Goal: Task Accomplishment & Management: Contribute content

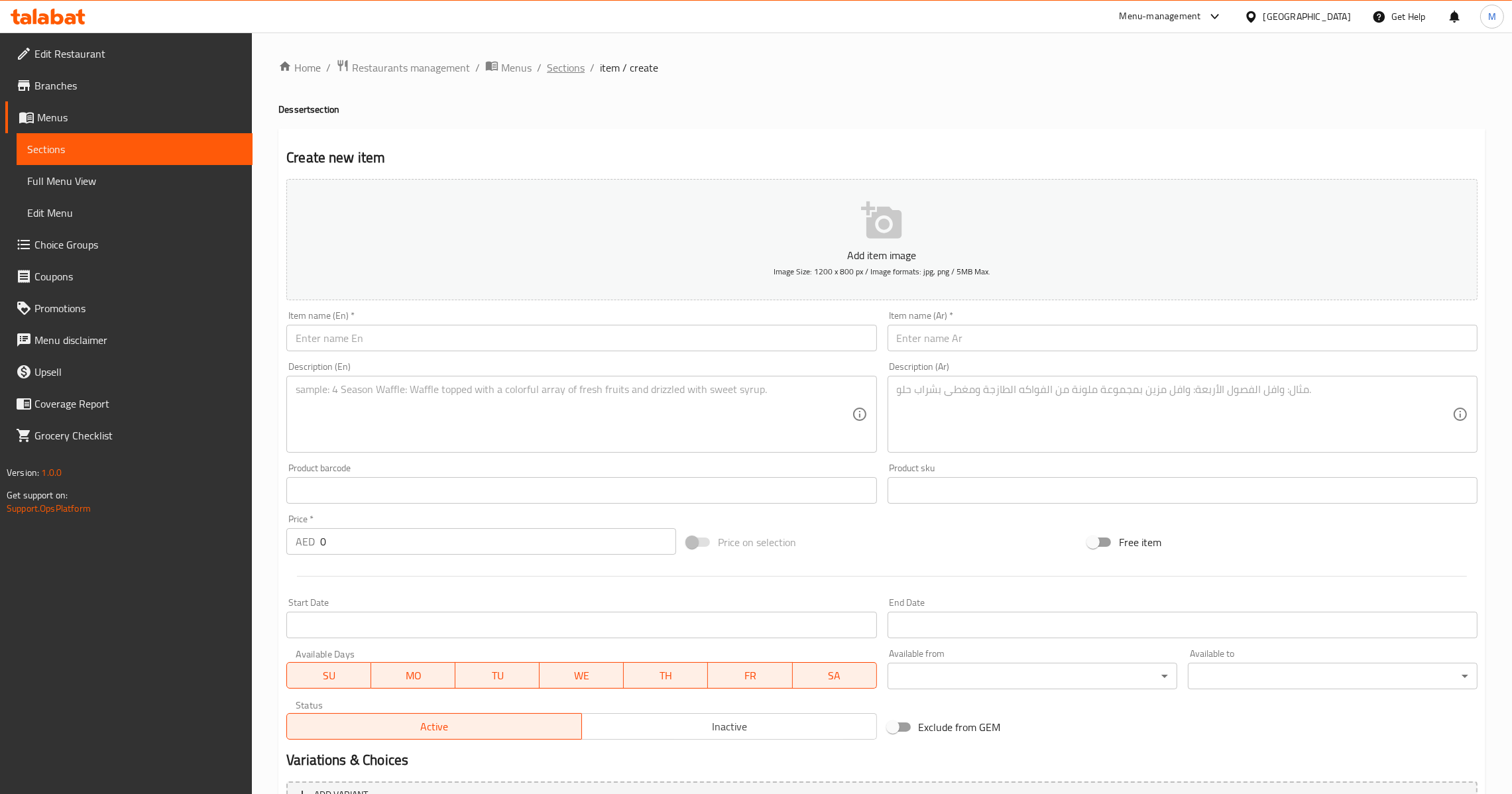
click at [577, 70] on span "Sections" at bounding box center [566, 67] width 38 height 16
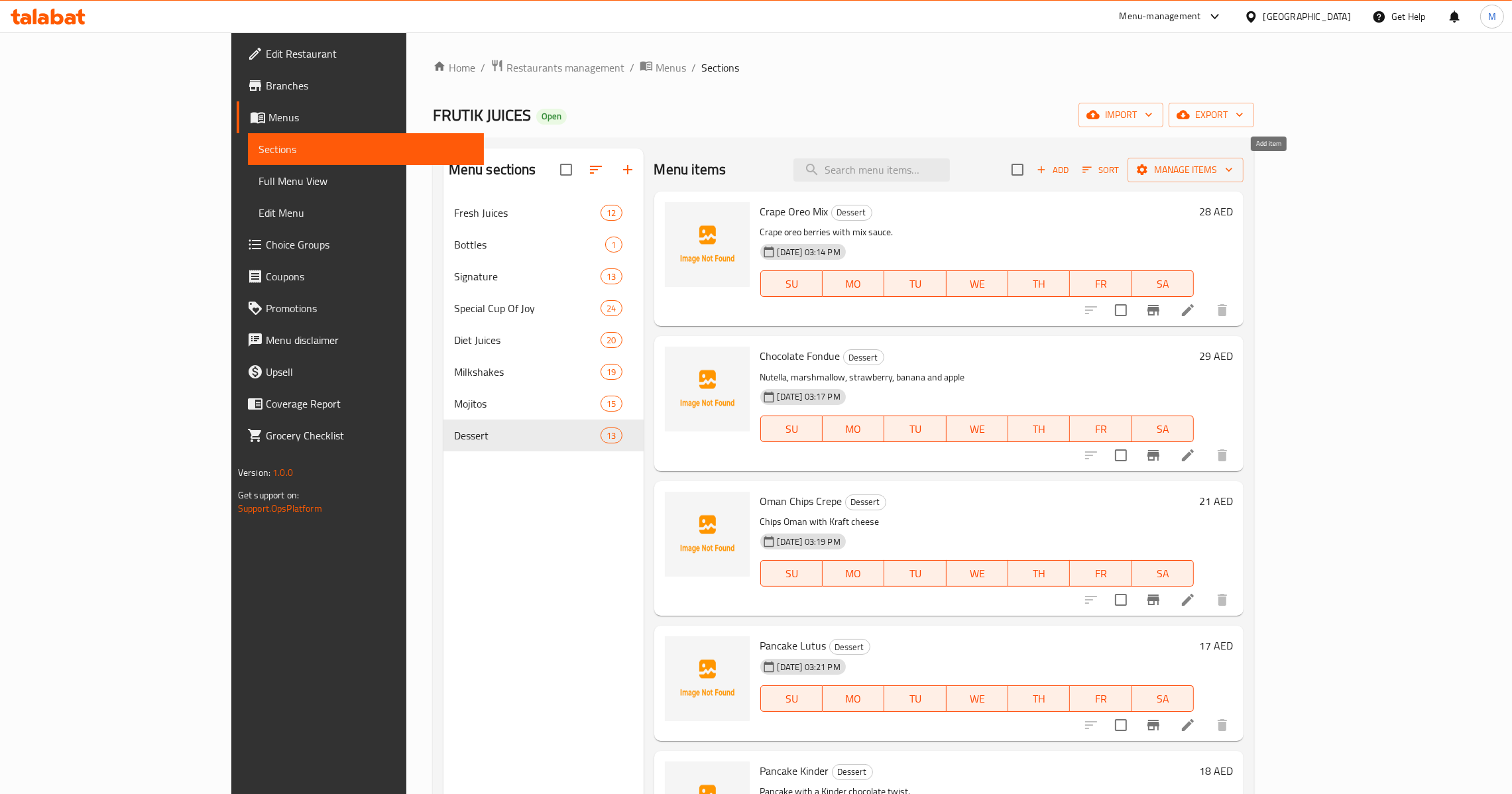
click at [1071, 173] on span "Add" at bounding box center [1053, 170] width 36 height 15
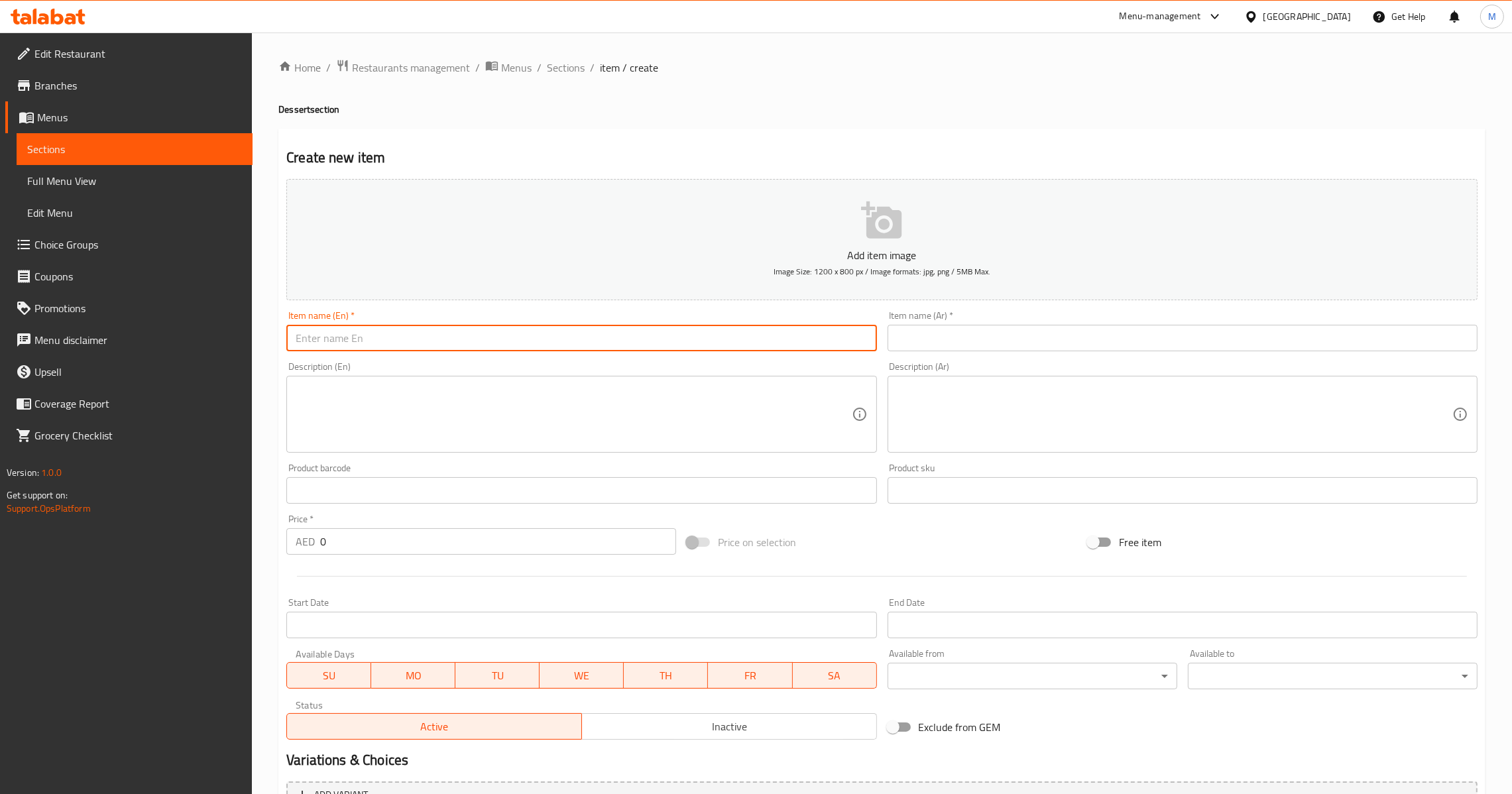
click at [682, 350] on input "text" at bounding box center [581, 339] width 590 height 27
paste input "Lotus Crepe"
type input "Lotus Crepe"
click at [987, 342] on input "text" at bounding box center [1182, 339] width 590 height 27
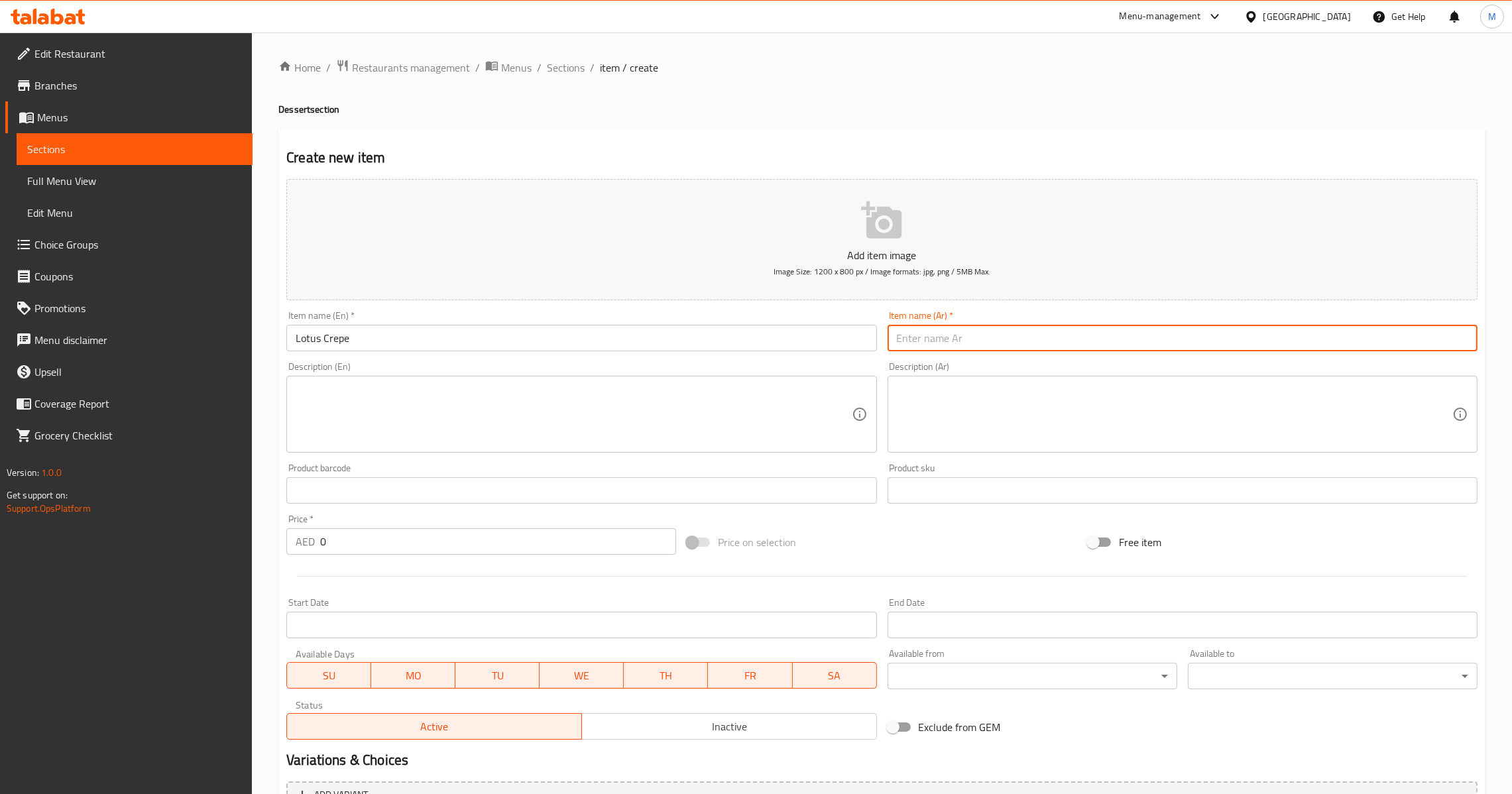
paste input "كريب لوتس"
type input "كريب لوتس"
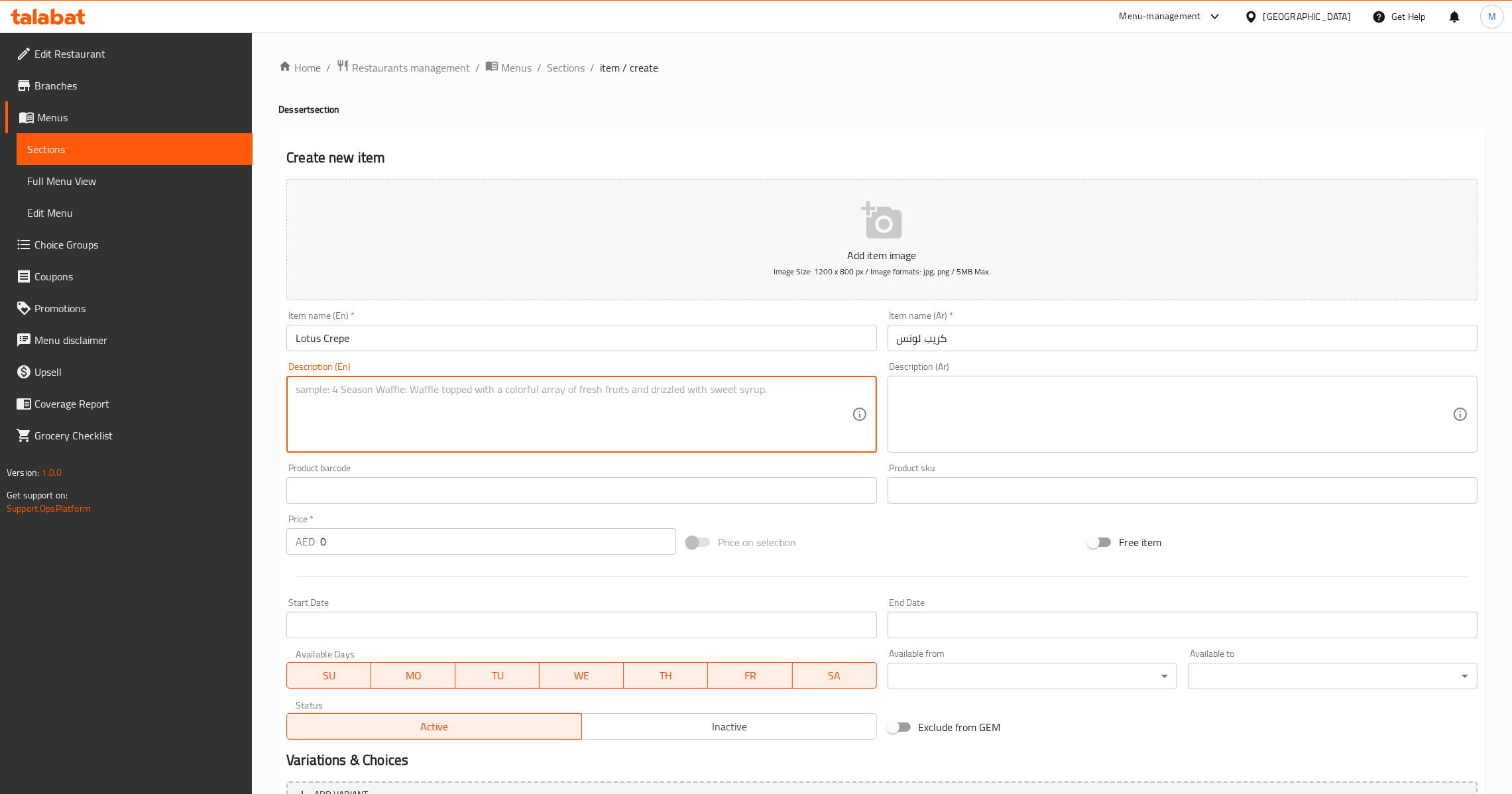
click at [504, 423] on textarea at bounding box center [573, 414] width 556 height 63
paste textarea "Heavenly combination of delicate, buttery crepe, aromatic lotus spread, it's a …"
type textarea "Heavenly combination of delicate, buttery crepe, aromatic lotus spread, it's a …"
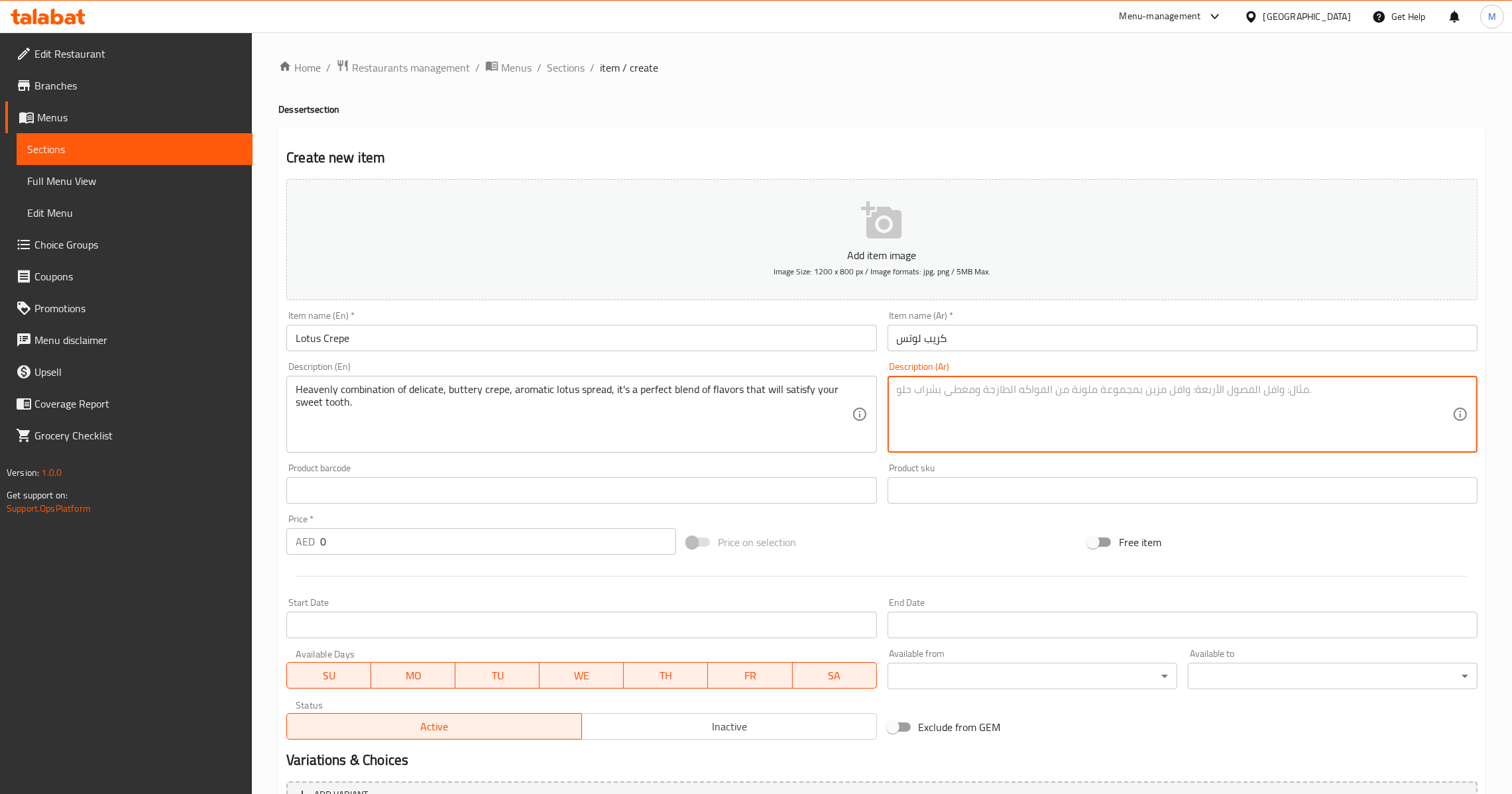
click at [1239, 383] on textarea at bounding box center [1174, 414] width 556 height 63
paste textarea "مزيج سماوي من الكريب الرقيق والزبدي مع كريمة اللوتس العطرية، إنه مزيج مثالي من …"
click at [1397, 389] on textarea "مزيج سماوي من الكريب الرقيق والزبدي مع كريمة اللوتس العطرية، إنه مزيج مثالي من …" at bounding box center [1174, 414] width 556 height 63
type textarea "مزيج هيفنلي من الكريب الرقيق والزبدي مع كريمة اللوتس العطرية، إنه مزيج مثالي من…"
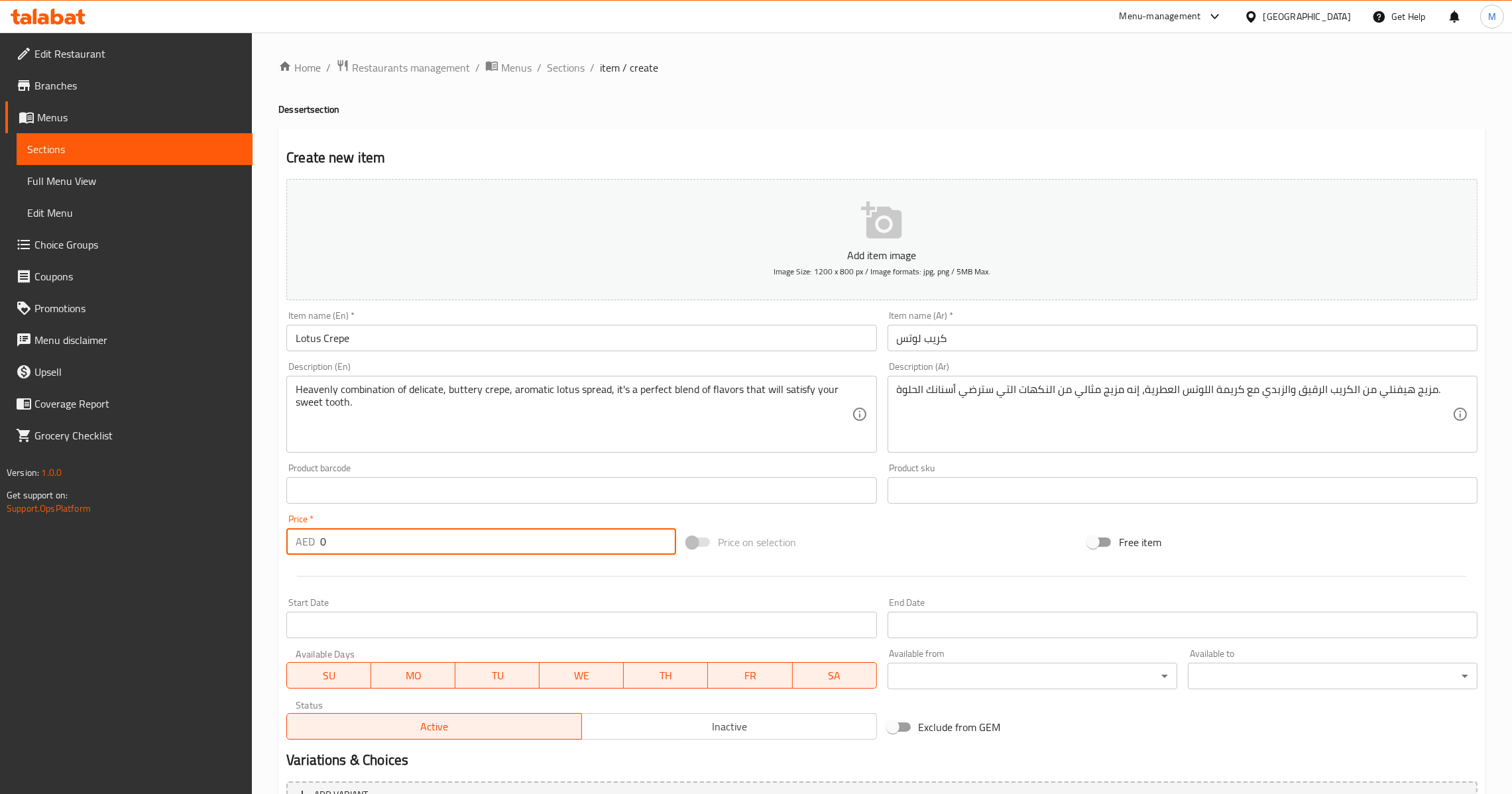
drag, startPoint x: 365, startPoint y: 546, endPoint x: 248, endPoint y: 548, distance: 117.0
click at [250, 548] on div "Edit Restaurant Branches Menus Sections Full Menu View Edit Menu Choice Groups …" at bounding box center [756, 484] width 1512 height 904
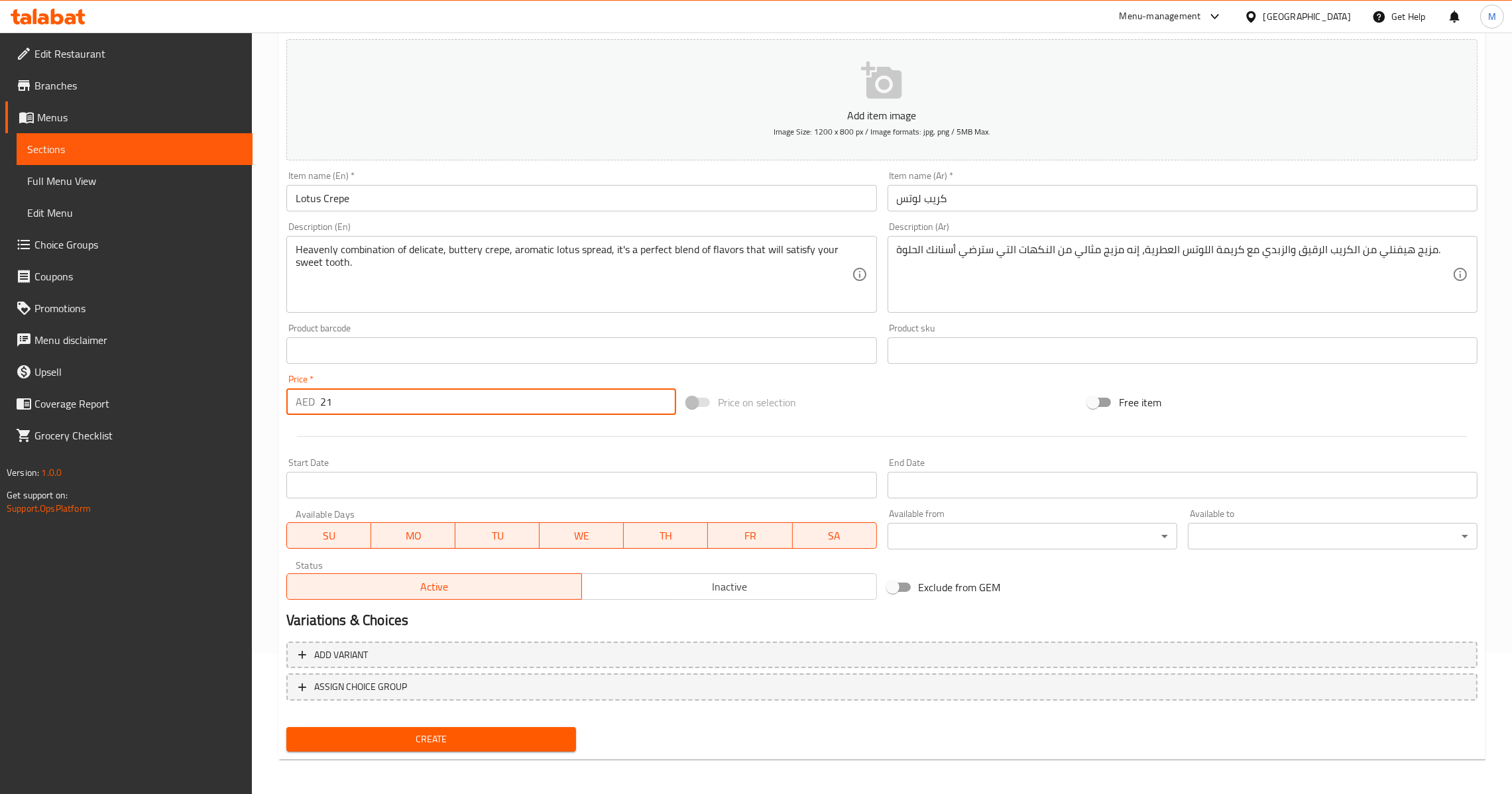
type input "21"
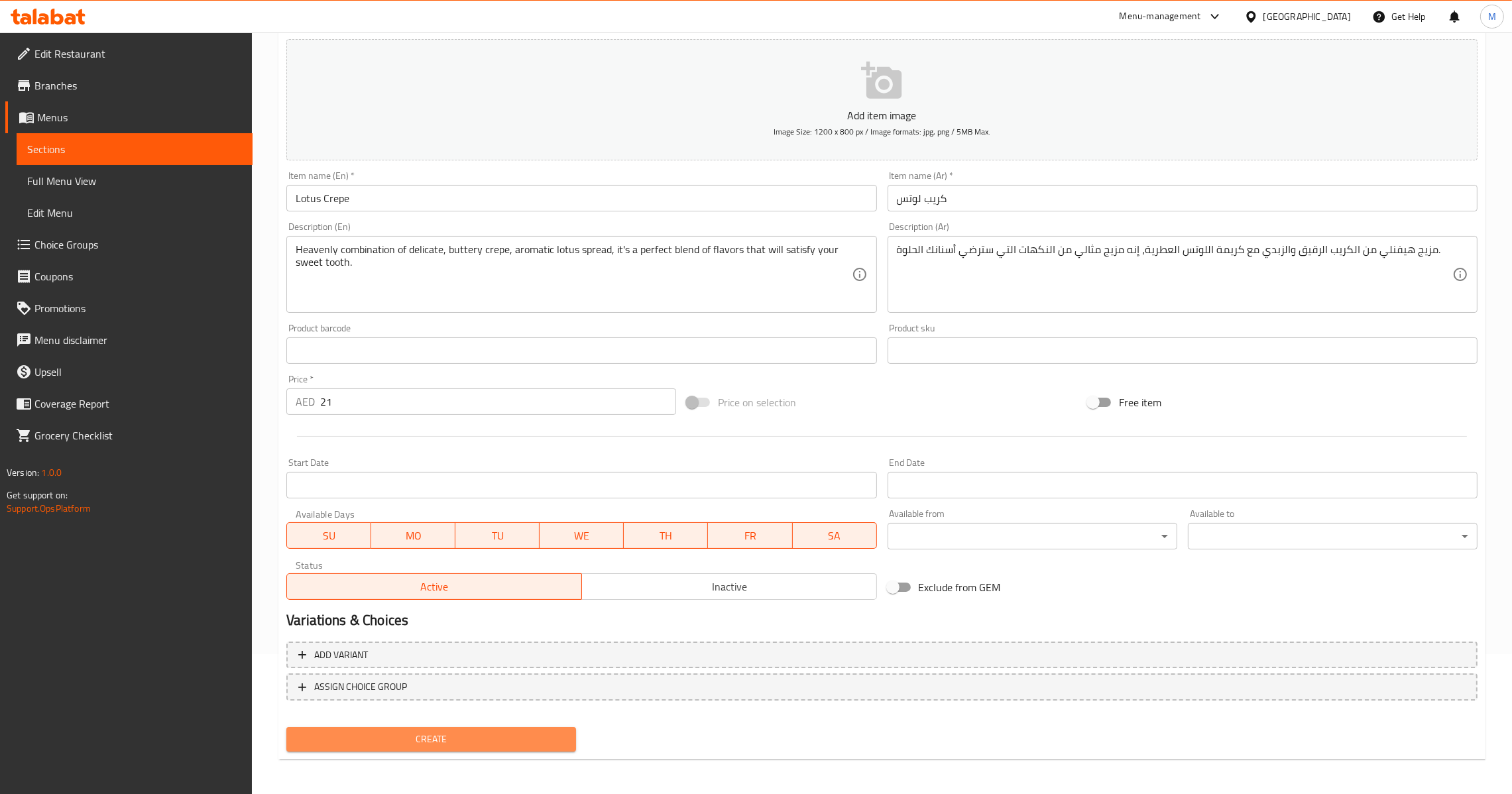
click at [379, 733] on span "Create" at bounding box center [431, 740] width 269 height 16
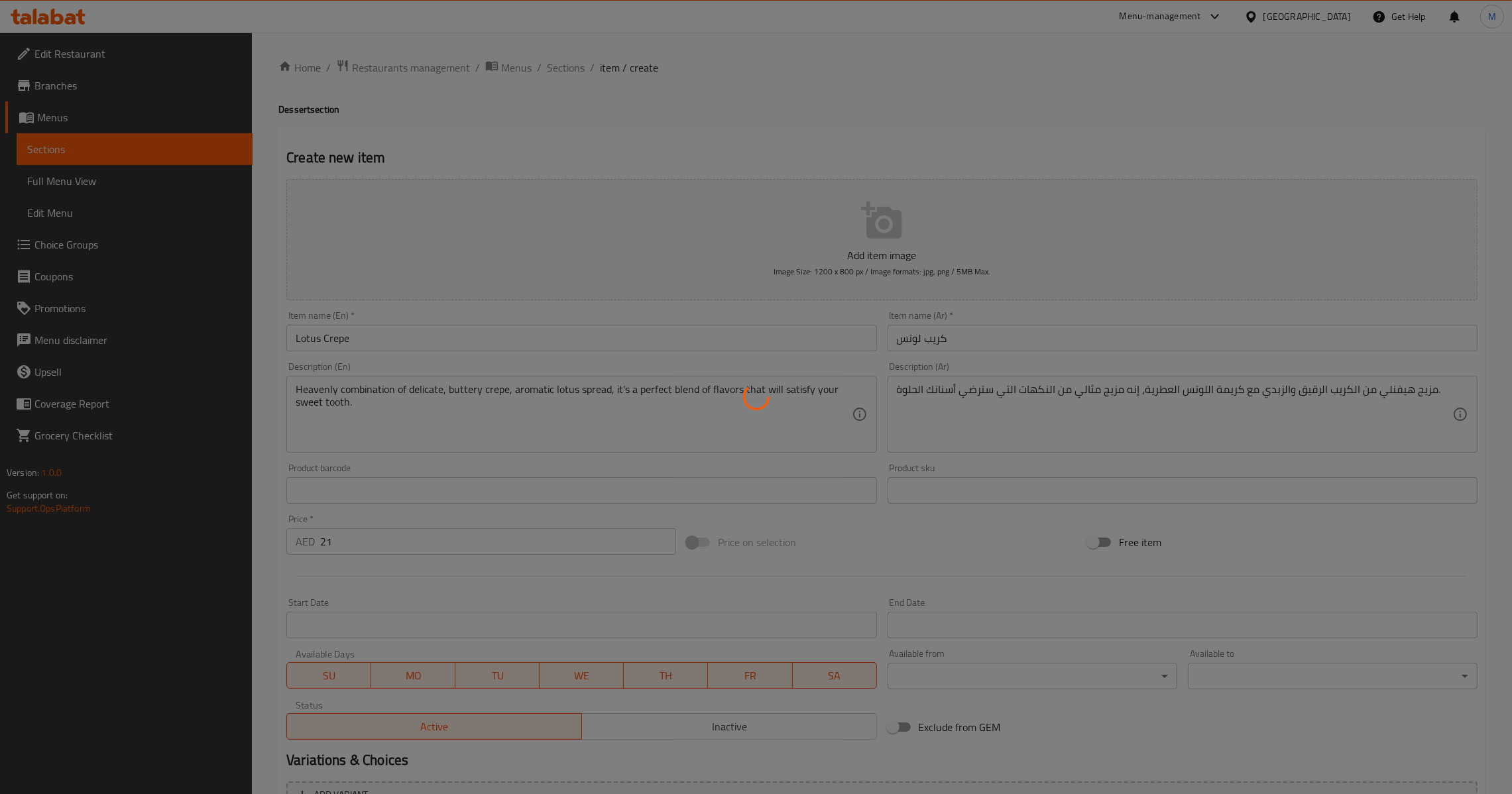
type input "0"
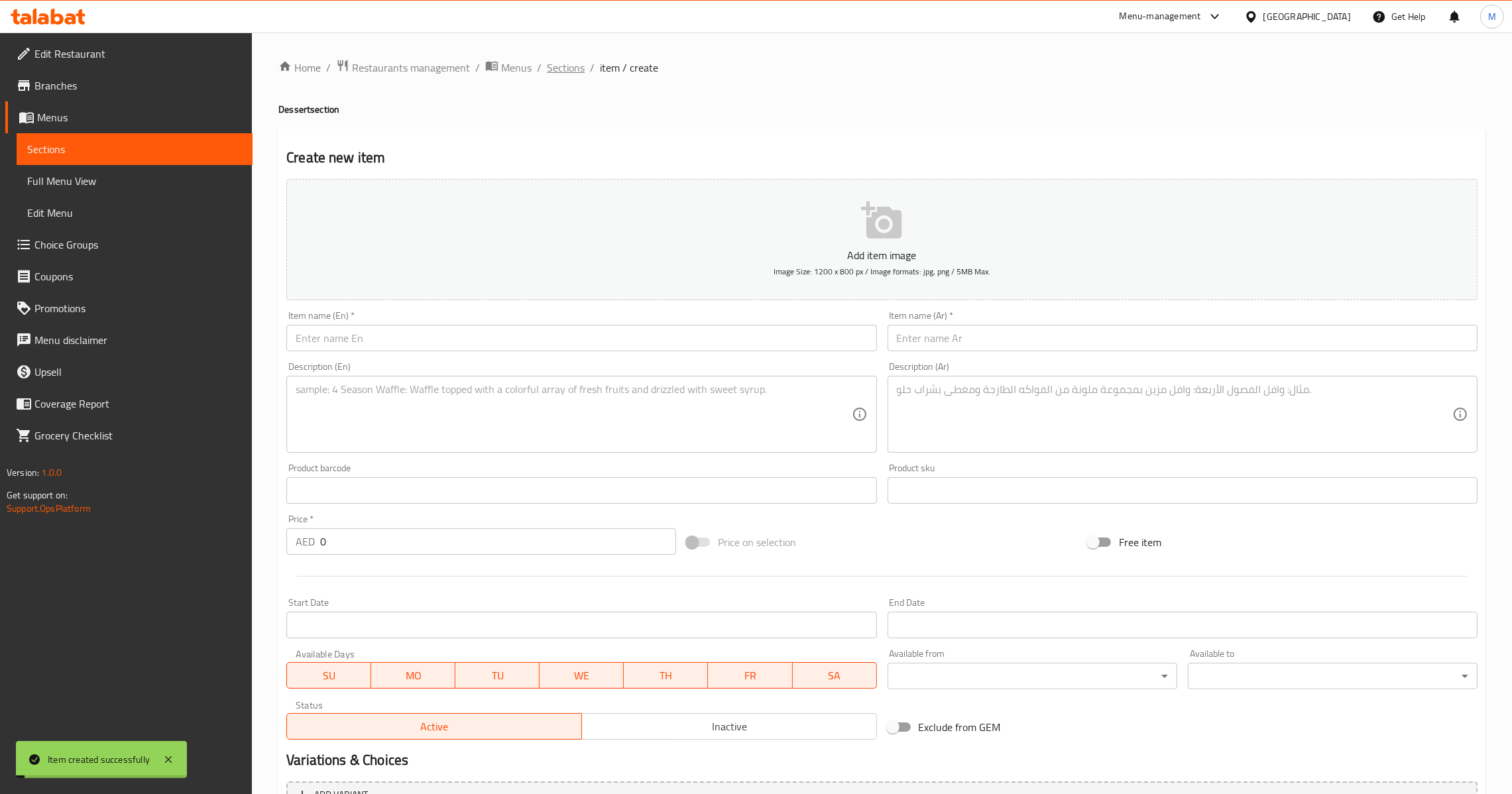
click at [568, 63] on span "Sections" at bounding box center [566, 67] width 38 height 16
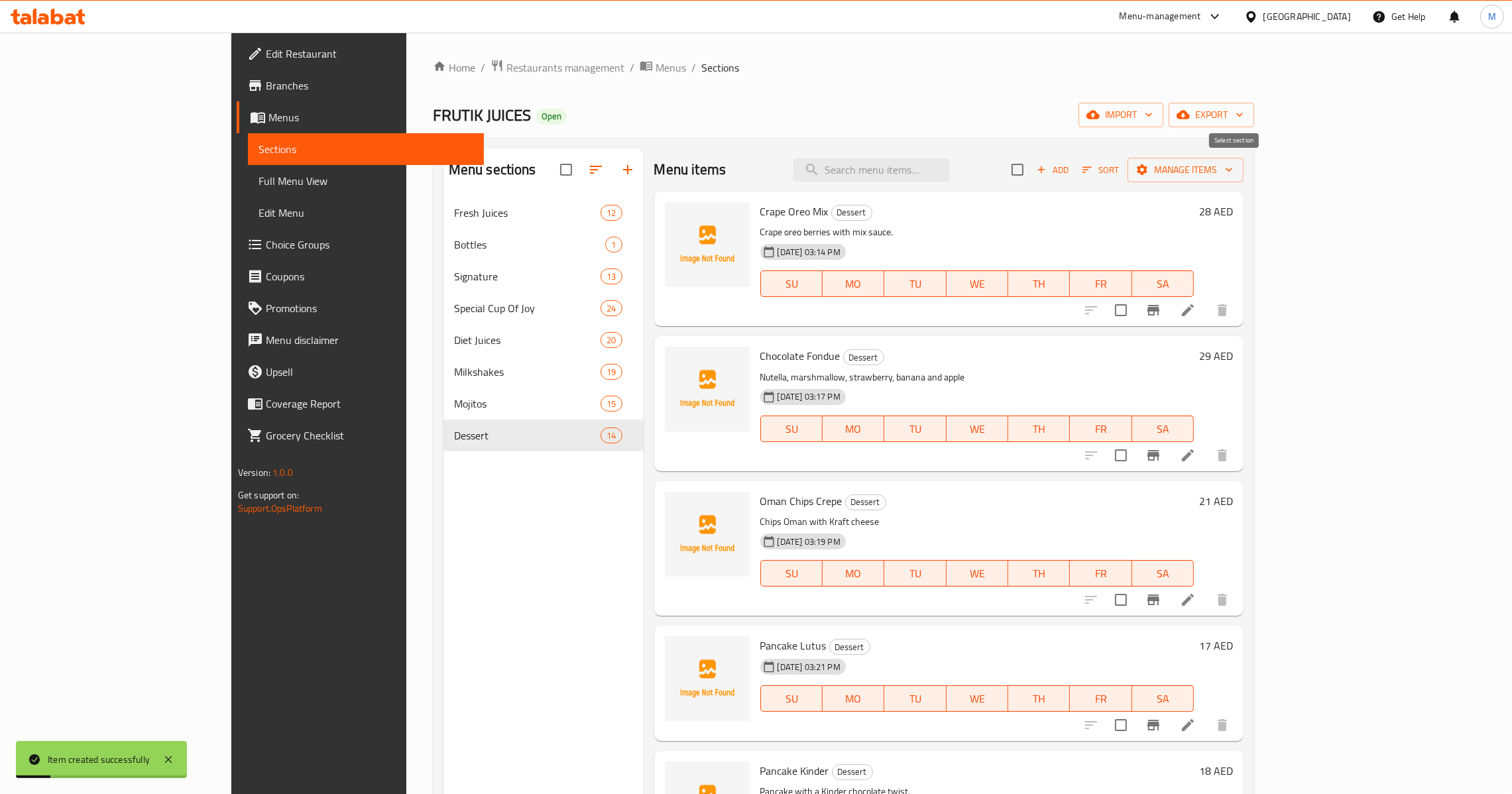
drag, startPoint x: 1231, startPoint y: 182, endPoint x: 1264, endPoint y: 180, distance: 33.1
click at [1031, 182] on input "checkbox" at bounding box center [1017, 169] width 28 height 28
checkbox input "true"
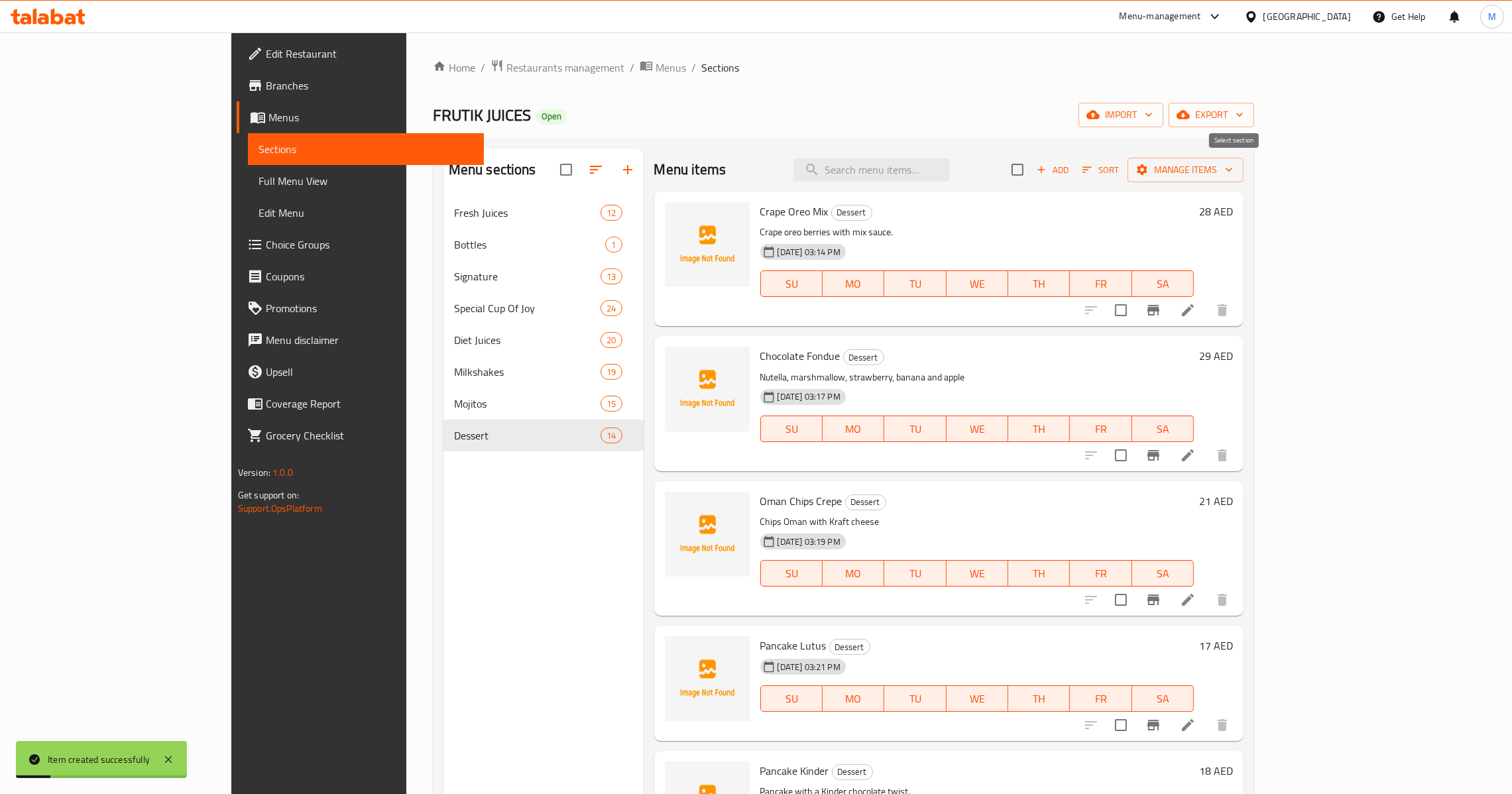
checkbox input "true"
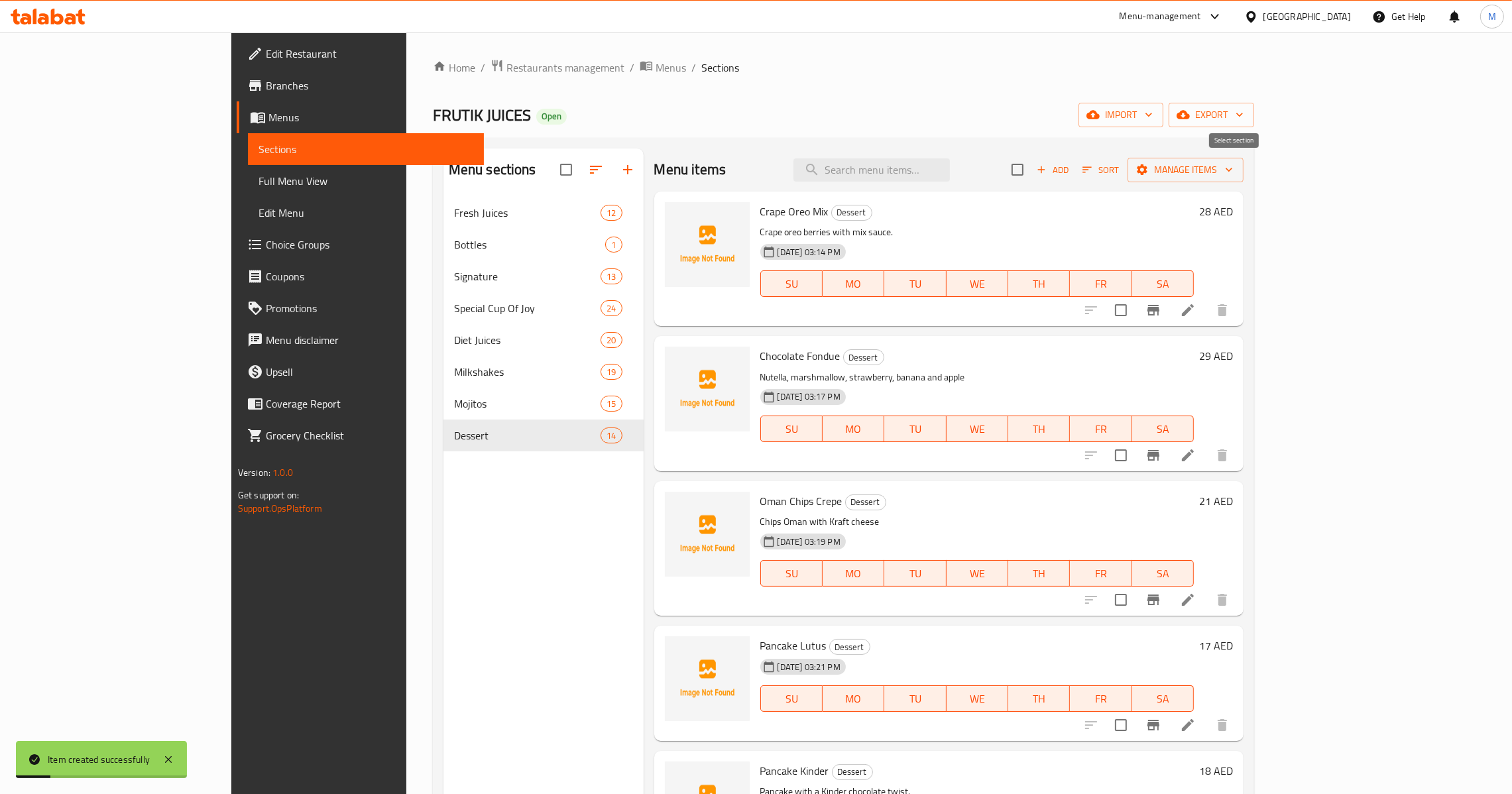
checkbox input "true"
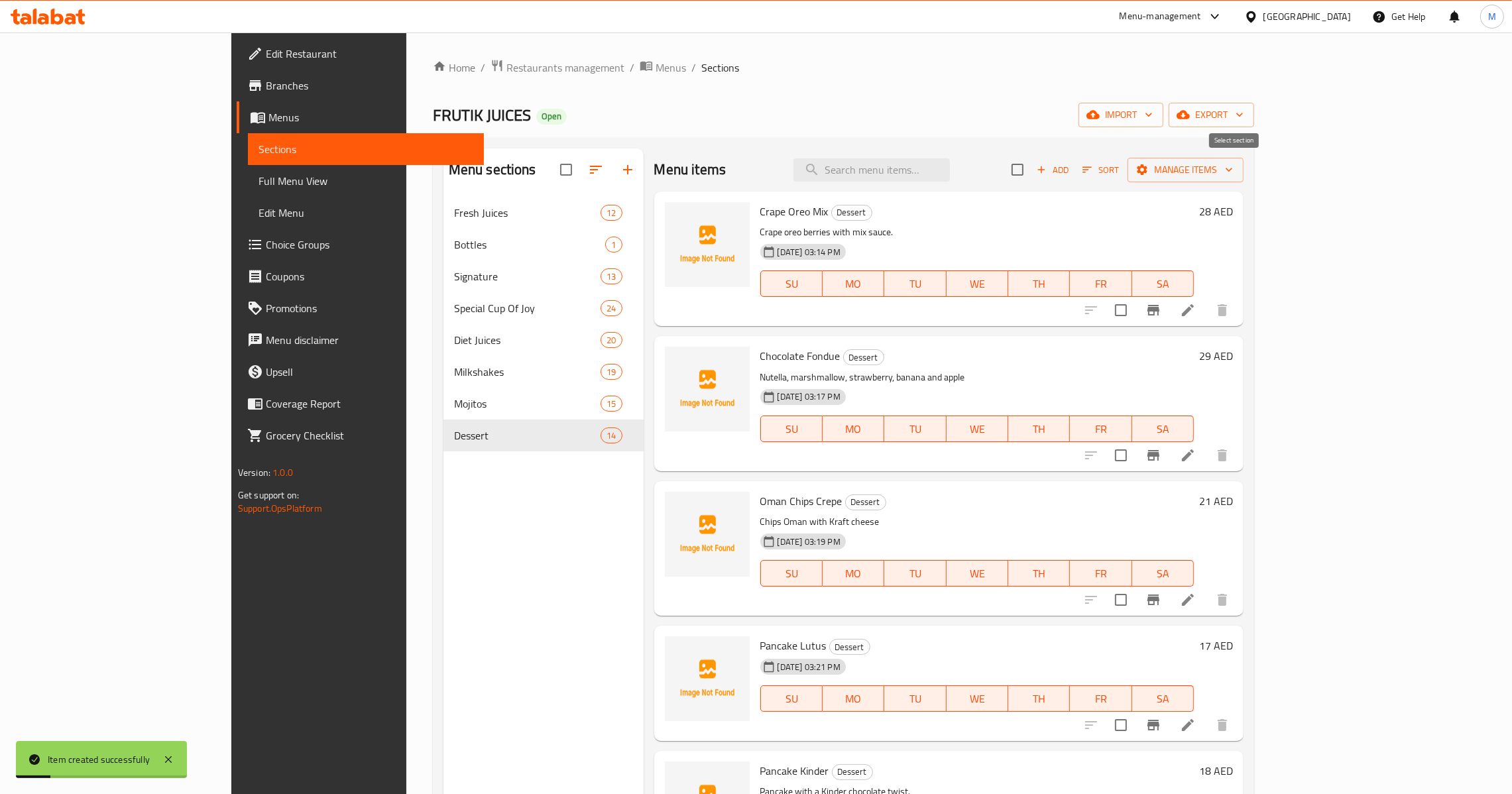
checkbox input "true"
click at [1031, 173] on input "checkbox" at bounding box center [1017, 169] width 28 height 28
checkbox input "false"
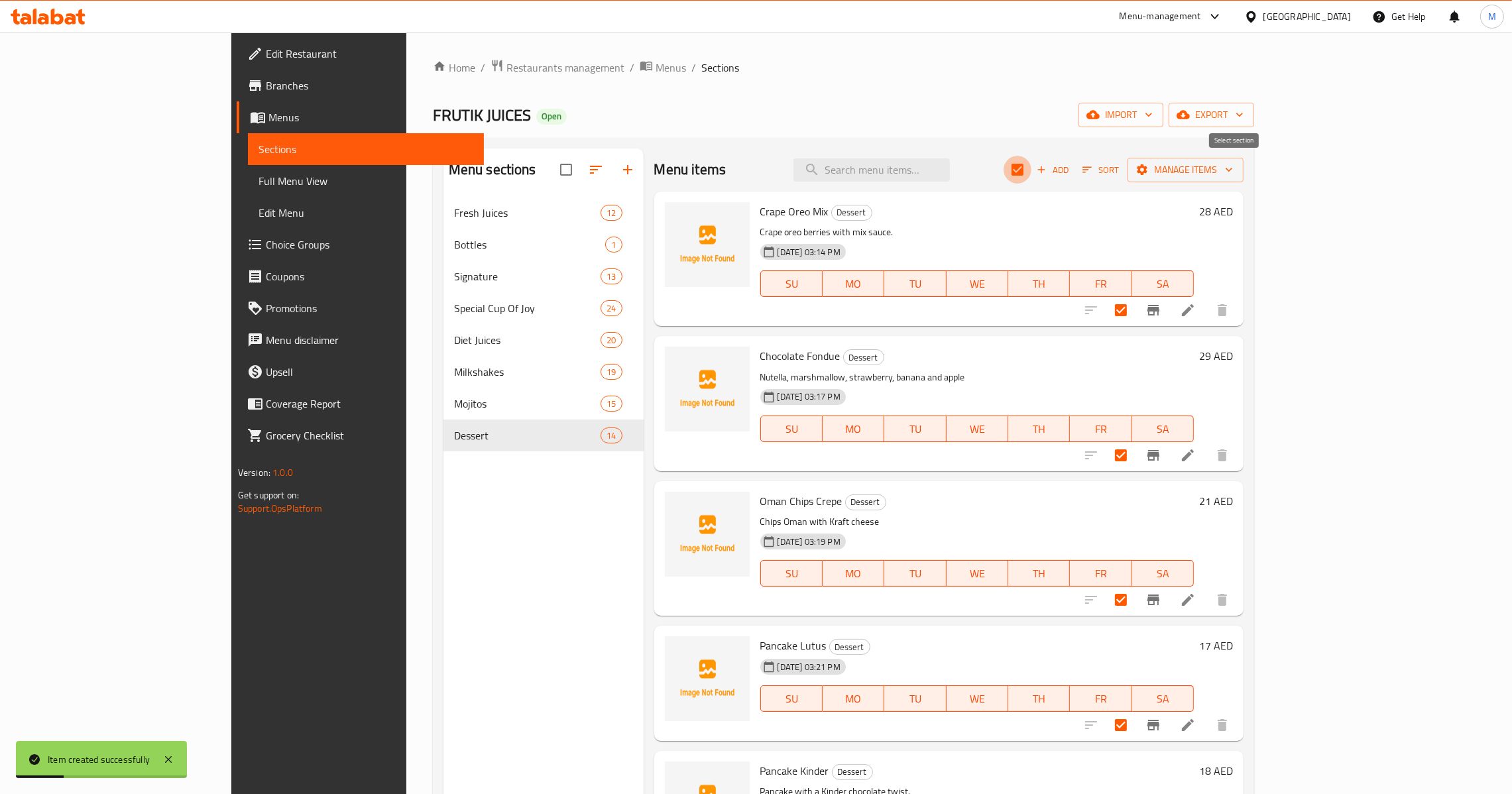
checkbox input "false"
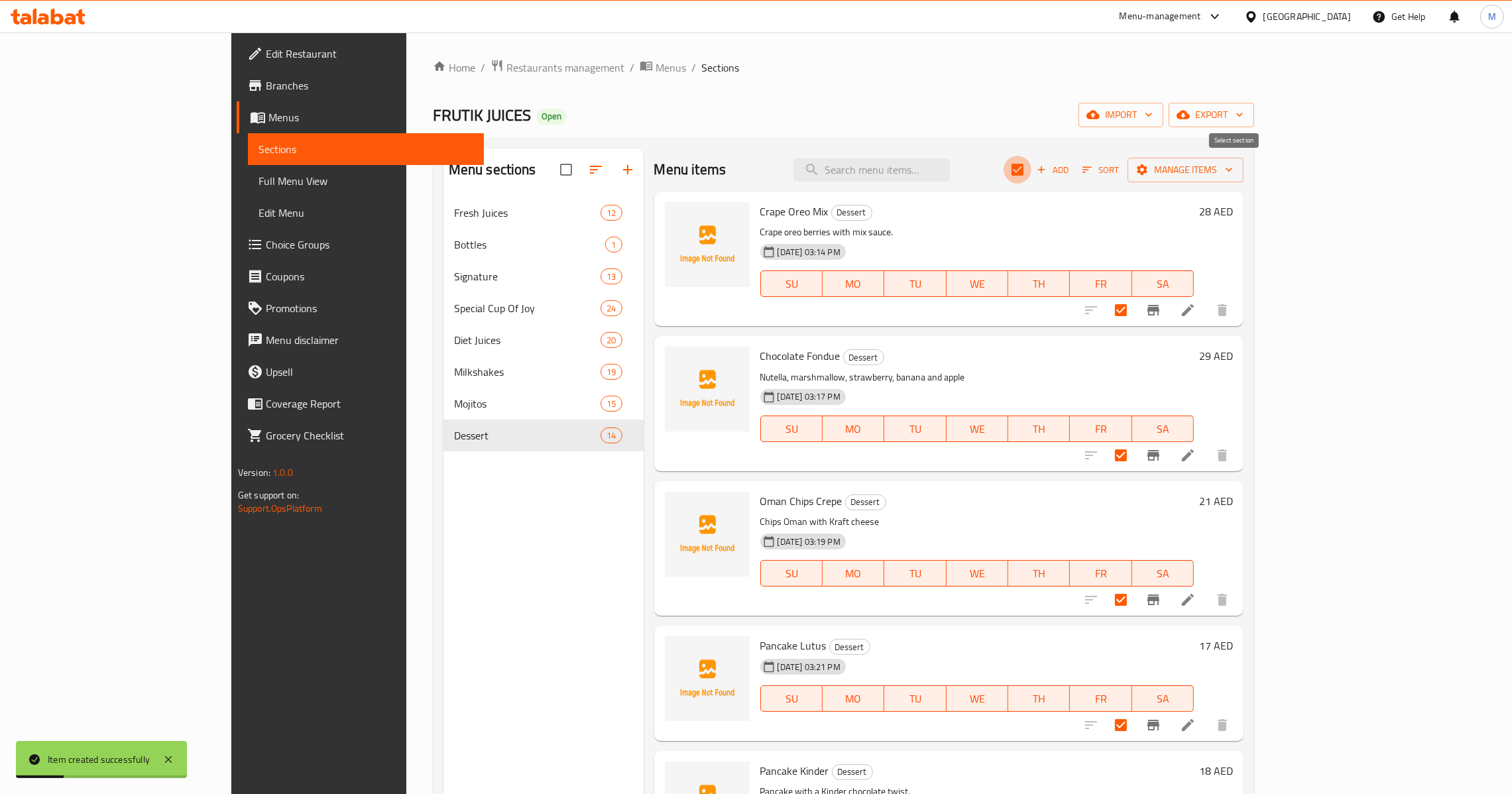
checkbox input "false"
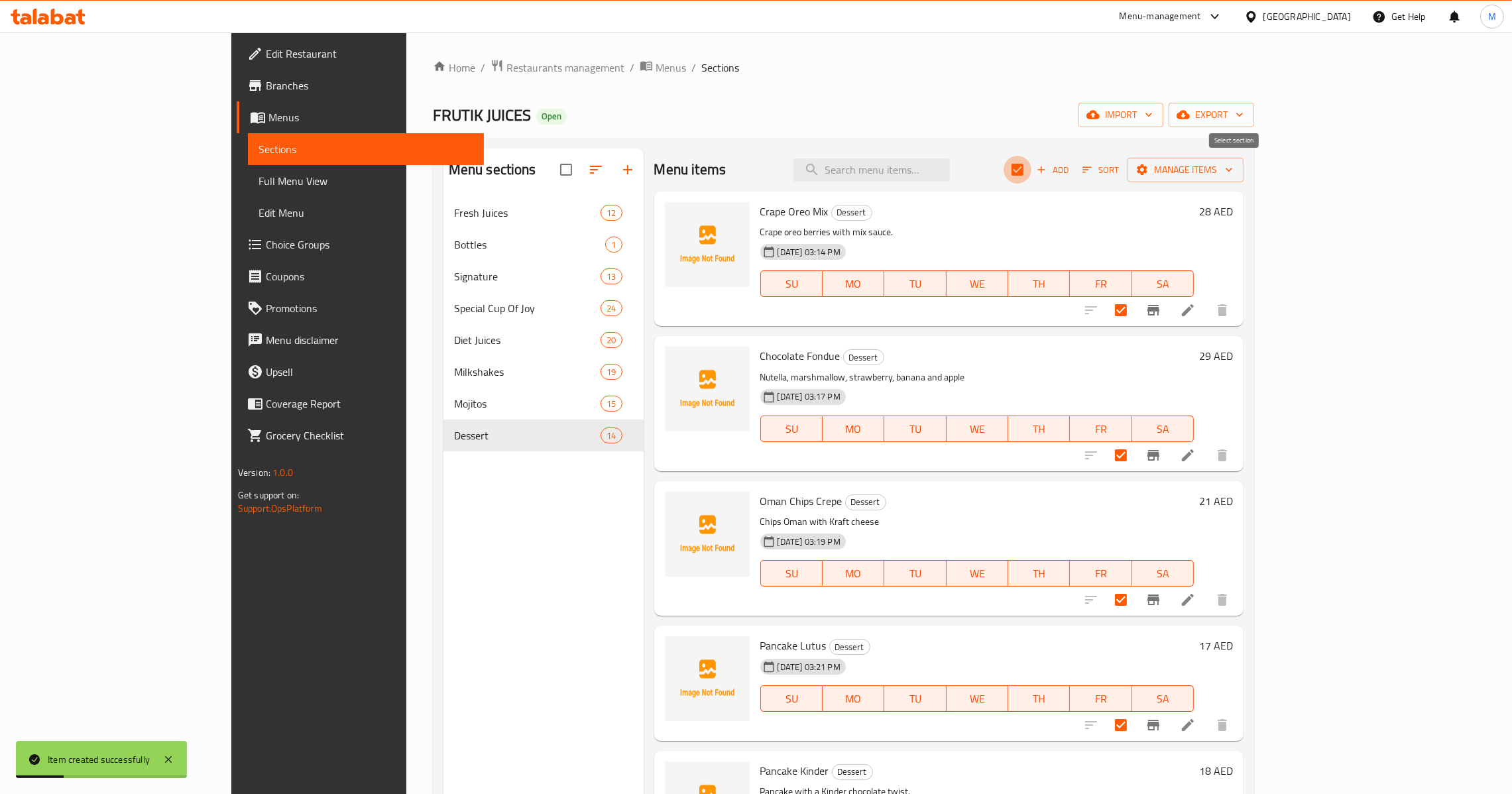
checkbox input "false"
click at [1048, 174] on icon "button" at bounding box center [1042, 170] width 12 height 12
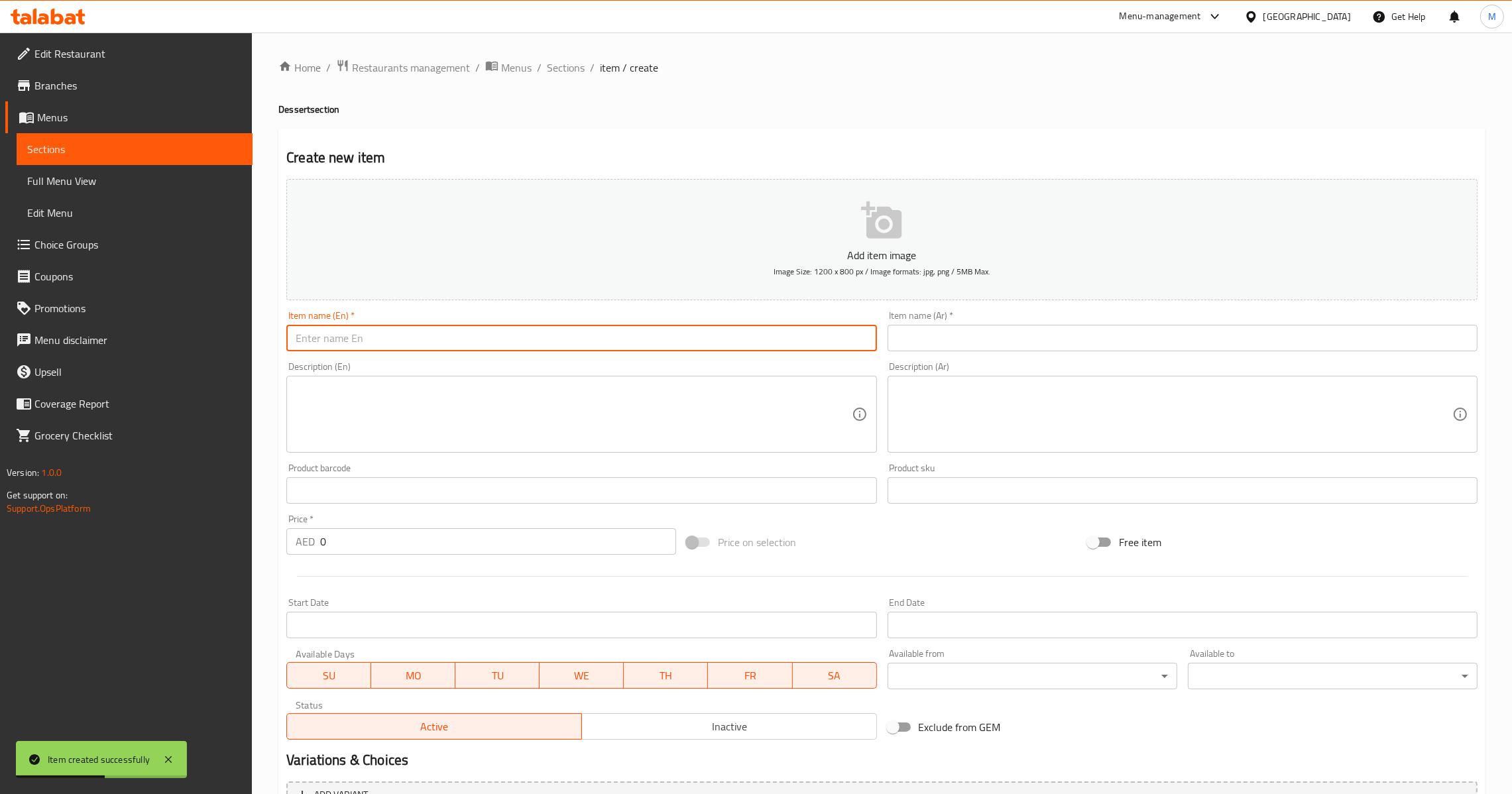
click at [547, 349] on input "text" at bounding box center [581, 339] width 590 height 27
paste input "Mini Pancake Mix"
type input "Mini Pancake Mix"
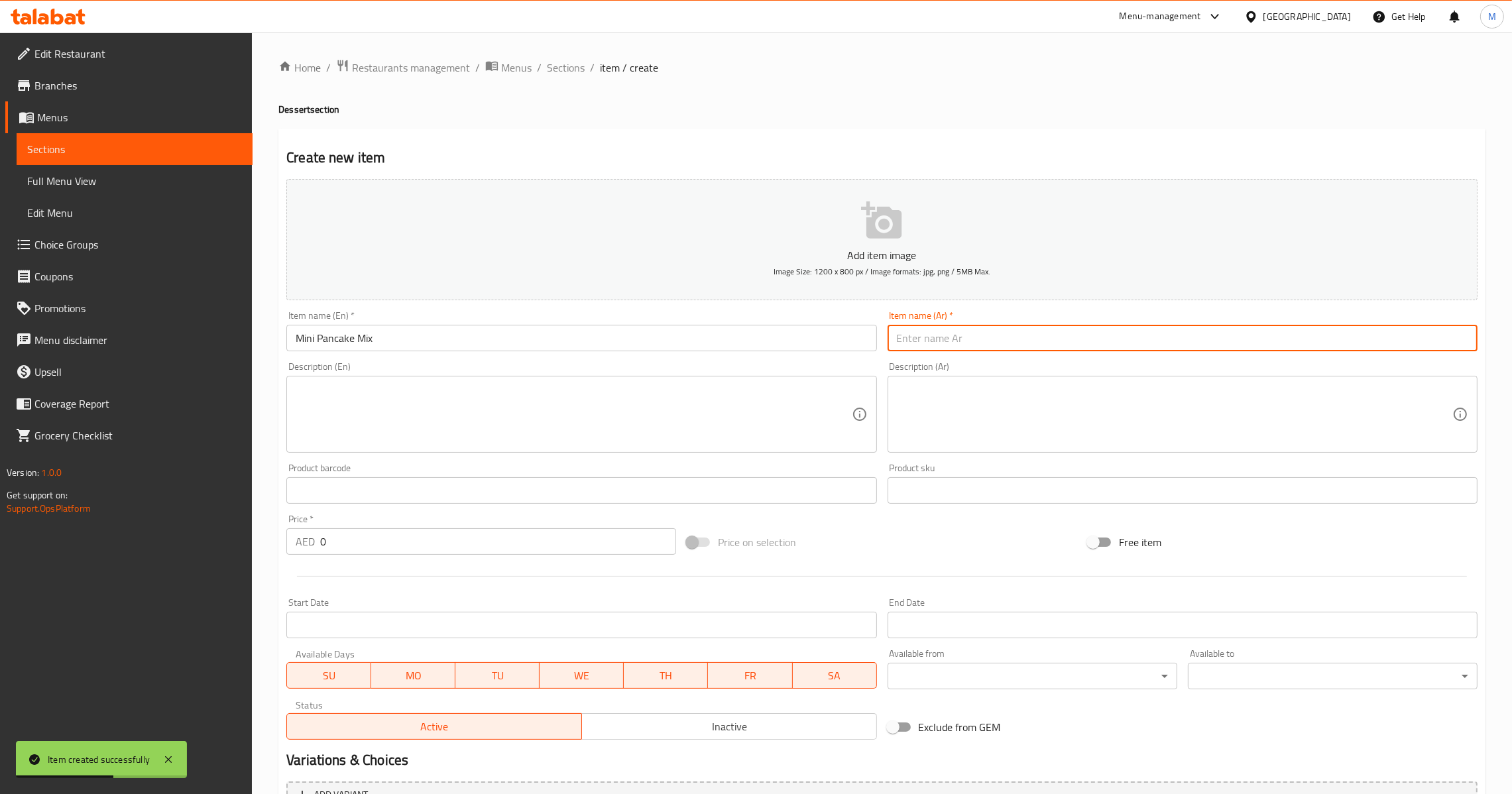
click at [947, 342] on input "text" at bounding box center [1182, 339] width 590 height 27
paste input "مكس ميني بان كيك"
type input "مكس ميني بان كيك"
click at [951, 405] on textarea at bounding box center [1174, 414] width 556 height 63
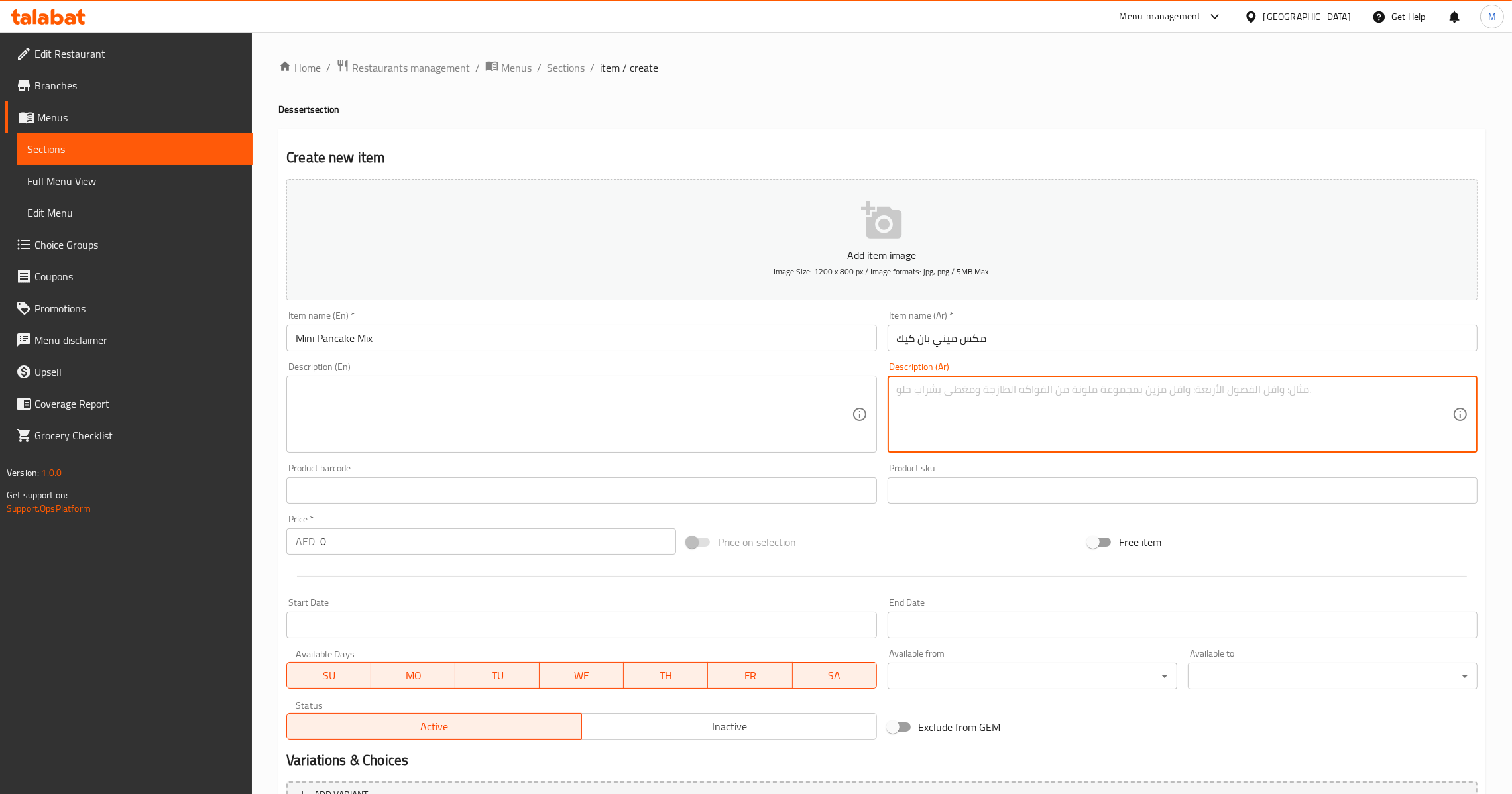
paste textarea "نوتيلا-فستق-لوتس-كندر"
type textarea "نوتيلا-فستق-لوتس-كندر"
click at [659, 420] on textarea at bounding box center [573, 414] width 556 height 63
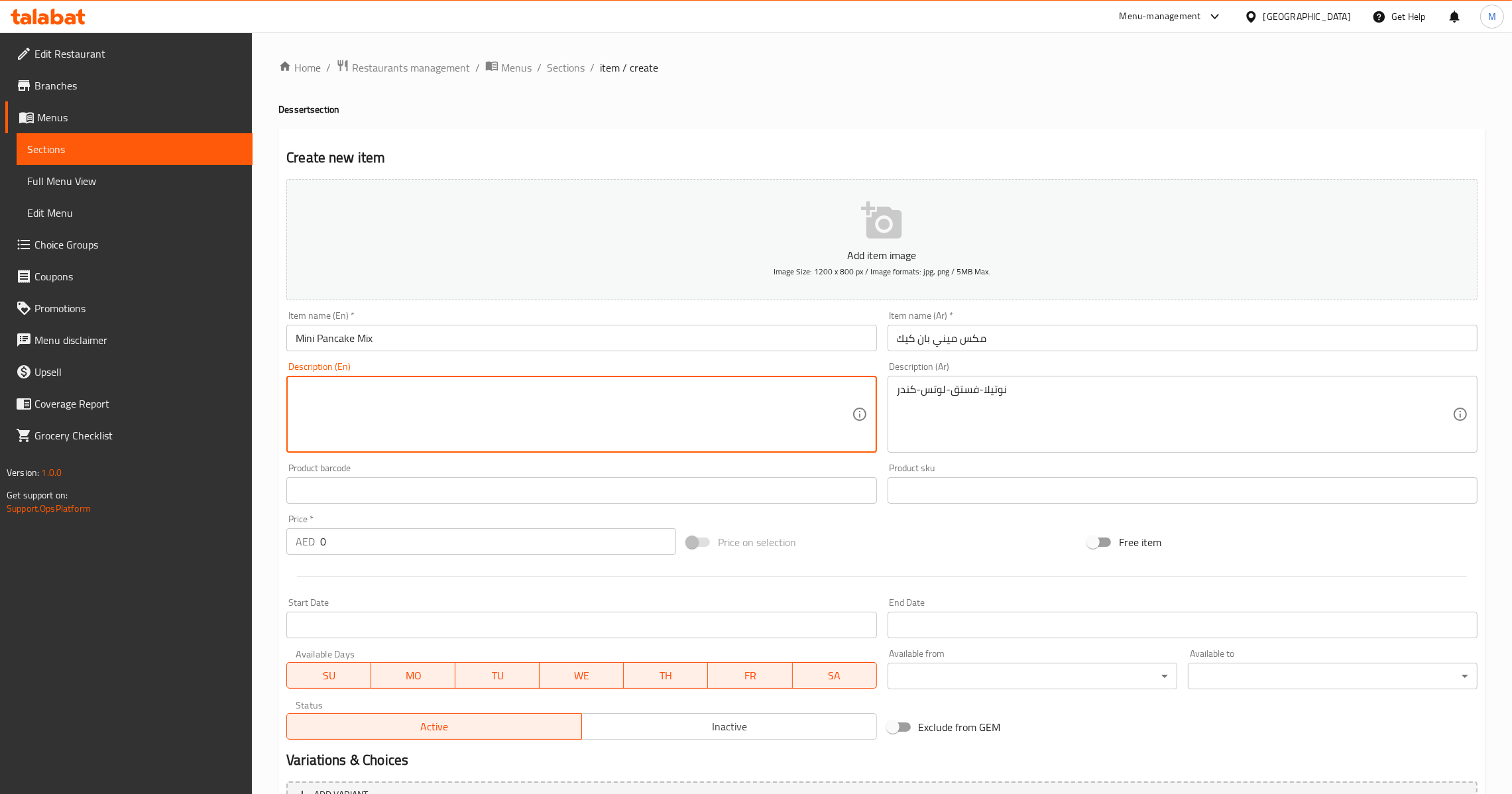
paste textarea "Nutella-Kinder-Pistachio-Lotus"
type textarea "Nutella-kinder-pistachio-lotus"
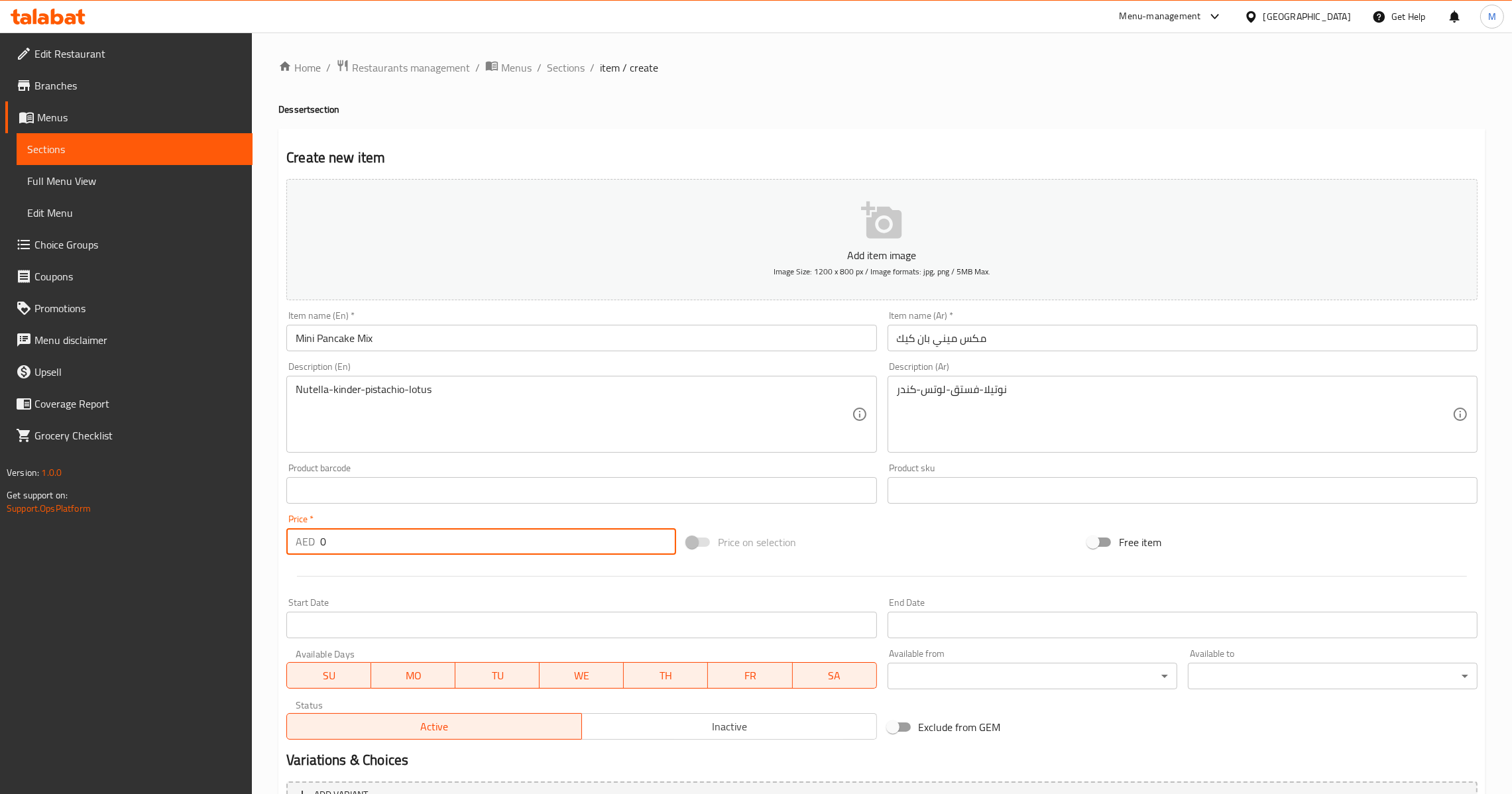
drag, startPoint x: 379, startPoint y: 534, endPoint x: 301, endPoint y: 551, distance: 79.8
click at [301, 551] on div "AED 0 Price *" at bounding box center [481, 542] width 390 height 27
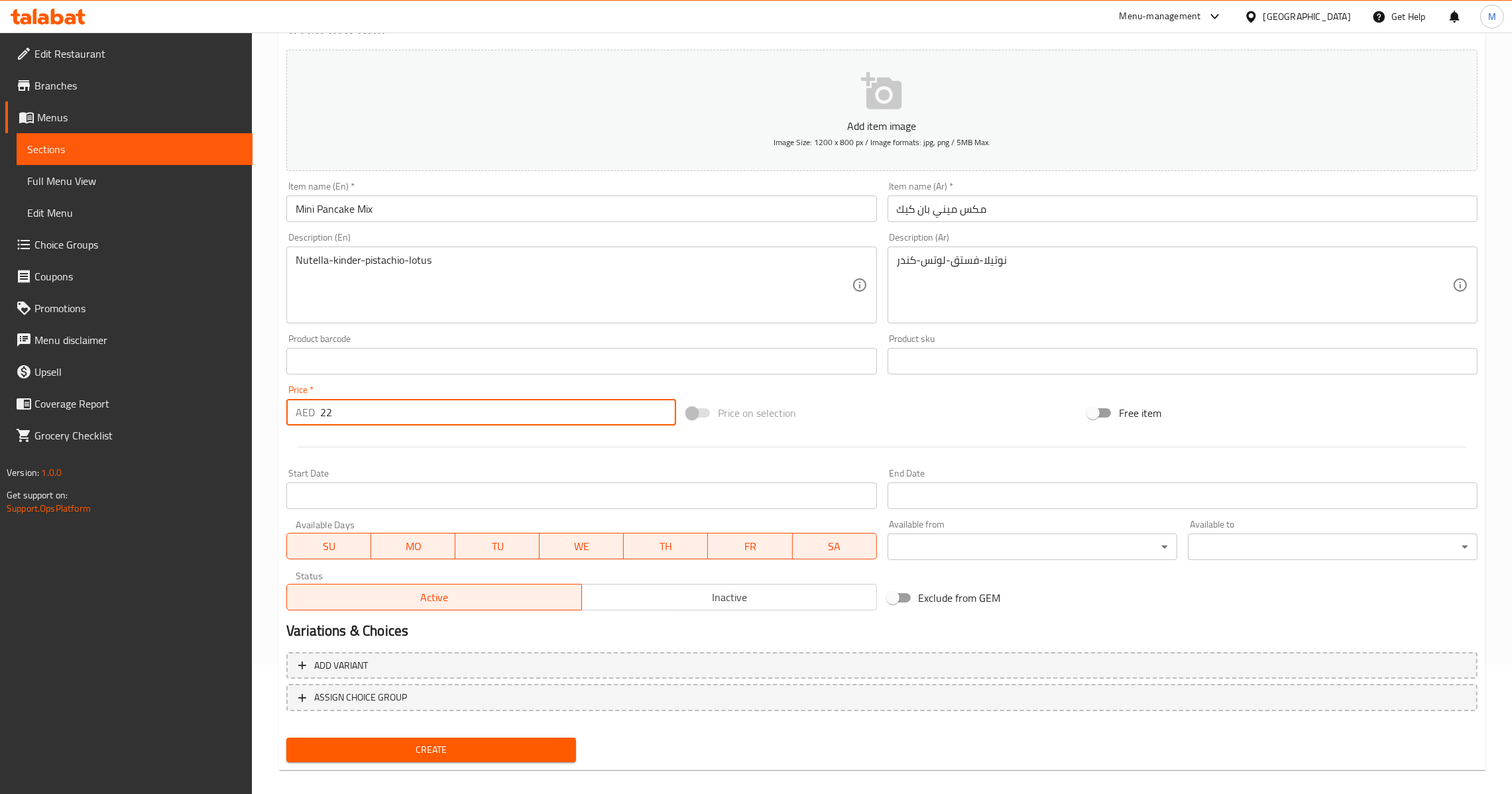
scroll to position [140, 0]
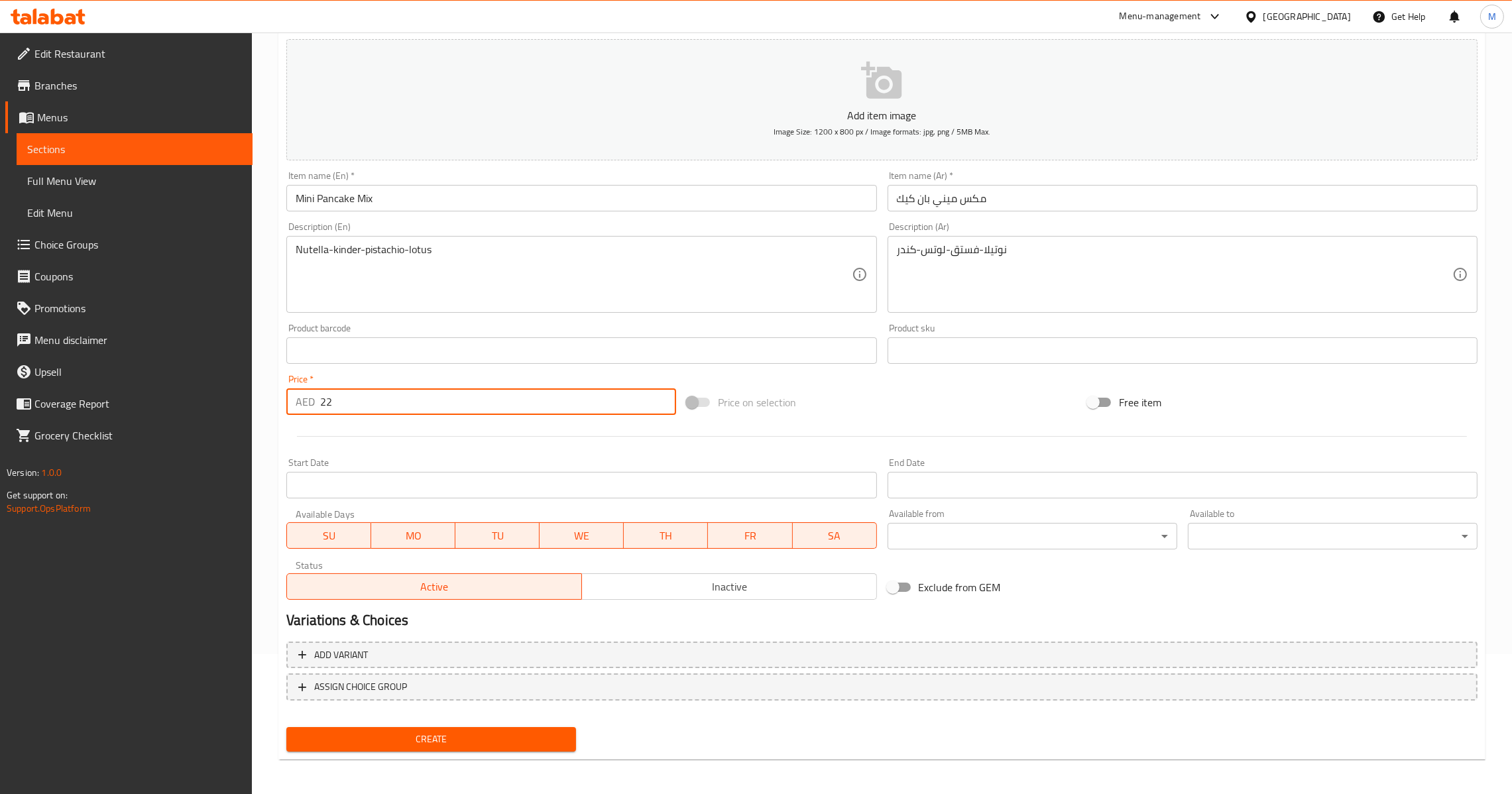
type input "22"
click at [476, 749] on button "Create" at bounding box center [431, 739] width 289 height 25
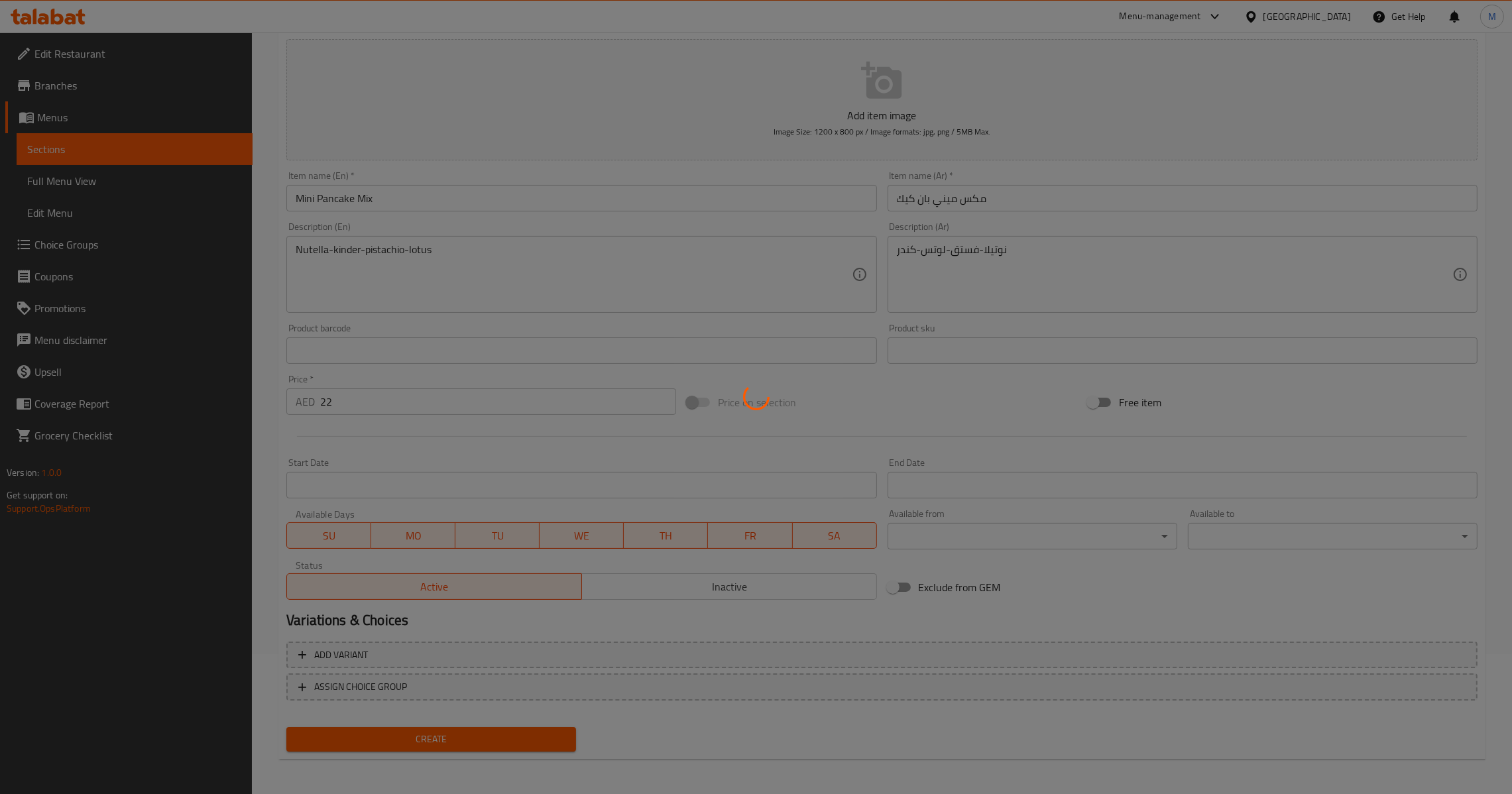
type input "0"
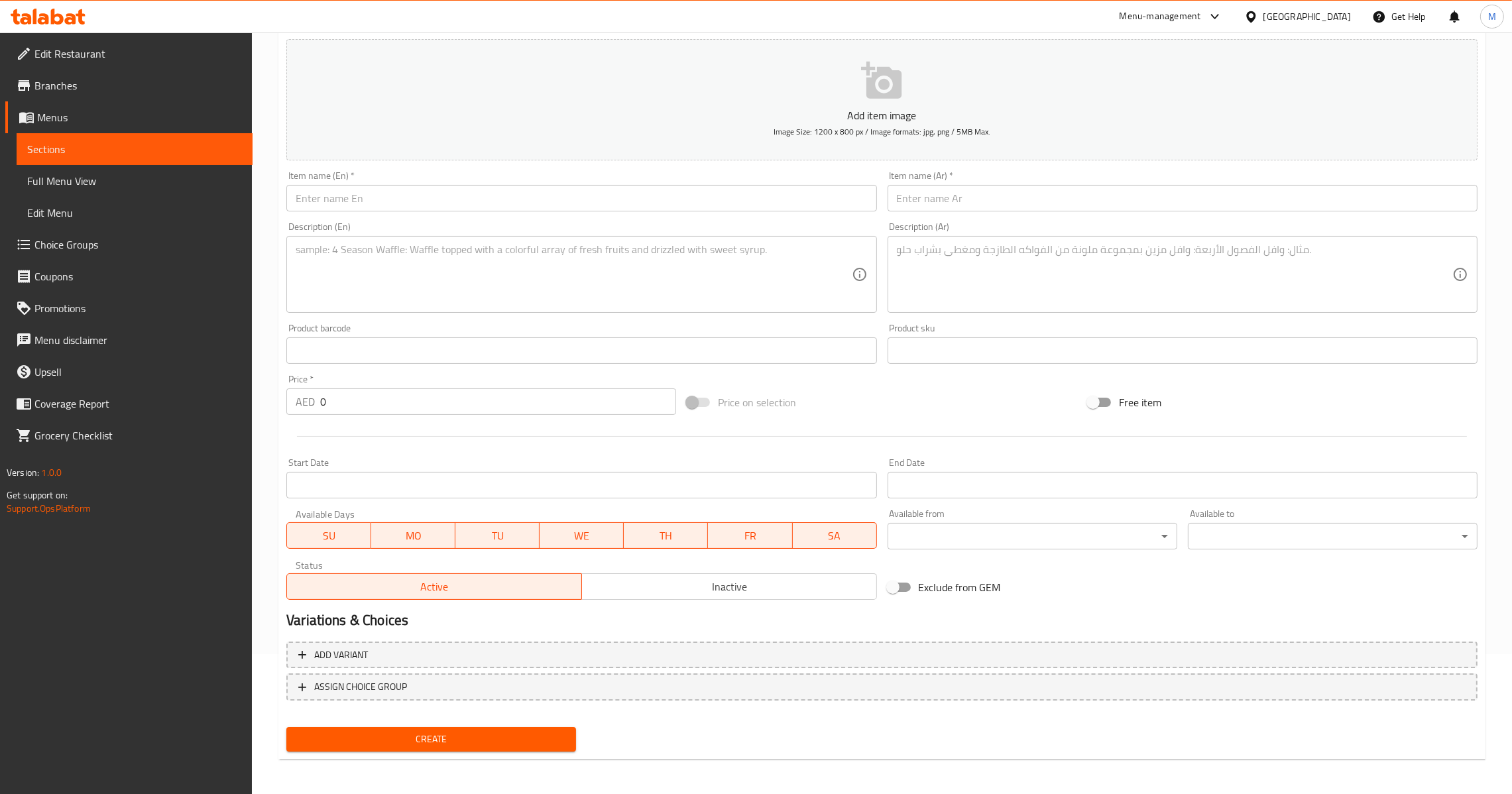
click at [568, 286] on textarea at bounding box center [573, 275] width 556 height 63
paste textarea "Small-sized pancakes filled with creamy Nutella spread."
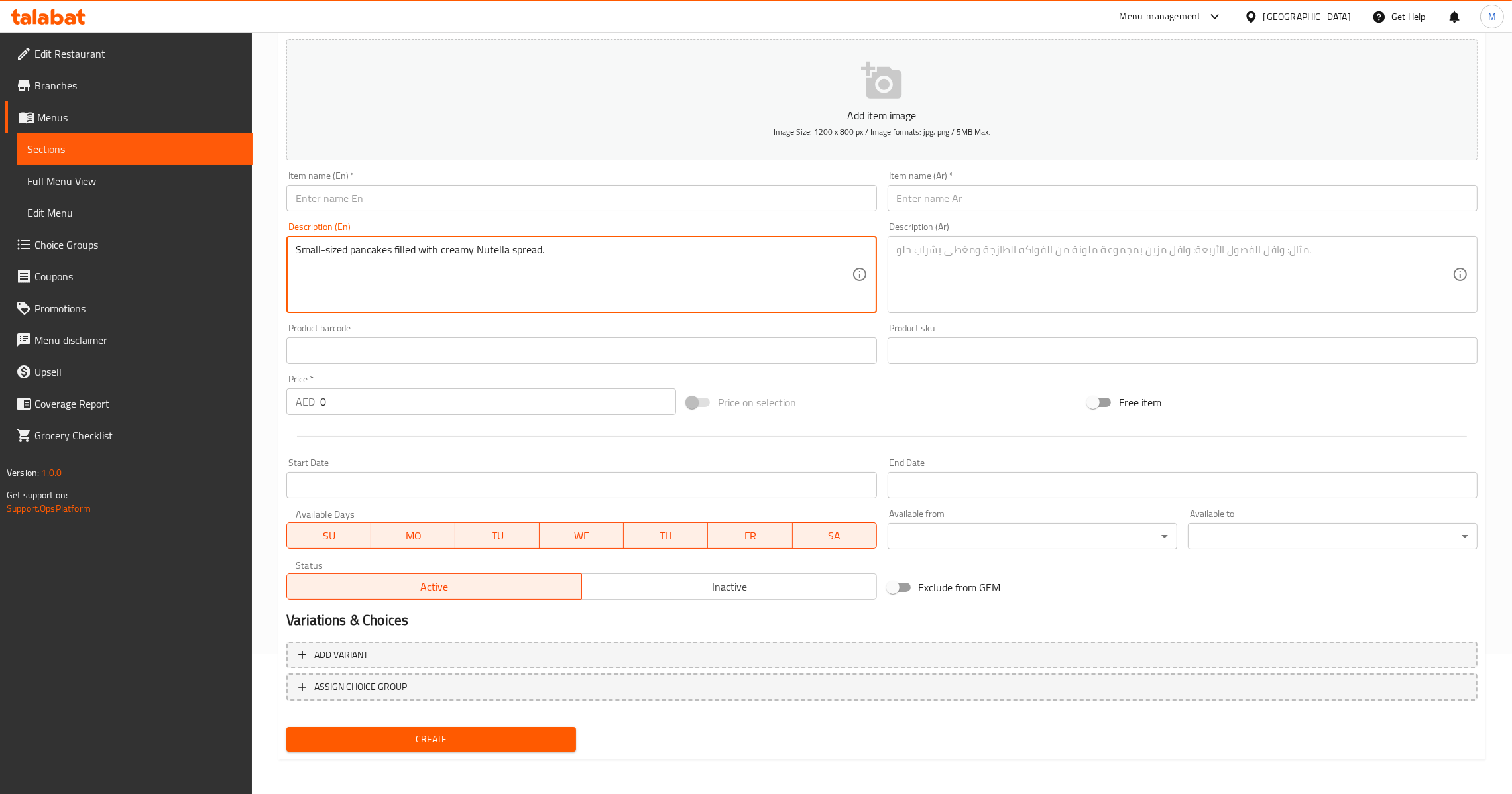
type textarea "Small-sized pancakes filled with creamy Nutella spread."
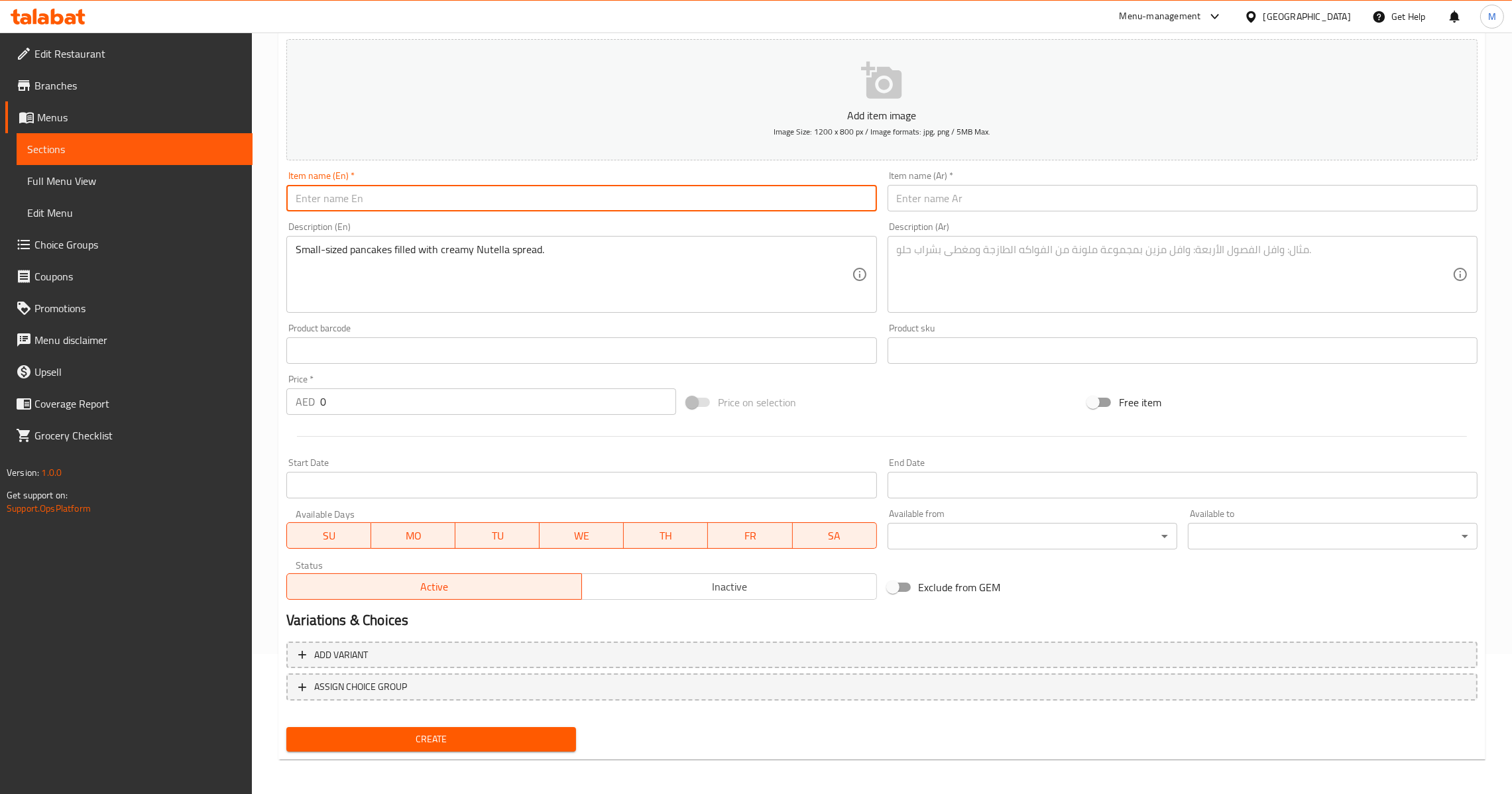
click at [545, 193] on input "text" at bounding box center [581, 199] width 590 height 27
paste input "Nutella Mini Pancake"
type input "Nutella Mini Pancake"
click at [977, 196] on input "text" at bounding box center [1182, 199] width 590 height 27
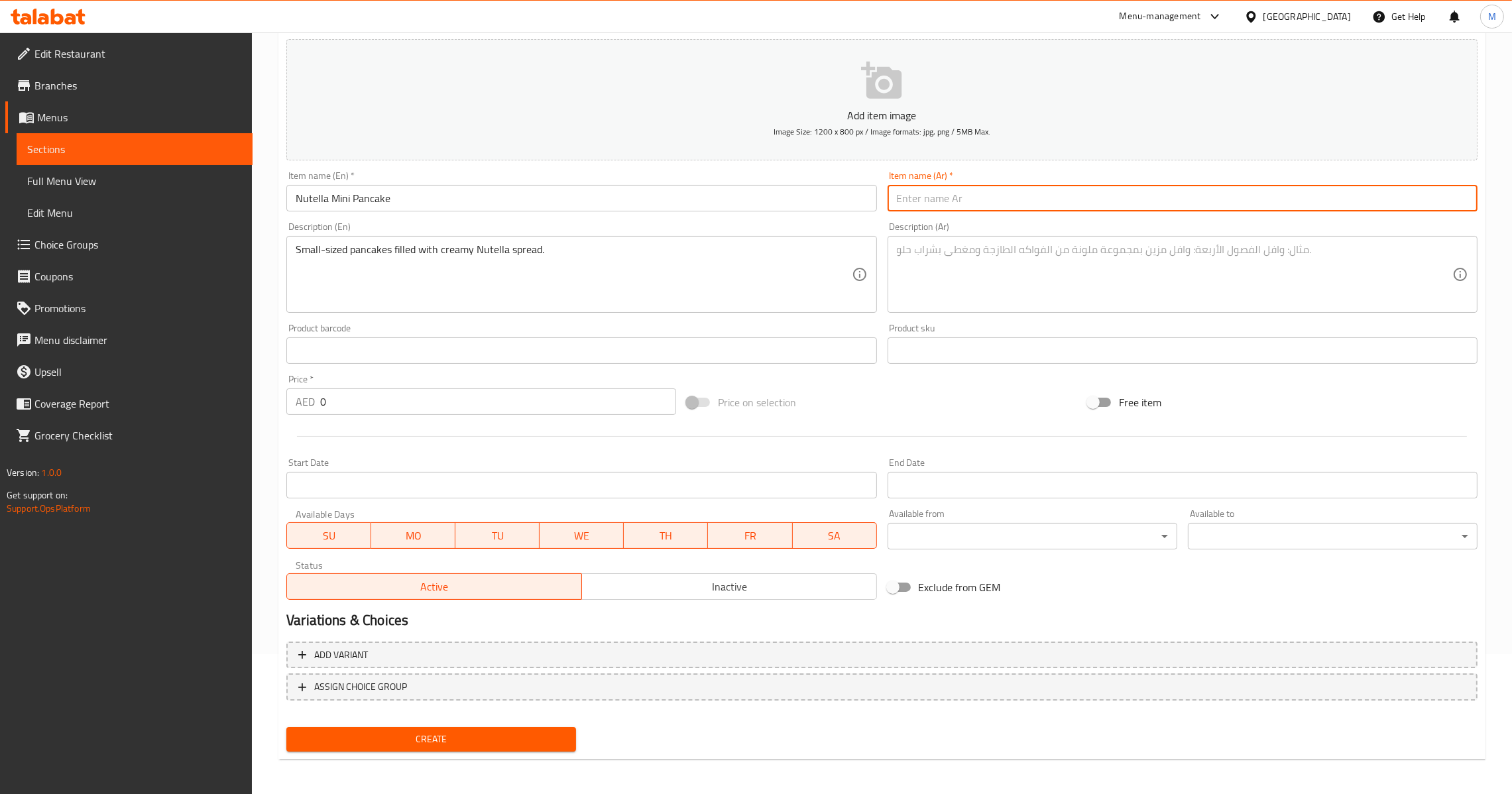
paste input "ميني بان كيك نوتيلا"
type input "ميني بان كيك نوتيلا"
click at [710, 222] on div "Description (En) Small-sized pancakes filled with creamy Nutella spread. Descri…" at bounding box center [581, 267] width 590 height 91
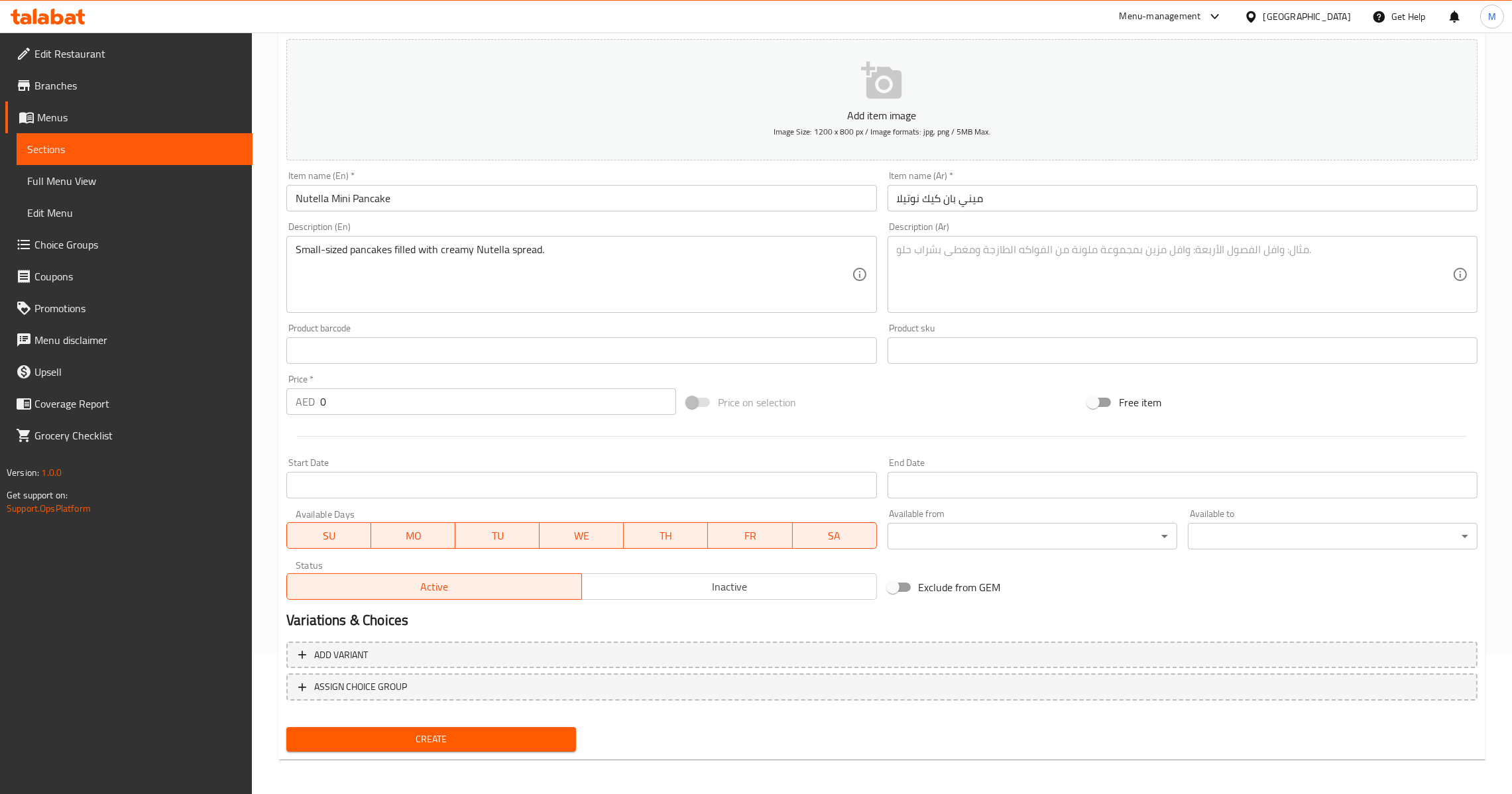
click at [1089, 307] on div "Description (Ar)" at bounding box center [1182, 274] width 590 height 77
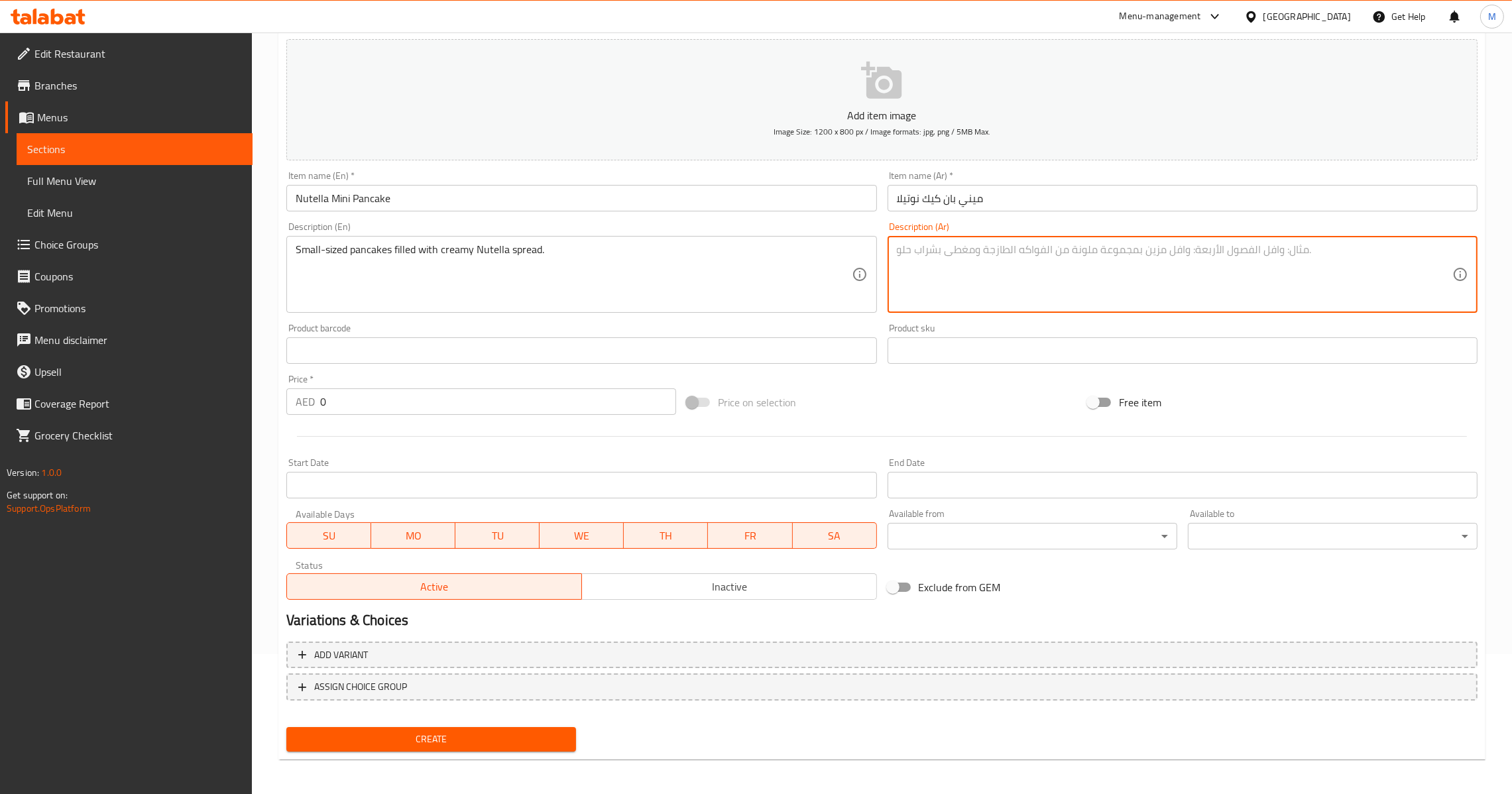
paste textarea "فطائر صغيرة الحجم محشوة بكريمة النوتيلا."
click at [1066, 249] on textarea "فطائر صغيرة الحجم محشوة بكريمة النوتيلا." at bounding box center [1174, 275] width 556 height 63
click at [1067, 250] on textarea "فطائر صغيرة الحجم محشوة بكريمة النوتيلا." at bounding box center [1174, 275] width 556 height 63
type textarea "بان كيك صغيرة الحجم محشوة بكريمة النوتيلا."
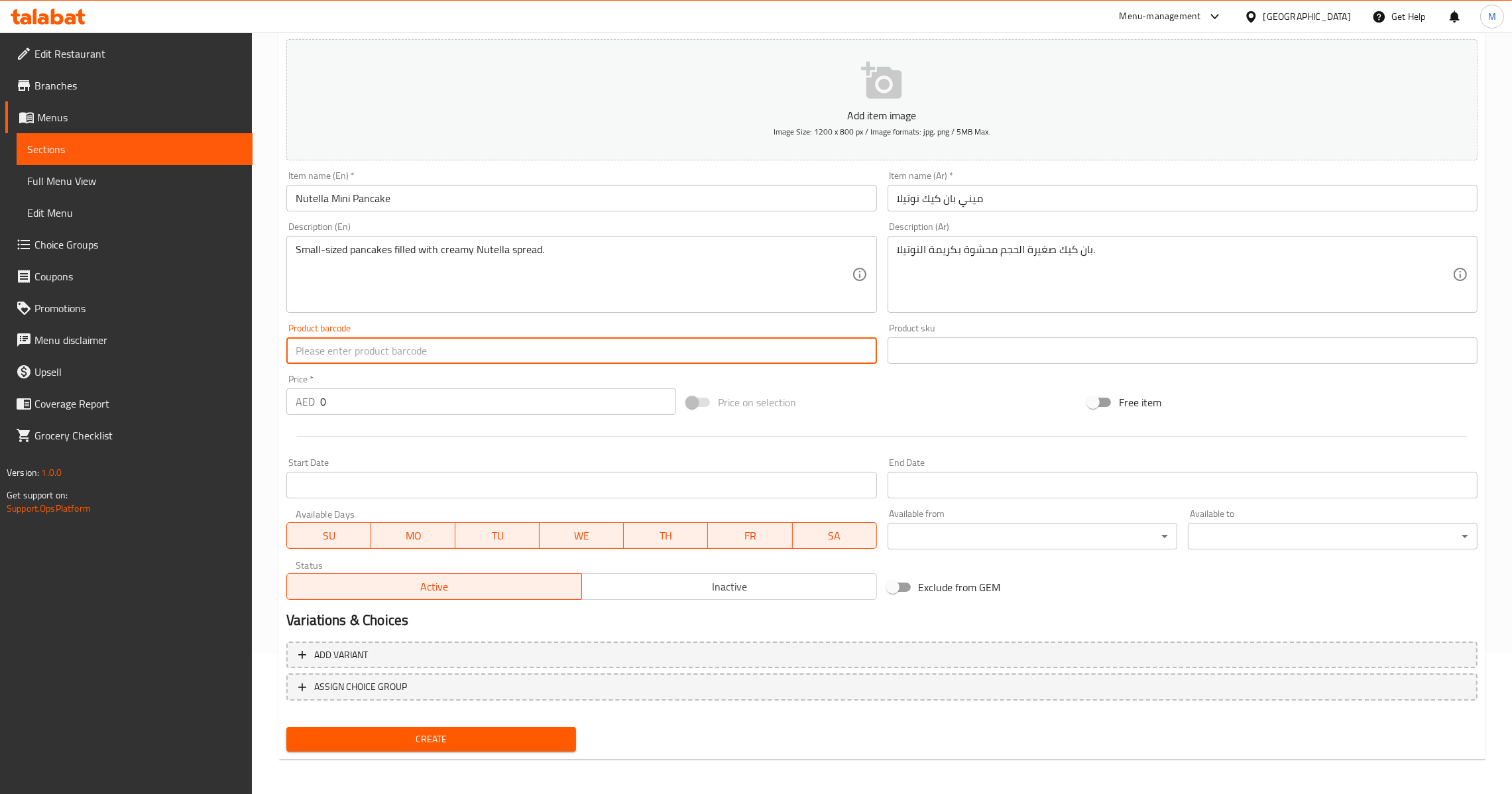
click at [325, 409] on input "0" at bounding box center [498, 402] width 356 height 27
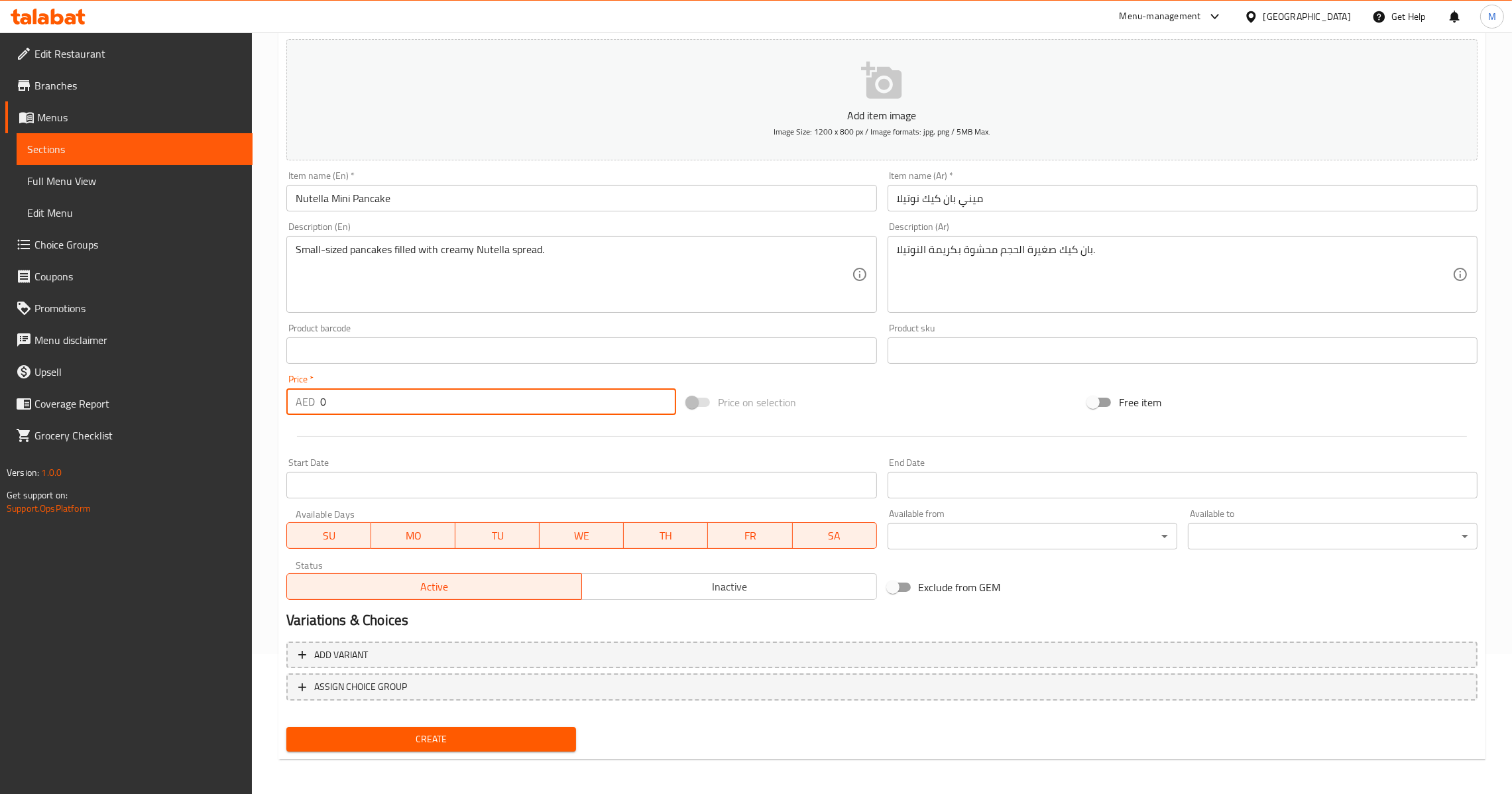
click at [320, 409] on input "0" at bounding box center [498, 402] width 356 height 27
type input "20"
click at [480, 746] on button "Create" at bounding box center [431, 739] width 289 height 25
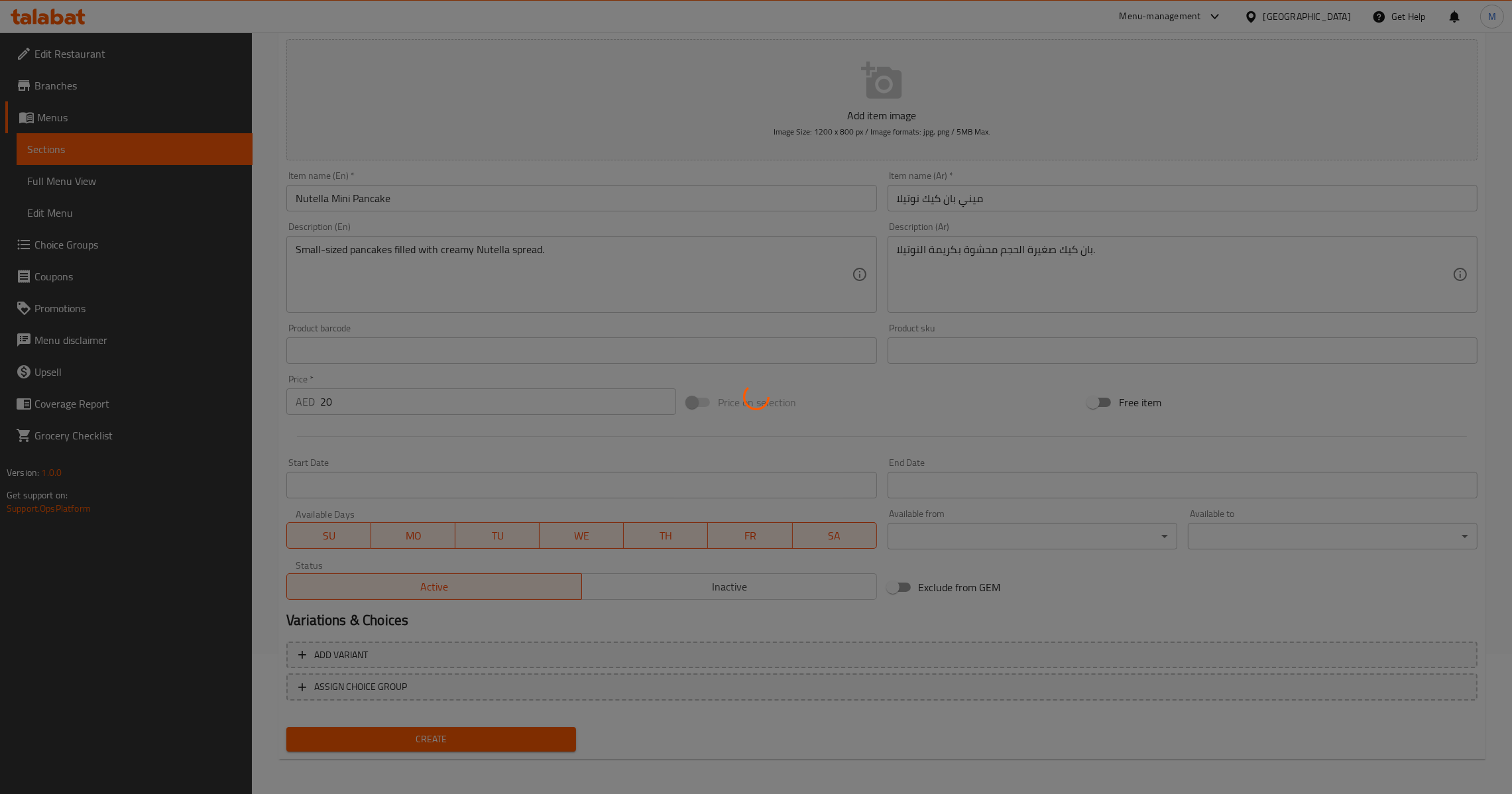
type input "0"
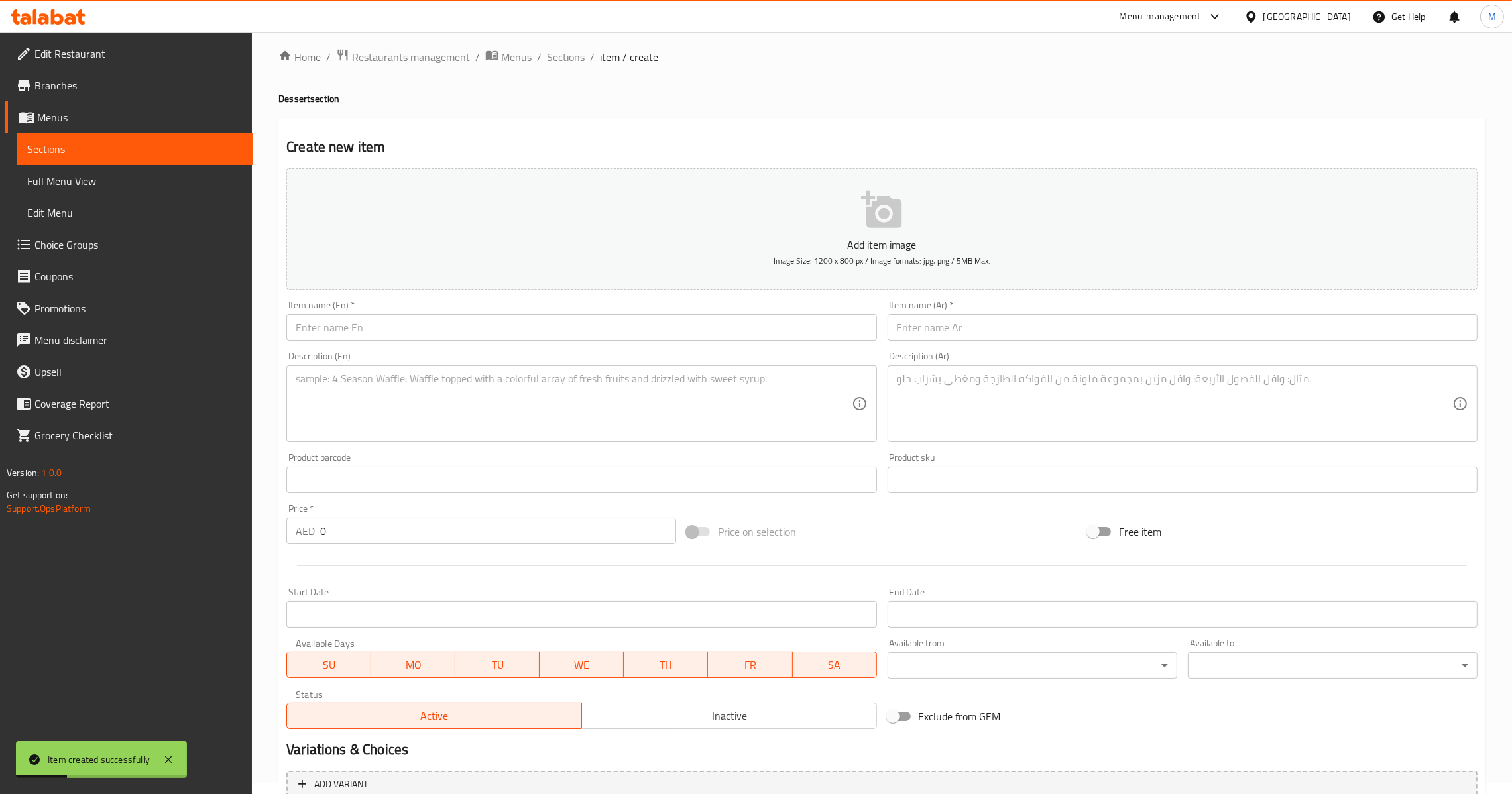
scroll to position [0, 0]
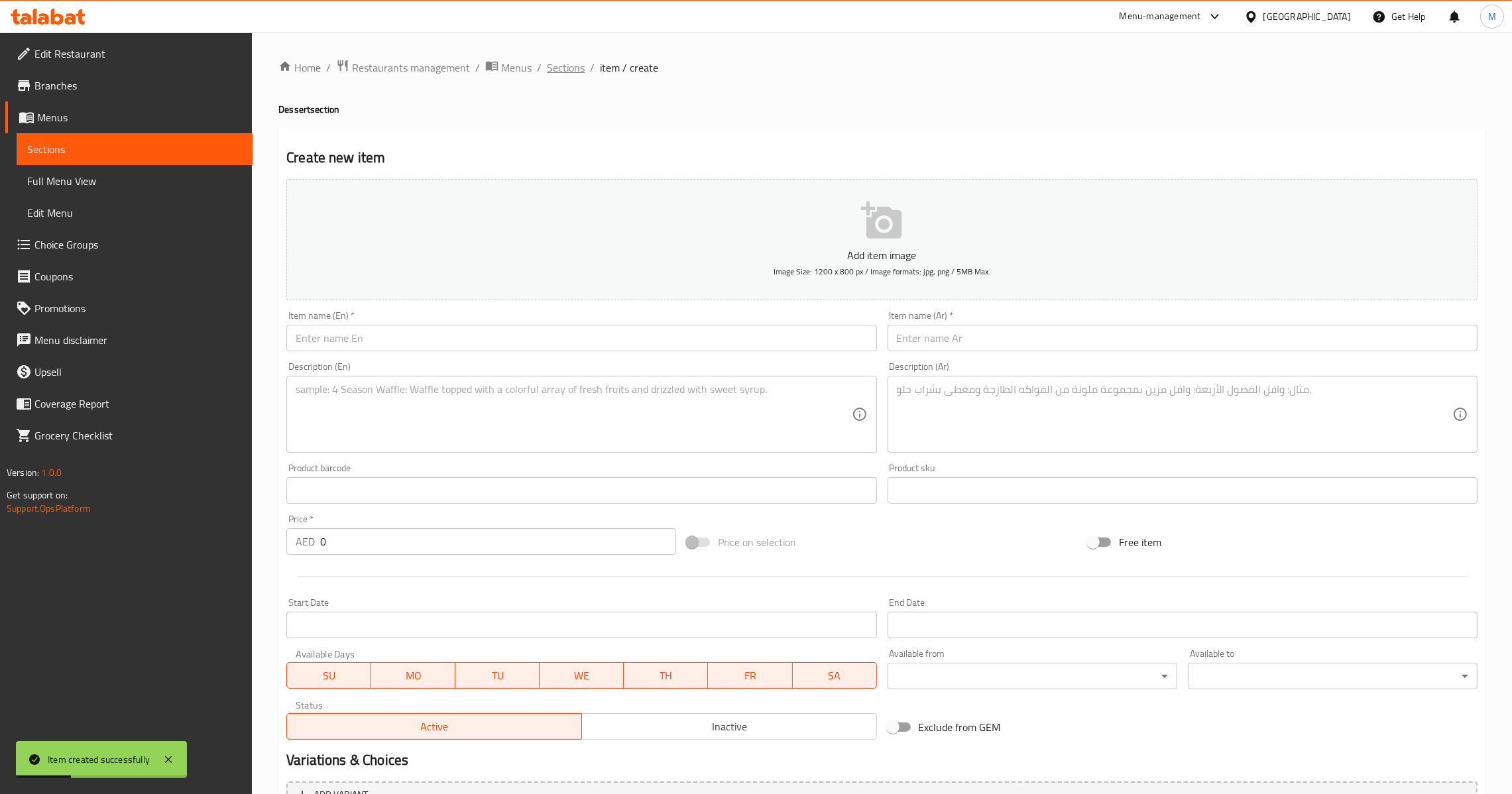
click at [571, 74] on span "Sections" at bounding box center [566, 67] width 38 height 16
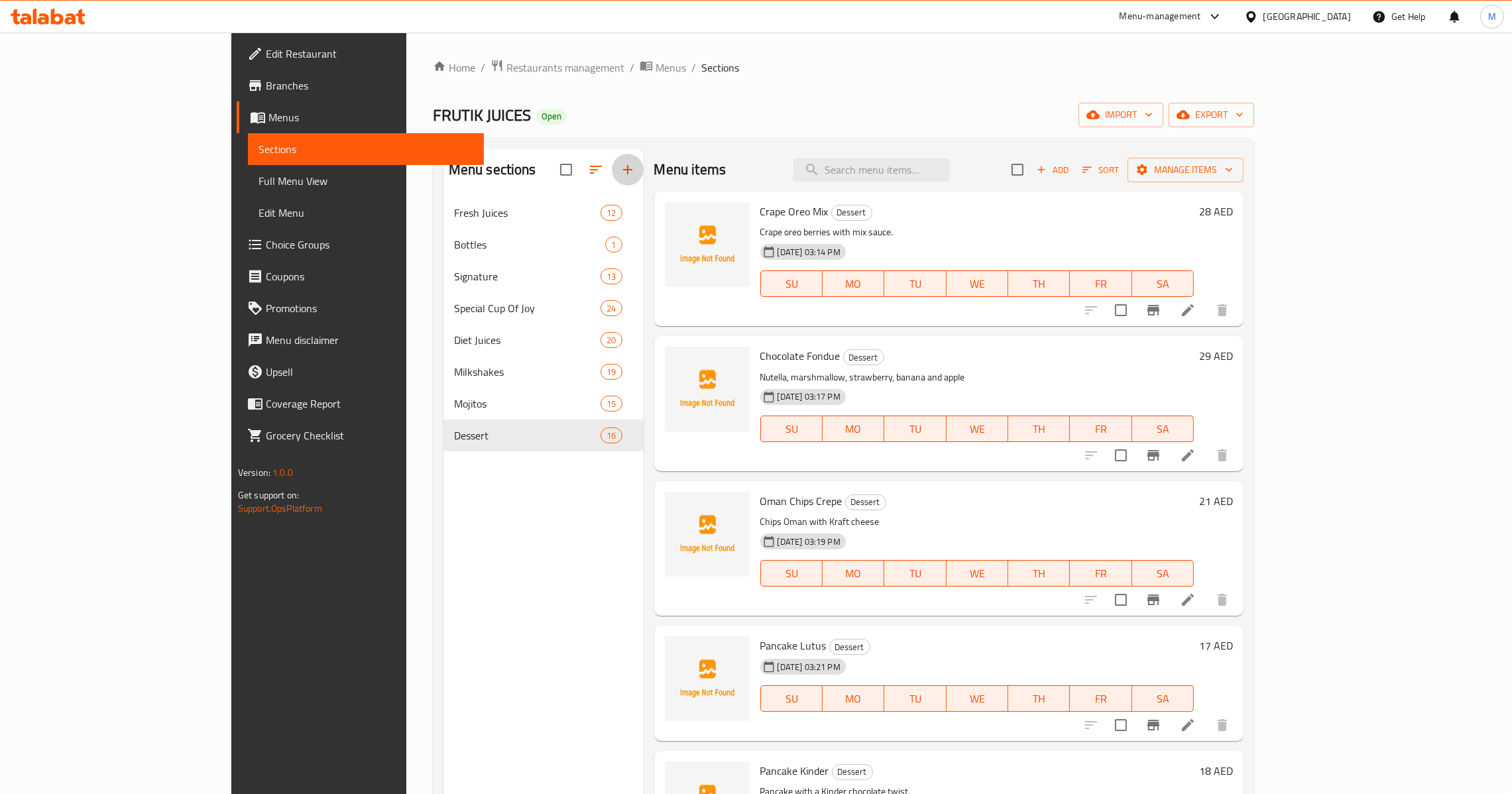
click at [620, 174] on icon "button" at bounding box center [627, 169] width 16 height 16
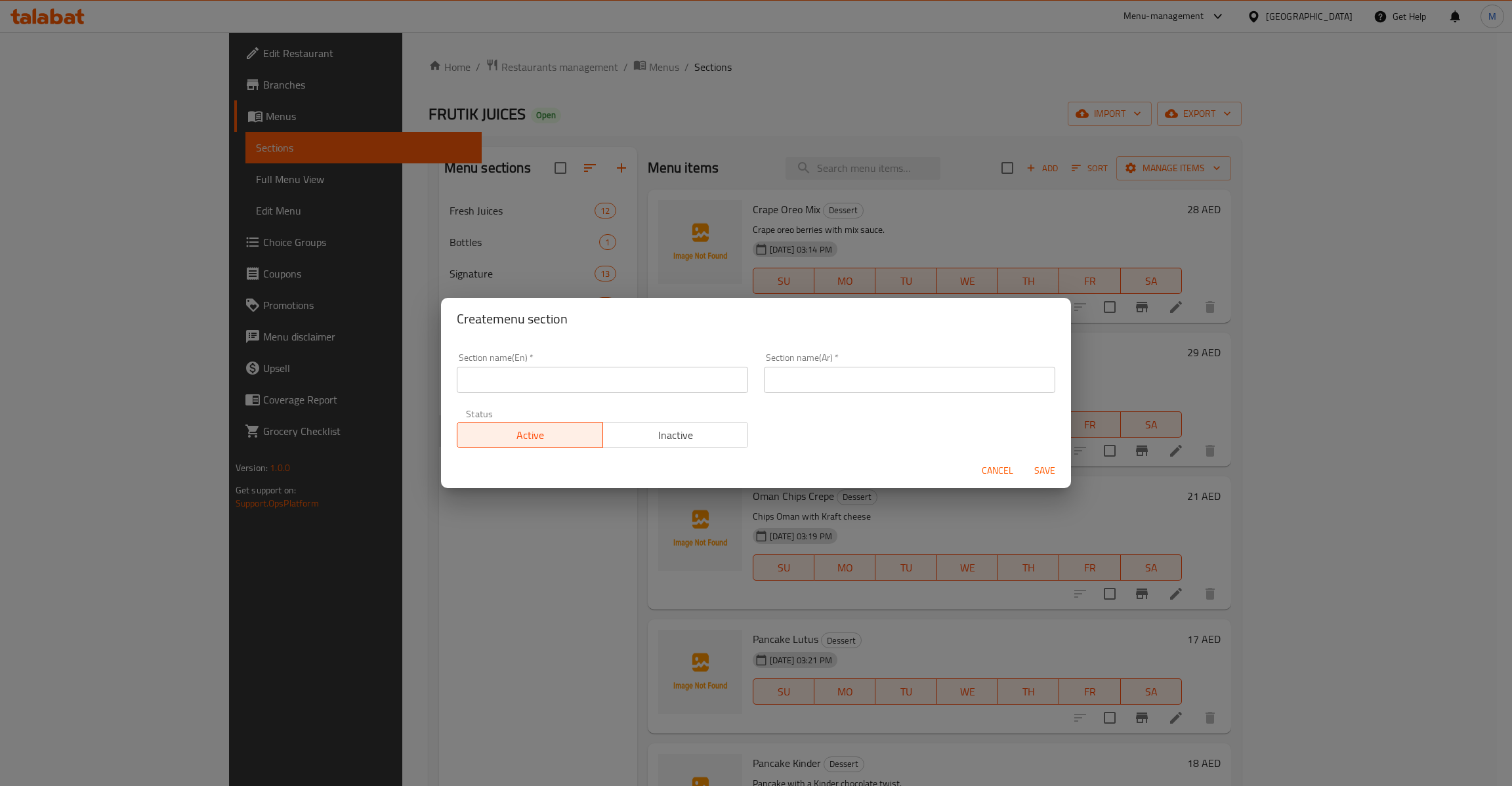
click at [536, 376] on input "text" at bounding box center [602, 380] width 292 height 27
type input "ه"
type input "I"
type input "Ice Cream"
click at [815, 386] on input "text" at bounding box center [910, 380] width 292 height 27
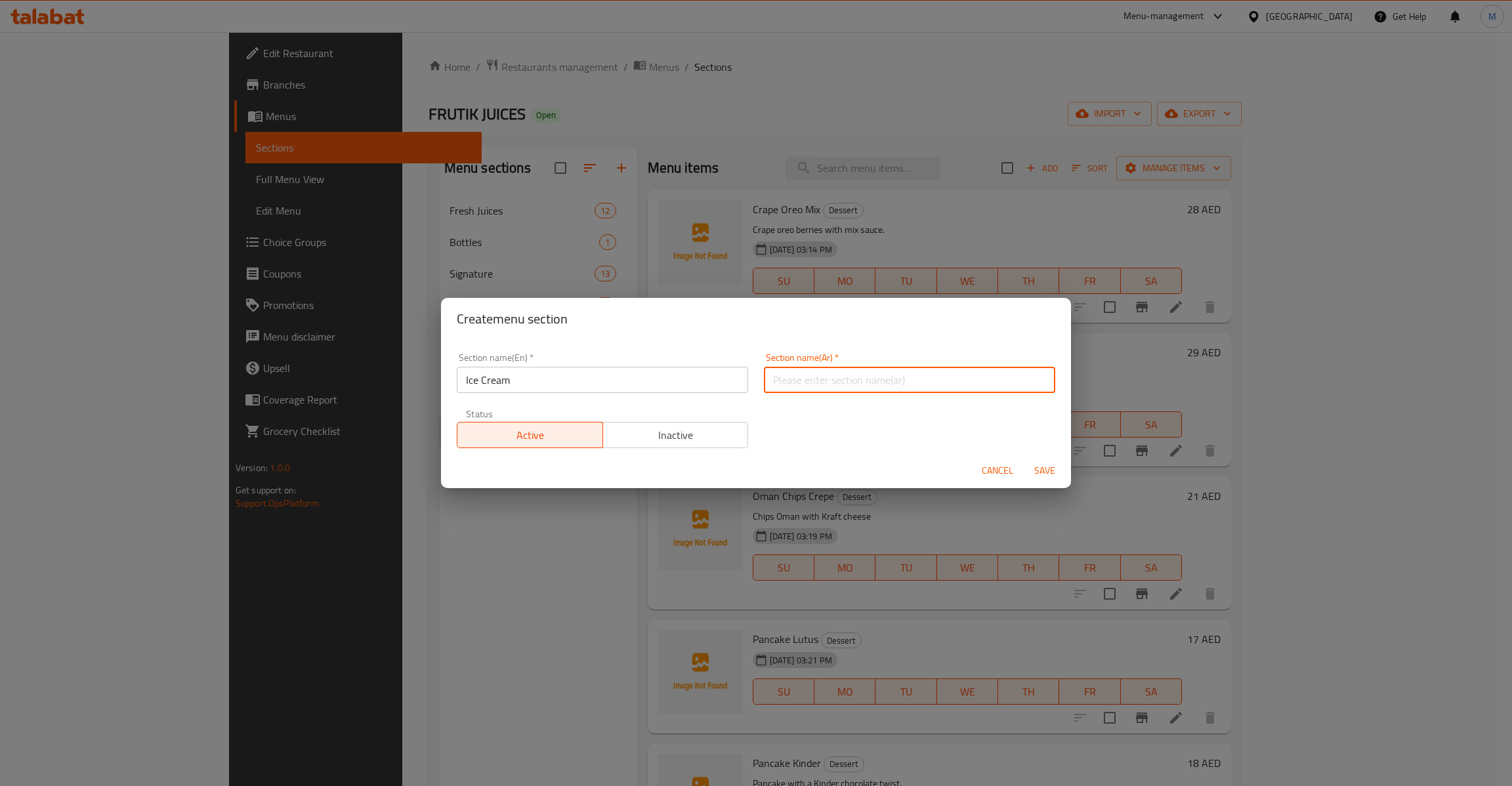
paste input "أيس كريم"
type input "أيس كريم"
click at [1038, 474] on span "Save" at bounding box center [1044, 471] width 32 height 16
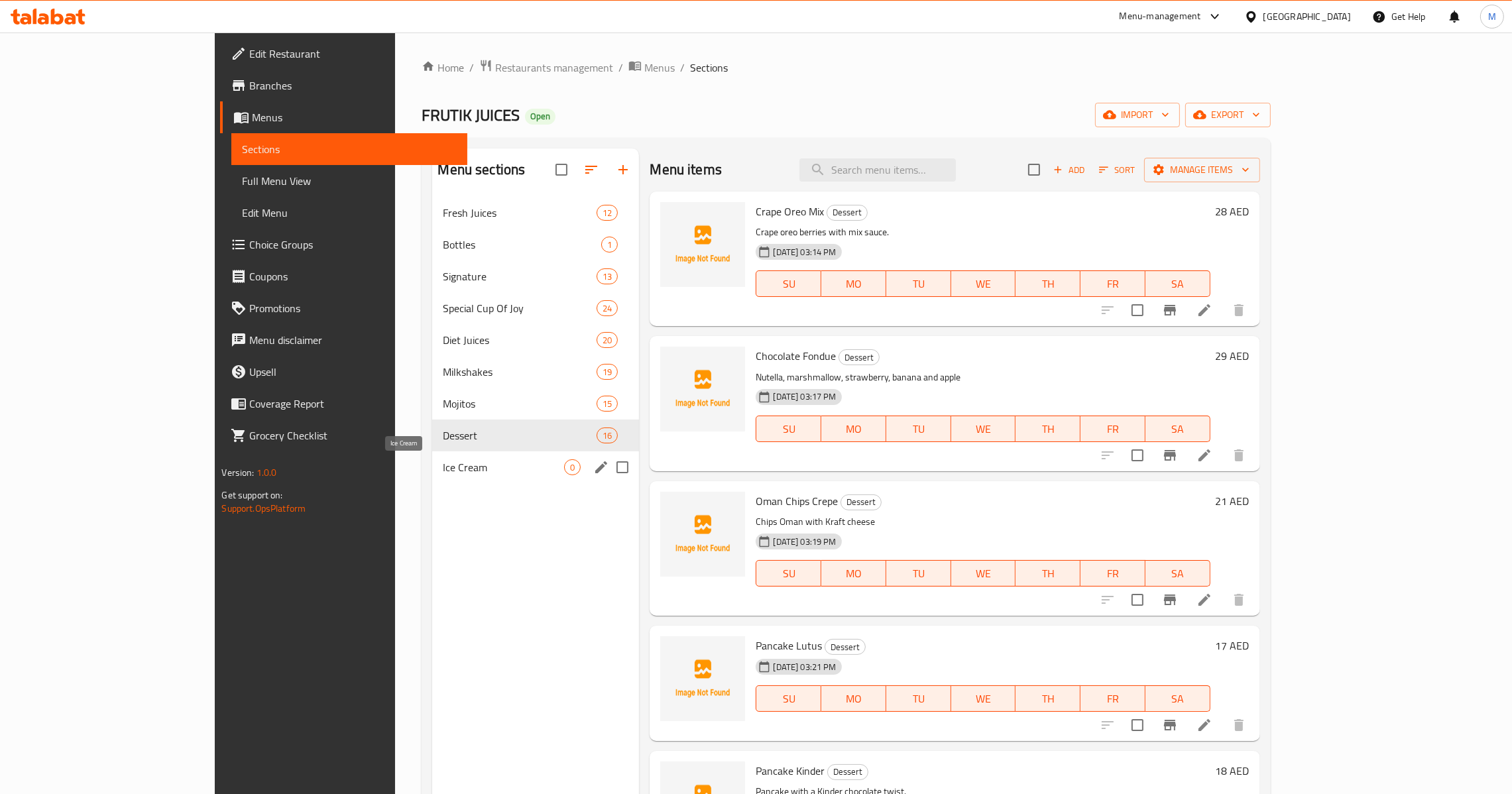
click at [443, 472] on span "Ice Cream" at bounding box center [503, 467] width 121 height 16
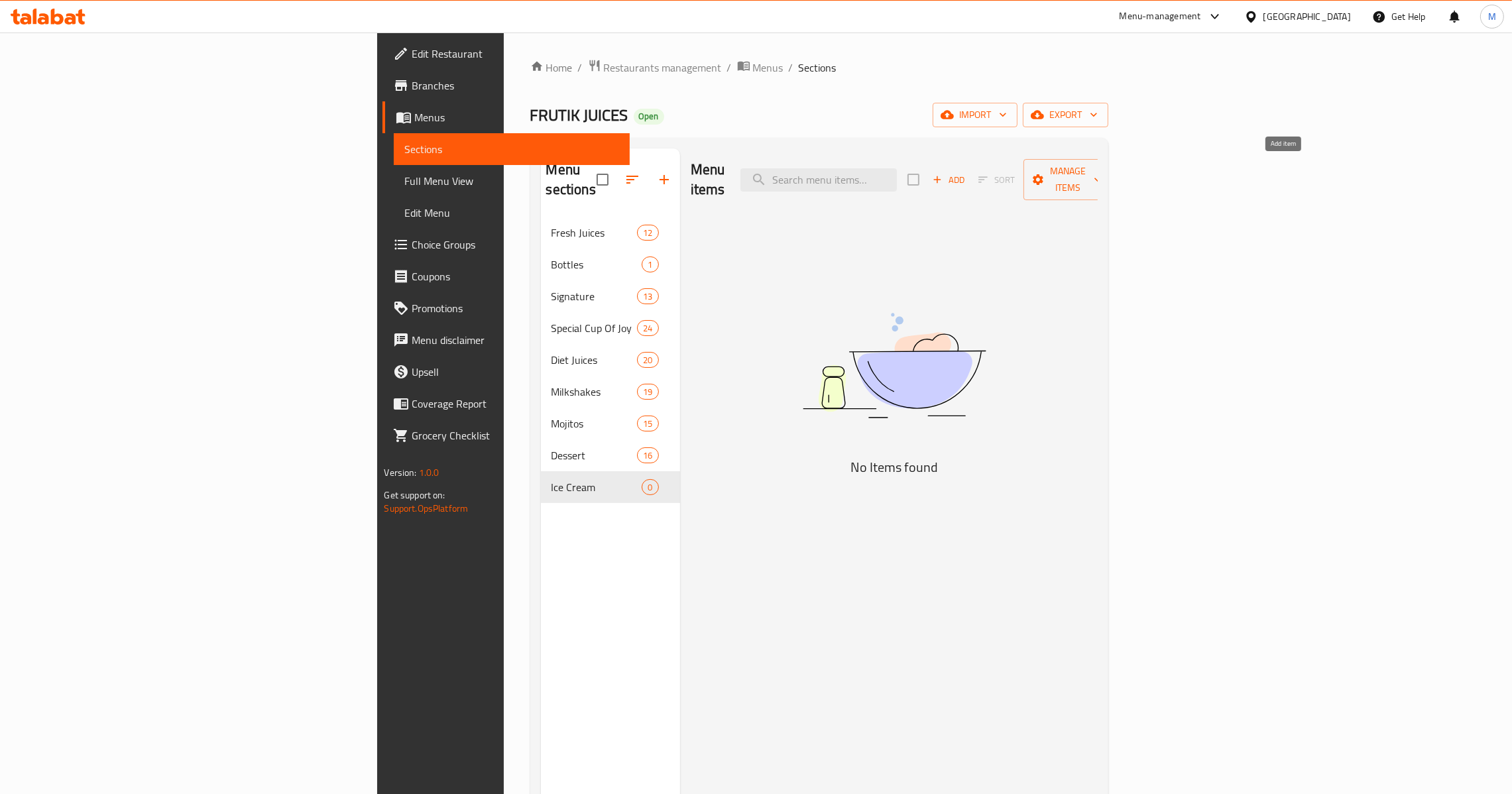
click at [967, 176] on span "Add" at bounding box center [949, 180] width 36 height 15
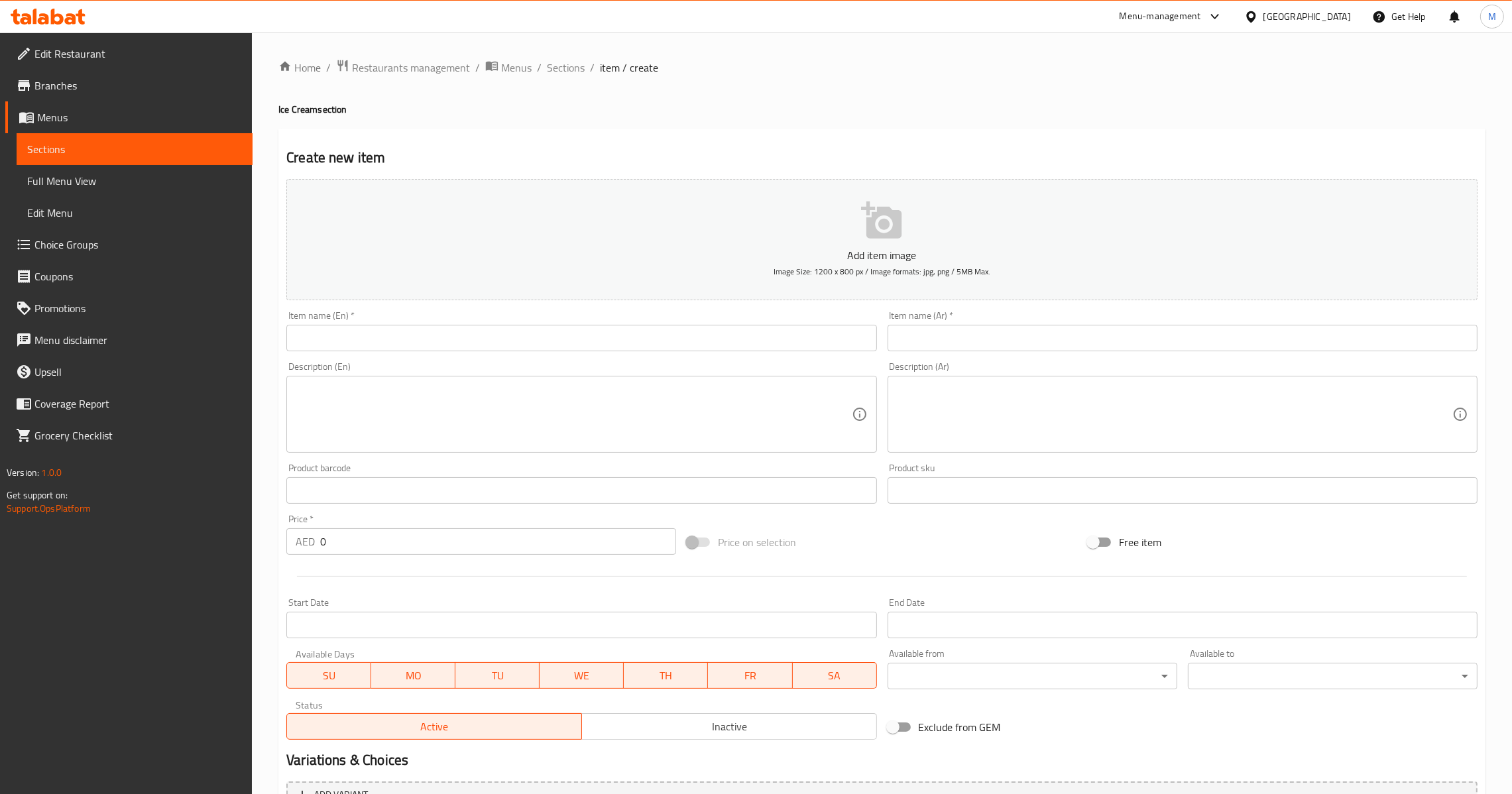
click at [690, 350] on input "text" at bounding box center [581, 339] width 590 height 27
paste input "Kindar Lotus Mix"
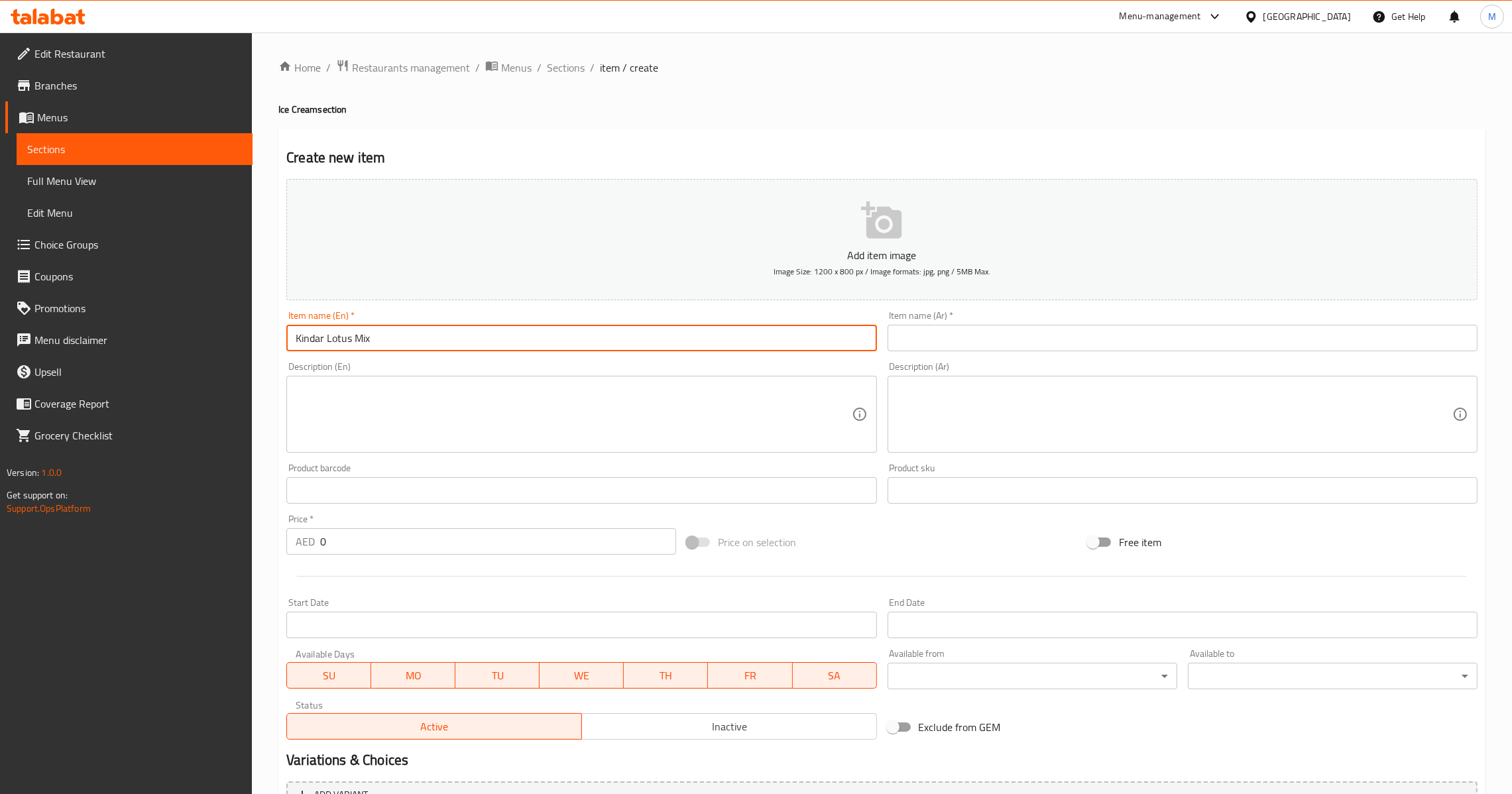
type input "Kindar Lotus Mix"
click at [959, 345] on input "text" at bounding box center [1182, 339] width 590 height 27
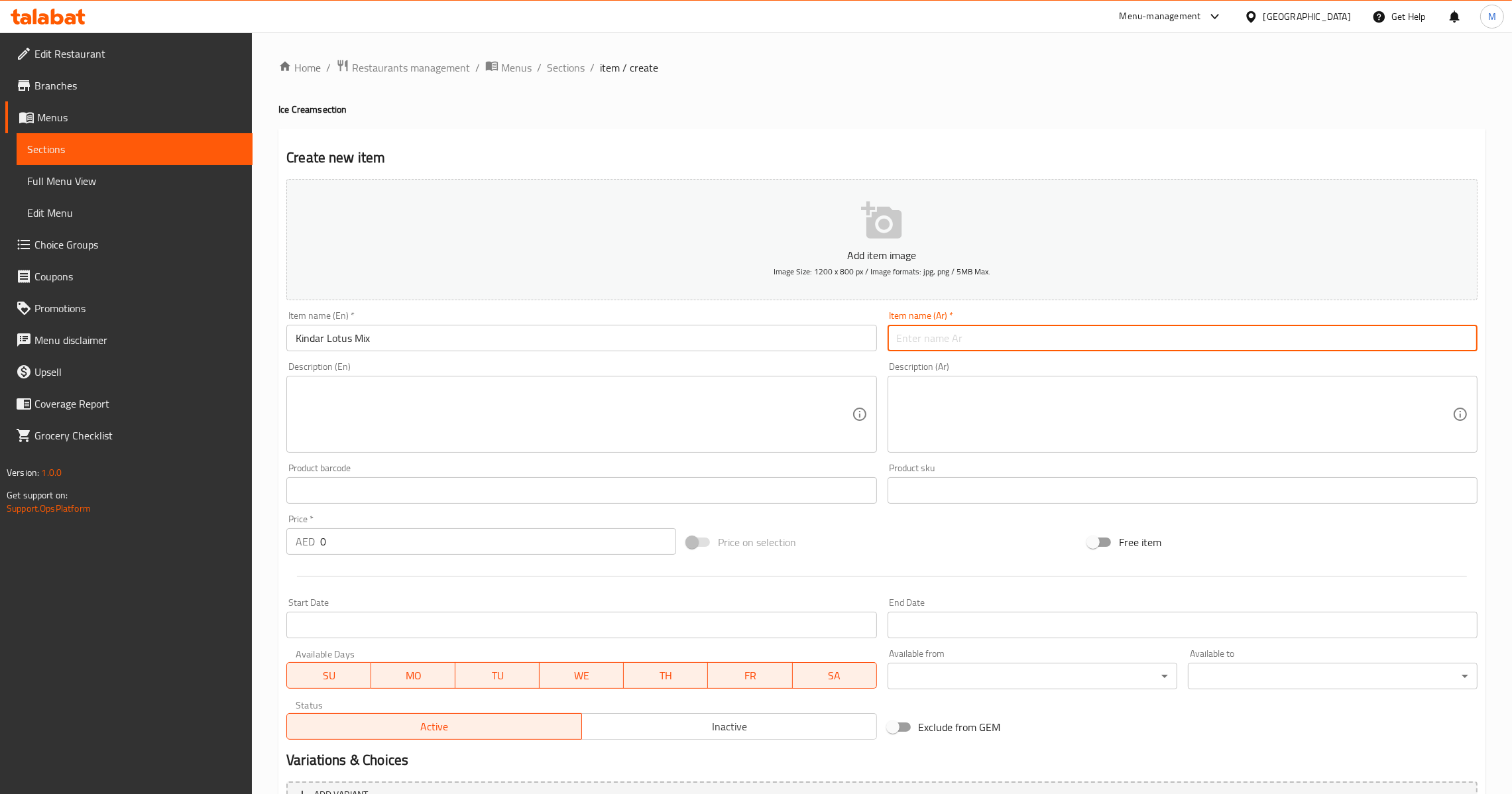
paste input "كندر و لوتس مكس"
type input "كندر و لوتس مكس"
click at [580, 384] on textarea at bounding box center [573, 414] width 556 height 63
paste textarea "Ice cream kindar lotus mix sauce"
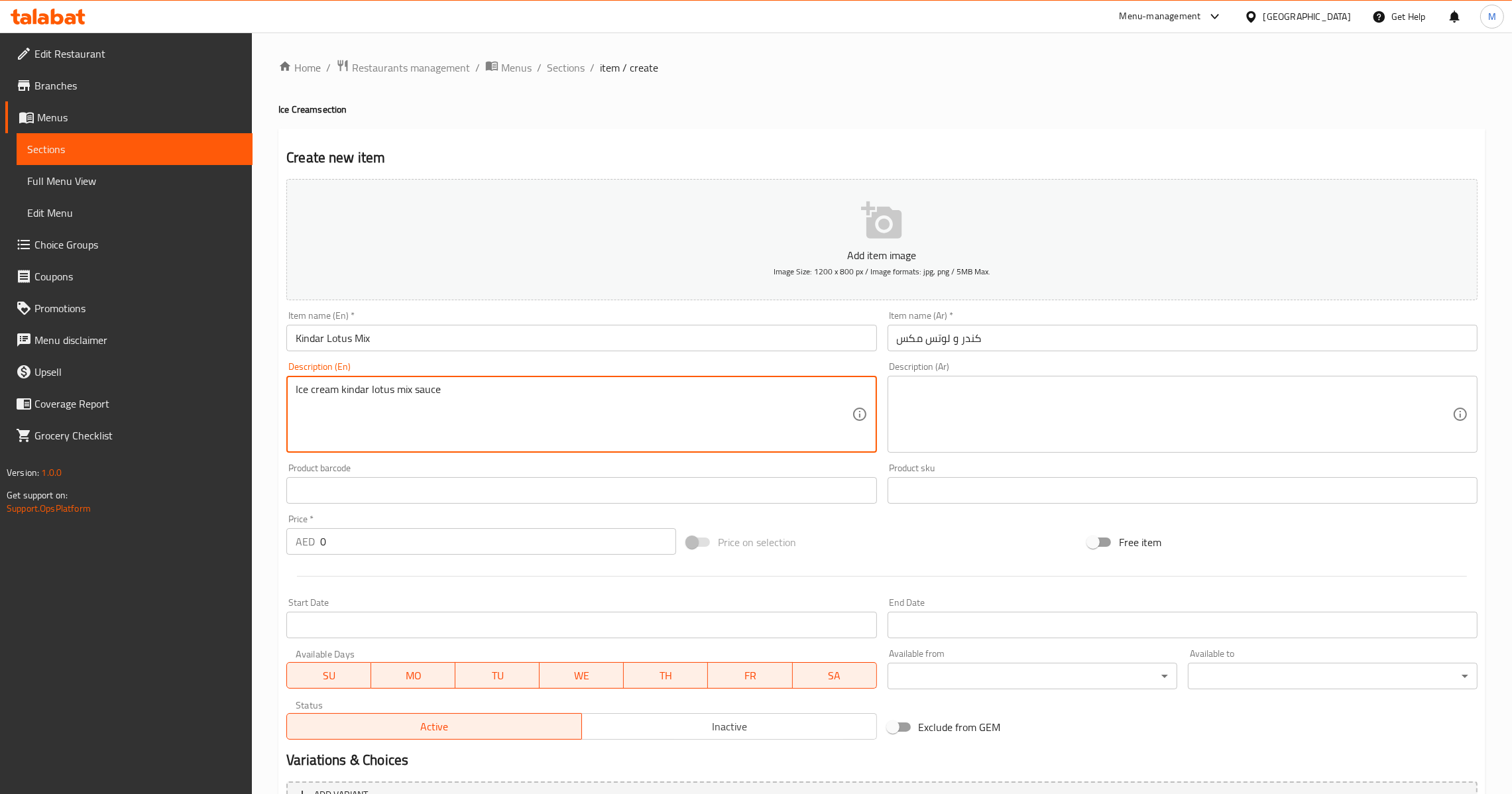
type textarea "Ice cream kindar lotus mix sauce"
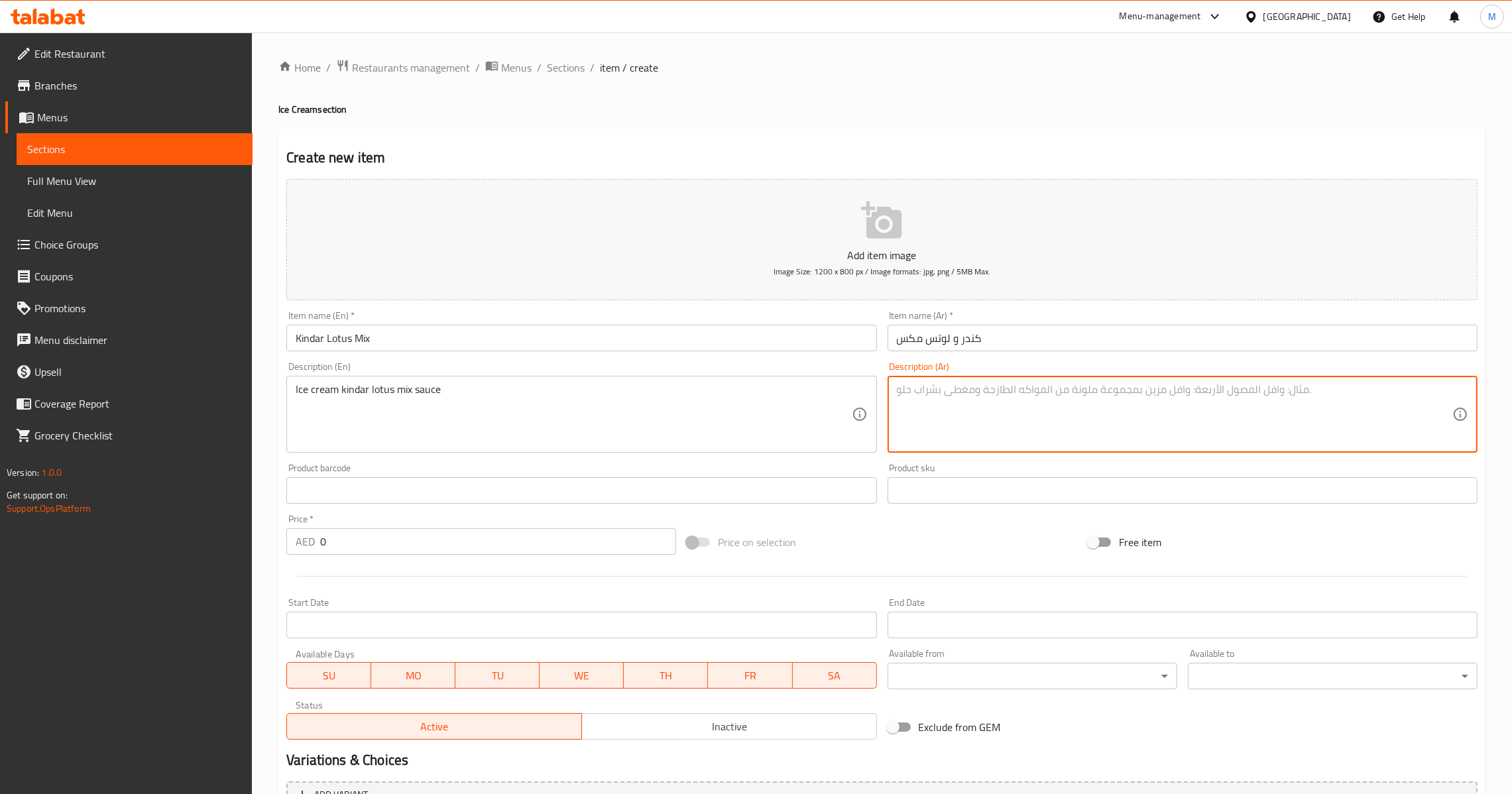
click at [1008, 429] on textarea at bounding box center [1174, 414] width 556 height 63
paste textarea "ايس [PERSON_NAME] و لوتس مكس صوص"
type textarea "ايس [PERSON_NAME] و لوتس مكس صوص"
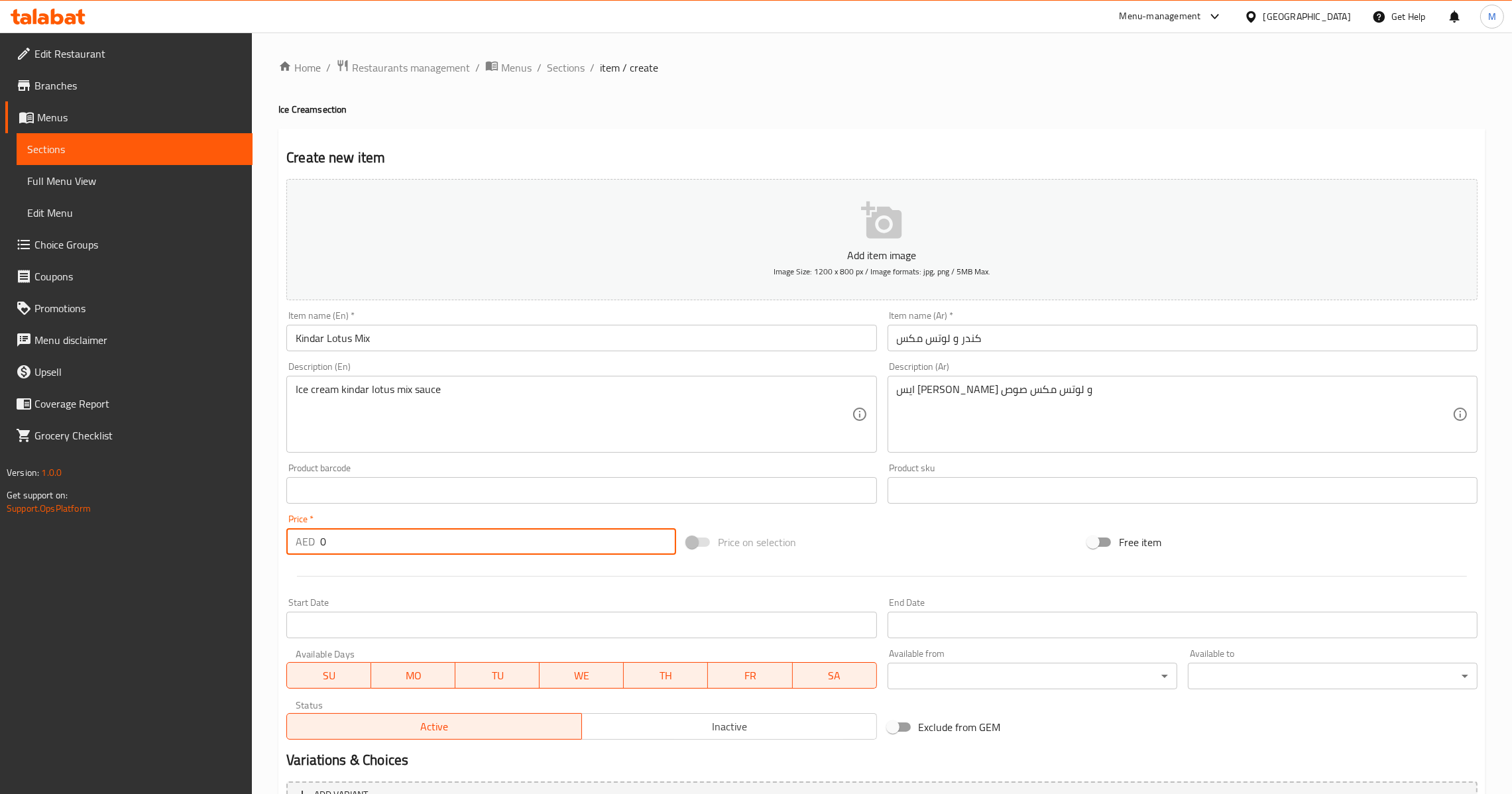
drag, startPoint x: 361, startPoint y: 536, endPoint x: 190, endPoint y: 545, distance: 171.2
click at [190, 545] on div "Edit Restaurant Branches Menus Sections Full Menu View Edit Menu Choice Groups …" at bounding box center [756, 484] width 1512 height 904
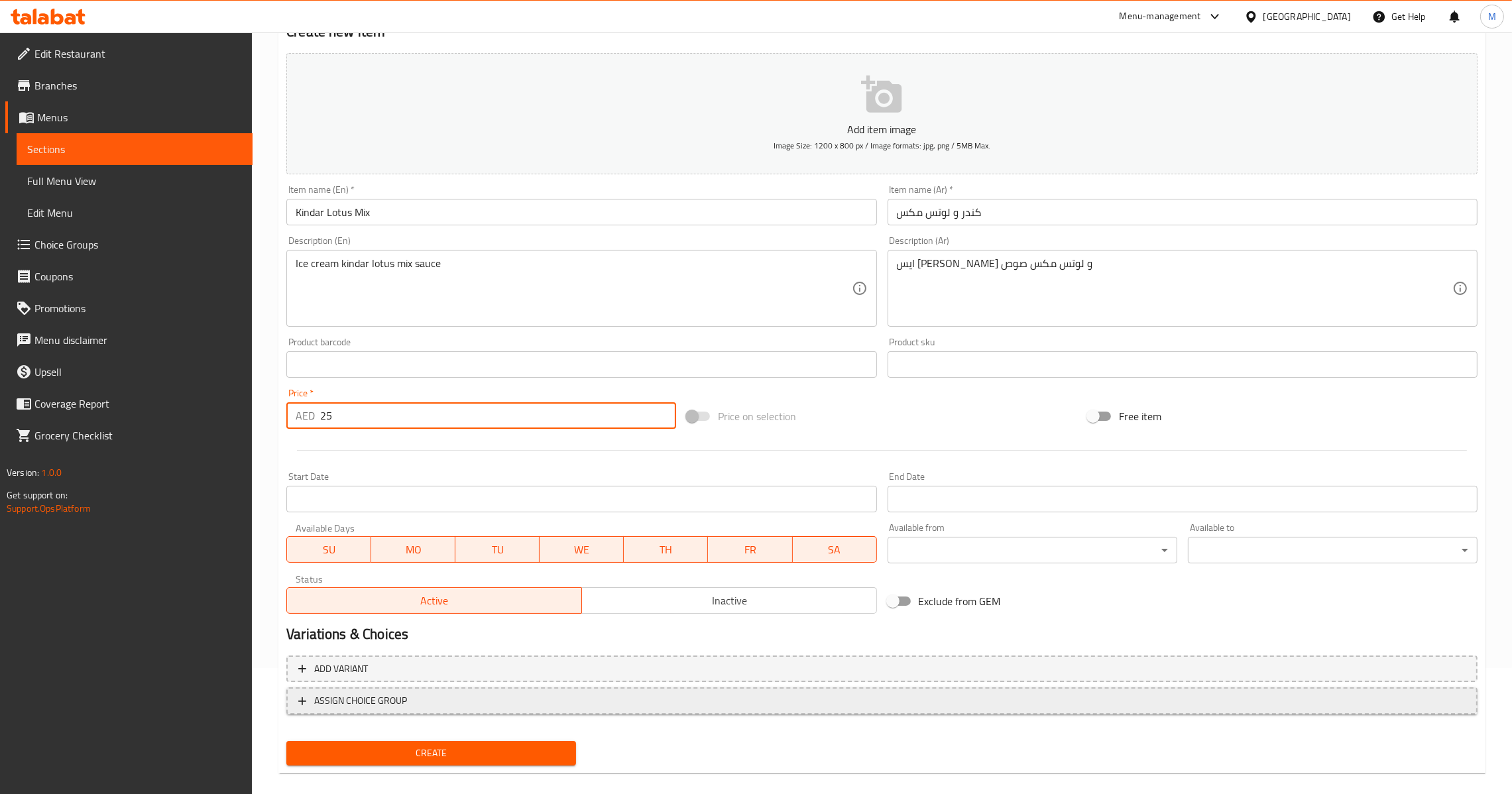
scroll to position [140, 0]
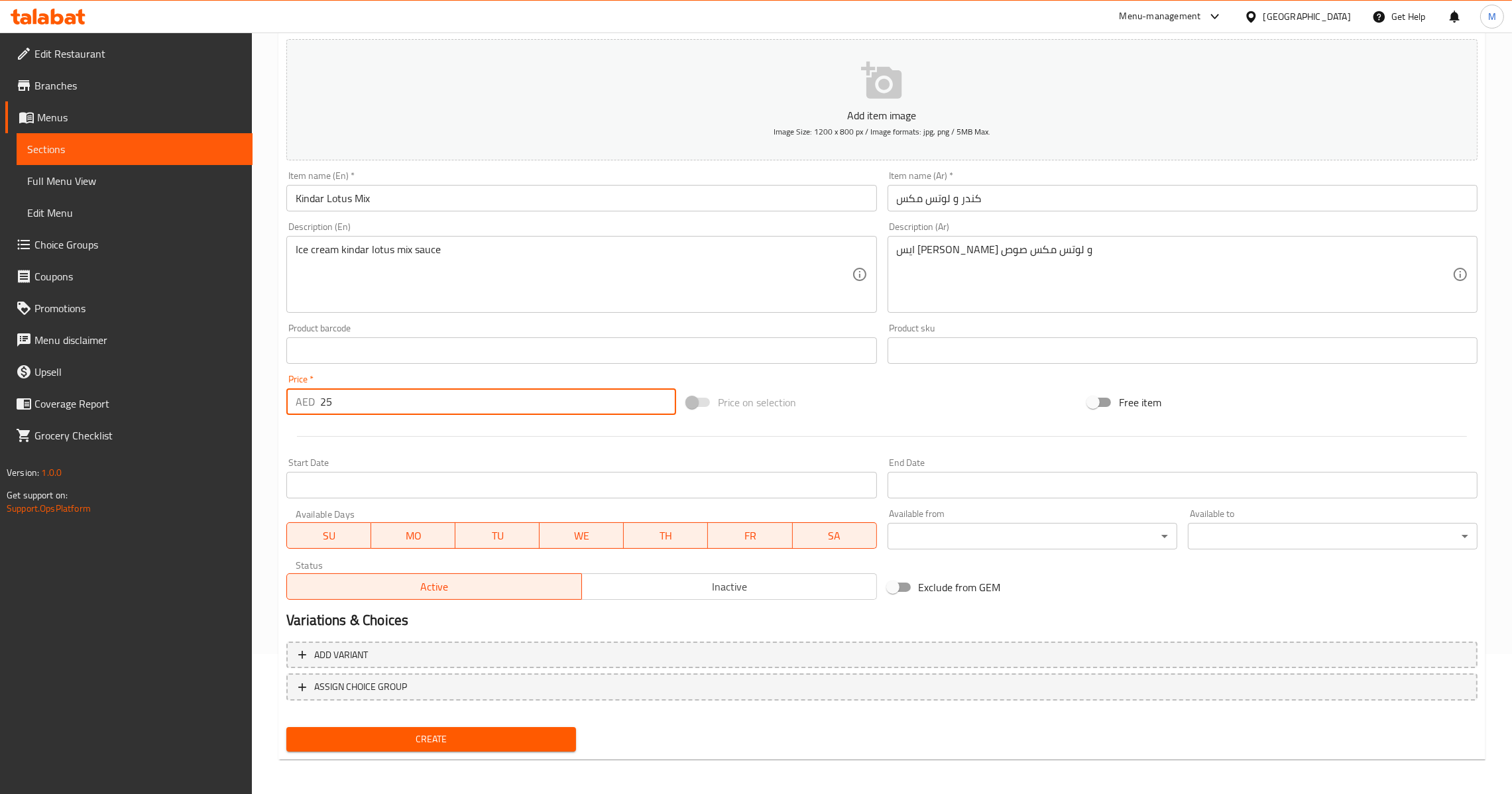
type input "25"
click at [439, 743] on span "Create" at bounding box center [431, 740] width 269 height 16
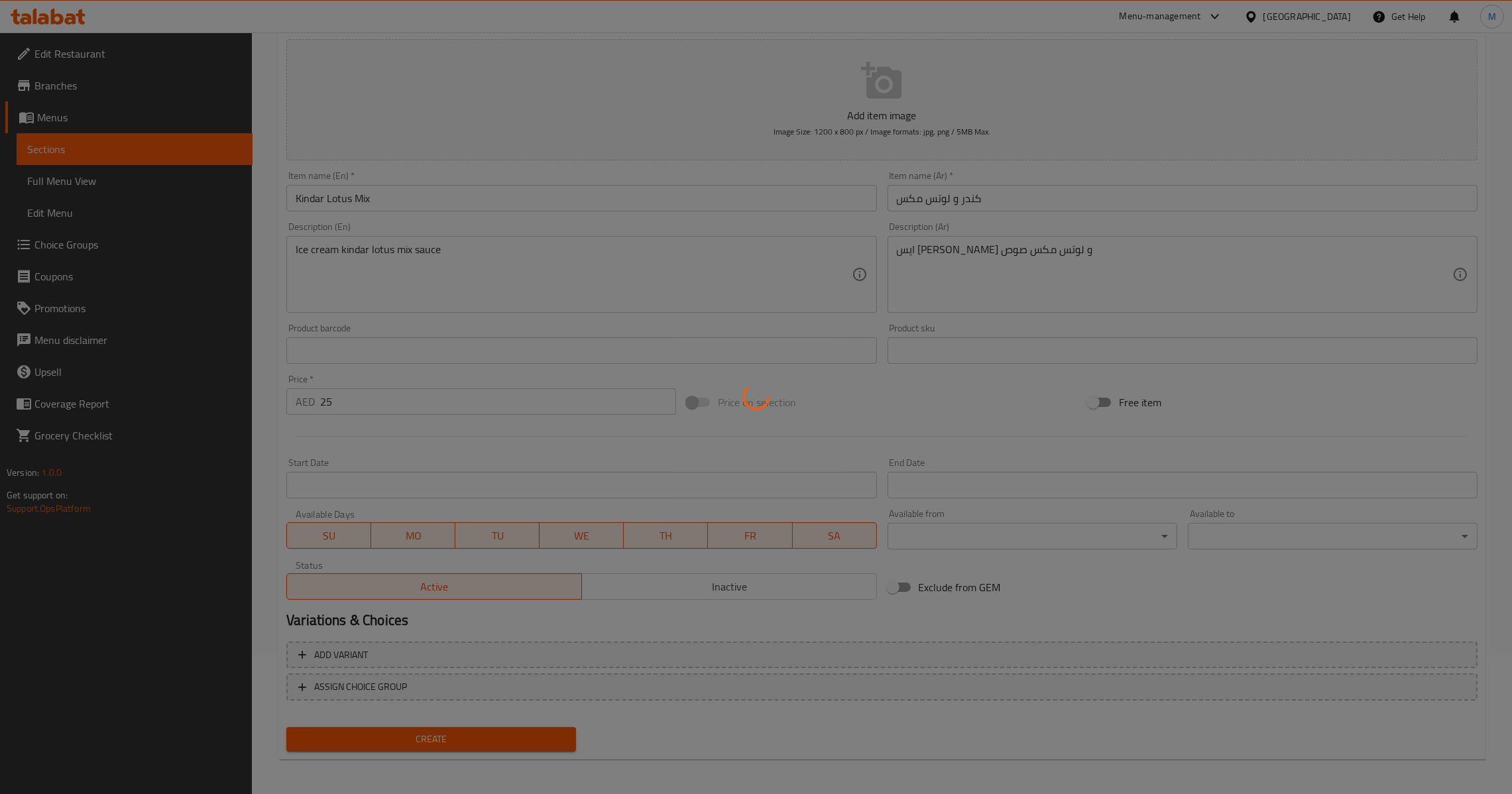
type input "0"
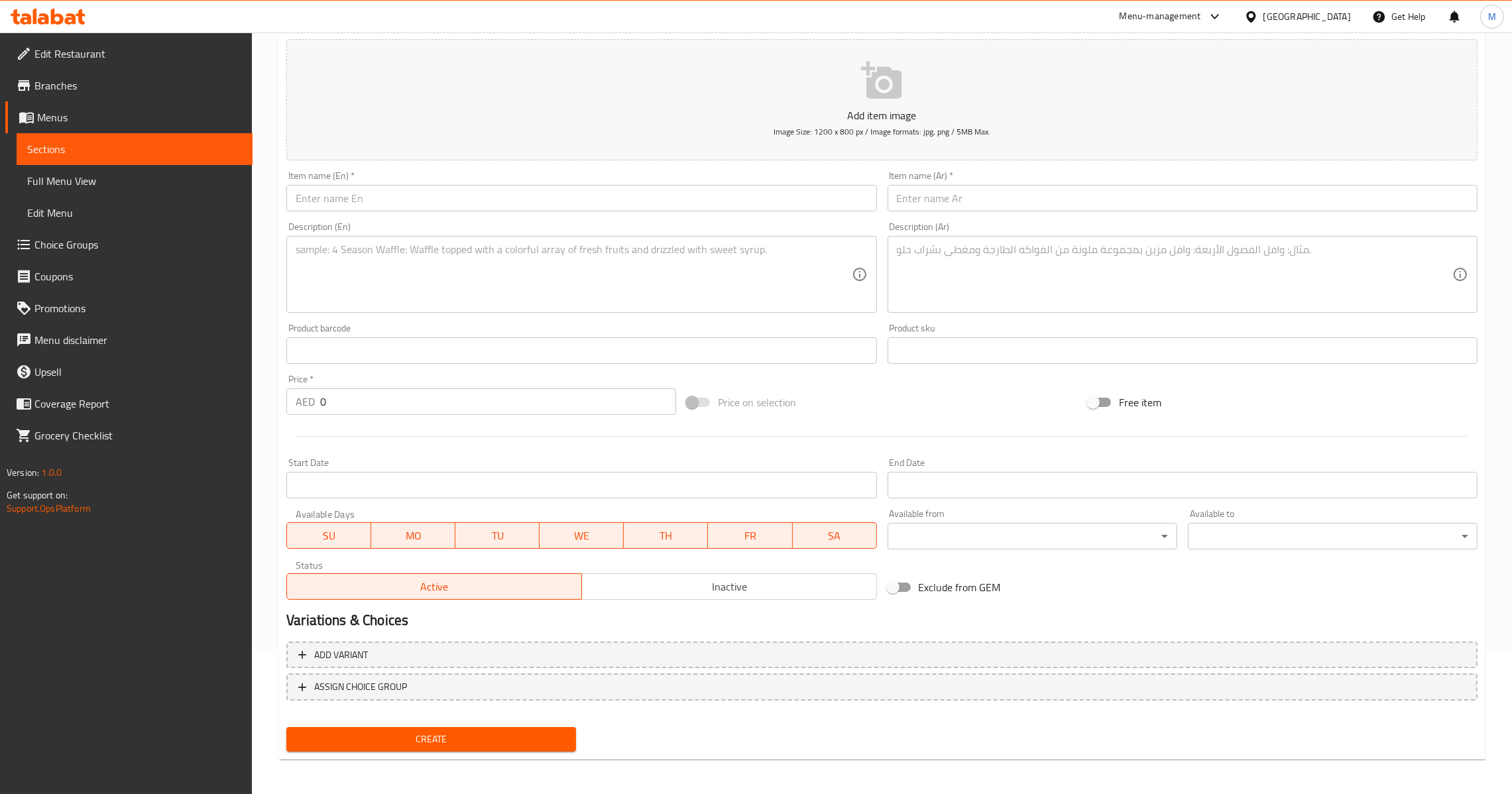
click at [510, 314] on div "Add item image Image Size: 1200 x 800 px / Image formats: jpg, png / 5MB Max. I…" at bounding box center [882, 319] width 1202 height 572
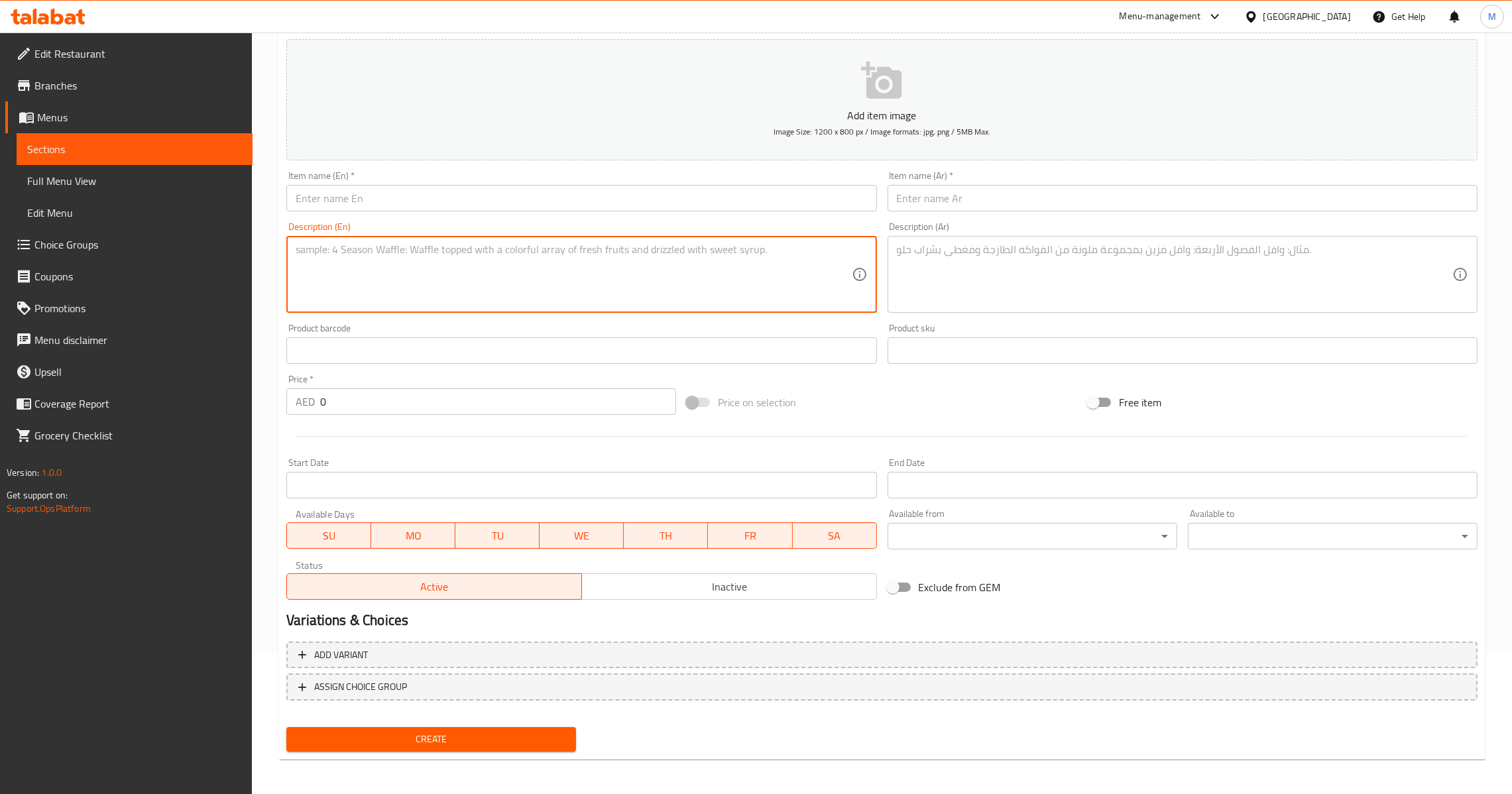
click at [519, 298] on textarea at bounding box center [573, 275] width 556 height 63
paste textarea "Acai with fruits, nuts, and peanut butter"
type textarea "Acai with fruits, nuts, and peanut butter"
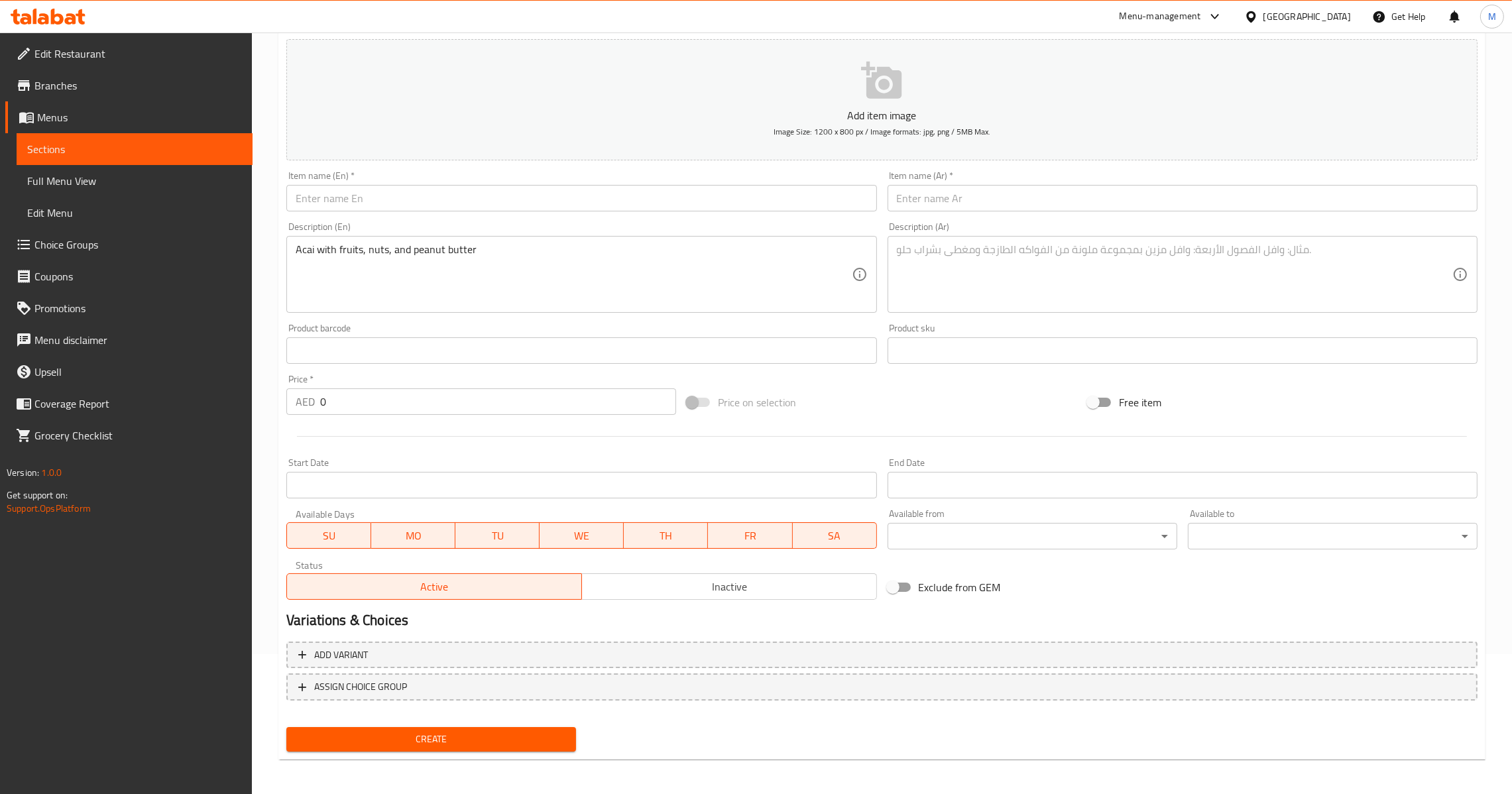
click at [507, 180] on div "Item name (En)   * Item name (En) *" at bounding box center [581, 191] width 590 height 40
click at [507, 195] on input "text" at bounding box center [581, 199] width 590 height 27
click at [683, 193] on input "text" at bounding box center [581, 199] width 590 height 27
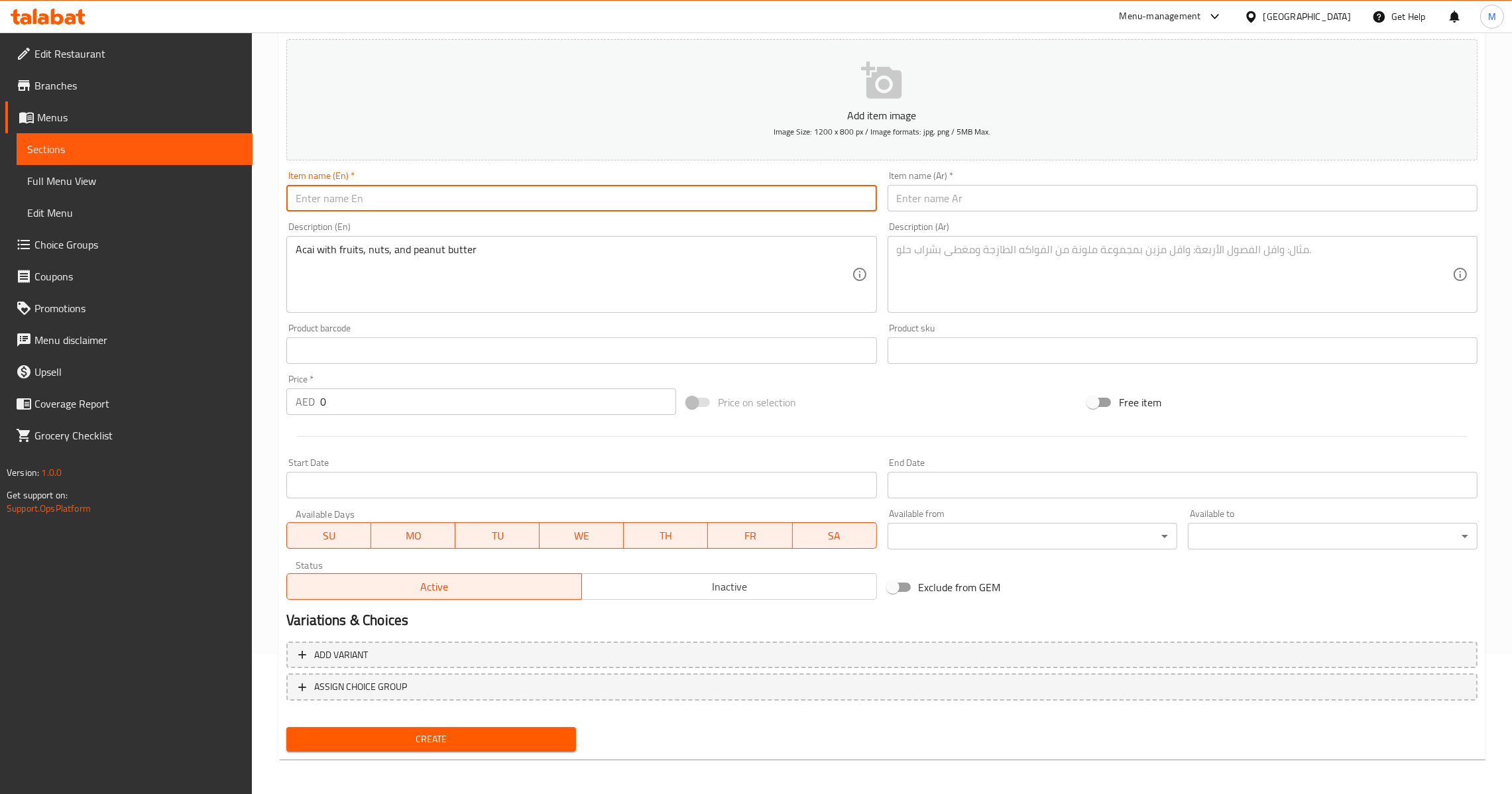
click at [684, 193] on input "text" at bounding box center [581, 199] width 590 height 27
paste input "Acai"
type input "Acai"
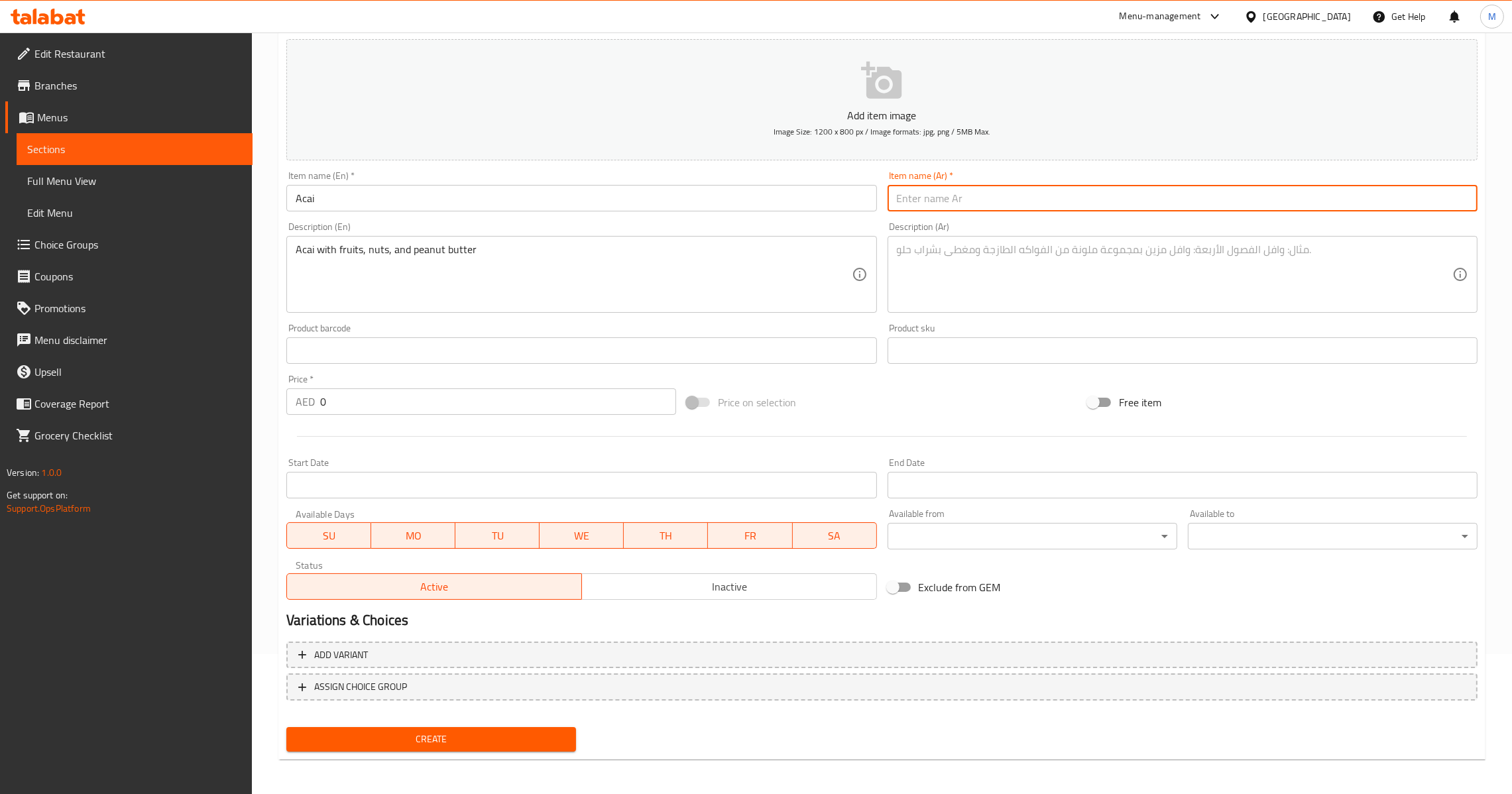
click at [1063, 202] on input "text" at bounding box center [1182, 199] width 590 height 27
paste input "Acai"
type input "Acai"
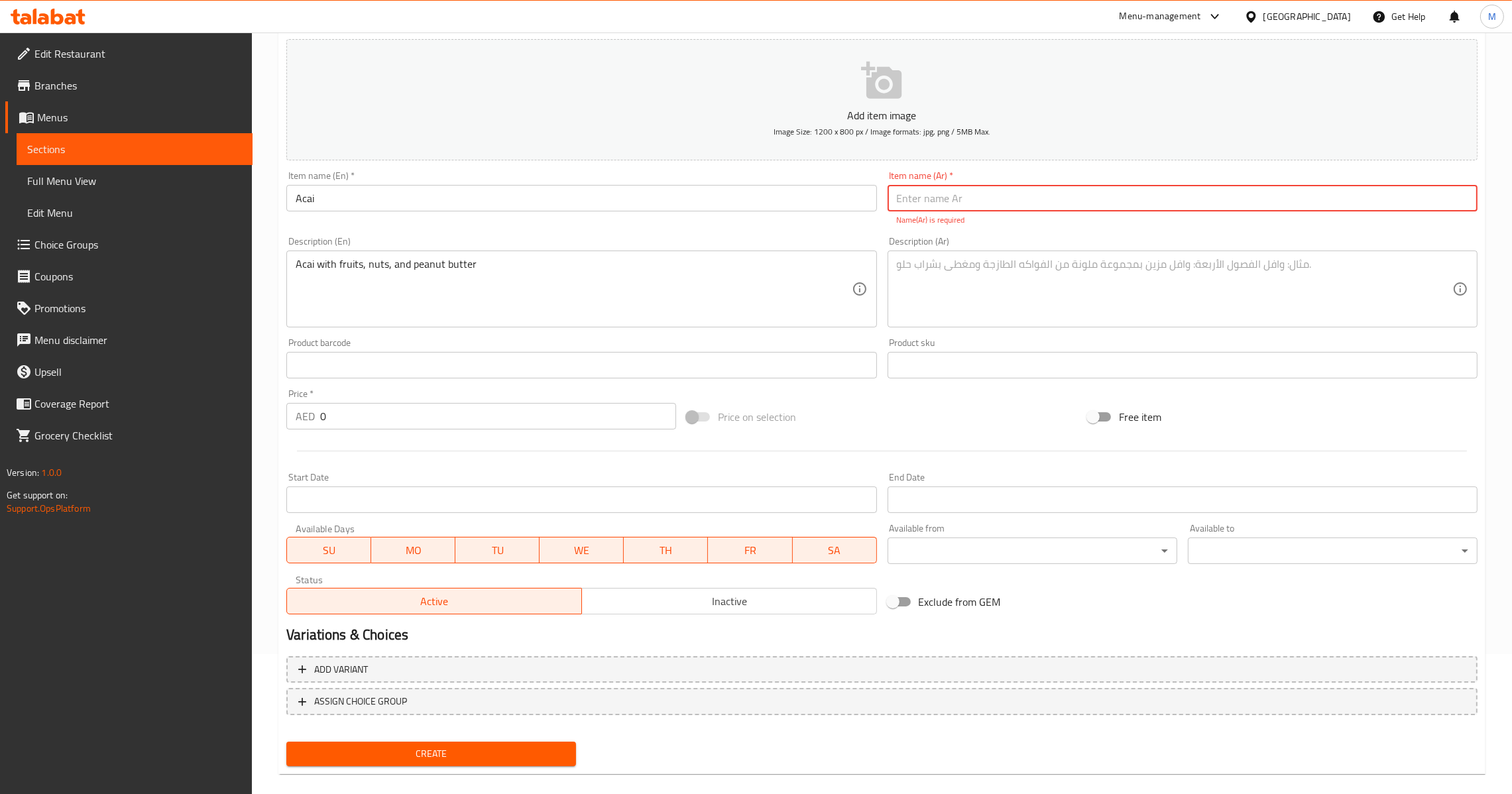
paste input "اساي"
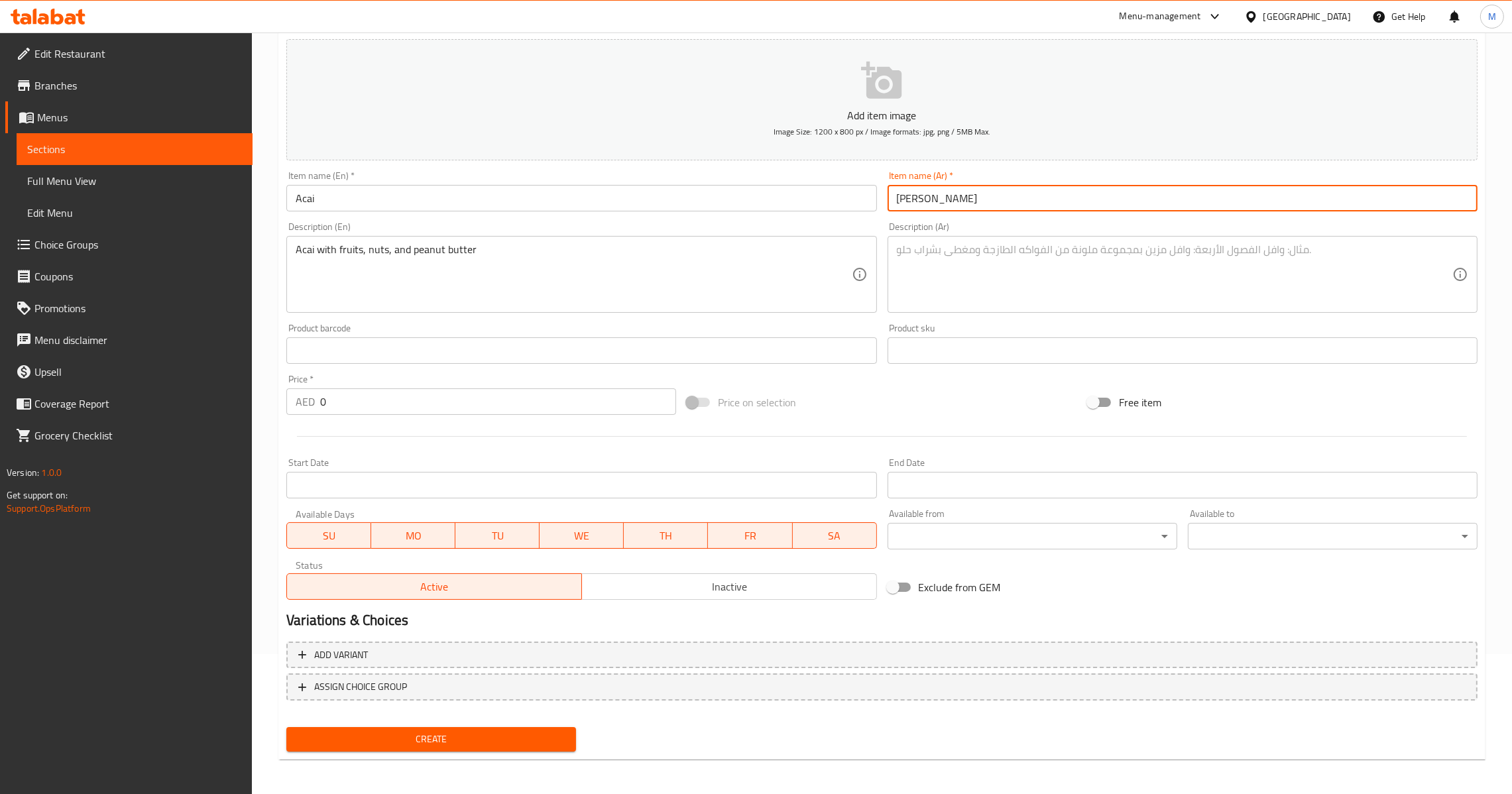
paste input "text"
type input "اساي"
click at [1202, 286] on textarea at bounding box center [1174, 275] width 556 height 63
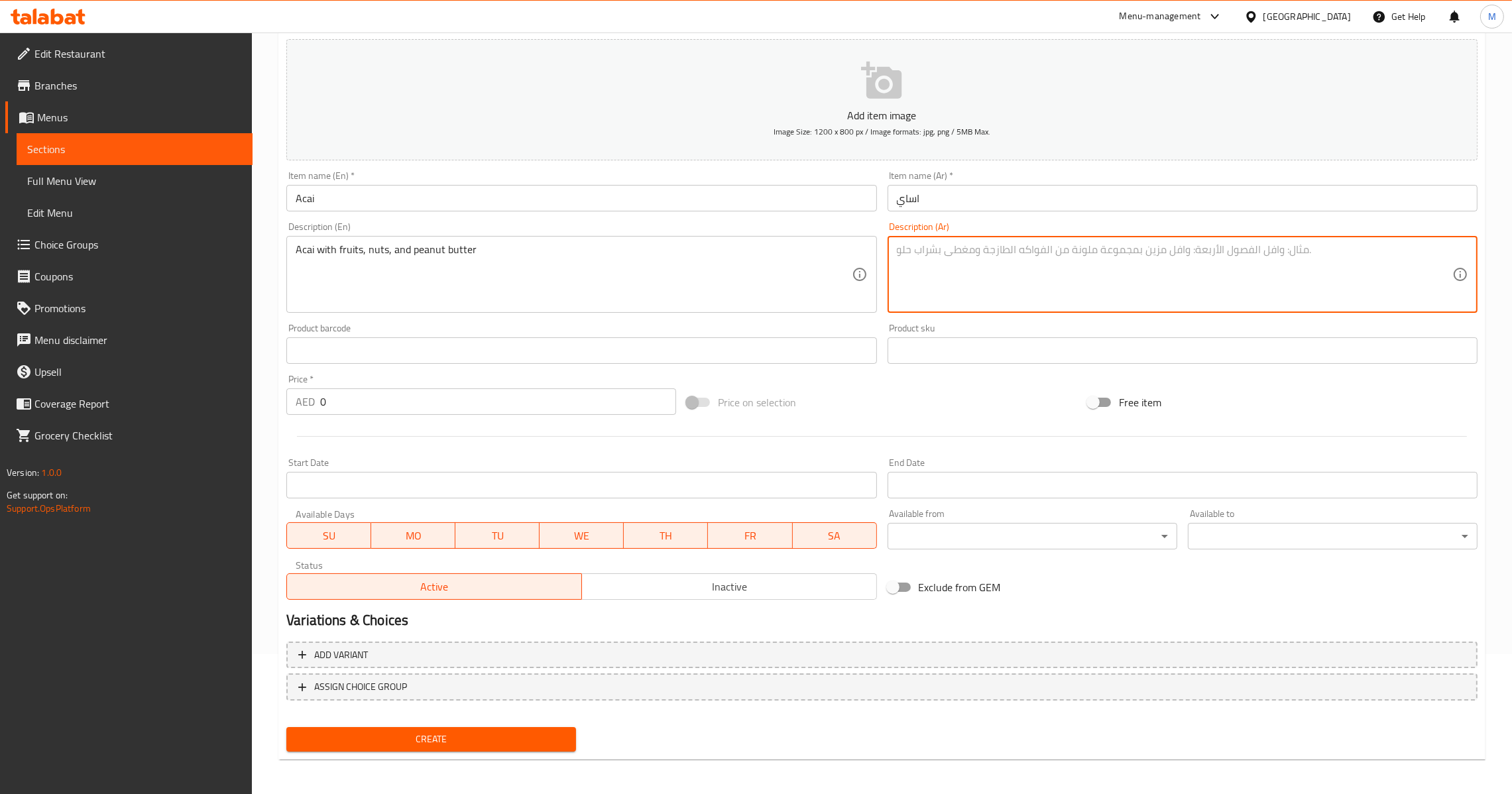
paste textarea "اساي بالفواكه والمكسرات وزبدة الفول السوداني"
type textarea "اساي بالفواكه والمكسرات وزبدة الفول السوداني"
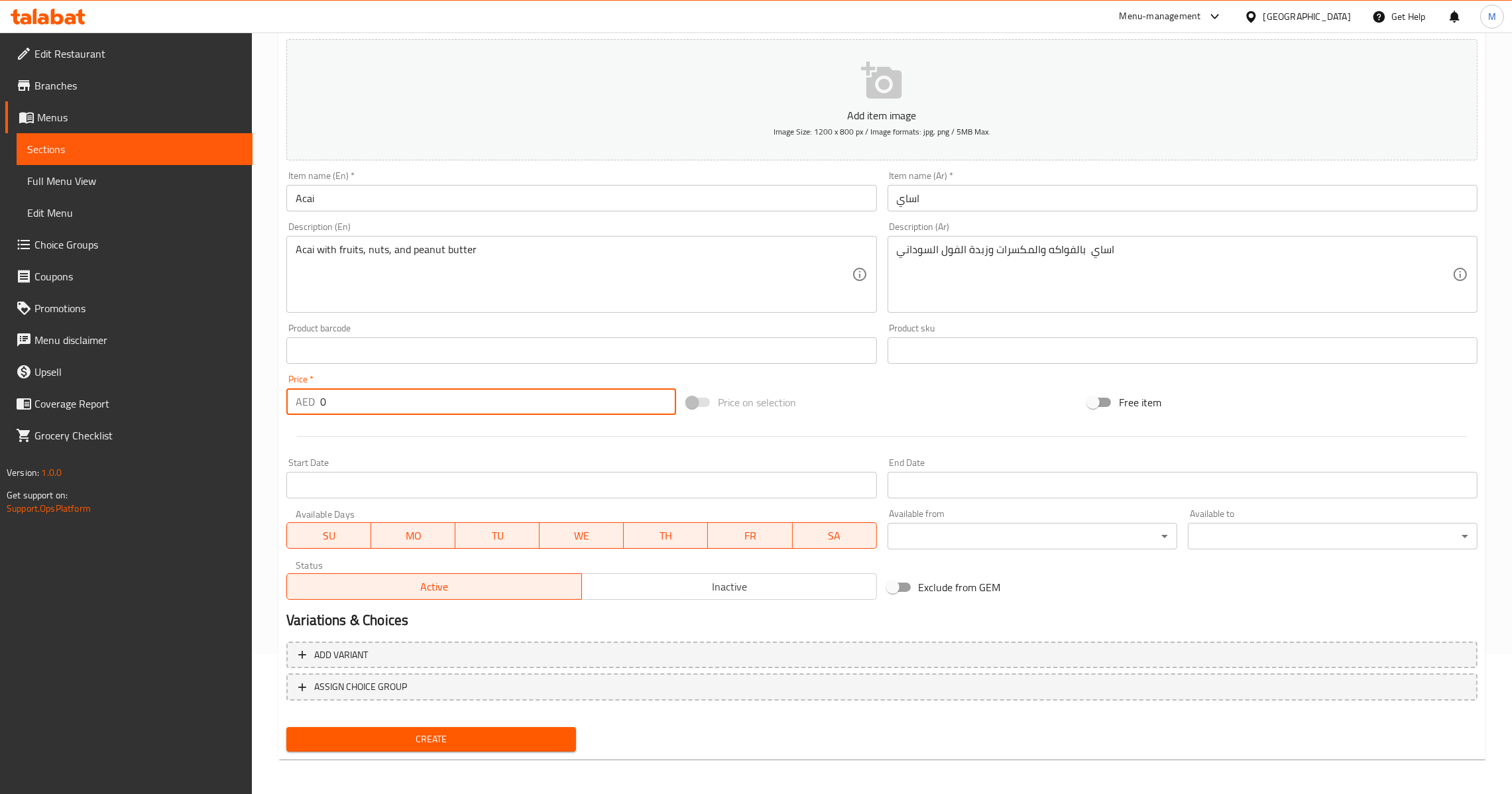
drag, startPoint x: 343, startPoint y: 411, endPoint x: 252, endPoint y: 441, distance: 95.8
click at [252, 429] on div "Home / Restaurants management / Menus / Sections / item / create Ice Cream sect…" at bounding box center [882, 345] width 1260 height 904
type input "25"
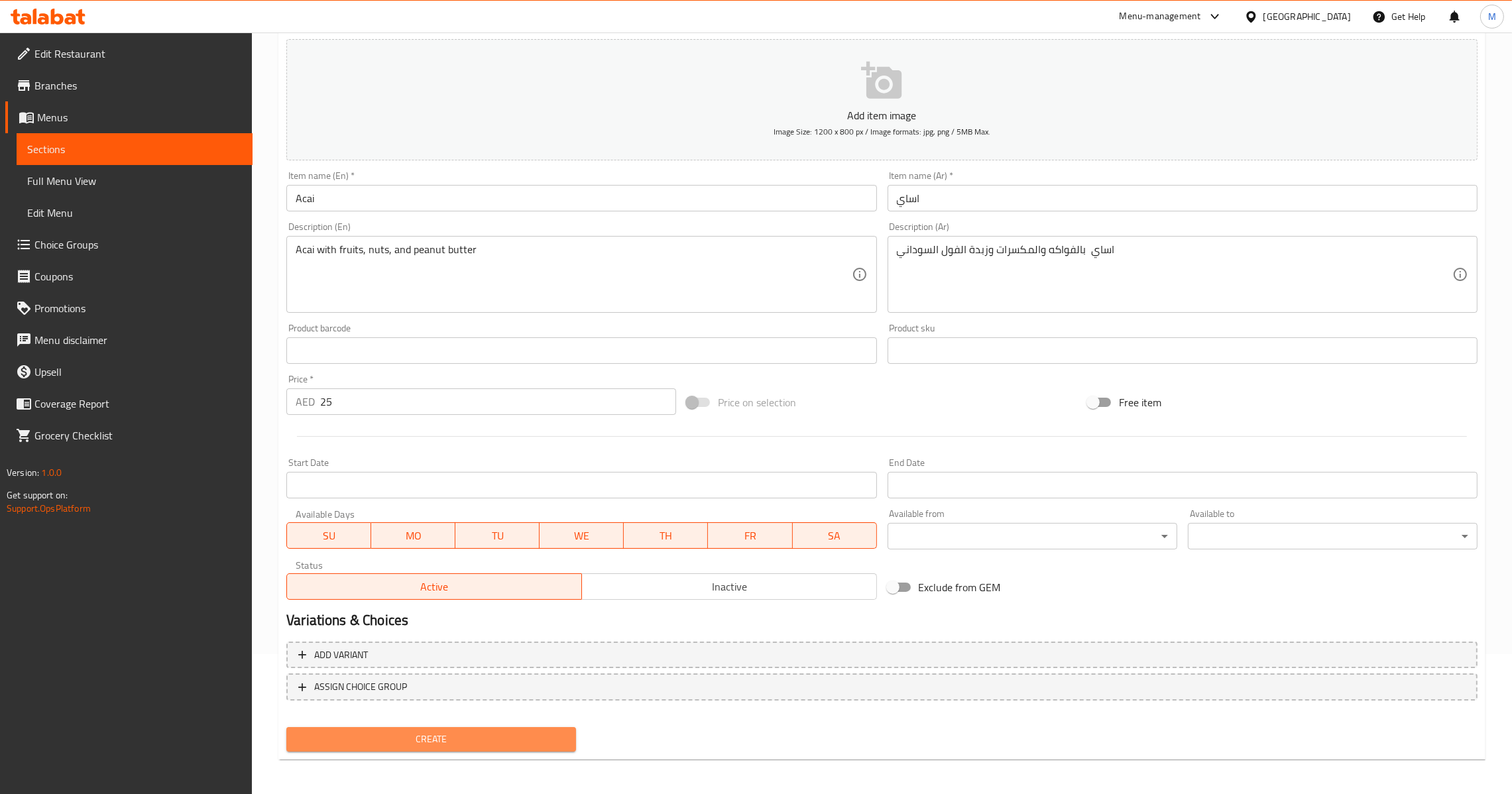
click at [413, 727] on button "Create" at bounding box center [431, 739] width 289 height 25
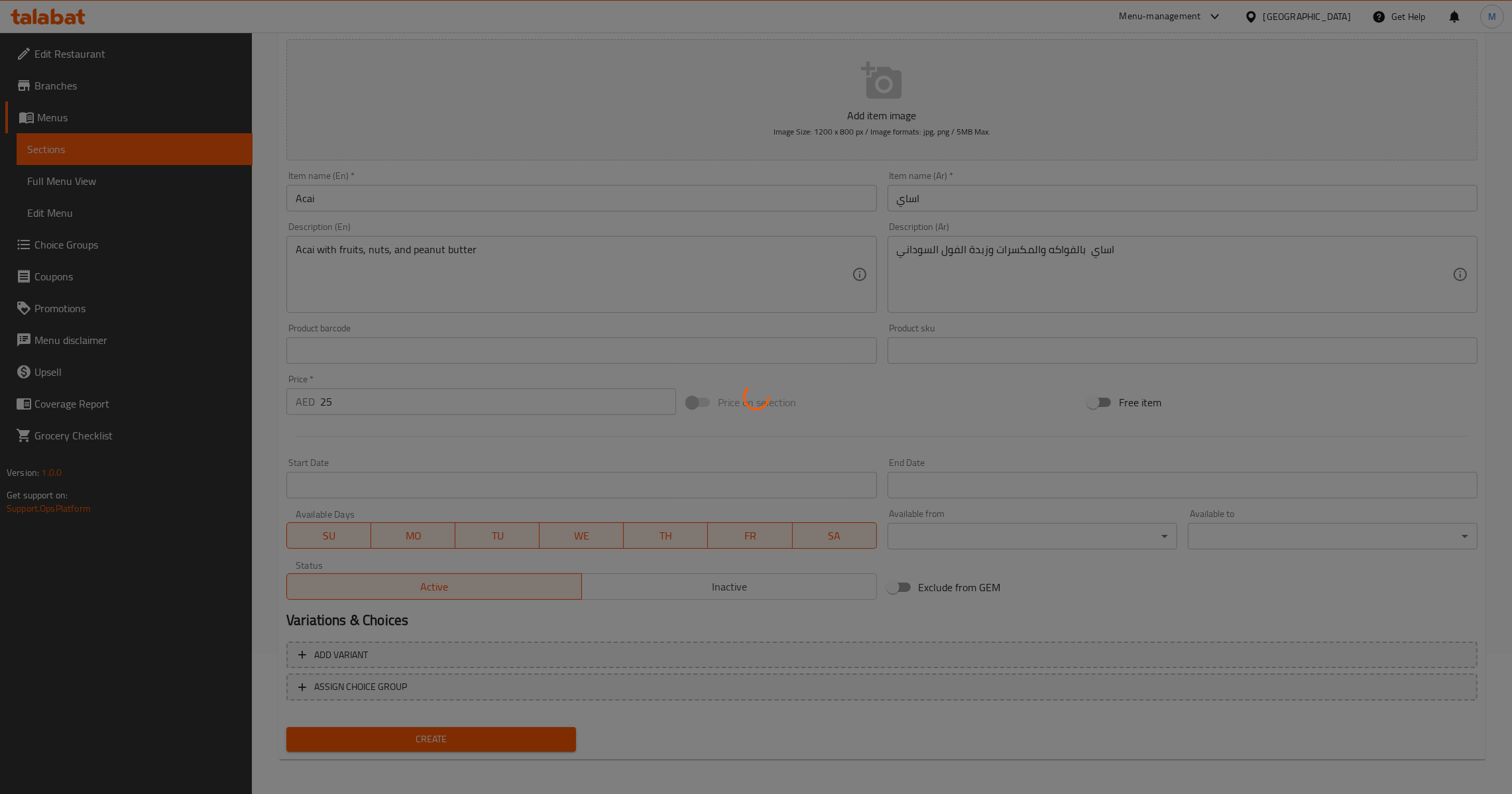
type input "0"
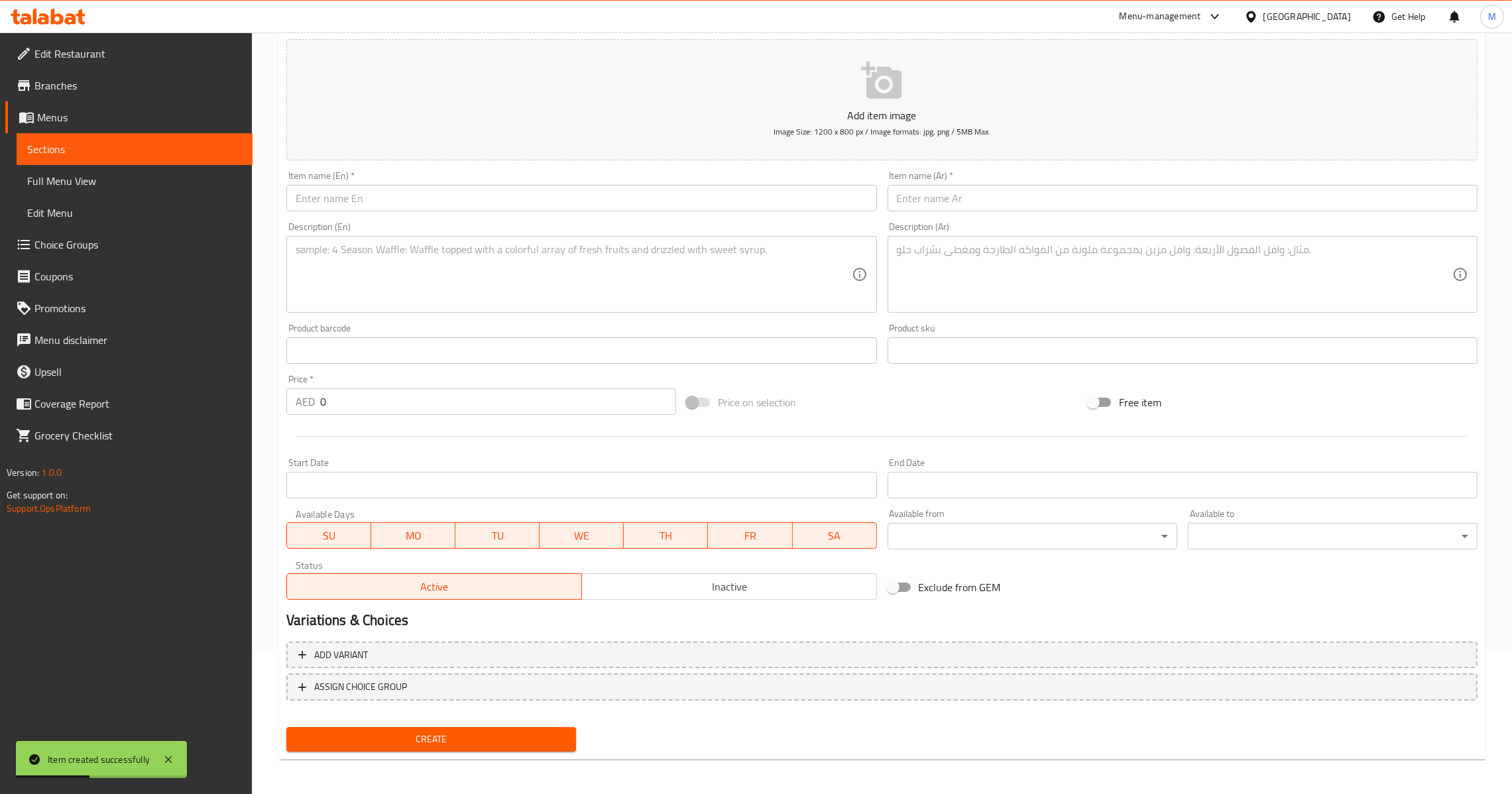
paste textarea "Creamy frozen dessert with a rich chocolate-hazelnut flavor, perfect for indulg…"
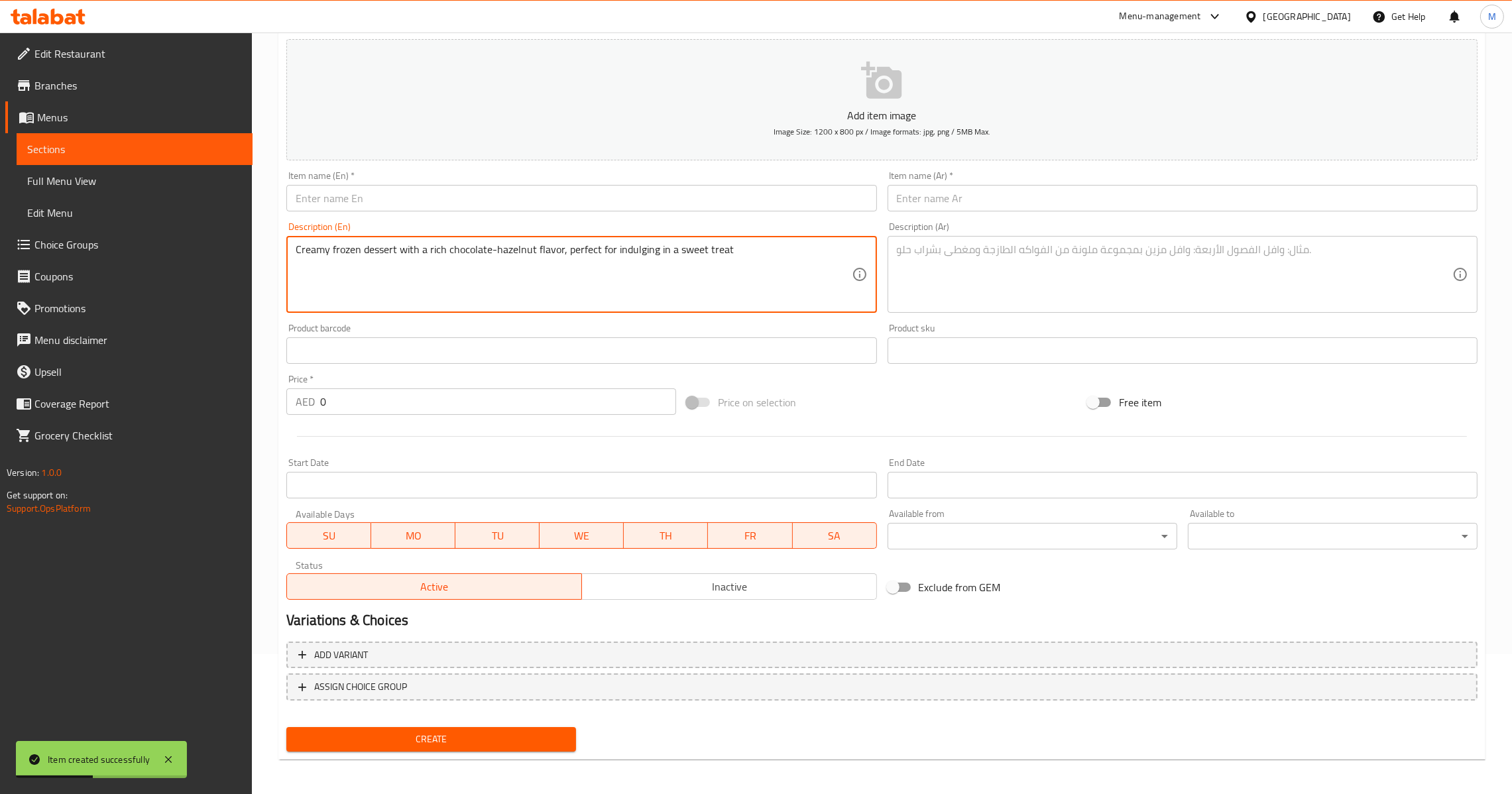
type textarea "Creamy frozen dessert with a rich chocolate-hazelnut flavor, perfect for indulg…"
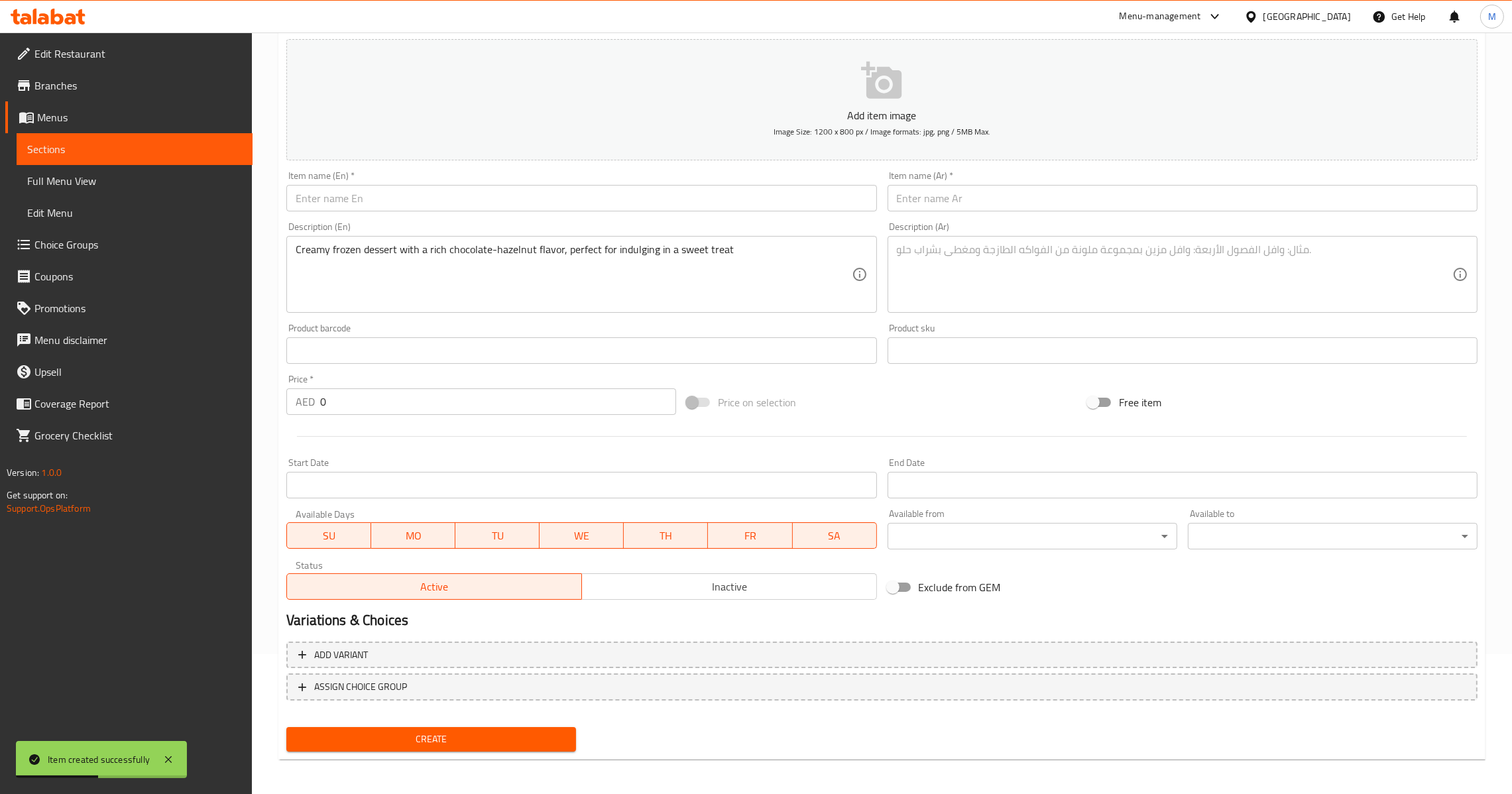
click at [641, 171] on div "Item name (En)   * Item name (En) *" at bounding box center [581, 191] width 590 height 40
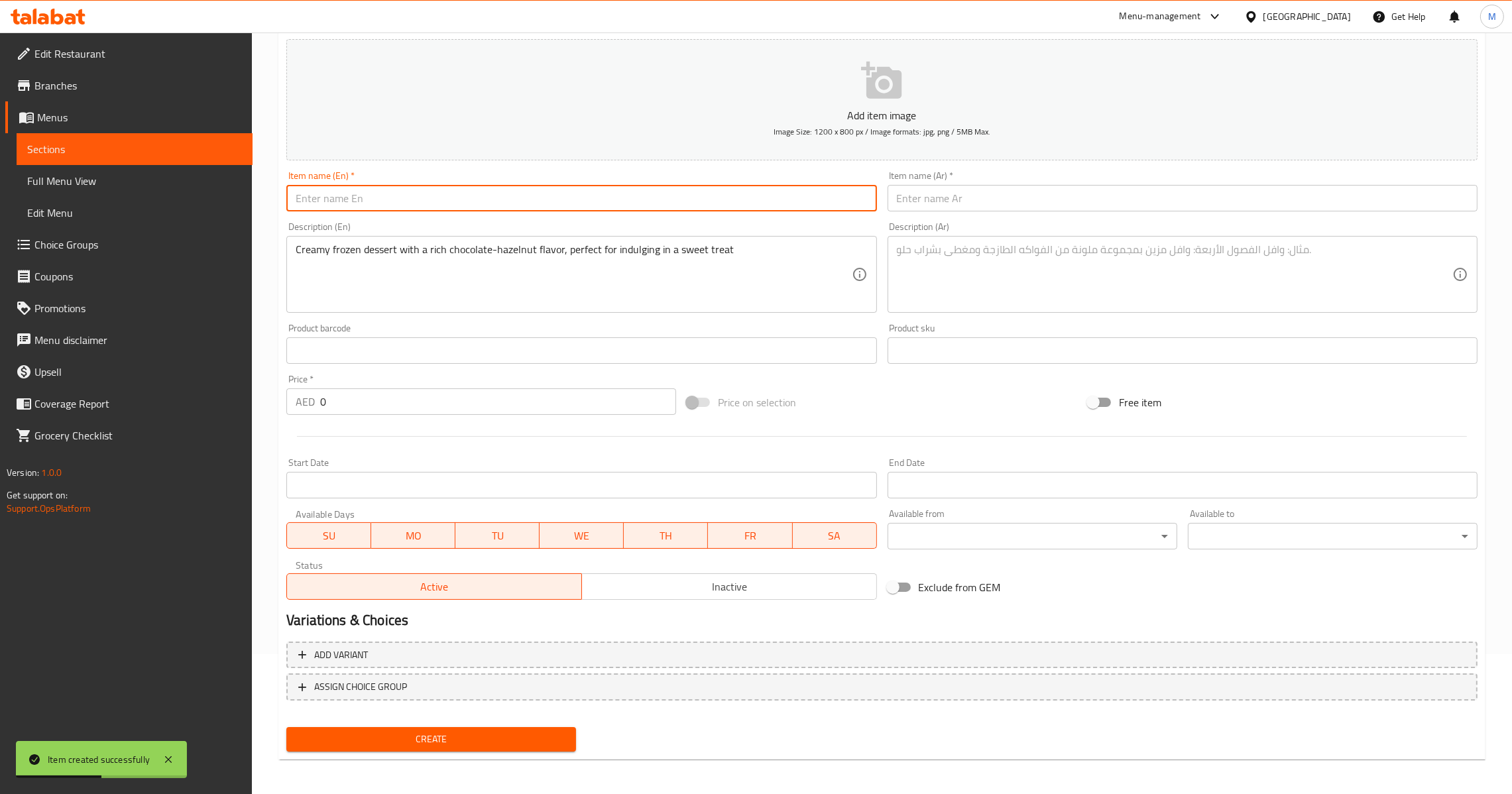
click at [644, 197] on input "text" at bounding box center [581, 199] width 590 height 27
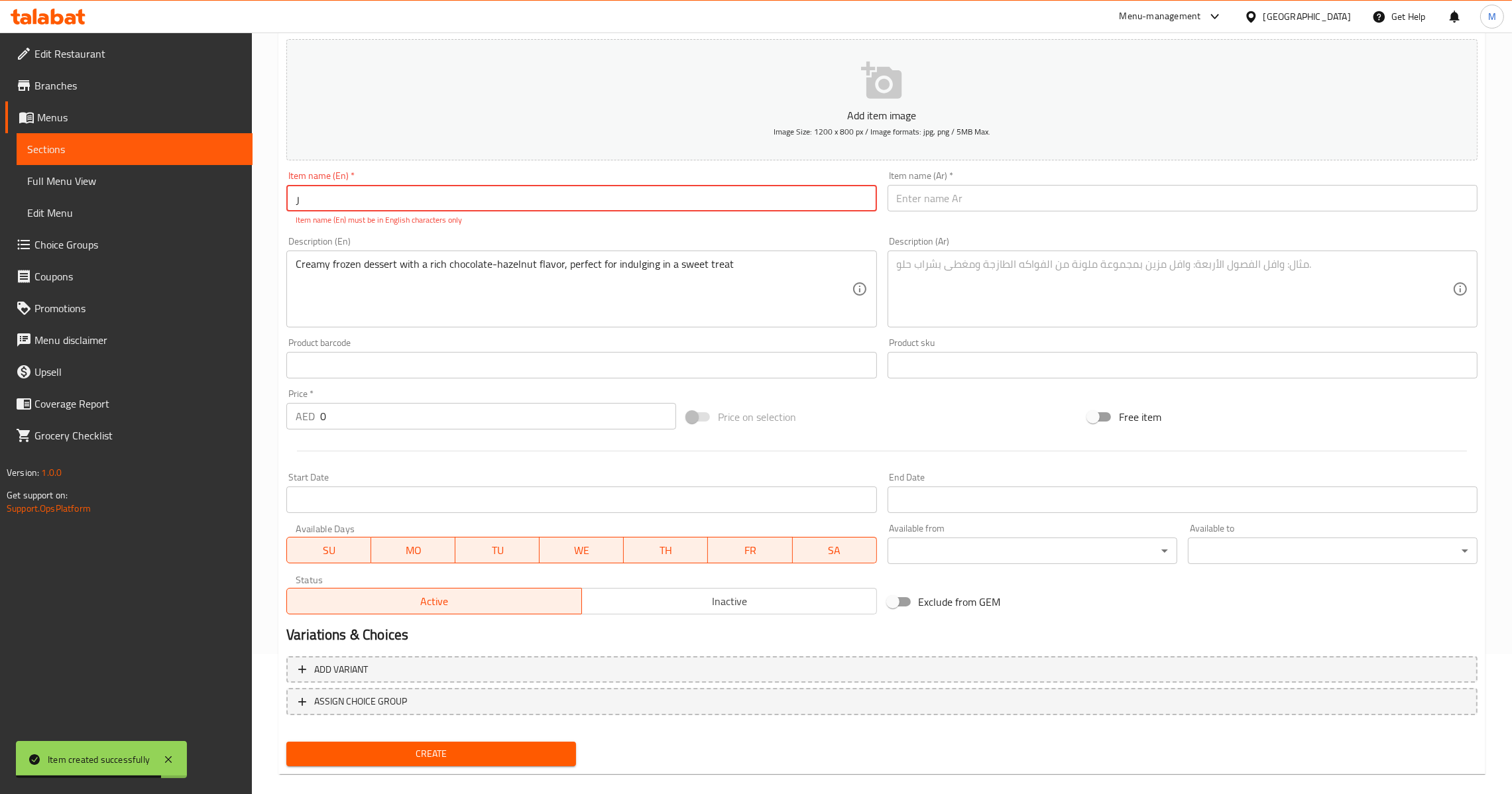
paste input "Nutella Ice Cream"
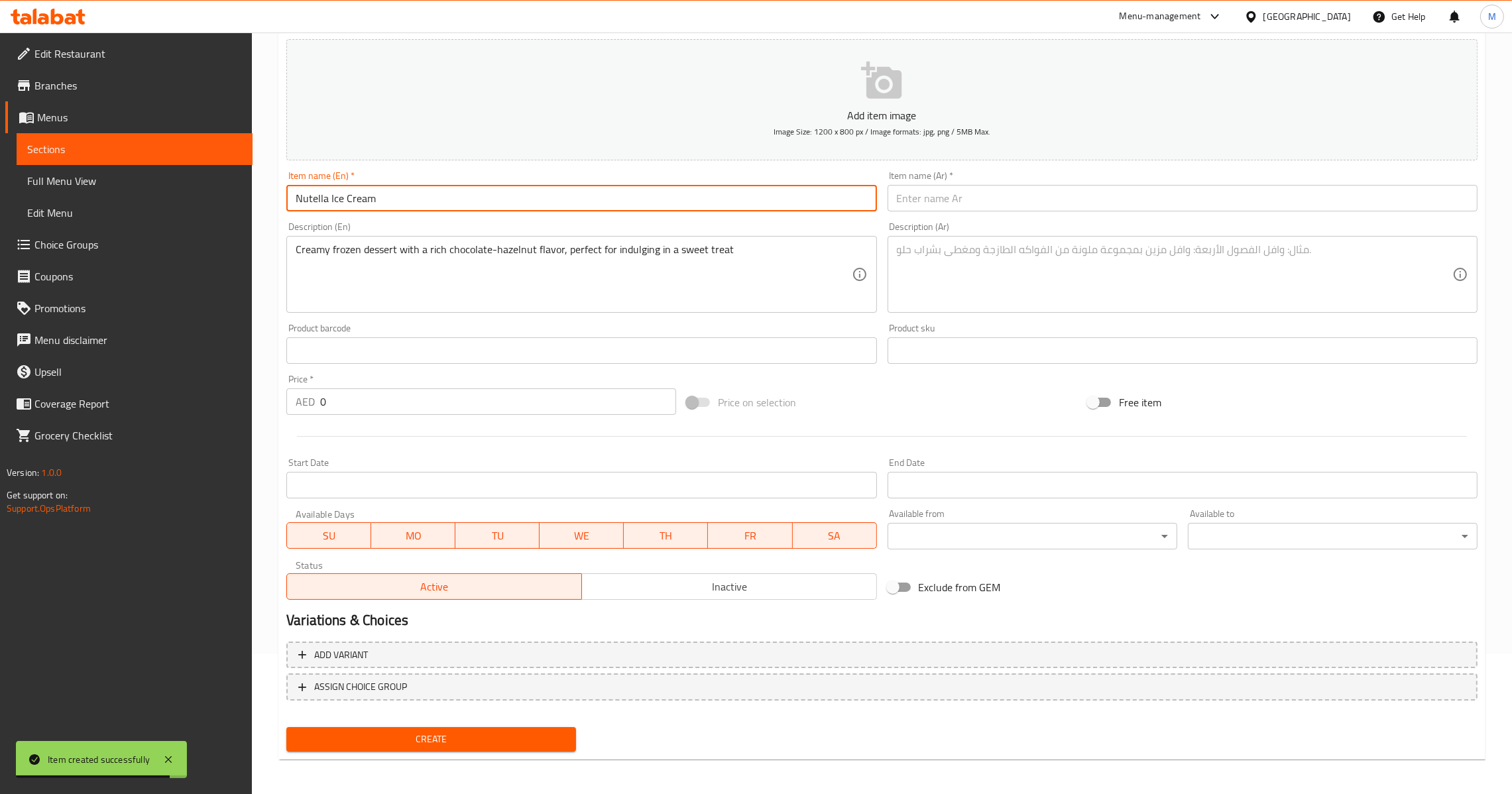
type input "Nutella Ice Cream"
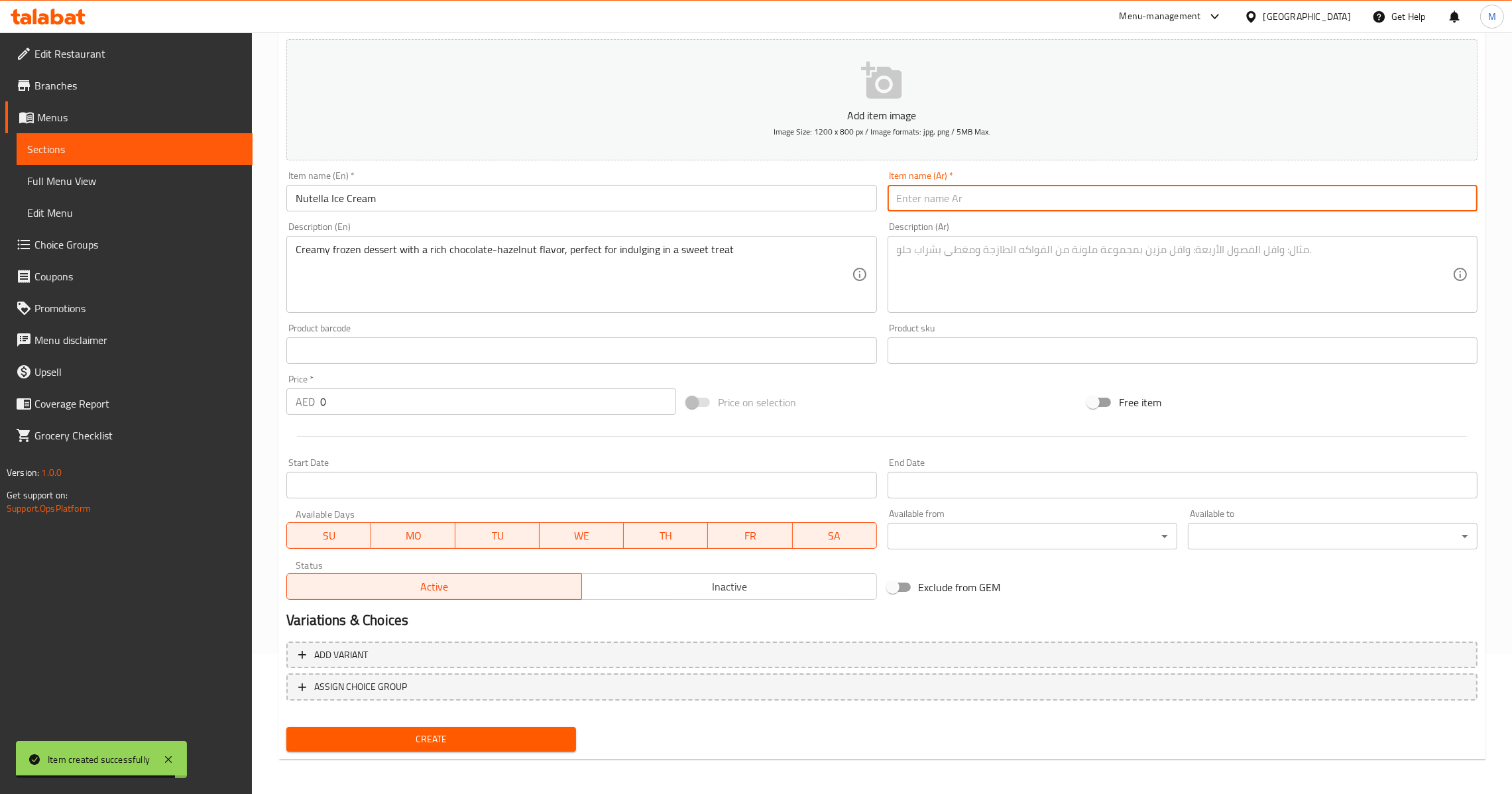
click at [991, 200] on input "text" at bounding box center [1182, 199] width 590 height 27
paste input "ايس [PERSON_NAME]"
type input "ايس [PERSON_NAME]"
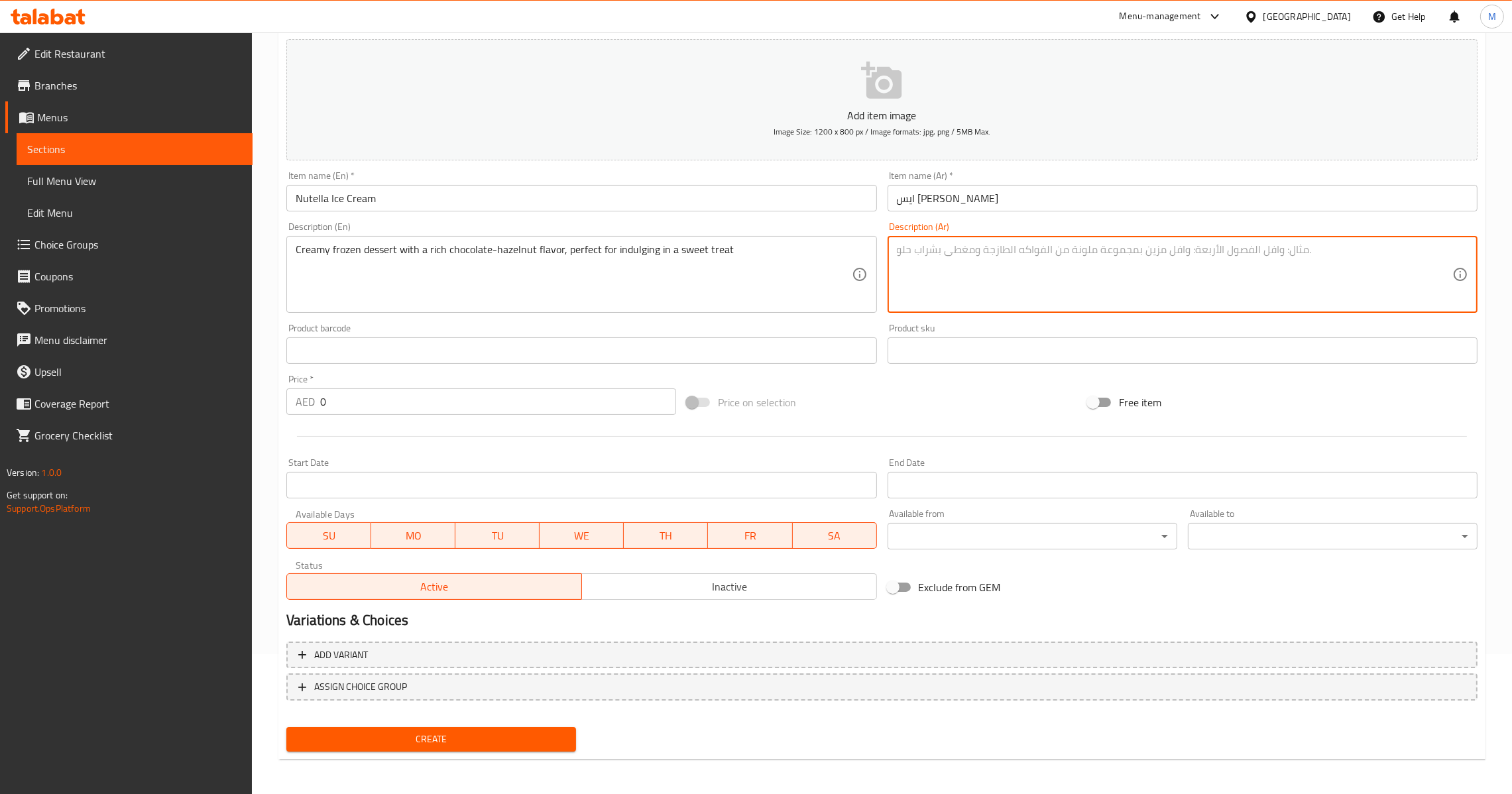
click at [1020, 283] on textarea at bounding box center [1174, 275] width 556 height 63
paste textarea "حلوى مجمدة كريمية بنكهة الشوكولاتة والبندق الغنية، مثالية للاستمتاع بوجبة حلوة"
type textarea "حلوى مجمدة كريمية بنكهة الشوكولاتة والبندق الغنية، مثالية للاستمتاع بوجبة حلوة"
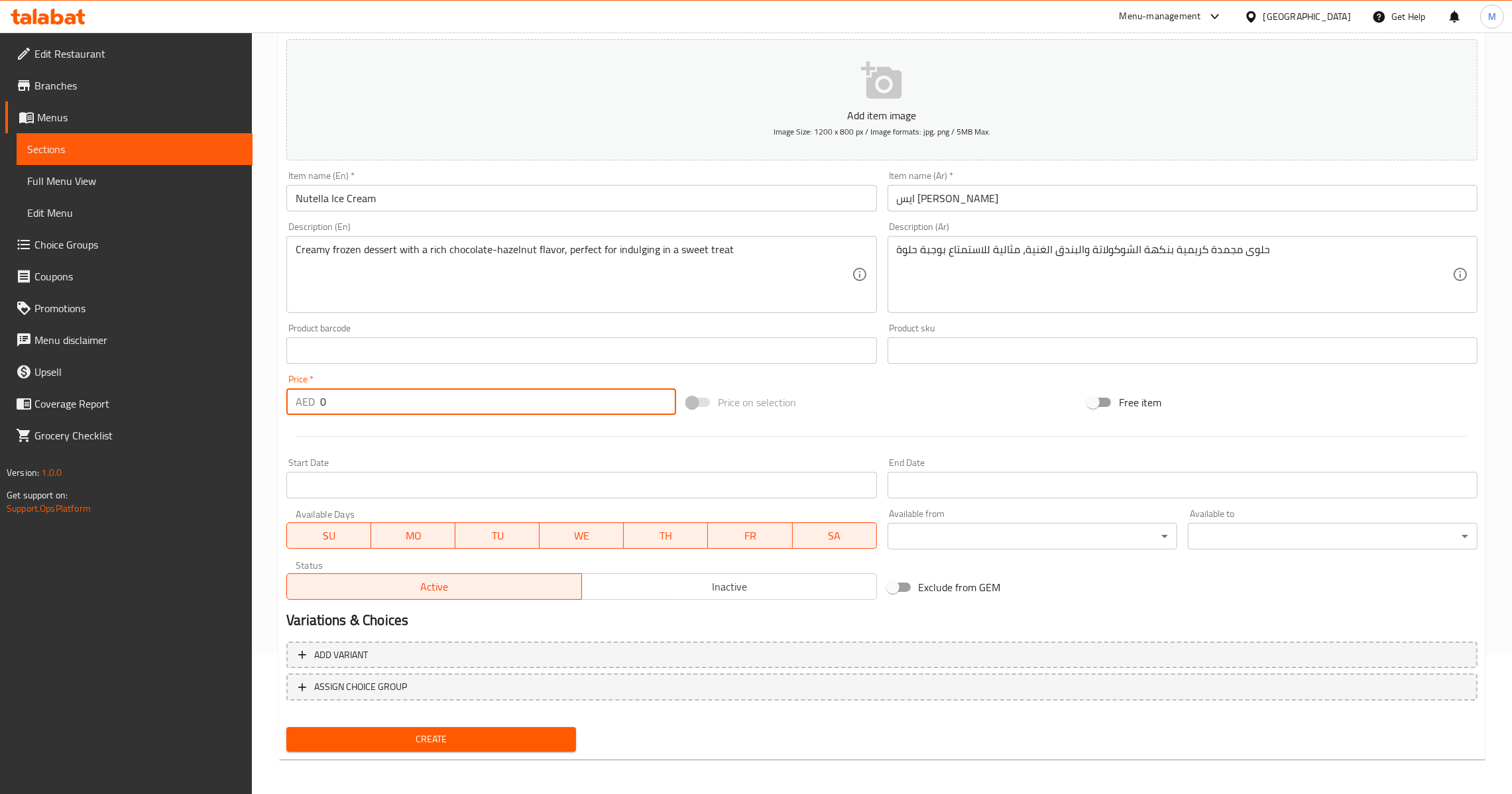
drag, startPoint x: 405, startPoint y: 408, endPoint x: 158, endPoint y: 394, distance: 247.4
click at [158, 394] on div "Edit Restaurant Branches Menus Sections Full Menu View Edit Menu Choice Groups …" at bounding box center [756, 345] width 1512 height 904
type input "15"
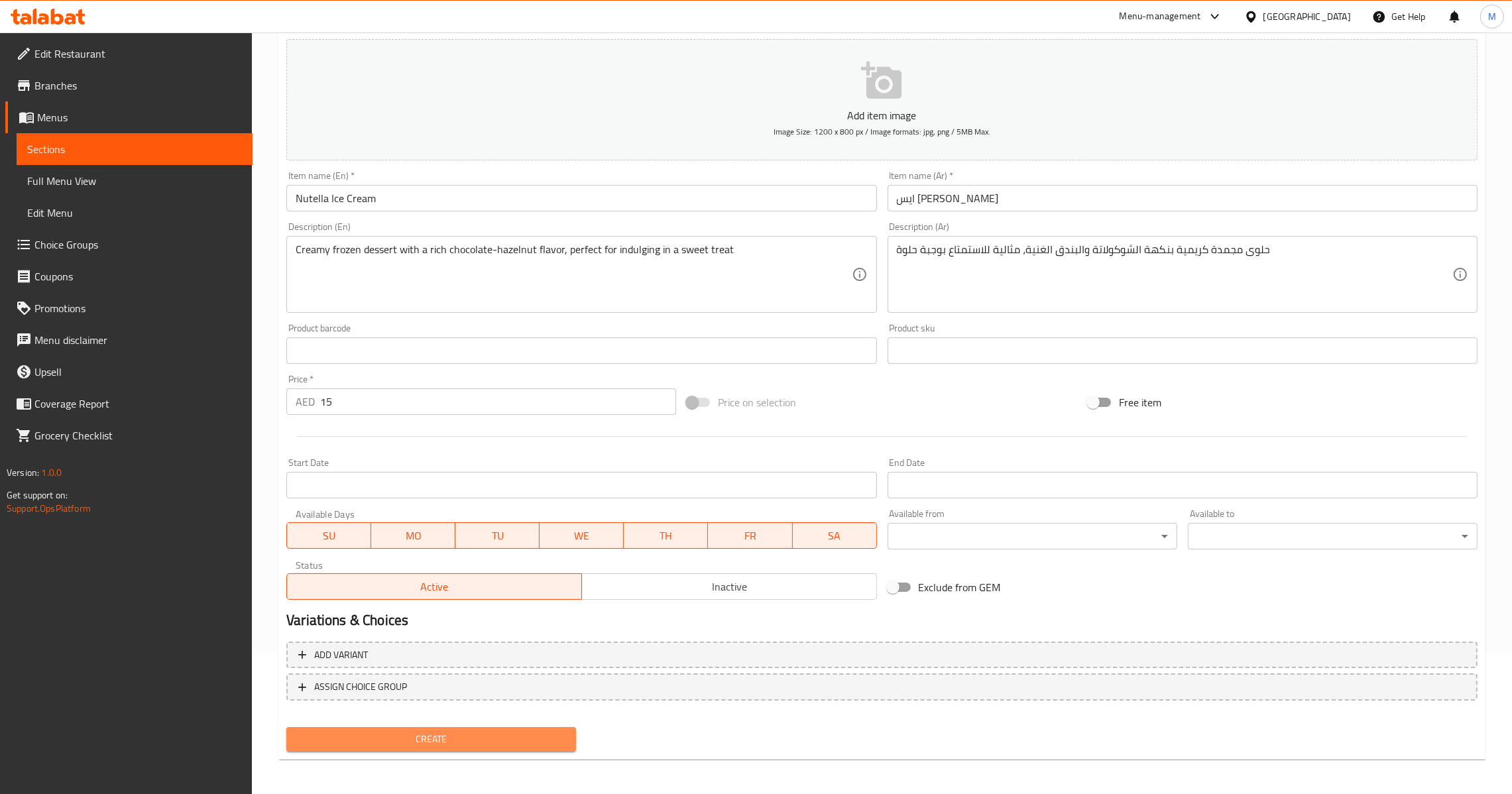
click at [445, 731] on span "Create" at bounding box center [431, 740] width 269 height 16
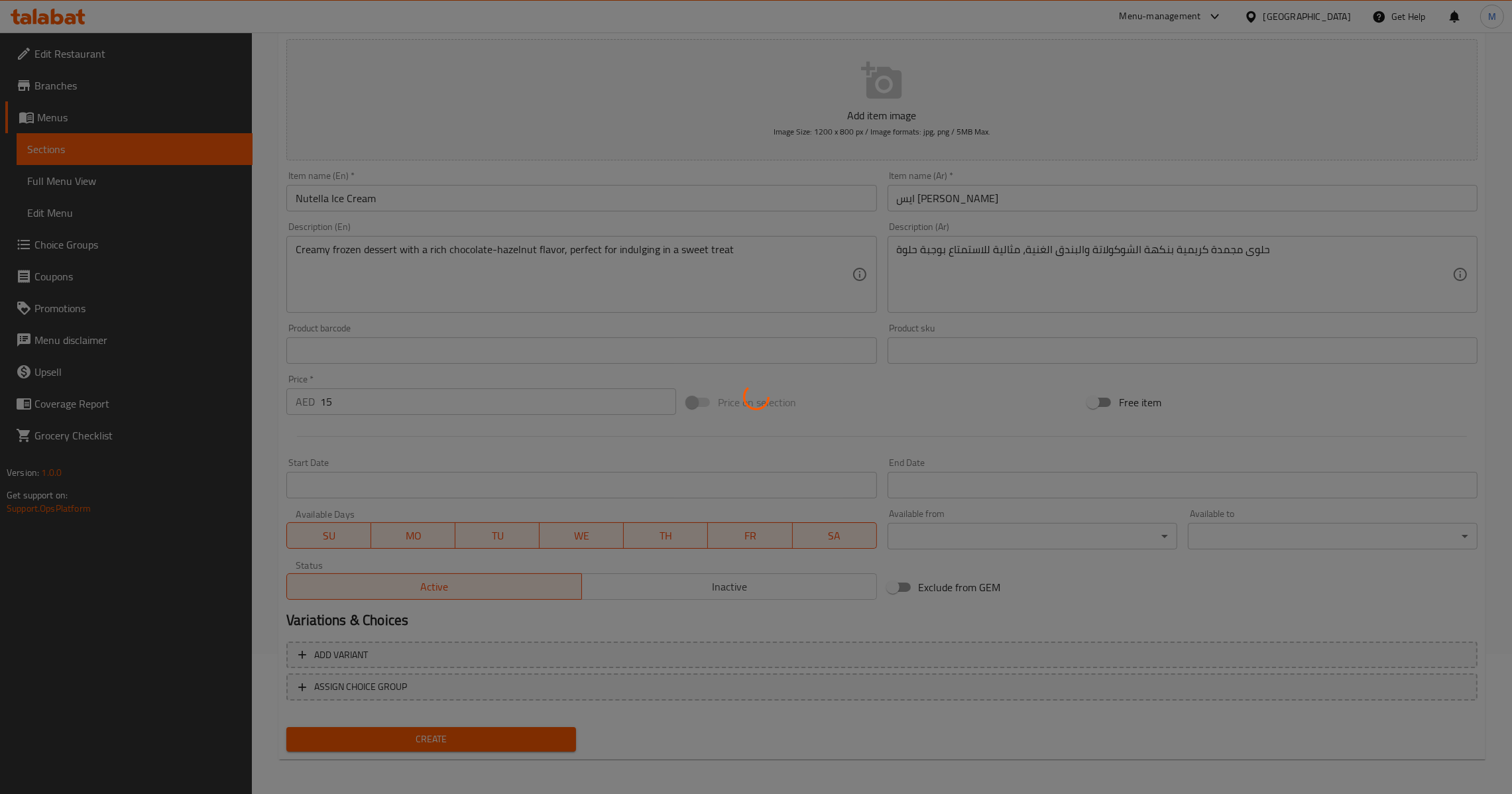
type input "0"
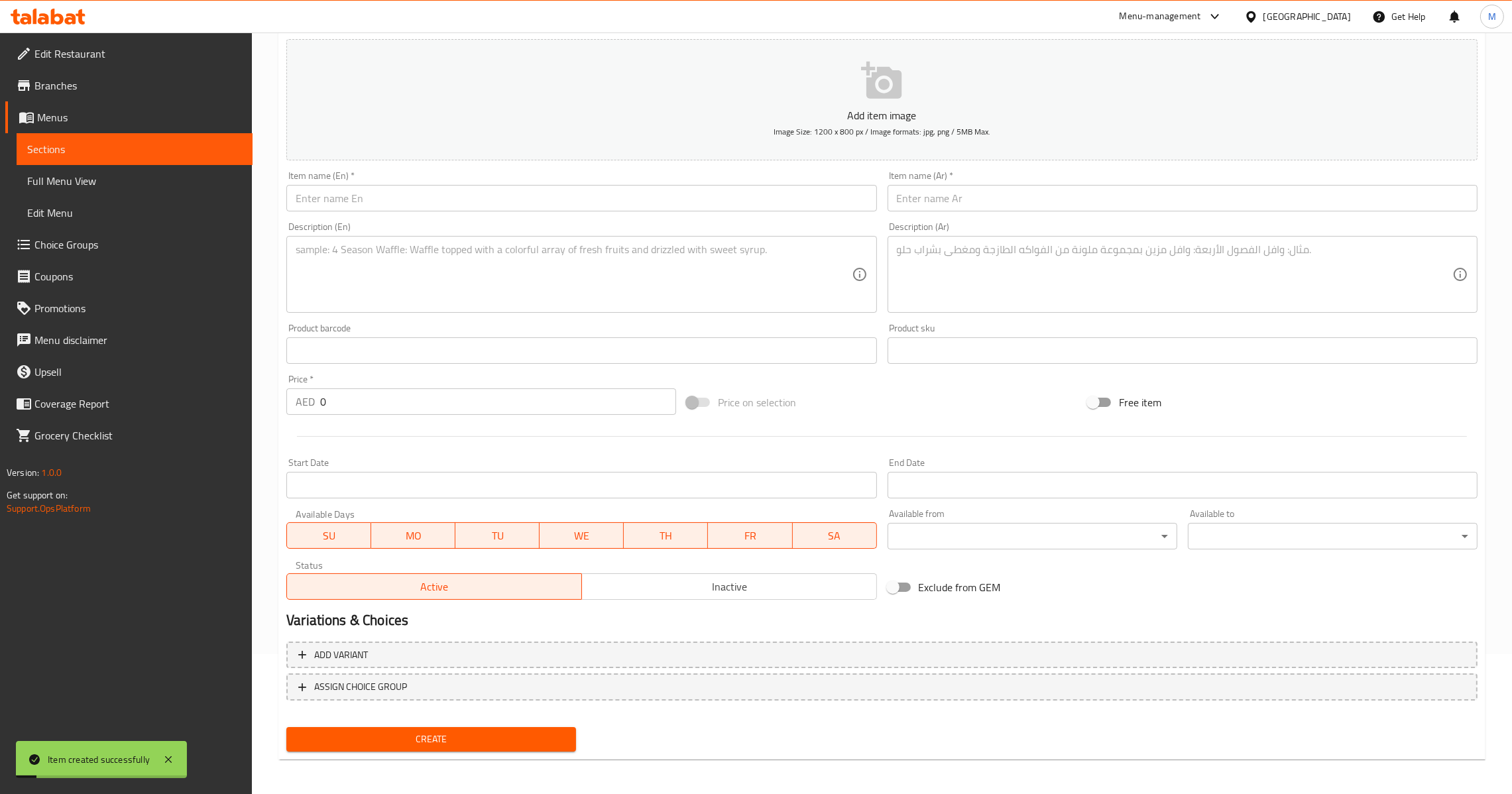
click at [1044, 183] on div "Item name (Ar)   * Item name (Ar) *" at bounding box center [1182, 191] width 590 height 40
click at [1040, 201] on input "text" at bounding box center [1182, 199] width 590 height 27
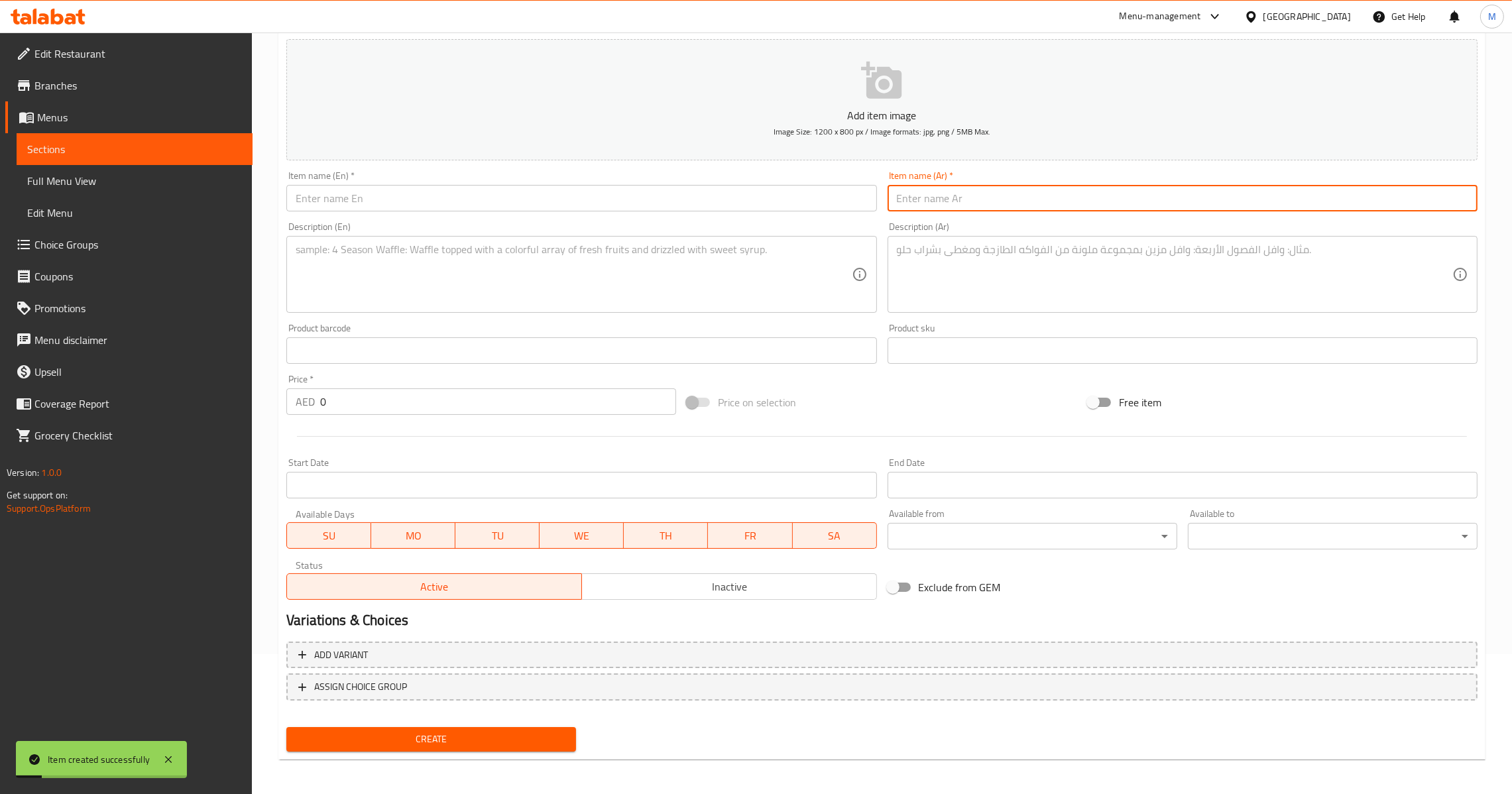
paste input "آيس [PERSON_NAME]"
type input "آيس [PERSON_NAME]"
drag, startPoint x: 619, startPoint y: 173, endPoint x: 622, endPoint y: 203, distance: 30.1
click at [622, 178] on div "Item name (En)   * Item name (En) *" at bounding box center [581, 191] width 590 height 40
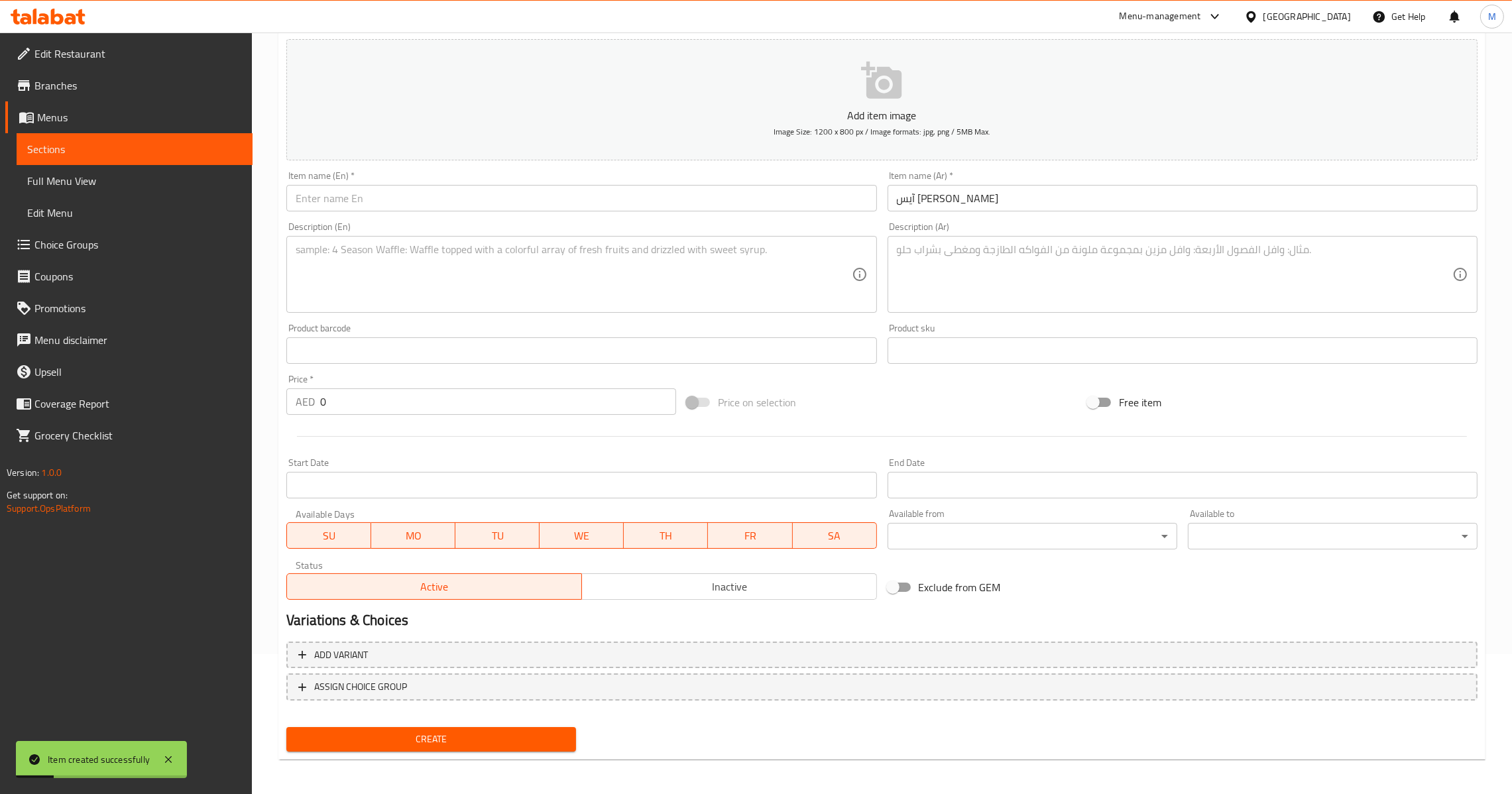
click at [622, 207] on input "text" at bounding box center [581, 199] width 590 height 27
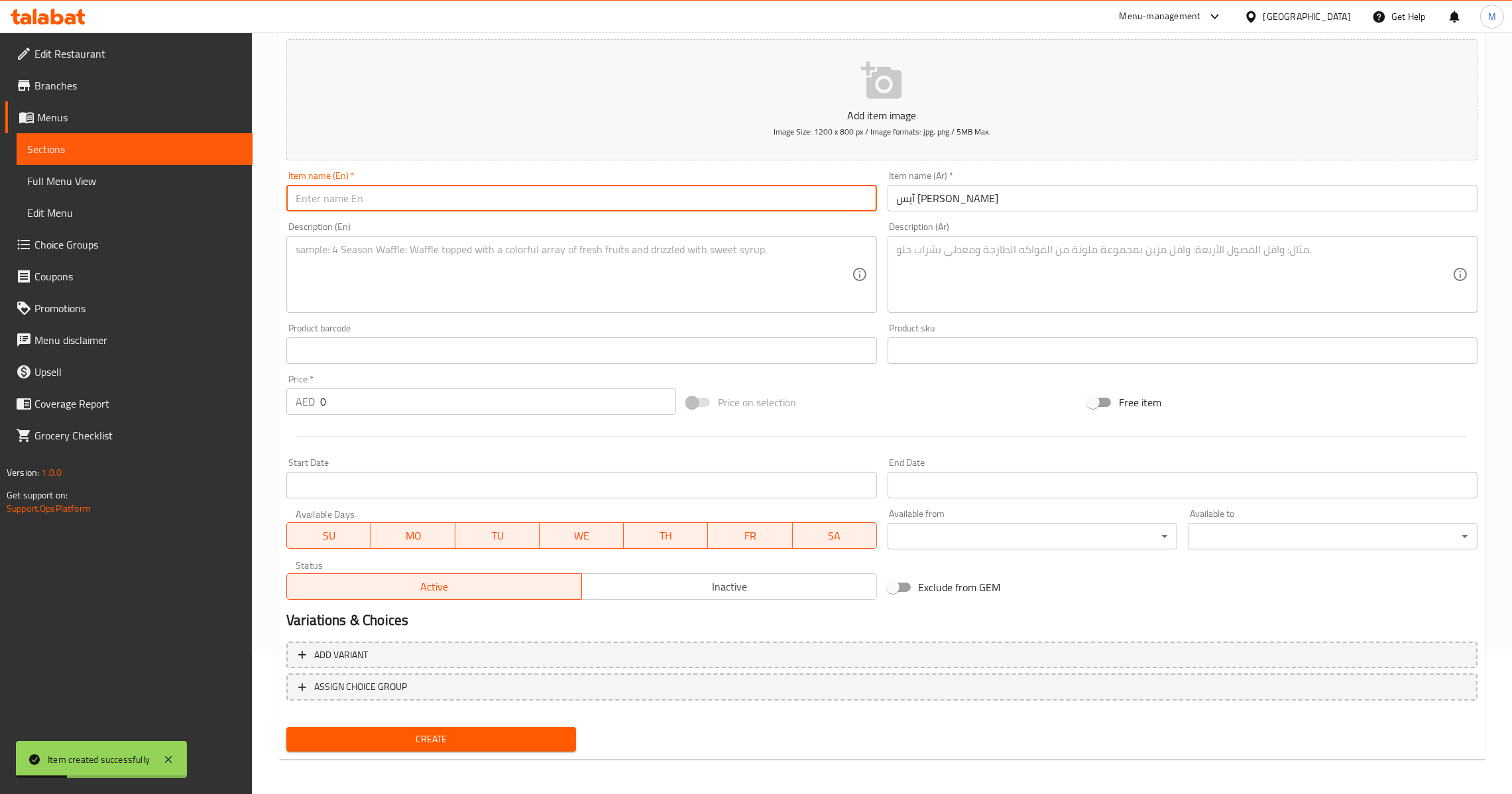
paste input "Lotus Ice-cream"
type input "Lotus Ice-cream"
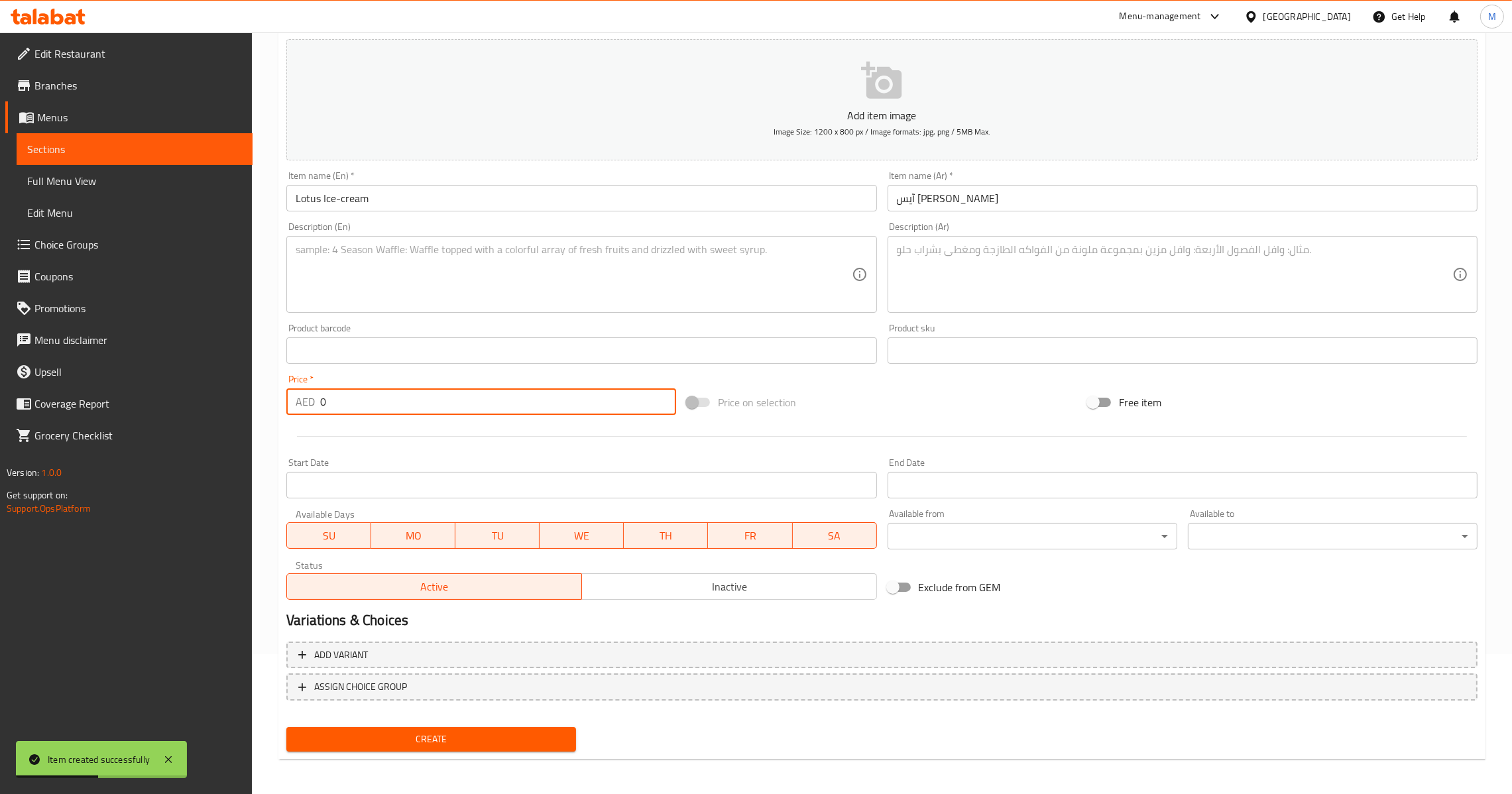
drag, startPoint x: 349, startPoint y: 407, endPoint x: 193, endPoint y: 412, distance: 156.1
click at [193, 412] on div "Edit Restaurant Branches Menus Sections Full Menu View Edit Menu Choice Groups …" at bounding box center [756, 345] width 1512 height 904
type input "18"
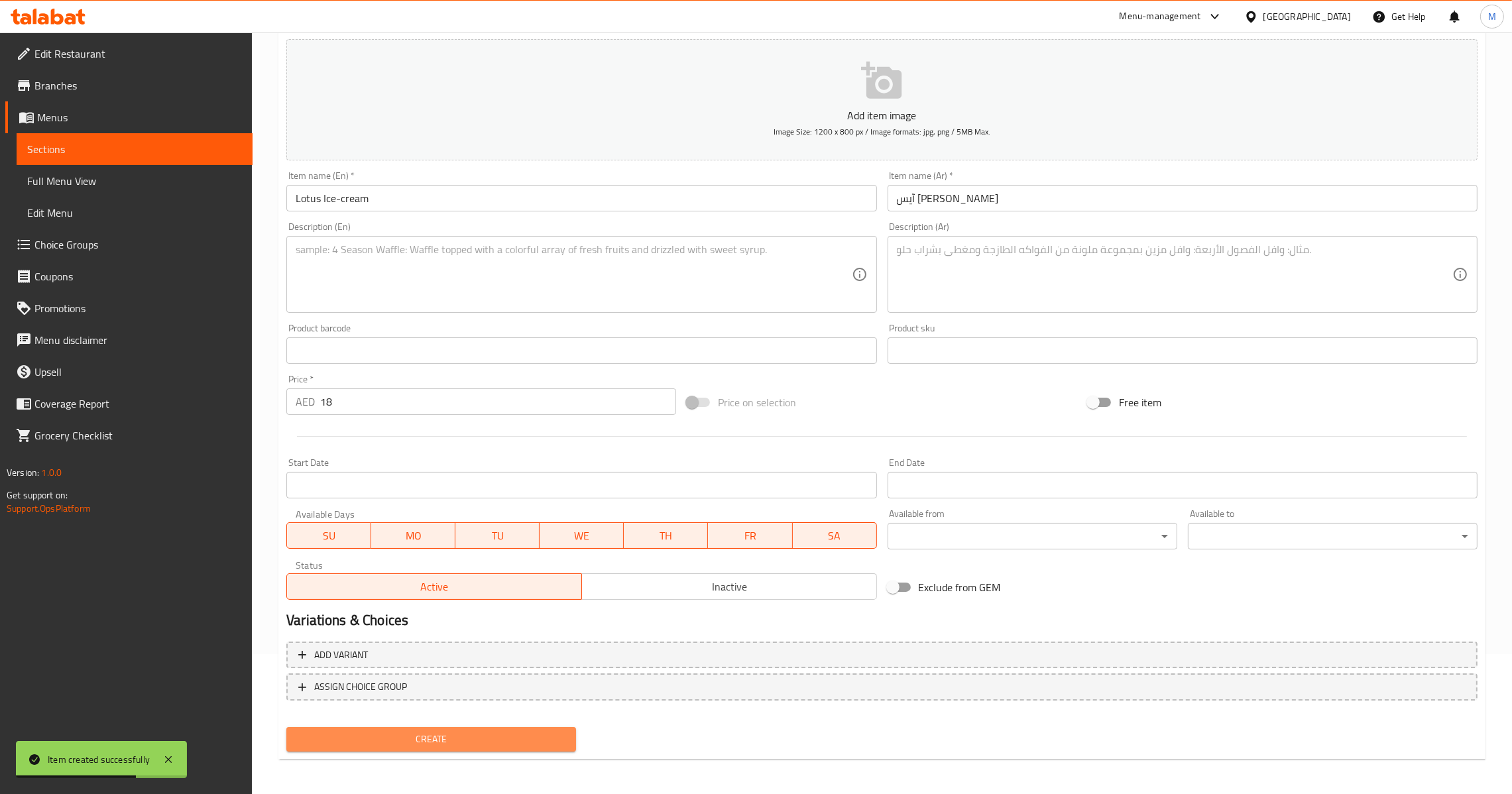
click at [456, 735] on span "Create" at bounding box center [431, 740] width 269 height 16
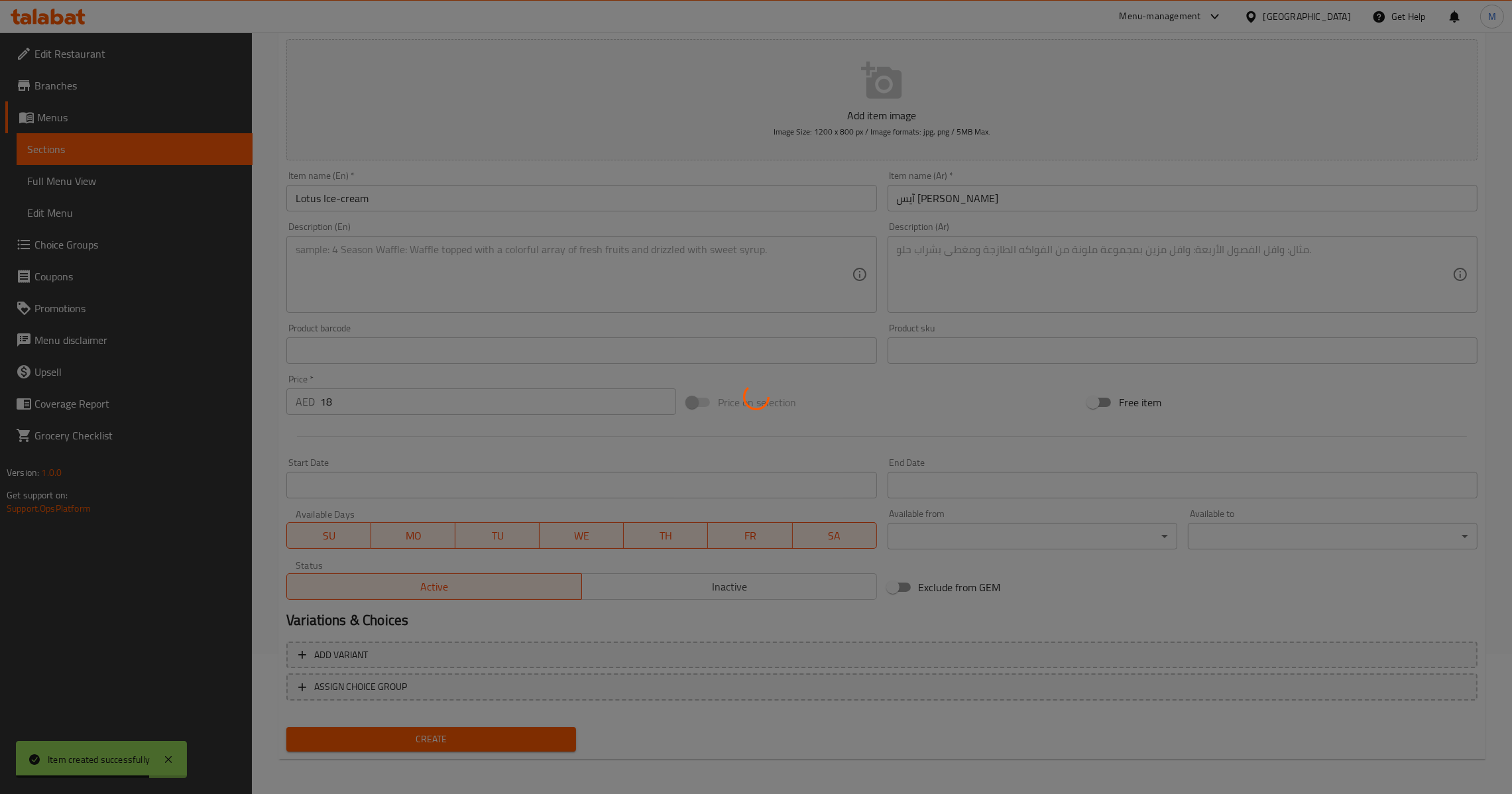
type input "0"
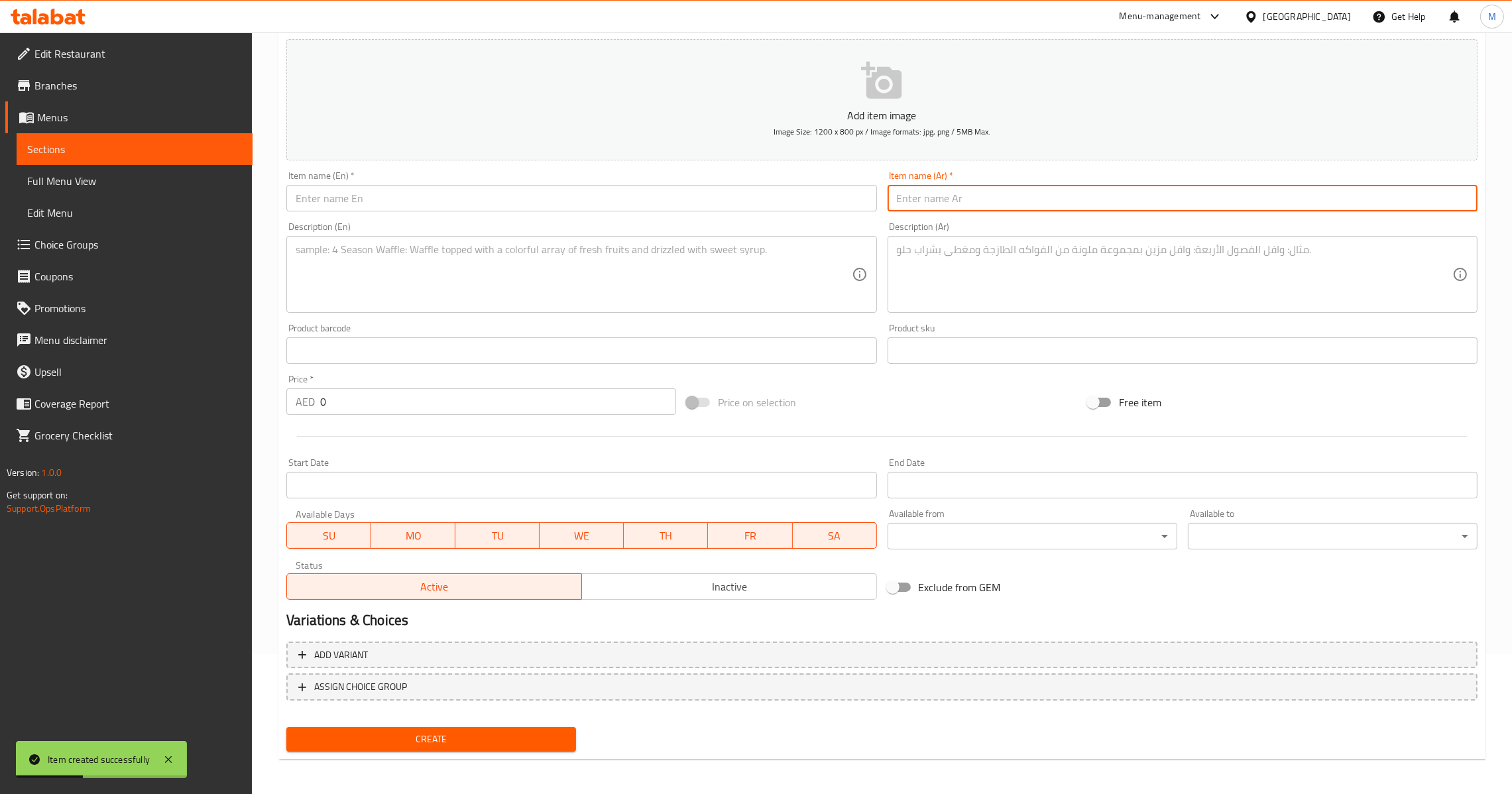
click at [1019, 201] on input "text" at bounding box center [1182, 199] width 590 height 27
paste input "ايس كريم فراولة"
type input "ايس كريم فراولة"
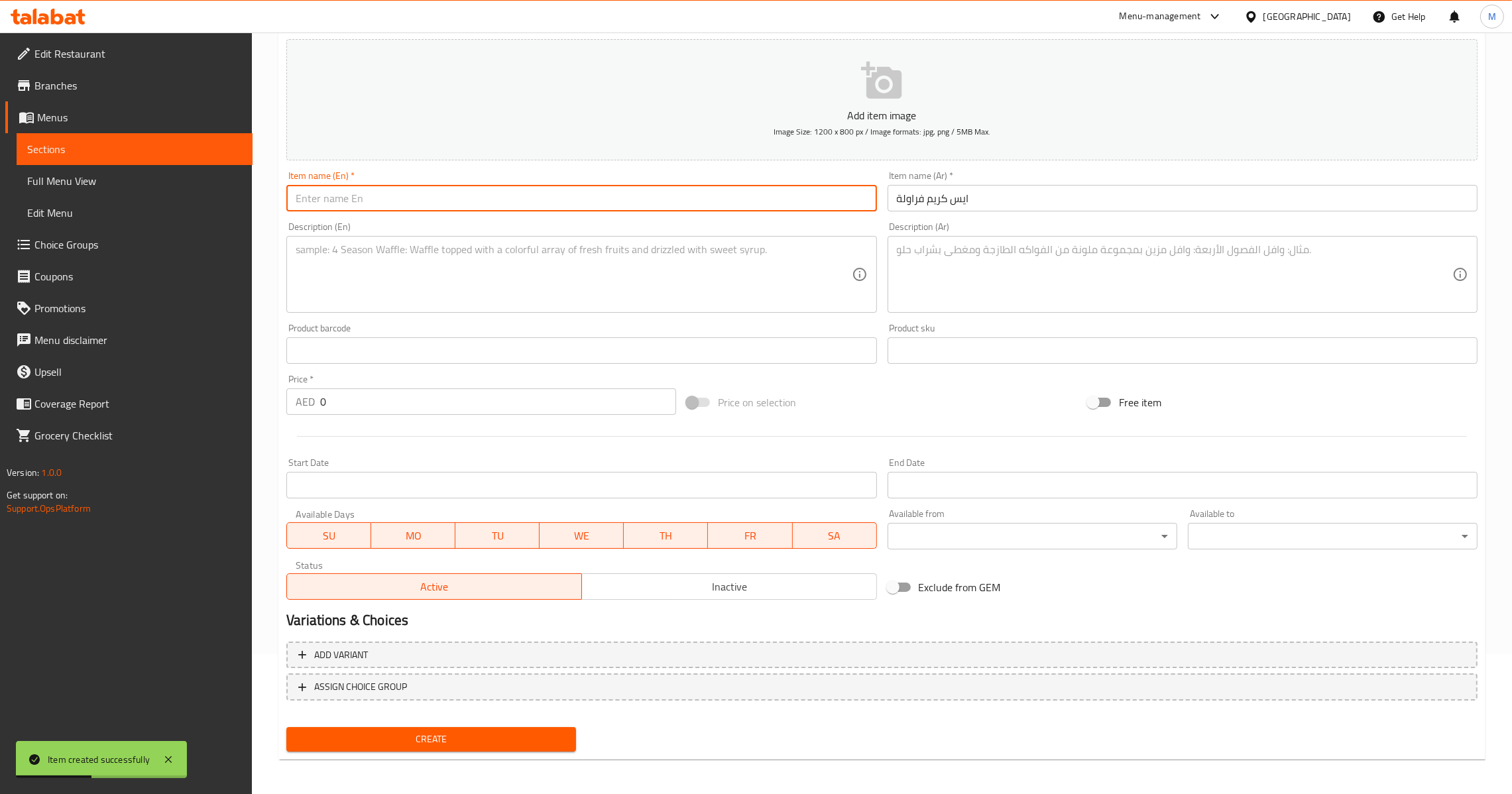
click at [747, 211] on input "text" at bounding box center [581, 199] width 590 height 27
paste input "آيس [PERSON_NAME]"
type input "آيس [PERSON_NAME]"
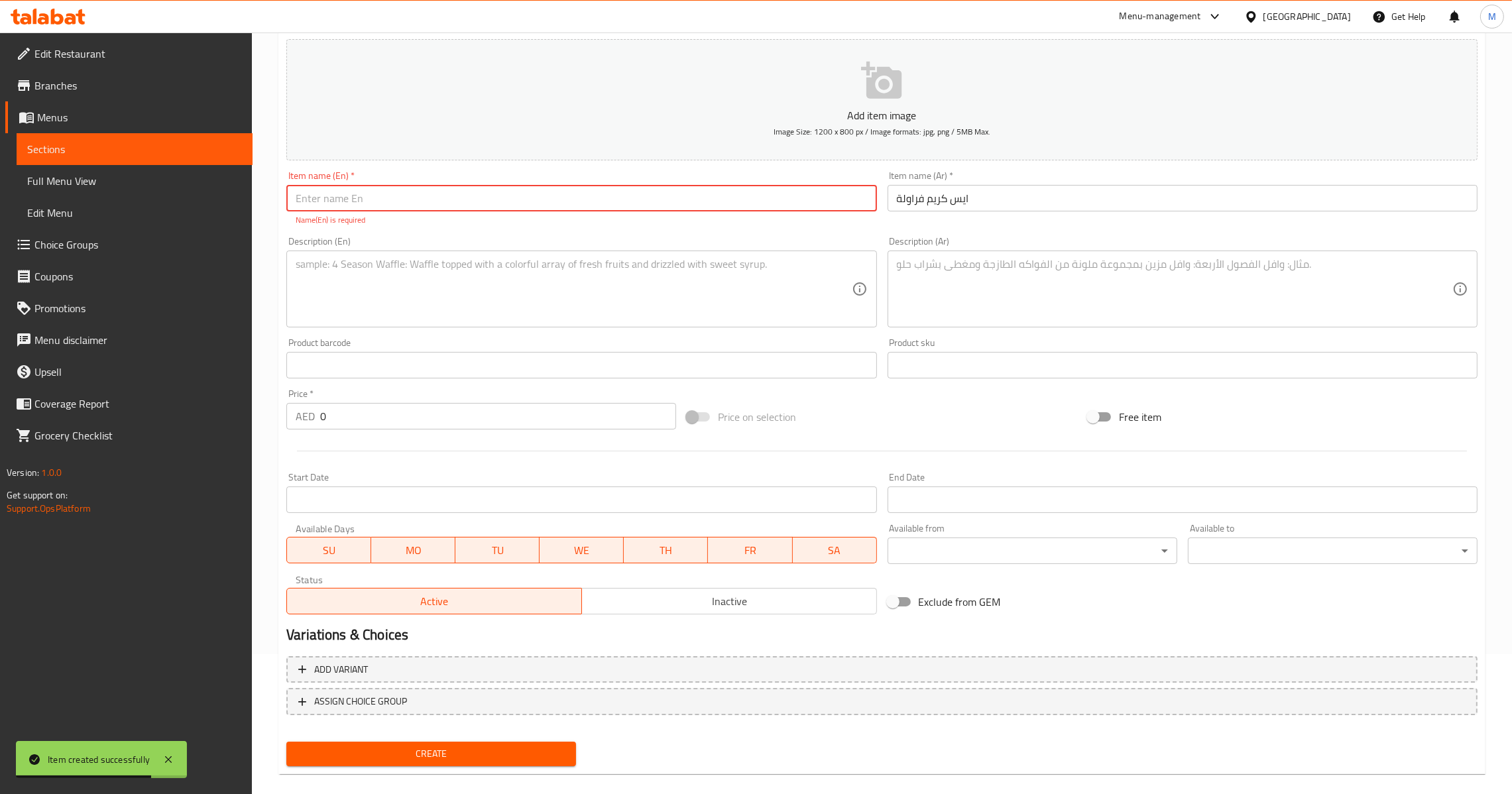
paste input "Strawberry Ice-cream"
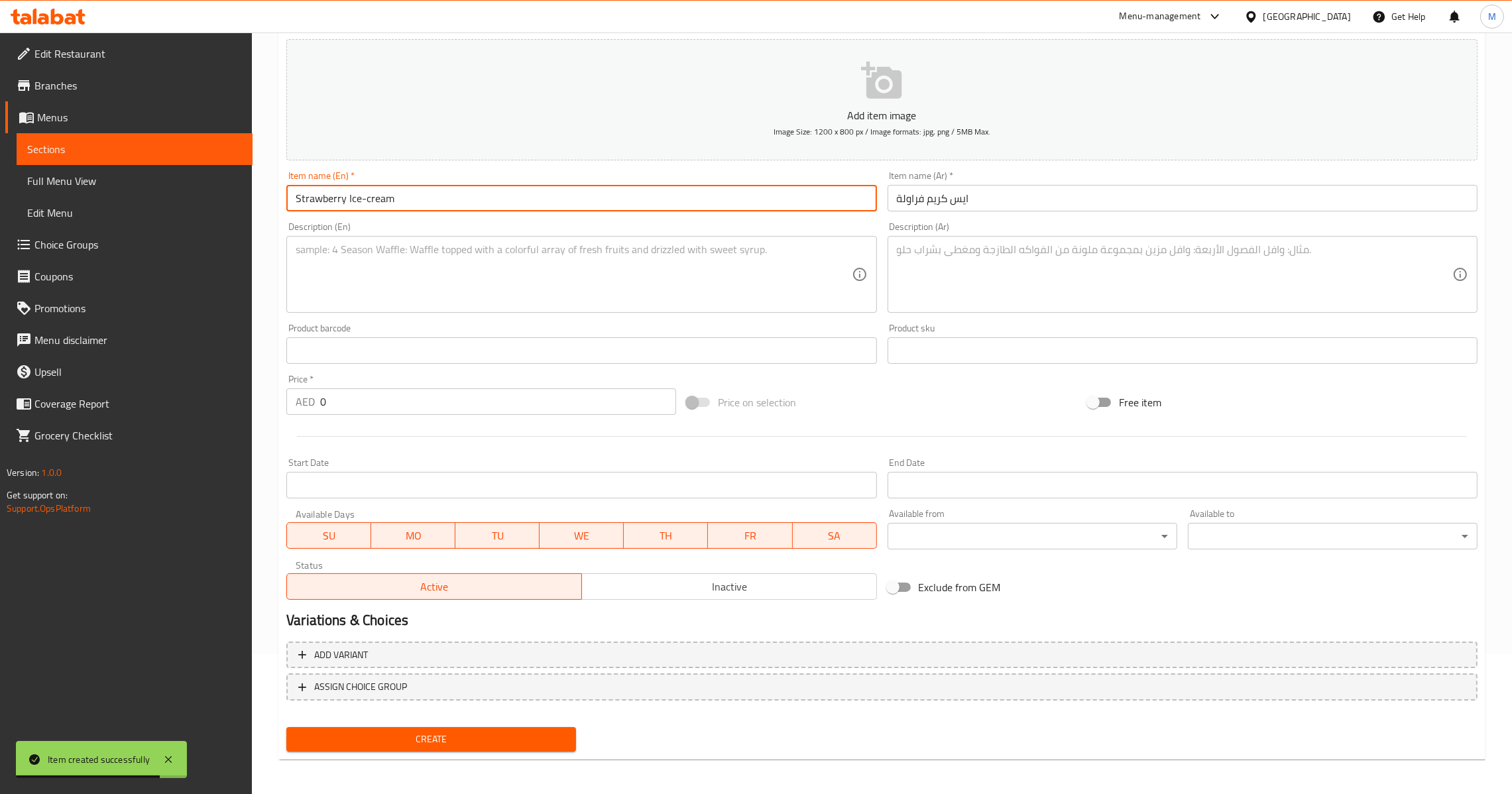
type input "Strawberry Ice-cream"
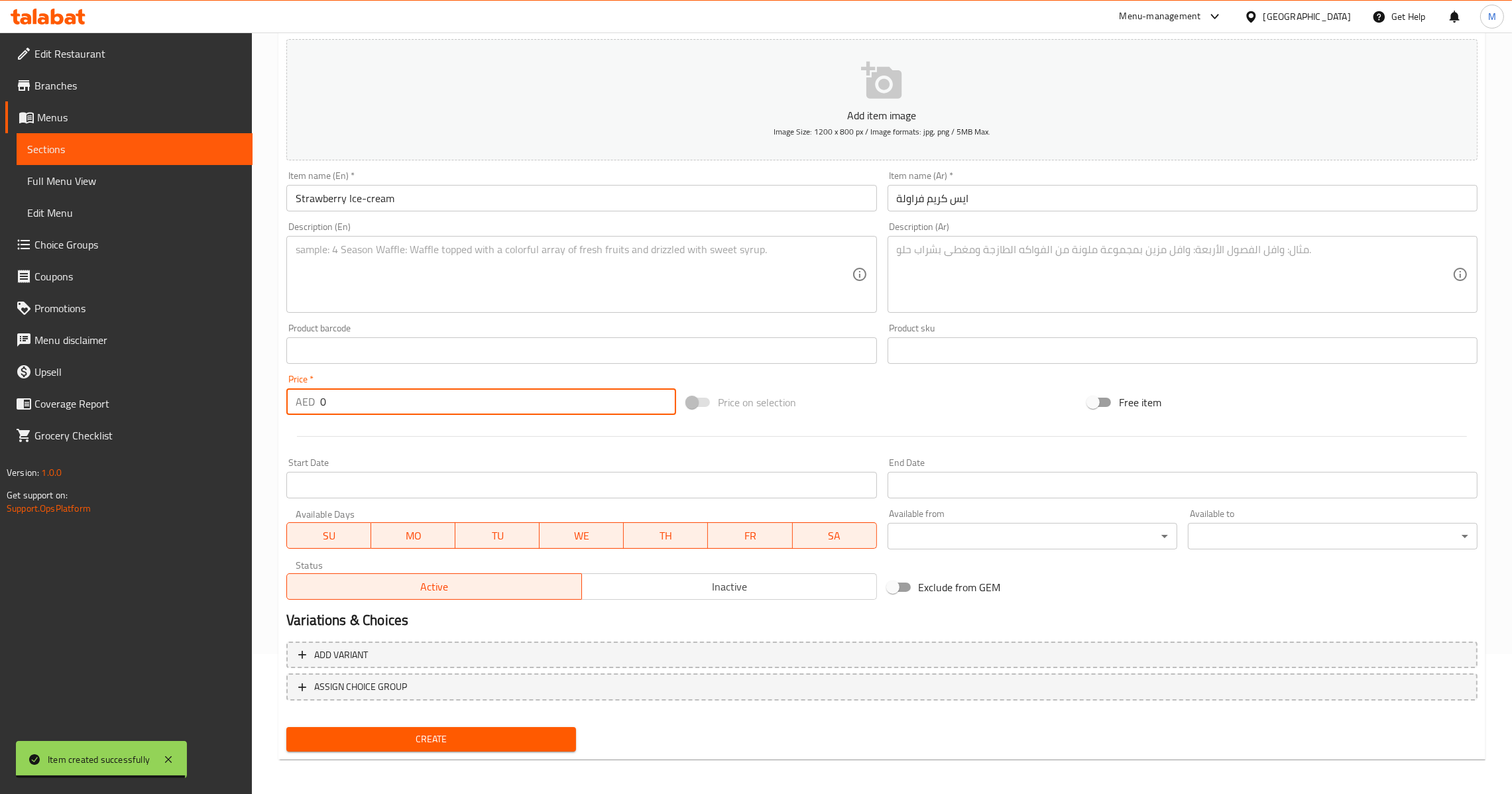
drag, startPoint x: 345, startPoint y: 412, endPoint x: 173, endPoint y: 415, distance: 172.0
click at [173, 415] on div "Edit Restaurant Branches Menus Sections Full Menu View Edit Menu Choice Groups …" at bounding box center [756, 345] width 1512 height 904
type input "18"
click at [448, 746] on button "Create" at bounding box center [431, 739] width 289 height 25
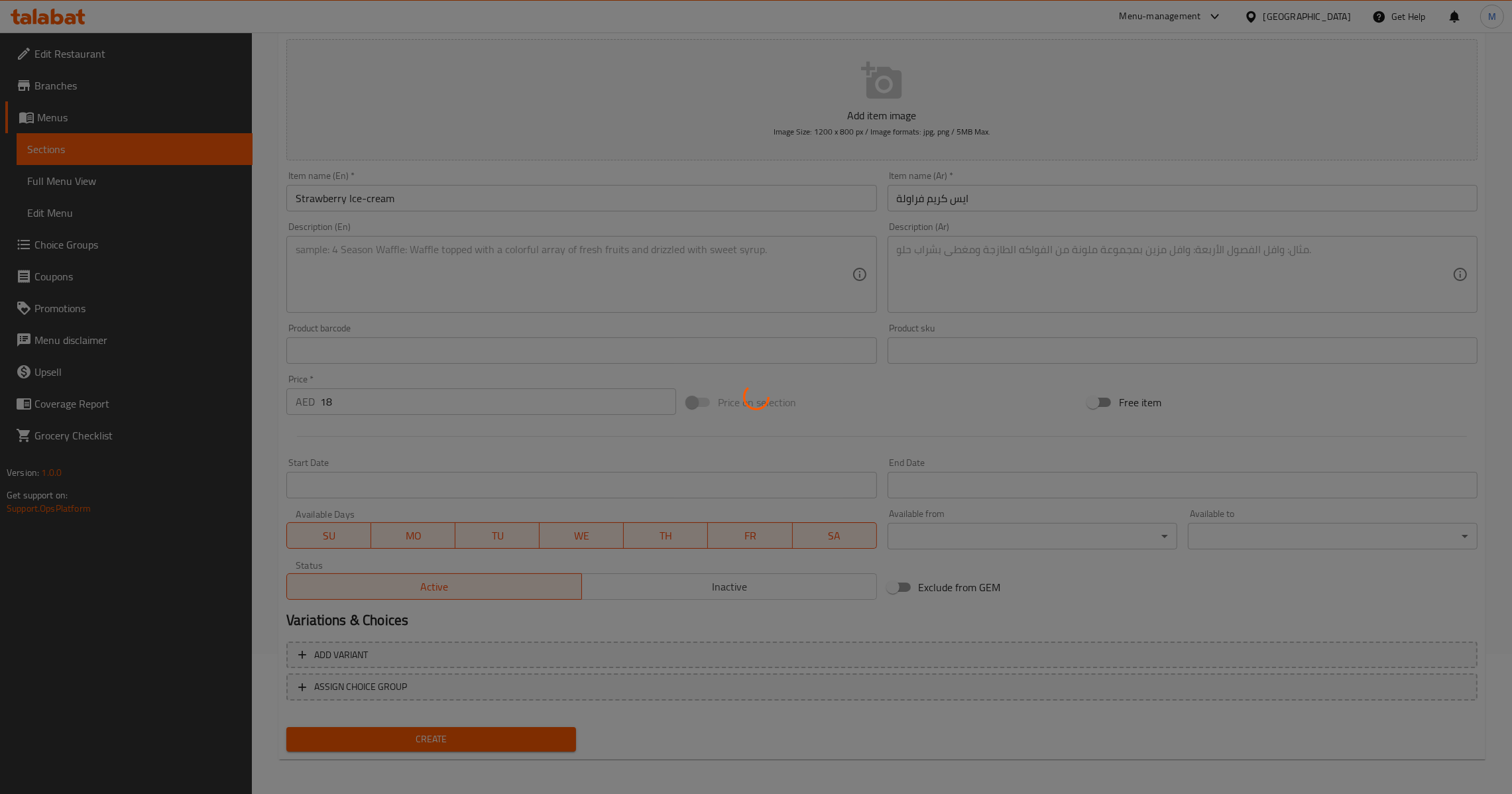
type input "0"
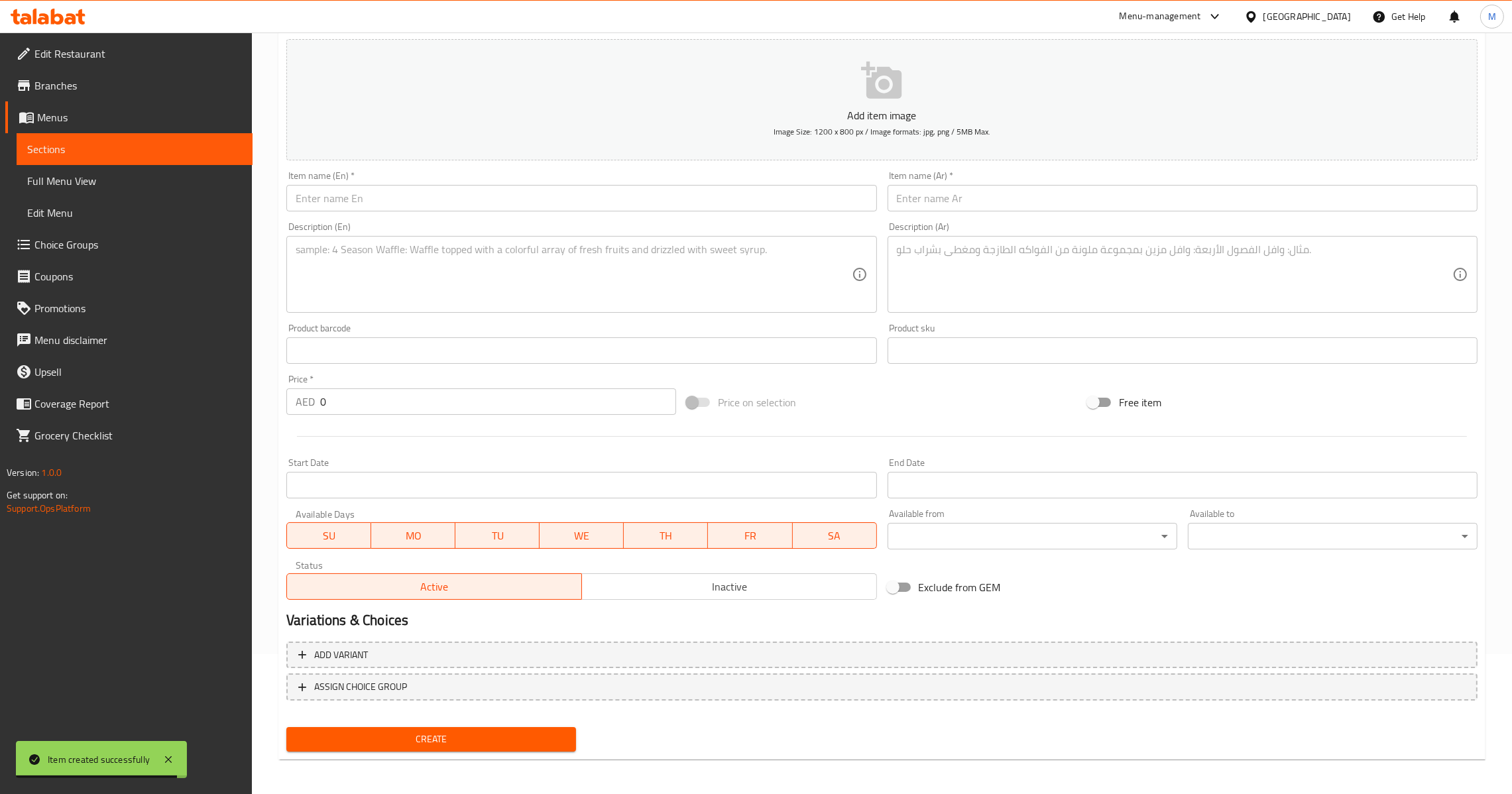
click at [463, 202] on input "text" at bounding box center [581, 199] width 590 height 27
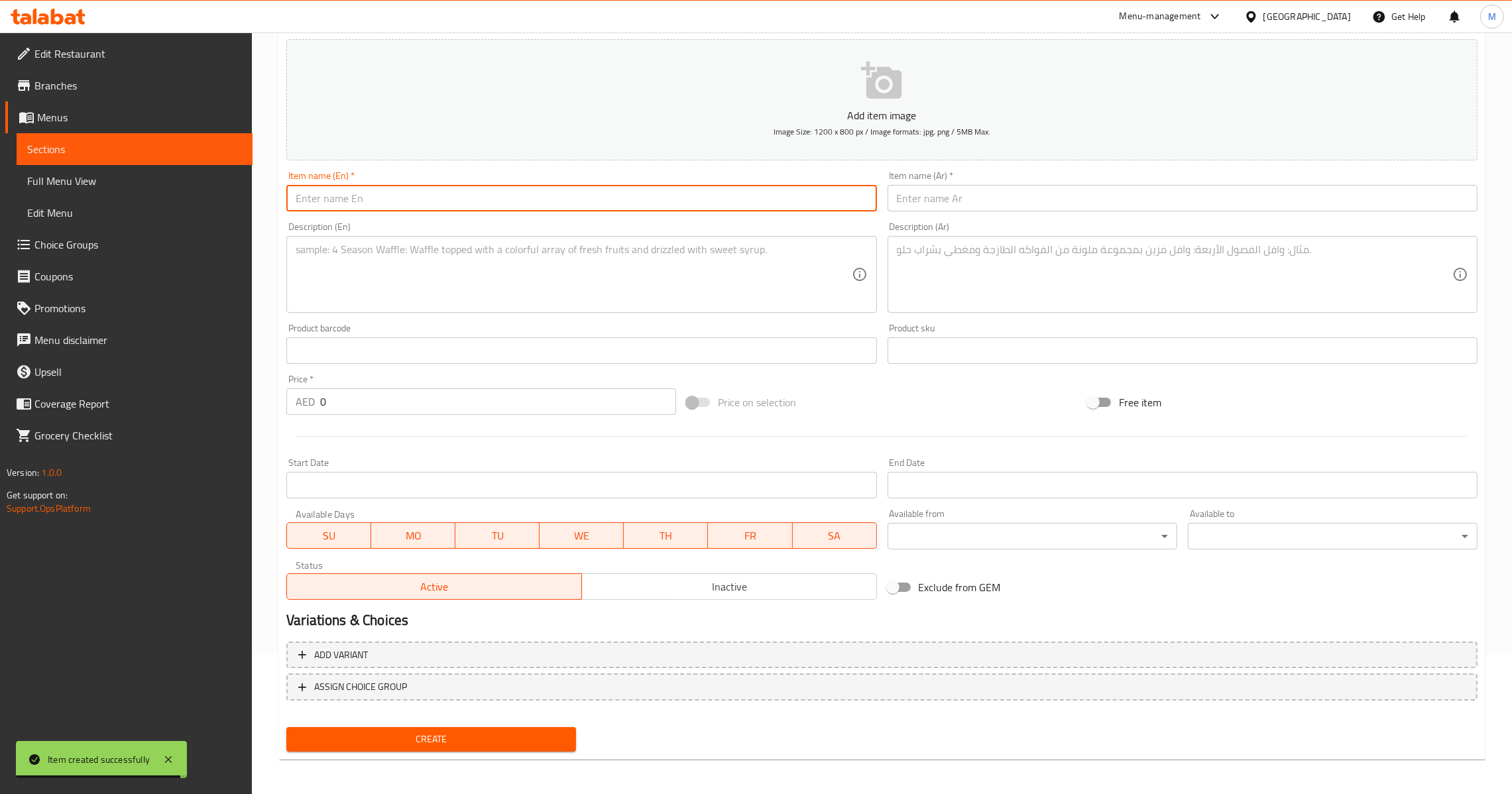
paste input "Pistachio Ice-cream"
type input "Pistachio Ice-cream"
click at [1049, 191] on input "text" at bounding box center [1182, 199] width 590 height 27
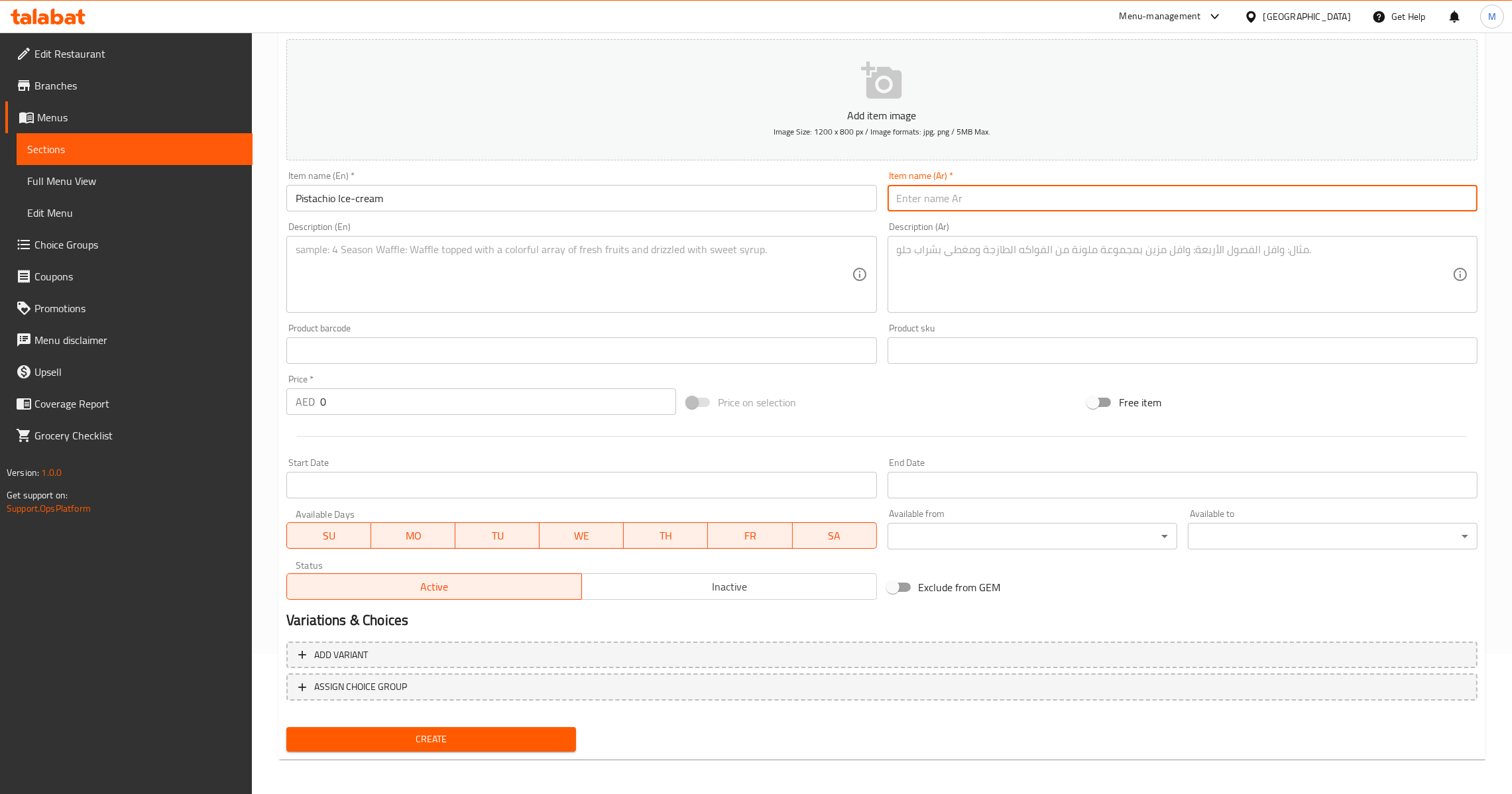
paste input "آيس كريم الفستق"
type input "آيس كريم الفستق"
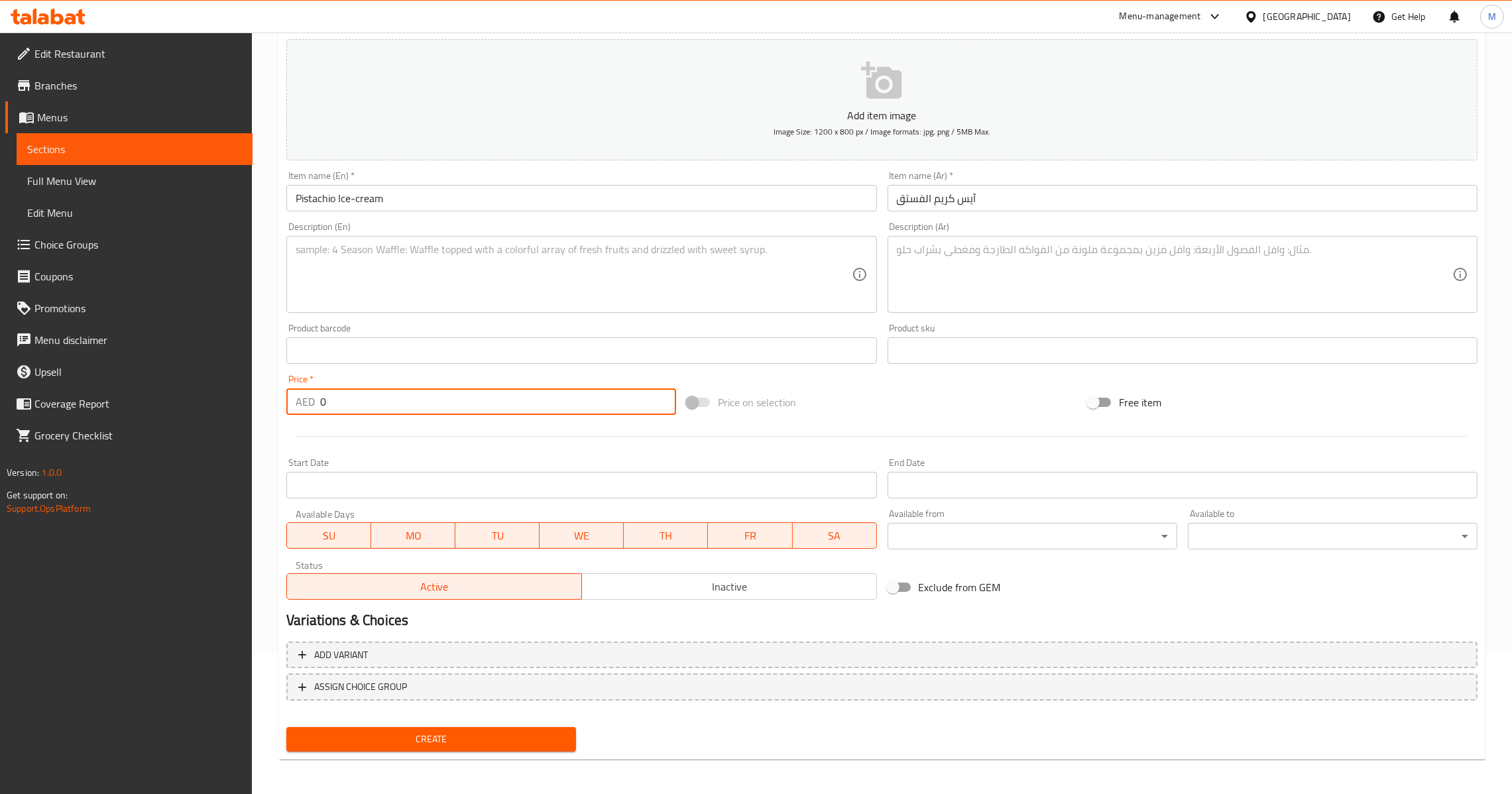
click at [320, 407] on input "0" at bounding box center [498, 402] width 356 height 27
type input "20"
click at [476, 731] on span "Create" at bounding box center [431, 740] width 269 height 16
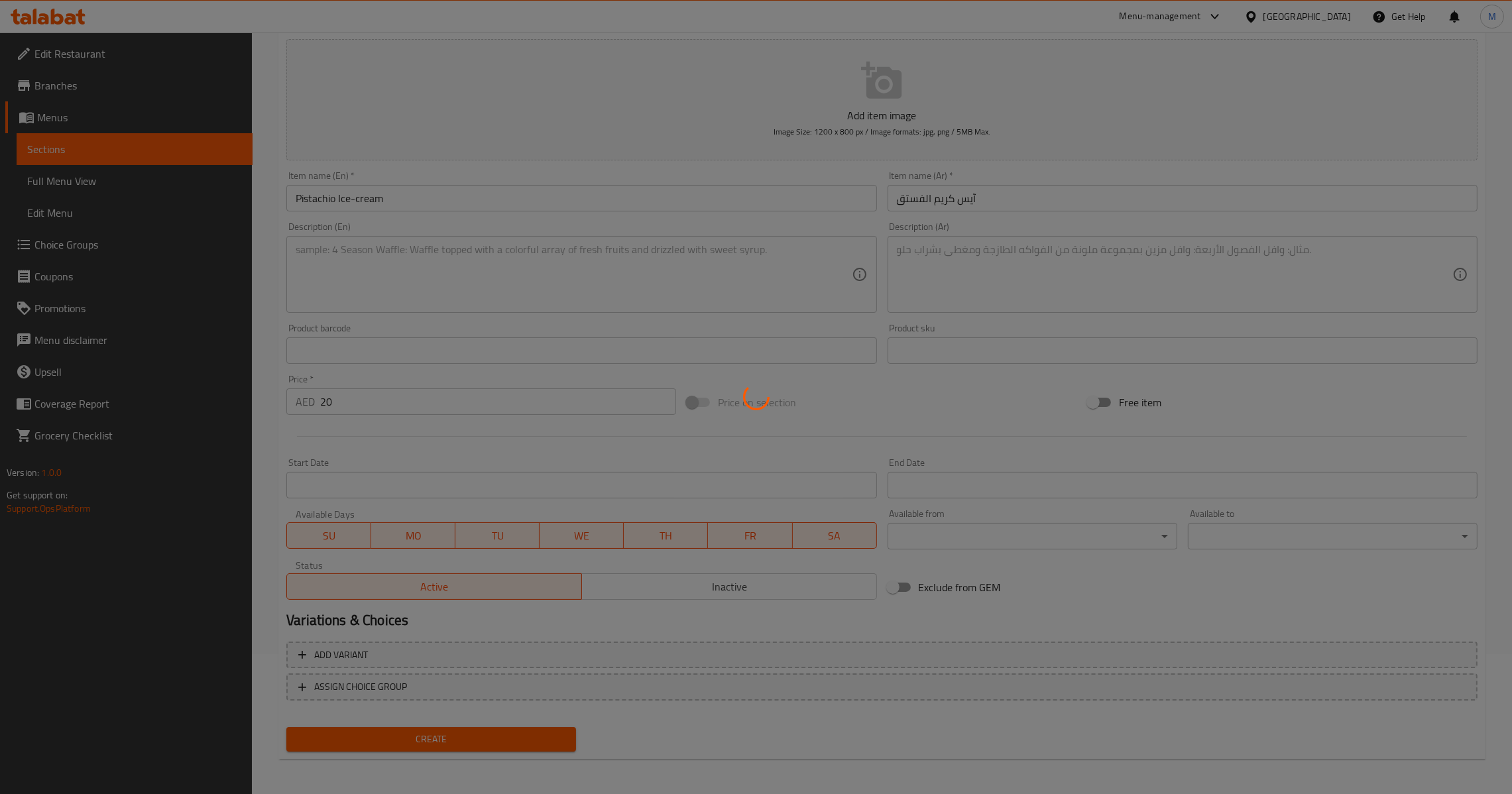
type input "0"
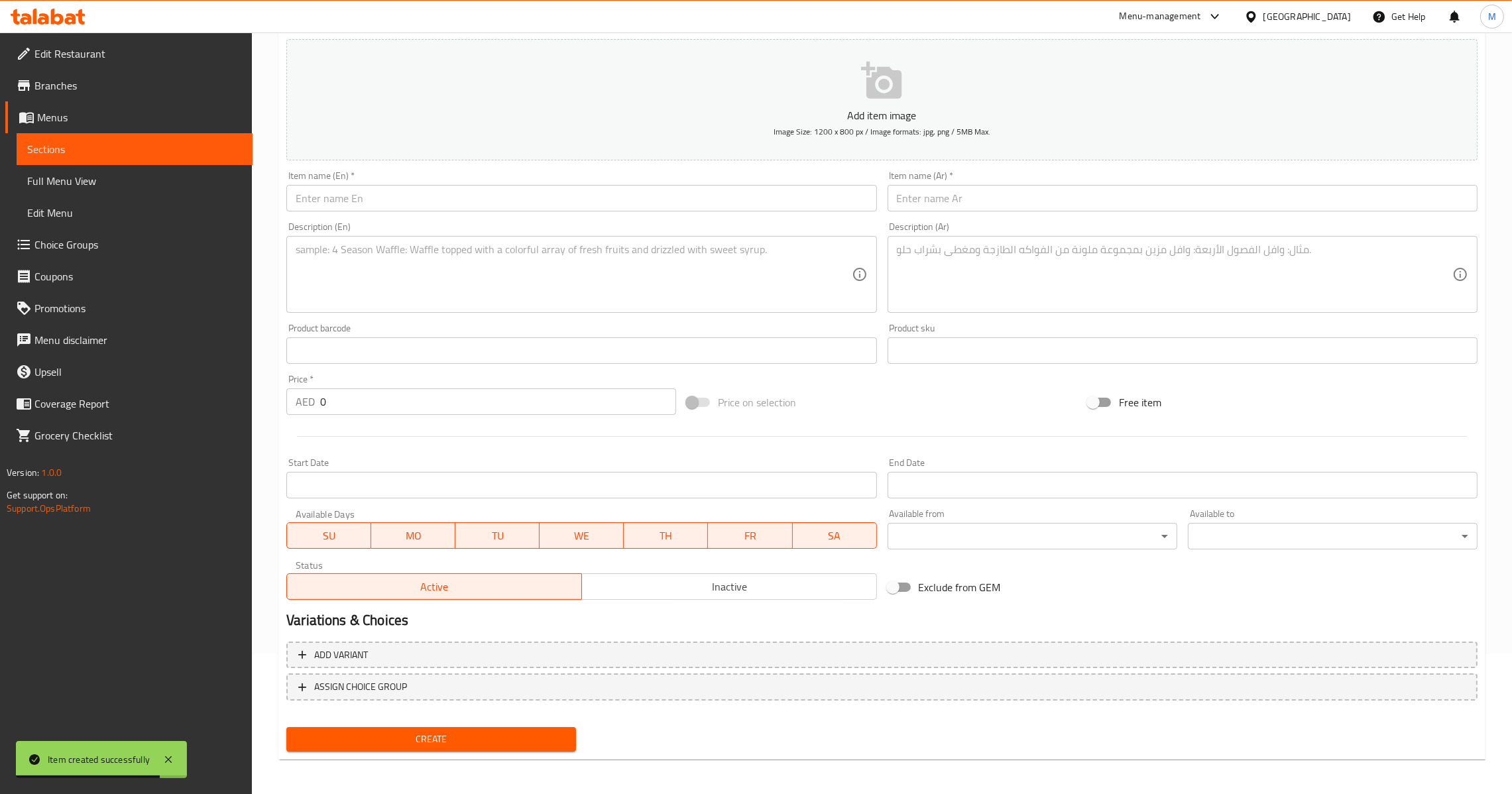
click at [1005, 189] on input "text" at bounding box center [1182, 199] width 590 height 27
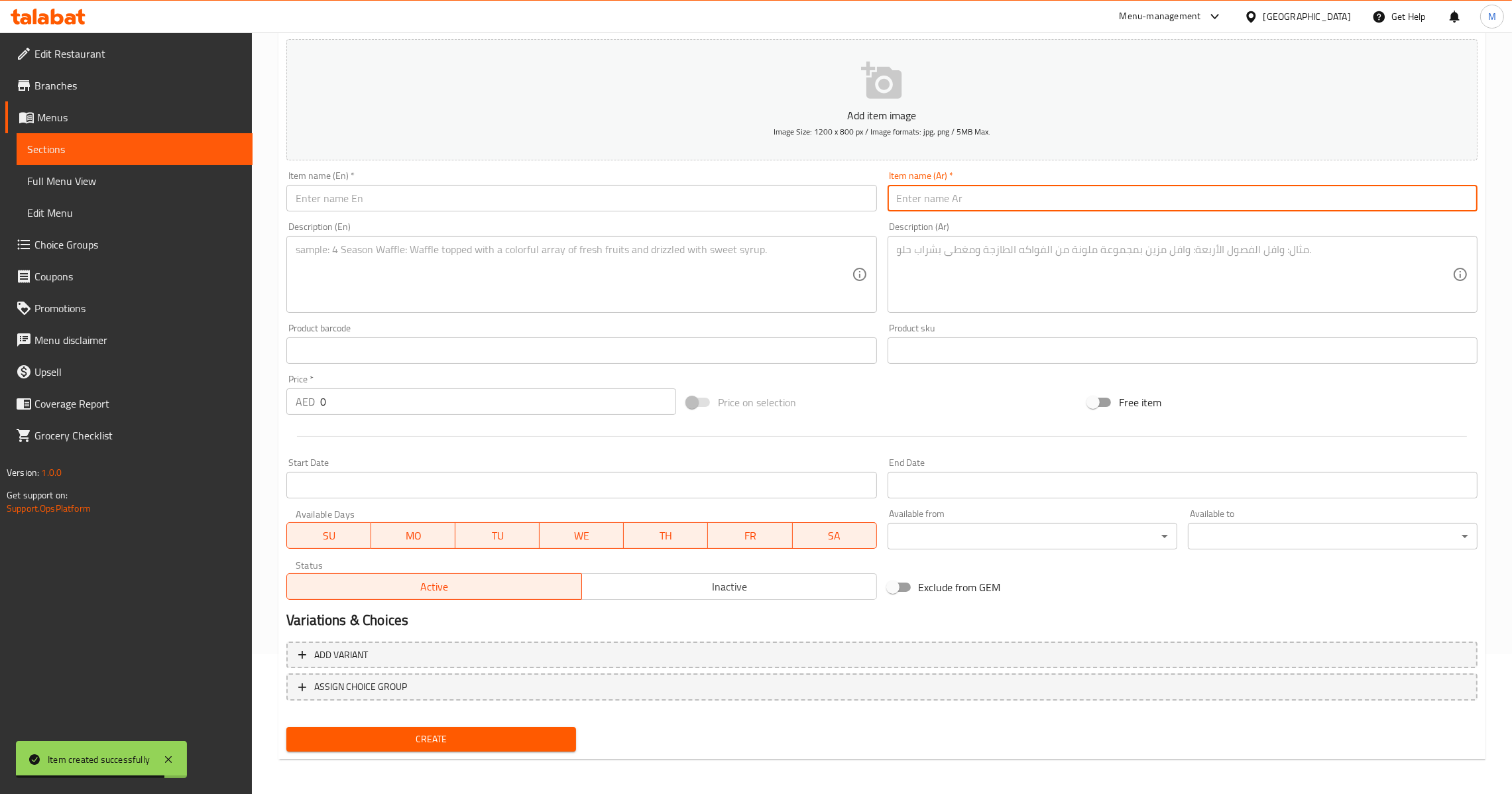
paste input "اناناس صحن"
type input "اناناس صحن"
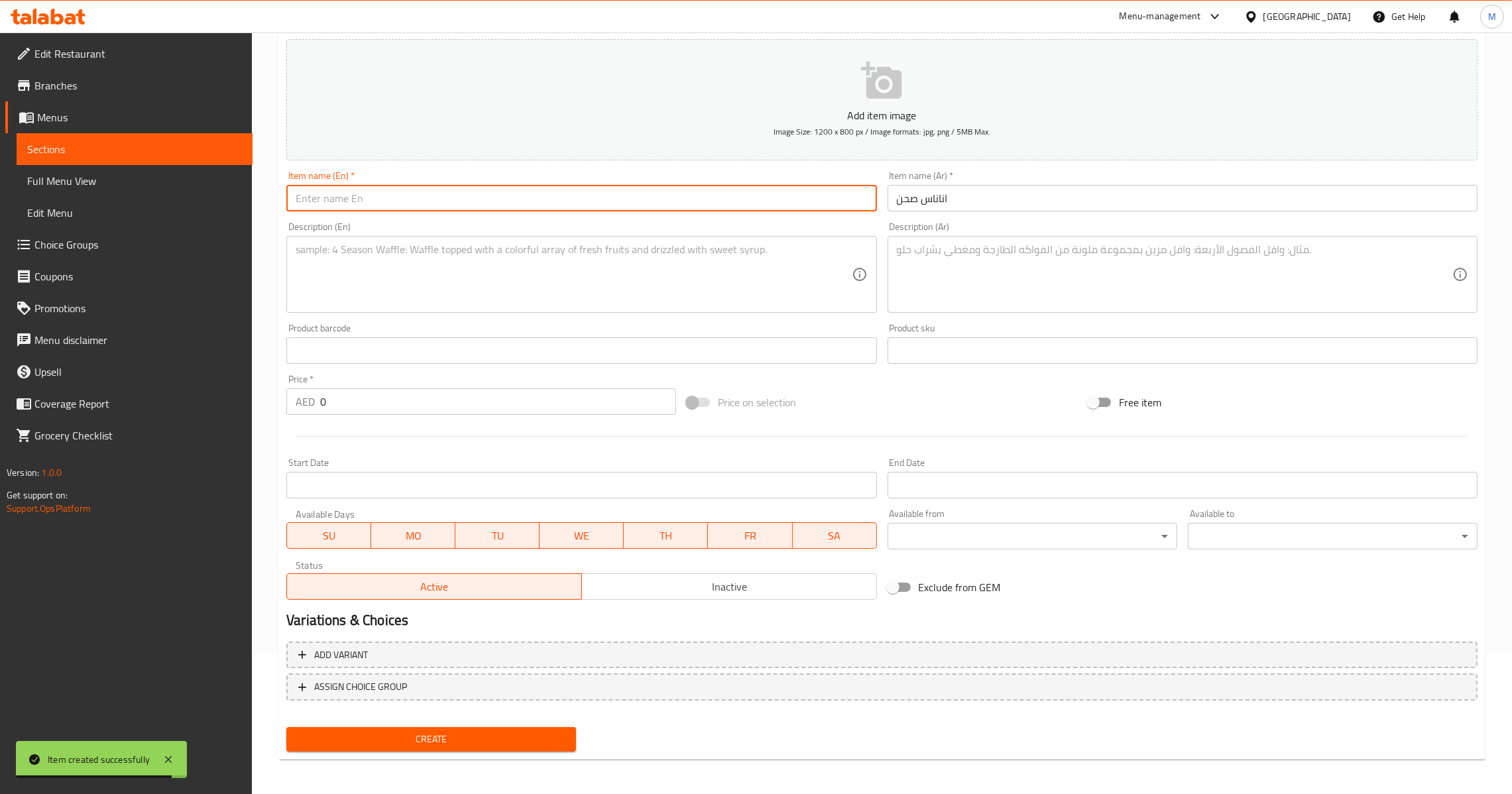
click at [738, 197] on input "text" at bounding box center [581, 199] width 590 height 27
paste input "اناناس صحن"
type input "اناناس صحن"
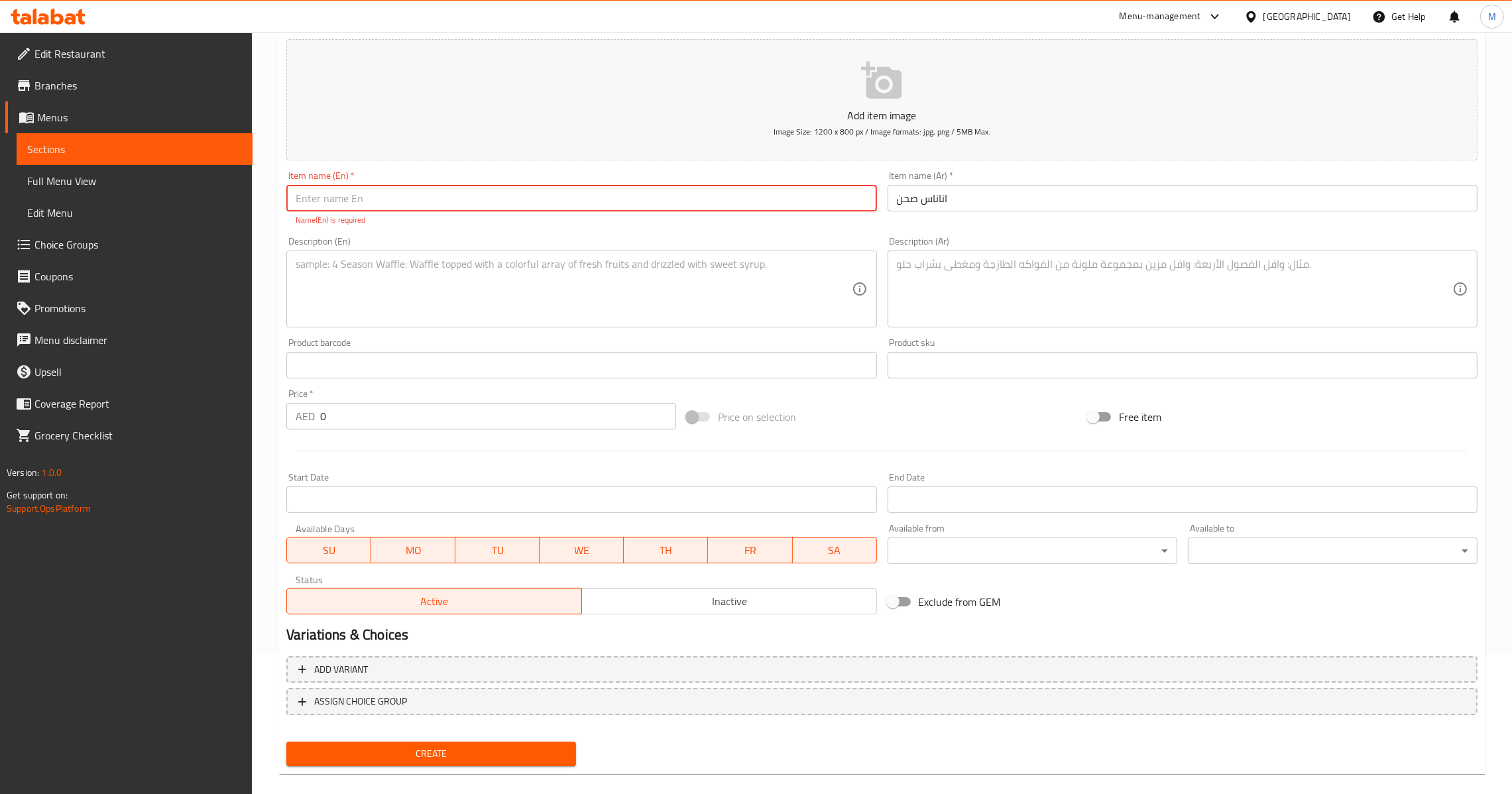
paste input "Pineapple Bowl"
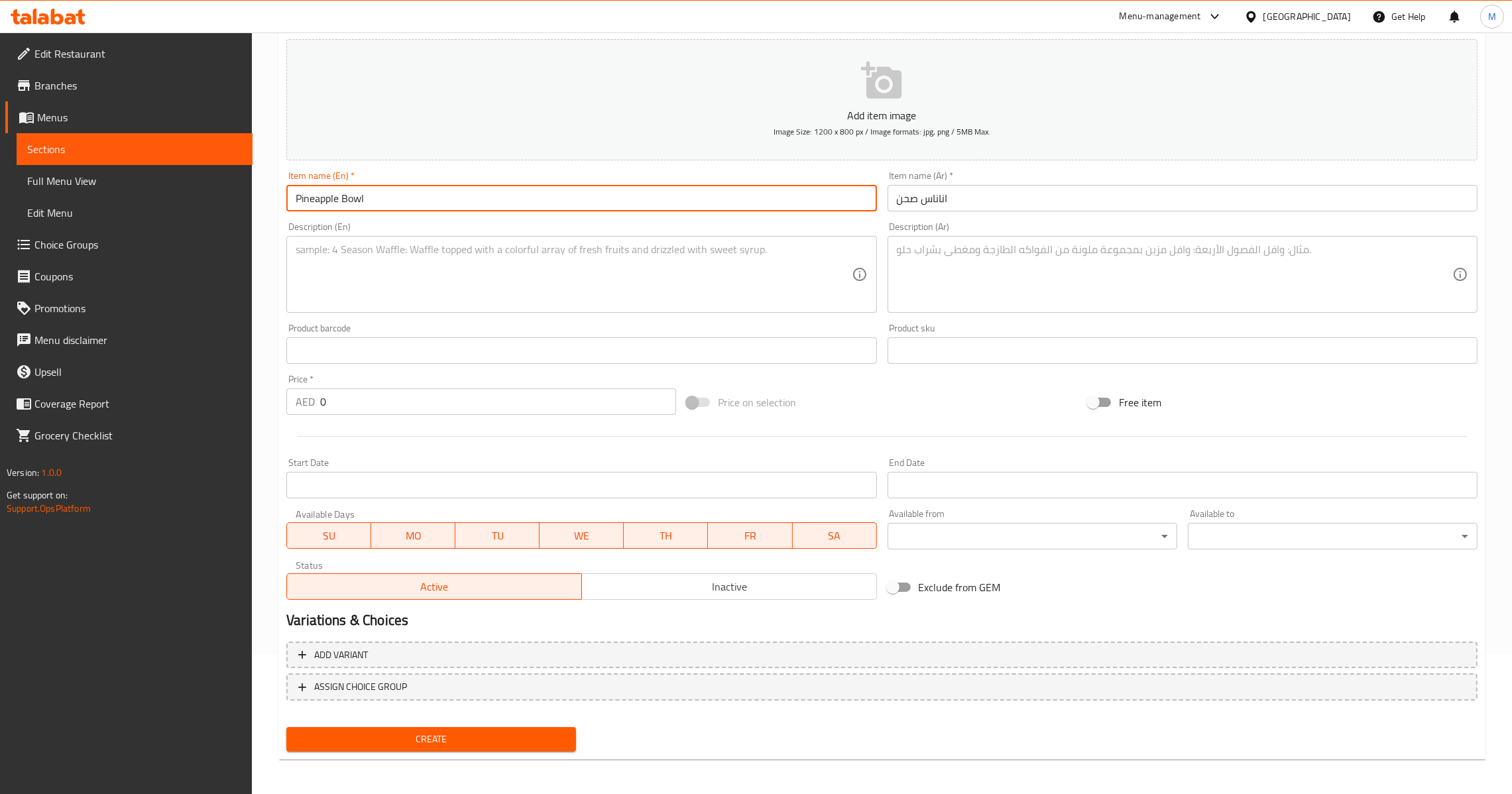
click at [356, 193] on input "Pineapple Bowl" at bounding box center [581, 199] width 590 height 27
type input "Pineapple Bowl"
click at [502, 273] on textarea at bounding box center [573, 275] width 556 height 63
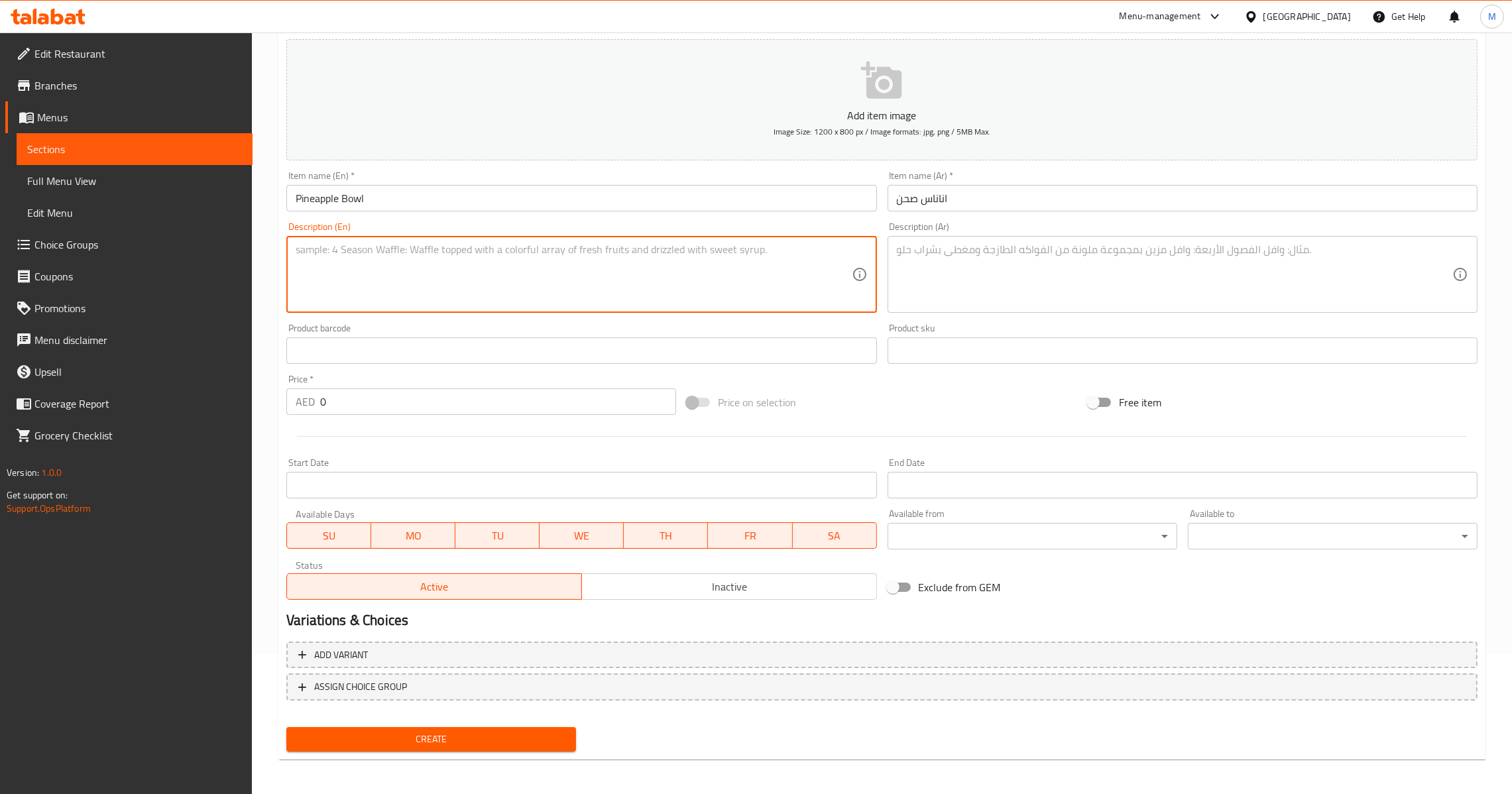
click at [1008, 272] on textarea at bounding box center [1174, 275] width 556 height 63
paste textarea "قطع اناناس داخل صحن"
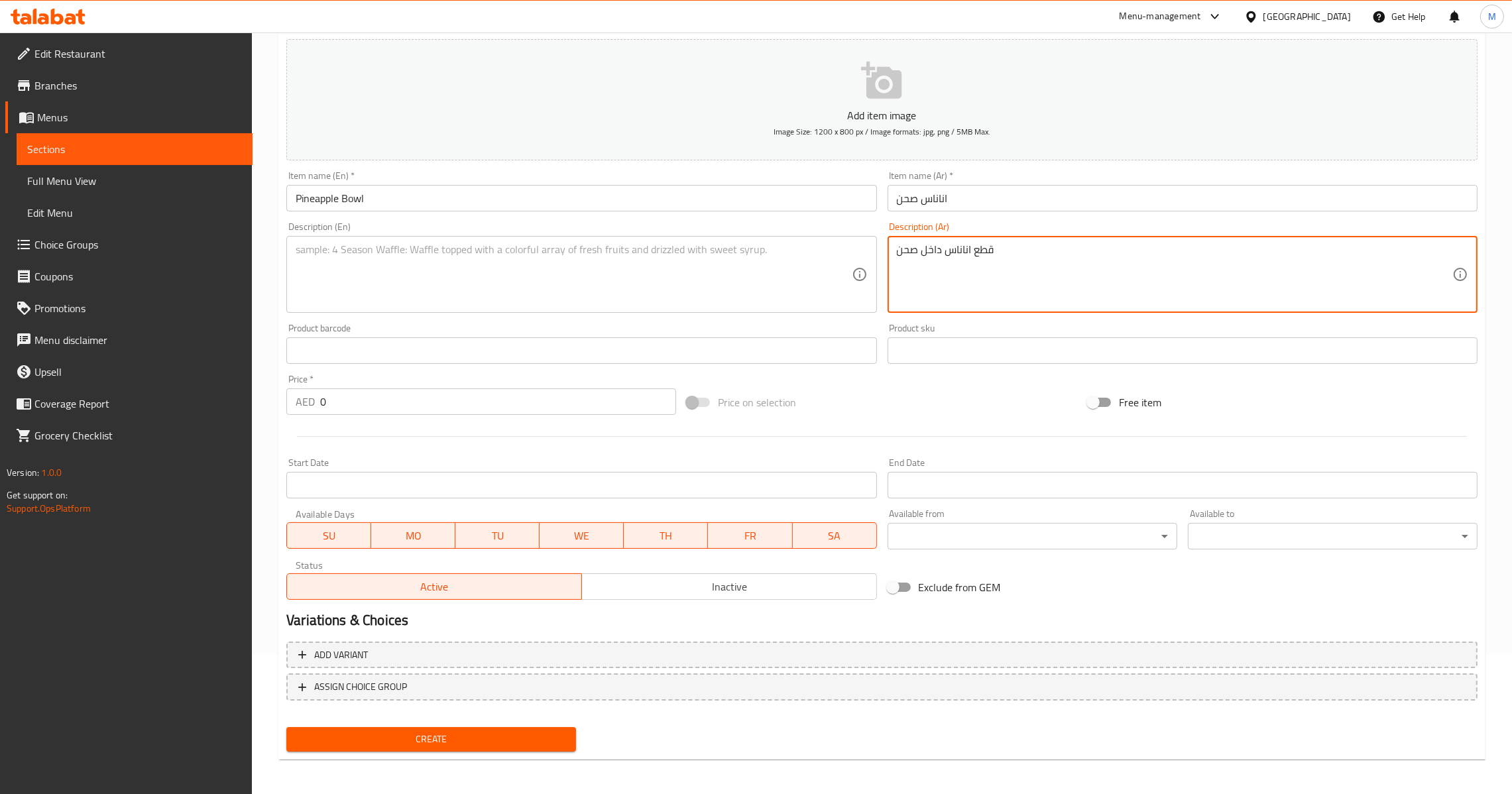
type textarea "قطع اناناس داخل صحن"
click at [717, 273] on textarea at bounding box center [573, 275] width 556 height 63
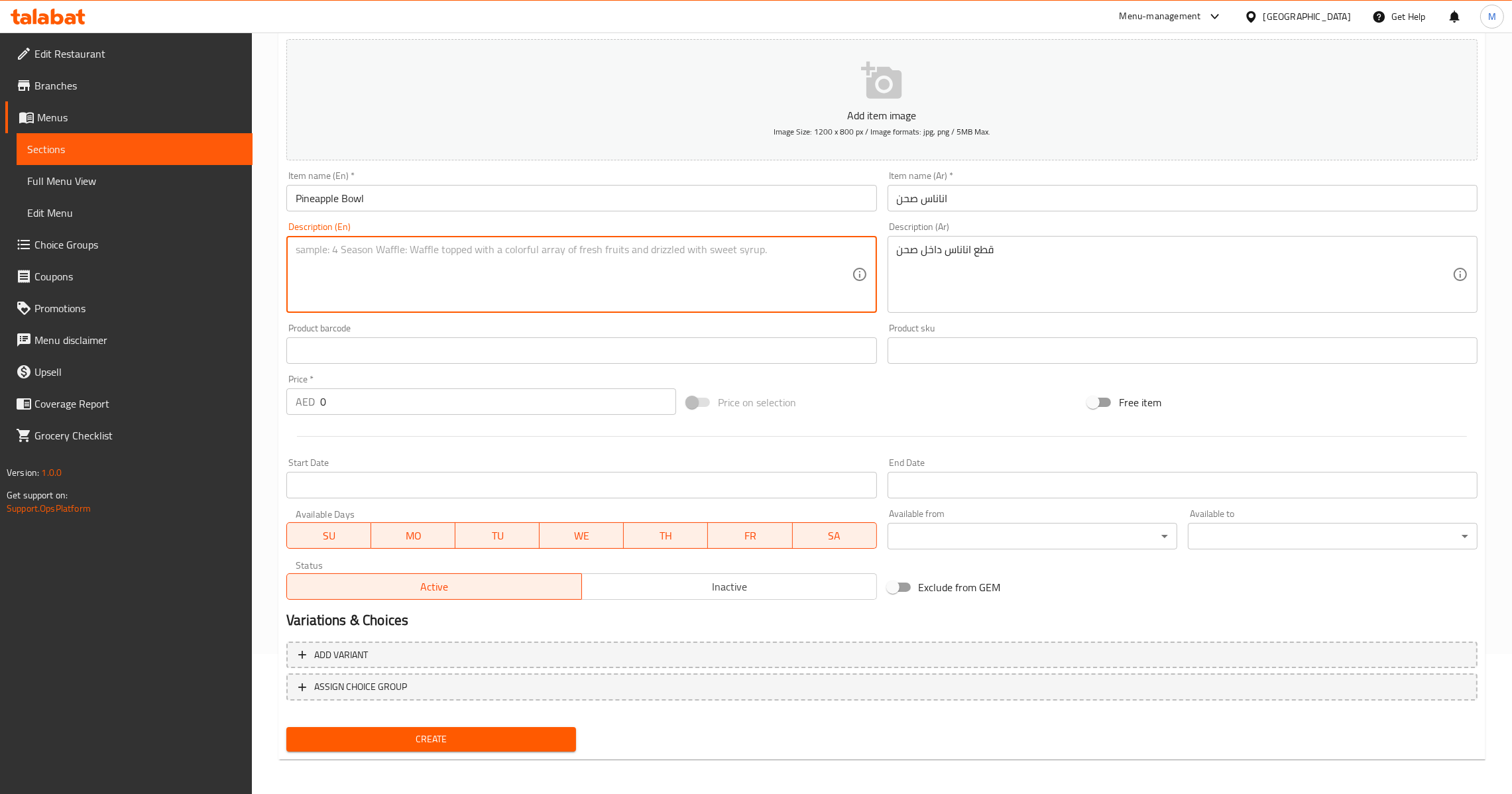
paste textarea "Pineapple pieces in bowl"
type textarea "Pineapple pieces in bowl"
click at [906, 203] on input "اناناس صحن" at bounding box center [1182, 199] width 590 height 27
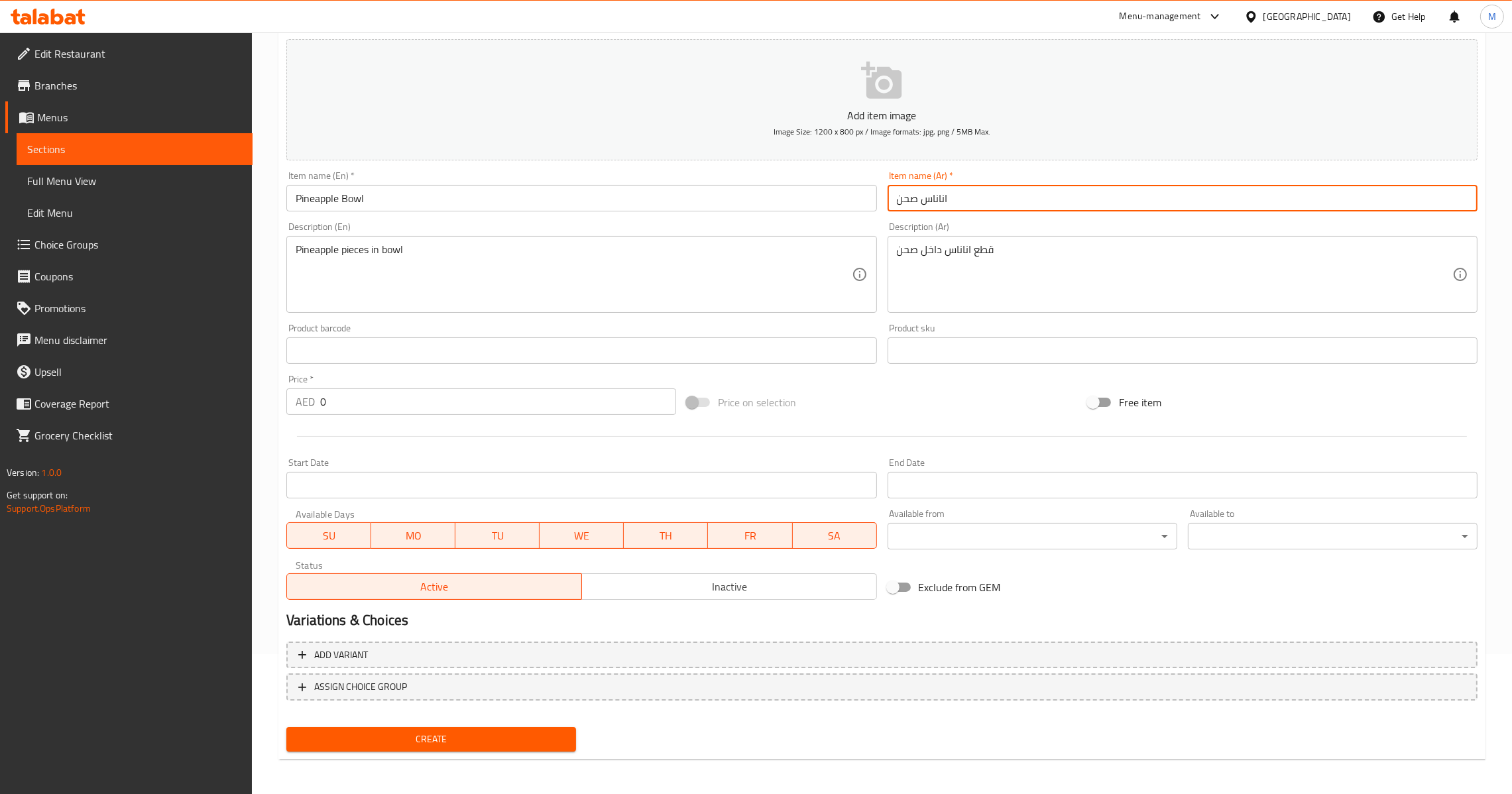
click at [906, 203] on input "اناناس صحن" at bounding box center [1182, 199] width 590 height 27
paste input "اط"
type input "اناناس جاط"
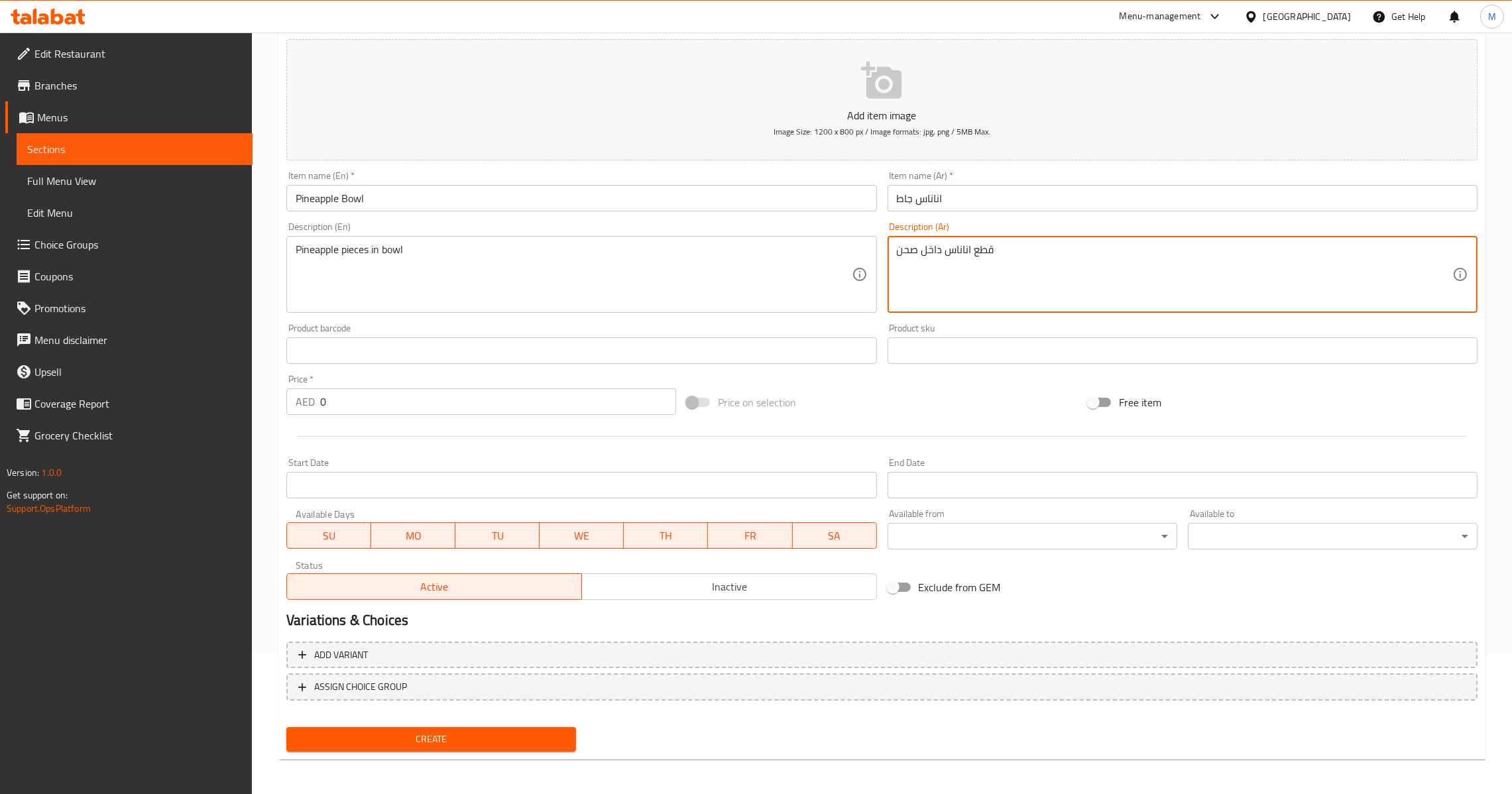
click at [904, 253] on textarea "قطع اناناس داخل صحن" at bounding box center [1174, 275] width 556 height 63
paste textarea "اط"
type textarea "قطع اناناس داخل جاط"
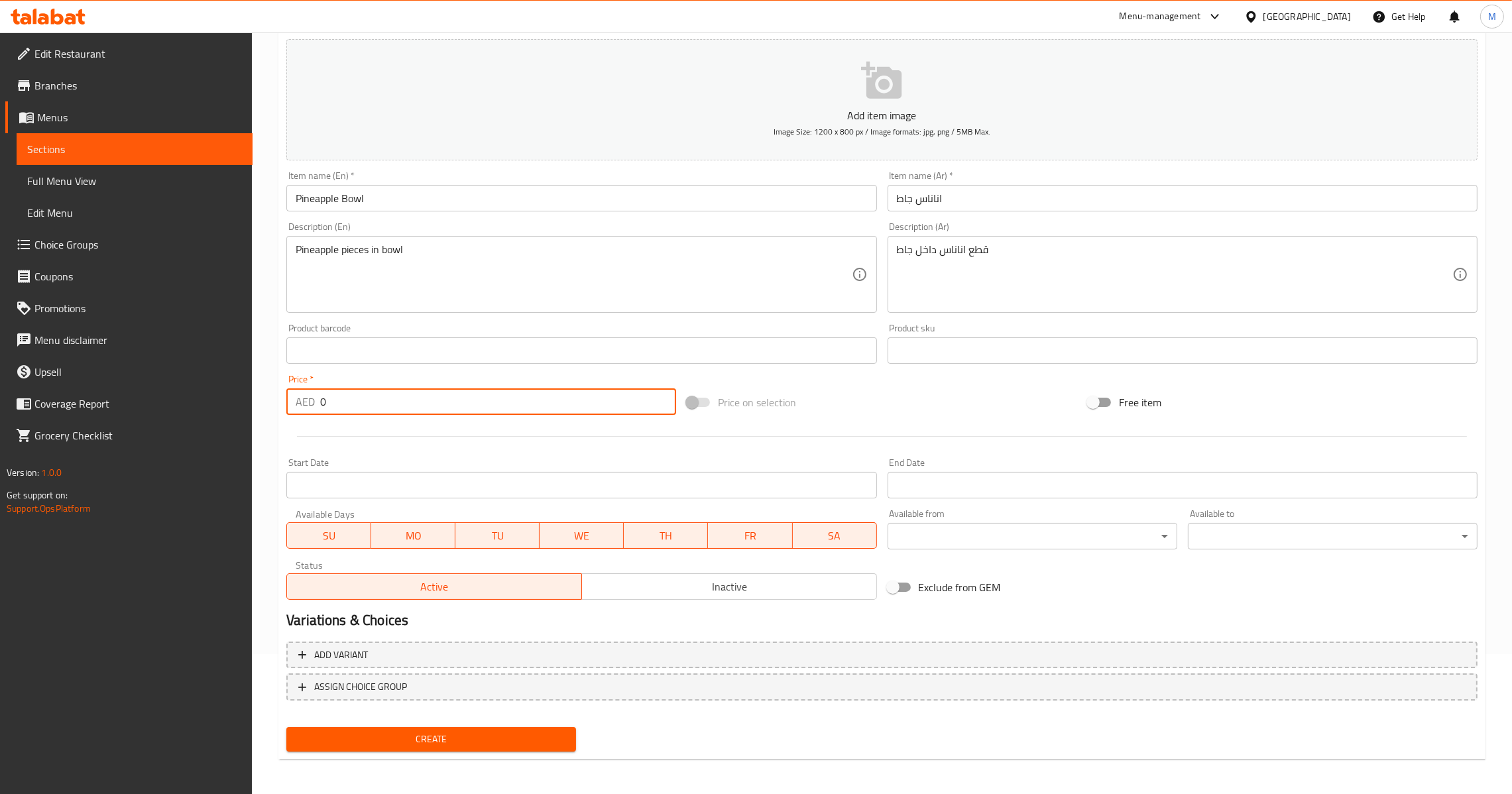
drag, startPoint x: 371, startPoint y: 400, endPoint x: 245, endPoint y: 401, distance: 126.0
click at [245, 401] on div "Edit Restaurant Branches Menus Sections Full Menu View Edit Menu Choice Groups …" at bounding box center [756, 345] width 1512 height 904
type input "22"
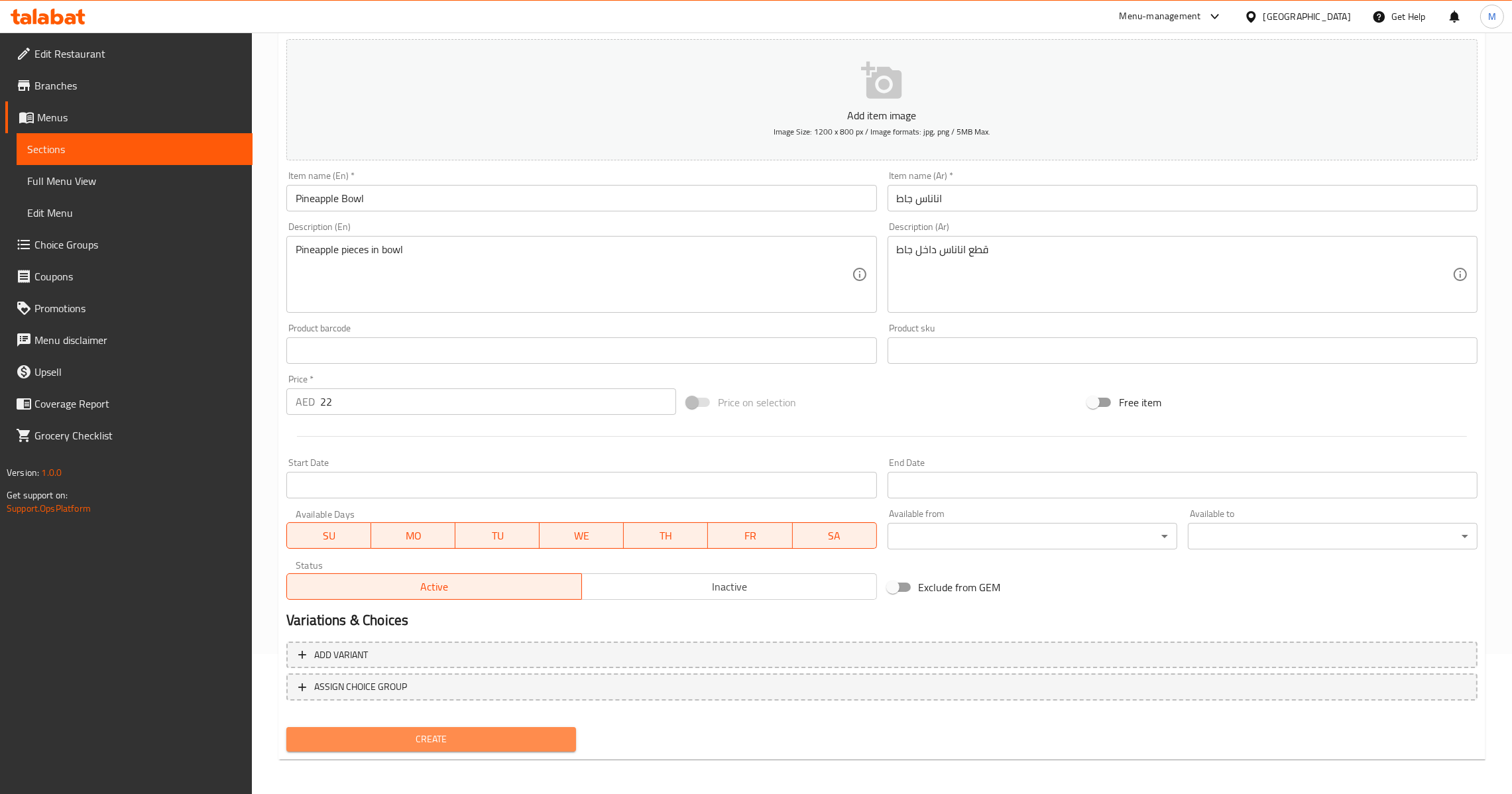
click at [510, 731] on span "Create" at bounding box center [431, 740] width 269 height 16
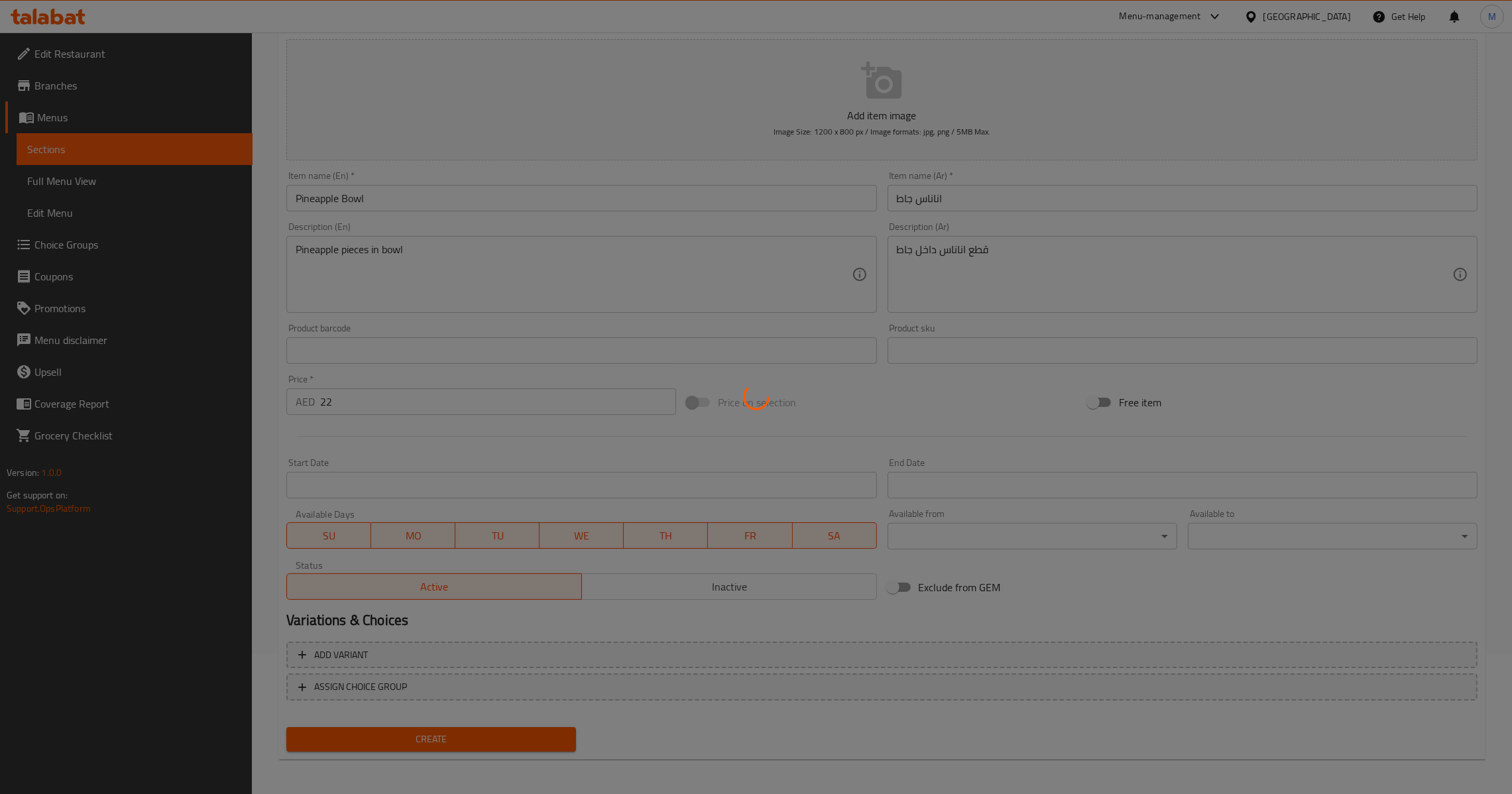
type input "0"
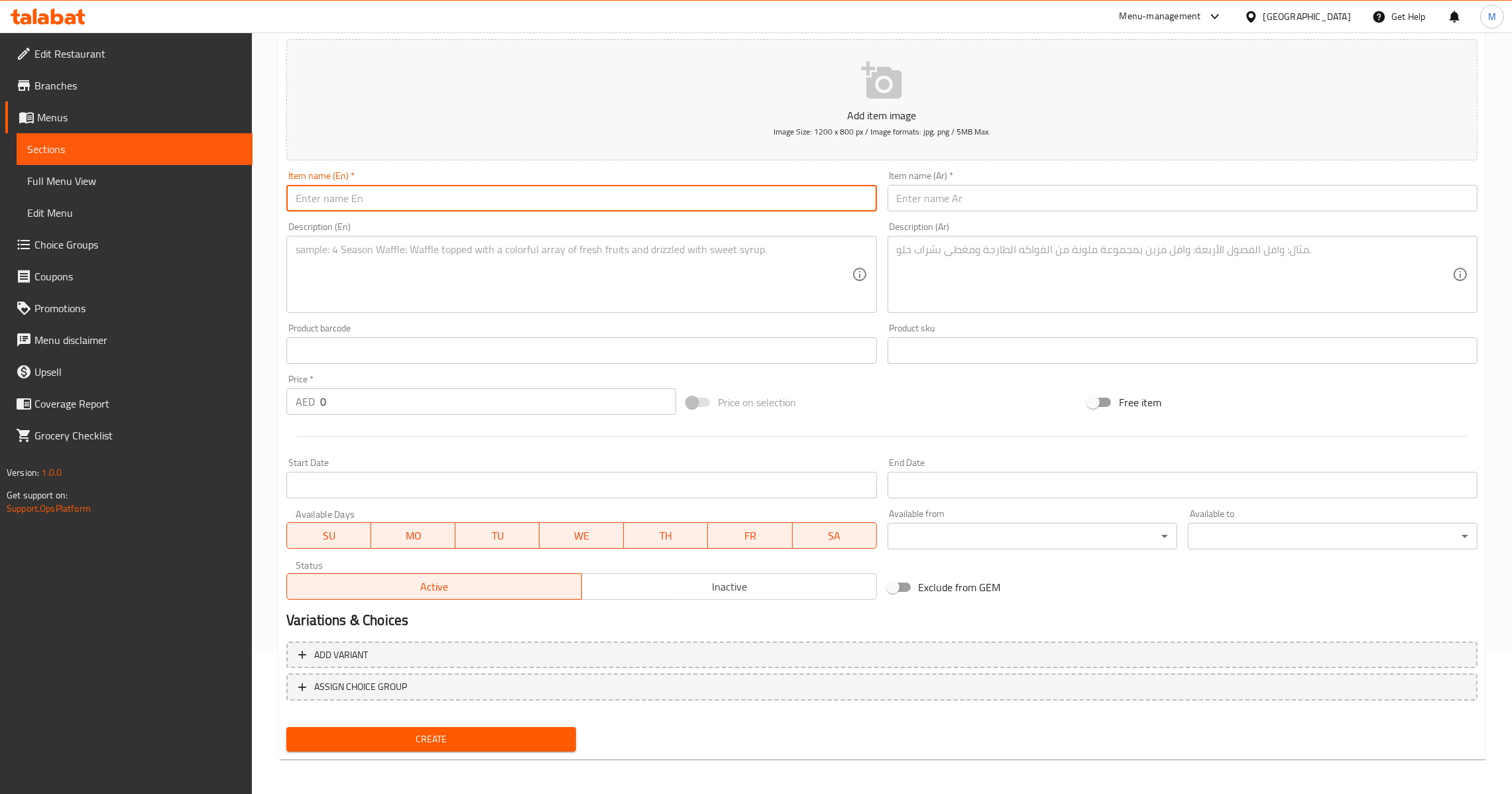
click at [557, 197] on input "text" at bounding box center [581, 199] width 590 height 27
paste input "Strawberry Mango Bowl"
type input "Strawberry Mango Bowl"
click at [997, 202] on input "text" at bounding box center [1182, 199] width 590 height 27
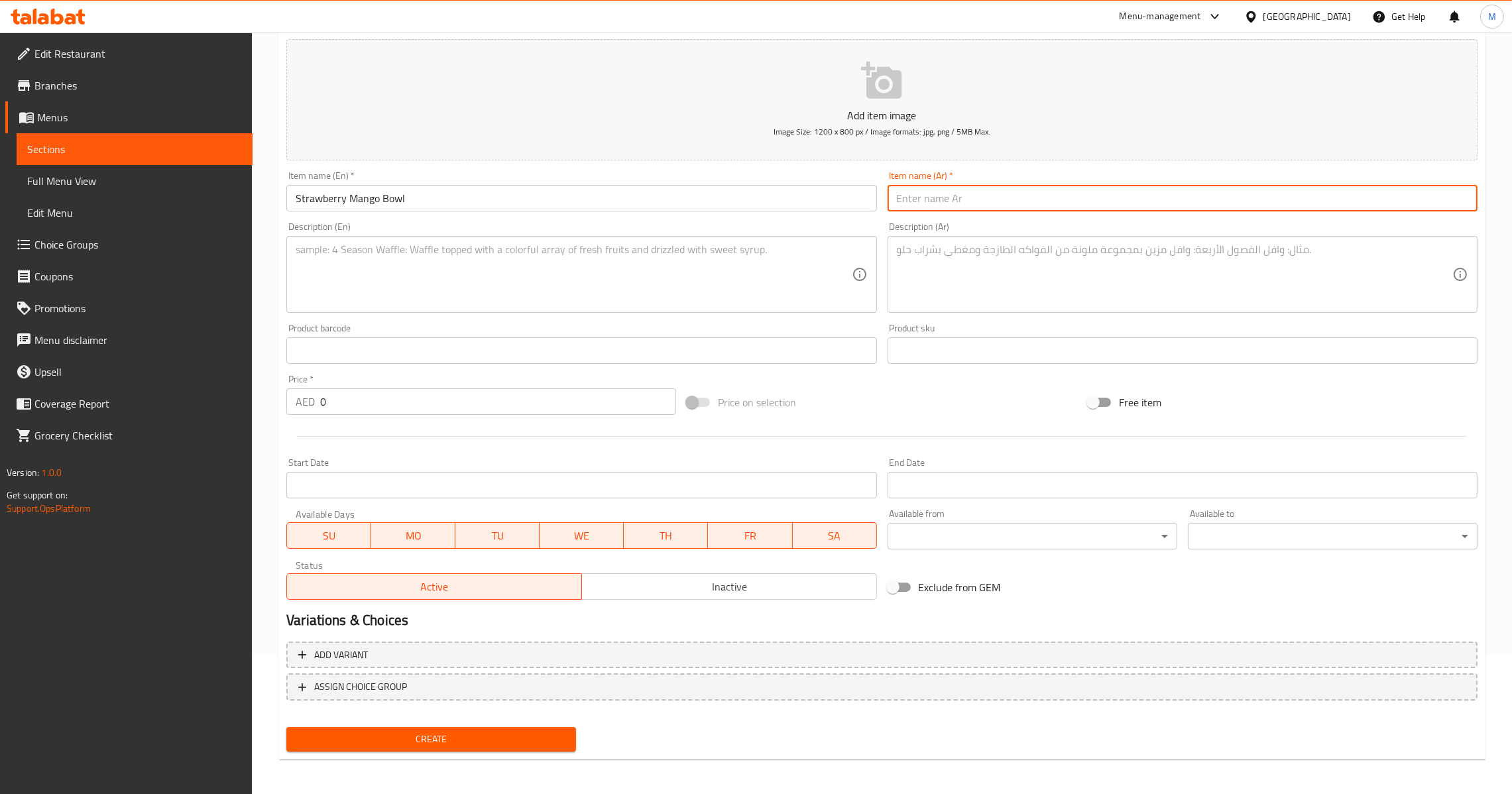
paste input "فراولة مانجو صحن"
click at [913, 193] on input "فراولة مانجو صحن" at bounding box center [1182, 199] width 590 height 27
paste input "اط"
type input "فراولة مانجو جاط"
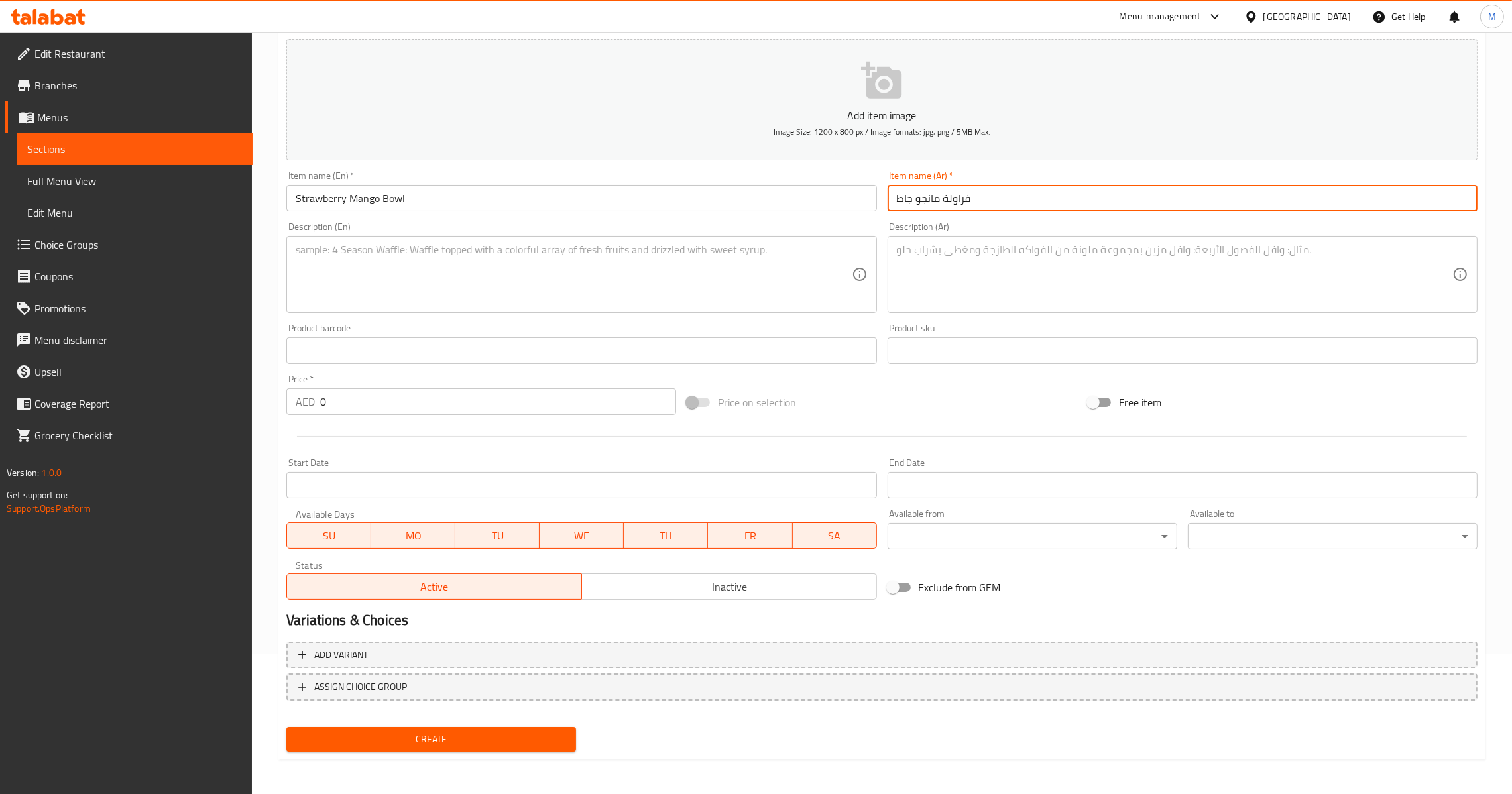
click at [621, 278] on textarea at bounding box center [573, 275] width 556 height 63
paste textarea "Strawberries with mango in bowl"
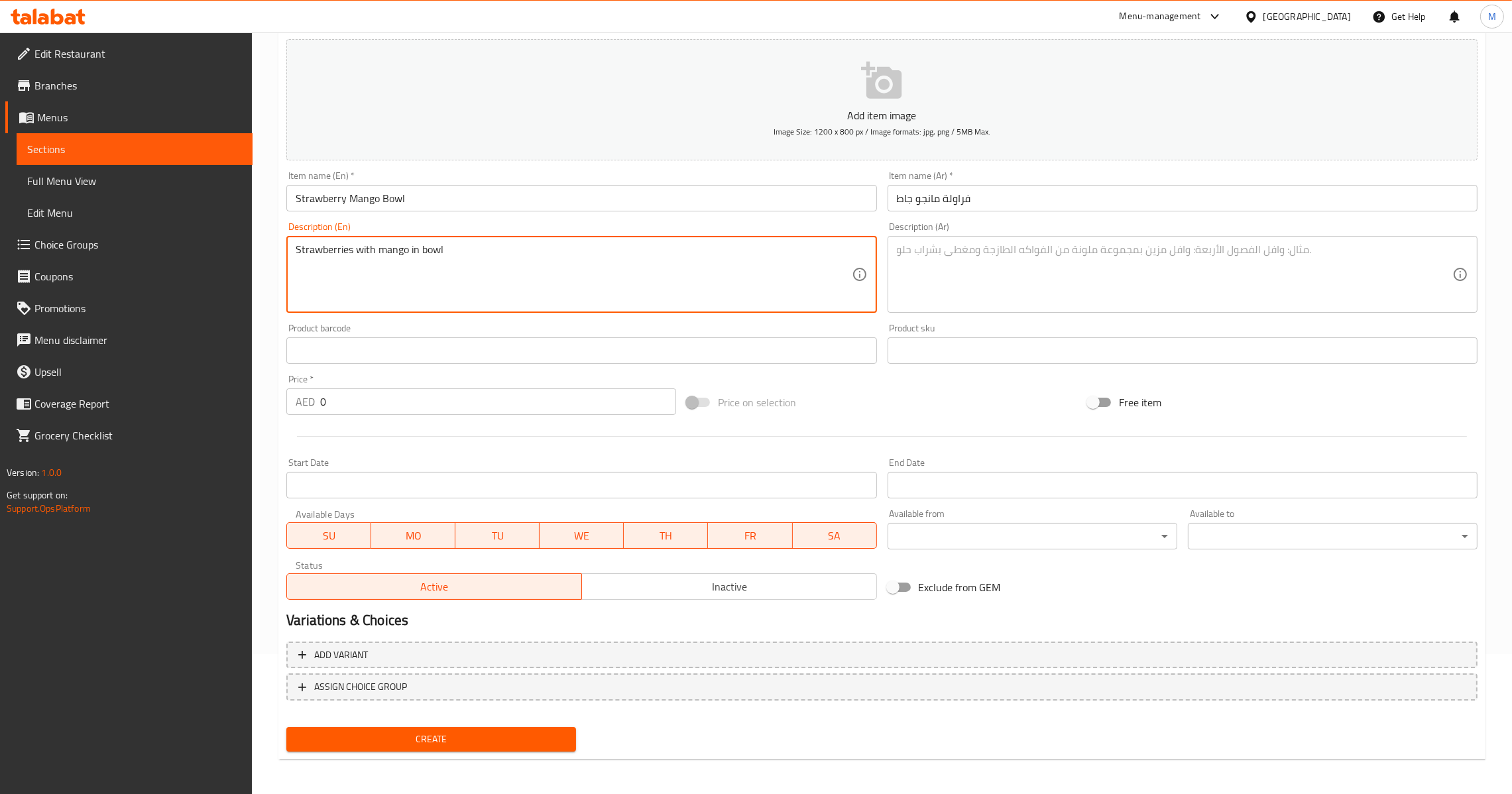
type textarea "Strawberries with mango in bowl"
click at [1042, 277] on textarea at bounding box center [1174, 275] width 556 height 63
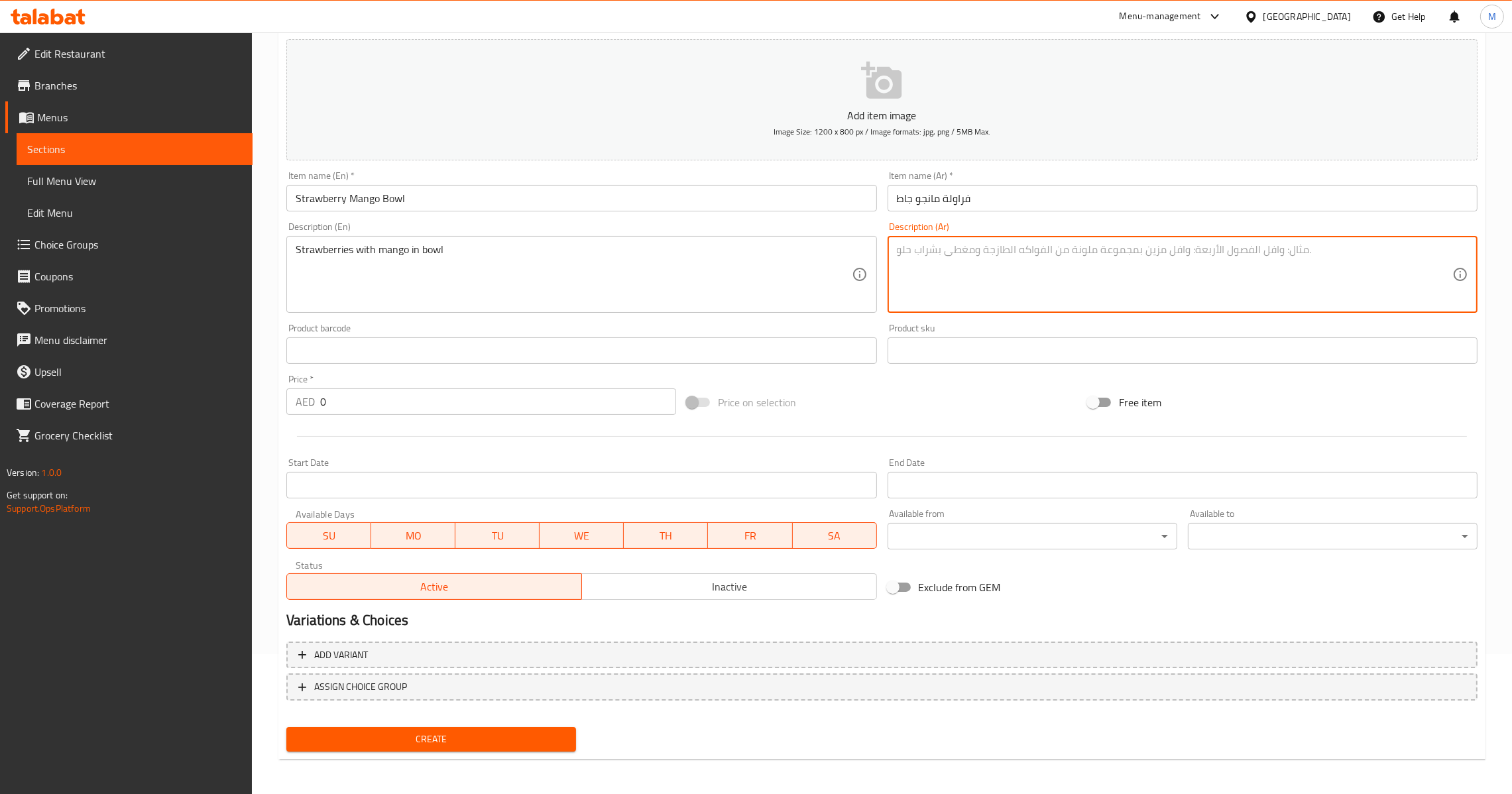
paste textarea "فراولة و مانجو داخل صحن"
click at [912, 252] on textarea "فراولة و مانجو داخل صحن" at bounding box center [1174, 275] width 556 height 63
paste textarea "اط"
type textarea "فراولة و مانجو داخل جاط"
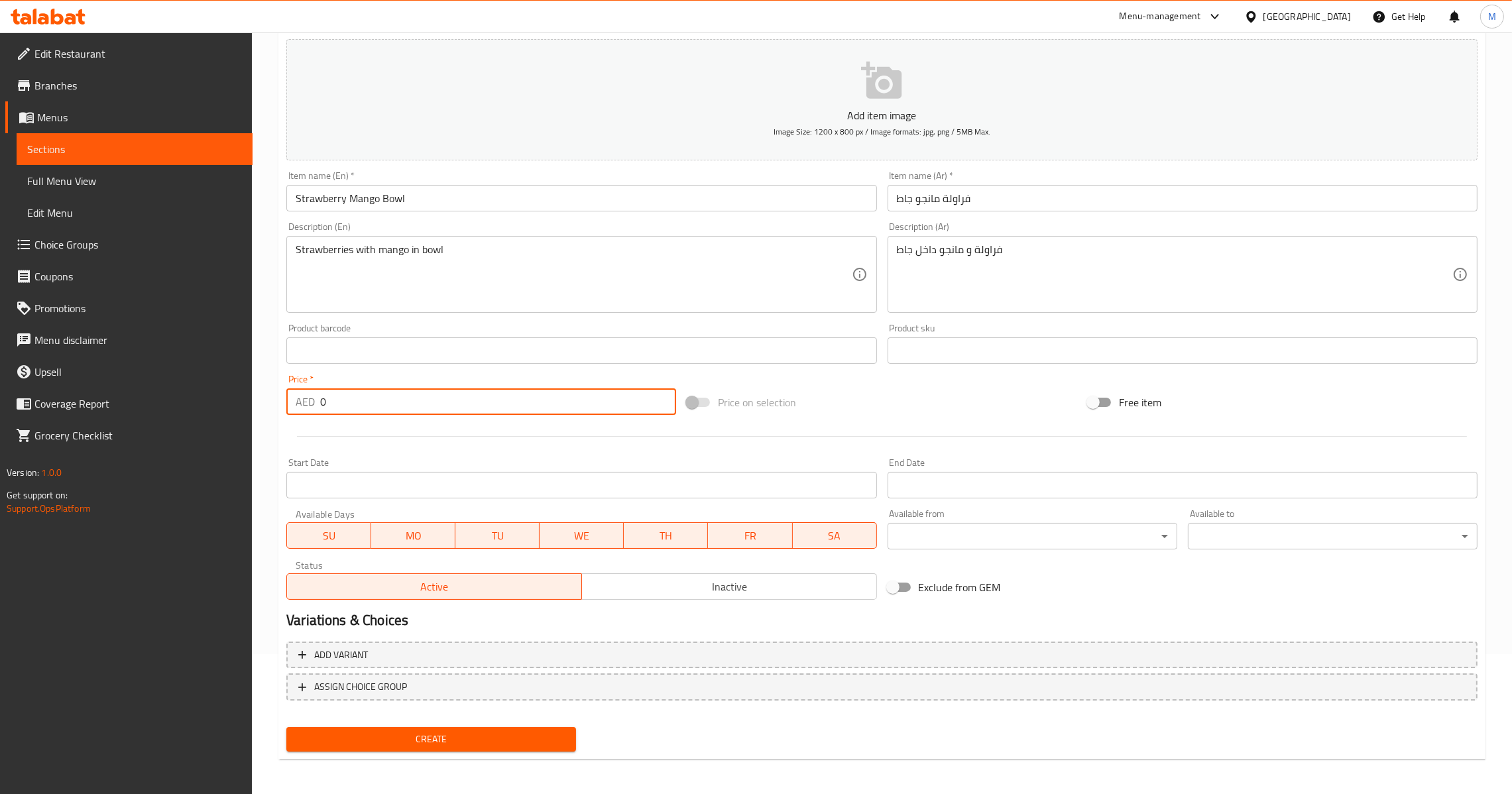
drag, startPoint x: 356, startPoint y: 402, endPoint x: 268, endPoint y: 409, distance: 88.3
click at [268, 409] on div "Home / Restaurants management / Menus / Sections / item / create Ice Cream sect…" at bounding box center [882, 345] width 1260 height 904
type input "28"
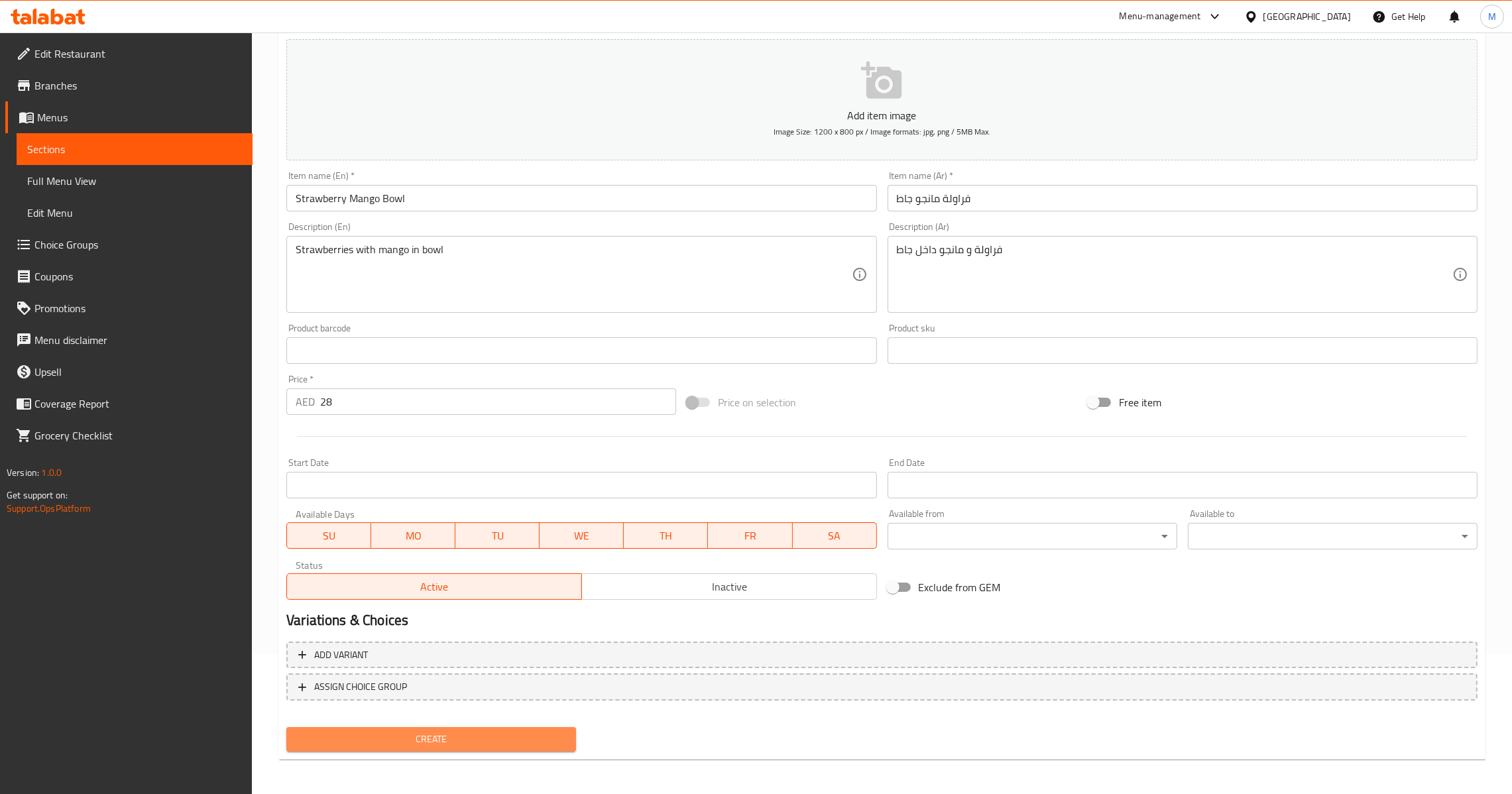
click at [452, 748] on button "Create" at bounding box center [431, 739] width 289 height 25
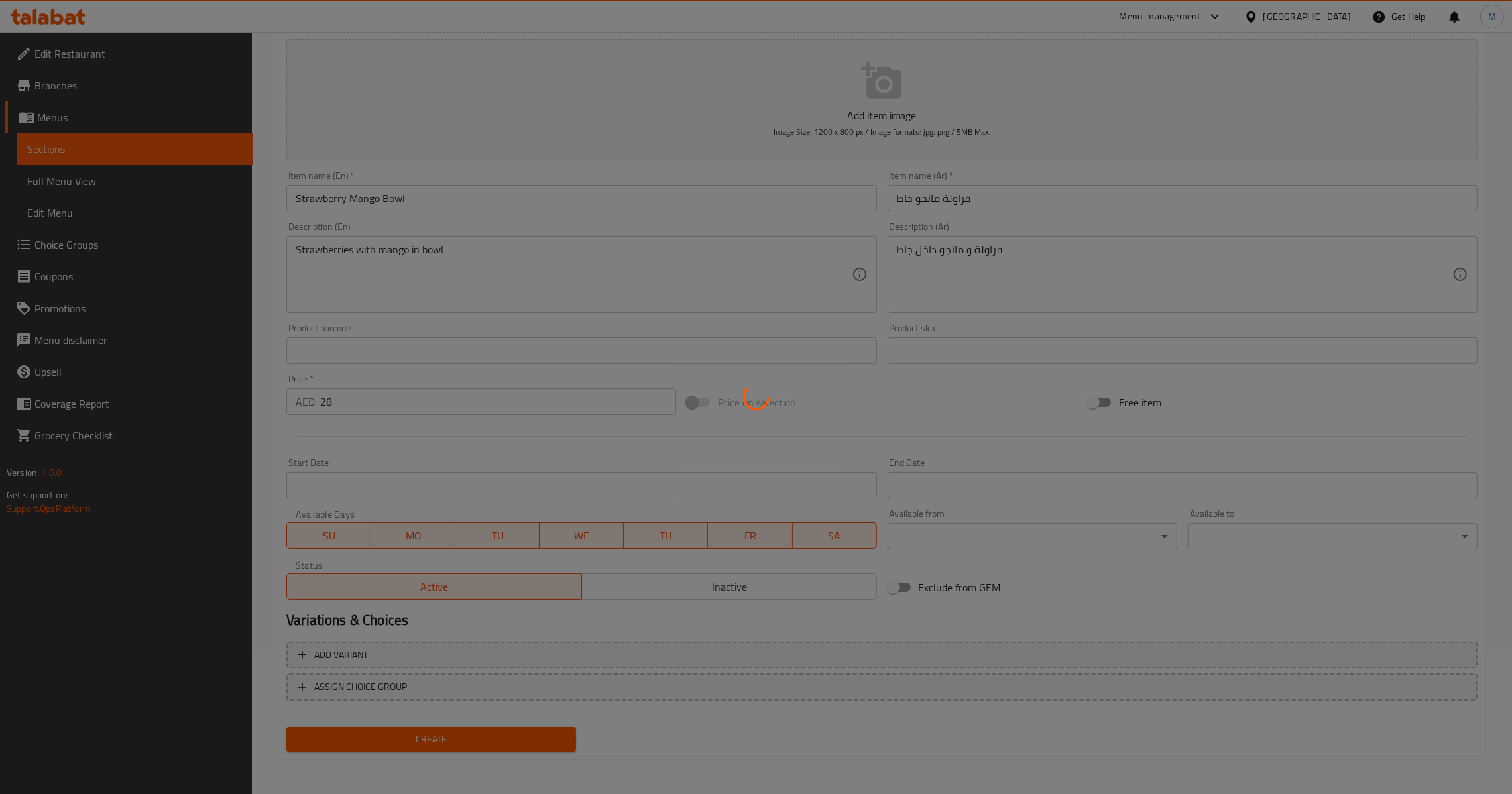
type input "0"
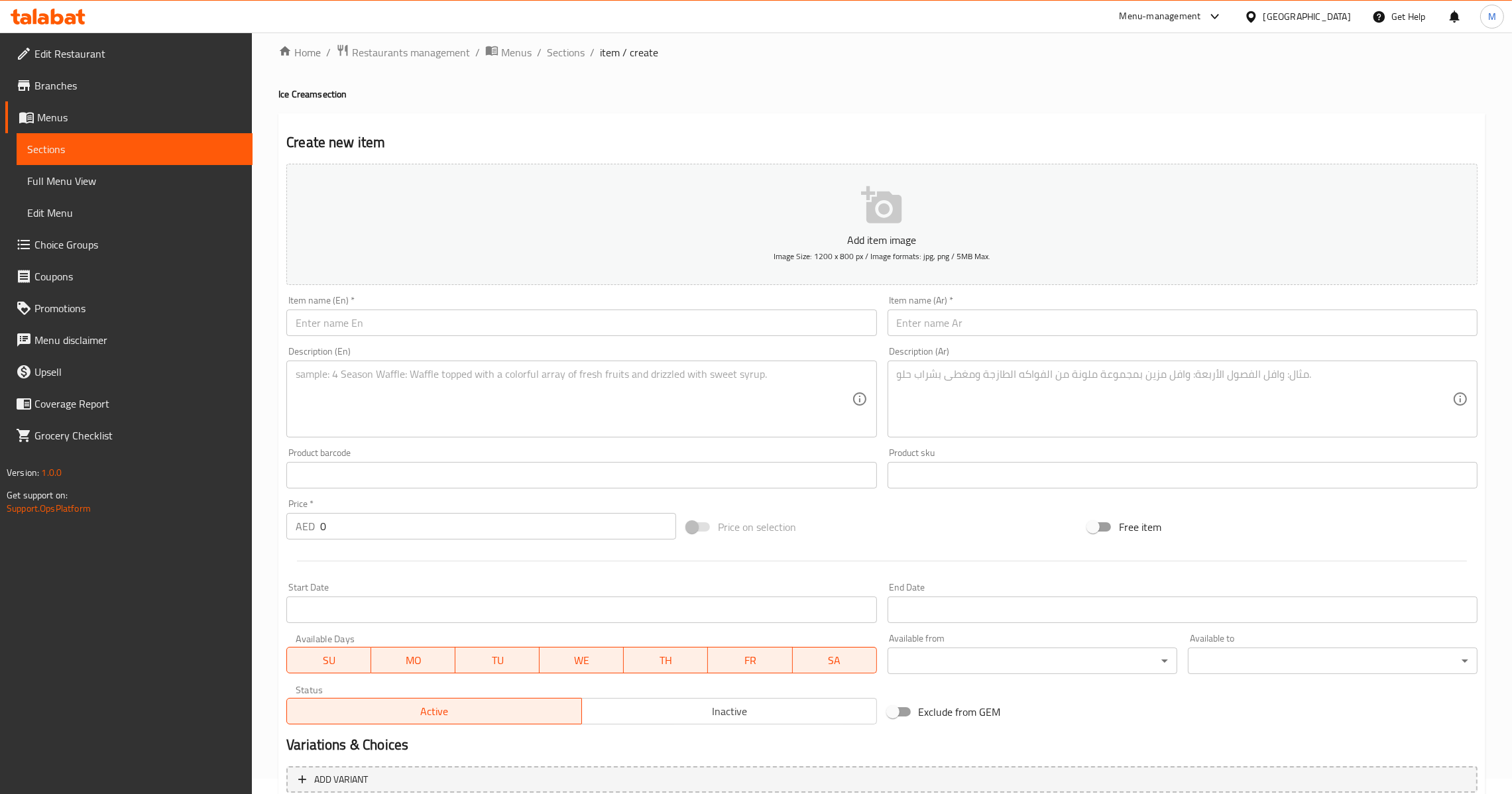
scroll to position [0, 0]
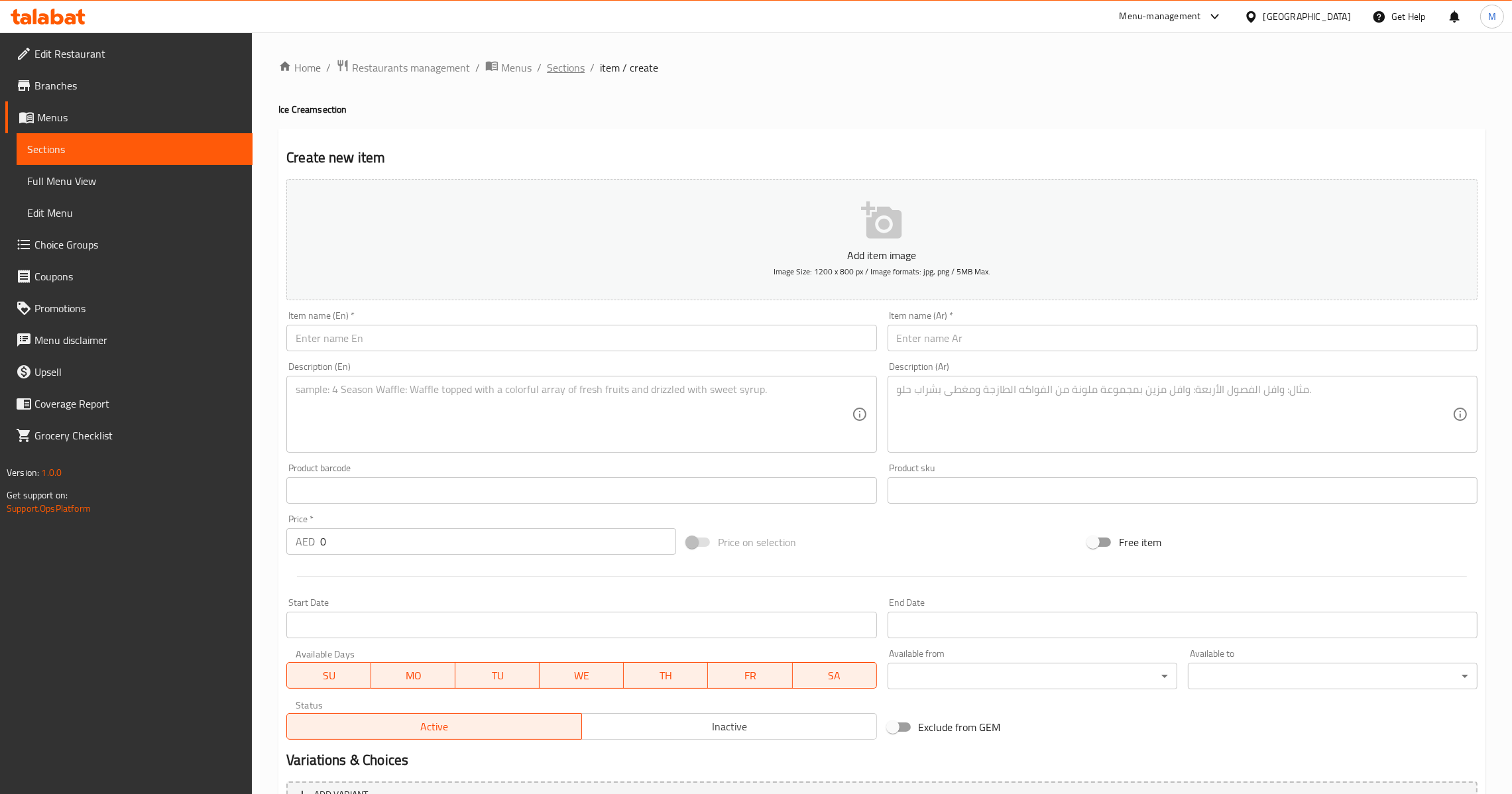
click at [574, 74] on span "Sections" at bounding box center [566, 67] width 38 height 16
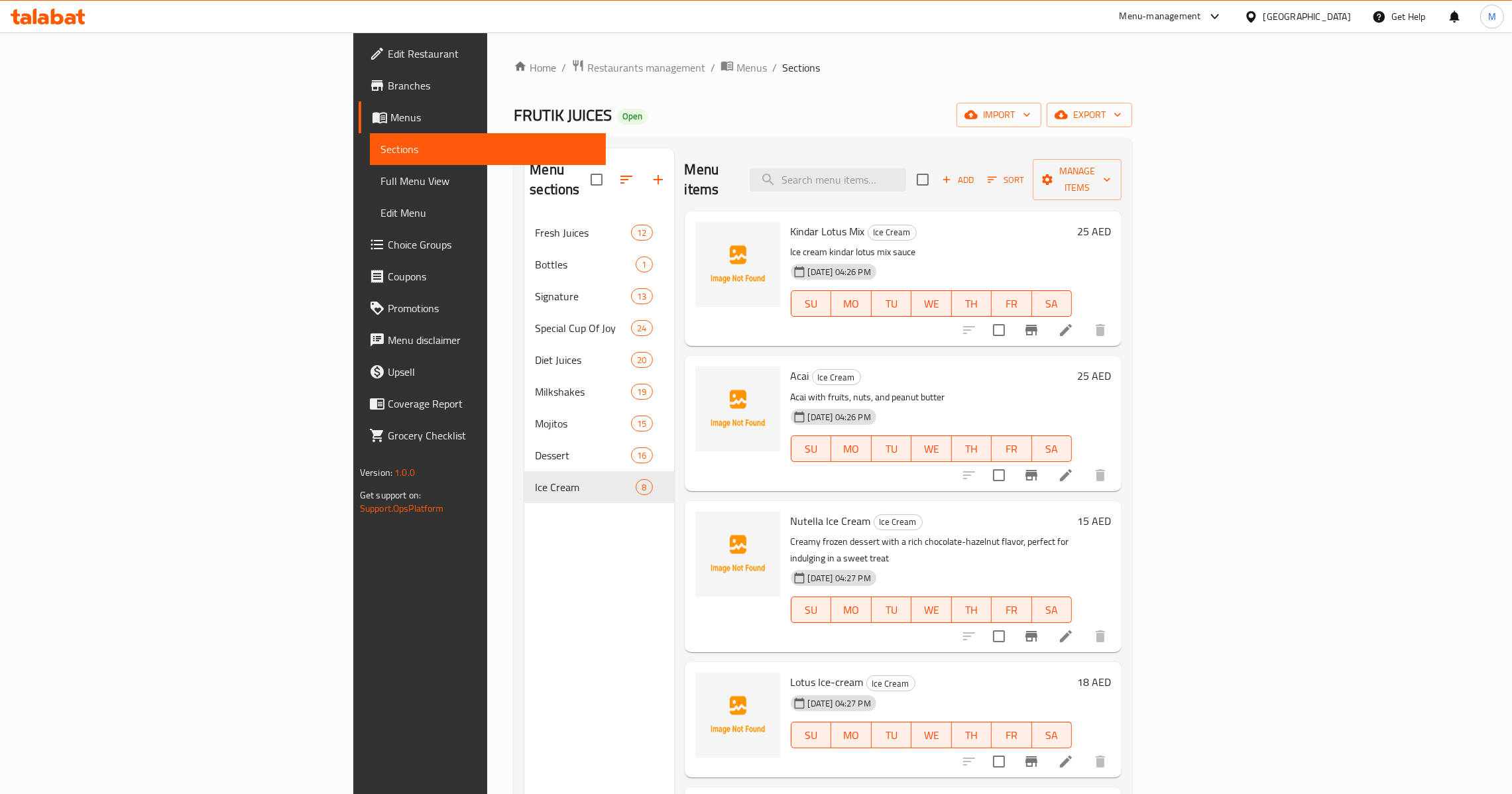
click at [976, 173] on span "Add" at bounding box center [958, 180] width 36 height 15
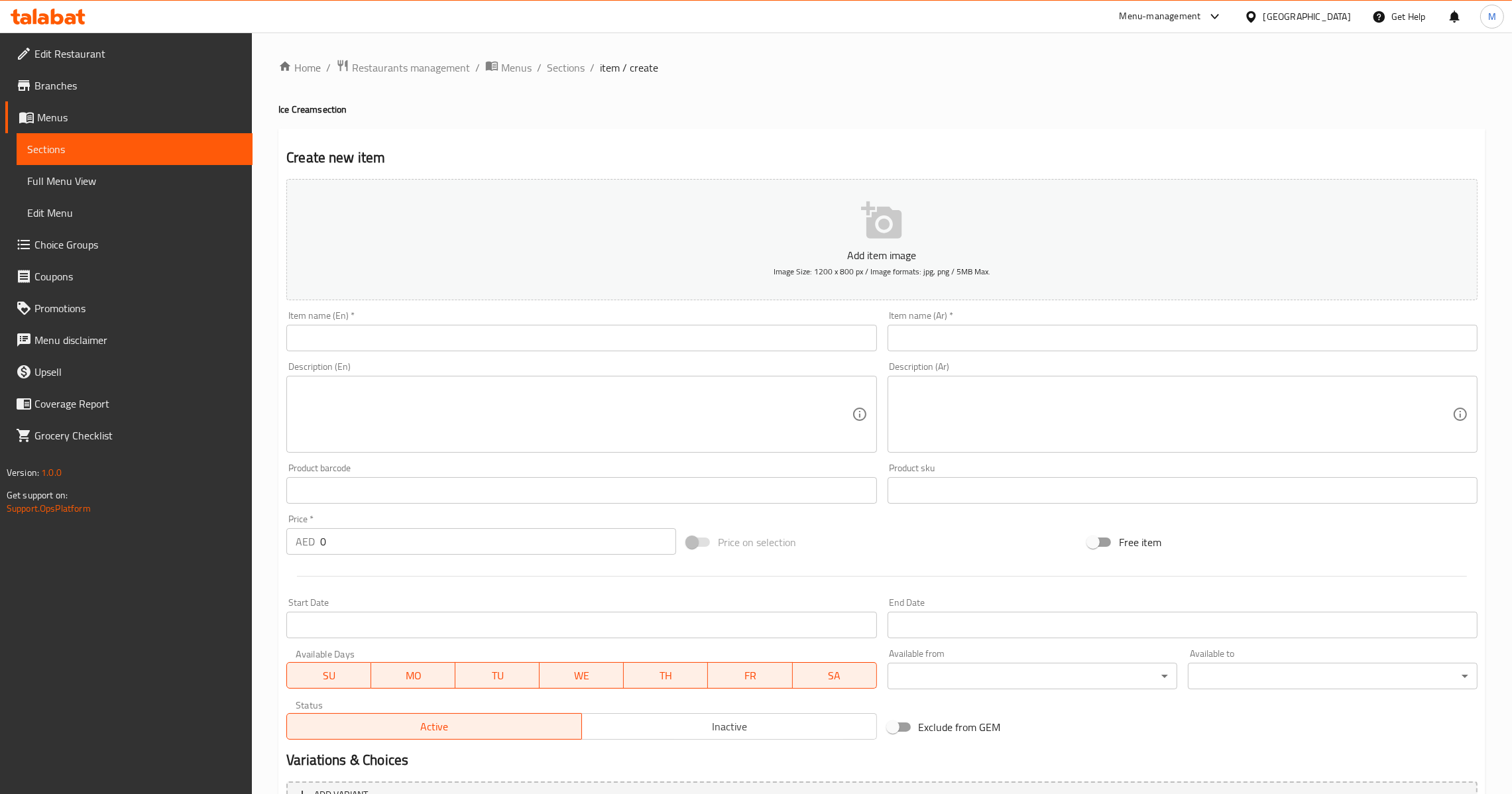
click at [1064, 332] on input "text" at bounding box center [1182, 339] width 590 height 27
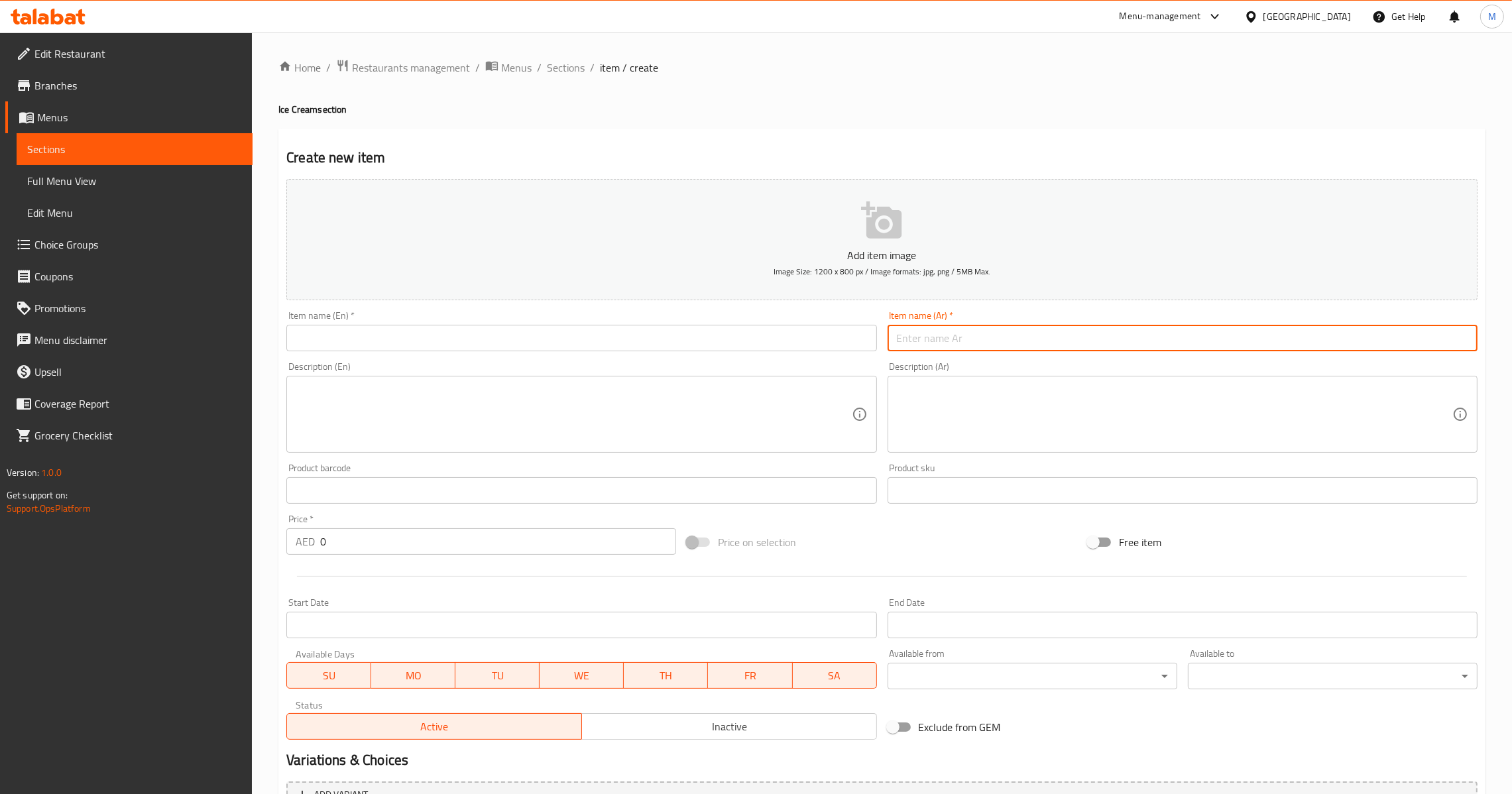
paste input "وعاء [PERSON_NAME]"
type input "وعاء [PERSON_NAME]"
click at [944, 413] on textarea at bounding box center [1174, 414] width 556 height 63
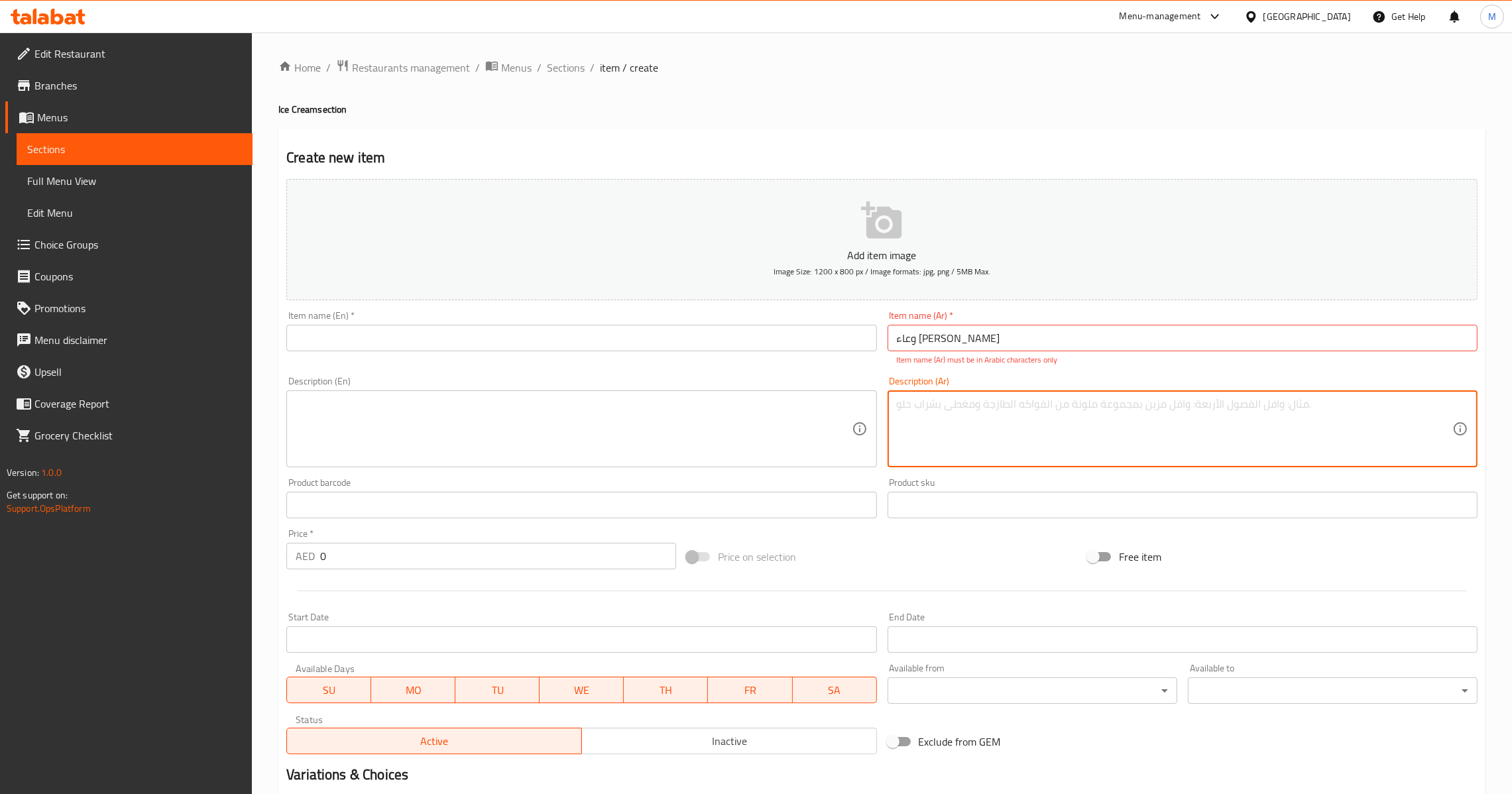
paste textarea "اناناس، كيوي شرائح داخل وعاء"
type textarea "اناناس، كيوي شرائح داخل وعاء"
click at [690, 360] on div "Item name (En)   * Item name (En) *" at bounding box center [581, 339] width 600 height 65
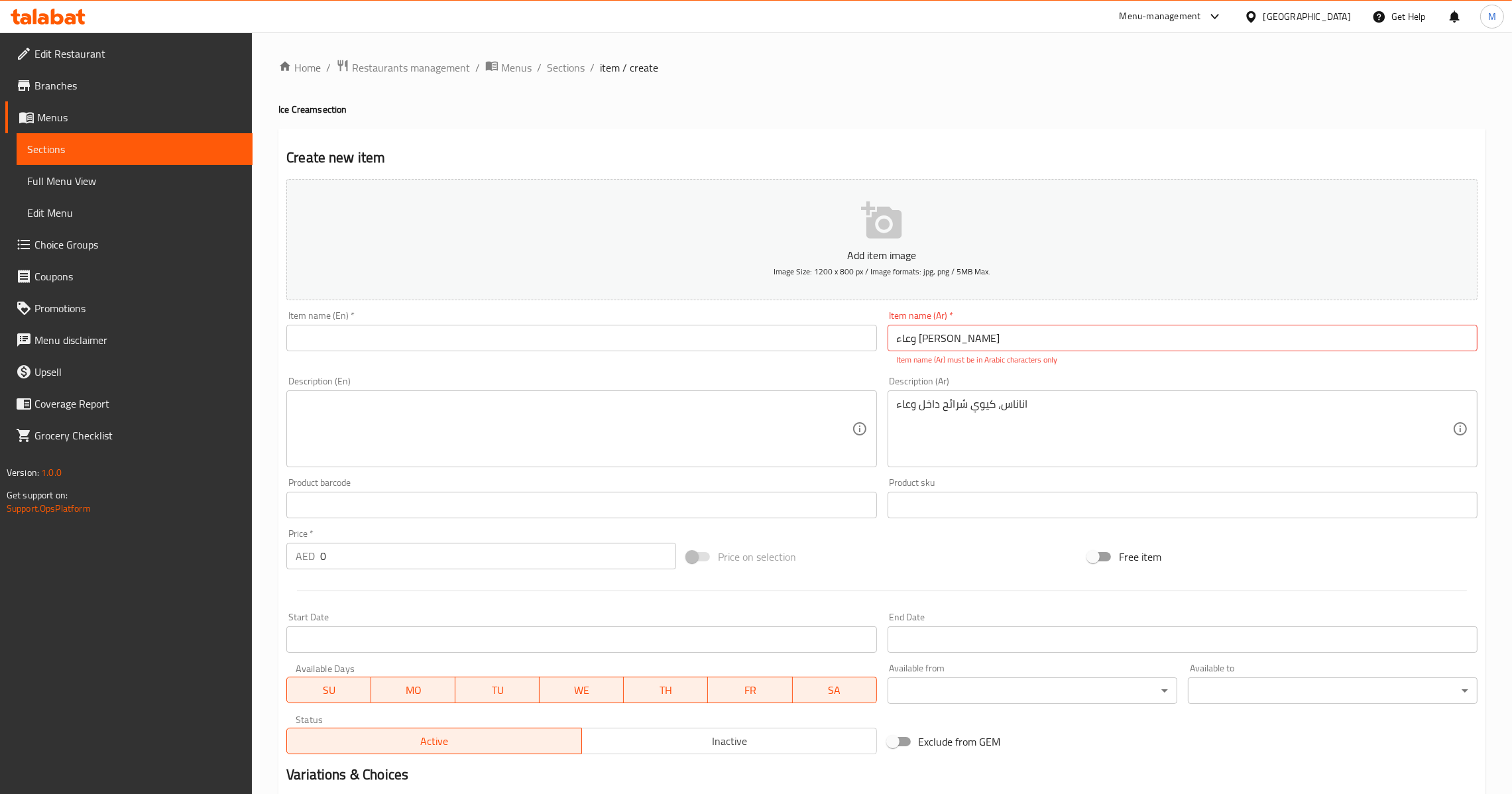
click at [693, 327] on input "text" at bounding box center [581, 339] width 590 height 27
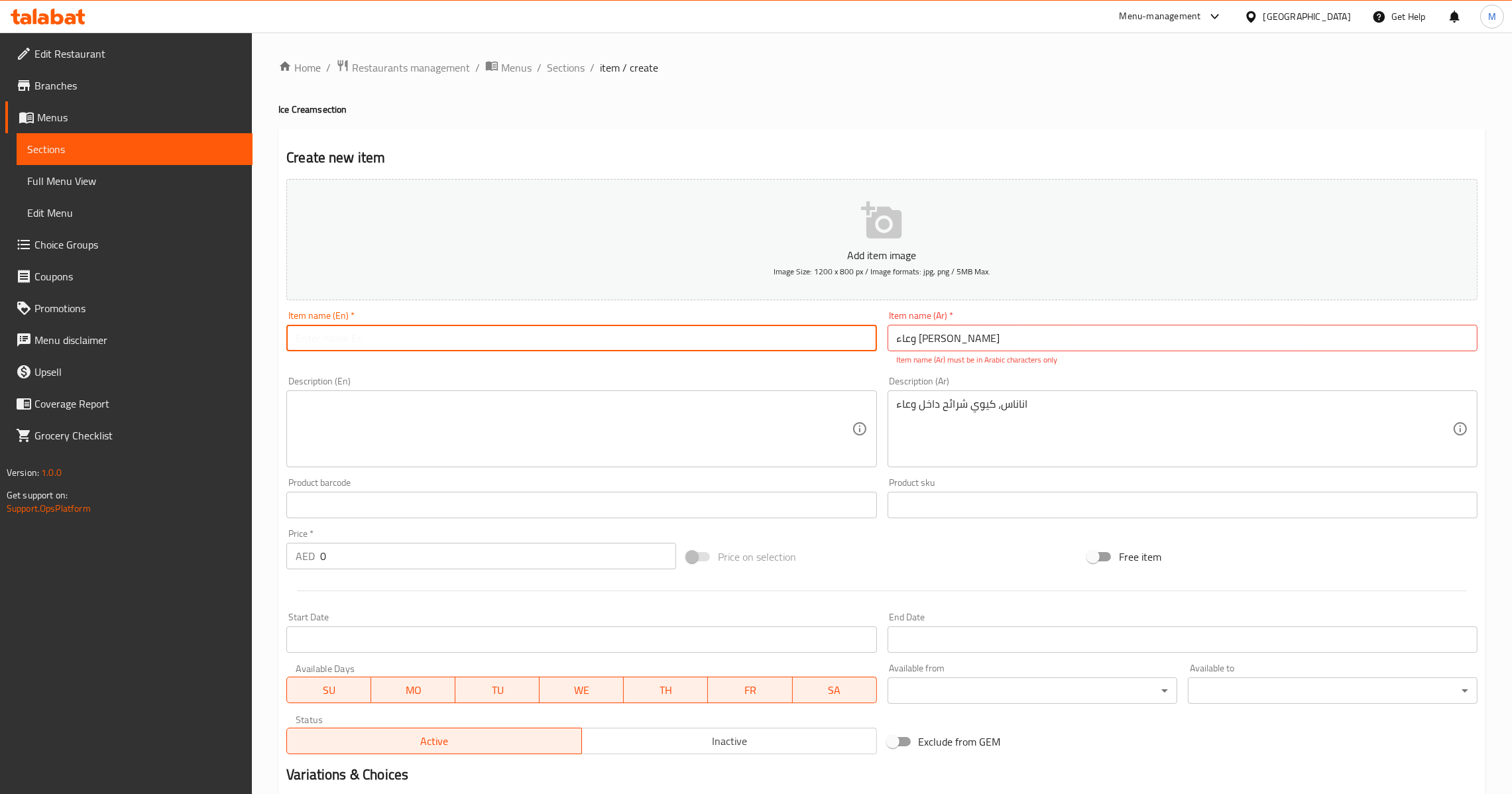
paste input "Pineapple Kiwi Bowl"
type input "Pineapple Kiwi Bowl"
click at [623, 432] on textarea at bounding box center [573, 429] width 556 height 63
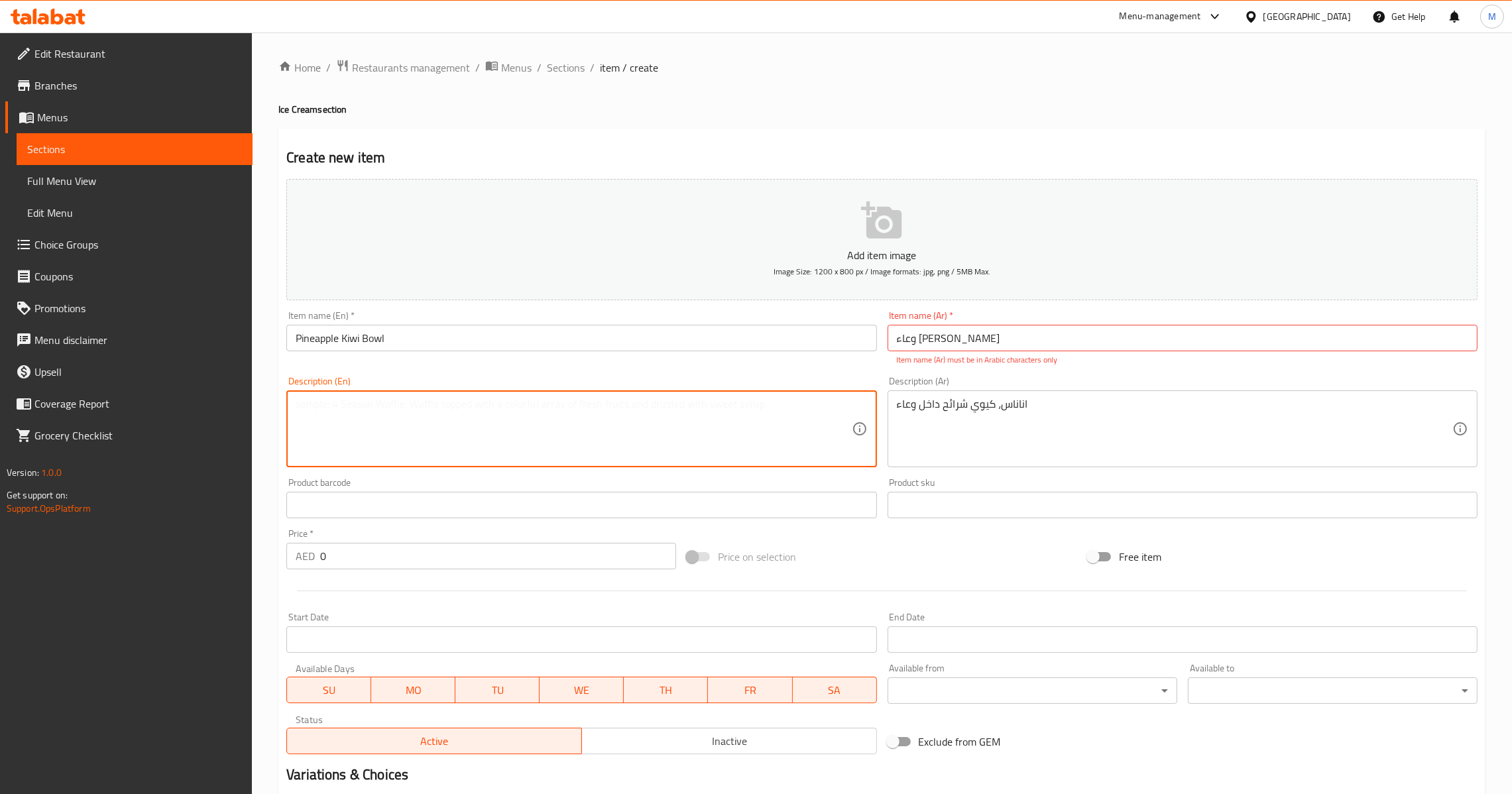
paste textarea "Pineapples, kiwi slices in bowl"
type textarea "Pineapples, kiwi slices in bowl"
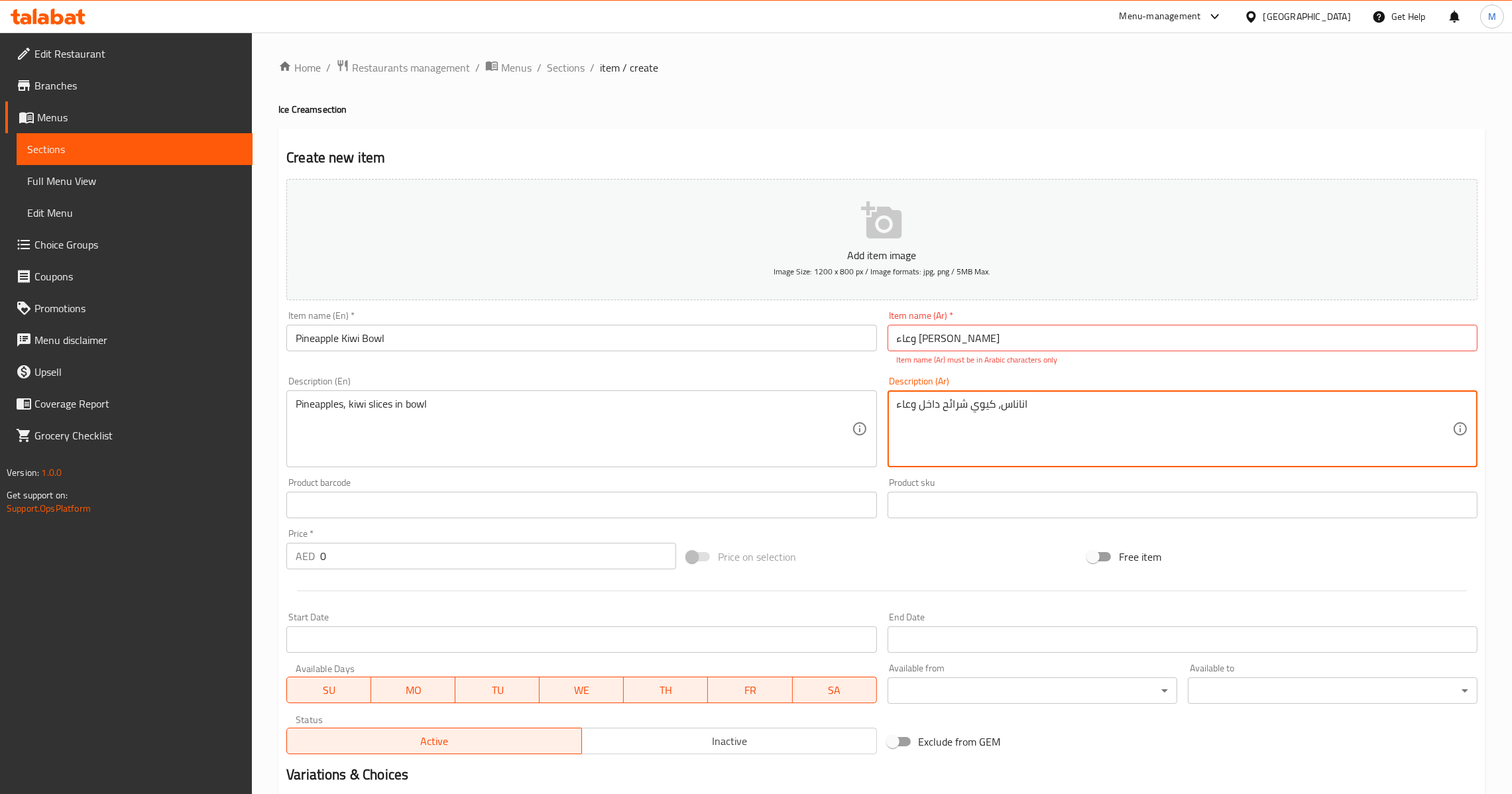
click at [914, 409] on textarea "اناناس، كيوي شرائح داخل وعاء" at bounding box center [1174, 429] width 556 height 63
paste textarea "جاط"
type textarea "اناناس، كيوي شرائح داخل جاط"
click at [969, 337] on input "وعاء [PERSON_NAME]" at bounding box center [1182, 339] width 590 height 27
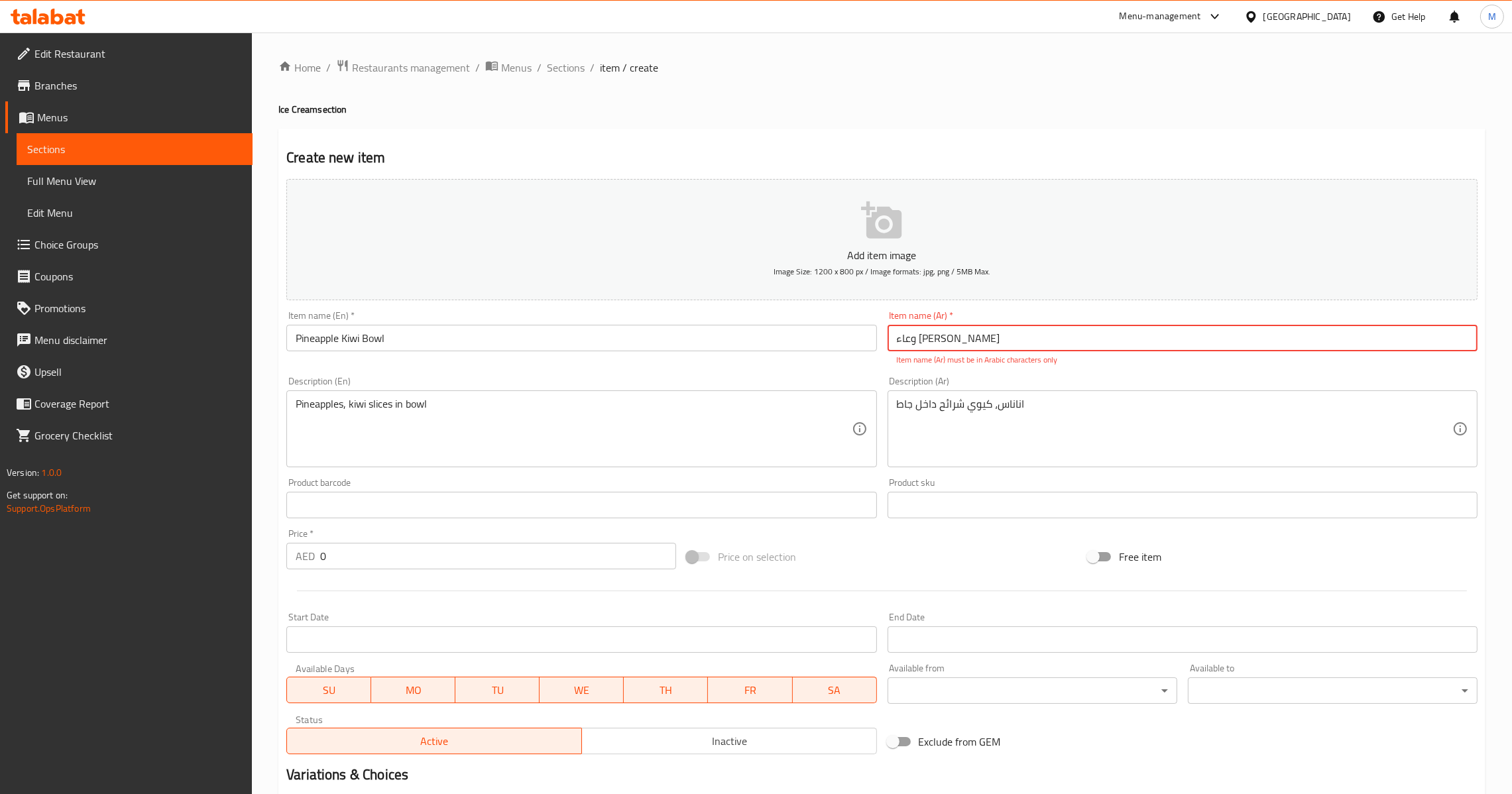
click at [968, 337] on input "وعاء [PERSON_NAME]" at bounding box center [1182, 339] width 590 height 27
click at [1005, 336] on input "وعاء [PERSON_NAME]" at bounding box center [1182, 339] width 590 height 27
drag, startPoint x: 955, startPoint y: 340, endPoint x: 1009, endPoint y: 342, distance: 54.0
click at [1009, 342] on input "وعاء [PERSON_NAME]" at bounding box center [1182, 339] width 590 height 27
click at [969, 337] on input "وعاء [PERSON_NAME]" at bounding box center [1182, 339] width 590 height 27
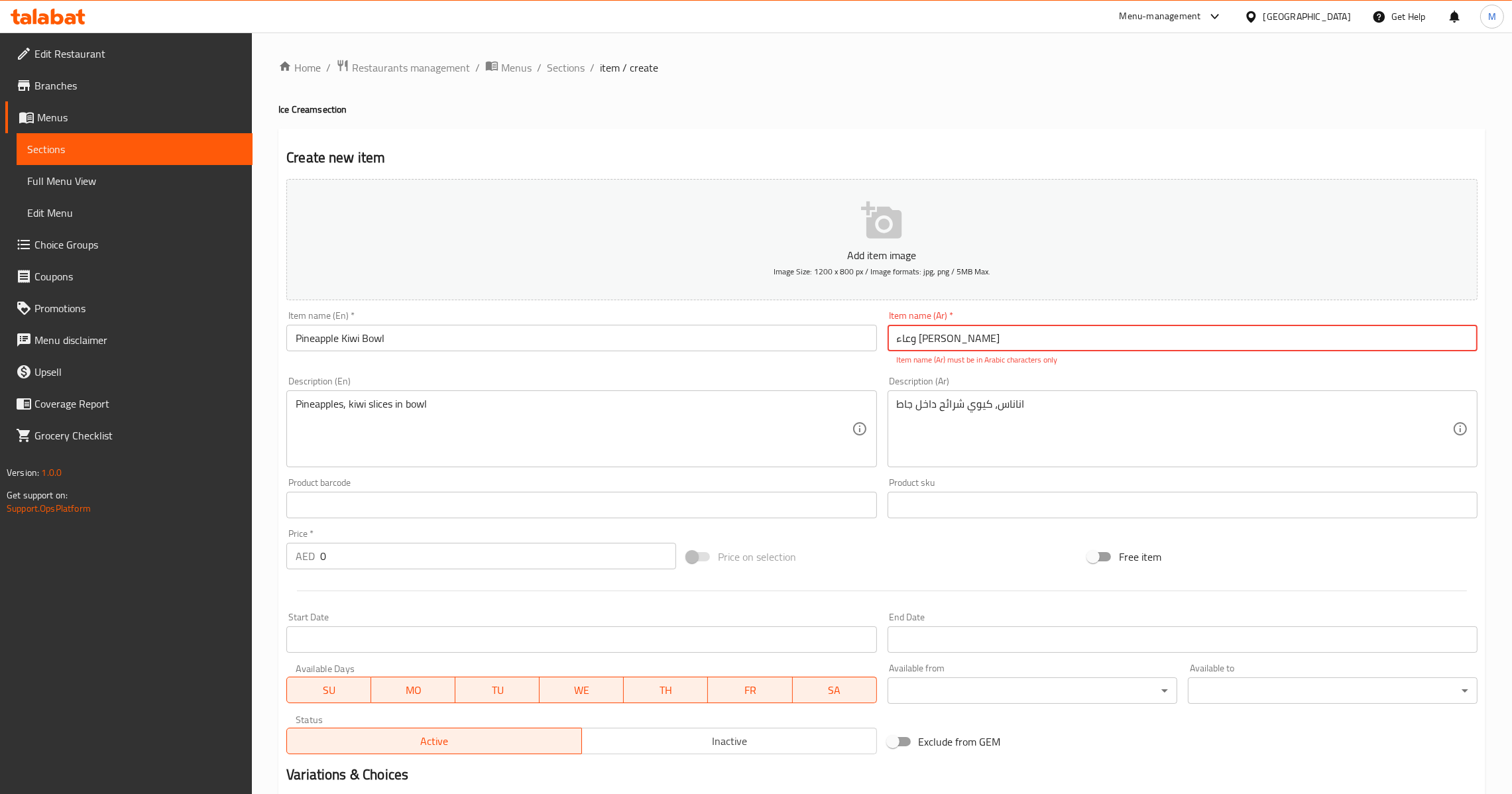
click at [969, 337] on input "وعاء [PERSON_NAME]" at bounding box center [1182, 339] width 590 height 27
paste input "جاط"
click at [929, 337] on input "جاط اناناس کیوي" at bounding box center [1182, 339] width 590 height 27
click at [940, 334] on input "جاط اناناس کیوي" at bounding box center [1182, 339] width 590 height 27
drag, startPoint x: 940, startPoint y: 334, endPoint x: 909, endPoint y: 337, distance: 31.1
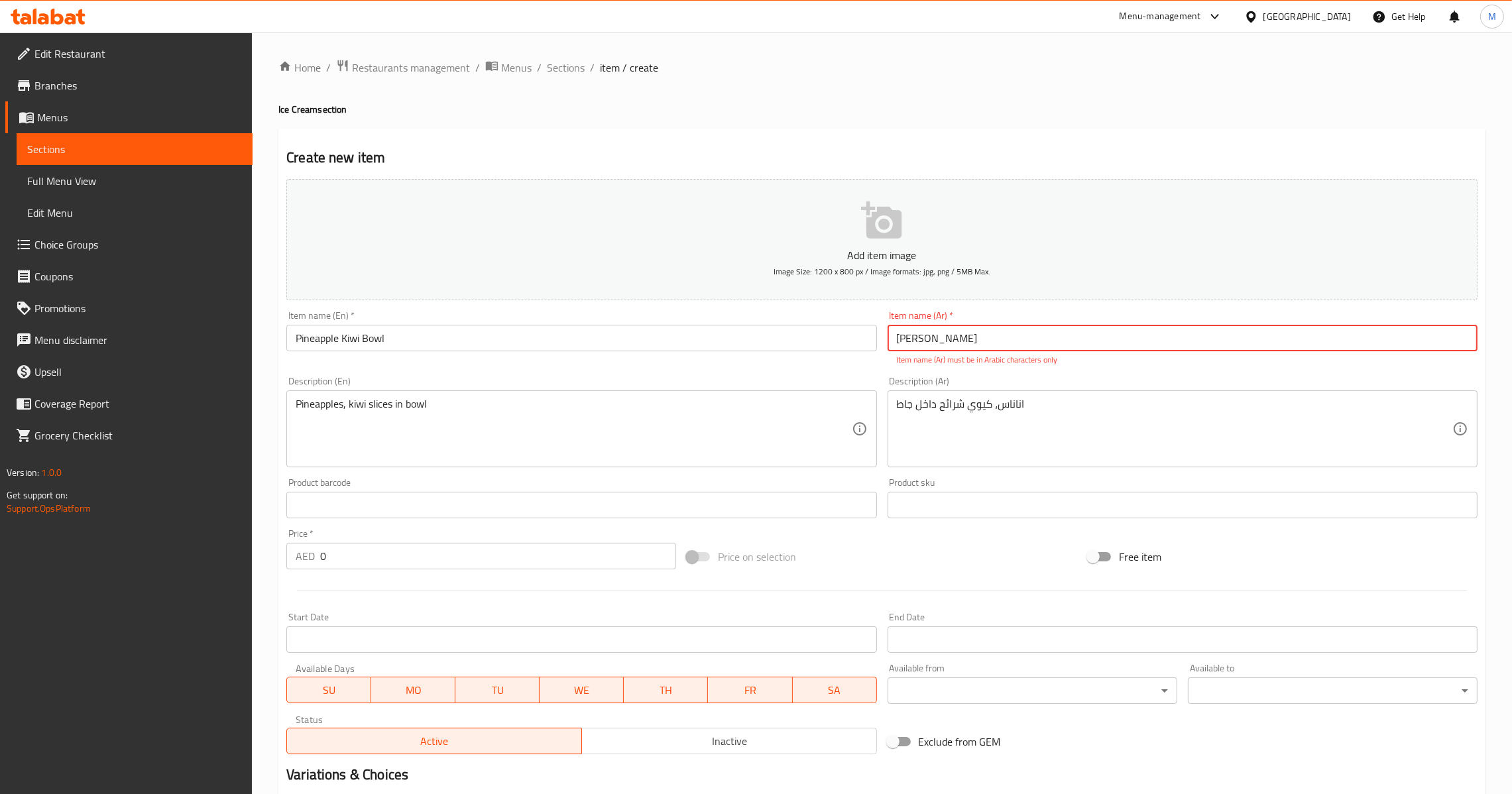
click at [909, 337] on input "جاط اناناس کیوي" at bounding box center [1182, 339] width 590 height 27
click at [906, 338] on input "جاط اناناس کیوي" at bounding box center [1182, 339] width 590 height 27
drag, startPoint x: 901, startPoint y: 340, endPoint x: 929, endPoint y: 340, distance: 28.0
click at [929, 340] on input "جاط اناناس کیوي" at bounding box center [1182, 339] width 590 height 27
click at [936, 340] on input "جاط اناناس کیوي" at bounding box center [1182, 339] width 590 height 27
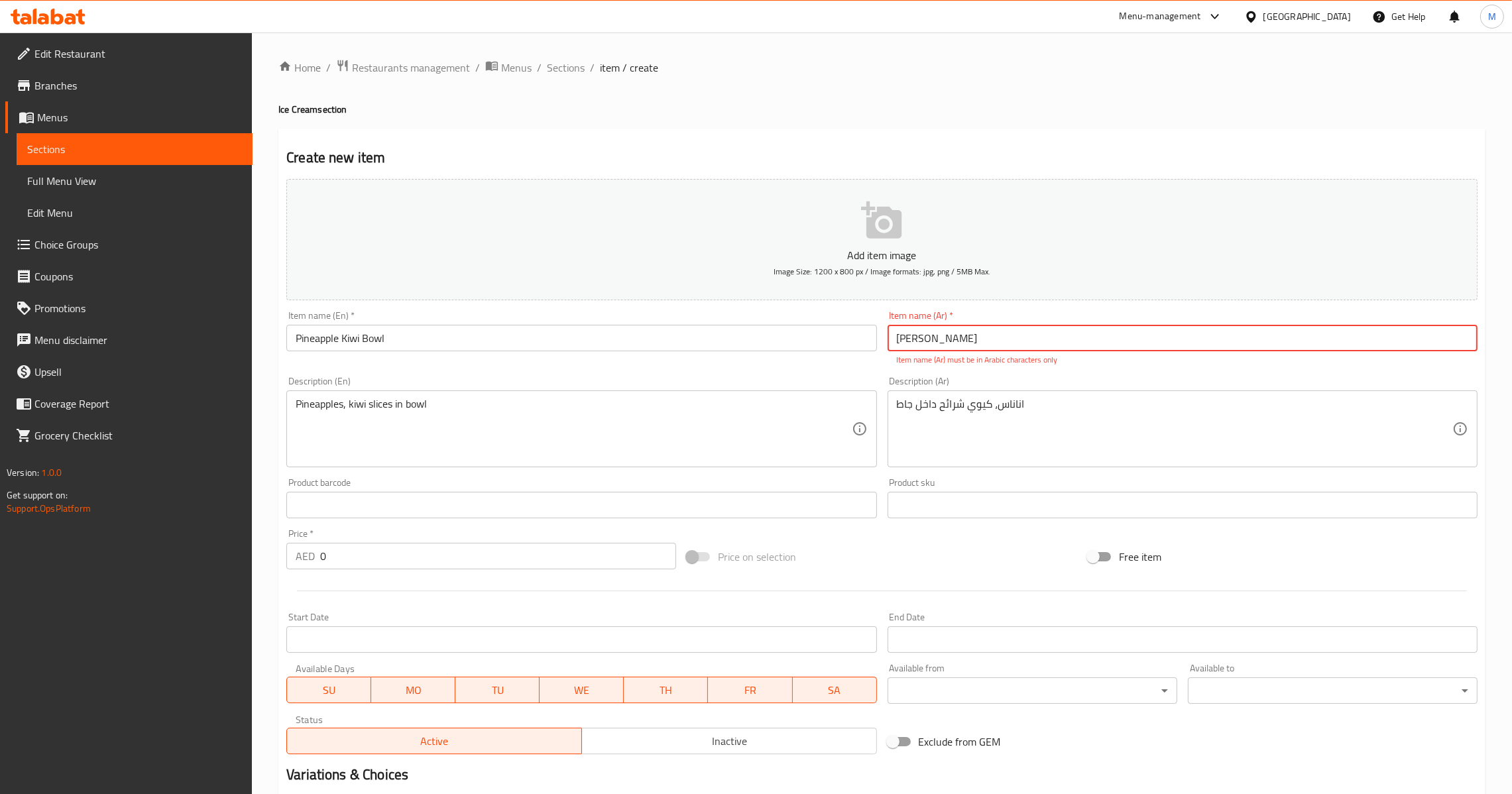
drag, startPoint x: 952, startPoint y: 337, endPoint x: 856, endPoint y: 338, distance: 96.0
click at [856, 338] on div "Add item image Image Size: 1200 x 800 px / Image formats: jpg, png / 5MB Max. I…" at bounding box center [882, 467] width 1202 height 586
type input "جاط اناناس كيوي"
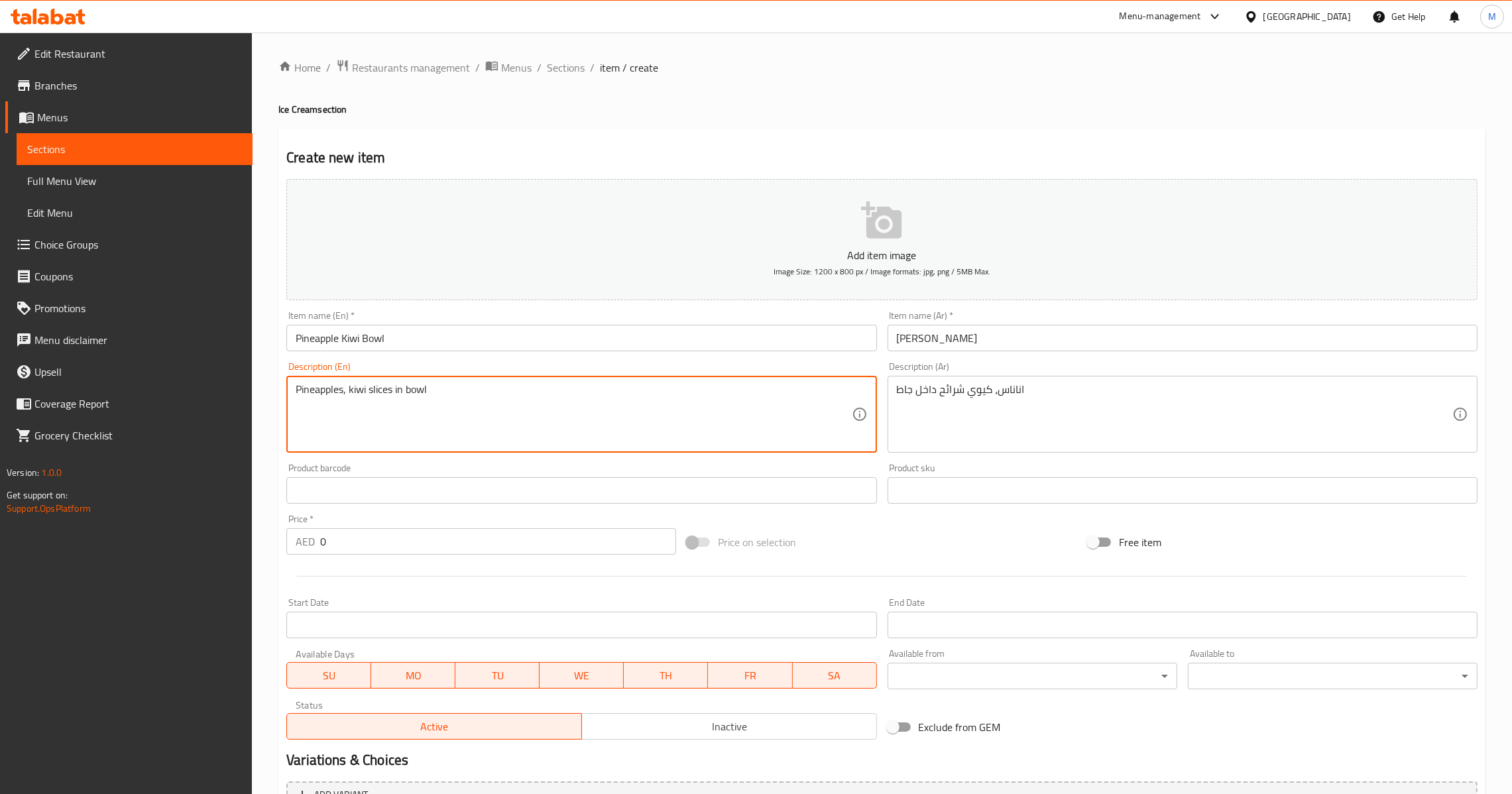
click at [321, 545] on input "0" at bounding box center [498, 542] width 356 height 27
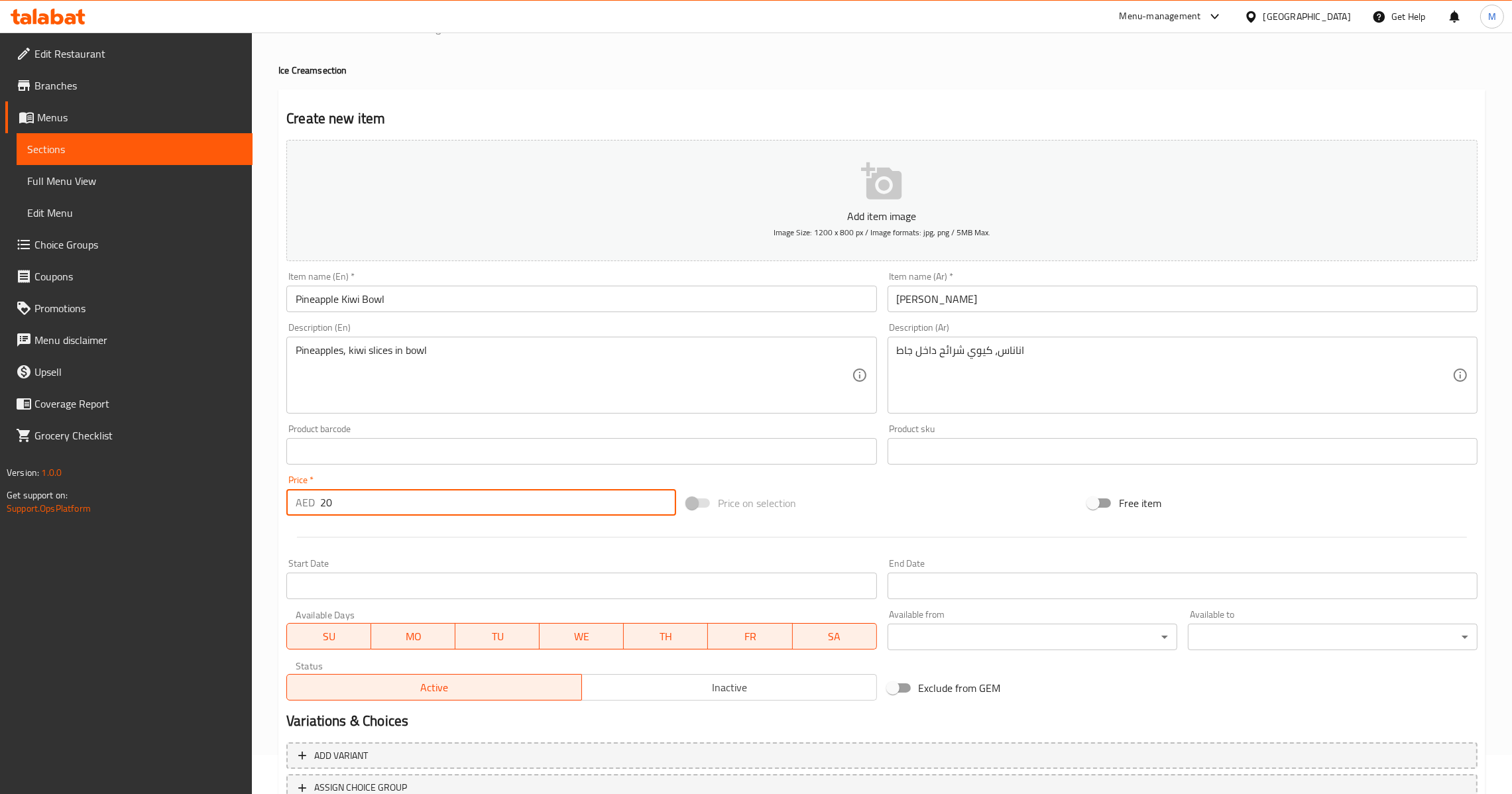
scroll to position [140, 0]
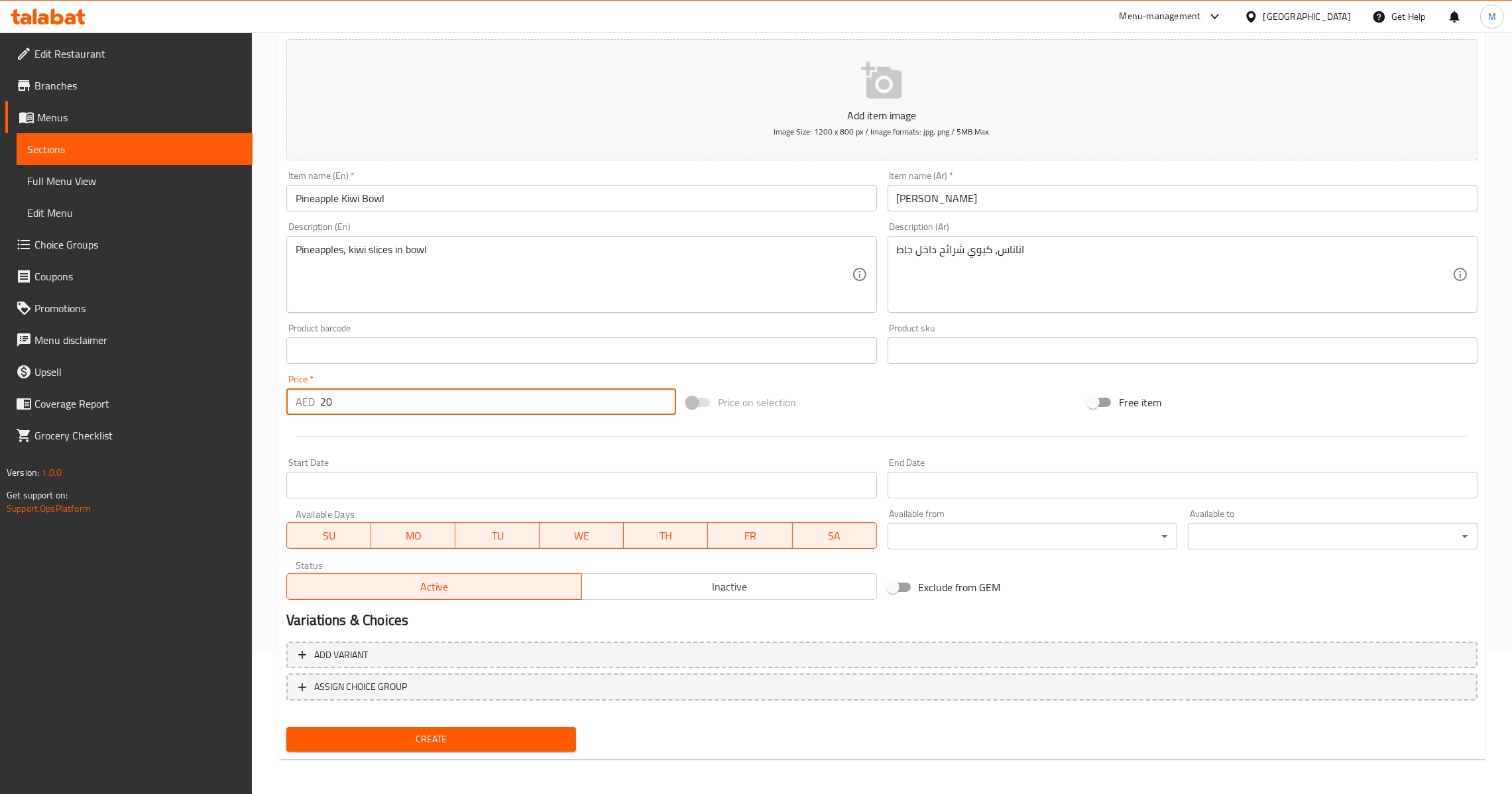
type input "20"
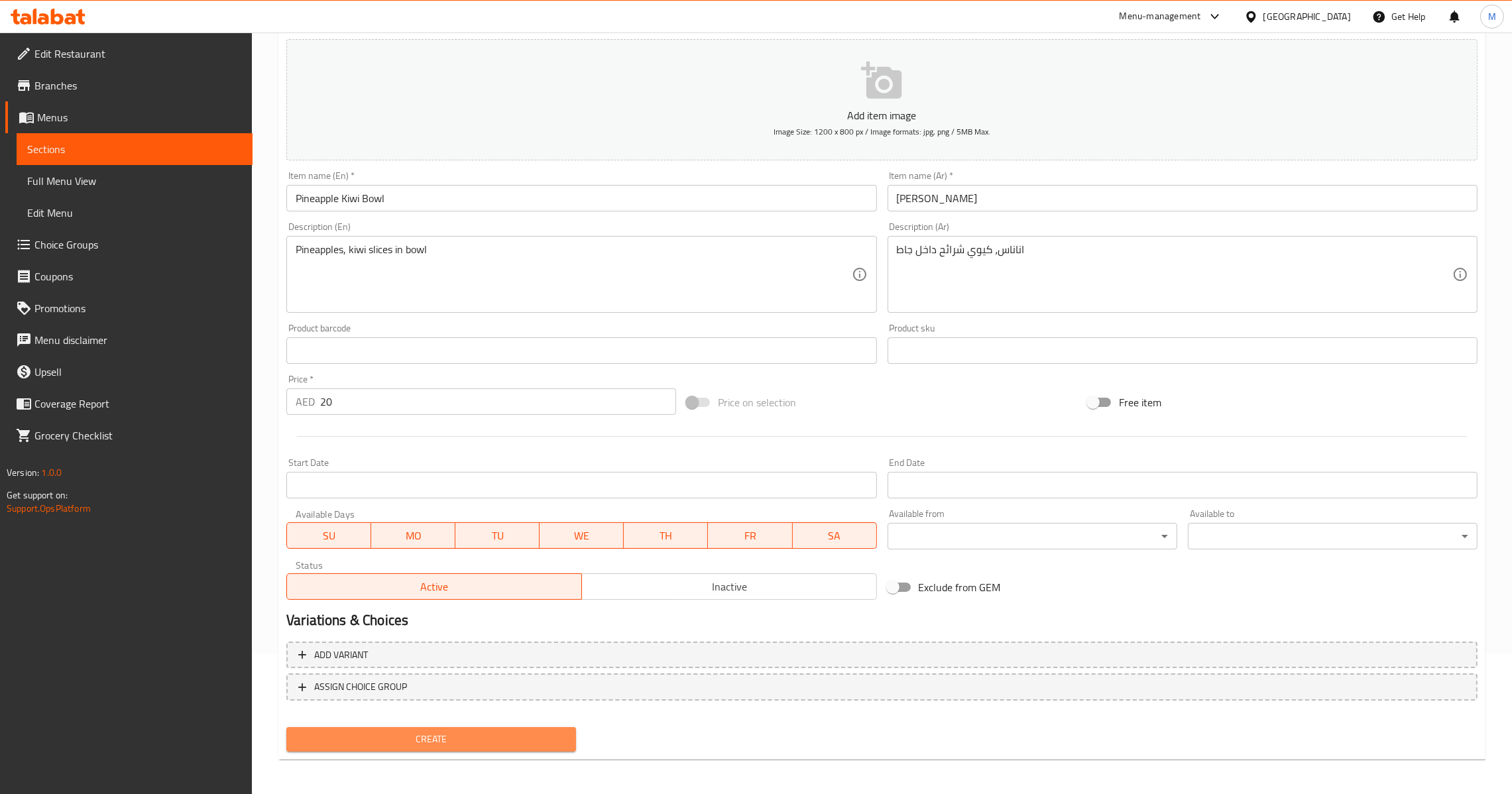
click at [379, 734] on span "Create" at bounding box center [431, 740] width 269 height 16
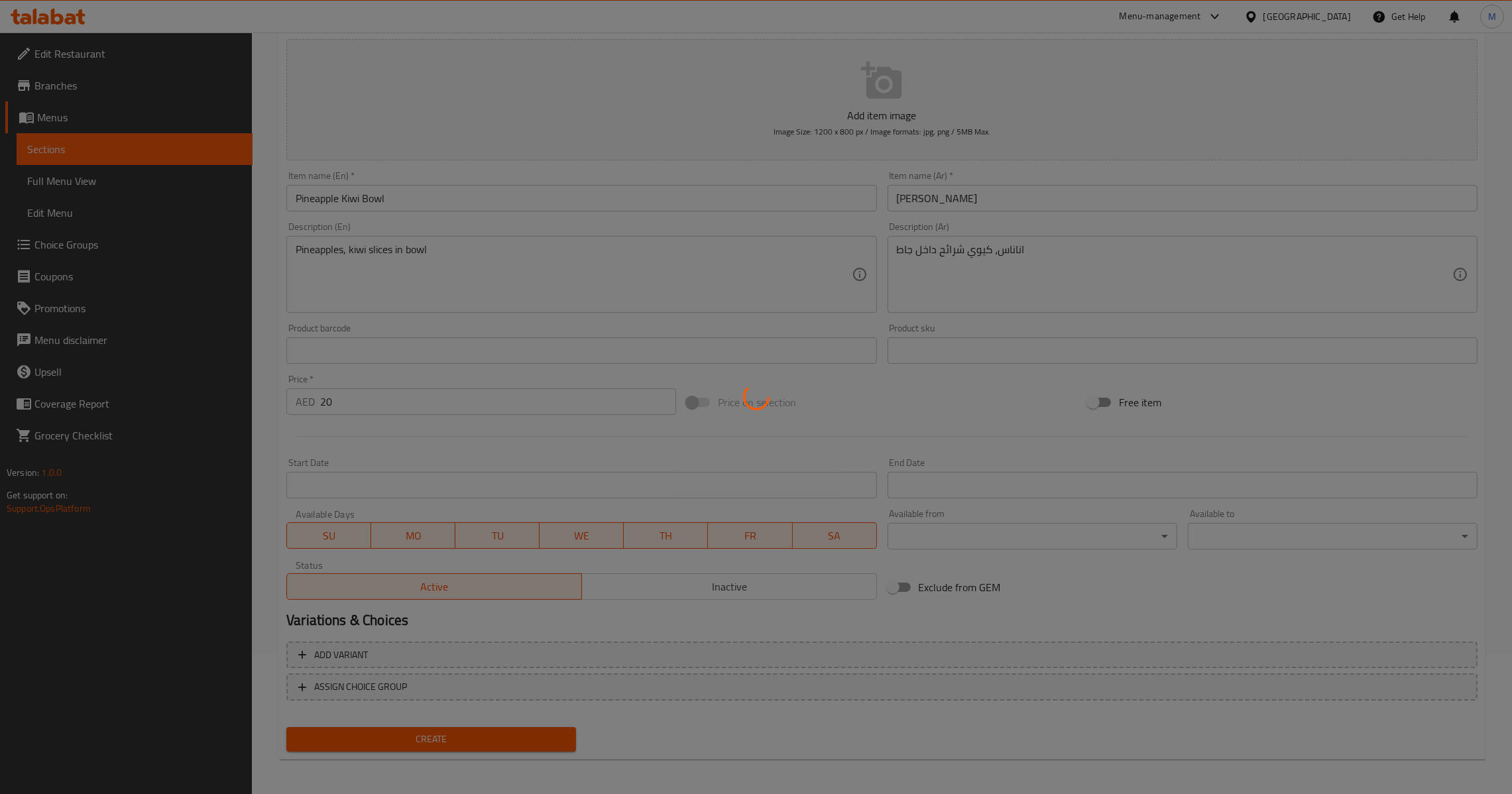
type input "0"
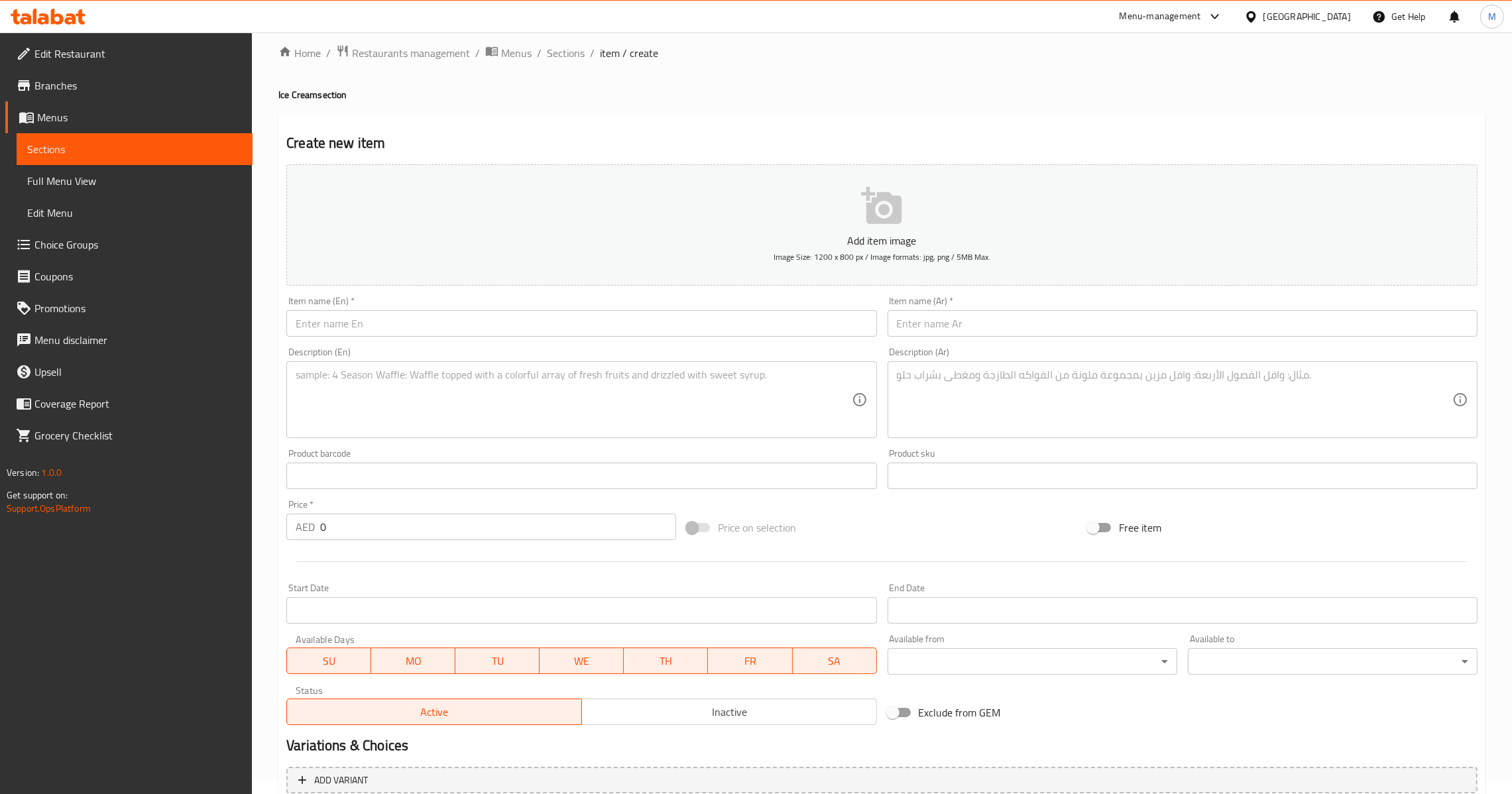
scroll to position [0, 0]
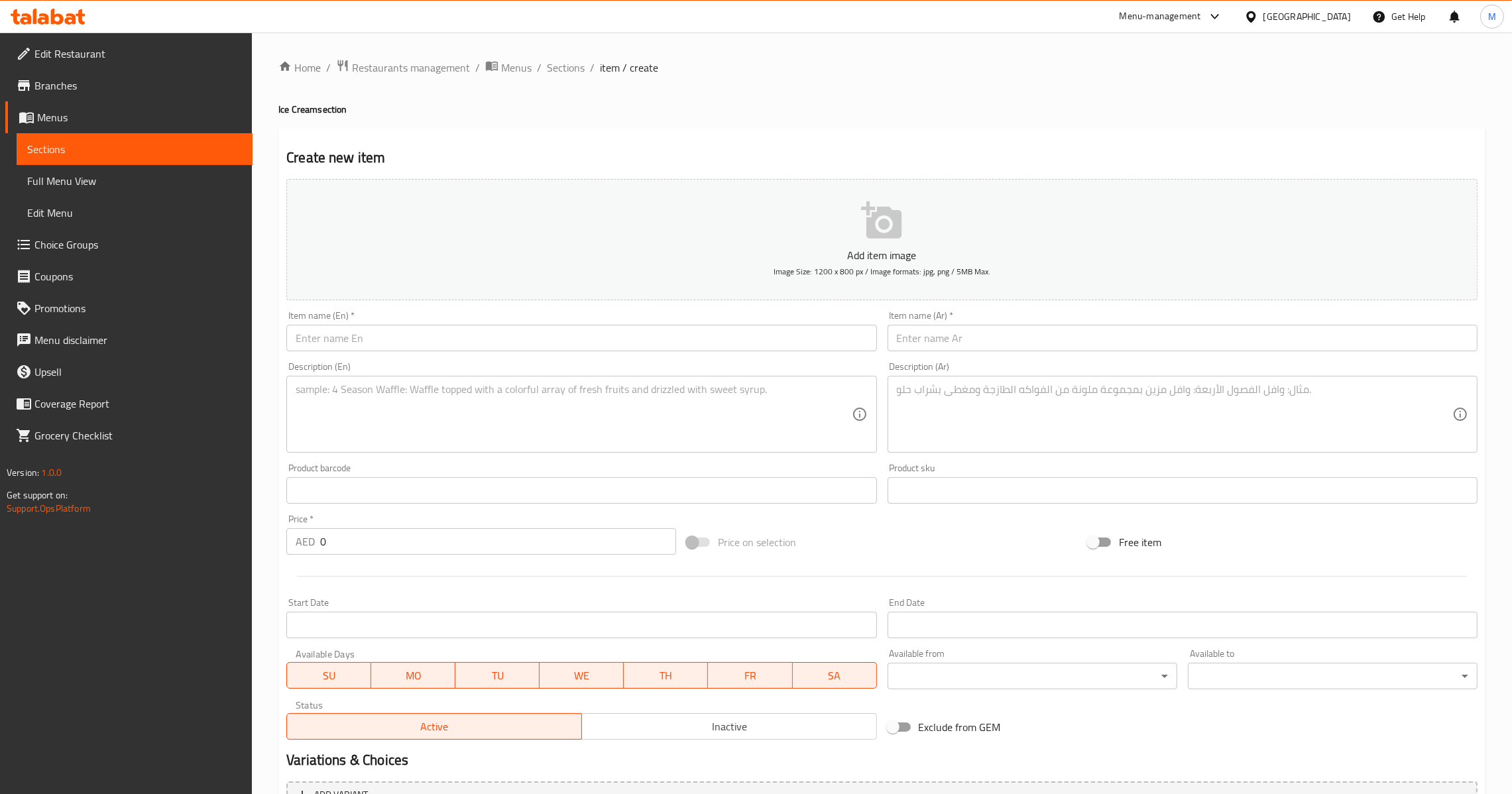
paste input "Pineapple Orange Bowl"
click at [465, 337] on input "text" at bounding box center [581, 339] width 590 height 27
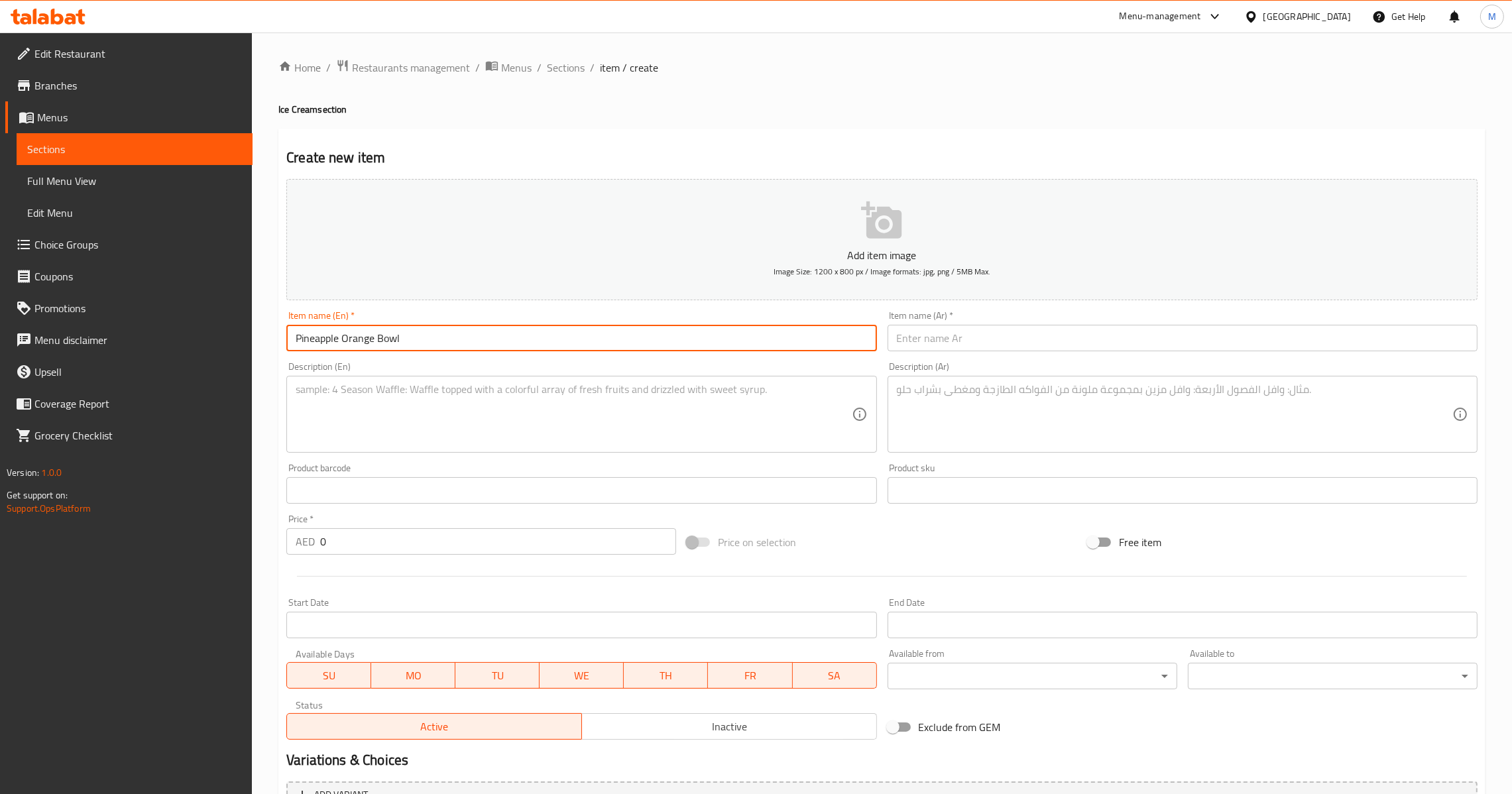
type input "Pineapple Orange Bowl"
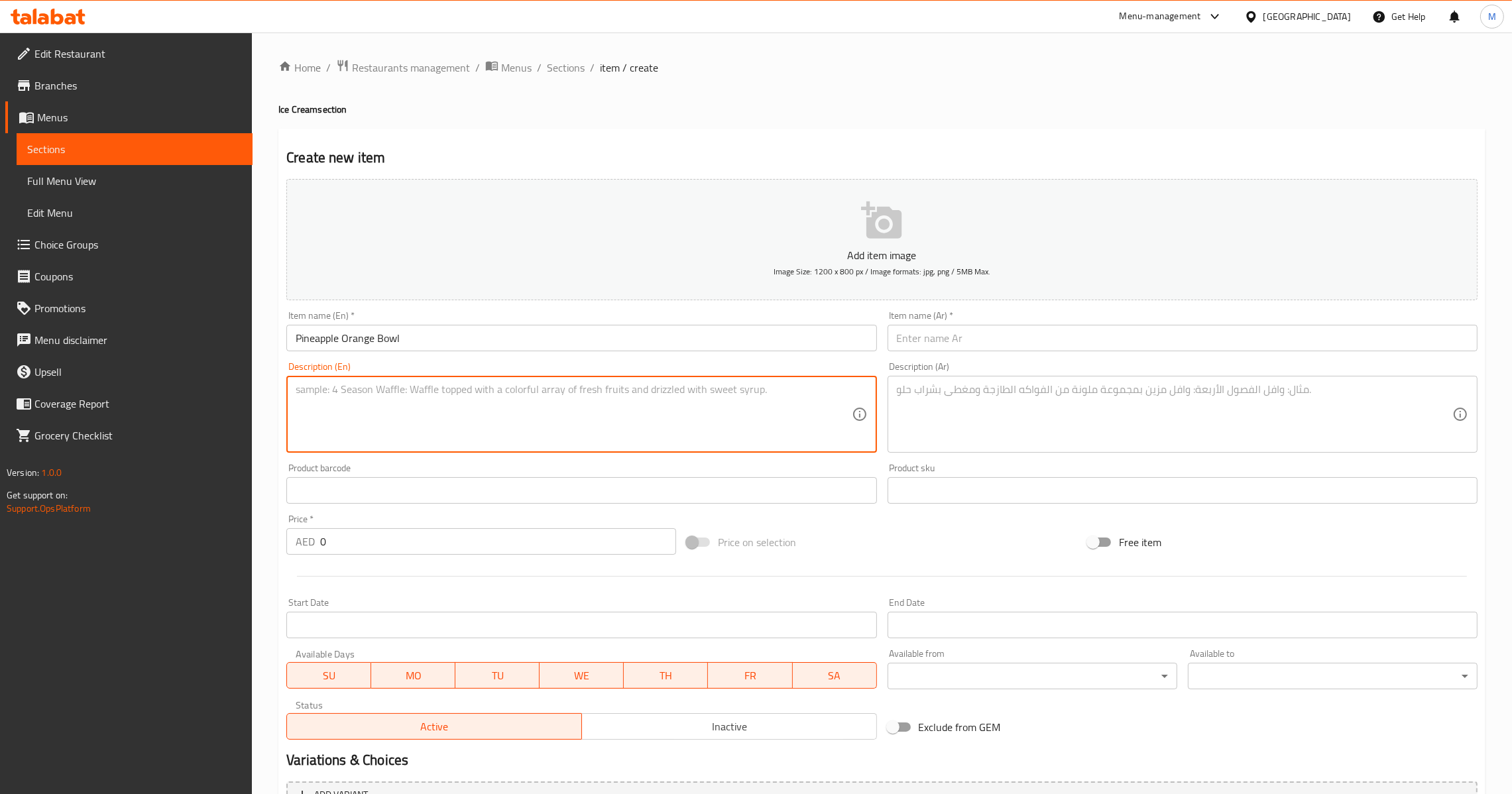
click at [629, 428] on textarea at bounding box center [573, 414] width 556 height 63
paste textarea "Pineapple, orange slices in bowl"
type textarea "Pineapple, orange slices in bowl"
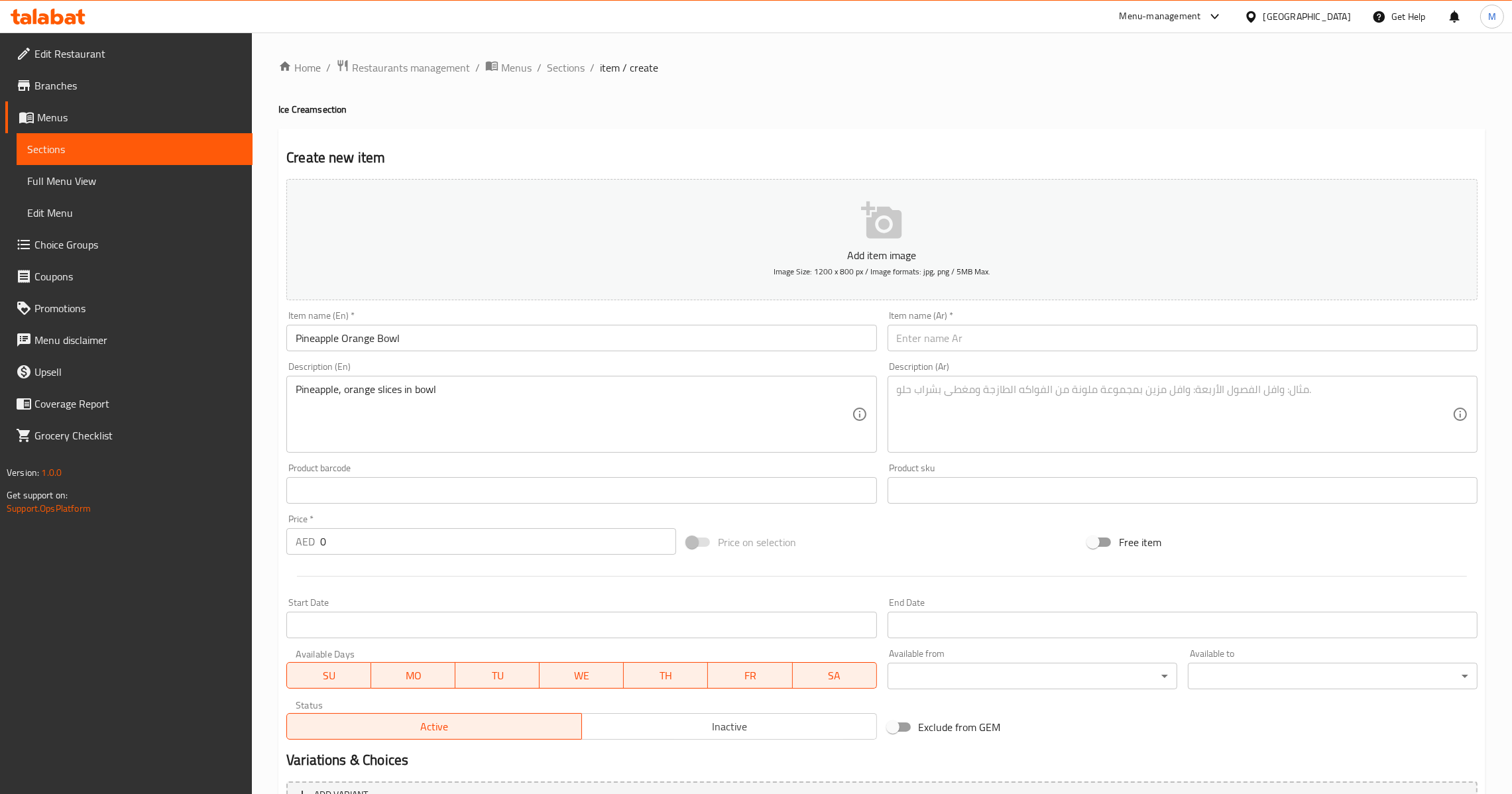
click at [1009, 363] on div "Description (Ar) Description (Ar)" at bounding box center [1182, 407] width 590 height 91
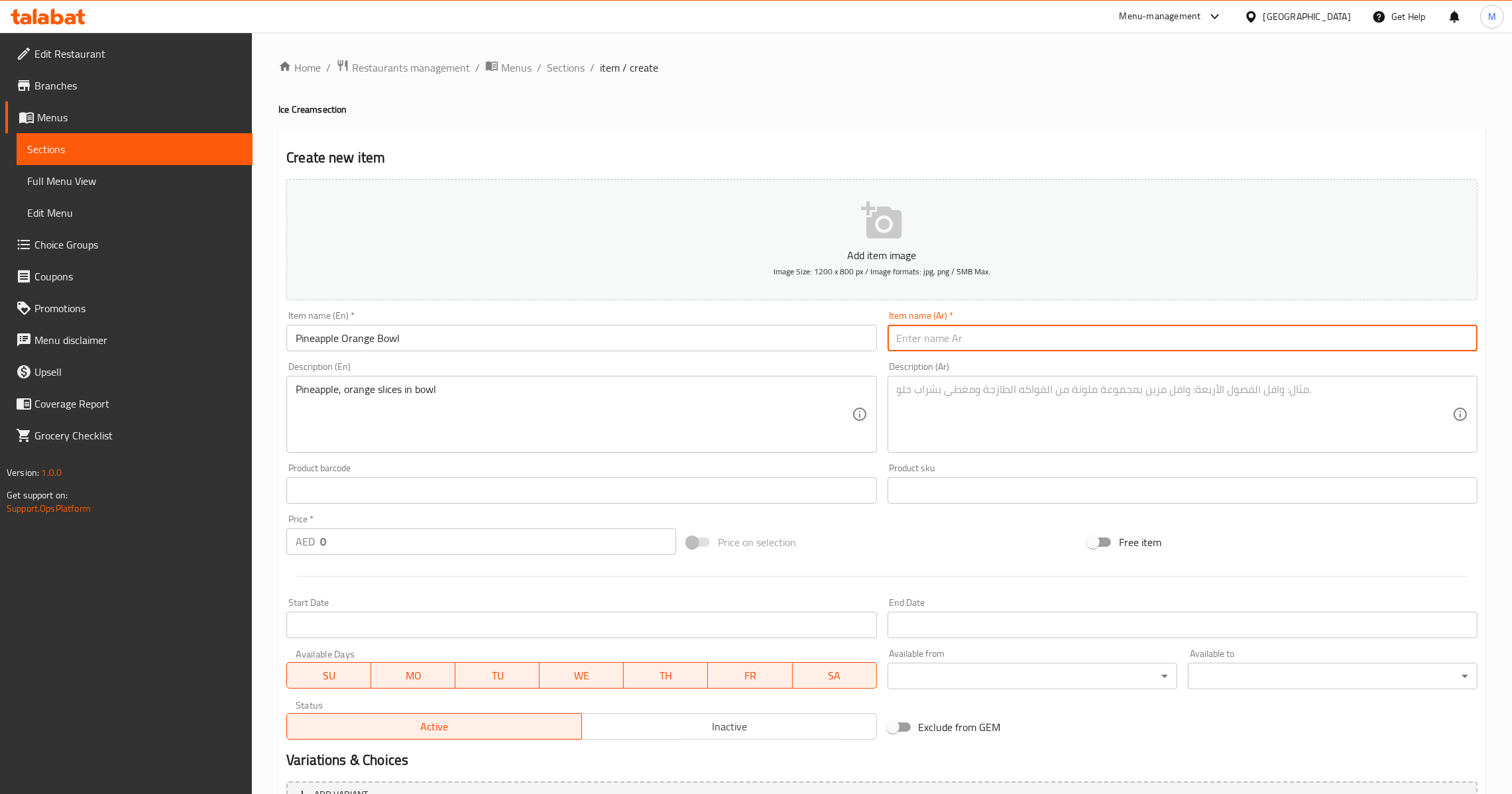
click at [1005, 337] on input "text" at bounding box center [1182, 339] width 590 height 27
paste input "اناناس برتقال صحن"
type input "اناناس برتقال صحن"
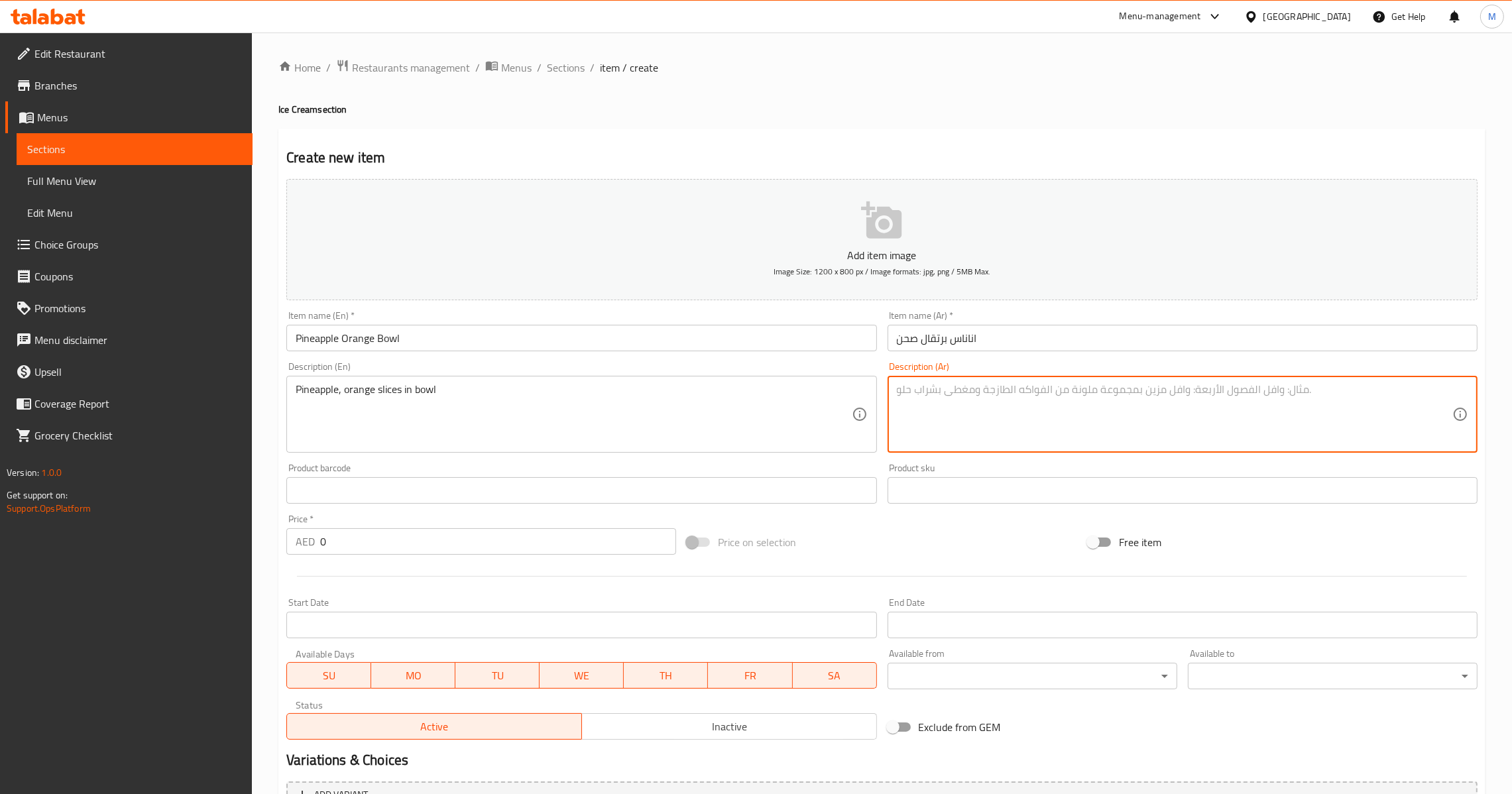
click at [964, 432] on textarea at bounding box center [1174, 414] width 556 height 63
paste textarea "اناناس، شرائح برتقال داخل صحن"
click at [905, 387] on textarea "اناناس، شرائح برتقال داخل صحن" at bounding box center [1174, 414] width 556 height 63
click at [903, 396] on textarea "اناناس، شرائح برتقال داخل جاط" at bounding box center [1174, 414] width 556 height 63
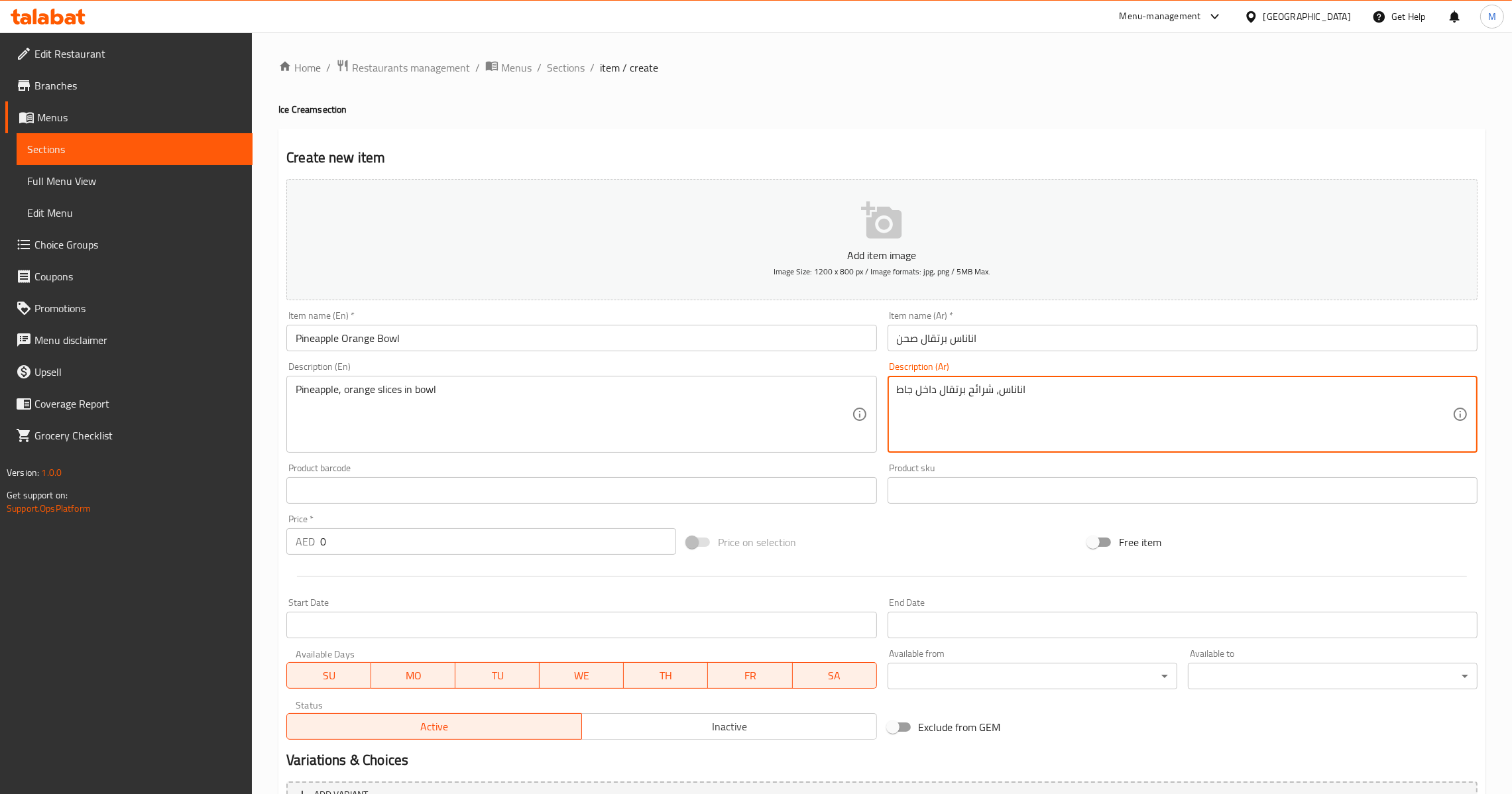
click at [903, 396] on textarea "اناناس، شرائح برتقال داخل جاط" at bounding box center [1174, 414] width 556 height 63
type textarea "اناناس، شرائح برتقال داخل جاط"
click at [909, 344] on input "اناناس برتقال صحن" at bounding box center [1182, 339] width 590 height 27
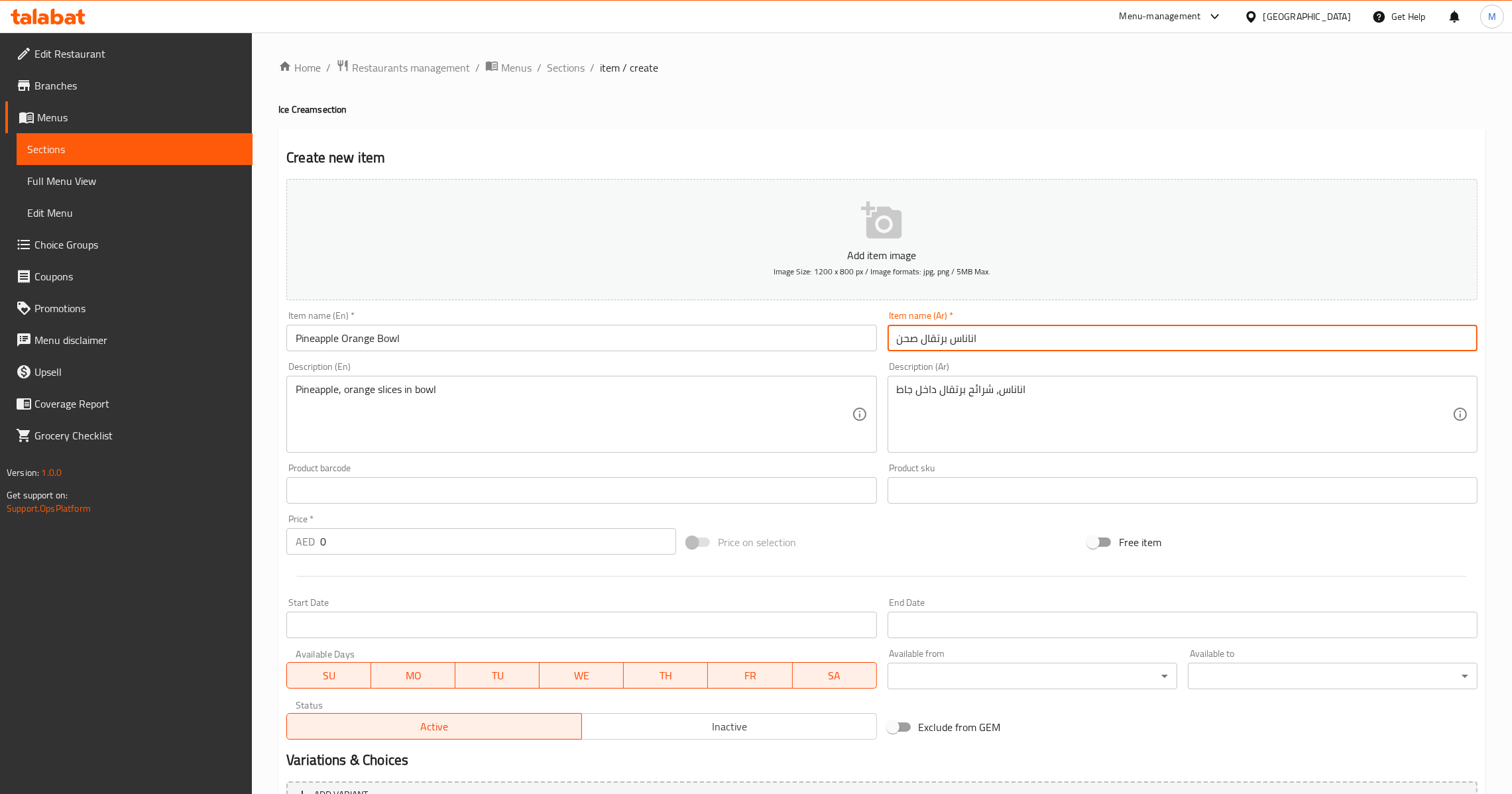
click at [909, 344] on input "اناناس برتقال صحن" at bounding box center [1182, 339] width 590 height 27
paste input "اط"
type input "اناناس برتقال جاط"
click at [319, 544] on div "AED 0 Price *" at bounding box center [481, 542] width 390 height 27
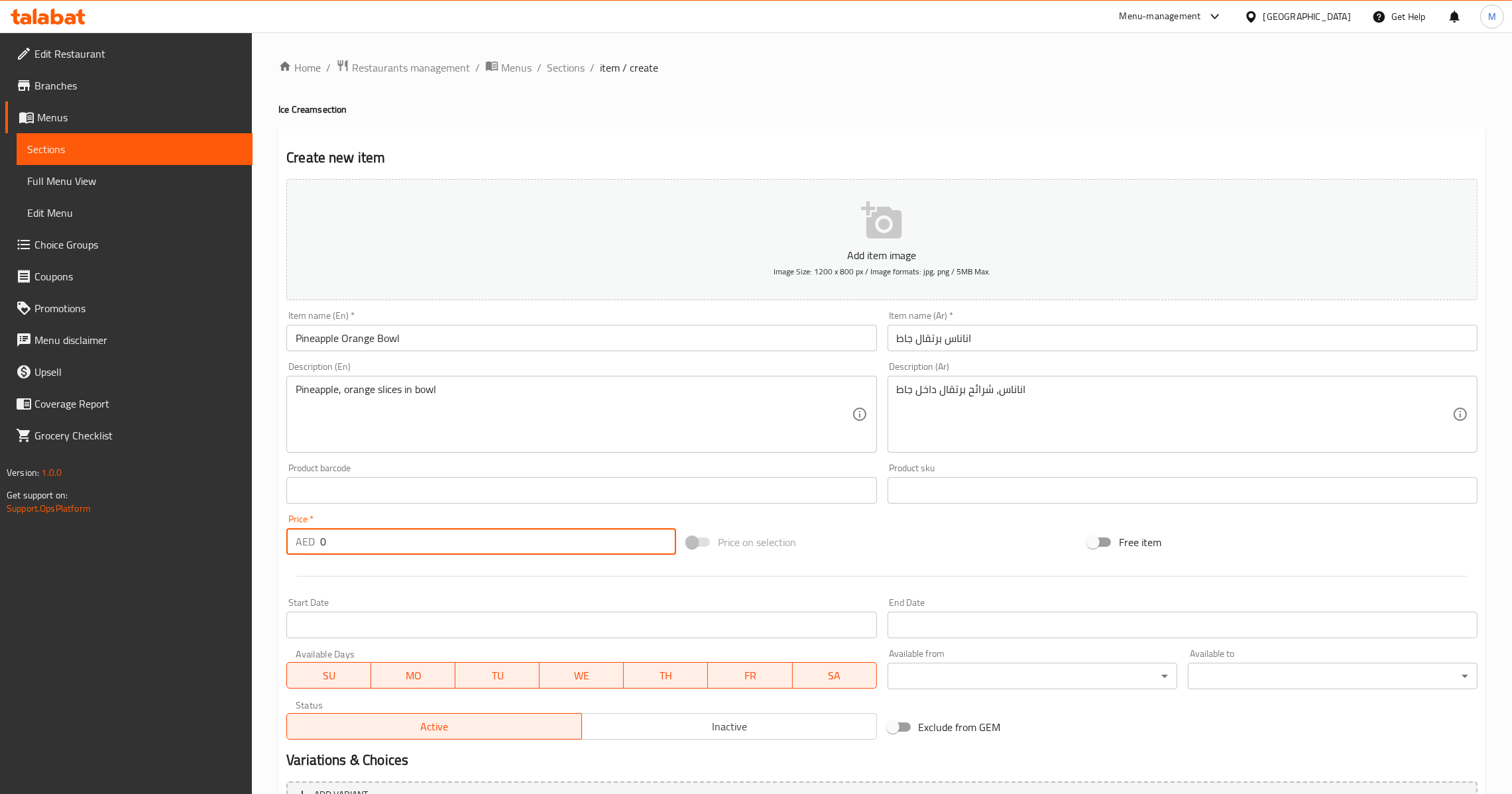
click at [324, 541] on input "0" at bounding box center [498, 542] width 356 height 27
click at [321, 541] on input "0" at bounding box center [498, 542] width 356 height 27
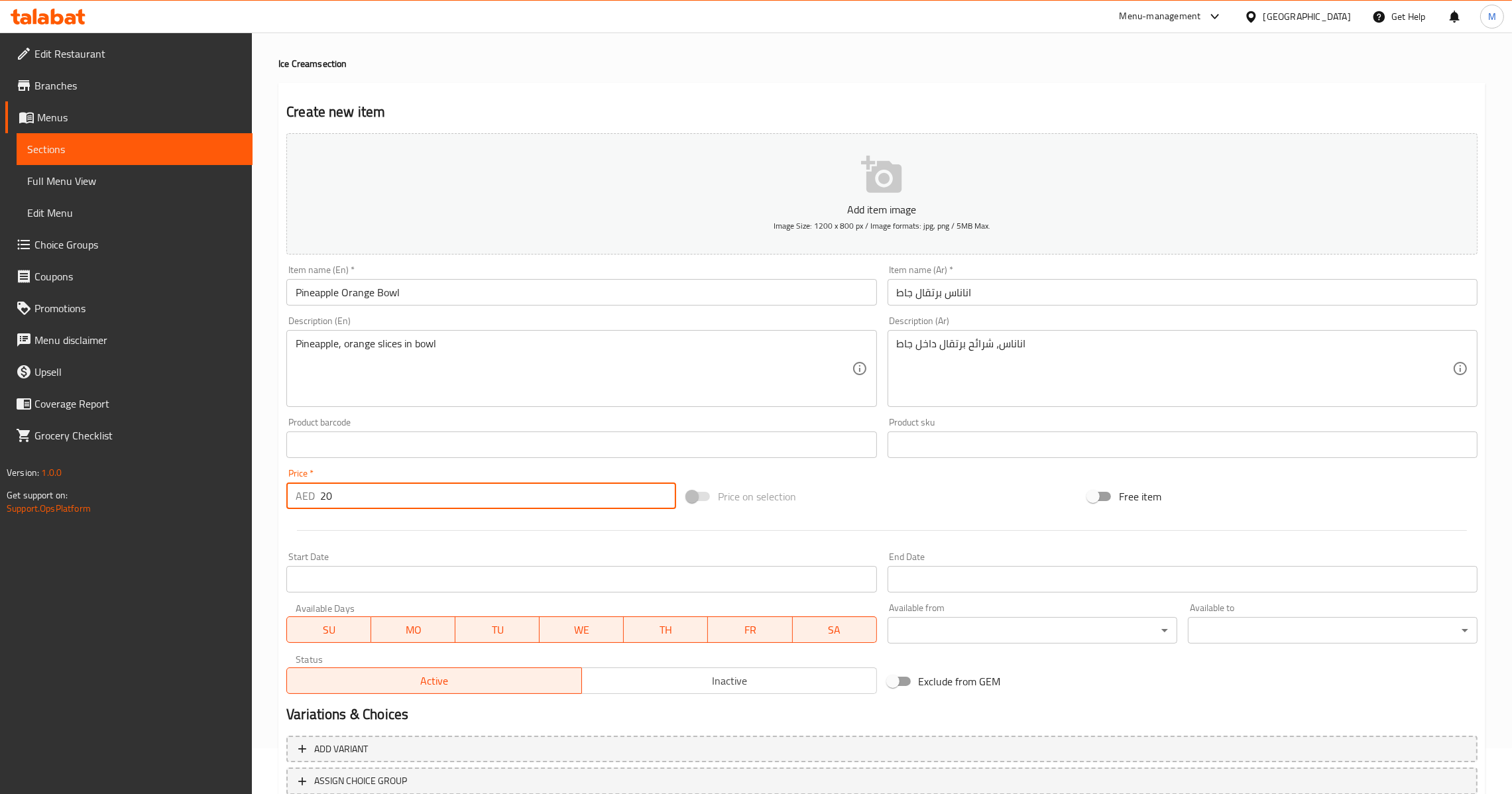
scroll to position [140, 0]
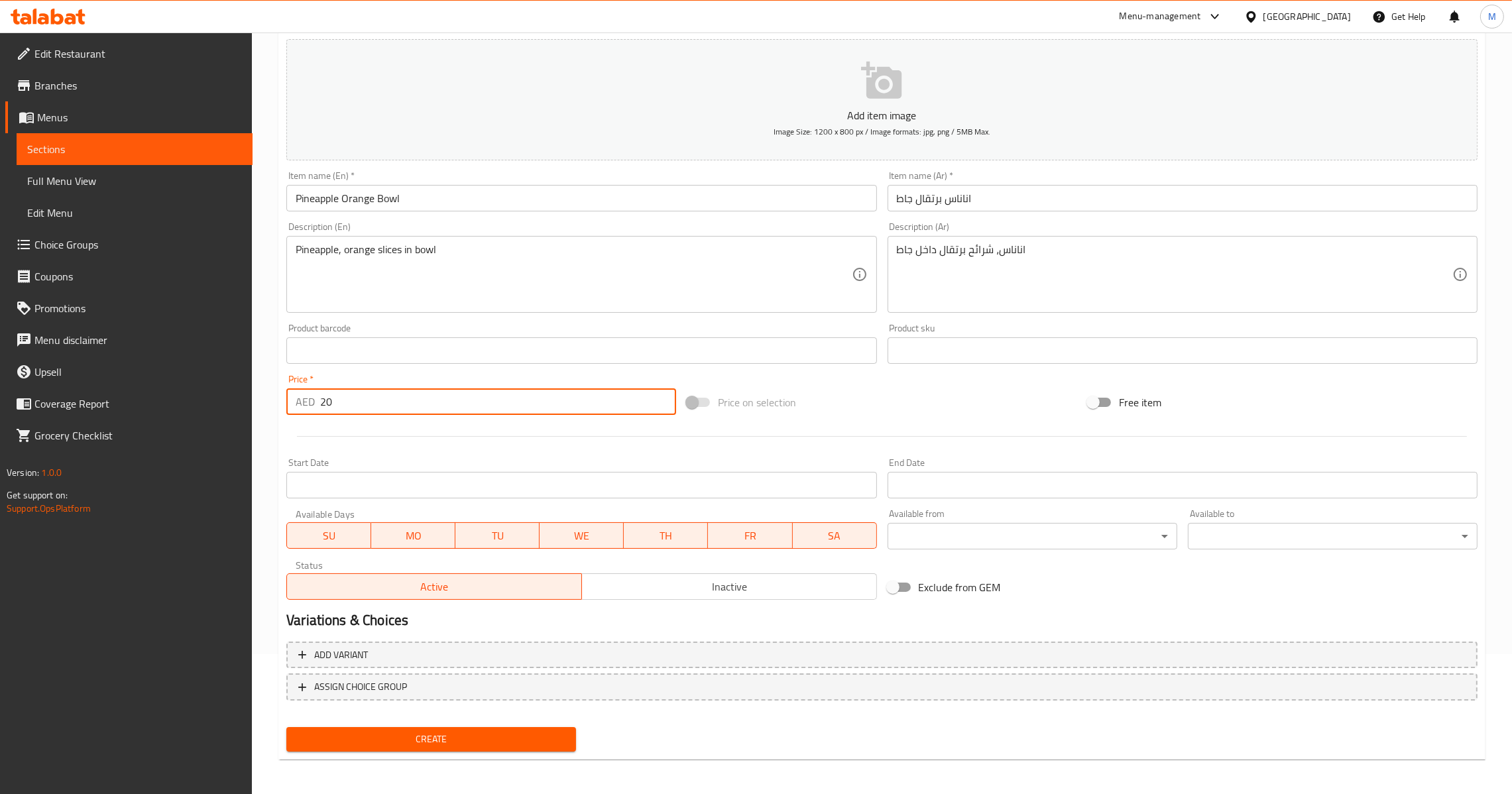
type input "20"
click at [415, 731] on span "Create" at bounding box center [431, 740] width 269 height 16
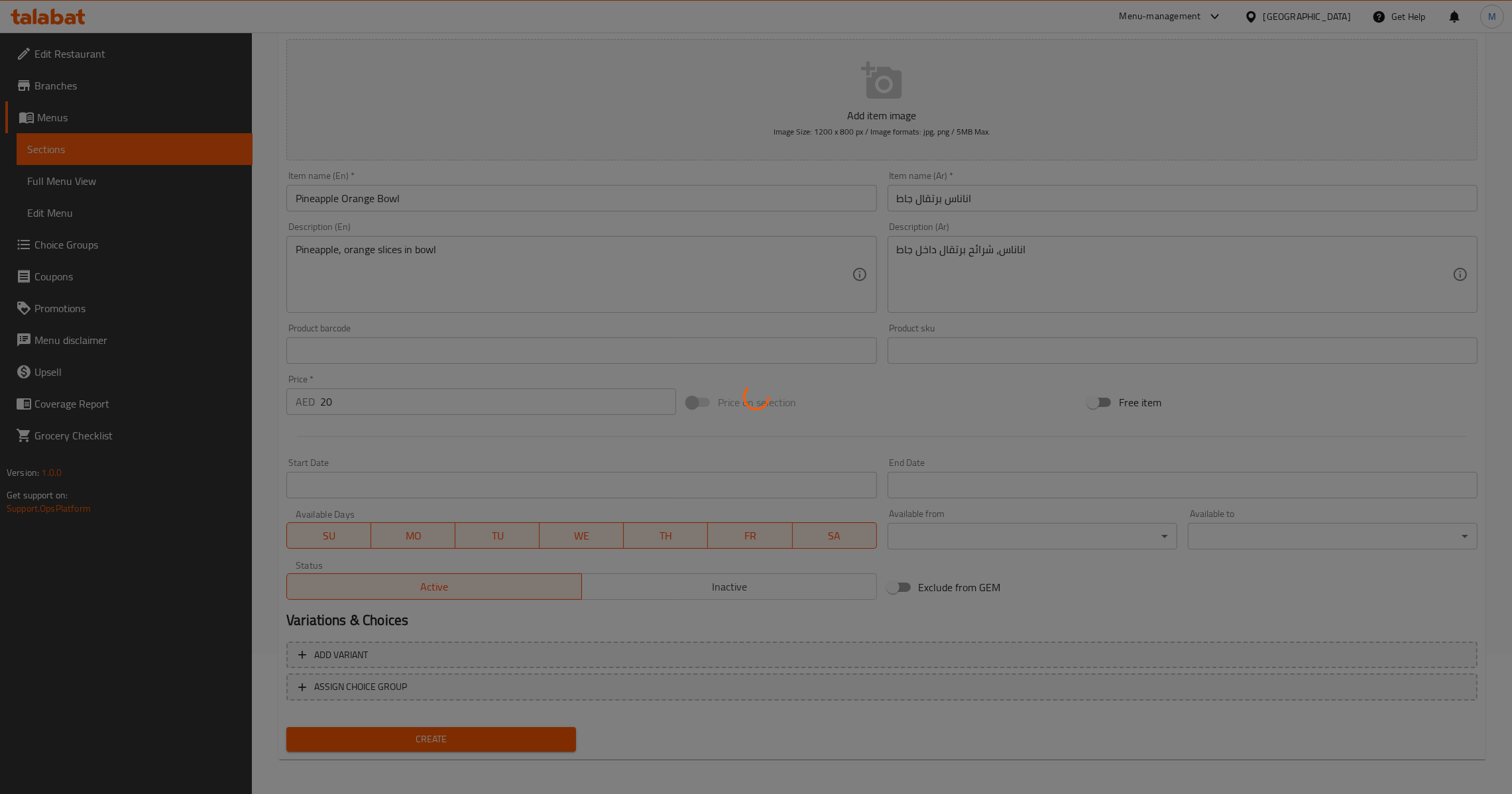
type input "0"
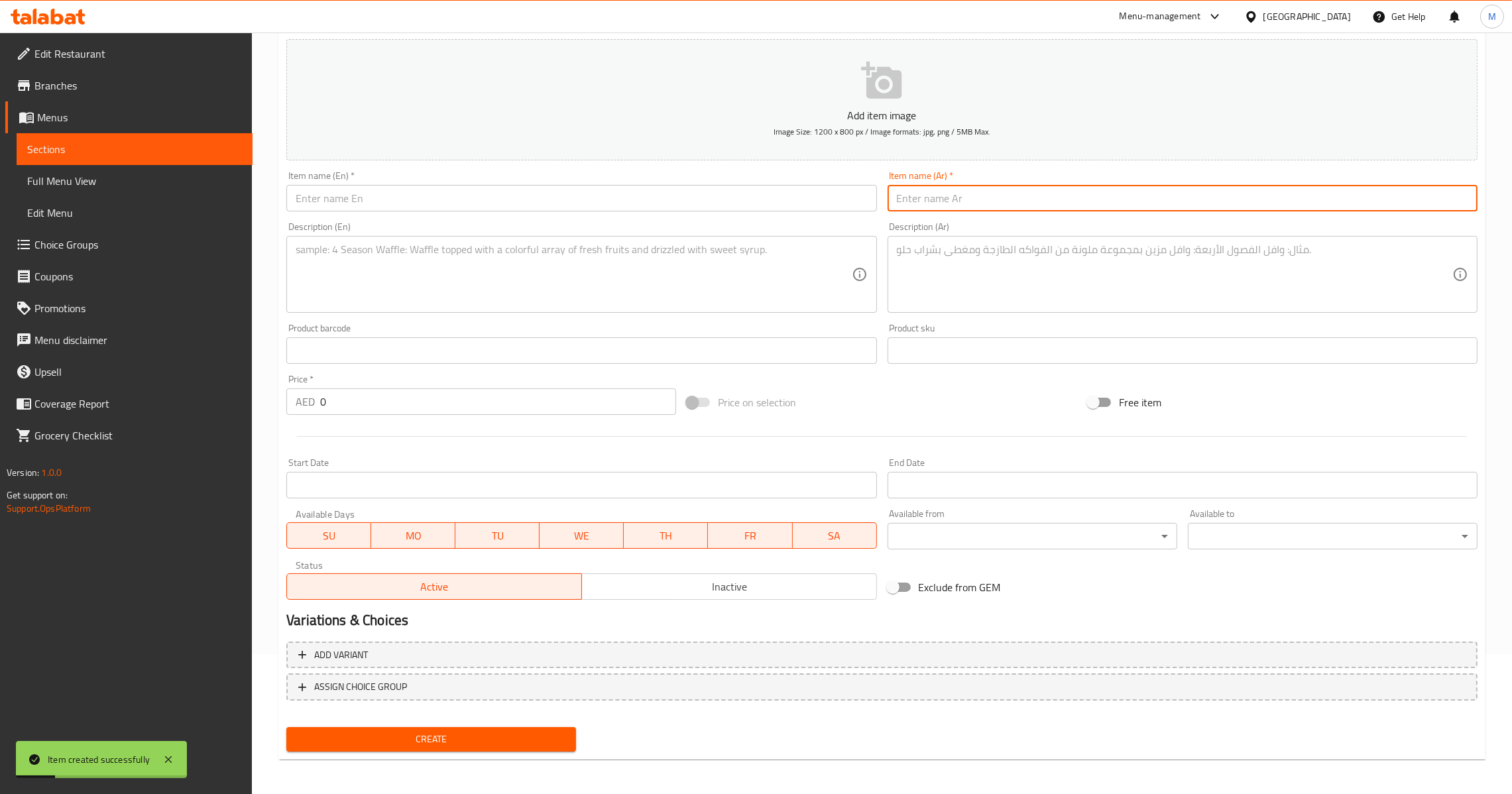
click at [996, 202] on input "text" at bounding box center [1182, 199] width 590 height 27
paste input "مانجو رمان عاء"
click at [901, 198] on input "مانجو رمان عاء" at bounding box center [1182, 199] width 590 height 27
paste input "اط"
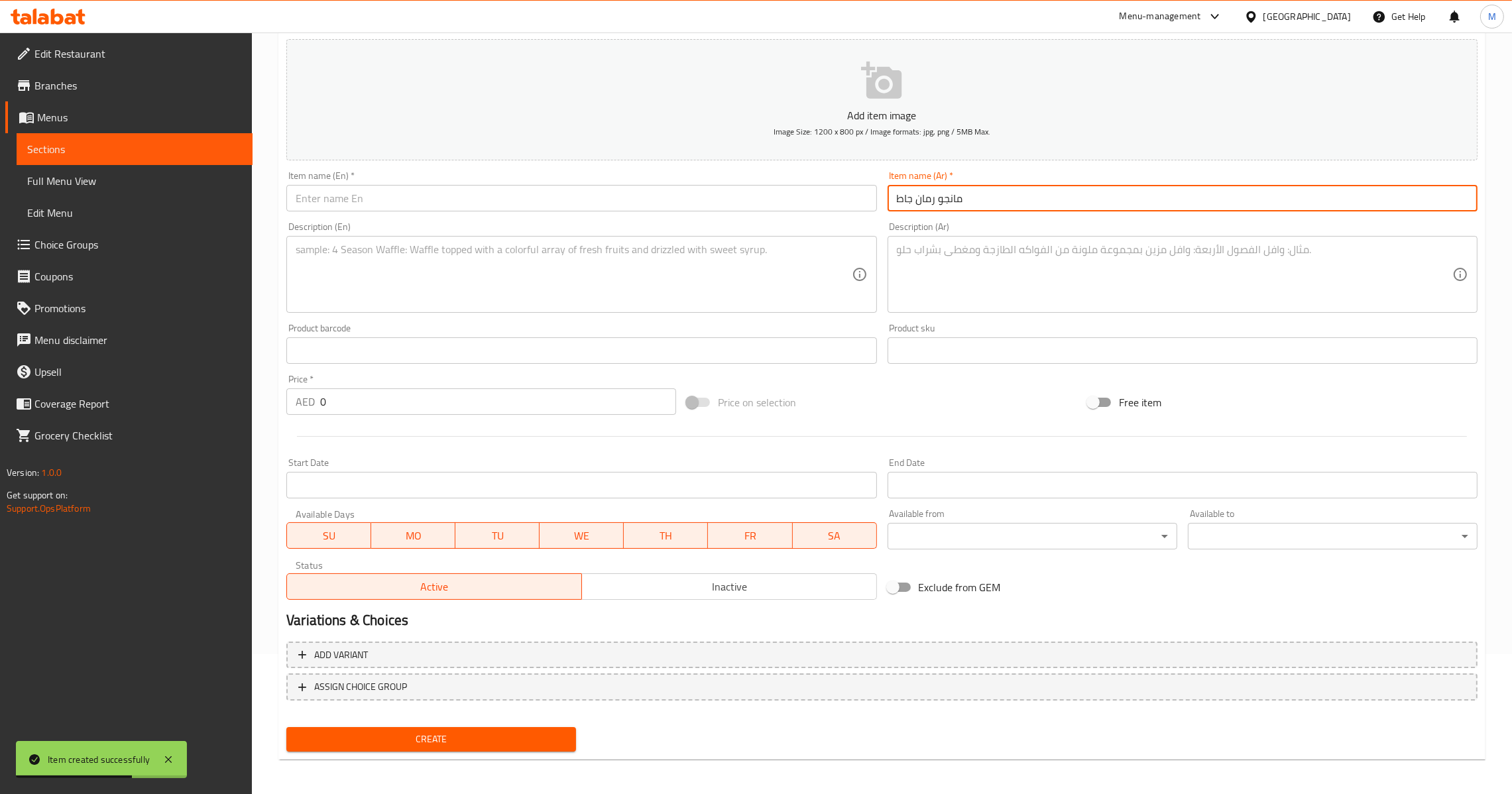
type input "مانجو رمان جاط"
click at [973, 285] on textarea at bounding box center [1174, 275] width 556 height 63
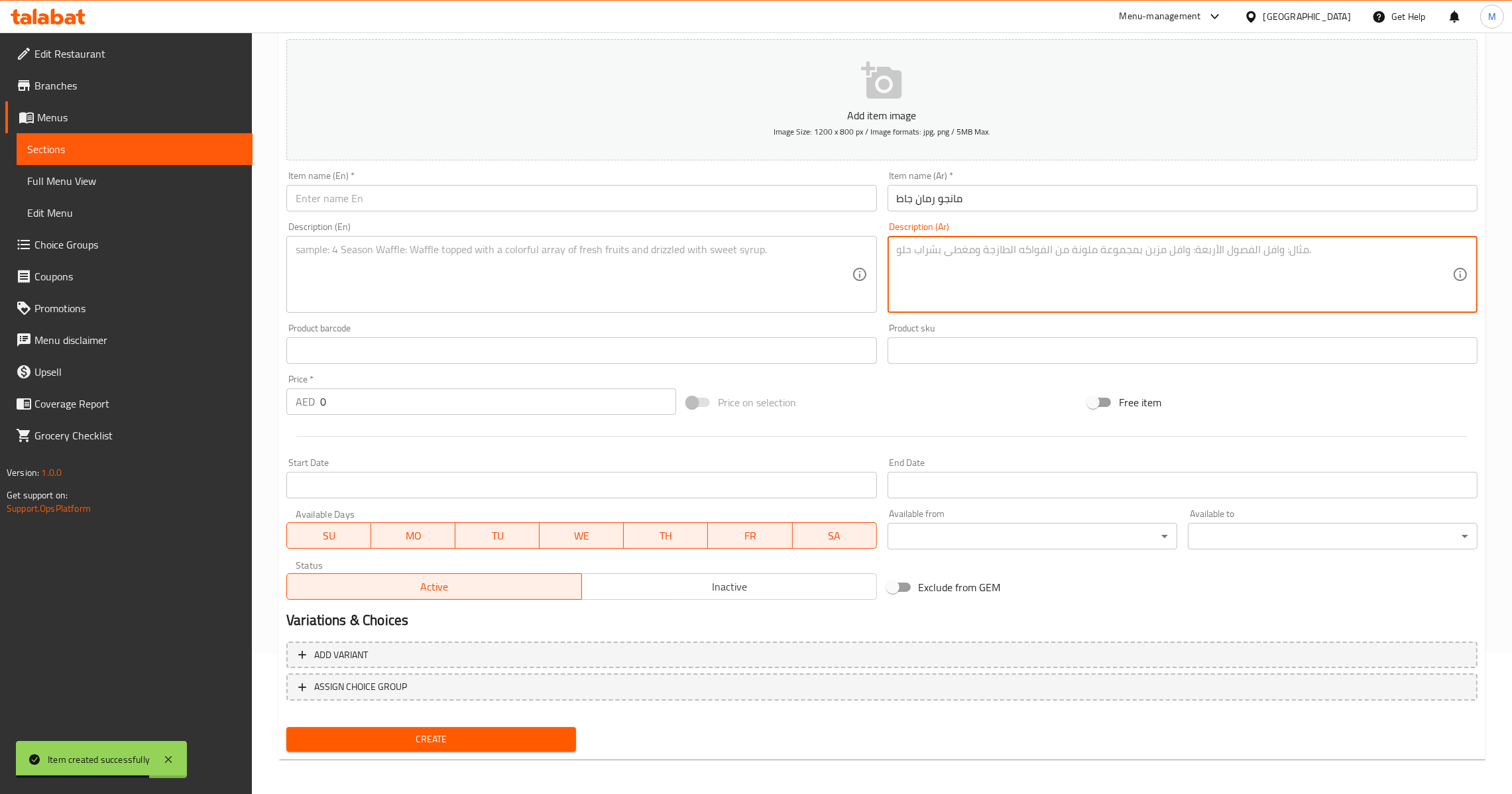
paste textarea "رمان حب و قطع مانجو"
type textarea "رمان حب و قطع مانجو"
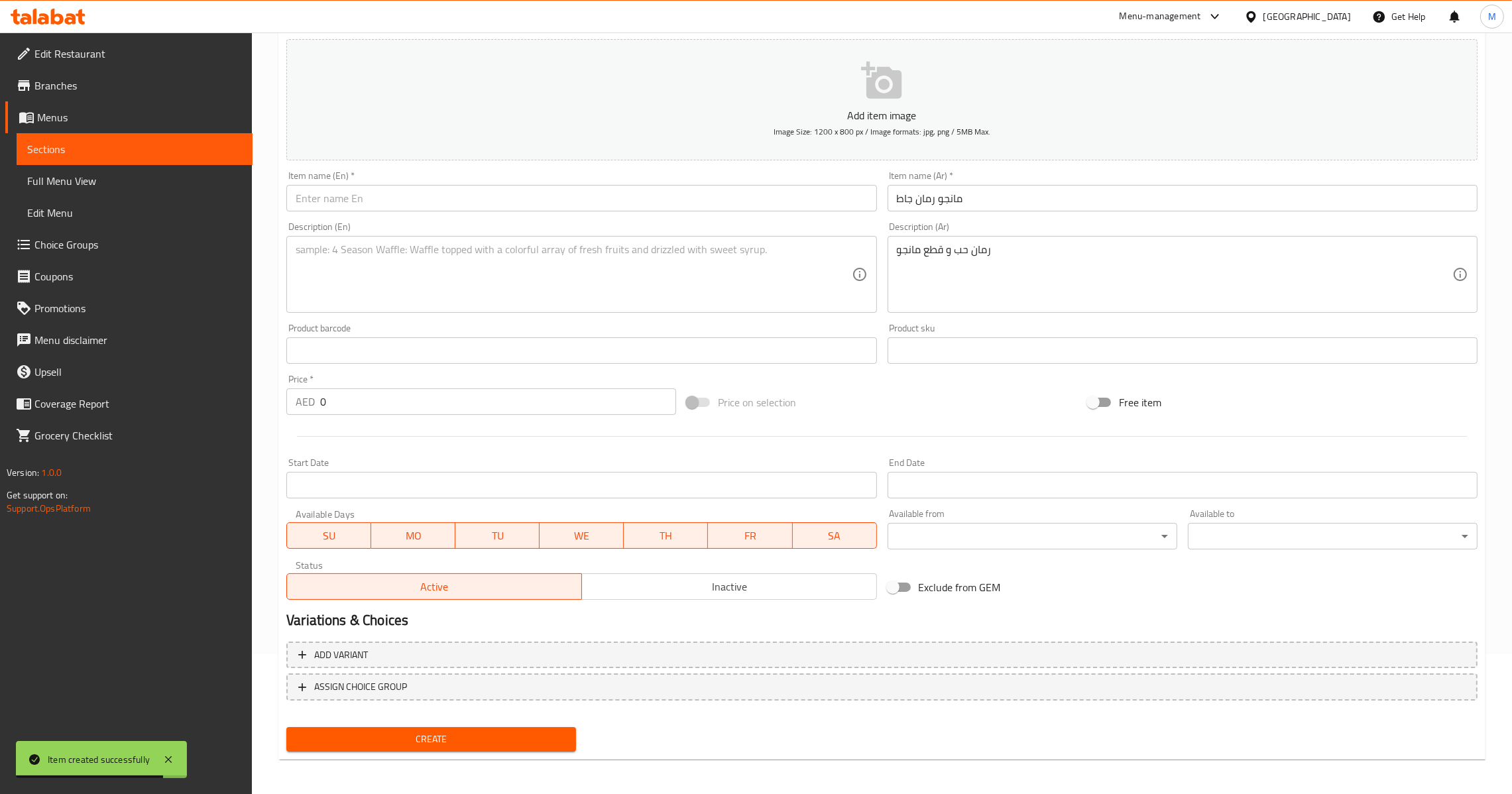
click at [666, 224] on div "Description (En) Description (En)" at bounding box center [581, 267] width 590 height 91
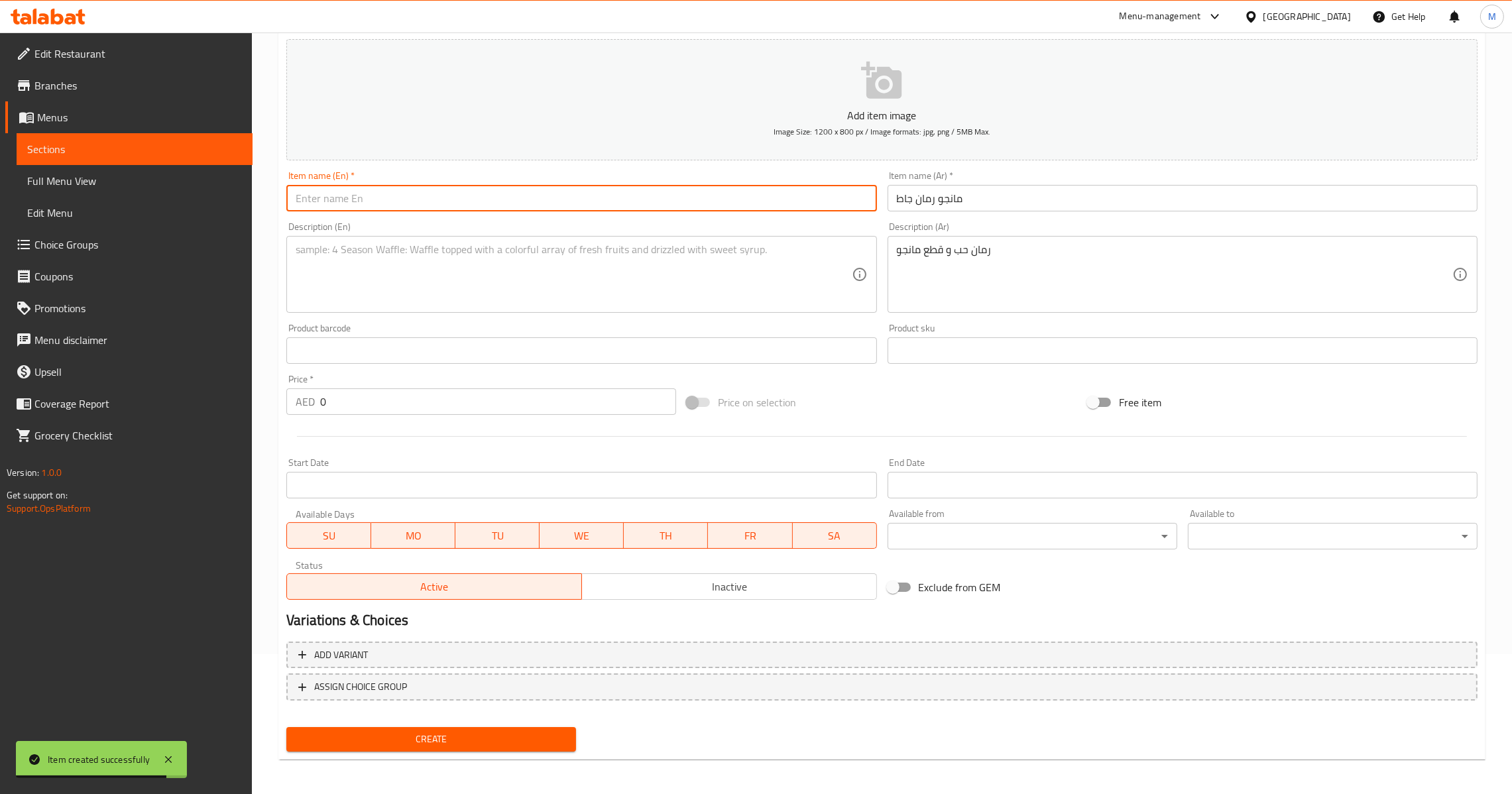
click at [673, 203] on input "text" at bounding box center [581, 199] width 590 height 27
paste input "Mango Pomegranate Bowl"
type input "Mango Pomegranate Bowl"
click at [508, 284] on textarea at bounding box center [573, 275] width 556 height 63
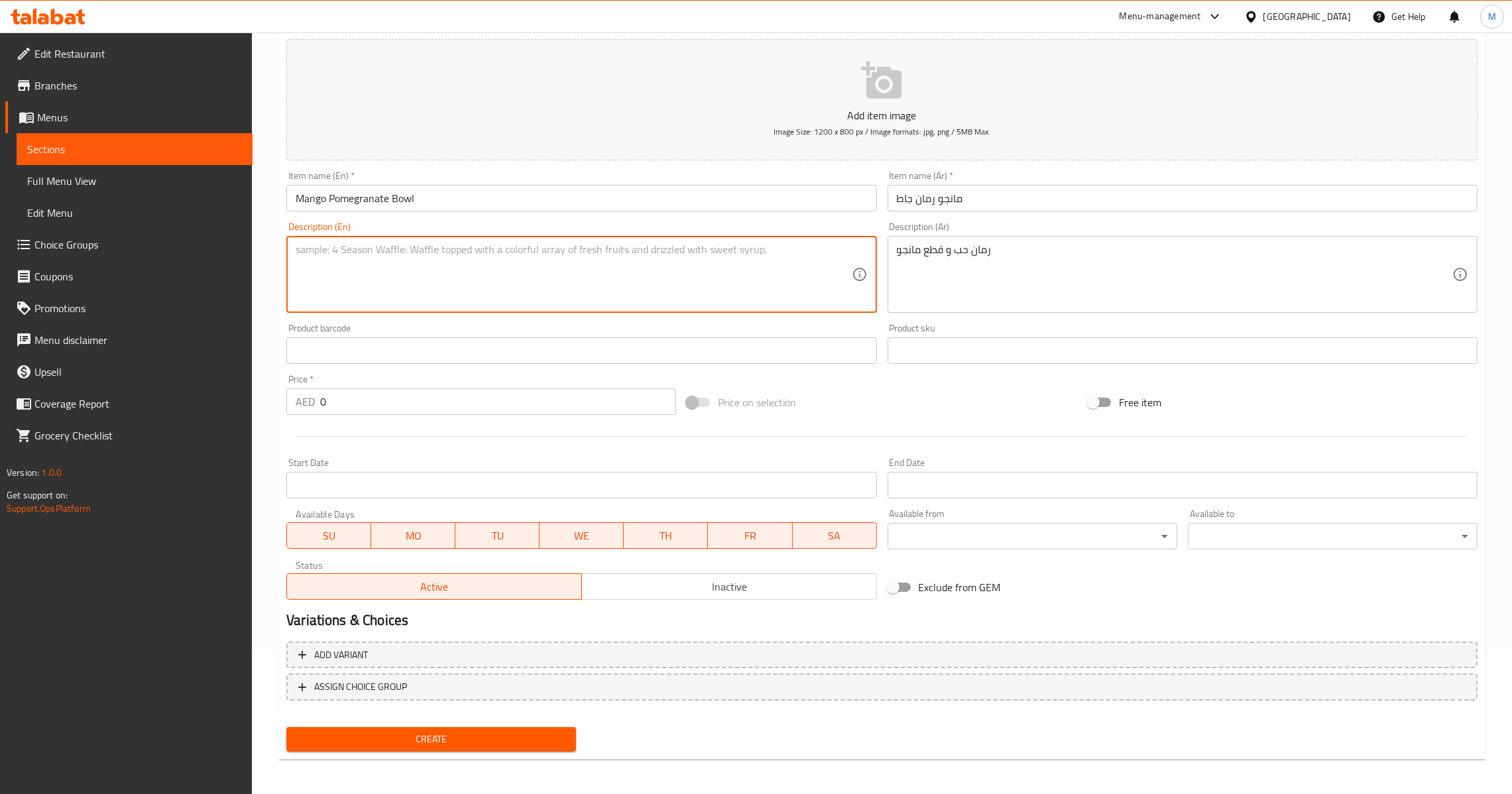
paste textarea "Pomegranate seeds and mango pieces"
type textarea "Pomegranate seeds and mango pieces"
drag, startPoint x: 352, startPoint y: 392, endPoint x: 218, endPoint y: 398, distance: 134.1
click at [218, 398] on div "Edit Restaurant Branches Menus Sections Full Menu View Edit Menu Choice Groups …" at bounding box center [756, 345] width 1512 height 904
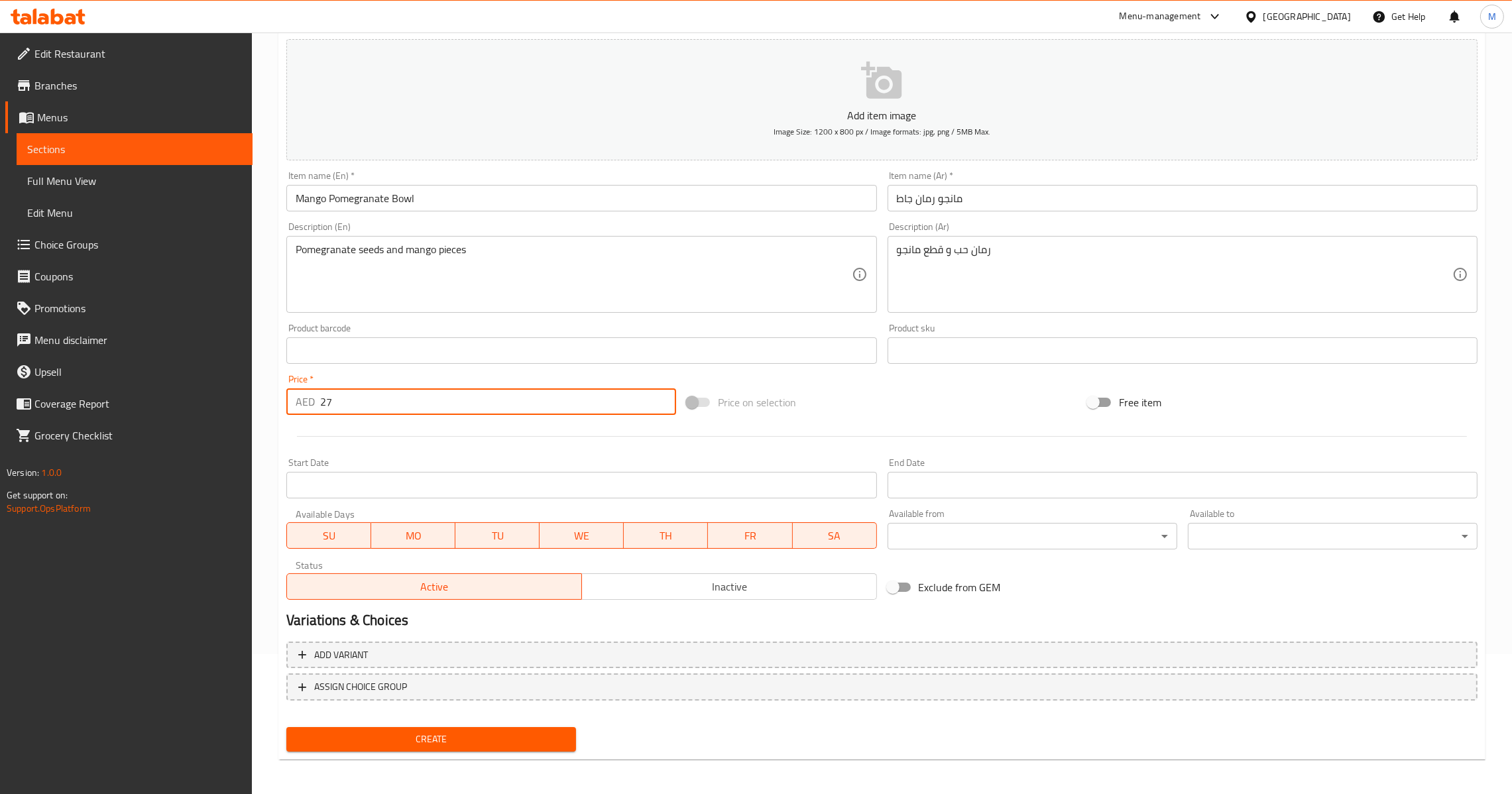
type input "27"
click at [454, 714] on nav at bounding box center [882, 711] width 1191 height 10
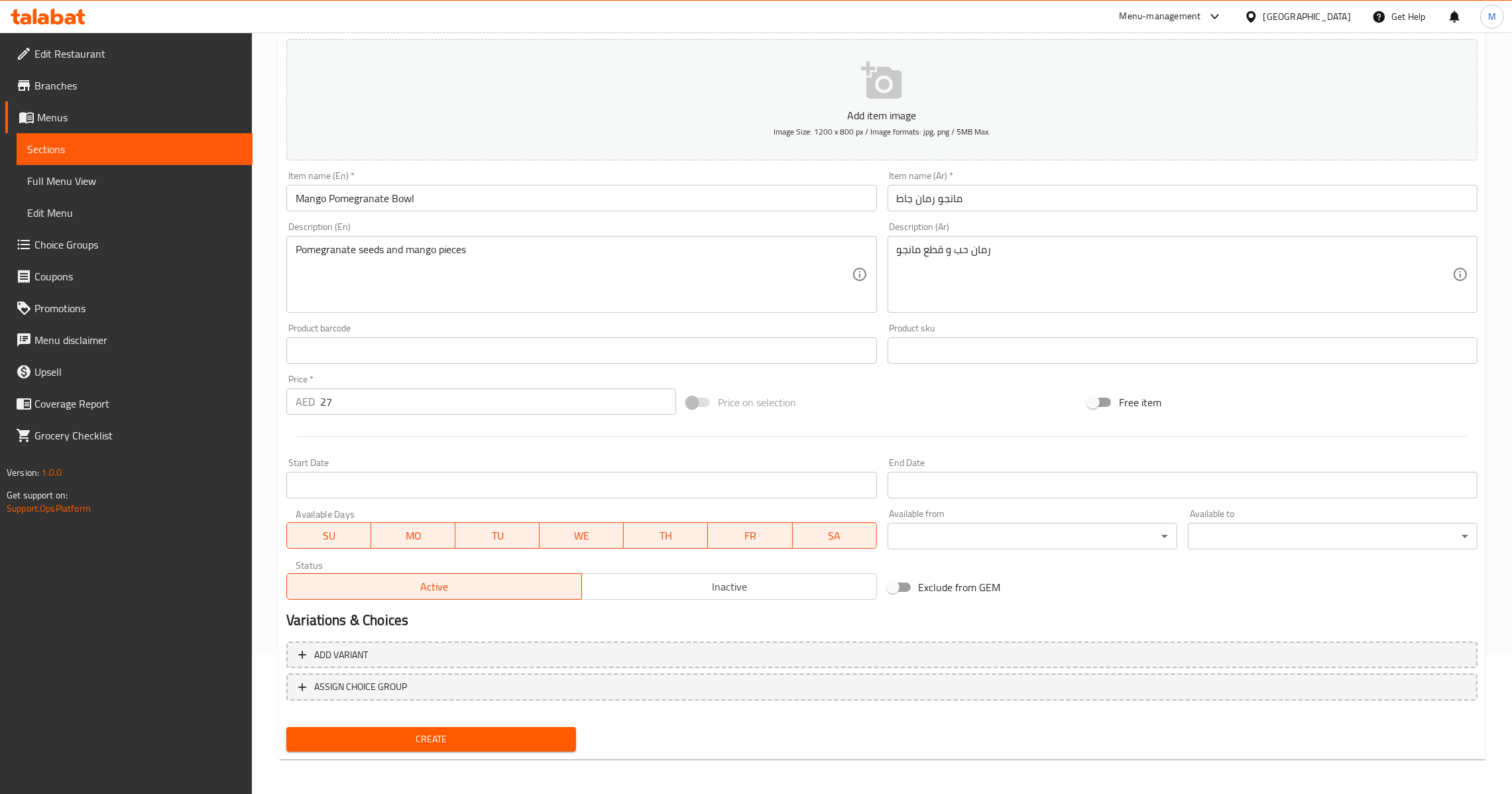
drag, startPoint x: 454, startPoint y: 732, endPoint x: 452, endPoint y: 739, distance: 7.3
click at [452, 739] on span "Create" at bounding box center [431, 740] width 269 height 16
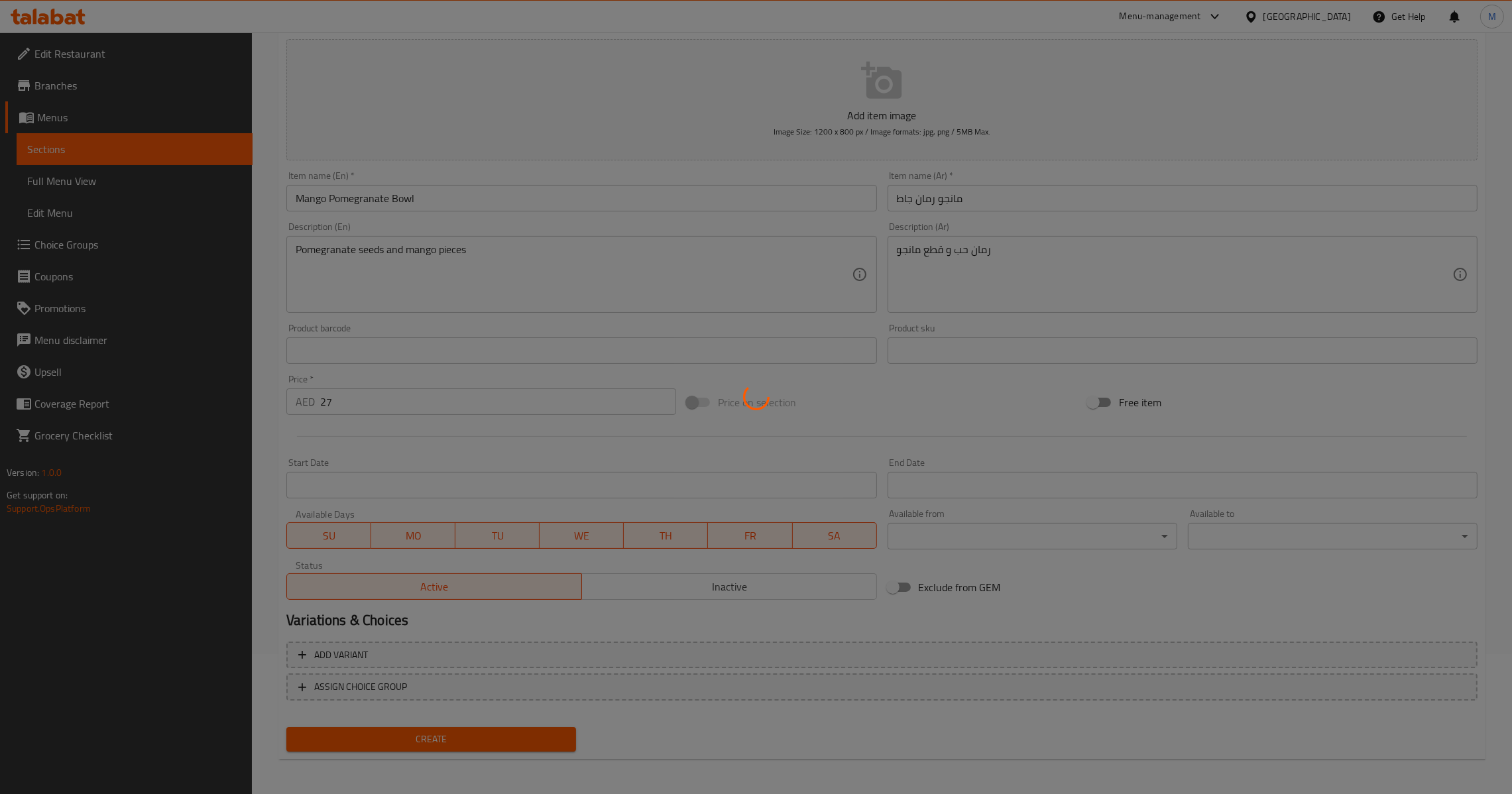
type input "0"
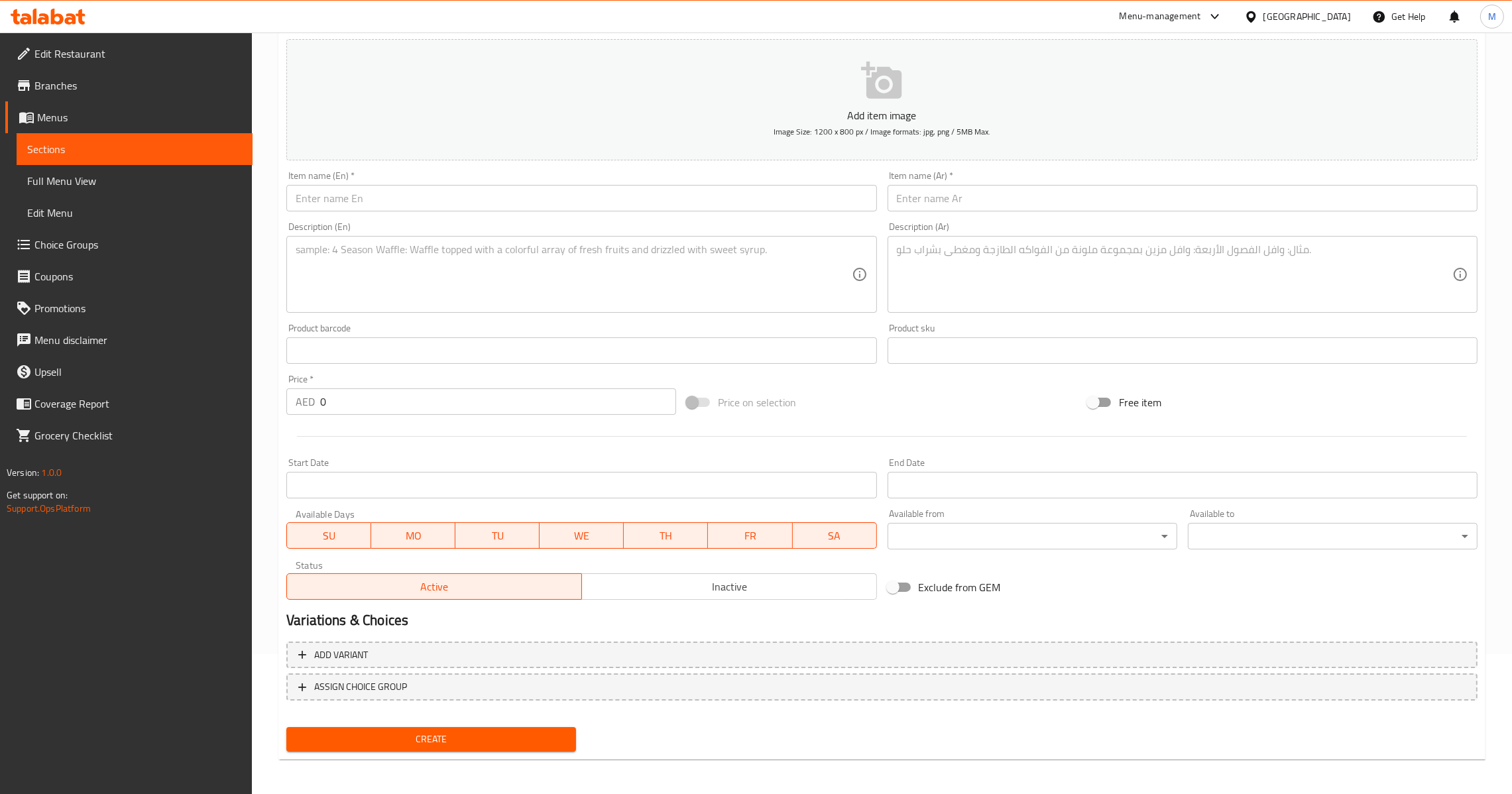
click at [990, 186] on input "text" at bounding box center [1182, 199] width 590 height 27
paste input "وعاء فراولة"
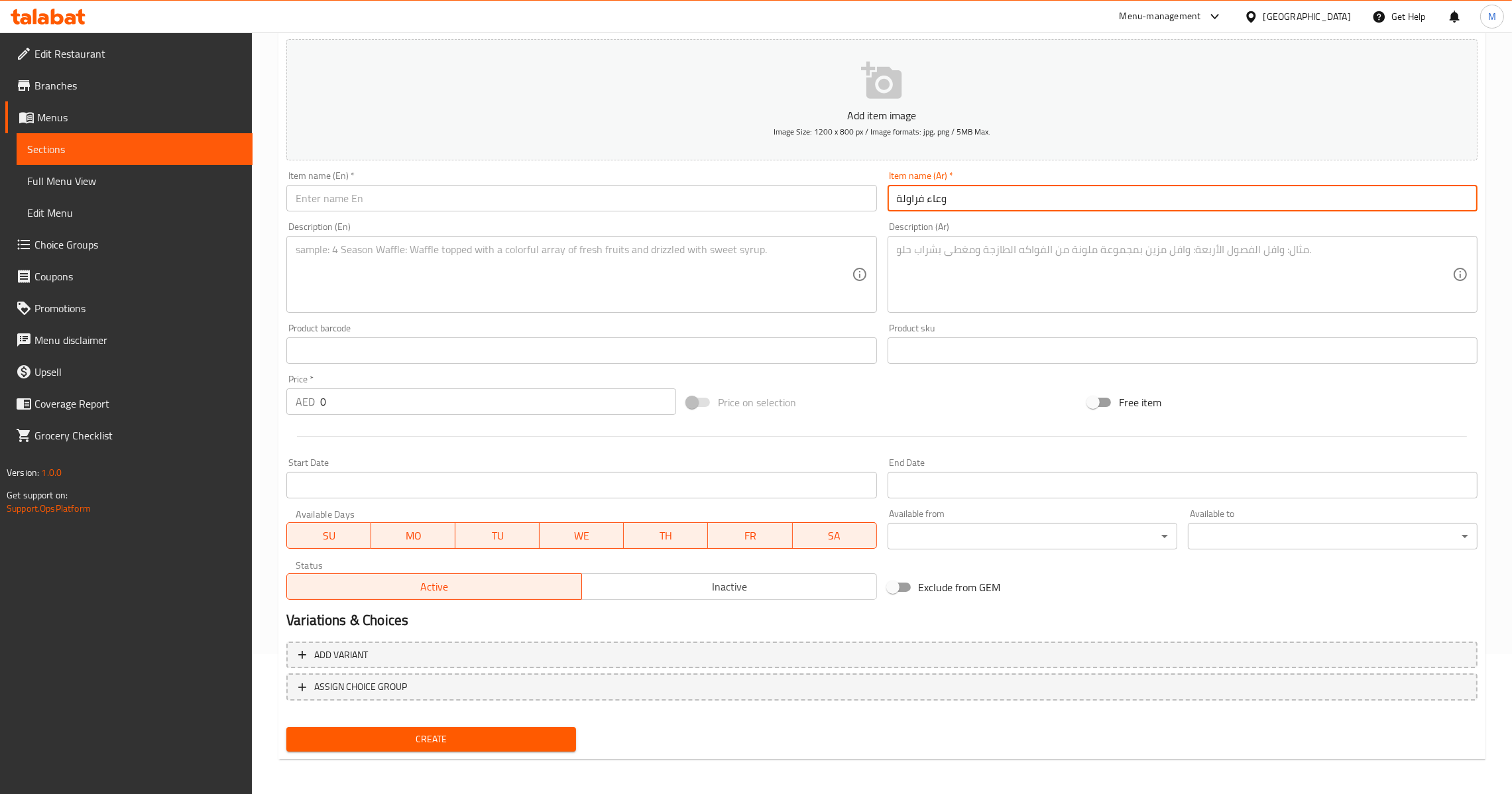
type input "وعاء فراولة"
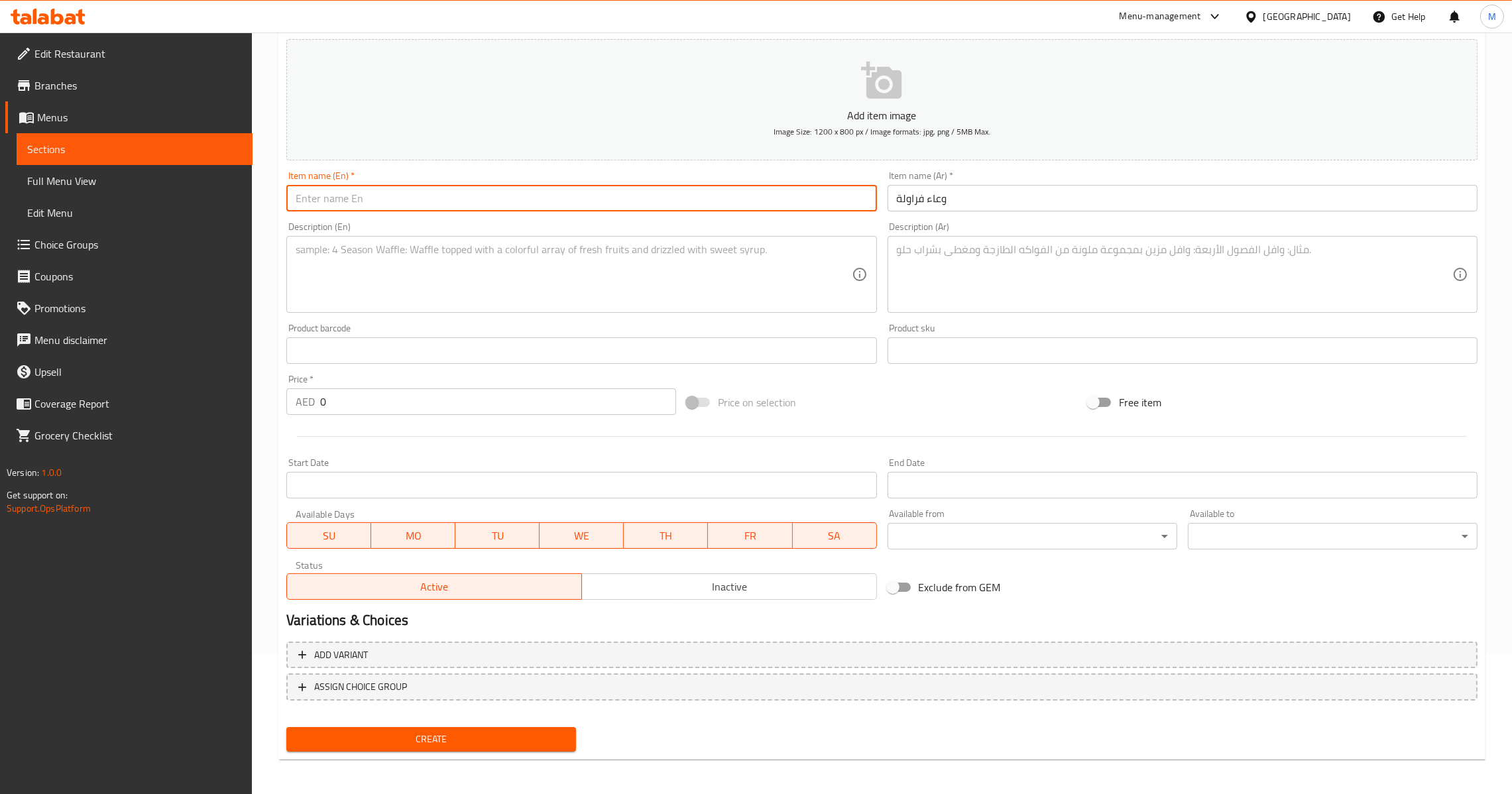
click at [737, 197] on input "text" at bounding box center [581, 199] width 590 height 27
paste input "Strawberry Bowl"
type input "Strawberry Bowl"
click at [1040, 300] on textarea at bounding box center [1174, 275] width 556 height 63
paste textarea "شرائح فراولة في وعاء"
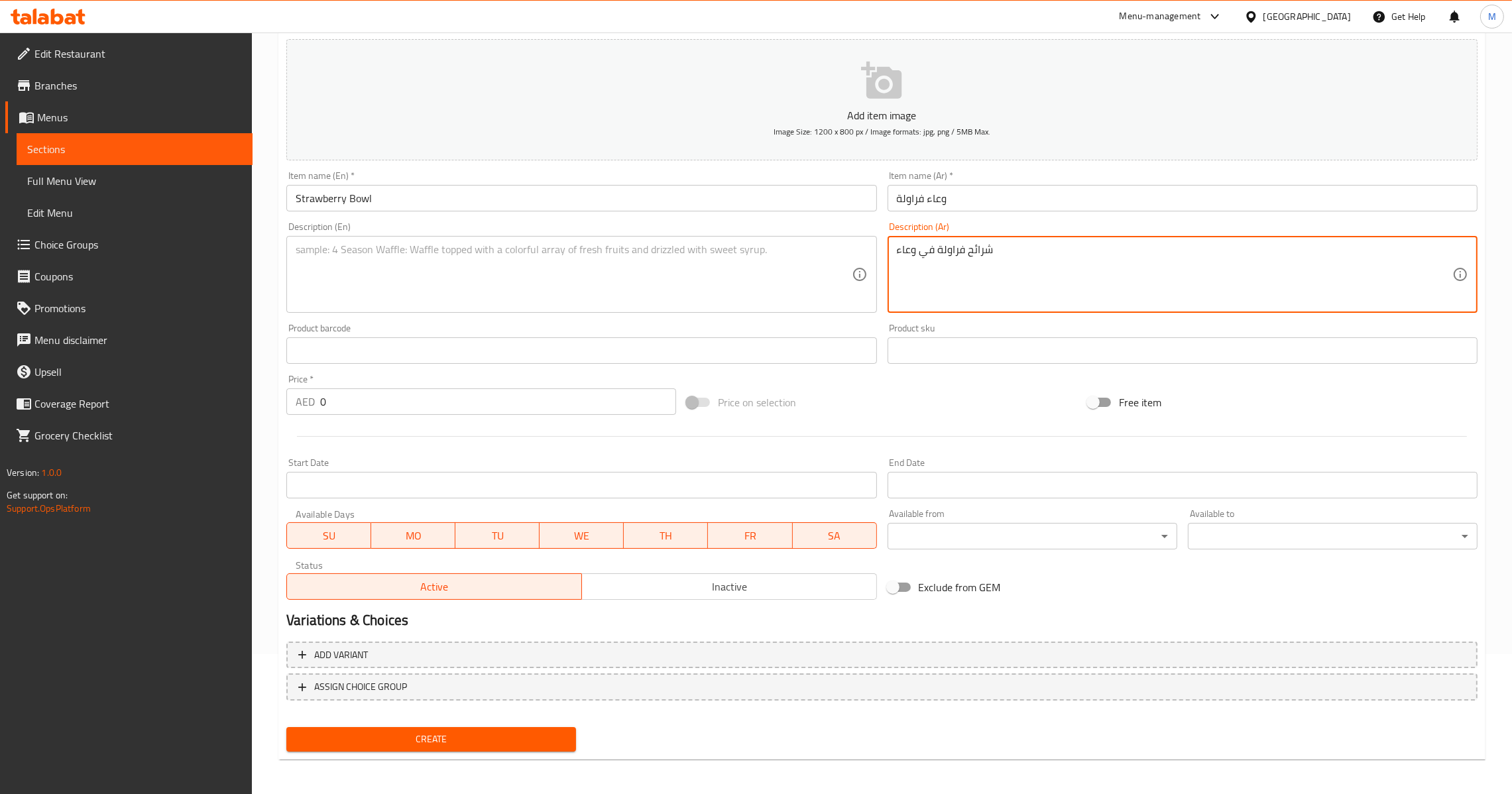
type textarea "شرائح فراولة في وعاء"
click at [586, 258] on textarea at bounding box center [573, 275] width 556 height 63
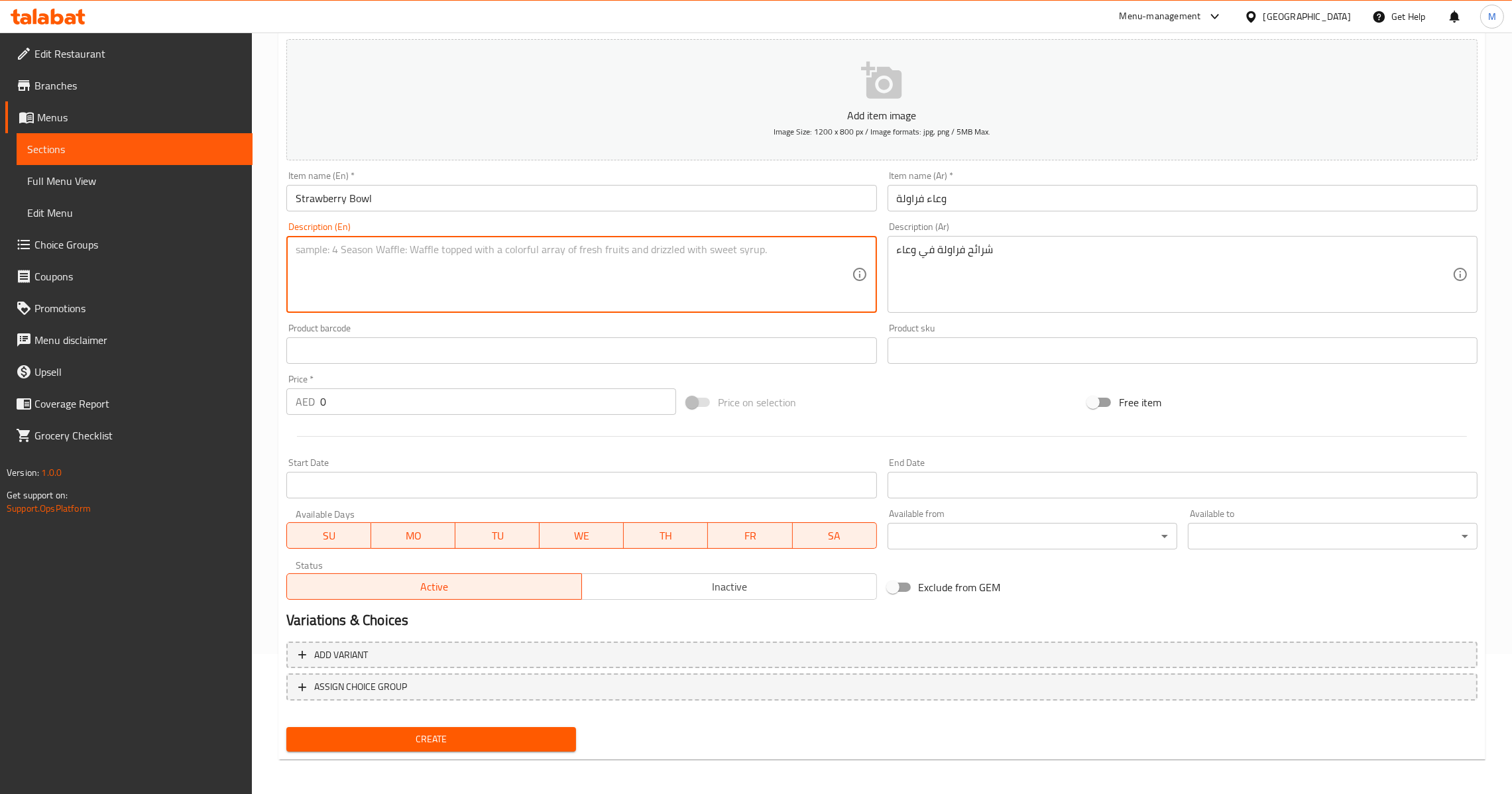
paste textarea "Strawberries slices in bowl"
type textarea "Strawberries slices in bowl"
click at [900, 190] on input "وعاء فراولة" at bounding box center [1182, 199] width 590 height 27
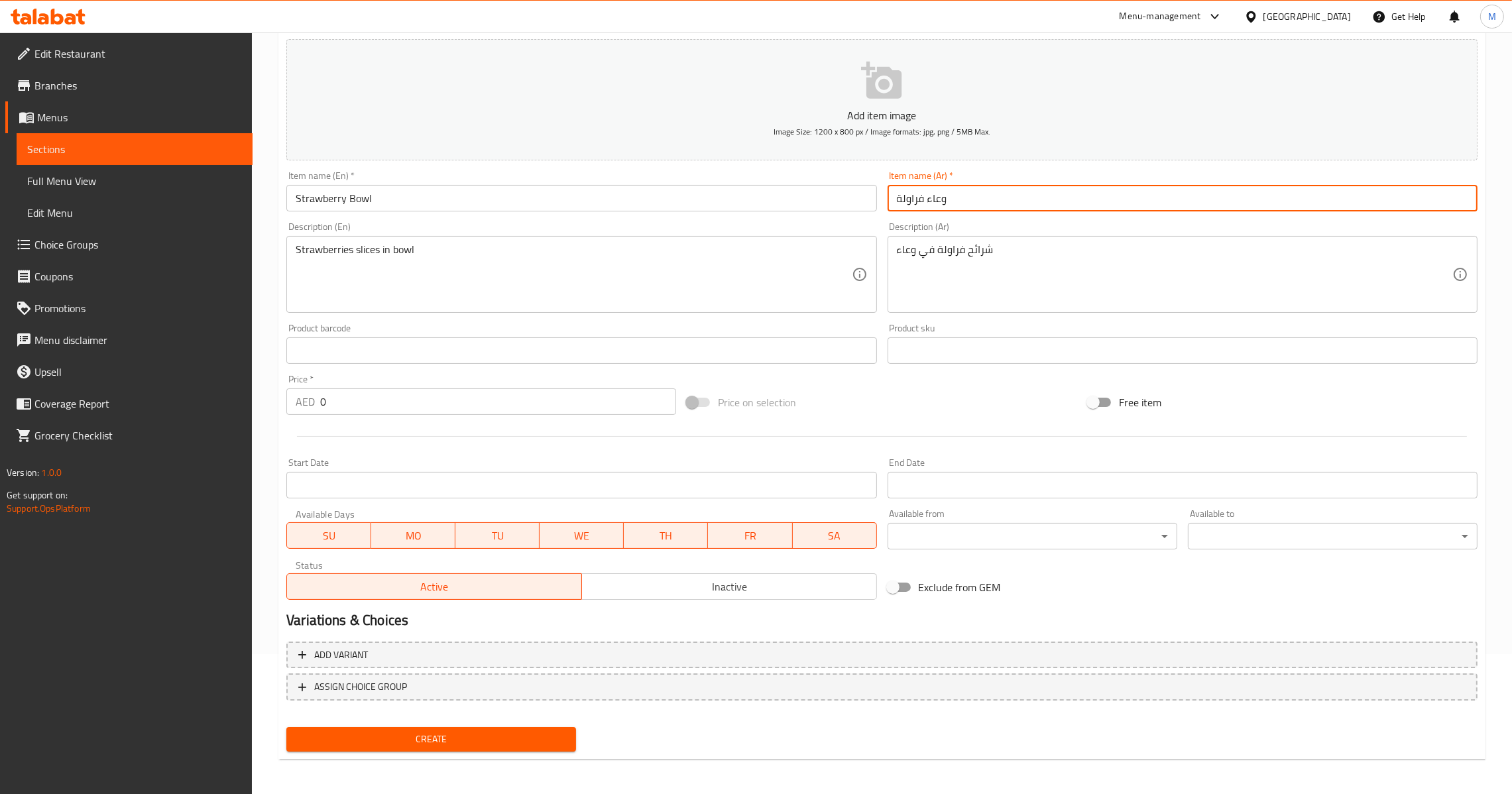
click at [932, 189] on input "وعاء فراولة" at bounding box center [1182, 199] width 590 height 27
click at [938, 194] on input "جاط فراولة" at bounding box center [1182, 199] width 590 height 27
type input "جاط فراولة"
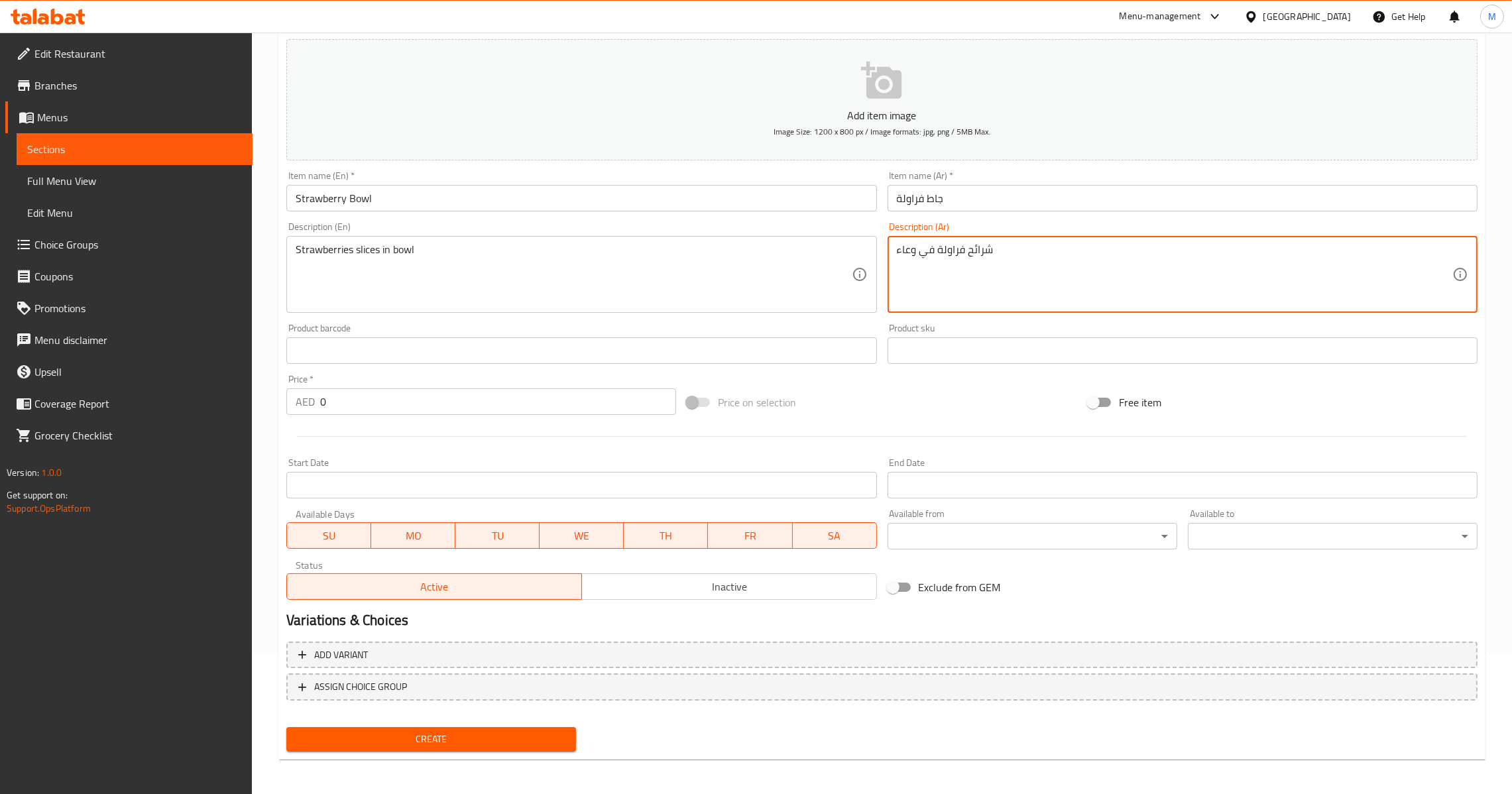
click at [908, 251] on textarea "شرائح فراولة في وعاء" at bounding box center [1174, 275] width 556 height 63
paste textarea "جاط"
type textarea "شرائح فراولة في جاط"
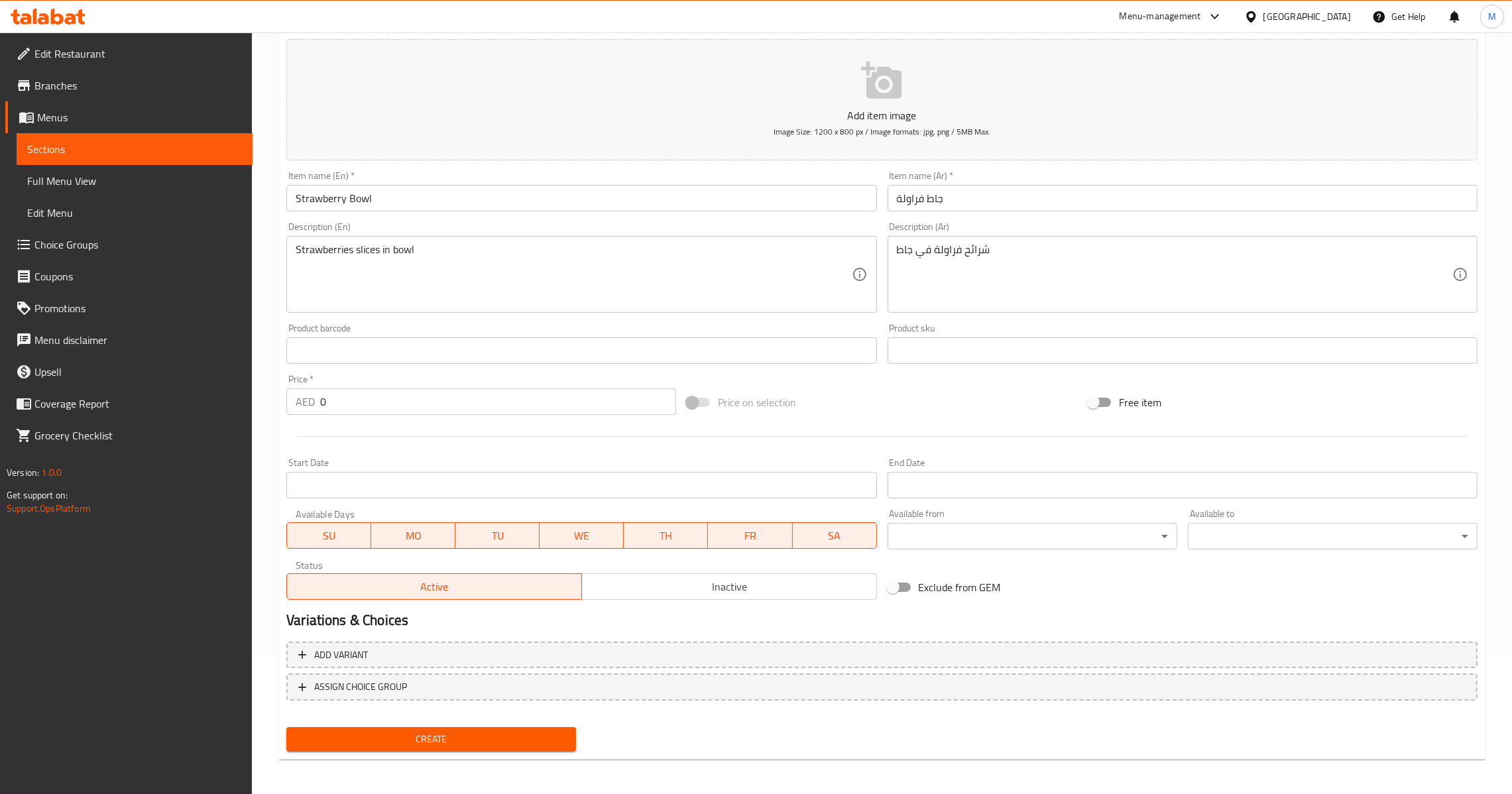
drag, startPoint x: 345, startPoint y: 417, endPoint x: 345, endPoint y: 404, distance: 13.0
click at [345, 405] on div "Price   * AED 0 Price *" at bounding box center [481, 394] width 400 height 51
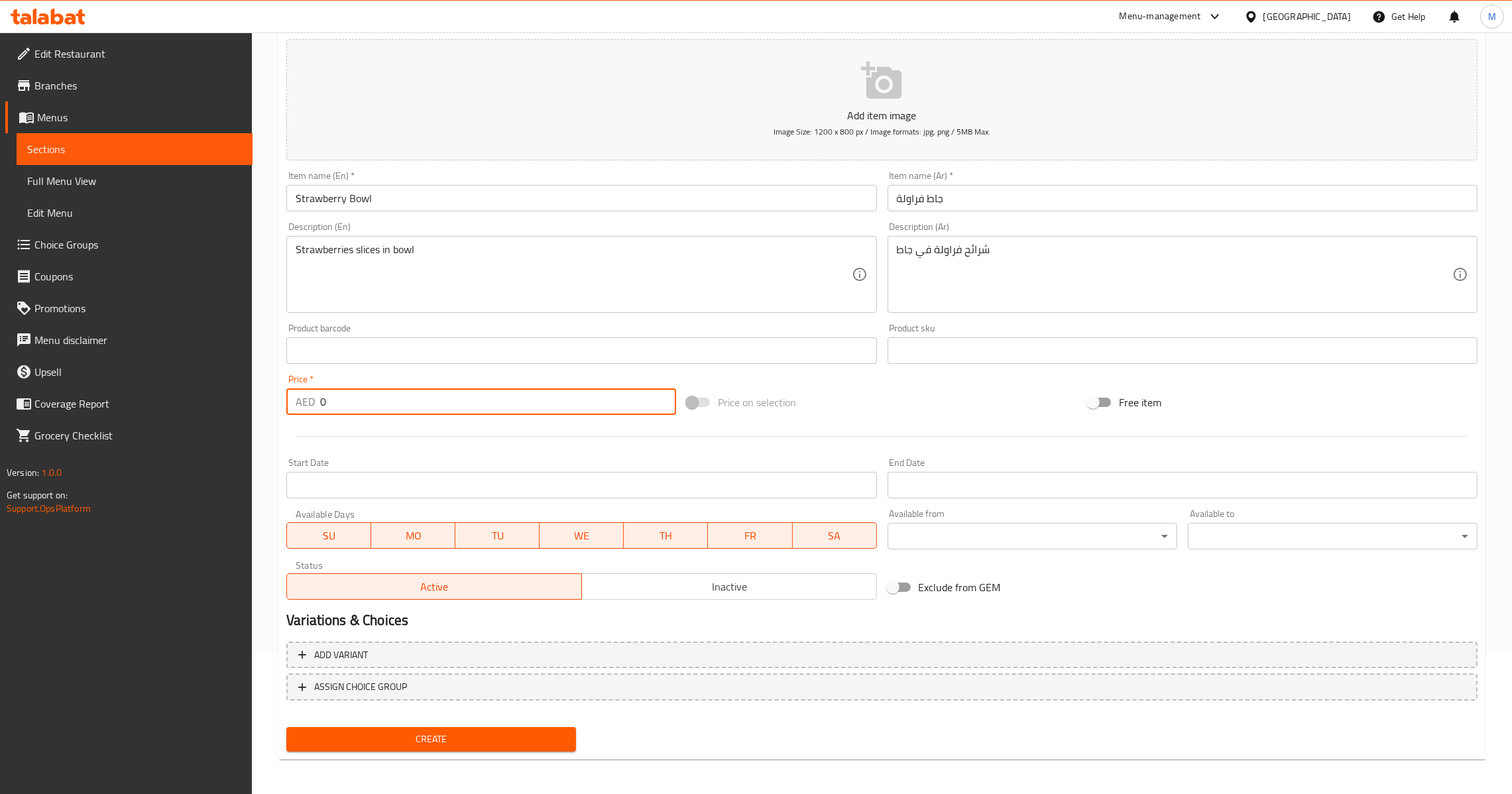
drag, startPoint x: 345, startPoint y: 402, endPoint x: 218, endPoint y: 415, distance: 127.7
click at [222, 414] on div "Edit Restaurant Branches Menus Sections Full Menu View Edit Menu Choice Groups …" at bounding box center [756, 345] width 1512 height 904
type input "32"
click at [423, 723] on div "Create" at bounding box center [432, 739] width 301 height 35
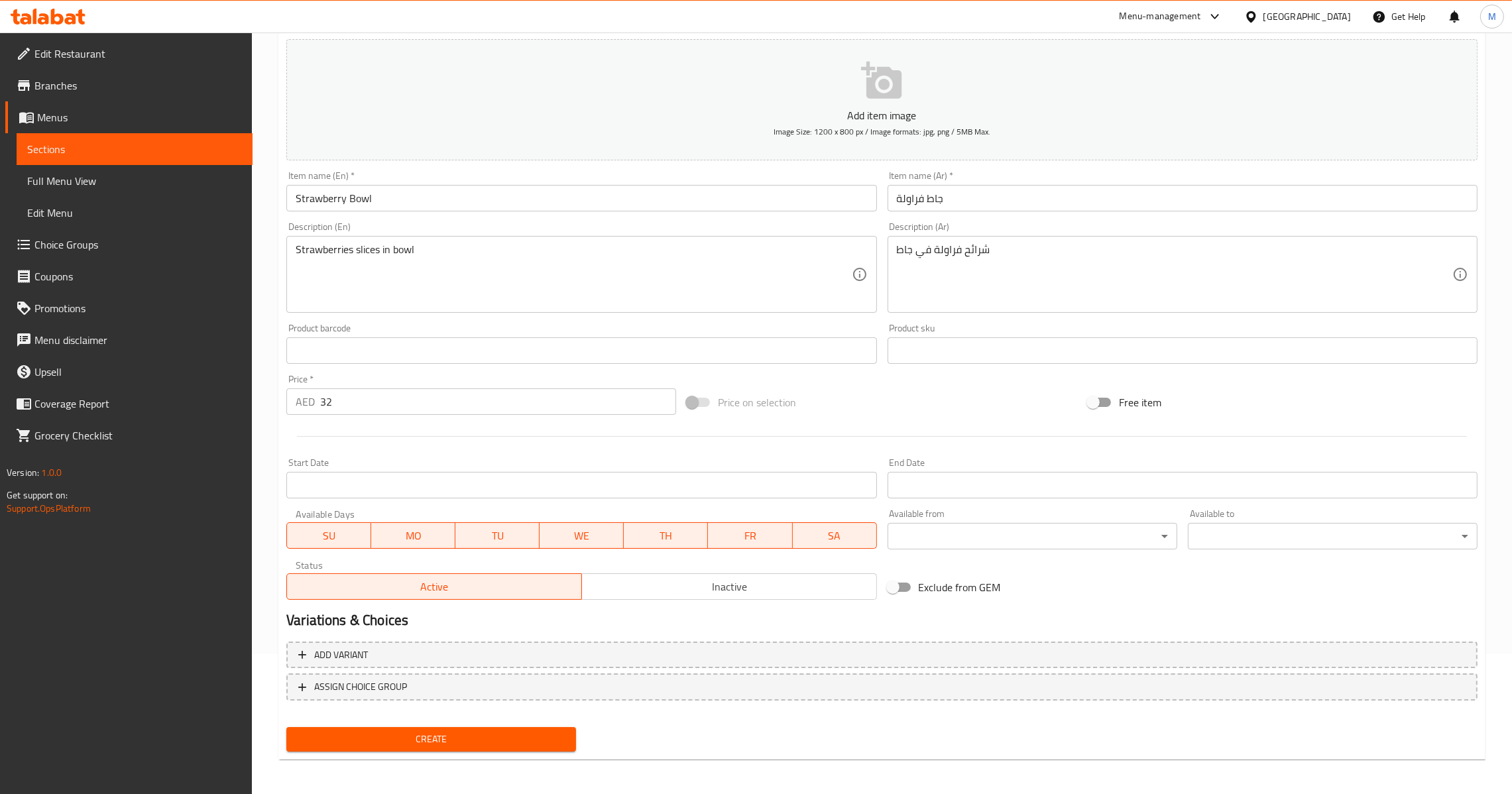
click at [430, 731] on span "Create" at bounding box center [431, 740] width 269 height 16
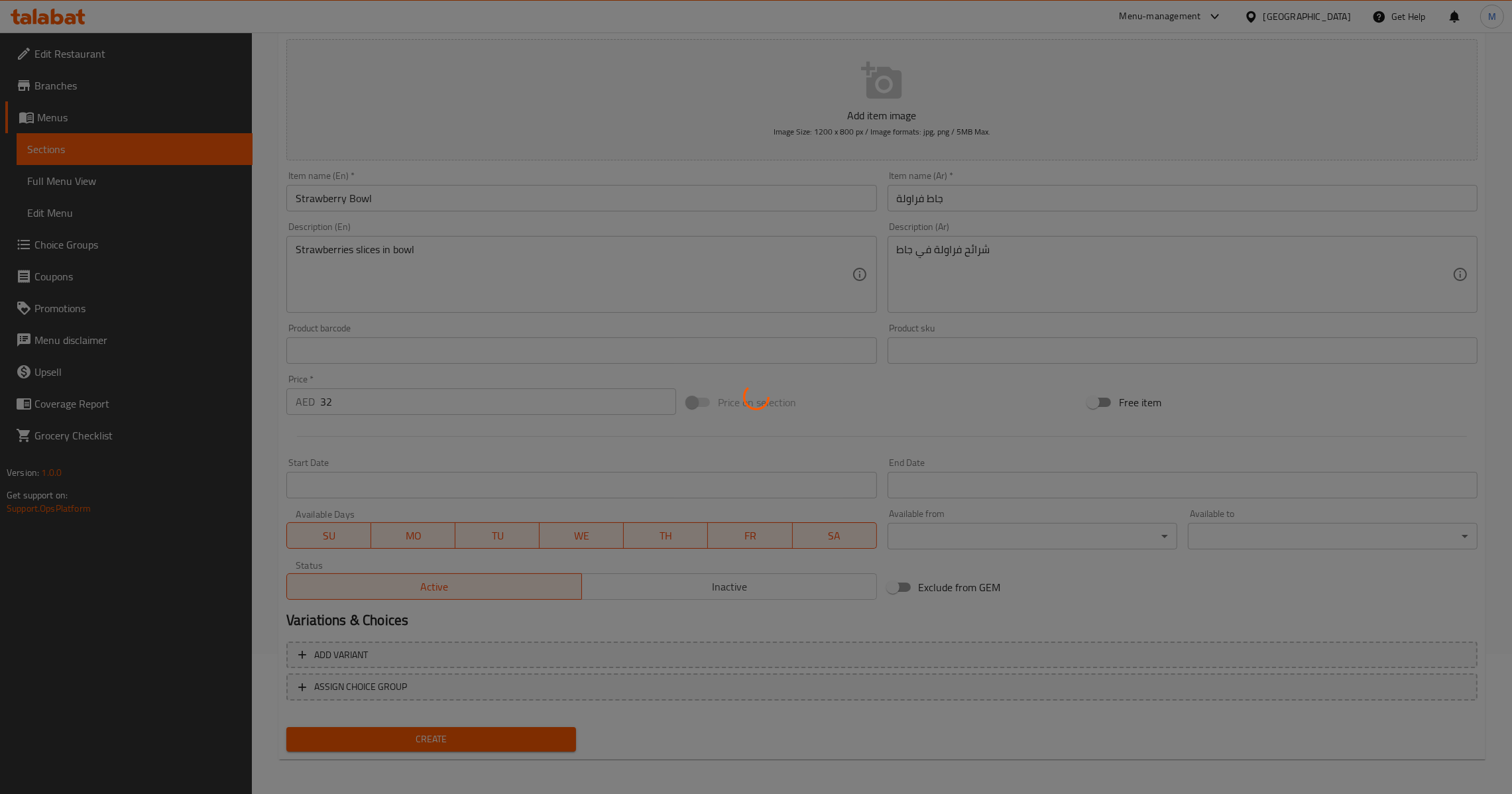
type input "0"
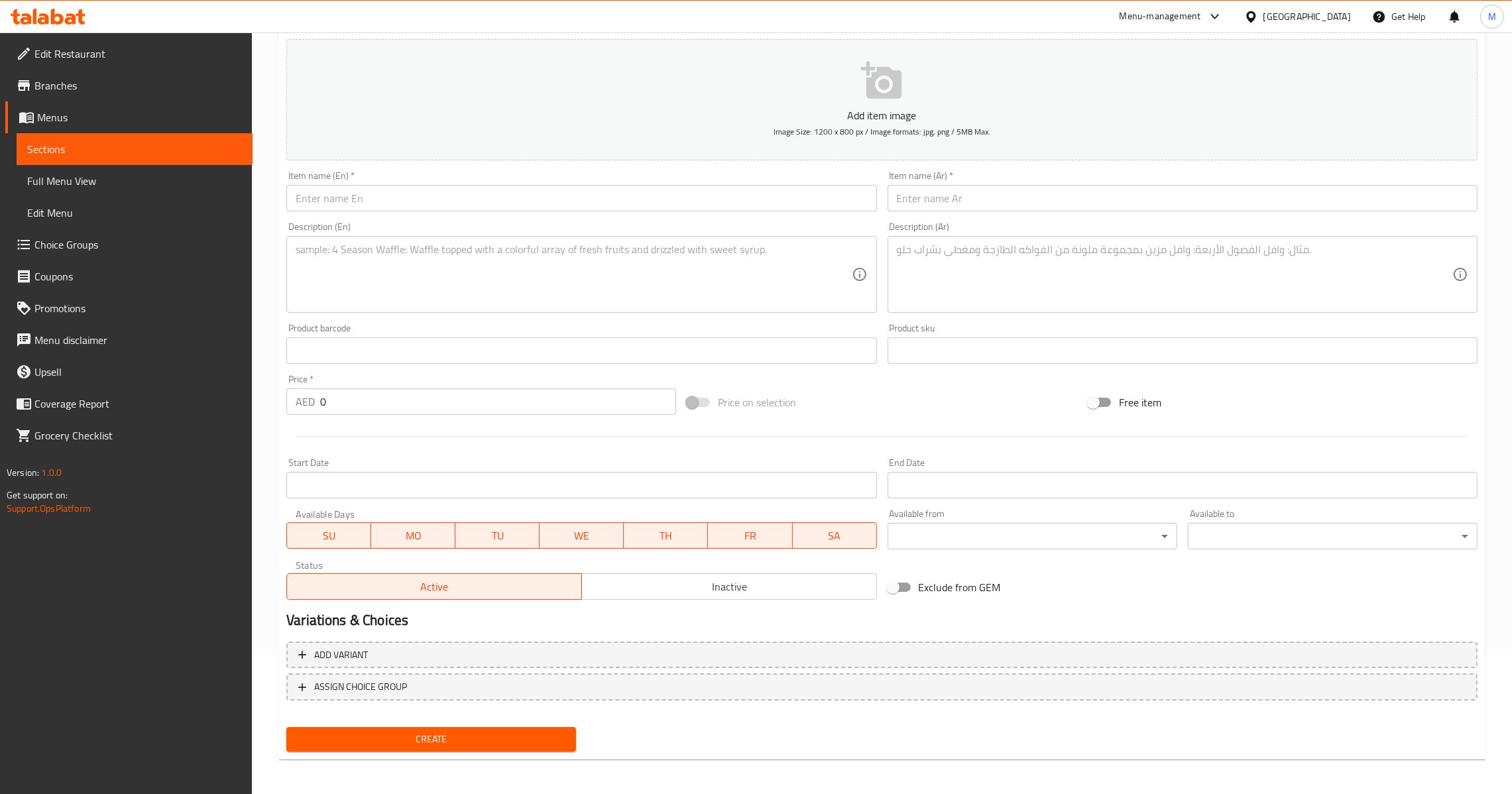
click at [550, 182] on div "Item name (En)   * Item name (En) *" at bounding box center [581, 191] width 590 height 40
click at [550, 207] on input "text" at bounding box center [581, 199] width 590 height 27
paste input "Mix Fruit Nutella"
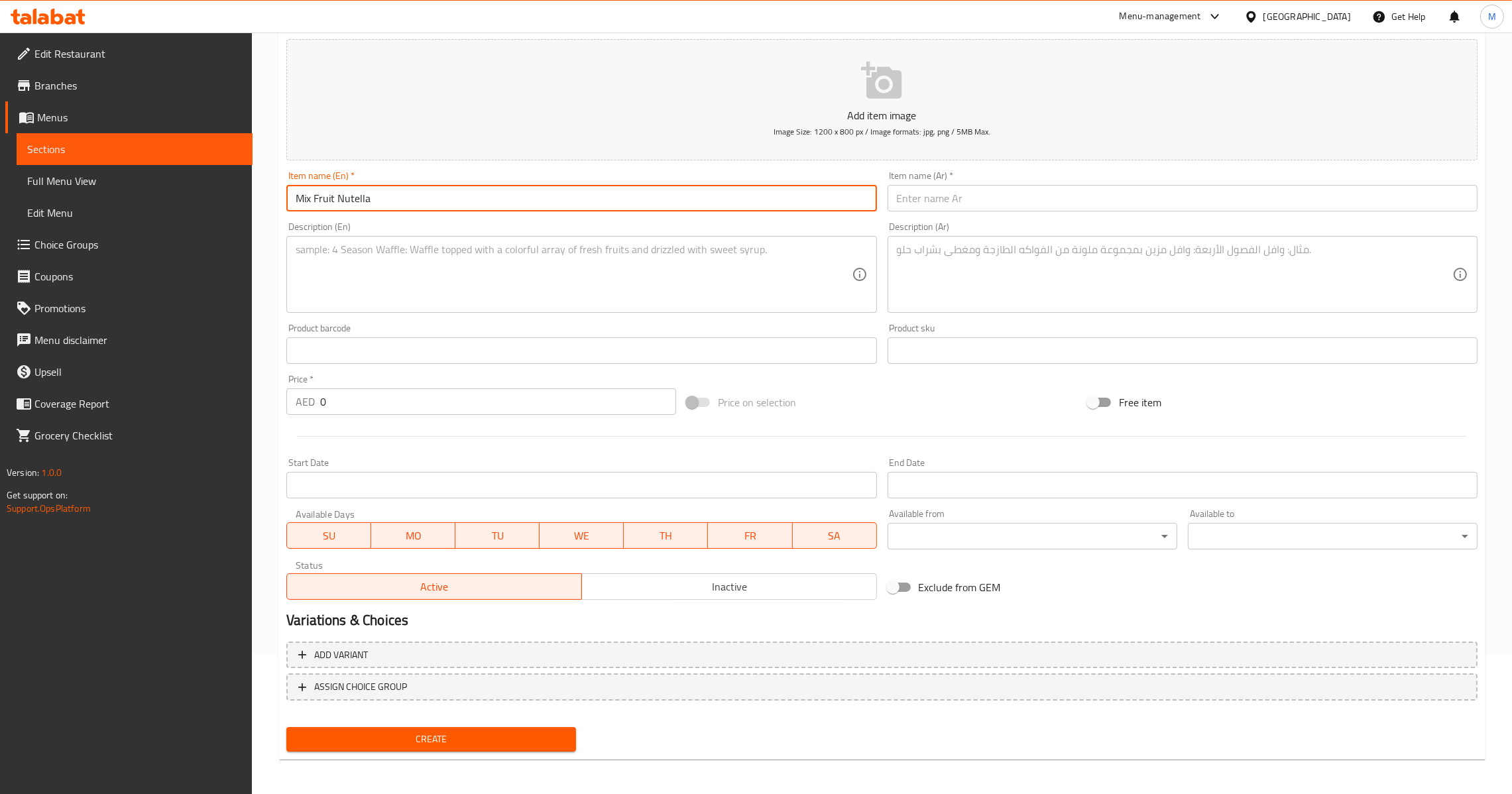
type input "Mix Fruit Nutella"
click at [630, 282] on textarea at bounding box center [573, 275] width 556 height 63
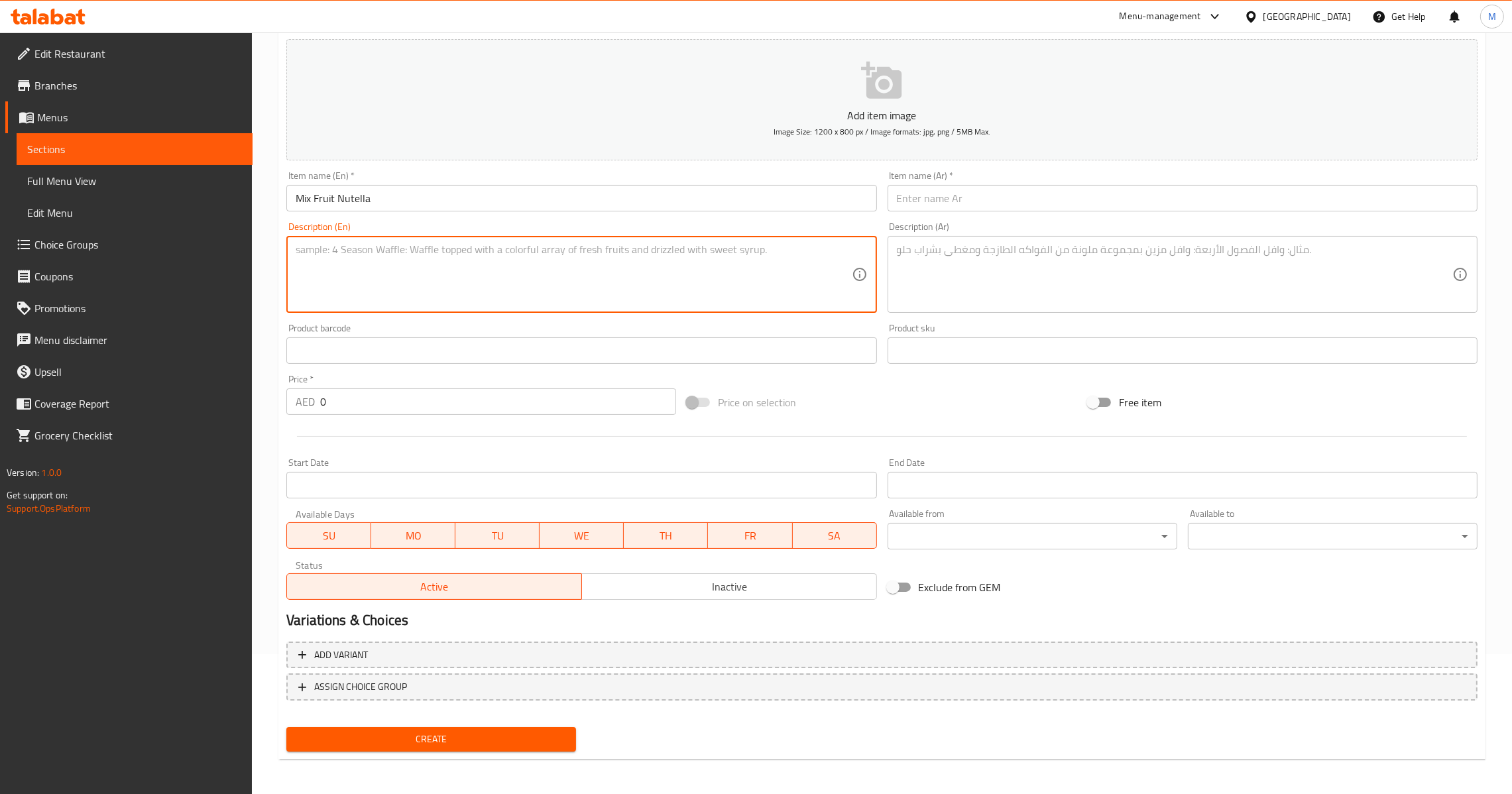
paste textarea "Mix fruits with nutella"
type textarea "Mix fruits with nutella"
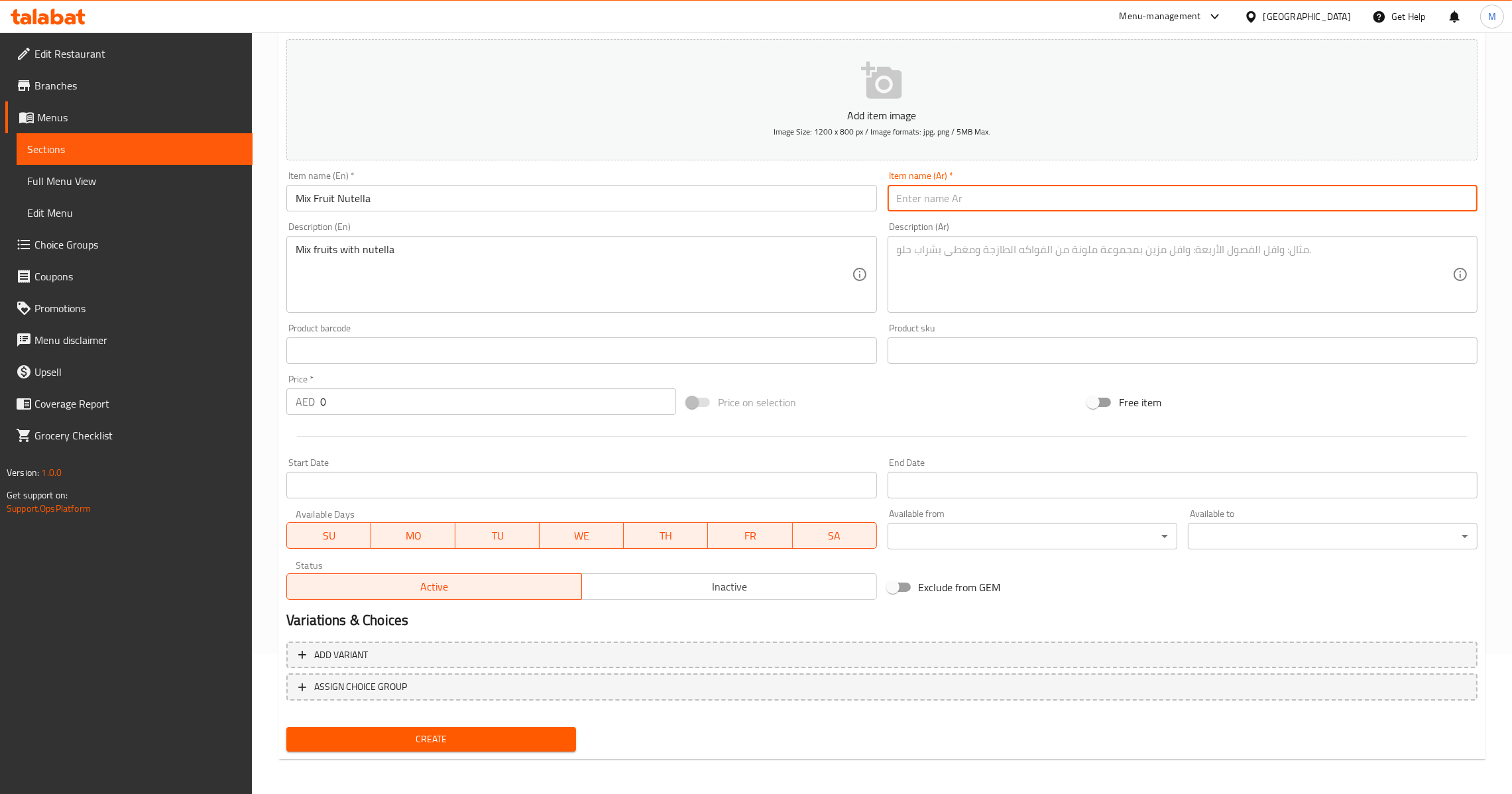
click at [999, 199] on input "text" at bounding box center [1182, 199] width 590 height 27
paste input "مكس فروت نوتيلا"
type input "مكس فروت نوتيلا"
click at [1200, 328] on div "Product sku Product sku" at bounding box center [1182, 344] width 590 height 40
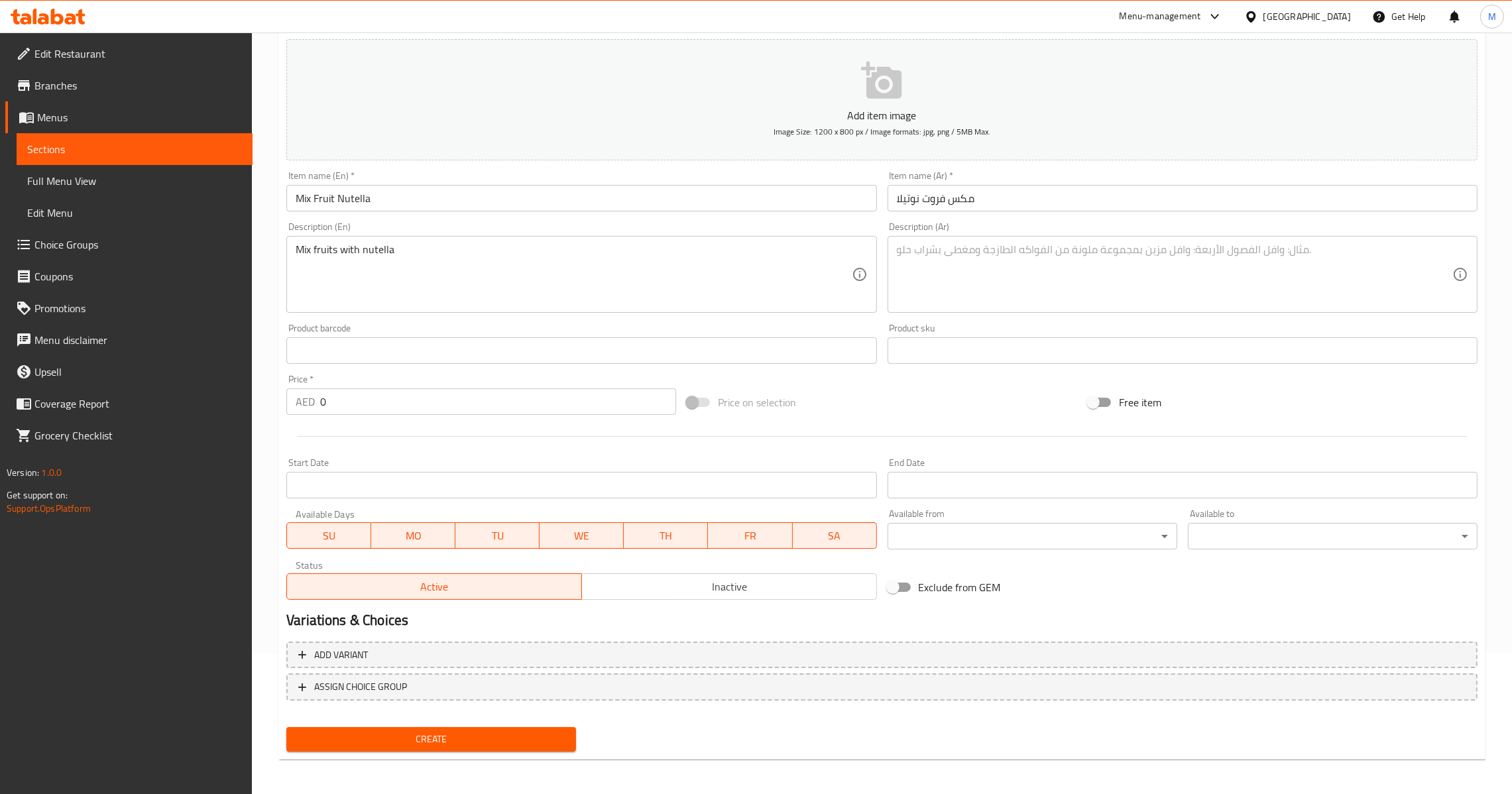
click at [1156, 275] on textarea at bounding box center [1174, 275] width 556 height 63
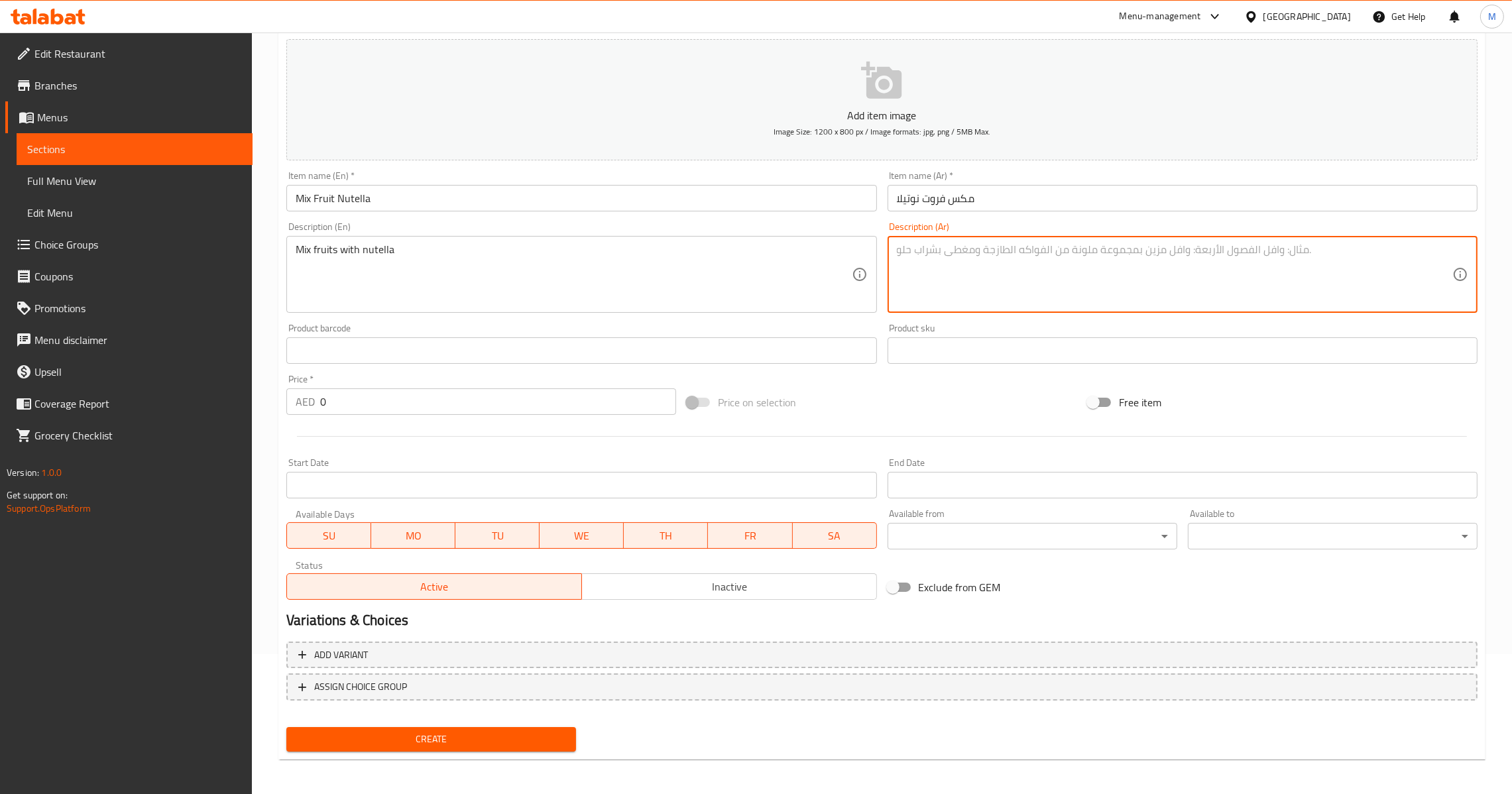
paste textarea "فواكة مشكل مع نوتيلا"
type textarea "فواكة مشكل مع نوتيلا"
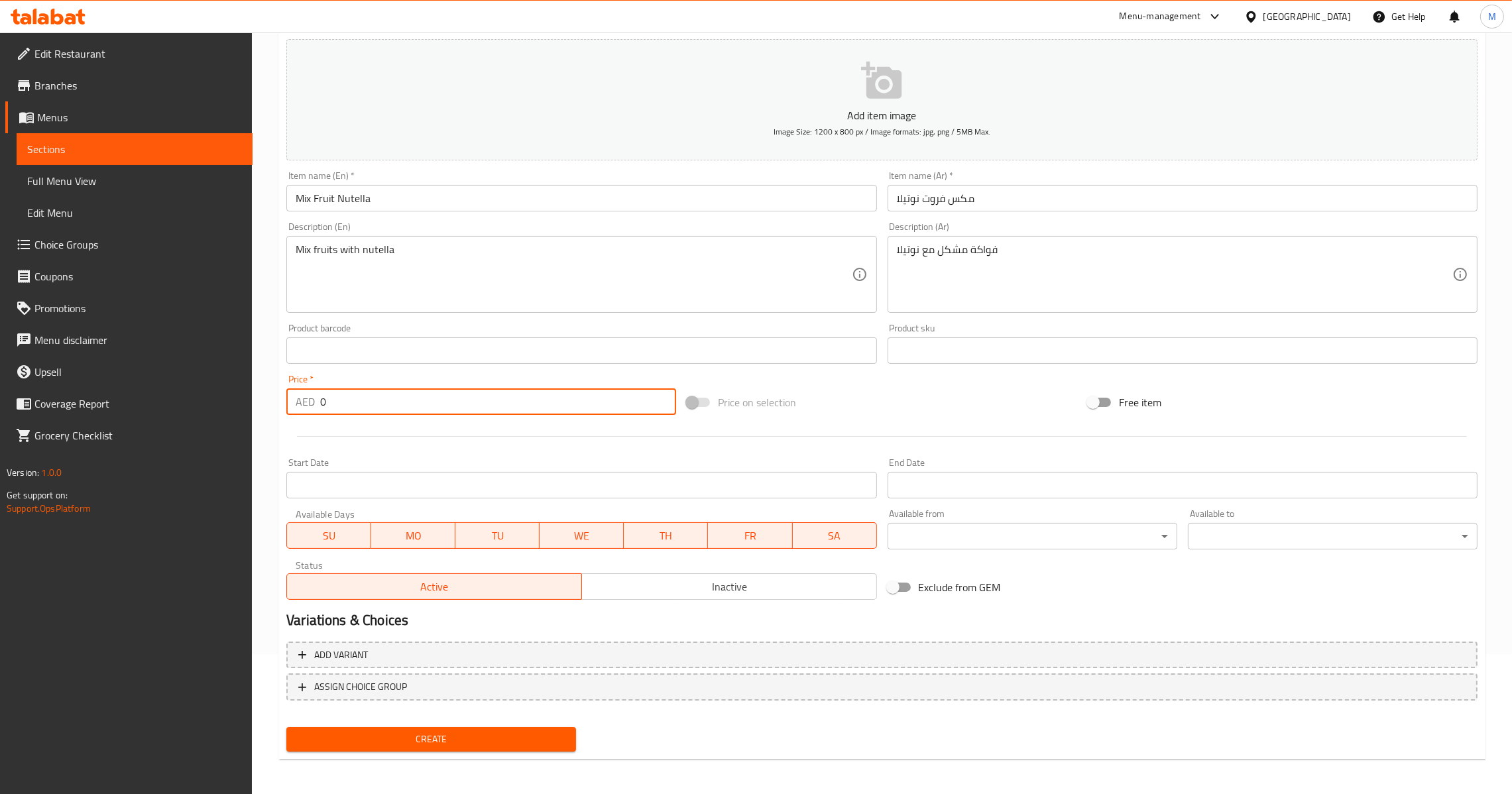
drag, startPoint x: 392, startPoint y: 409, endPoint x: 268, endPoint y: 407, distance: 124.0
click at [268, 407] on div "Home / Restaurants management / Menus / Sections / item / create Ice Cream sect…" at bounding box center [882, 345] width 1260 height 904
type input "32"
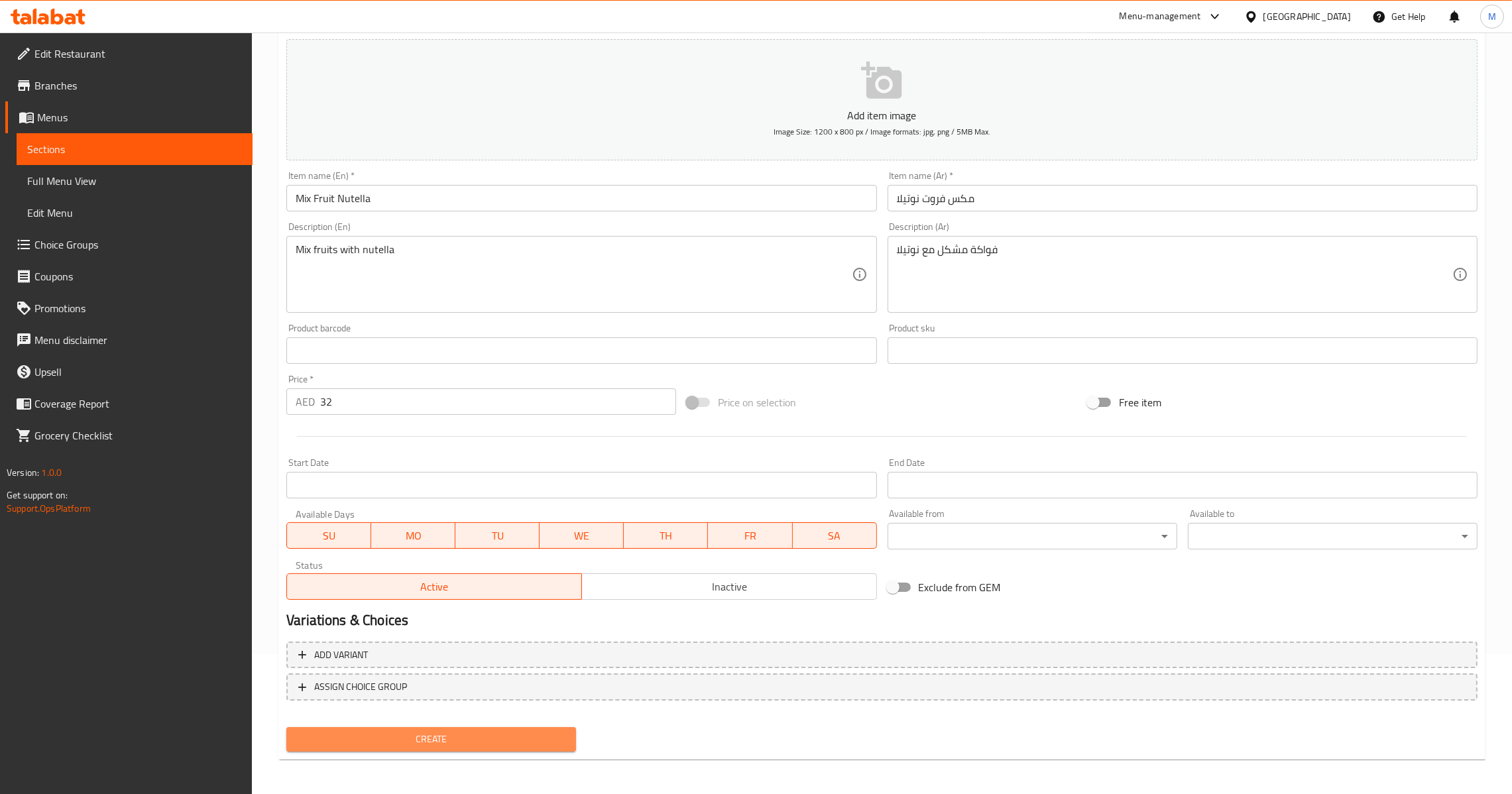
click at [431, 731] on span "Create" at bounding box center [431, 740] width 269 height 16
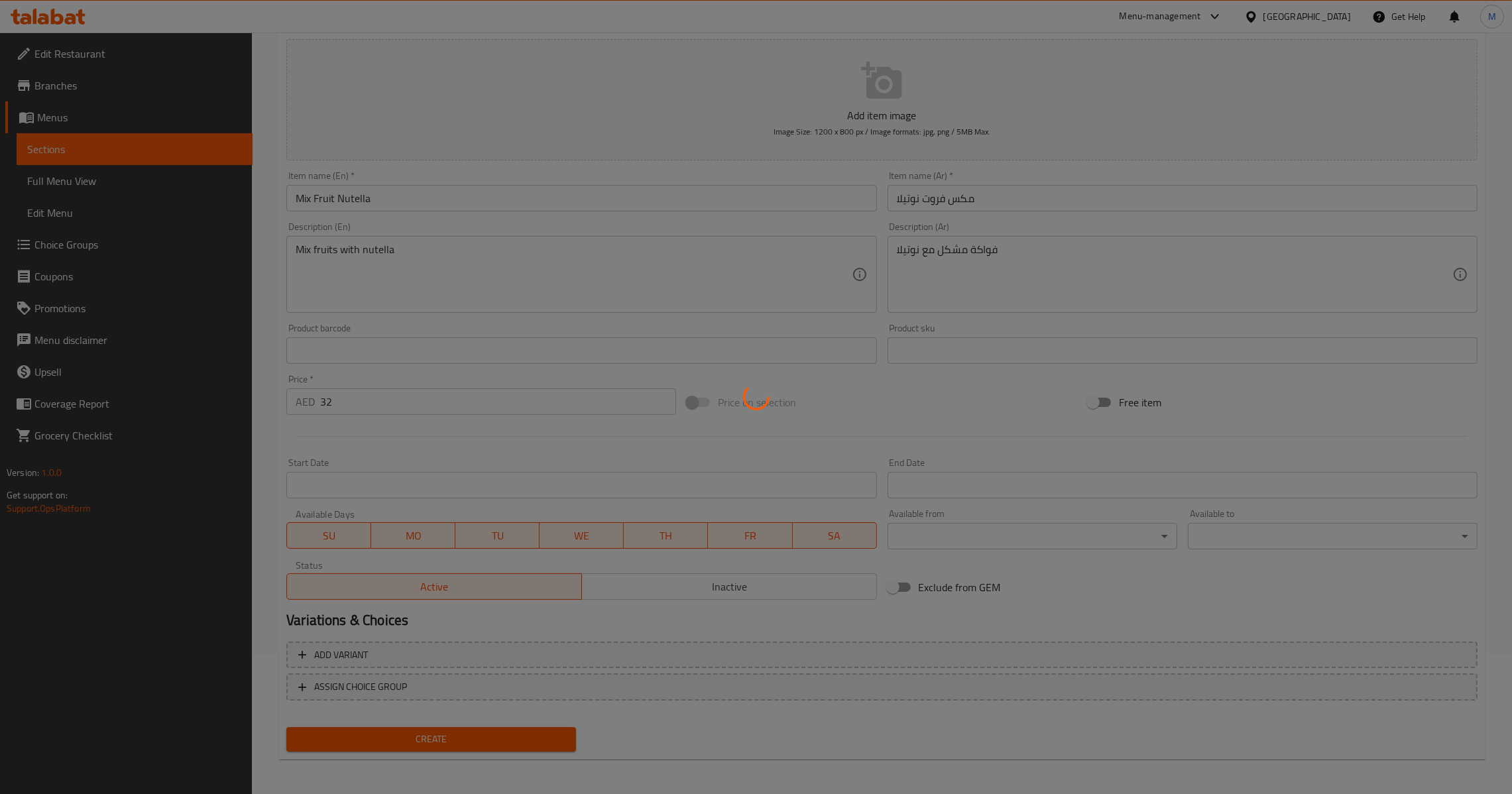
type input "0"
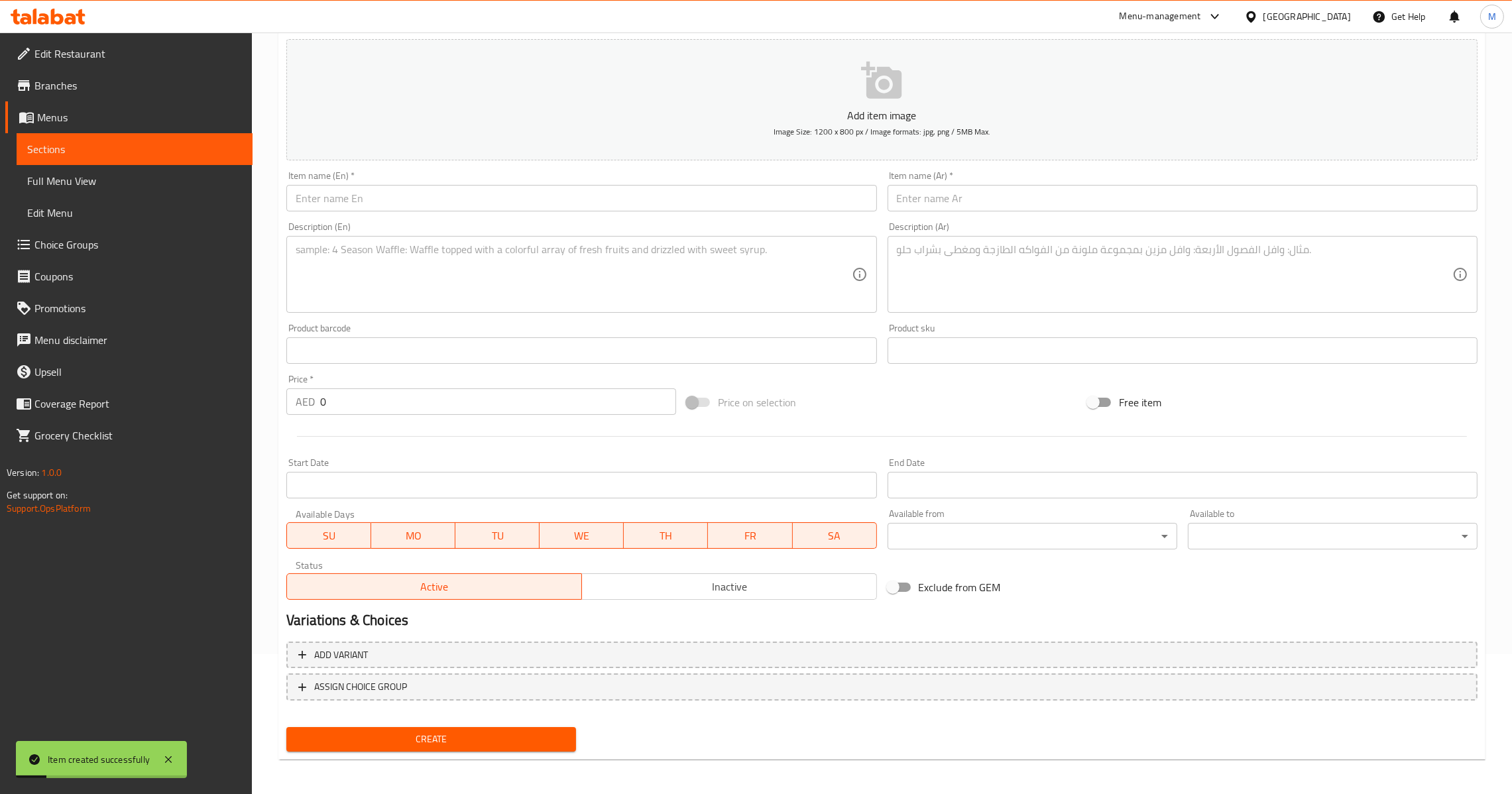
click at [1004, 190] on input "text" at bounding box center [1182, 199] width 590 height 27
paste input "مانجو صحن"
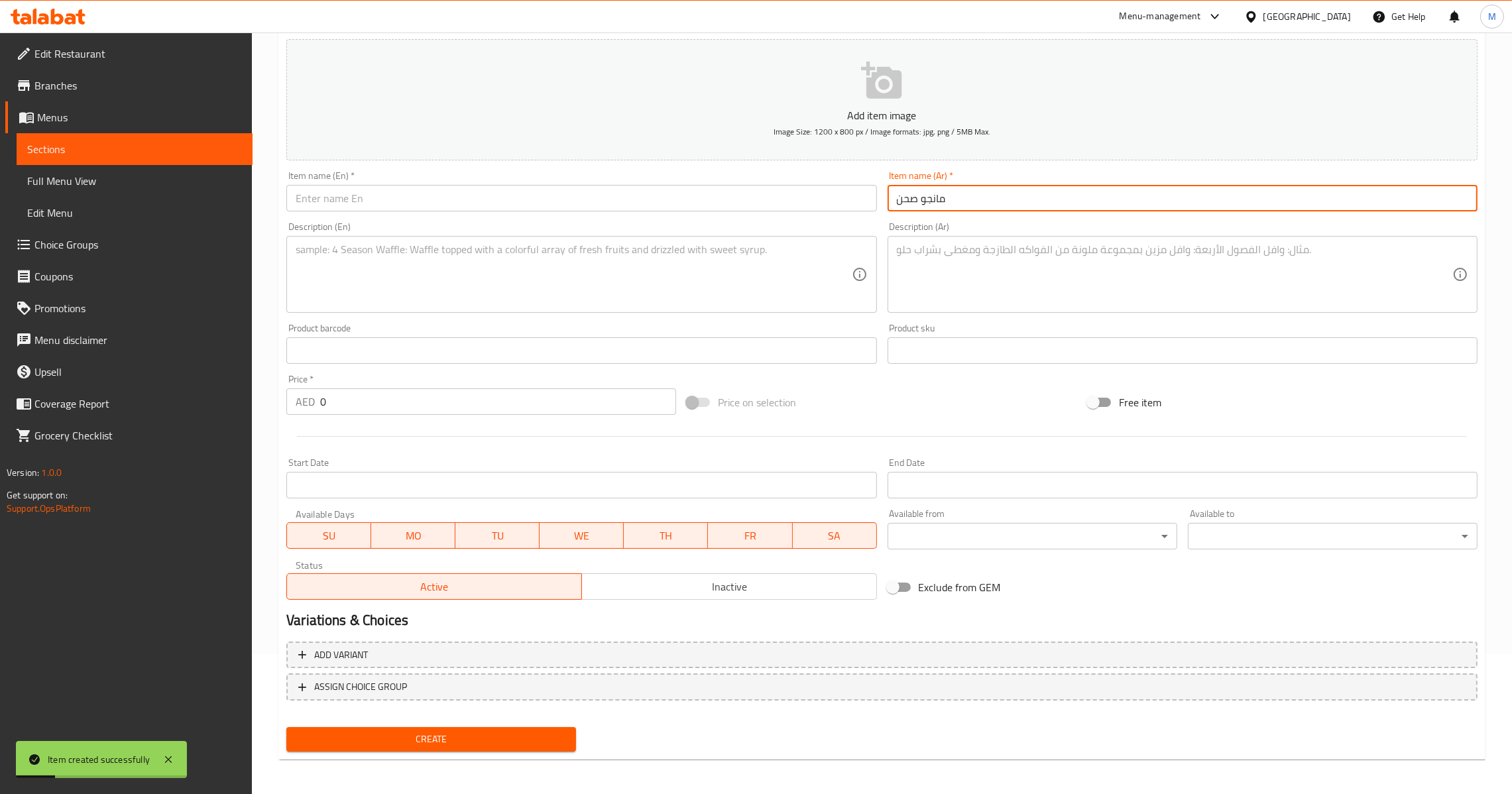
type input "مانجو صحن"
click at [973, 261] on textarea at bounding box center [1174, 275] width 556 height 63
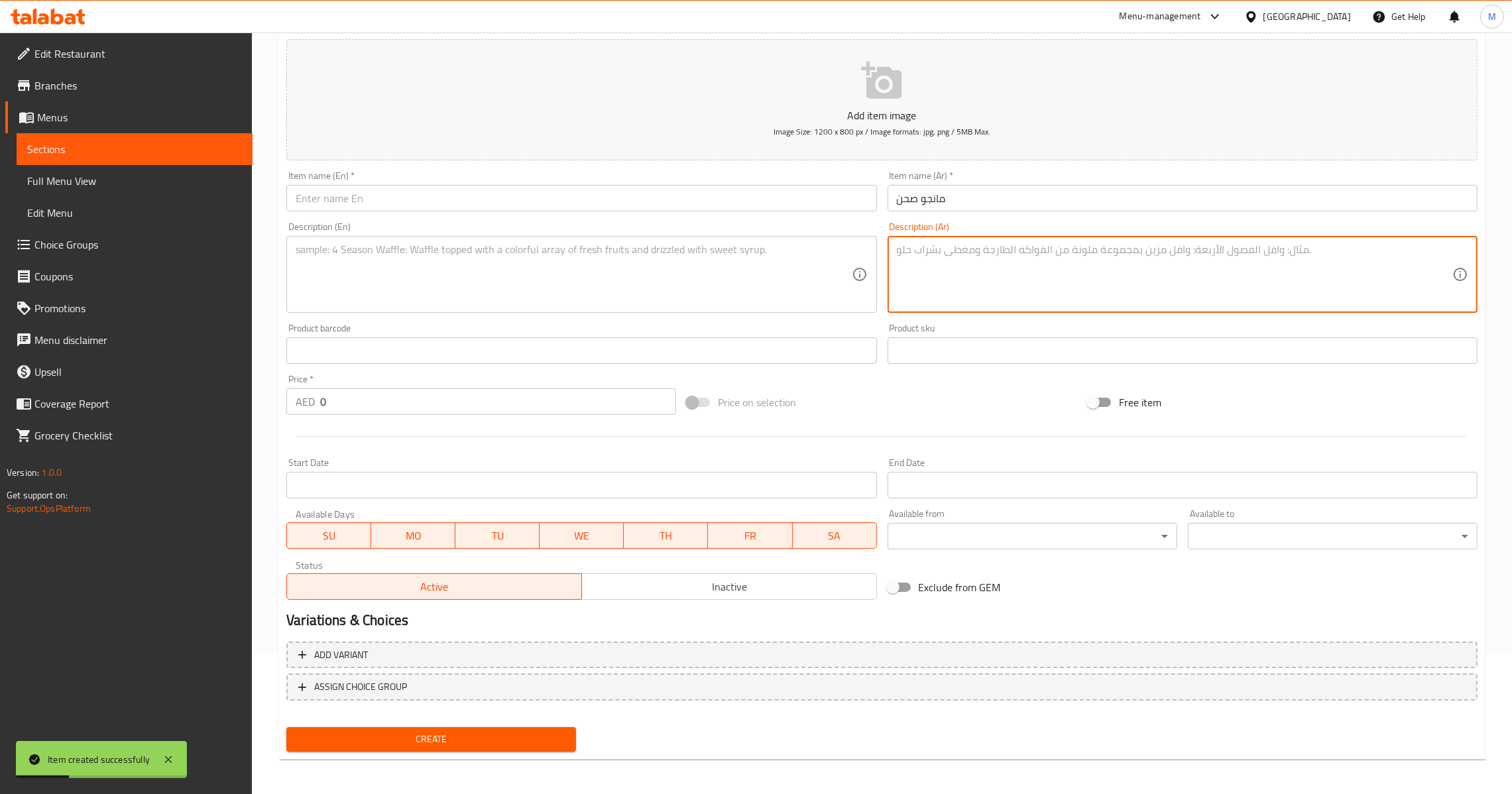
paste textarea "قطع مانجو داخله صحن."
click at [908, 251] on textarea "قطع مانجو داخله صحن." at bounding box center [1174, 275] width 556 height 63
type textarea "قطع مانجو داخله جاط."
click at [903, 239] on div "قطع مانجو داخله جاط. Description (Ar)" at bounding box center [1182, 274] width 590 height 77
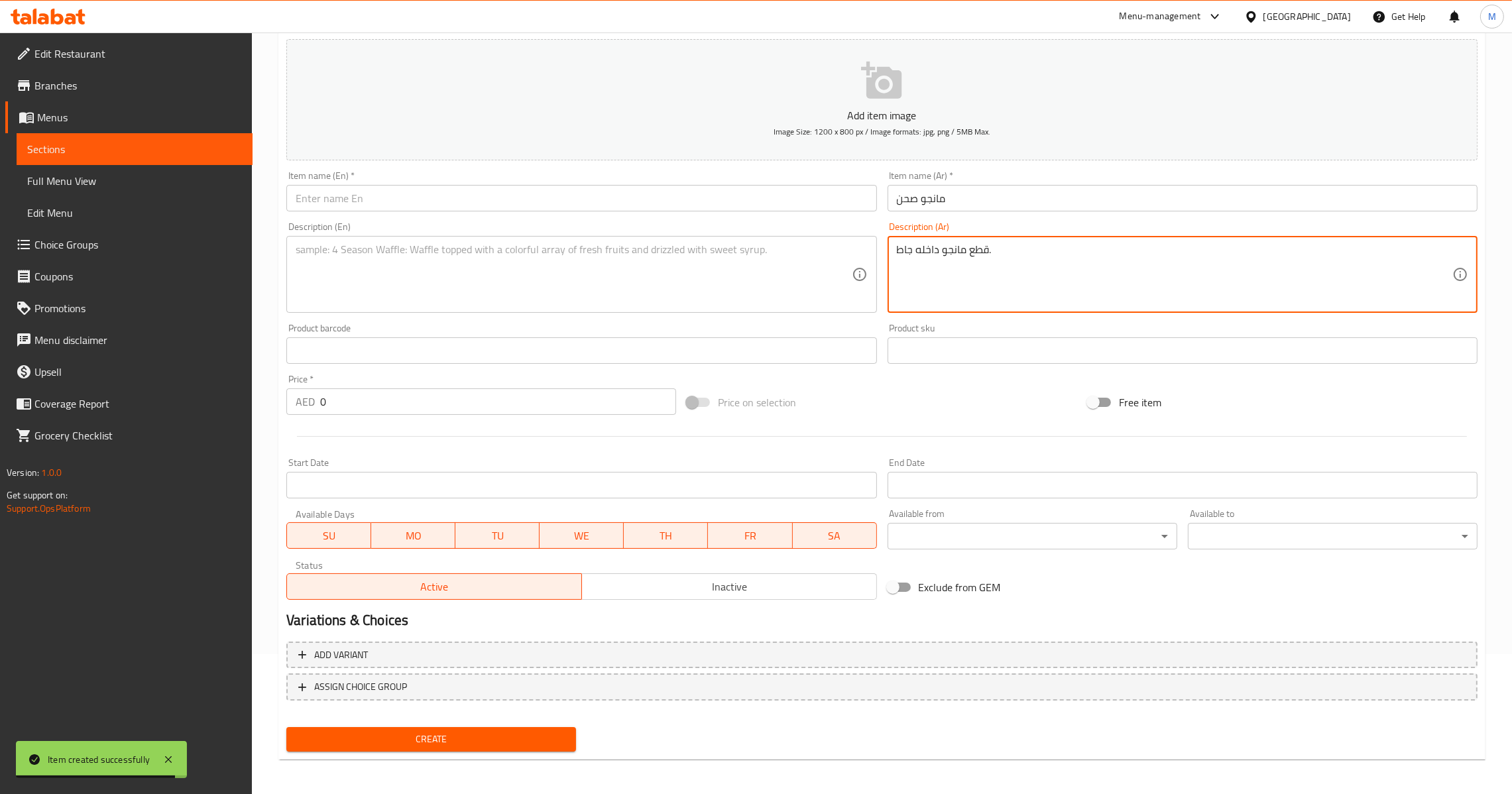
click at [901, 239] on div "قطع مانجو داخله جاط. Description (Ar)" at bounding box center [1182, 274] width 590 height 77
click at [901, 249] on textarea "قطع مانجو داخله جاط." at bounding box center [1174, 275] width 556 height 63
click at [898, 203] on input "مانجو صحن" at bounding box center [1182, 199] width 590 height 27
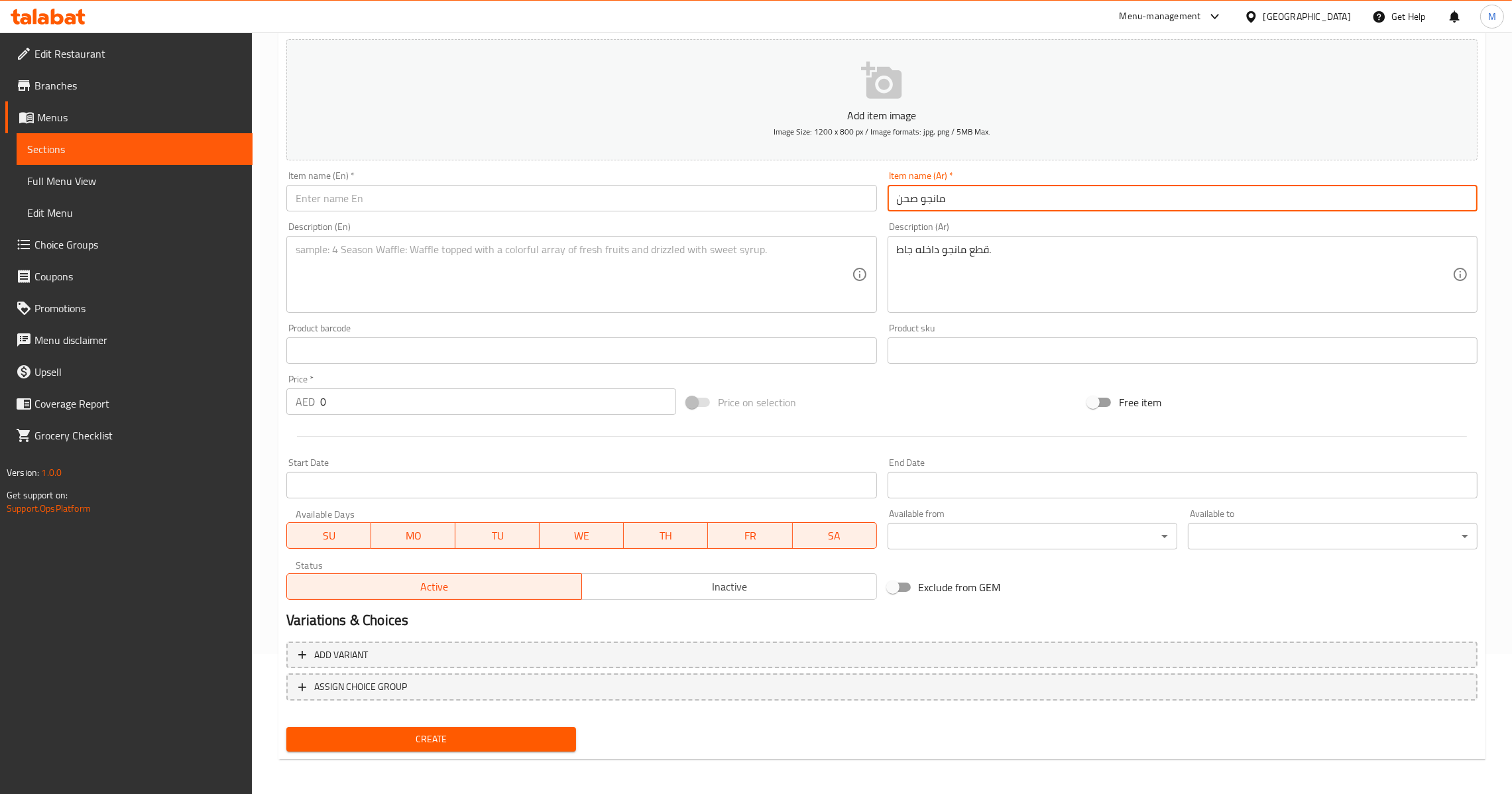
click at [898, 203] on input "مانجو صحن" at bounding box center [1182, 199] width 590 height 27
paste input "جاط"
click at [905, 197] on input "مانجو صحن" at bounding box center [1182, 199] width 590 height 27
paste input "اط"
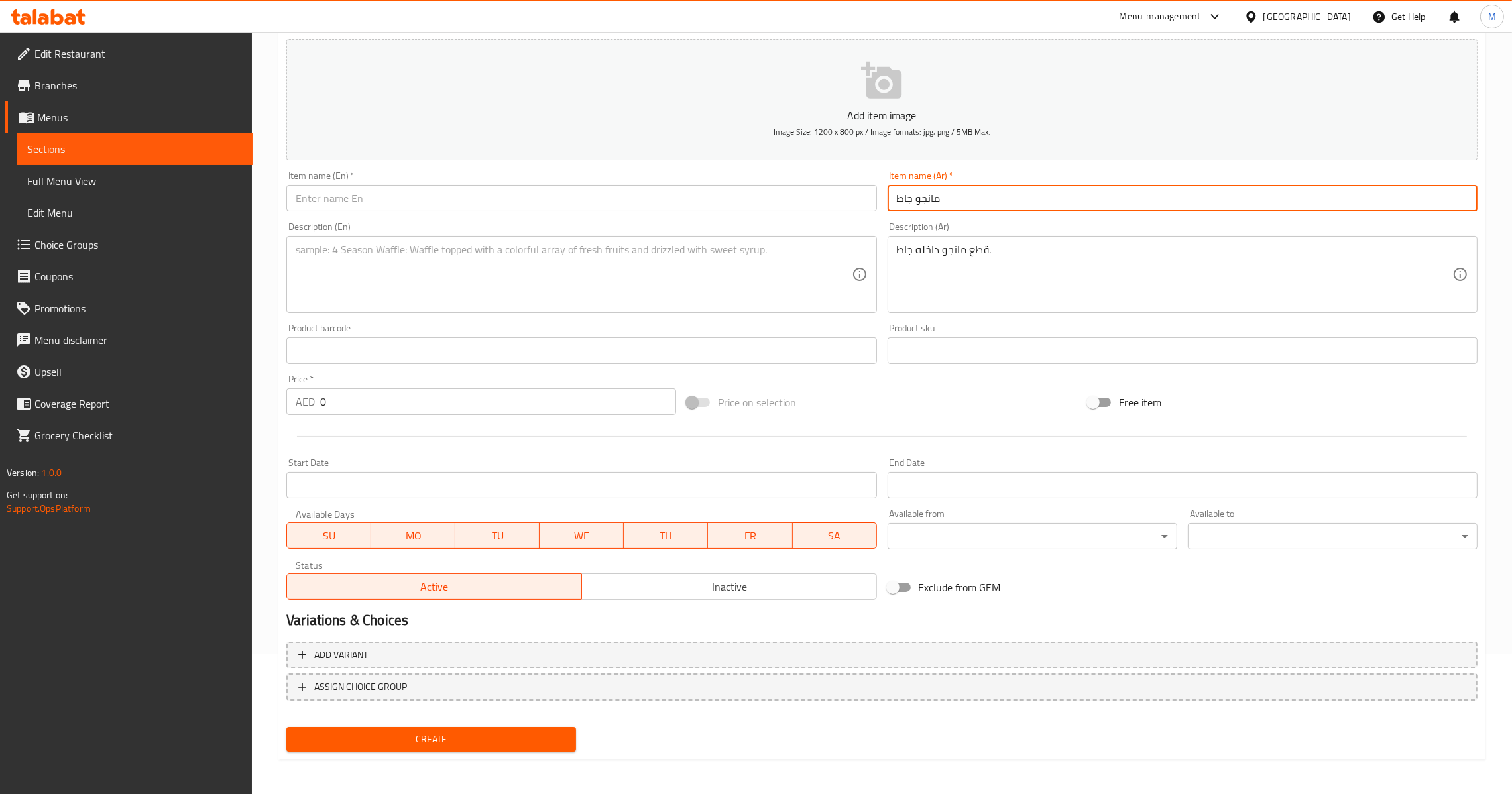
type input "مانجو جاط"
click at [742, 203] on input "text" at bounding box center [581, 199] width 590 height 27
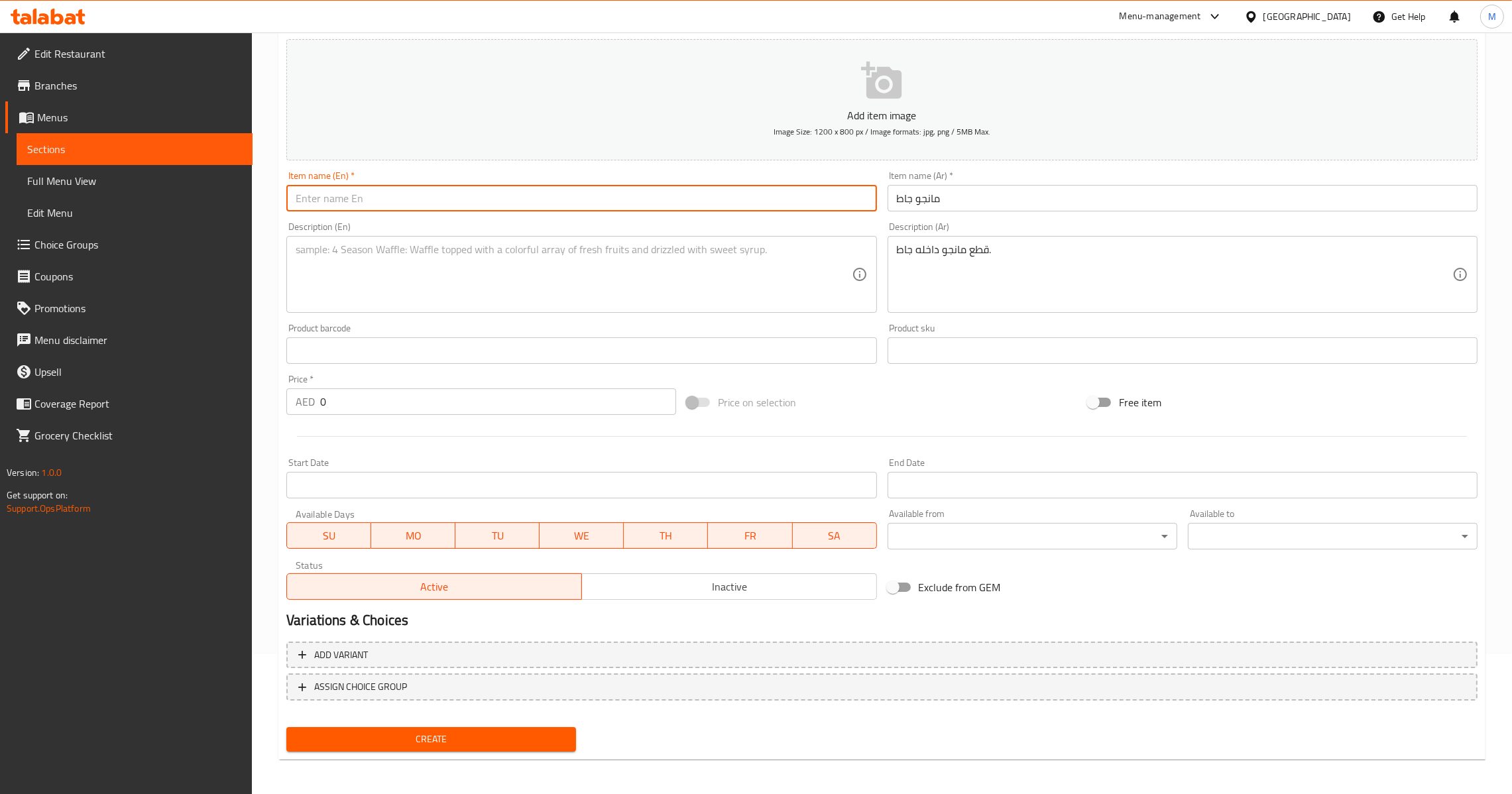
paste input "Mango Bowl"
click at [556, 272] on textarea at bounding box center [573, 275] width 556 height 63
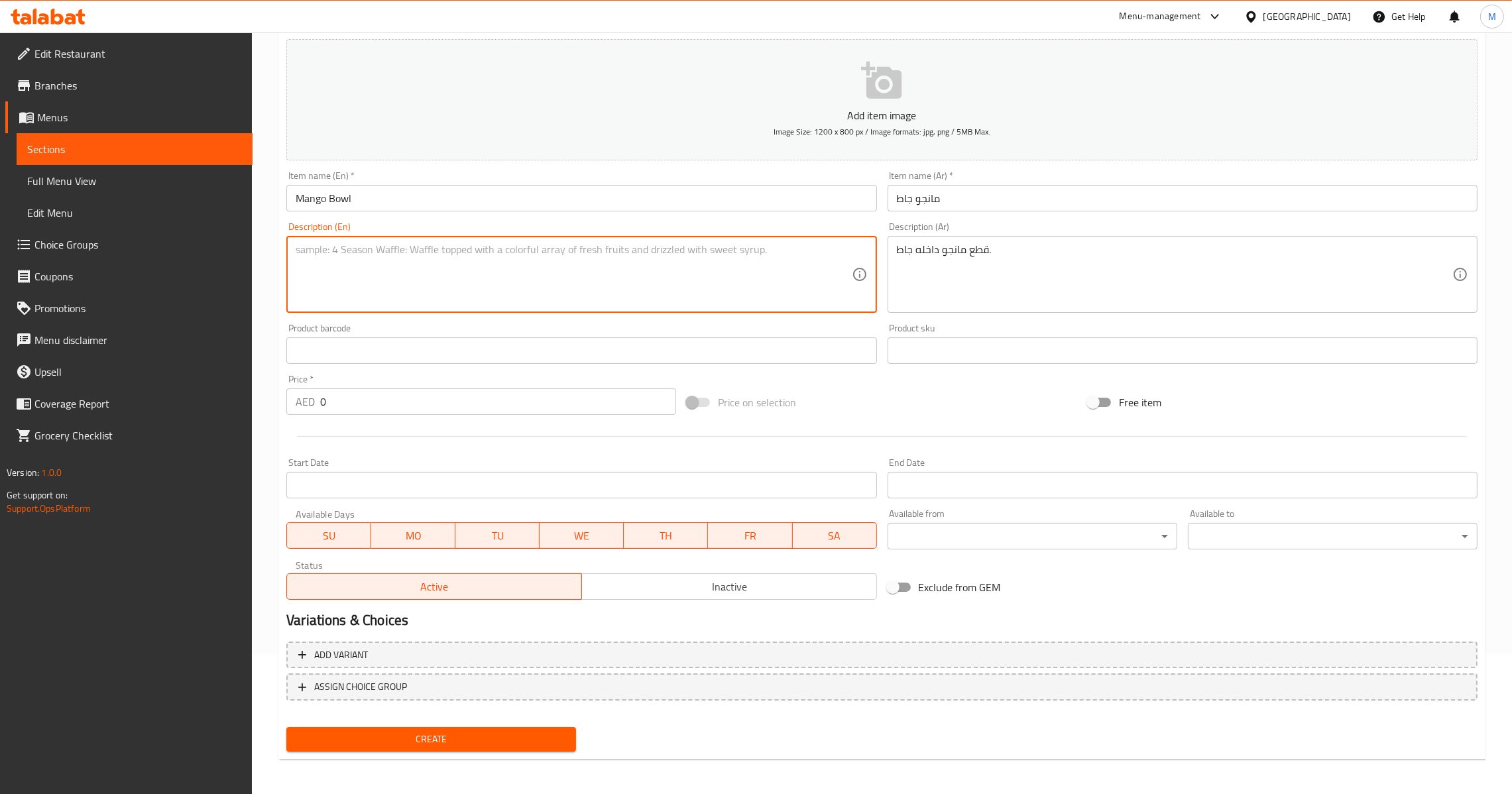
paste textarea "Mango pieces in bowl."
drag, startPoint x: 360, startPoint y: 392, endPoint x: 204, endPoint y: 425, distance: 159.5
click at [231, 413] on div "Edit Restaurant Branches Menus Sections Full Menu View Edit Menu Choice Groups …" at bounding box center [756, 345] width 1512 height 904
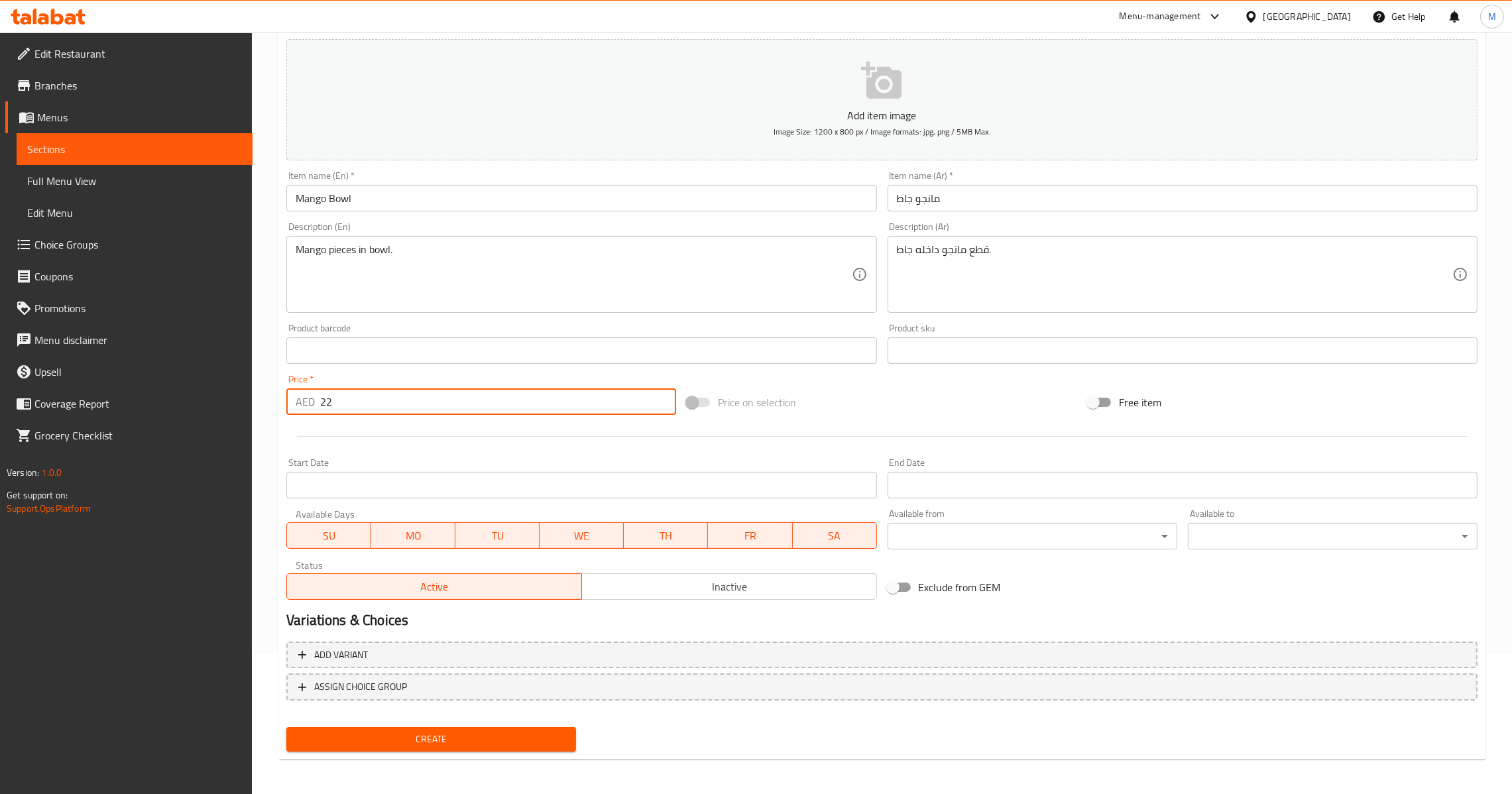
click at [439, 735] on span "Create" at bounding box center [431, 740] width 269 height 16
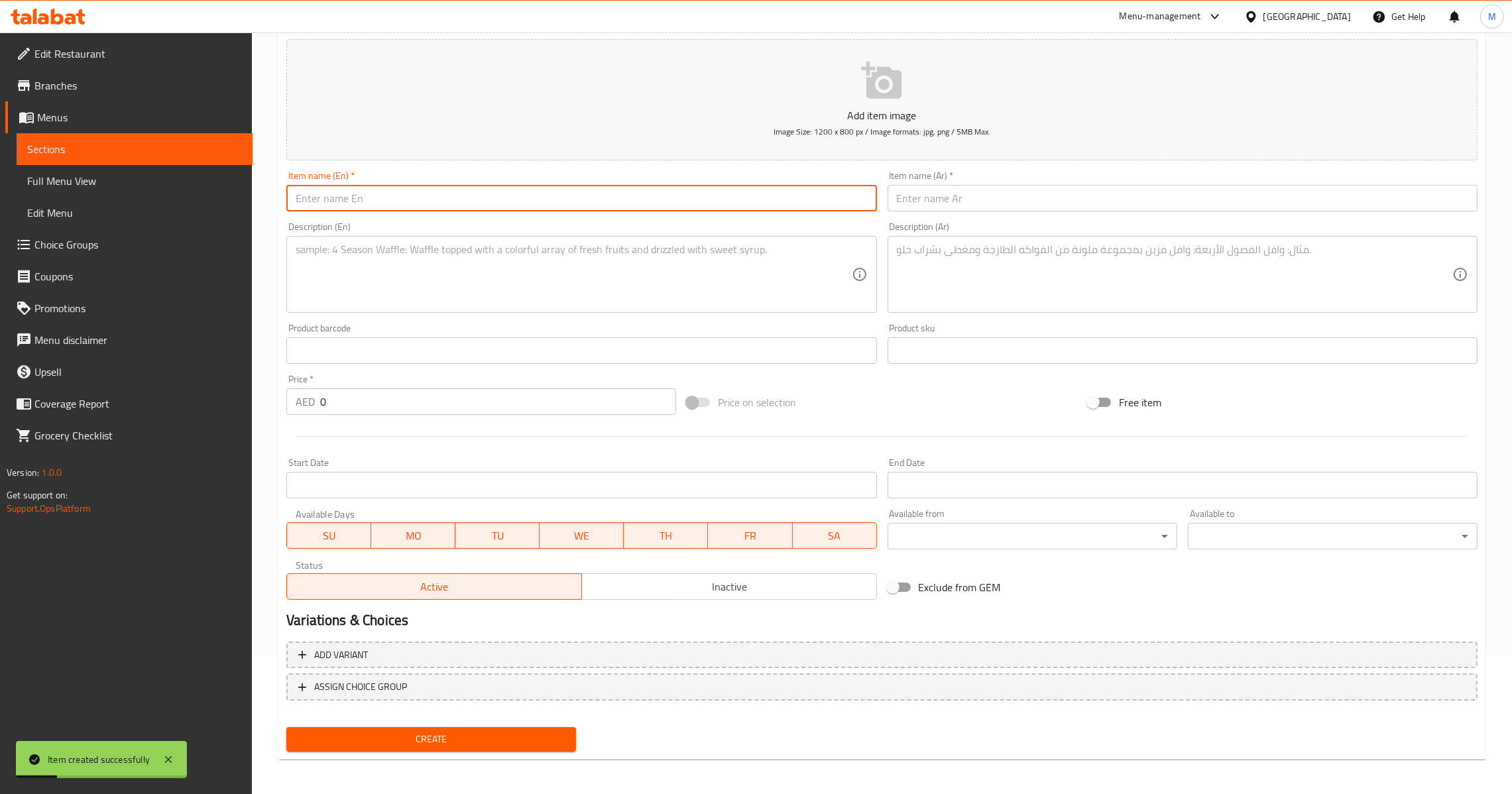
click at [504, 202] on input "text" at bounding box center [581, 199] width 590 height 27
paste input "Watermelon Bowl"
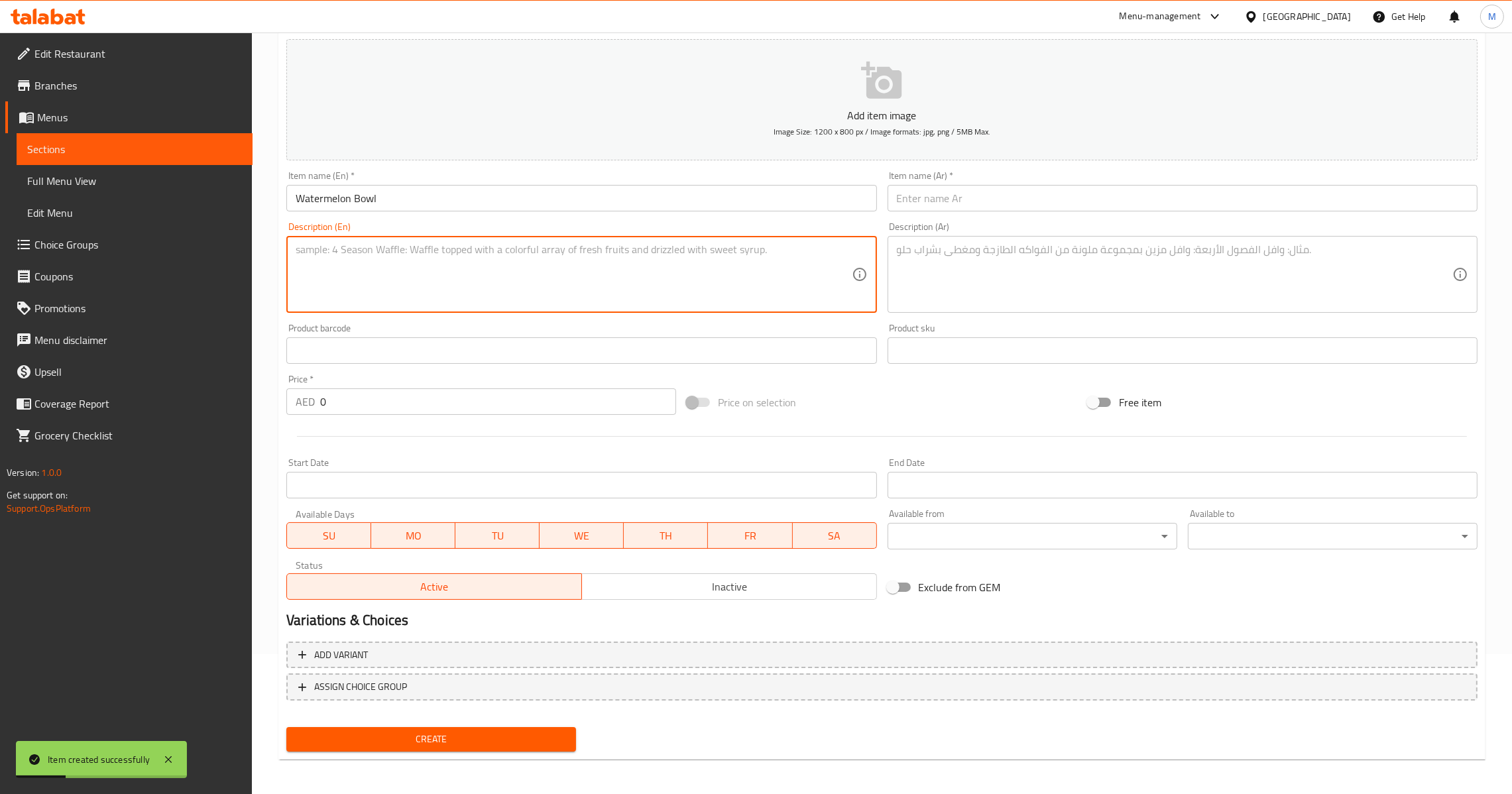
click at [656, 264] on textarea at bounding box center [573, 275] width 556 height 63
paste textarea "Watermelon pieces in bowl"
click at [984, 275] on textarea at bounding box center [1174, 275] width 556 height 63
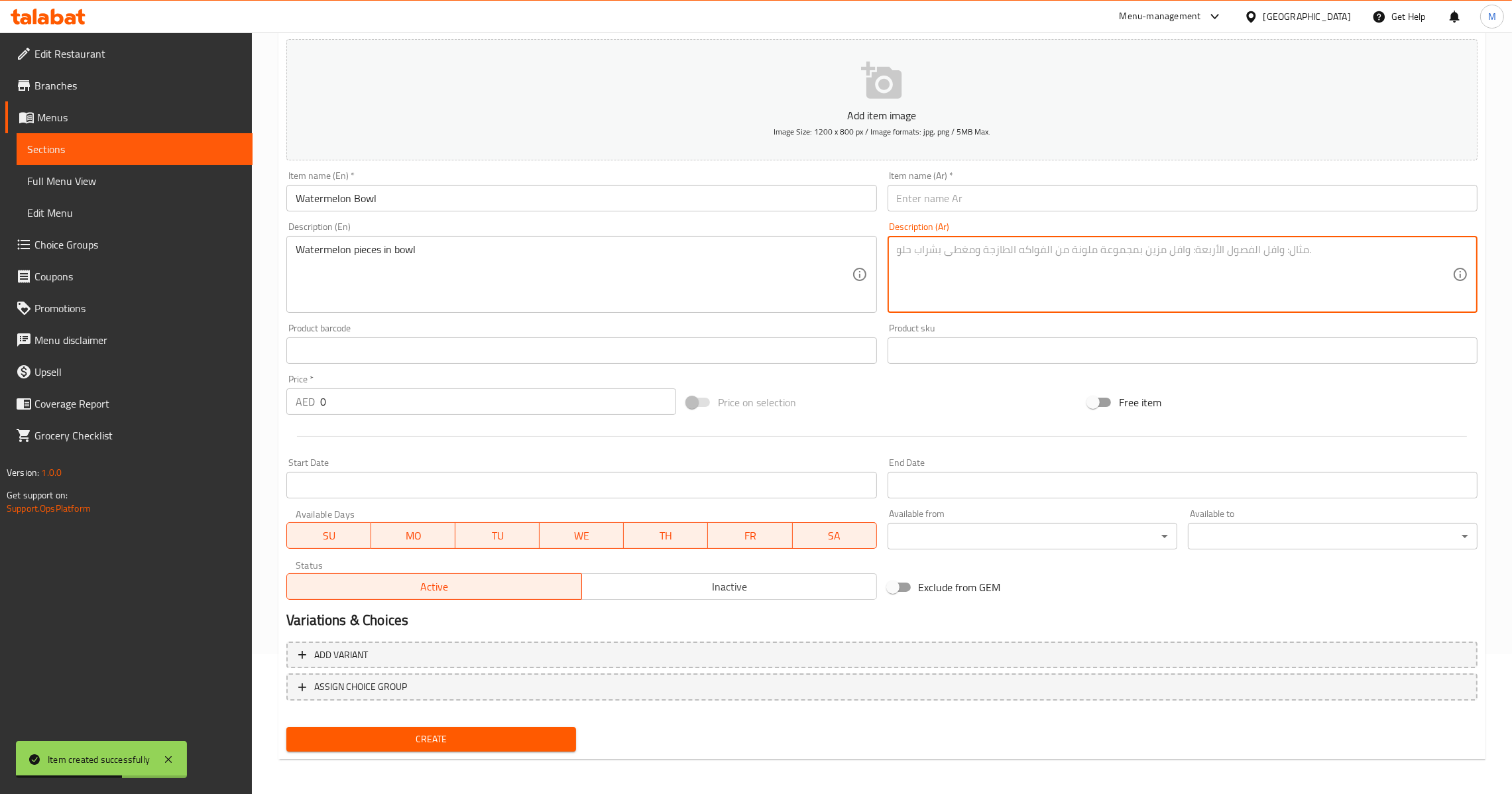
paste textarea "قطع بطيخ داخل صحن"
click at [981, 207] on input "text" at bounding box center [1182, 199] width 590 height 27
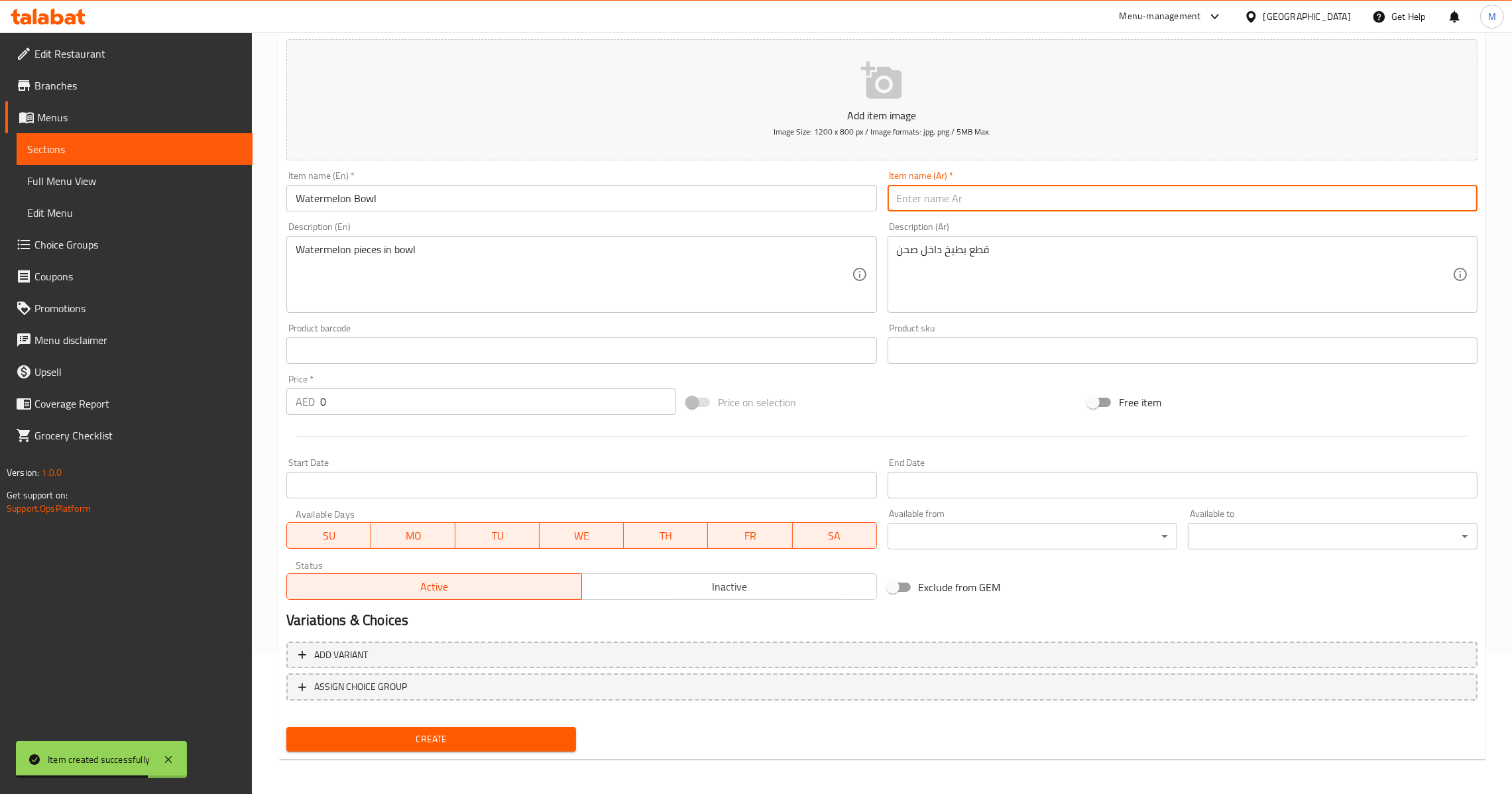
paste input "بطيخ صحن"
click at [912, 199] on input "بطيخ صحن" at bounding box center [1182, 199] width 590 height 27
paste input "اط"
click at [910, 241] on div "قطع بطيخ داخل صحن Description (Ar)" at bounding box center [1182, 274] width 590 height 77
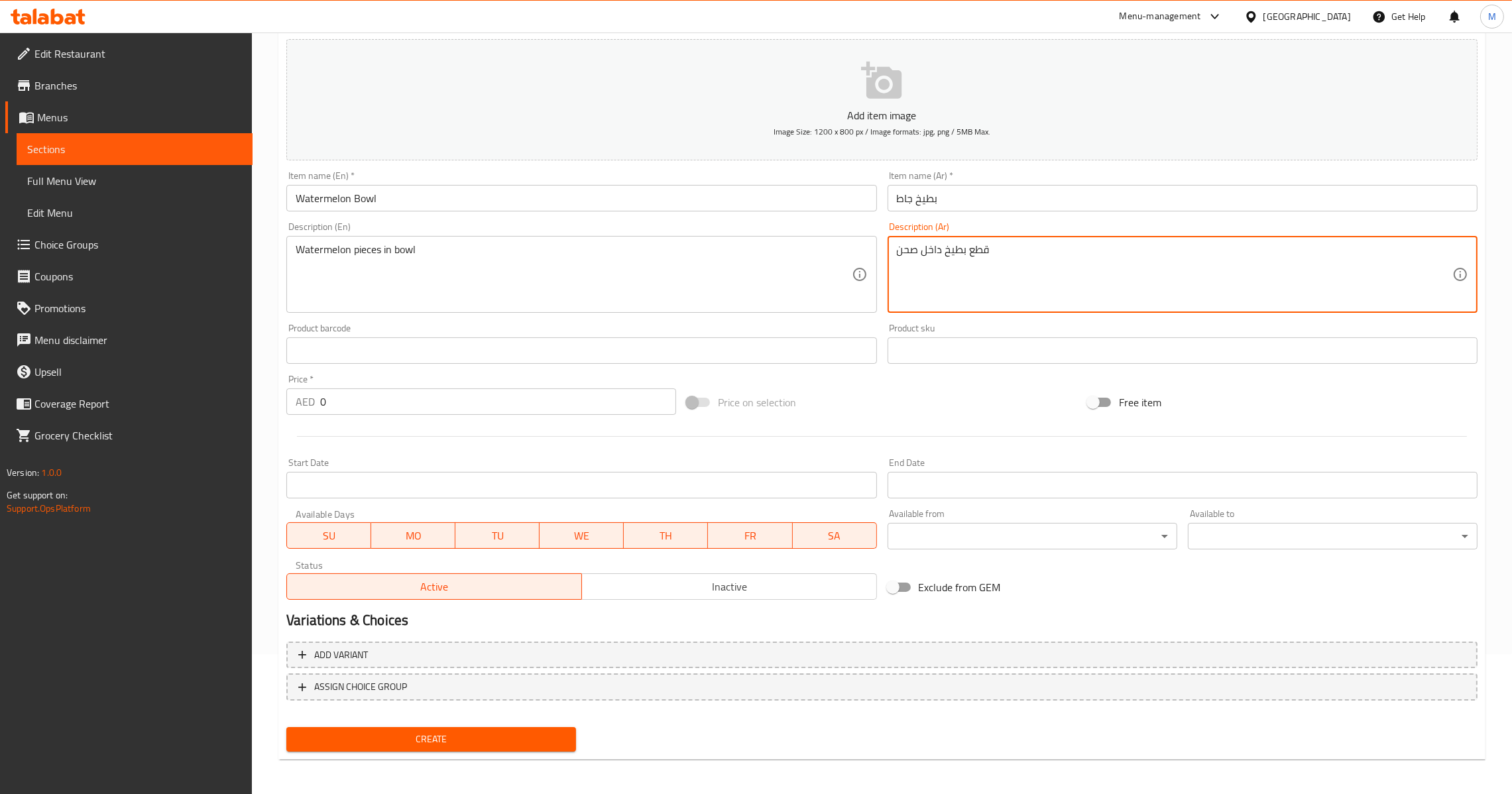
click at [910, 249] on textarea "قطع بطيخ داخل صحن" at bounding box center [1174, 275] width 556 height 63
paste textarea "اط"
click at [321, 398] on input "0" at bounding box center [498, 402] width 356 height 27
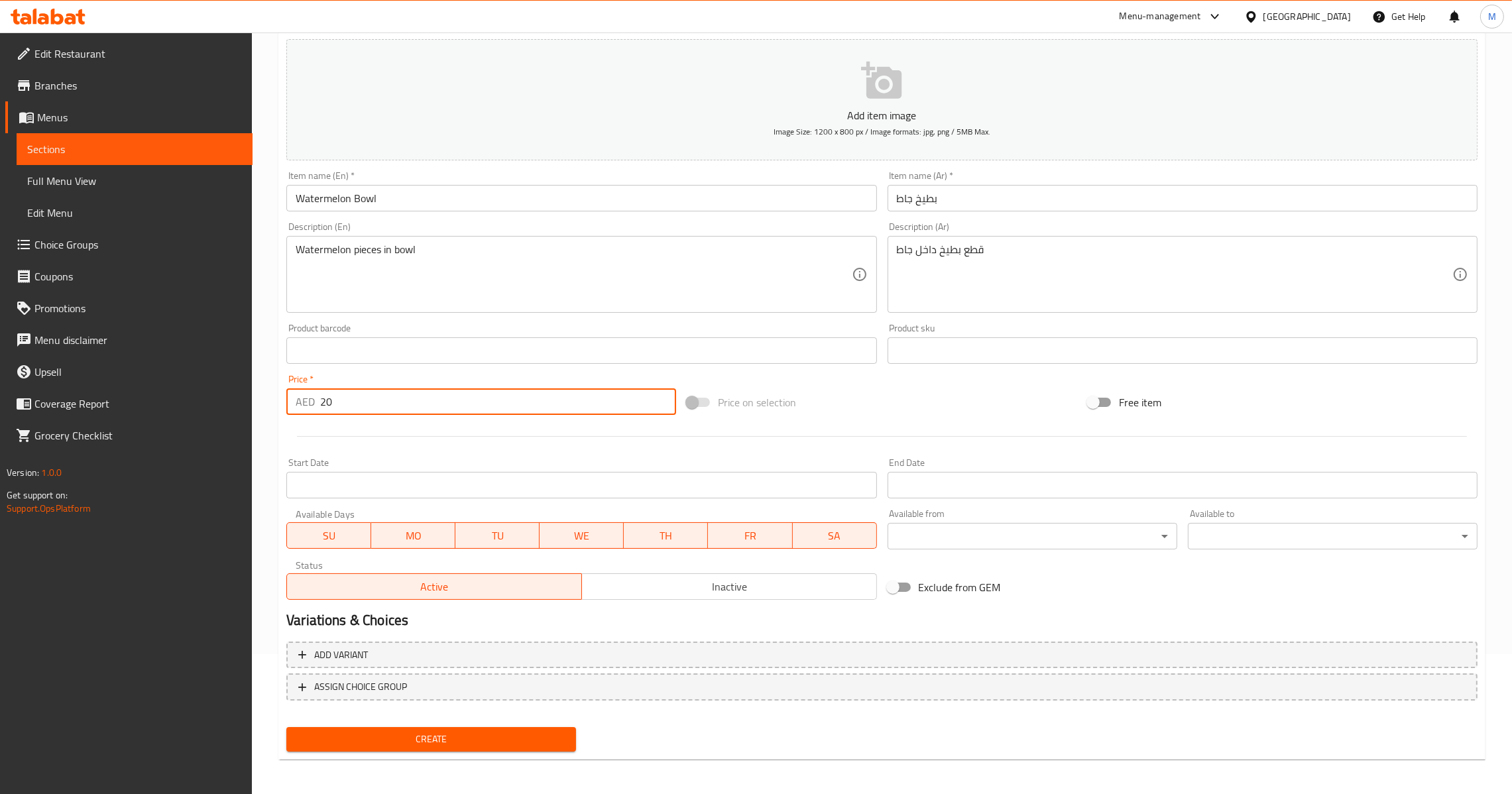
click at [461, 747] on button "Create" at bounding box center [431, 739] width 289 height 25
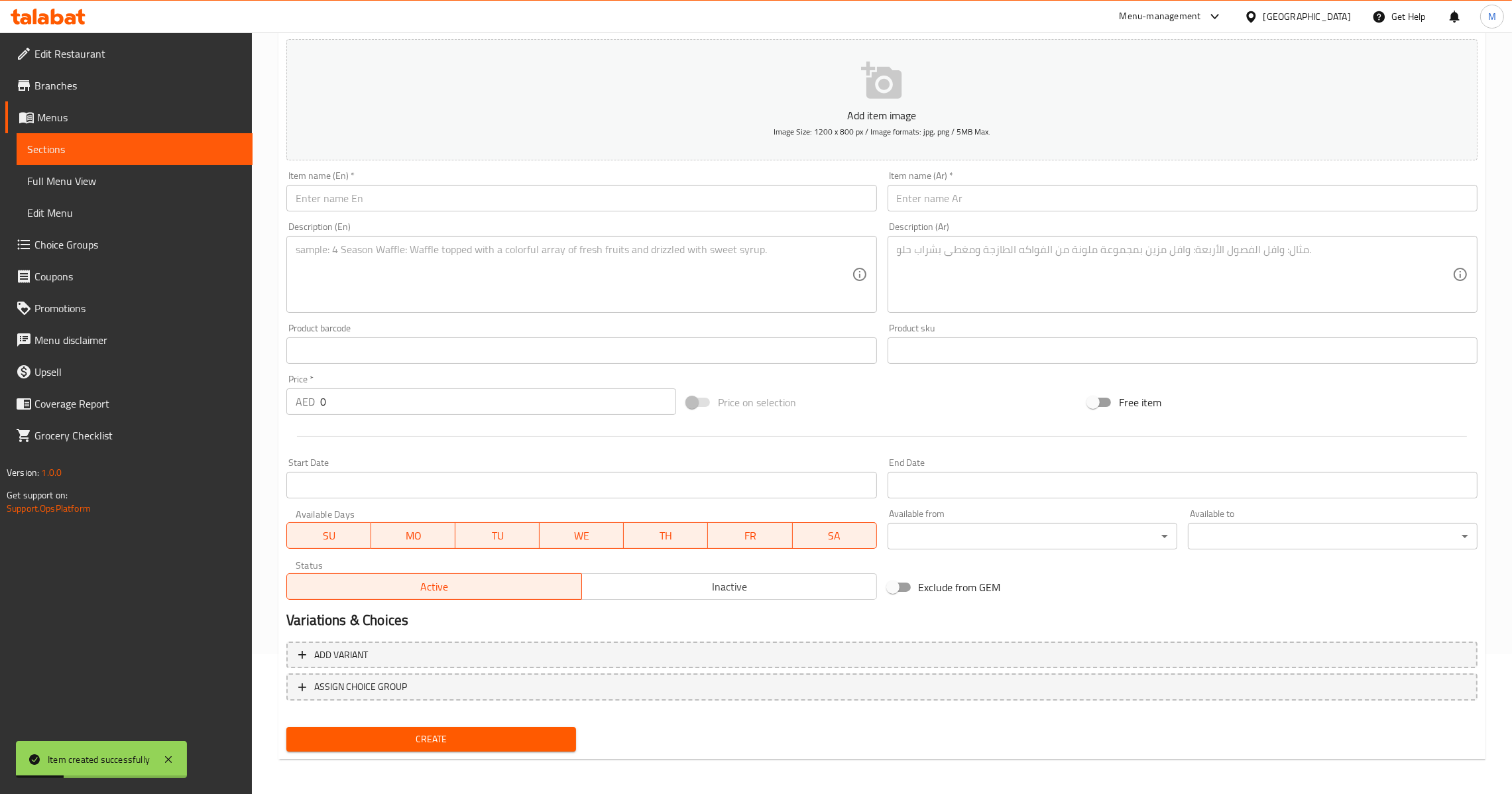
click at [414, 198] on input "text" at bounding box center [581, 199] width 590 height 27
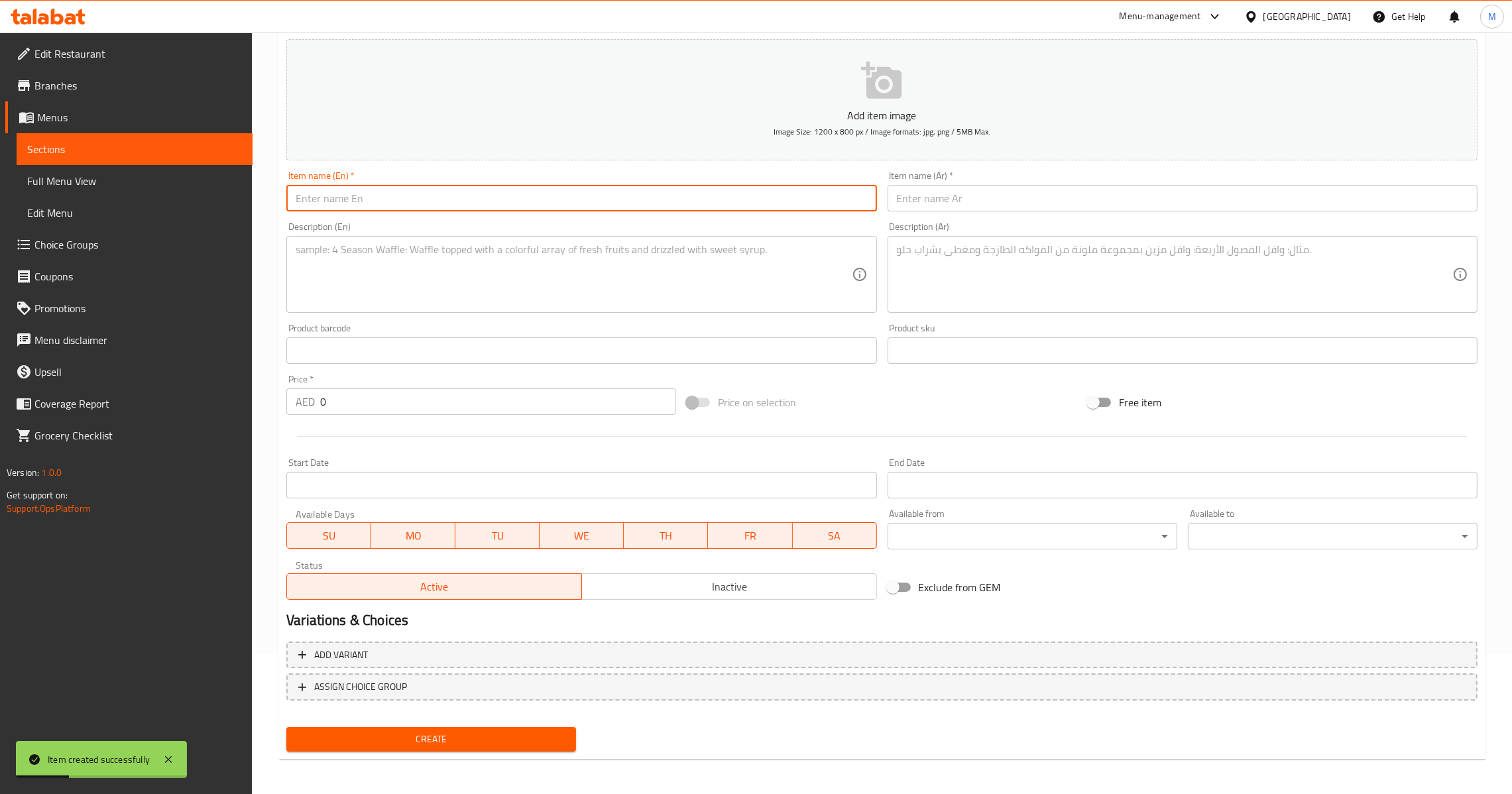
paste input "Strawberry Nutella Bowl"
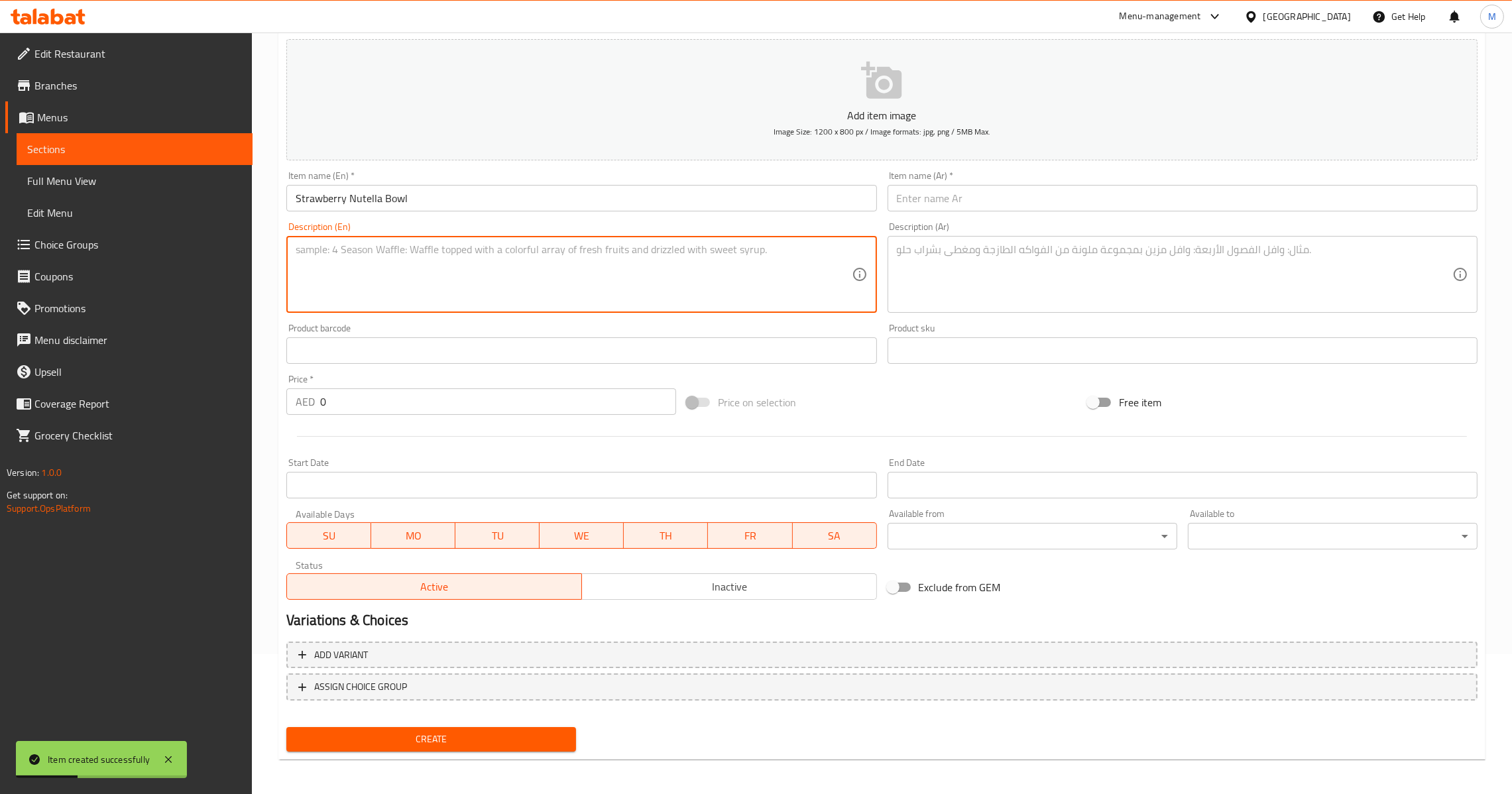
click at [374, 272] on textarea at bounding box center [573, 275] width 556 height 63
paste textarea "Strawberries with Nutella in bowl"
click at [1028, 174] on div "Item name (Ar)   * Item name (Ar) *" at bounding box center [1182, 191] width 590 height 40
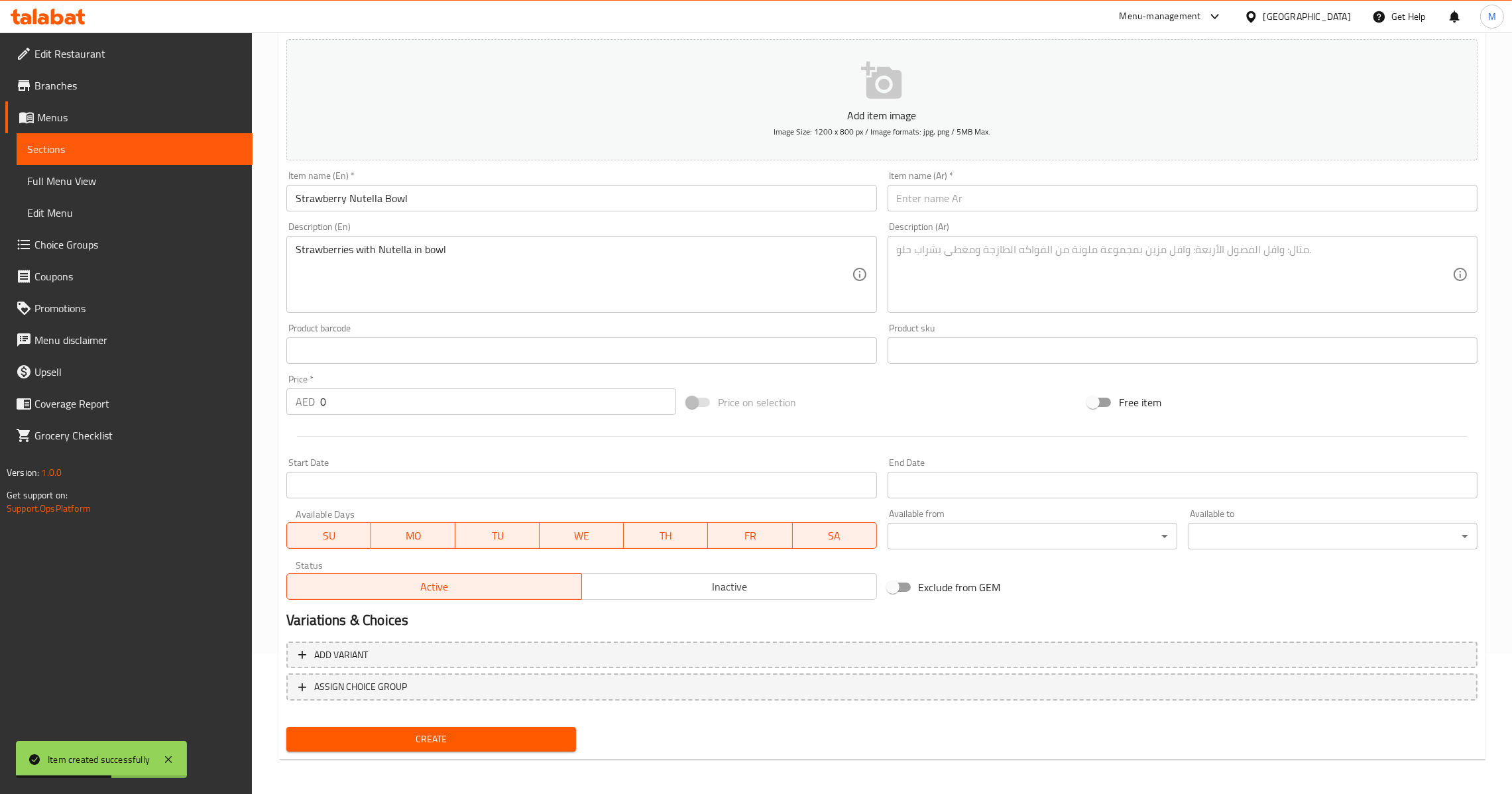
click at [1028, 202] on input "text" at bounding box center [1182, 199] width 590 height 27
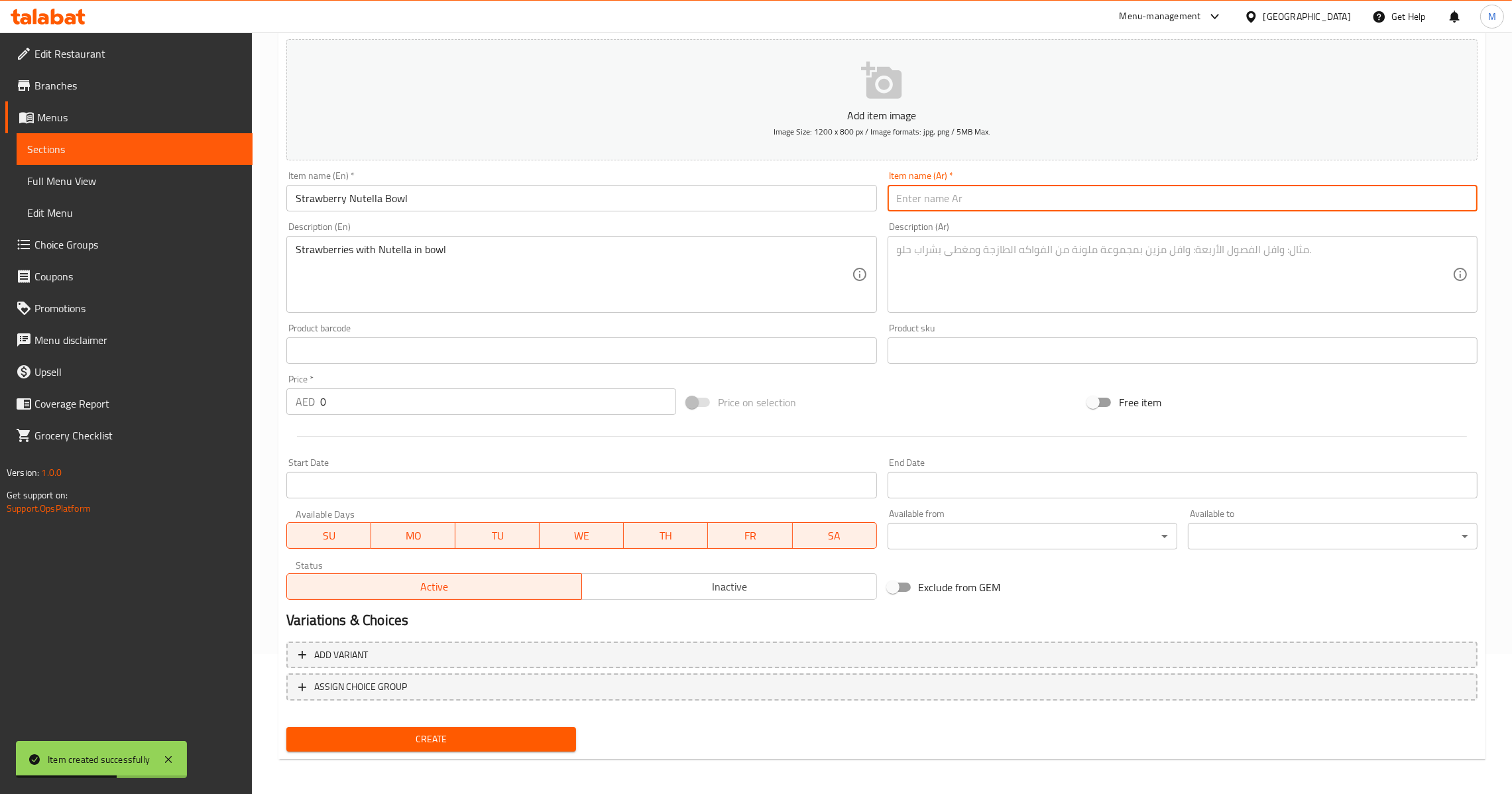
paste input "فراوله نوتيلا صحن"
click at [962, 262] on textarea at bounding box center [1174, 275] width 556 height 63
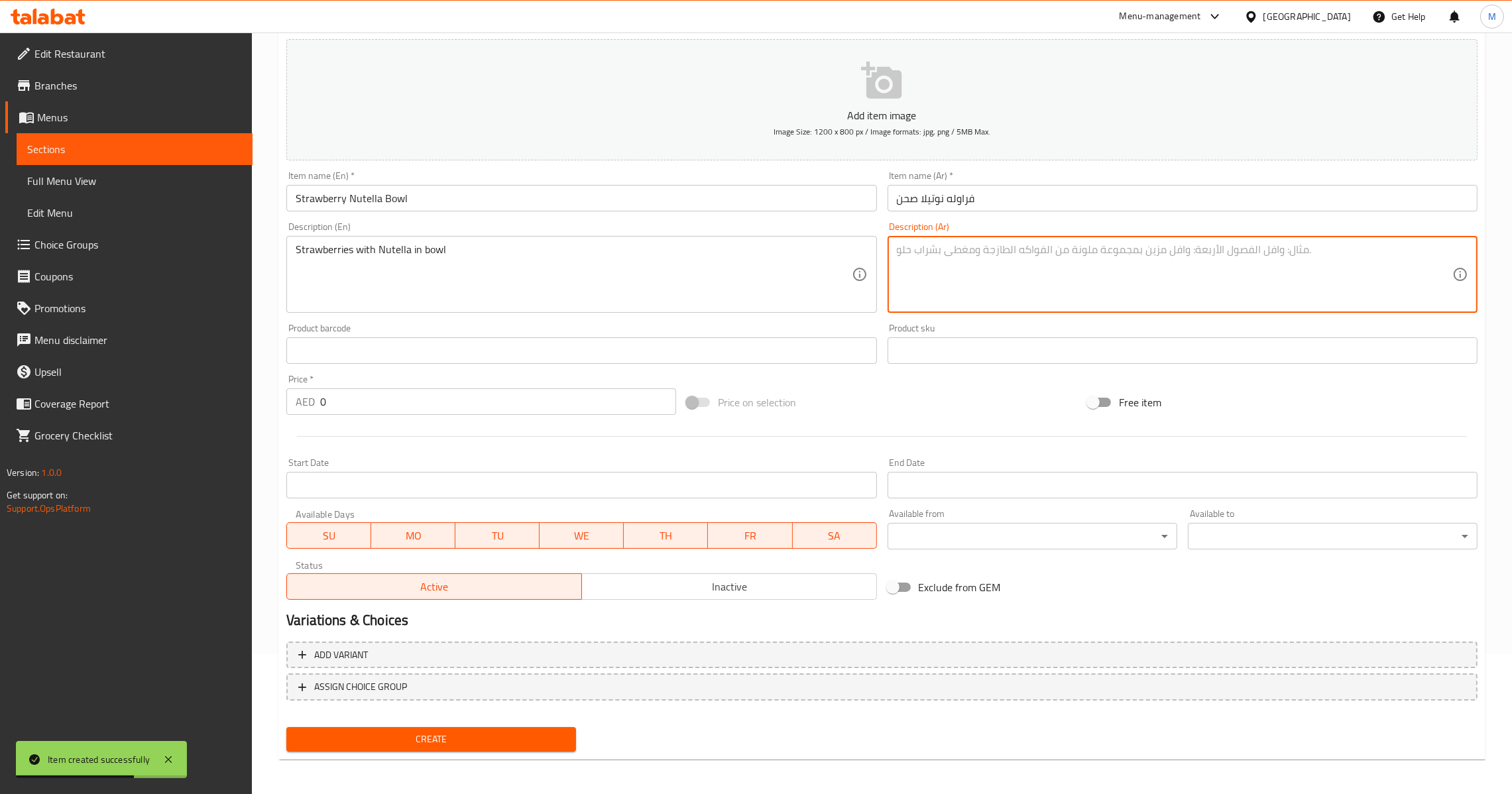
paste textarea "فراولة مع نوتيلا داخل صحن"
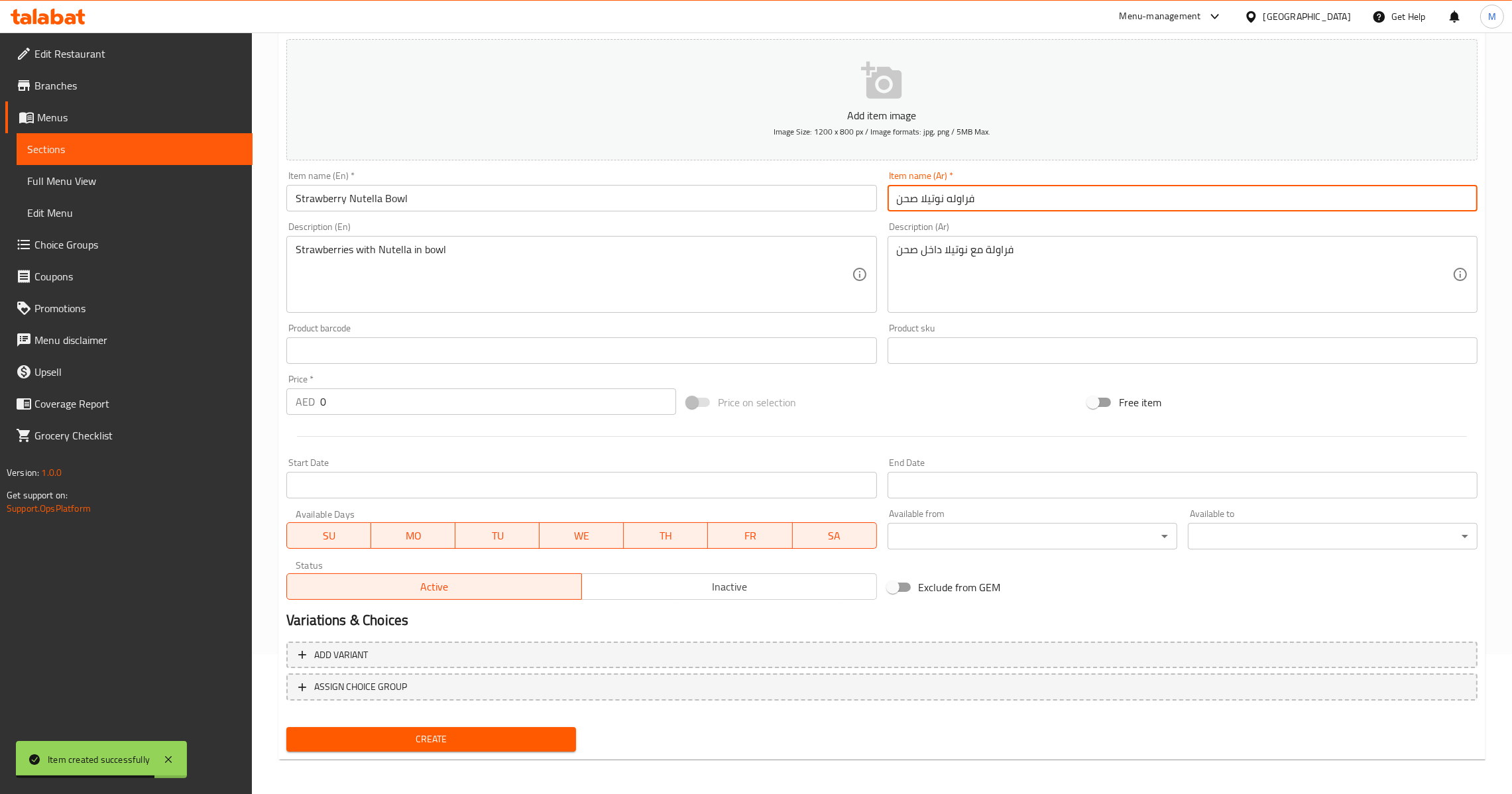
click at [906, 202] on input "فراوله نوتيلا صحن" at bounding box center [1182, 199] width 590 height 27
paste input "اط"
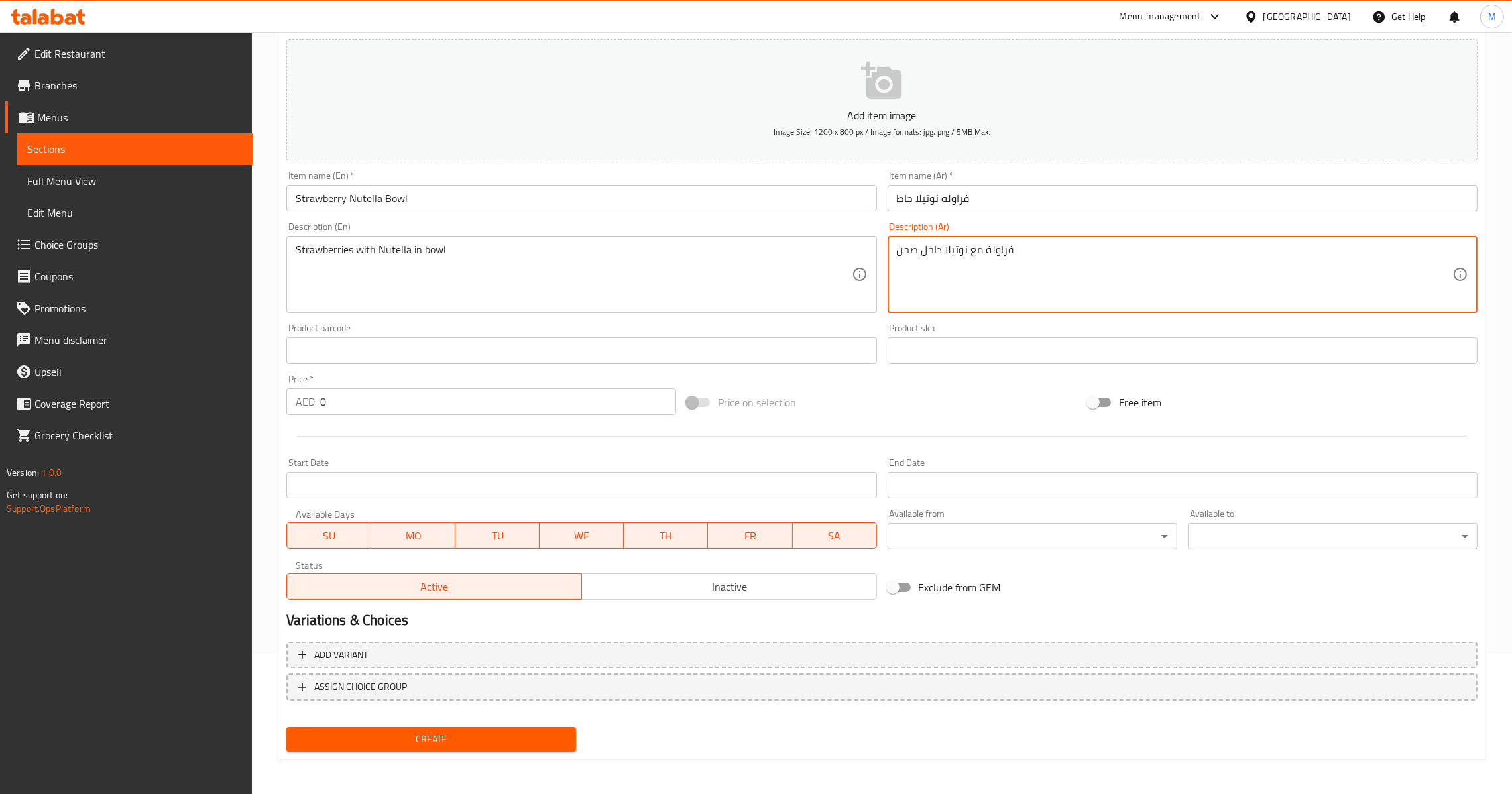
click at [904, 246] on textarea "فراولة مع نوتيلا داخل صحن" at bounding box center [1174, 275] width 556 height 63
paste textarea "اط"
drag, startPoint x: 362, startPoint y: 412, endPoint x: 125, endPoint y: 407, distance: 237.1
click at [125, 407] on div "Edit Restaurant Branches Menus Sections Full Menu View Edit Menu Choice Groups …" at bounding box center [756, 345] width 1512 height 904
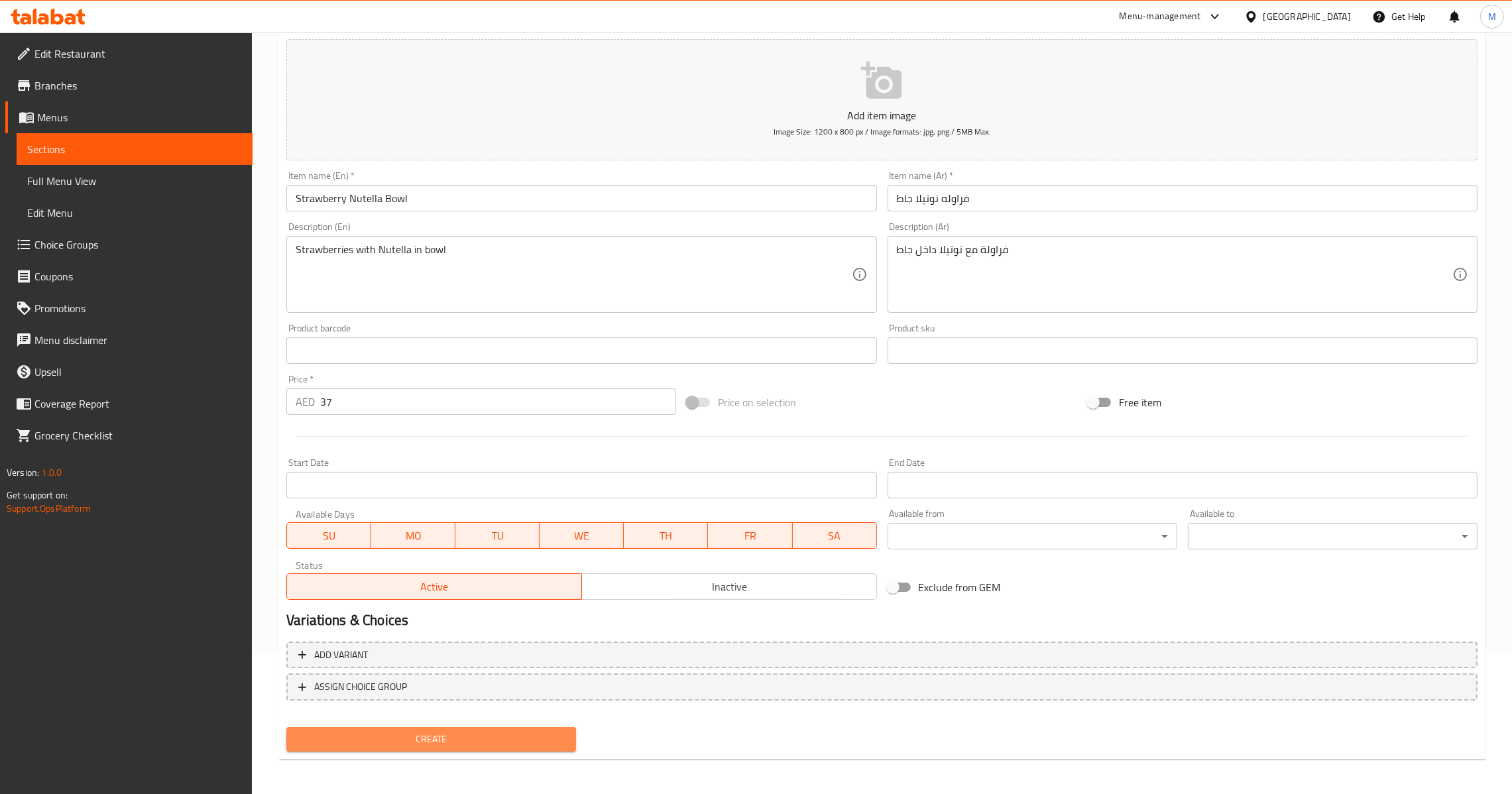
click at [397, 742] on span "Create" at bounding box center [431, 740] width 269 height 16
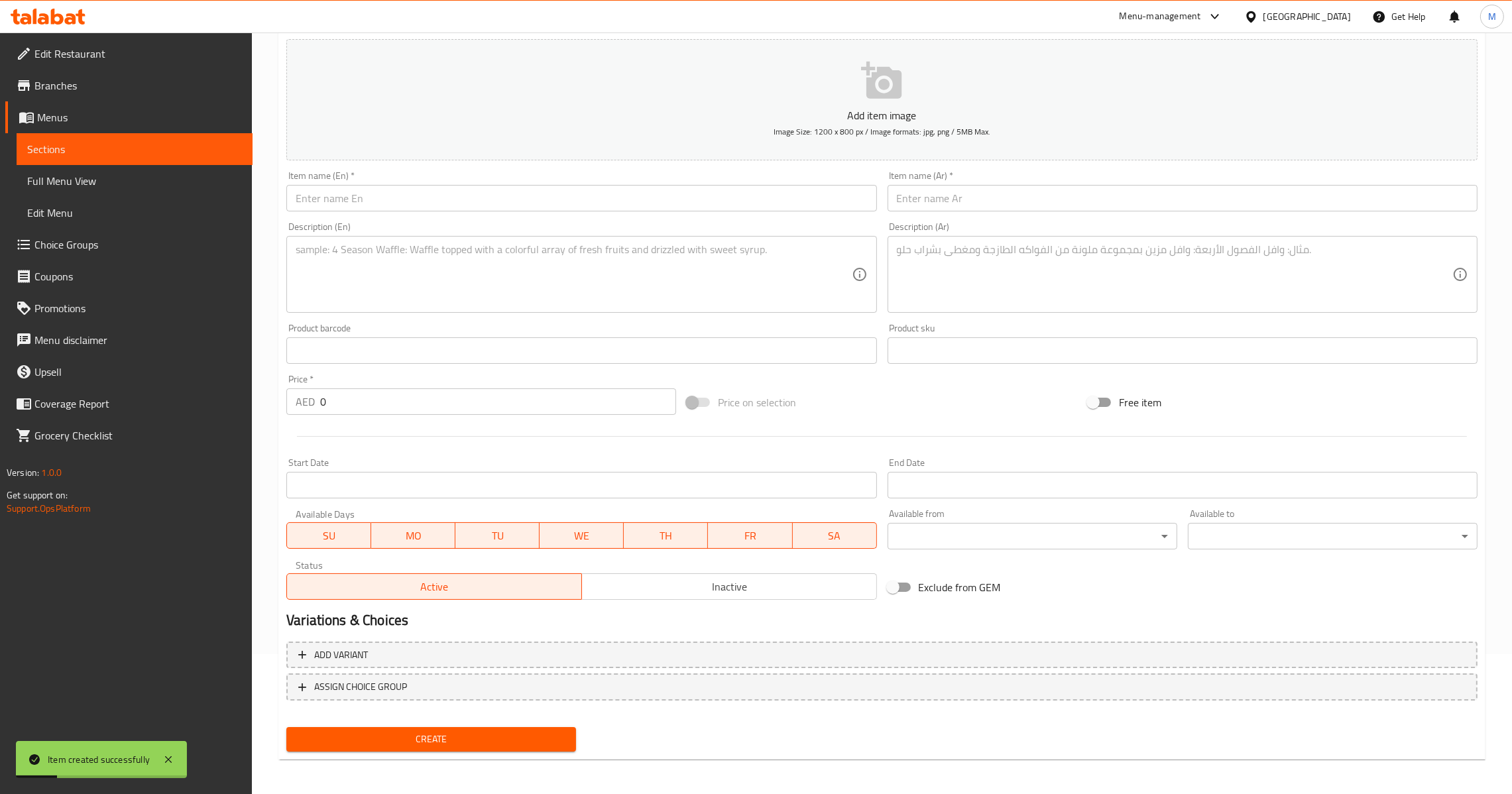
click at [510, 190] on input "text" at bounding box center [581, 199] width 590 height 27
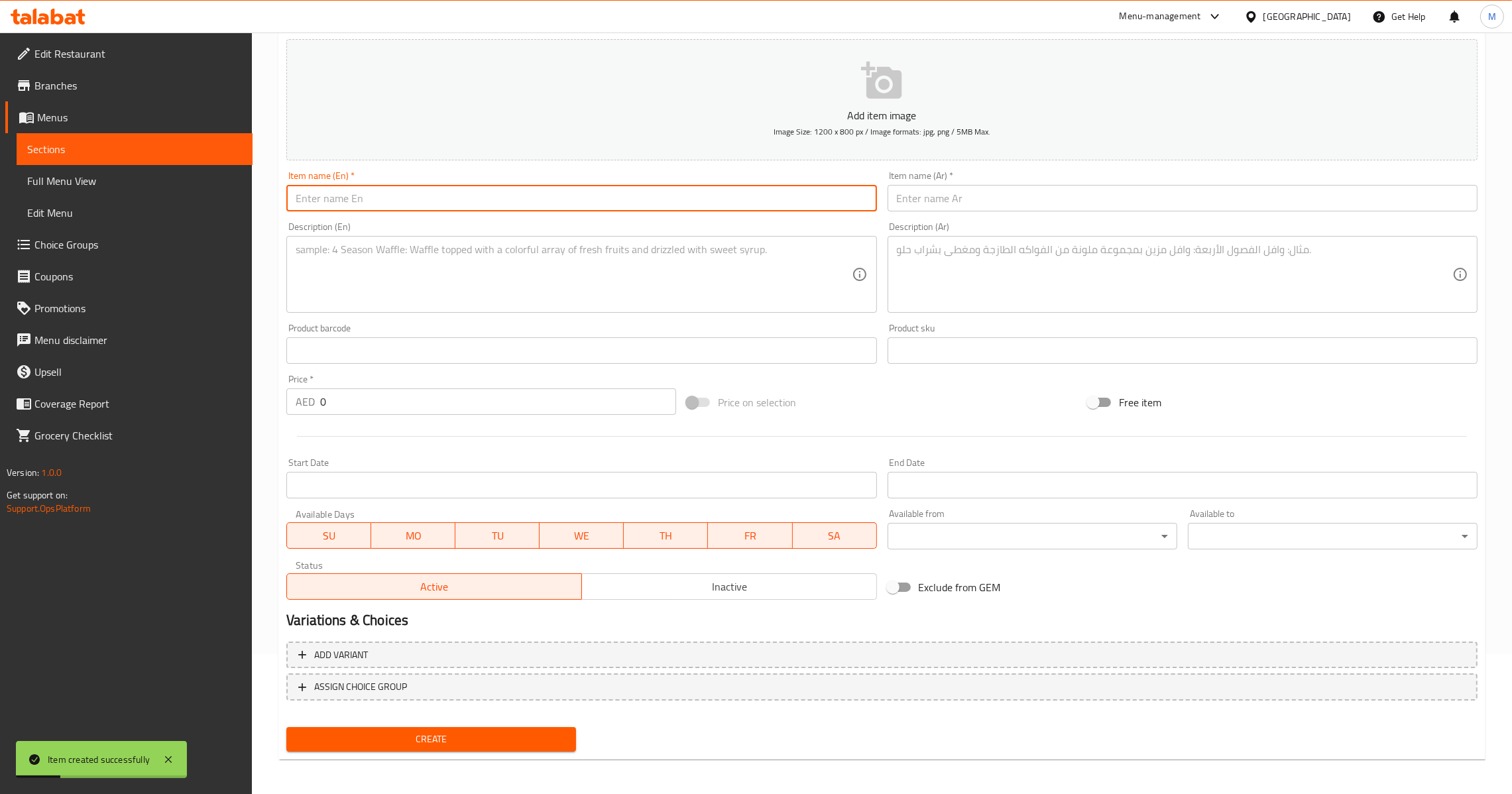
paste input "Mango Spicy"
click at [644, 281] on textarea at bounding box center [573, 275] width 556 height 63
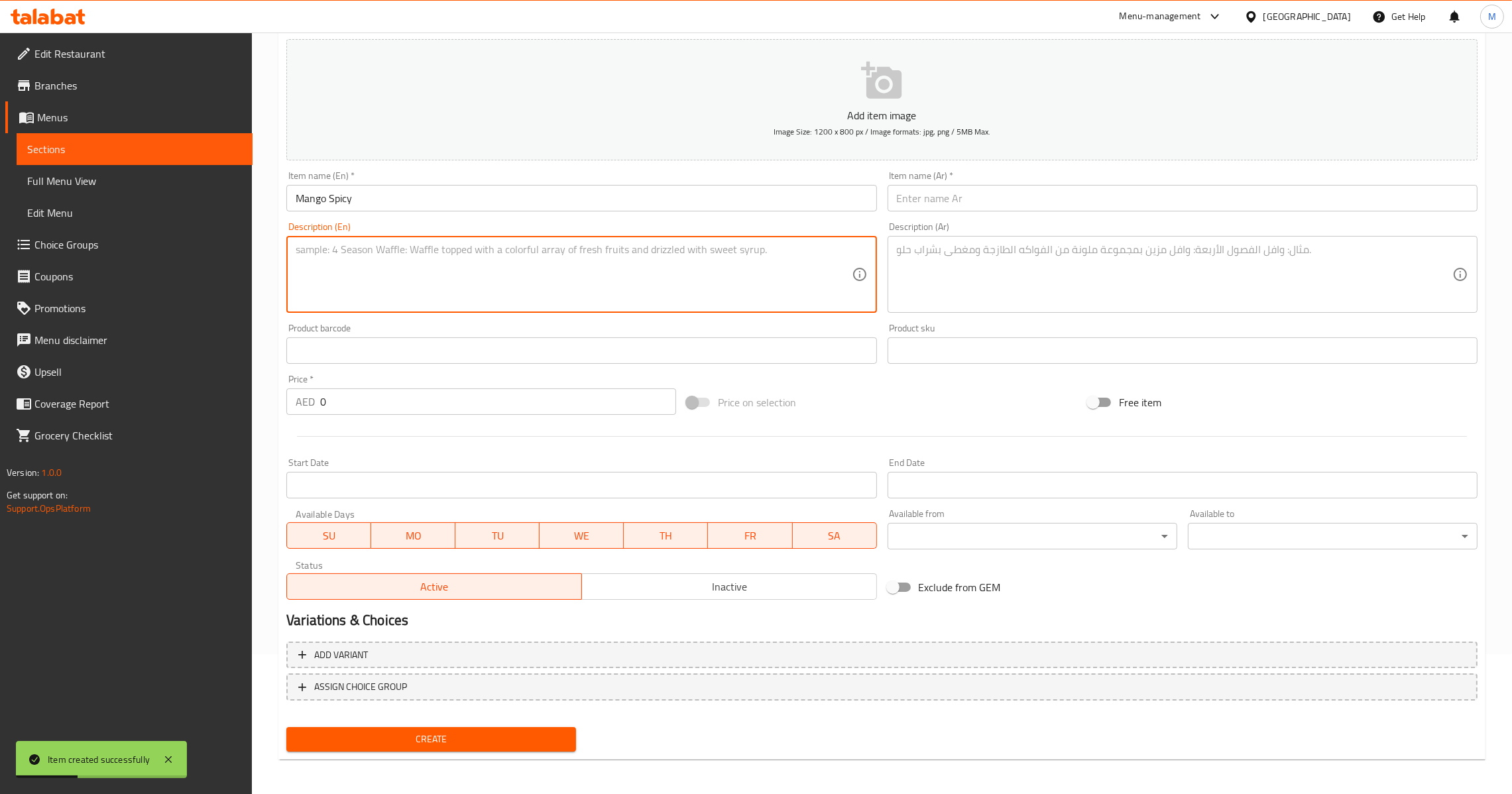
paste textarea "Mango slices with mix spicy spices"
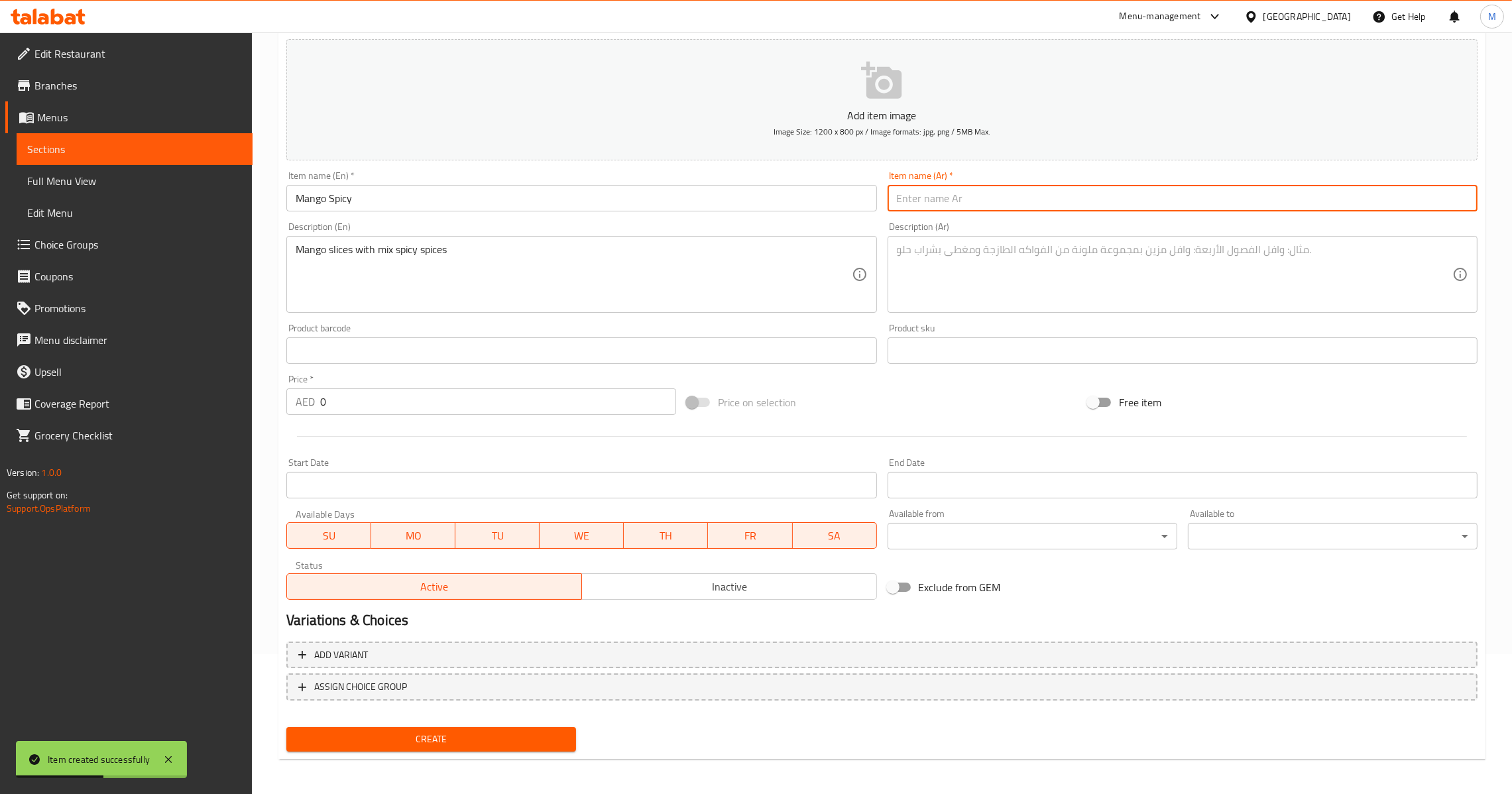
paste input "[PERSON_NAME]"
click at [1013, 201] on input "[PERSON_NAME]" at bounding box center [1182, 199] width 590 height 27
click at [1086, 286] on textarea at bounding box center [1174, 275] width 556 height 63
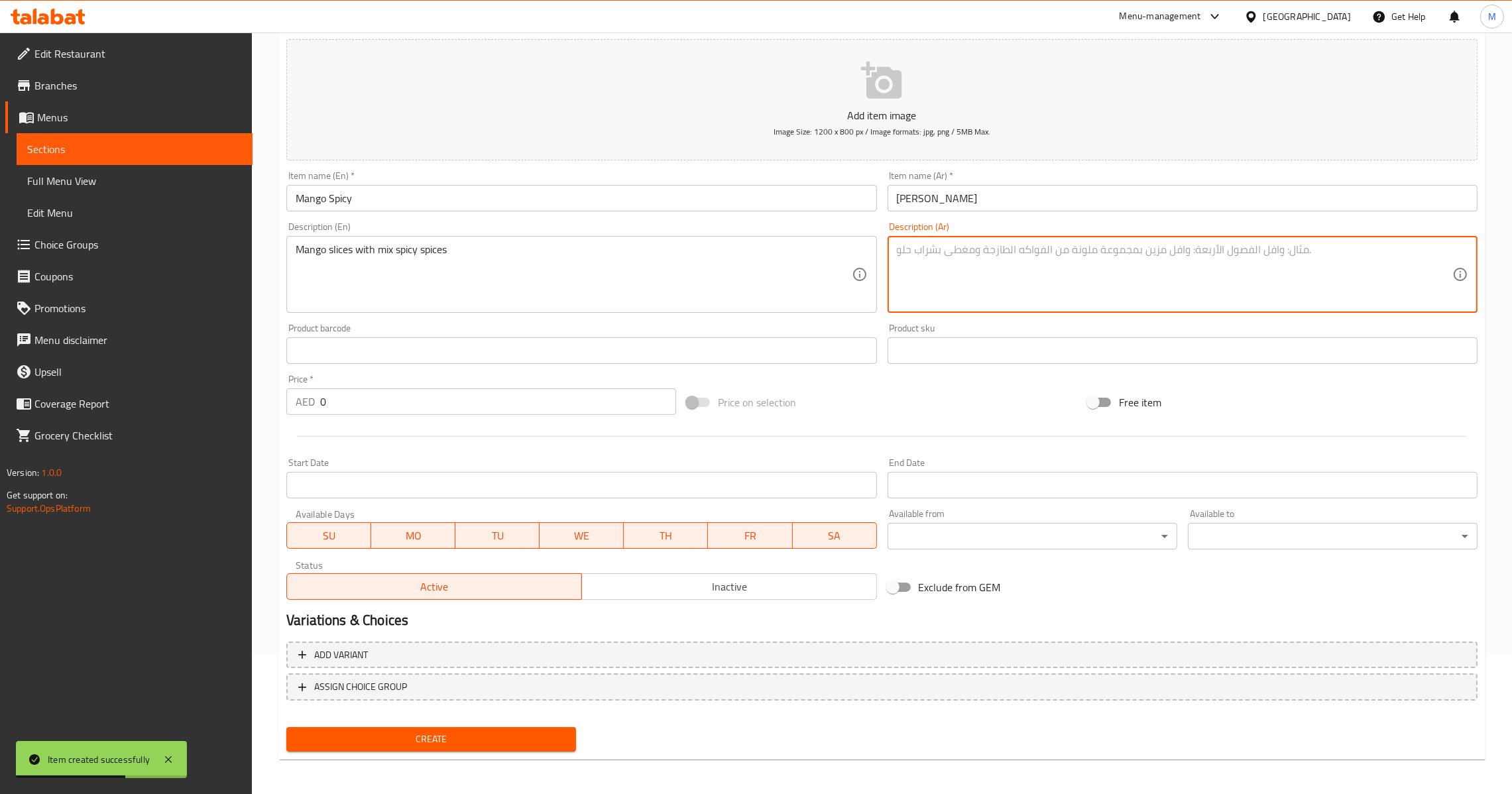
paste textarea "قطع مانجو مع مكس توابل اسبايسي"
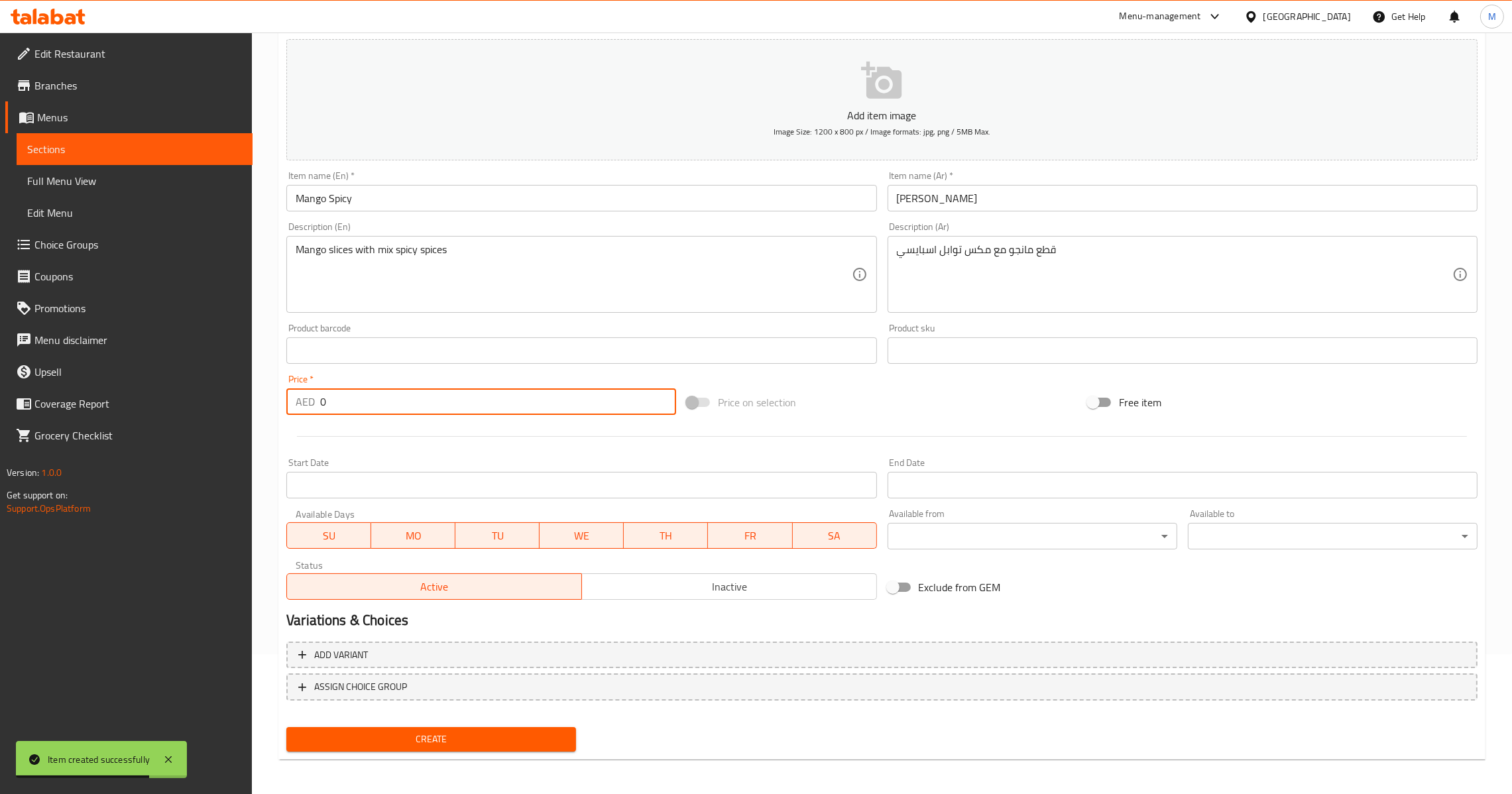
drag, startPoint x: 374, startPoint y: 409, endPoint x: 270, endPoint y: 417, distance: 104.3
click at [270, 417] on div "Home / Restaurants management / Menus / Sections / item / create Ice Cream sect…" at bounding box center [882, 345] width 1260 height 904
click at [412, 744] on span "Create" at bounding box center [431, 740] width 269 height 16
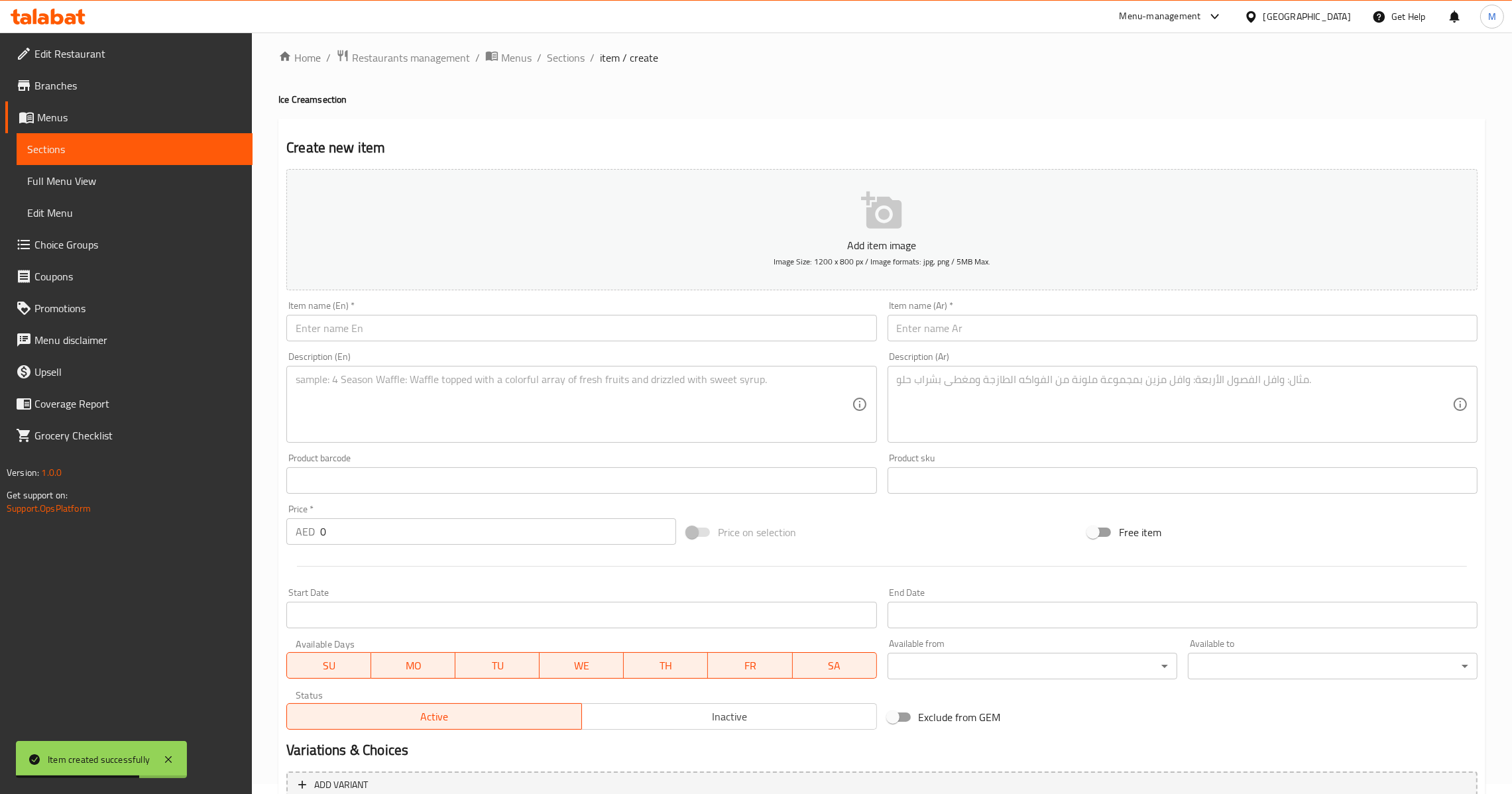
scroll to position [0, 0]
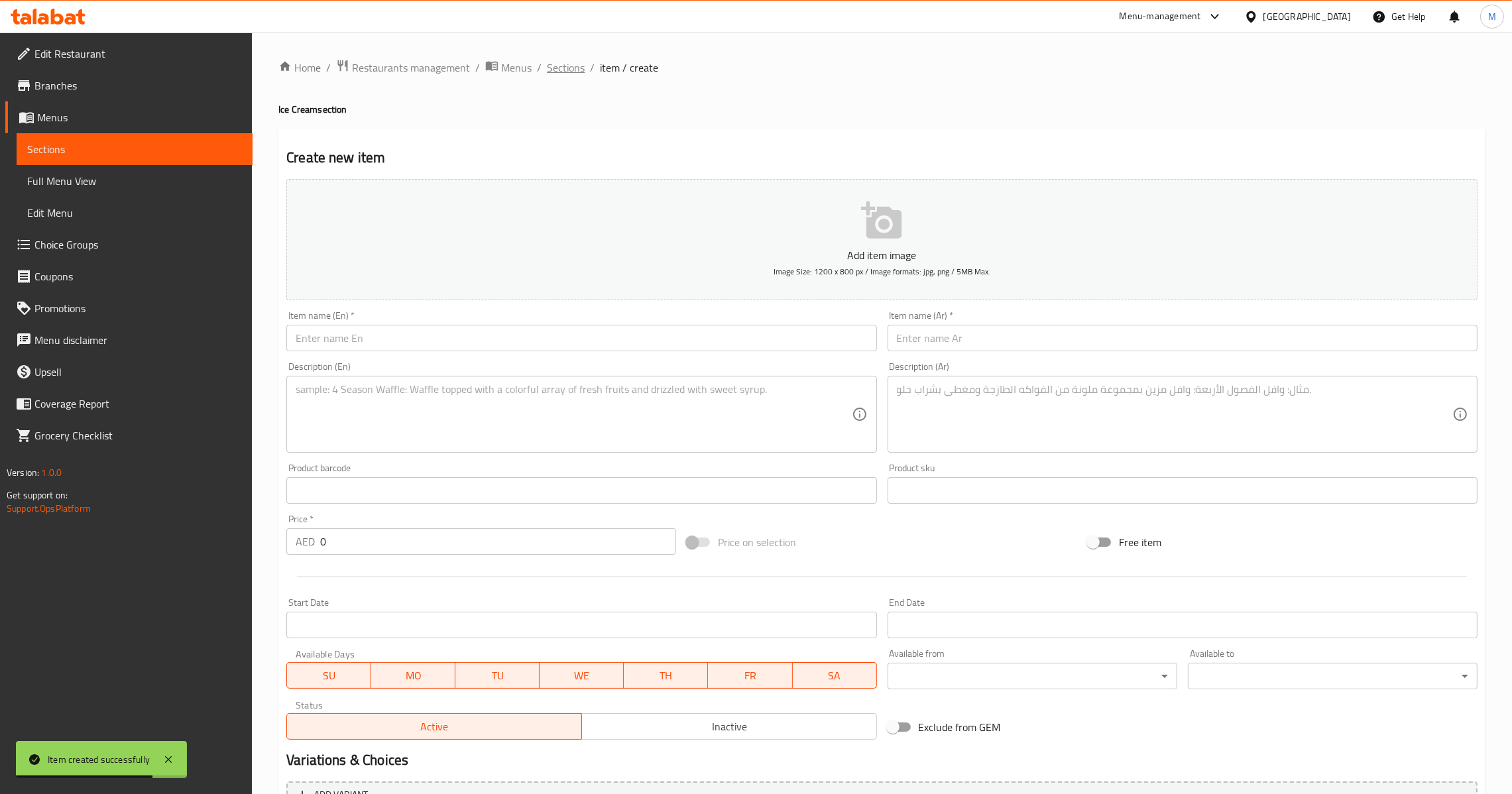
click at [571, 71] on span "Sections" at bounding box center [566, 67] width 38 height 16
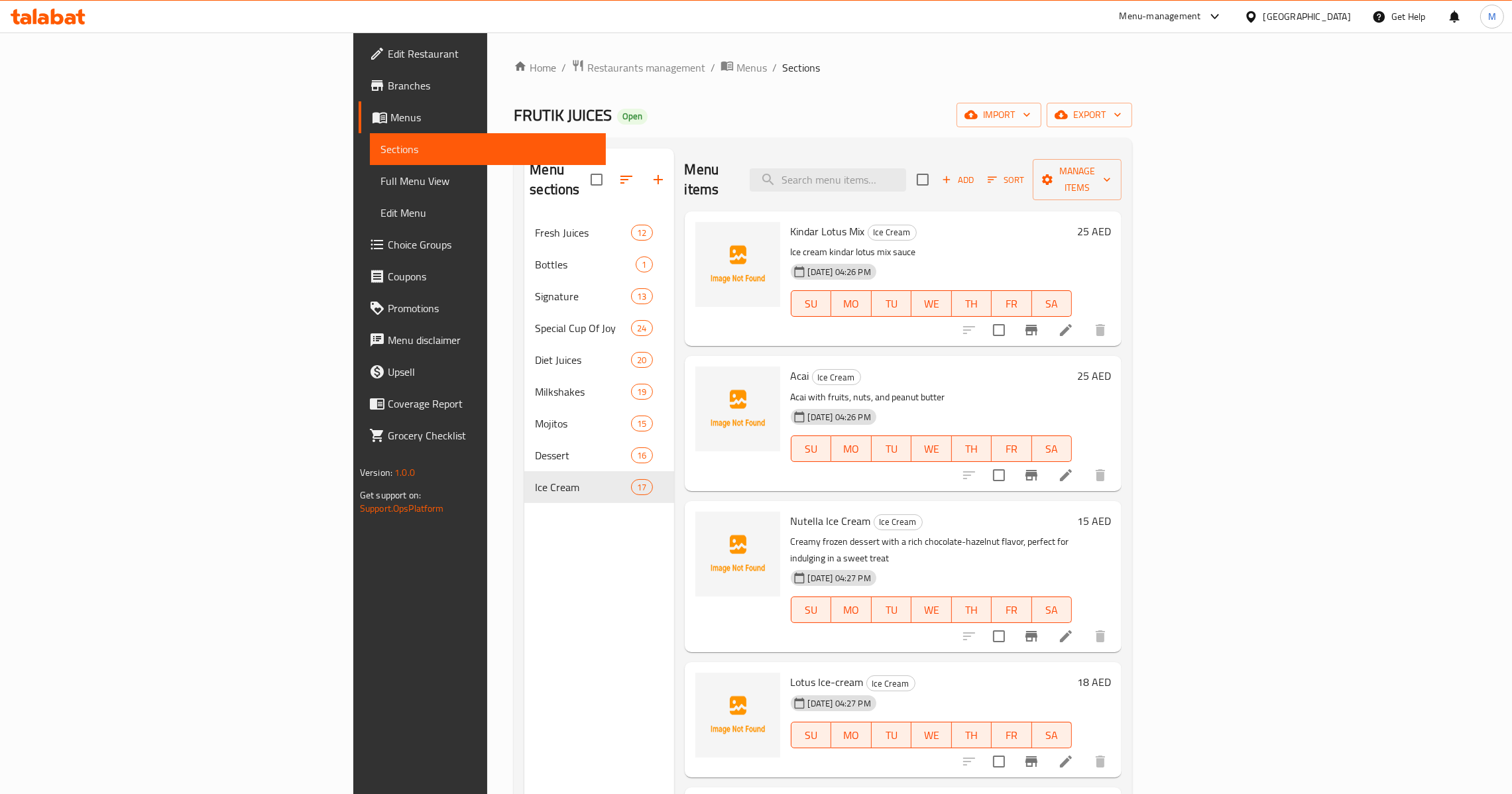
click at [976, 173] on span "Add" at bounding box center [958, 180] width 36 height 15
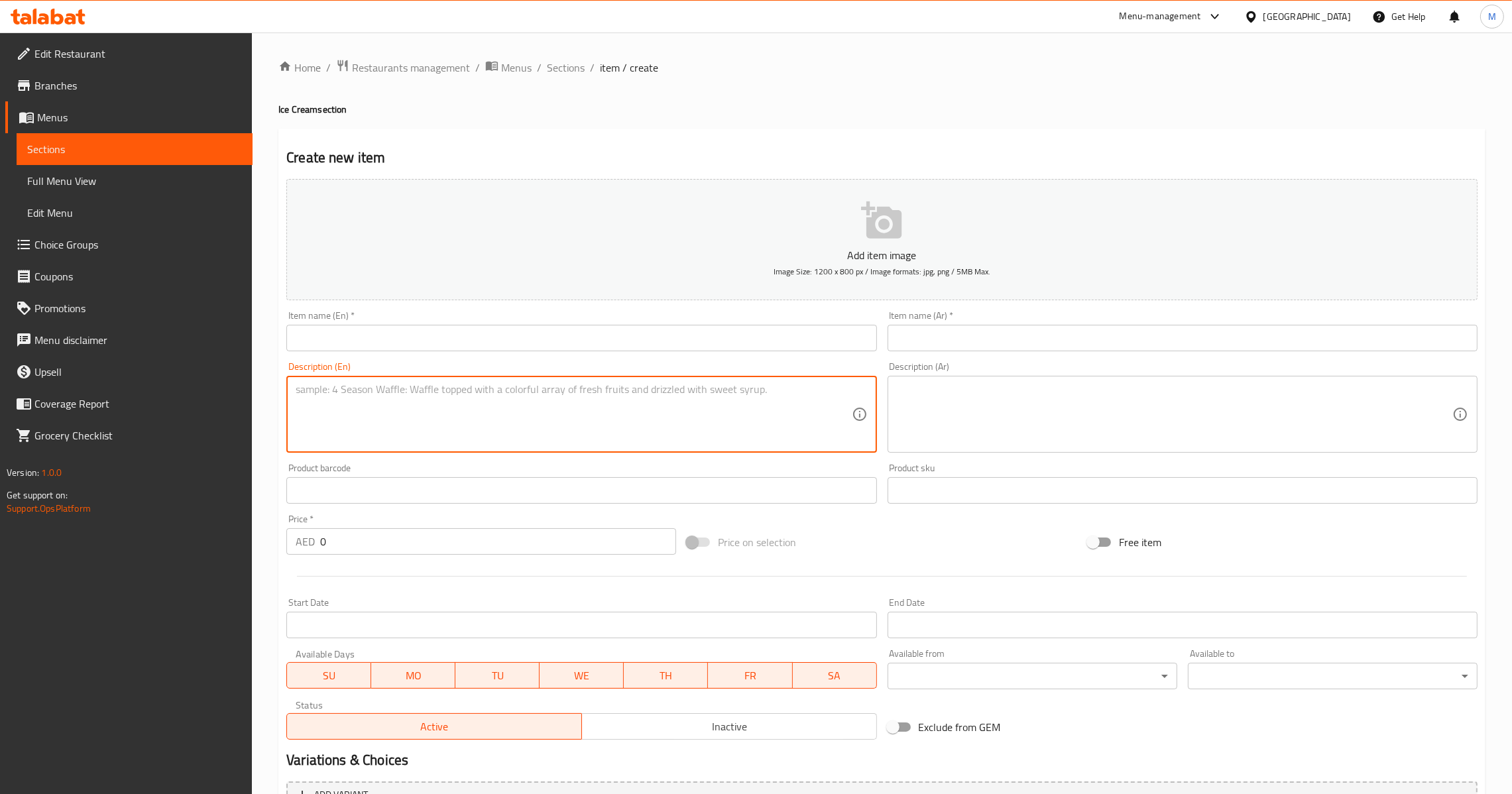
click at [490, 401] on textarea at bounding box center [573, 414] width 556 height 63
paste textarea "Guava red chili lemon with special mix spices"
click at [504, 342] on input "text" at bounding box center [581, 339] width 590 height 27
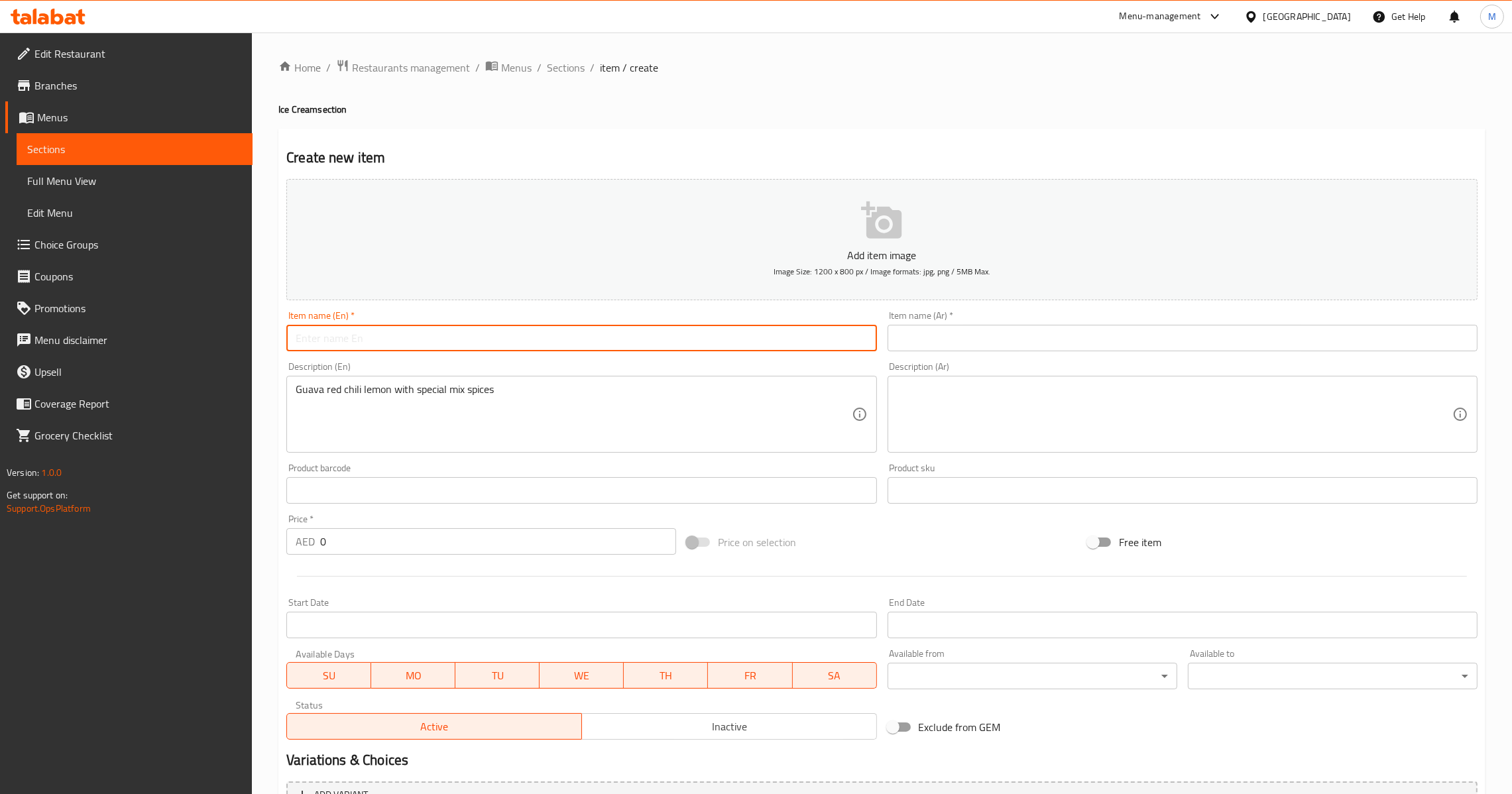
paste input "Guava Spicy"
click at [952, 400] on textarea at bounding box center [1174, 414] width 556 height 63
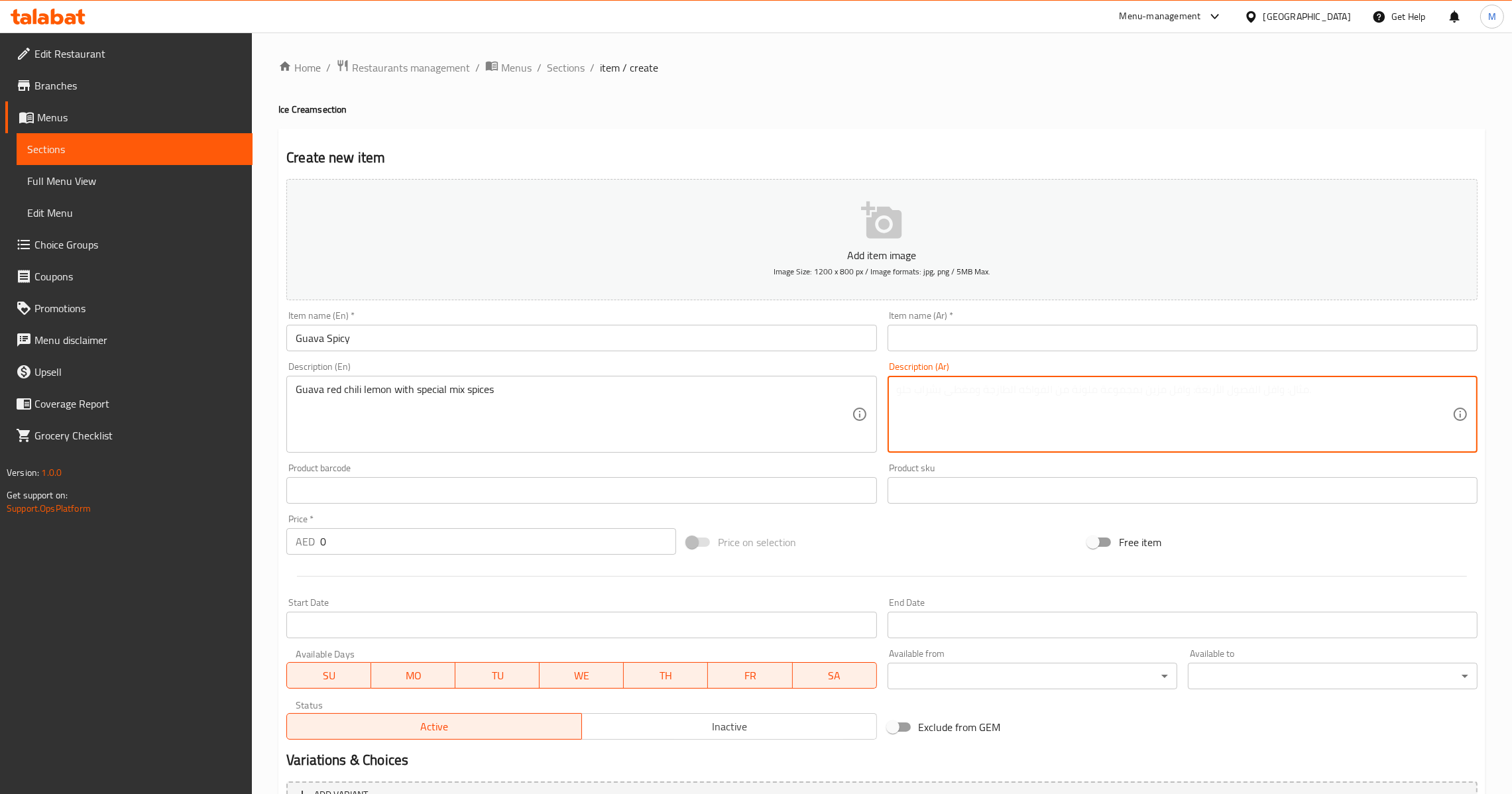
paste textarea "جوافة فلفل أحمر حار وليمون مع مزيج خاص من التوابل"
click at [1108, 340] on input "text" at bounding box center [1182, 339] width 590 height 27
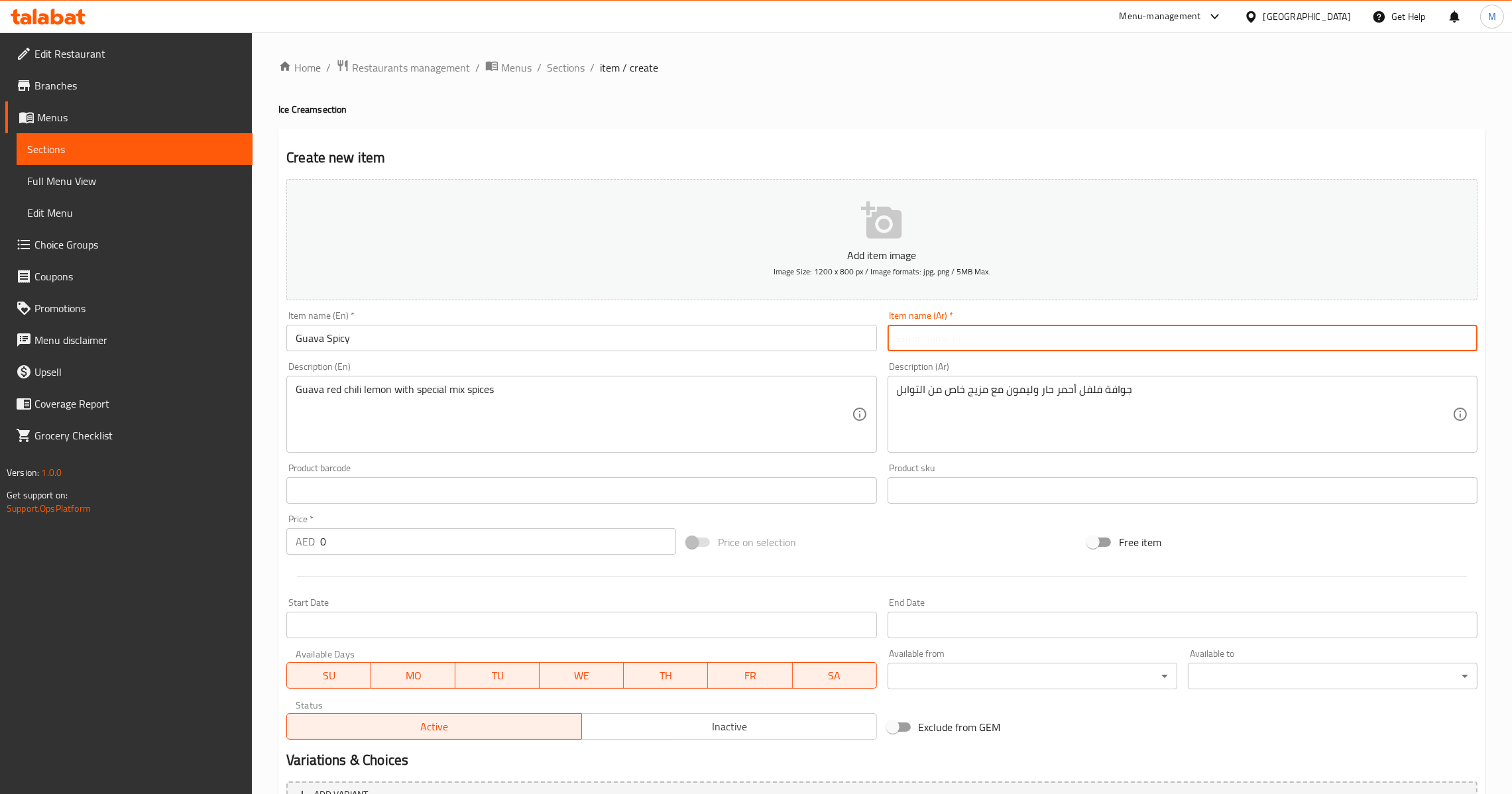
paste input "جوافة اسبايسي"
click at [320, 548] on input "0" at bounding box center [498, 542] width 356 height 27
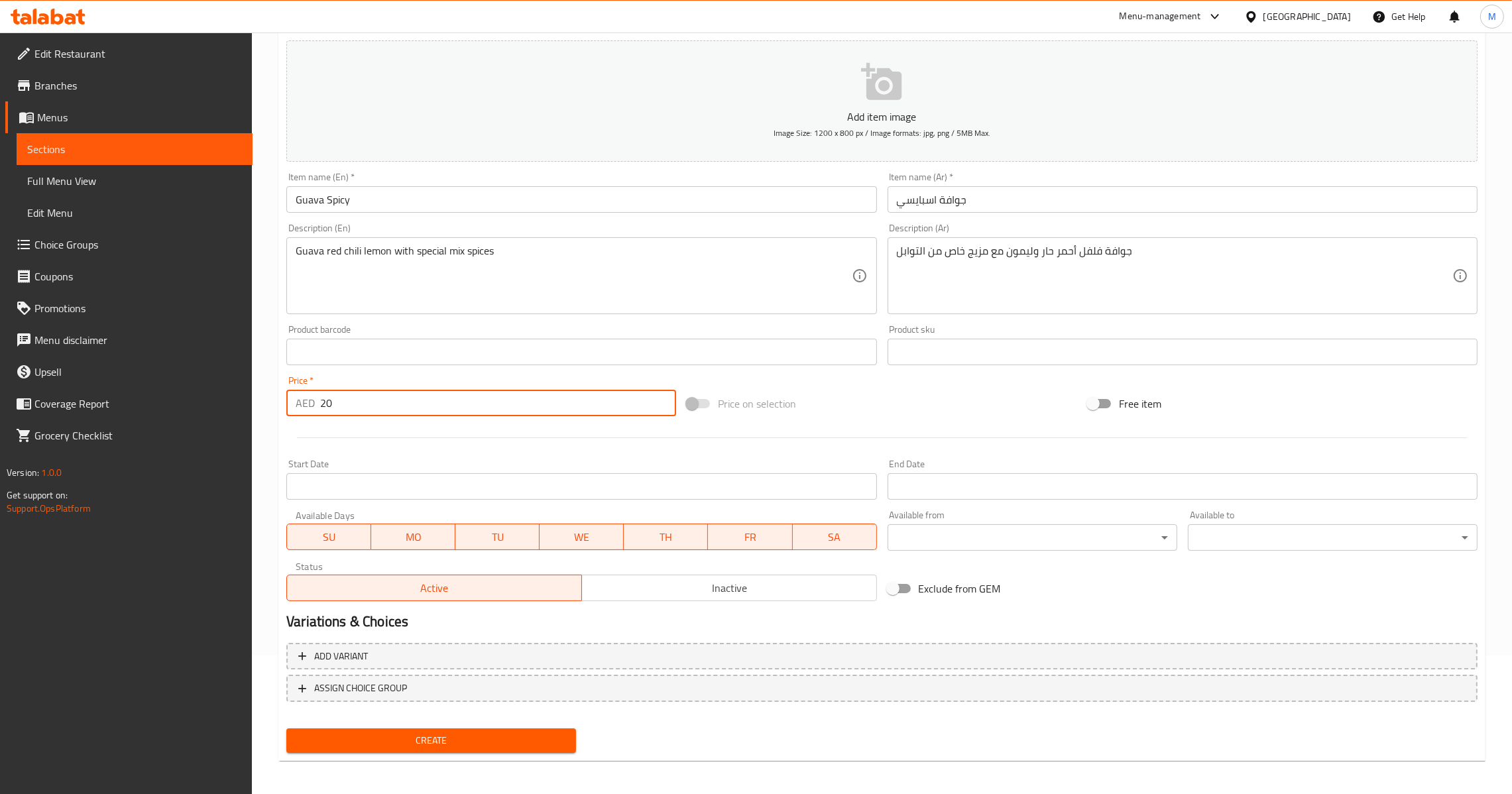
scroll to position [140, 0]
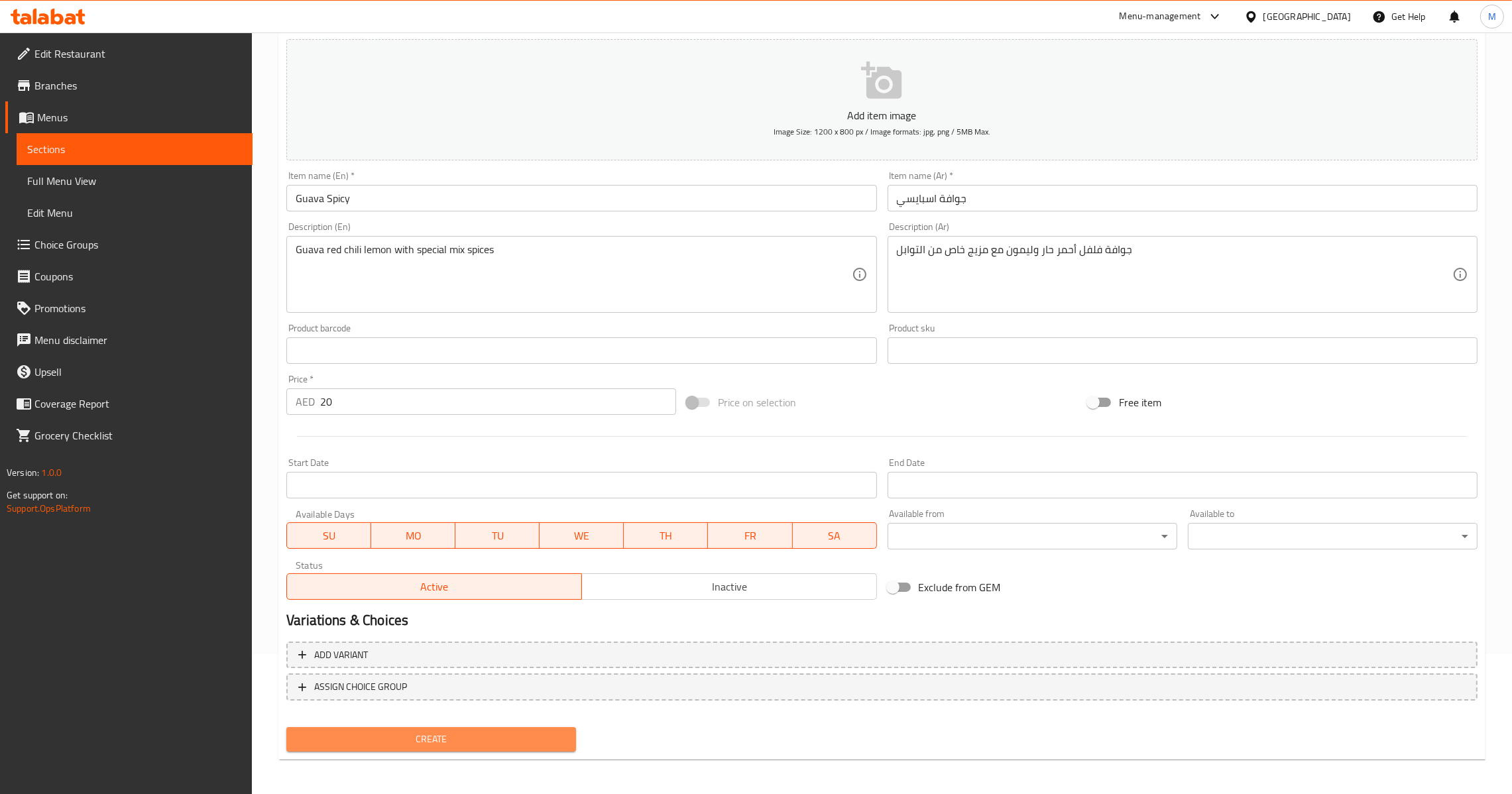
click at [466, 746] on button "Create" at bounding box center [431, 739] width 289 height 25
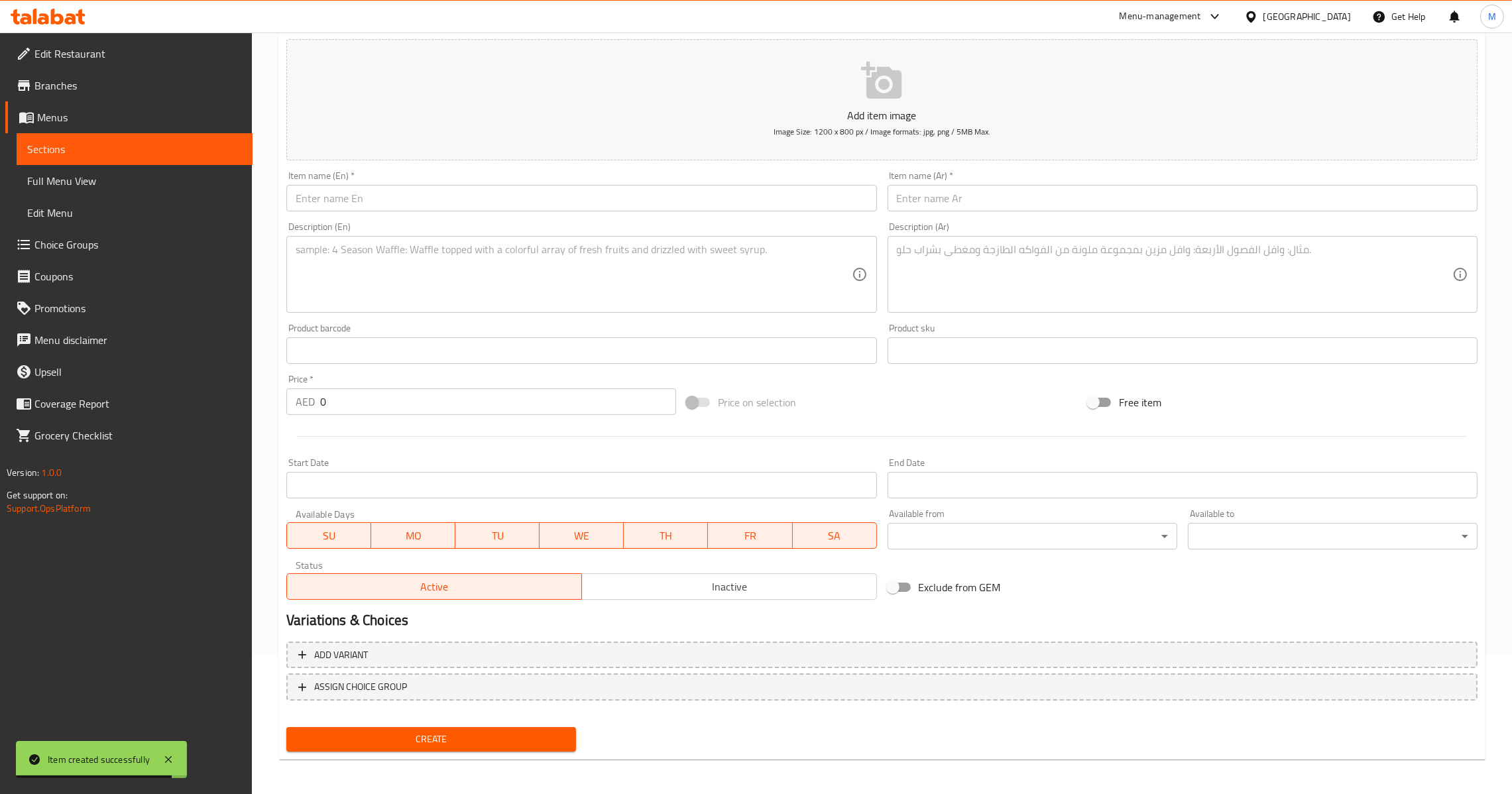
click at [983, 201] on input "text" at bounding box center [1182, 199] width 590 height 27
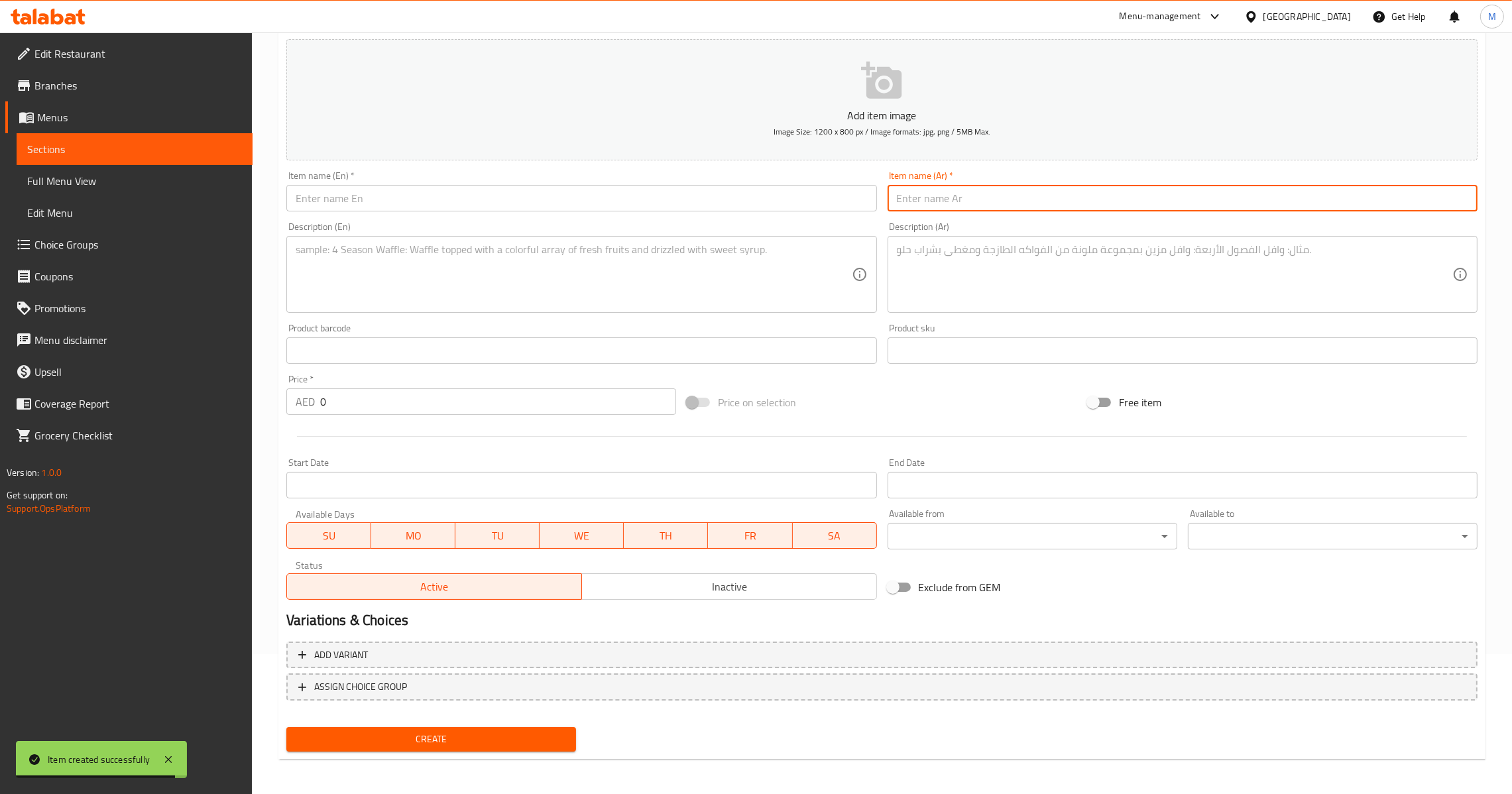
paste input "جوي مشكل صحن فواكه"
click at [1079, 284] on textarea at bounding box center [1174, 275] width 556 height 63
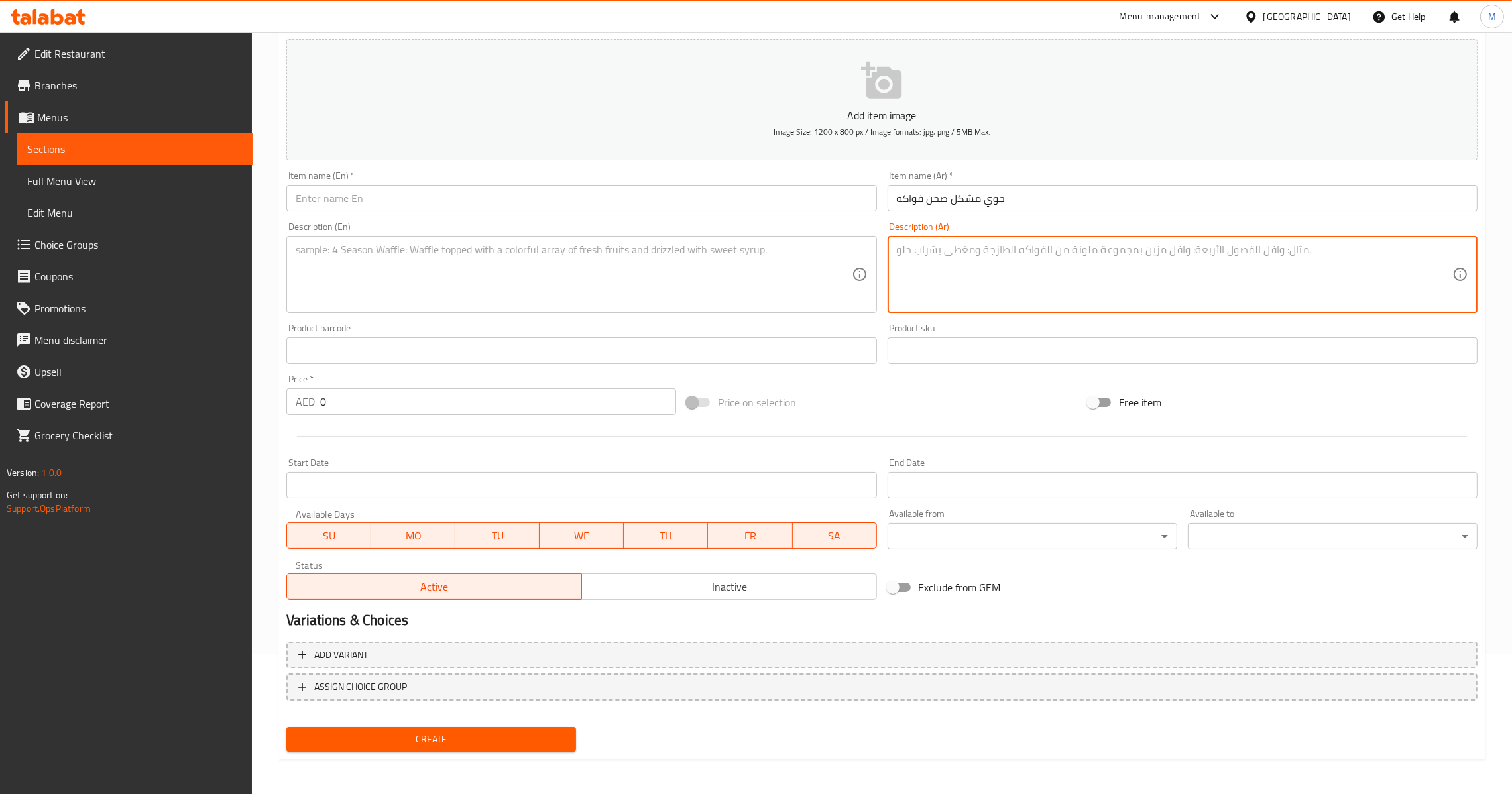
paste
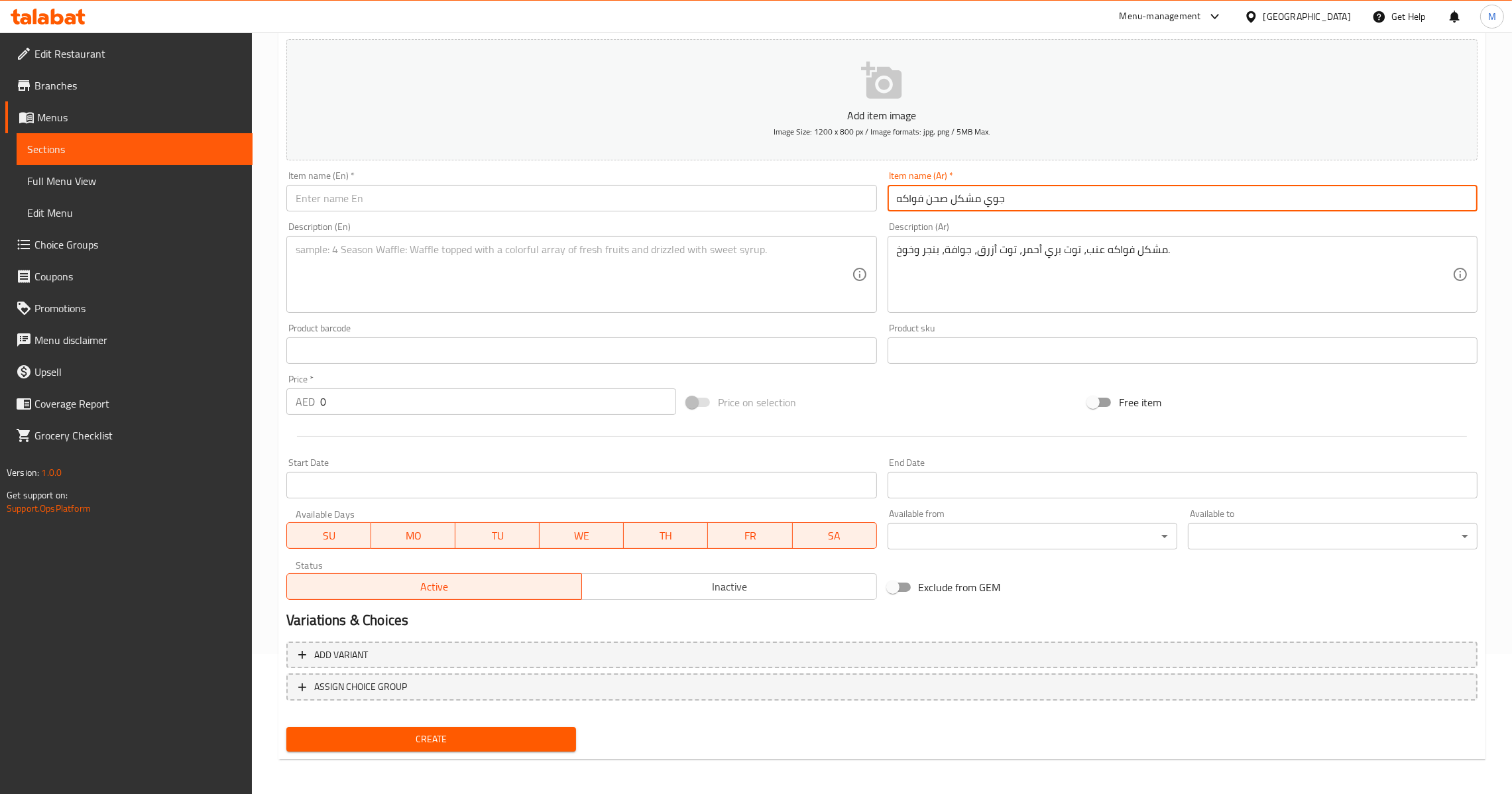
click at [932, 198] on input "جوي مشكل صحن فواكه" at bounding box center [1182, 199] width 590 height 27
click at [932, 199] on input "جوي مشكل صحن فواكه" at bounding box center [1182, 199] width 590 height 27
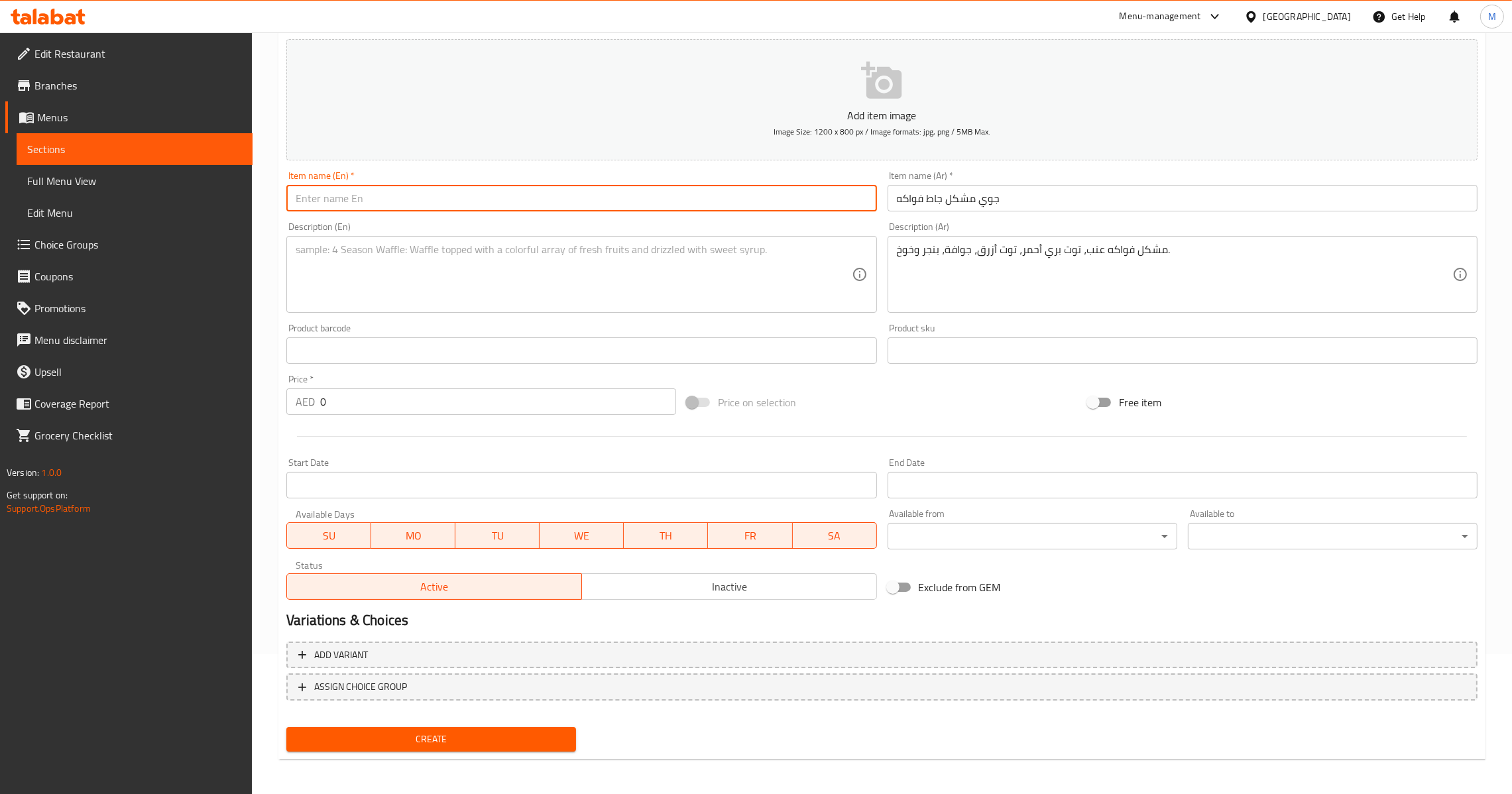
click at [608, 199] on input "text" at bounding box center [581, 199] width 590 height 27
click at [621, 265] on textarea at bounding box center [573, 275] width 556 height 63
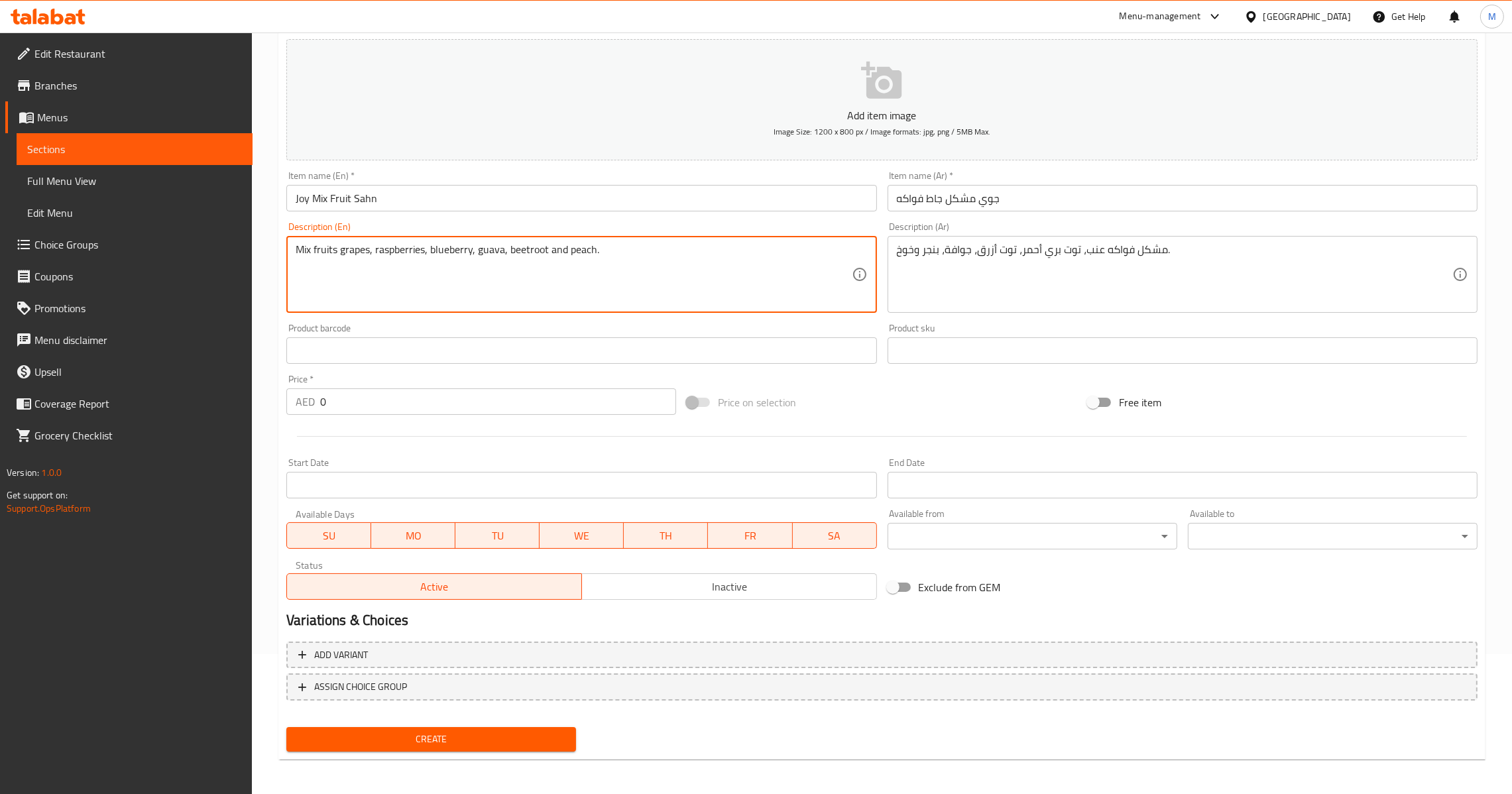
click at [320, 401] on input "0" at bounding box center [498, 402] width 356 height 27
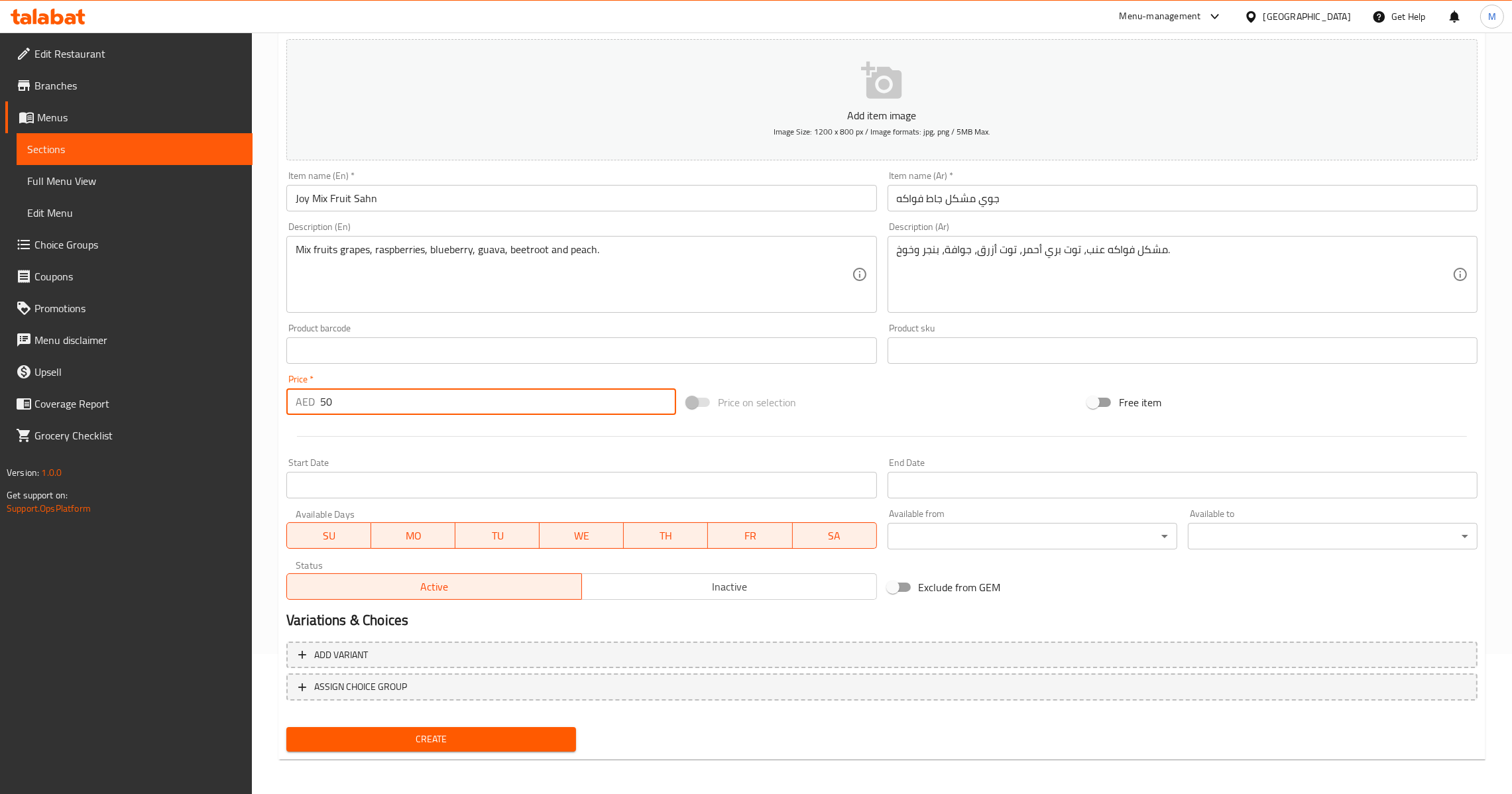
click at [324, 405] on input "50" at bounding box center [498, 402] width 356 height 27
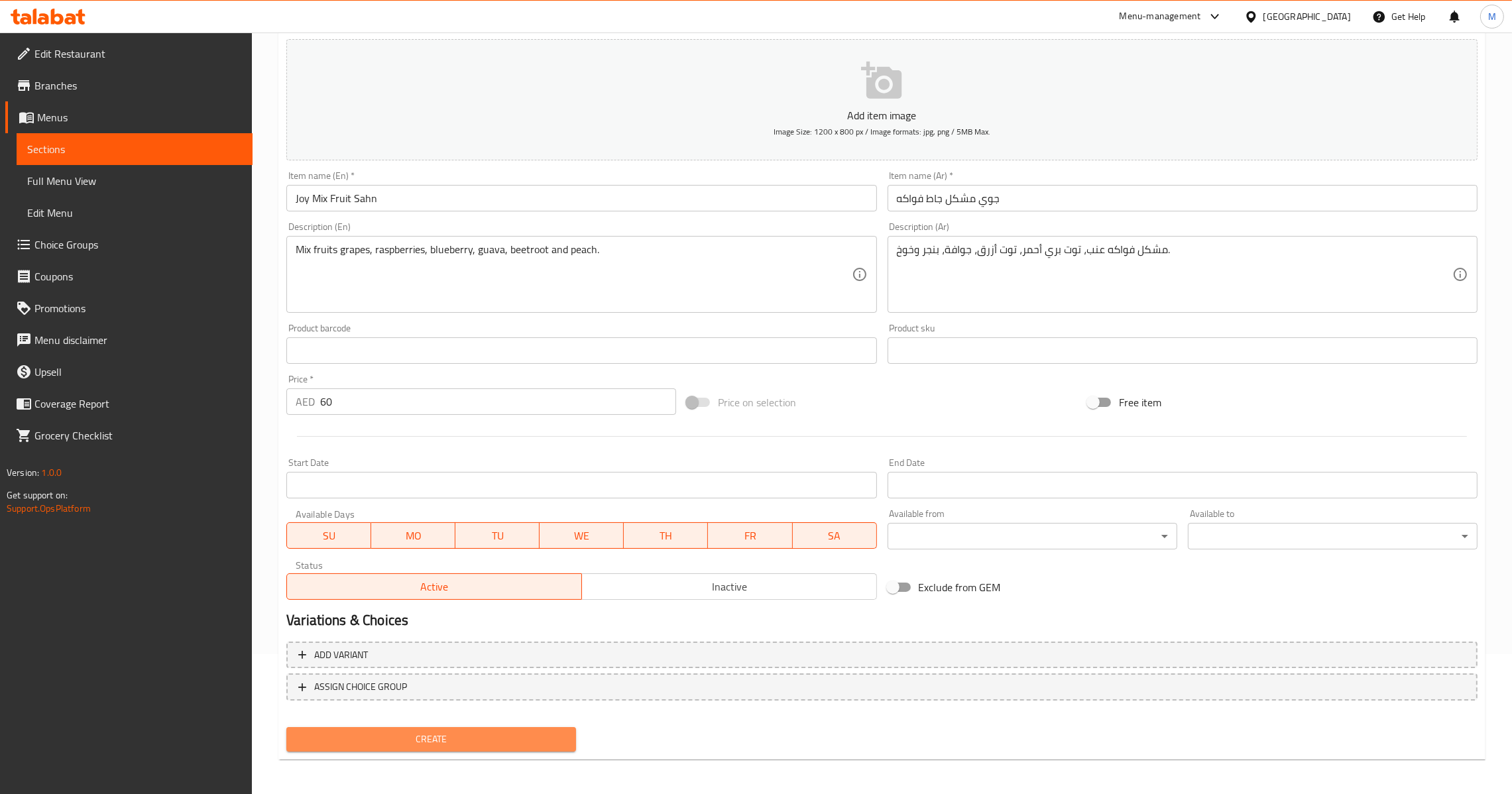
click at [400, 743] on span "Create" at bounding box center [431, 740] width 269 height 16
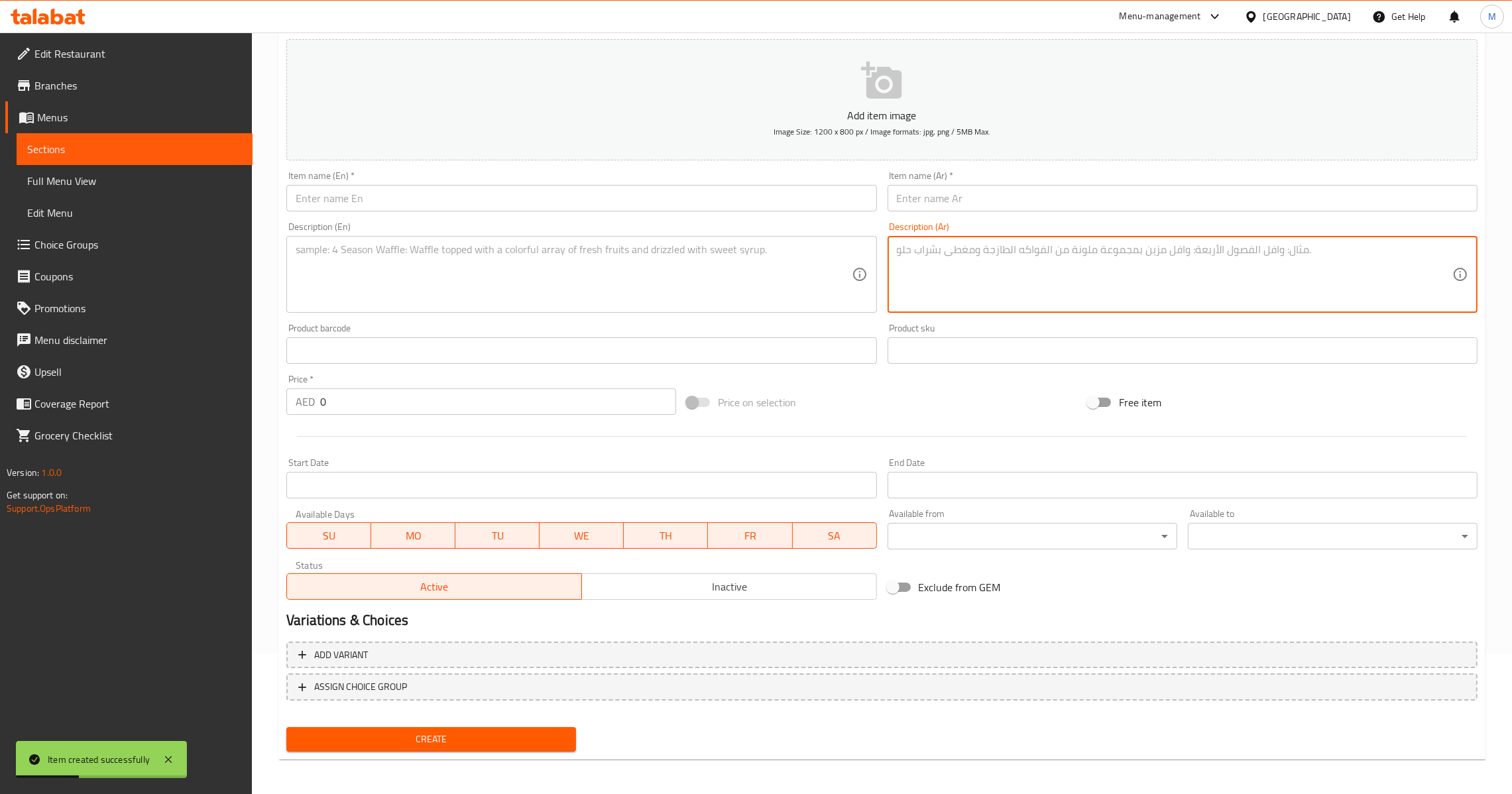
click at [987, 289] on textarea at bounding box center [1174, 275] width 556 height 63
click at [1002, 202] on input "text" at bounding box center [1182, 199] width 590 height 27
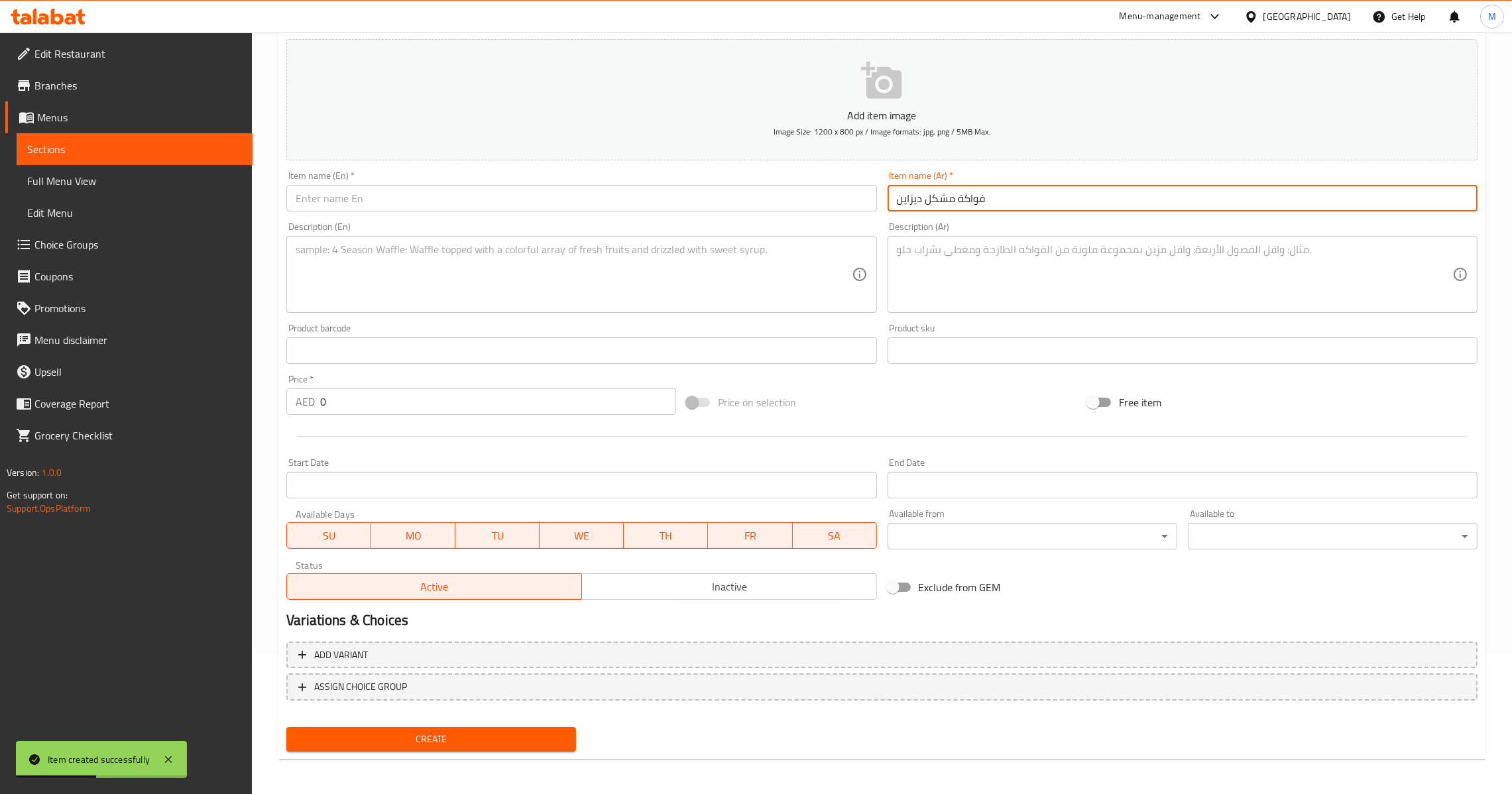
click at [959, 276] on textarea at bounding box center [1174, 275] width 556 height 63
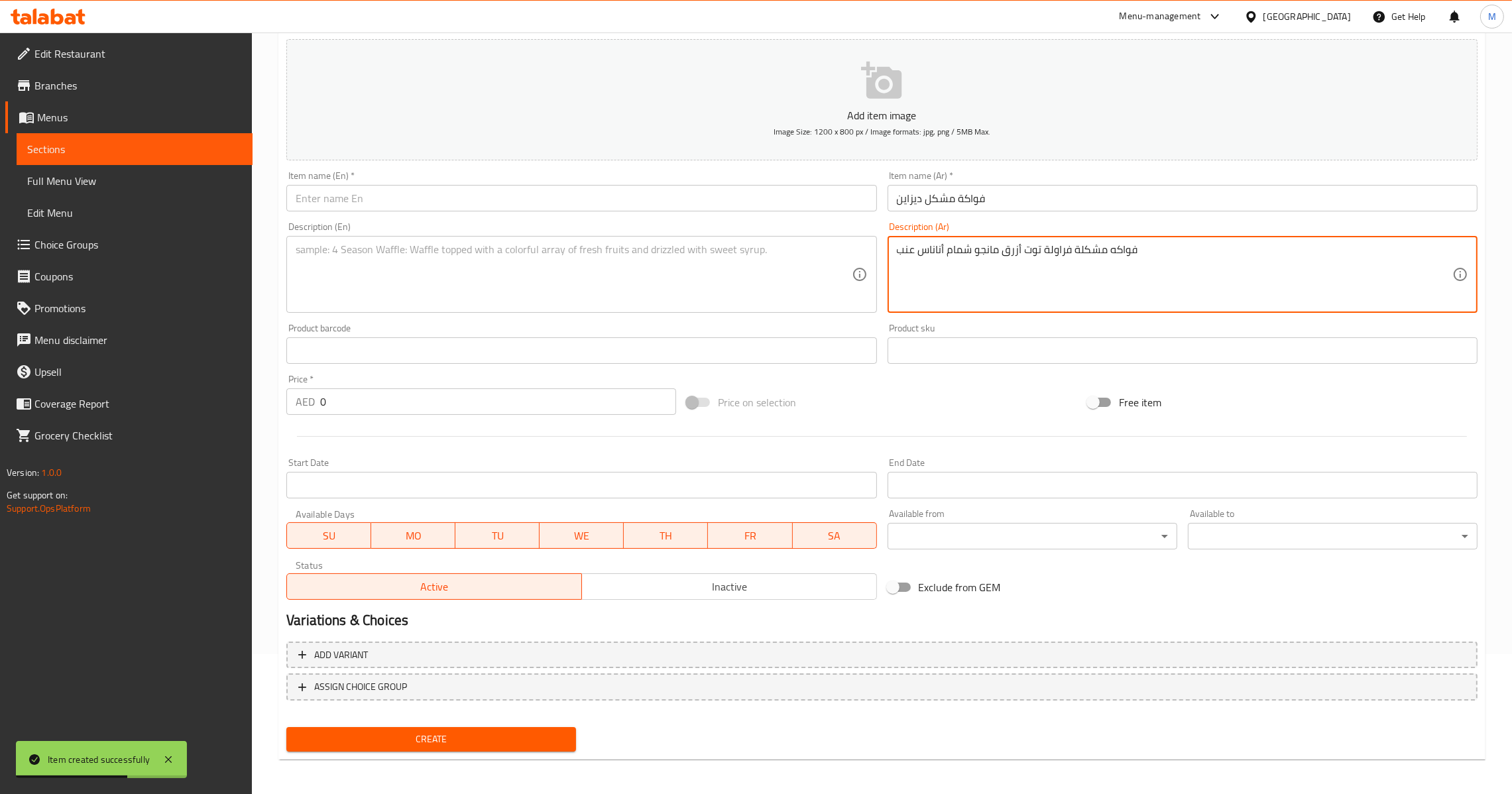
click at [603, 206] on input "text" at bounding box center [581, 199] width 590 height 27
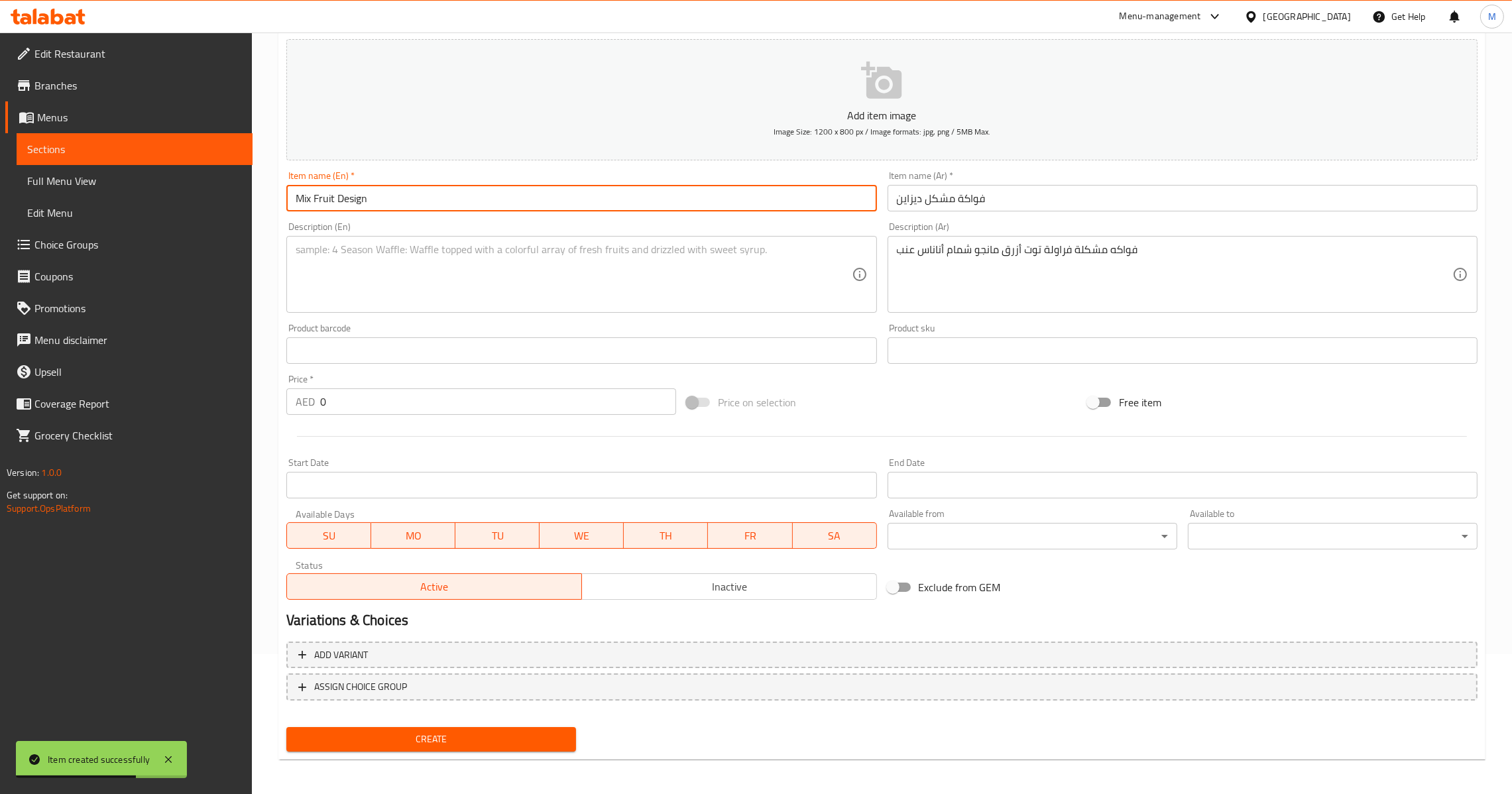
click at [679, 301] on textarea at bounding box center [573, 275] width 556 height 63
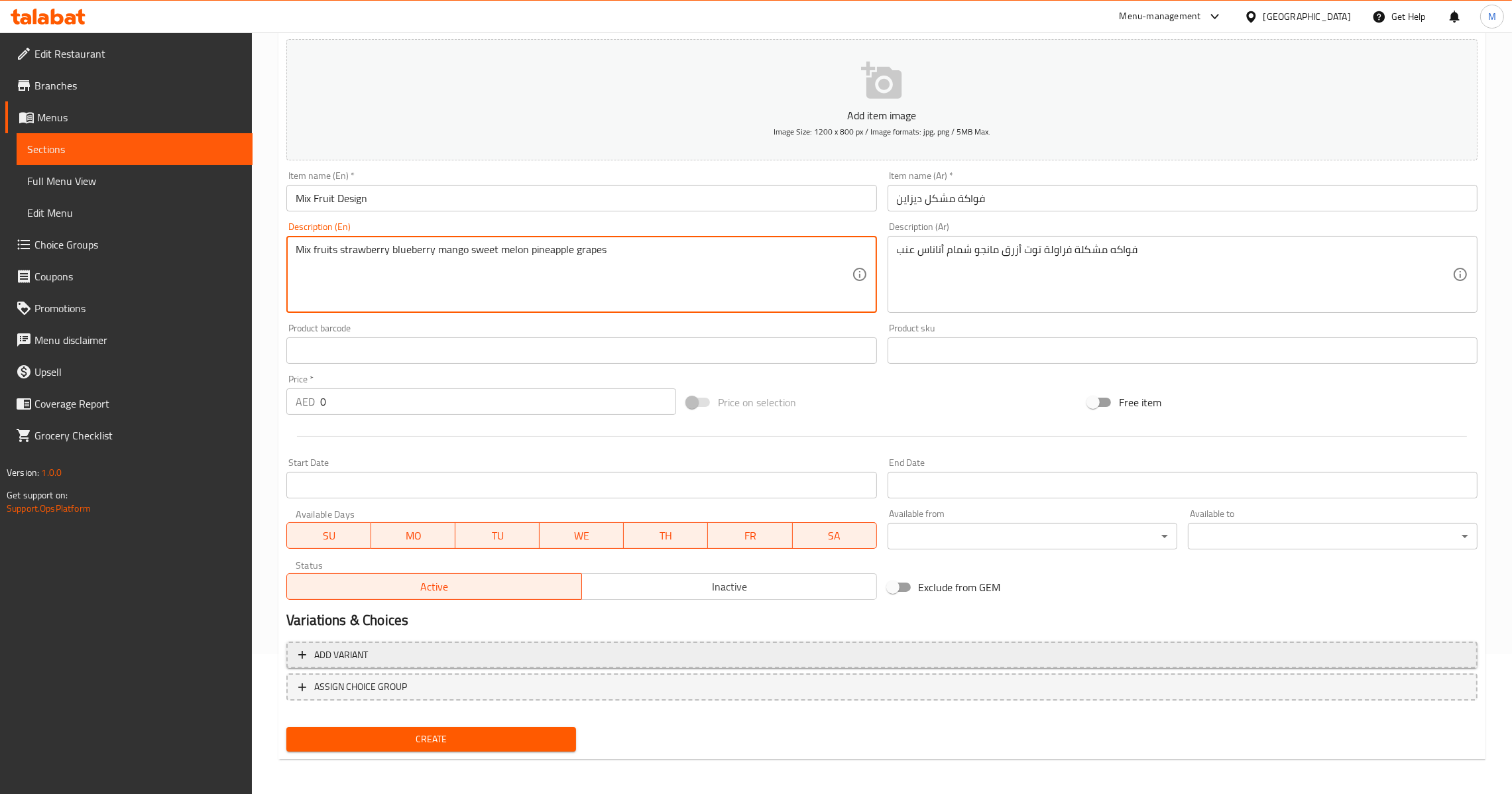
click at [1200, 651] on span "Add variant" at bounding box center [882, 656] width 1167 height 16
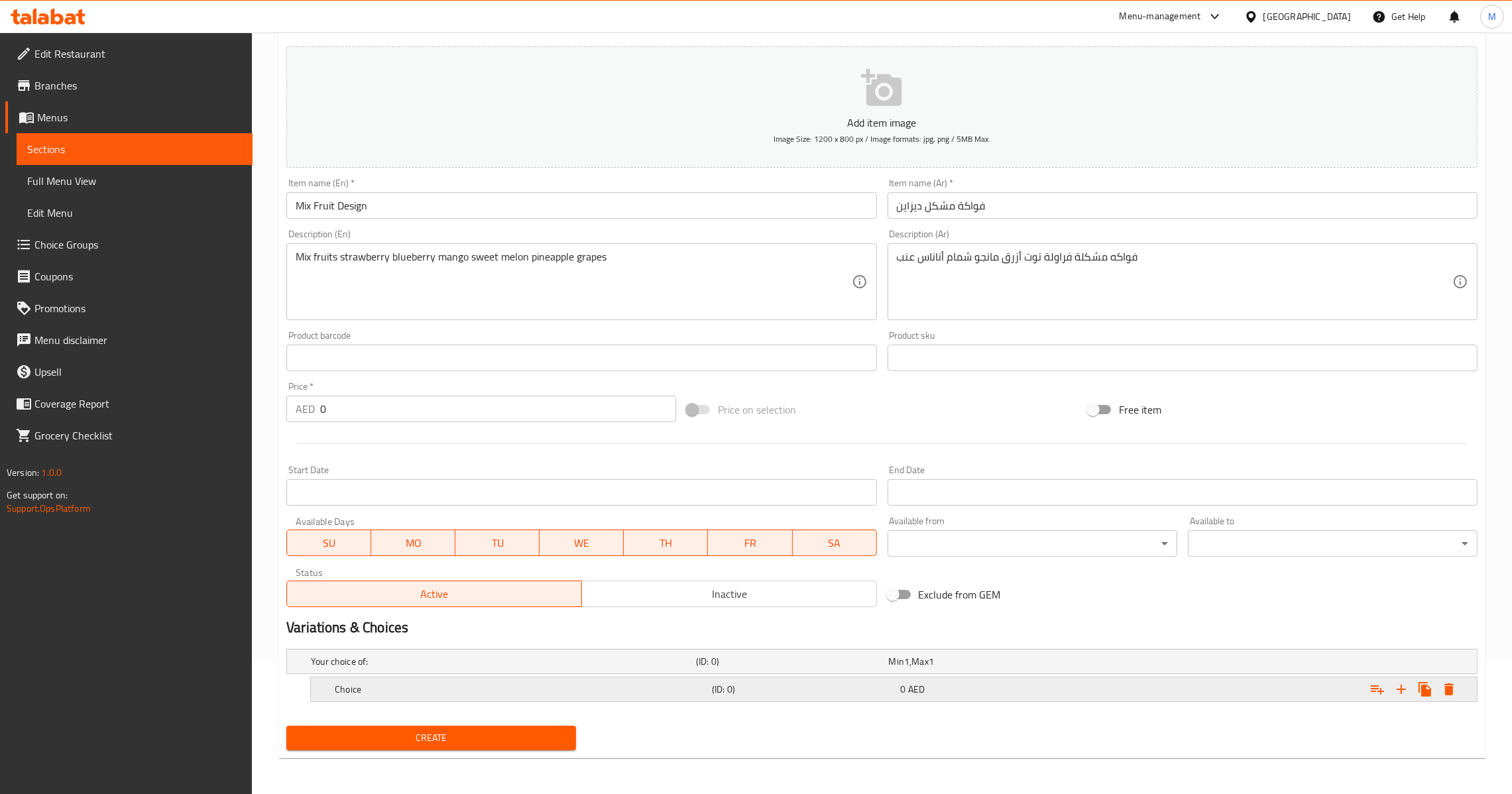
click at [1400, 696] on icon "Expand" at bounding box center [1401, 689] width 16 height 16
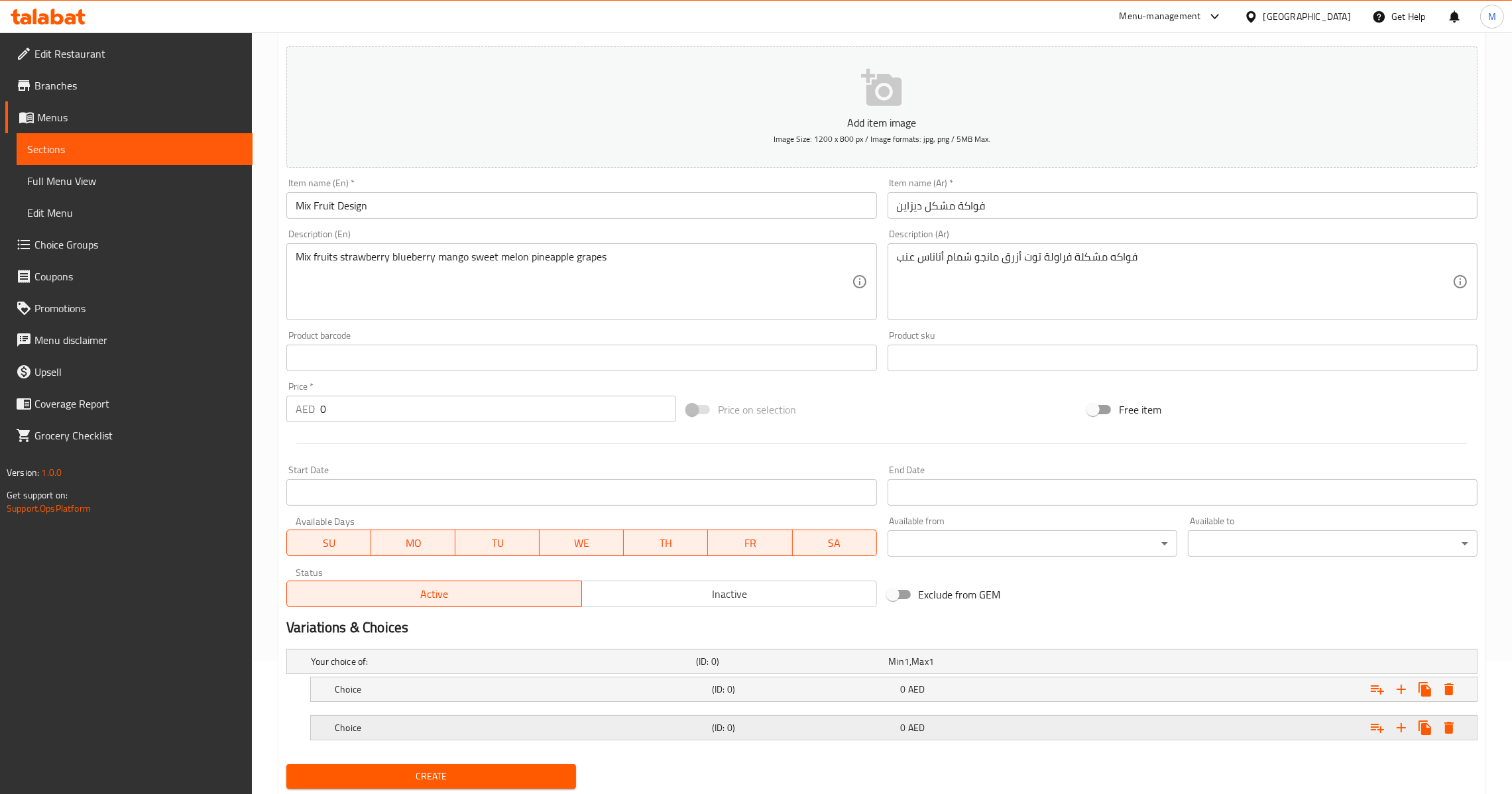
drag, startPoint x: 1174, startPoint y: 724, endPoint x: 1168, endPoint y: 719, distance: 7.8
click at [1173, 665] on div "Expand" at bounding box center [1271, 662] width 385 height 5
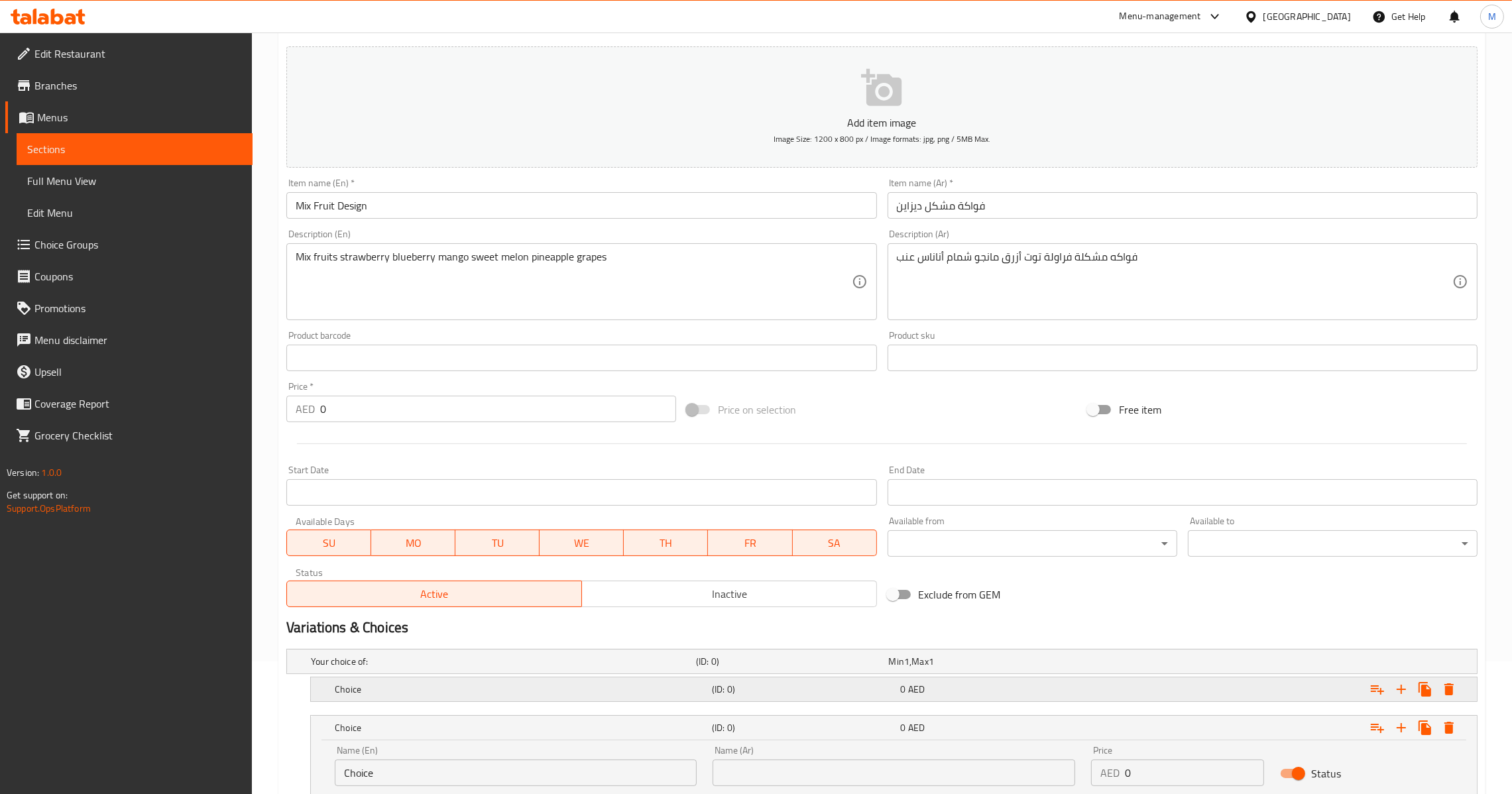
click at [1156, 665] on div "Expand" at bounding box center [1271, 662] width 385 height 5
click at [520, 743] on input "Choice" at bounding box center [516, 734] width 362 height 27
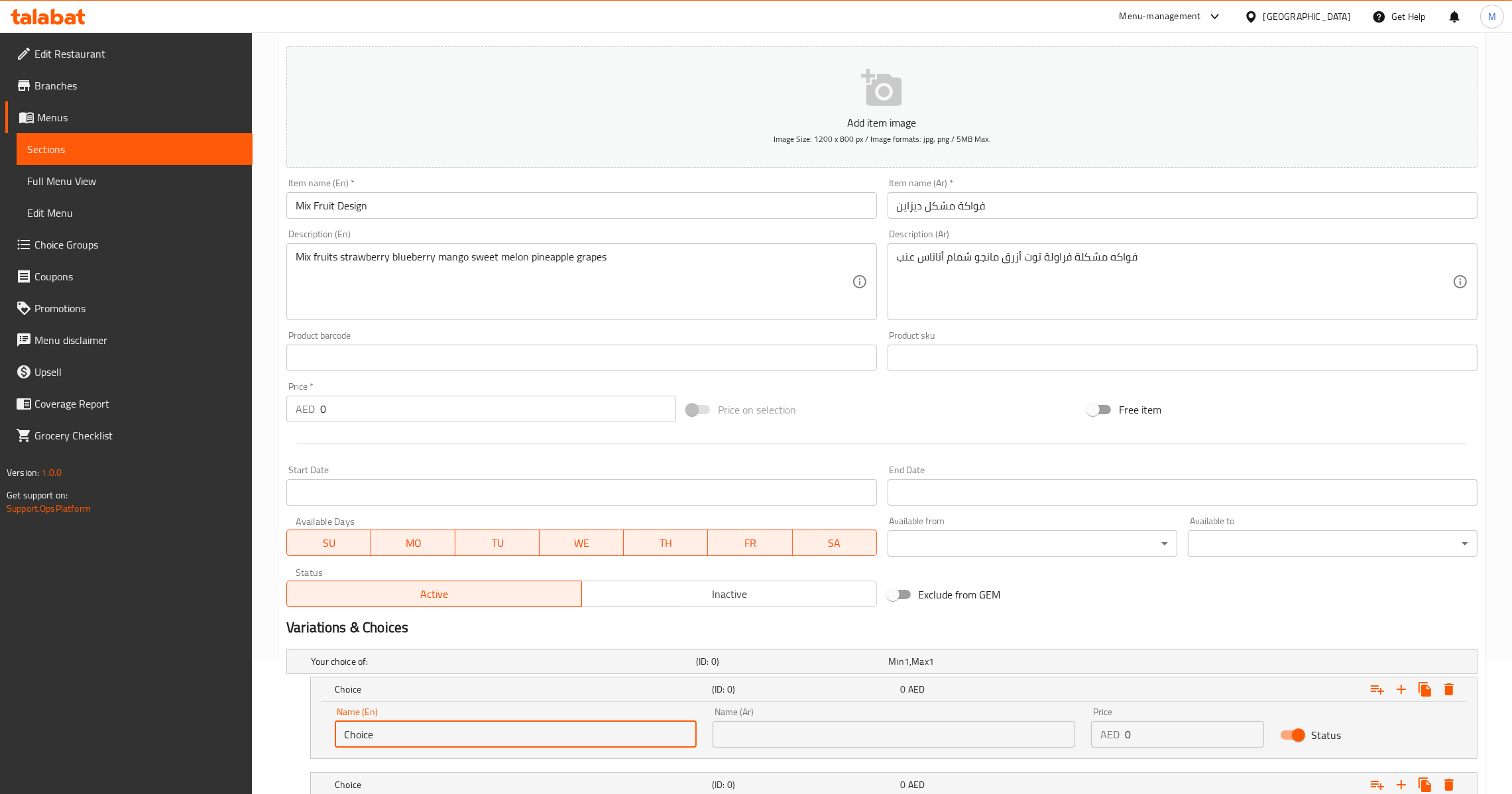
click at [520, 743] on input "Choice" at bounding box center [516, 734] width 362 height 27
click at [520, 743] on input "text" at bounding box center [516, 734] width 362 height 27
click at [801, 726] on input "text" at bounding box center [894, 734] width 362 height 27
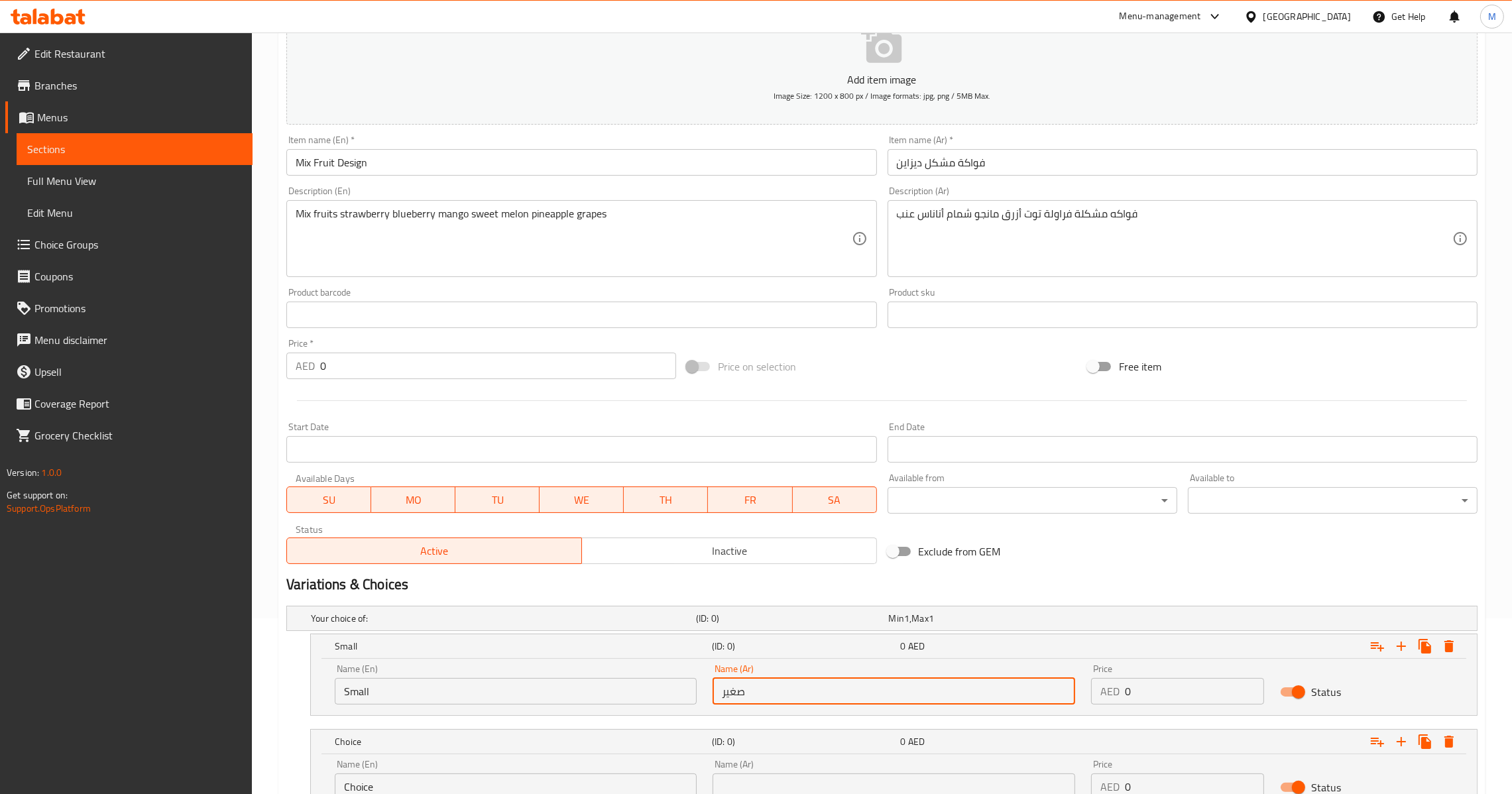
scroll to position [285, 0]
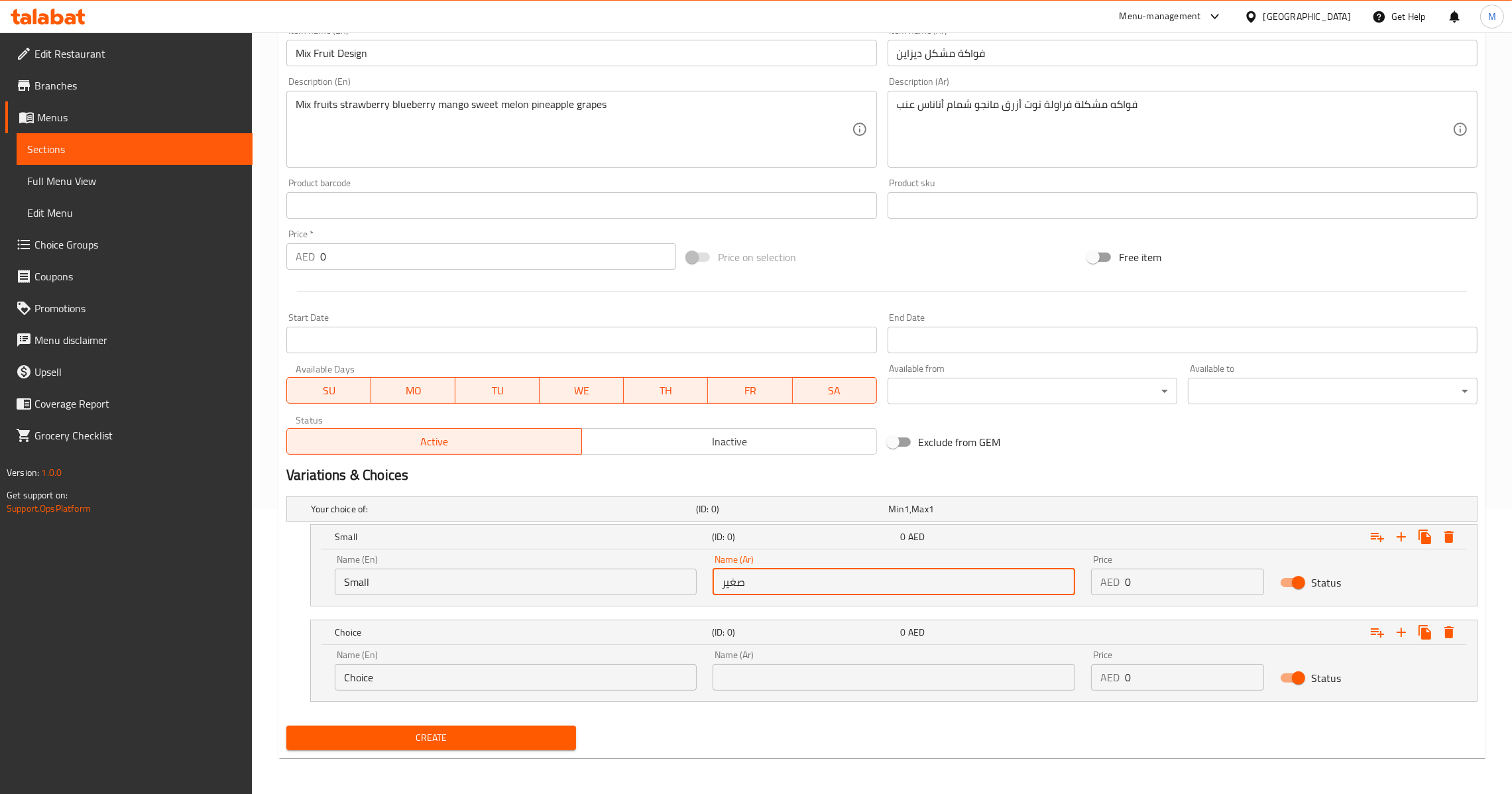
click at [826, 671] on input "text" at bounding box center [894, 678] width 362 height 27
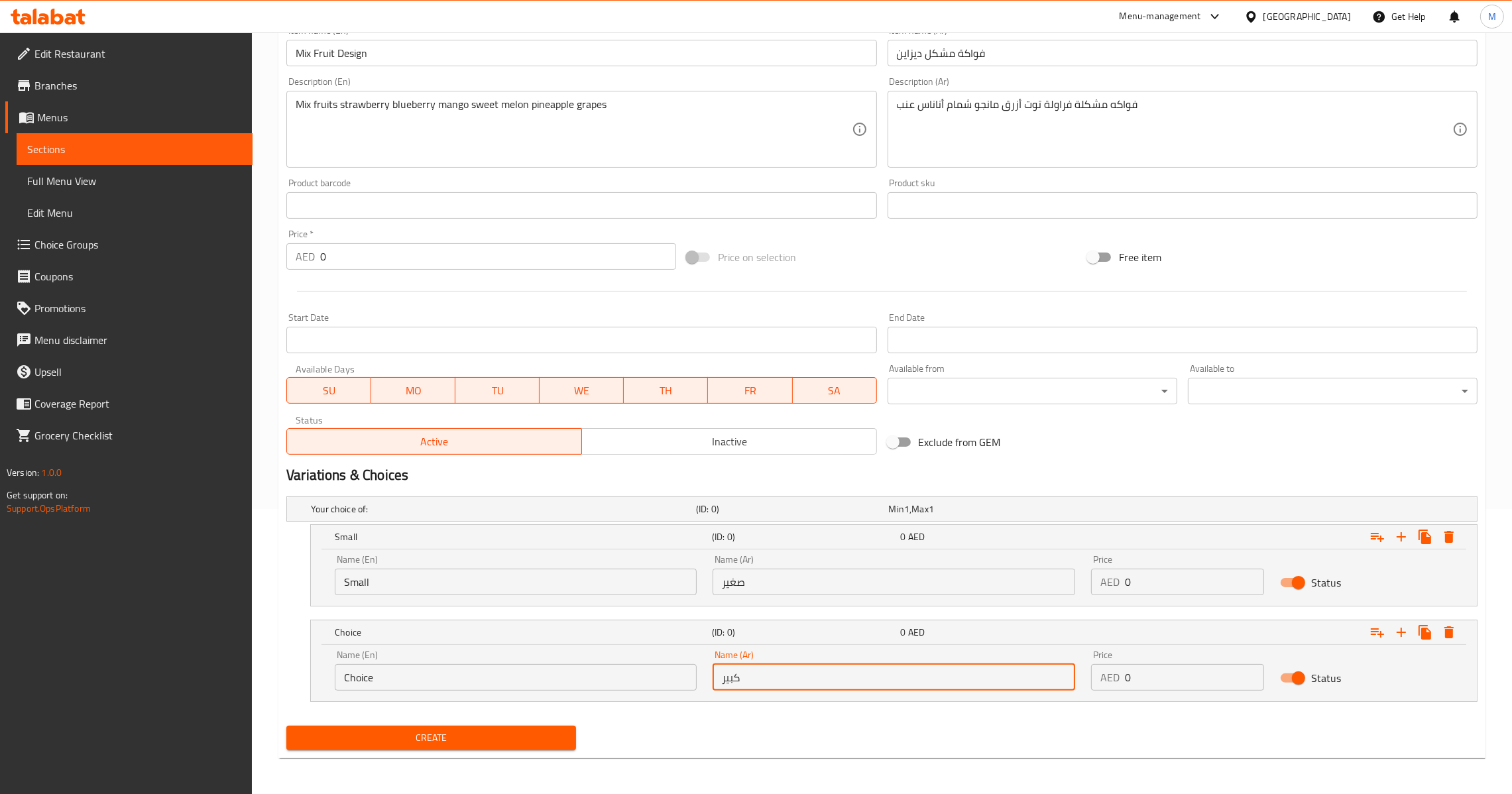
click at [784, 688] on input "كبير" at bounding box center [894, 678] width 362 height 27
click at [574, 688] on input "Choice" at bounding box center [516, 678] width 362 height 27
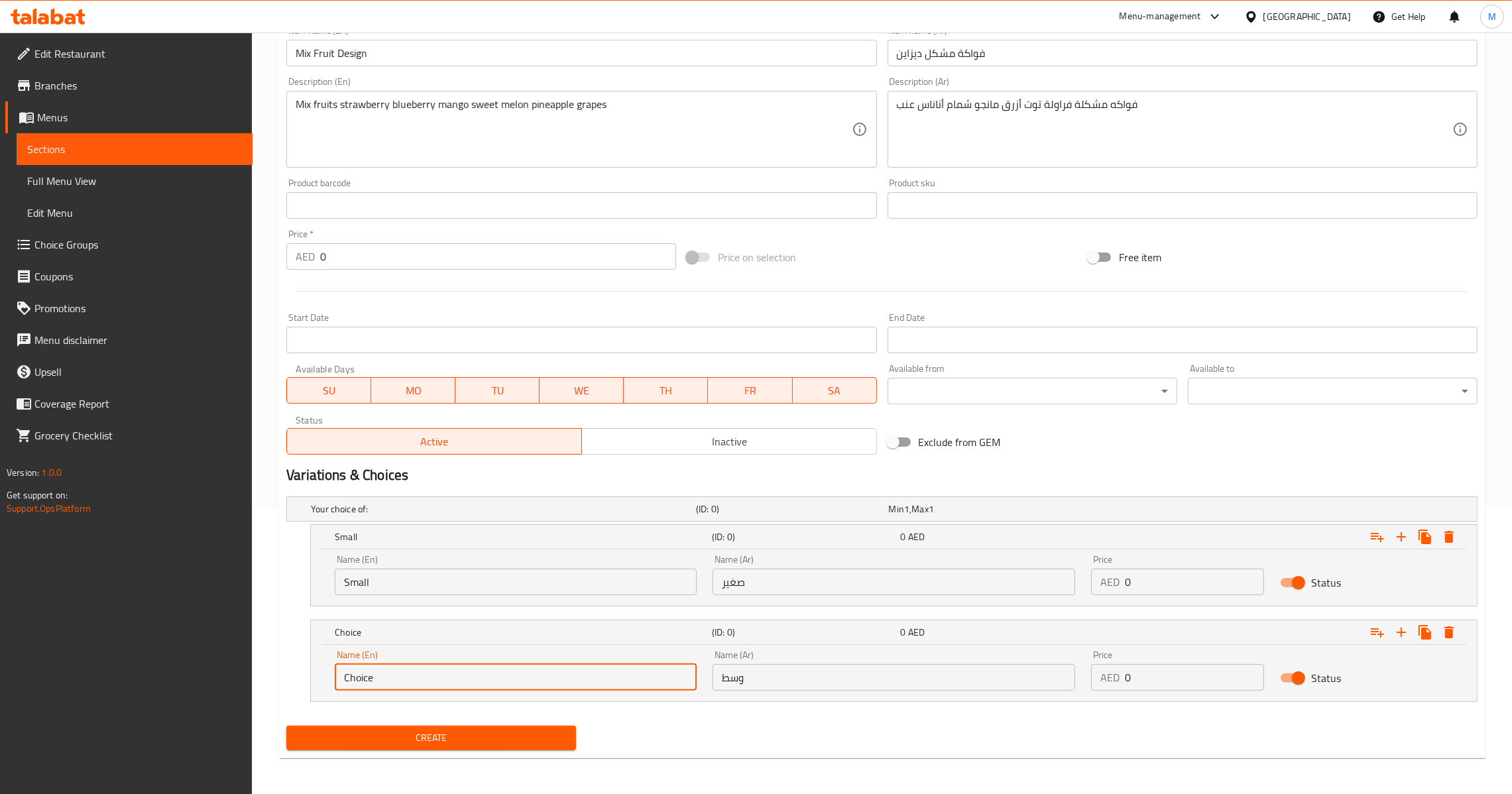
click at [574, 688] on input "Choice" at bounding box center [516, 678] width 362 height 27
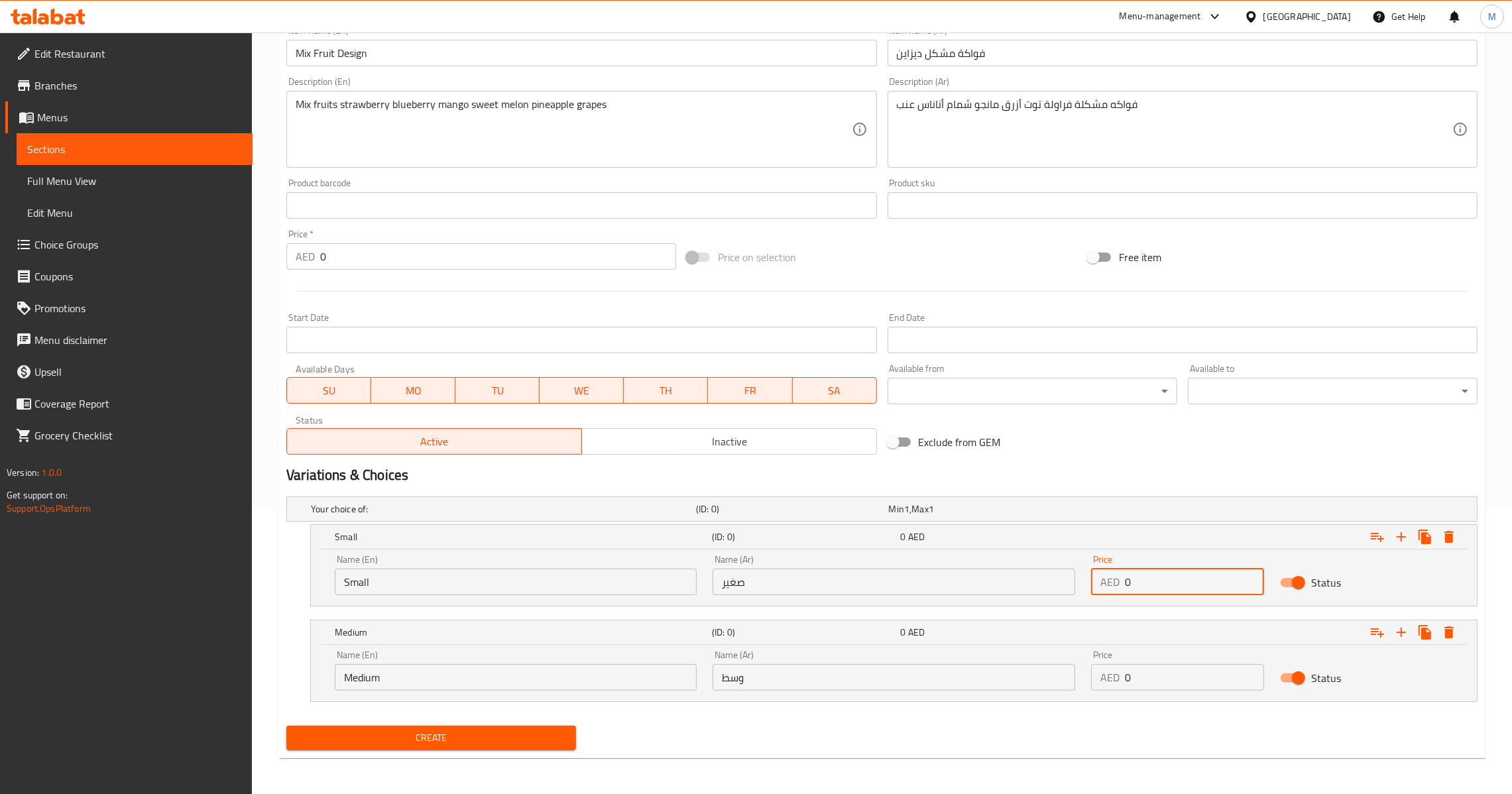
click at [1125, 580] on input "0" at bounding box center [1194, 582] width 139 height 27
click at [1127, 676] on input "0" at bounding box center [1194, 678] width 139 height 27
click at [1127, 677] on input "0" at bounding box center [1194, 678] width 139 height 27
click at [1125, 678] on input "0" at bounding box center [1194, 678] width 139 height 27
click at [1125, 679] on input "0" at bounding box center [1194, 678] width 139 height 27
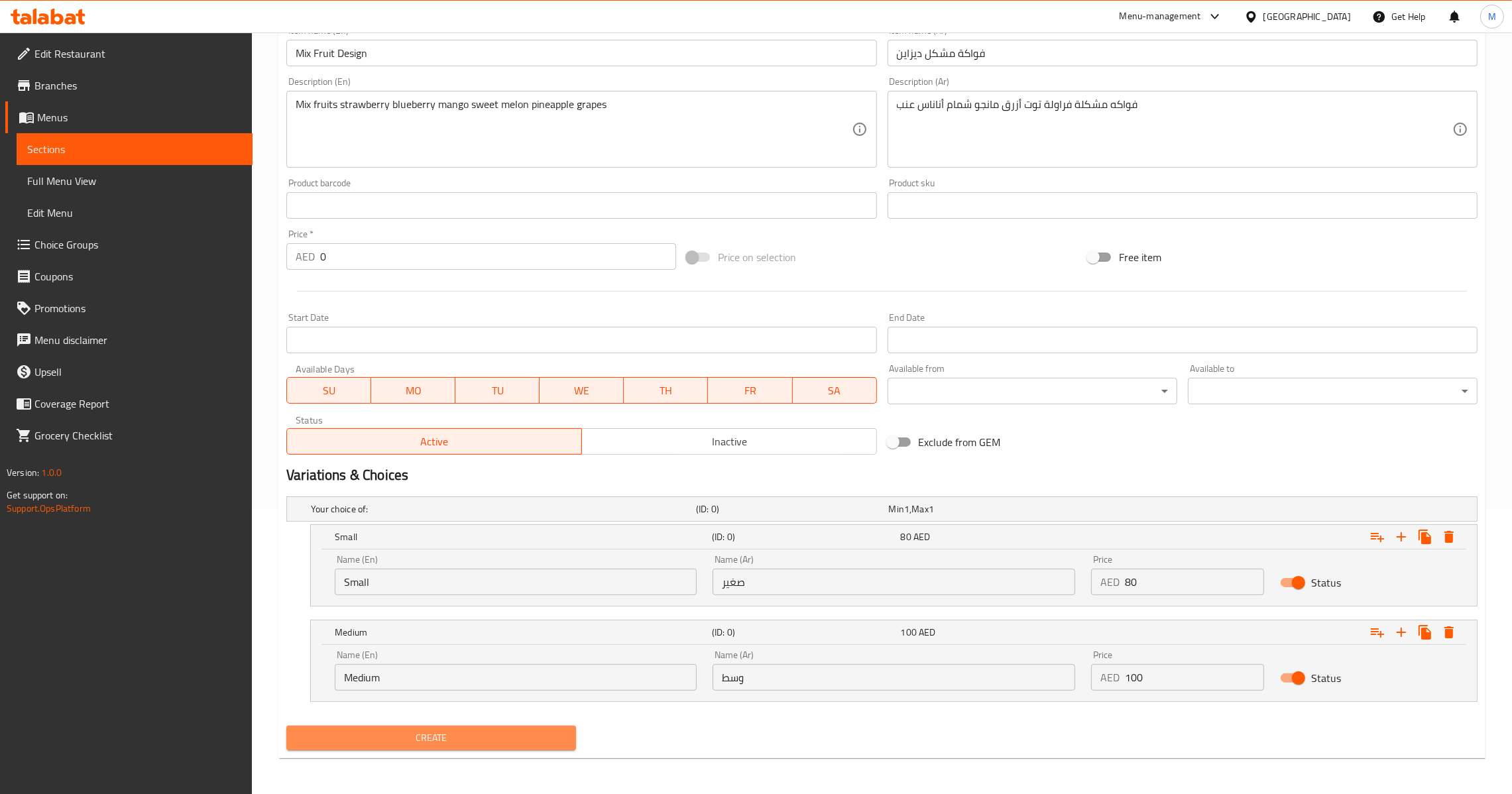
click at [516, 732] on span "Create" at bounding box center [431, 738] width 269 height 16
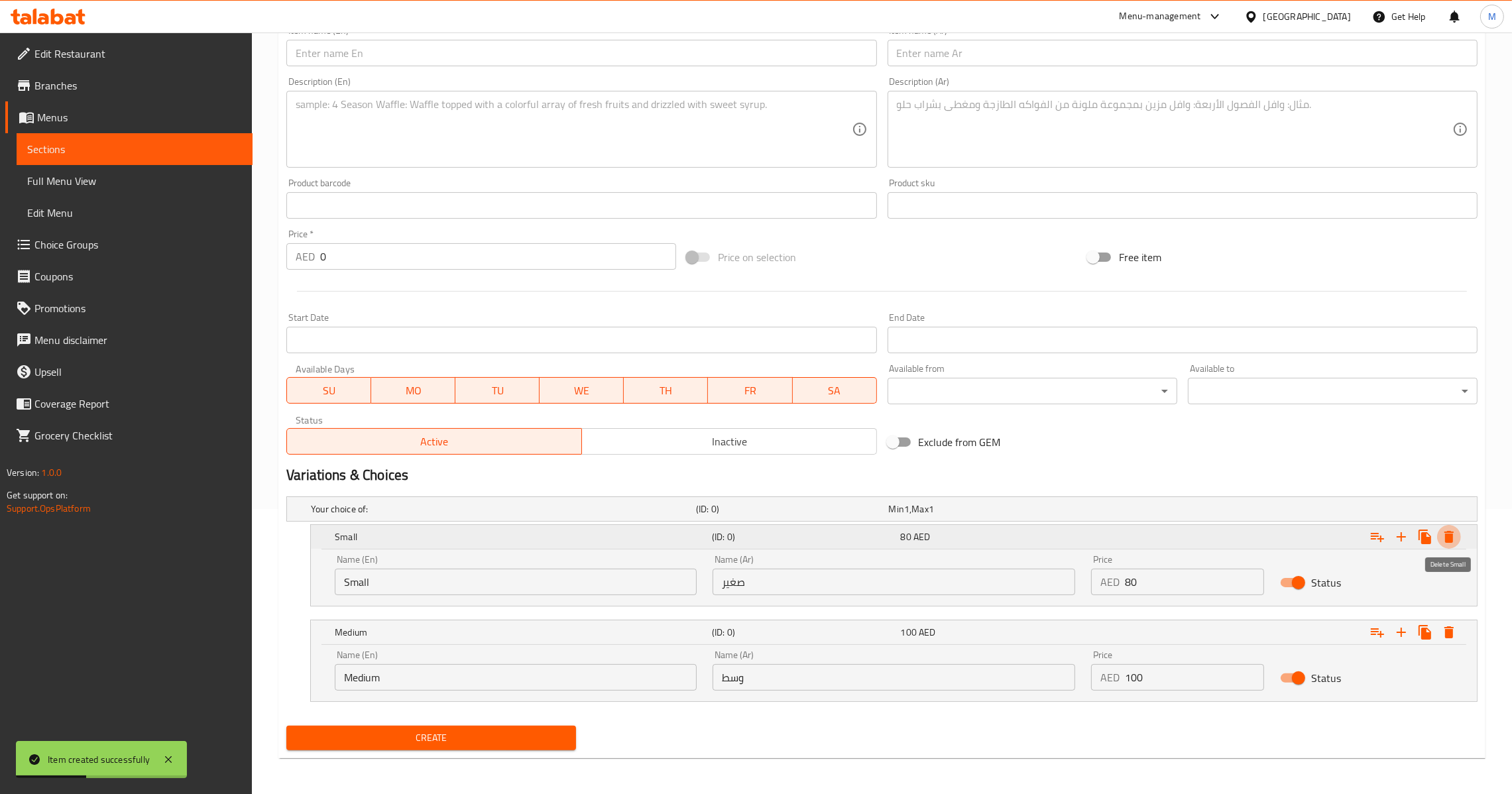
click at [1452, 536] on icon "Expand" at bounding box center [1449, 537] width 9 height 12
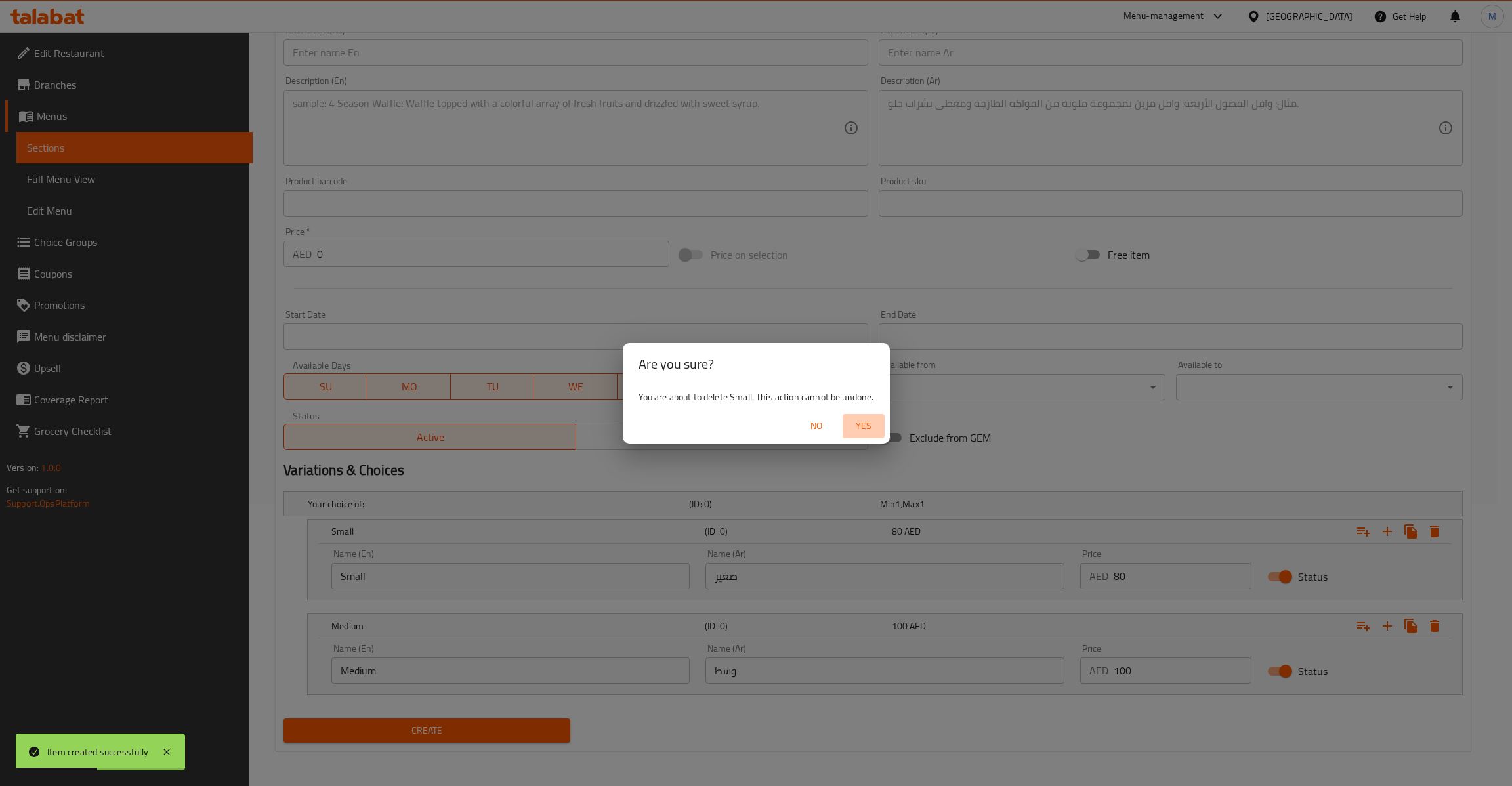
click at [876, 425] on span "Yes" at bounding box center [863, 427] width 32 height 16
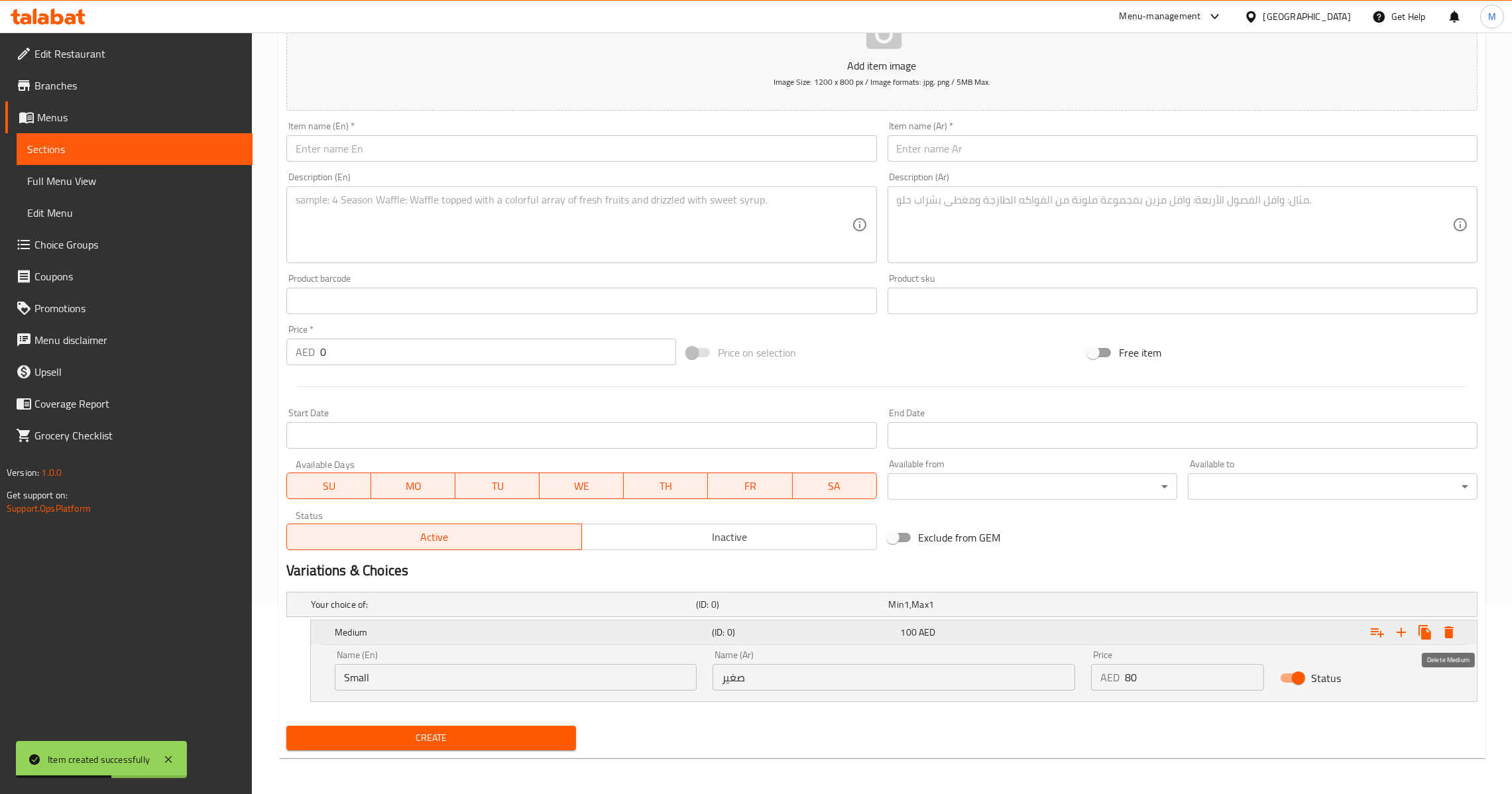
click at [1455, 635] on icon "Expand" at bounding box center [1449, 632] width 16 height 16
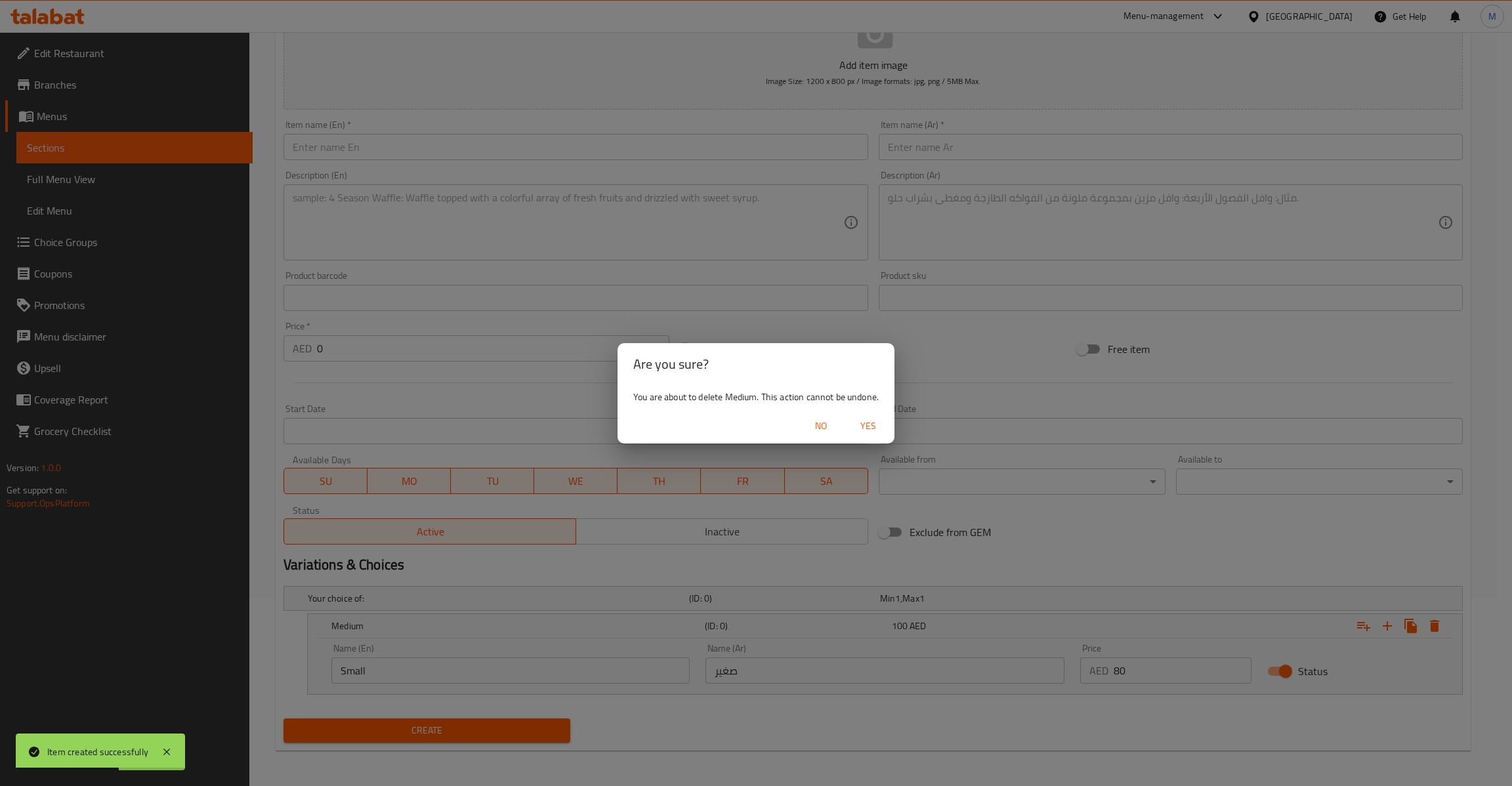
click at [899, 424] on div "Are you sure? You are about to delete Medium. This action cannot be undone. No …" at bounding box center [756, 393] width 1512 height 786
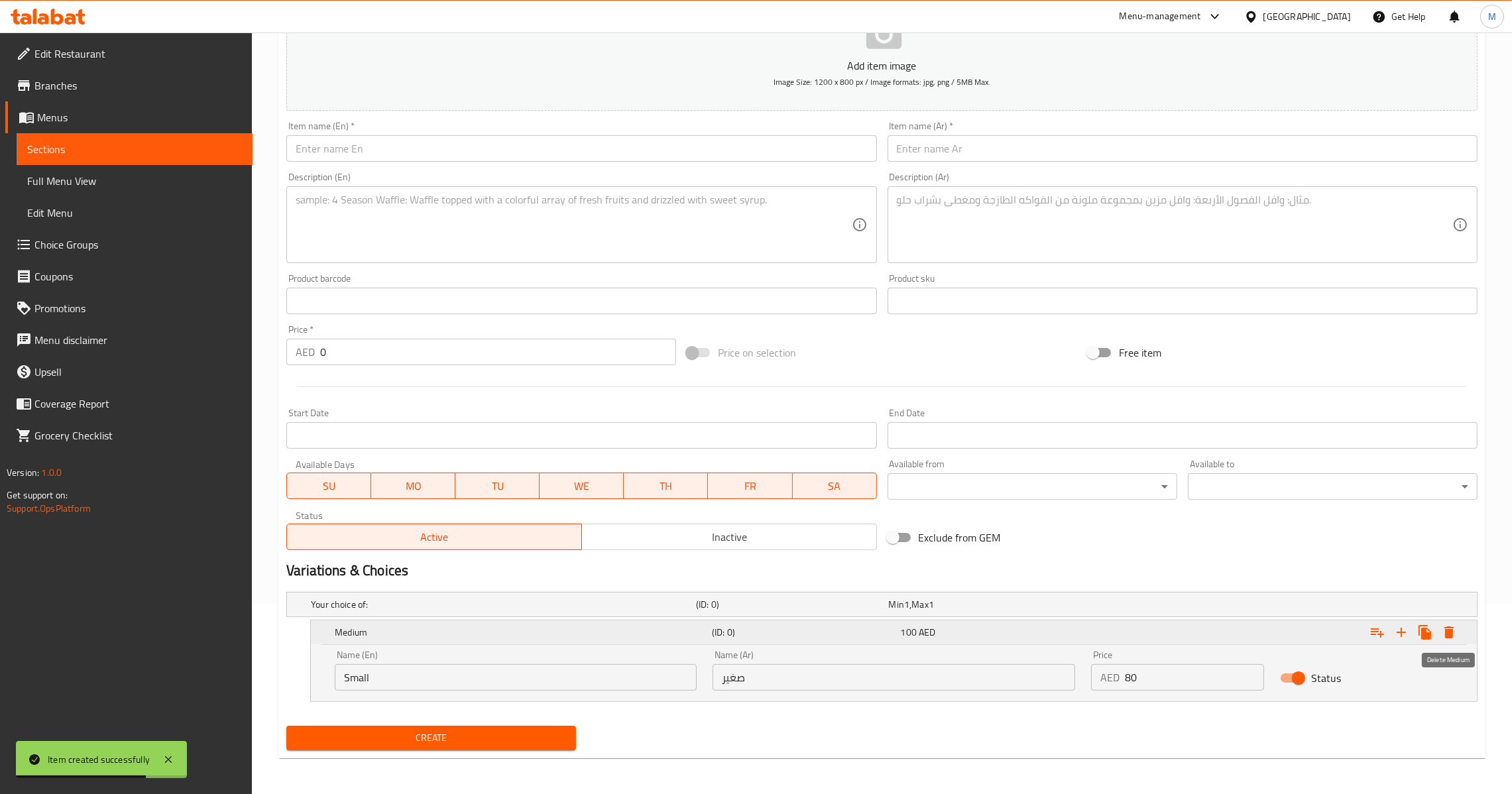
click at [1444, 630] on icon "Expand" at bounding box center [1449, 632] width 16 height 16
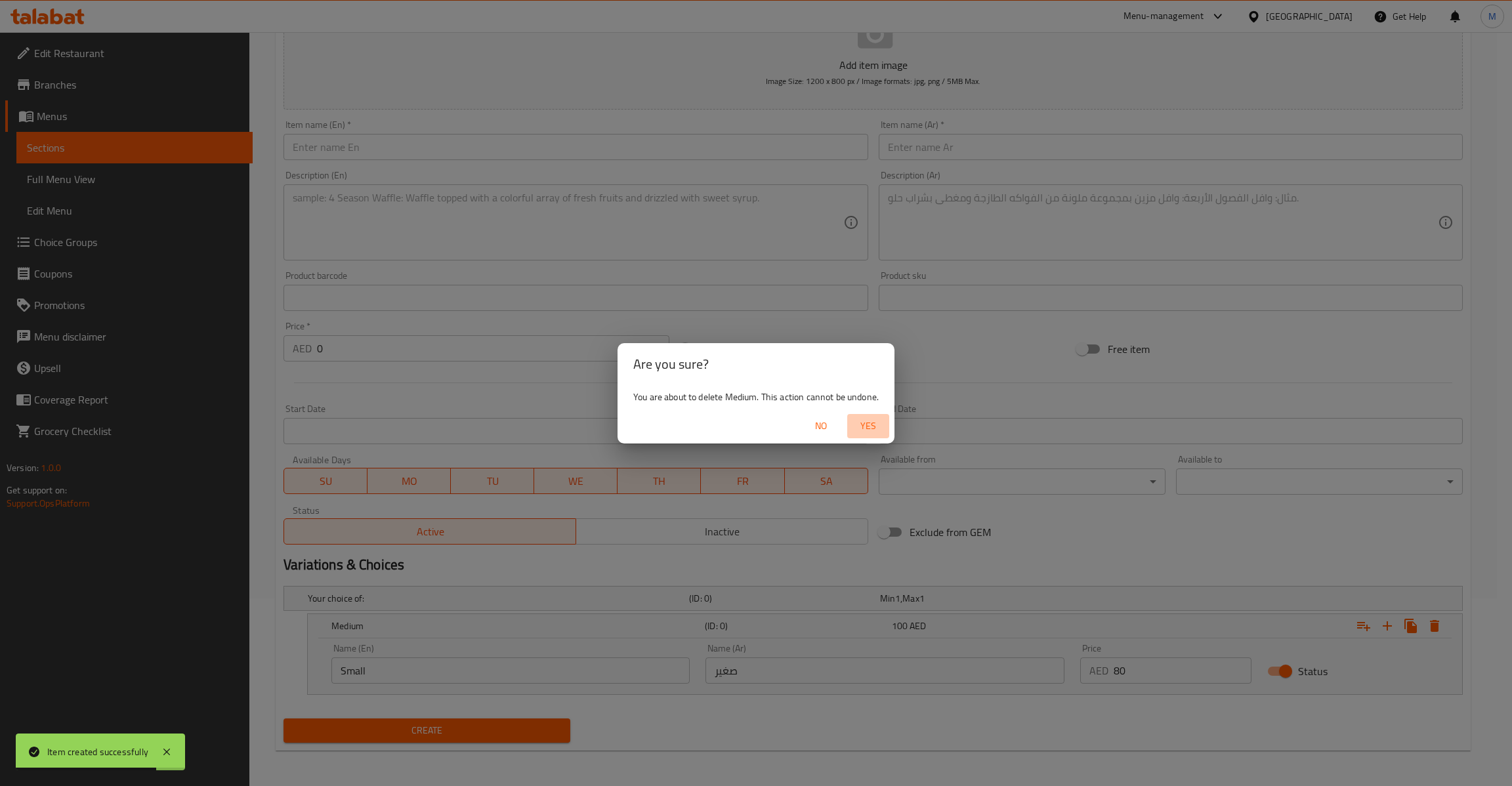
click at [876, 436] on button "Yes" at bounding box center [868, 426] width 42 height 24
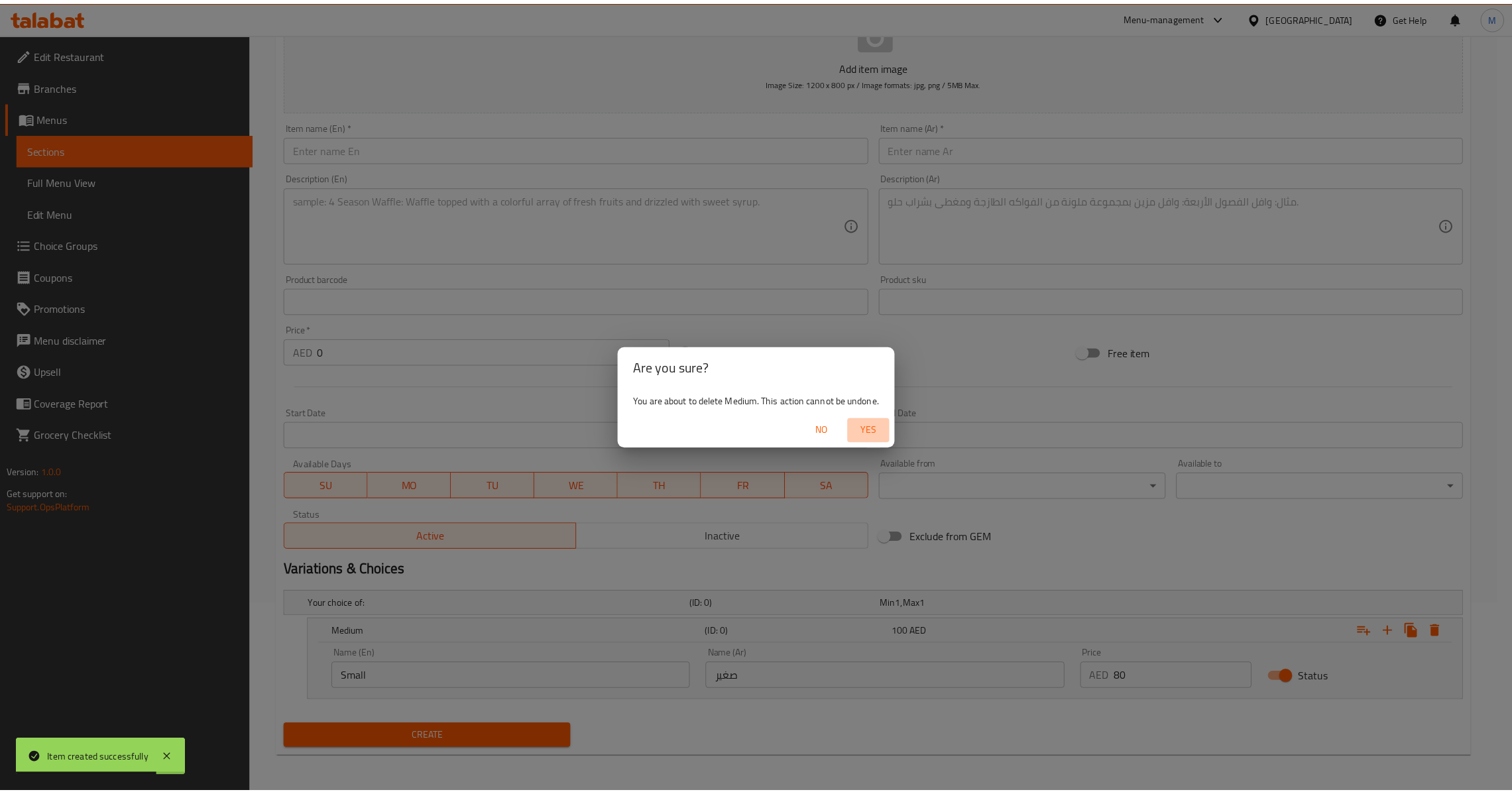
scroll to position [140, 0]
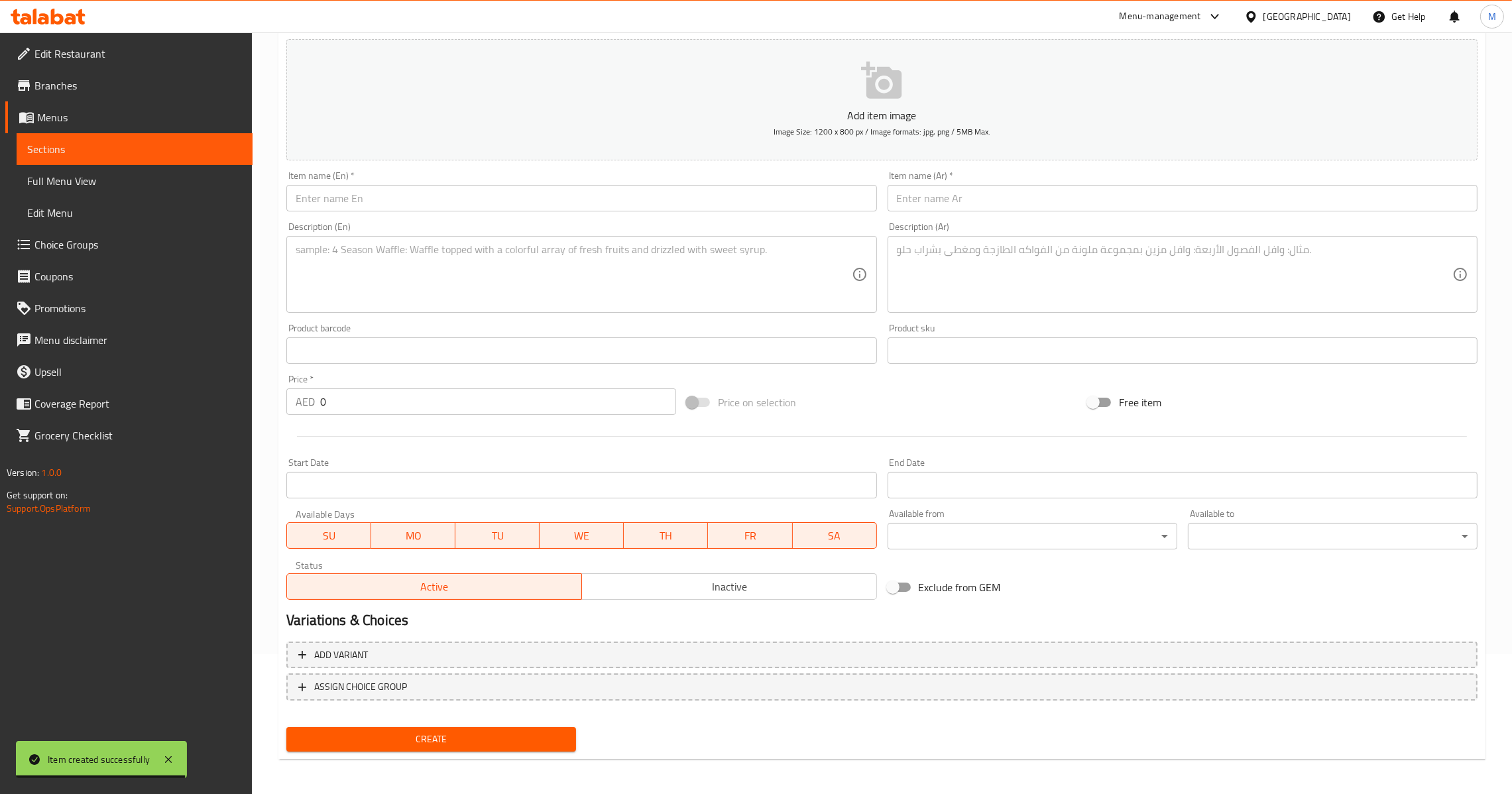
click at [554, 181] on div "Item name (En)   * Item name (En) *" at bounding box center [581, 191] width 590 height 40
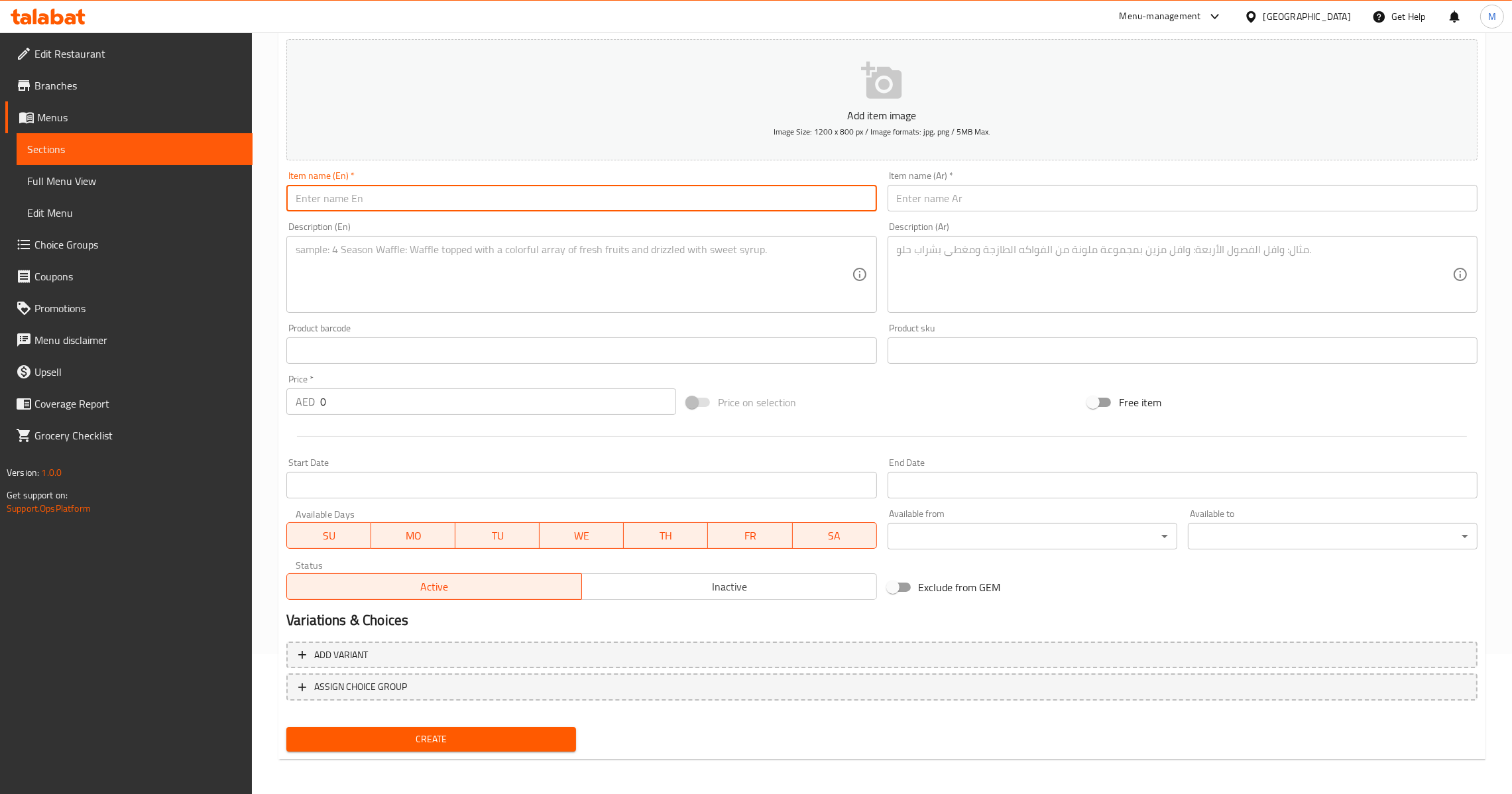
click at [556, 203] on input "text" at bounding box center [581, 199] width 590 height 27
click at [567, 257] on textarea at bounding box center [573, 275] width 556 height 63
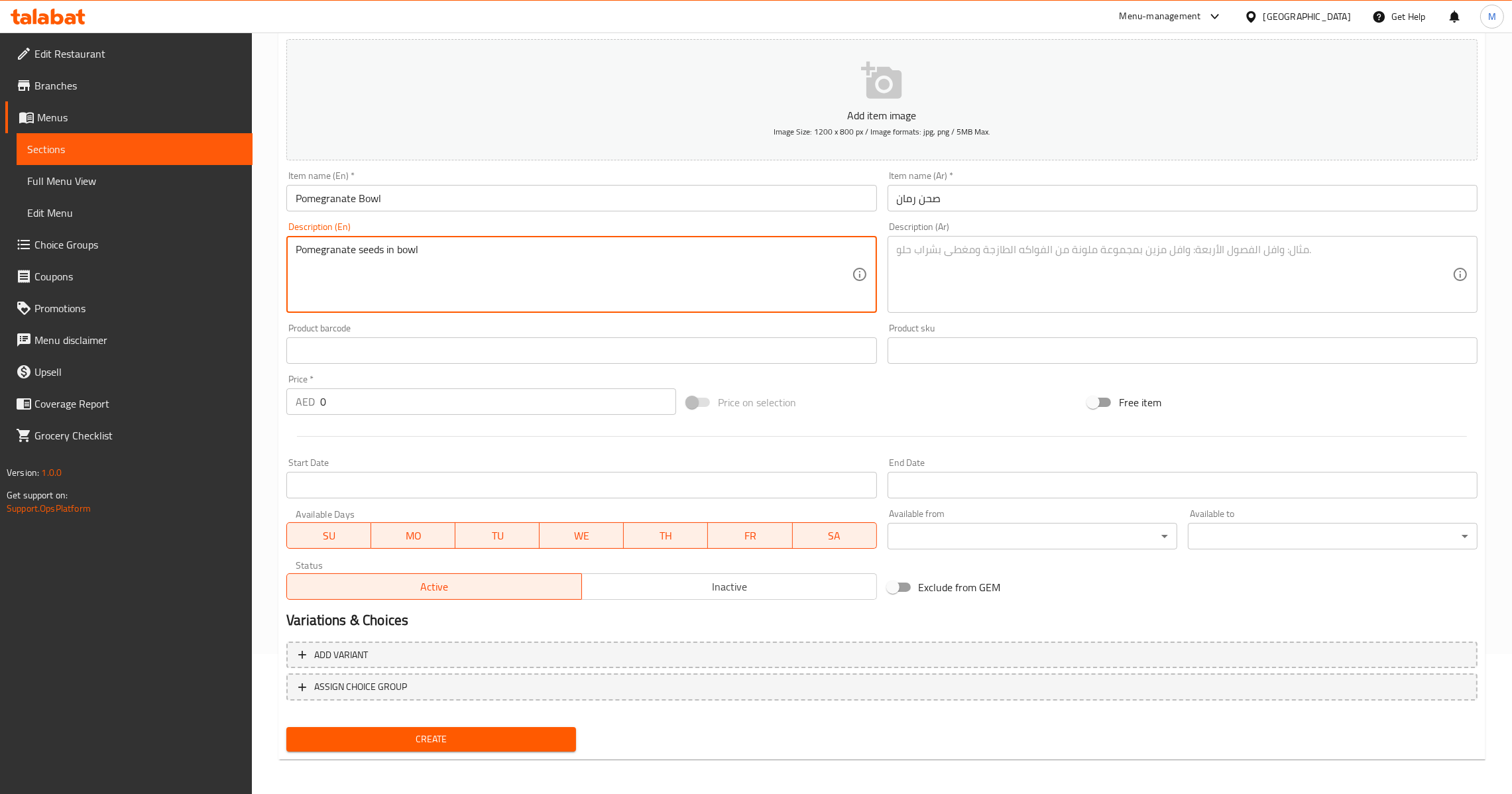
click at [1027, 209] on input "صحن رمان" at bounding box center [1182, 199] width 590 height 27
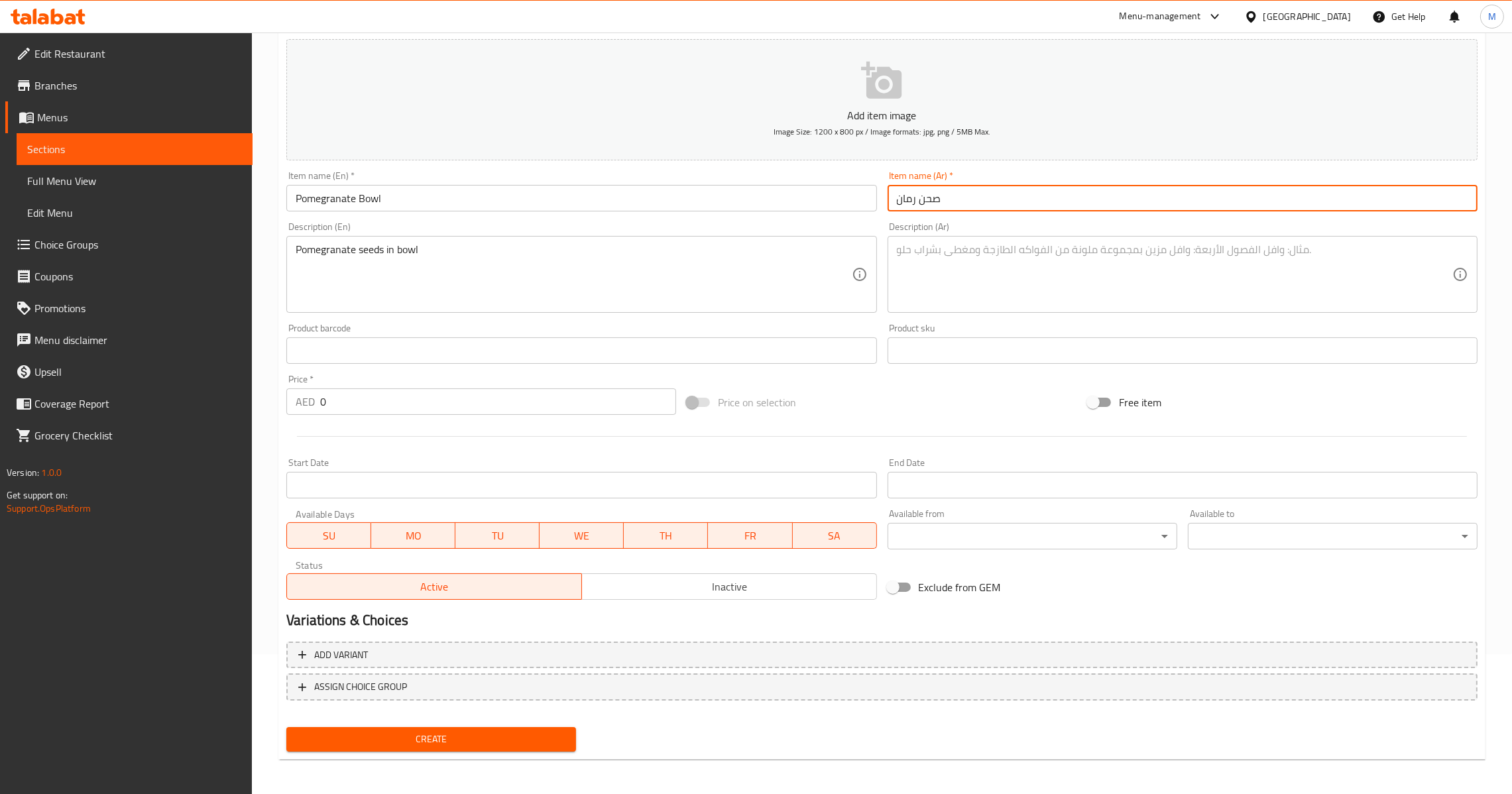
click at [960, 286] on textarea at bounding box center [1174, 275] width 556 height 63
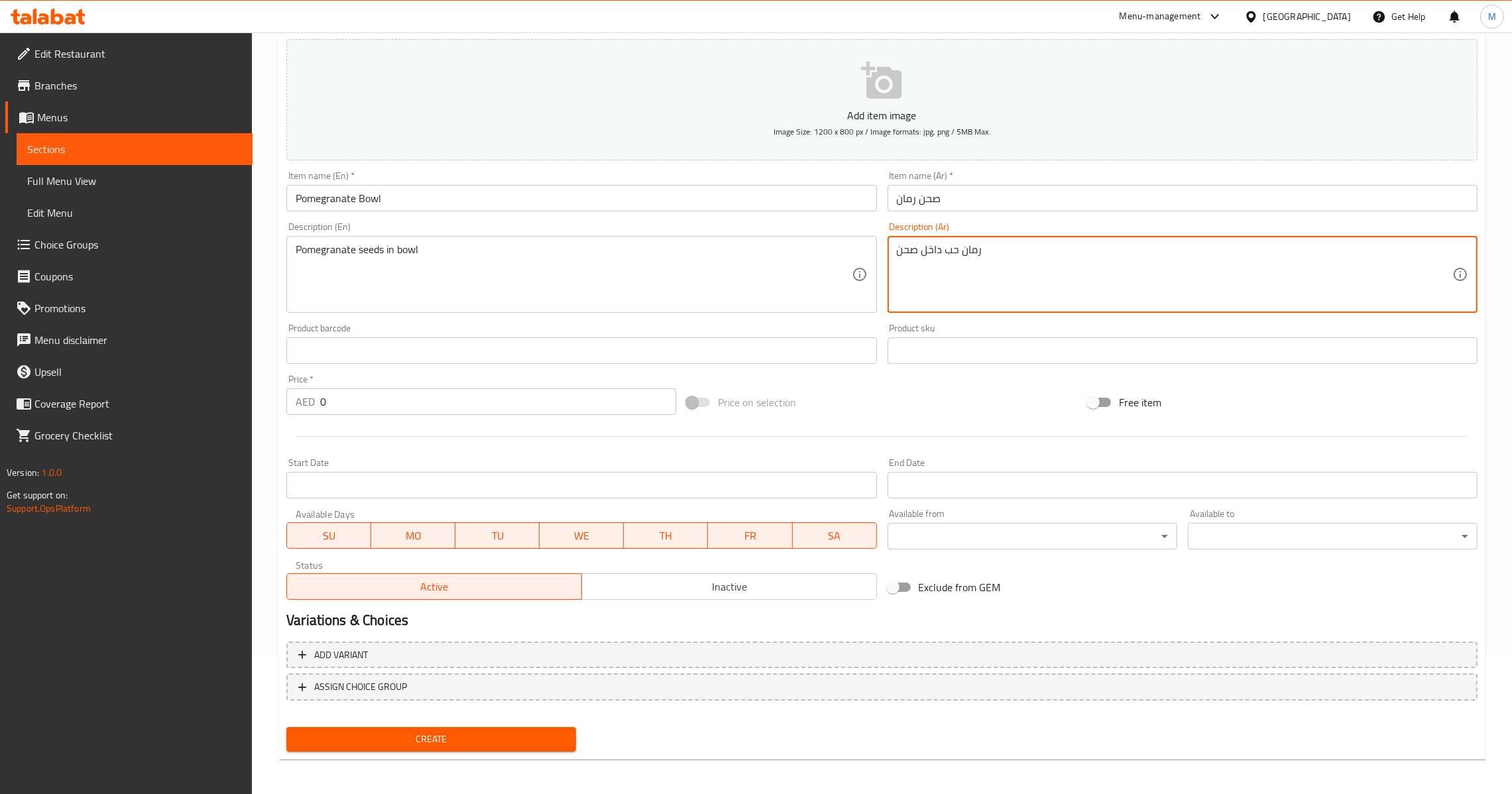
click at [926, 201] on input "صحن رمان" at bounding box center [1182, 199] width 590 height 27
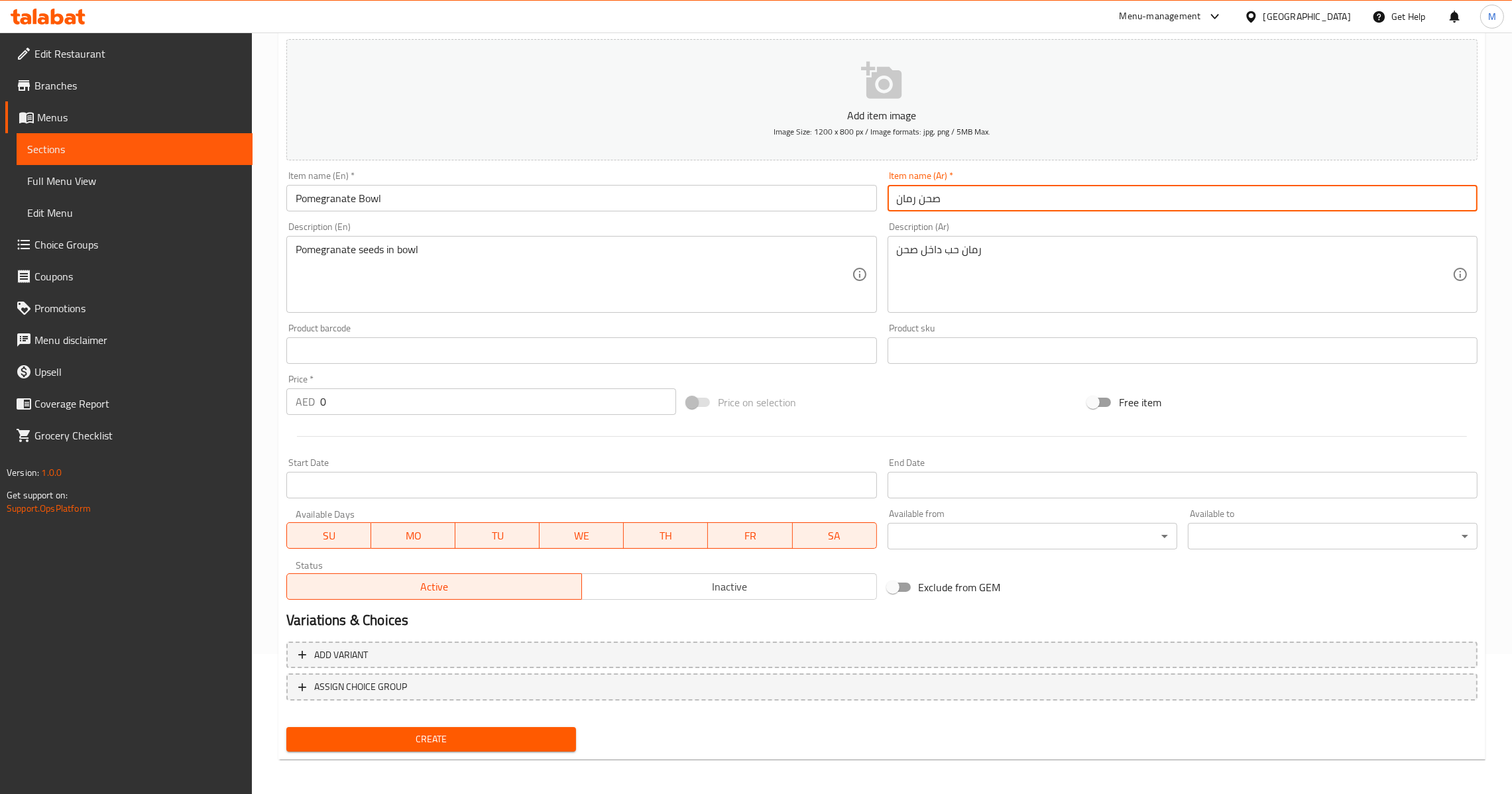
click at [926, 201] on input "صحن رمان" at bounding box center [1182, 199] width 590 height 27
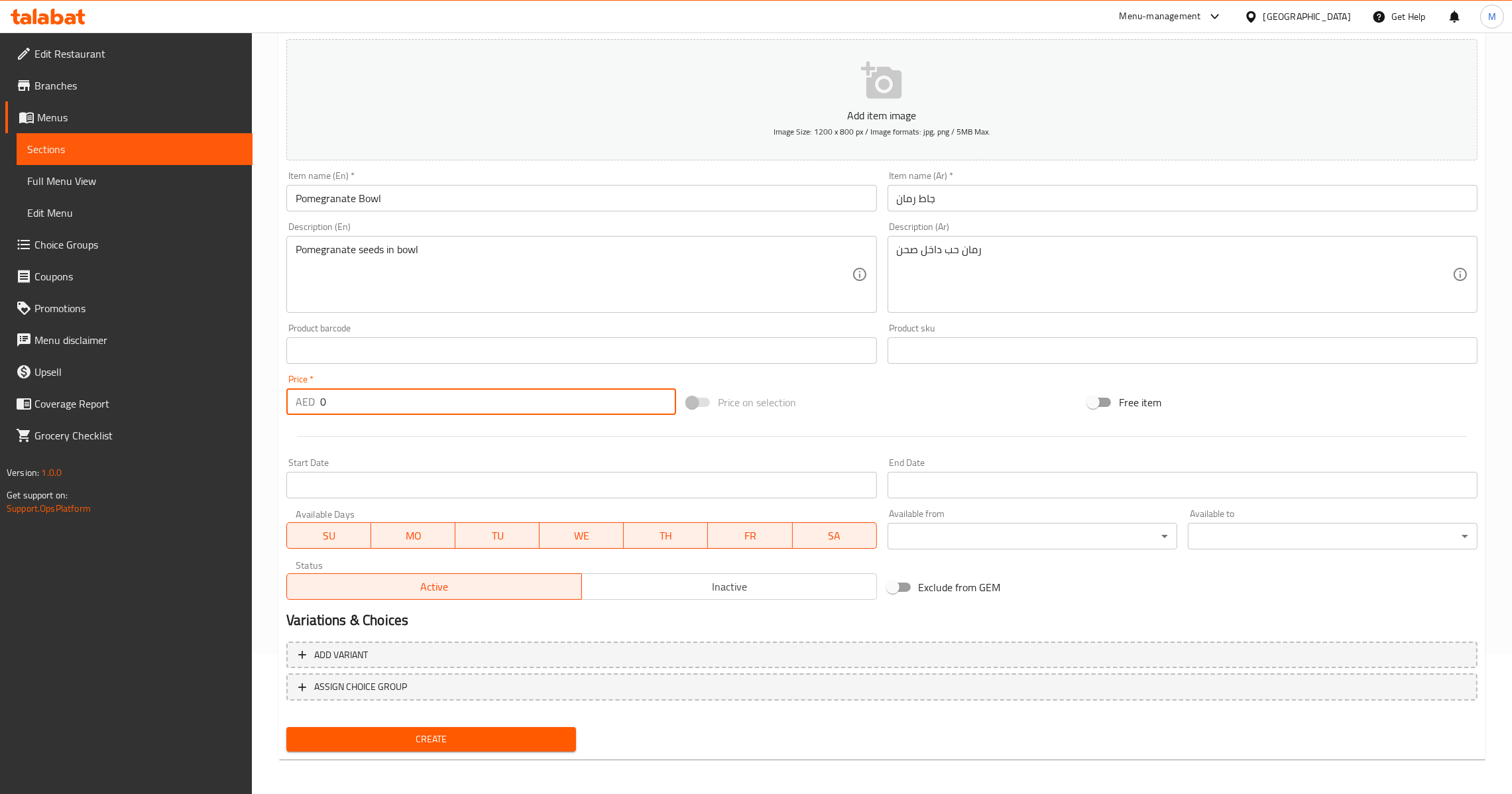
drag, startPoint x: 351, startPoint y: 409, endPoint x: 123, endPoint y: 445, distance: 230.8
click at [123, 445] on div "Edit Restaurant Branches Menus Sections Full Menu View Edit Menu Choice Groups …" at bounding box center [756, 345] width 1512 height 904
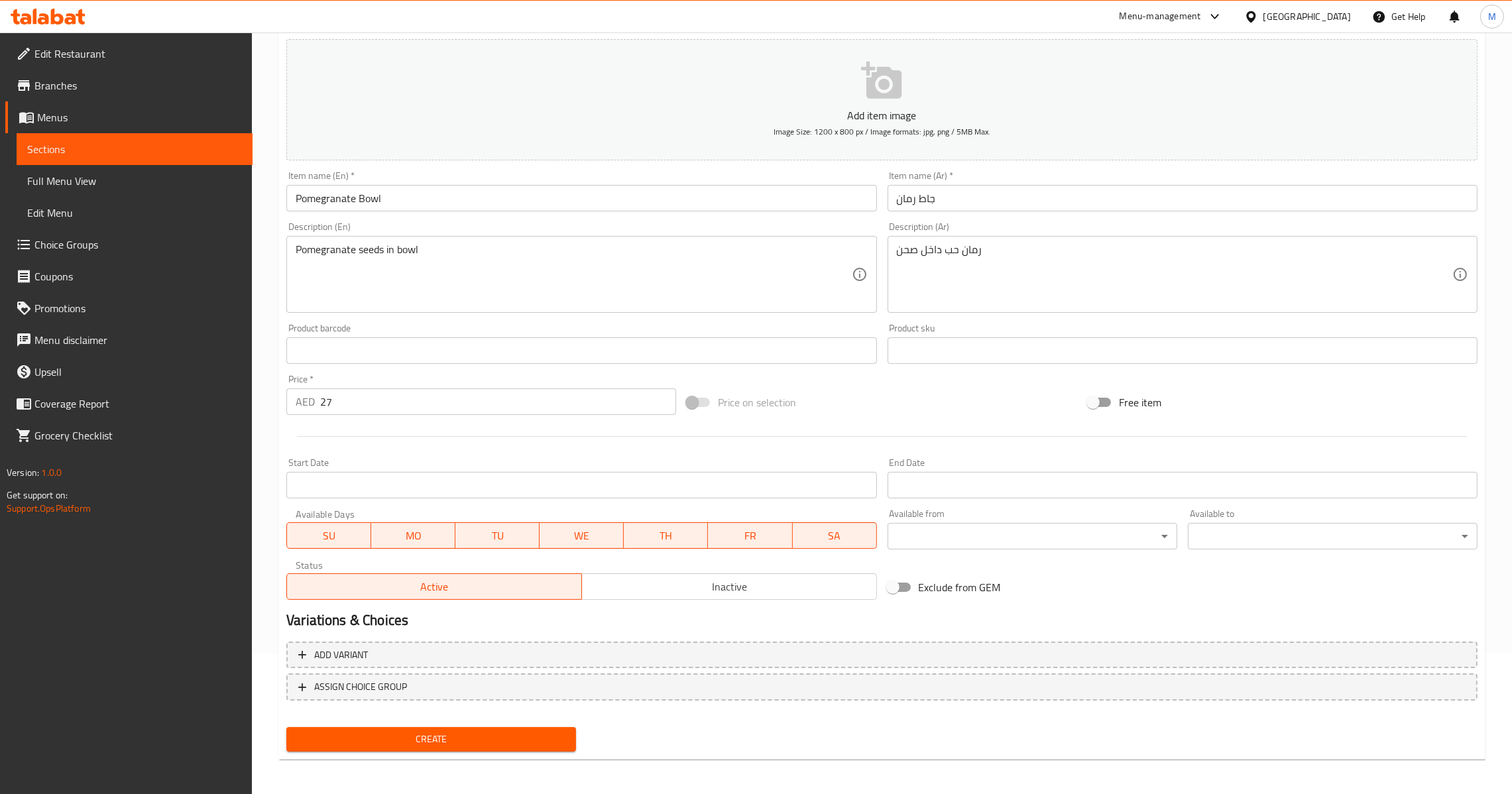
click at [507, 750] on div "Create" at bounding box center [432, 739] width 301 height 35
click at [501, 738] on span "Create" at bounding box center [431, 740] width 269 height 16
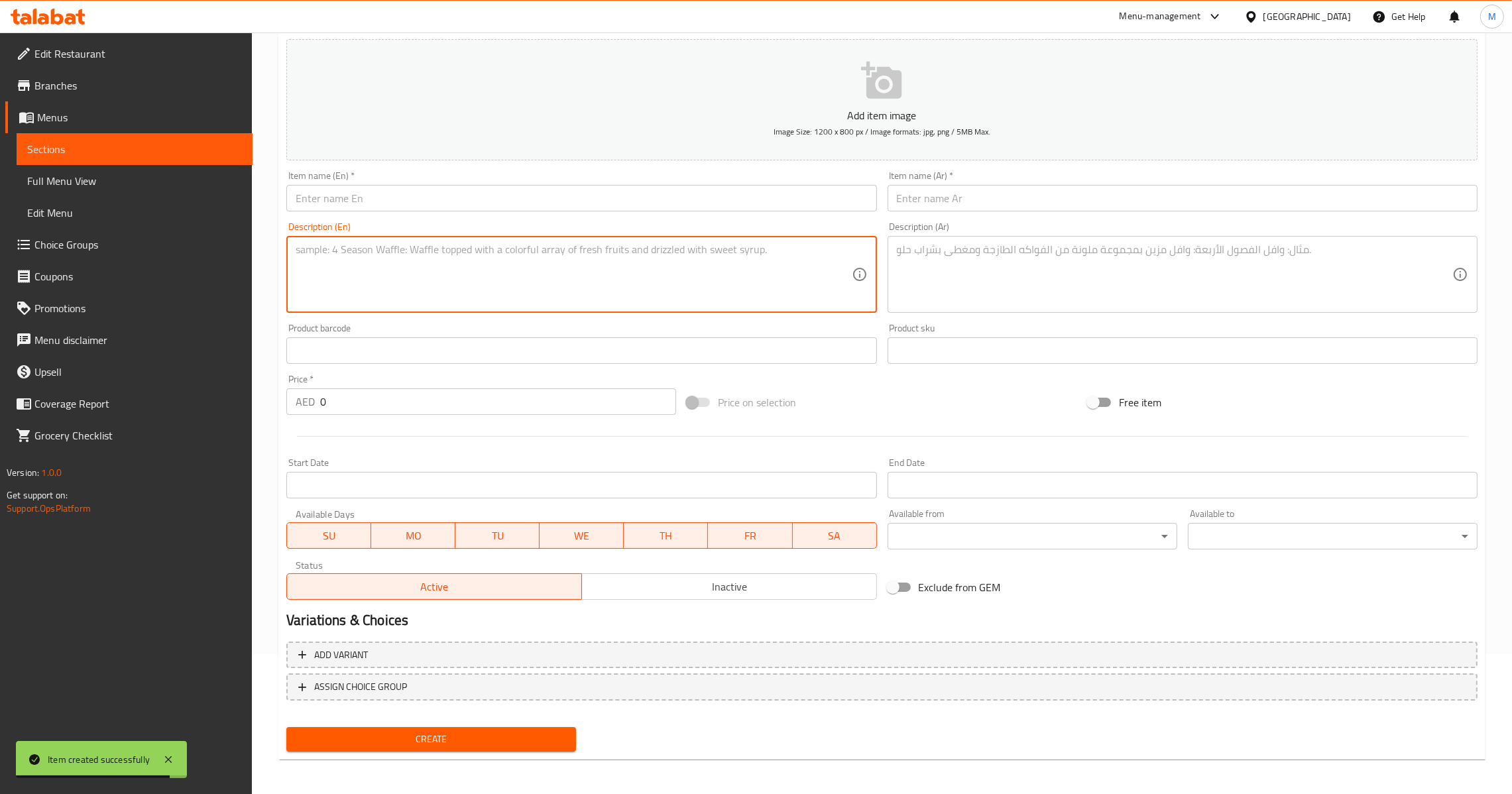
click at [457, 264] on textarea at bounding box center [573, 275] width 556 height 63
click at [452, 173] on div "Item name (En)   * Item name (En) *" at bounding box center [581, 191] width 590 height 40
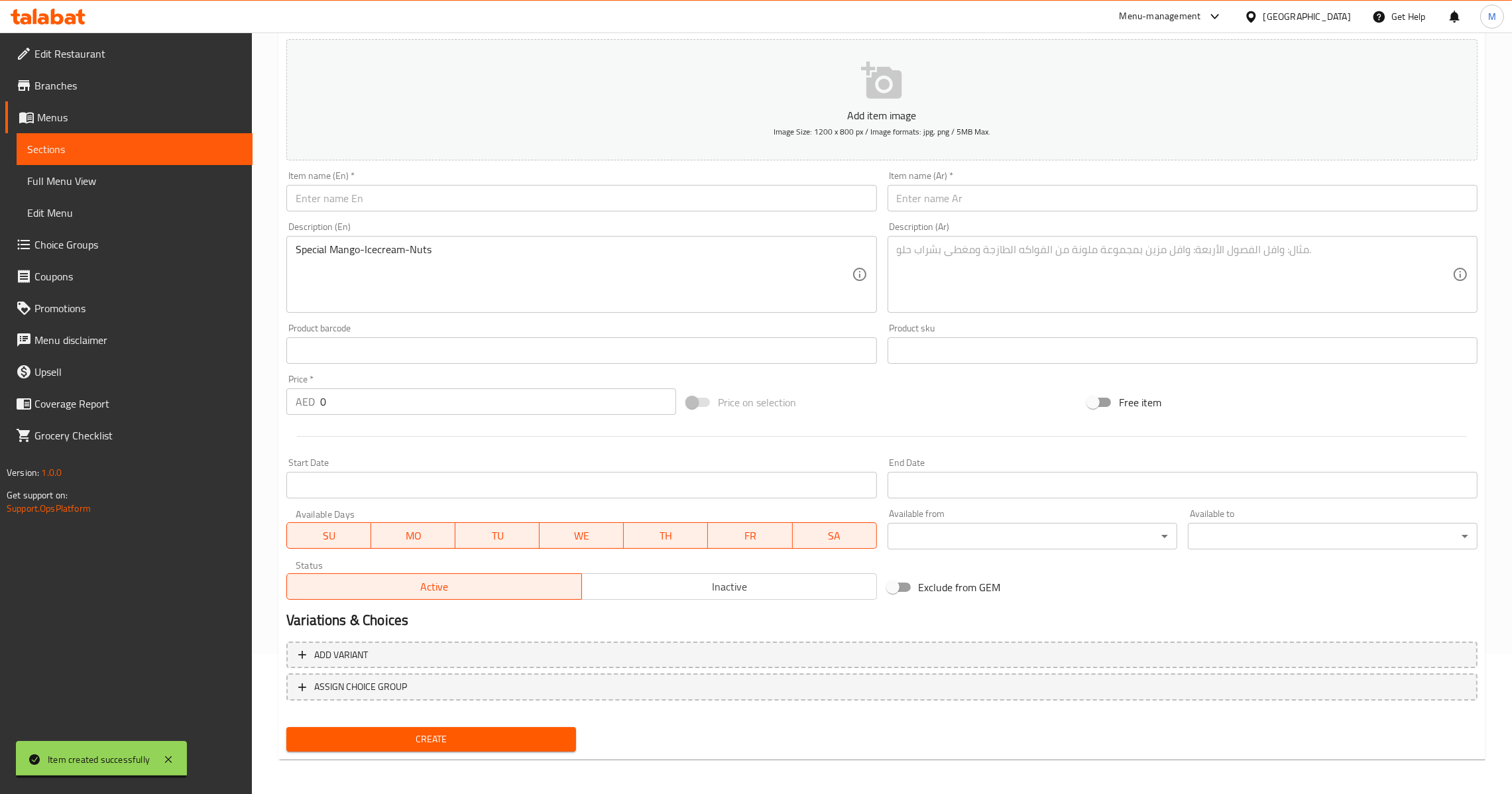
click at [662, 201] on input "text" at bounding box center [581, 199] width 590 height 27
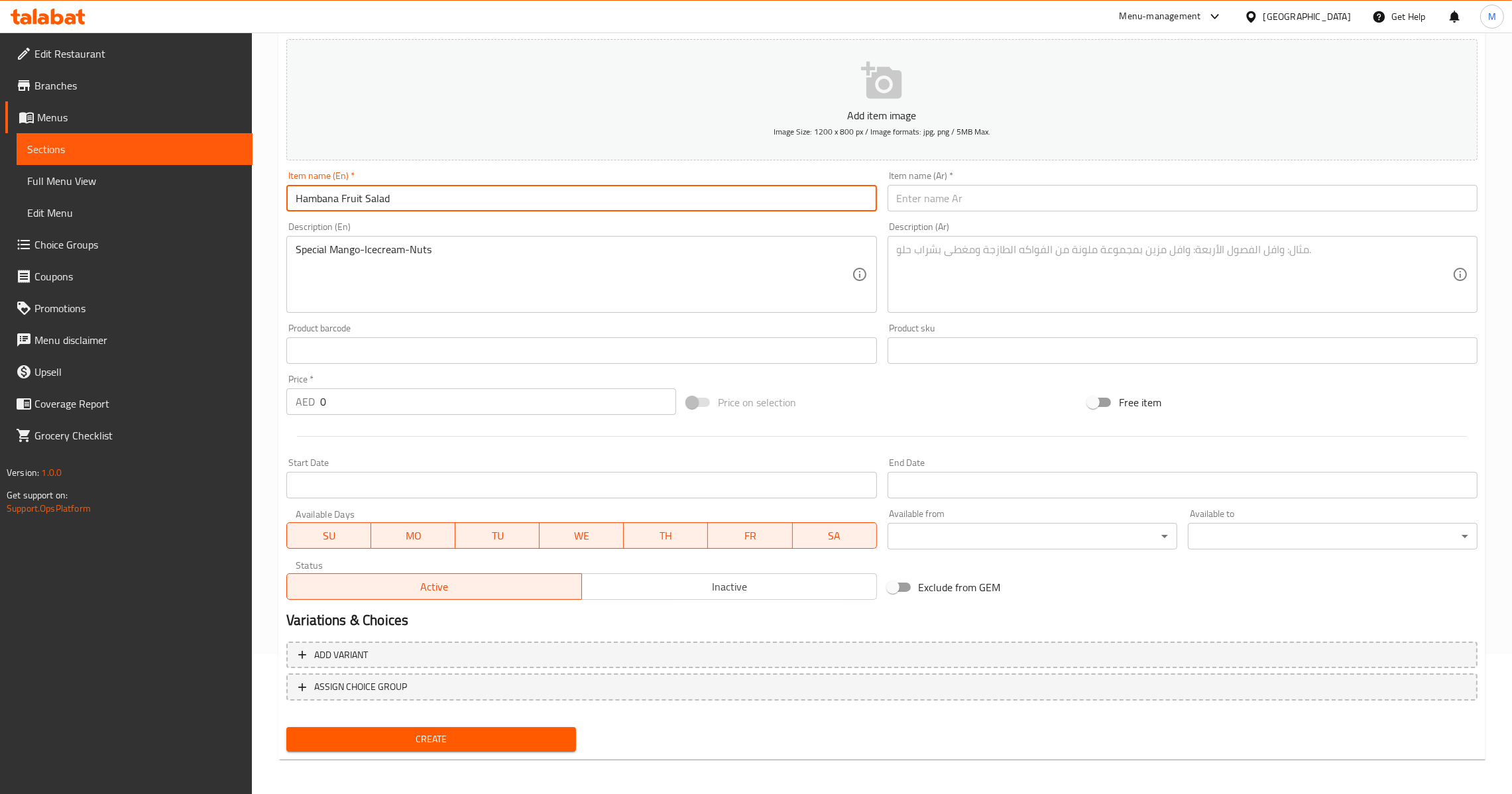
click at [1093, 188] on input "text" at bounding box center [1182, 199] width 590 height 27
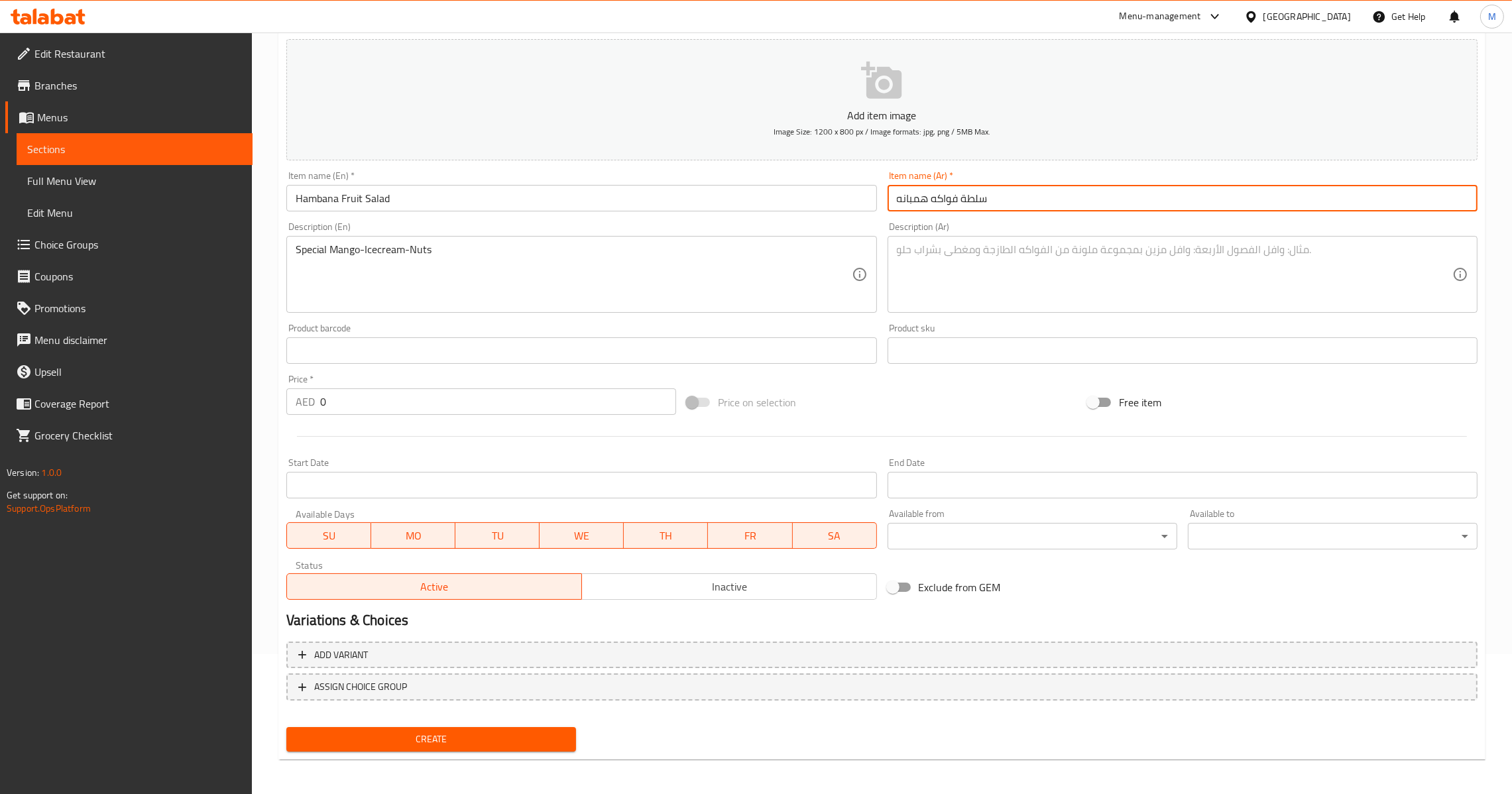
click at [1085, 249] on textarea at bounding box center [1174, 275] width 556 height 63
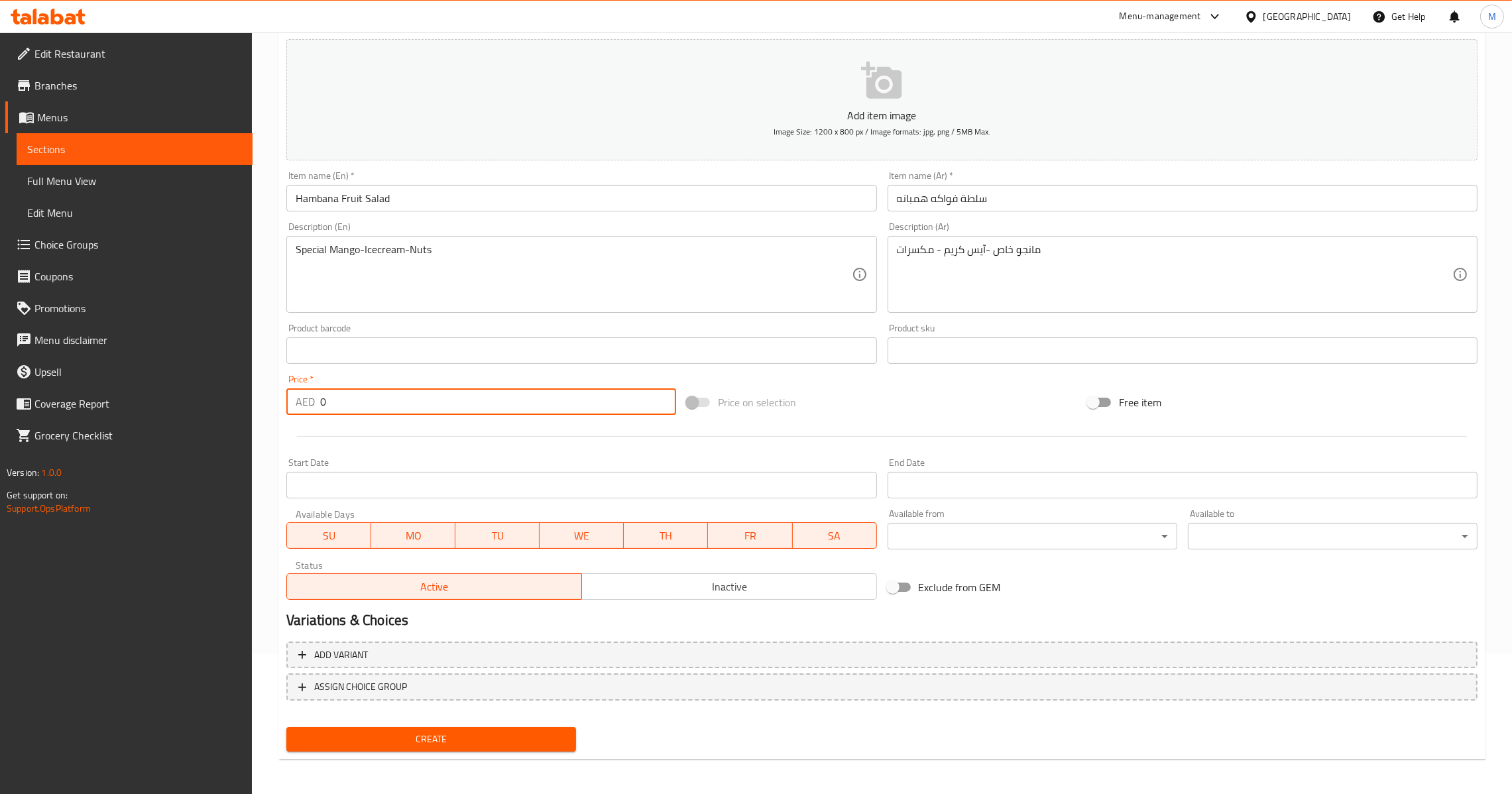
drag, startPoint x: 395, startPoint y: 393, endPoint x: 116, endPoint y: 391, distance: 279.0
click at [116, 391] on div "Edit Restaurant Branches Menus Sections Full Menu View Edit Menu Choice Groups …" at bounding box center [756, 345] width 1512 height 904
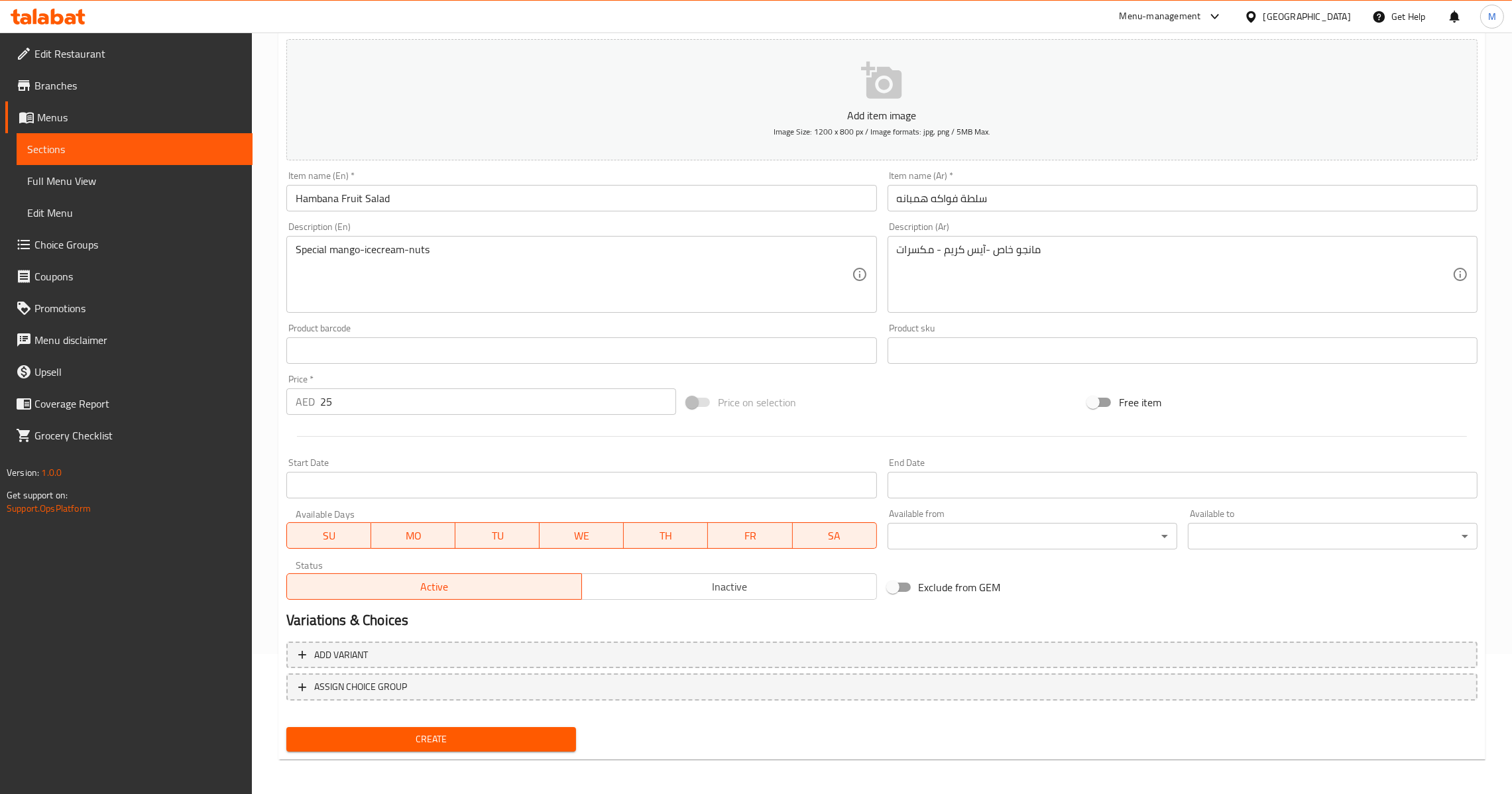
click at [454, 274] on textarea "Special mango-icecream-nuts" at bounding box center [573, 275] width 556 height 63
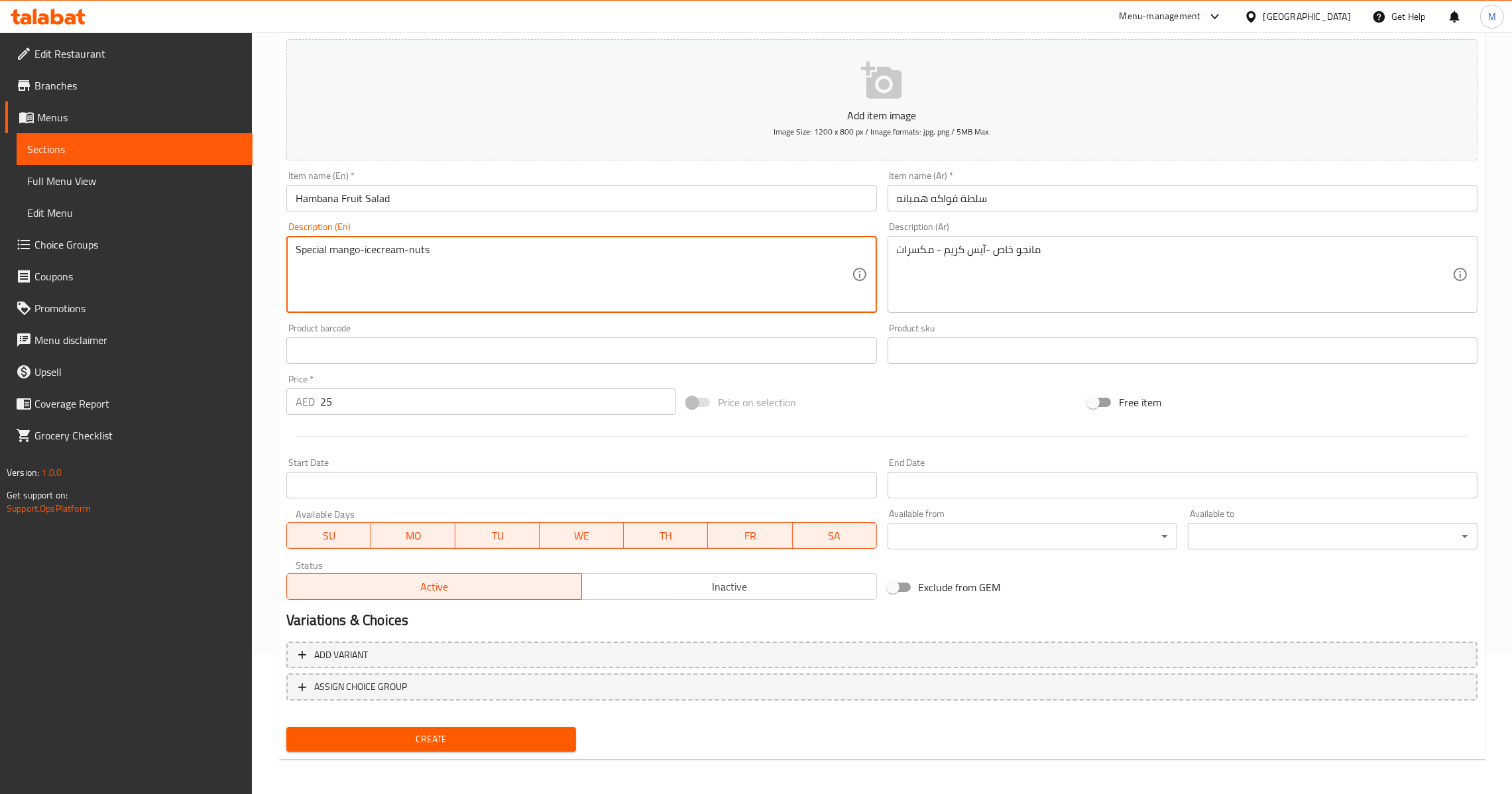
click at [484, 743] on span "Create" at bounding box center [431, 740] width 269 height 16
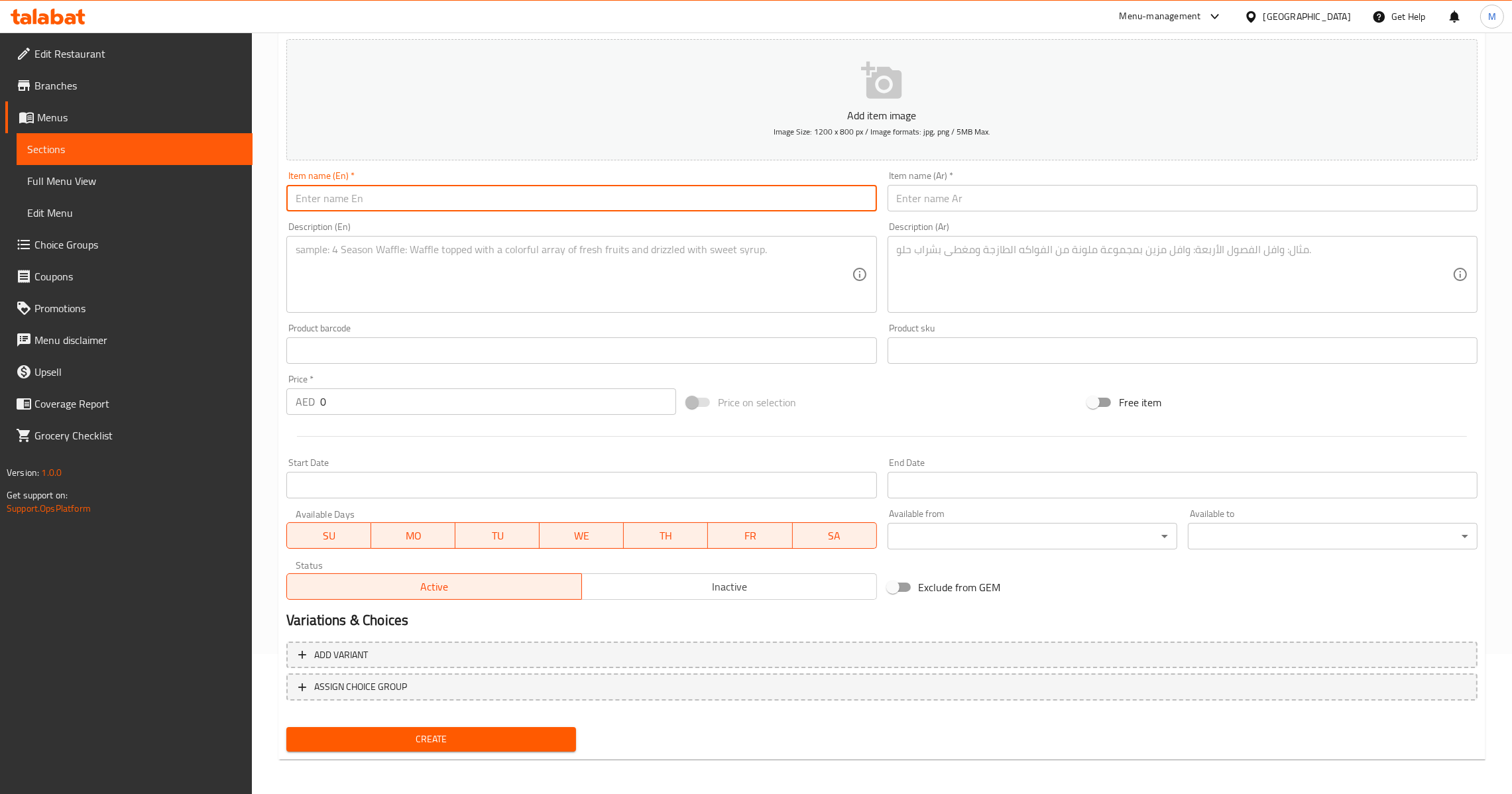
click at [522, 203] on input "text" at bounding box center [581, 199] width 590 height 27
click at [600, 268] on textarea at bounding box center [573, 275] width 556 height 63
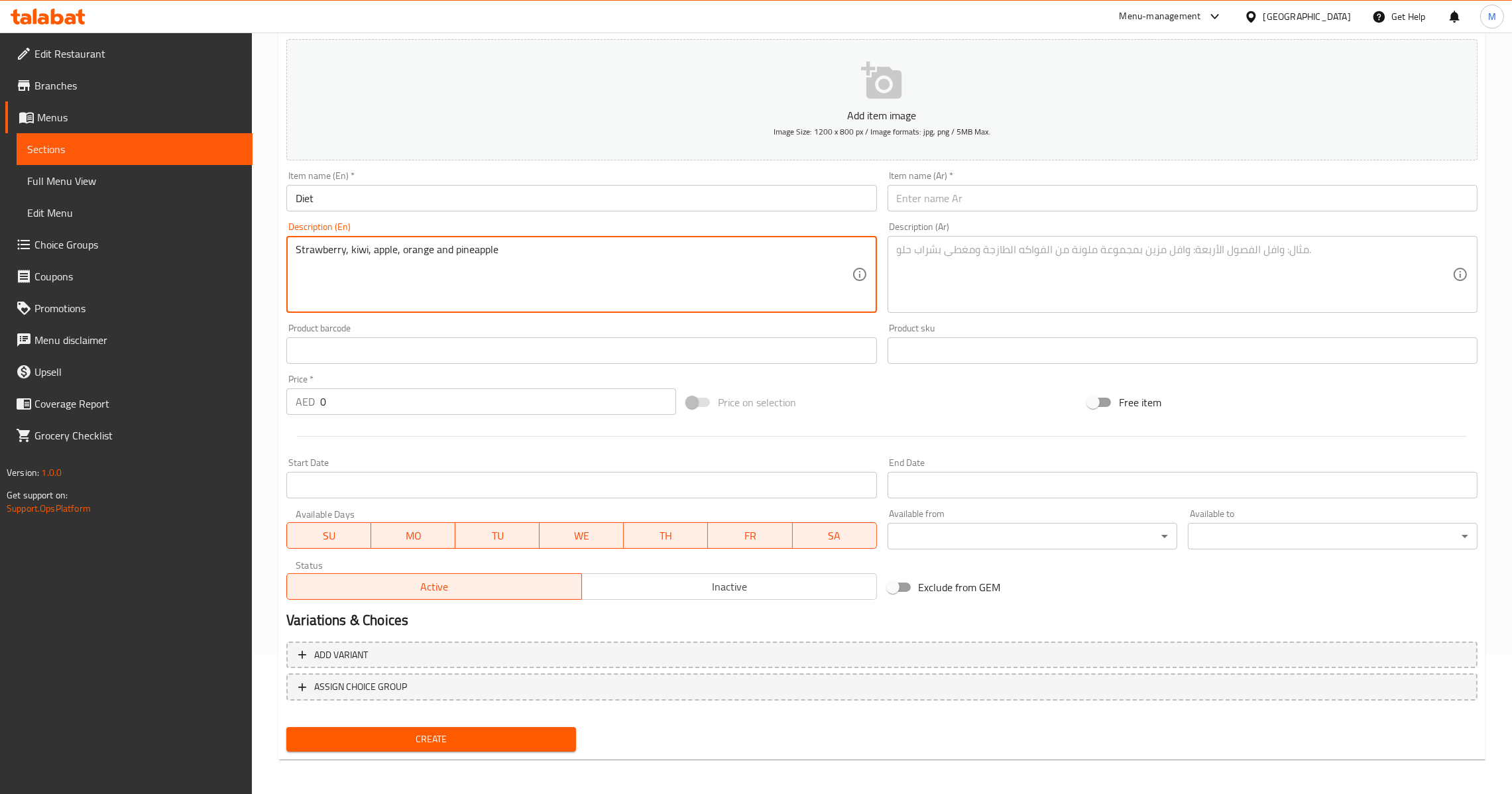
click at [1010, 204] on input "text" at bounding box center [1182, 199] width 590 height 27
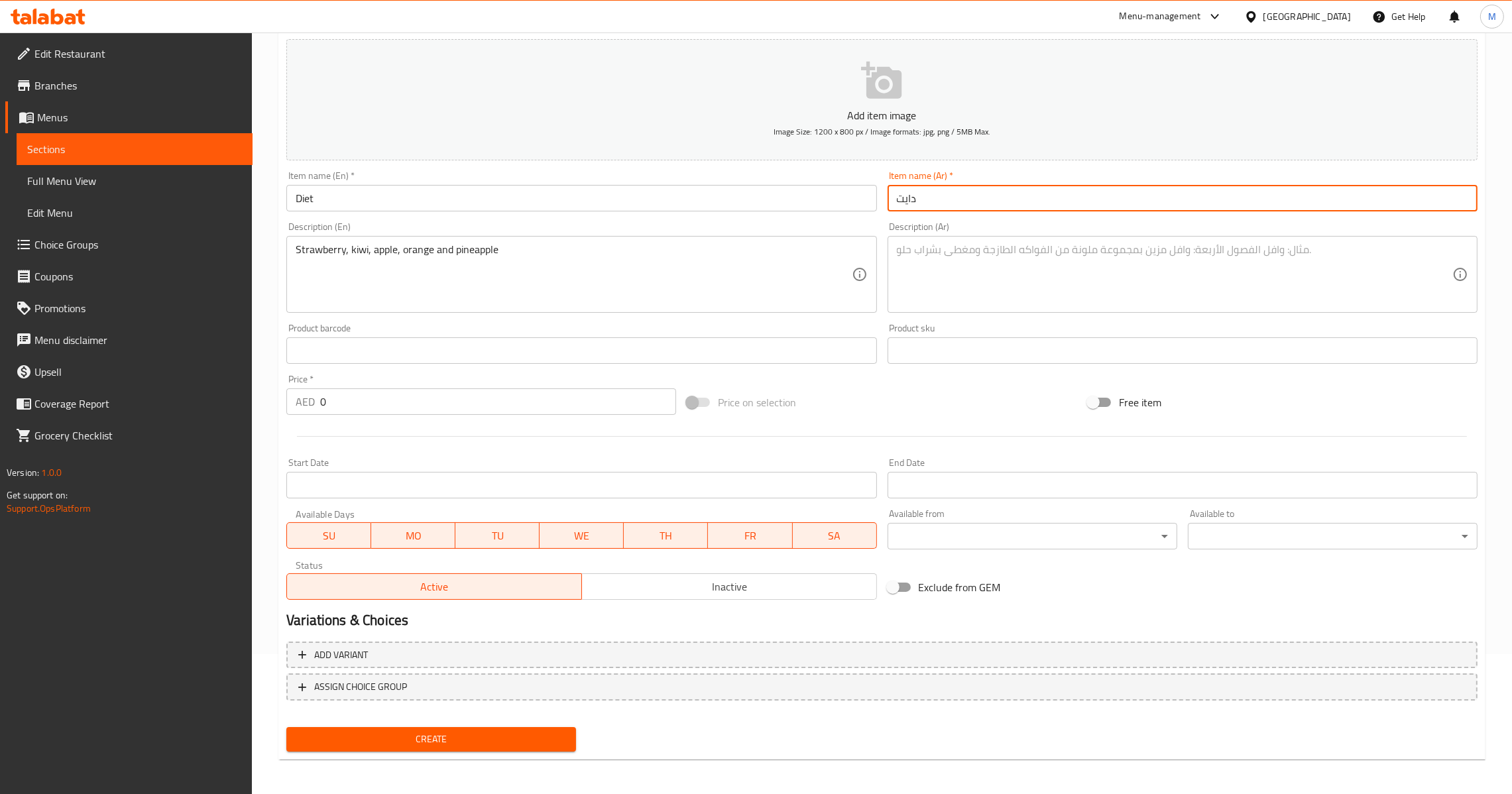
click at [1065, 284] on textarea at bounding box center [1174, 275] width 556 height 63
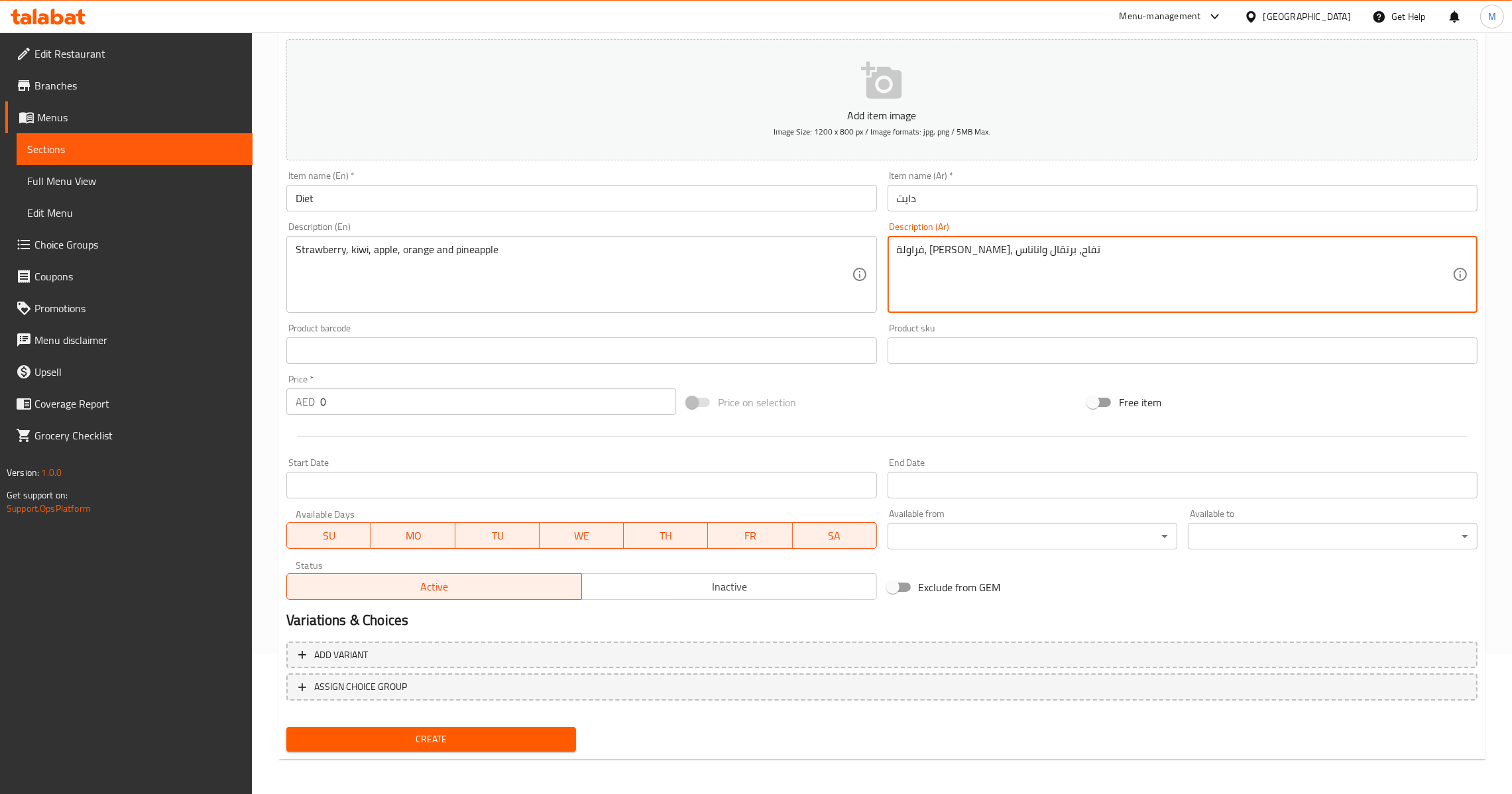
click at [321, 404] on input "0" at bounding box center [498, 402] width 356 height 27
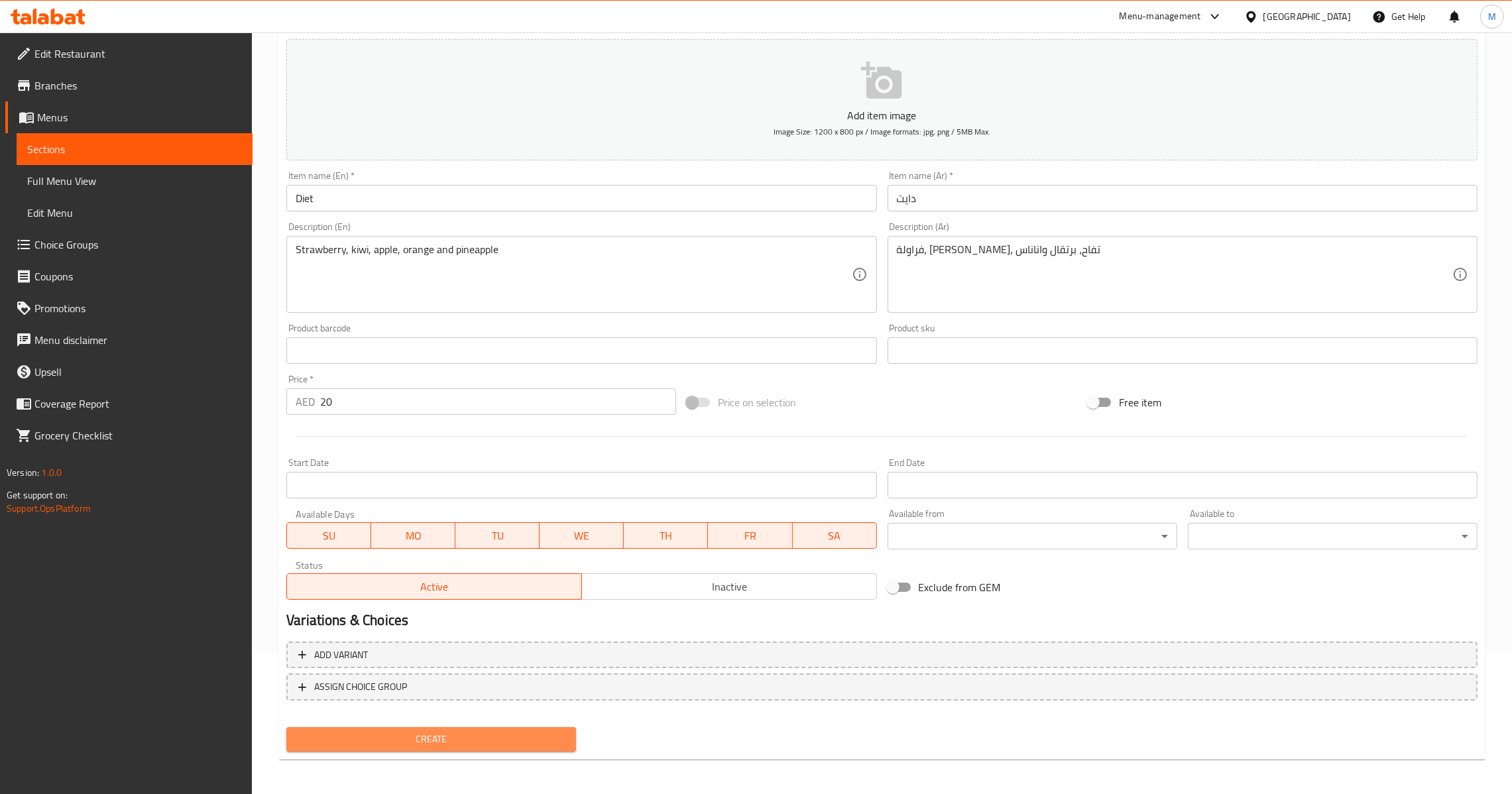
click at [440, 744] on span "Create" at bounding box center [431, 740] width 269 height 16
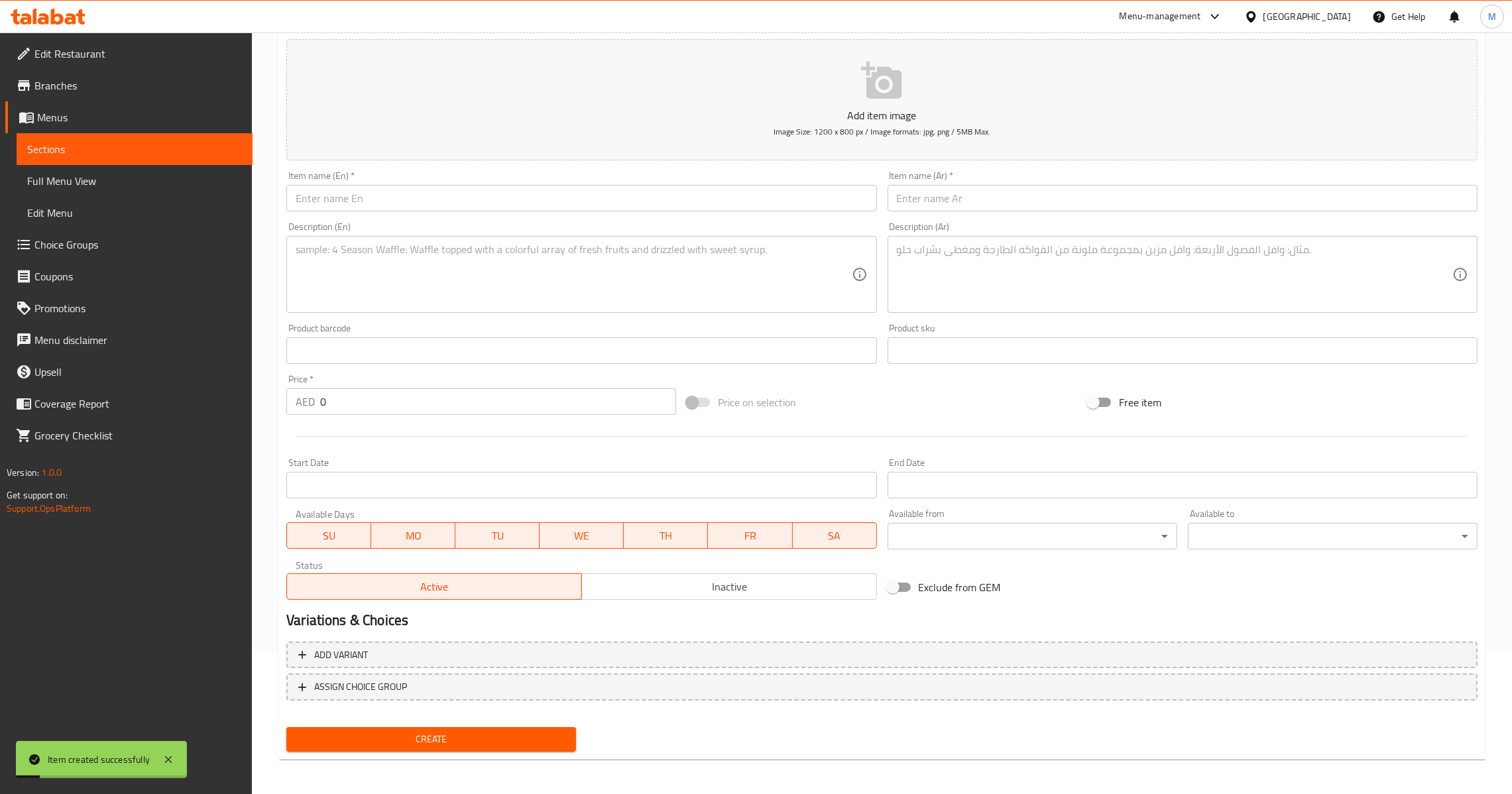
click at [600, 304] on textarea at bounding box center [573, 275] width 556 height 63
click at [661, 180] on div "Item name (En)   * Item name (En) *" at bounding box center [581, 191] width 590 height 40
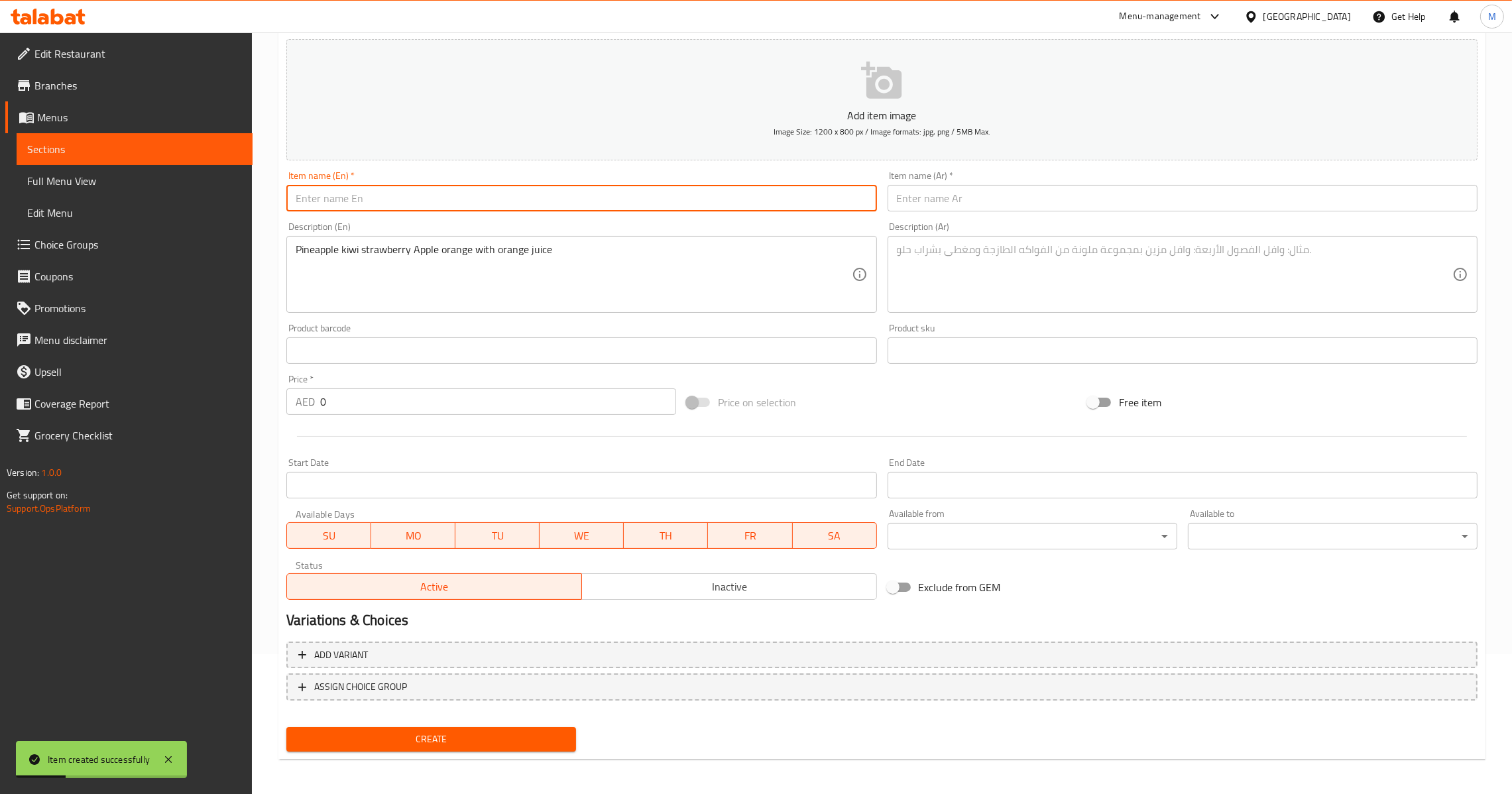
click at [665, 195] on input "text" at bounding box center [581, 199] width 590 height 27
click at [1060, 208] on input "text" at bounding box center [1182, 199] width 590 height 27
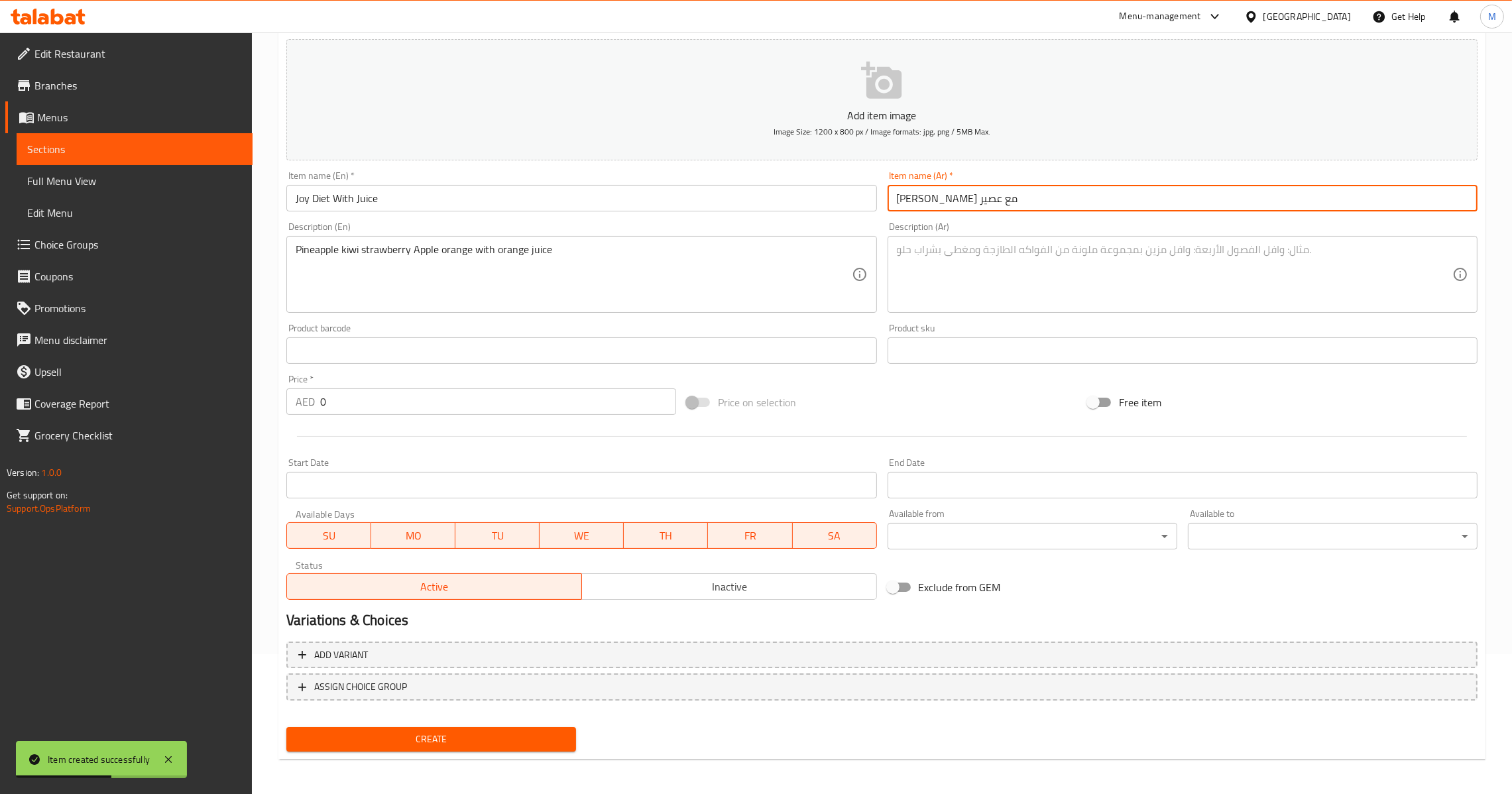
click at [1107, 281] on textarea at bounding box center [1174, 275] width 556 height 63
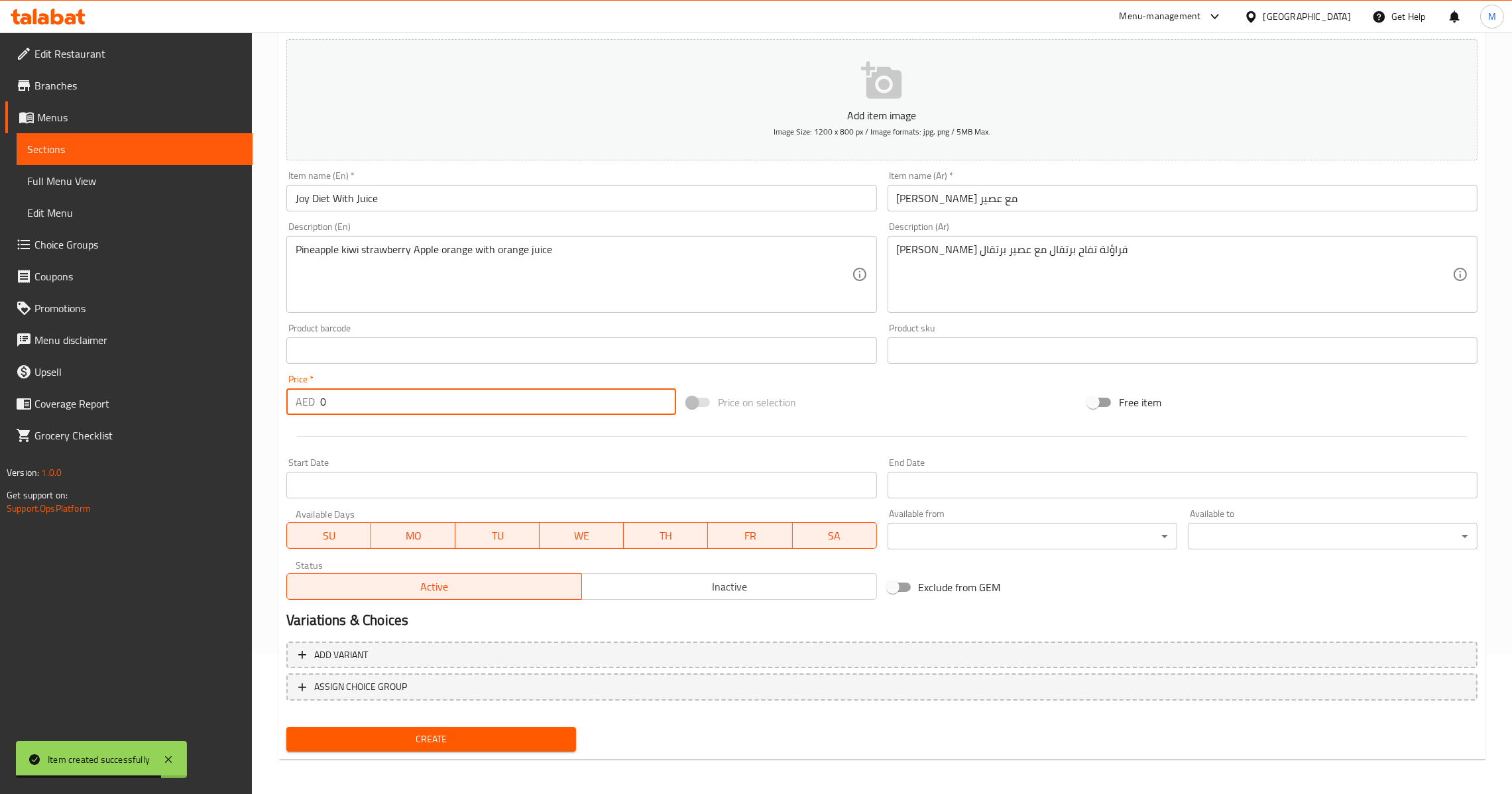
drag, startPoint x: 359, startPoint y: 409, endPoint x: 232, endPoint y: 452, distance: 134.1
click at [196, 412] on div "Edit Restaurant Branches Menus Sections Full Menu View Edit Menu Choice Groups …" at bounding box center [756, 345] width 1512 height 904
click at [408, 738] on span "Create" at bounding box center [431, 740] width 269 height 16
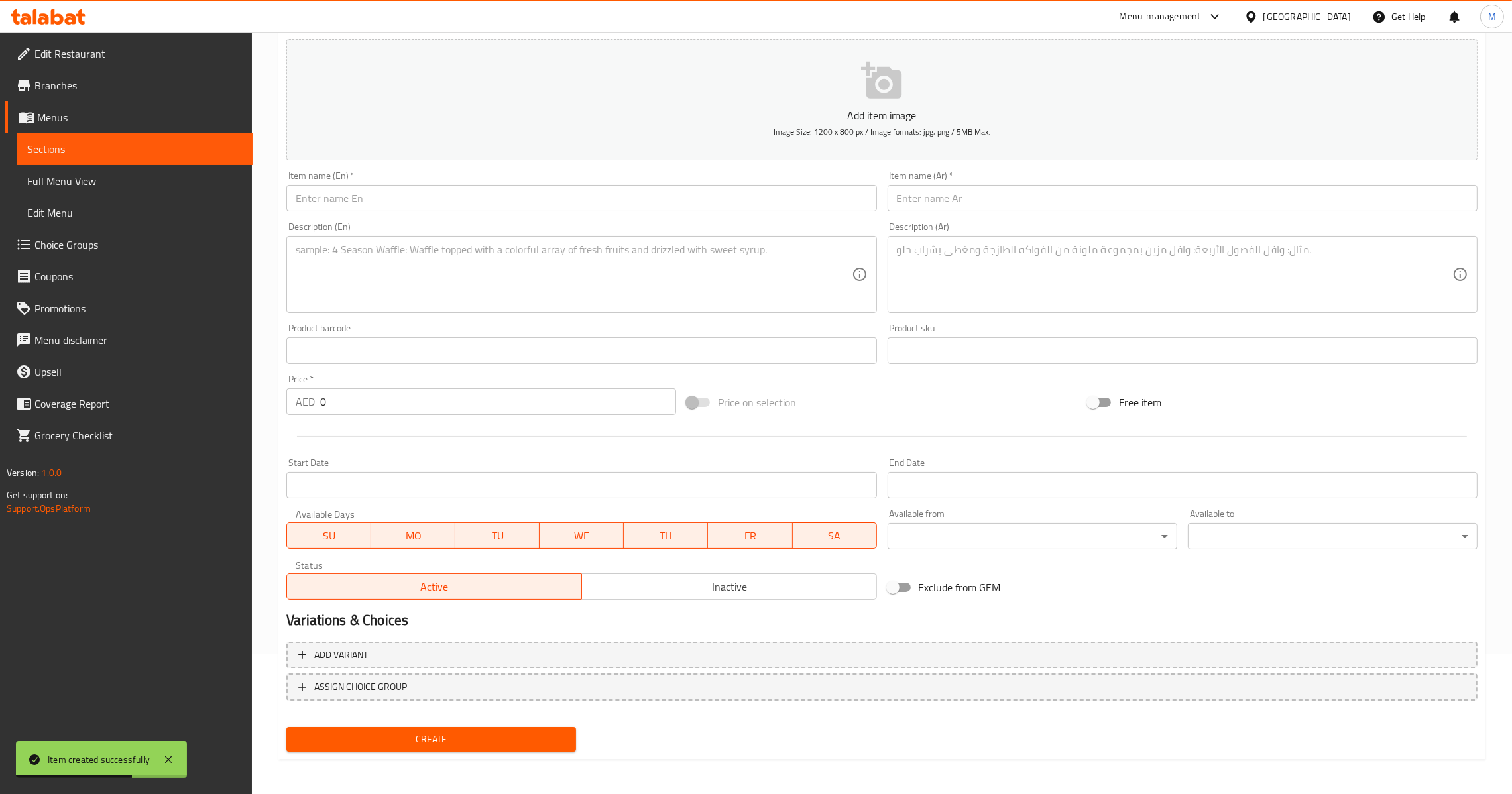
click at [566, 150] on button "Add item image Image Size: 1200 x 800 px / Image formats: jpg, png / 5MB Max." at bounding box center [882, 100] width 1191 height 121
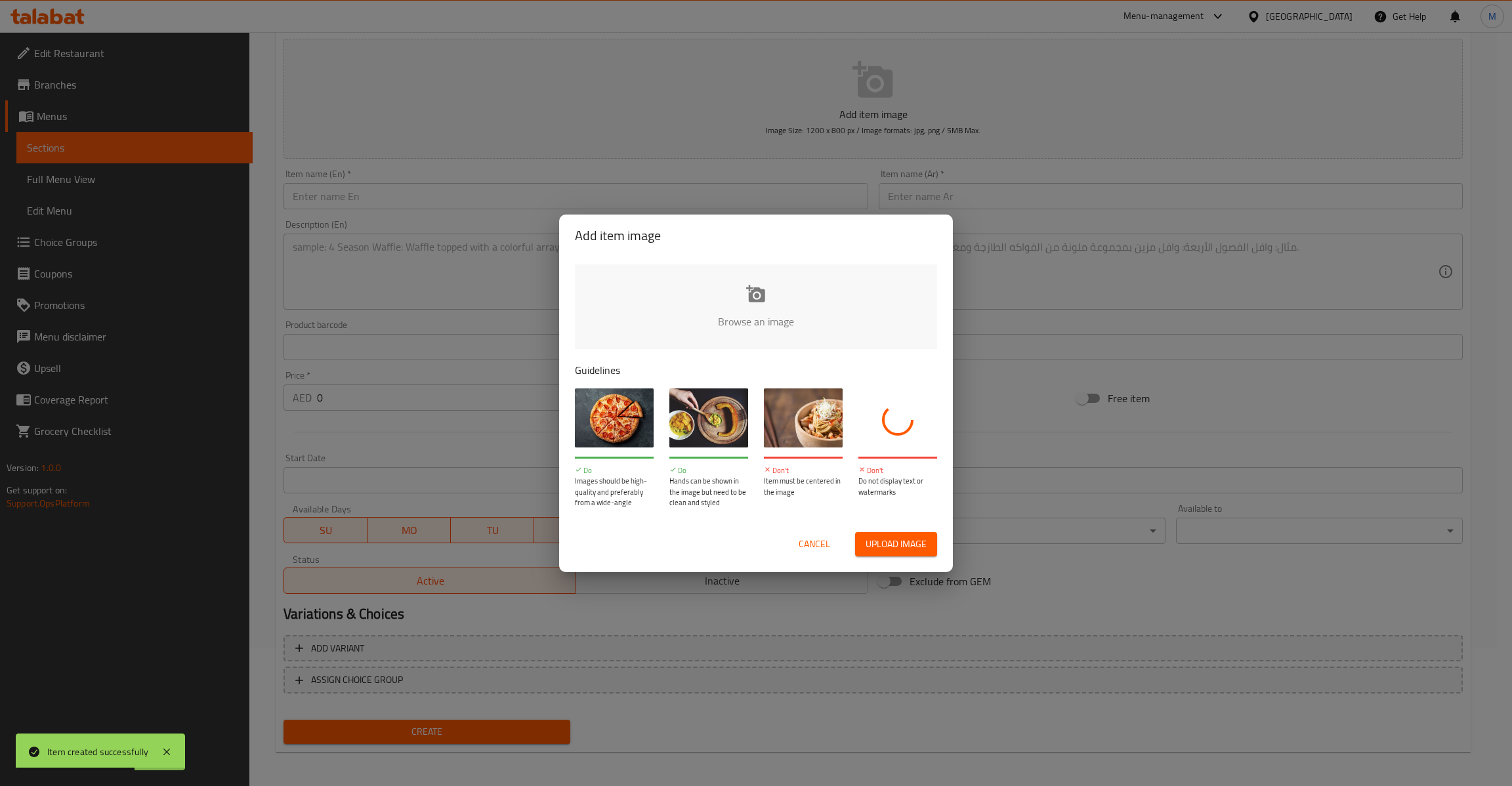
click at [565, 192] on div "Add item image Browse an image Guidelines Do Images should be high-quality and …" at bounding box center [756, 393] width 1512 height 786
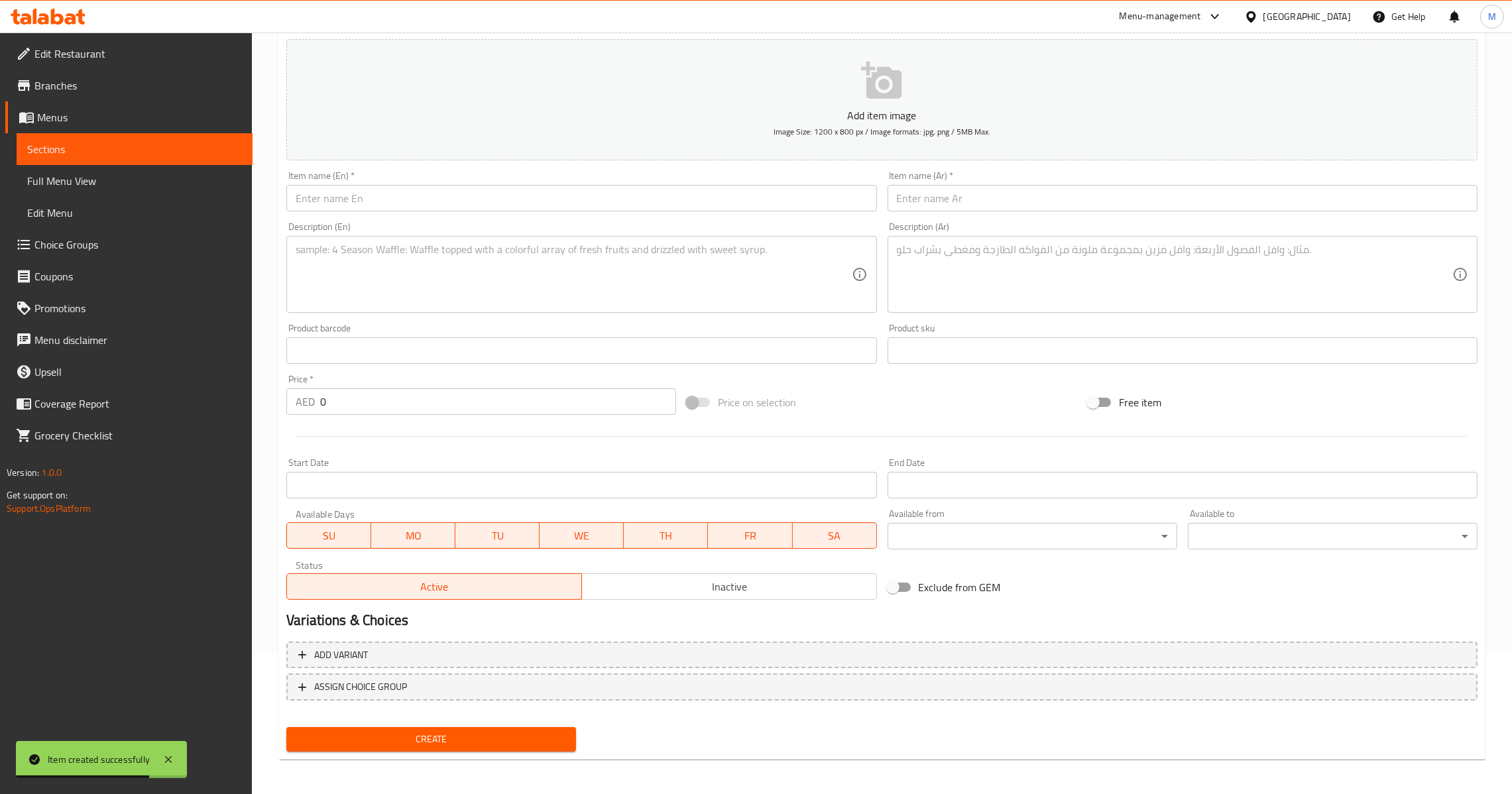
click at [571, 194] on input "text" at bounding box center [581, 199] width 590 height 27
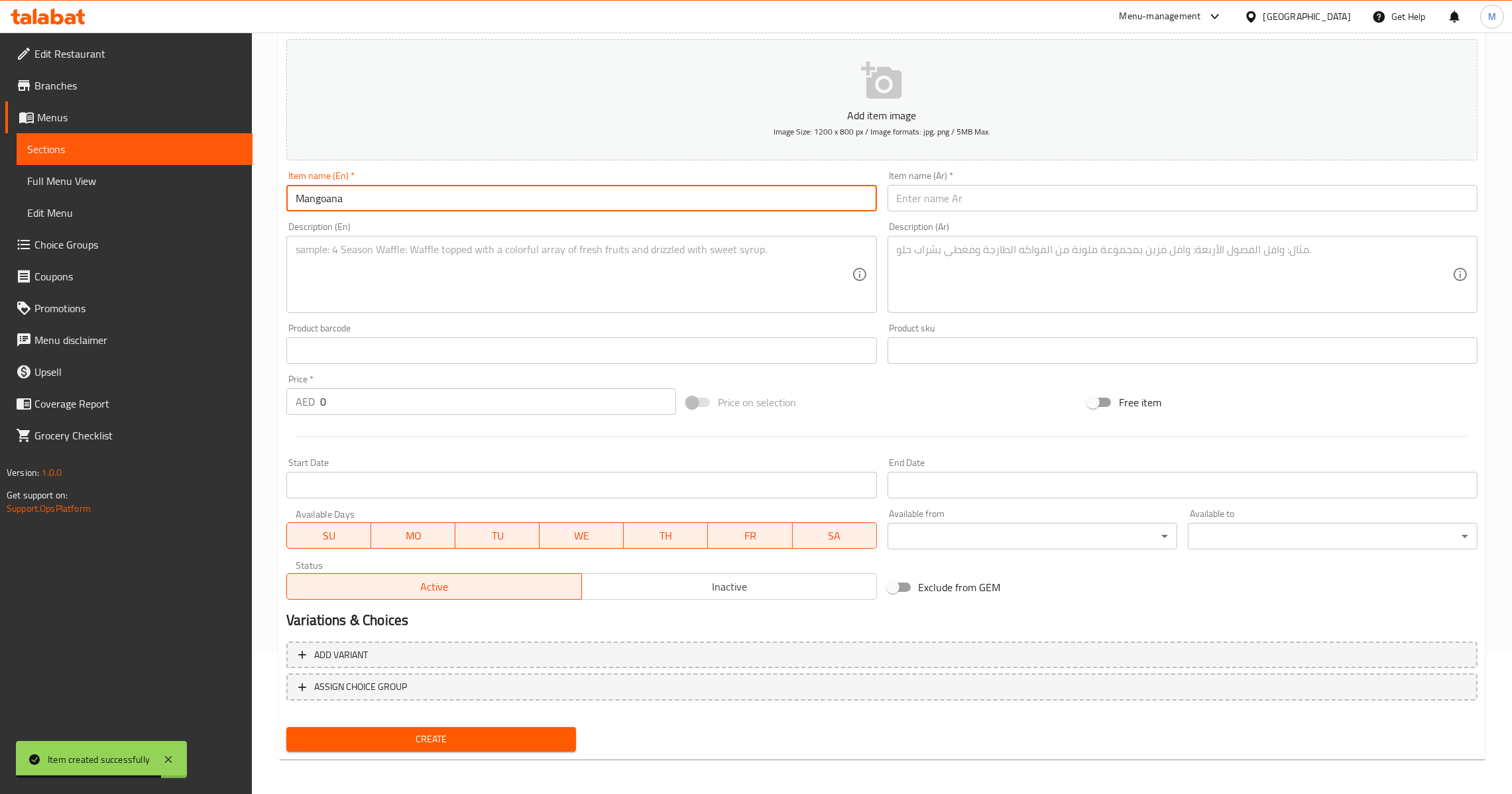
click at [1036, 196] on input "text" at bounding box center [1182, 199] width 590 height 27
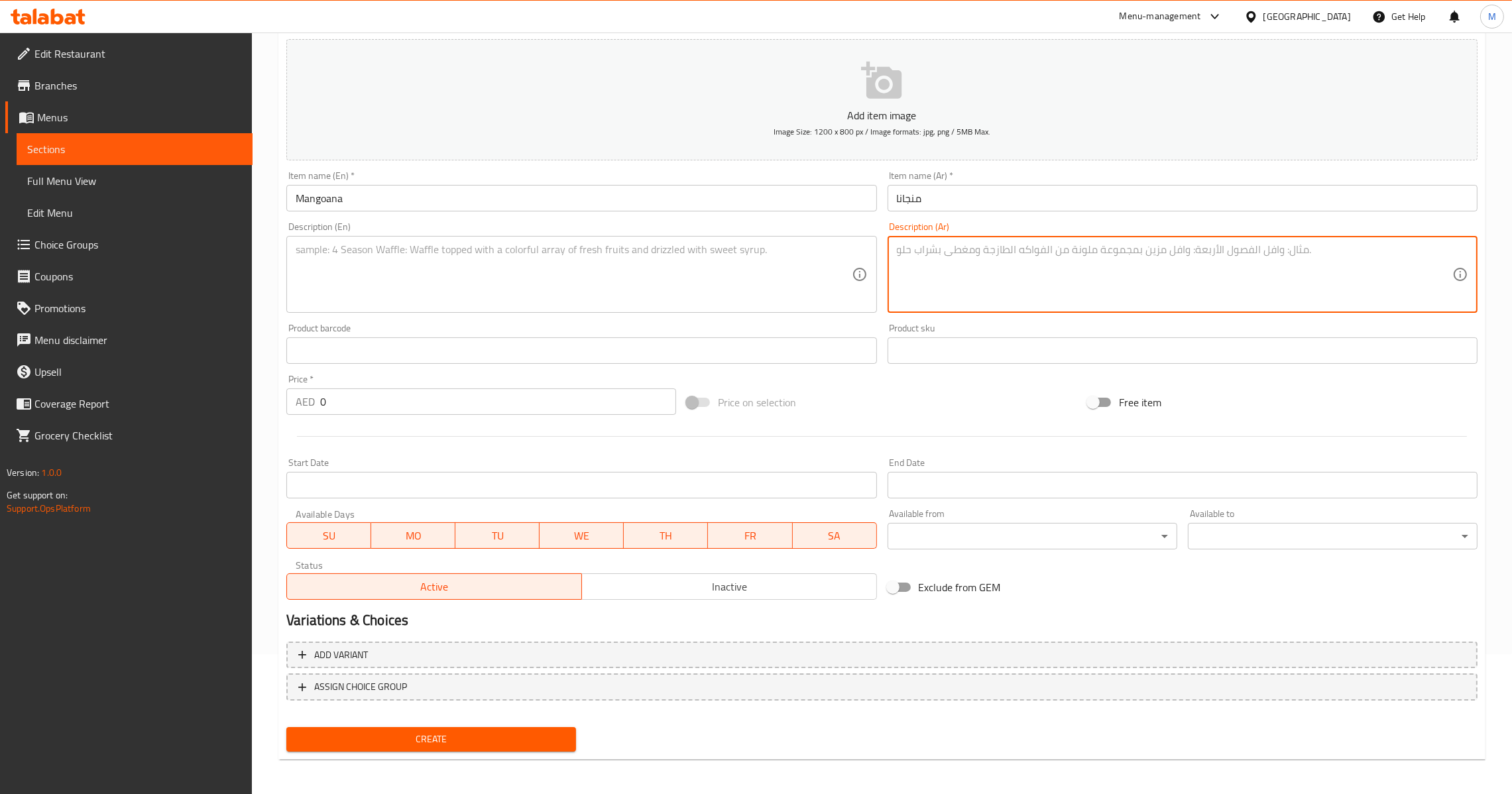
click at [957, 263] on textarea at bounding box center [1174, 275] width 556 height 63
click at [634, 282] on textarea at bounding box center [573, 275] width 556 height 63
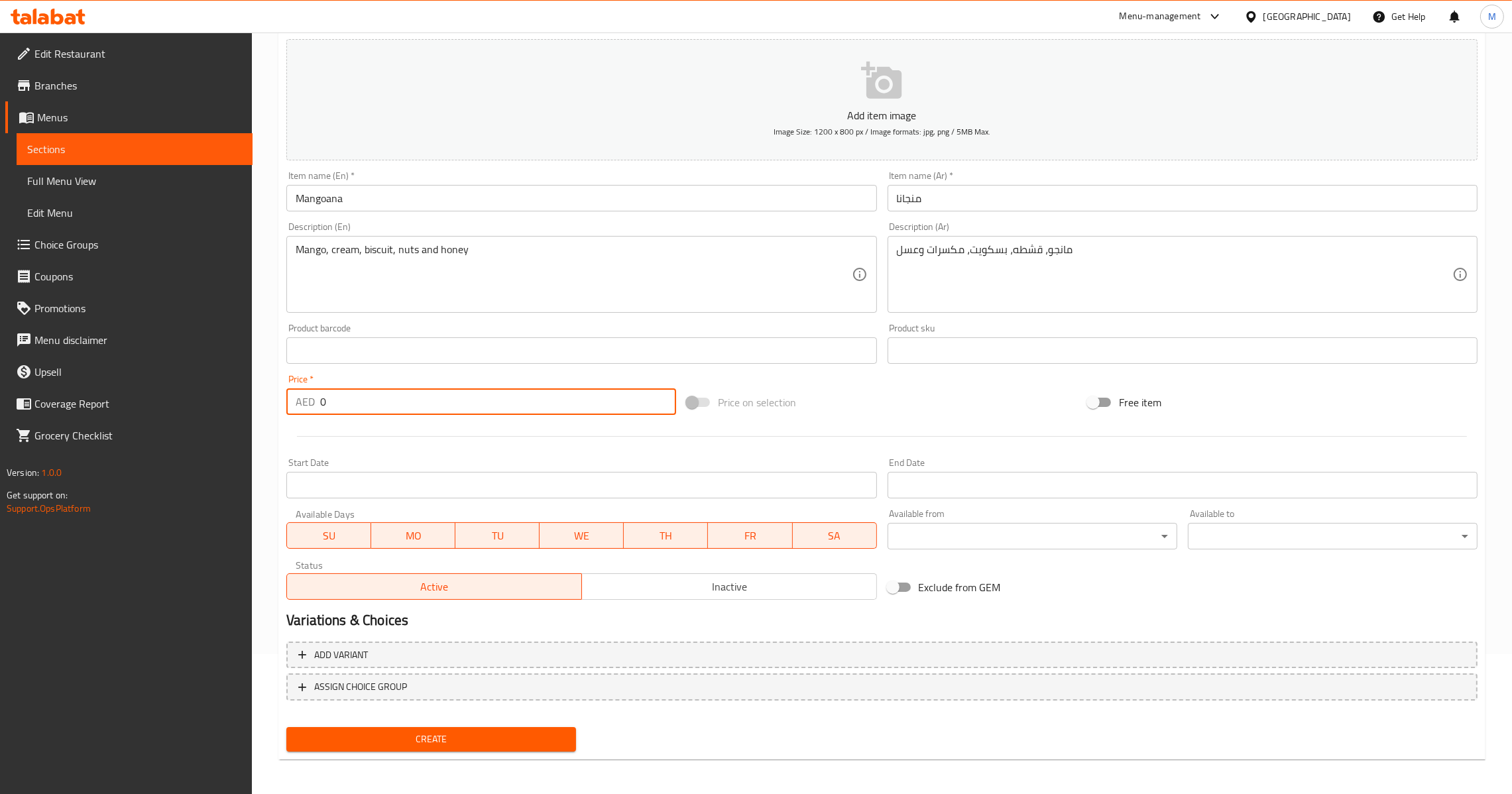
drag, startPoint x: 368, startPoint y: 391, endPoint x: 216, endPoint y: 399, distance: 152.2
click at [216, 399] on div "Edit Restaurant Branches Menus Sections Full Menu View Edit Menu Choice Groups …" at bounding box center [756, 345] width 1512 height 904
click at [480, 722] on div "Create" at bounding box center [432, 739] width 301 height 35
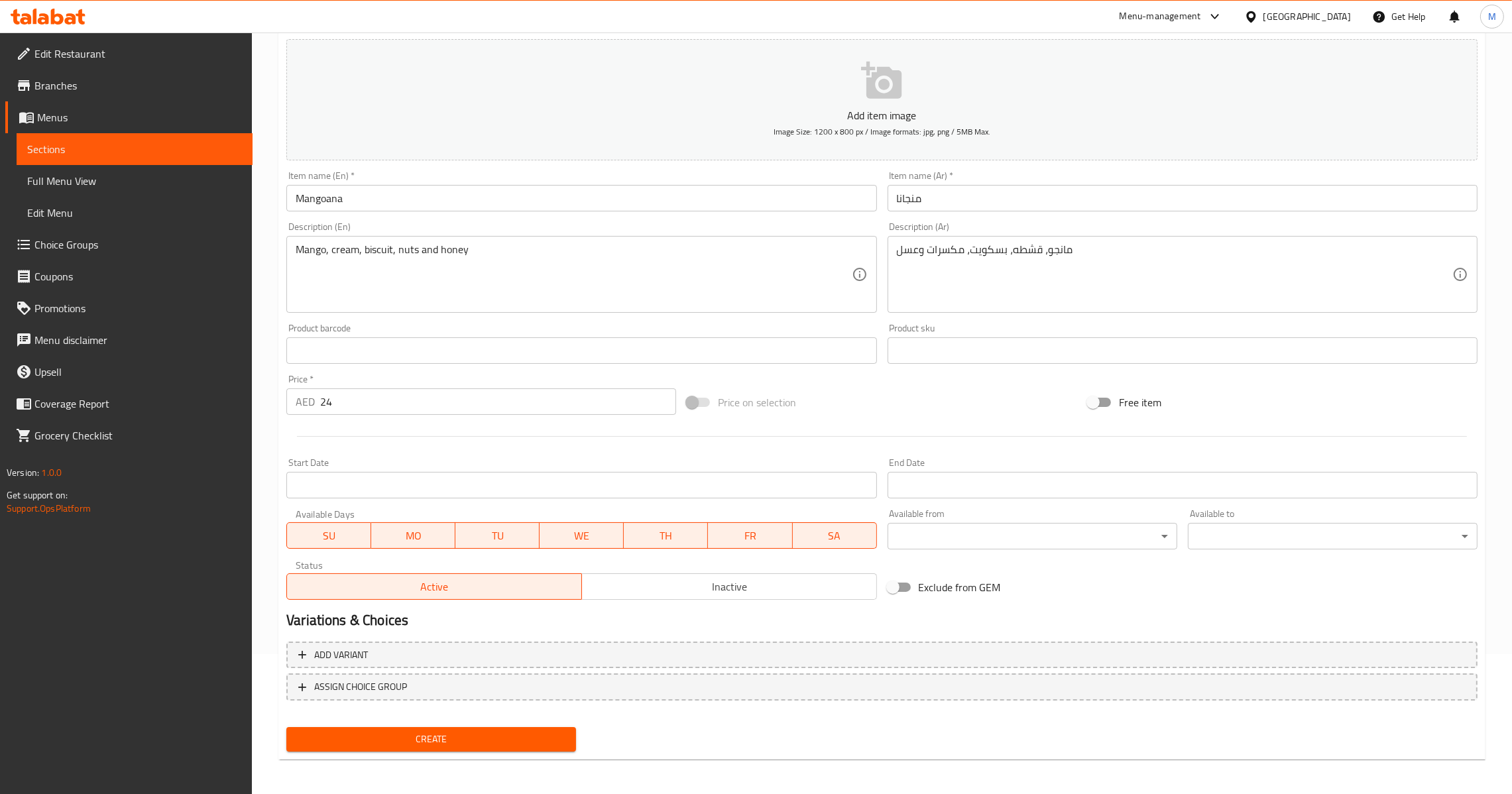
click at [479, 734] on span "Create" at bounding box center [431, 740] width 269 height 16
click at [568, 292] on textarea at bounding box center [573, 275] width 556 height 63
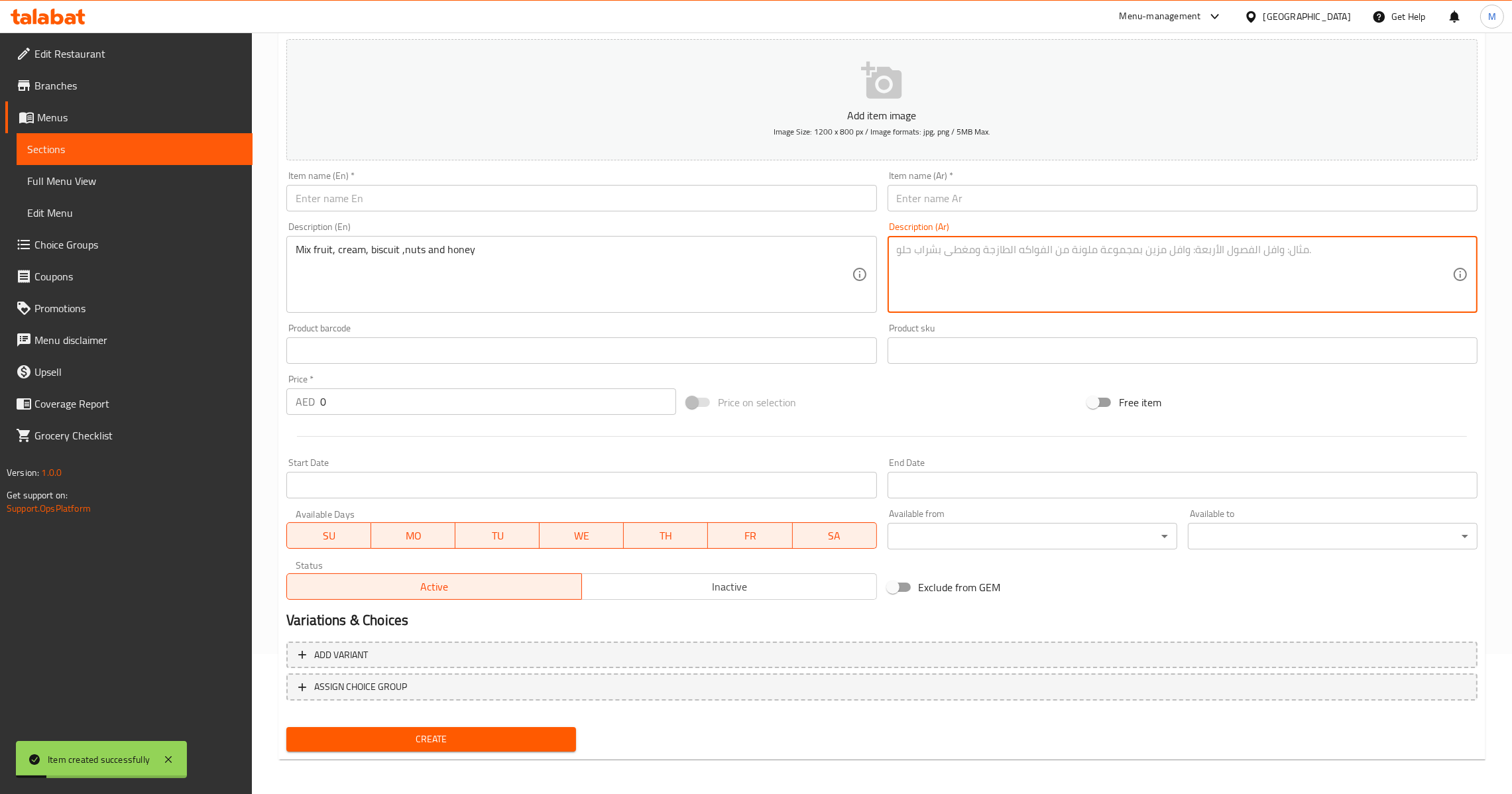
click at [963, 261] on textarea at bounding box center [1174, 275] width 556 height 63
click at [981, 205] on input "text" at bounding box center [1182, 199] width 590 height 27
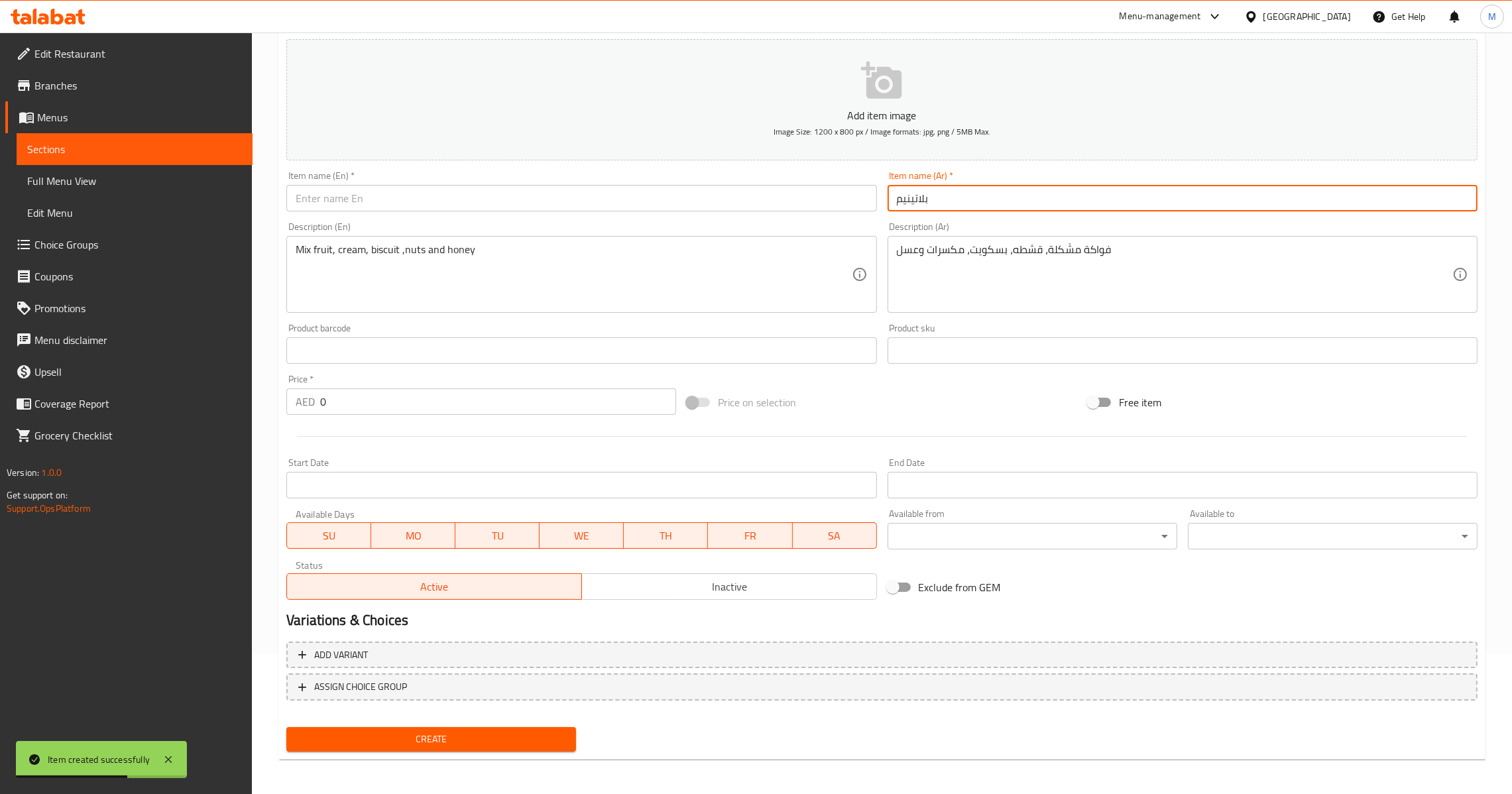
click at [797, 189] on input "text" at bounding box center [581, 199] width 590 height 27
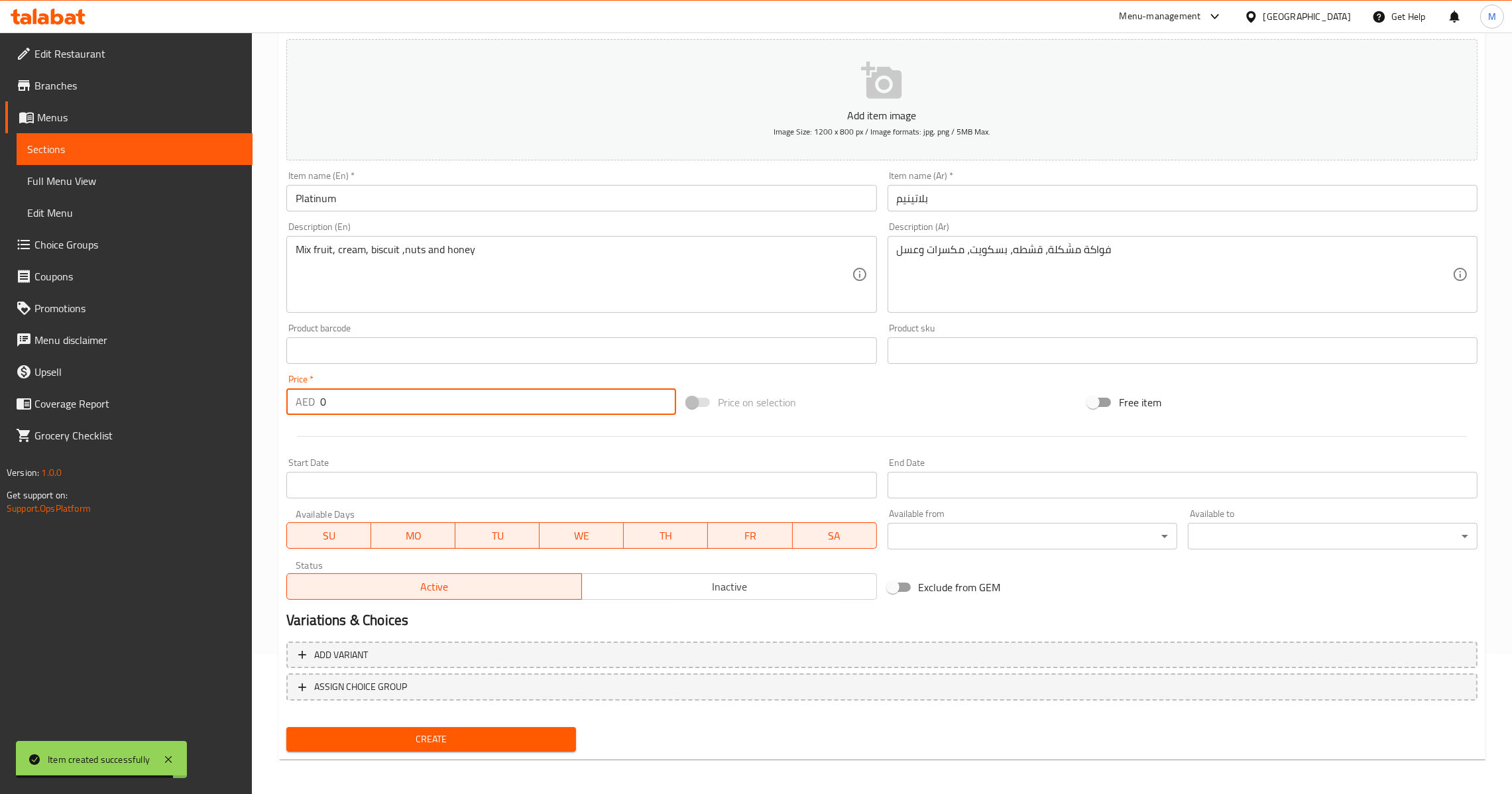
drag, startPoint x: 315, startPoint y: 400, endPoint x: 238, endPoint y: 437, distance: 85.4
click at [228, 404] on div "Edit Restaurant Branches Menus Sections Full Menu View Edit Menu Choice Groups …" at bounding box center [756, 345] width 1512 height 904
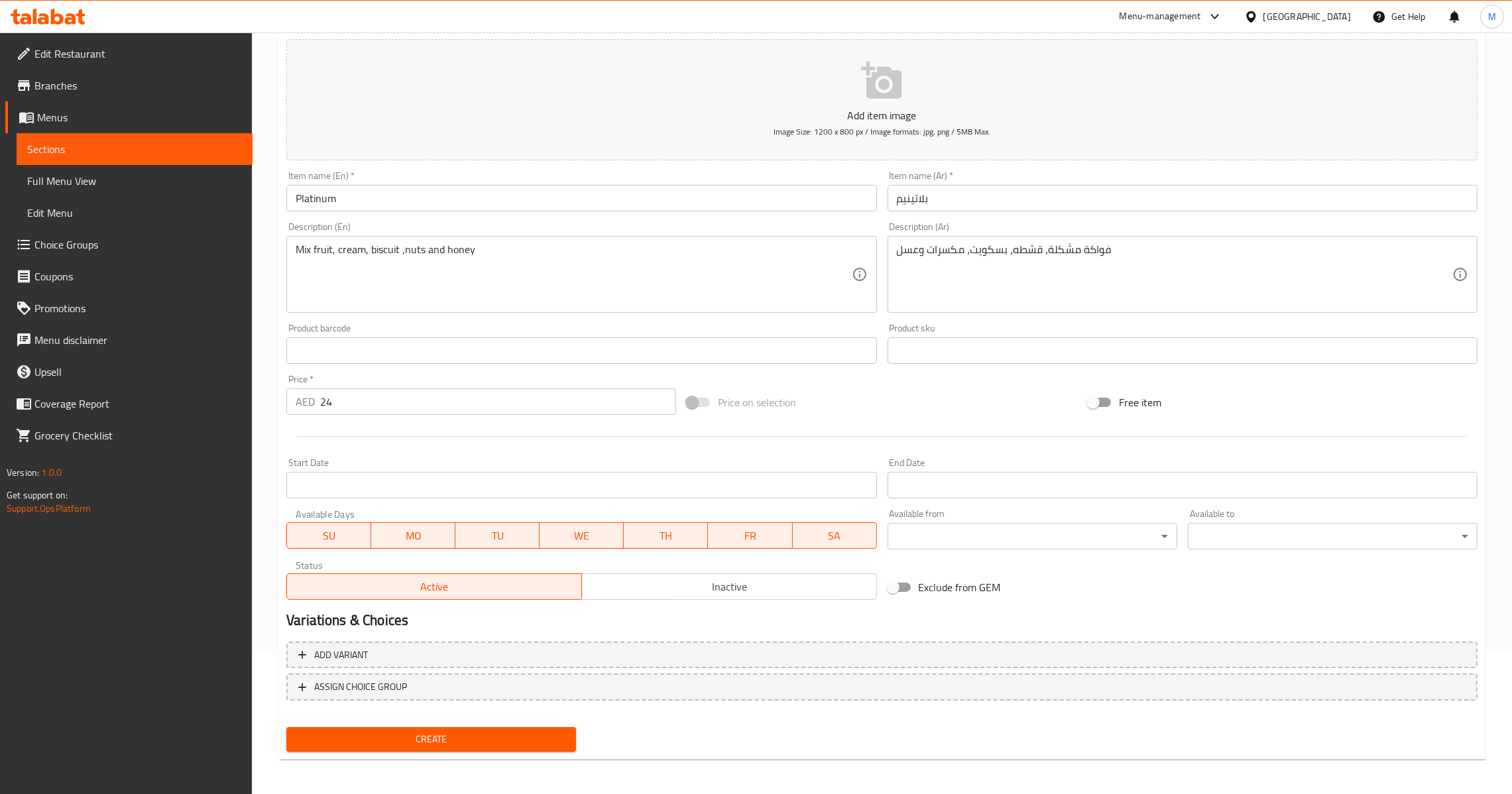
click at [472, 750] on div "Create" at bounding box center [432, 739] width 301 height 35
click at [472, 731] on span "Create" at bounding box center [431, 740] width 269 height 16
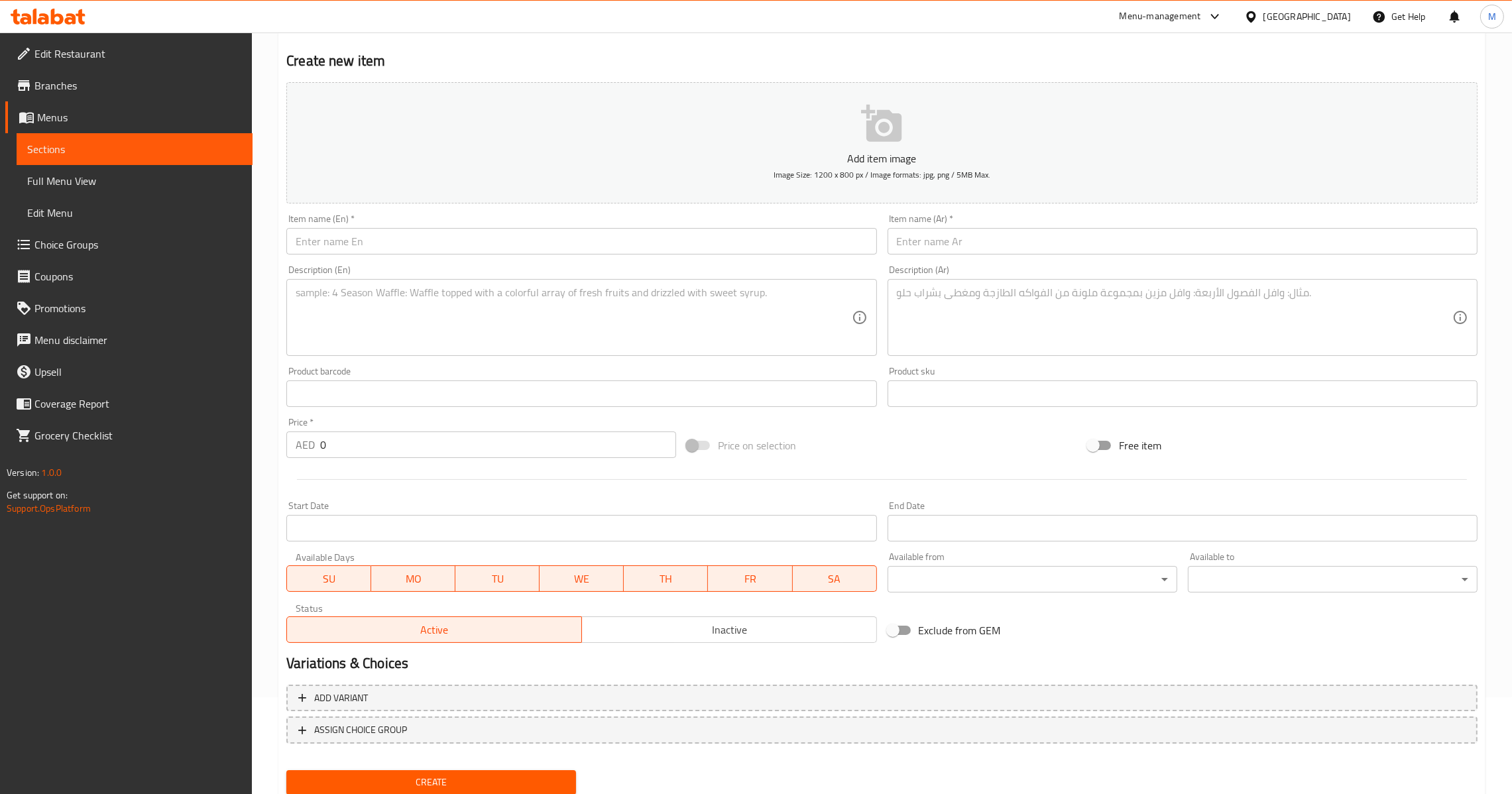
scroll to position [0, 0]
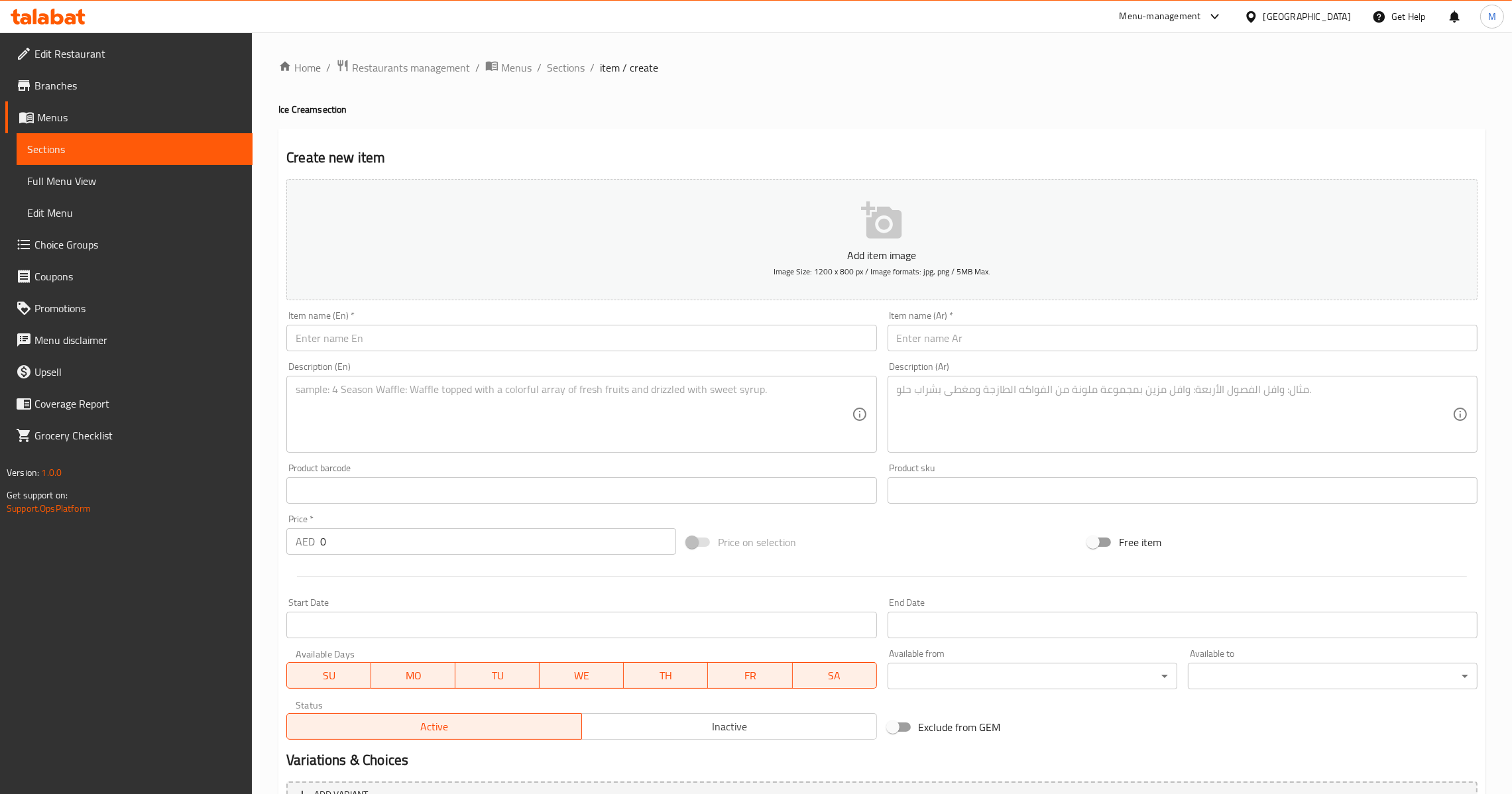
click at [956, 396] on textarea at bounding box center [1174, 414] width 556 height 63
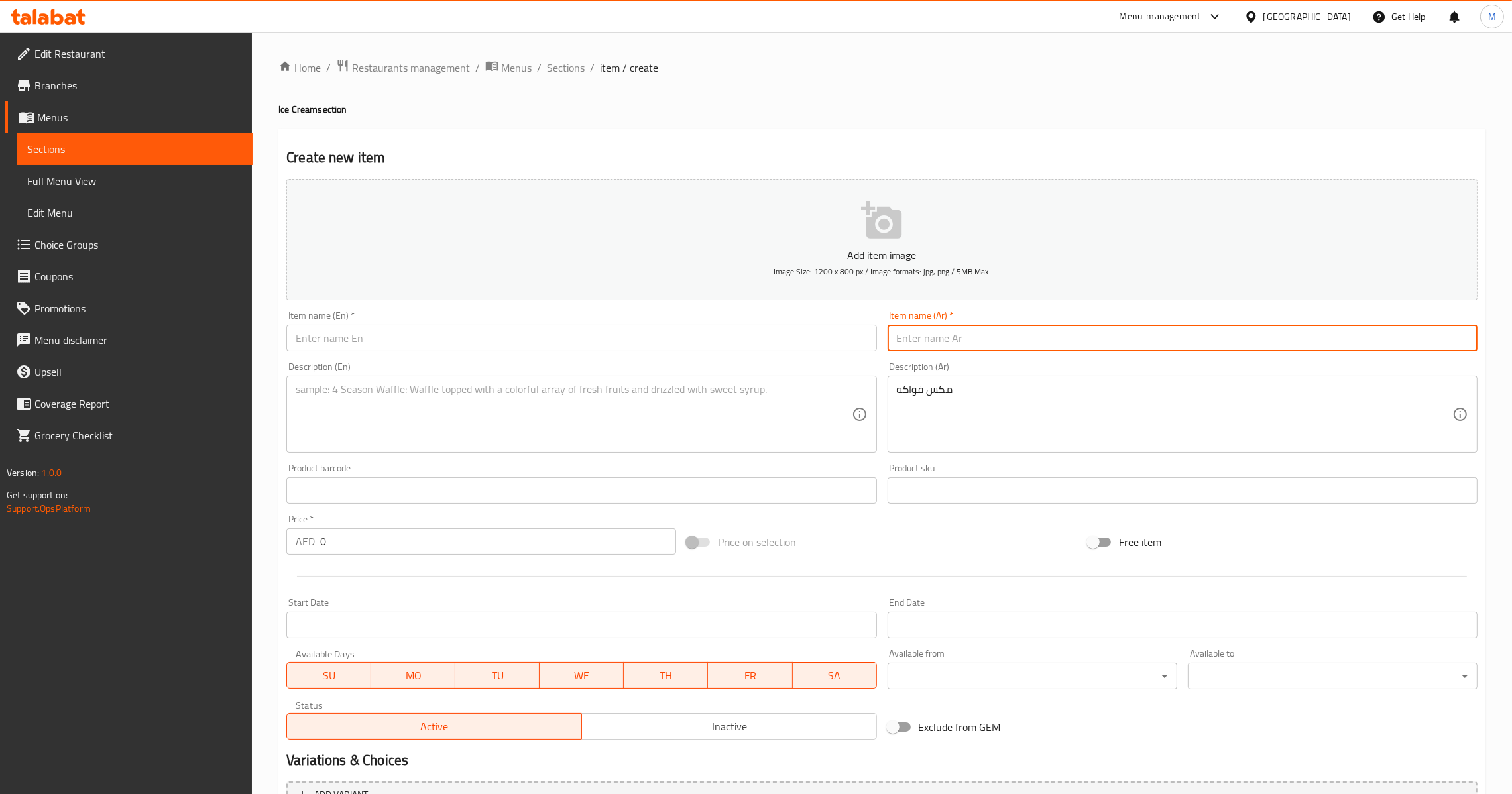
click at [967, 348] on input "text" at bounding box center [1182, 339] width 590 height 27
click at [733, 397] on textarea at bounding box center [573, 414] width 556 height 63
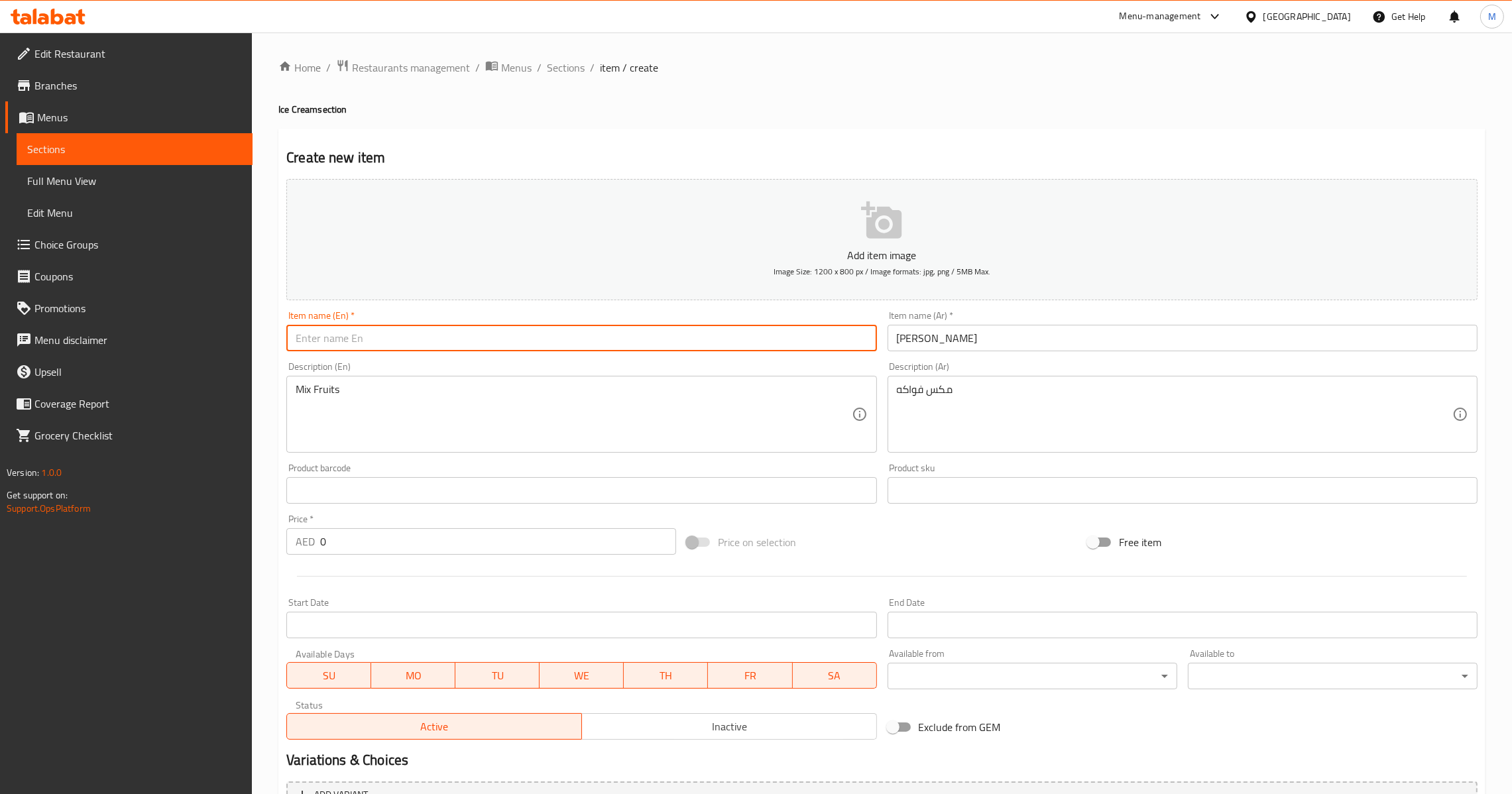
click at [538, 333] on input "text" at bounding box center [581, 339] width 590 height 27
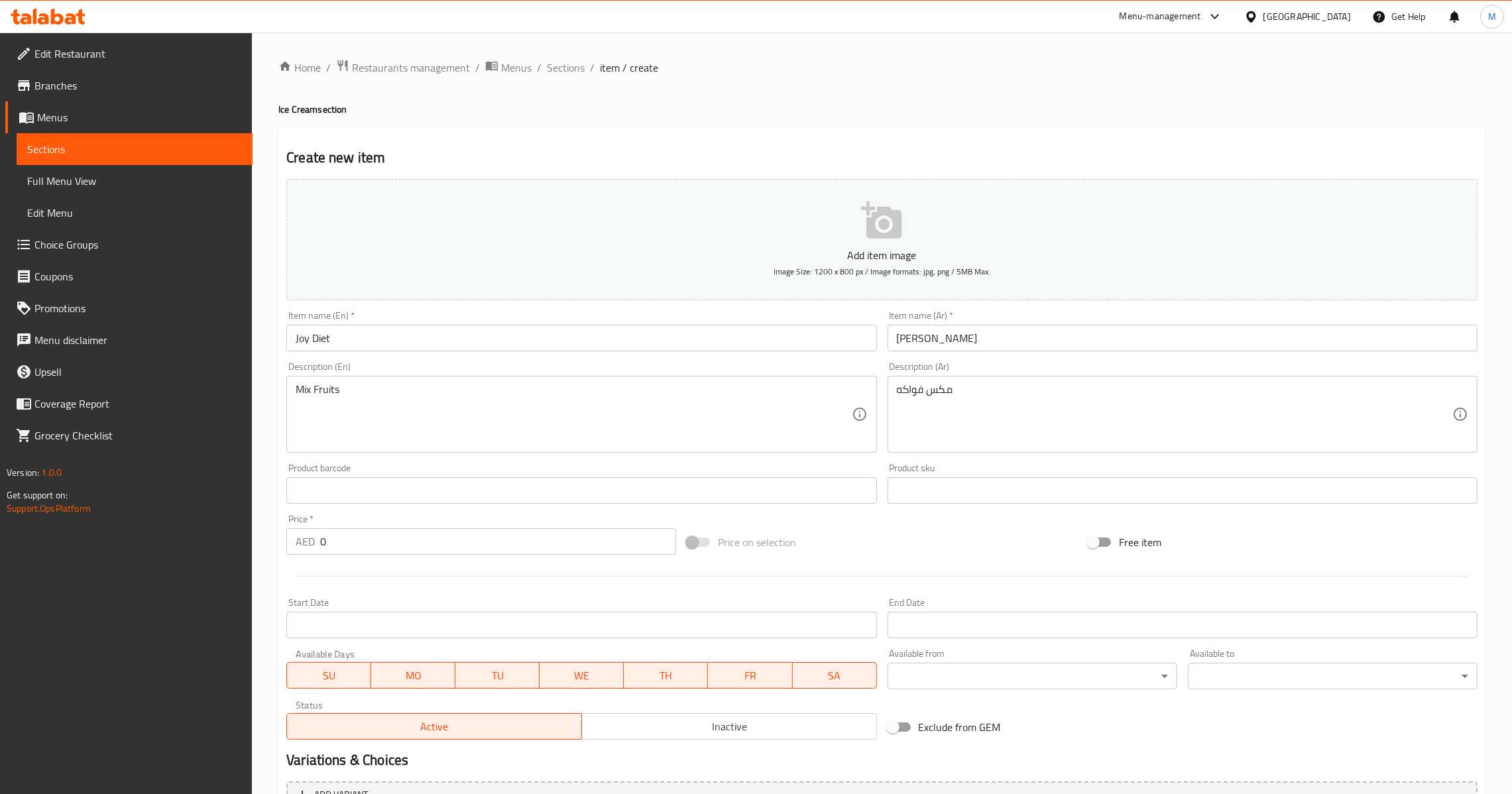
click at [374, 514] on div "Price   * AED 0 Price *" at bounding box center [481, 534] width 390 height 40
drag, startPoint x: 371, startPoint y: 544, endPoint x: 157, endPoint y: 570, distance: 215.6
click at [228, 562] on div "Edit Restaurant Branches Menus Sections Full Menu View Edit Menu Choice Groups …" at bounding box center [756, 484] width 1512 height 904
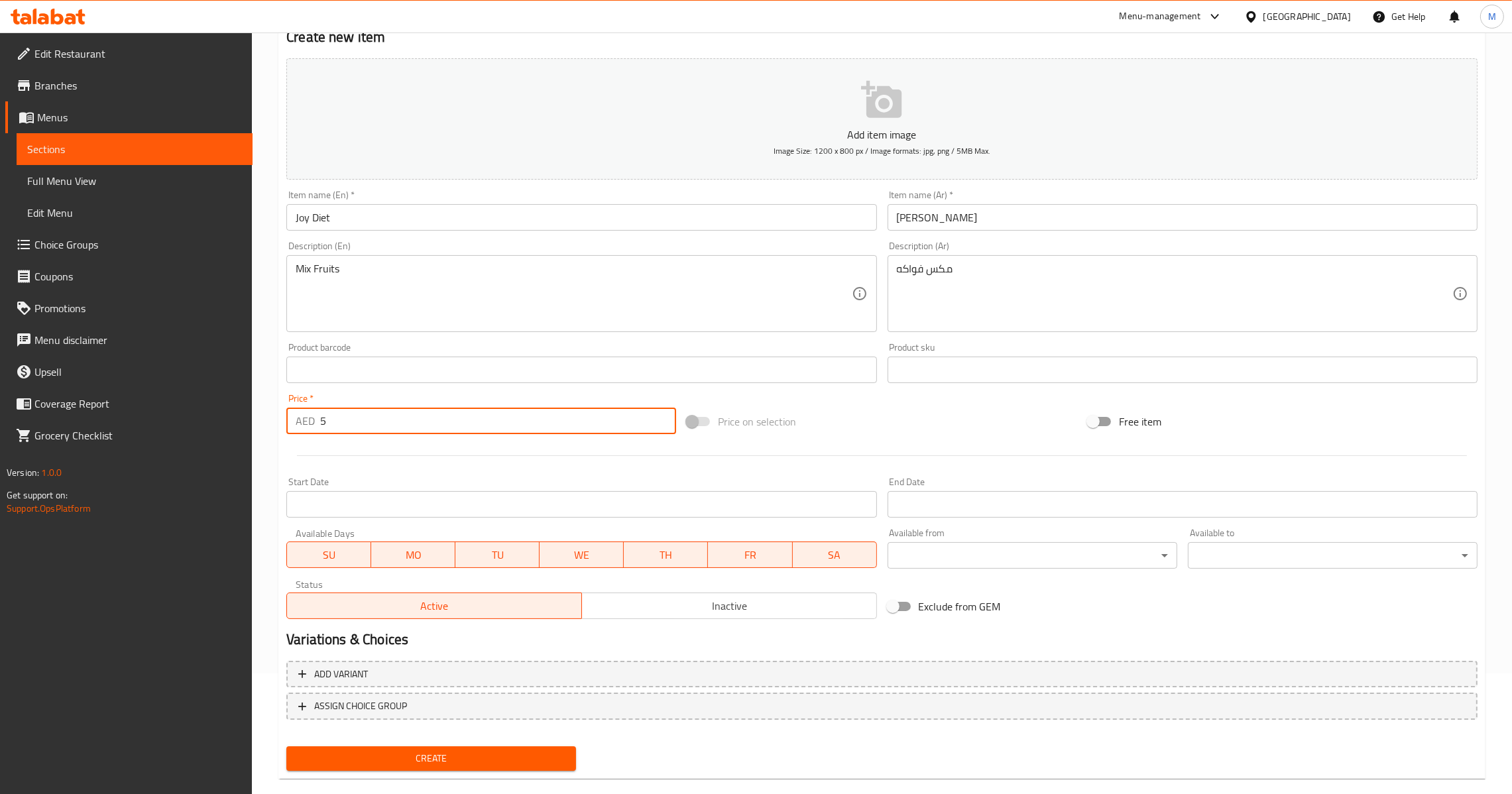
scroll to position [140, 0]
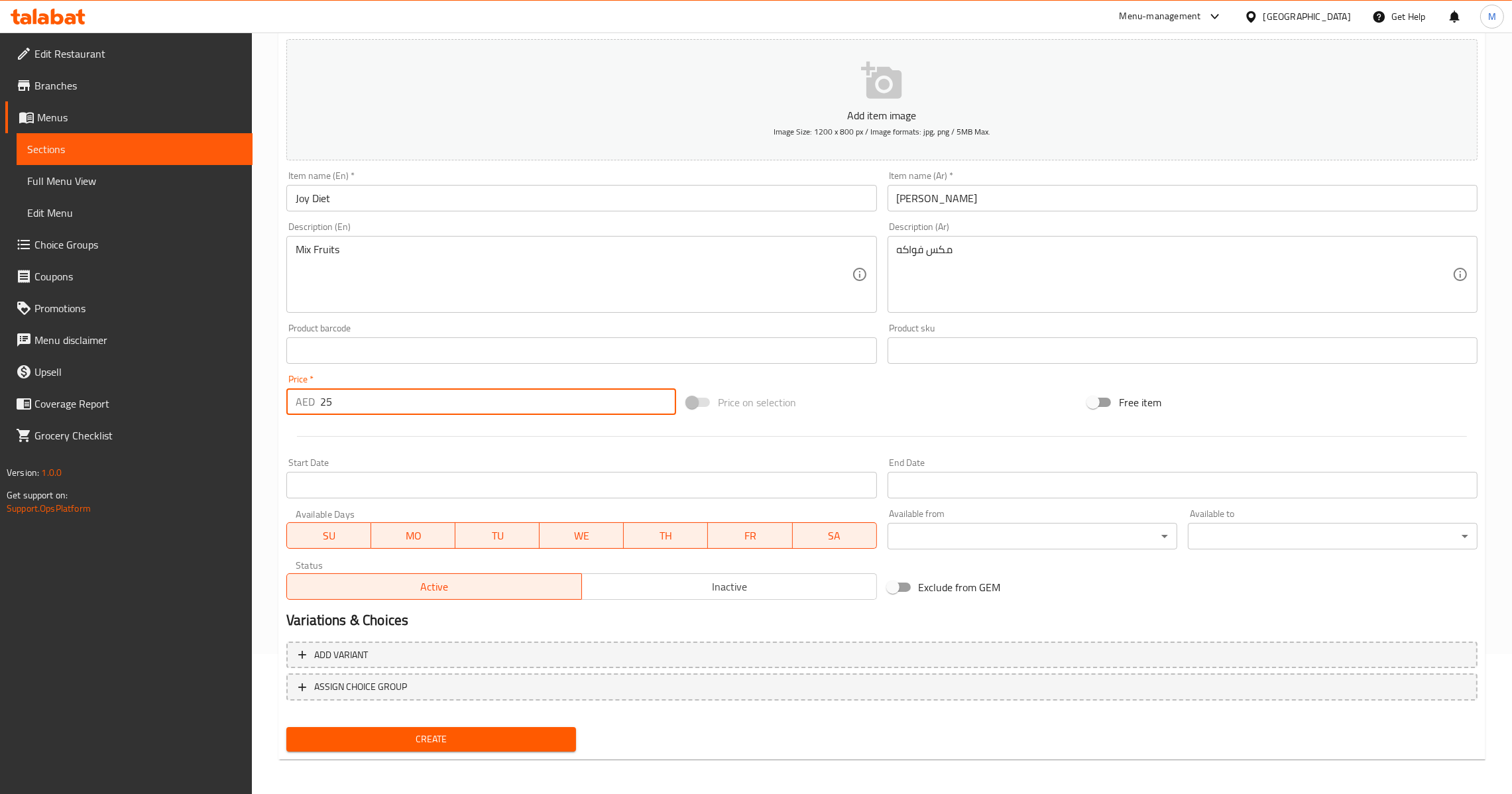
click at [417, 738] on span "Create" at bounding box center [431, 740] width 269 height 16
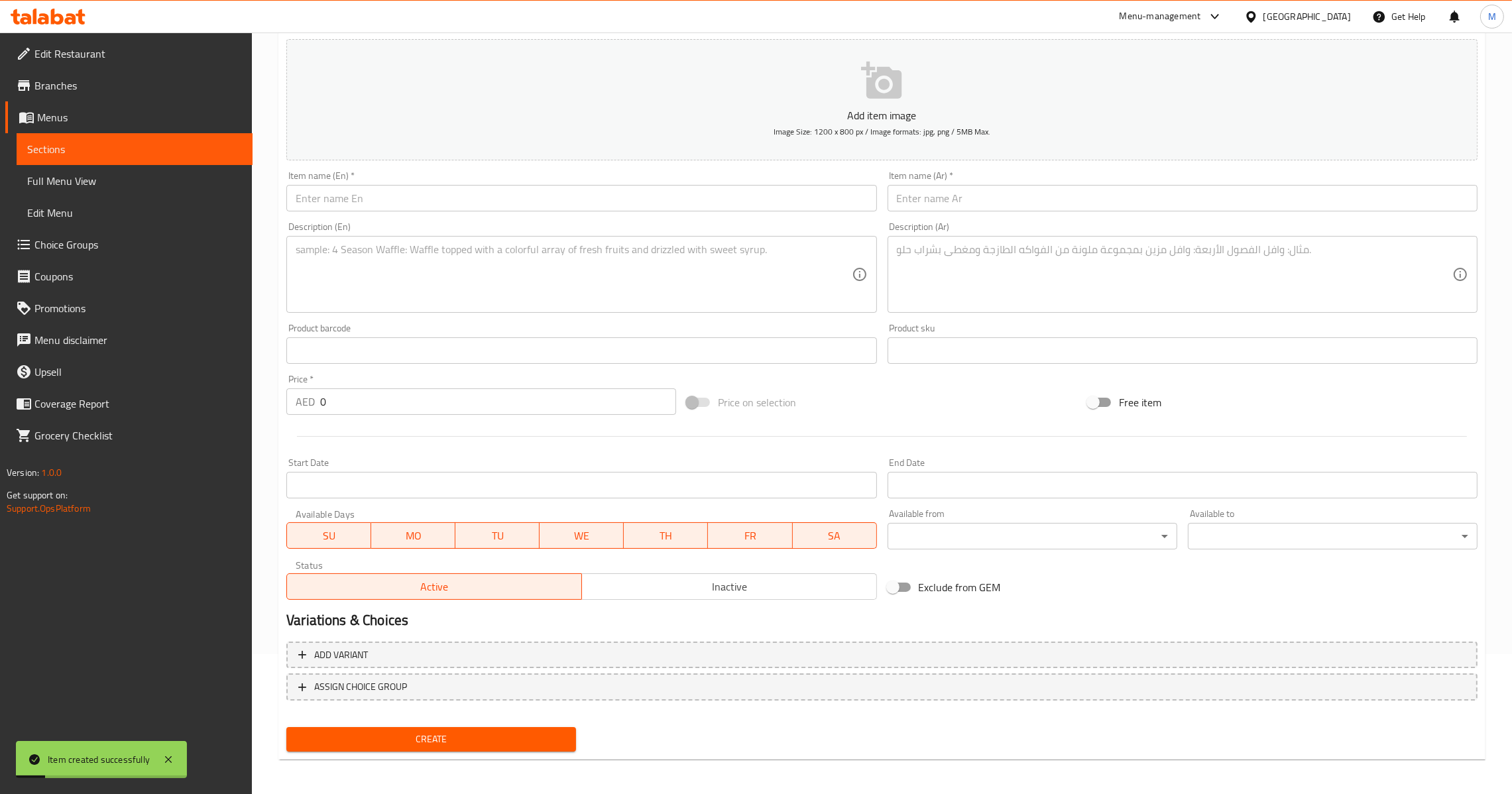
click at [415, 188] on input "text" at bounding box center [581, 199] width 590 height 27
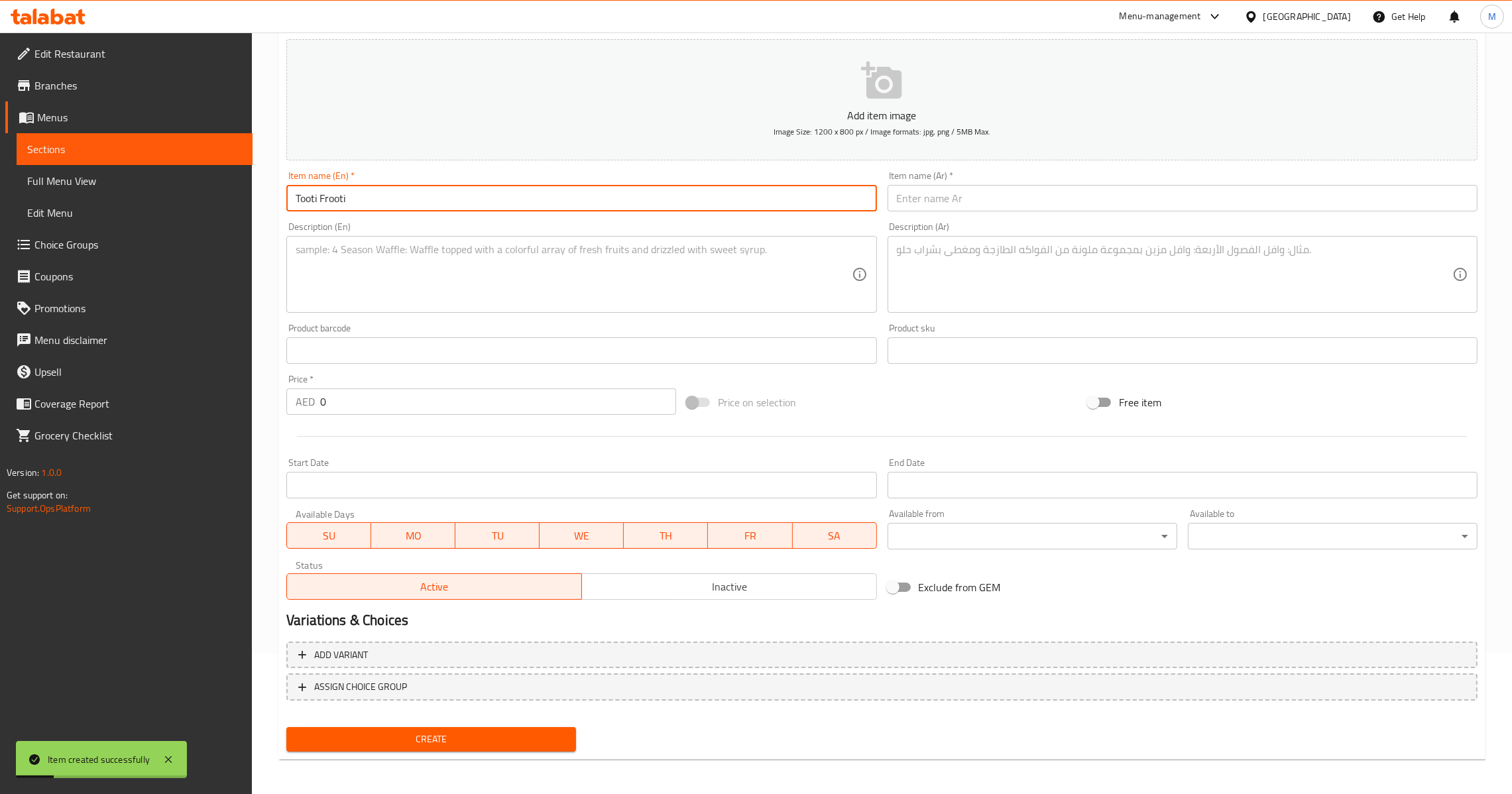
click at [506, 263] on textarea at bounding box center [573, 275] width 556 height 63
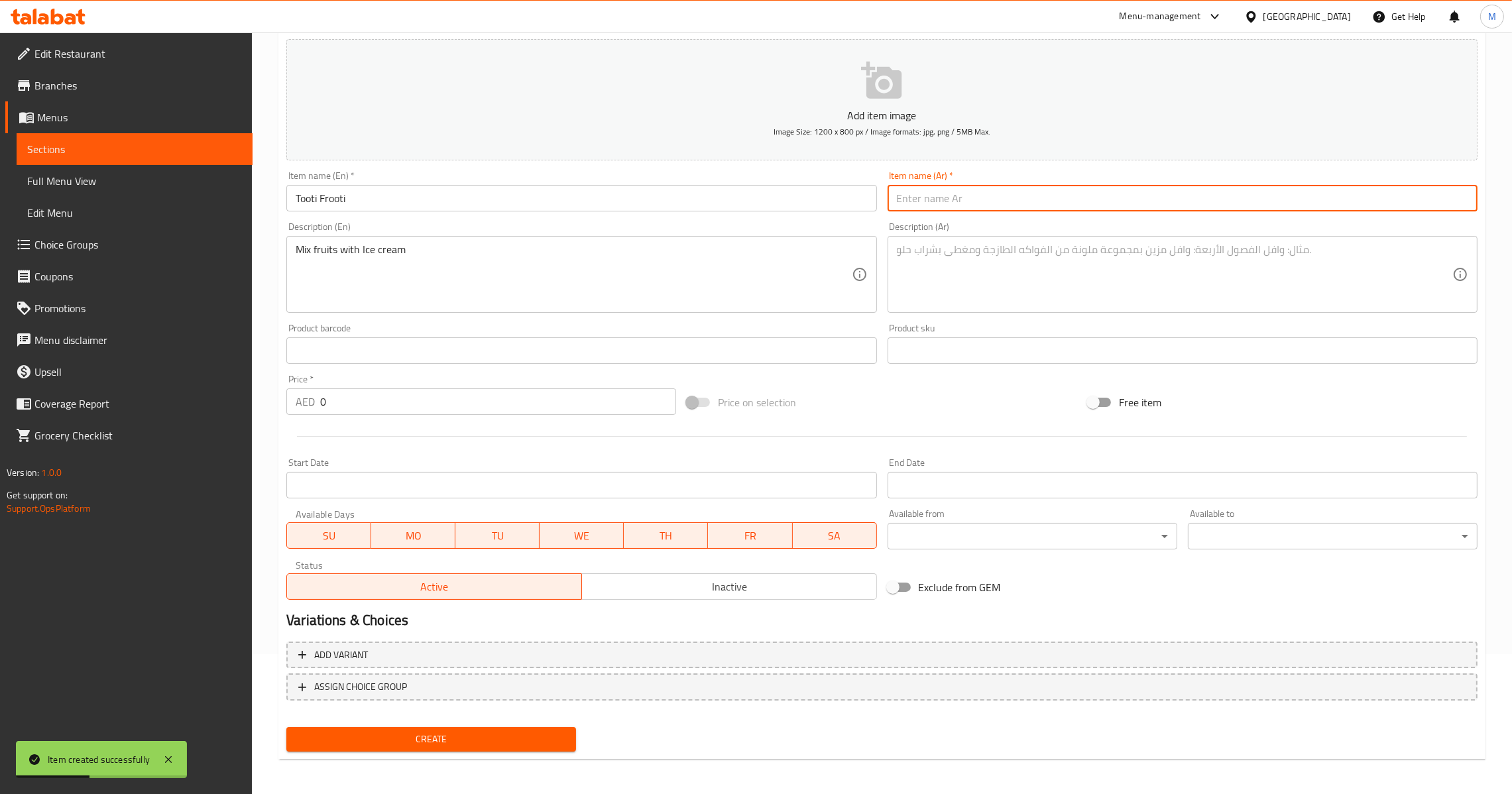
click at [993, 193] on input "text" at bounding box center [1182, 199] width 590 height 27
click at [991, 258] on textarea at bounding box center [1174, 275] width 556 height 63
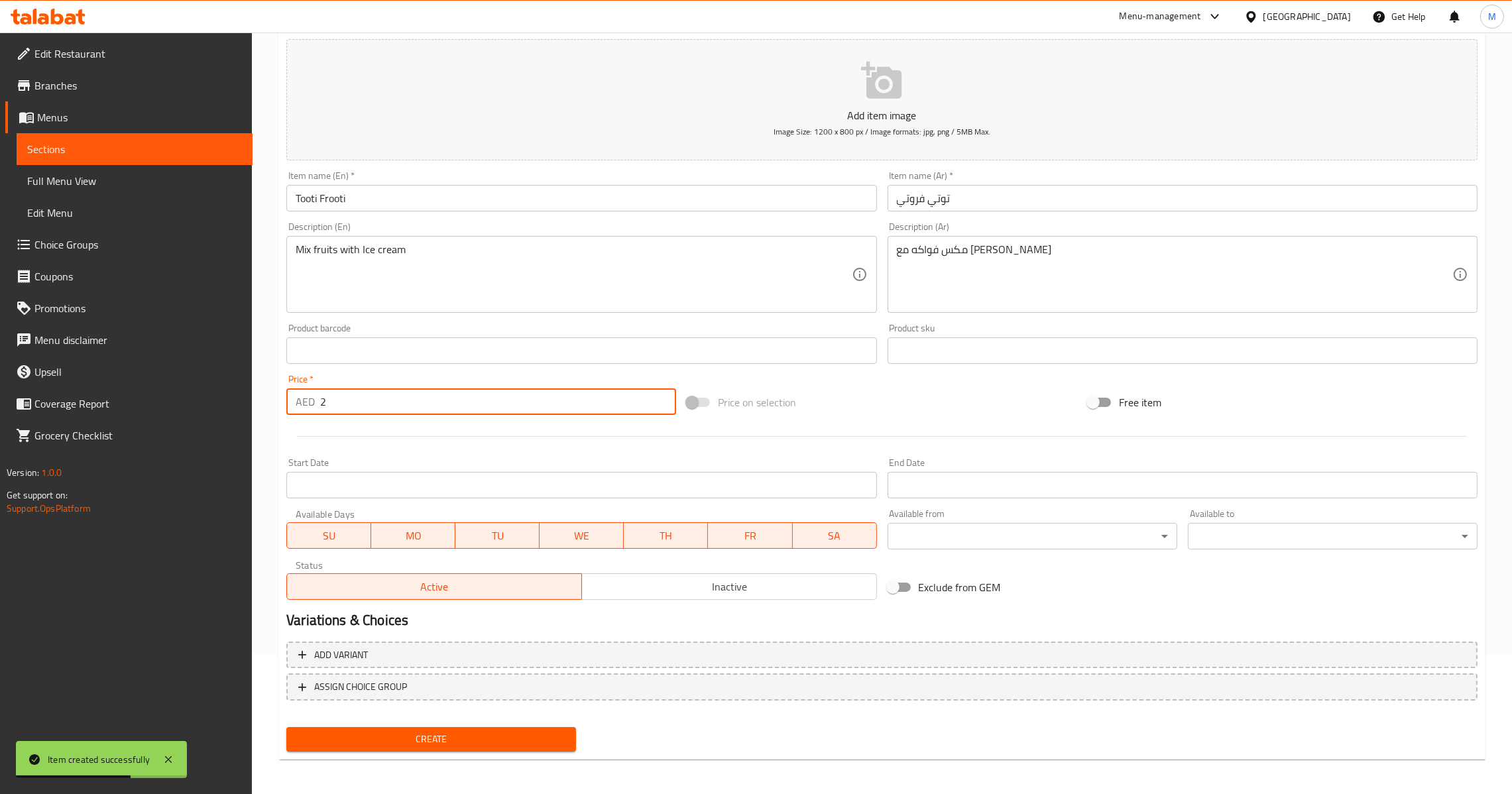
drag, startPoint x: 357, startPoint y: 409, endPoint x: 210, endPoint y: 400, distance: 147.3
click at [210, 400] on div "Edit Restaurant Branches Menus Sections Full Menu View Edit Menu Choice Groups …" at bounding box center [756, 345] width 1512 height 904
drag, startPoint x: 376, startPoint y: 397, endPoint x: 62, endPoint y: 403, distance: 314.1
click at [62, 403] on div "Edit Restaurant Branches Menus Sections Full Menu View Edit Menu Choice Groups …" at bounding box center [756, 345] width 1512 height 904
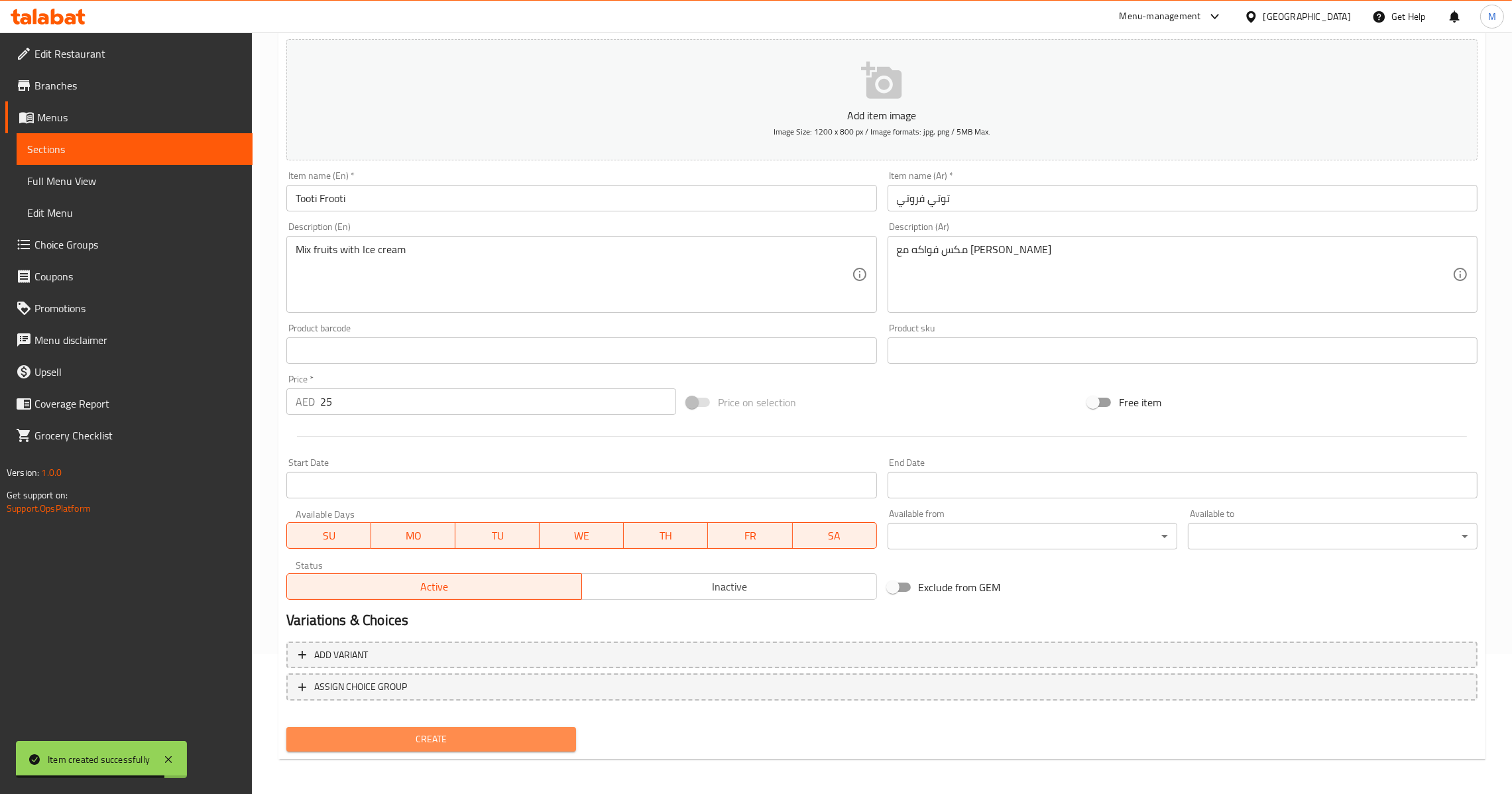
click at [423, 749] on button "Create" at bounding box center [431, 739] width 289 height 25
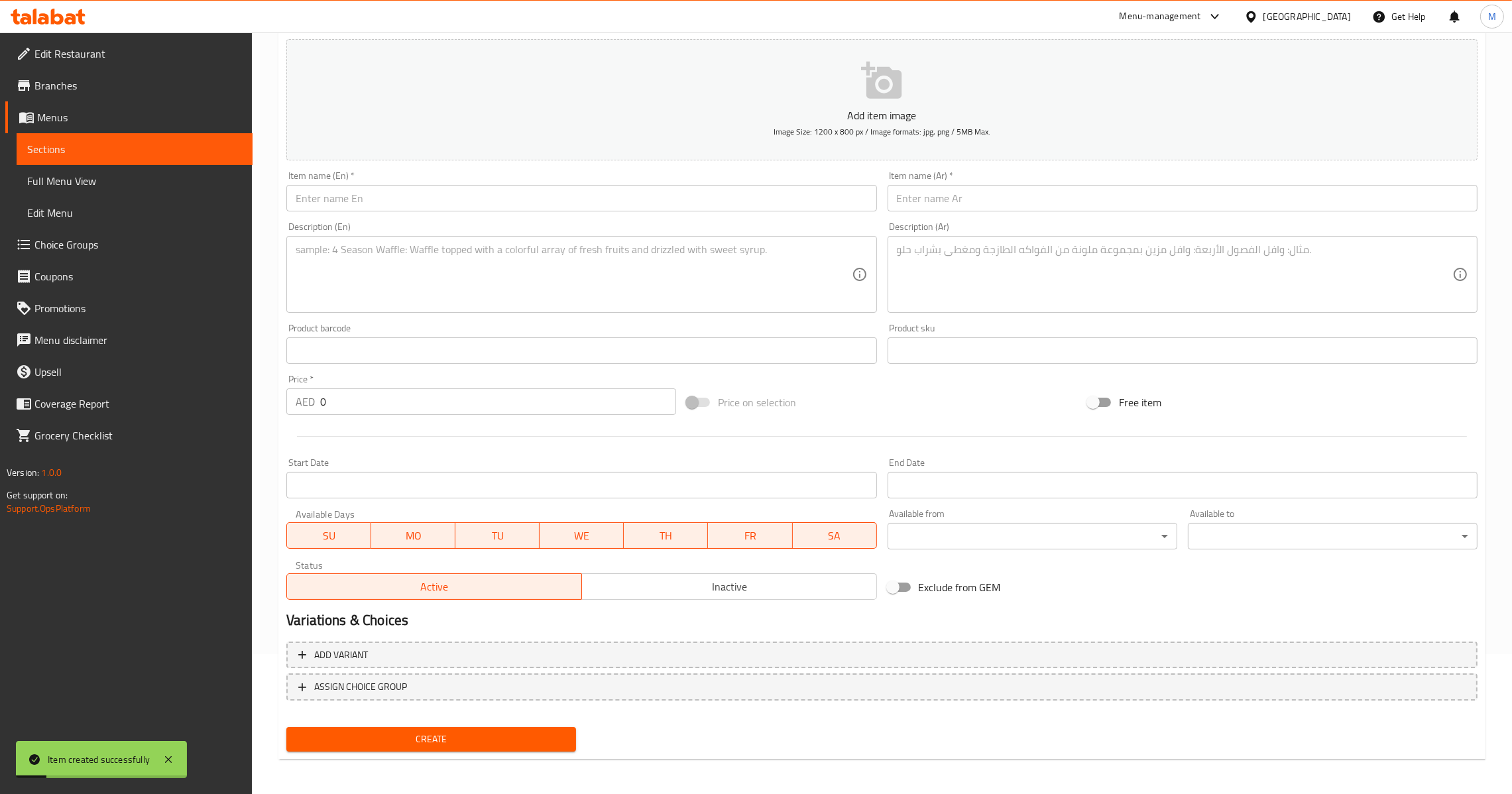
click at [516, 280] on textarea at bounding box center [573, 275] width 556 height 63
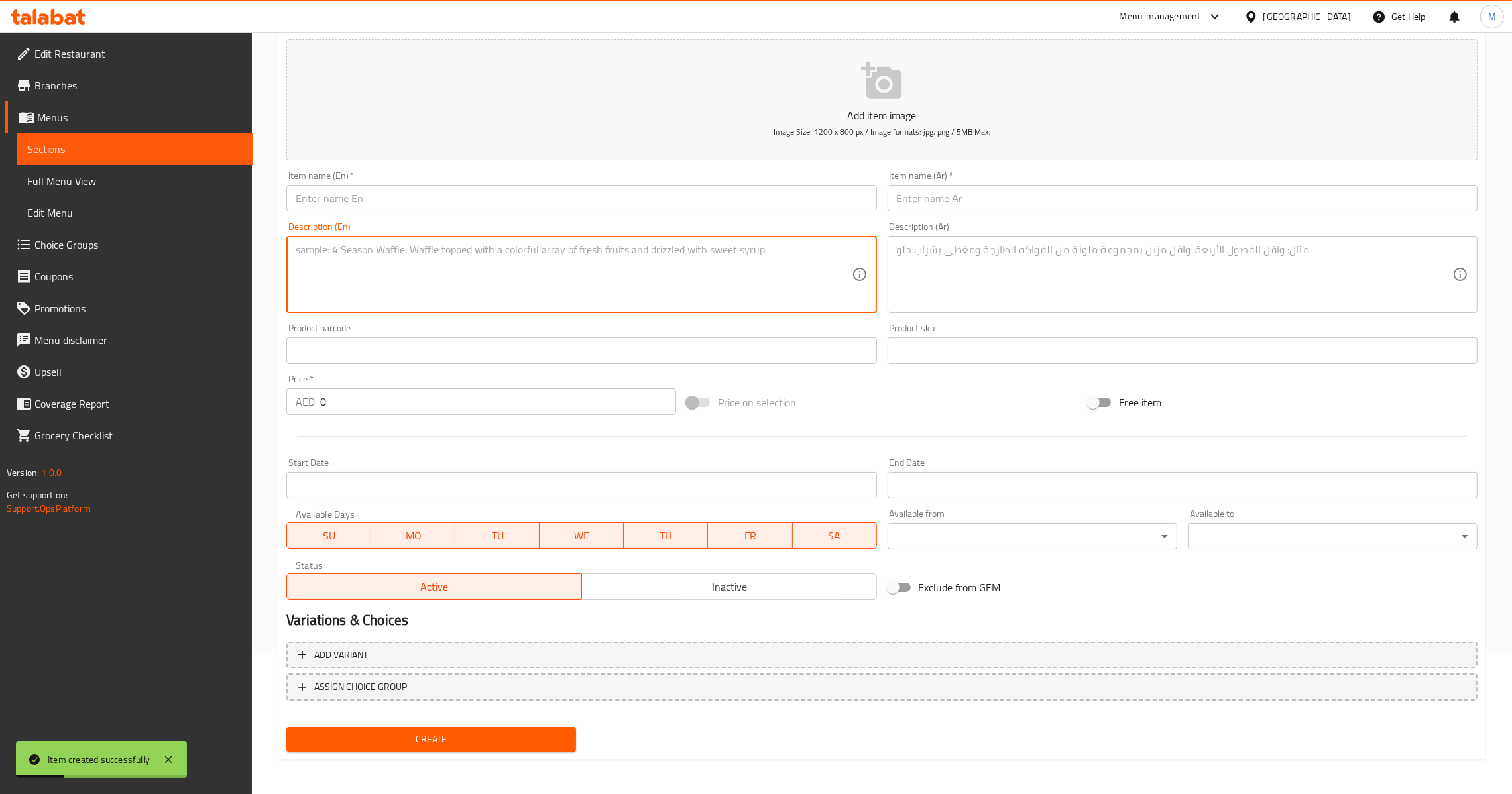
click at [516, 203] on input "text" at bounding box center [581, 199] width 590 height 27
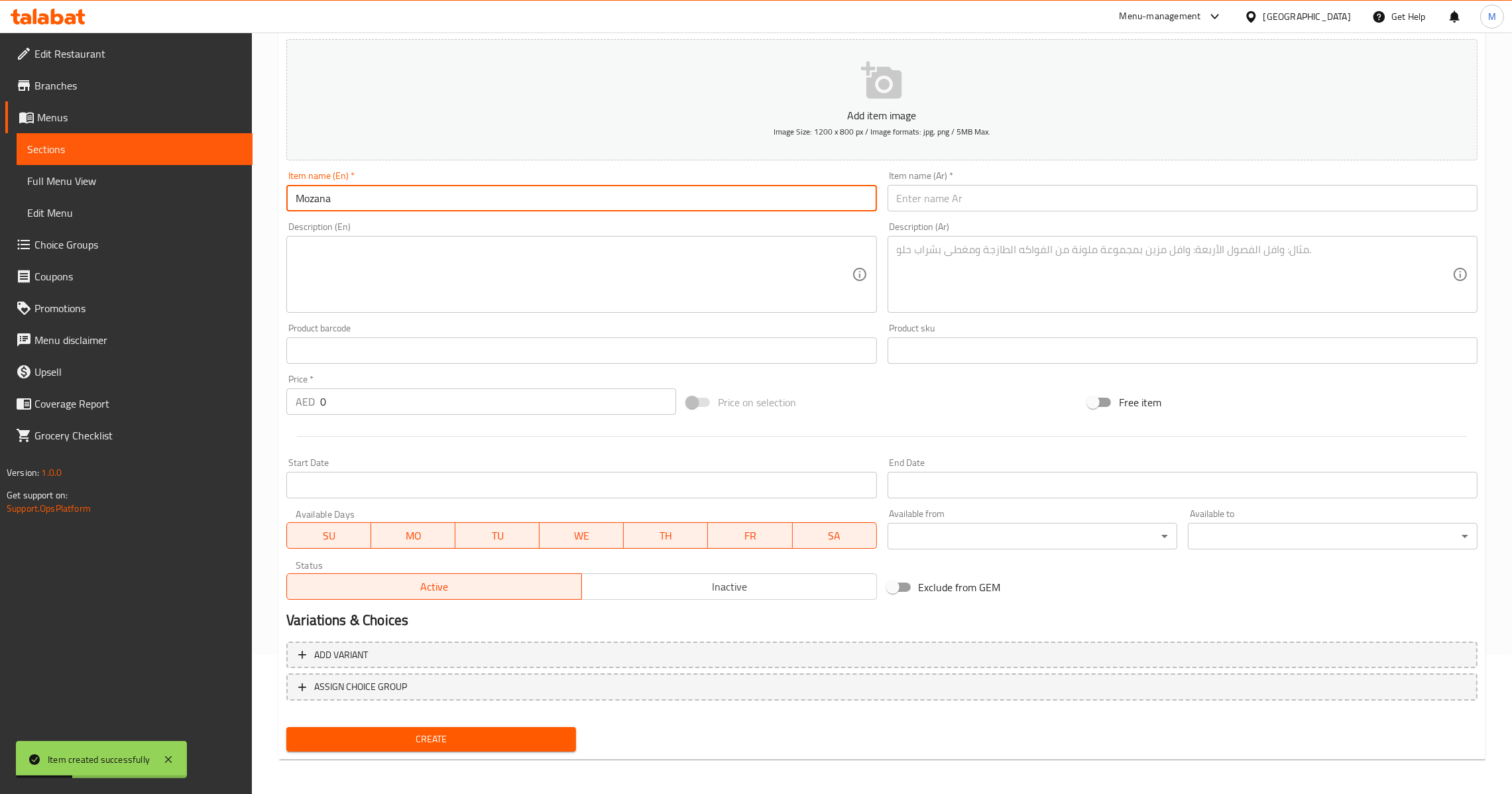
click at [490, 282] on textarea at bounding box center [573, 275] width 556 height 63
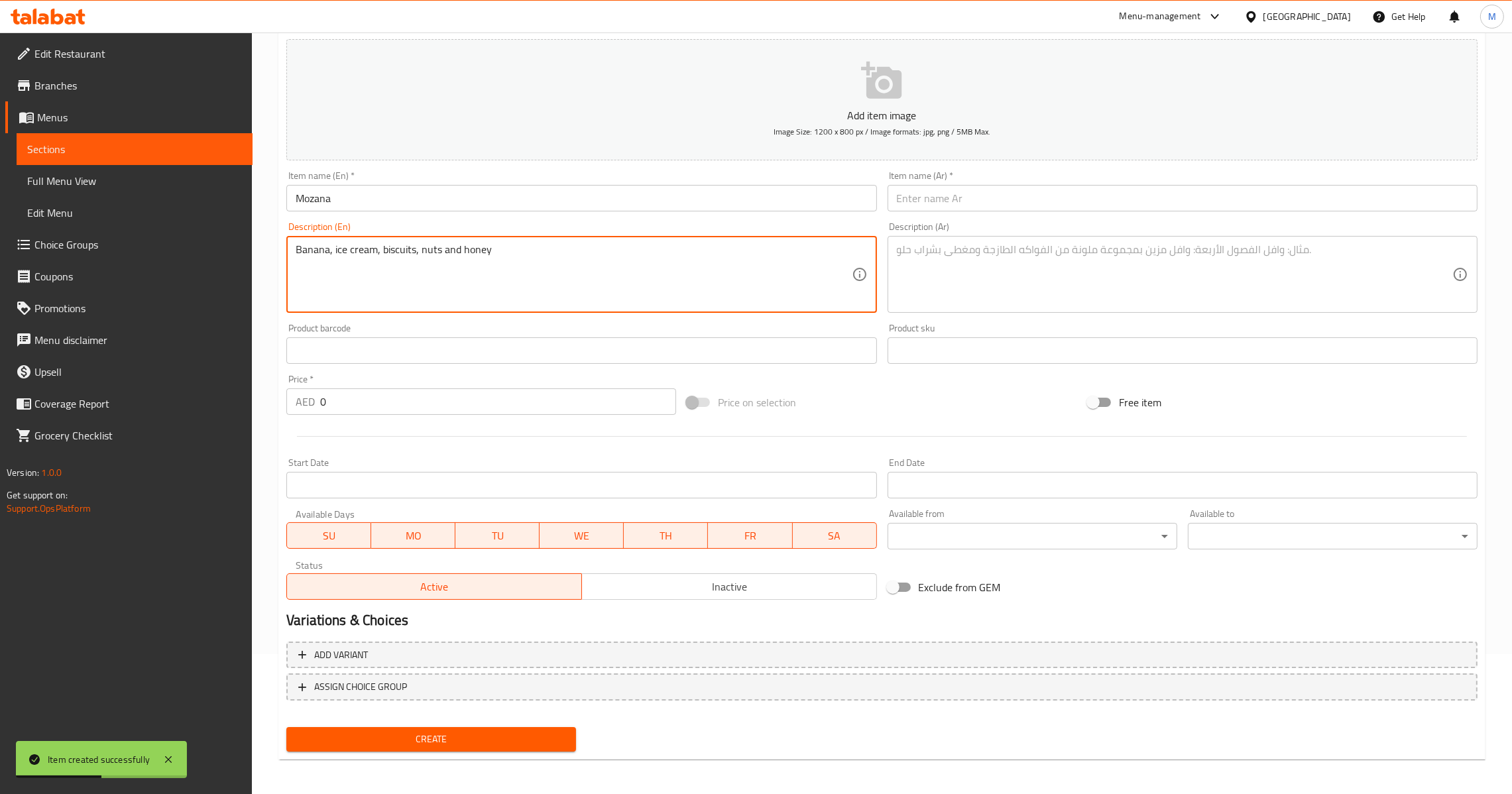
click at [936, 210] on input "text" at bounding box center [1182, 199] width 590 height 27
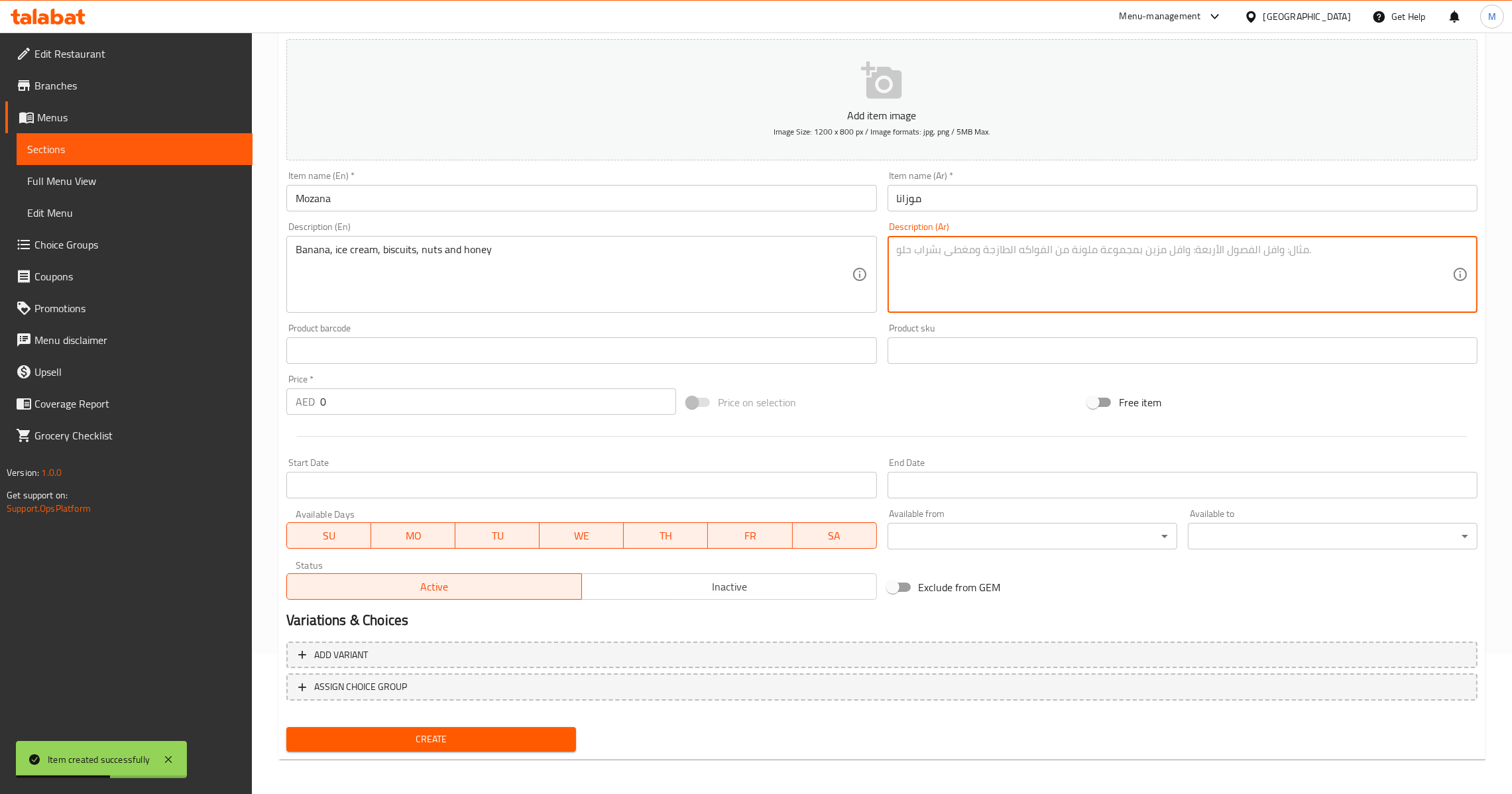
click at [944, 296] on textarea at bounding box center [1174, 275] width 556 height 63
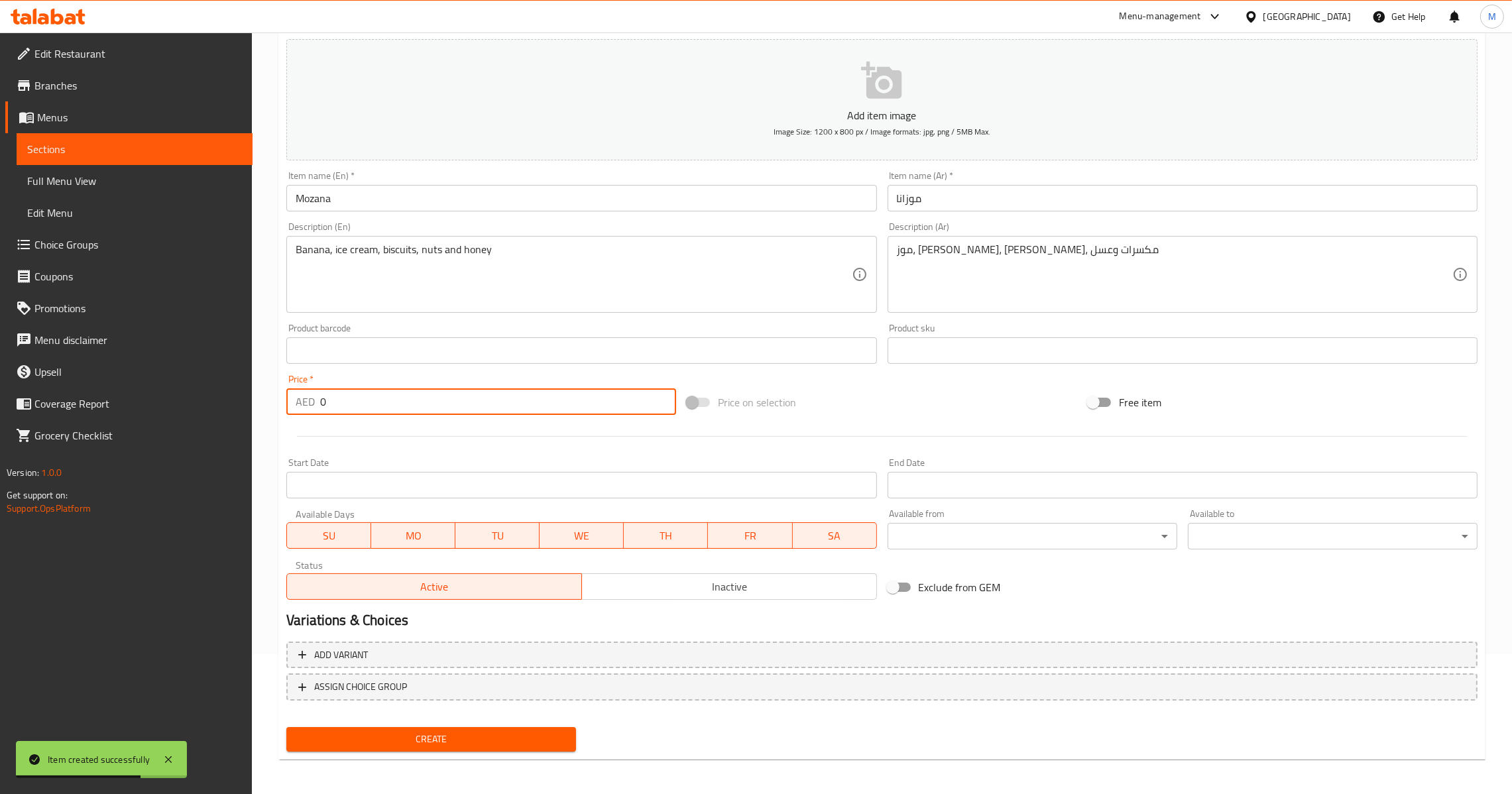
drag, startPoint x: 374, startPoint y: 415, endPoint x: 210, endPoint y: 408, distance: 164.1
click at [210, 408] on div "Edit Restaurant Branches Menus Sections Full Menu View Edit Menu Choice Groups …" at bounding box center [756, 345] width 1512 height 904
click at [400, 745] on span "Create" at bounding box center [431, 740] width 269 height 16
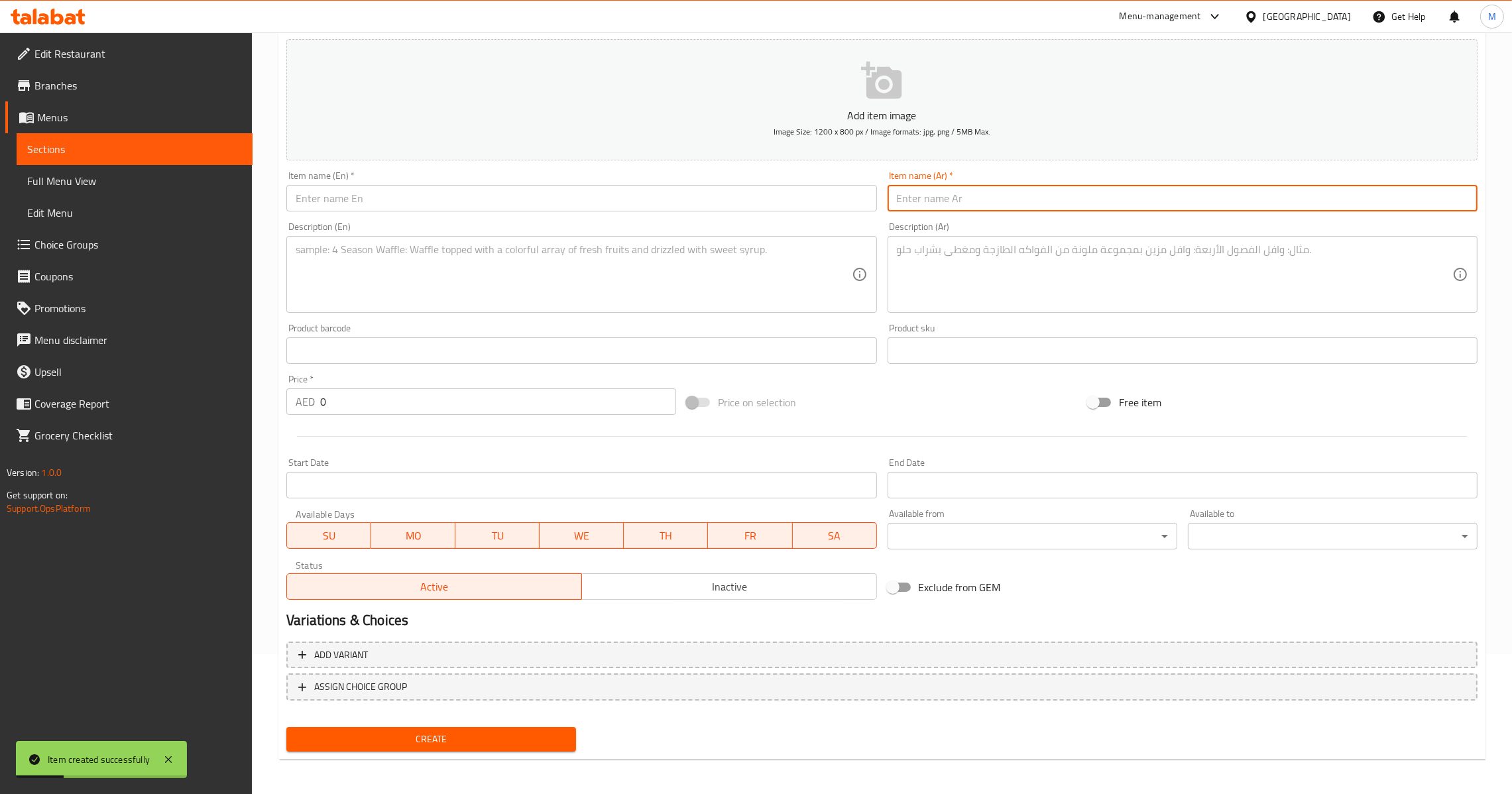
click at [981, 194] on input "text" at bounding box center [1182, 199] width 590 height 27
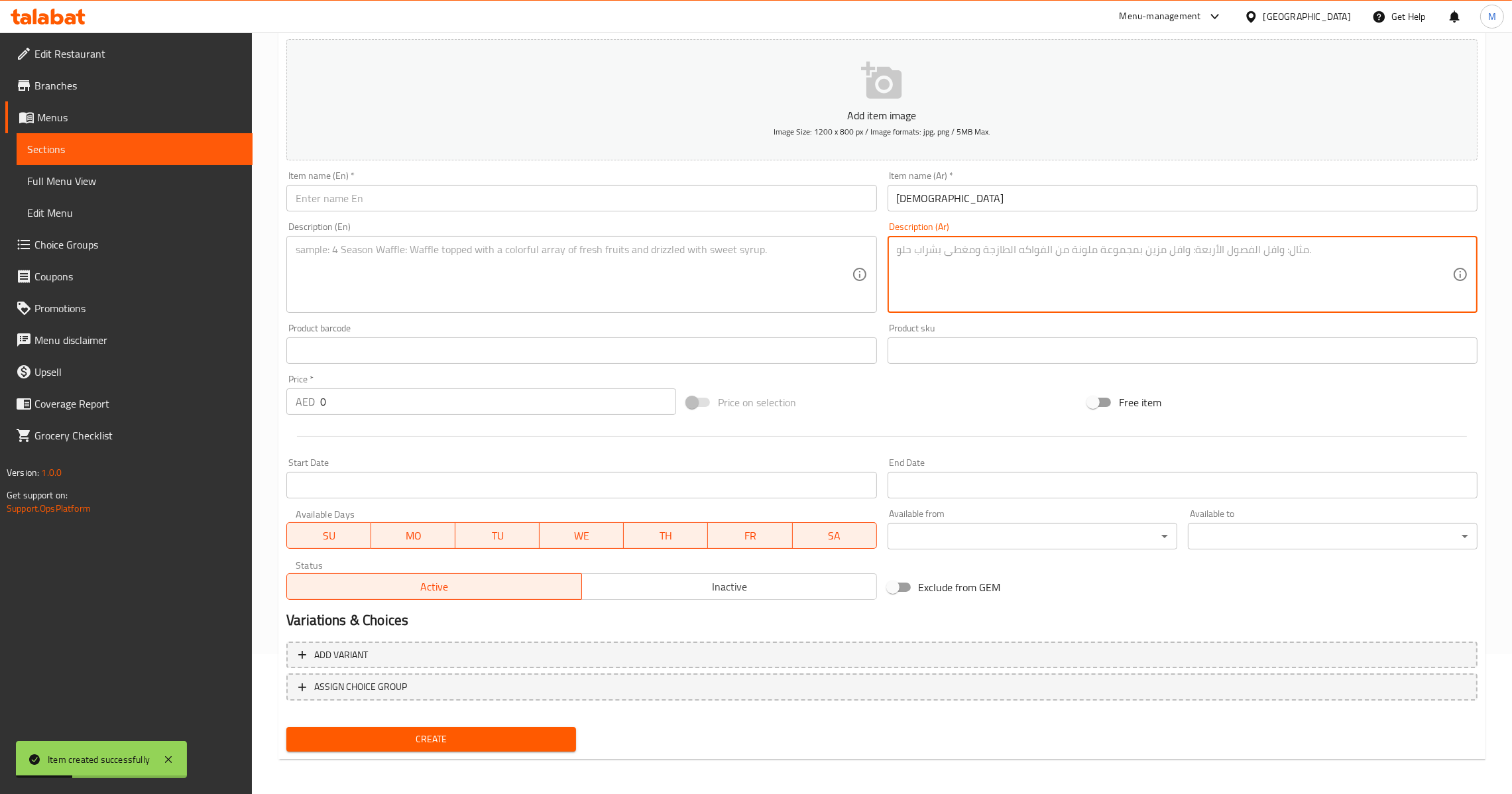
click at [935, 273] on textarea at bounding box center [1174, 275] width 556 height 63
click at [673, 269] on textarea at bounding box center [573, 275] width 556 height 63
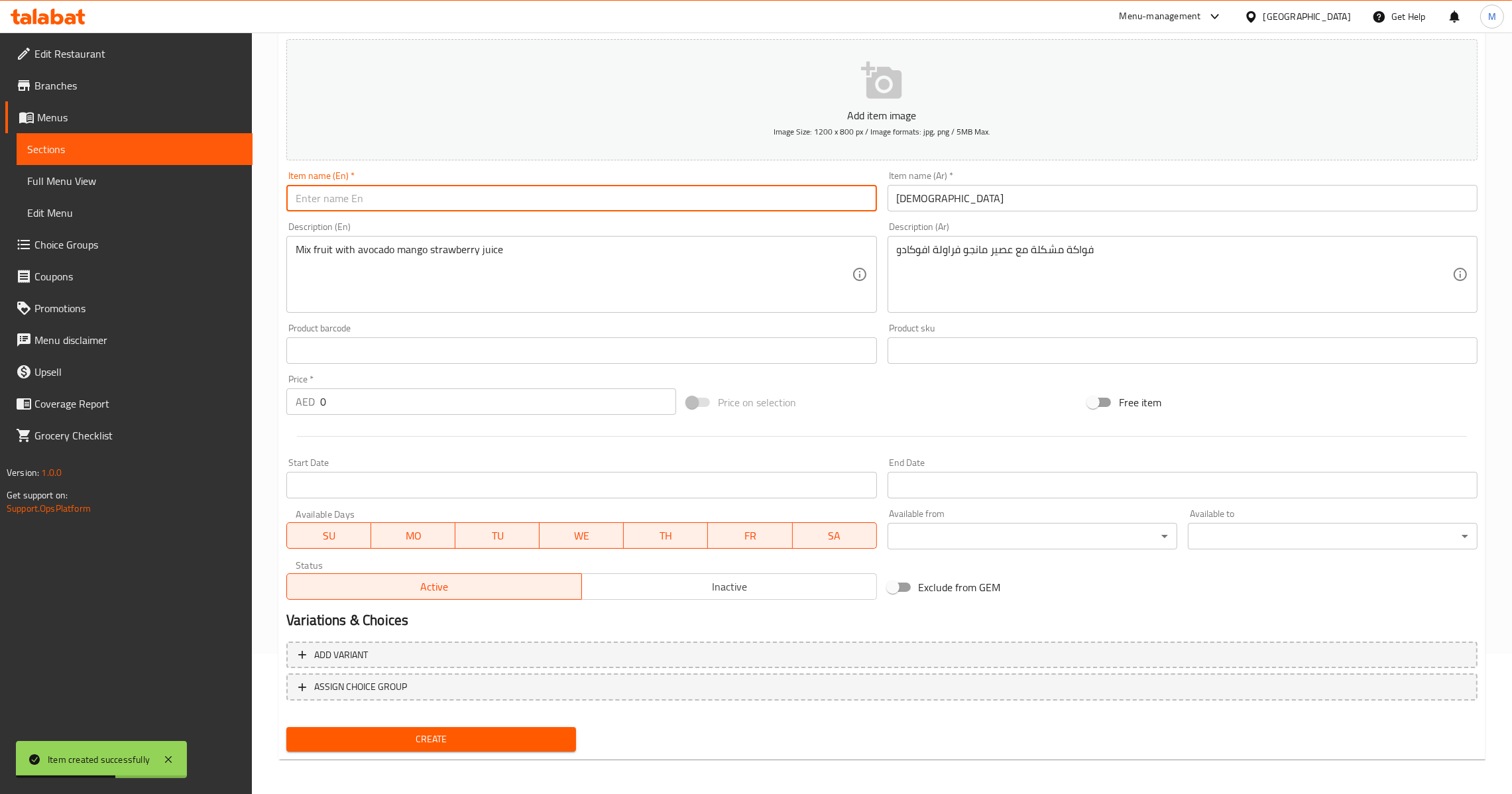
click at [487, 208] on input "text" at bounding box center [581, 199] width 590 height 27
drag, startPoint x: 369, startPoint y: 399, endPoint x: 252, endPoint y: 423, distance: 119.4
click at [253, 422] on div "Home / Restaurants management / Menus / Sections / item / create Ice Cream sect…" at bounding box center [882, 345] width 1260 height 904
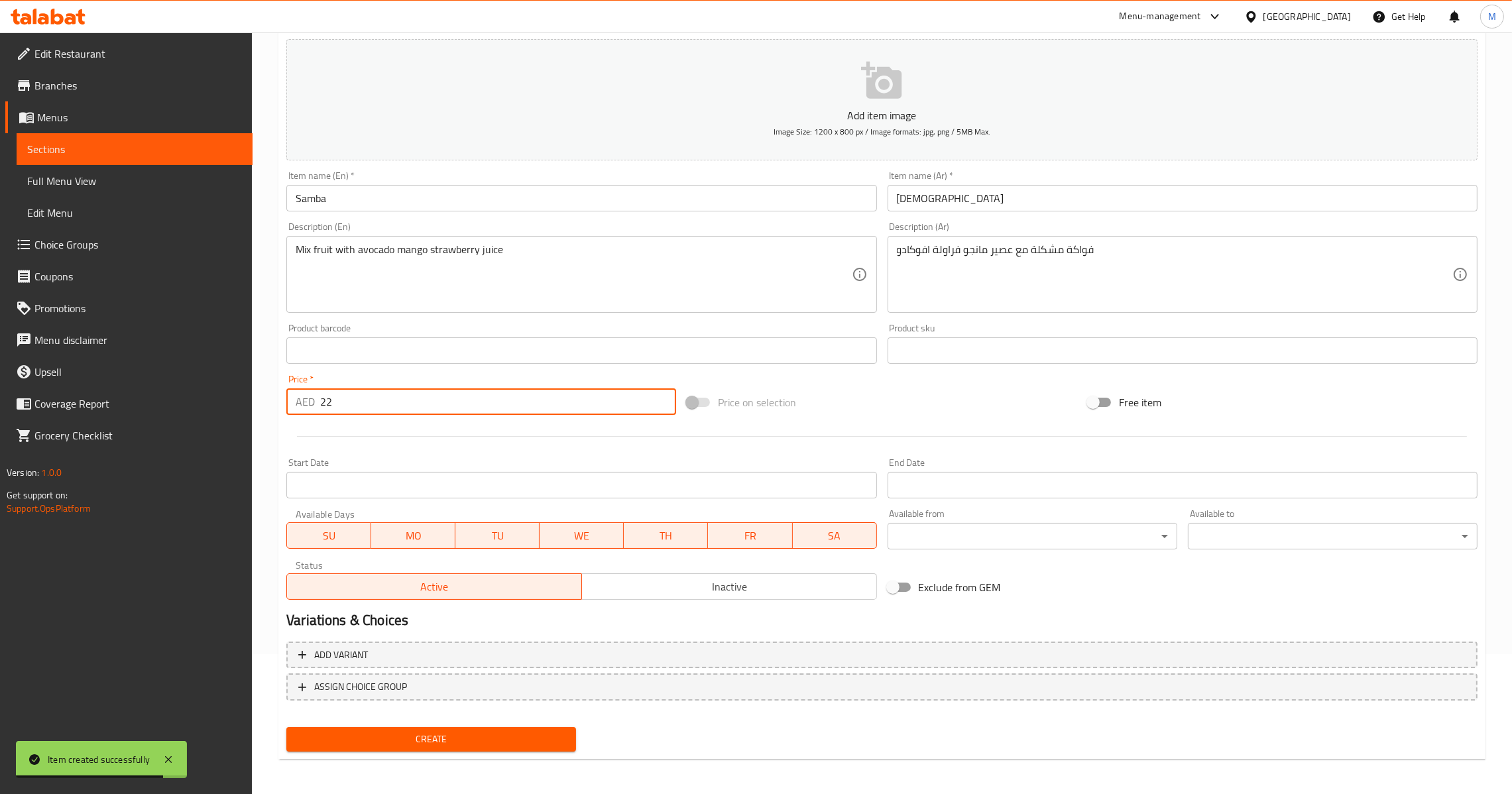
click at [377, 738] on span "Create" at bounding box center [431, 740] width 269 height 16
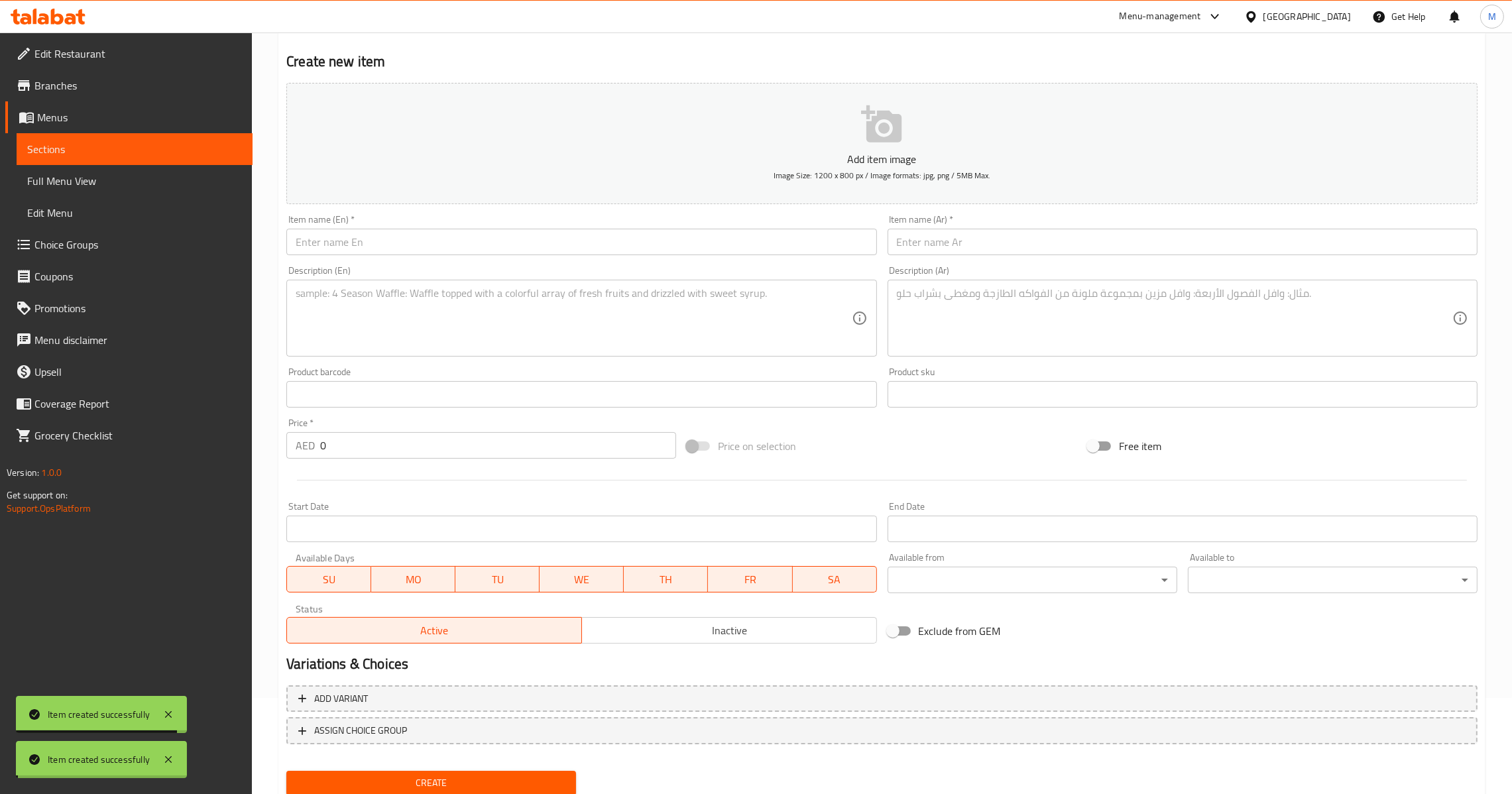
scroll to position [0, 0]
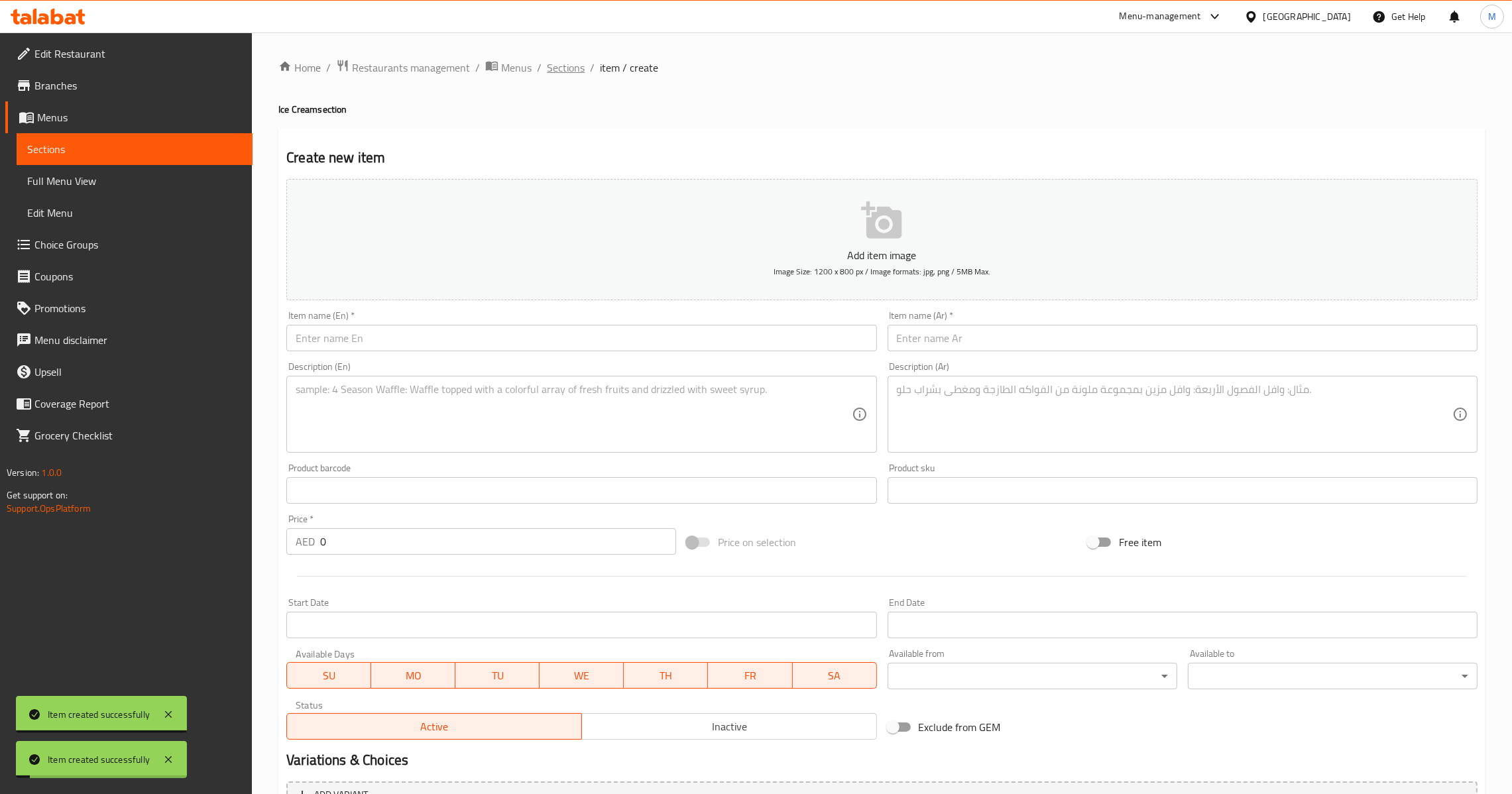
click at [551, 70] on span "Sections" at bounding box center [566, 67] width 38 height 16
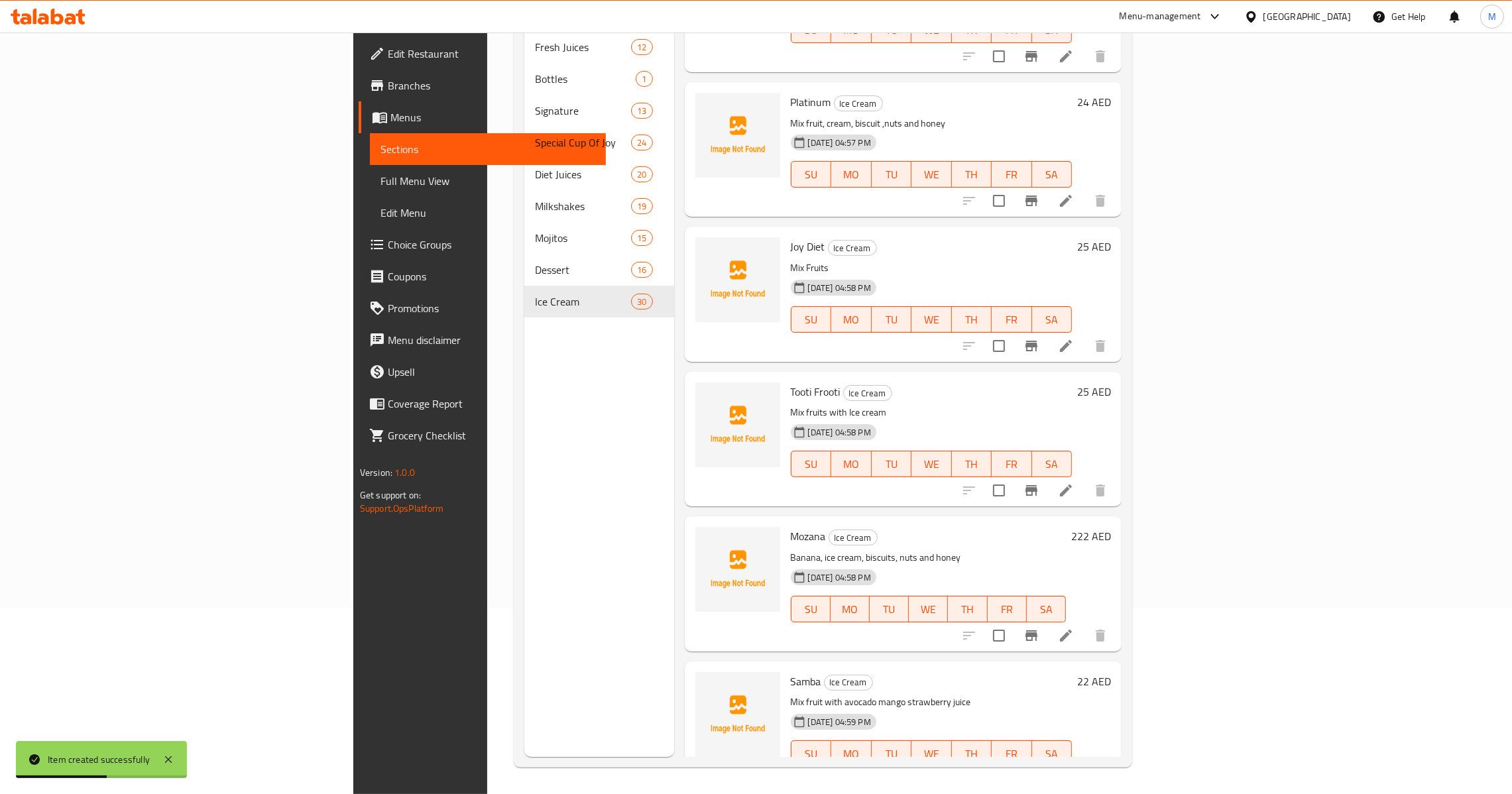
scroll to position [187, 0]
click at [1037, 630] on icon "Branch-specific-item" at bounding box center [1031, 635] width 12 height 10
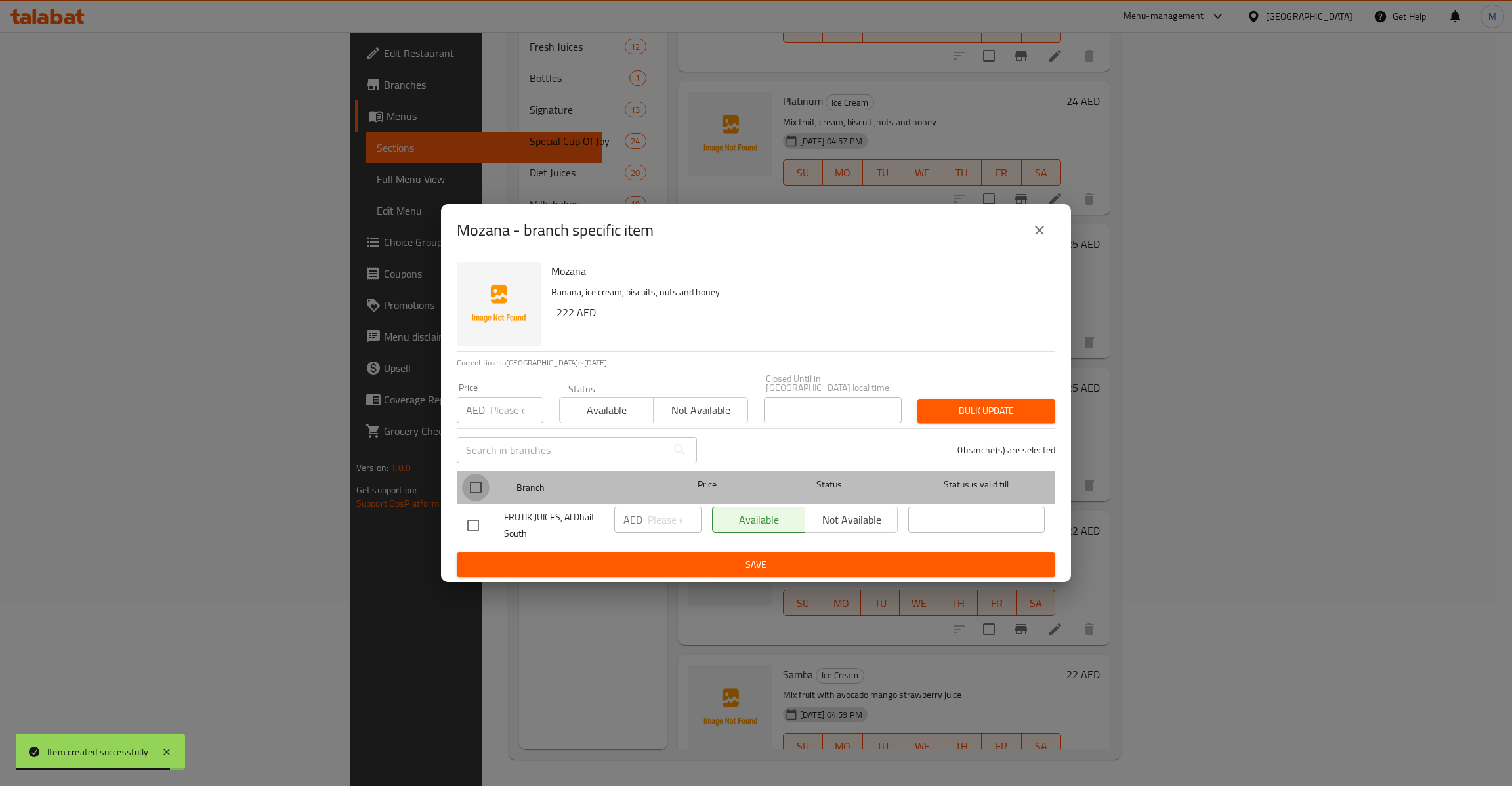
click at [477, 485] on input "checkbox" at bounding box center [475, 487] width 27 height 27
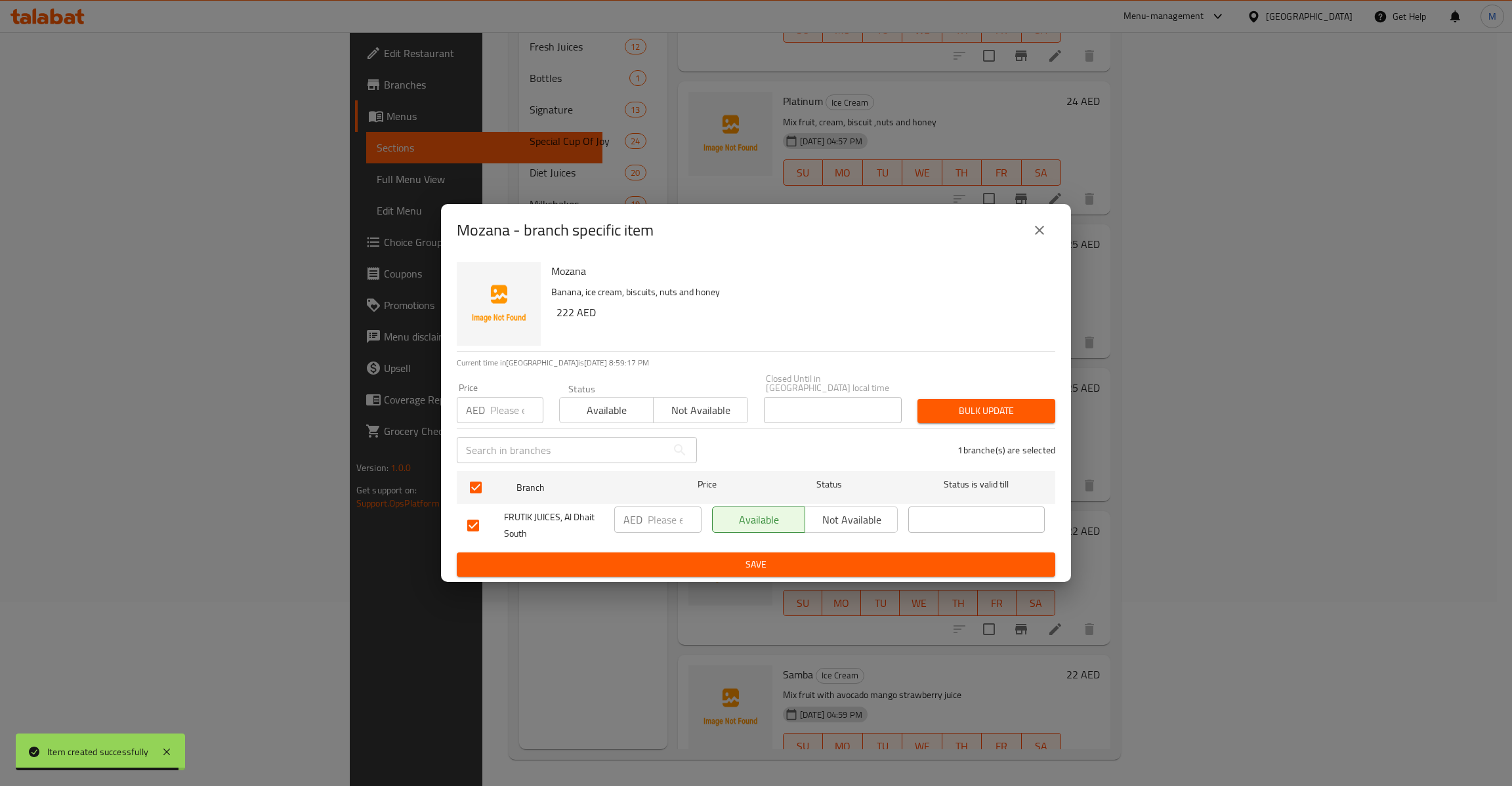
click at [504, 403] on input "number" at bounding box center [517, 410] width 53 height 27
click at [946, 417] on span "Bulk update" at bounding box center [986, 411] width 117 height 16
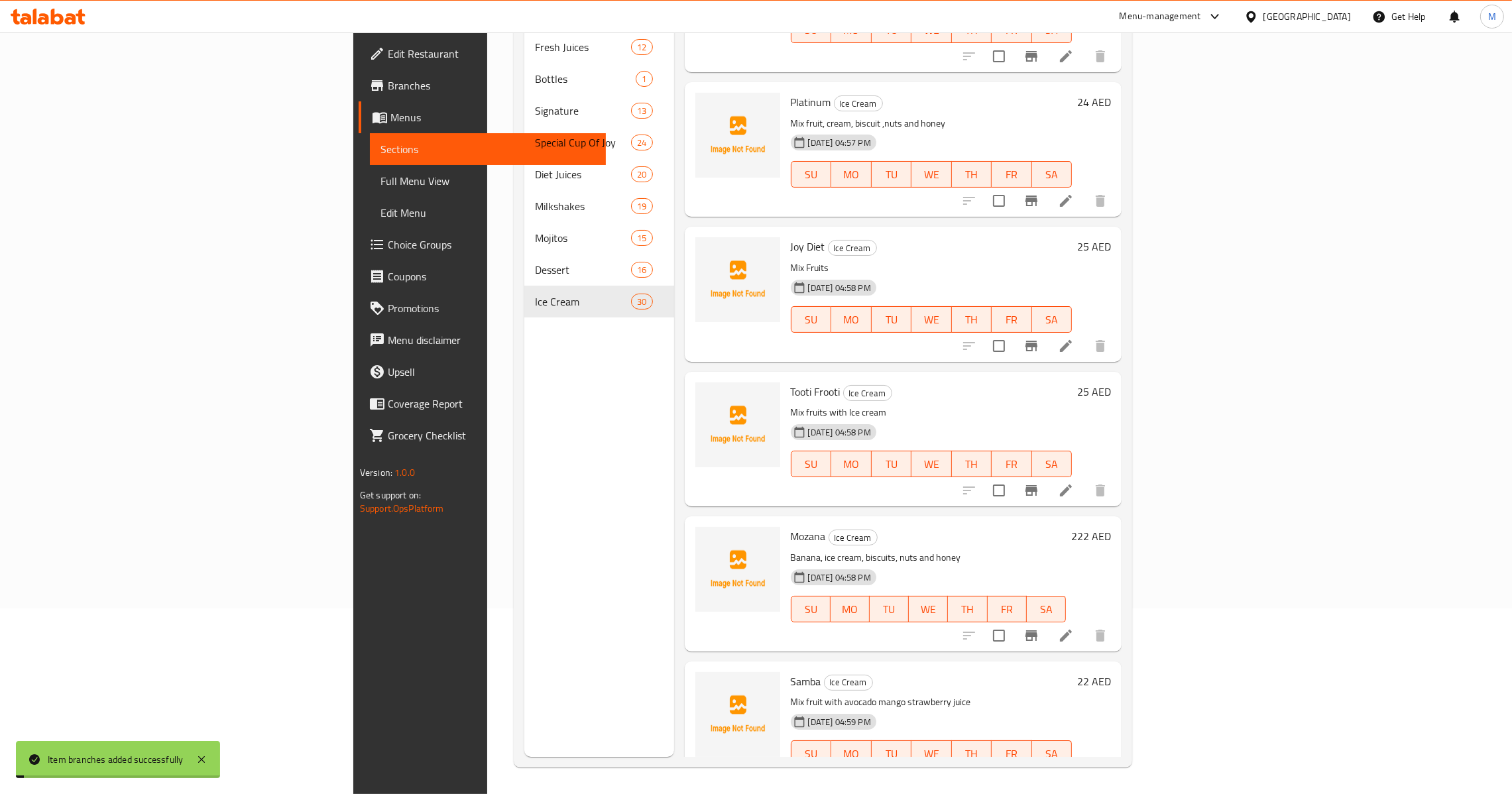
click at [1111, 527] on h6 "222 AED" at bounding box center [1091, 536] width 39 height 19
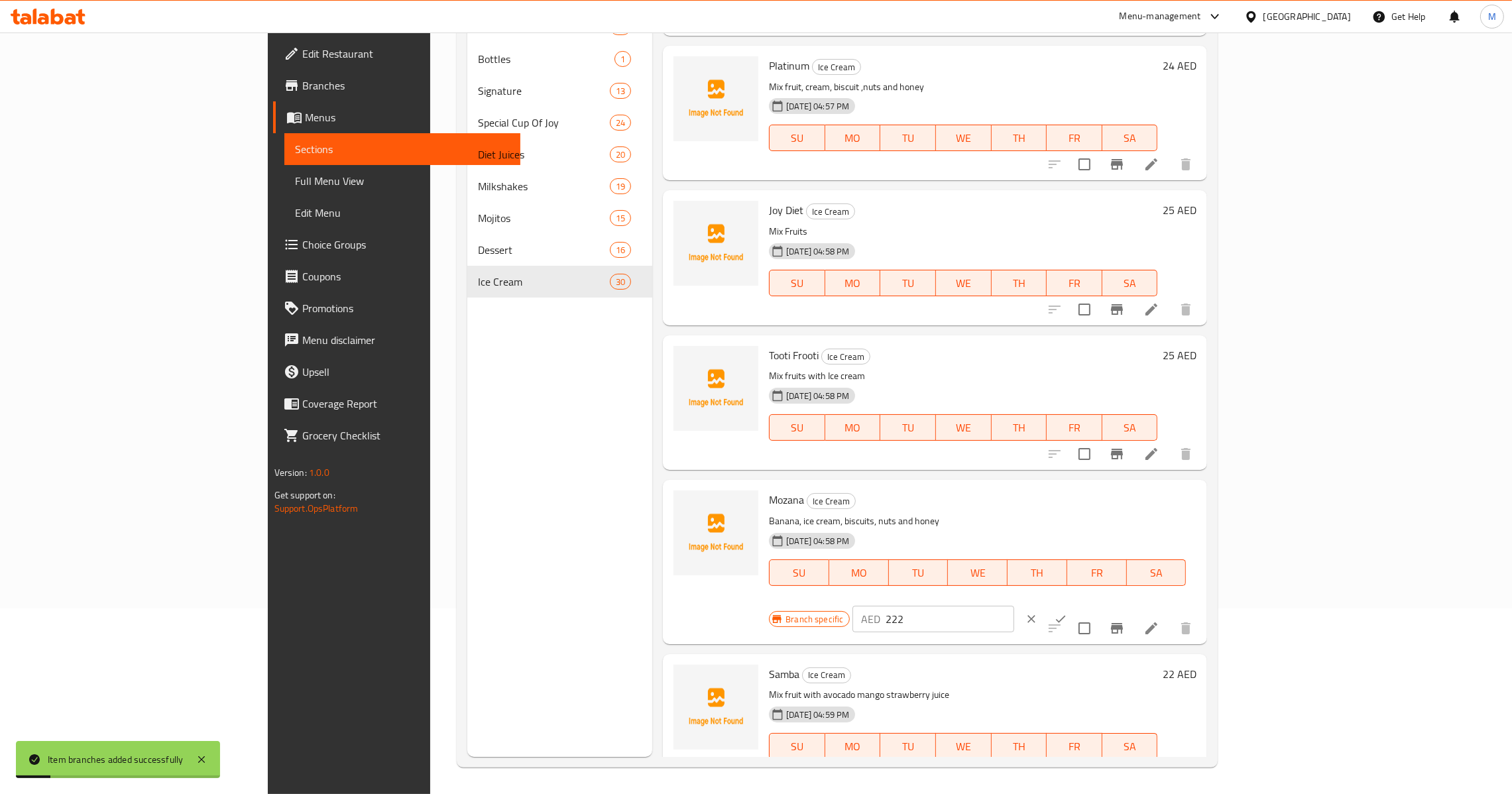
click at [1014, 606] on input "222" at bounding box center [950, 619] width 128 height 27
click at [1075, 604] on button "ok" at bounding box center [1060, 618] width 29 height 29
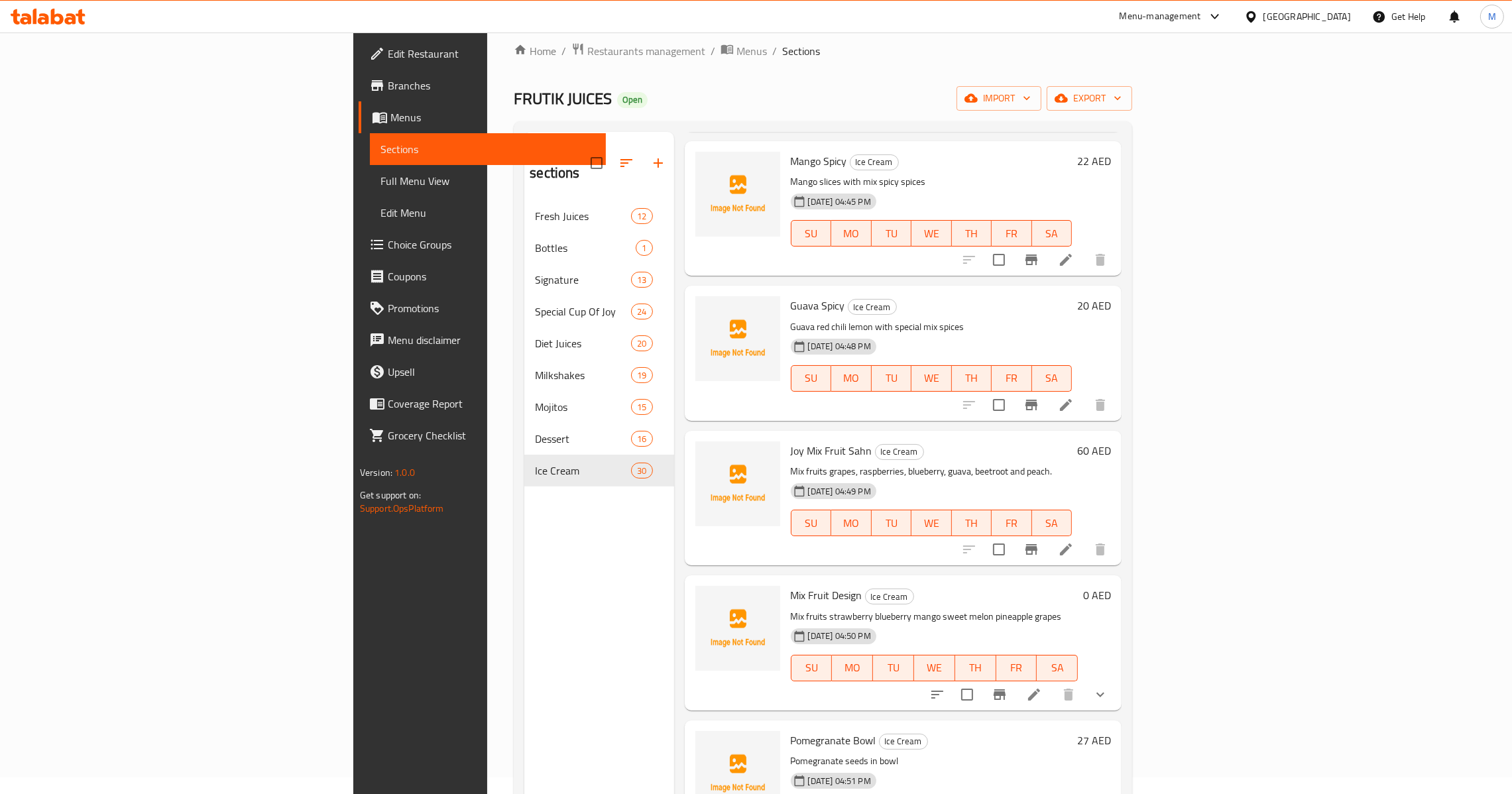
scroll to position [0, 0]
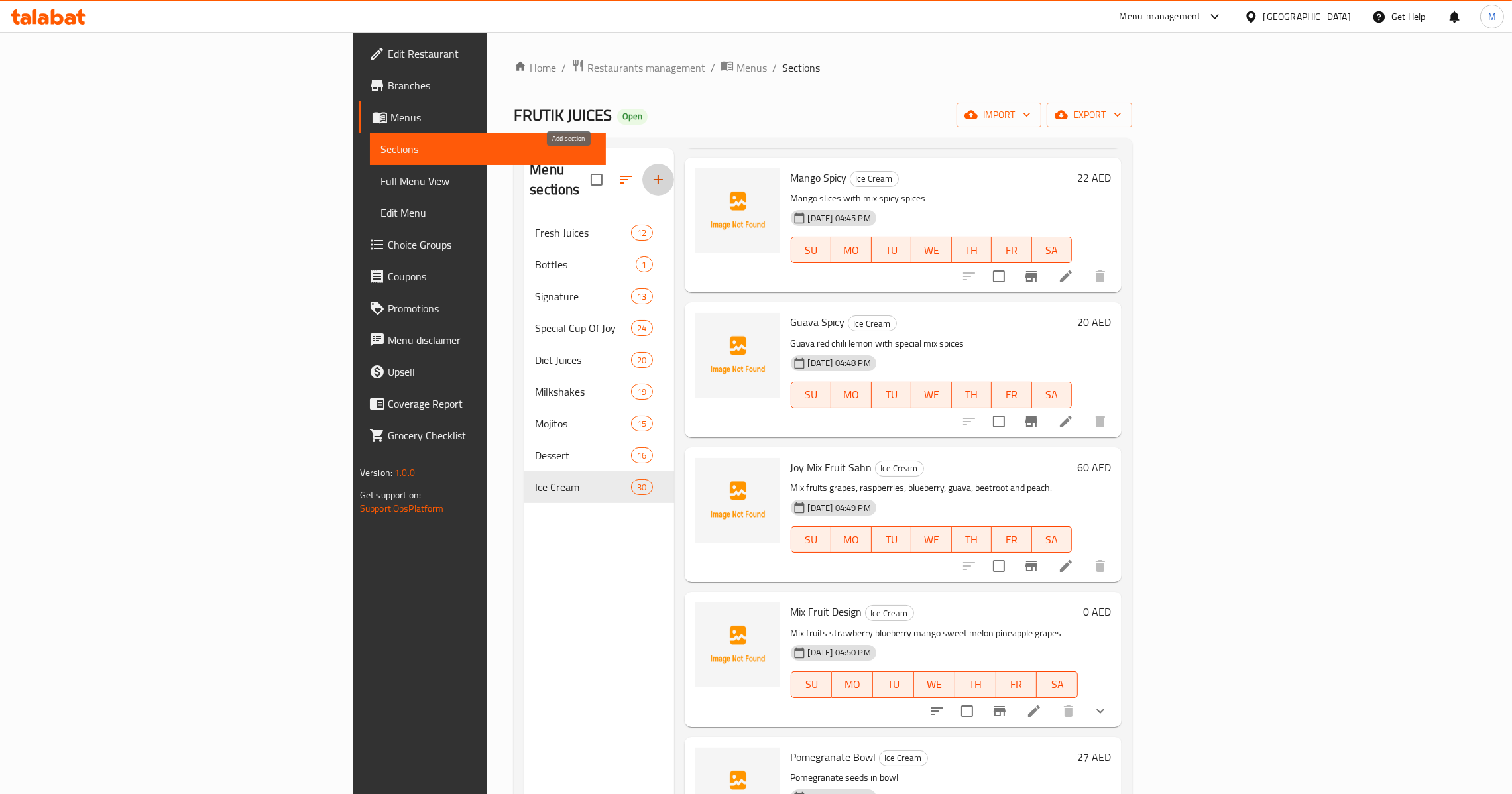
click at [653, 175] on icon "button" at bounding box center [658, 179] width 9 height 9
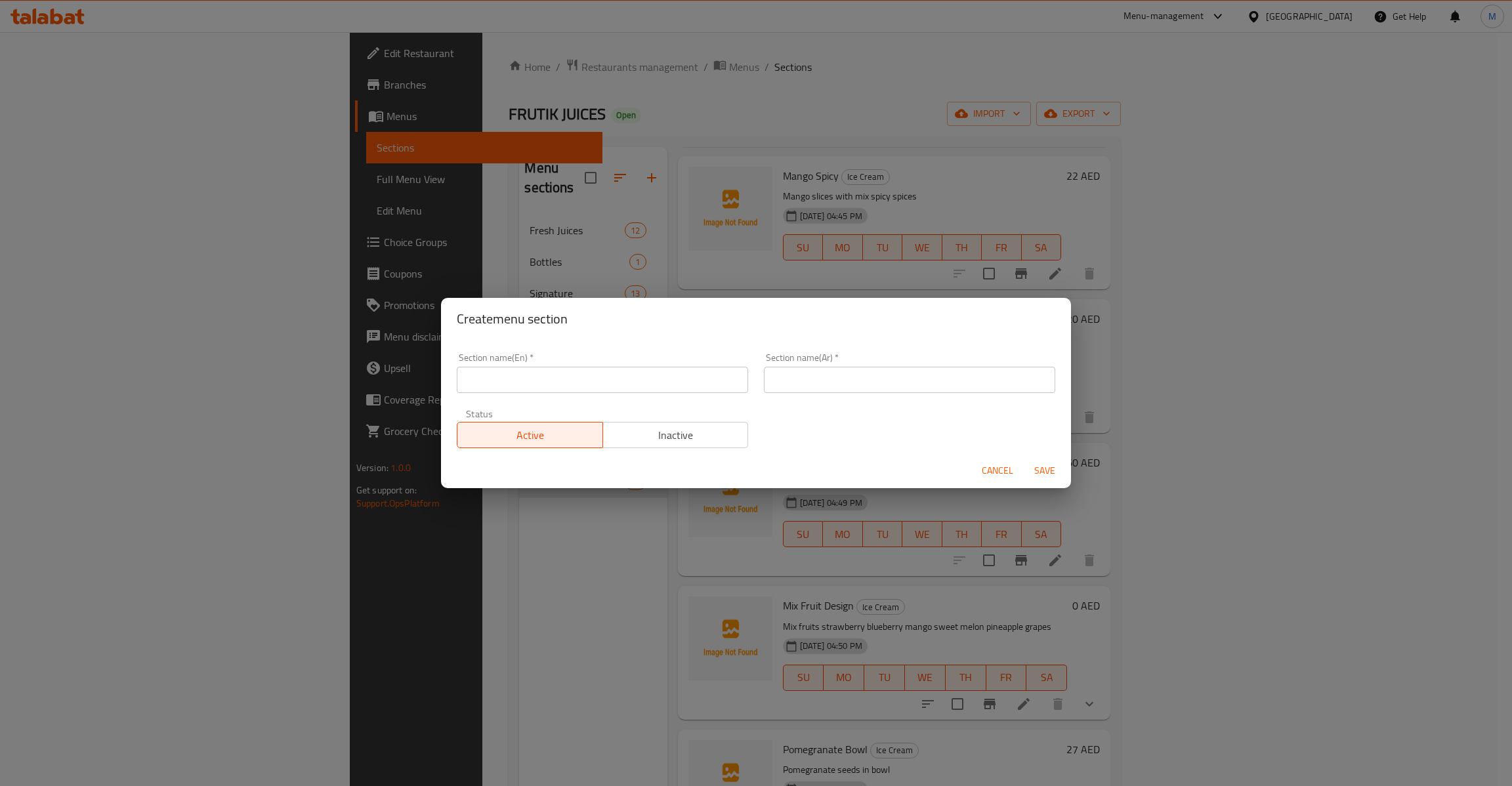
click at [587, 376] on input "text" at bounding box center [602, 380] width 292 height 27
click at [854, 364] on div "Section name(Ar)   * Section name(Ar) *" at bounding box center [910, 373] width 292 height 40
click at [855, 370] on input "text" at bounding box center [910, 380] width 292 height 27
click at [1036, 465] on span "Save" at bounding box center [1044, 471] width 32 height 16
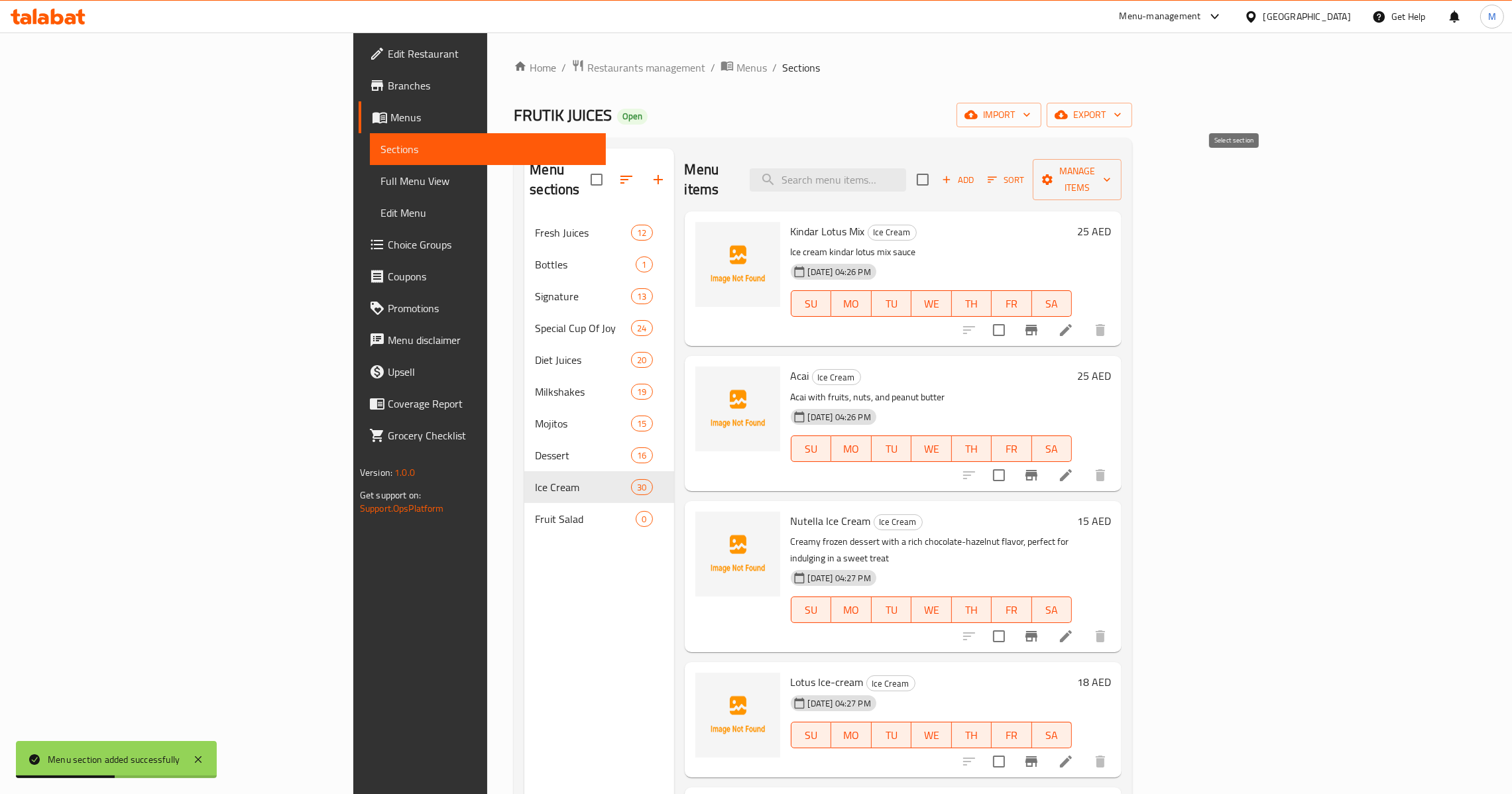
click at [937, 176] on input "checkbox" at bounding box center [922, 179] width 28 height 28
click at [1013, 316] on input "checkbox" at bounding box center [999, 330] width 28 height 28
click at [1013, 461] on input "checkbox" at bounding box center [999, 475] width 28 height 28
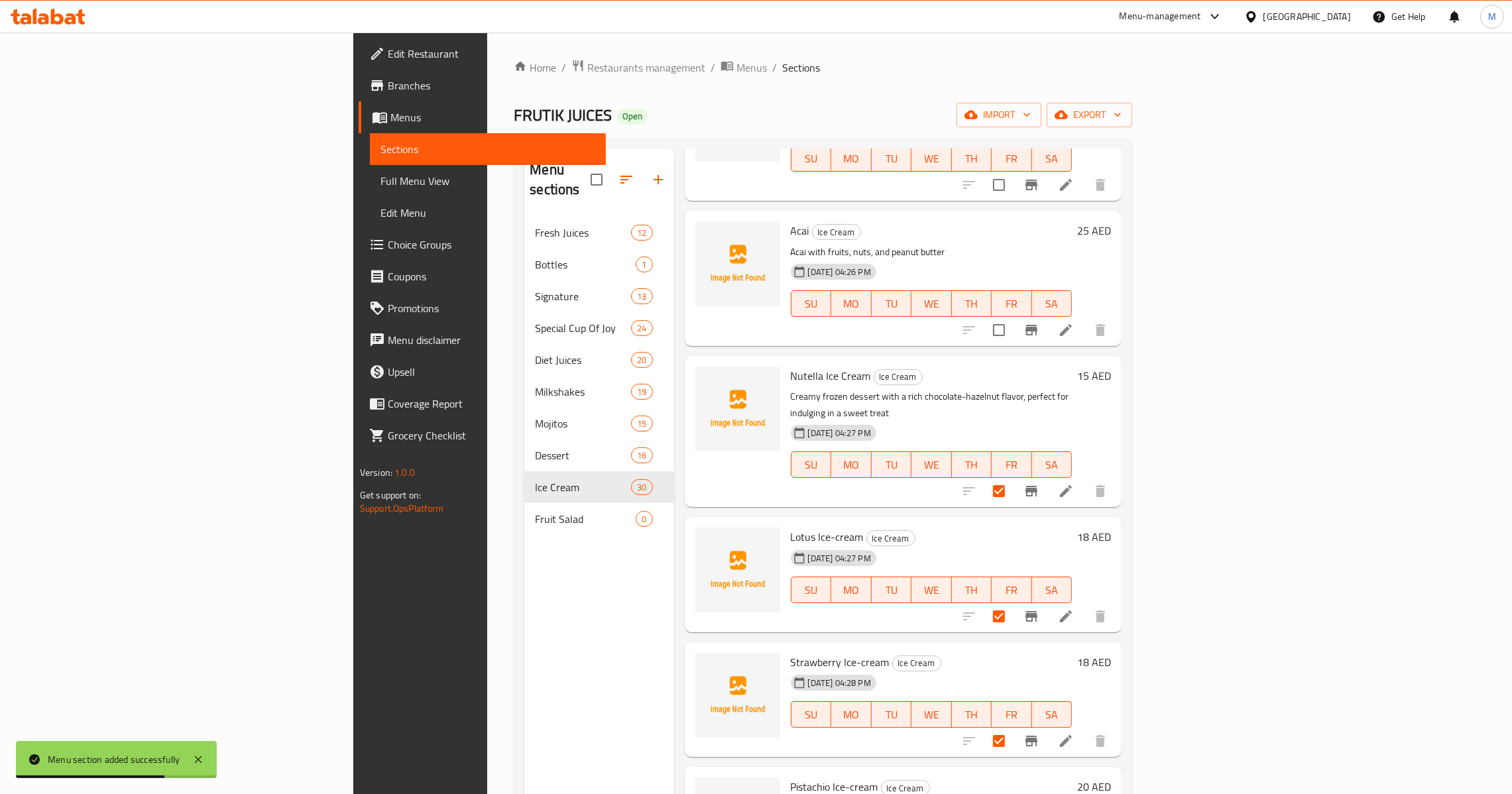
scroll to position [199, 0]
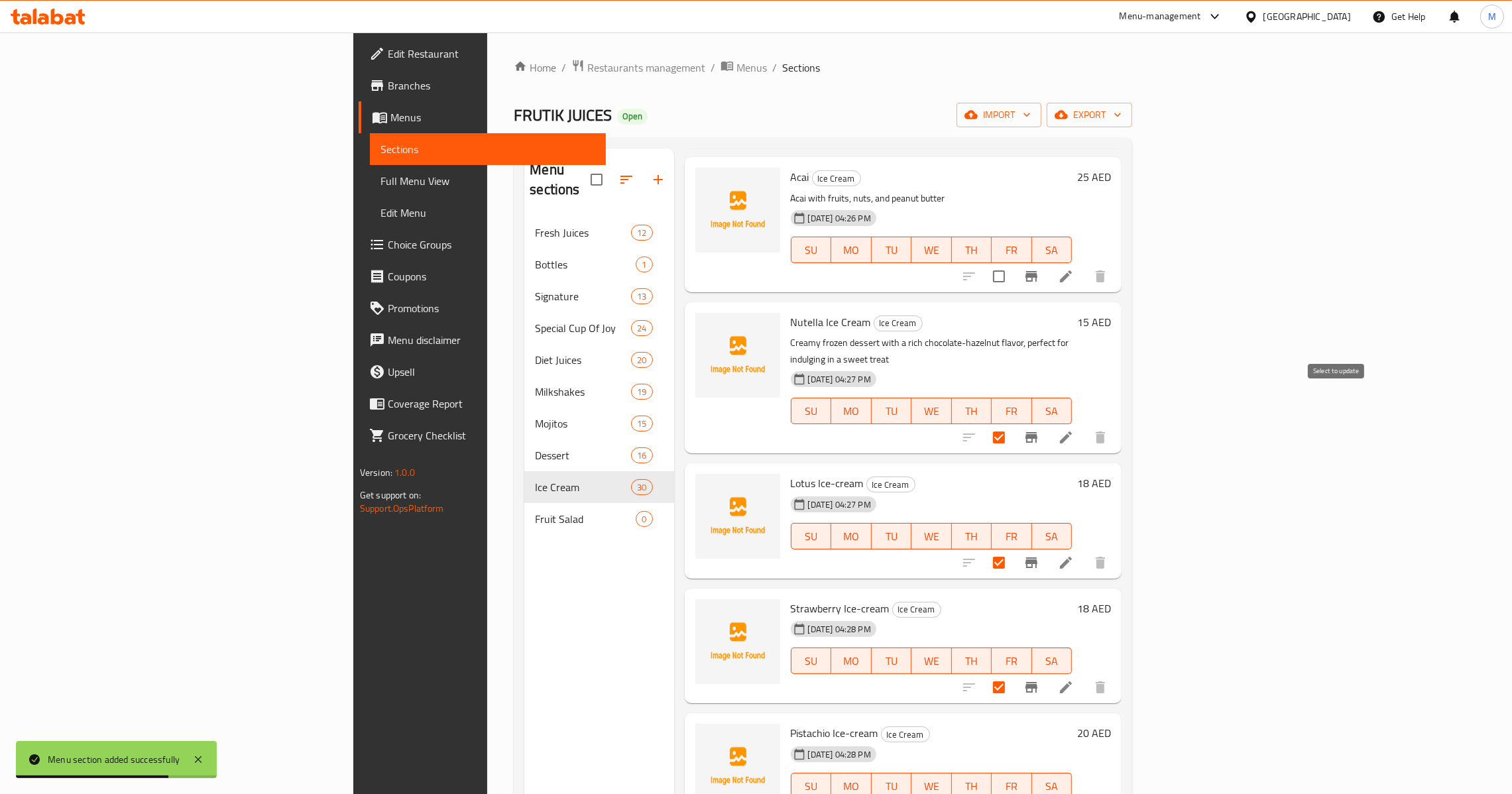
click at [1013, 423] on input "checkbox" at bounding box center [999, 437] width 28 height 28
click at [1013, 549] on input "checkbox" at bounding box center [999, 563] width 28 height 28
click at [1013, 673] on input "checkbox" at bounding box center [999, 687] width 28 height 28
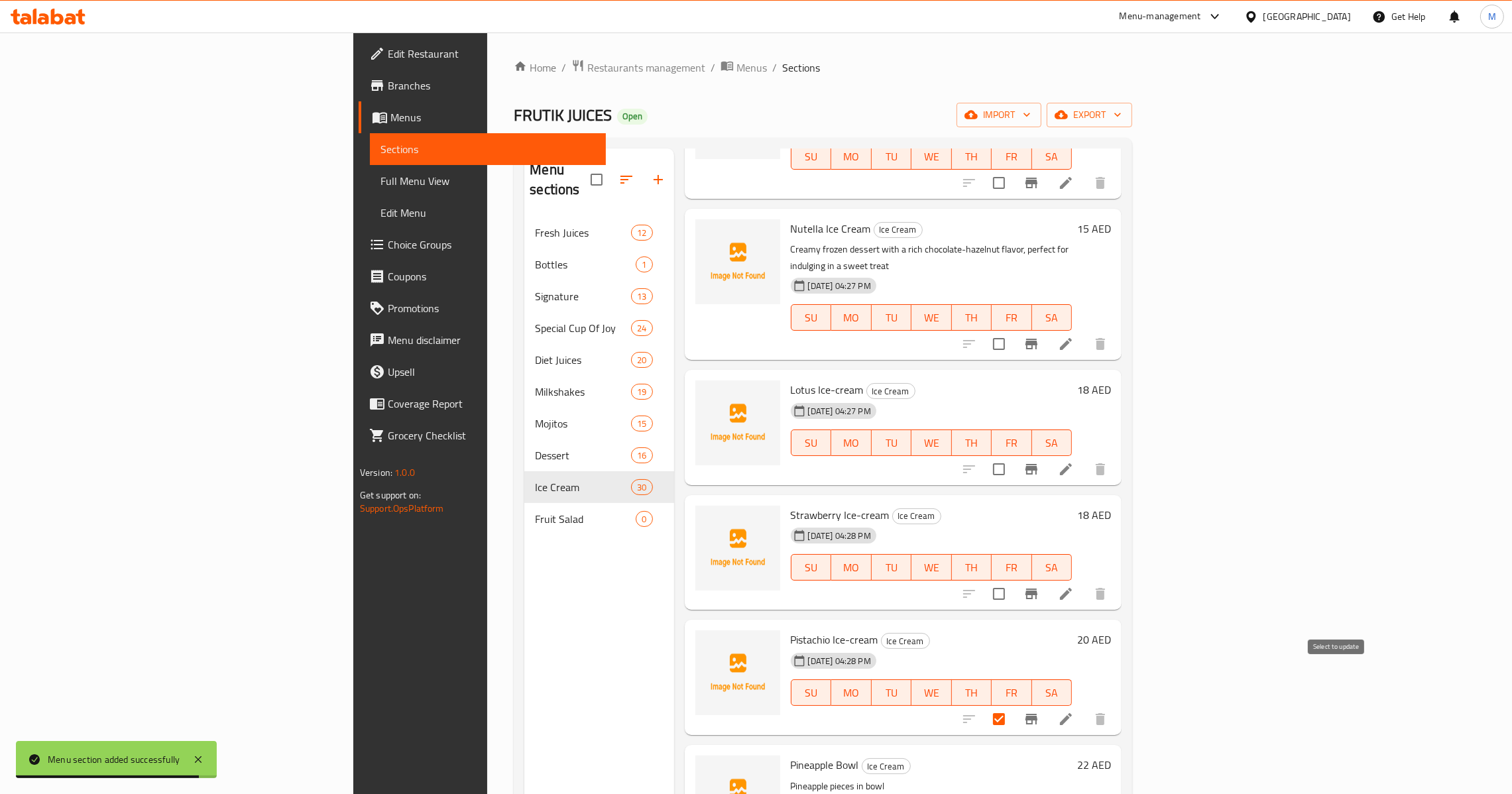
scroll to position [298, 0]
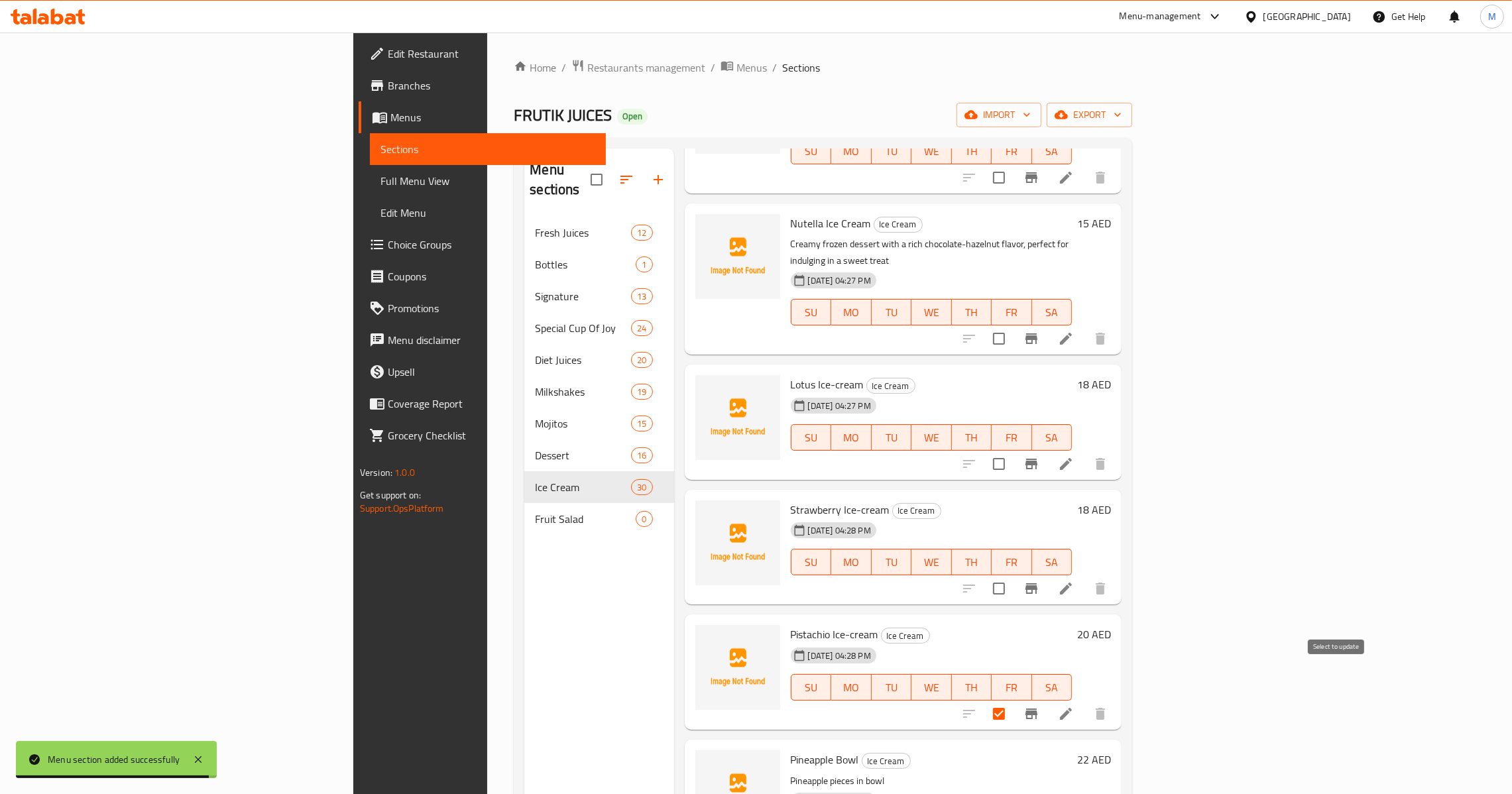
click at [1013, 700] on input "checkbox" at bounding box center [999, 714] width 28 height 28
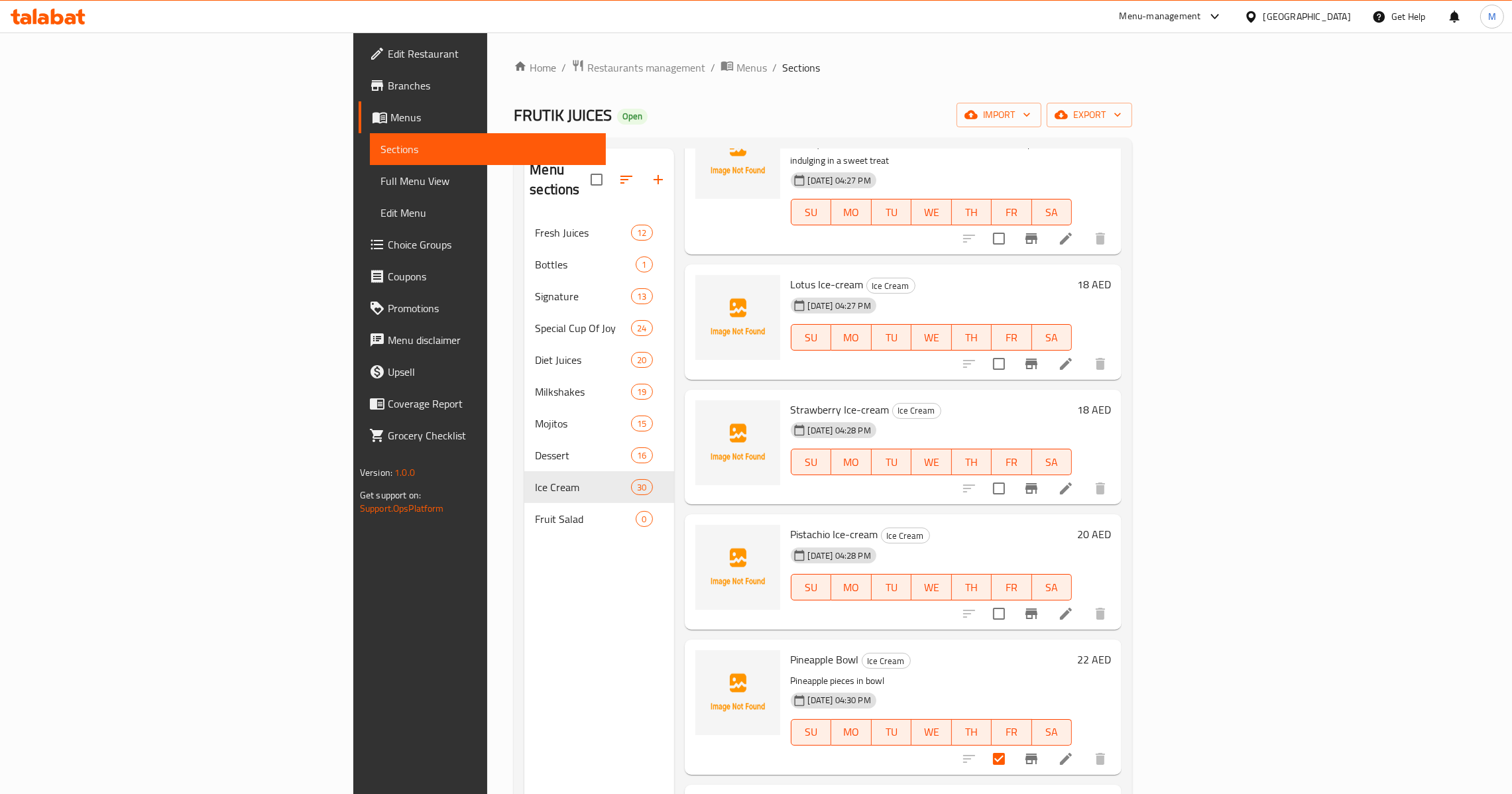
scroll to position [0, 0]
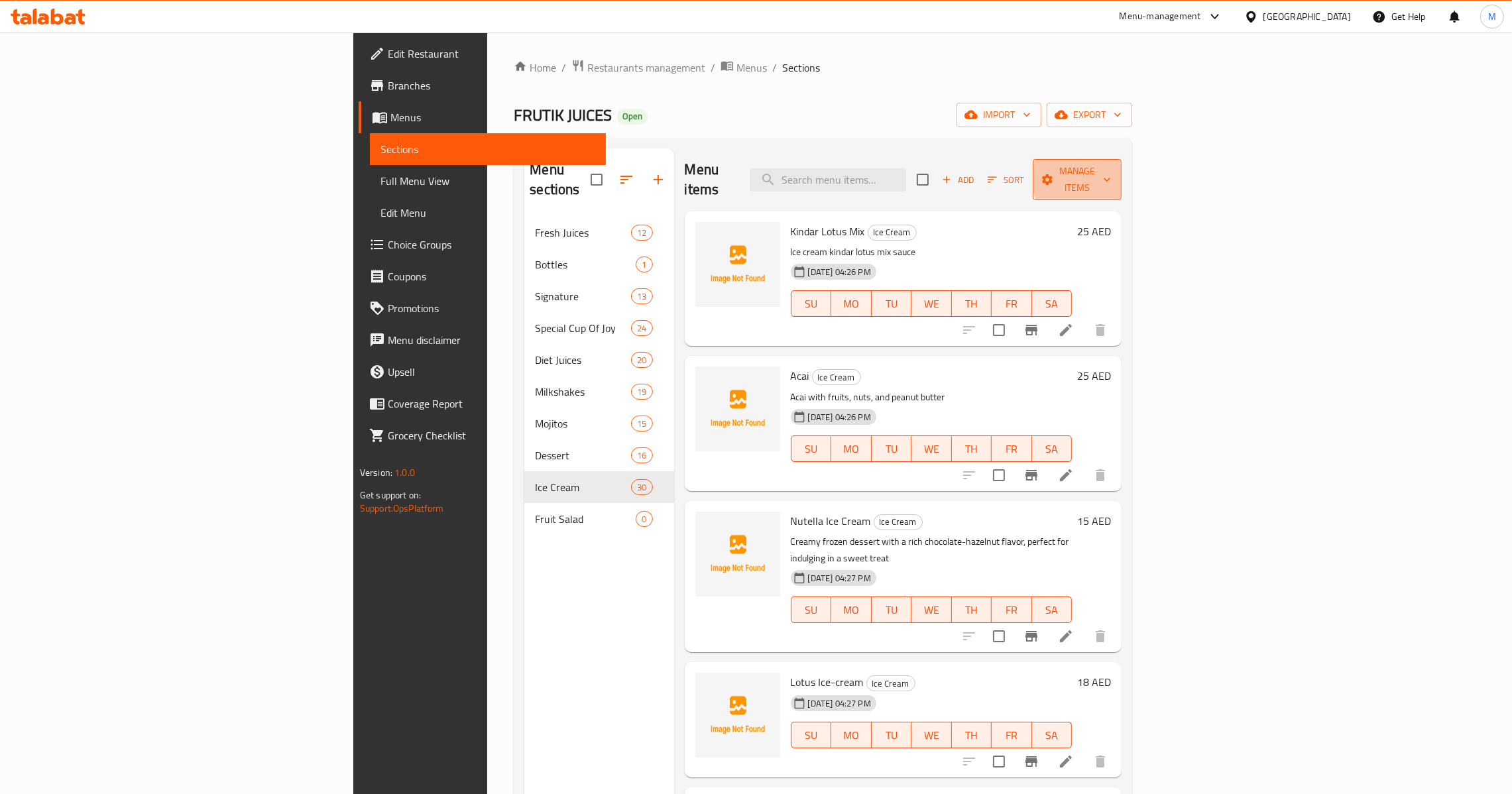
click at [1111, 173] on span "Manage items" at bounding box center [1077, 179] width 68 height 33
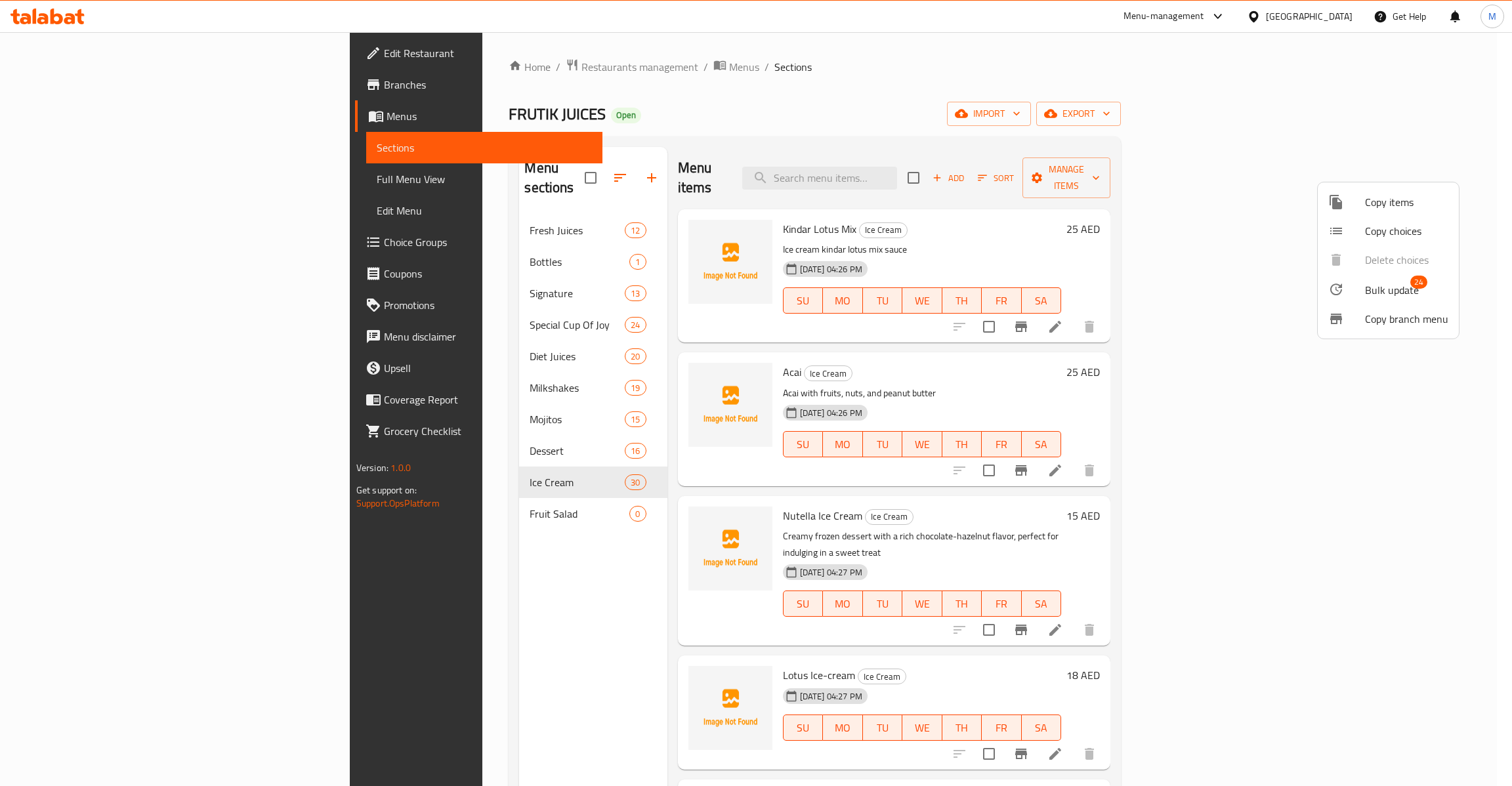
click at [1385, 294] on span "Bulk update" at bounding box center [1391, 290] width 54 height 15
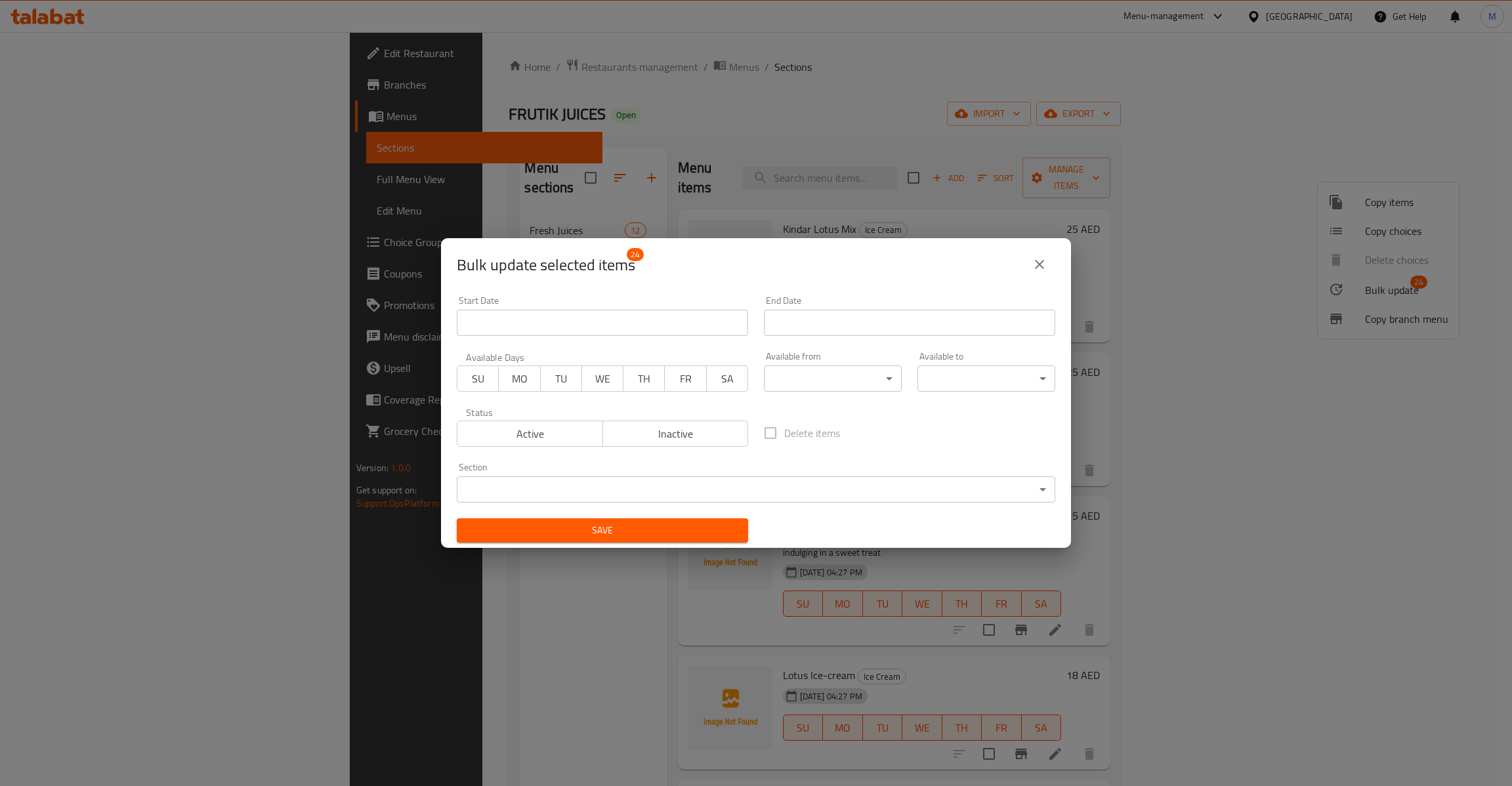
click at [749, 488] on body "​ Menu-management United Arab Emirates Get Help M Edit Restaurant Branches Menu…" at bounding box center [756, 410] width 1512 height 754
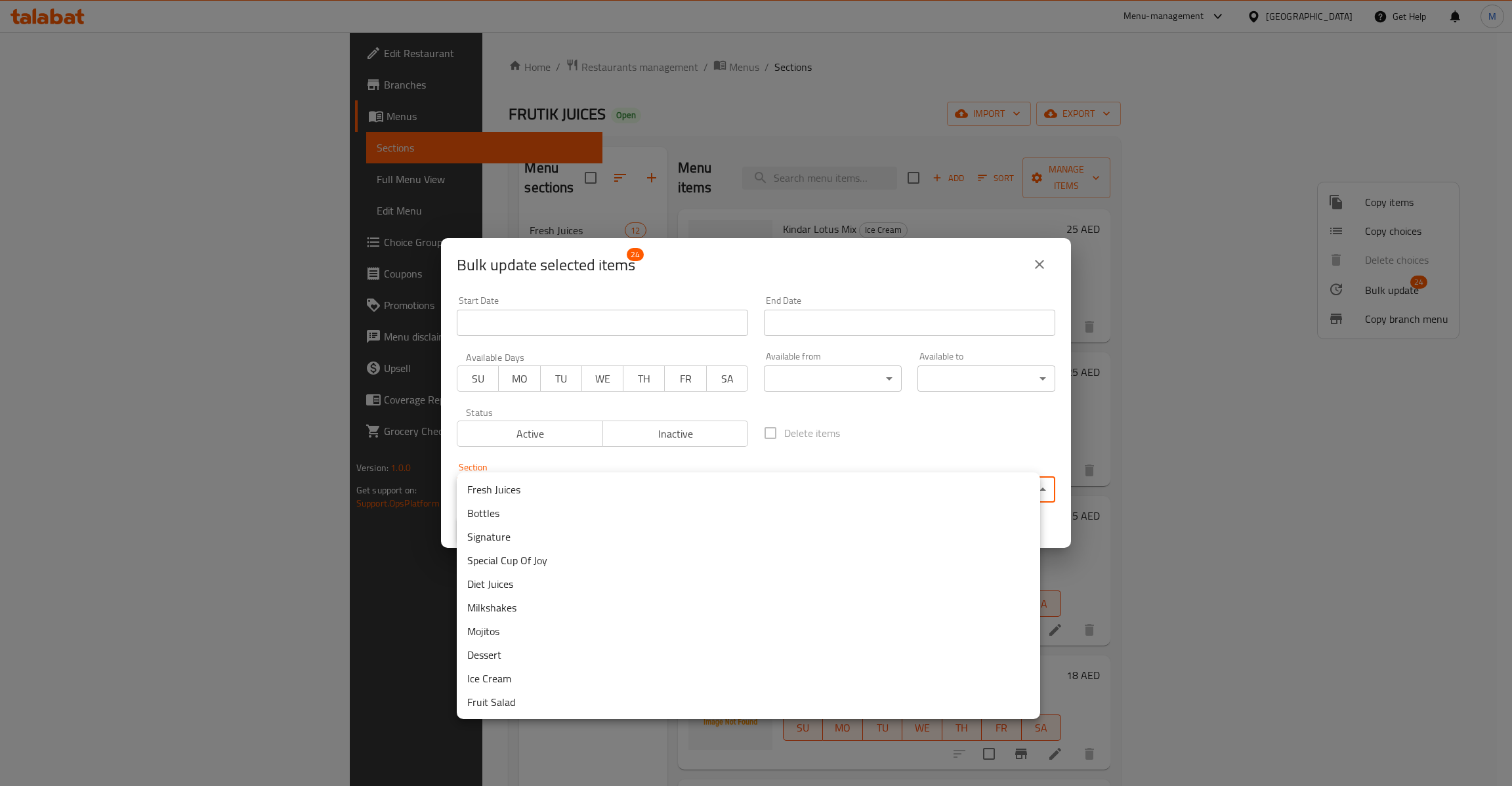
click at [522, 708] on li "Fruit Salad" at bounding box center [748, 702] width 583 height 24
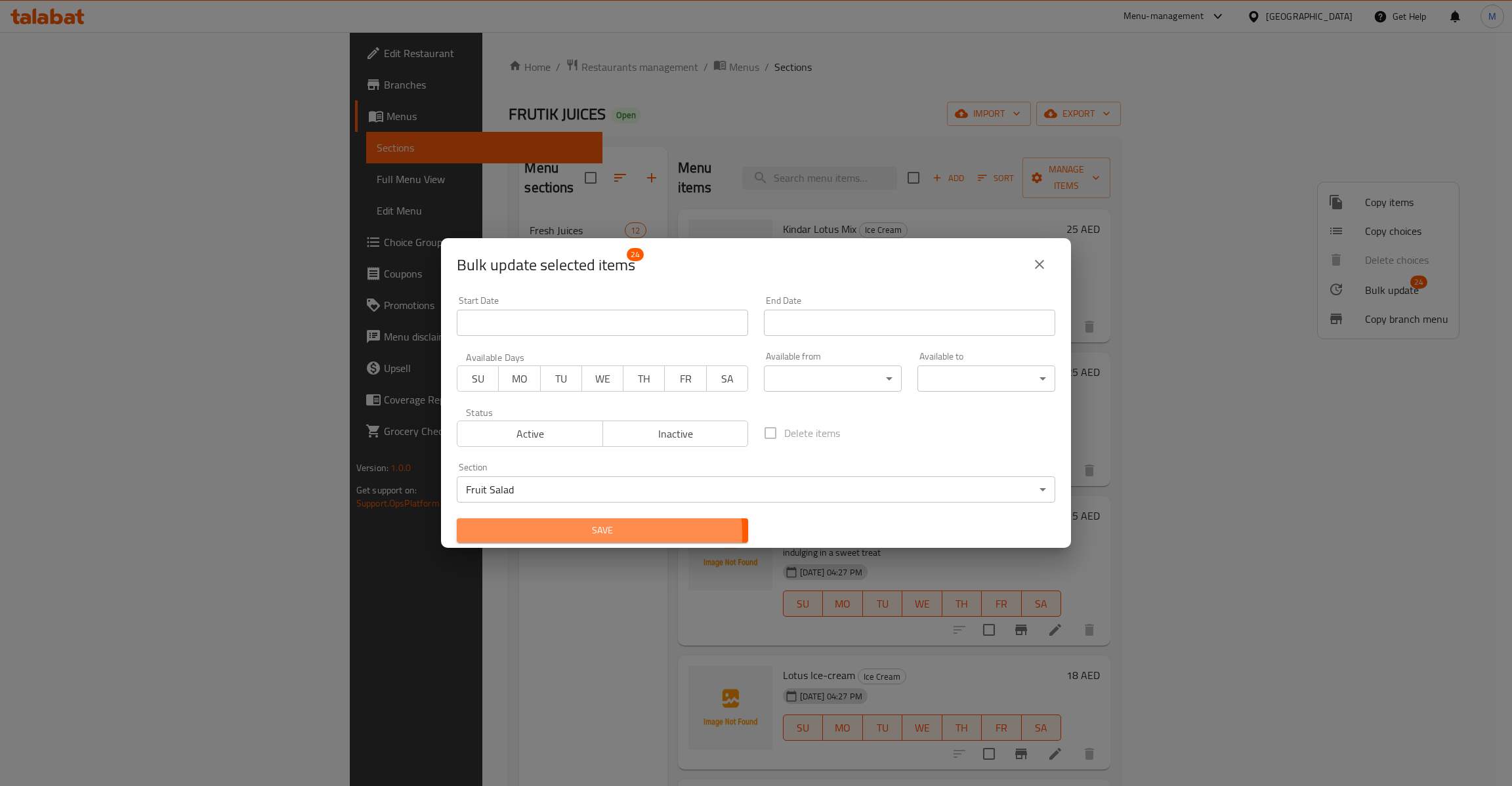
click at [558, 535] on span "Save" at bounding box center [602, 530] width 270 height 16
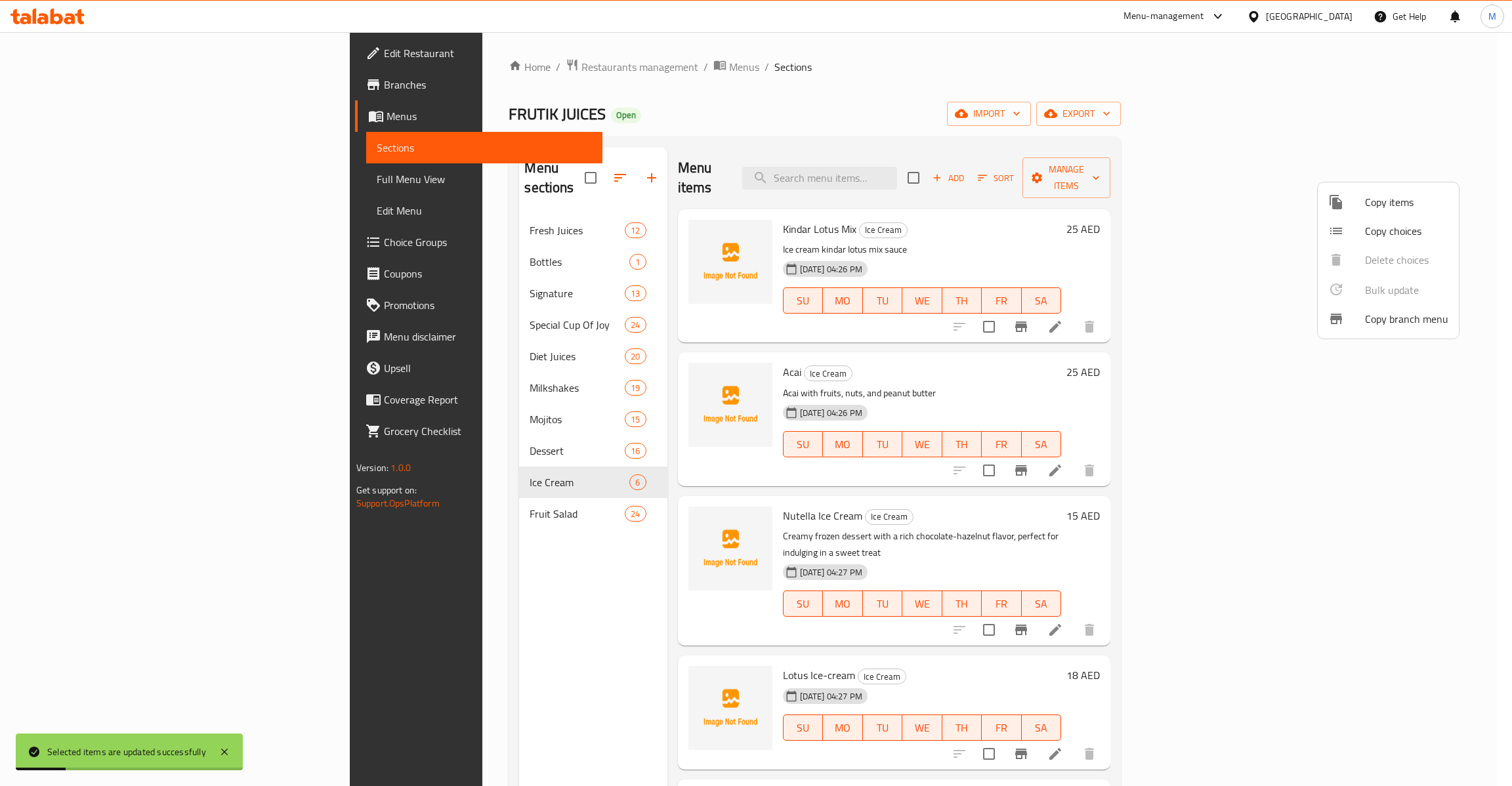
click at [554, 172] on div at bounding box center [756, 393] width 1512 height 786
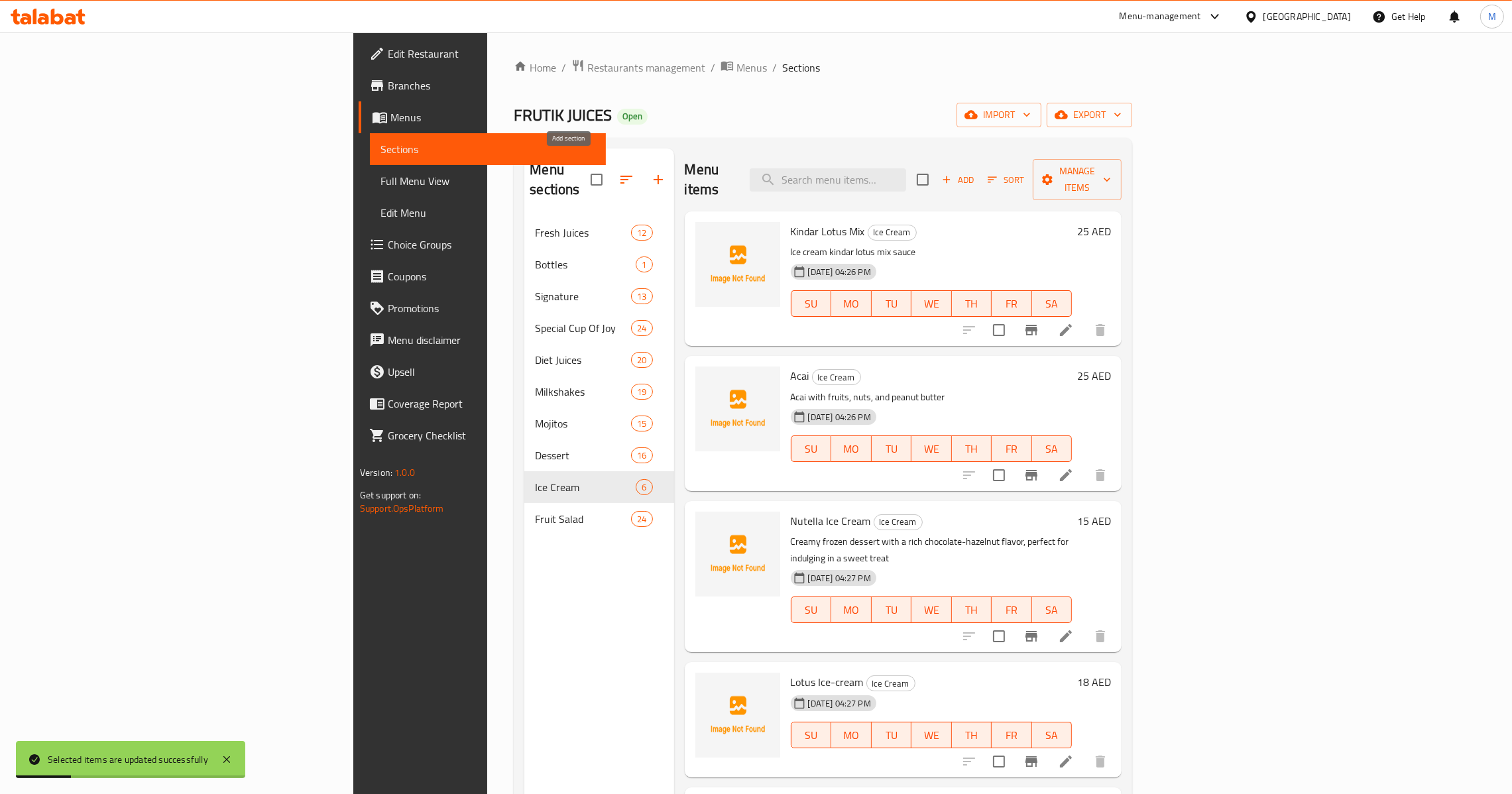
click at [650, 173] on icon "button" at bounding box center [658, 179] width 16 height 16
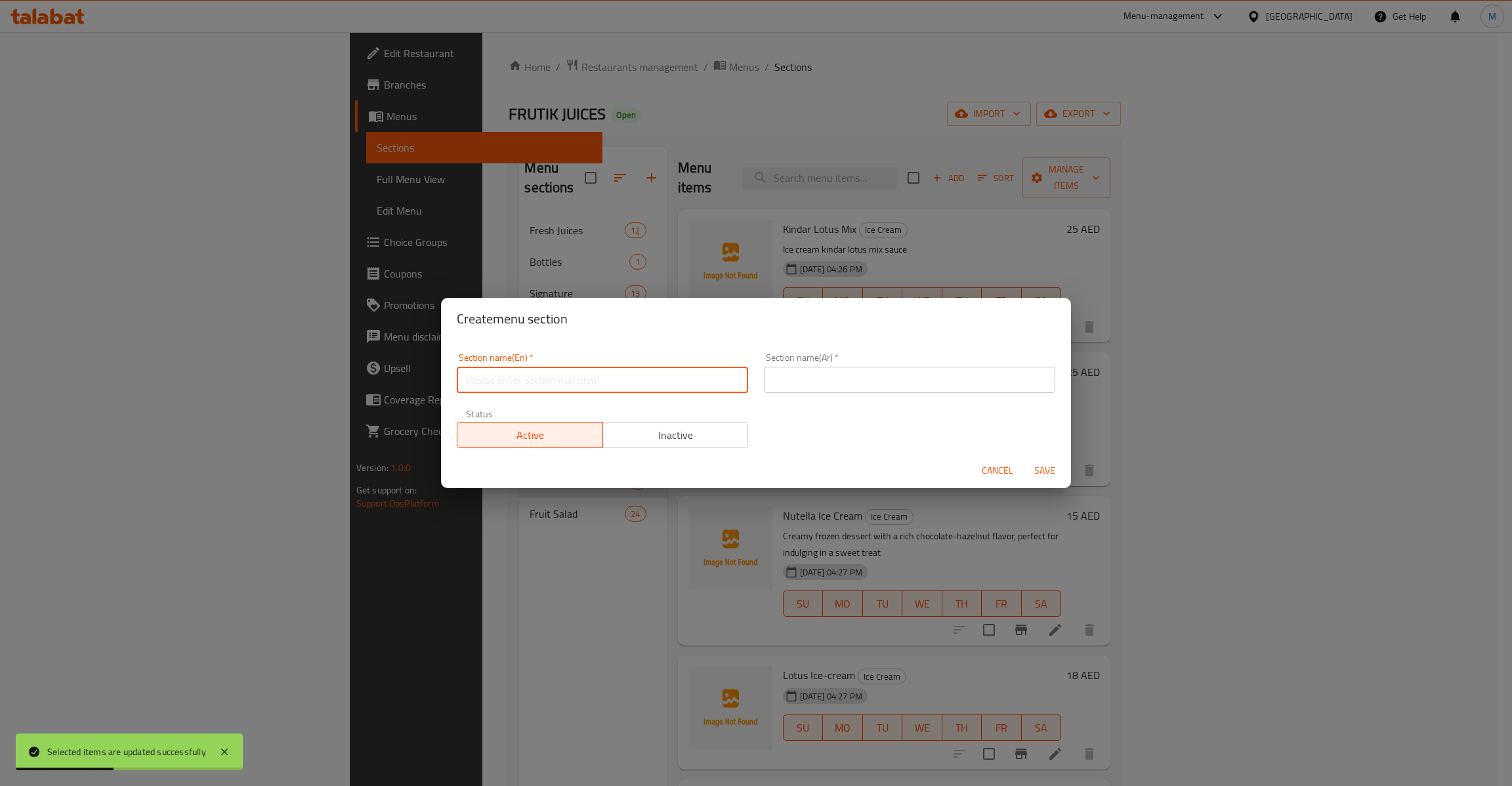
click at [643, 378] on input "text" at bounding box center [602, 380] width 292 height 27
click at [877, 374] on input "text" at bounding box center [910, 380] width 292 height 27
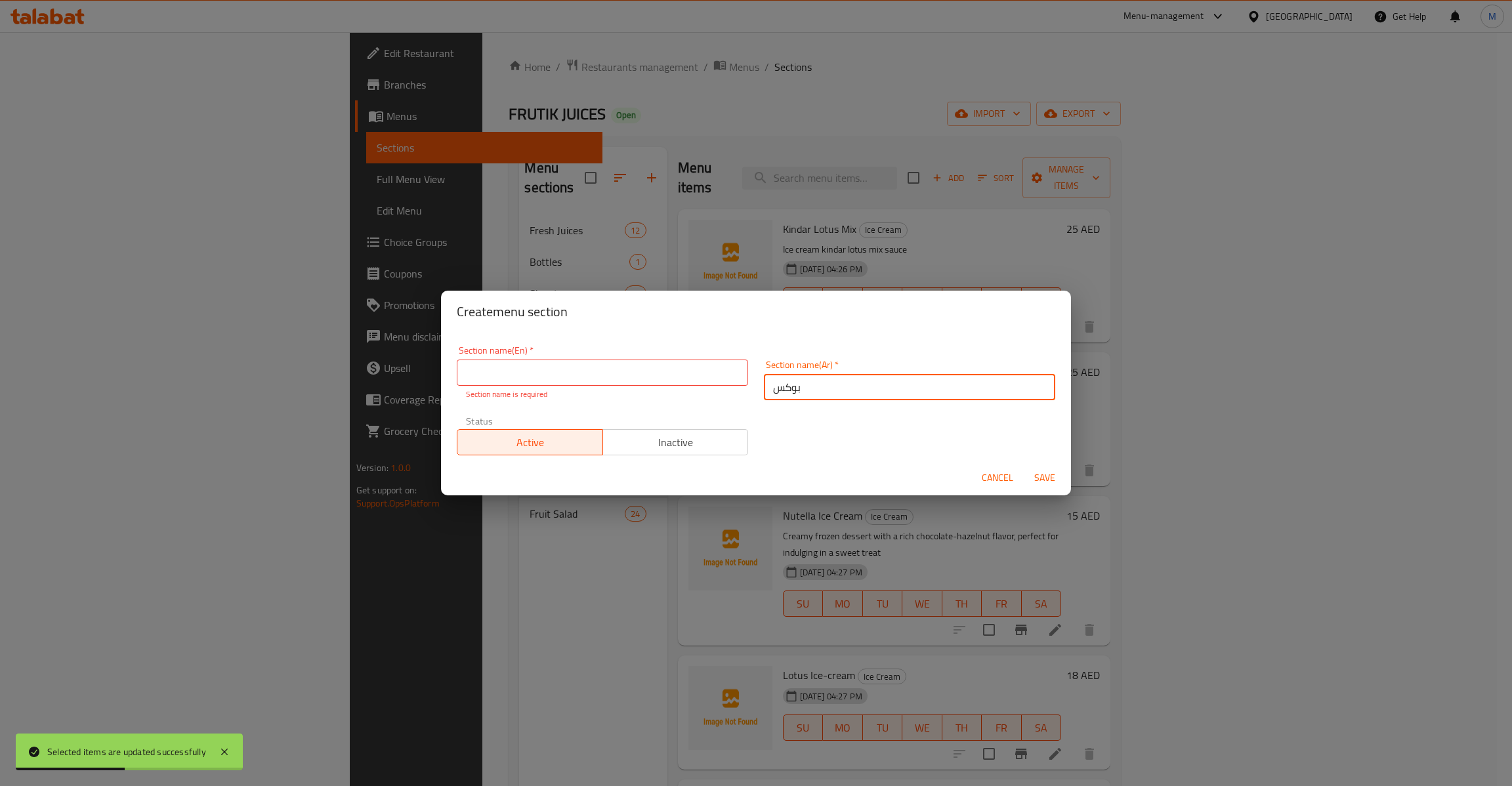
click at [697, 370] on input "text" at bounding box center [602, 373] width 292 height 27
click at [1044, 470] on span "Save" at bounding box center [1044, 478] width 32 height 16
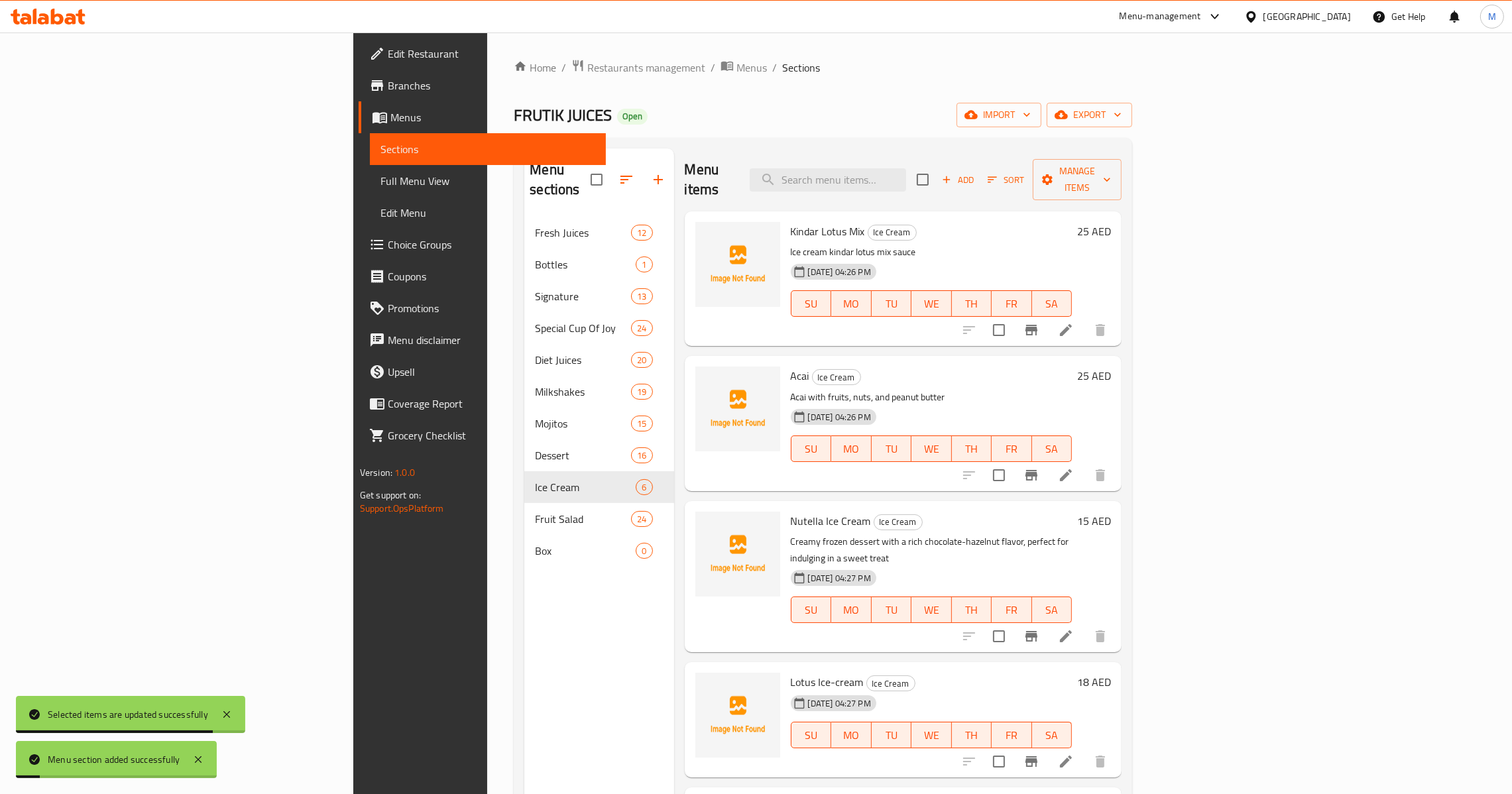
click at [535, 543] on span "Box" at bounding box center [585, 551] width 100 height 16
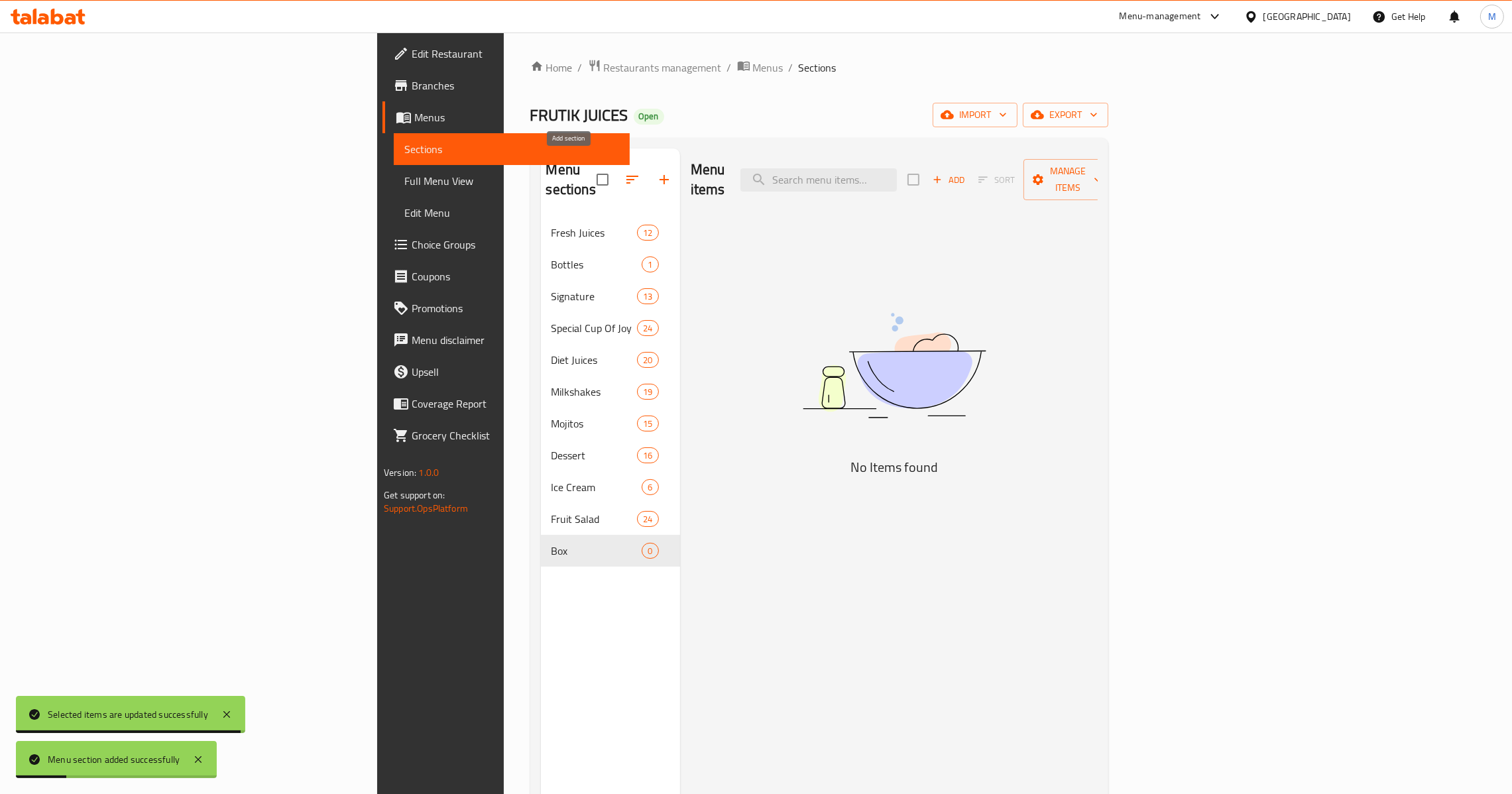
click at [656, 176] on icon "button" at bounding box center [664, 179] width 16 height 16
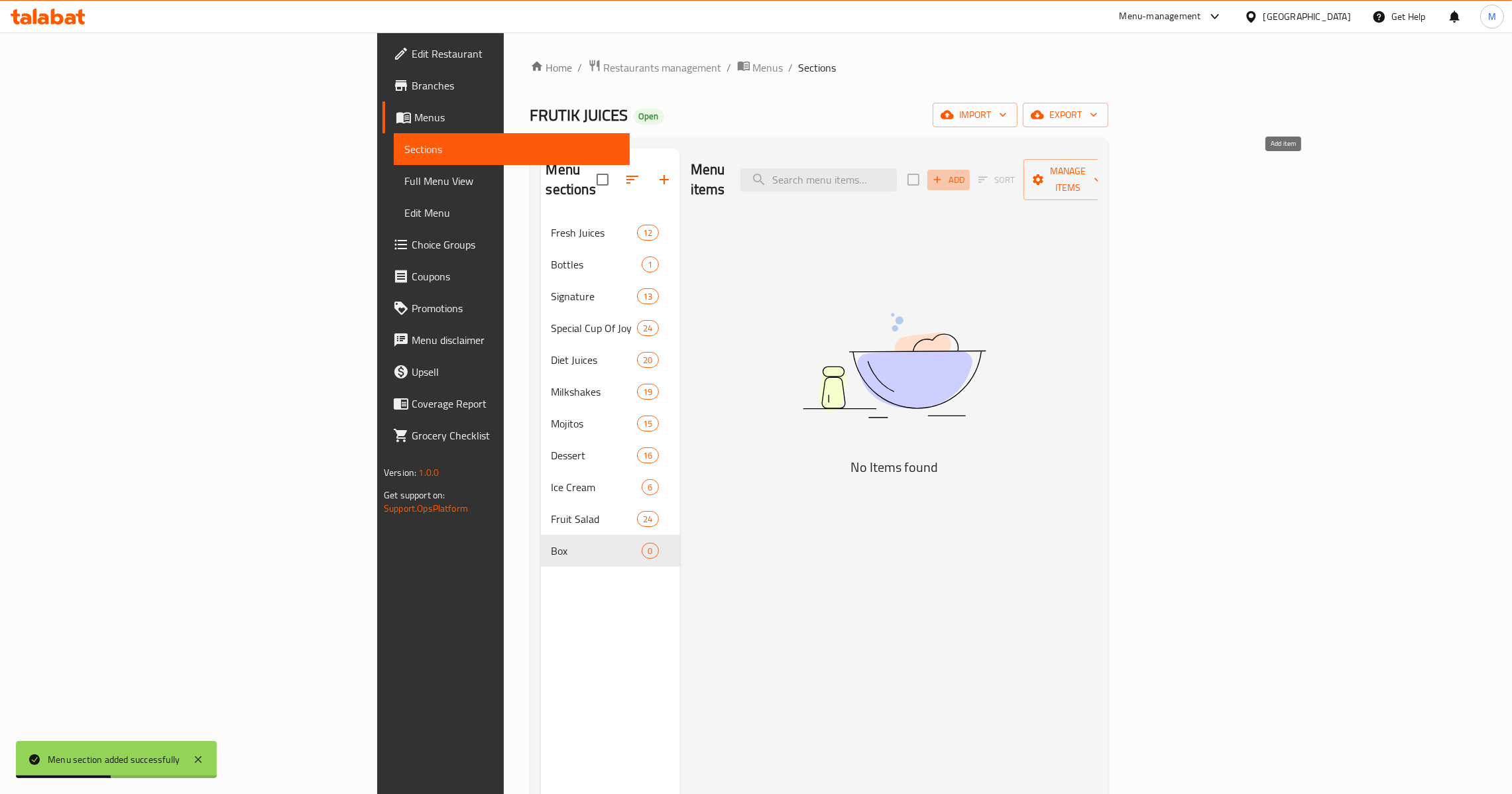
click at [970, 181] on button "Add" at bounding box center [948, 180] width 42 height 21
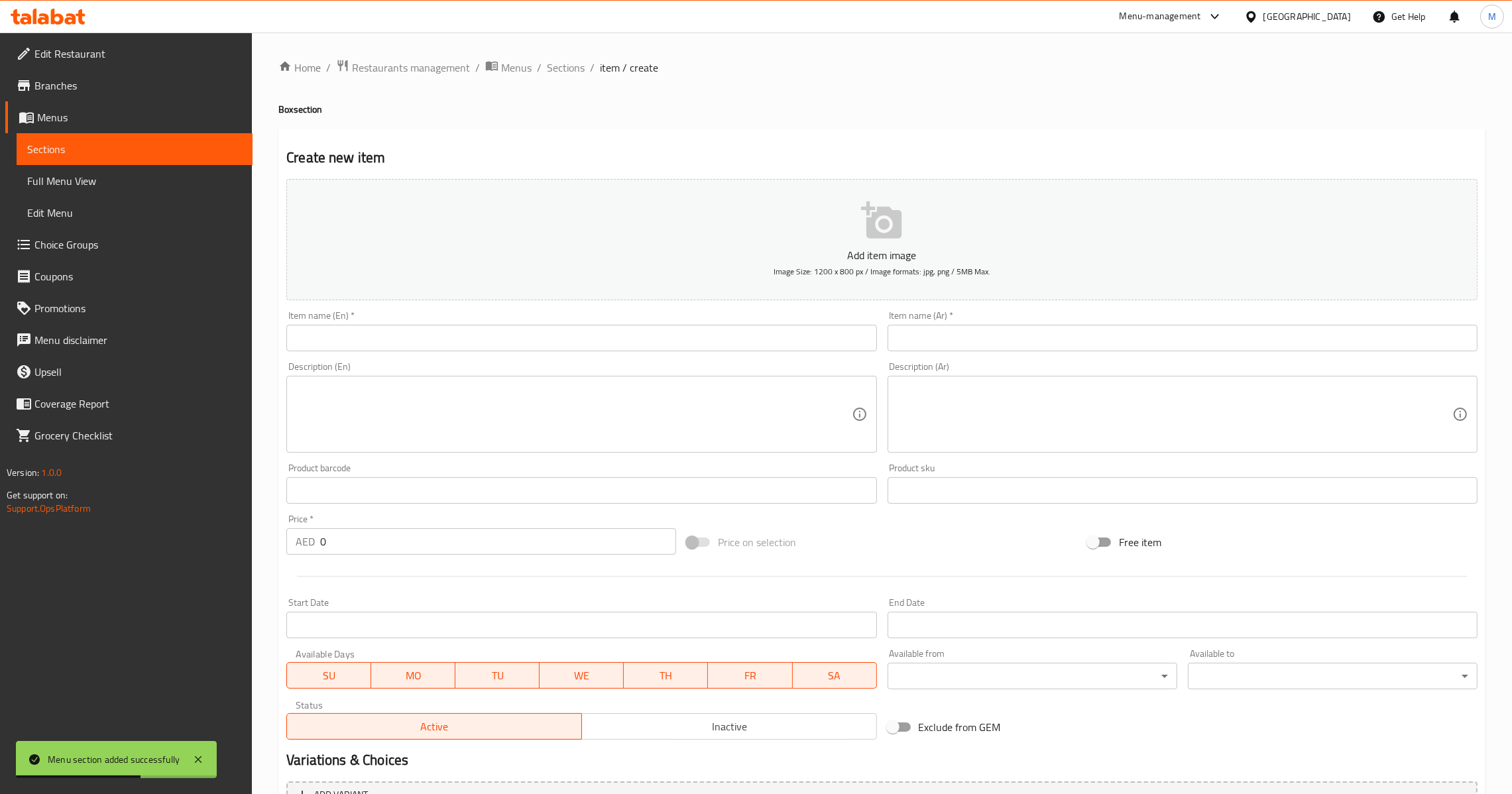
drag, startPoint x: 929, startPoint y: 370, endPoint x: 929, endPoint y: 380, distance: 10.0
click at [929, 380] on div "Description (Ar) Description (Ar)" at bounding box center [1182, 407] width 590 height 91
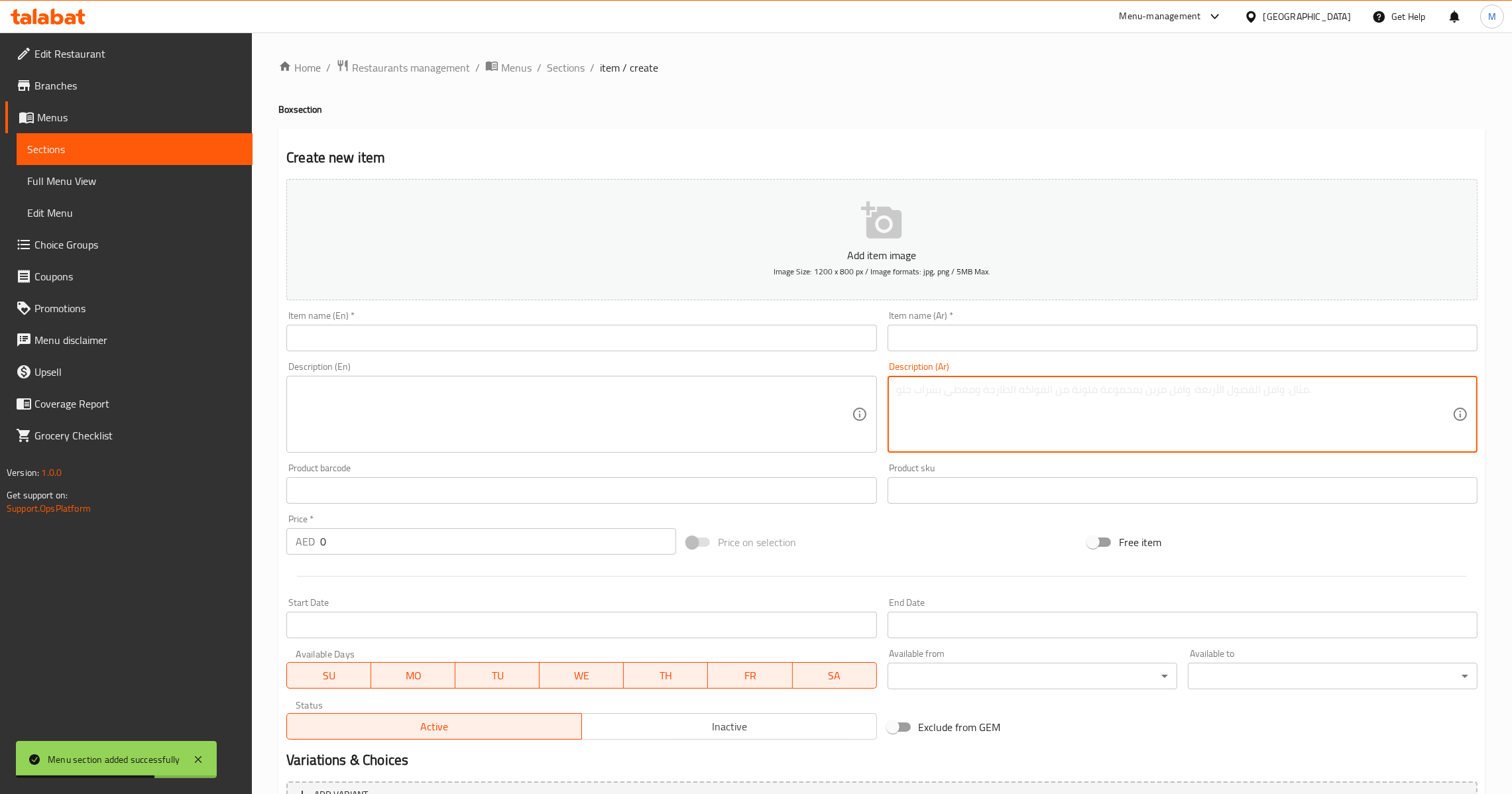
click at [926, 404] on body "Menu section added successfully ​ Menu-management United Arab Emirates Get Help…" at bounding box center [756, 414] width 1512 height 762
click at [639, 403] on textarea at bounding box center [573, 414] width 556 height 63
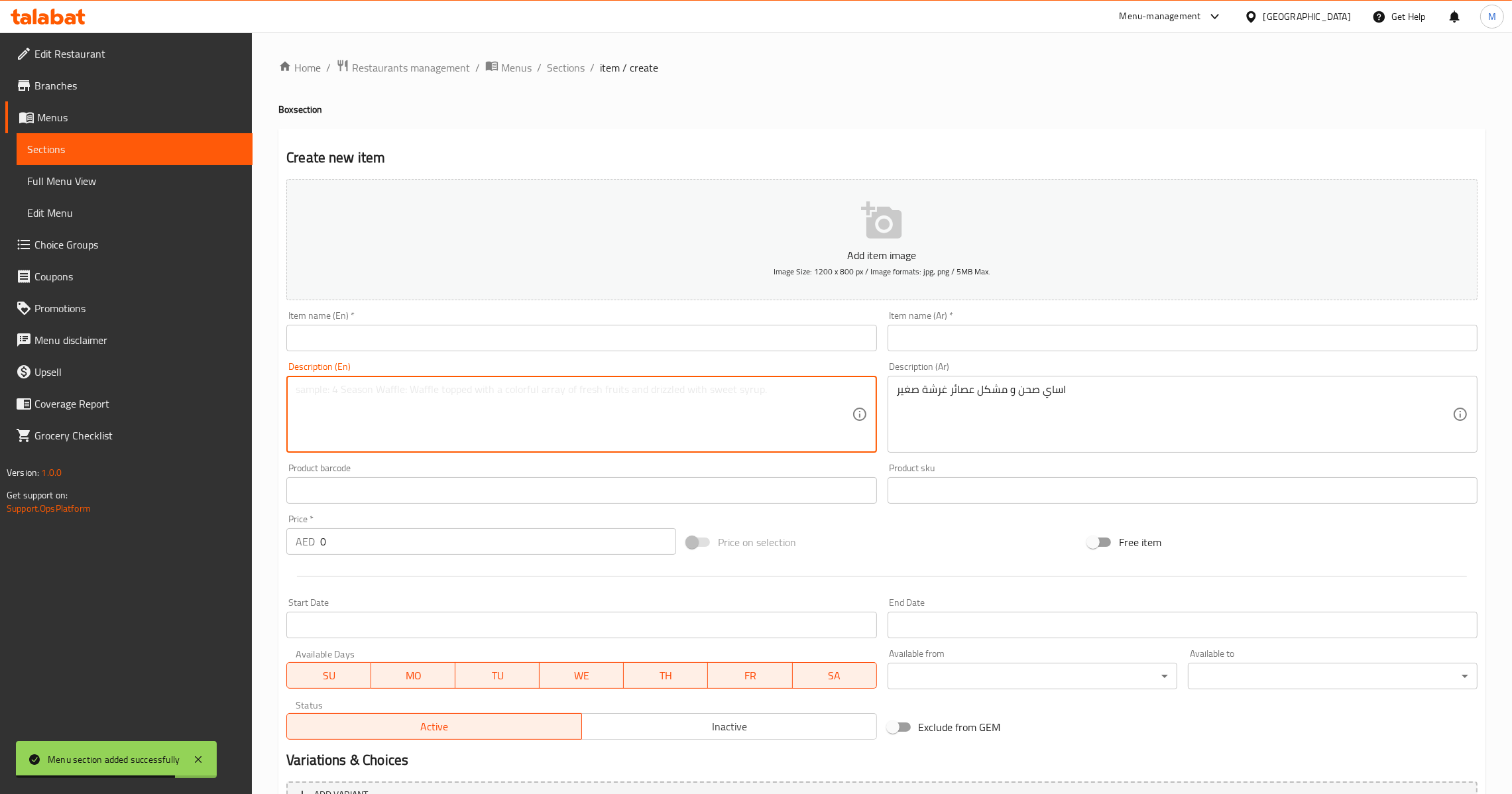
click at [640, 410] on textarea at bounding box center [573, 414] width 556 height 63
click at [525, 326] on input "text" at bounding box center [581, 339] width 590 height 27
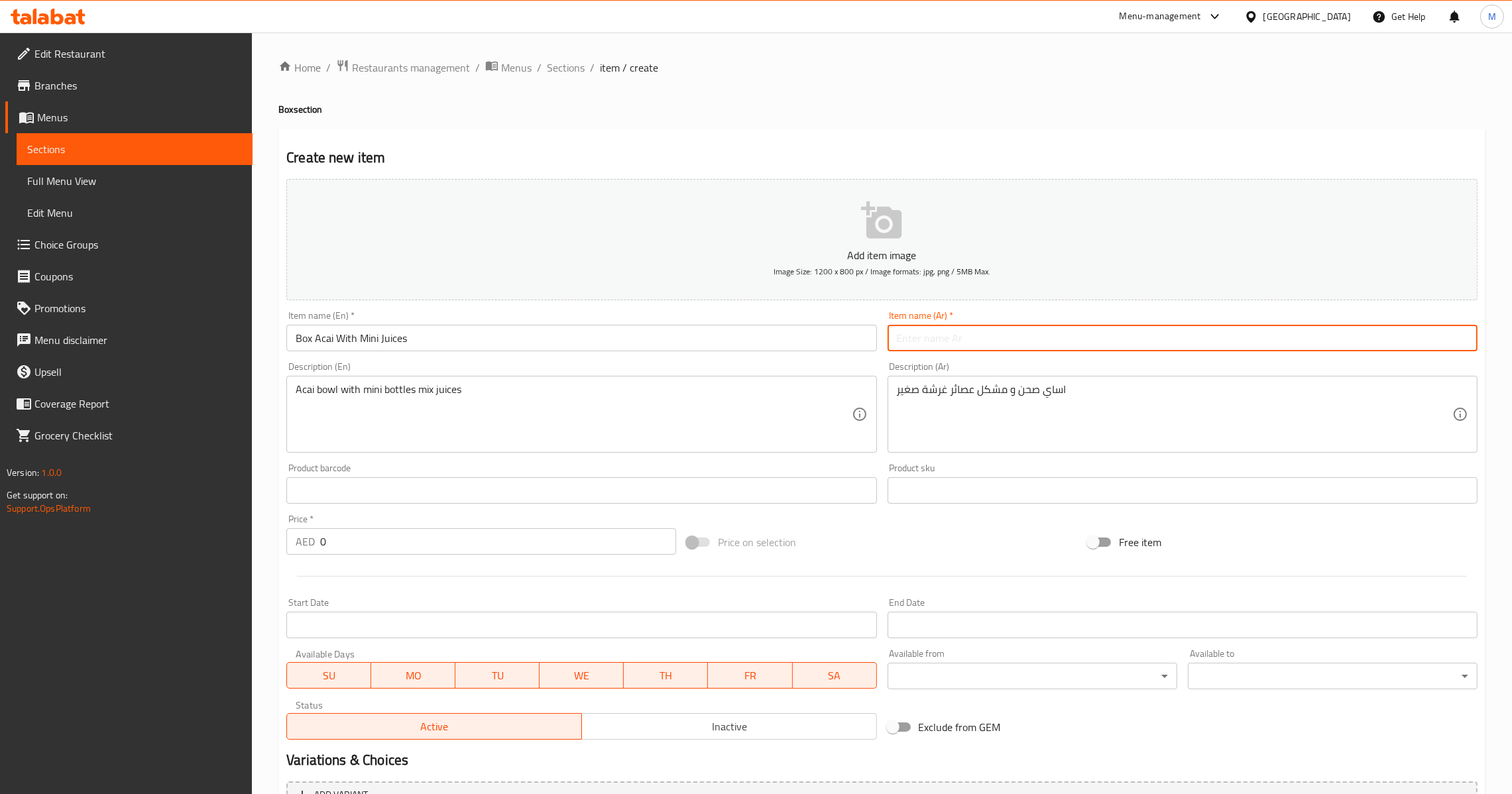
click at [939, 340] on input "text" at bounding box center [1182, 339] width 590 height 27
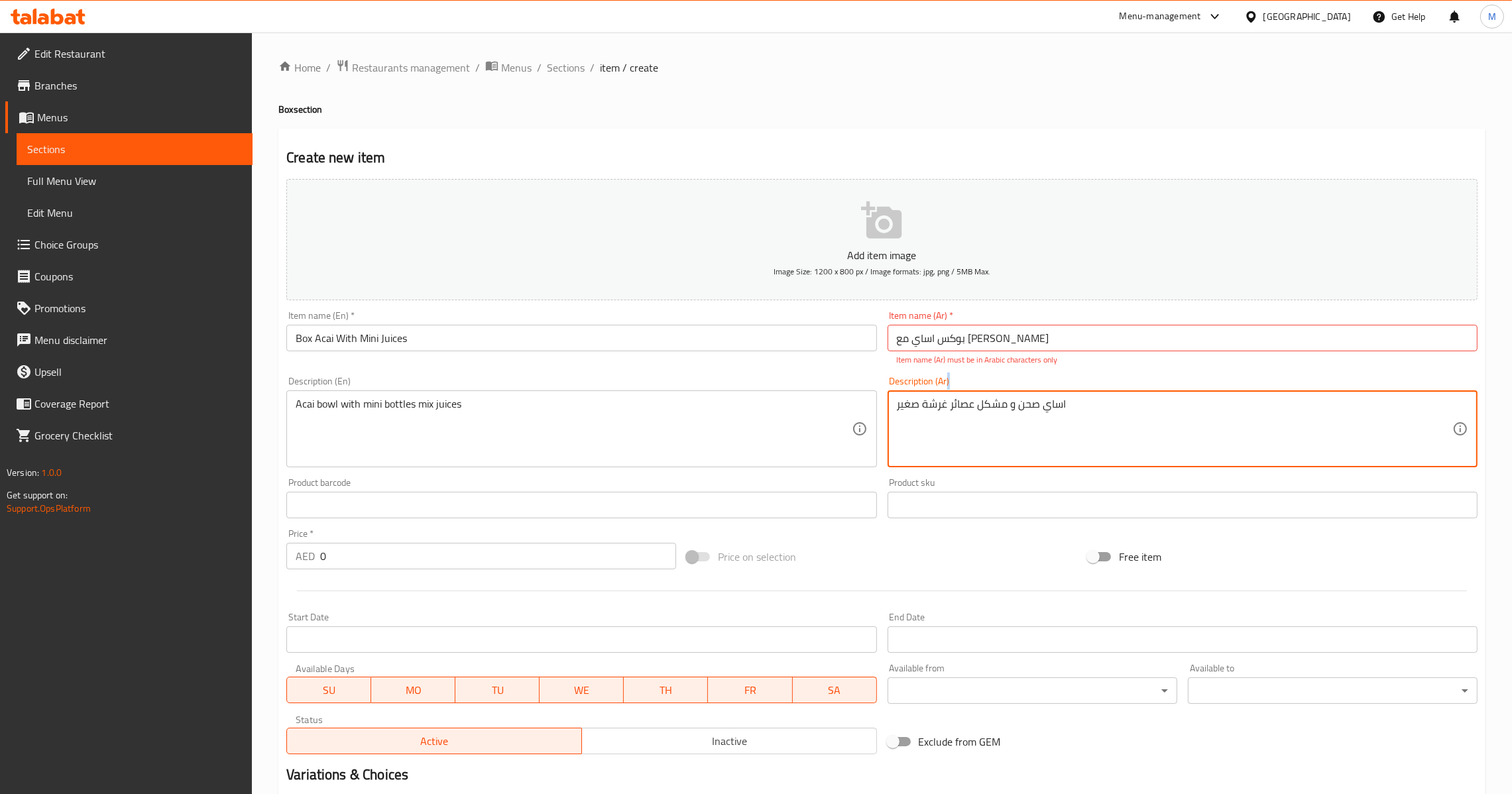
click at [963, 394] on div "اساي صحن و مشكل عصائر غرشة صغير Description (Ar)" at bounding box center [1182, 429] width 590 height 77
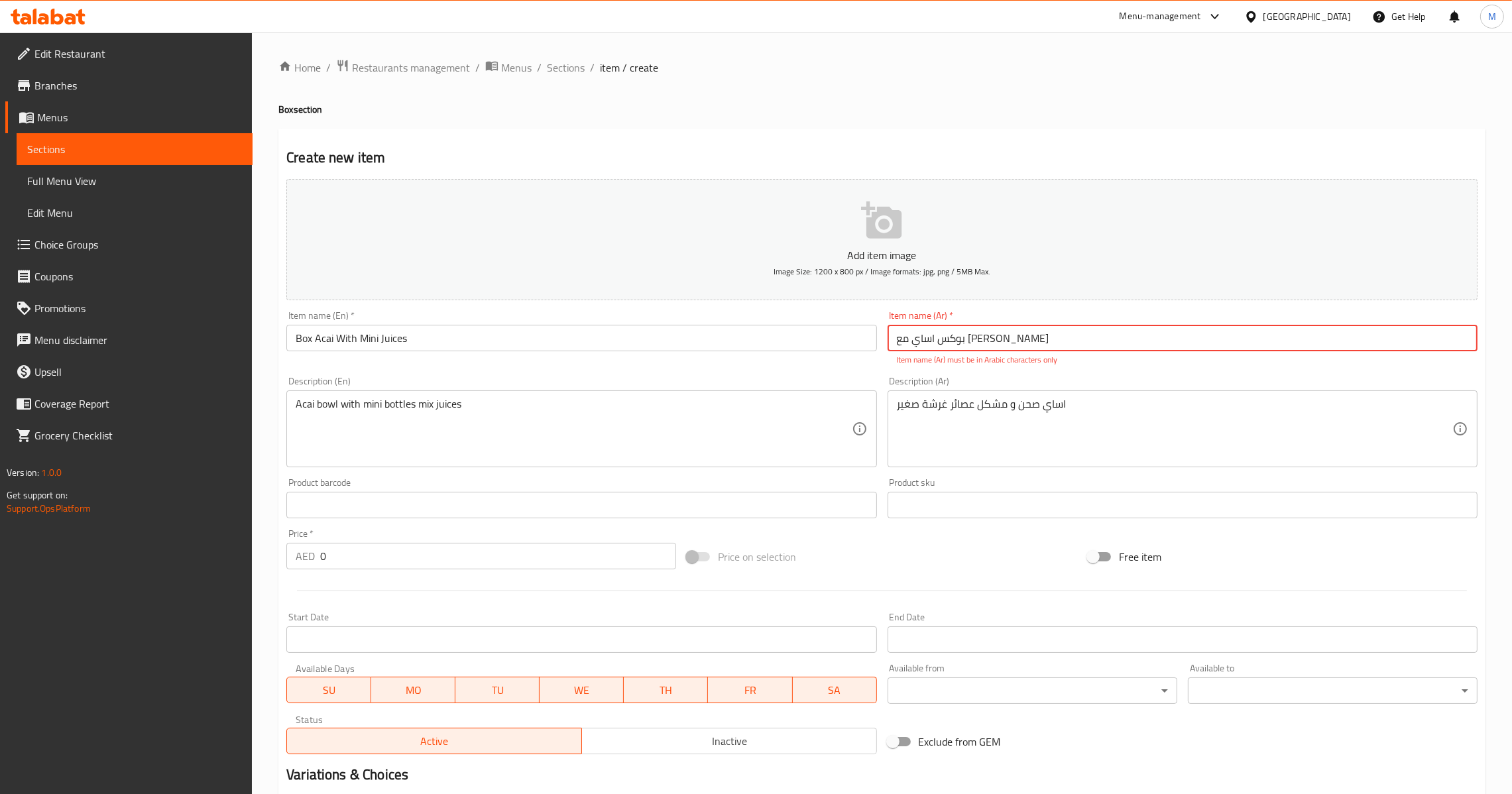
click at [969, 330] on input "بوکس اساي مع [PERSON_NAME]" at bounding box center [1182, 339] width 590 height 27
drag, startPoint x: 969, startPoint y: 330, endPoint x: 961, endPoint y: 340, distance: 12.8
click at [964, 334] on input "بوکس اساي مع [PERSON_NAME]" at bounding box center [1182, 339] width 590 height 27
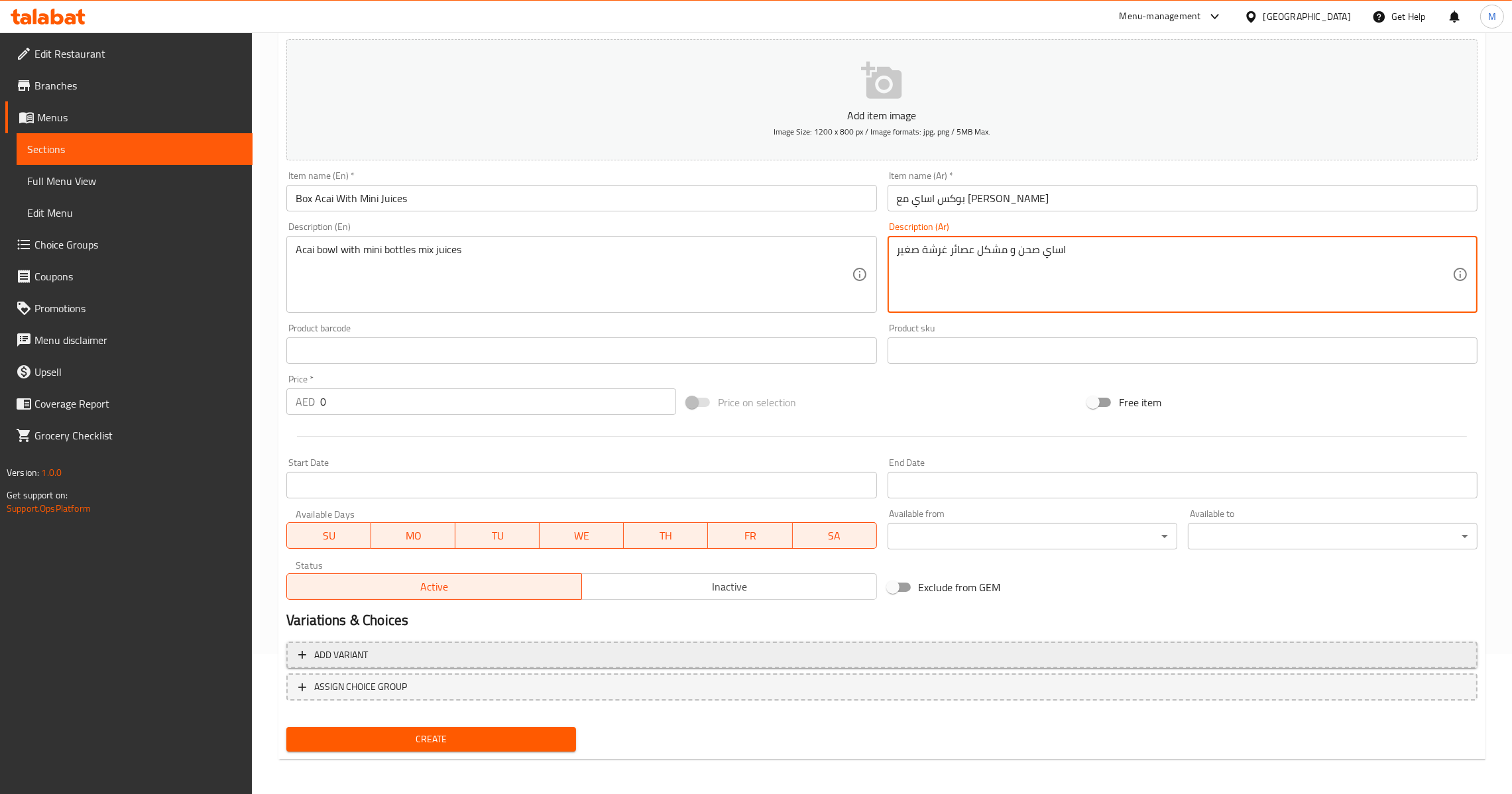
click at [1374, 652] on span "Add variant" at bounding box center [882, 656] width 1167 height 16
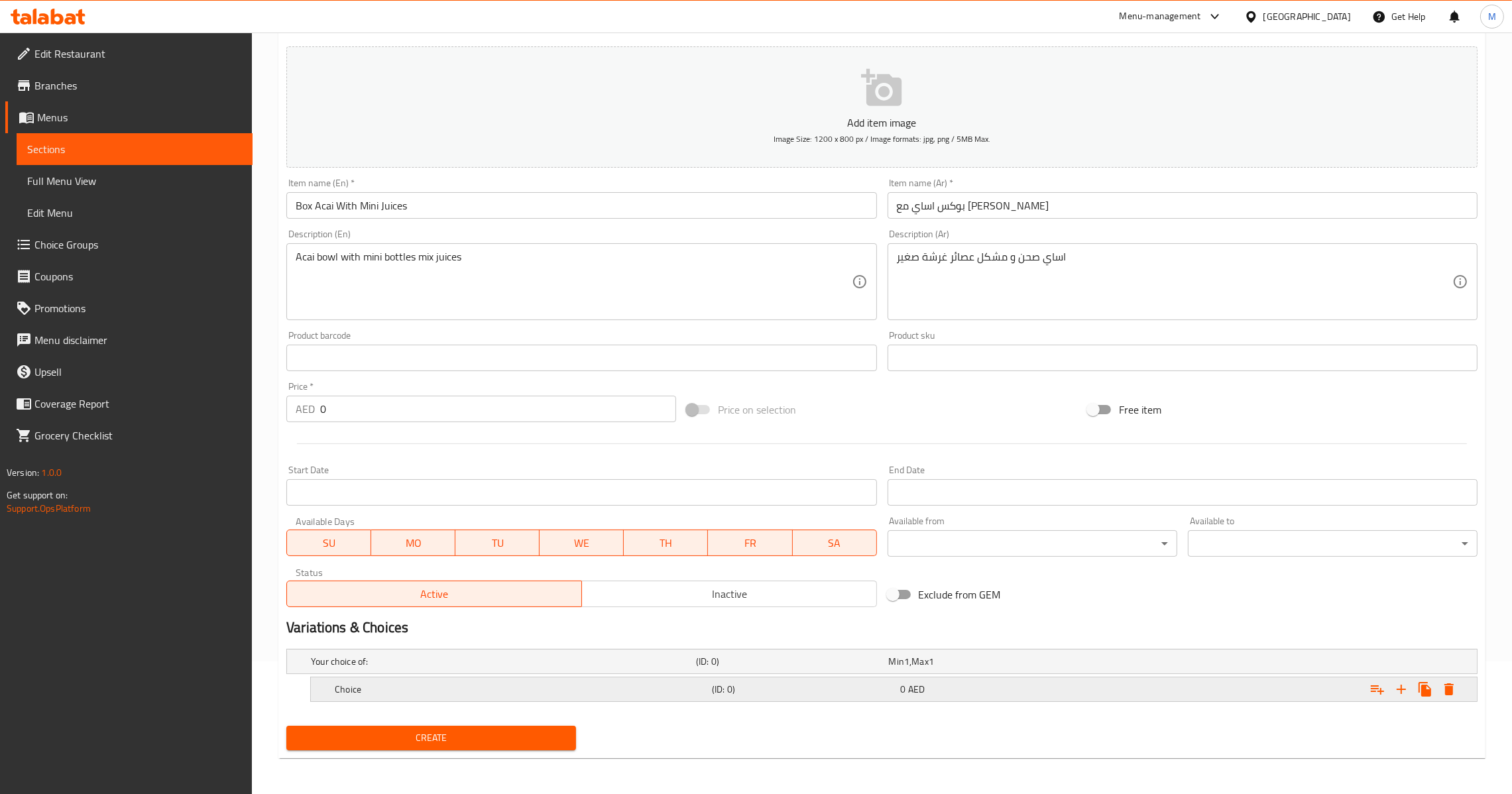
click at [1401, 691] on icon "Expand" at bounding box center [1401, 689] width 9 height 9
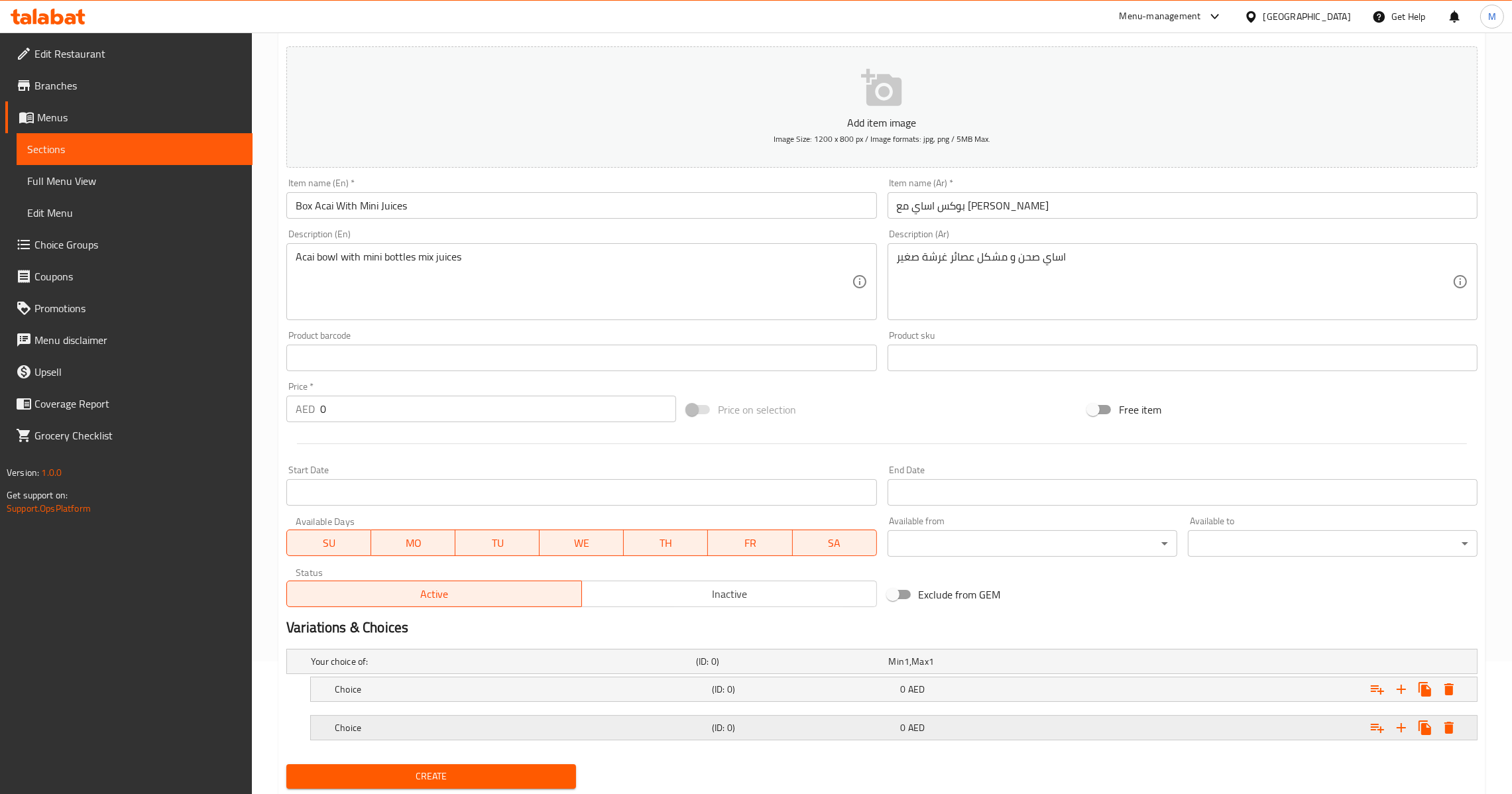
click at [987, 668] on div "0 AED" at bounding box center [982, 662] width 187 height 13
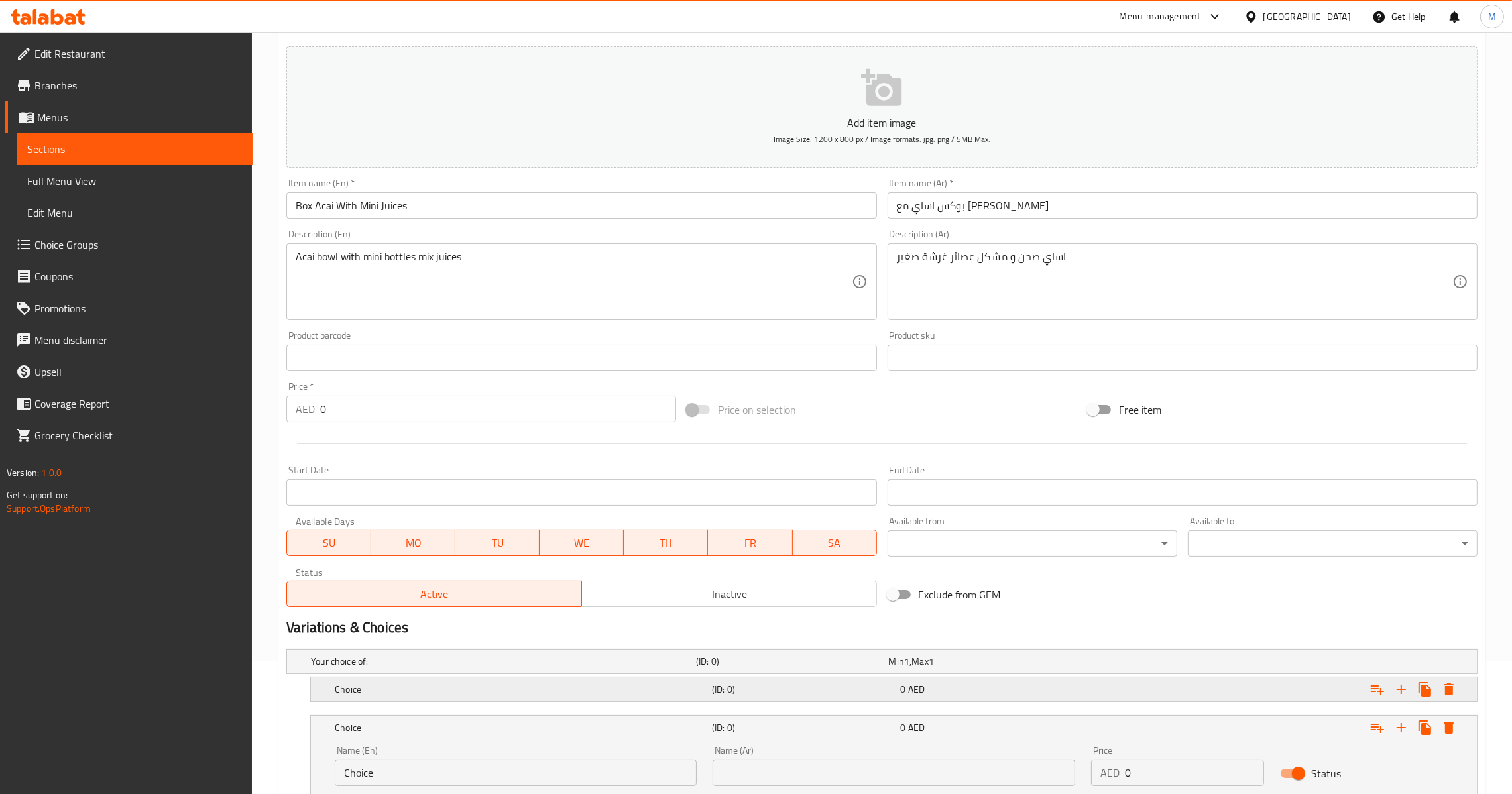
click at [989, 668] on div "0 AED" at bounding box center [982, 662] width 187 height 13
click at [421, 735] on input "Choice" at bounding box center [516, 734] width 362 height 27
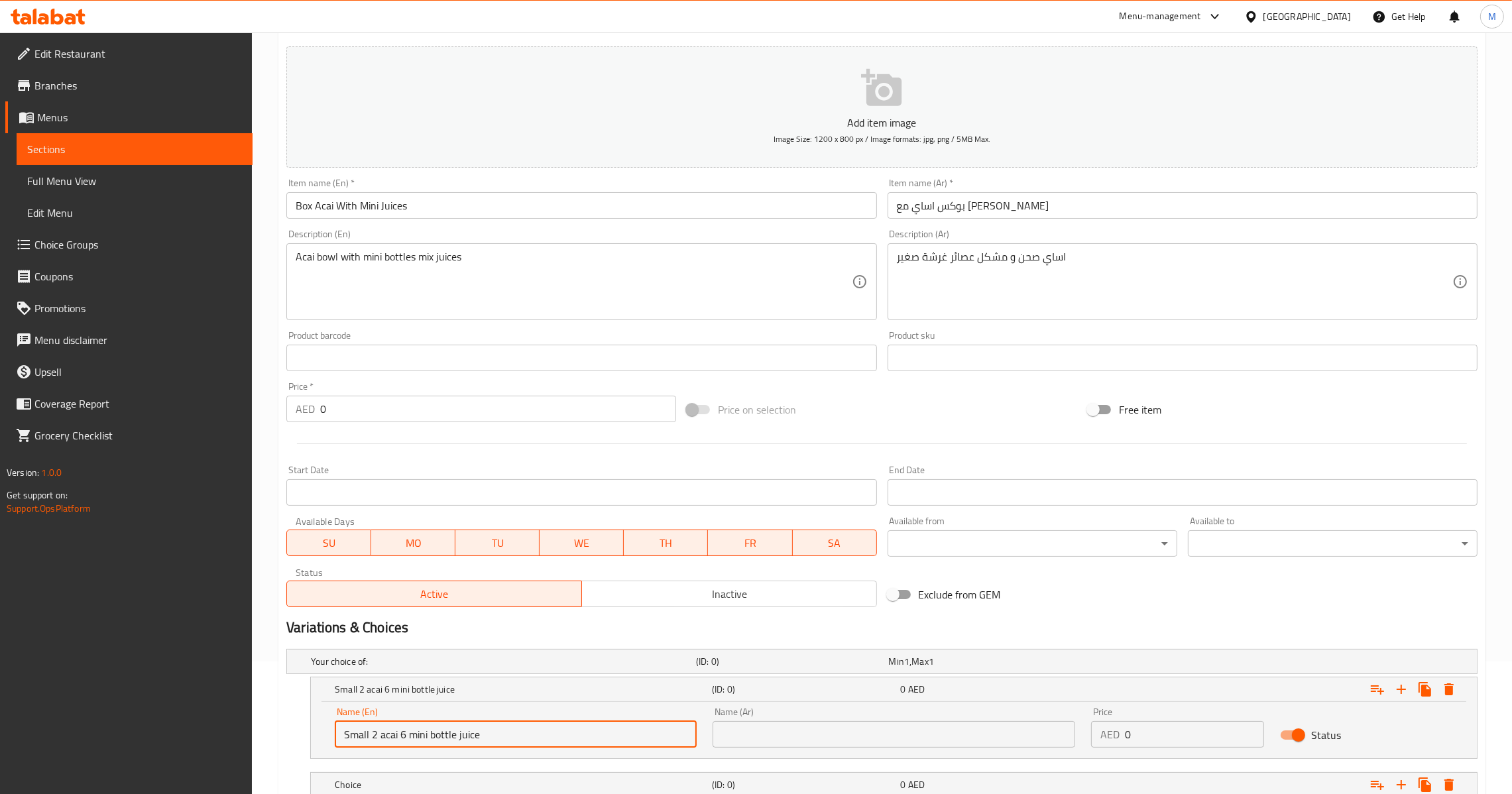
click at [914, 756] on div "Name (En) Small 2 acai 6 mini bottle juice Name (En) Name (Ar) Name (Ar) Price …" at bounding box center [894, 730] width 1166 height 57
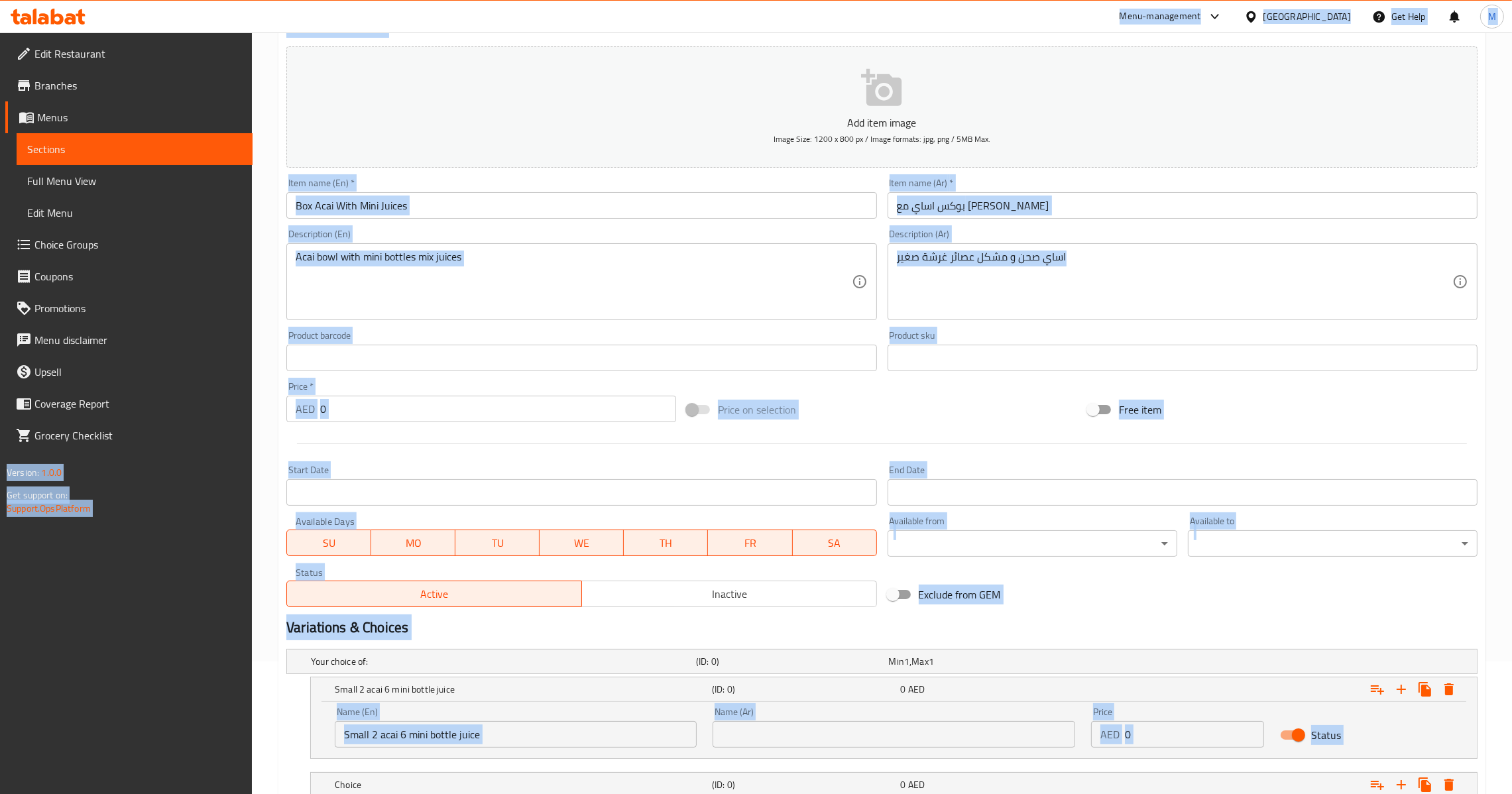
click at [917, 751] on div "Name (Ar) Name (Ar)" at bounding box center [894, 728] width 378 height 57
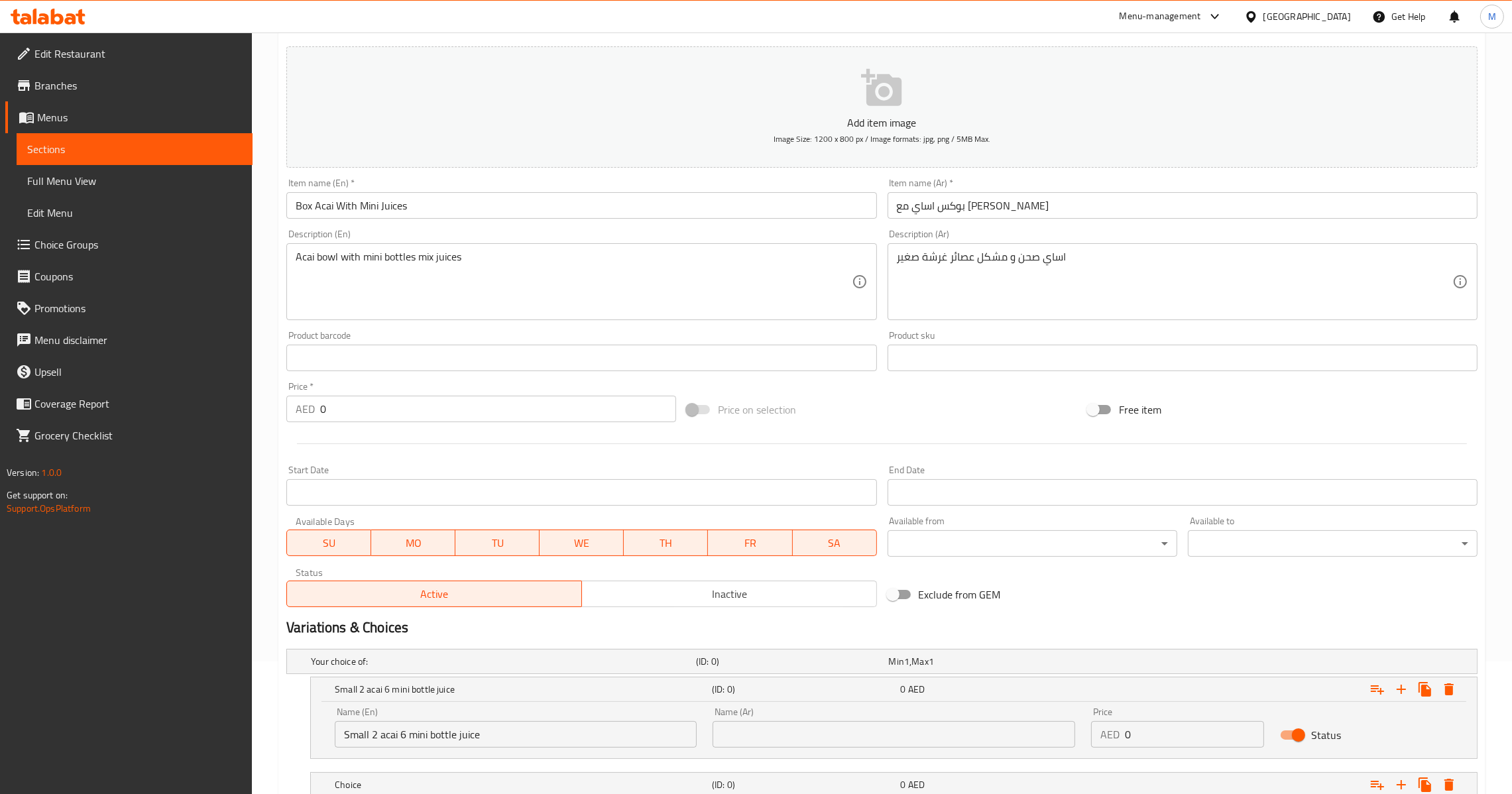
click at [916, 747] on div "Name (Ar) Name (Ar)" at bounding box center [894, 728] width 378 height 57
click at [916, 744] on input "text" at bounding box center [894, 734] width 362 height 27
click at [884, 737] on input "text" at bounding box center [894, 734] width 362 height 27
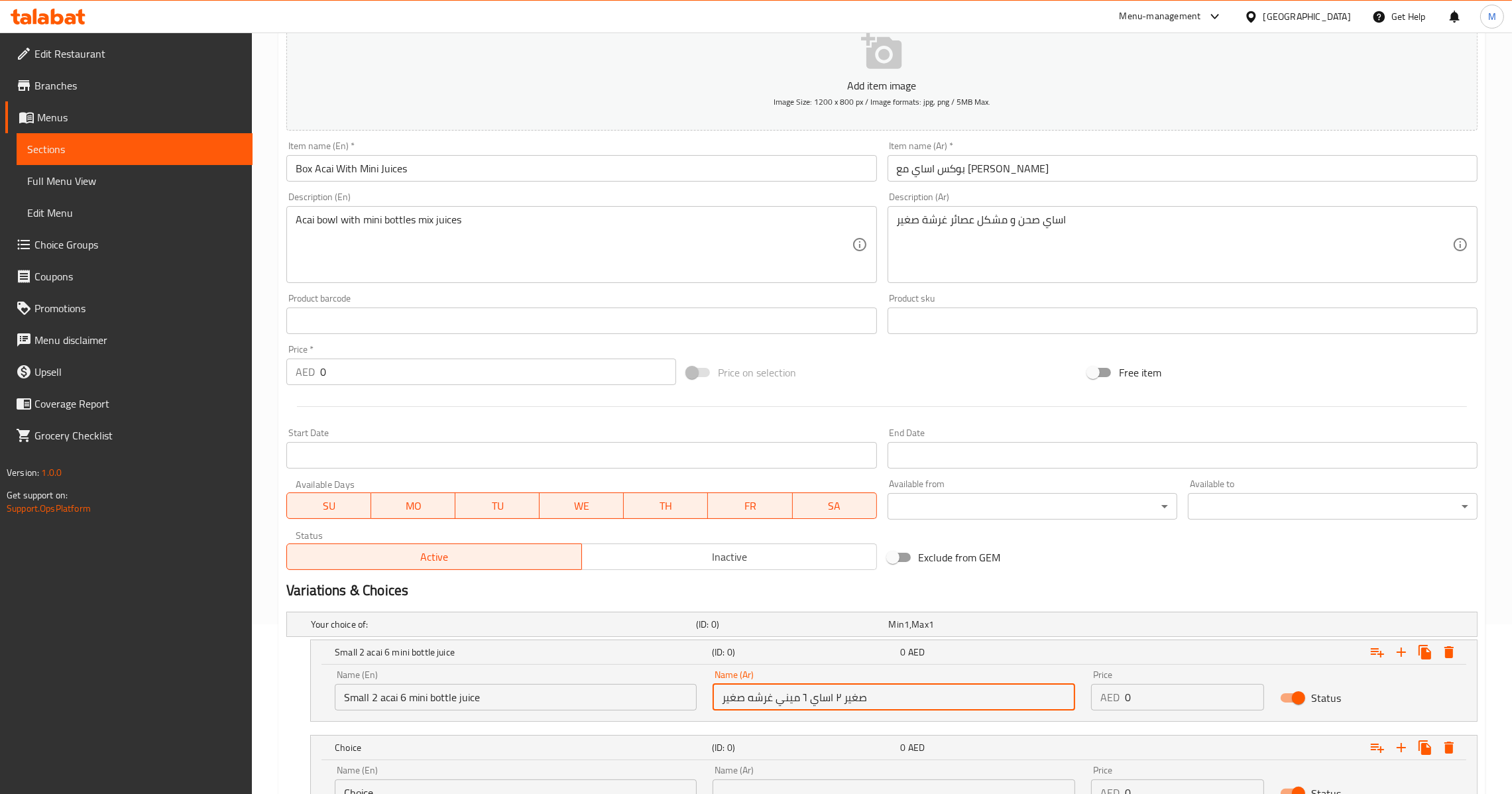
scroll to position [285, 0]
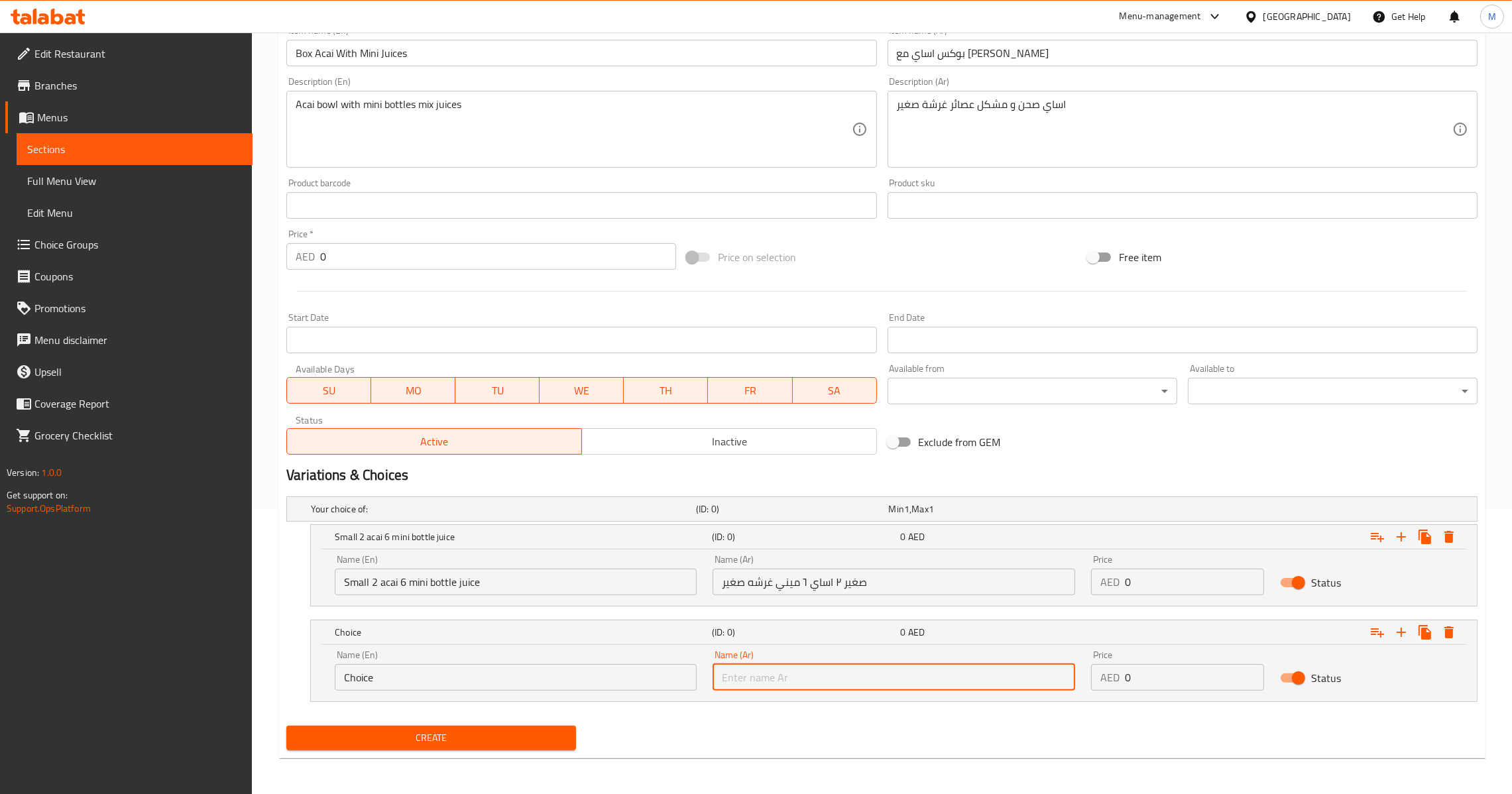
click at [801, 688] on input "text" at bounding box center [894, 678] width 362 height 27
click at [596, 671] on input "Choice" at bounding box center [516, 678] width 362 height 27
click at [777, 685] on input "text" at bounding box center [894, 678] width 362 height 27
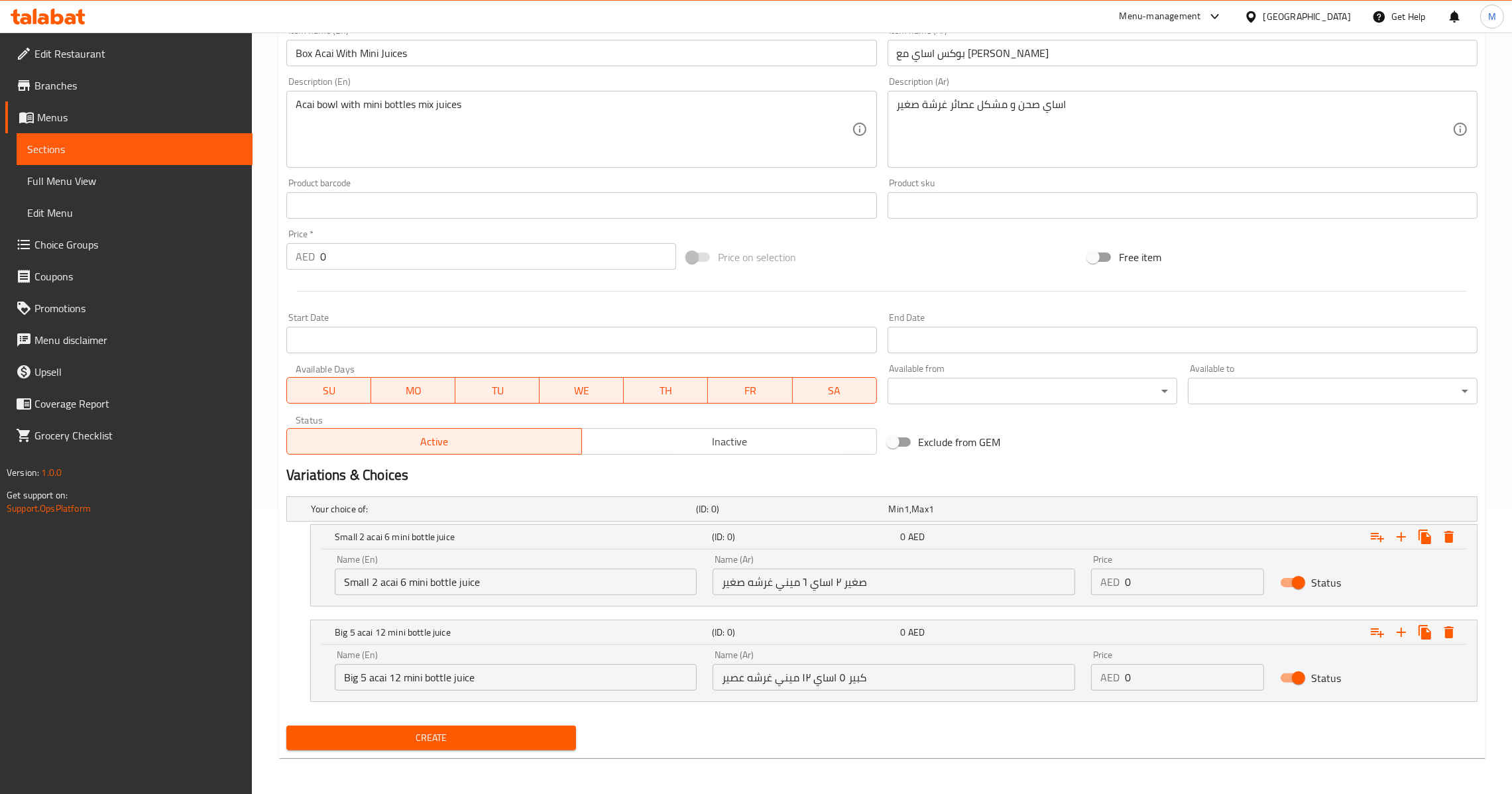
click at [940, 95] on div "اساي صحن و مشكل عصائر غرشة صغير Description (Ar)" at bounding box center [1182, 129] width 590 height 77
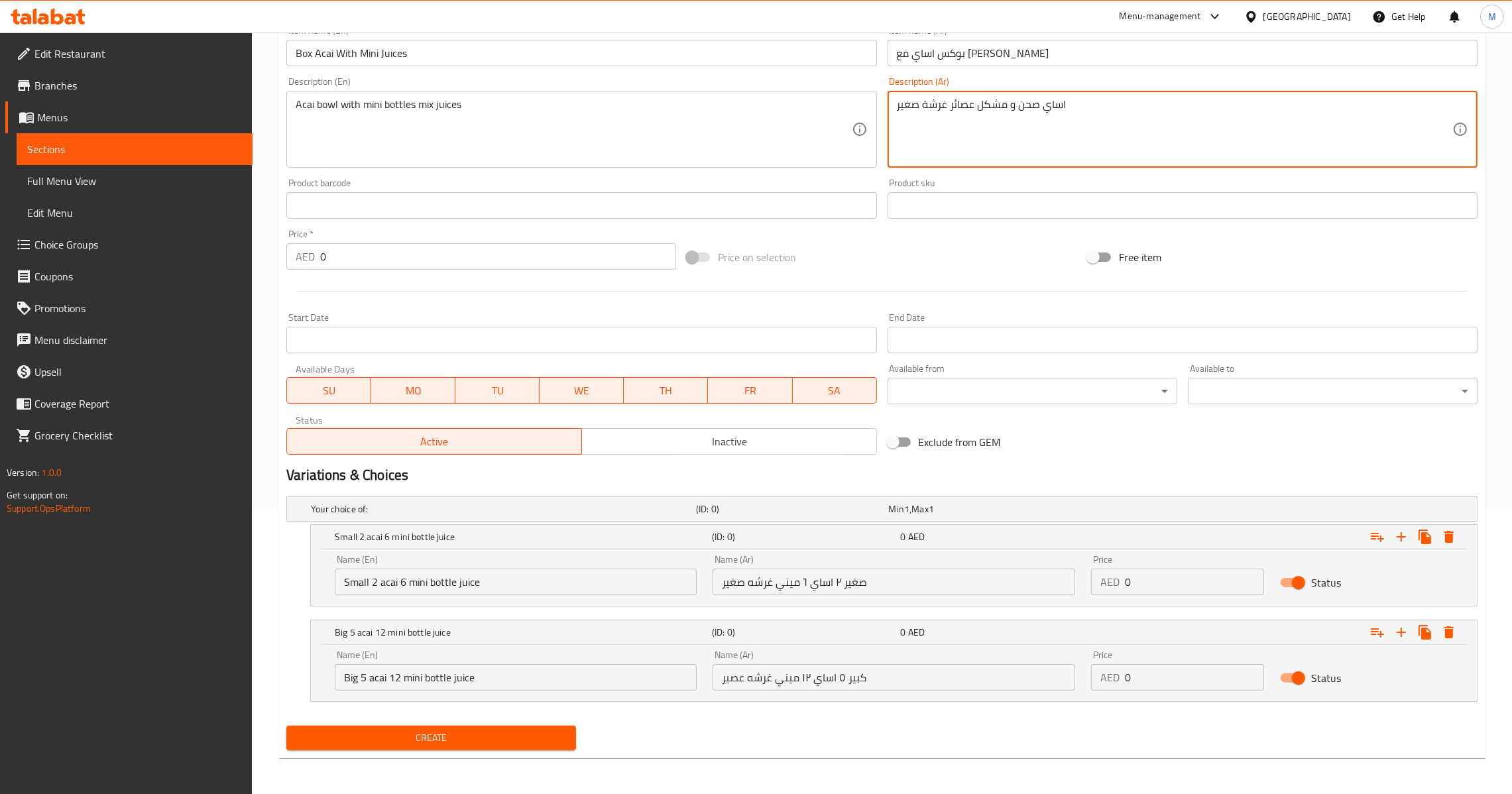
click at [929, 110] on textarea "اساي صحن و مشكل عصائر غرشة صغير" at bounding box center [1174, 129] width 556 height 63
click at [938, 102] on textarea "اساي صحن و مشكل عصائر غرشة صغير" at bounding box center [1174, 129] width 556 height 63
click at [932, 103] on textarea "اساي صحن و مشكل عصائر زجاجة صغير" at bounding box center [1174, 129] width 556 height 63
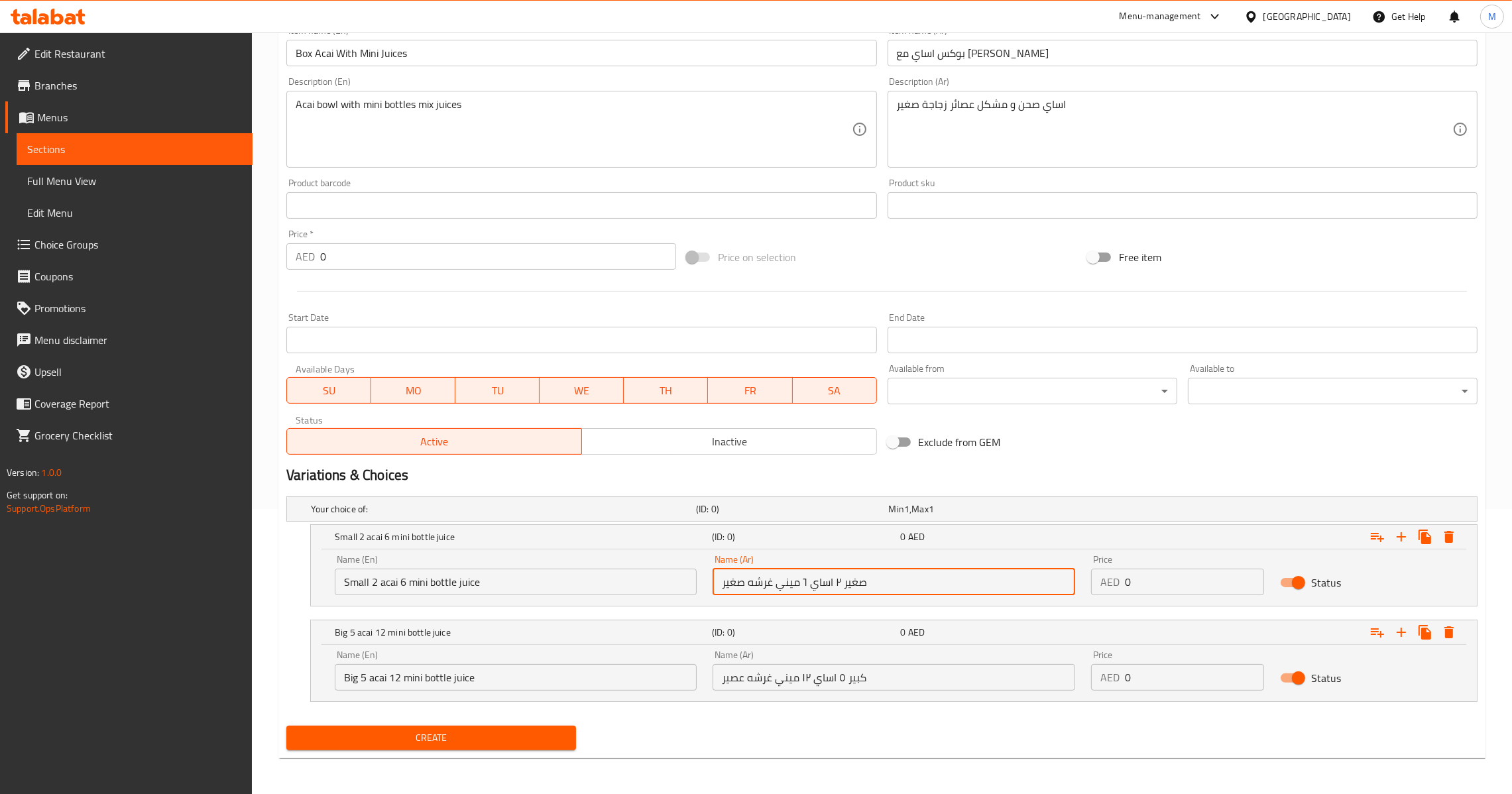
click at [766, 577] on input "صغير ٢ اساي ٦ ميني غرشه صغير" at bounding box center [894, 582] width 362 height 27
click at [767, 677] on input "كبير ٥ اساي ١٢ ميني غرشه عصير" at bounding box center [894, 678] width 362 height 27
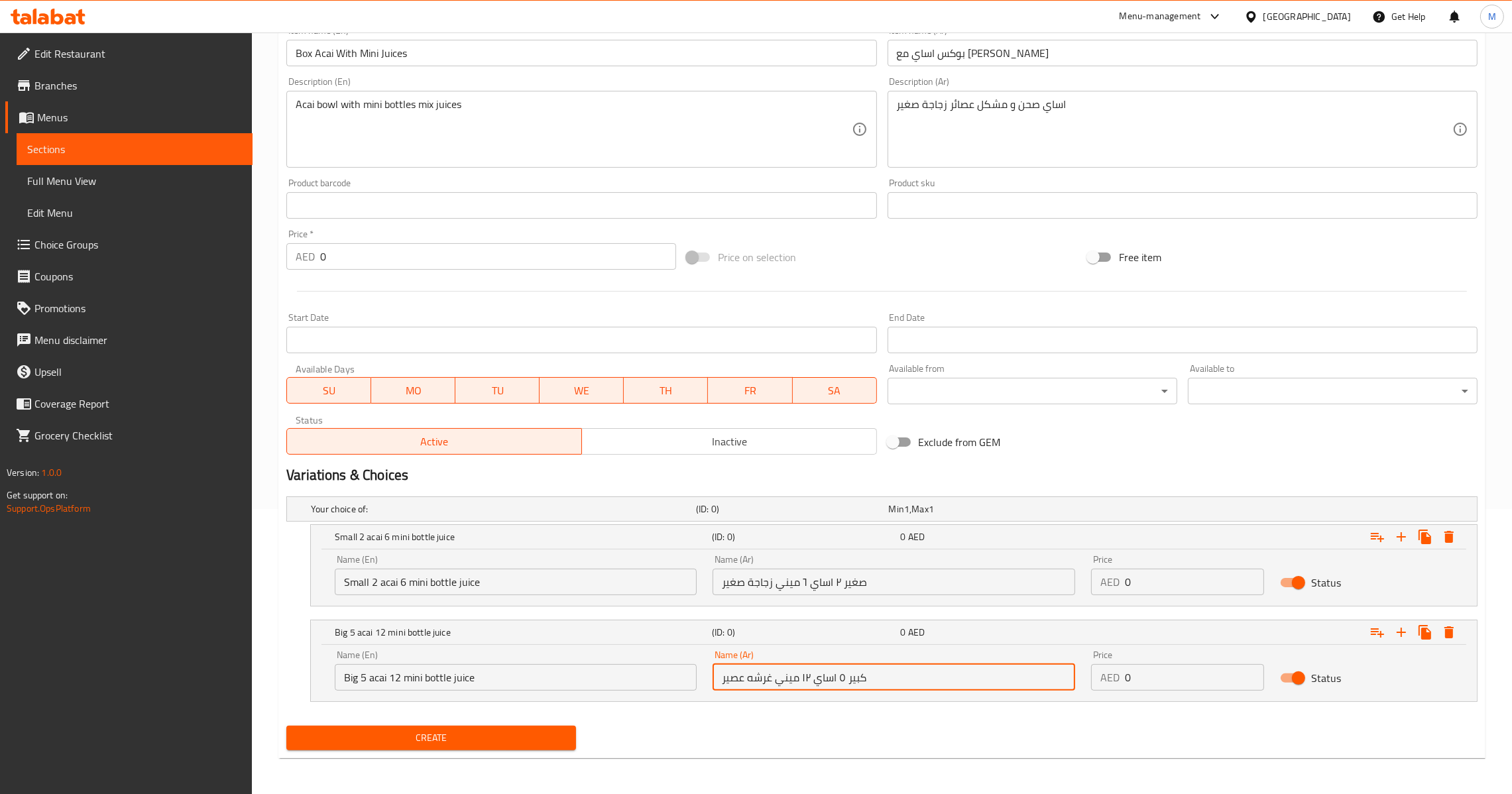
click at [767, 677] on input "كبير ٥ اساي ١٢ ميني غرشه عصير" at bounding box center [894, 678] width 362 height 27
click at [1122, 580] on div "AED 0 Price" at bounding box center [1177, 582] width 173 height 27
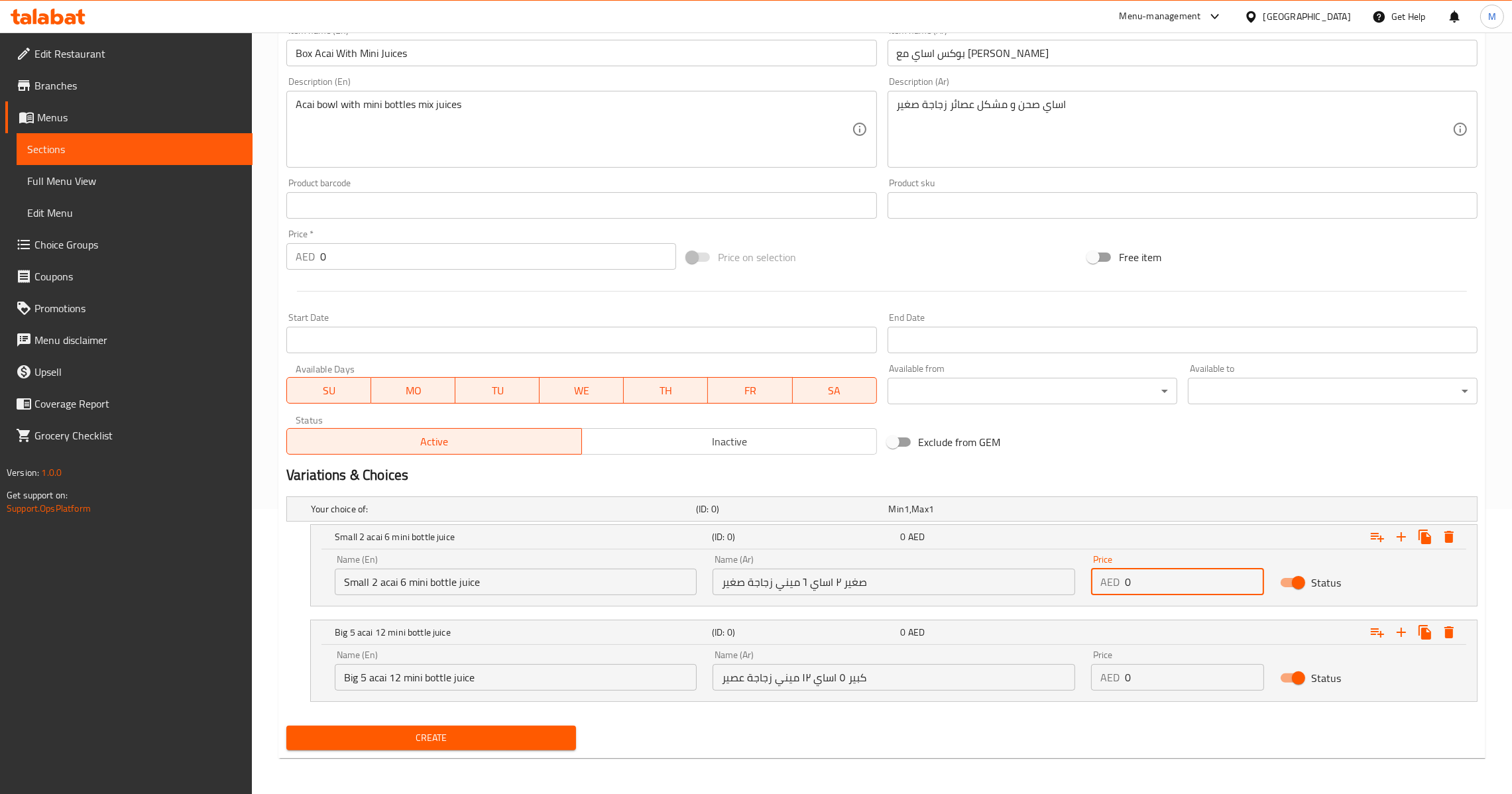
click at [1125, 582] on input "0" at bounding box center [1194, 582] width 139 height 27
click at [1123, 586] on div "AED 0 Price" at bounding box center [1177, 582] width 173 height 27
click at [1125, 586] on input "0" at bounding box center [1194, 582] width 139 height 27
click at [1125, 688] on input "0" at bounding box center [1194, 678] width 139 height 27
click at [1137, 684] on input "20" at bounding box center [1194, 678] width 139 height 27
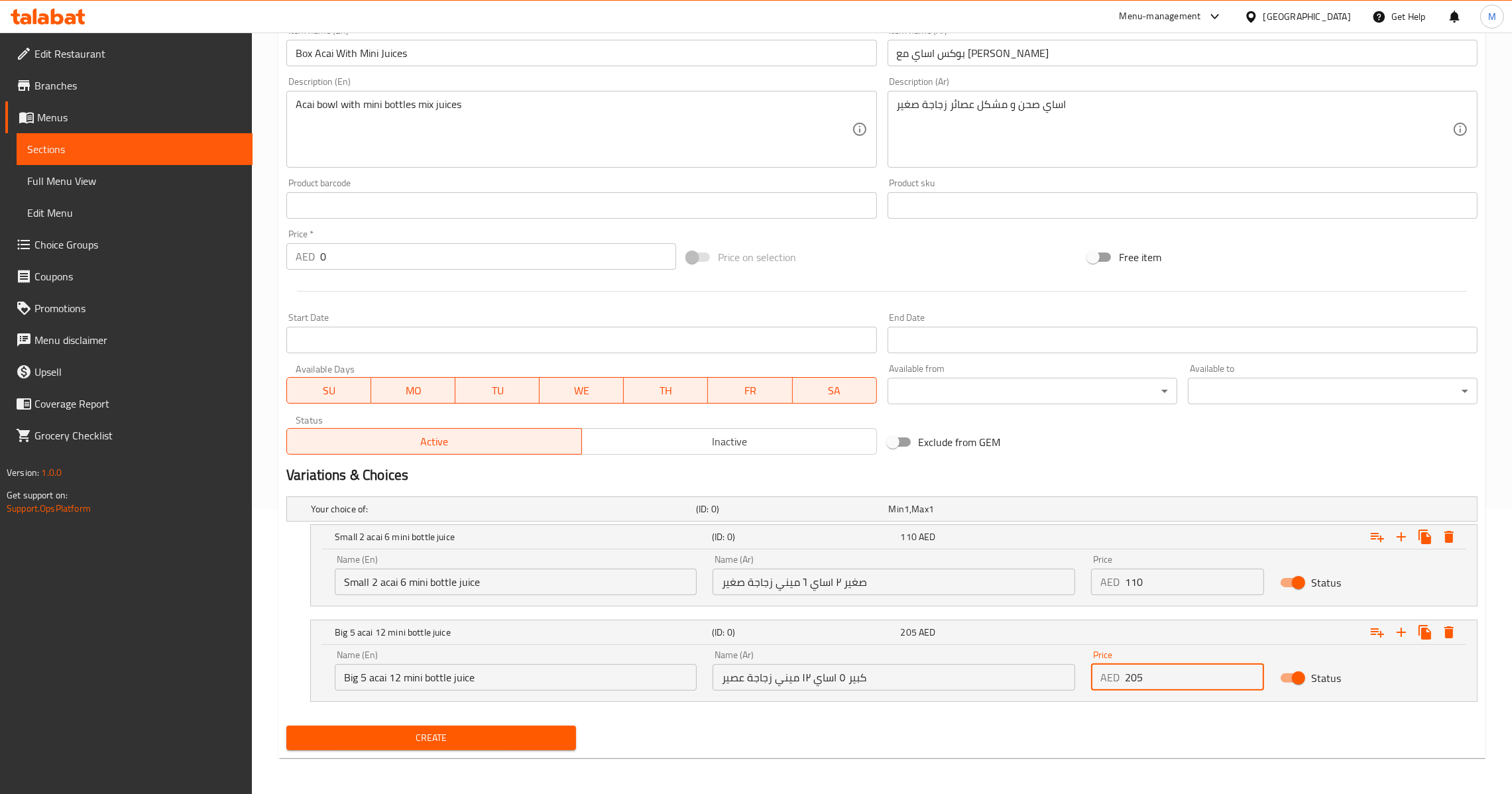
click at [391, 755] on div "Create new item Add item image Image Size: 1200 x 800 px / Image formats: jpg, …" at bounding box center [882, 301] width 1207 height 915
click at [401, 733] on span "Create" at bounding box center [431, 738] width 269 height 16
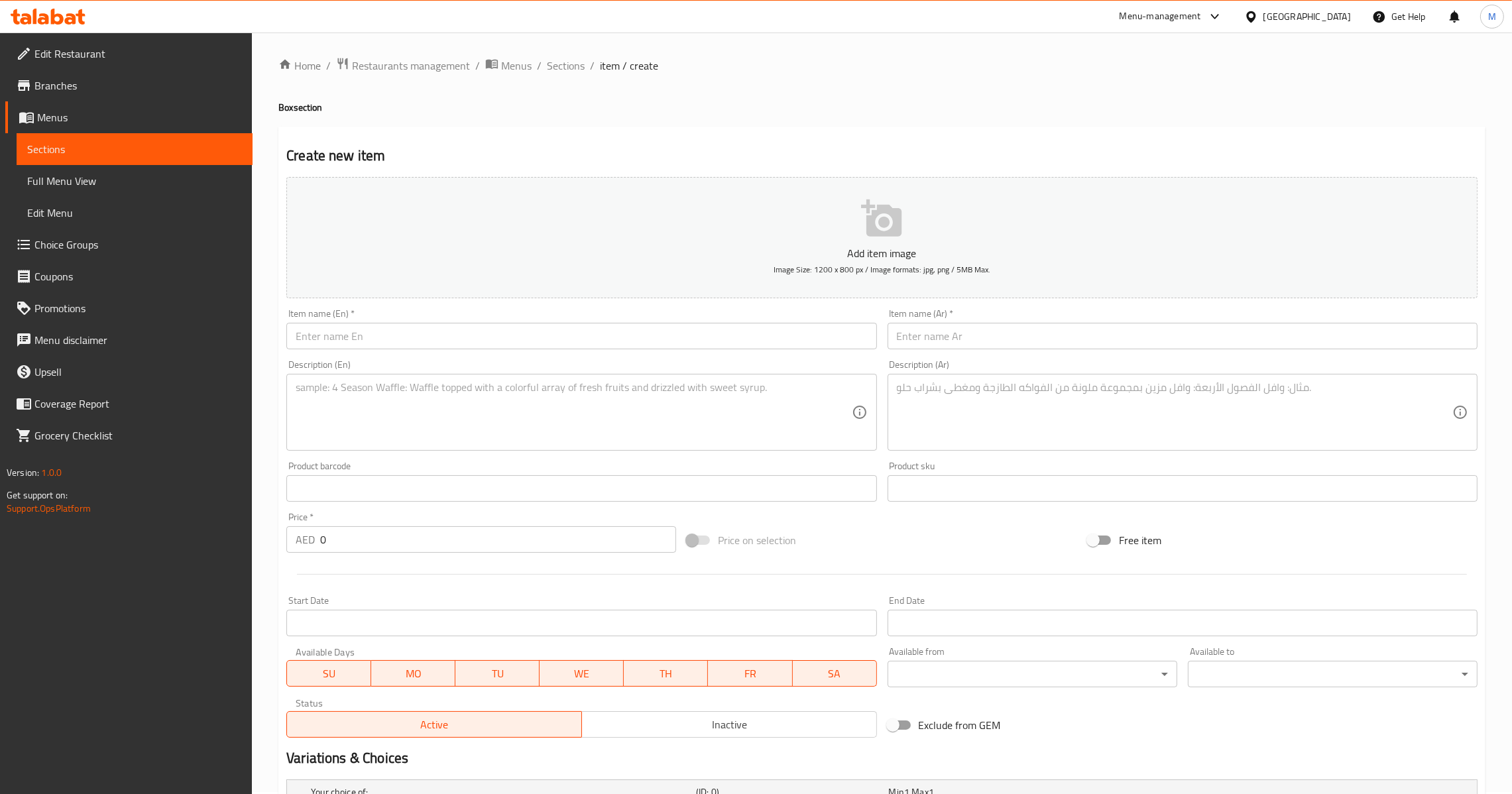
scroll to position [0, 0]
click at [566, 63] on span "Sections" at bounding box center [566, 67] width 38 height 16
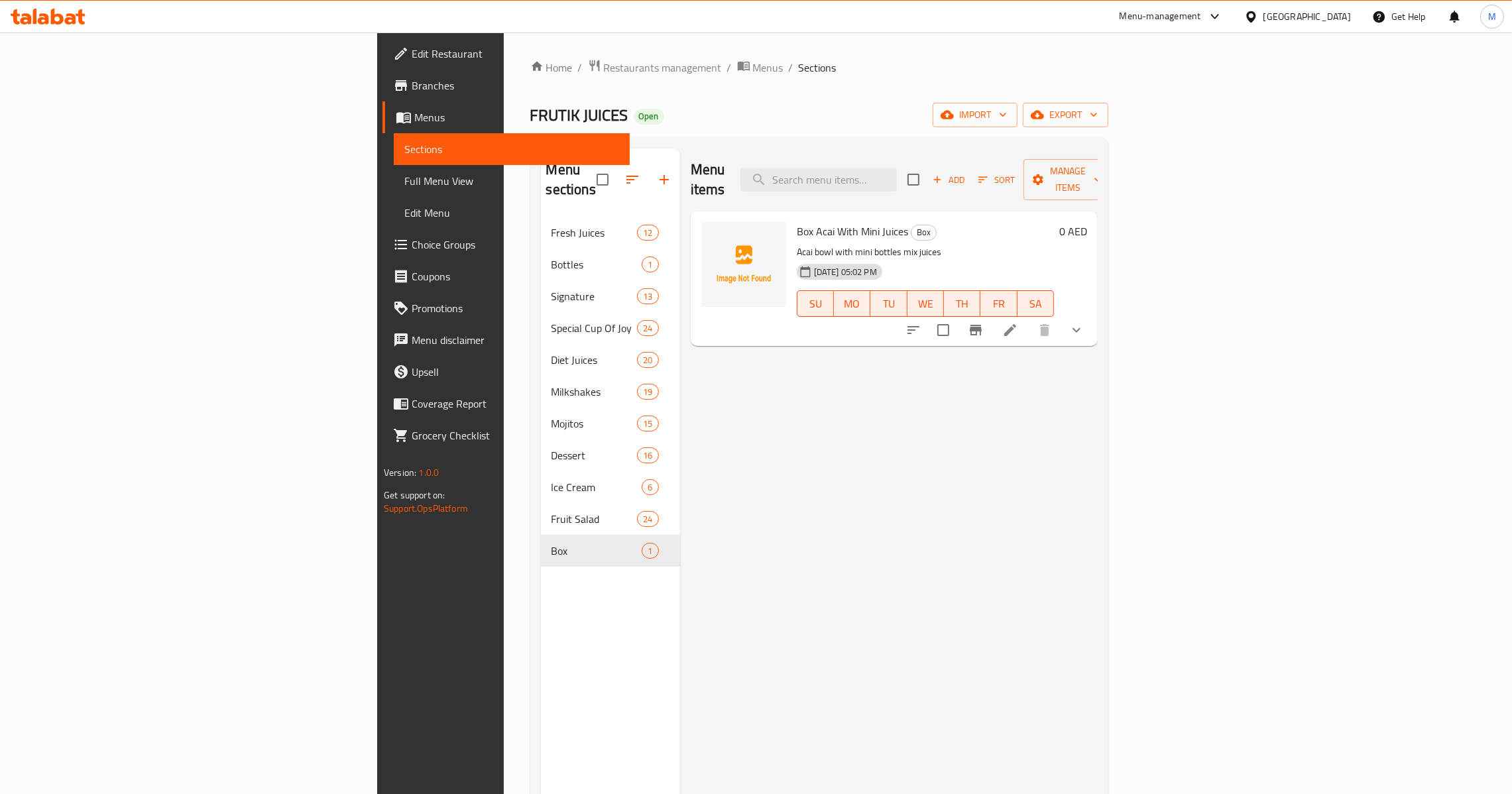
click at [967, 174] on span "Add" at bounding box center [949, 180] width 36 height 15
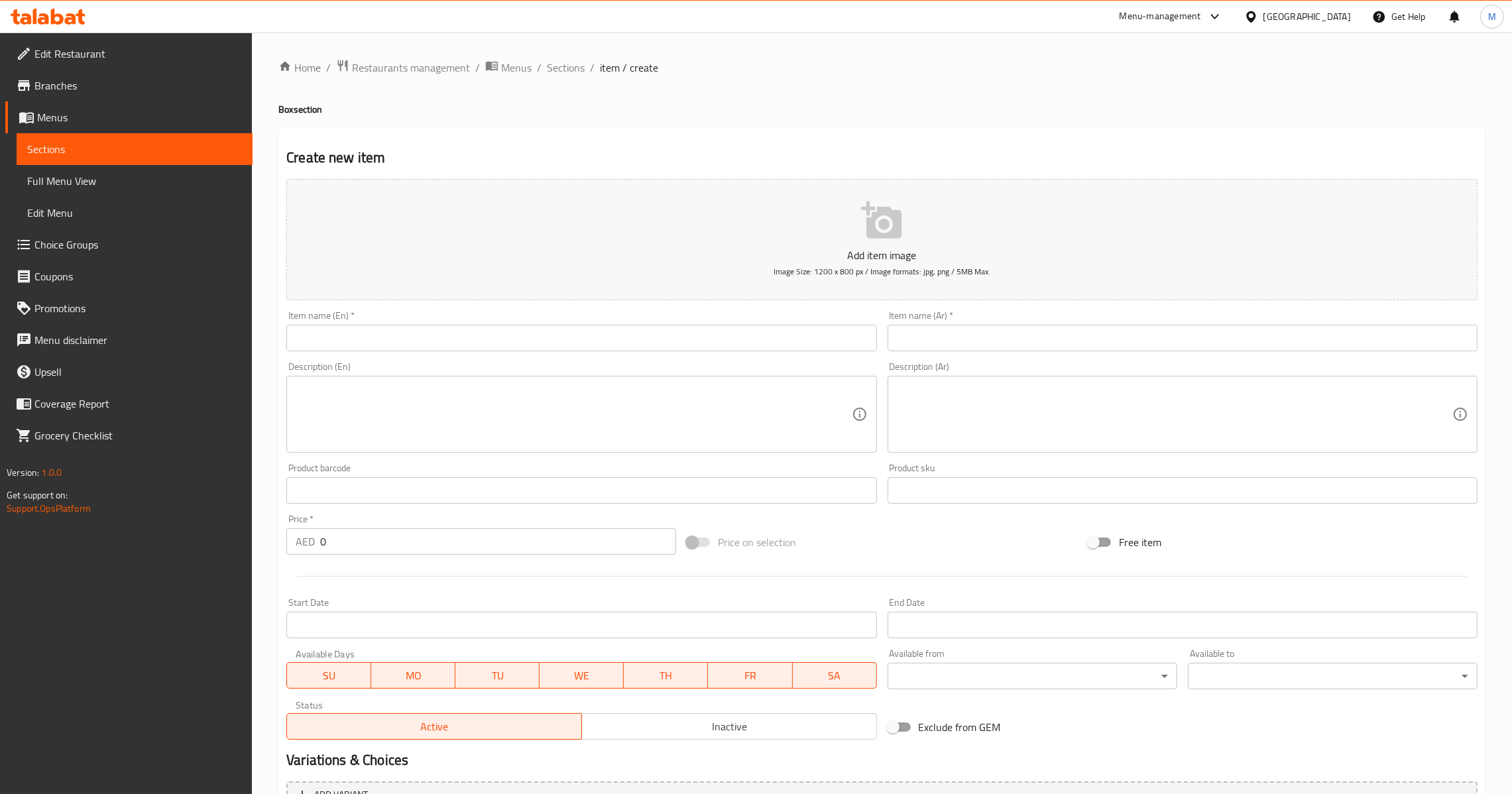
click at [1098, 401] on textarea at bounding box center [1174, 414] width 556 height 63
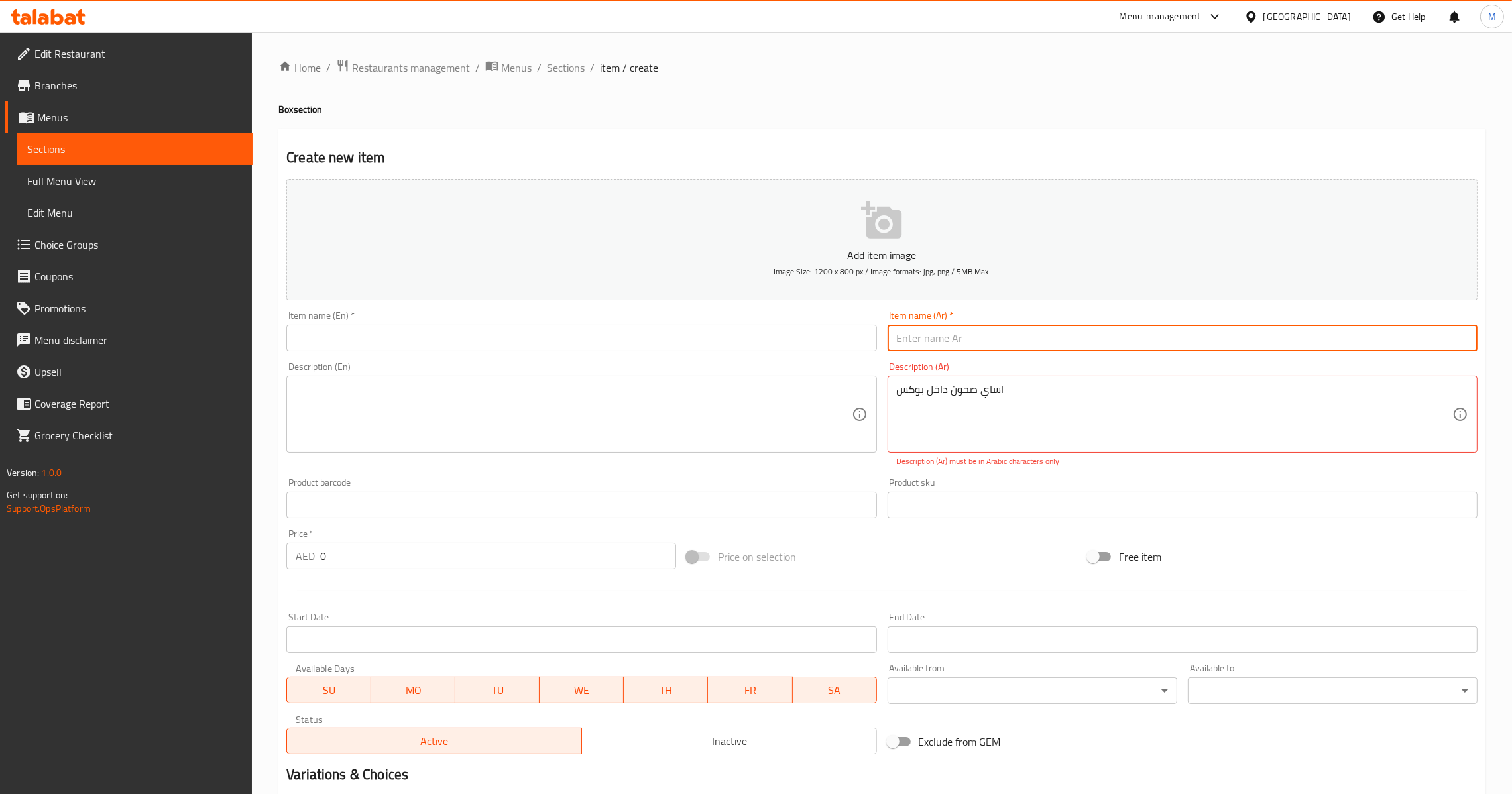
click at [1091, 348] on input "text" at bounding box center [1182, 339] width 590 height 27
click at [938, 338] on input "اساي صحن بوكس" at bounding box center [1182, 339] width 590 height 27
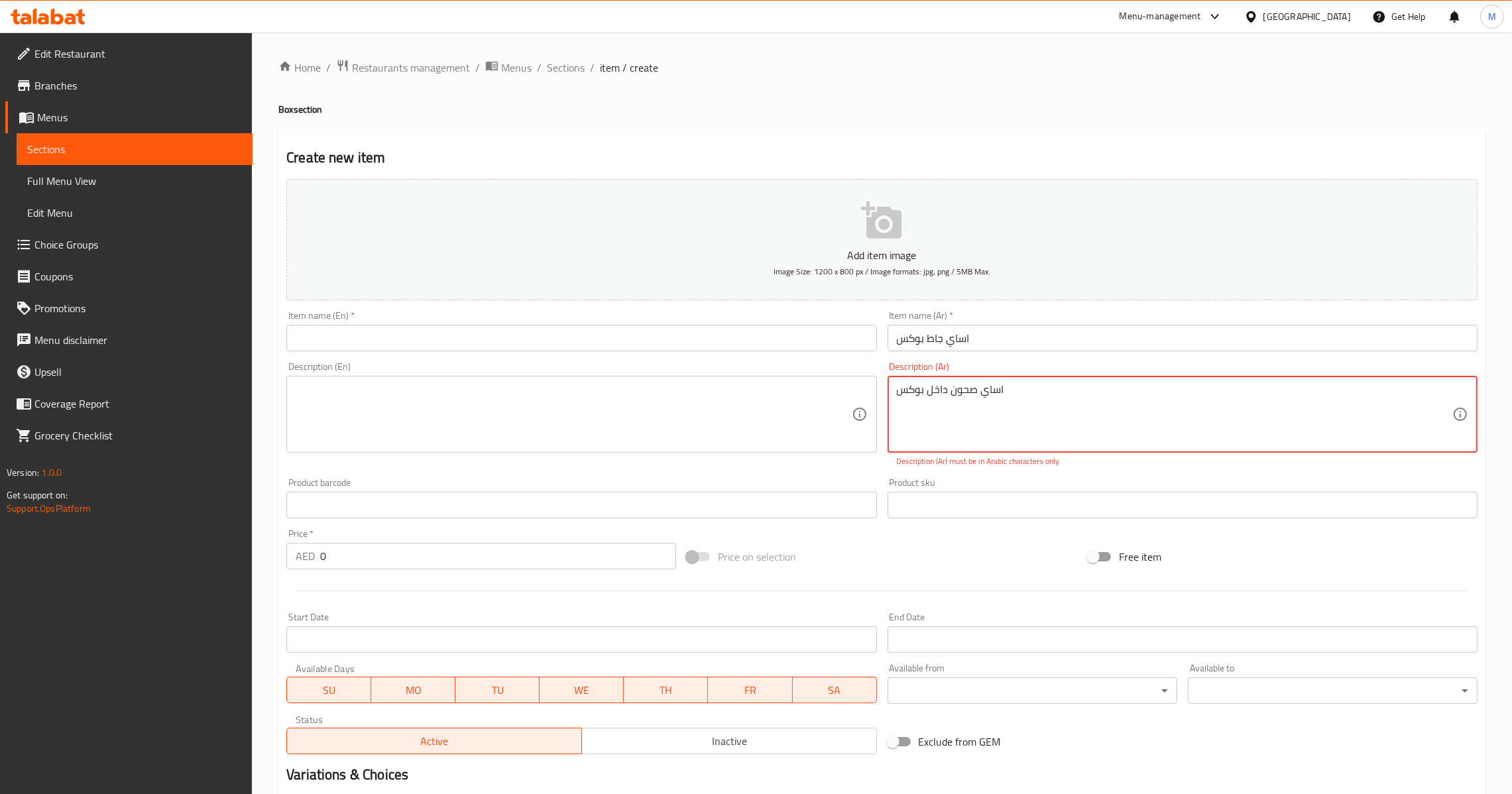
click at [969, 396] on textarea "اساي صحون داخل بوکس" at bounding box center [1174, 414] width 556 height 63
click at [560, 307] on div "Item name (En)   * Item name (En) *" at bounding box center [581, 331] width 600 height 51
click at [558, 325] on input "text" at bounding box center [581, 339] width 590 height 27
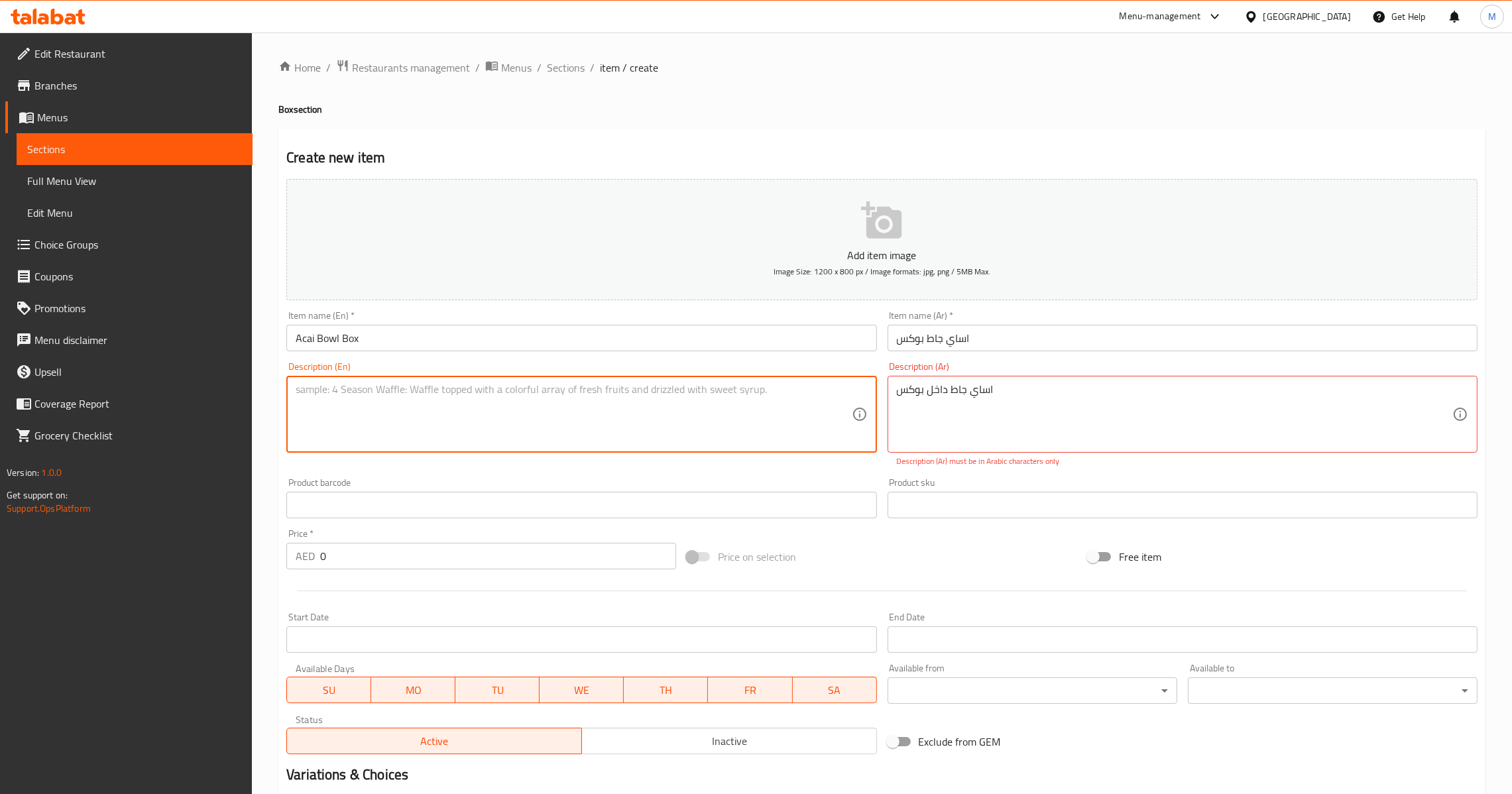
click at [527, 414] on textarea at bounding box center [573, 414] width 556 height 63
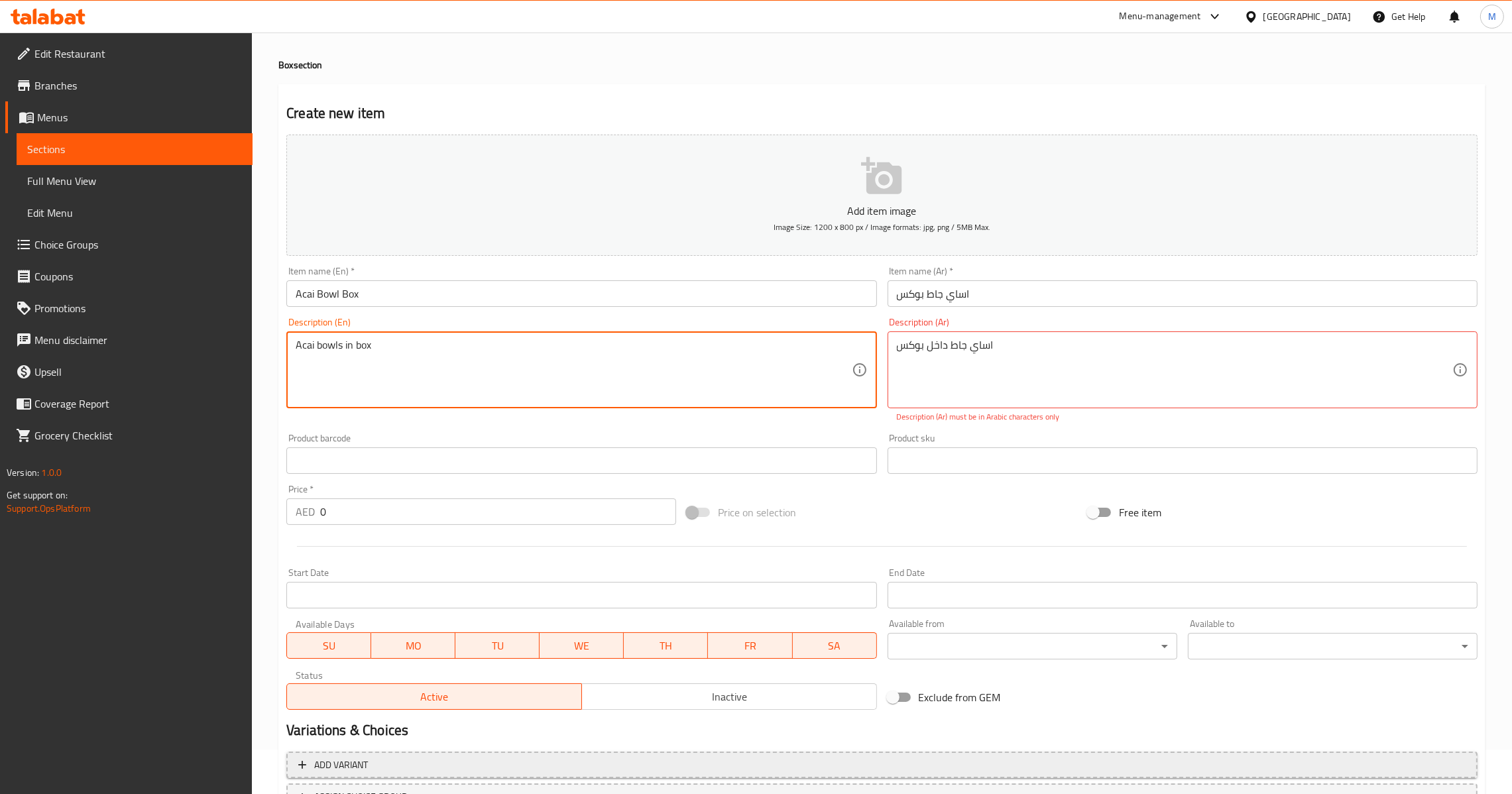
scroll to position [154, 0]
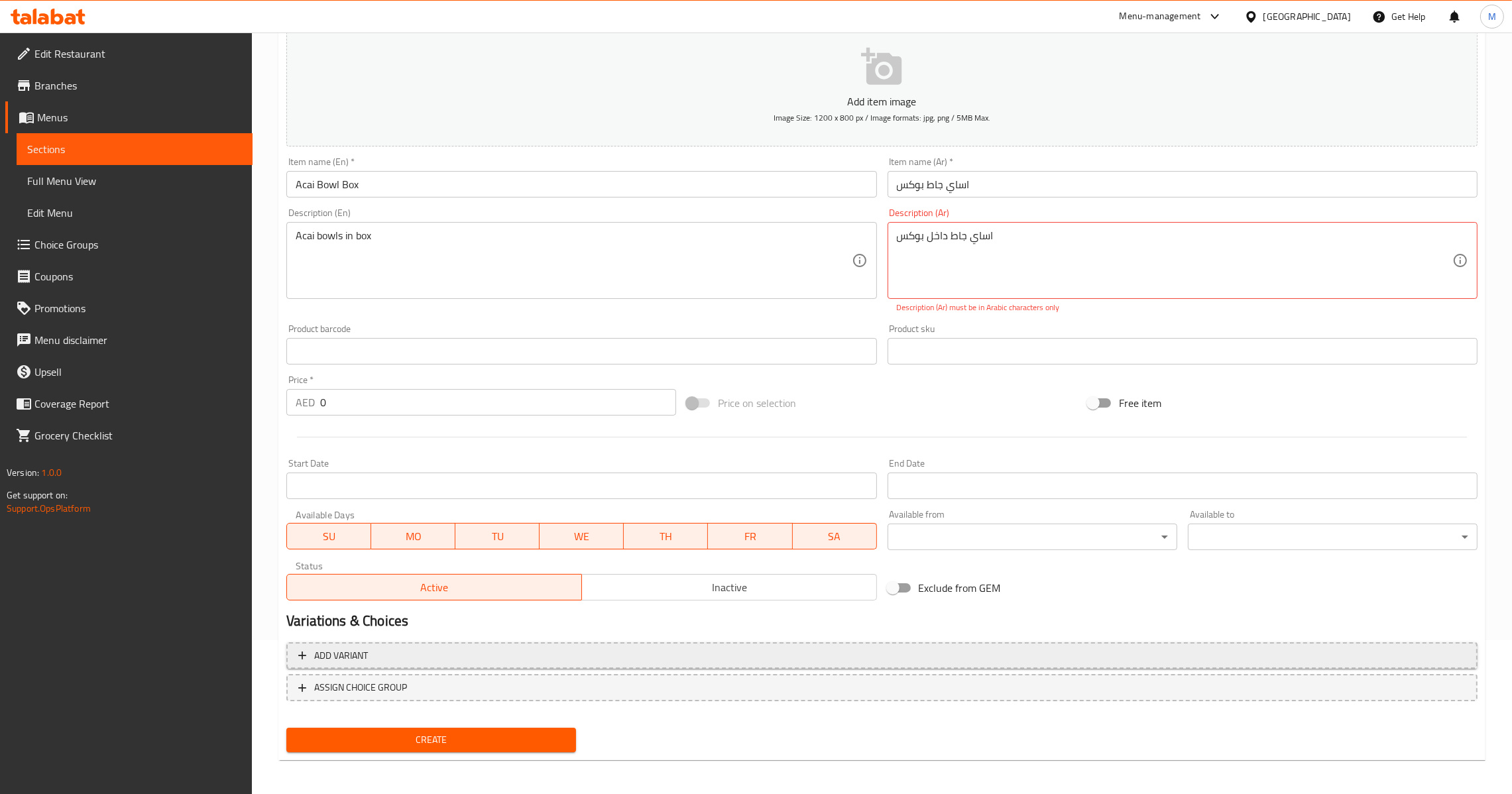
click at [815, 650] on span "Add variant" at bounding box center [882, 656] width 1167 height 16
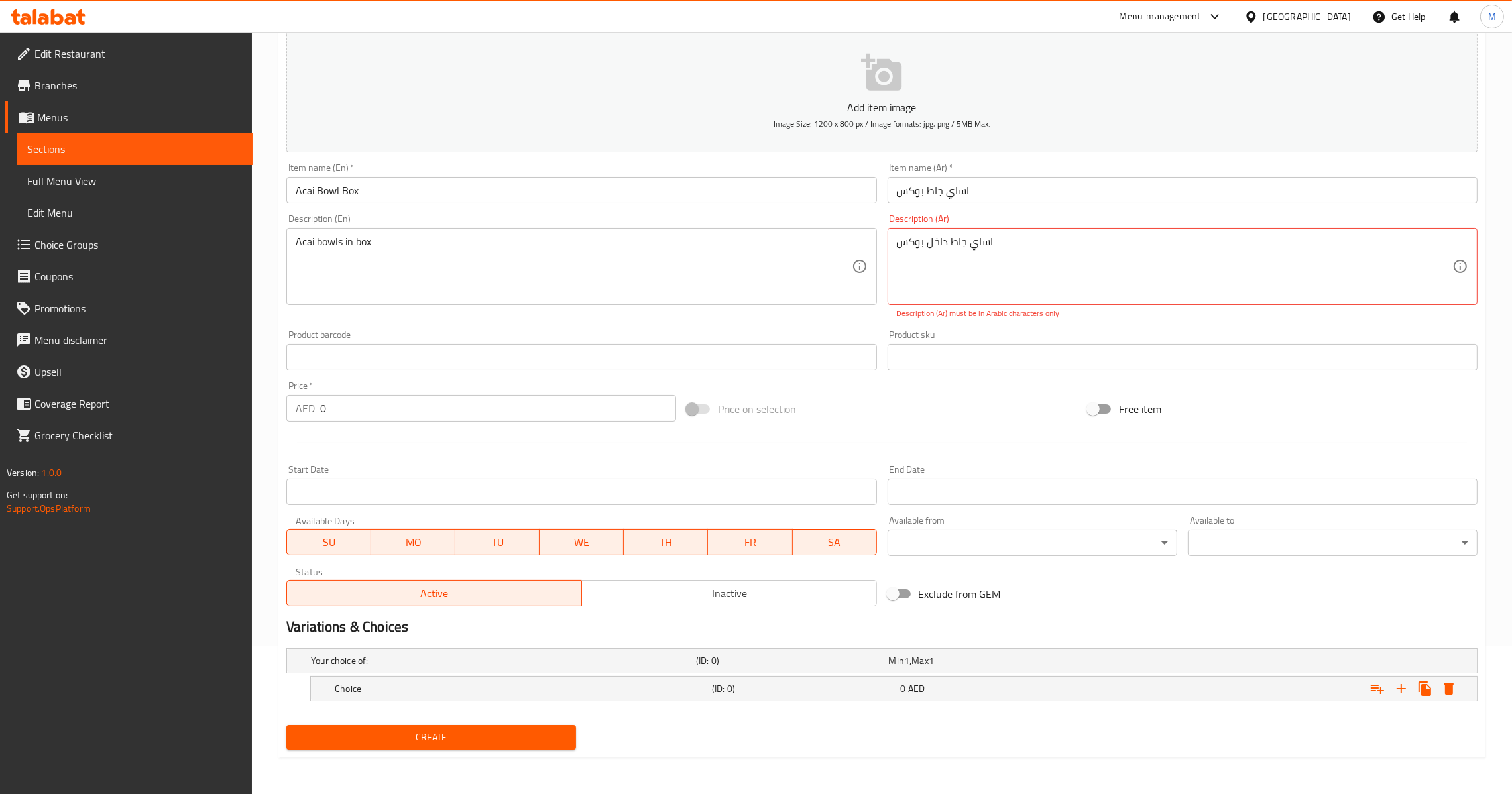
click at [815, 652] on div "(ID: 0)" at bounding box center [789, 661] width 192 height 19
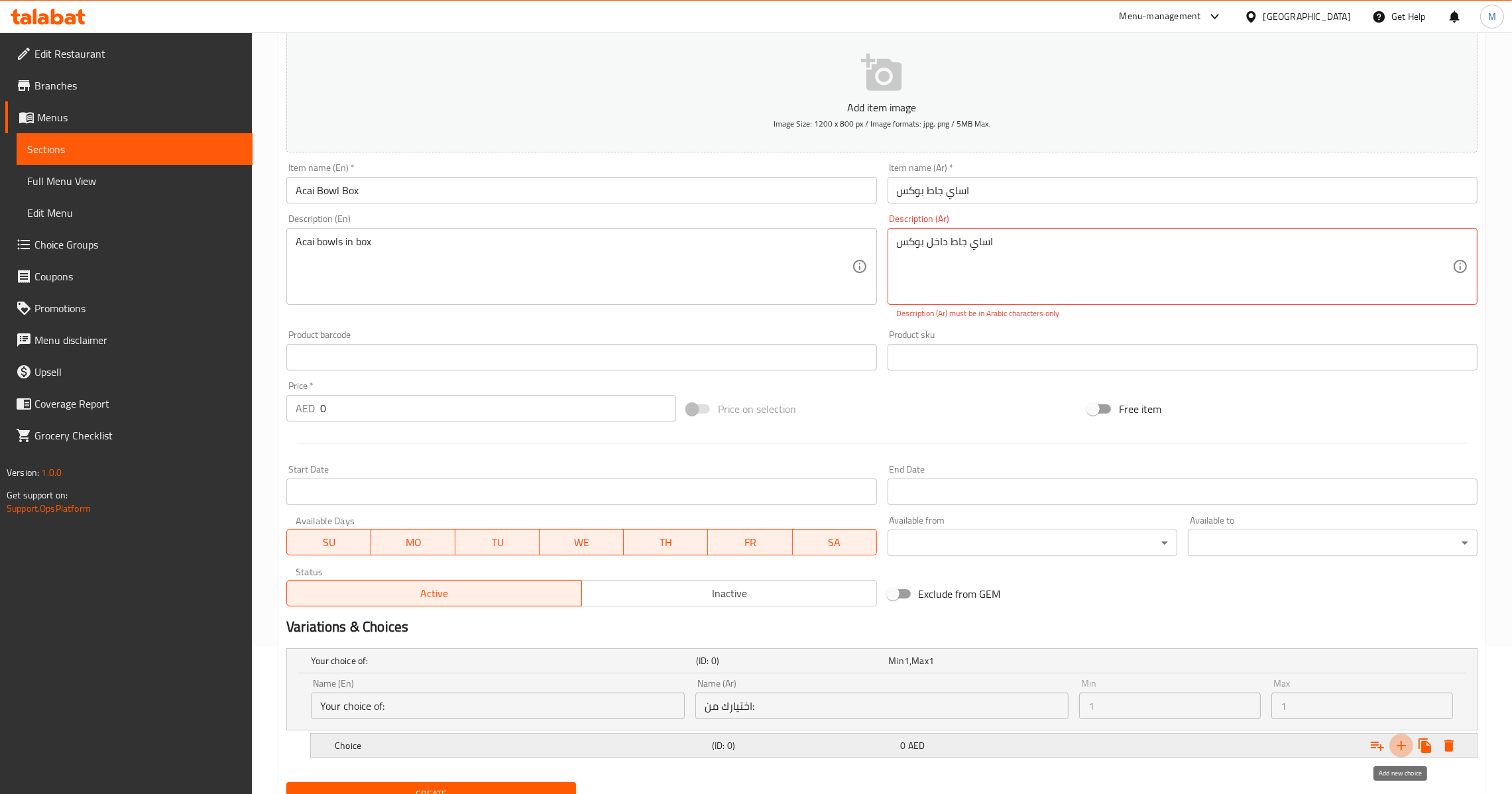
click at [1406, 747] on icon "Expand" at bounding box center [1401, 746] width 16 height 16
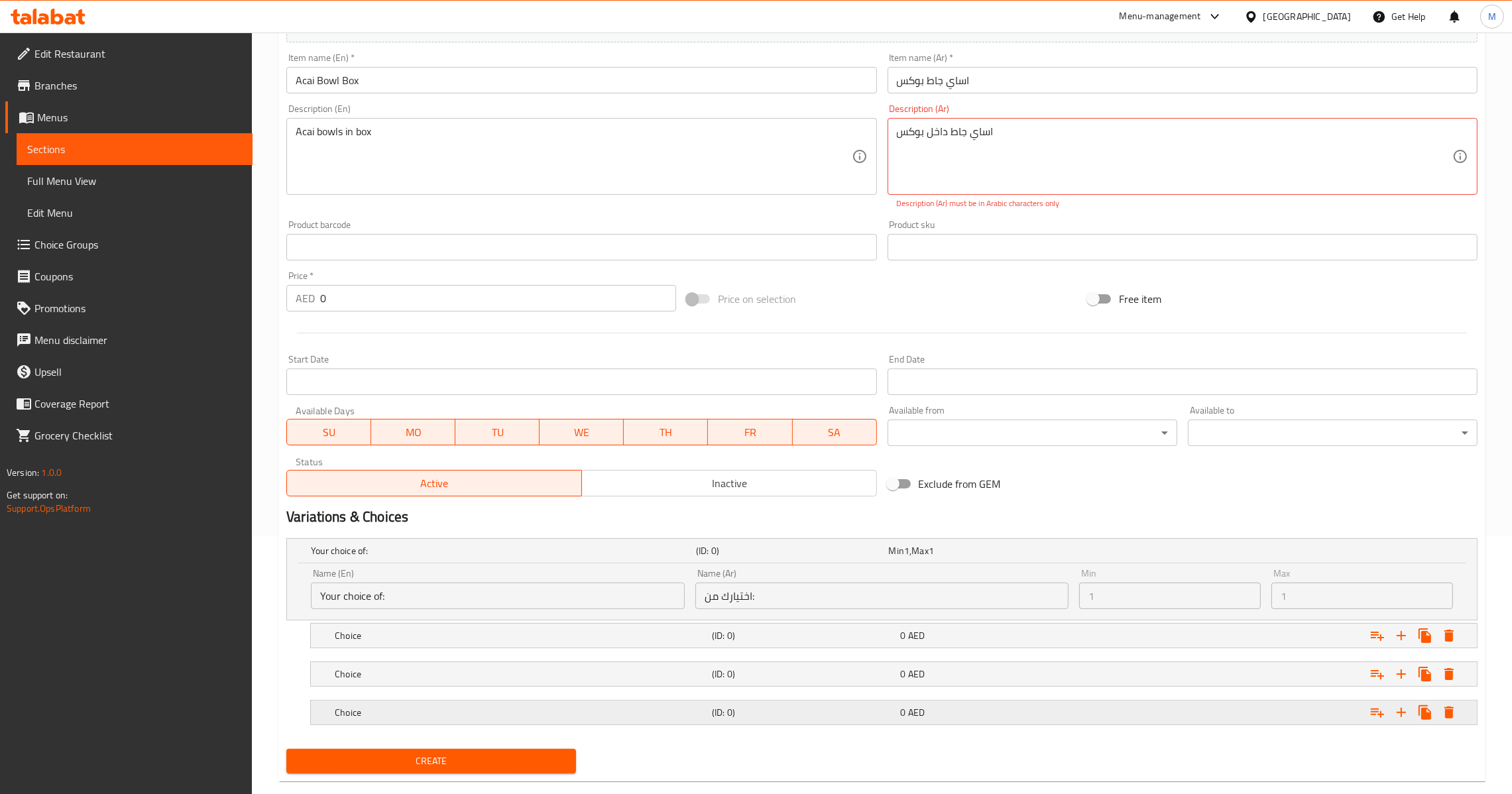
scroll to position [282, 0]
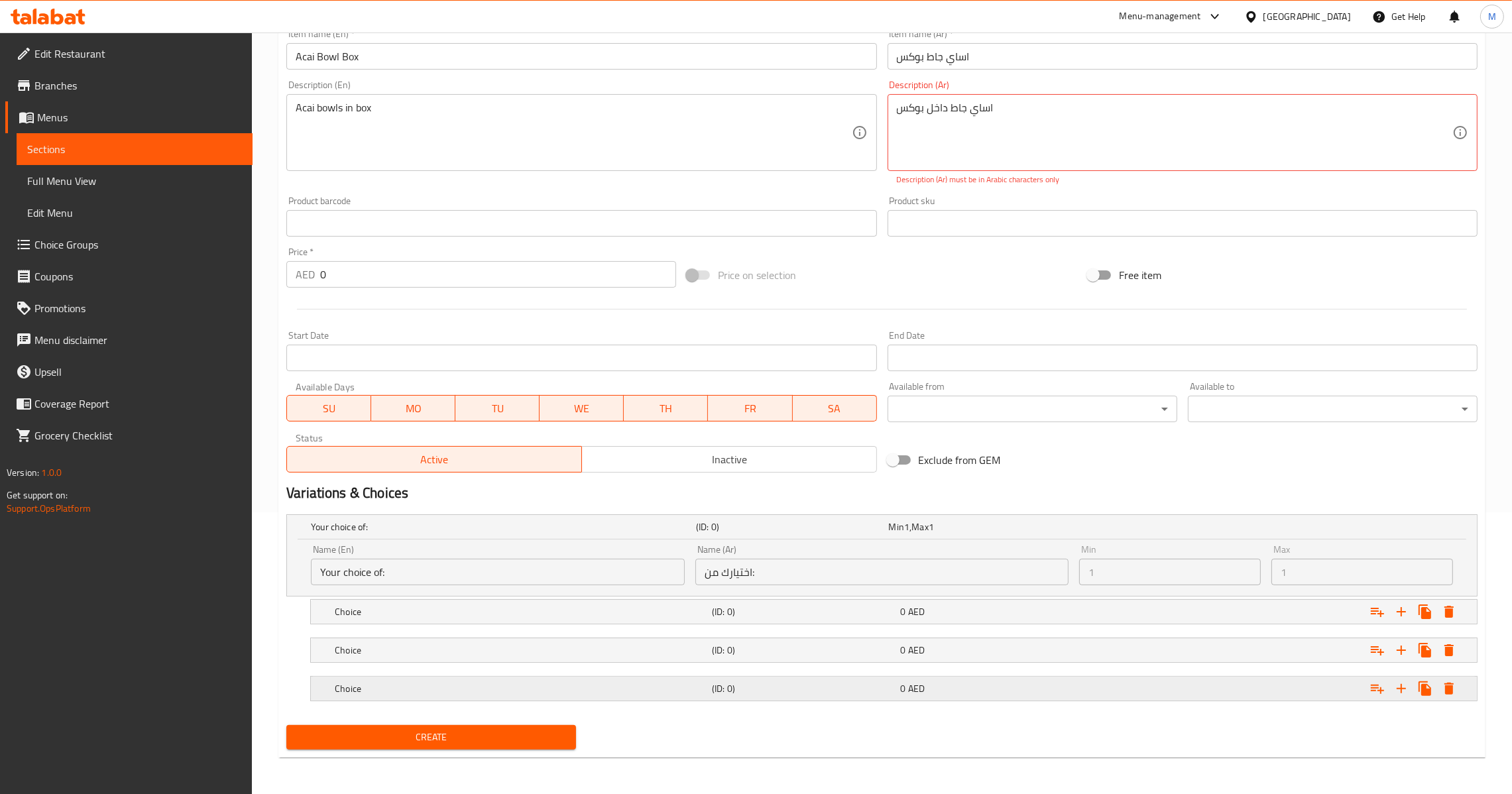
click at [966, 534] on div "0 AED" at bounding box center [982, 527] width 187 height 13
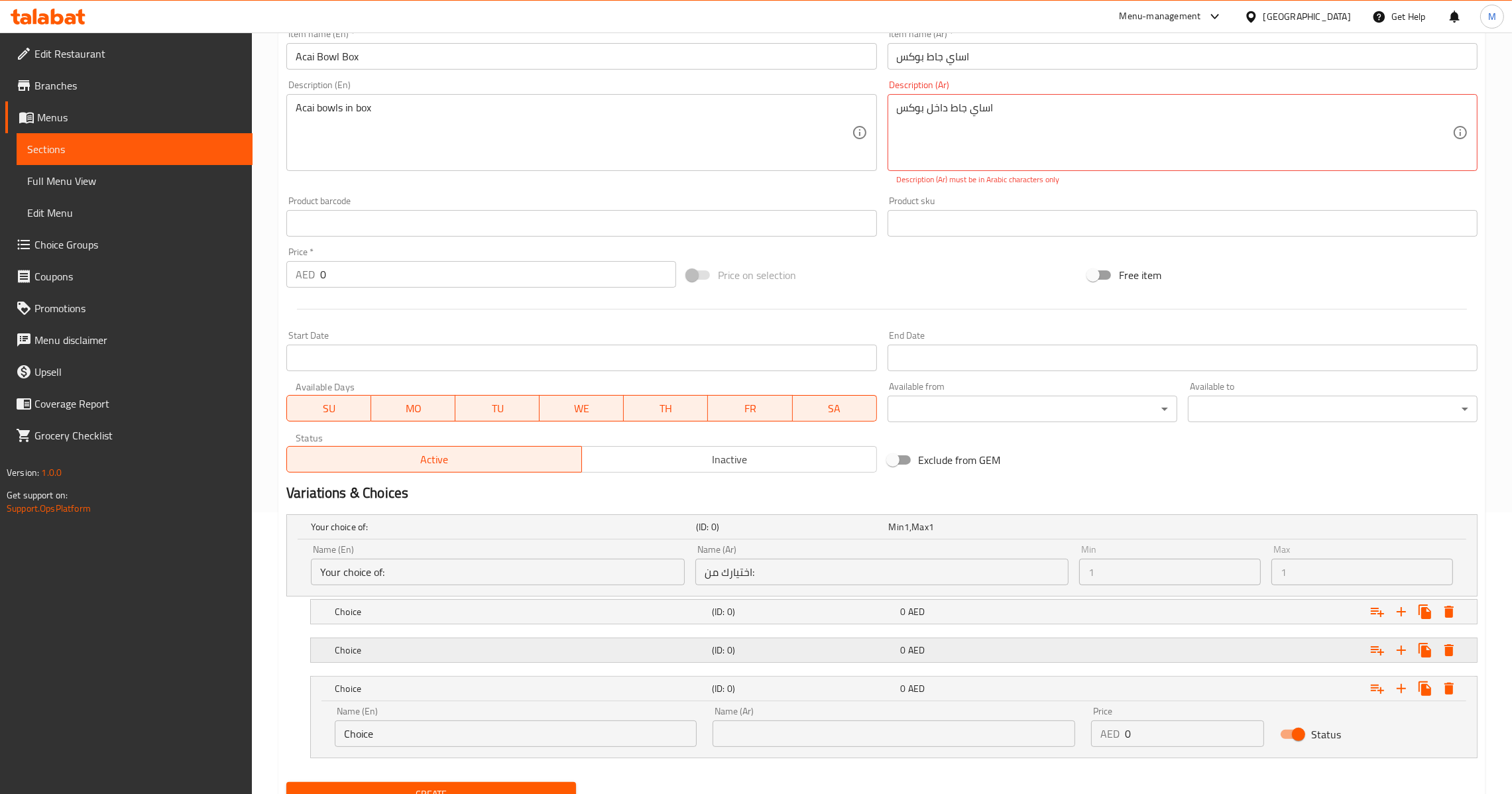
click at [971, 534] on div "0 AED" at bounding box center [982, 527] width 187 height 13
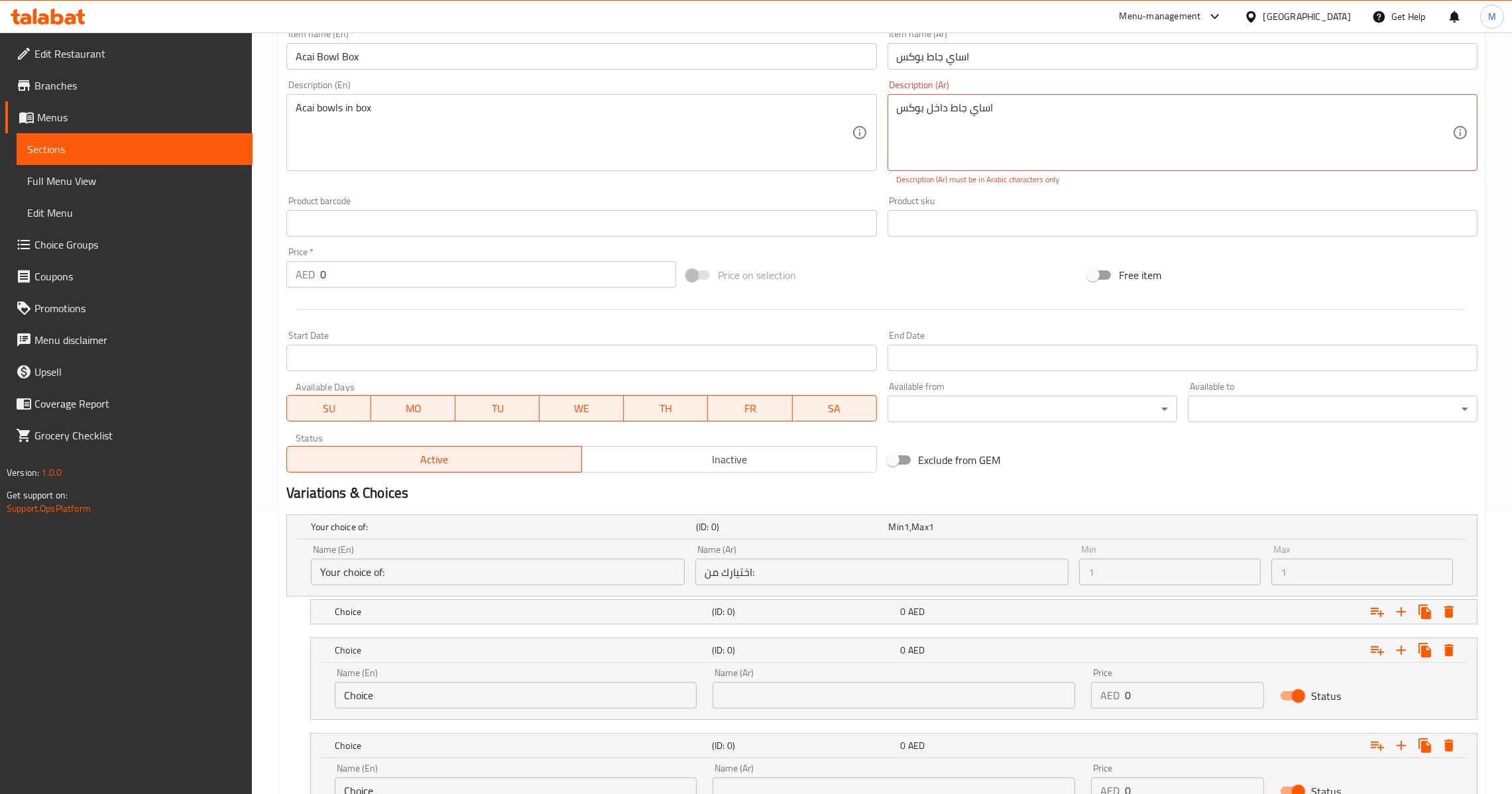
click at [981, 633] on nav at bounding box center [882, 633] width 1191 height 10
click at [993, 534] on div "0 AED" at bounding box center [982, 527] width 187 height 13
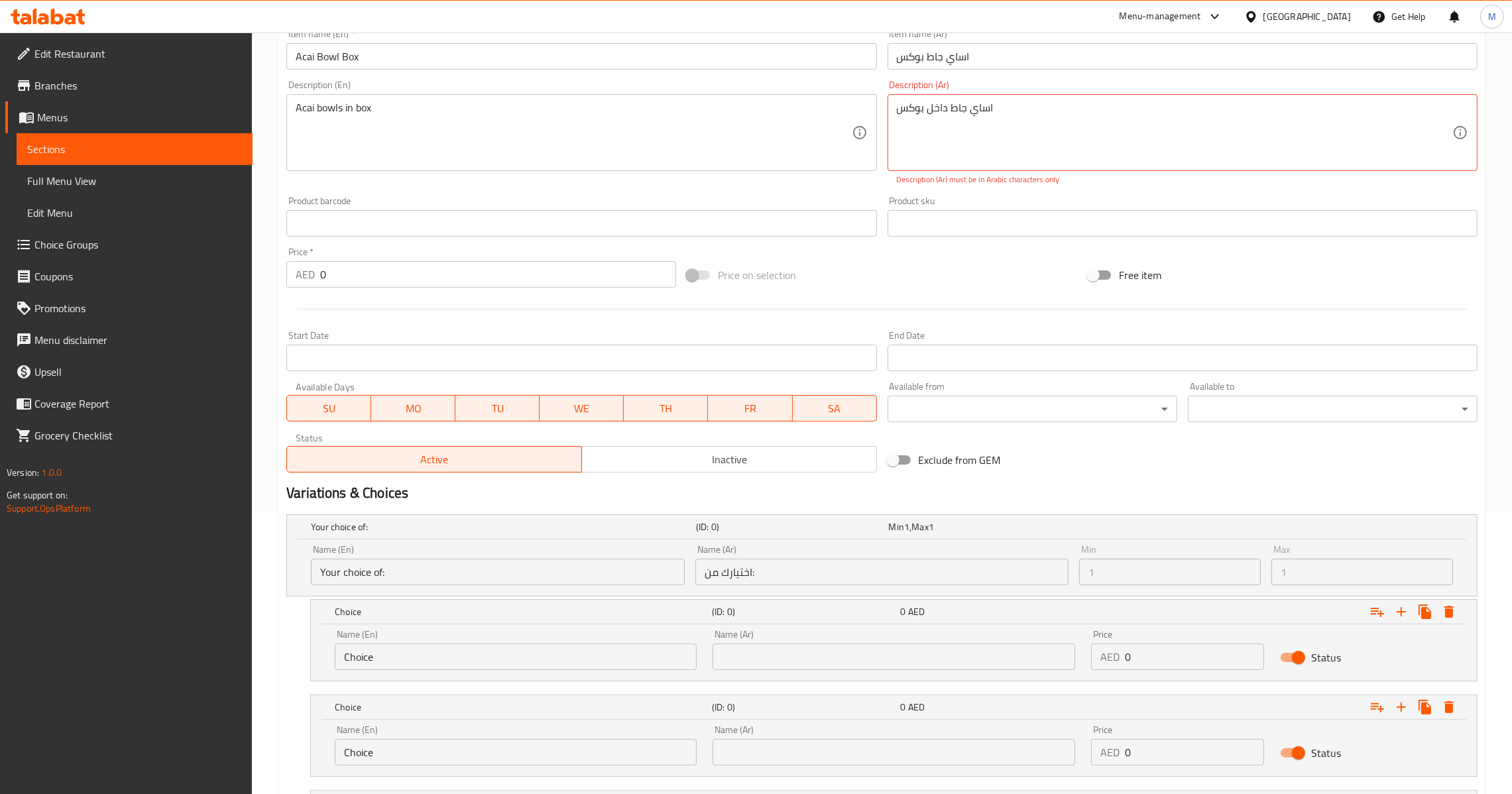
click at [793, 653] on input "text" at bounding box center [894, 657] width 362 height 27
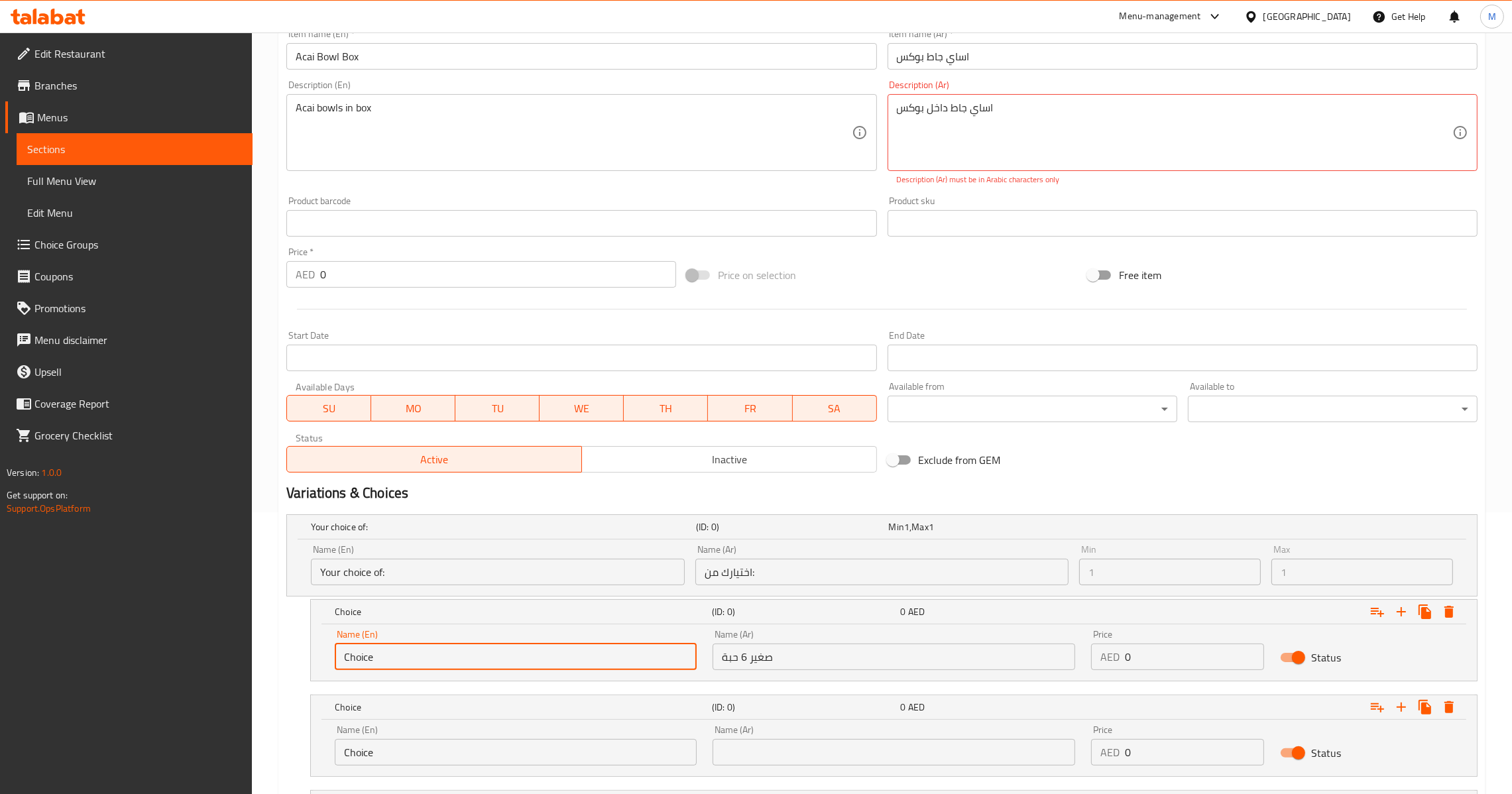
click at [470, 659] on input "Choice" at bounding box center [516, 657] width 362 height 27
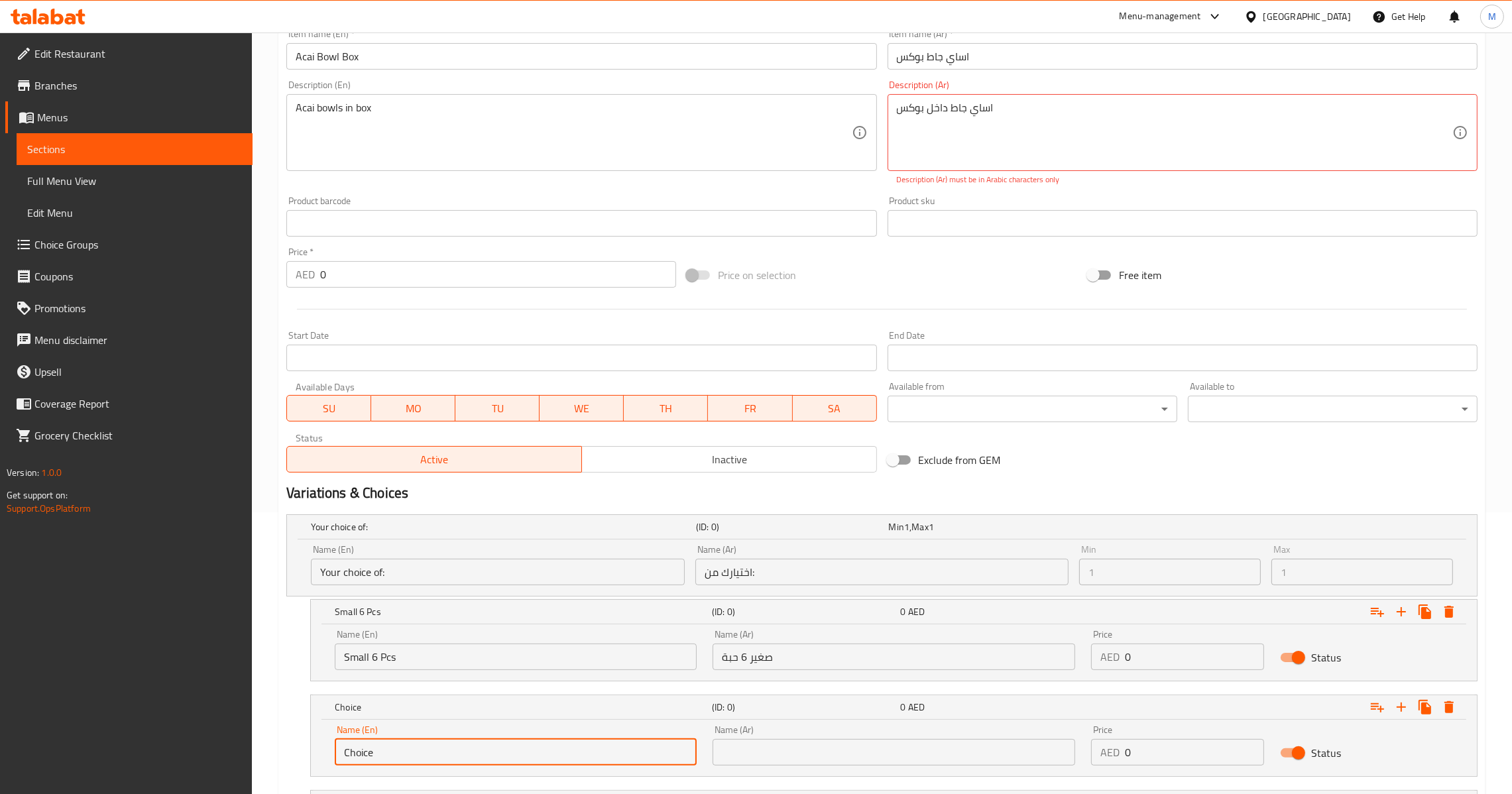
click at [467, 744] on input "Choice" at bounding box center [516, 752] width 362 height 27
click at [757, 751] on input "text" at bounding box center [894, 752] width 362 height 27
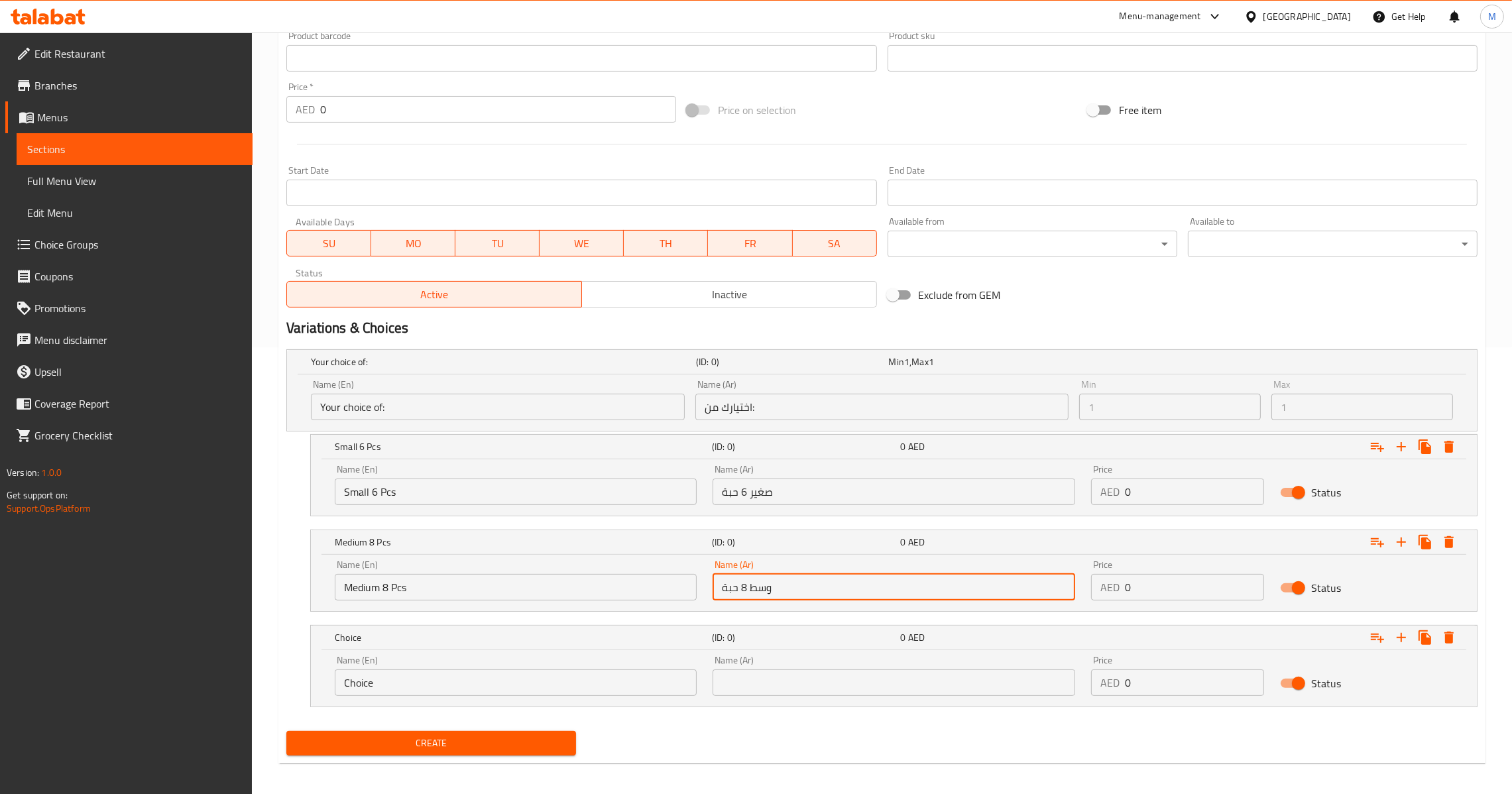
scroll to position [452, 0]
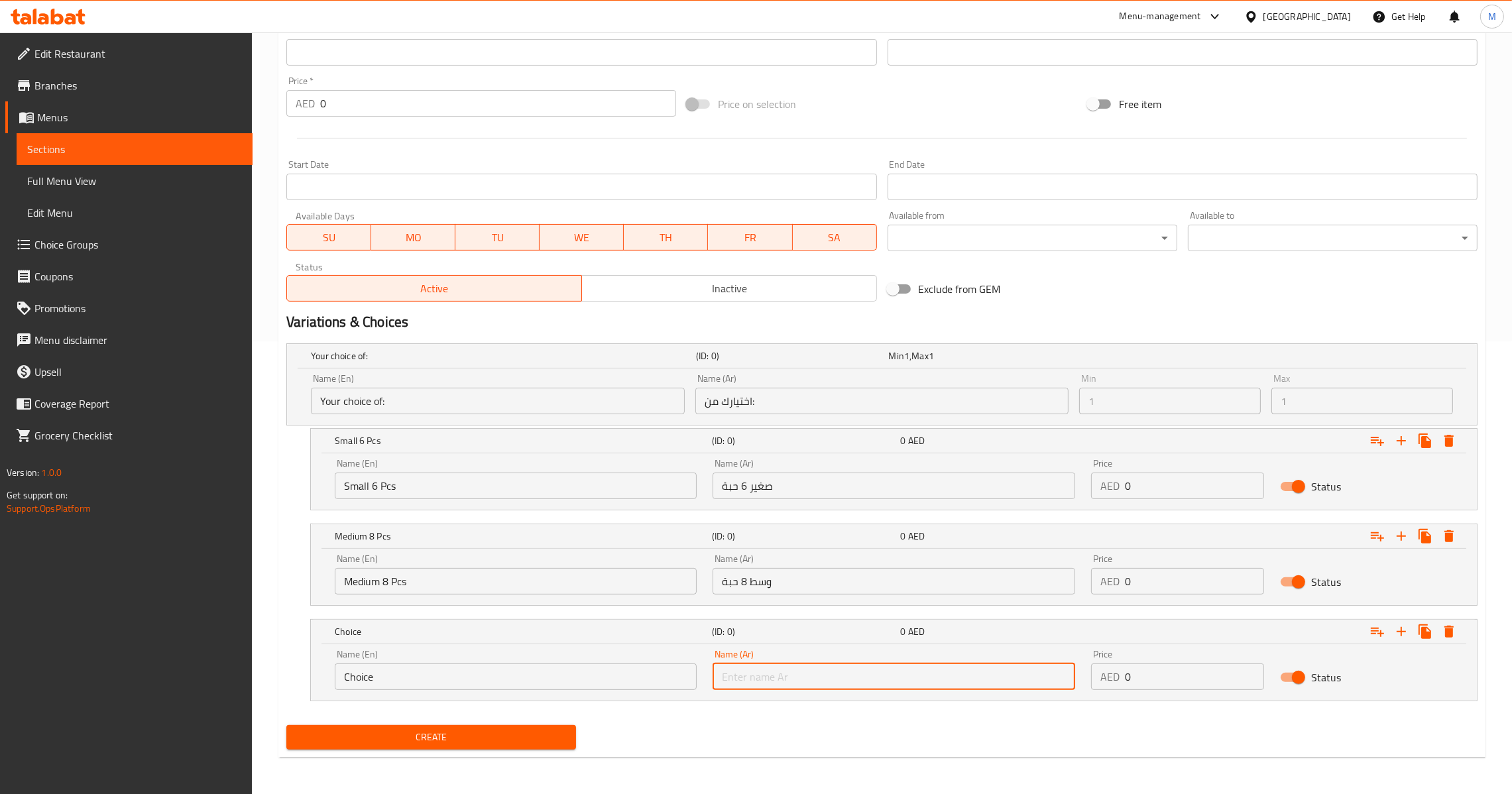
click at [810, 665] on input "text" at bounding box center [894, 677] width 362 height 27
click at [742, 679] on input "كبير 10قطع" at bounding box center [894, 677] width 362 height 27
click at [591, 664] on input "Choice" at bounding box center [516, 677] width 362 height 27
click at [755, 676] on input "كبير 10قطع" at bounding box center [894, 677] width 362 height 27
click at [556, 667] on input "Choice" at bounding box center [516, 677] width 362 height 27
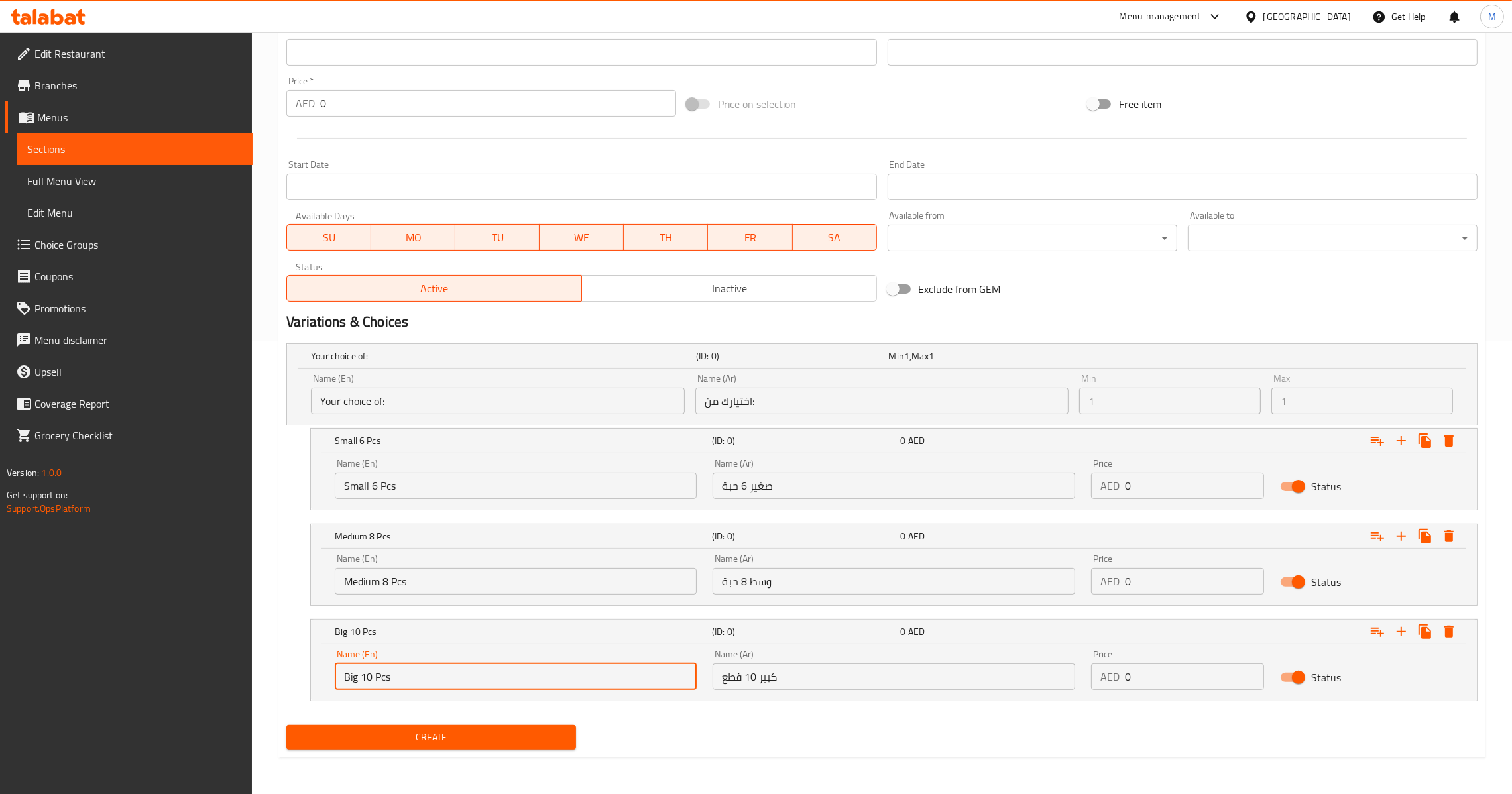
click at [1127, 575] on input "0" at bounding box center [1194, 581] width 139 height 27
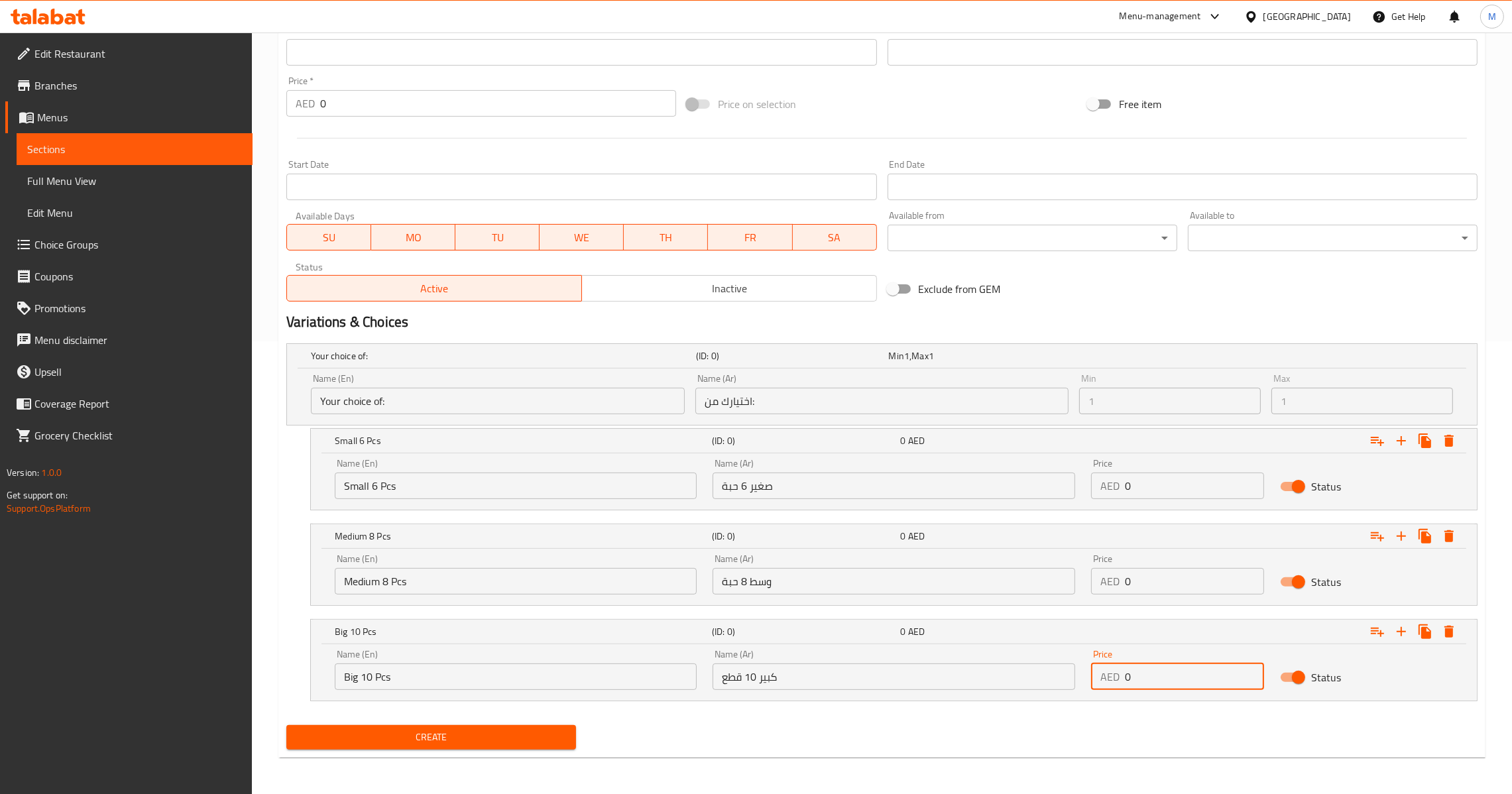
click at [1127, 677] on input "0" at bounding box center [1194, 677] width 139 height 27
click at [1144, 680] on input "20" at bounding box center [1194, 677] width 139 height 27
drag, startPoint x: 1140, startPoint y: 576, endPoint x: 1055, endPoint y: 572, distance: 85.1
click at [1055, 572] on div "Name (En) Medium 8 Pcs Name (En) Name (Ar) وسط 8 حبة Name (Ar) Price AED 0 Pric…" at bounding box center [894, 574] width 1134 height 57
drag, startPoint x: 1152, startPoint y: 481, endPoint x: 1001, endPoint y: 487, distance: 151.1
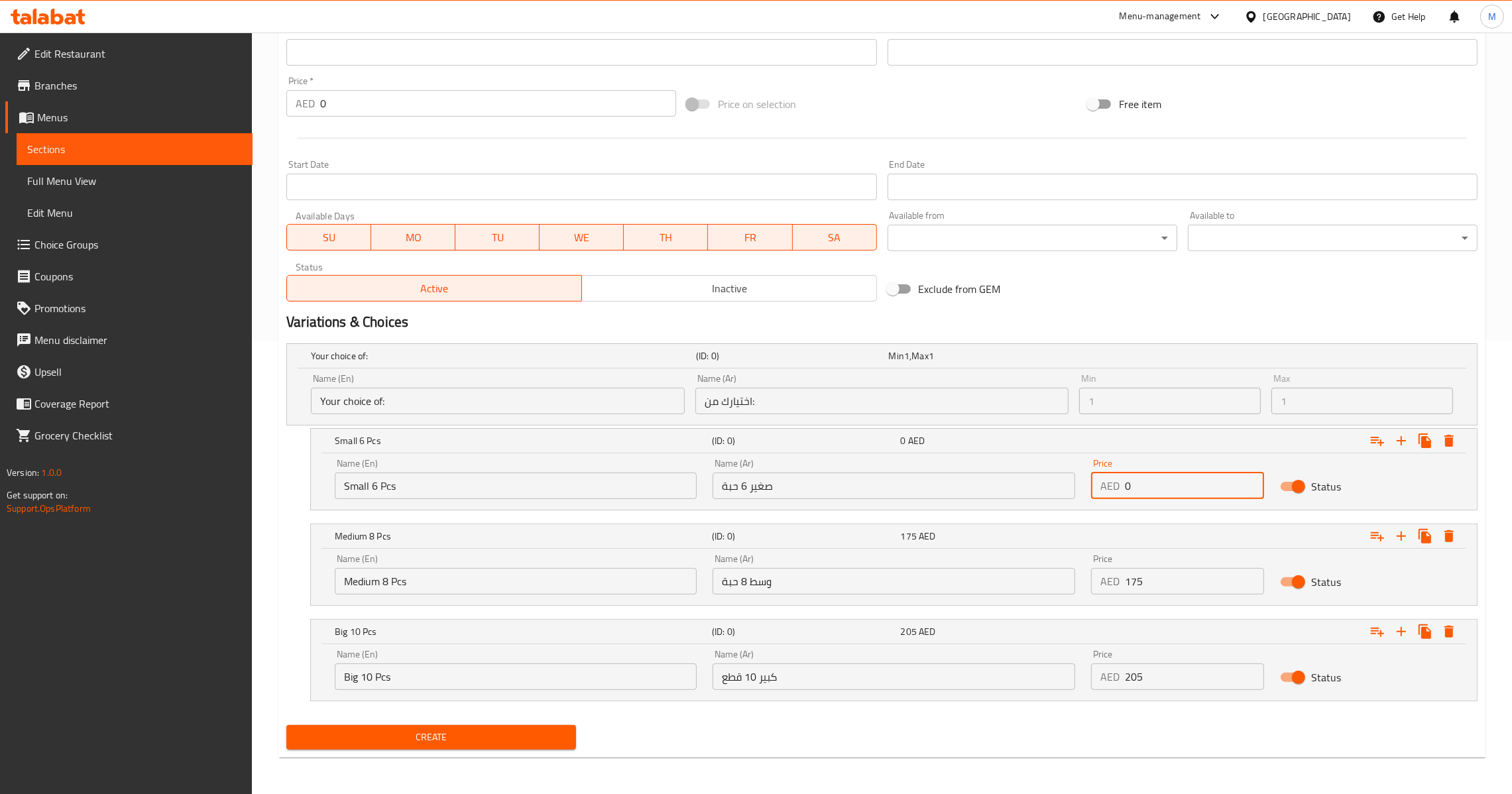
click at [1001, 487] on div "Name (En) Small 6 Pcs Name (En) Name (Ar) صغير 6 حبة Name (Ar) Price AED 0 Pric…" at bounding box center [894, 479] width 1134 height 57
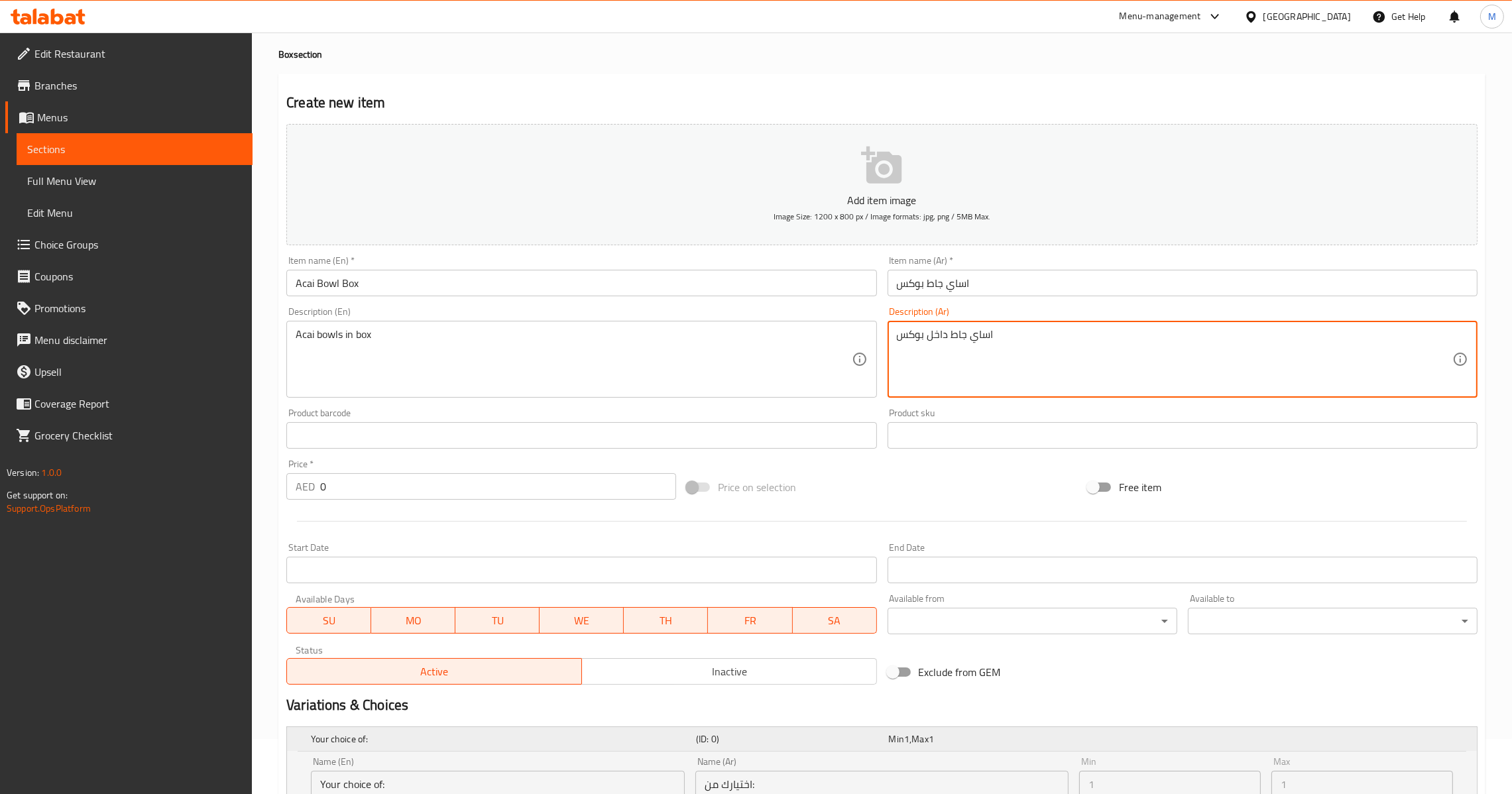
scroll to position [438, 0]
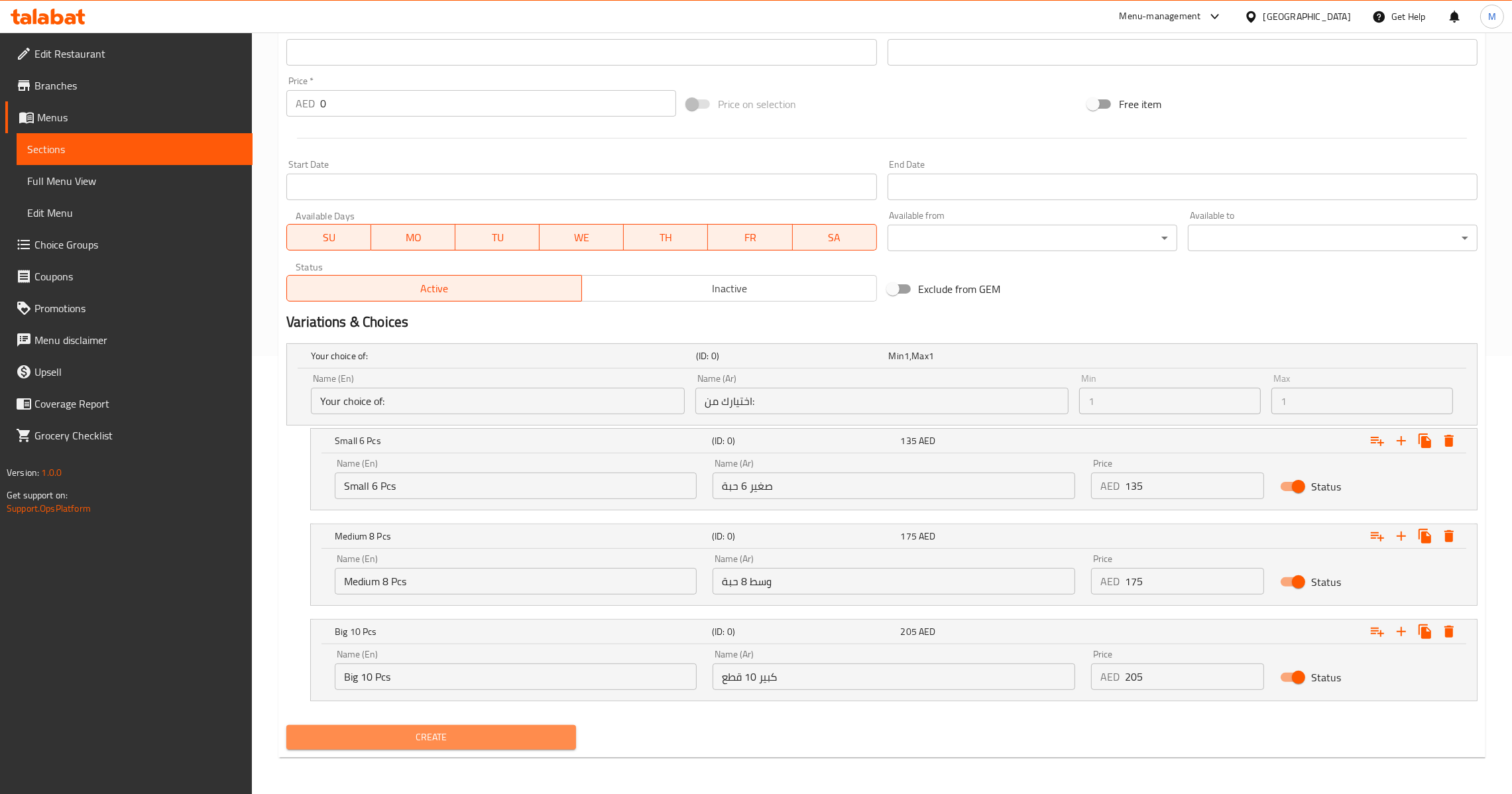
click at [437, 738] on span "Create" at bounding box center [431, 737] width 269 height 16
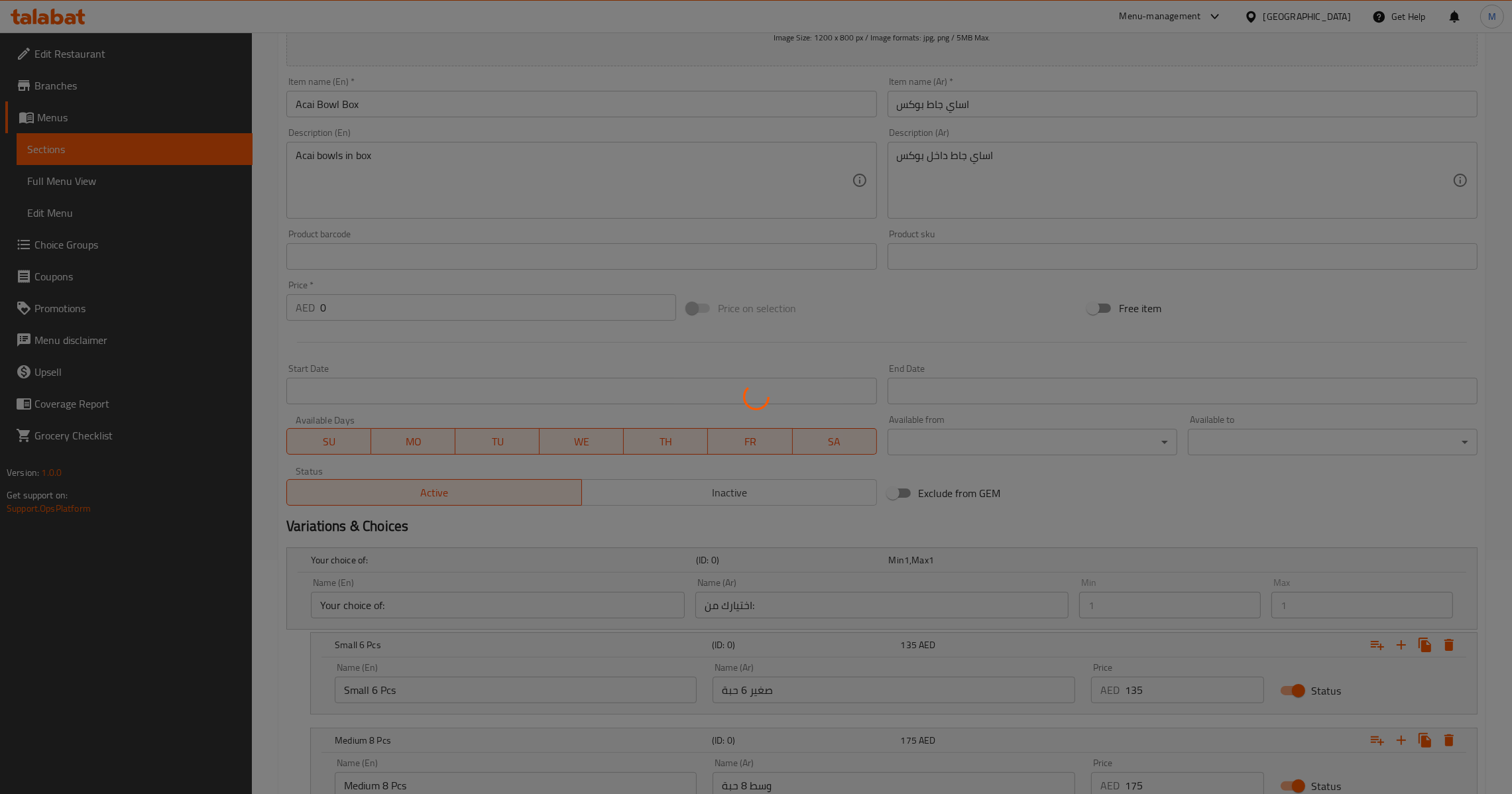
scroll to position [0, 0]
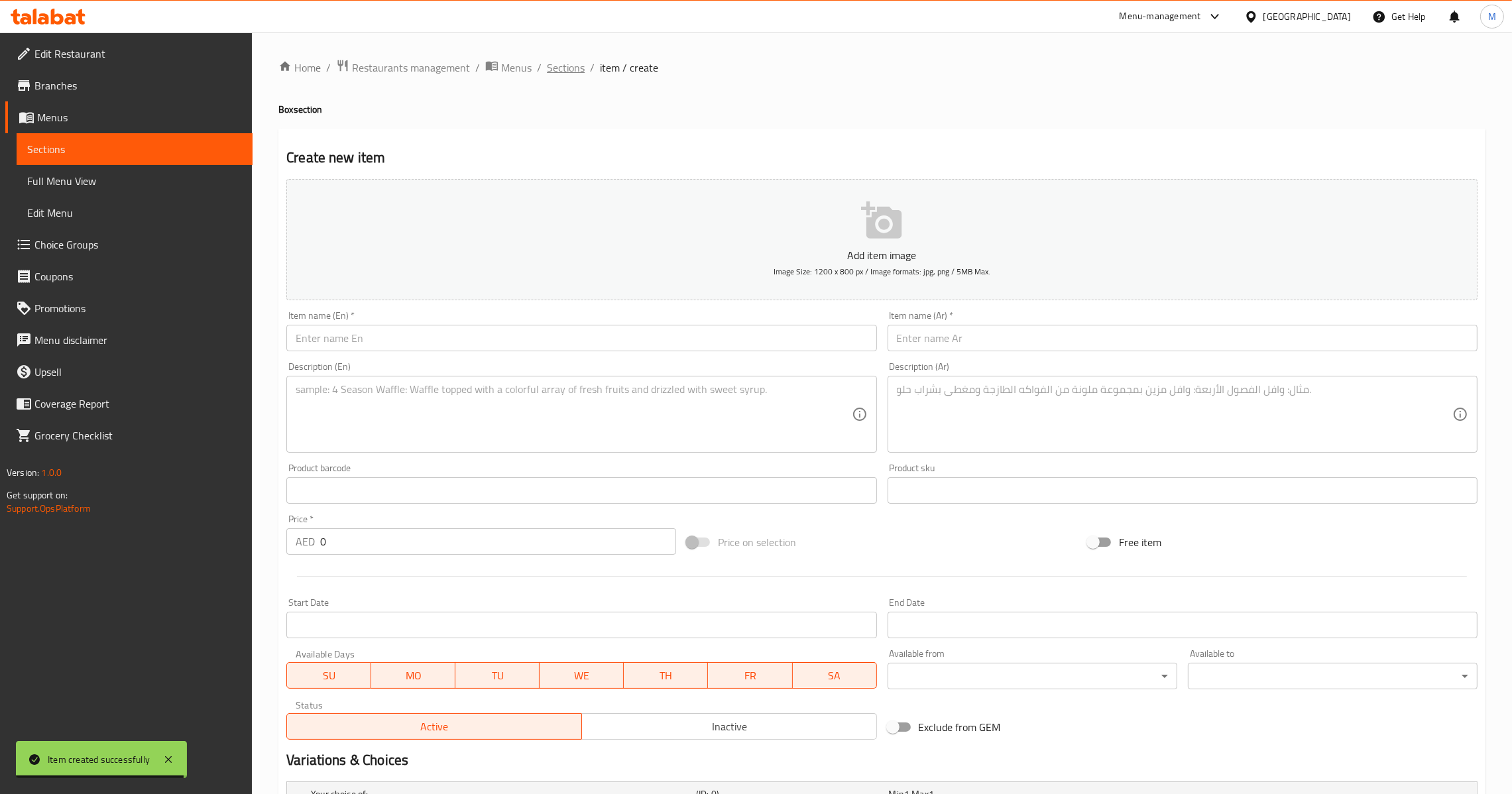
click at [563, 65] on span "Sections" at bounding box center [566, 67] width 38 height 16
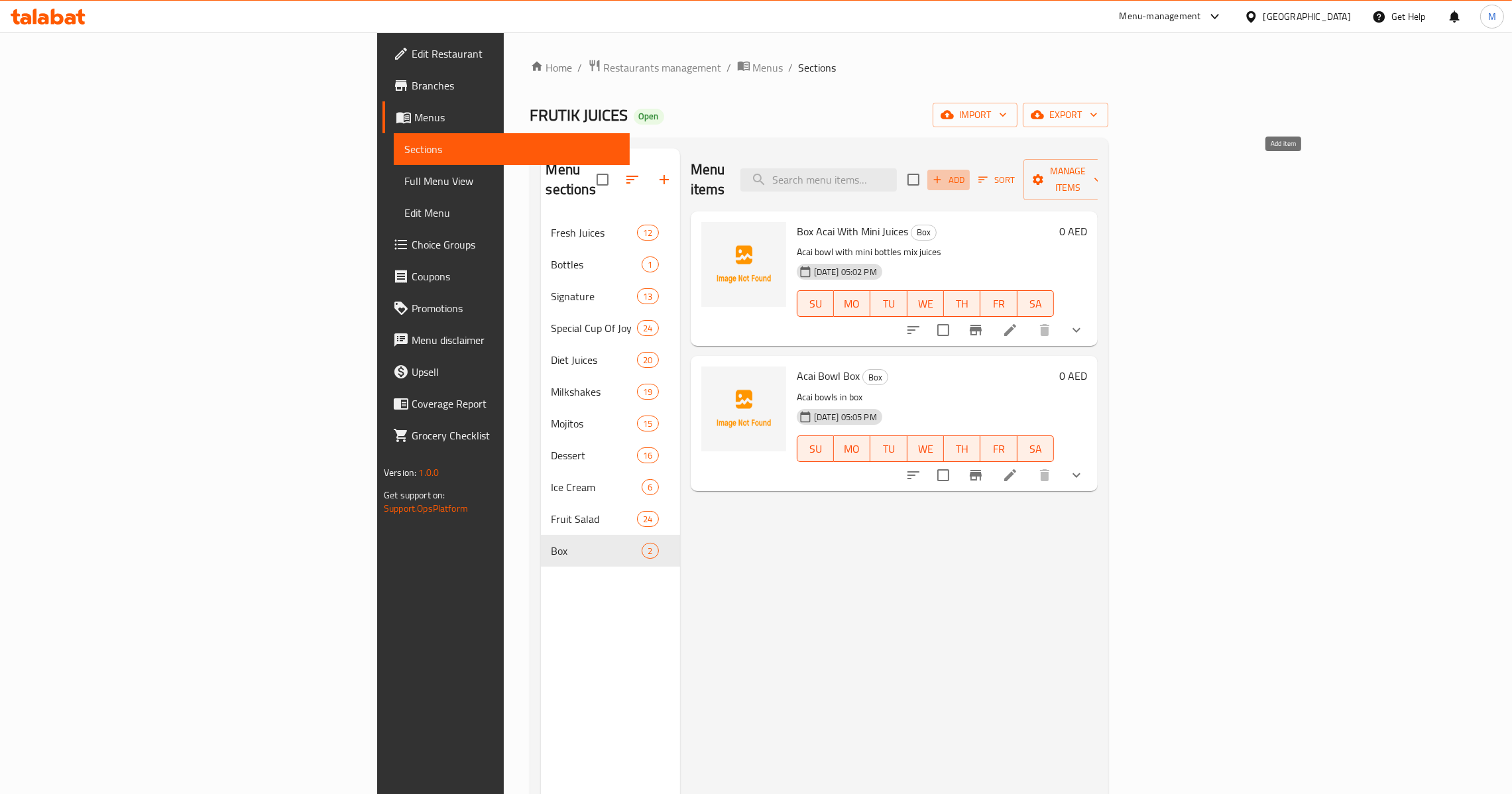
click at [944, 174] on icon "button" at bounding box center [938, 179] width 12 height 12
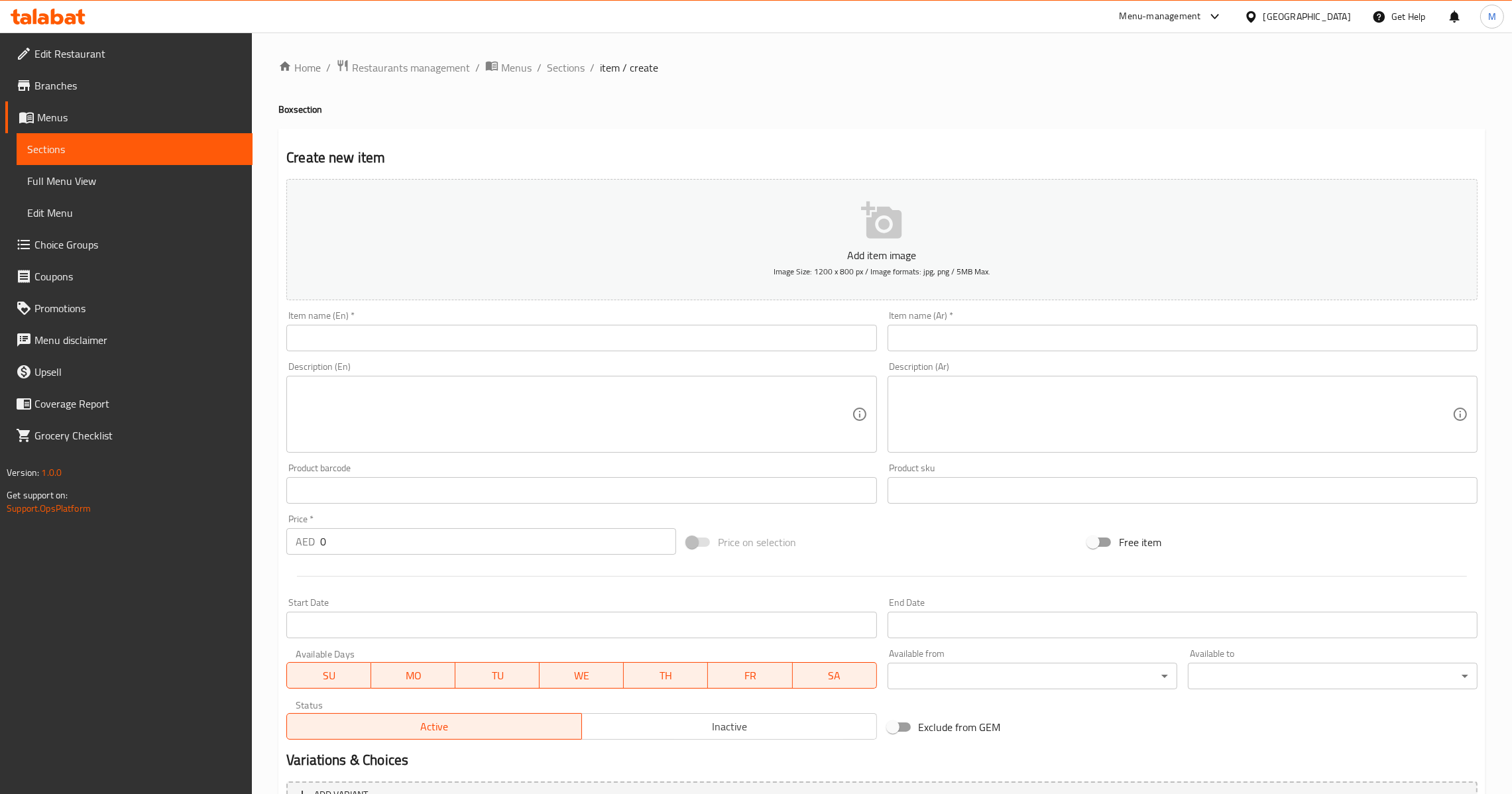
click at [1170, 330] on input "text" at bounding box center [1182, 339] width 590 height 27
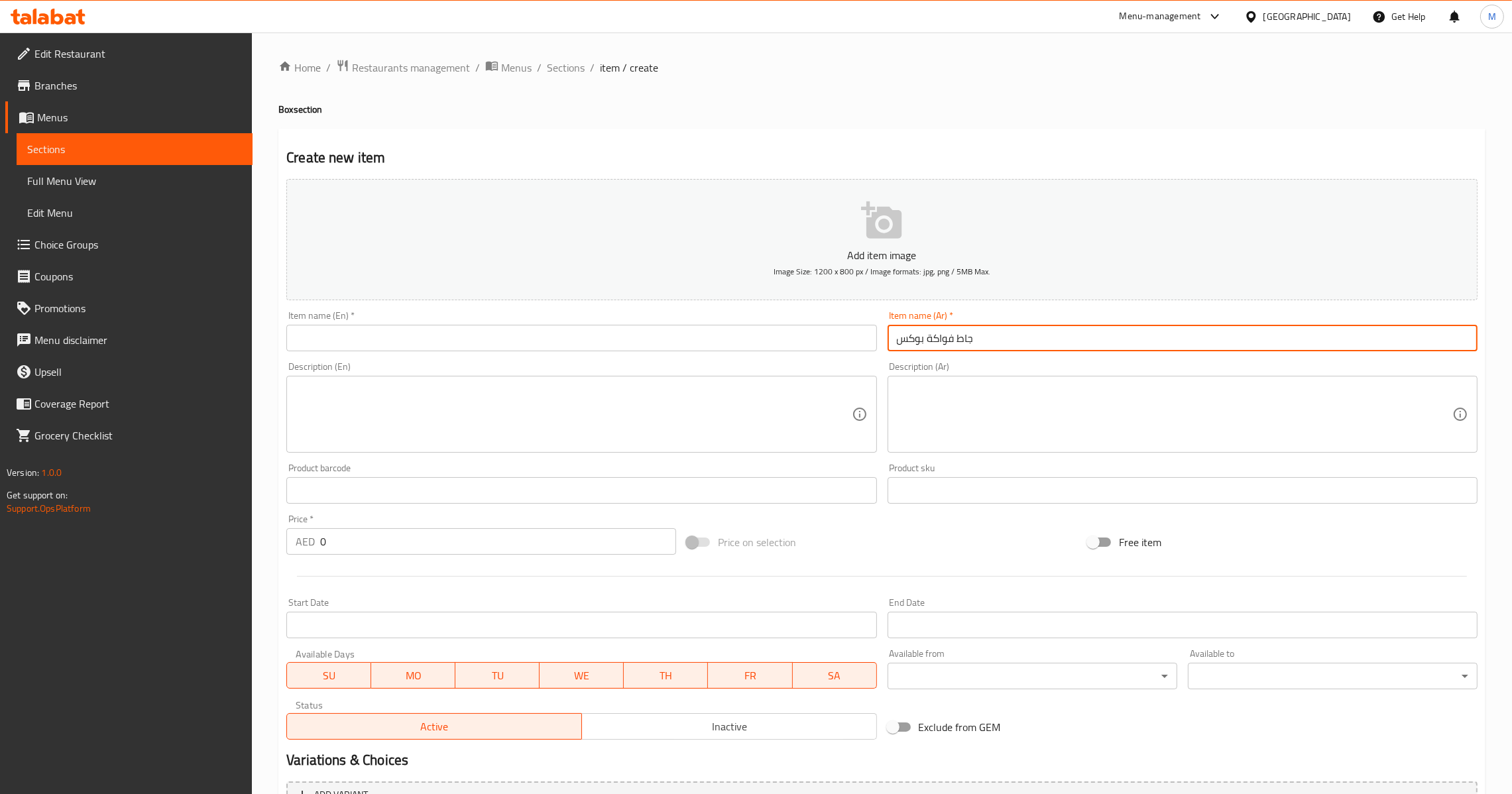
click at [1044, 380] on div "Description (Ar)" at bounding box center [1182, 414] width 590 height 77
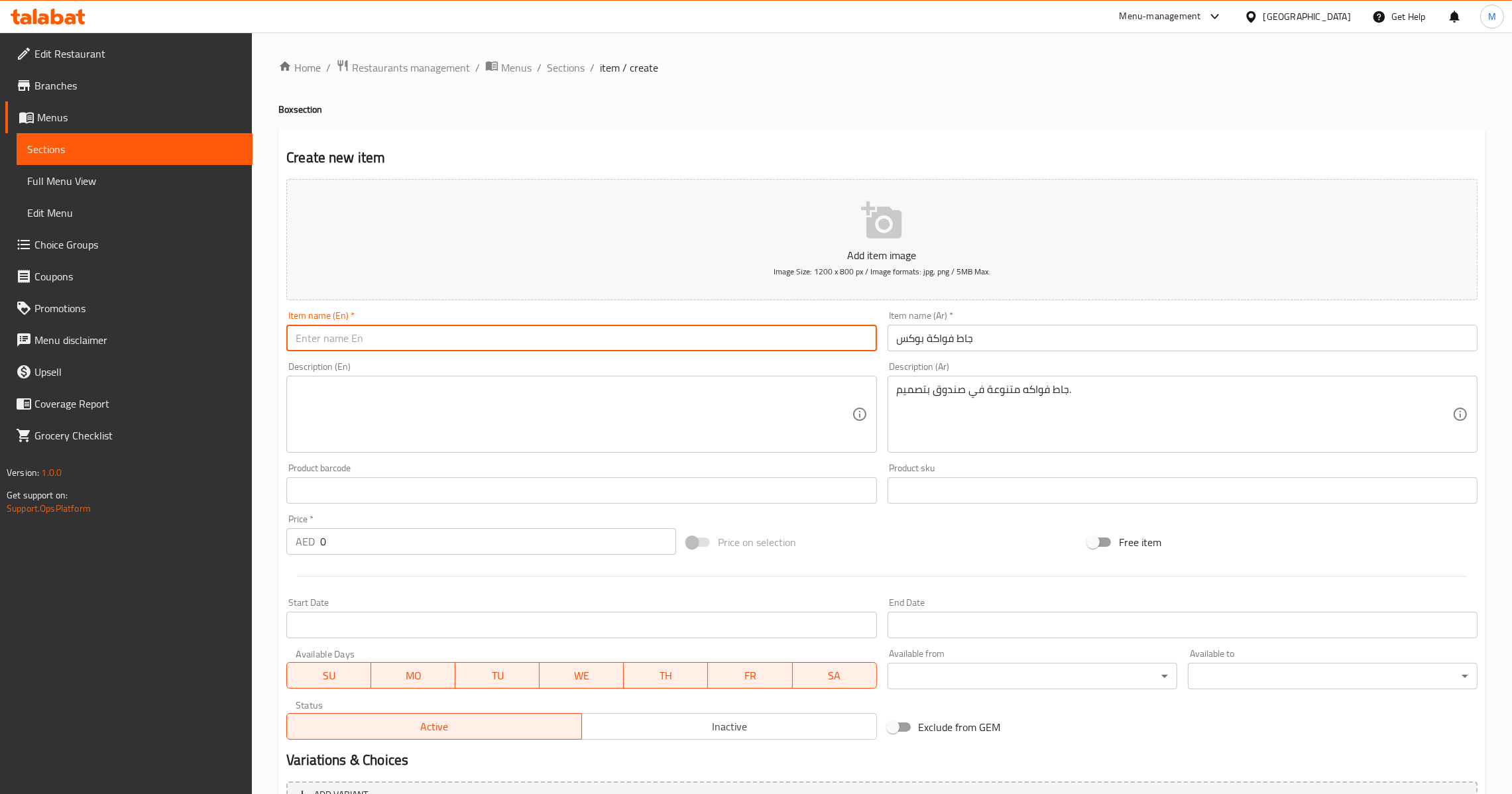
click at [518, 337] on input "text" at bounding box center [581, 339] width 590 height 27
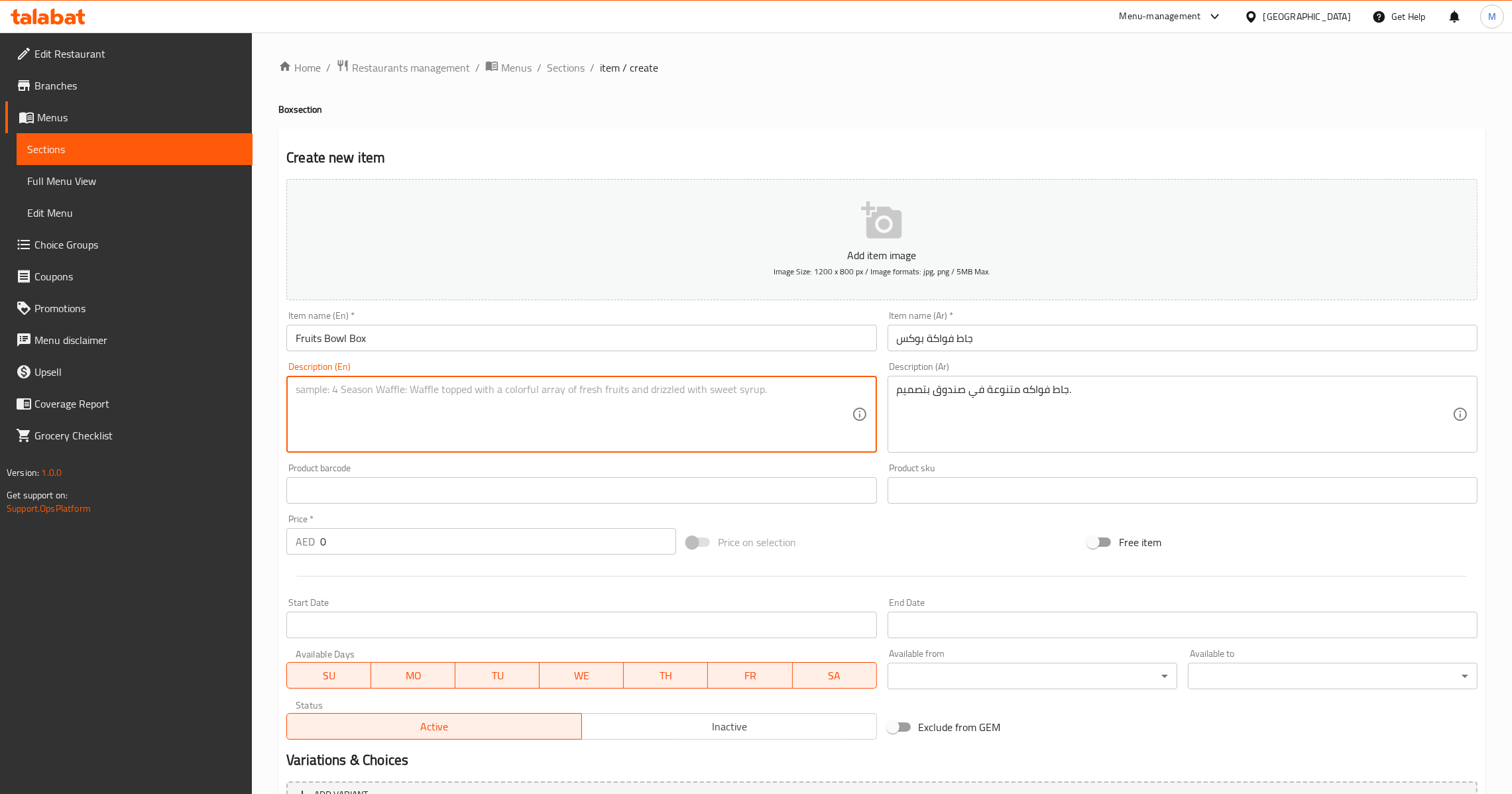
click at [659, 446] on div "Description (En)" at bounding box center [581, 414] width 590 height 77
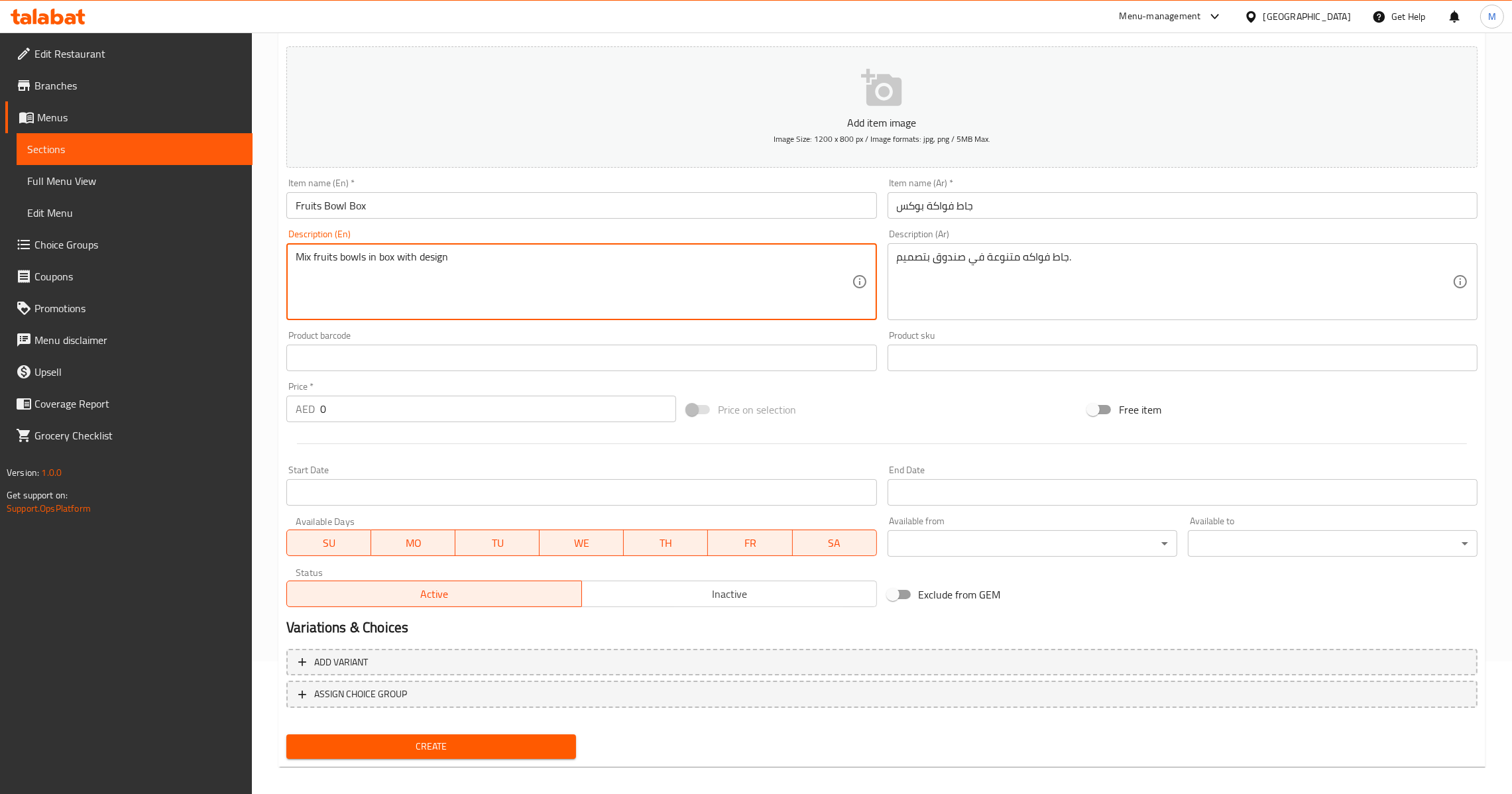
scroll to position [140, 0]
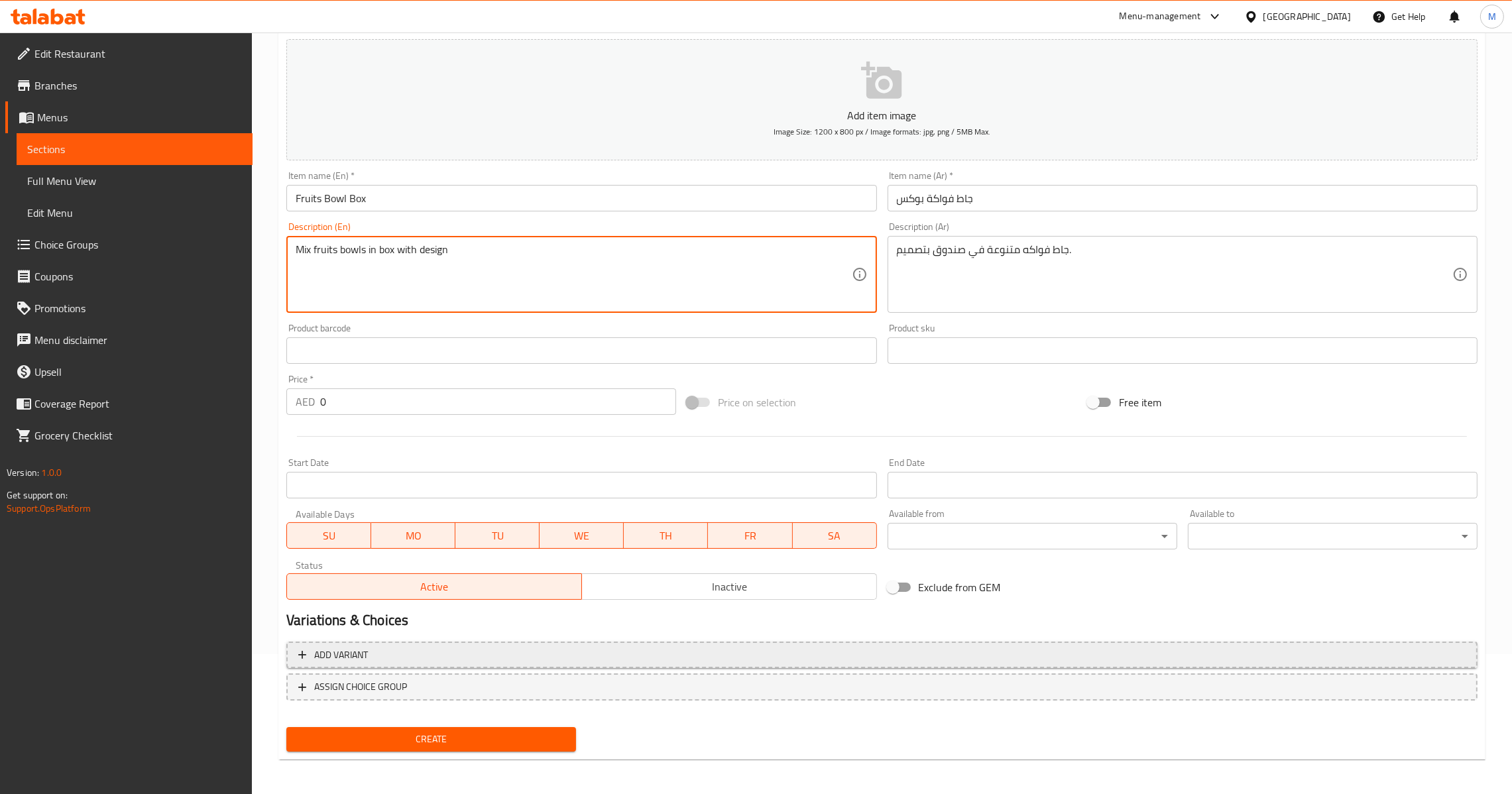
click at [697, 653] on span "Add variant" at bounding box center [882, 656] width 1167 height 16
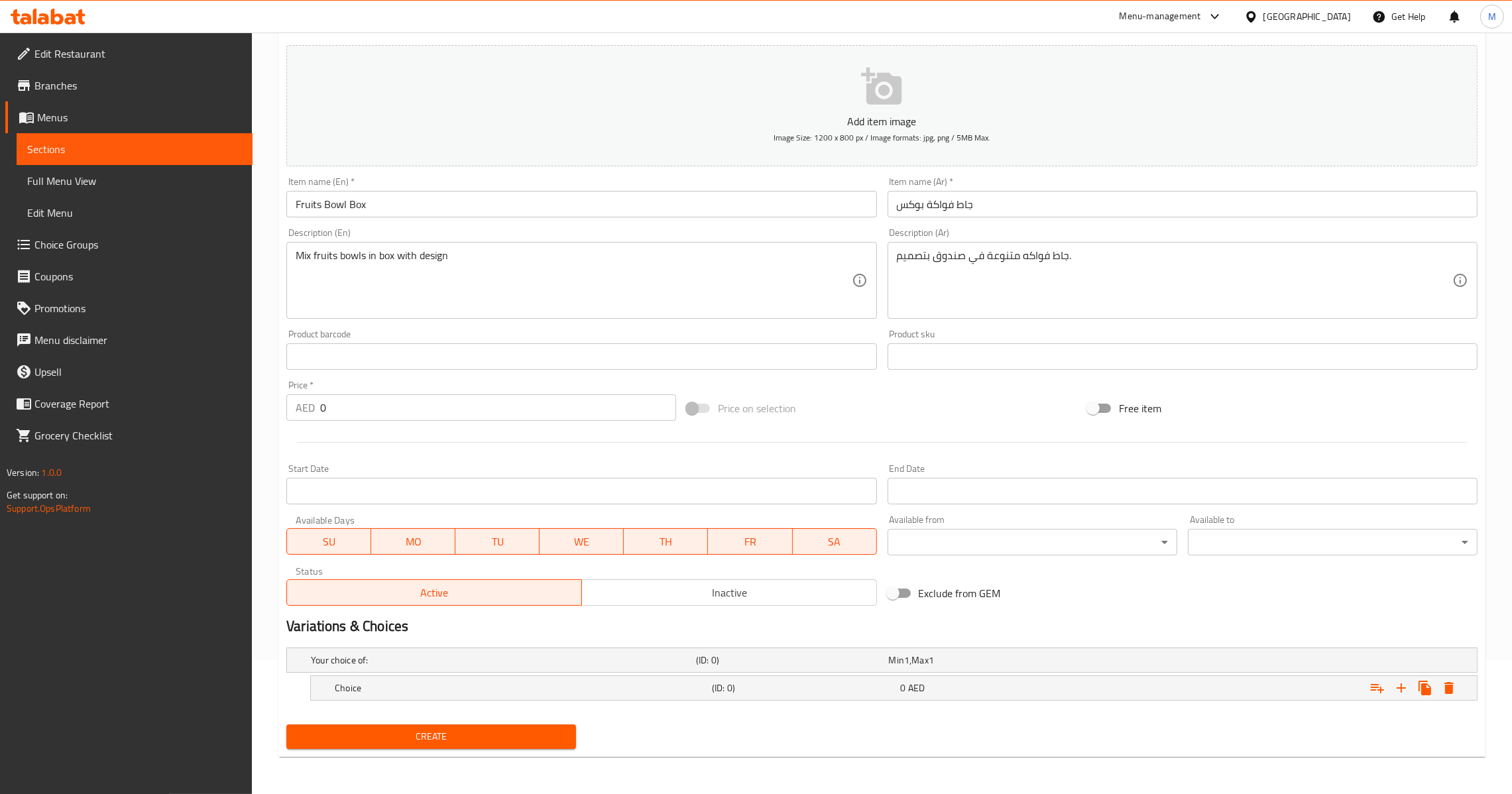
scroll to position [132, 0]
click at [1402, 687] on icon "Expand" at bounding box center [1401, 689] width 16 height 16
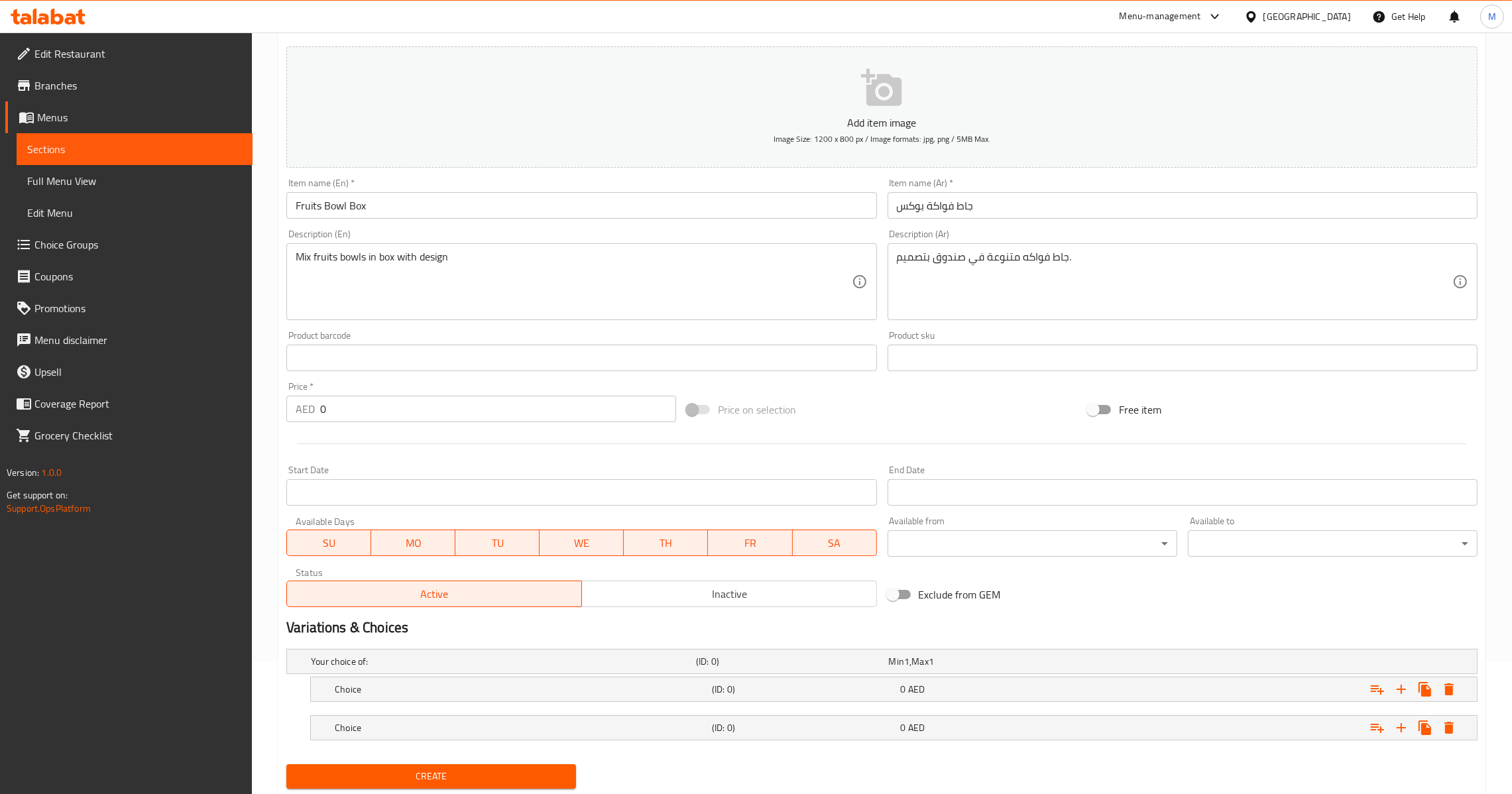
click at [984, 745] on nav at bounding box center [882, 749] width 1191 height 10
click at [992, 668] on div "0 AED" at bounding box center [982, 662] width 187 height 13
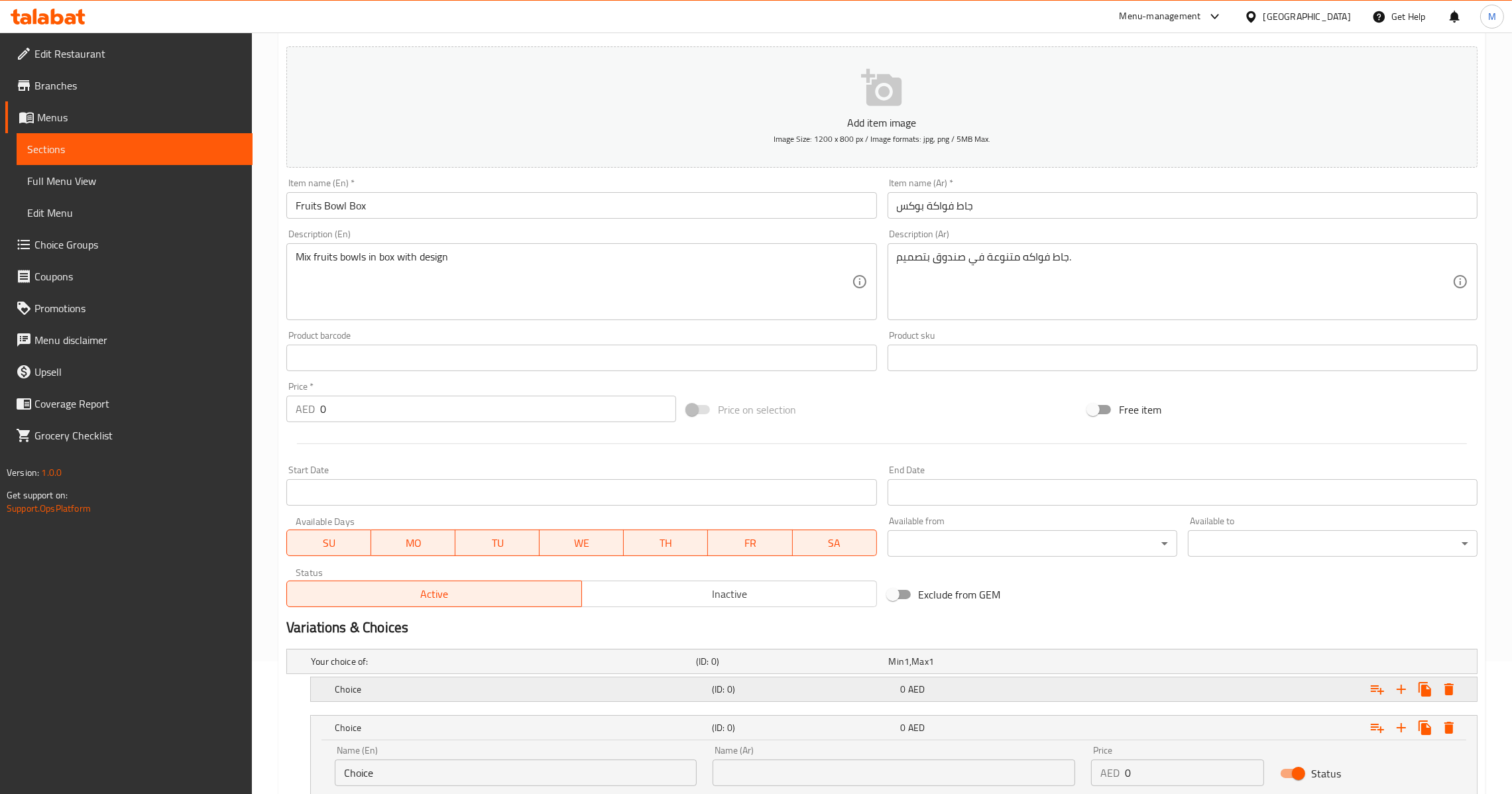
click at [985, 668] on div "0 AED" at bounding box center [982, 662] width 187 height 13
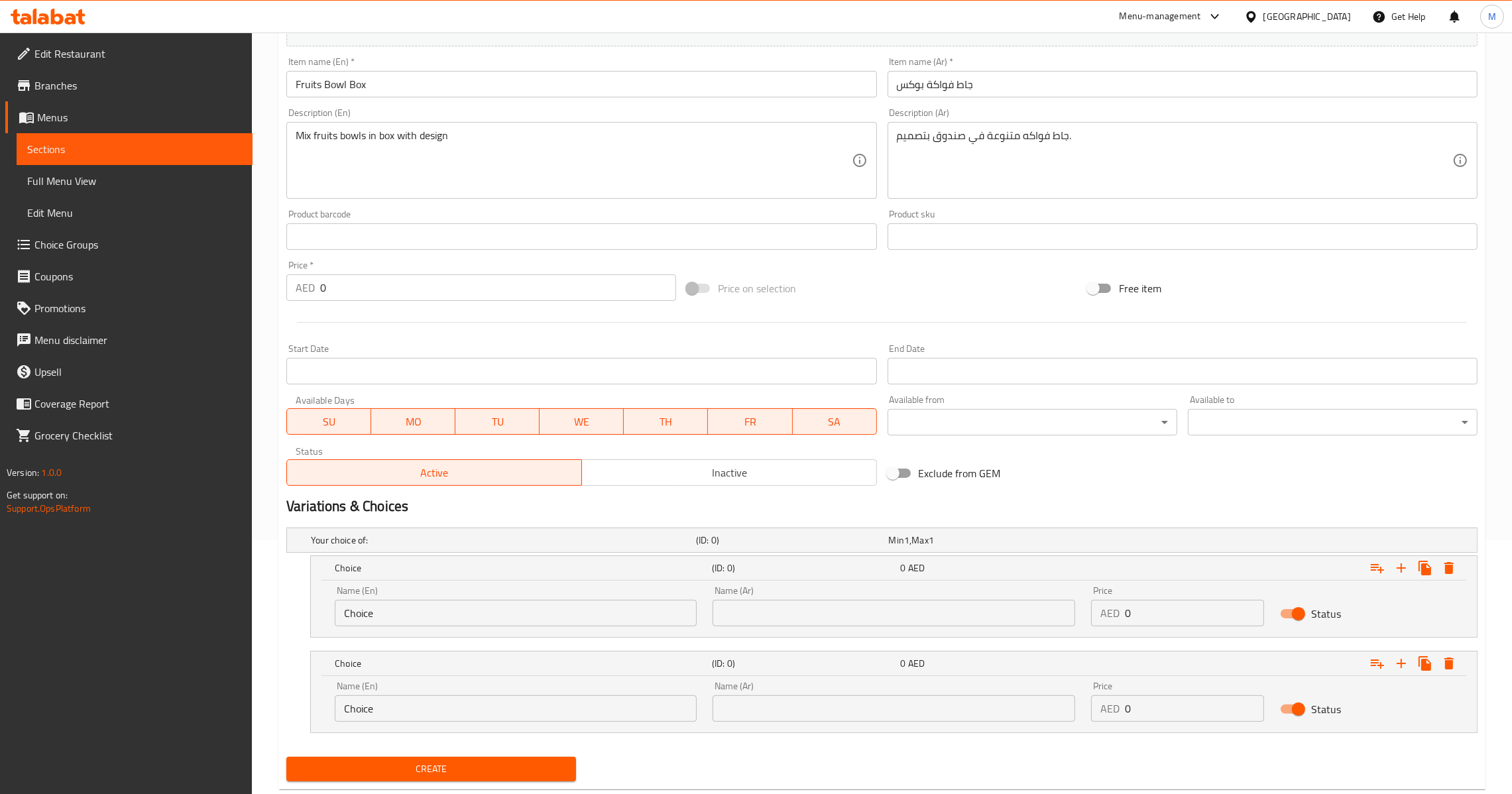
scroll to position [284, 0]
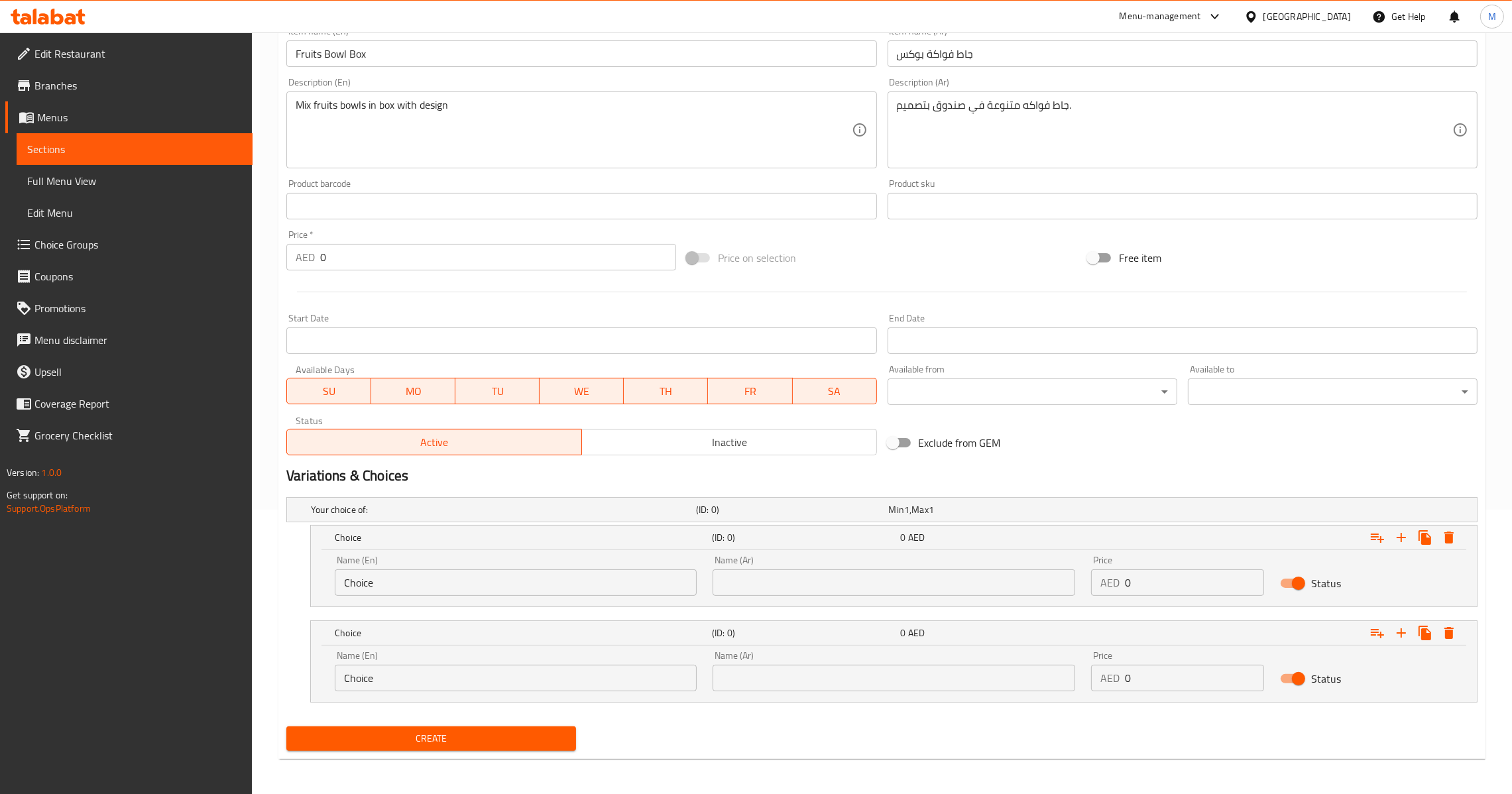
click at [814, 673] on input "text" at bounding box center [894, 679] width 362 height 27
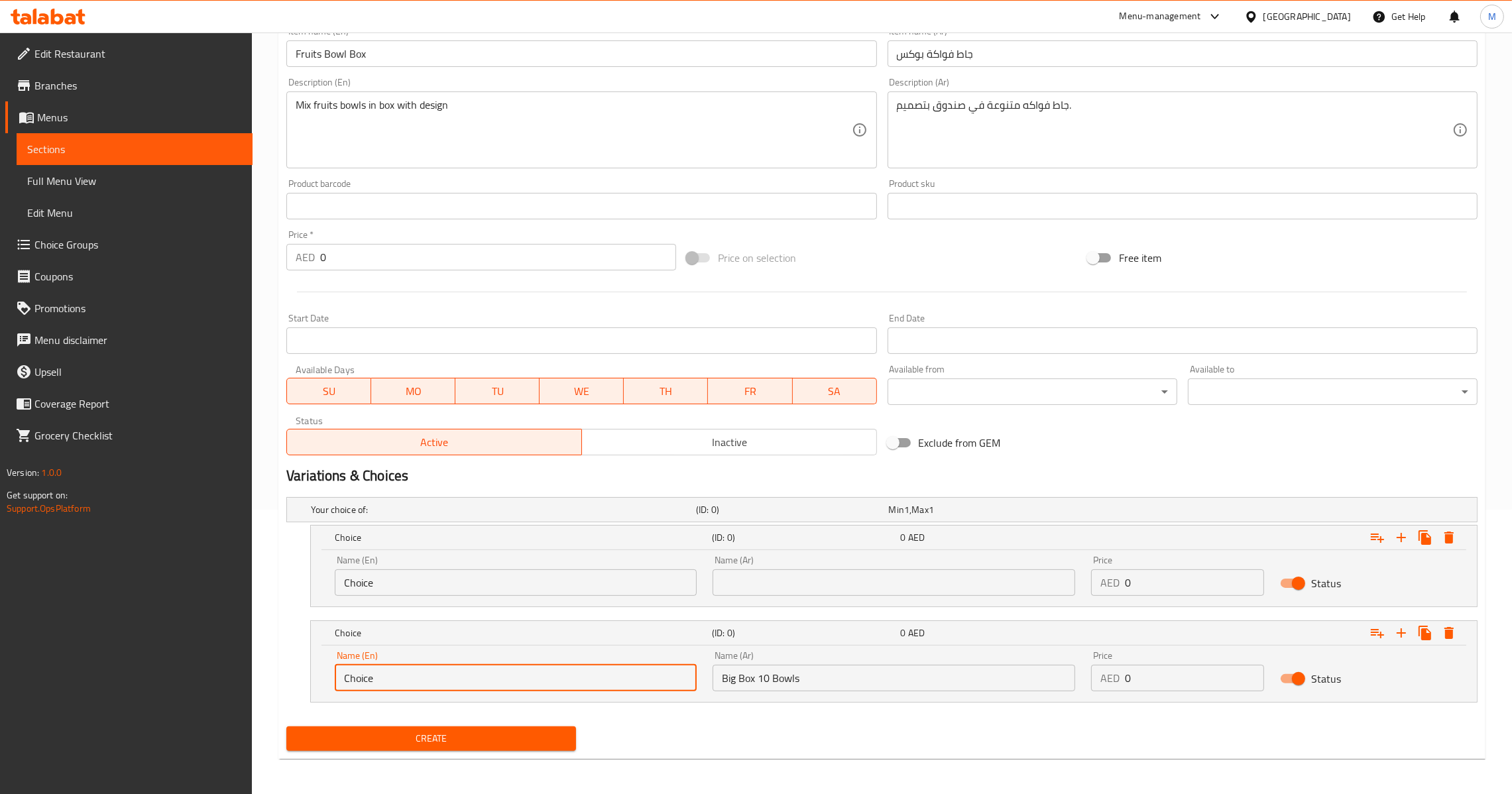
click at [618, 684] on input "Choice" at bounding box center [516, 679] width 362 height 27
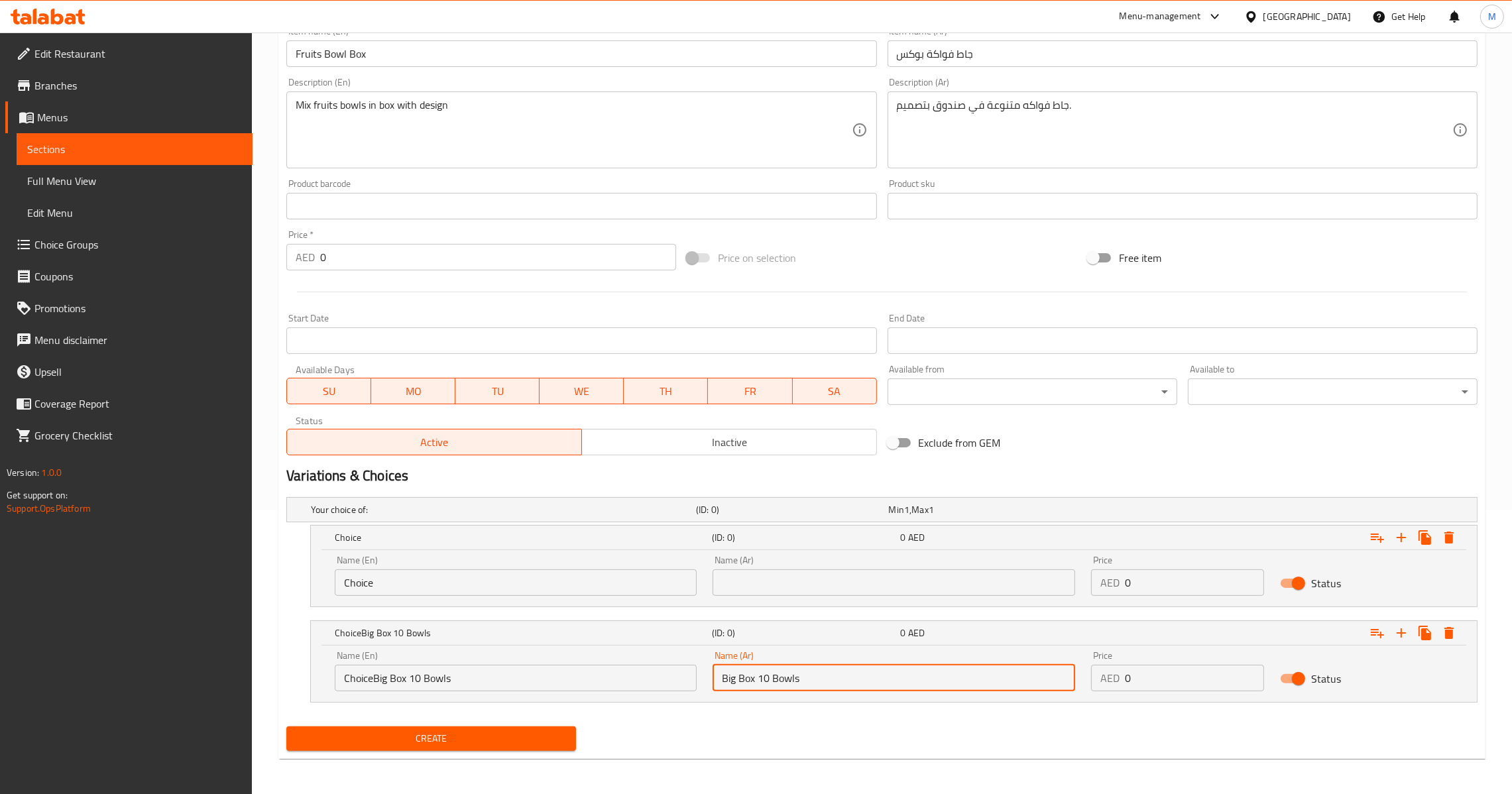
click at [842, 676] on input "Big Box 10 Bowls" at bounding box center [894, 679] width 362 height 27
click at [1127, 671] on input "0" at bounding box center [1194, 679] width 139 height 27
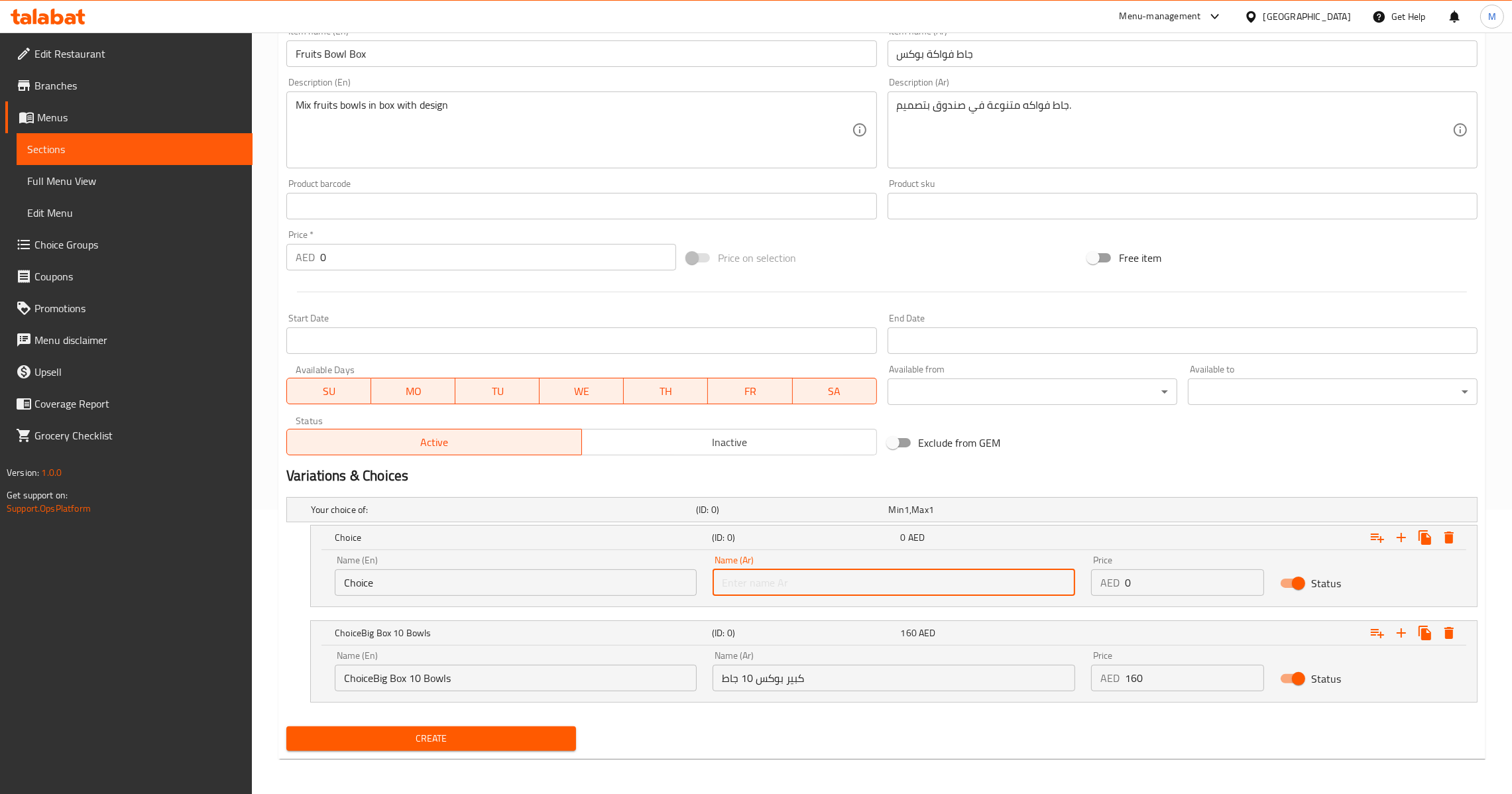
click at [737, 578] on input "text" at bounding box center [894, 583] width 362 height 27
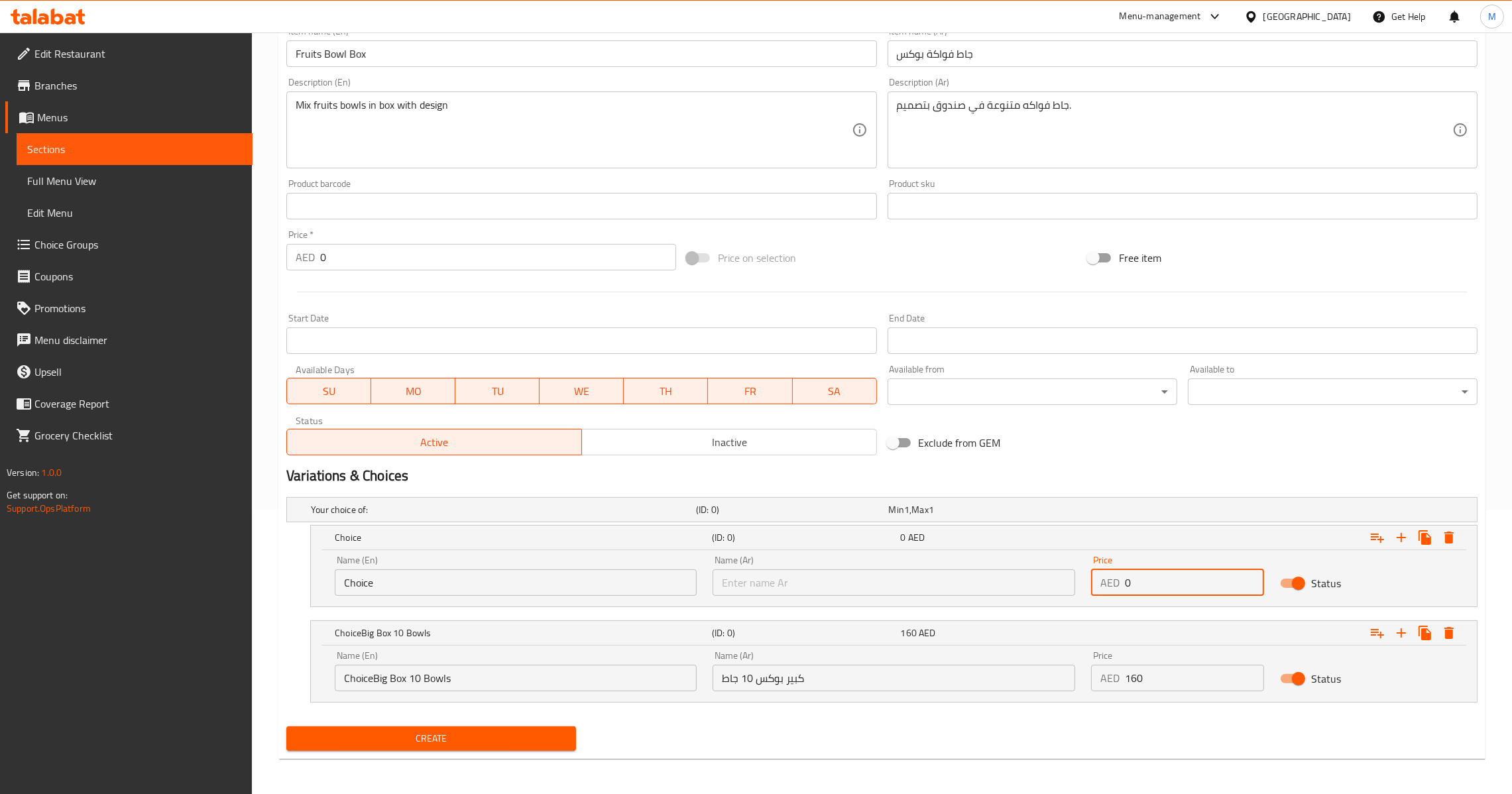
click at [1127, 583] on input "0" at bounding box center [1194, 583] width 139 height 27
click at [1125, 588] on input "0" at bounding box center [1194, 583] width 139 height 27
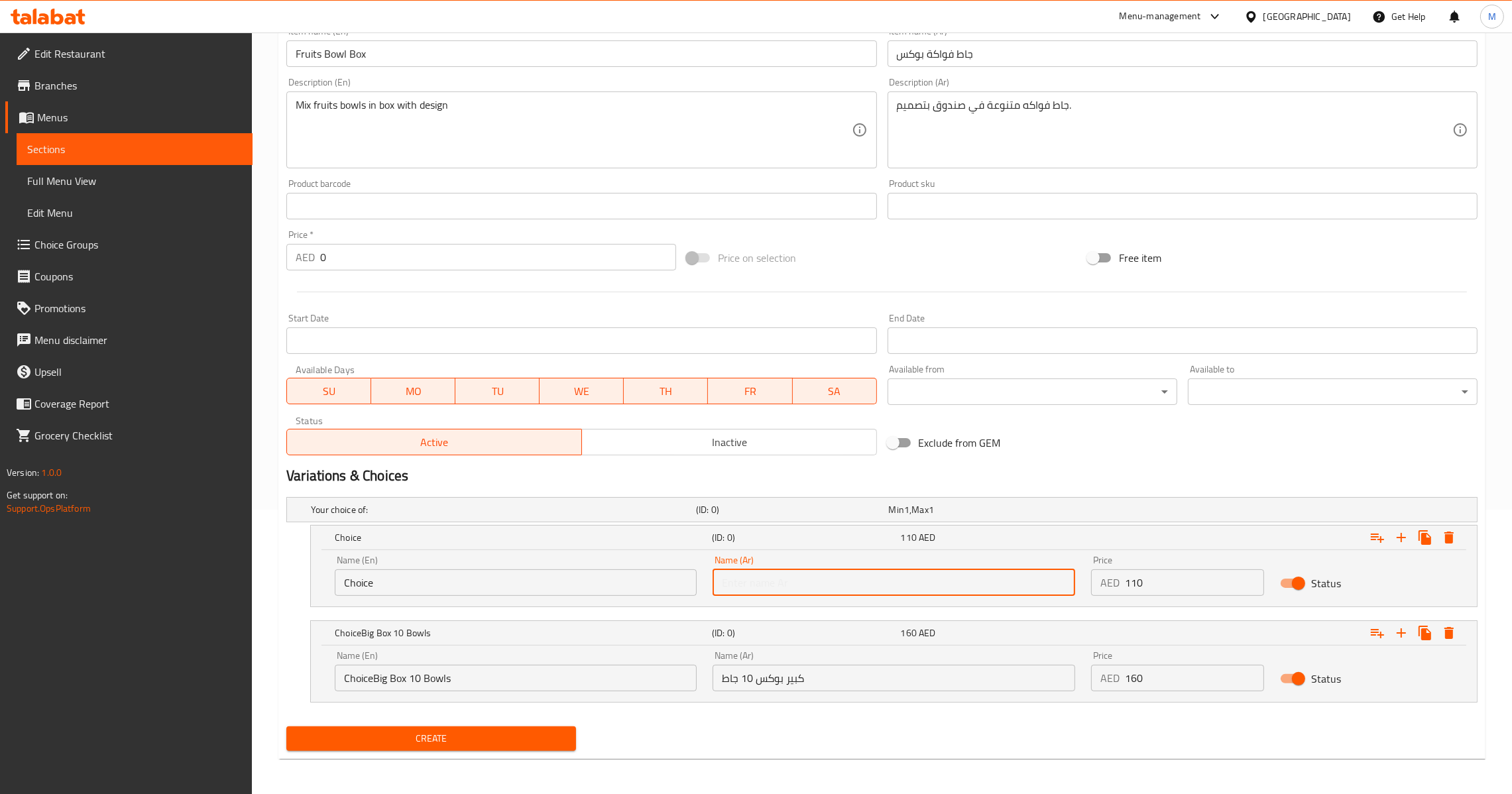
click at [769, 580] on input "text" at bounding box center [894, 583] width 362 height 27
click at [623, 582] on input "Choice" at bounding box center [516, 583] width 362 height 27
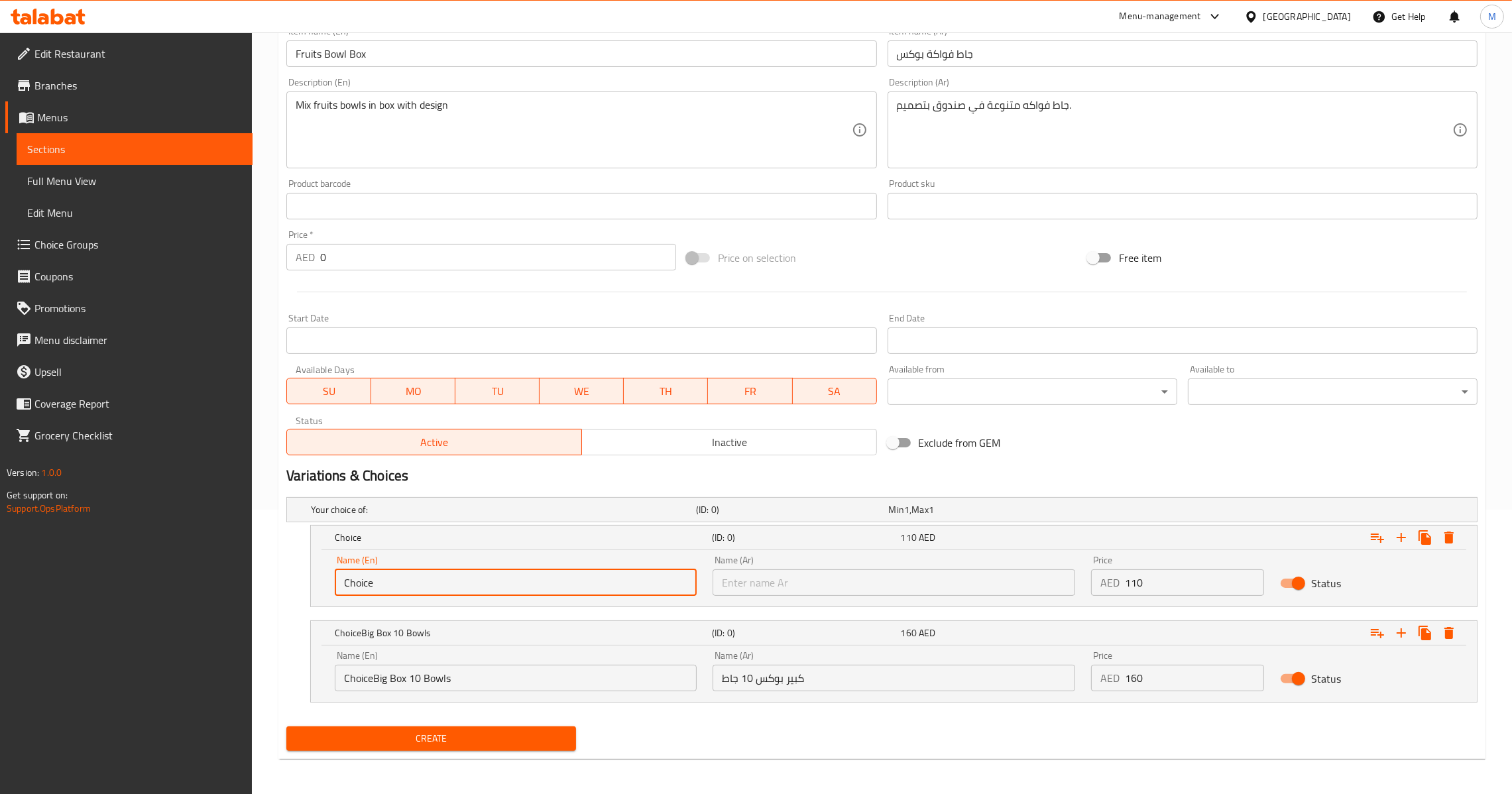
click at [637, 580] on input "Choice" at bounding box center [516, 583] width 362 height 27
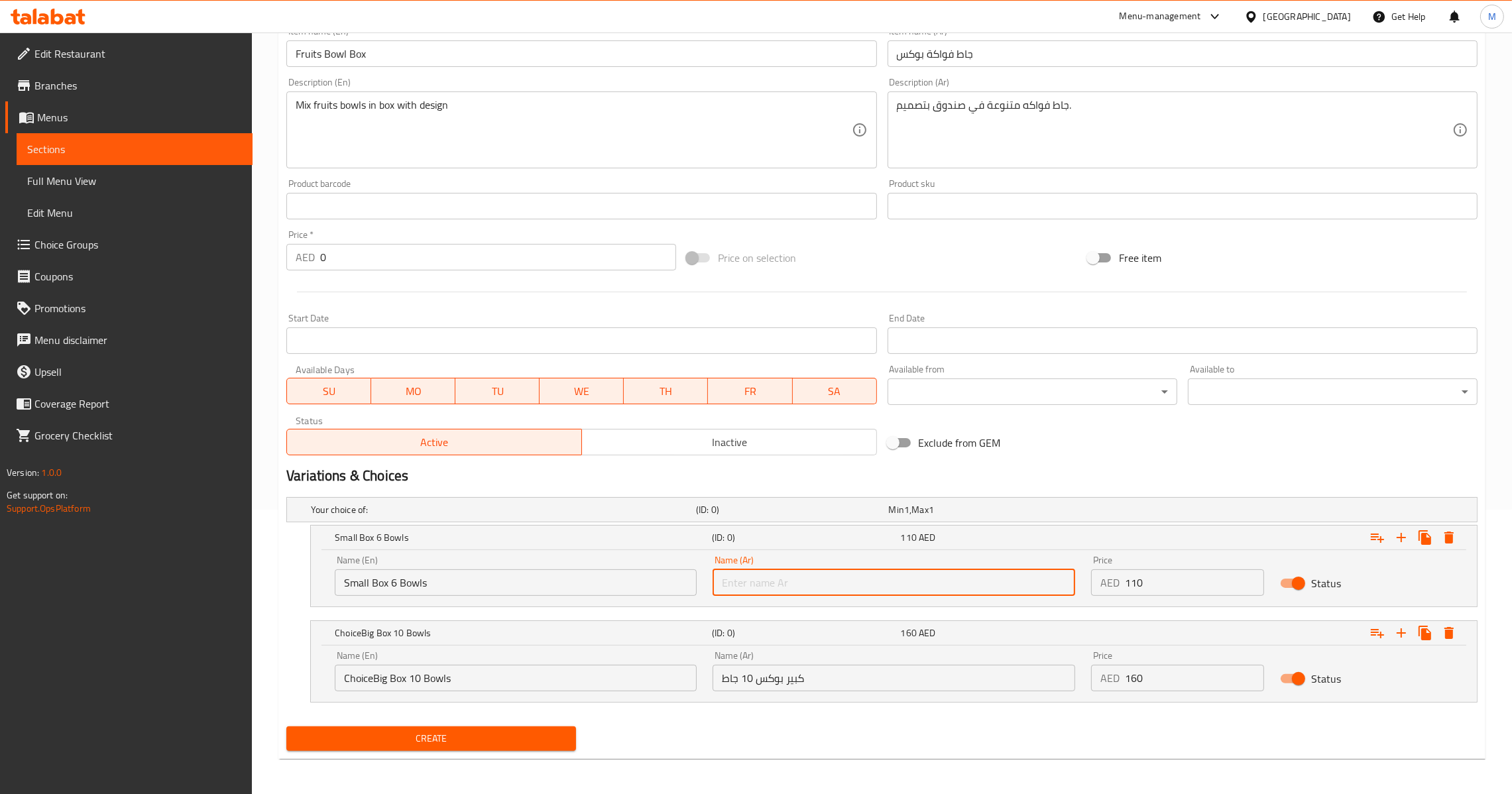
click at [795, 586] on input "text" at bounding box center [894, 583] width 362 height 27
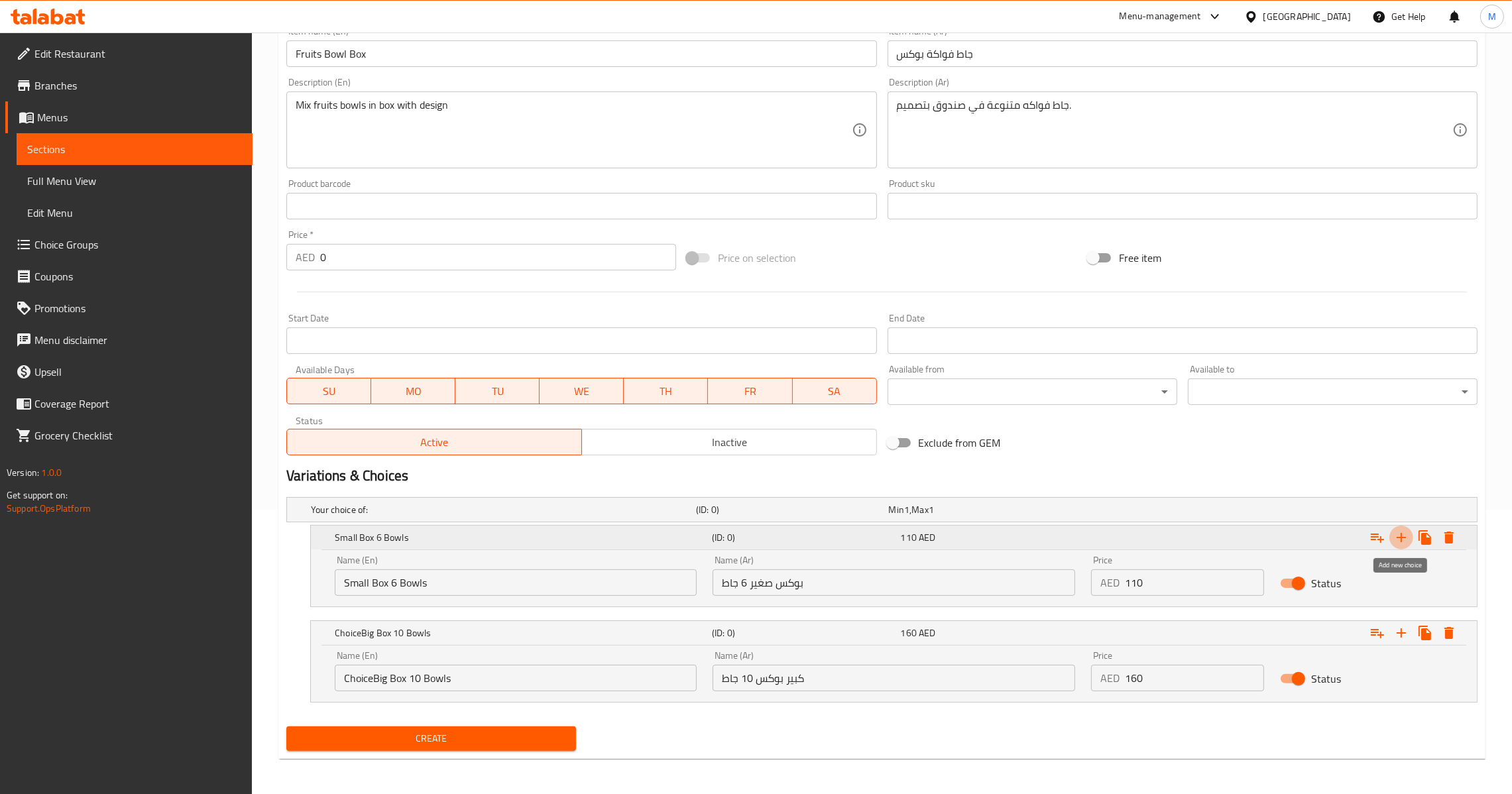
click at [1400, 539] on icon "Expand" at bounding box center [1401, 537] width 9 height 9
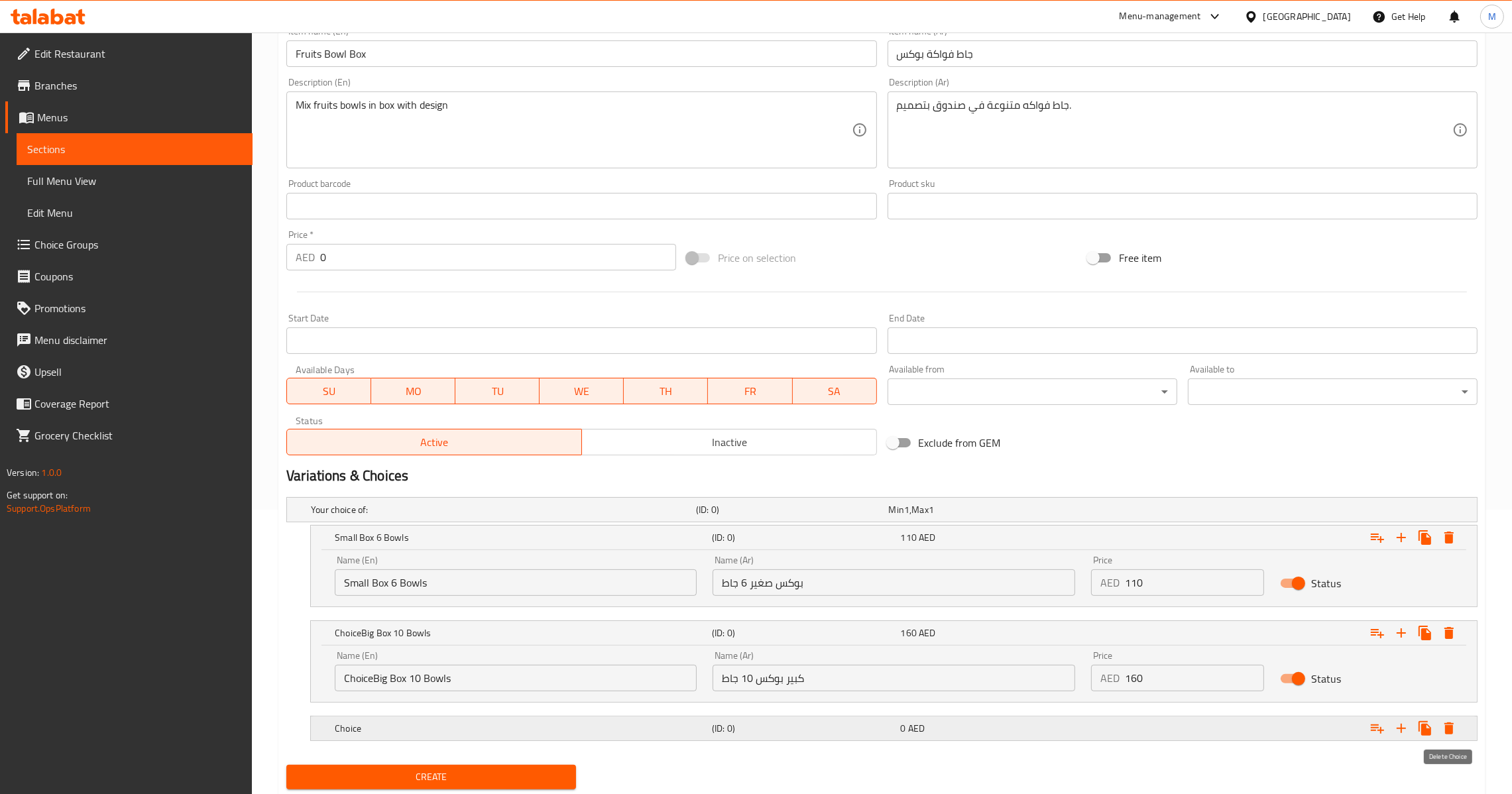
click at [1454, 731] on icon "Expand" at bounding box center [1449, 728] width 16 height 16
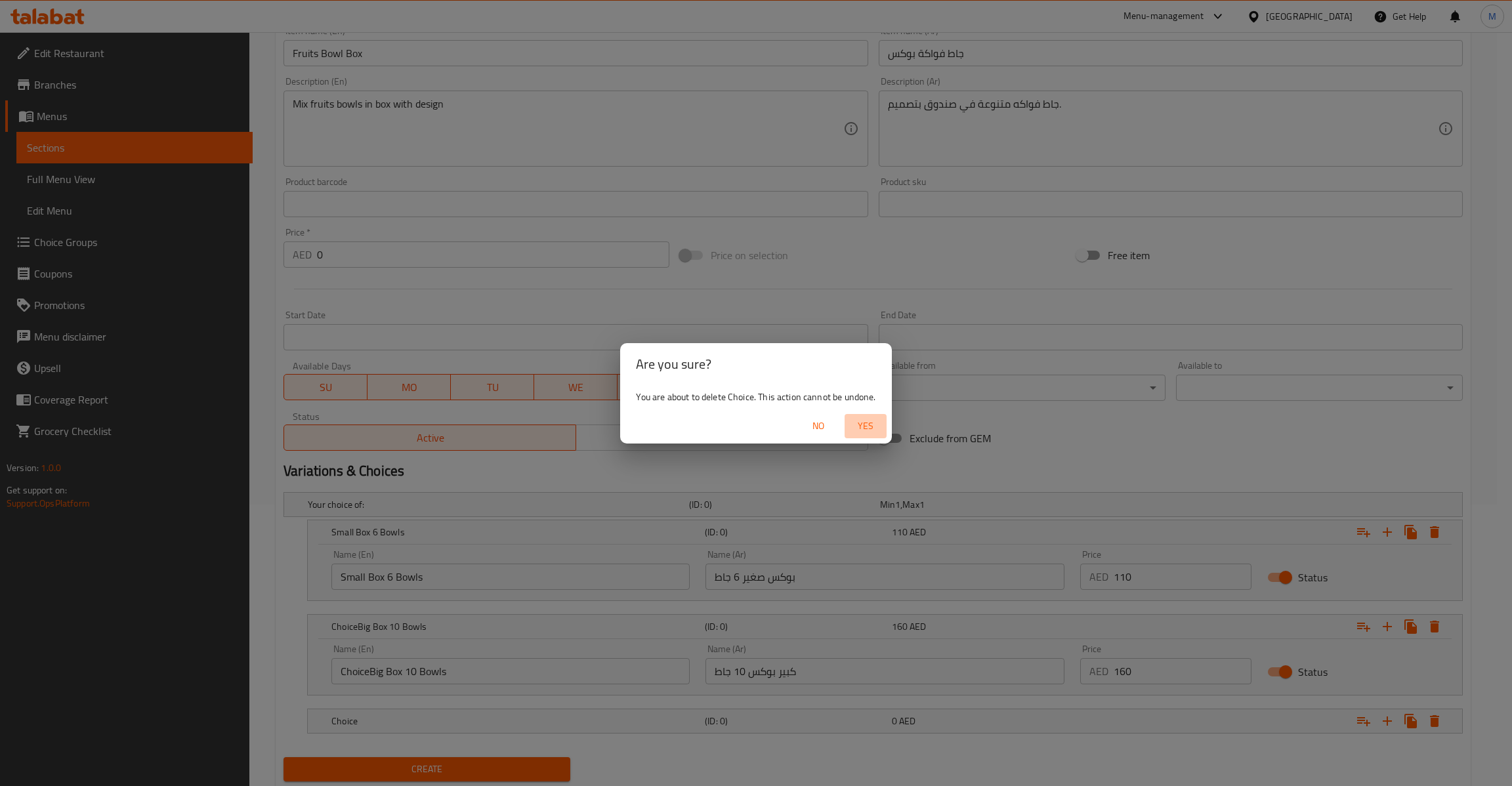
click at [873, 428] on span "Yes" at bounding box center [865, 427] width 32 height 16
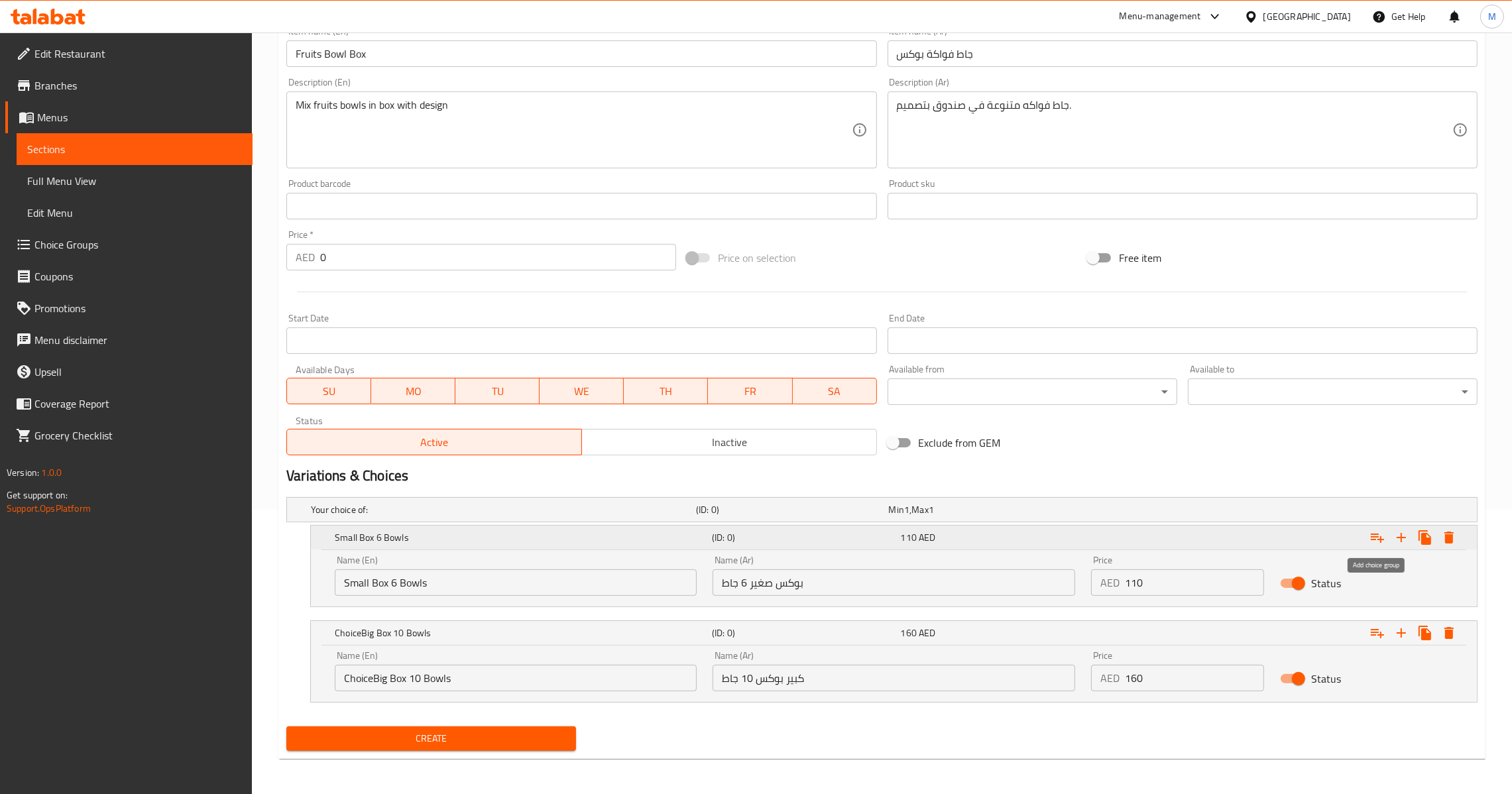
click at [1383, 537] on icon "Expand" at bounding box center [1377, 537] width 16 height 16
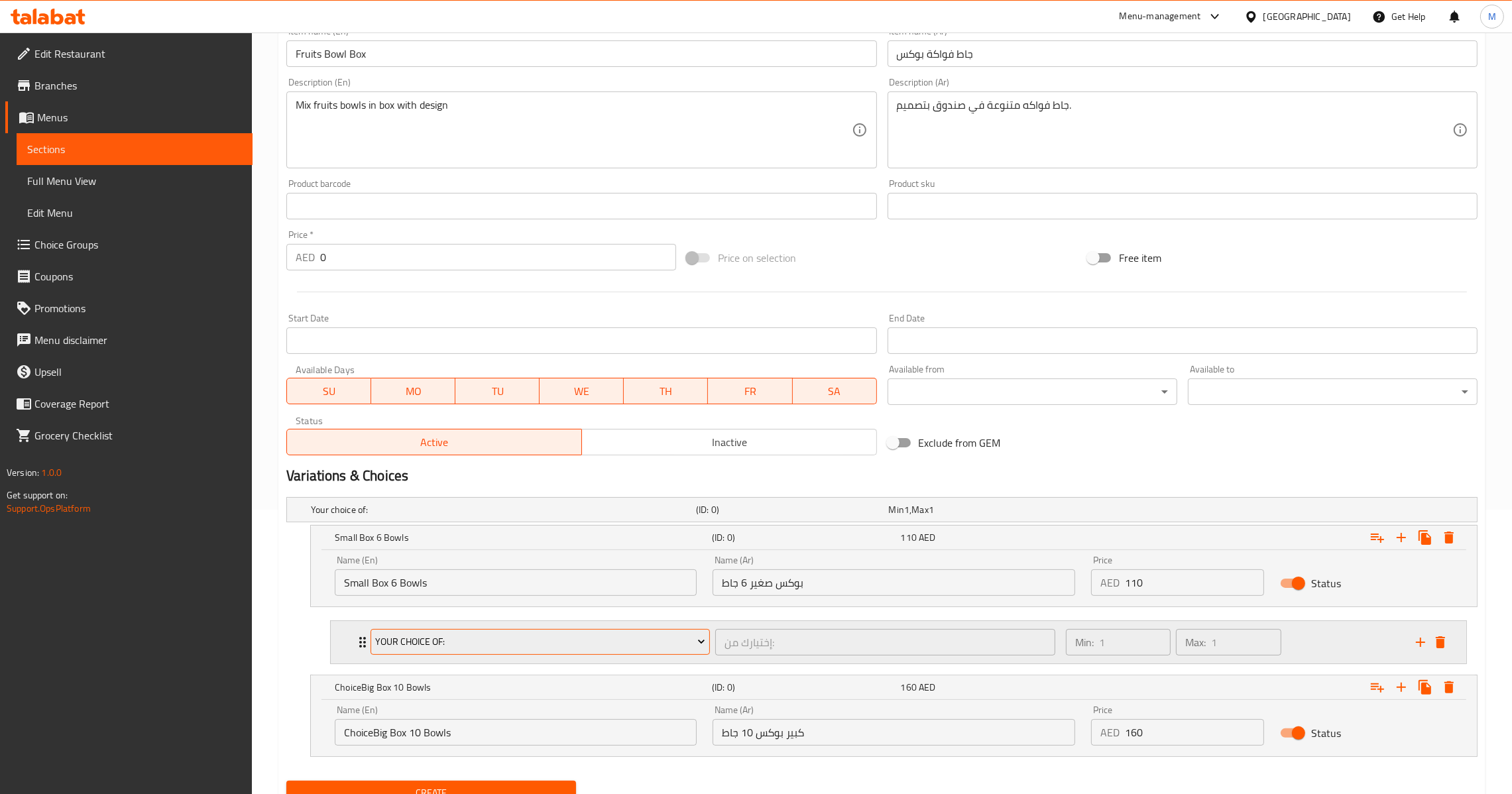
click at [478, 641] on span "Your Choice Of:" at bounding box center [540, 642] width 330 height 16
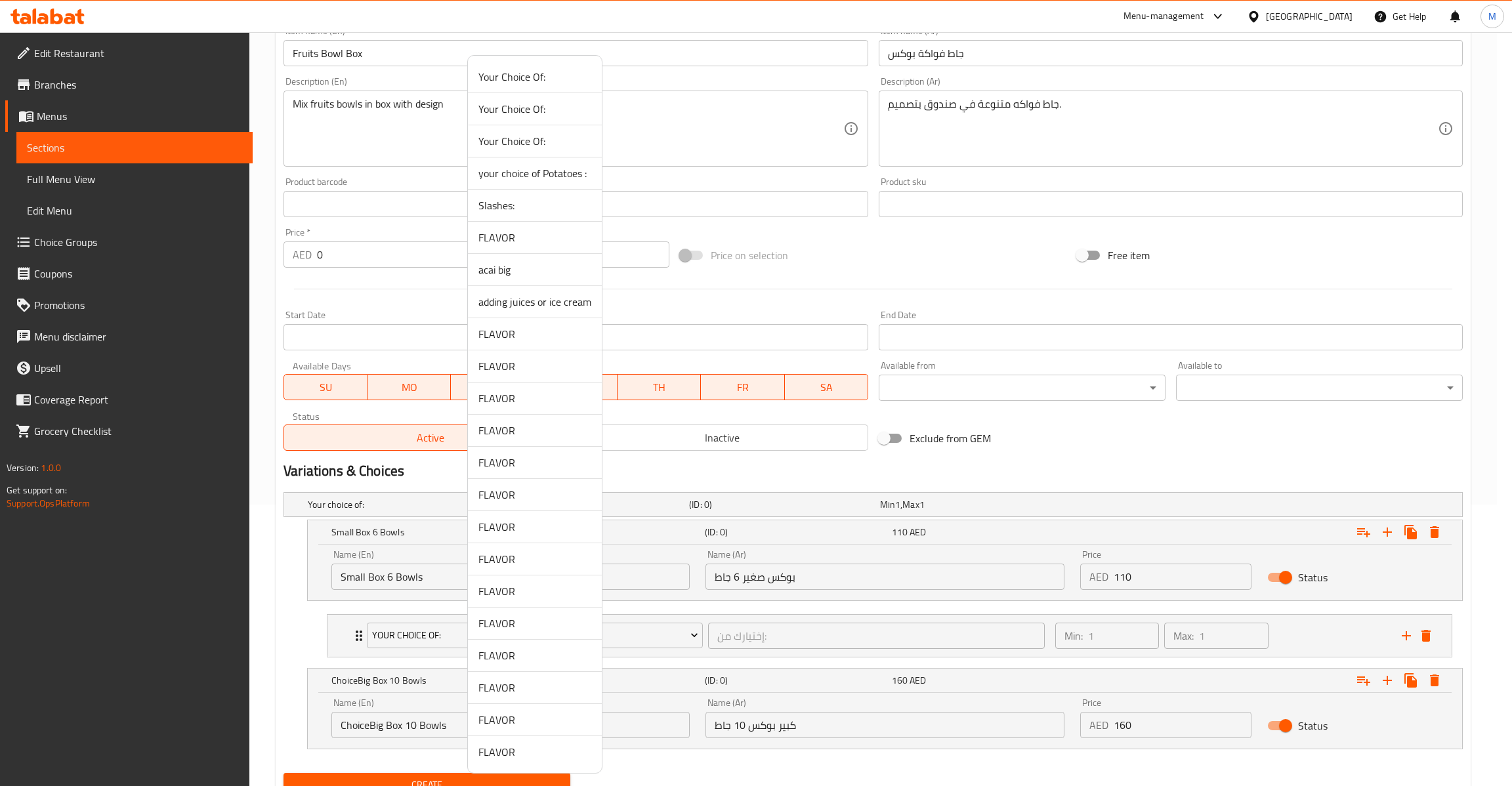
click at [306, 626] on div at bounding box center [756, 393] width 1512 height 786
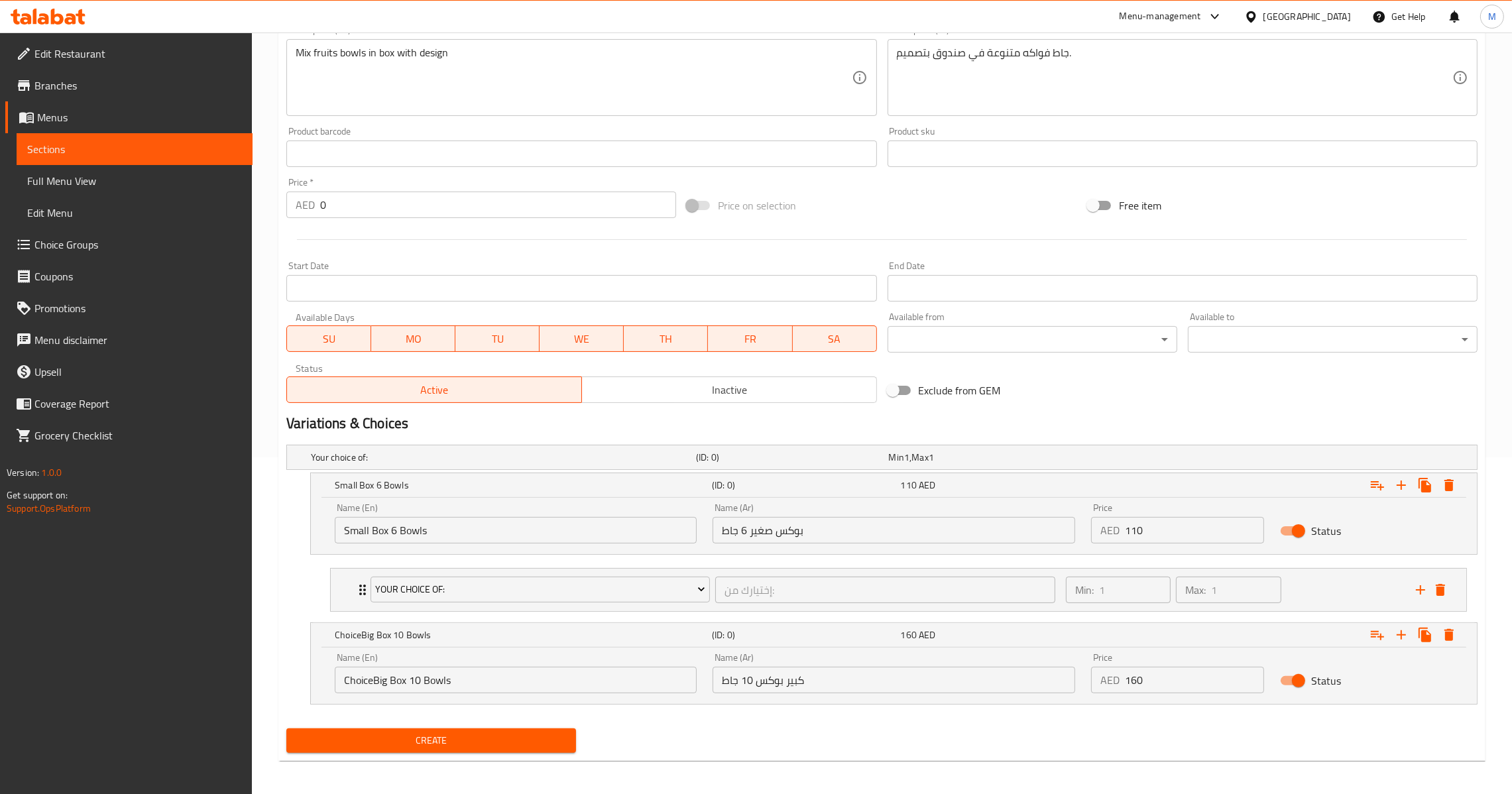
scroll to position [340, 0]
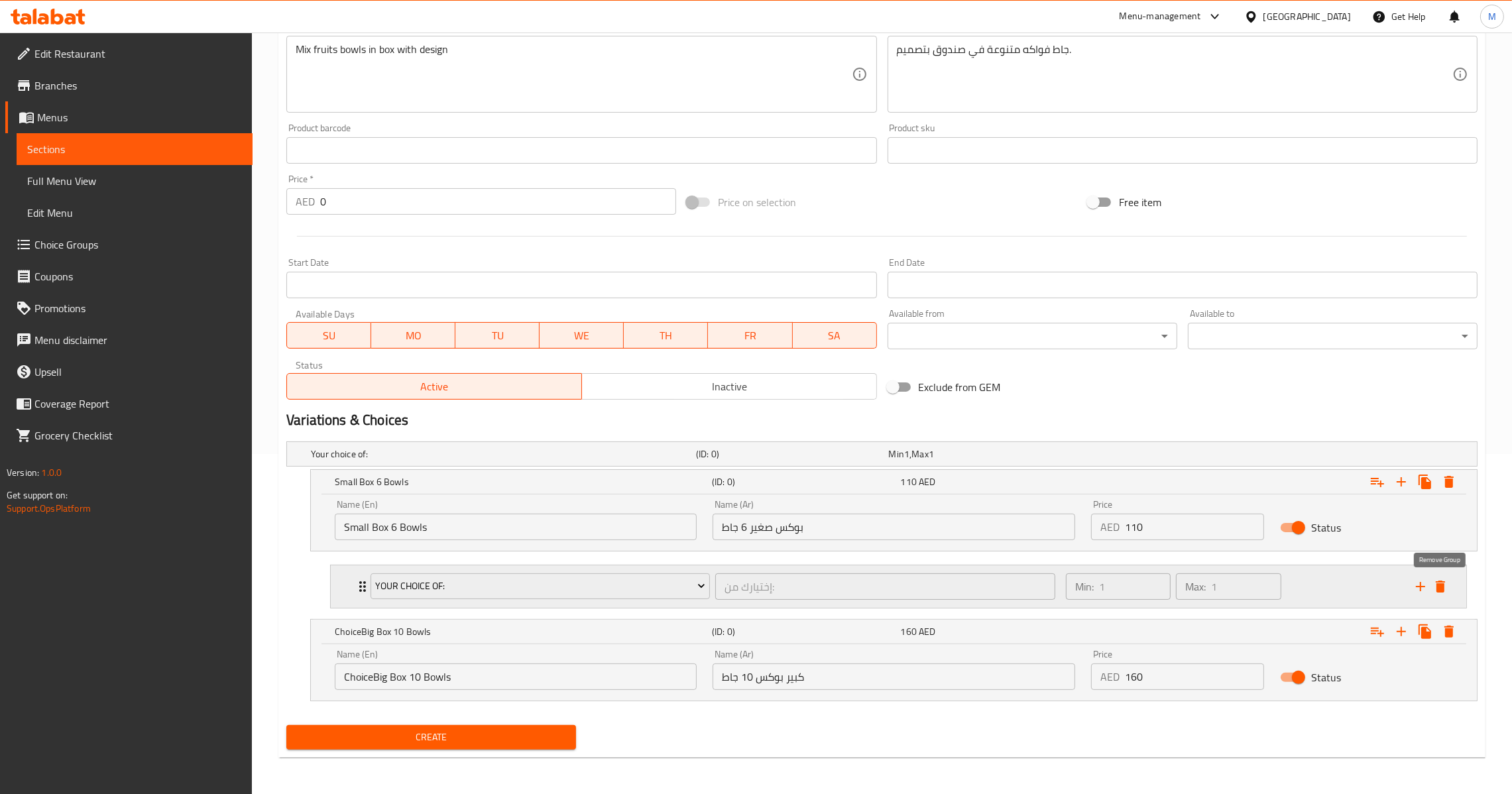
click at [1434, 583] on icon "delete" at bounding box center [1440, 586] width 16 height 16
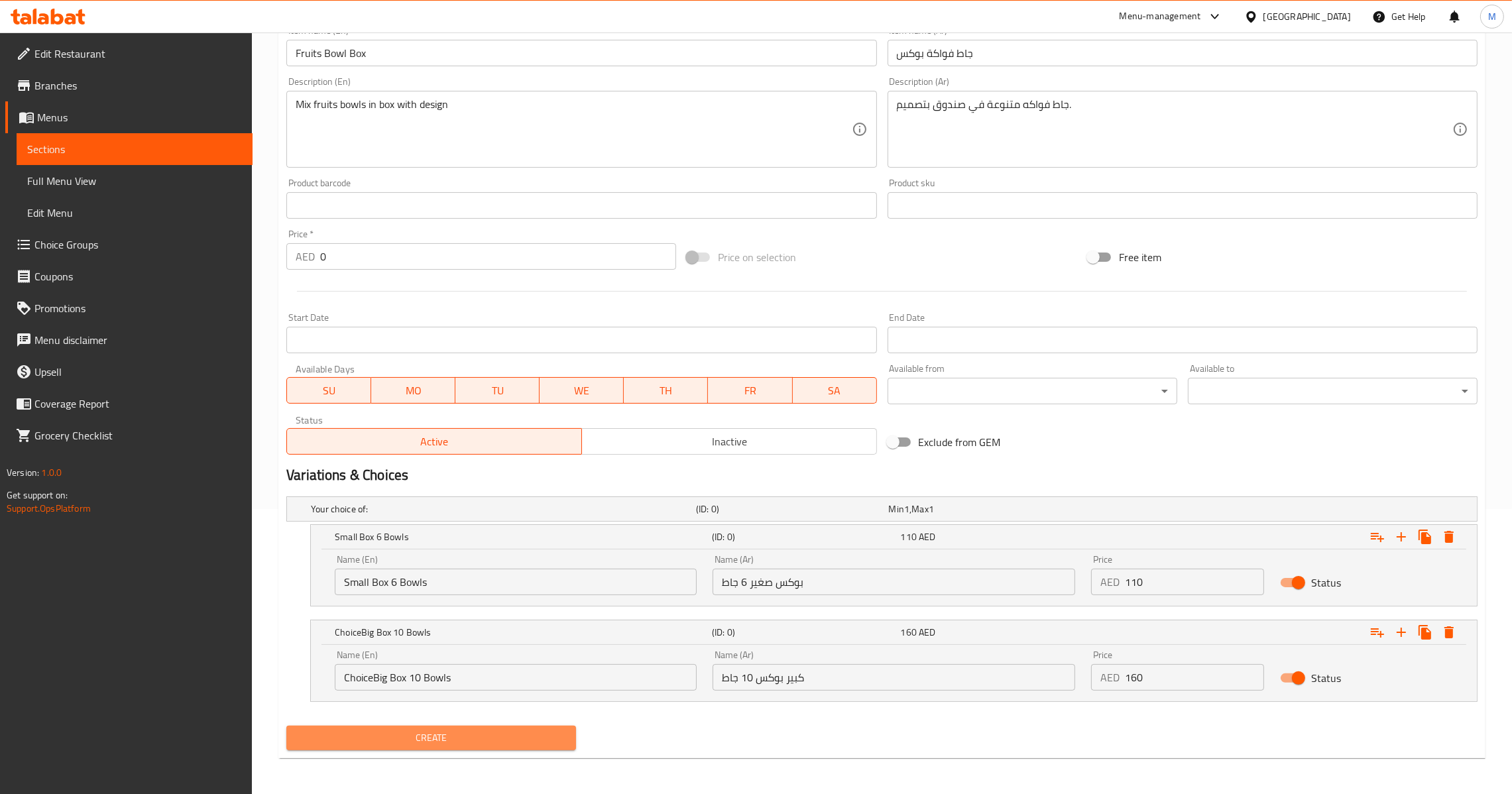
click at [467, 731] on span "Create" at bounding box center [431, 738] width 269 height 16
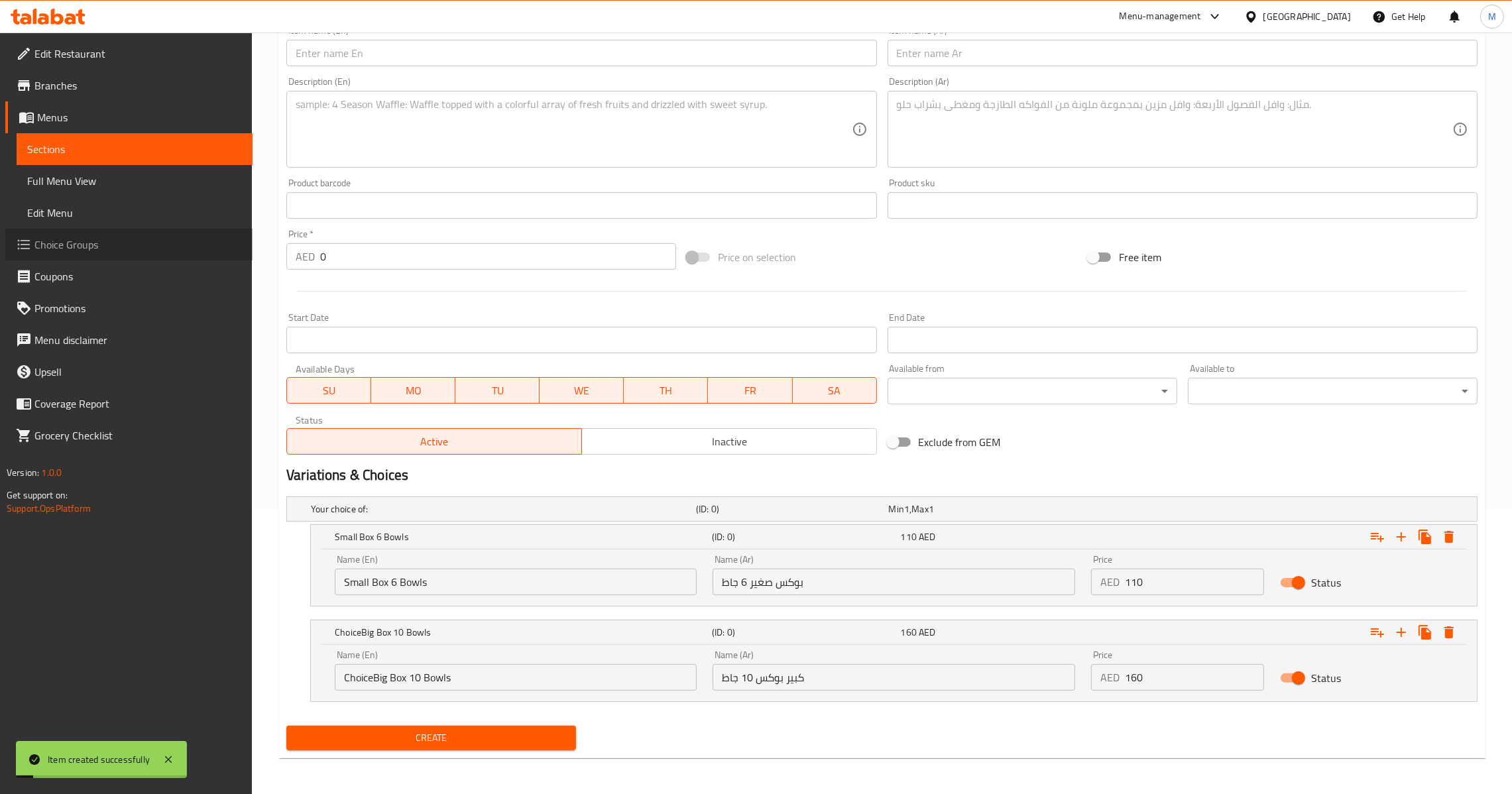
click at [98, 246] on span "Choice Groups" at bounding box center [138, 244] width 208 height 16
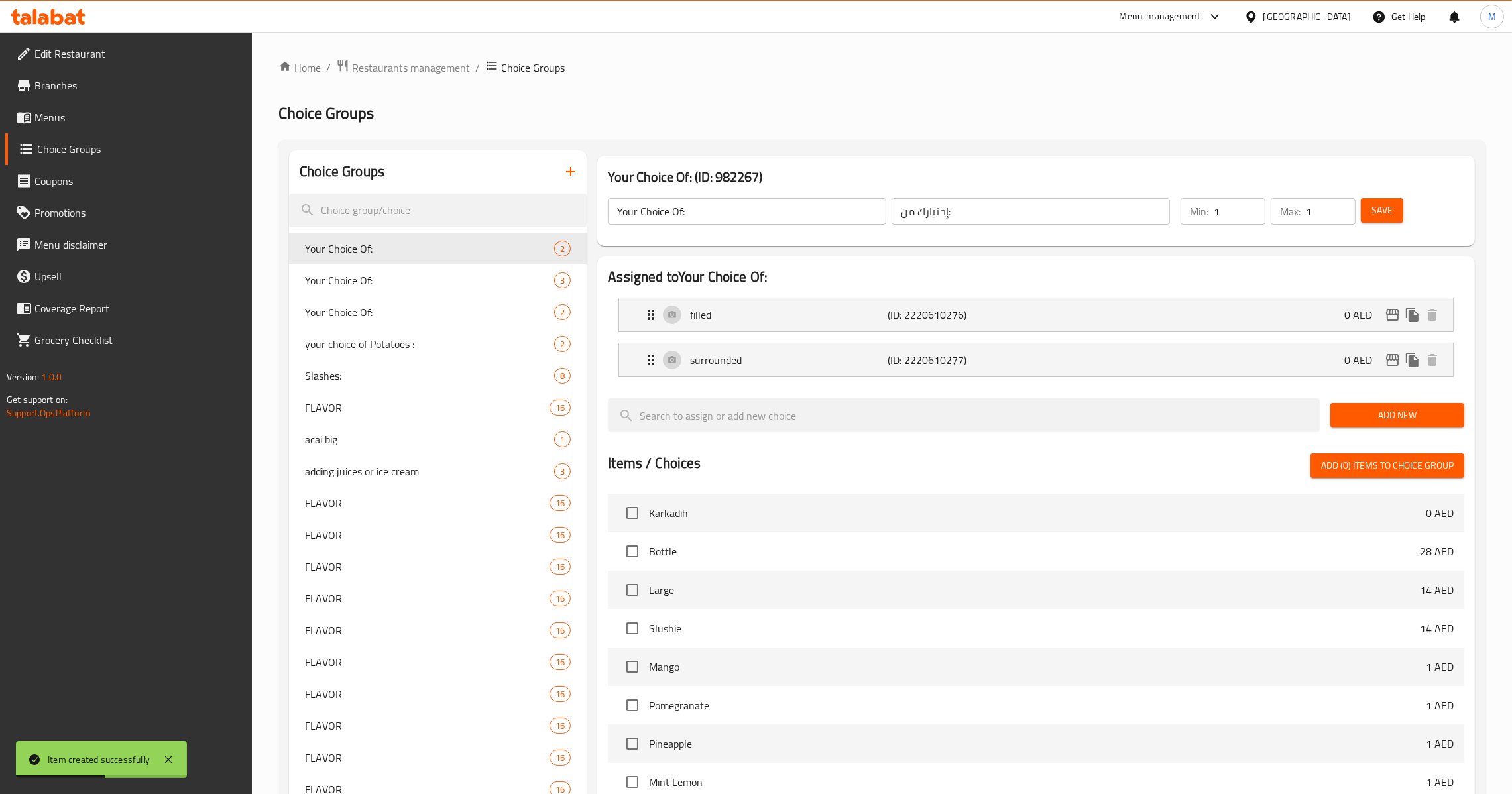
click at [567, 174] on icon "button" at bounding box center [570, 171] width 16 height 16
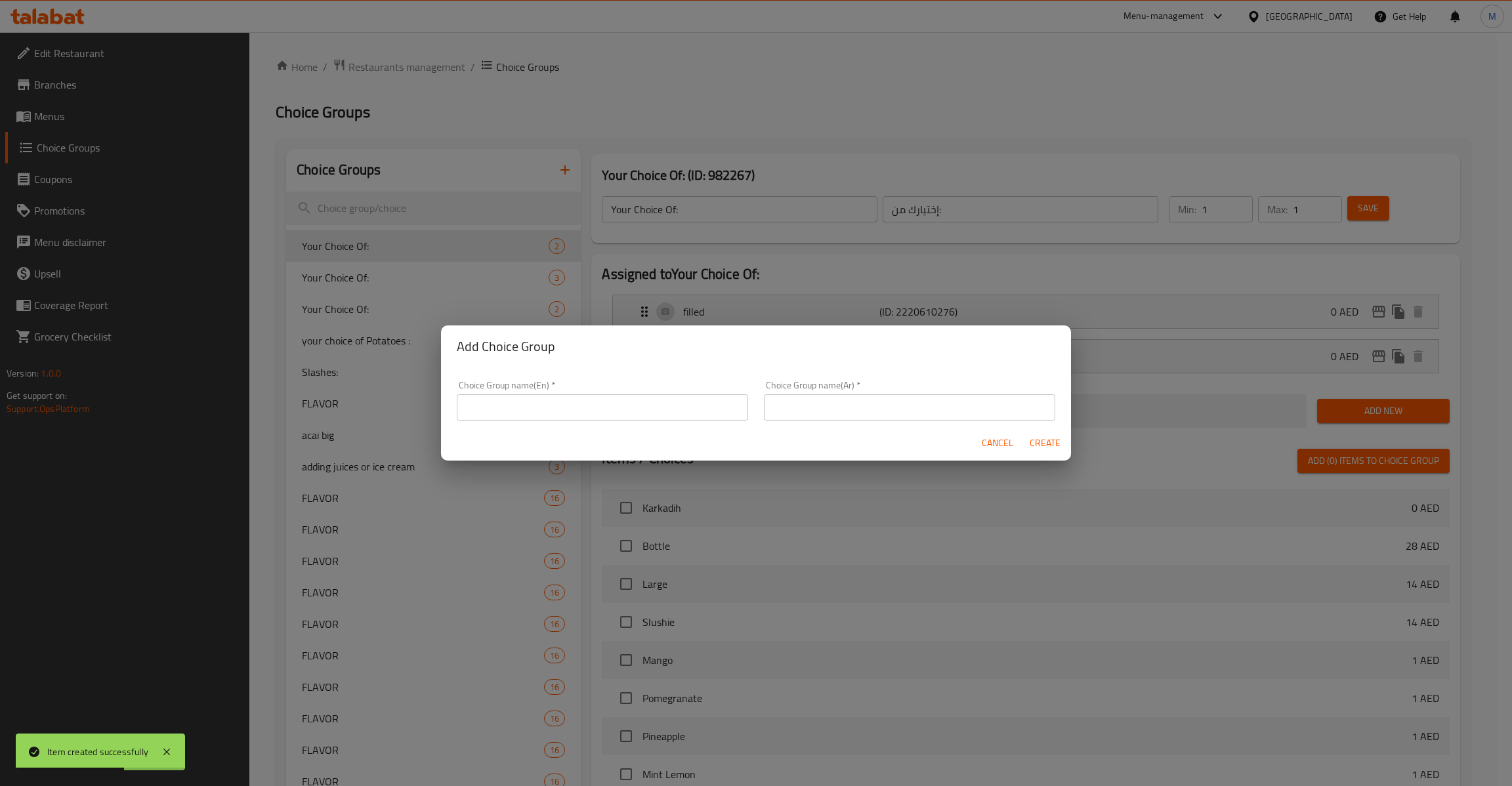
click at [903, 396] on input "text" at bounding box center [910, 407] width 292 height 27
click at [605, 418] on input "text" at bounding box center [602, 407] width 292 height 27
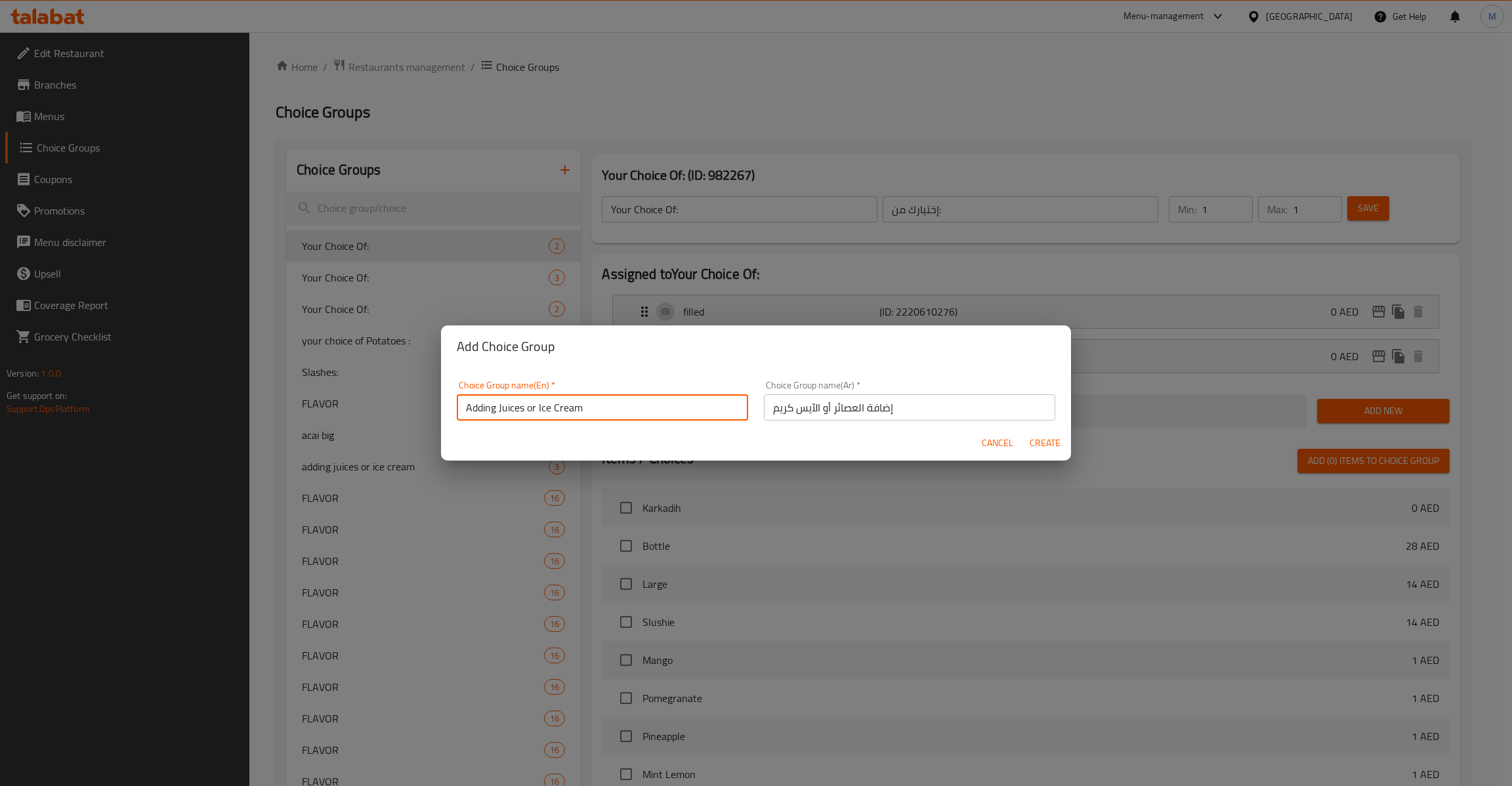
click at [1041, 440] on span "Create" at bounding box center [1044, 443] width 32 height 16
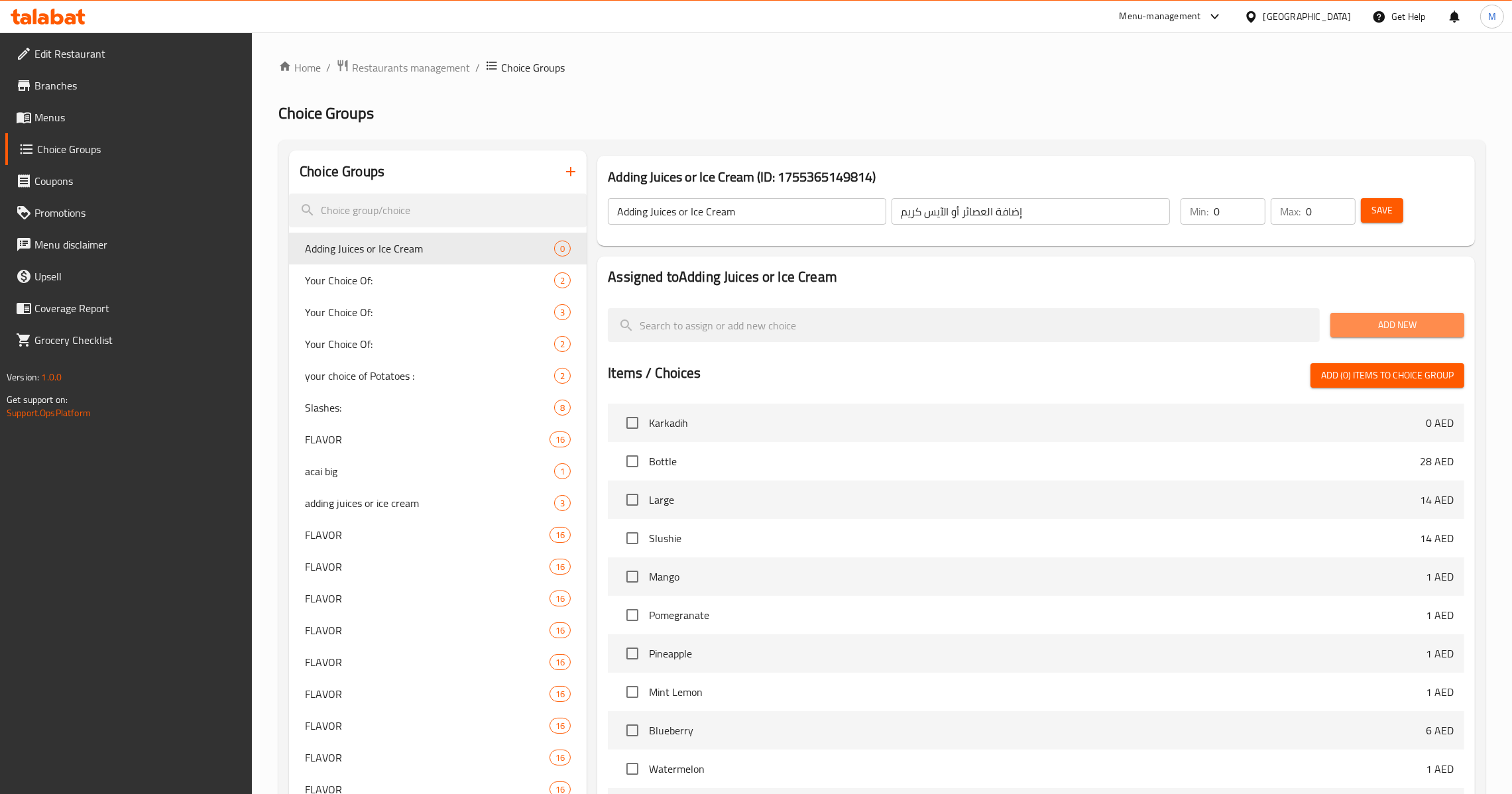
click at [1426, 324] on span "Add New" at bounding box center [1397, 325] width 112 height 16
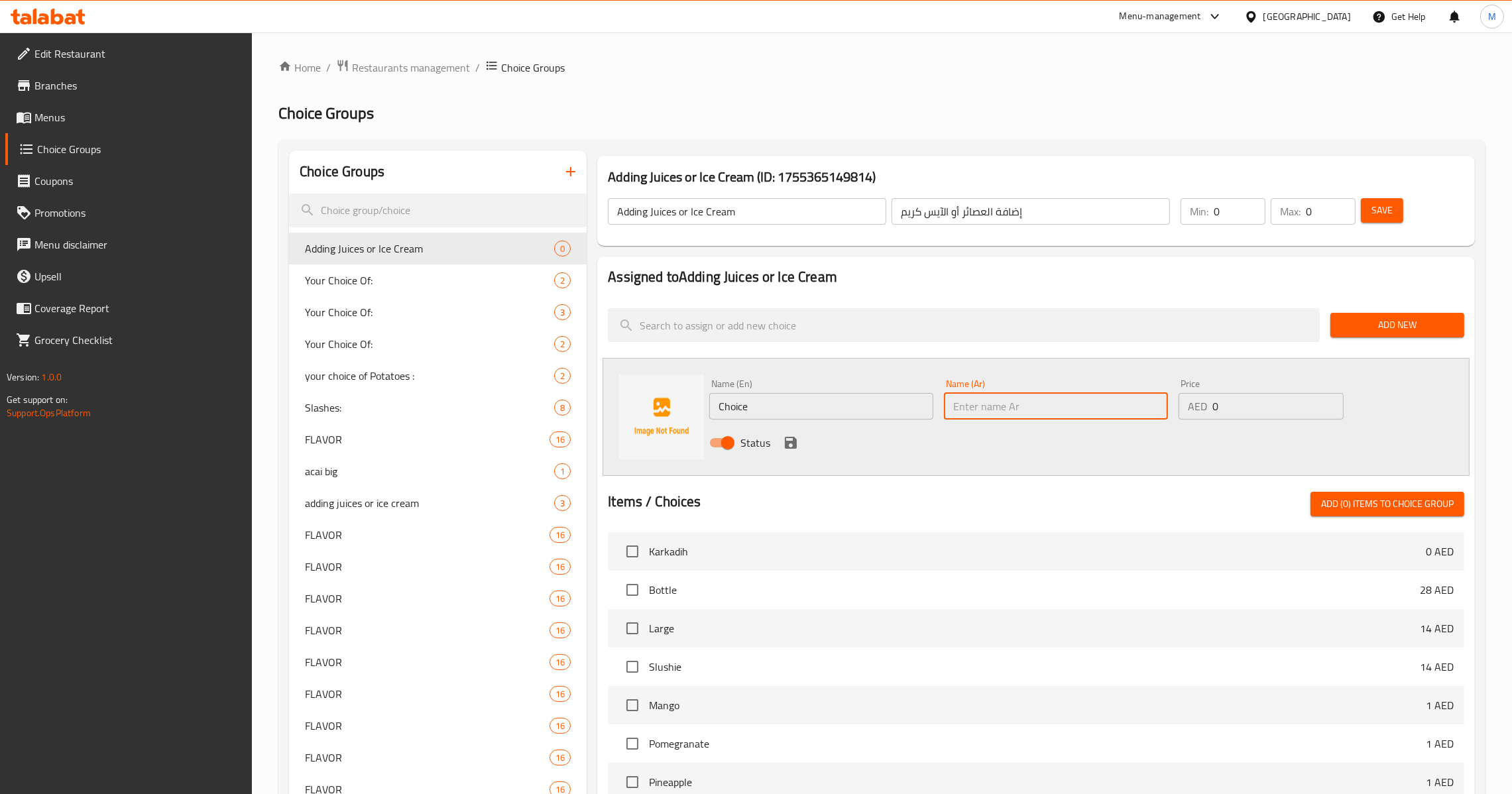
click at [1035, 400] on input "text" at bounding box center [1056, 406] width 224 height 27
click at [769, 441] on span "Status" at bounding box center [755, 442] width 30 height 16
click at [766, 441] on input "Status" at bounding box center [728, 443] width 76 height 25
click at [723, 443] on input "Status" at bounding box center [715, 443] width 76 height 25
click at [808, 411] on input "Choice" at bounding box center [821, 406] width 224 height 27
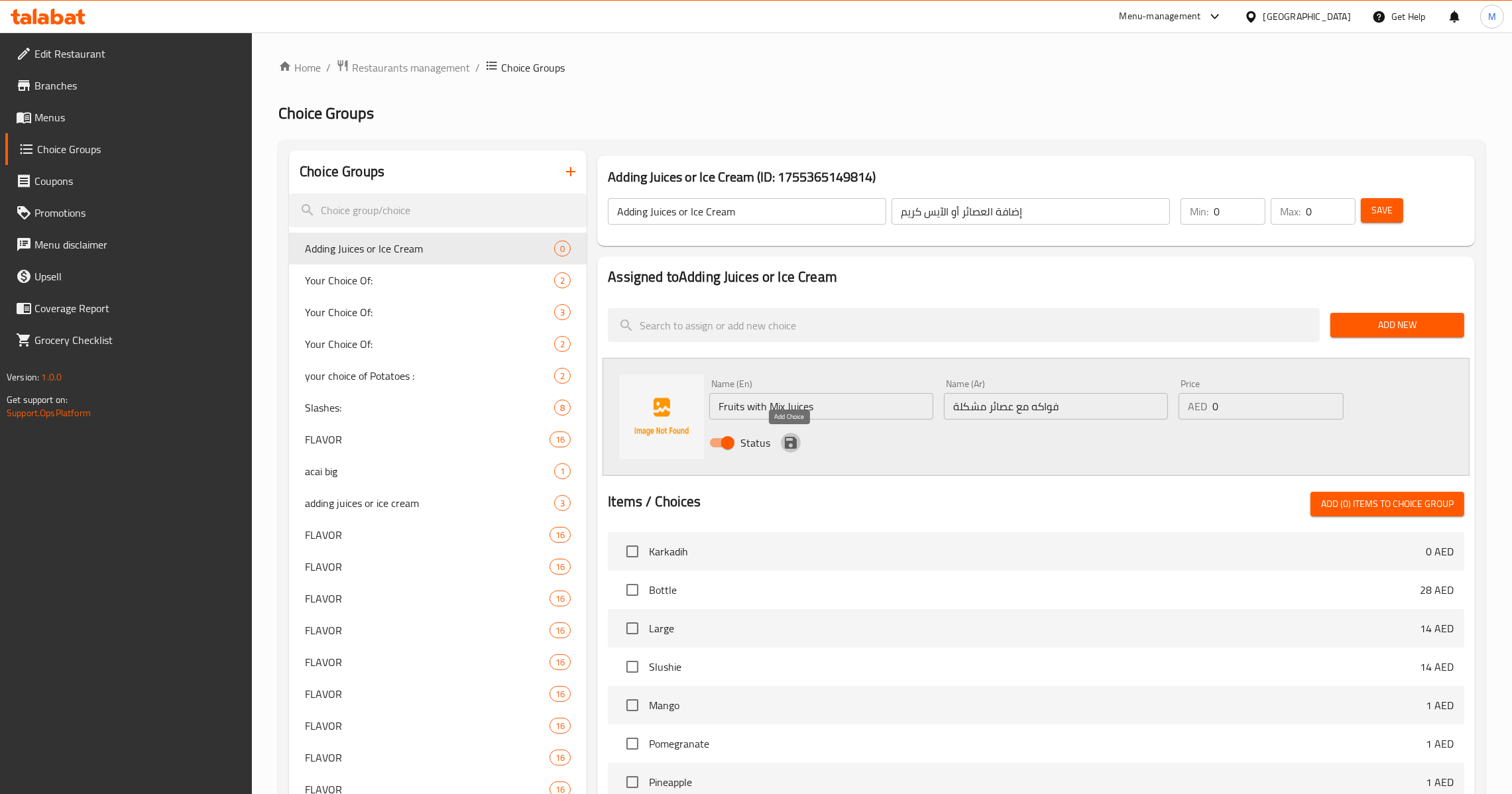
click at [787, 448] on icon "save" at bounding box center [791, 443] width 12 height 12
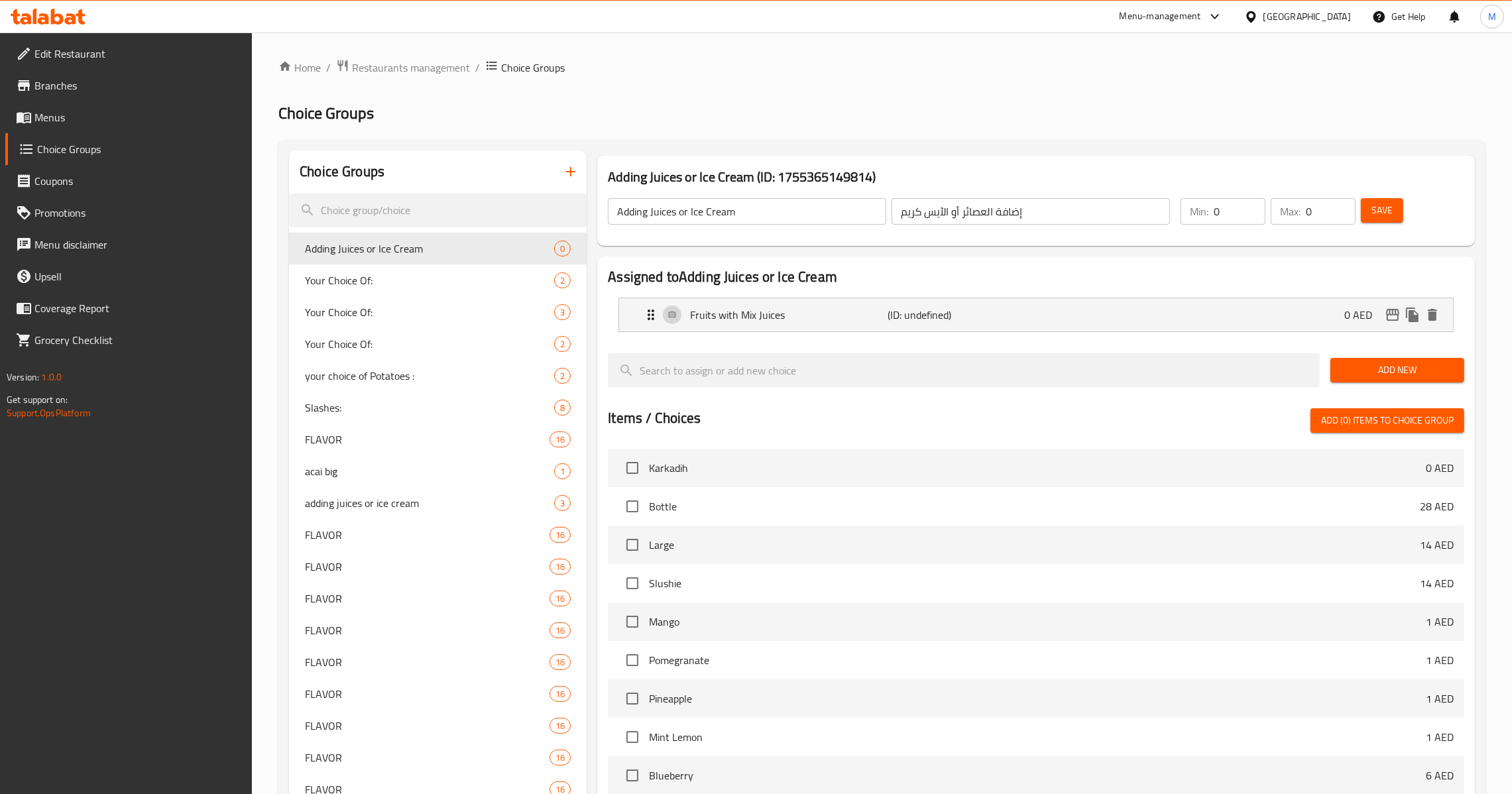
click at [1362, 364] on span "Add New" at bounding box center [1397, 370] width 112 height 16
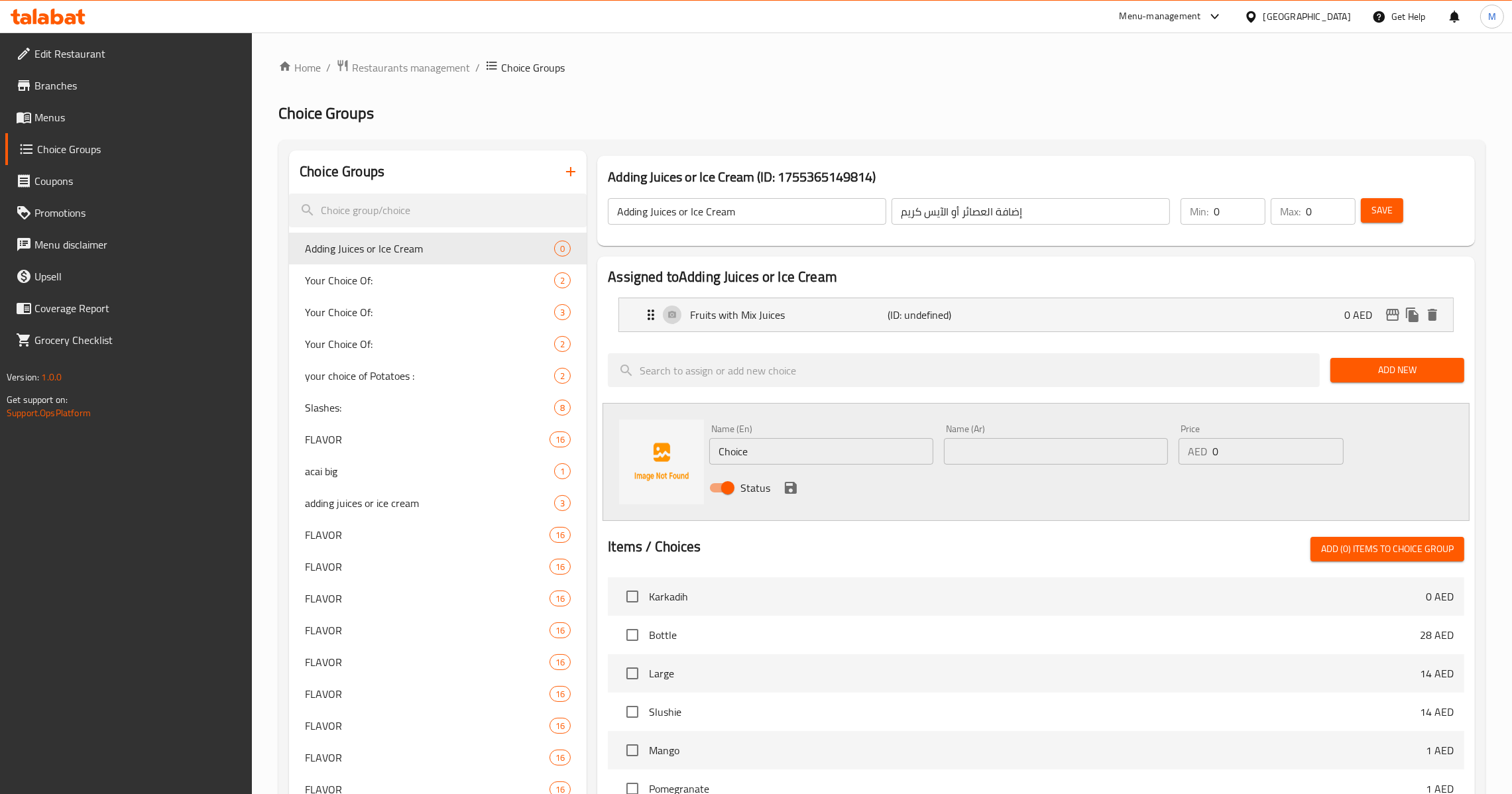
click at [814, 448] on input "Choice" at bounding box center [821, 452] width 224 height 27
click at [935, 460] on div "Name (En) fruits with ice cream Name (En)" at bounding box center [821, 444] width 234 height 51
click at [957, 449] on input "text" at bounding box center [1056, 452] width 224 height 27
click at [785, 485] on icon "save" at bounding box center [791, 488] width 12 height 12
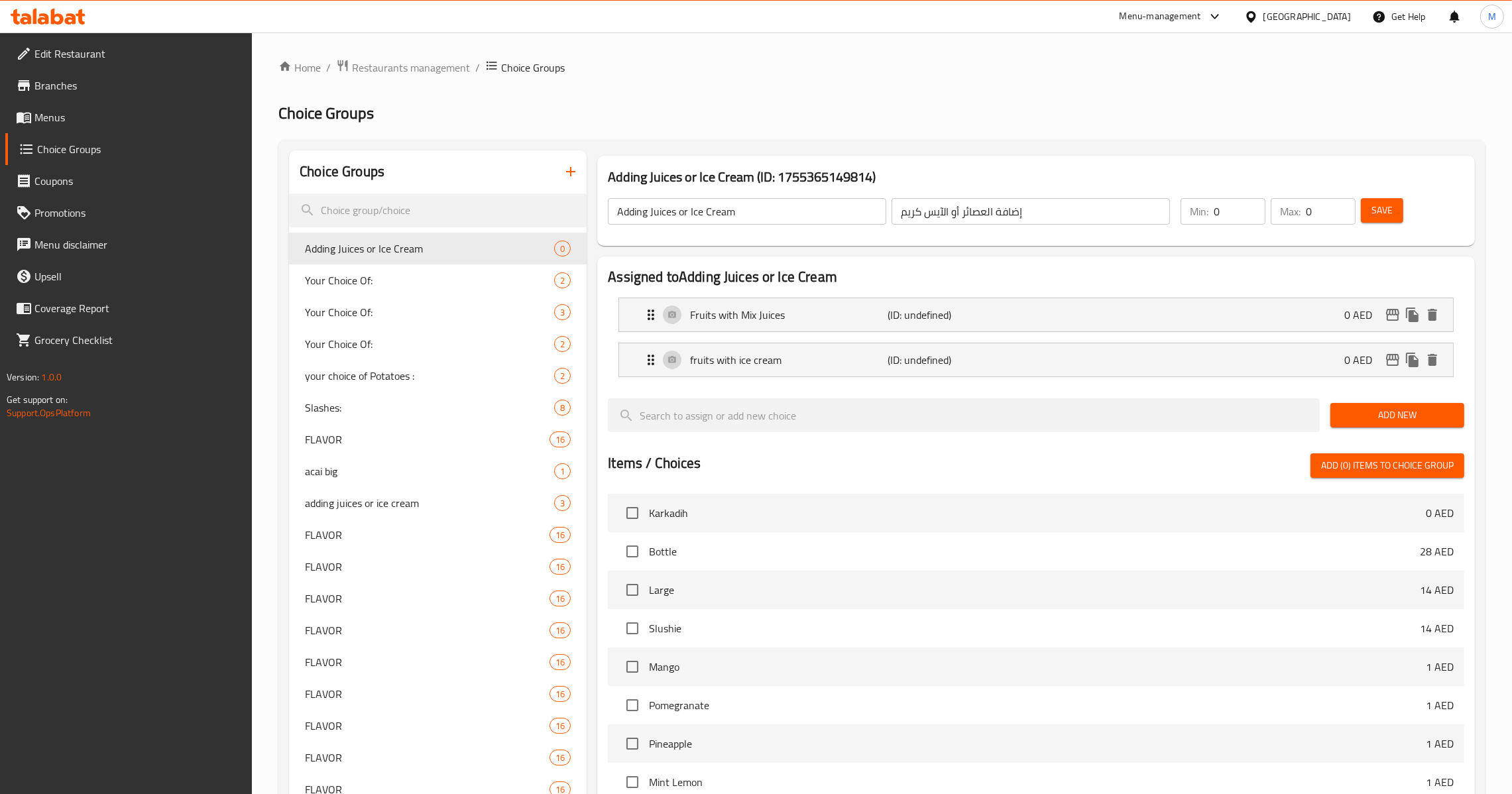
click at [1399, 429] on div "Add New" at bounding box center [1397, 415] width 144 height 45
click at [1400, 420] on span "Add New" at bounding box center [1397, 415] width 112 height 16
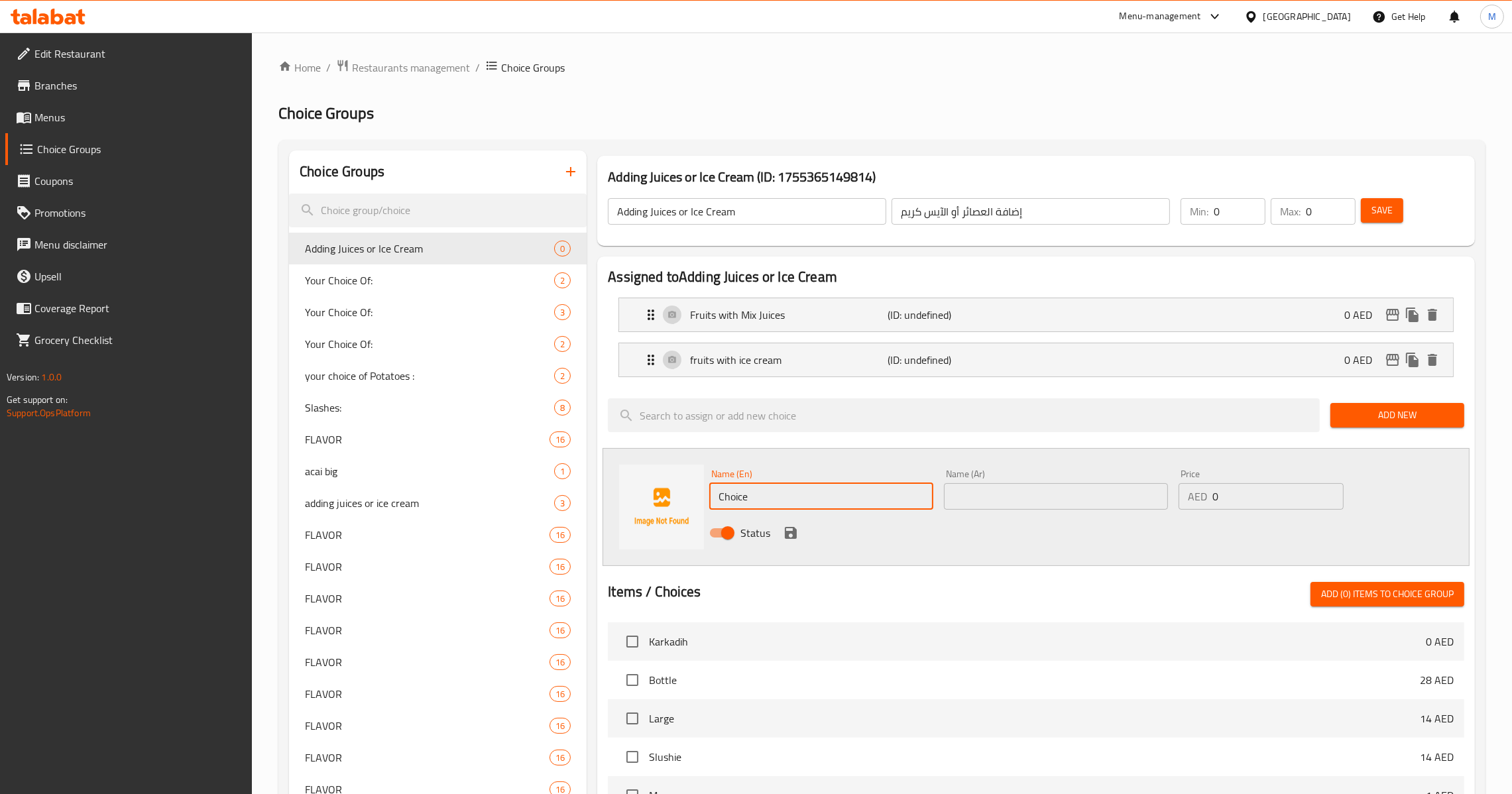
click at [771, 492] on input "Choice" at bounding box center [821, 496] width 224 height 27
click at [984, 495] on input "text" at bounding box center [1056, 496] width 224 height 27
click at [1212, 499] on input "0" at bounding box center [1278, 496] width 131 height 27
click at [793, 537] on icon "save" at bounding box center [791, 533] width 12 height 12
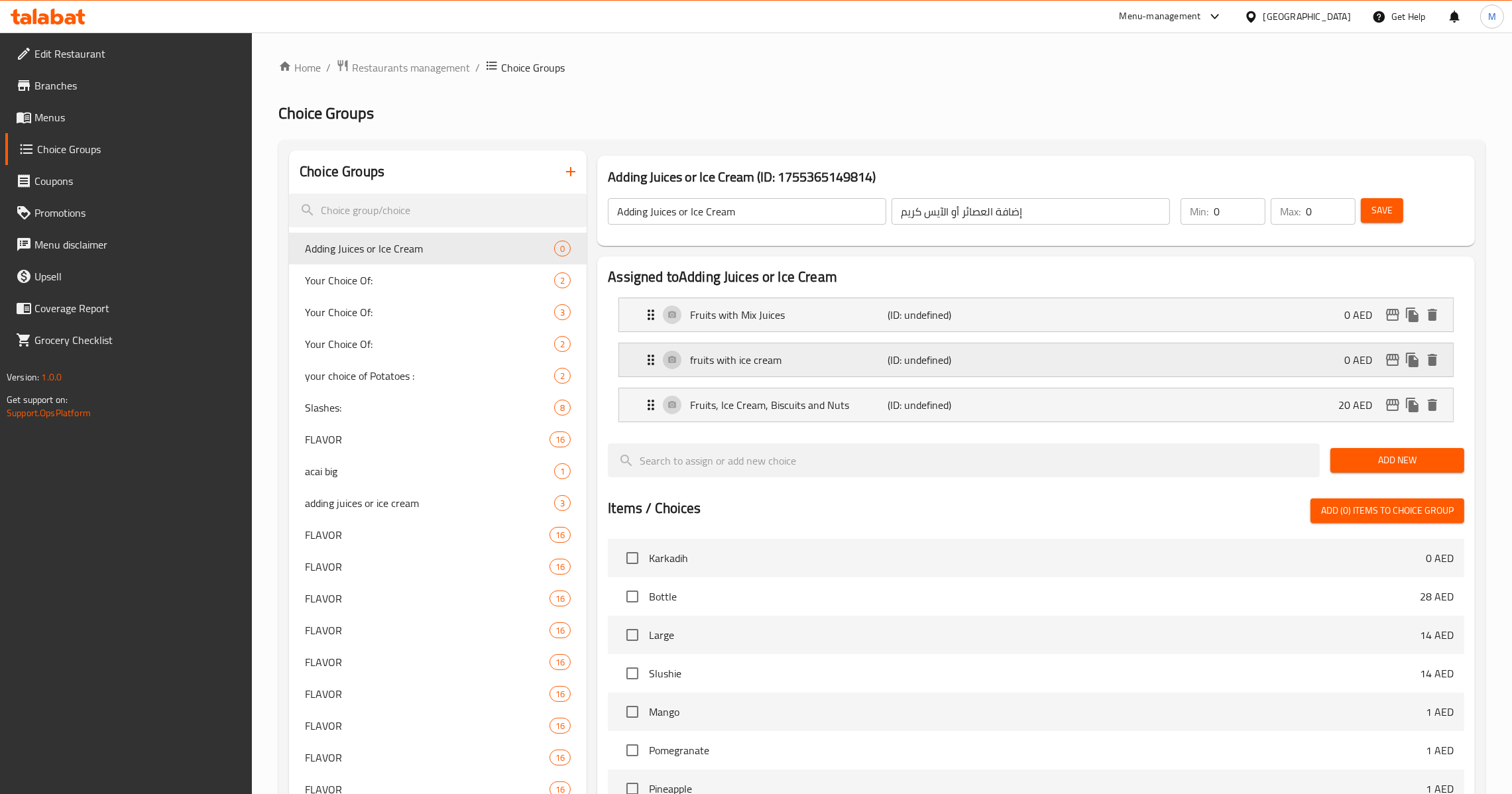
click at [1316, 374] on div "fruits with ice cream (ID: undefined) 0 AED" at bounding box center [1040, 359] width 794 height 33
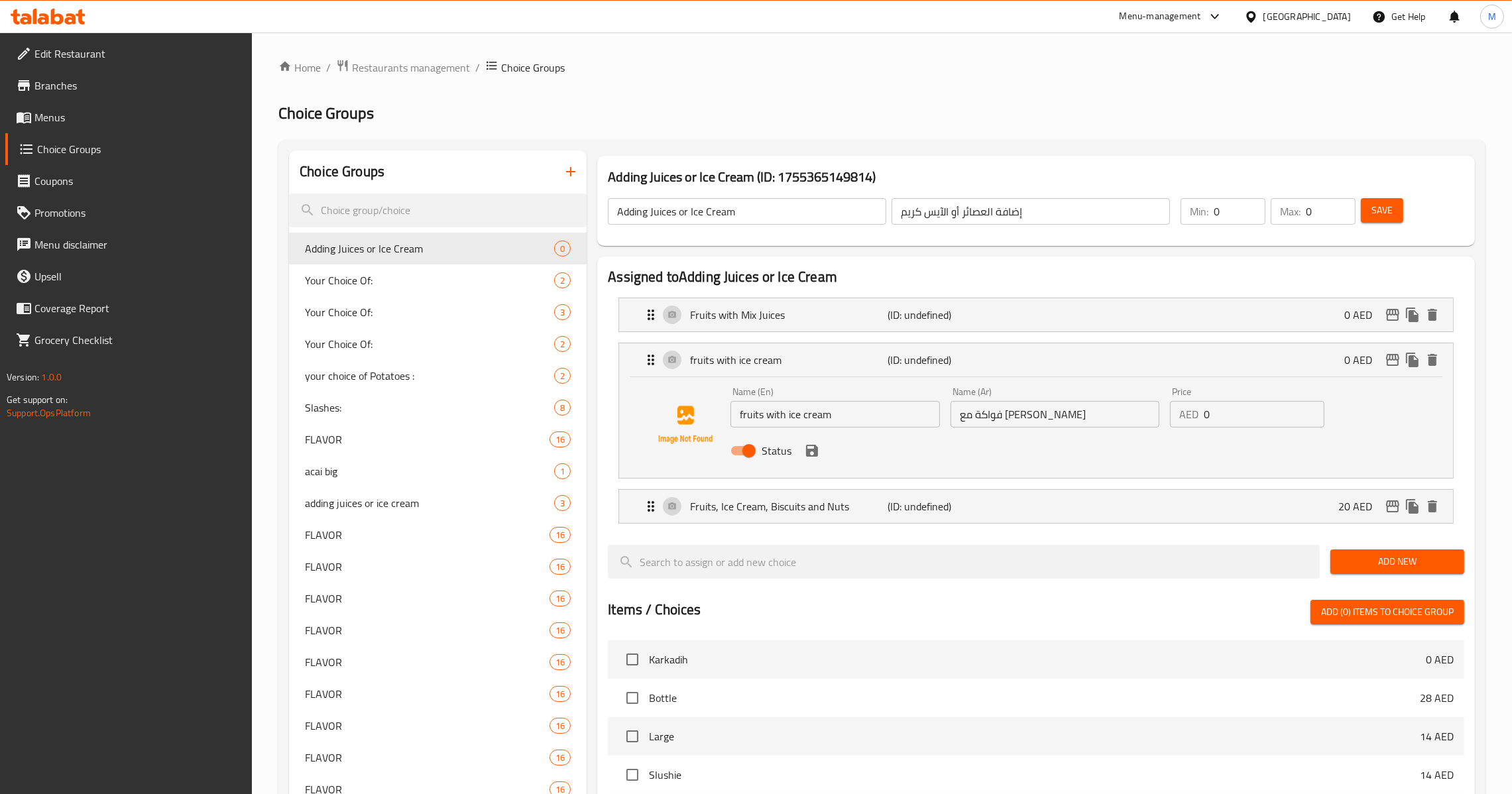
drag, startPoint x: 1217, startPoint y: 417, endPoint x: 1103, endPoint y: 429, distance: 114.6
click at [1103, 429] on div "Name (En) fruits with ice cream Name (En) Name (Ar) فواكة مع ايس كريم Name (Ar)…" at bounding box center [1055, 425] width 659 height 87
click at [1206, 316] on div "Fruits with Mix Juices (ID: undefined) 0 AED" at bounding box center [1040, 315] width 794 height 33
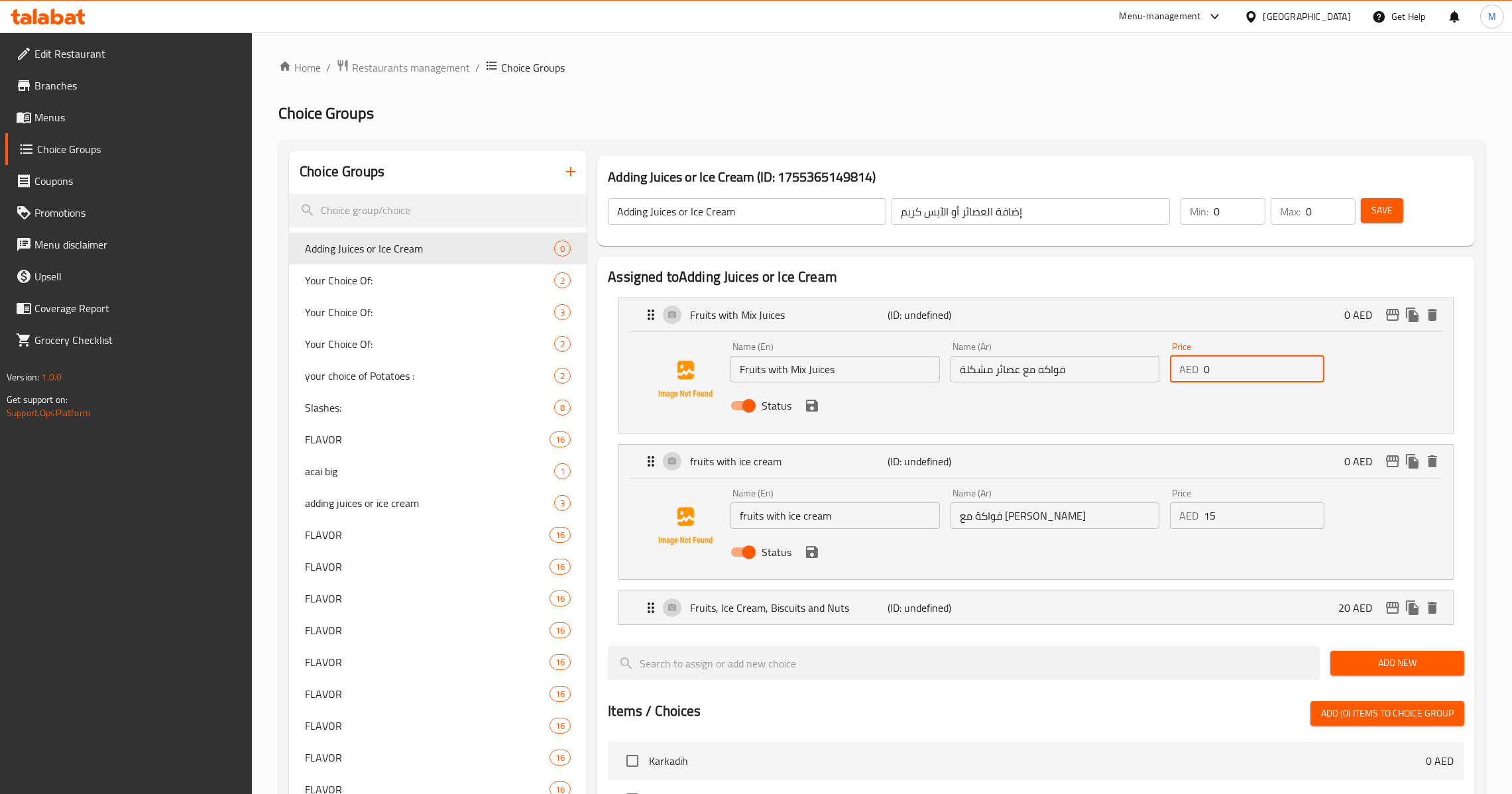
drag, startPoint x: 1180, startPoint y: 373, endPoint x: 1071, endPoint y: 373, distance: 109.0
click at [1080, 373] on div "Name (En) Fruits with Mix Juices Name (En) Name (Ar) فواكه مع عصائر مشكلة Name …" at bounding box center [1055, 380] width 659 height 87
click at [1378, 221] on button "Save" at bounding box center [1382, 210] width 42 height 25
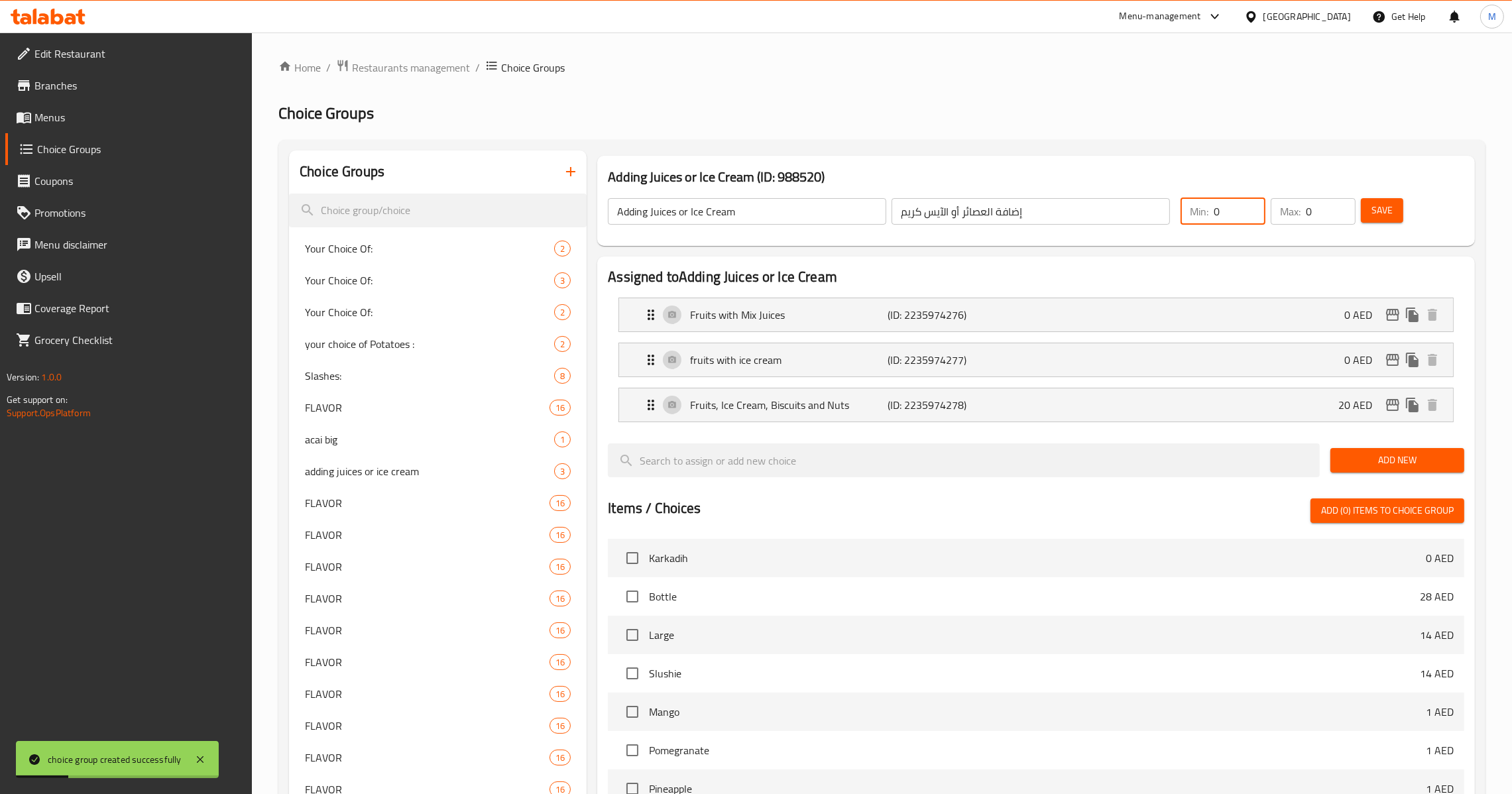
drag, startPoint x: 1231, startPoint y: 213, endPoint x: 1154, endPoint y: 217, distance: 77.1
click at [1154, 217] on div "Adding Juices or Ice Cream ​ إضافة العصائر أو الآيس كريم ​ Min: 0 ​ Max: 0 ​ Sa…" at bounding box center [1036, 211] width 867 height 58
drag, startPoint x: 1329, startPoint y: 213, endPoint x: 1274, endPoint y: 215, distance: 55.0
click at [1274, 215] on div "Max: 0 ​" at bounding box center [1313, 211] width 85 height 27
click at [1368, 205] on button "Save" at bounding box center [1382, 210] width 42 height 25
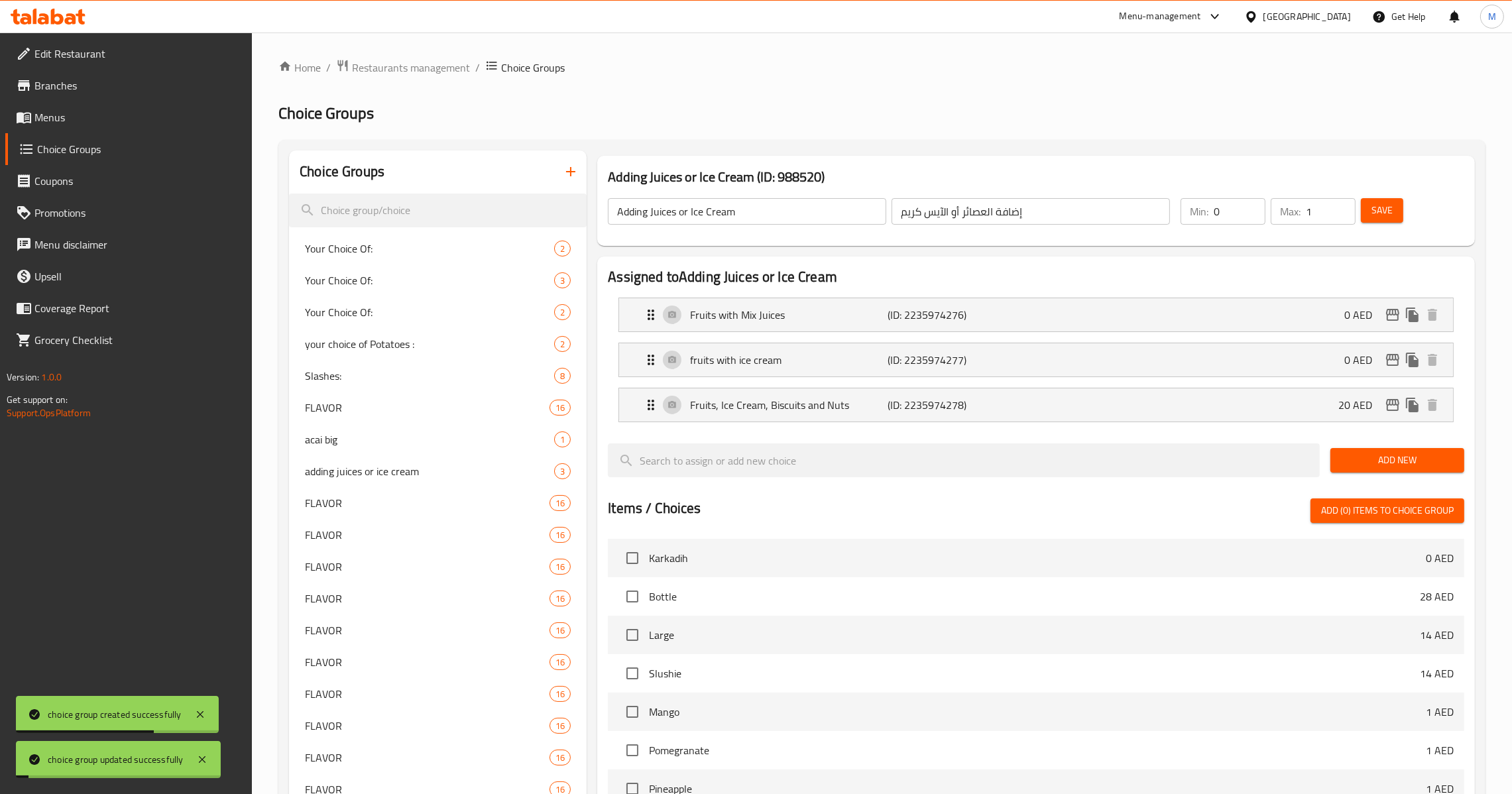
drag, startPoint x: 1219, startPoint y: 301, endPoint x: 1218, endPoint y: 308, distance: 7.1
click at [1218, 305] on nav "Fruits with Mix Juices (ID: 2235974276) 0 AED Name (En) Fruits with Mix Juices …" at bounding box center [1036, 360] width 856 height 146
click at [1394, 354] on icon "edit" at bounding box center [1392, 359] width 16 height 16
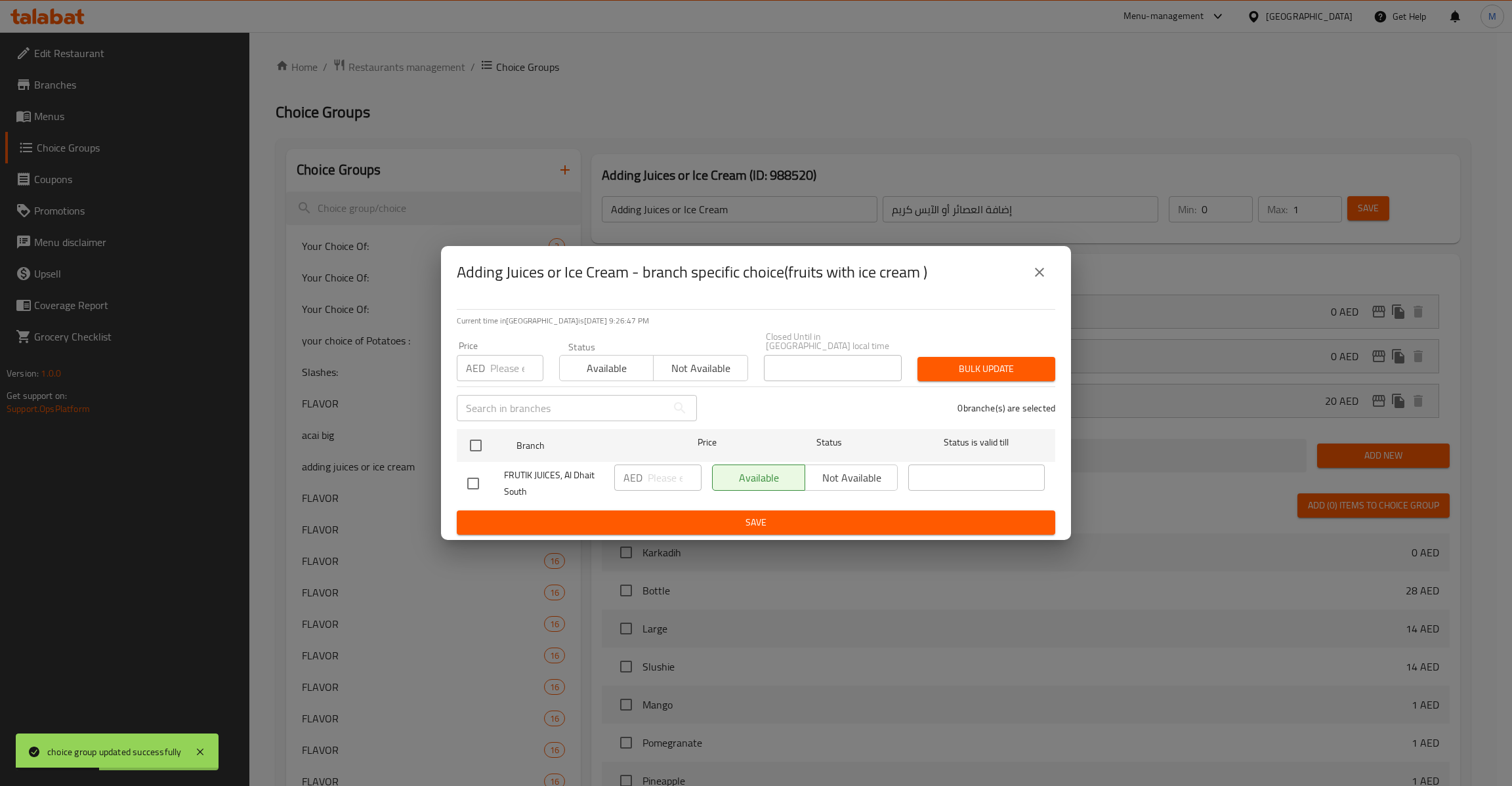
drag, startPoint x: 474, startPoint y: 460, endPoint x: 485, endPoint y: 423, distance: 38.6
click at [474, 460] on div "FRUTIK JUICES, Al Dhait South" at bounding box center [535, 484] width 147 height 49
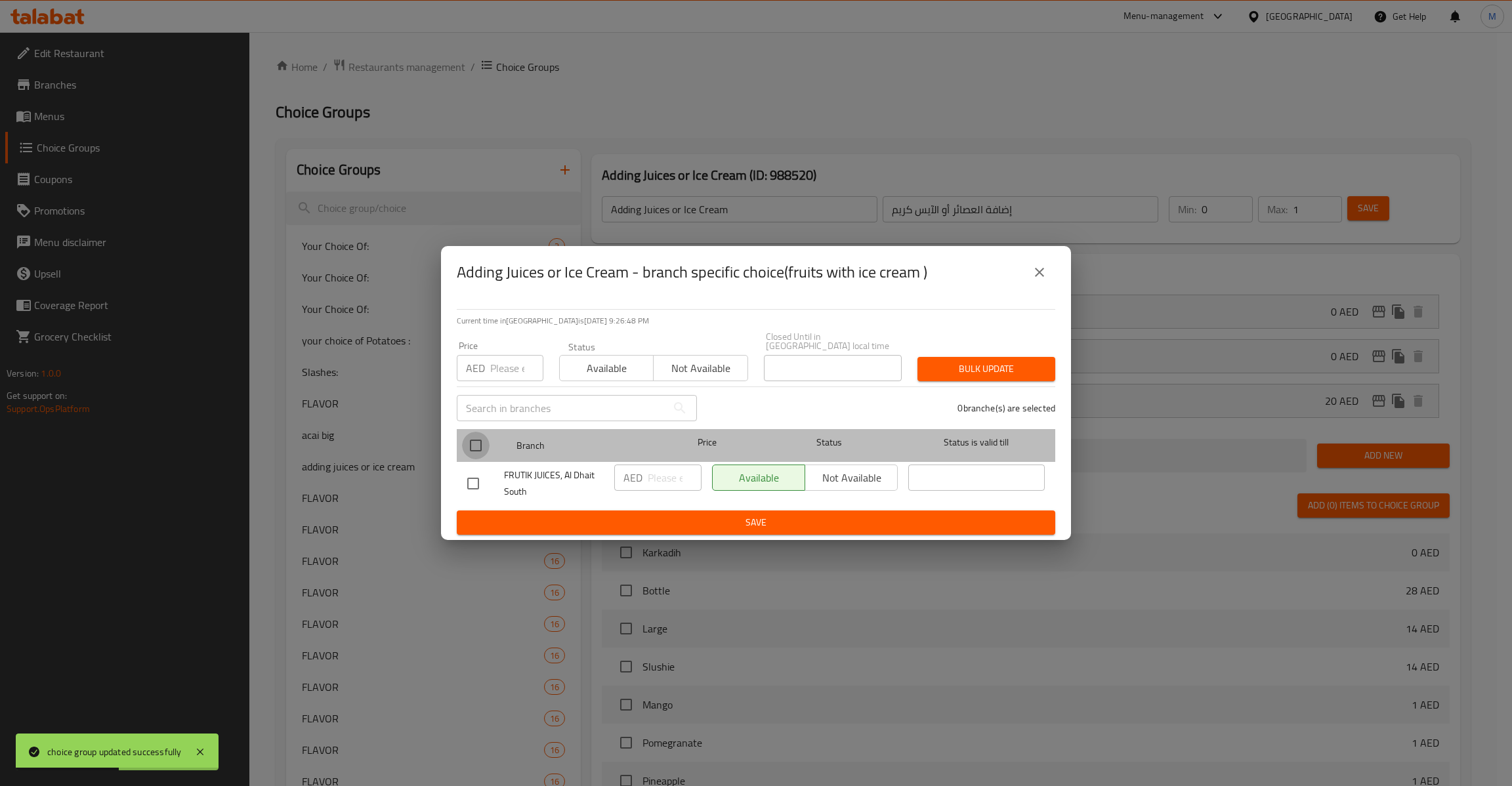
click at [486, 448] on input "checkbox" at bounding box center [475, 445] width 27 height 27
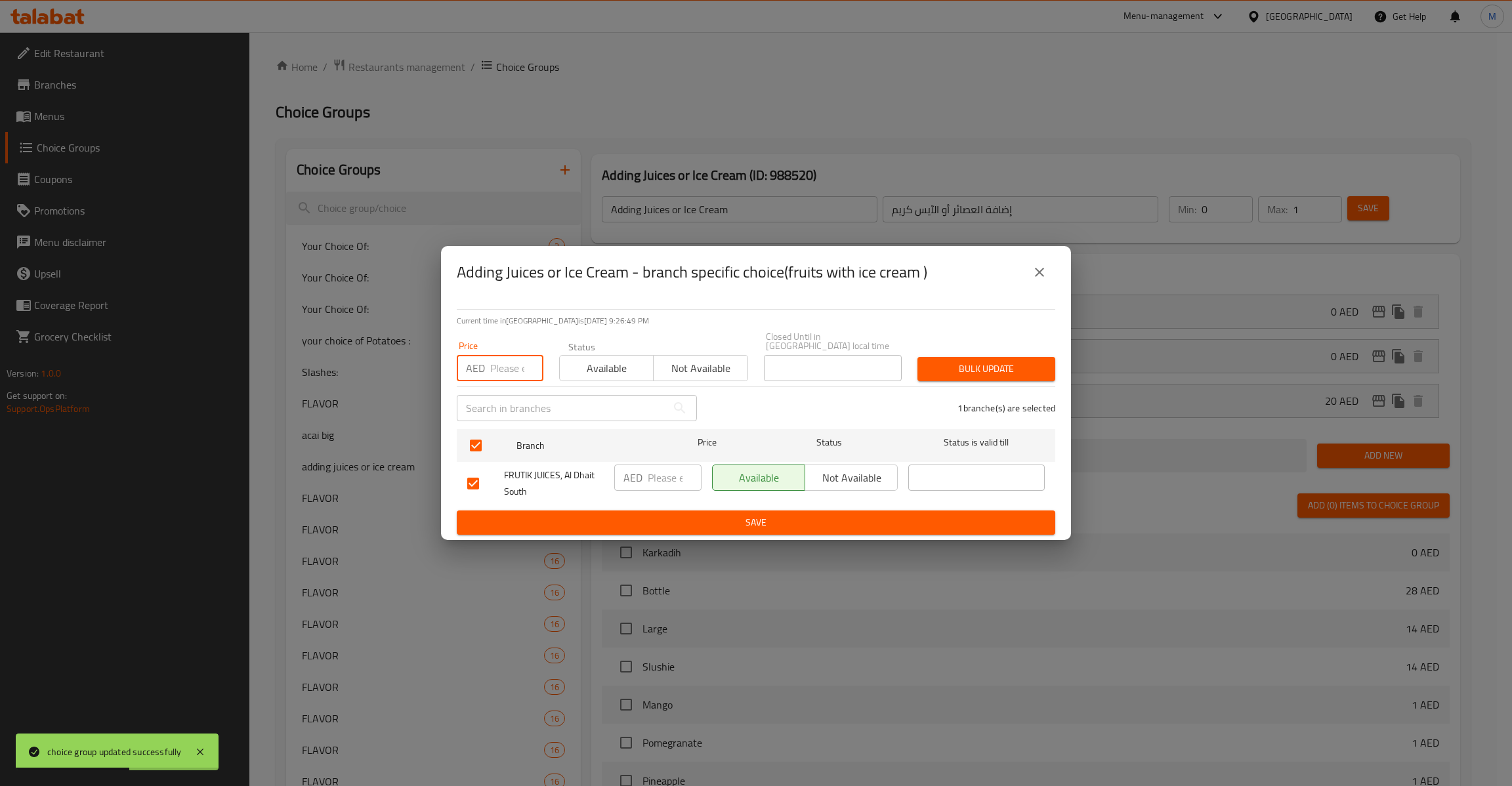
click at [490, 376] on input "number" at bounding box center [517, 368] width 53 height 27
click at [943, 370] on span "Bulk update" at bounding box center [986, 369] width 117 height 16
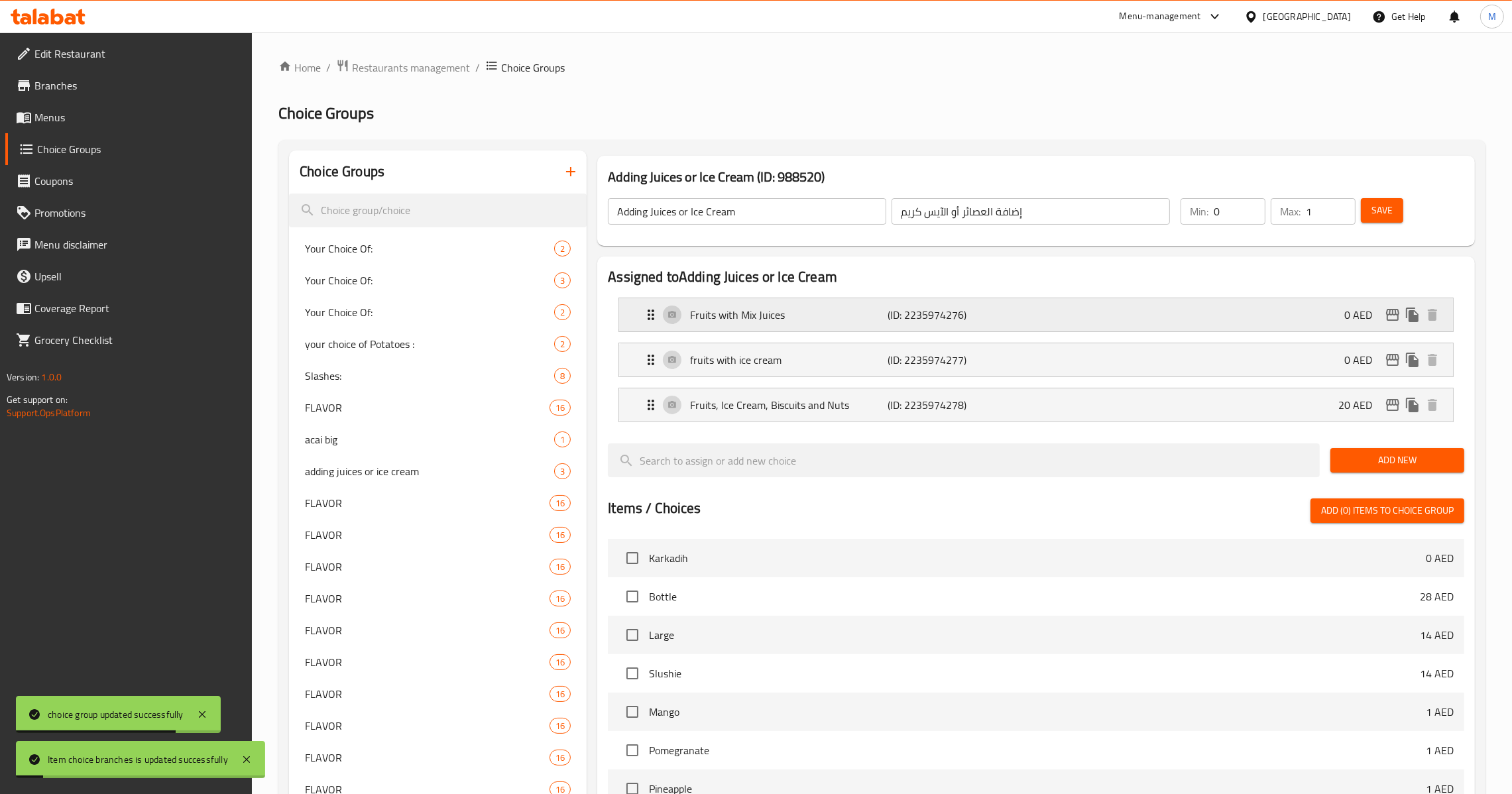
click at [1397, 314] on icon "edit" at bounding box center [1392, 314] width 16 height 16
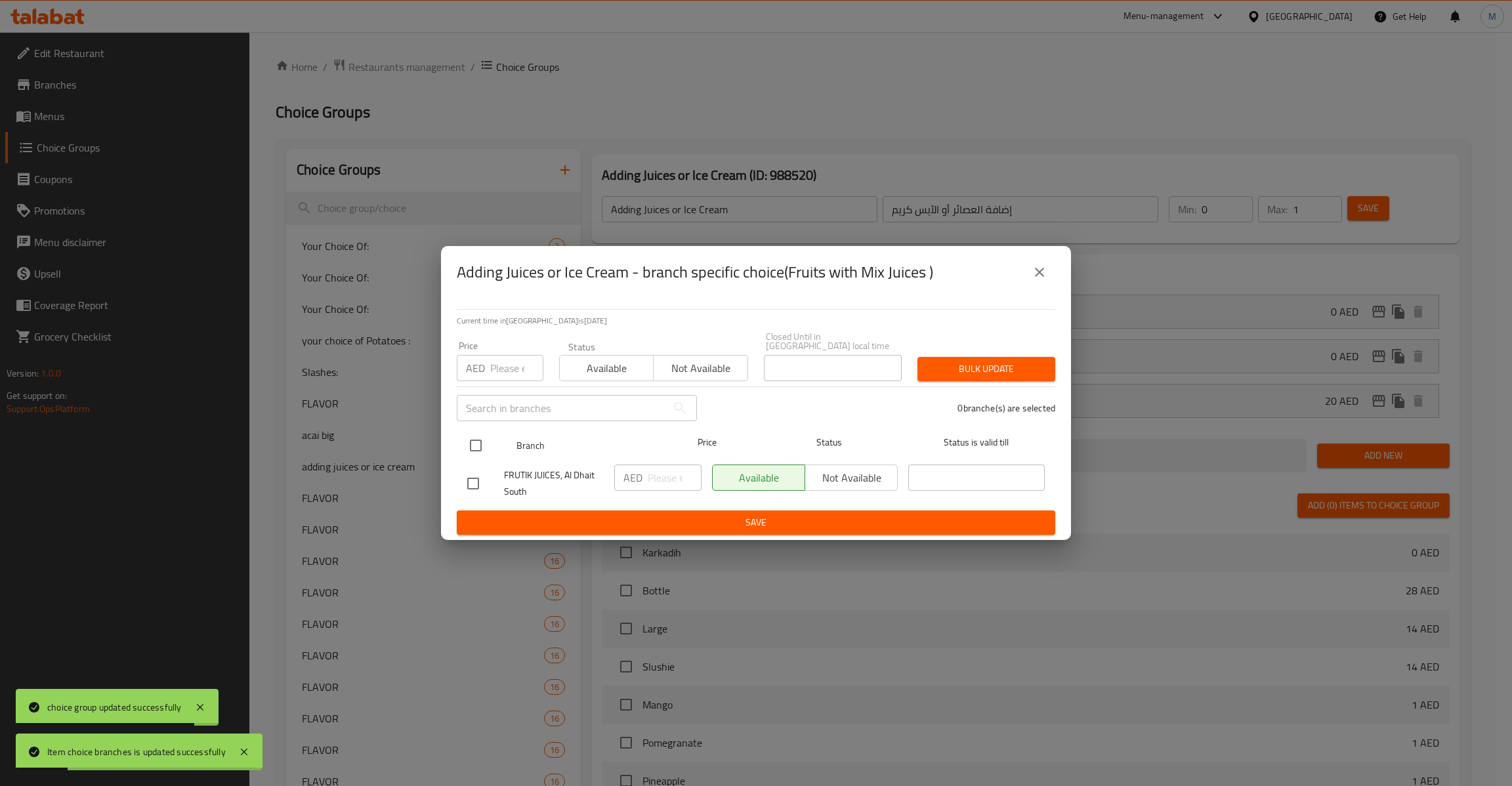
click at [481, 455] on input "checkbox" at bounding box center [475, 445] width 27 height 27
click at [485, 398] on input "text" at bounding box center [561, 408] width 210 height 27
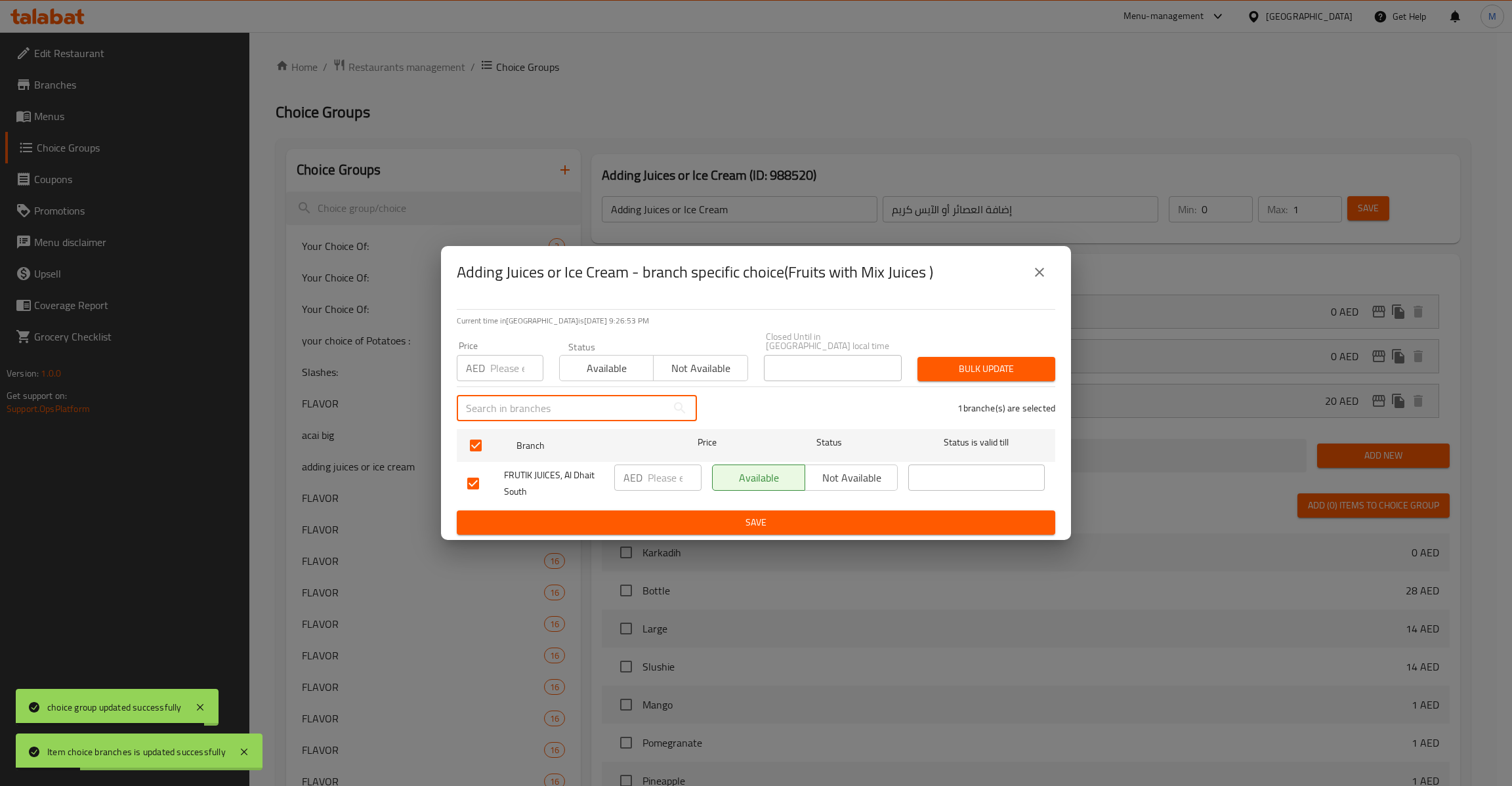
click at [518, 364] on input "number" at bounding box center [517, 368] width 53 height 27
click at [952, 362] on span "Bulk update" at bounding box center [986, 369] width 117 height 16
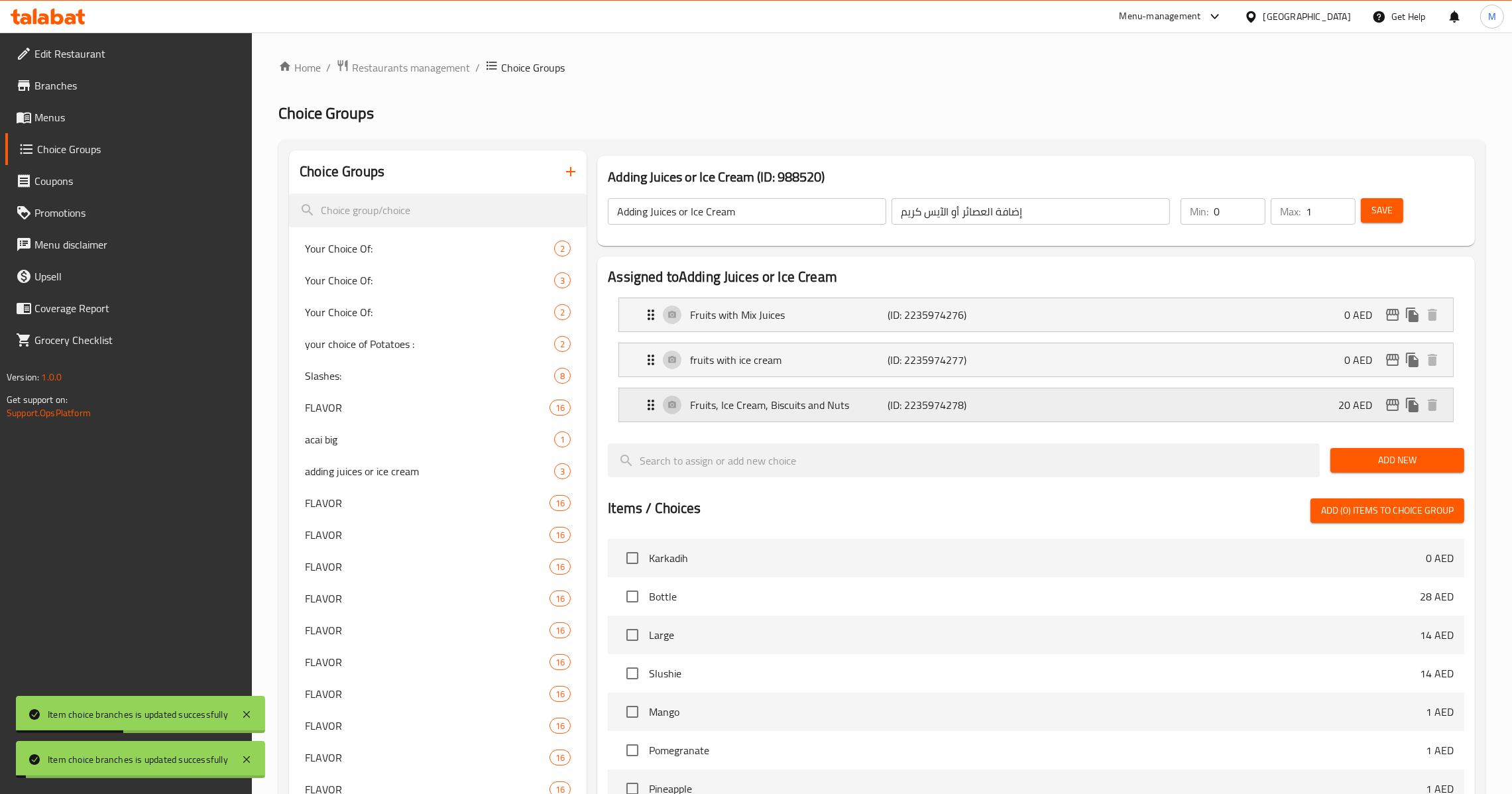
click at [1331, 404] on div "Fruits, Ice Cream, Biscuits and Nuts (ID: 2235974278) 20 AED" at bounding box center [1040, 405] width 794 height 33
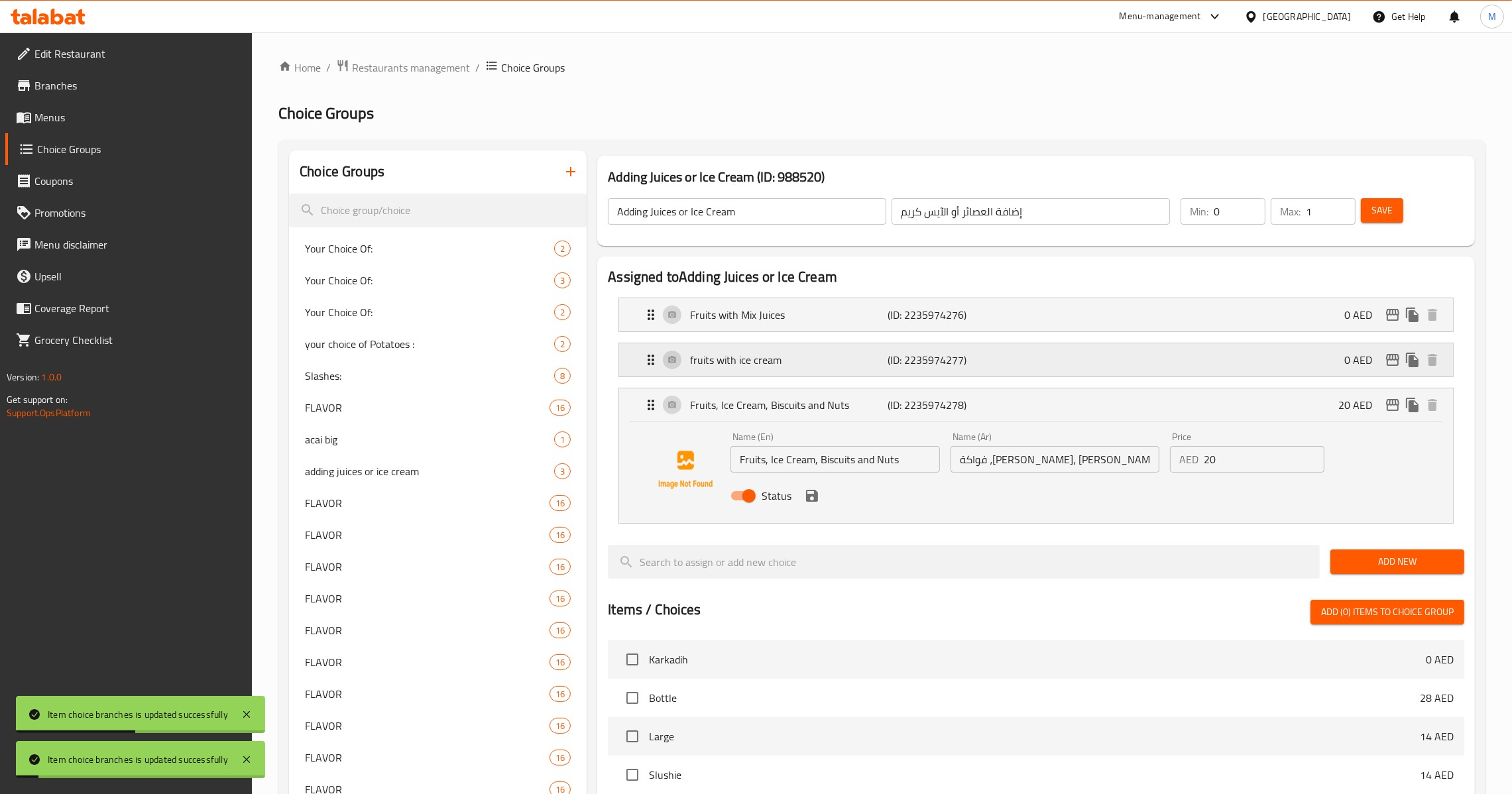
click at [1339, 373] on div "fruits with ice cream (ID: 2235974277) 0 AED" at bounding box center [1040, 359] width 794 height 33
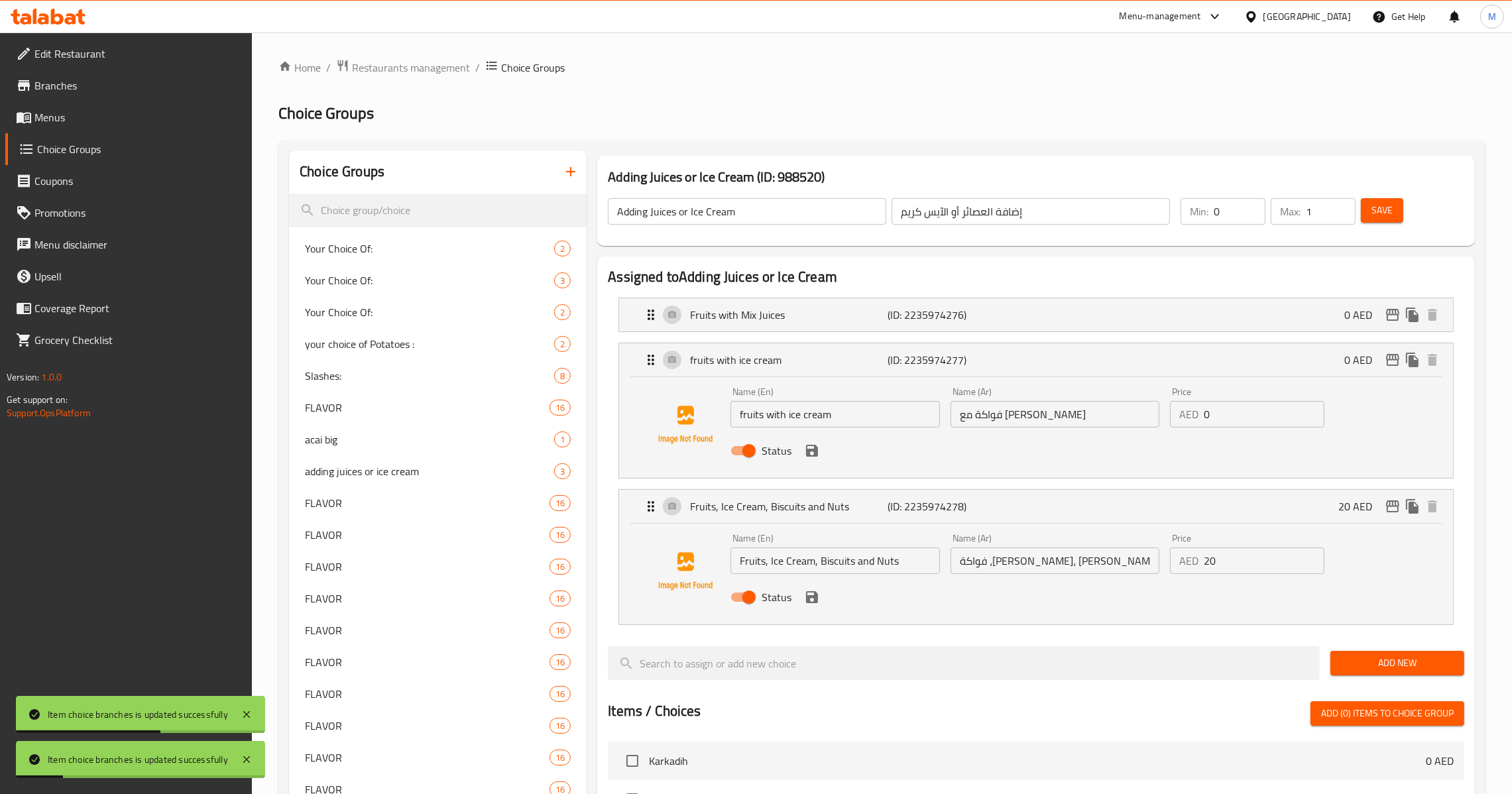
drag, startPoint x: 1231, startPoint y: 433, endPoint x: 1228, endPoint y: 413, distance: 20.2
click at [1231, 427] on nav "Fruits with Mix Juices (ID: 2235974276) 0 AED Name (En) Fruits with Mix Juices …" at bounding box center [1036, 461] width 856 height 349
drag, startPoint x: 1228, startPoint y: 413, endPoint x: 1097, endPoint y: 434, distance: 132.7
click at [1097, 434] on nav "Fruits with Mix Juices (ID: 2235974276) 0 AED Name (En) Fruits with Mix Juices …" at bounding box center [1036, 461] width 856 height 349
drag, startPoint x: 1231, startPoint y: 410, endPoint x: 1030, endPoint y: 428, distance: 201.8
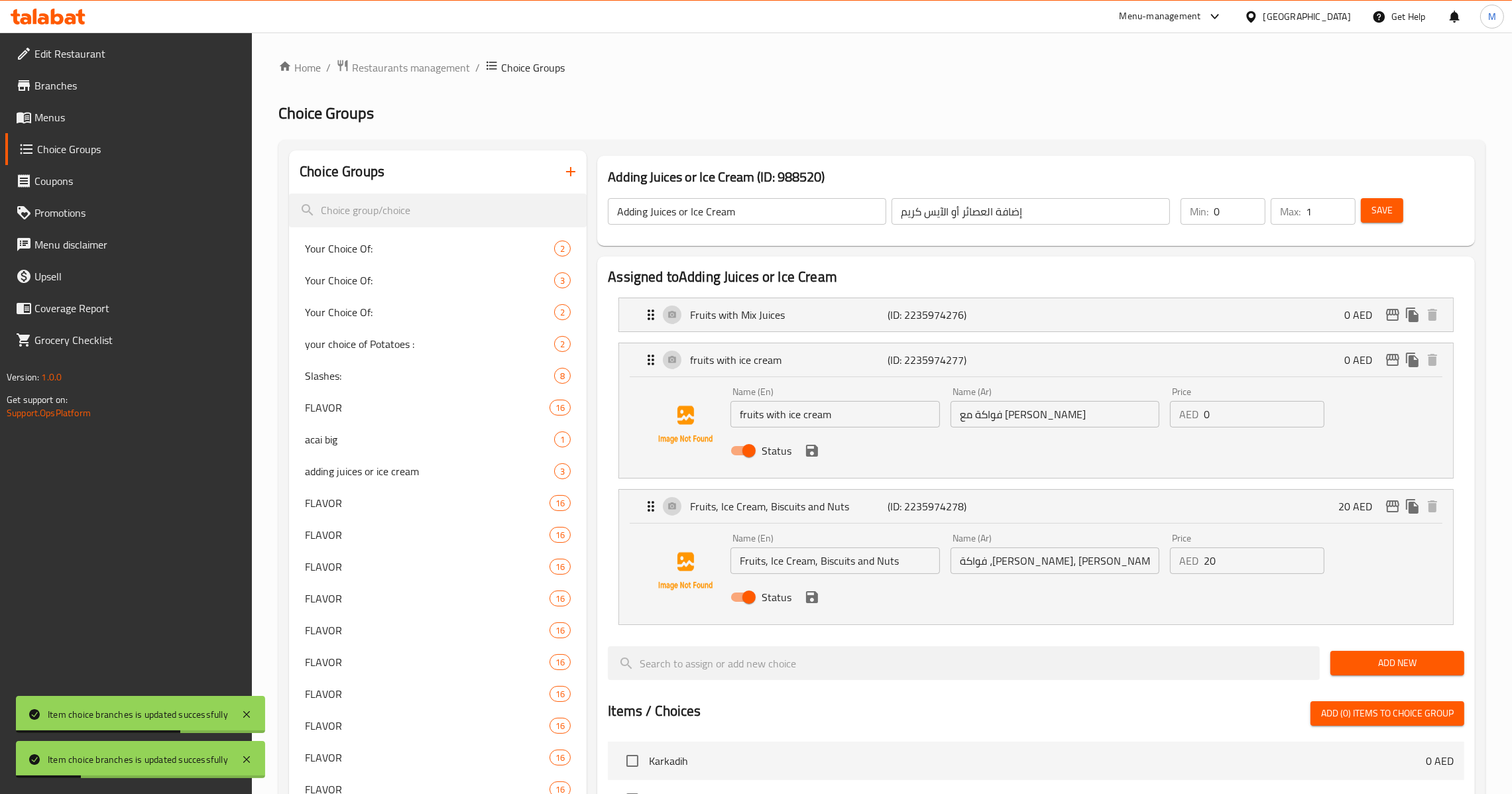
click at [1030, 428] on div "Name (En) fruits with ice cream Name (En) Name (Ar) فواكة مع ايس كريم Name (Ar)…" at bounding box center [1055, 425] width 659 height 87
drag, startPoint x: 793, startPoint y: 459, endPoint x: 806, endPoint y: 459, distance: 13.0
click at [796, 459] on div "Status" at bounding box center [1055, 451] width 659 height 36
click at [816, 459] on icon "save" at bounding box center [812, 450] width 16 height 16
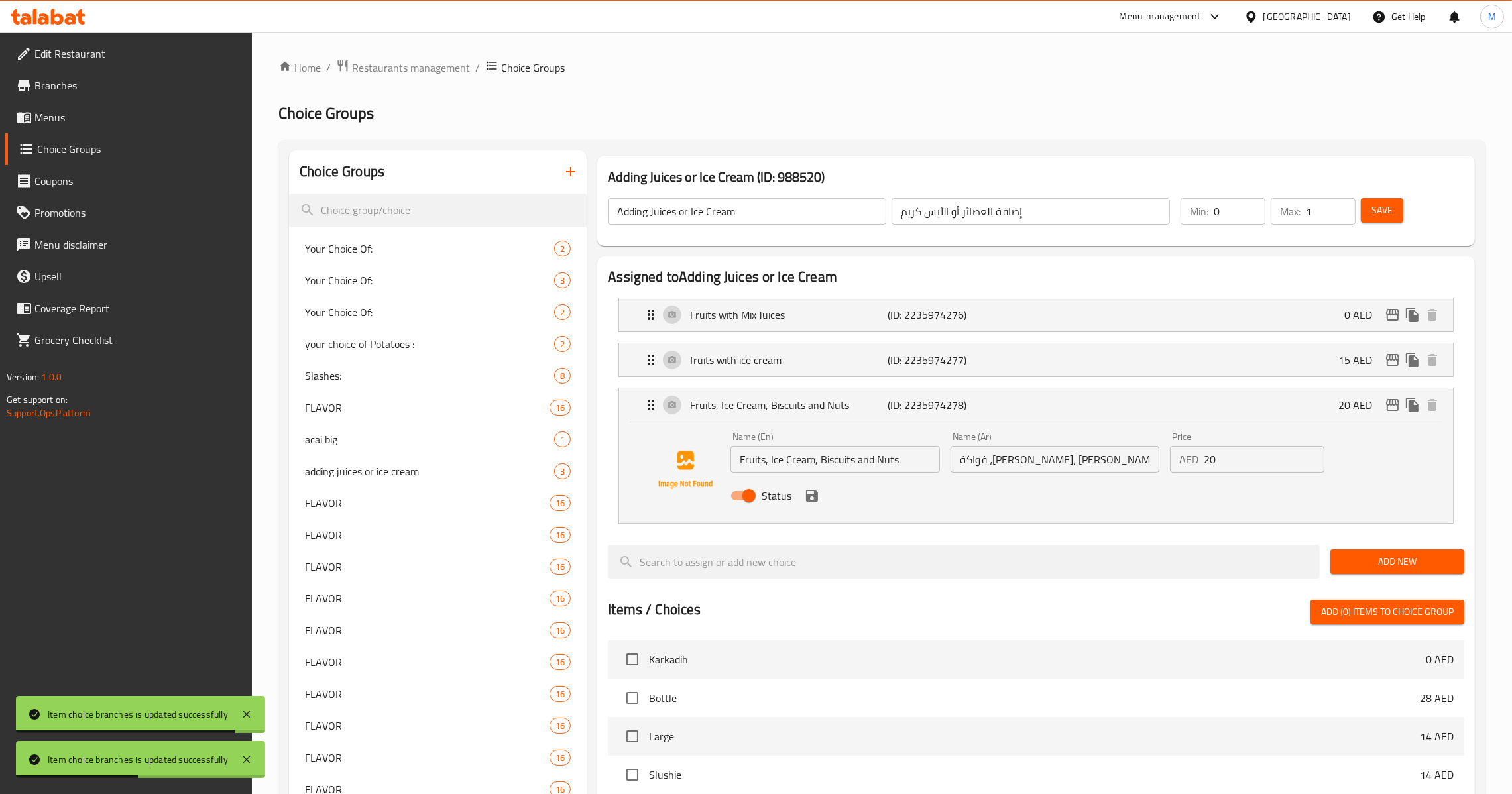
drag, startPoint x: 1087, startPoint y: 333, endPoint x: 1108, endPoint y: 329, distance: 21.4
click at [1088, 332] on li "Fruits with Mix Juices (ID: 2235974276) 0 AED Name (En) Fruits with Mix Juices …" at bounding box center [1036, 315] width 856 height 45
drag, startPoint x: 1211, startPoint y: 330, endPoint x: 1223, endPoint y: 324, distance: 13.4
click at [1212, 330] on div "Fruits with Mix Juices (ID: 2235974276) 0 AED" at bounding box center [1040, 315] width 794 height 33
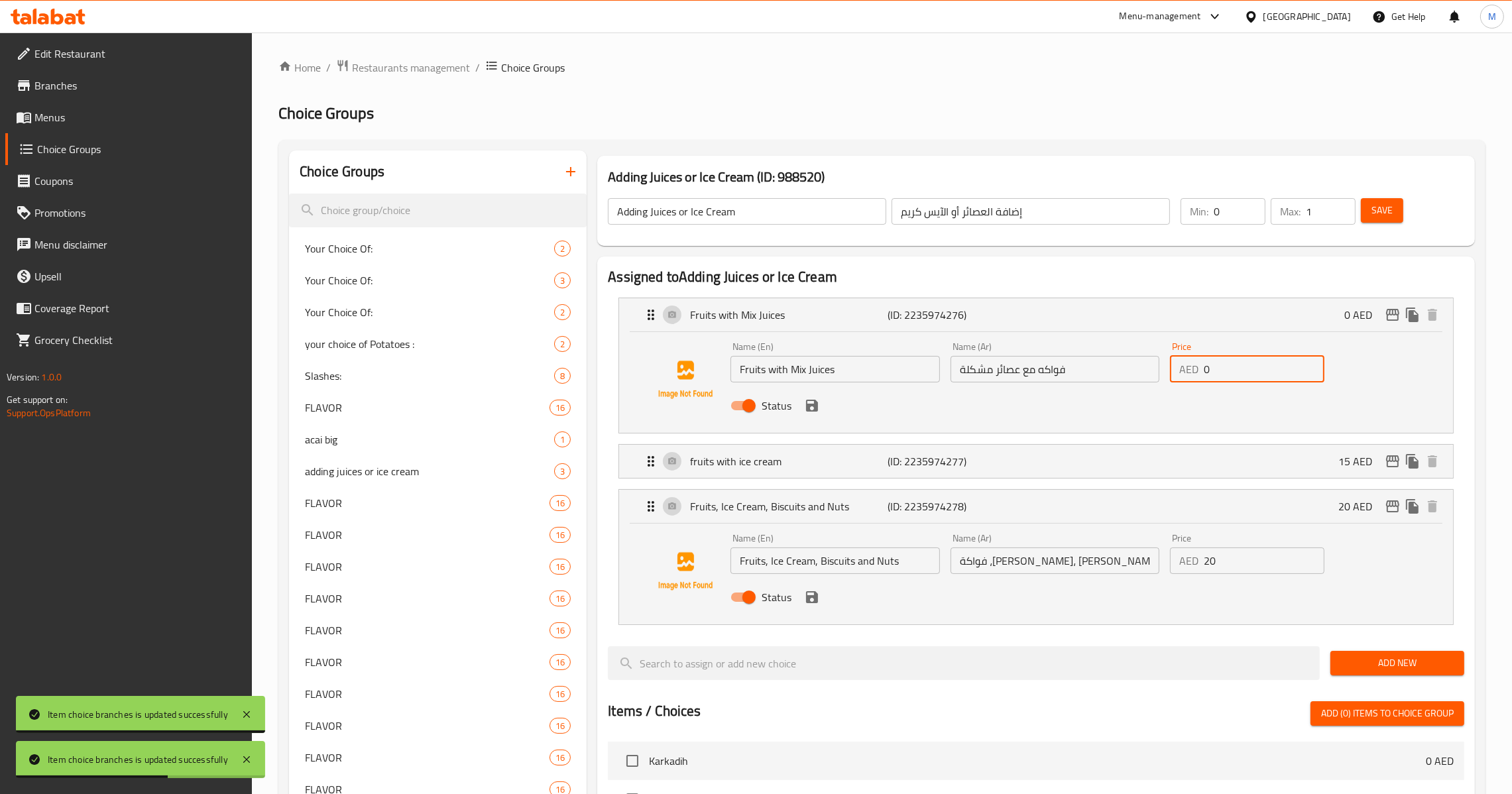
drag, startPoint x: 1226, startPoint y: 374, endPoint x: 1071, endPoint y: 368, distance: 155.1
click at [1104, 375] on div "Name (En) Fruits with Mix Juices Name (En) Name (Ar) فواكه مع عصائر مشكلة Name …" at bounding box center [1055, 380] width 659 height 87
click at [819, 417] on div "Status" at bounding box center [1055, 406] width 659 height 36
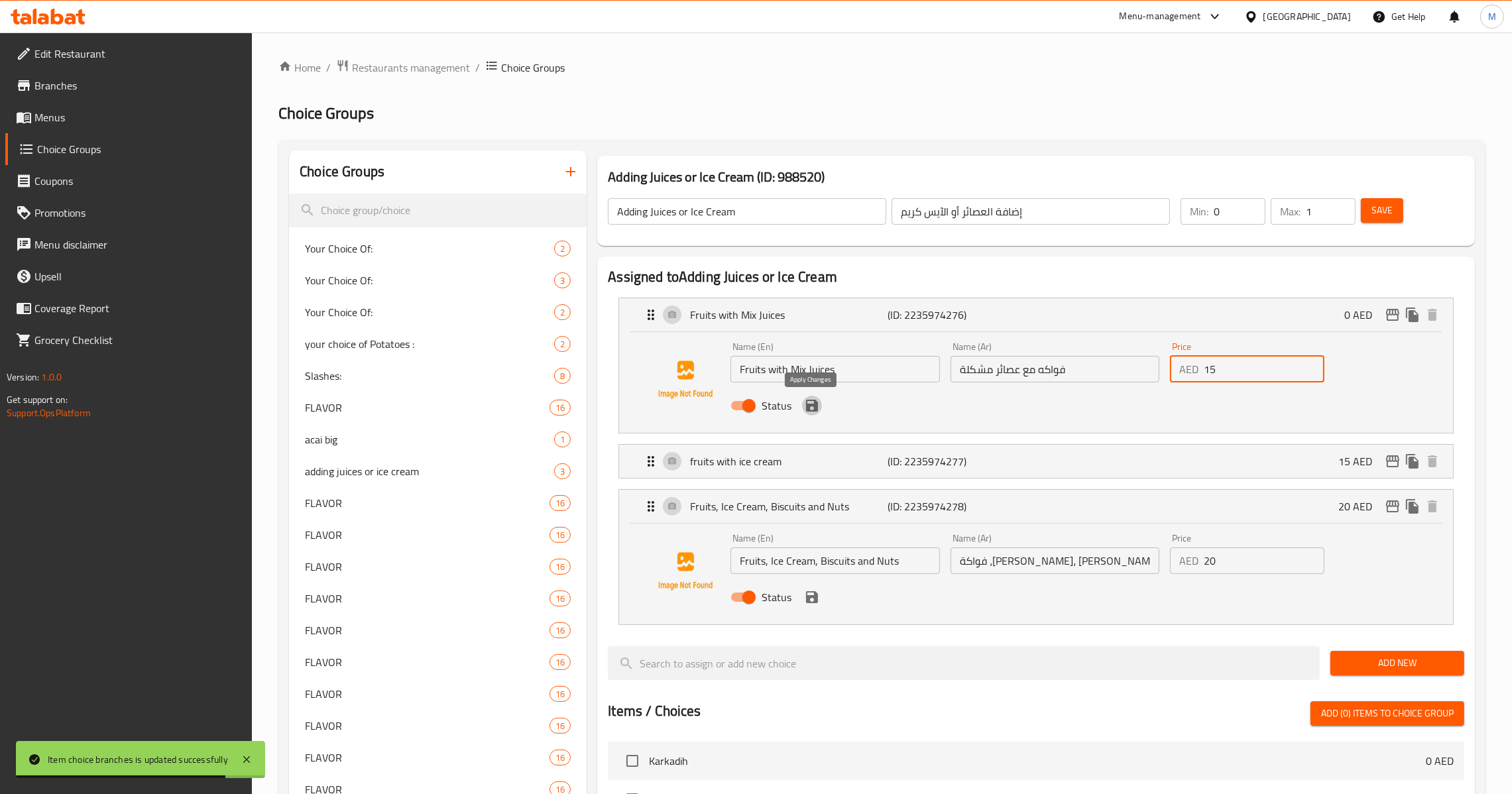
click at [813, 409] on icon "save" at bounding box center [812, 406] width 16 height 16
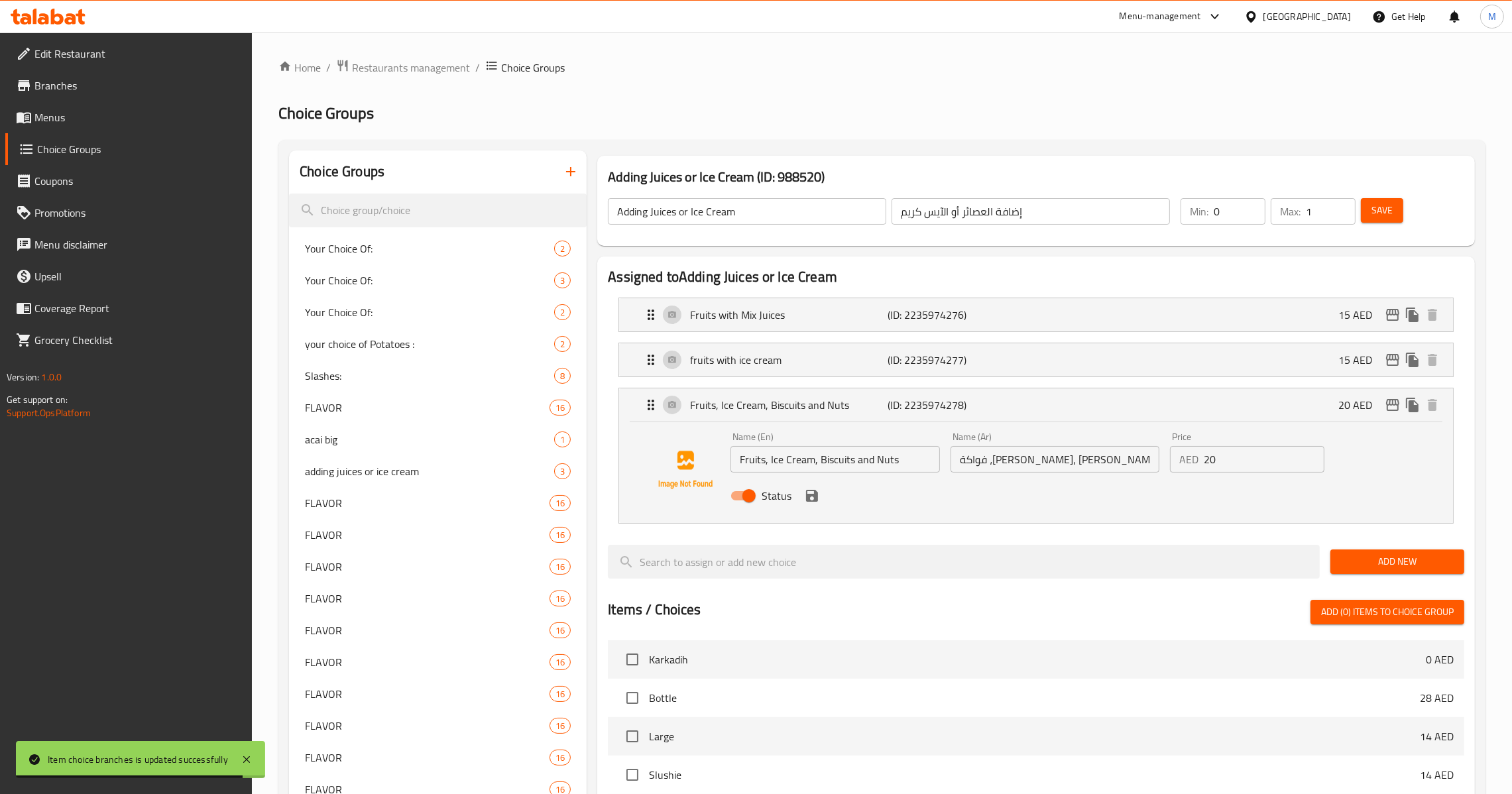
click at [1379, 222] on button "Save" at bounding box center [1382, 210] width 42 height 25
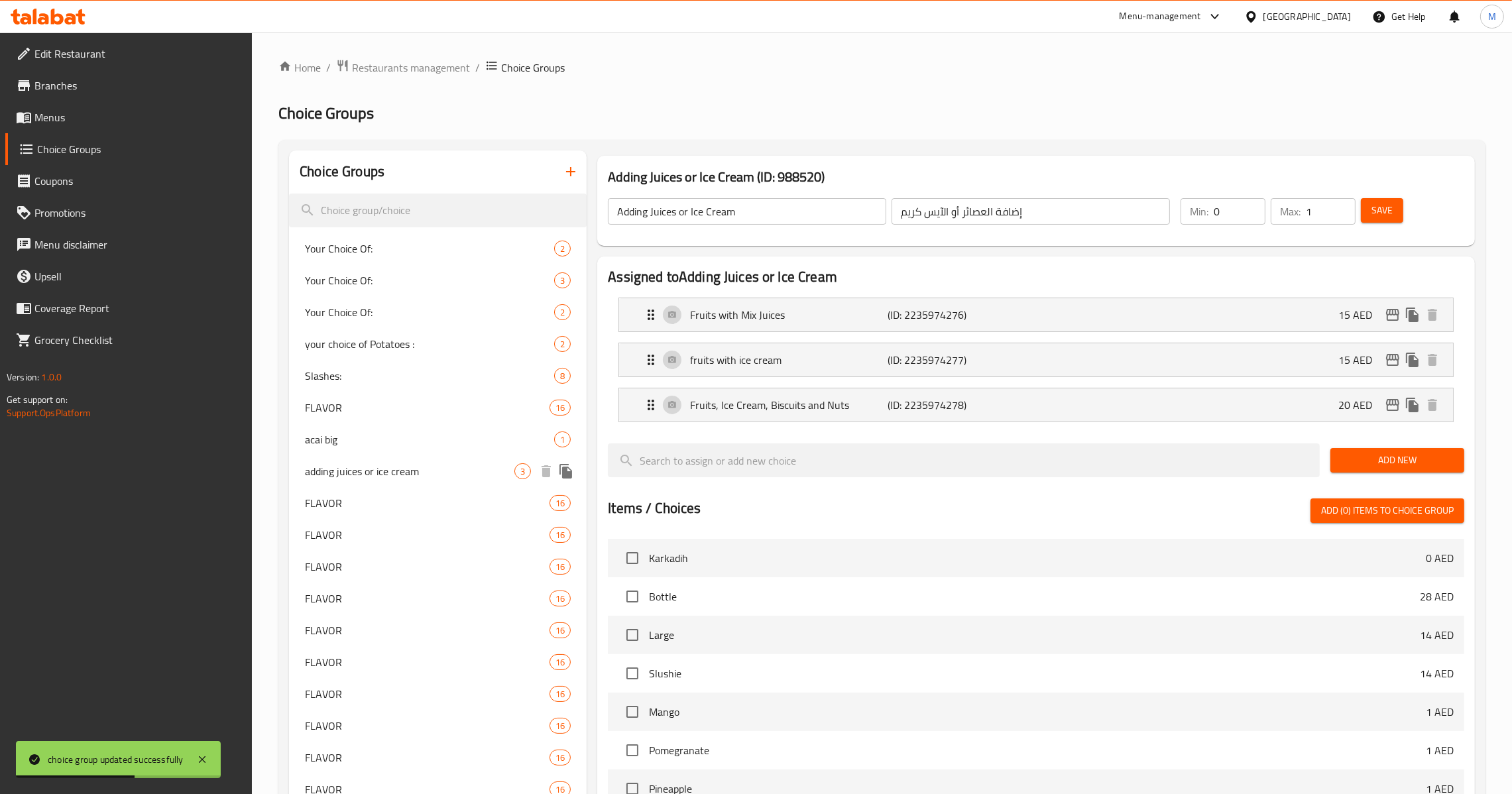
click at [435, 472] on span "adding juices or ice cream" at bounding box center [410, 471] width 210 height 16
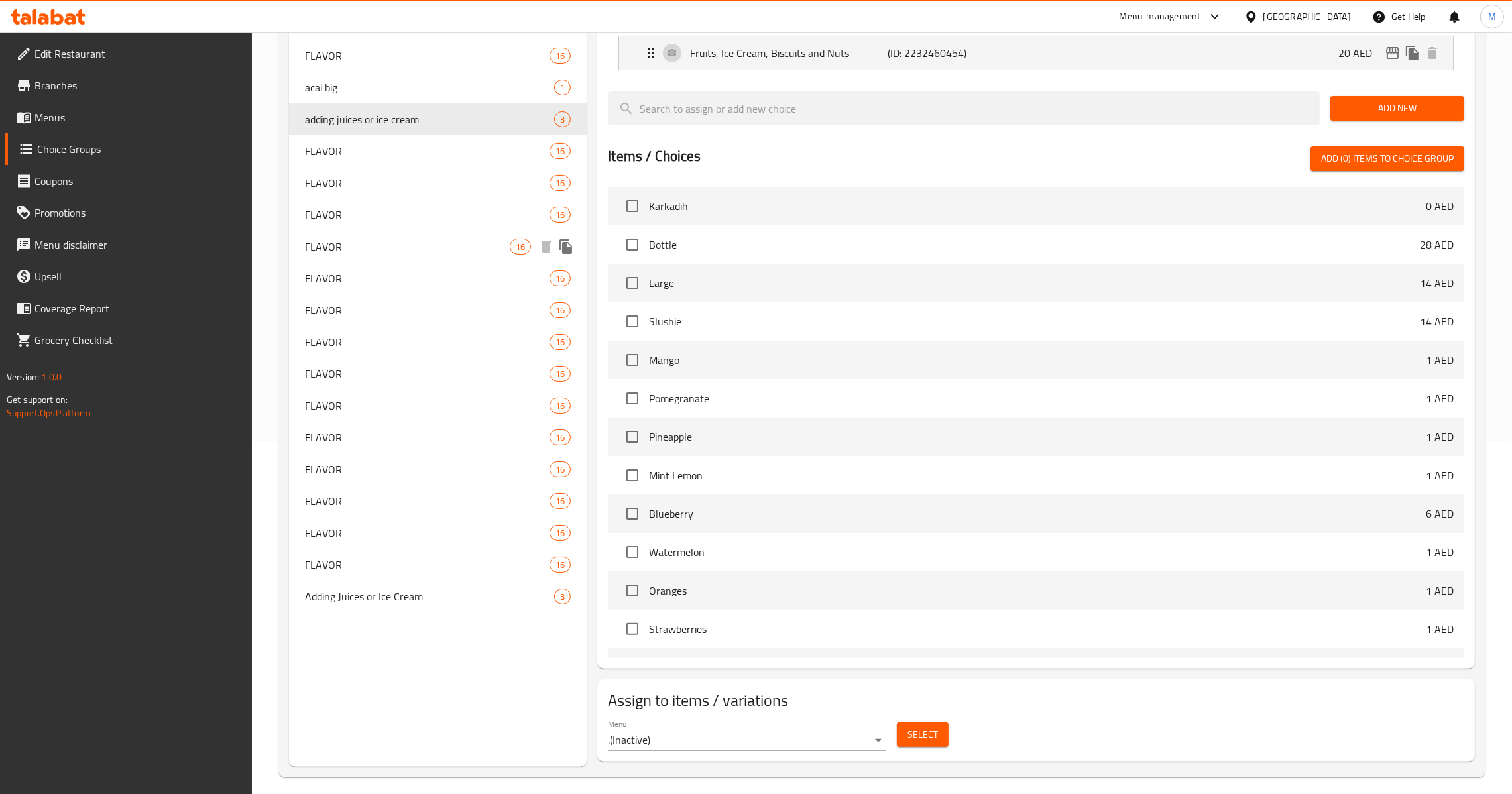
scroll to position [362, 0]
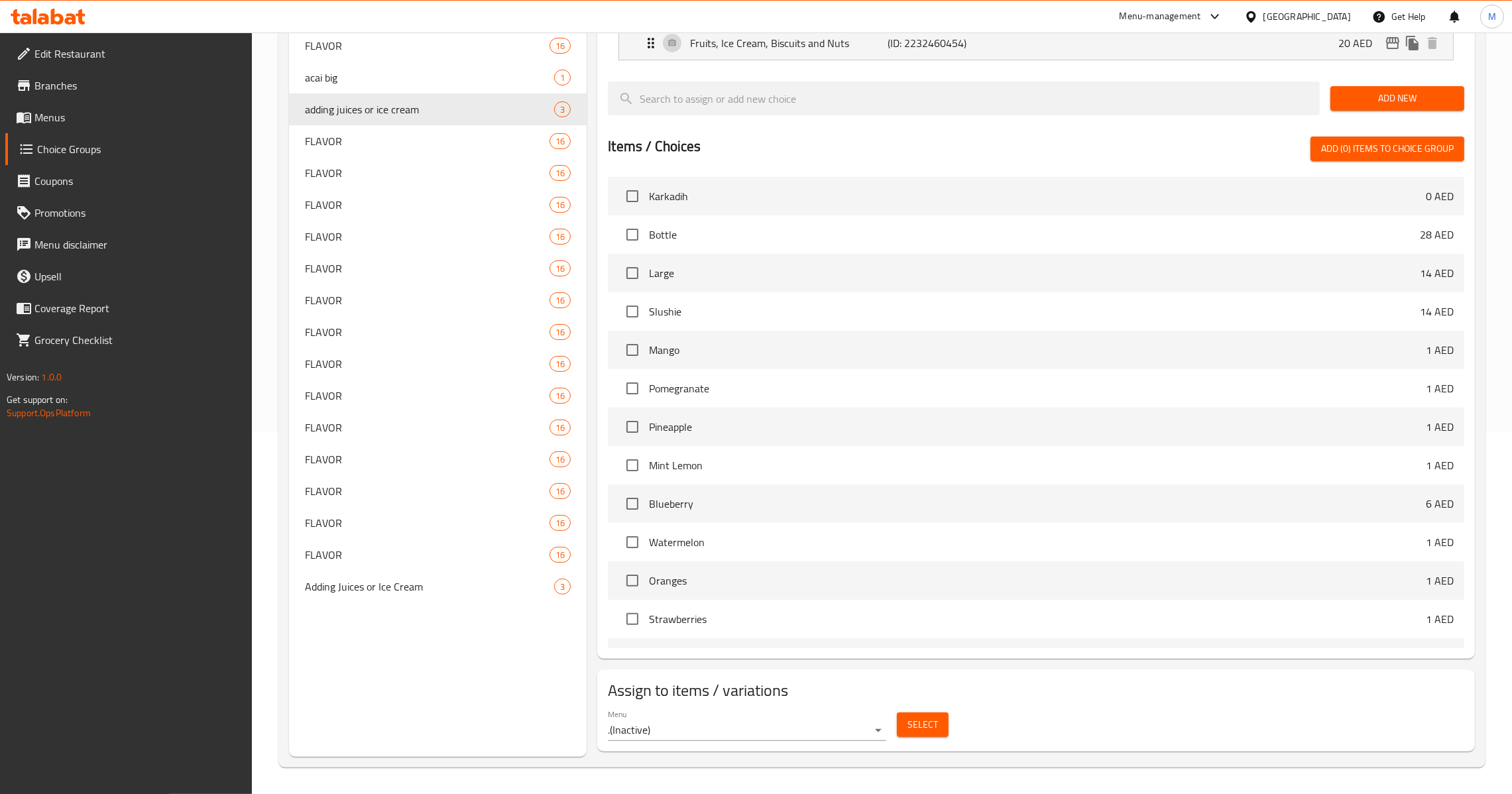
click at [912, 727] on span "Select" at bounding box center [923, 725] width 31 height 16
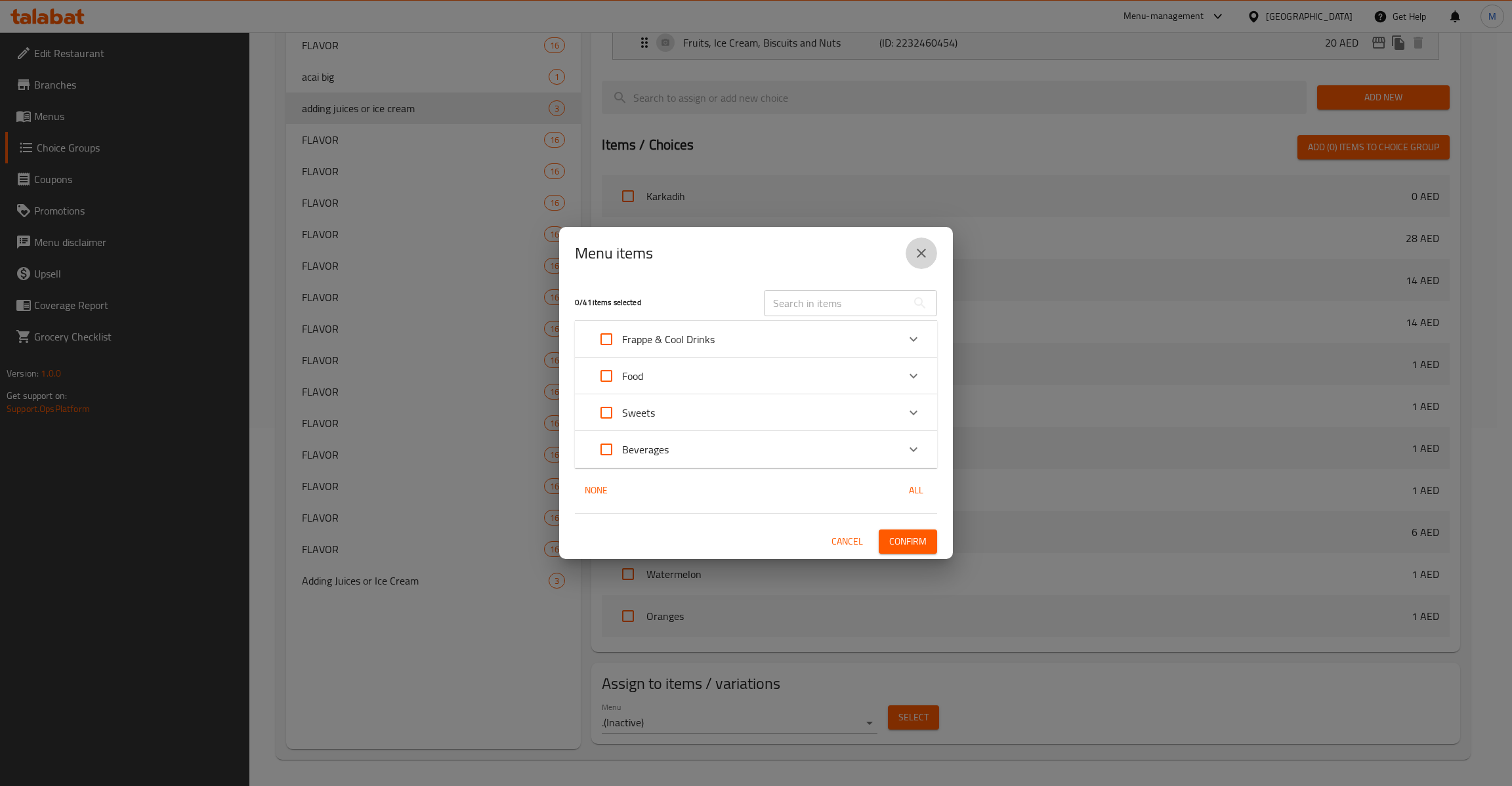
click at [926, 262] on button "close" at bounding box center [921, 253] width 32 height 32
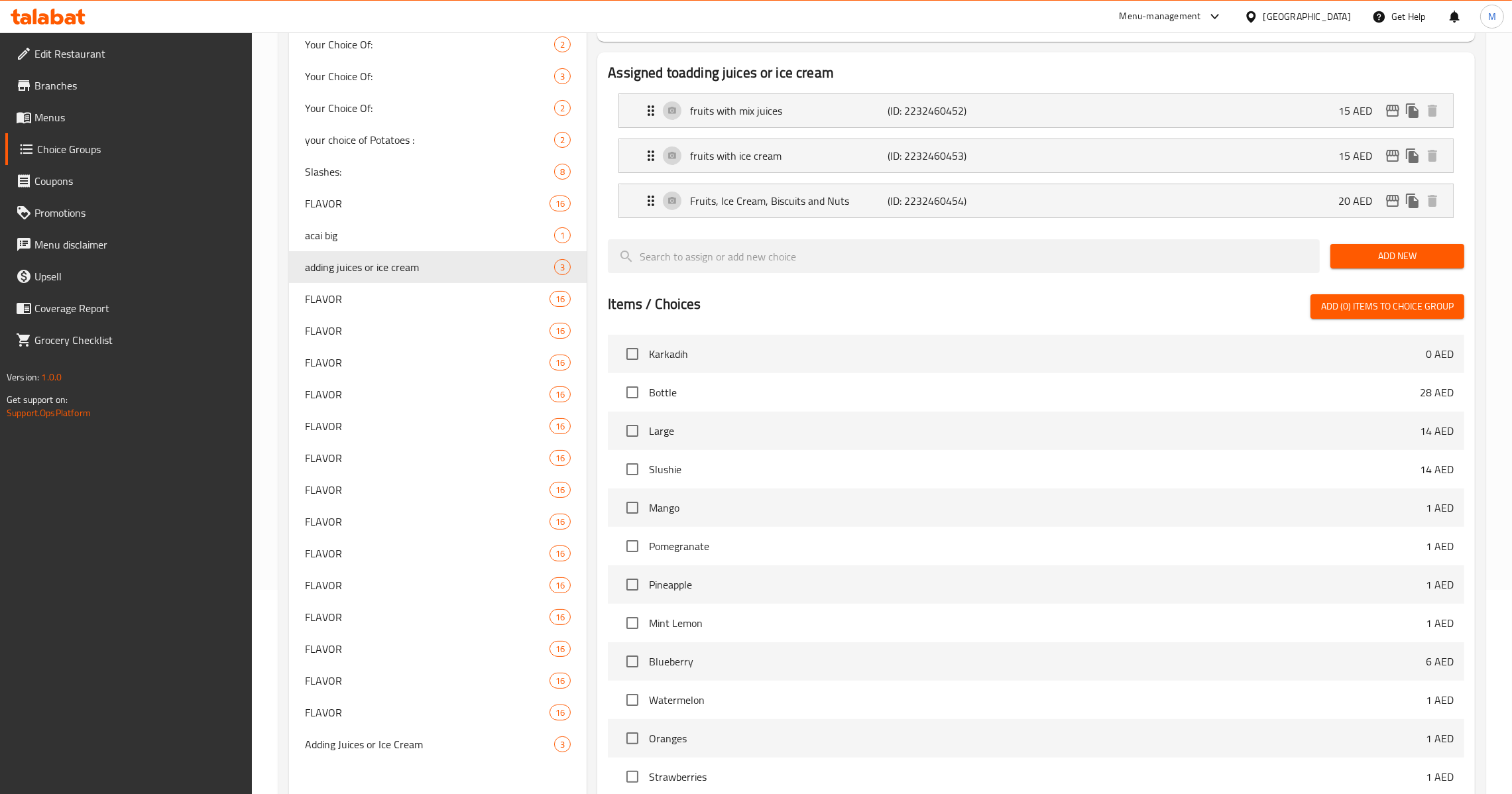
scroll to position [0, 0]
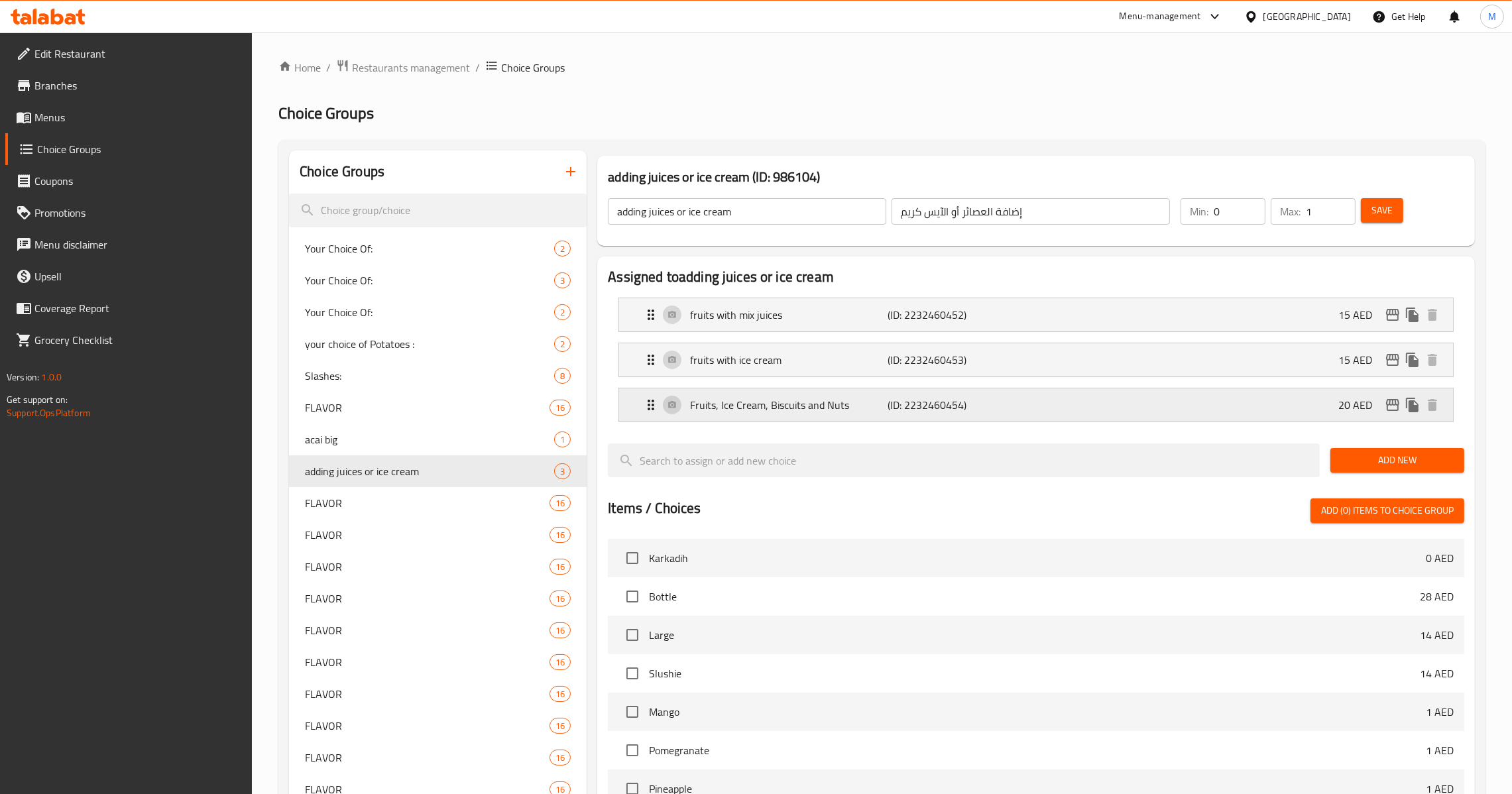
click at [950, 402] on p "(ID: 2232460454)" at bounding box center [954, 405] width 132 height 16
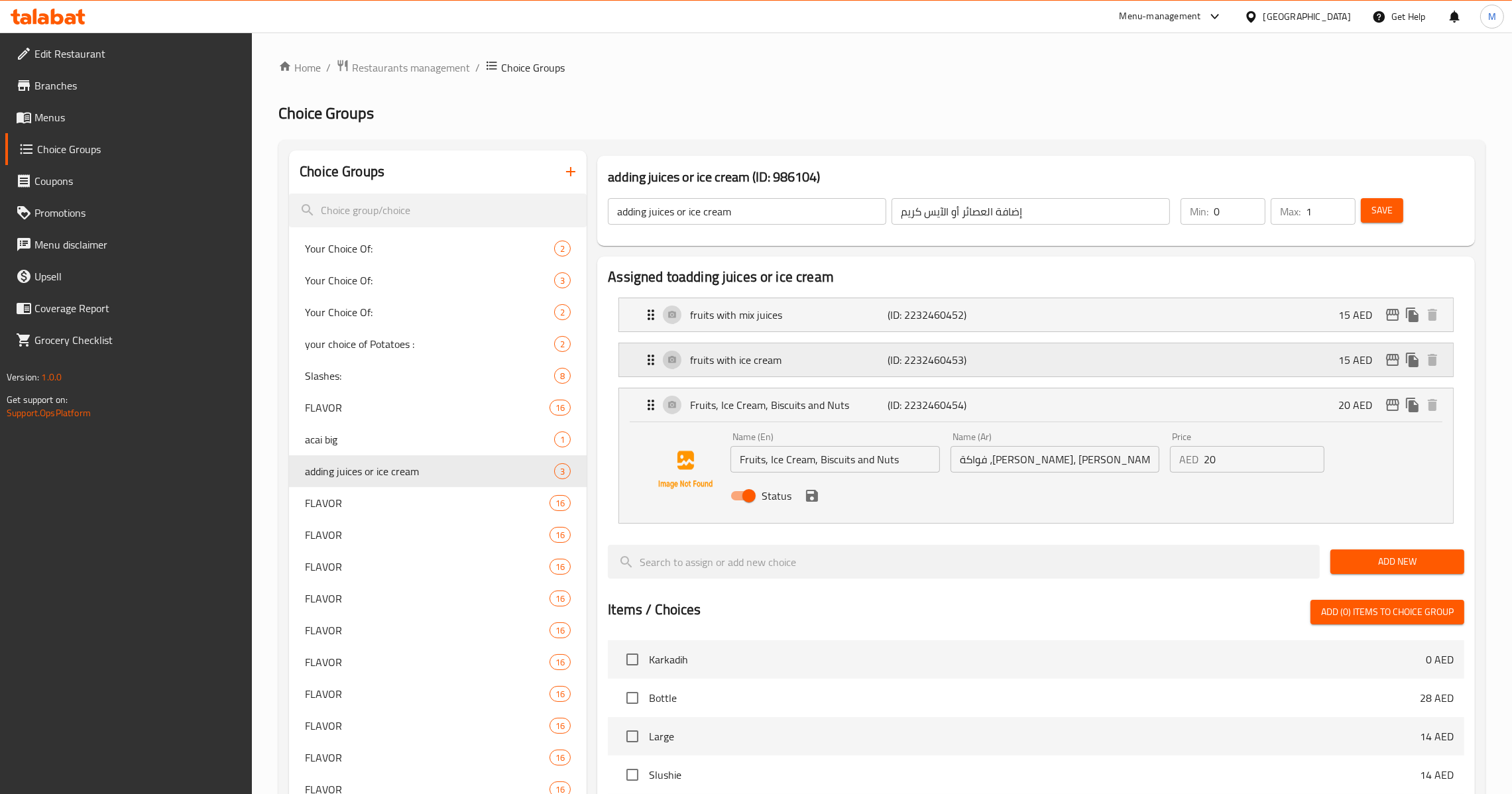
click at [969, 366] on p "(ID: 2232460453)" at bounding box center [954, 359] width 132 height 16
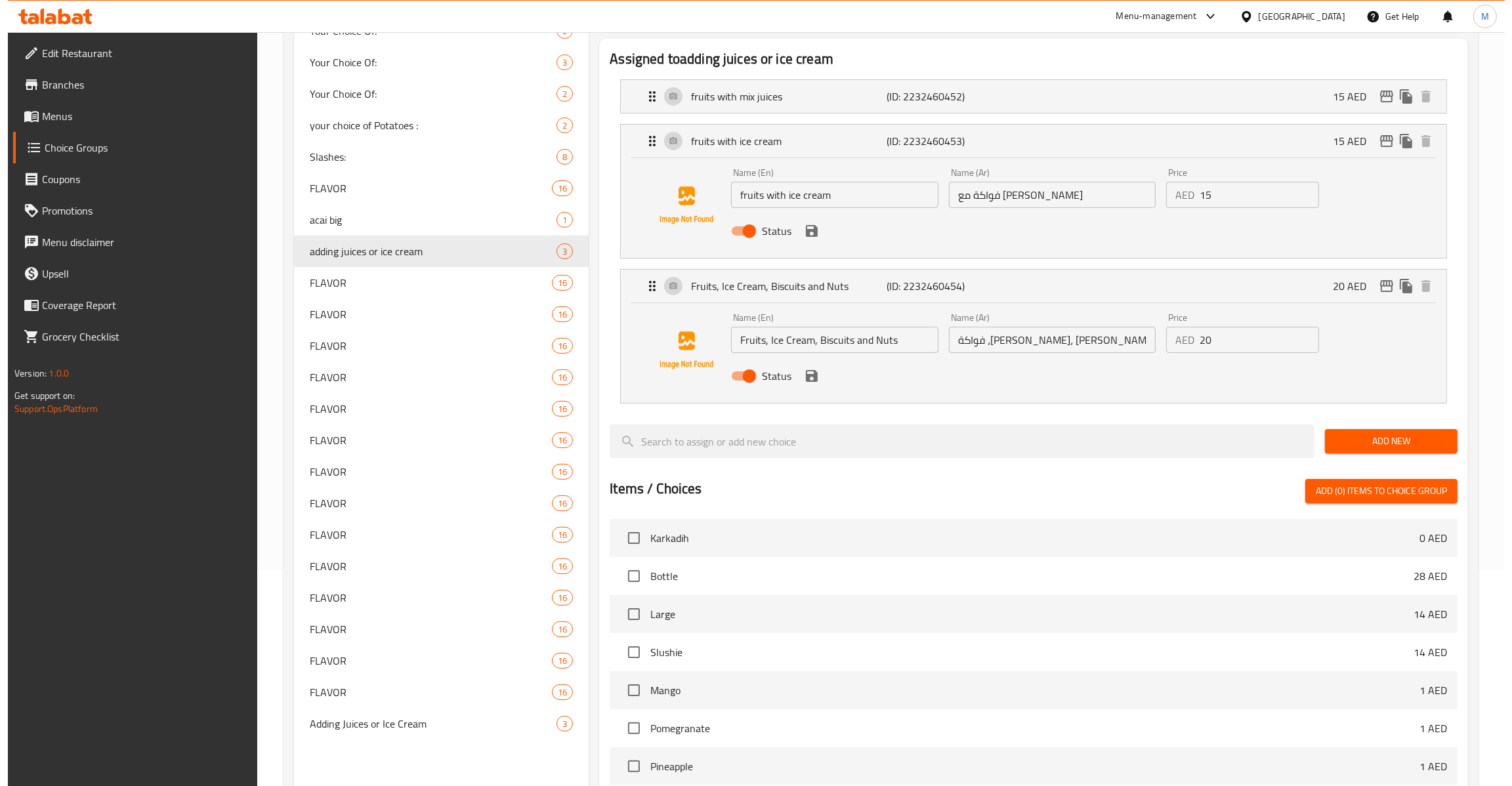
scroll to position [560, 0]
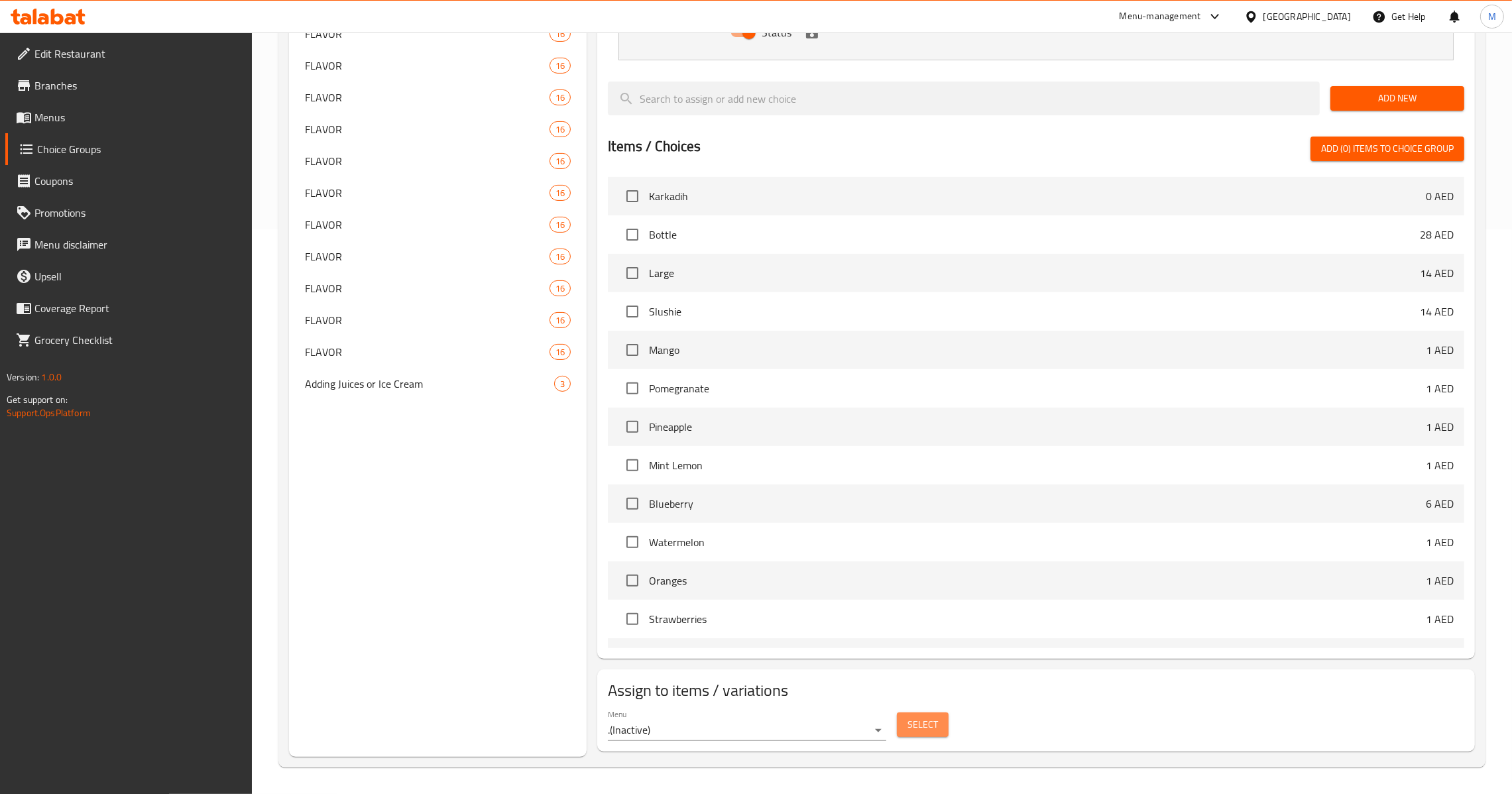
click at [914, 732] on span "Select" at bounding box center [923, 725] width 31 height 16
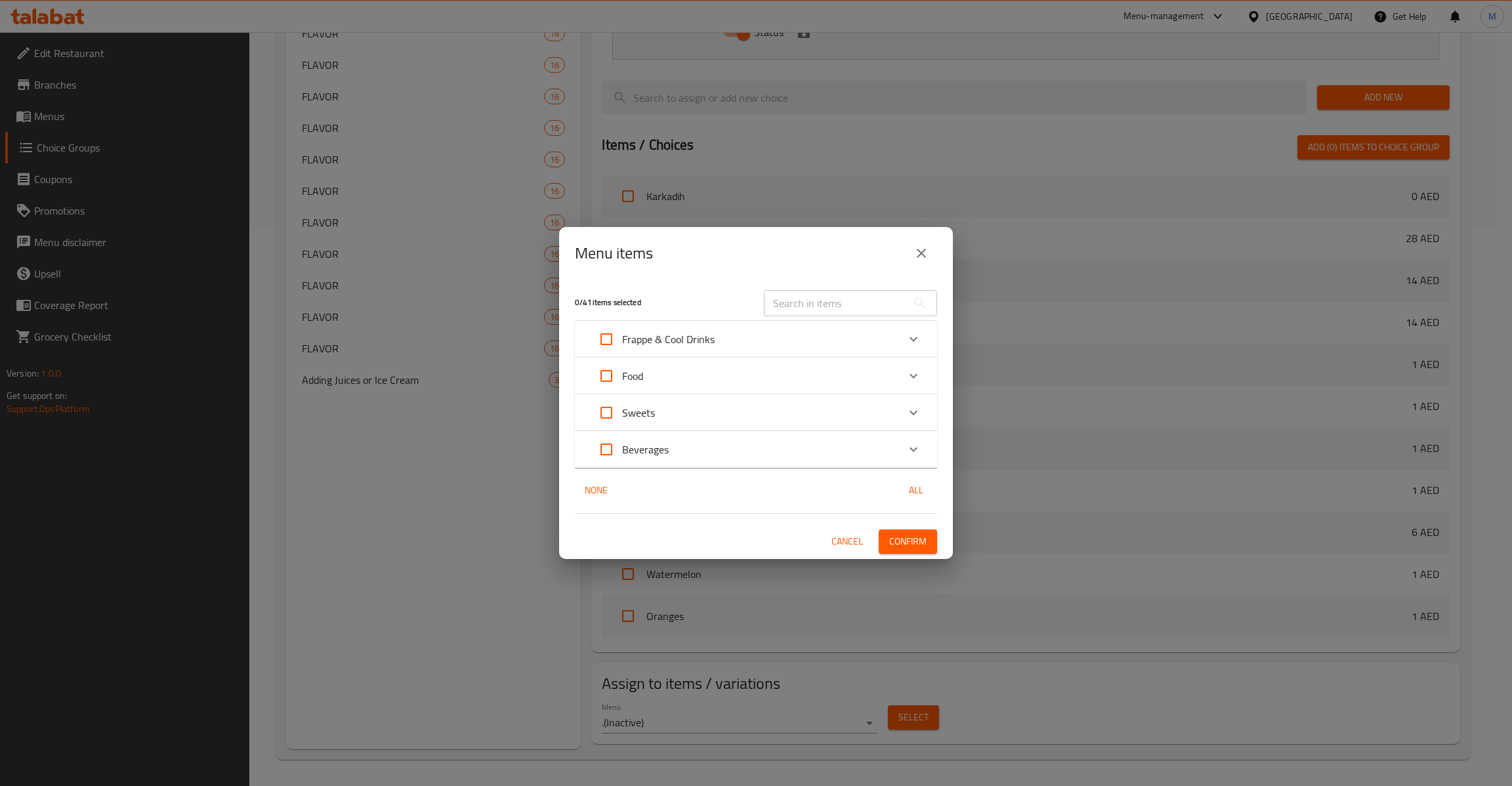
drag, startPoint x: 923, startPoint y: 259, endPoint x: 818, endPoint y: 616, distance: 372.1
click at [922, 259] on icon "close" at bounding box center [921, 253] width 15 height 15
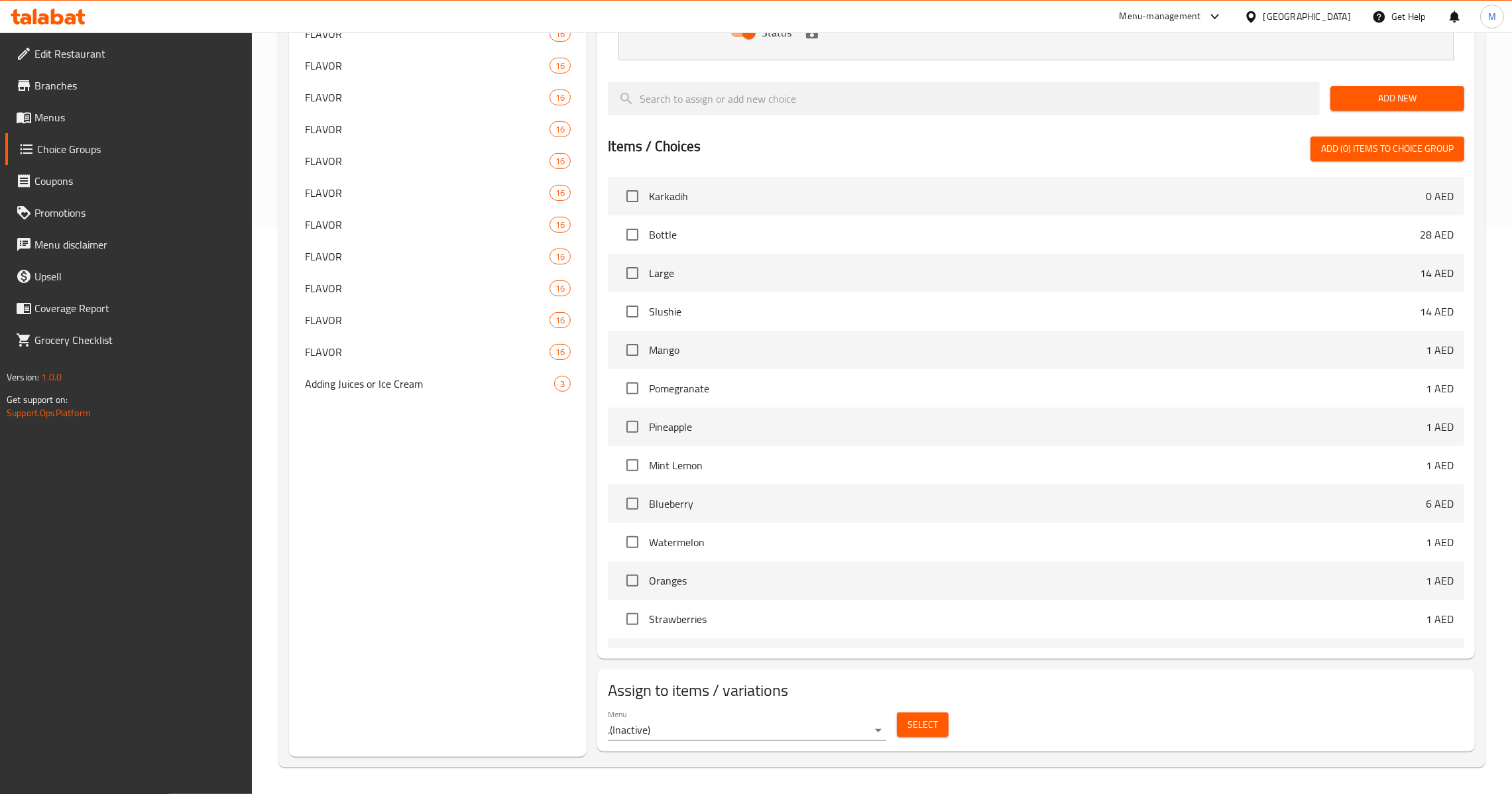
click at [769, 742] on div "Menu . ( Inactive )" at bounding box center [747, 725] width 289 height 42
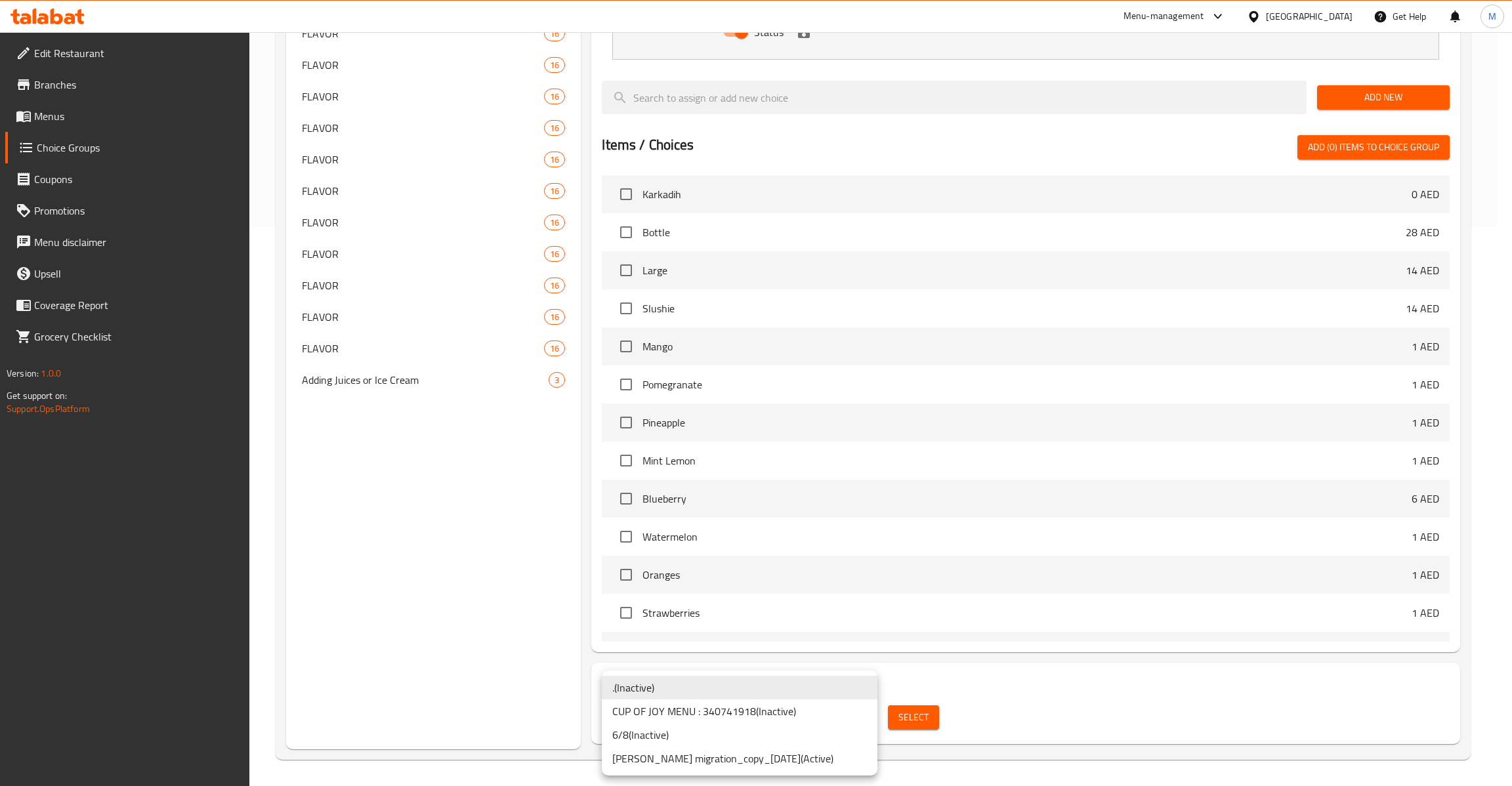
click at [763, 713] on li "CUP OF JOY MENU : 340741918 ( Inactive )" at bounding box center [739, 712] width 275 height 24
click at [833, 710] on li "CUP OF JOY MENU : 340741918 ( Inactive )" at bounding box center [739, 712] width 275 height 24
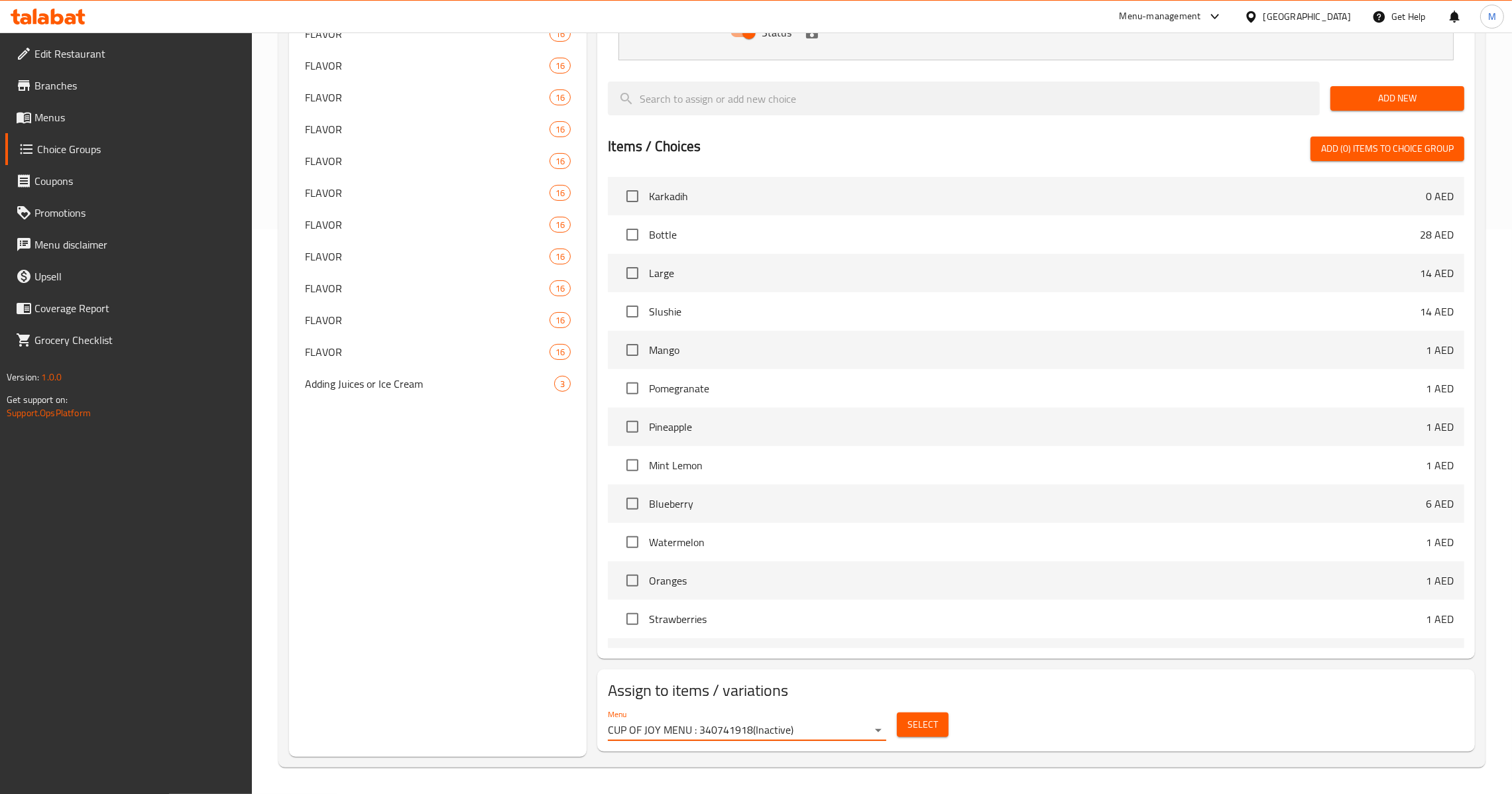
click at [928, 739] on div "Select" at bounding box center [923, 725] width 63 height 35
click at [928, 732] on span "Select" at bounding box center [923, 725] width 31 height 16
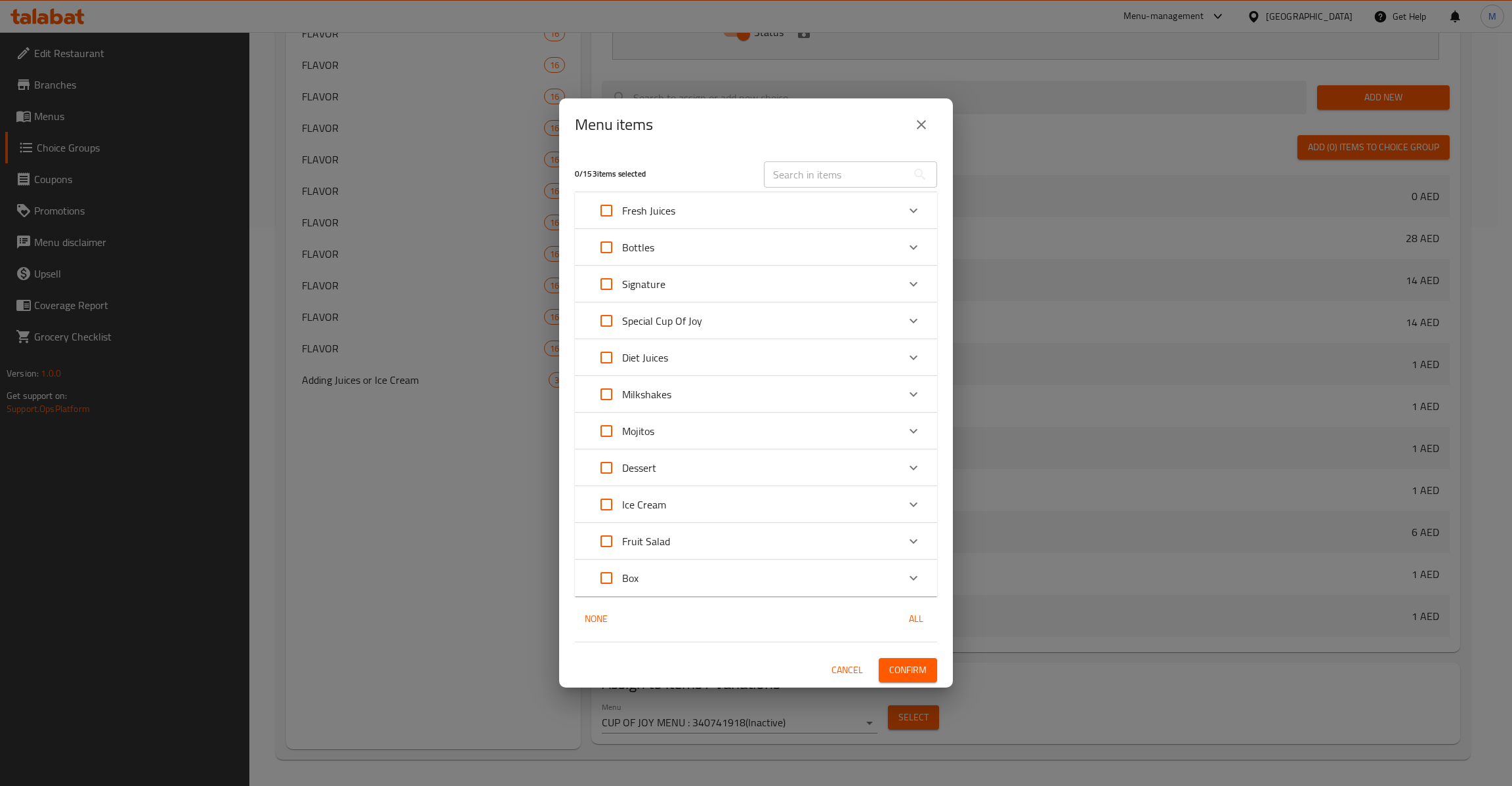
click at [904, 572] on div "Expand" at bounding box center [913, 578] width 32 height 32
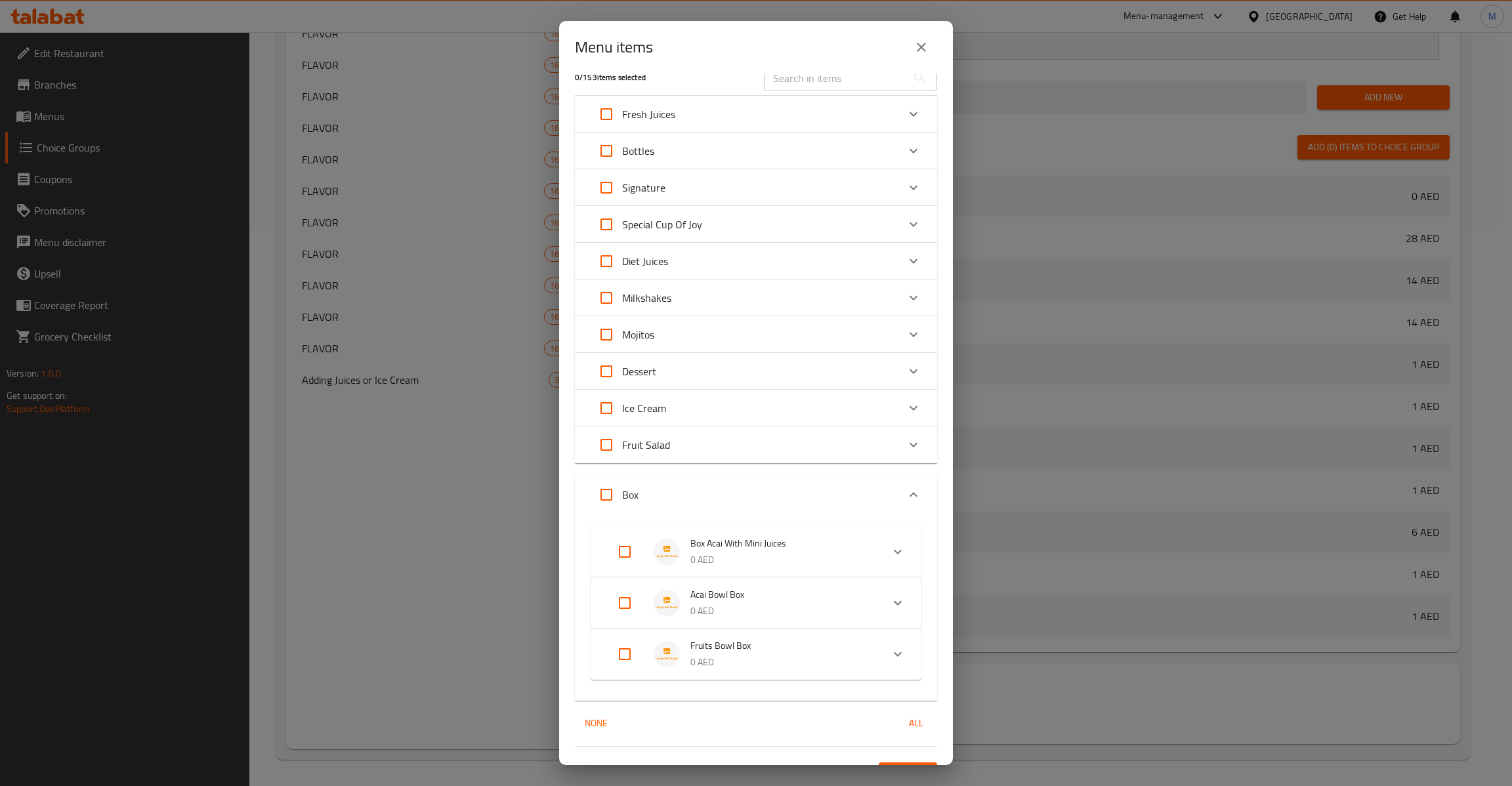
scroll to position [45, 0]
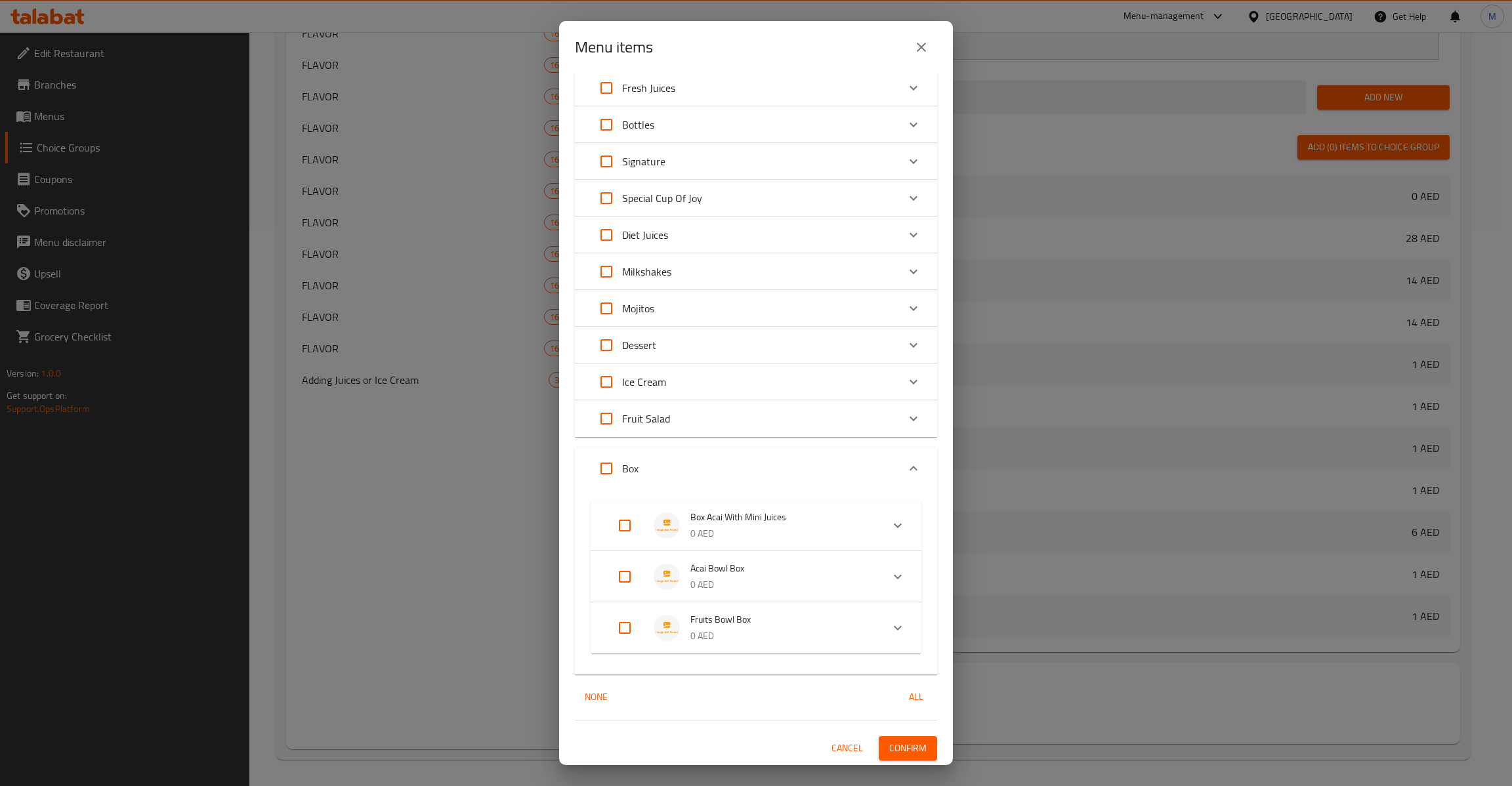
click at [890, 632] on icon "Expand" at bounding box center [897, 628] width 15 height 15
click at [882, 637] on div "Expand" at bounding box center [897, 638] width 32 height 32
click at [882, 637] on div "Expand" at bounding box center [897, 628] width 32 height 32
click at [912, 708] on div "Box Acai With Mini Juices 0 AED Your choice of: Small 2 acai 6 mini bottle juic…" at bounding box center [756, 624] width 362 height 269
click at [866, 692] on div "Expand" at bounding box center [882, 695] width 32 height 32
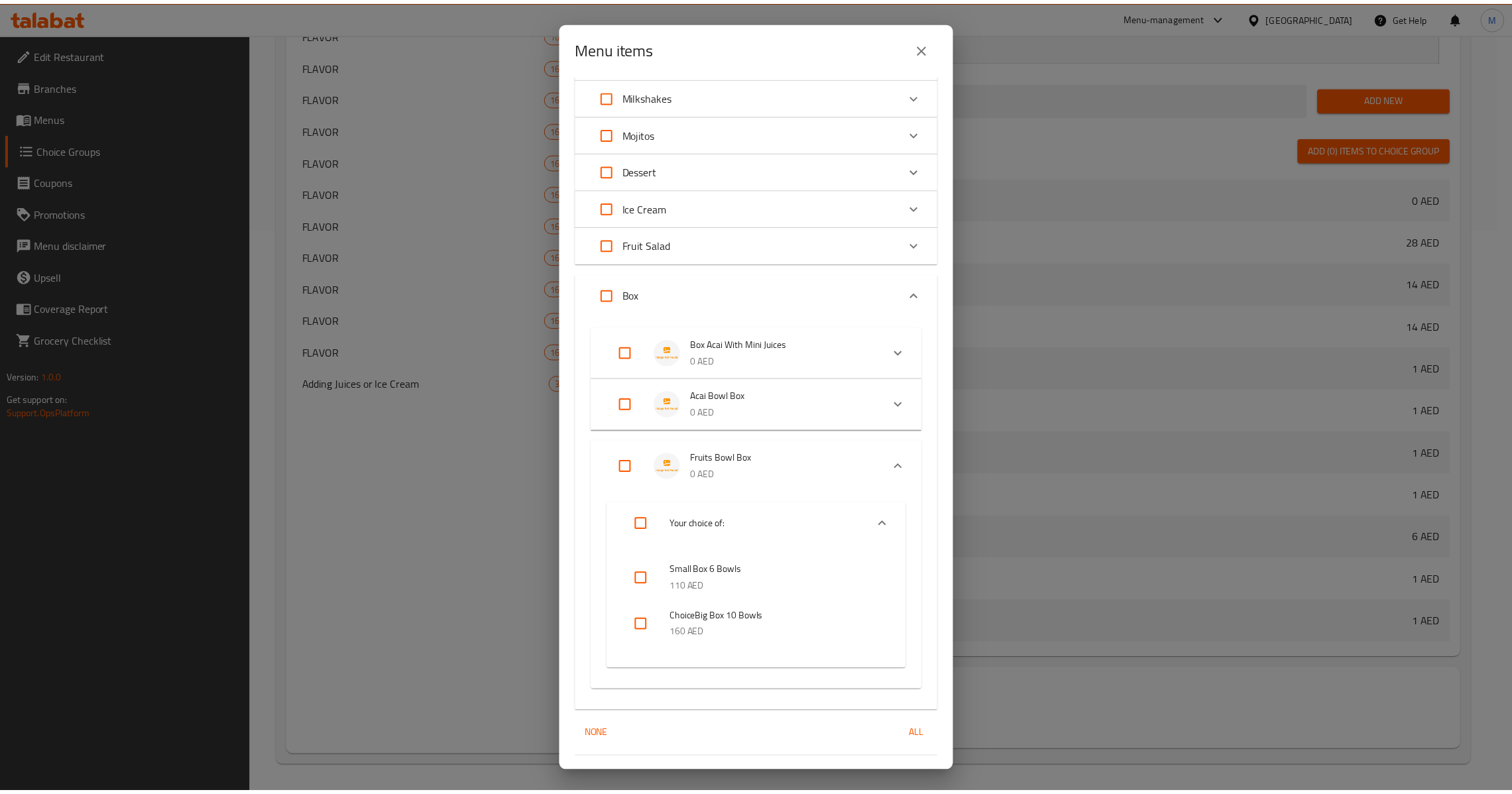
scroll to position [245, 0]
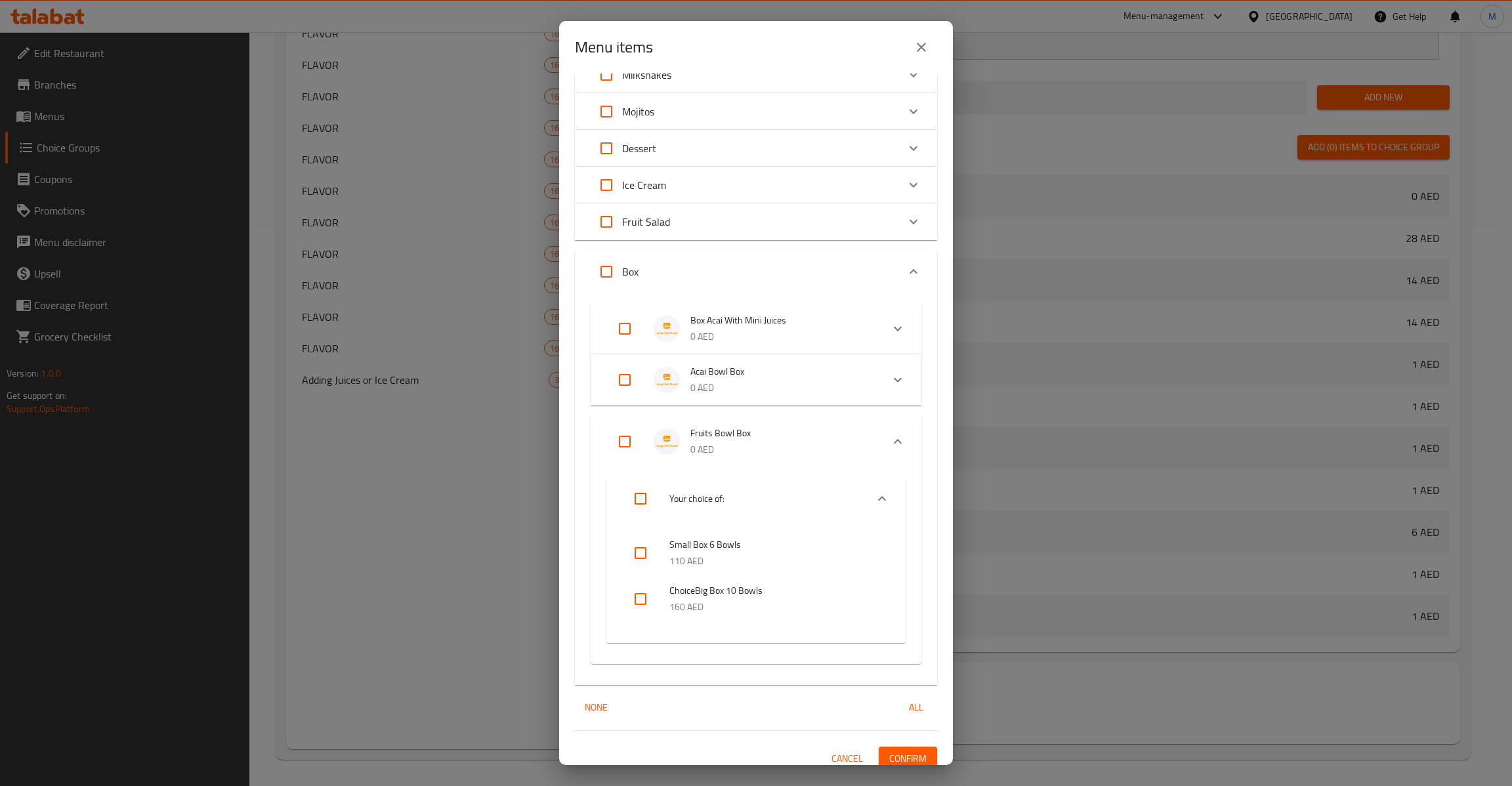
click at [653, 558] on input "checkbox" at bounding box center [640, 553] width 32 height 32
click at [899, 758] on span "Confirm" at bounding box center [907, 759] width 38 height 16
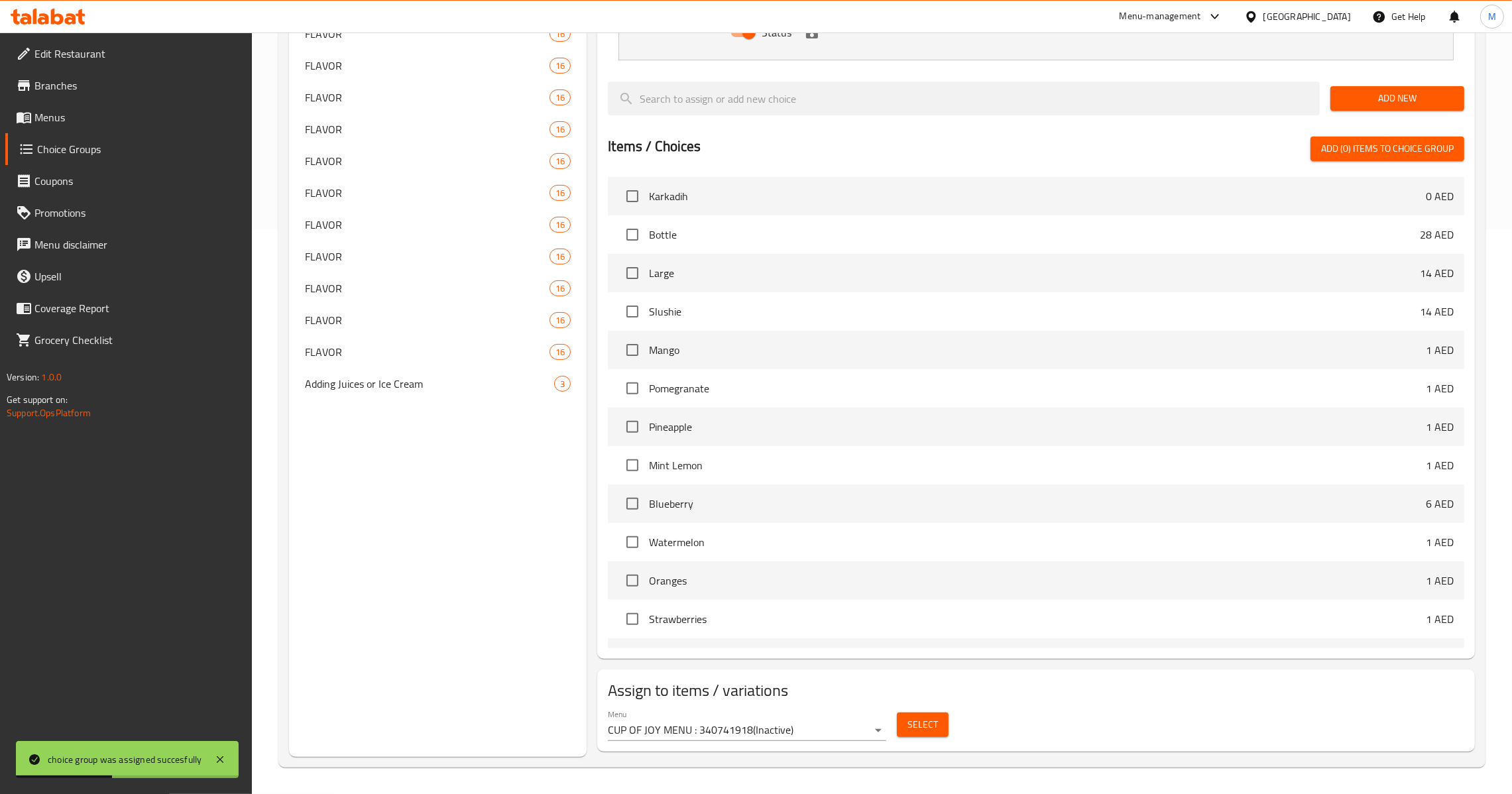
click at [114, 115] on span "Menus" at bounding box center [138, 117] width 208 height 16
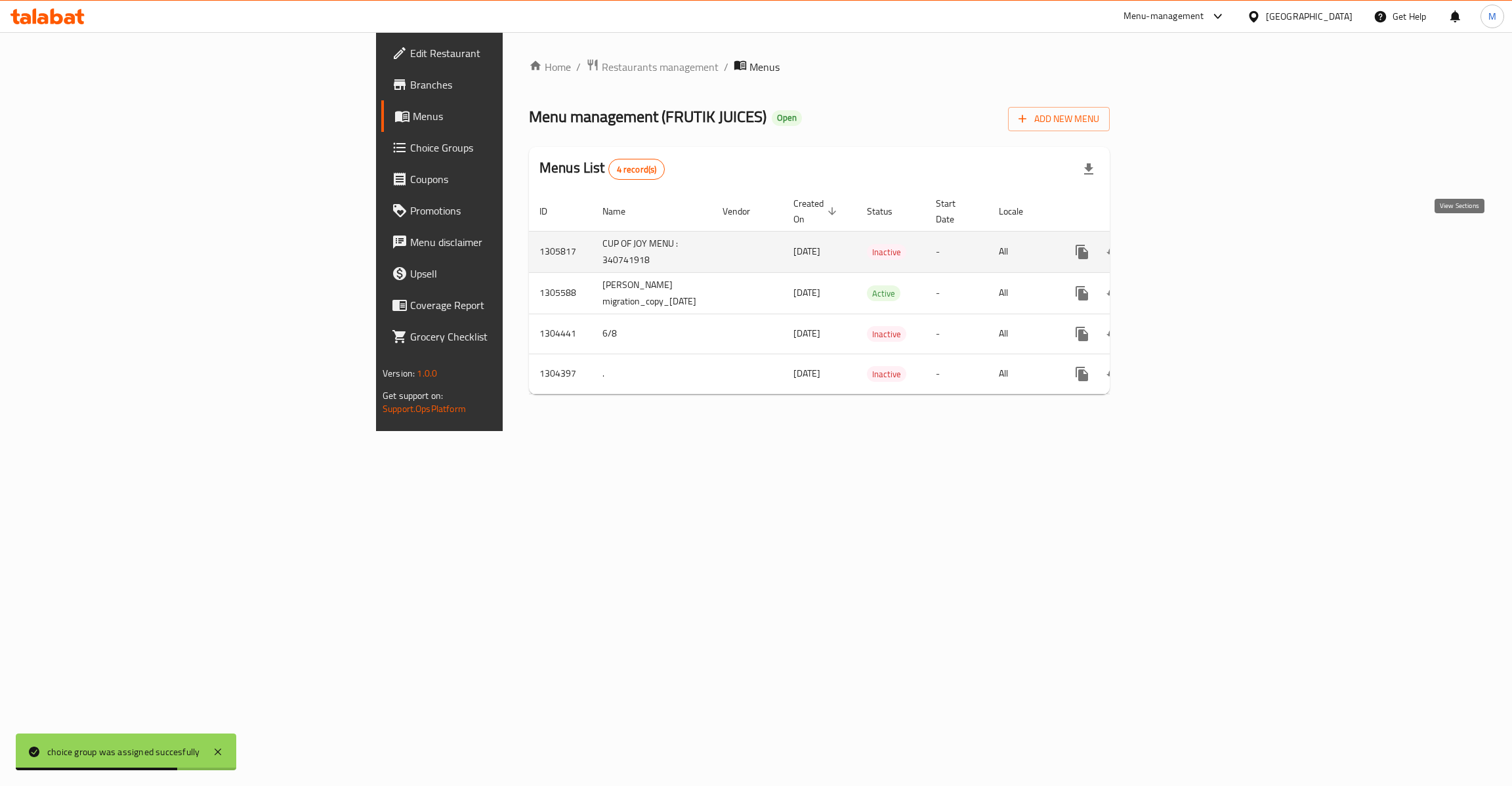
click at [1182, 246] on icon "enhanced table" at bounding box center [1176, 252] width 12 height 12
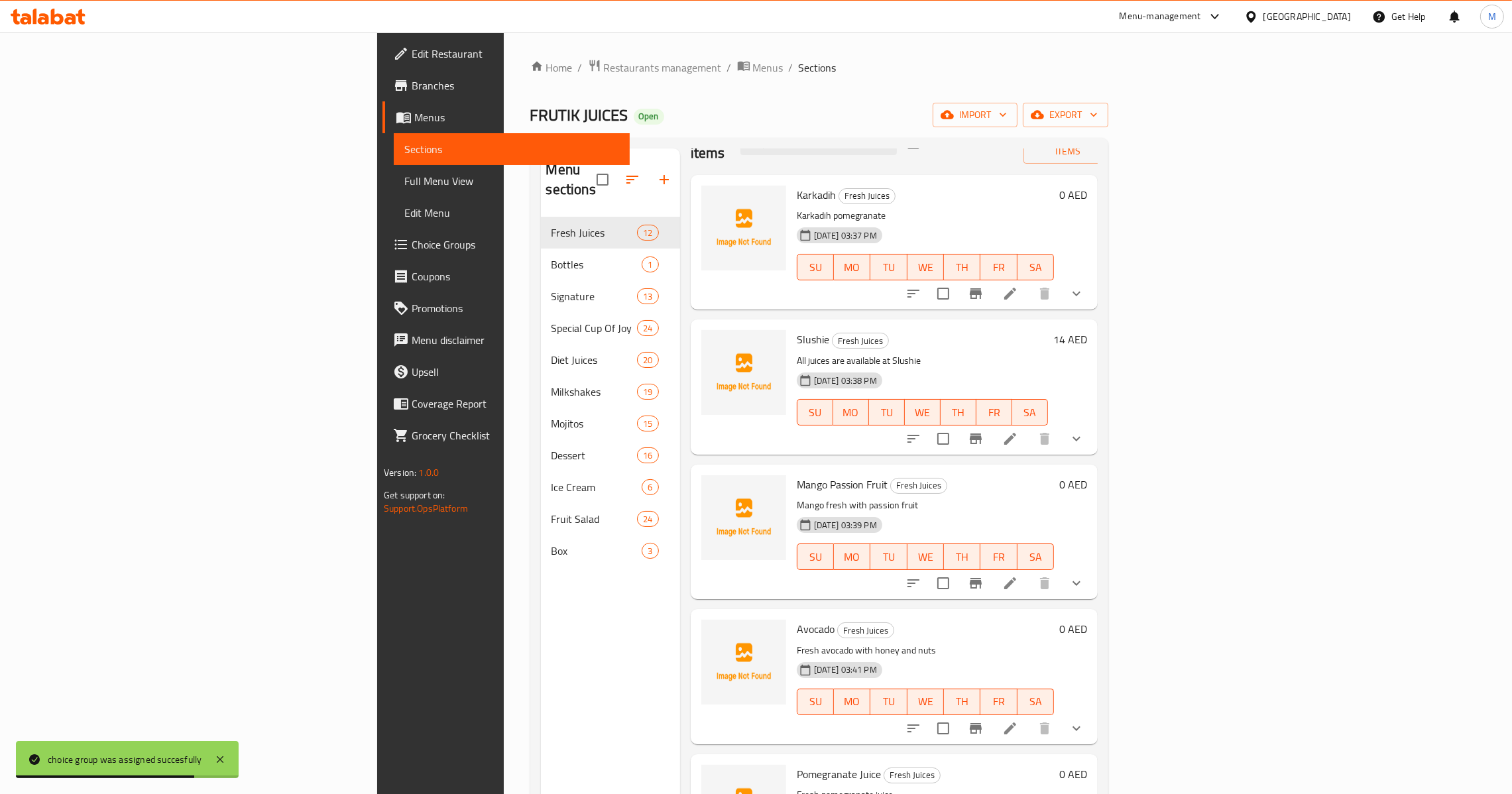
scroll to position [100, 0]
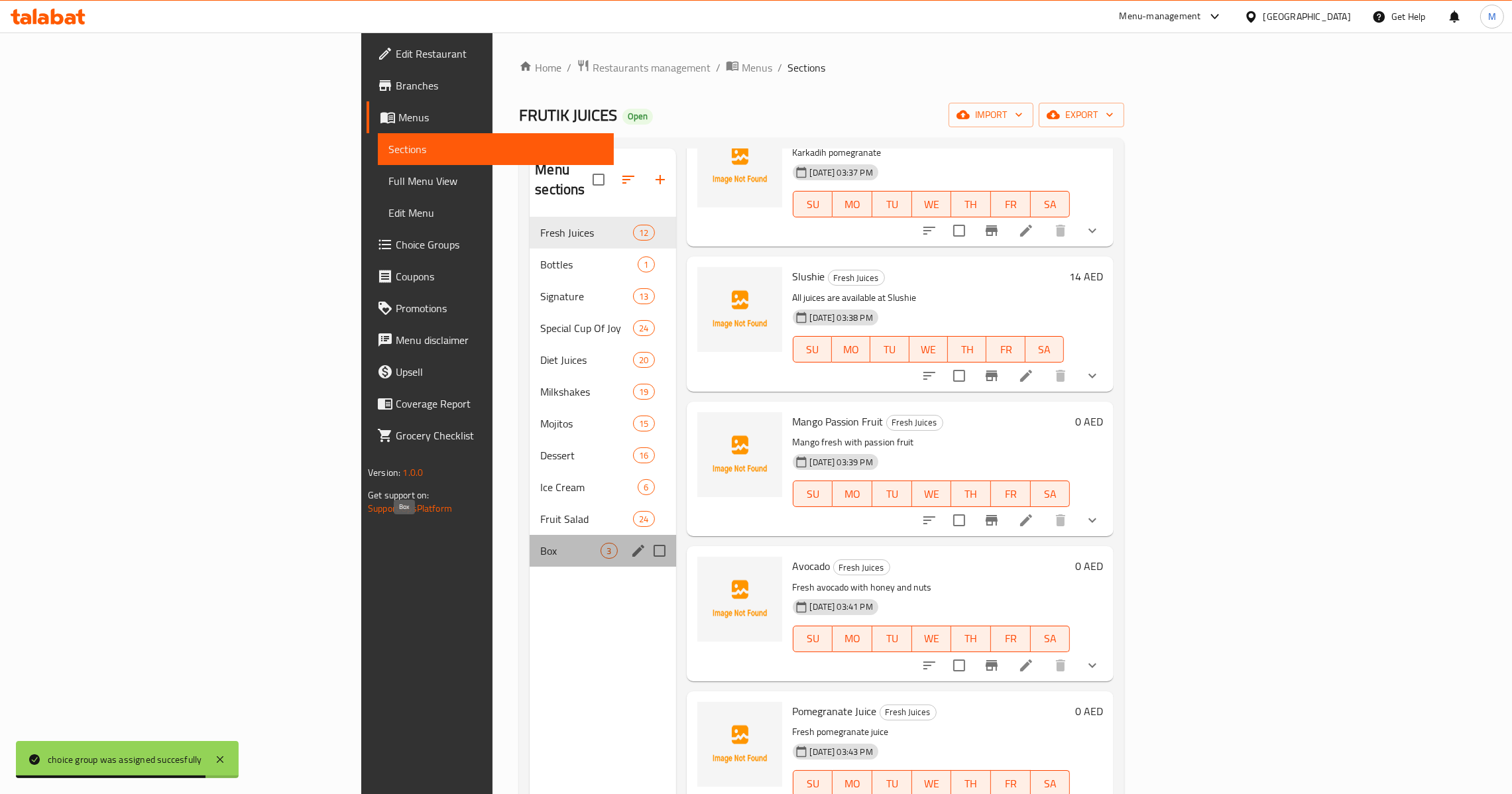
click at [540, 543] on span "Box" at bounding box center [570, 551] width 60 height 16
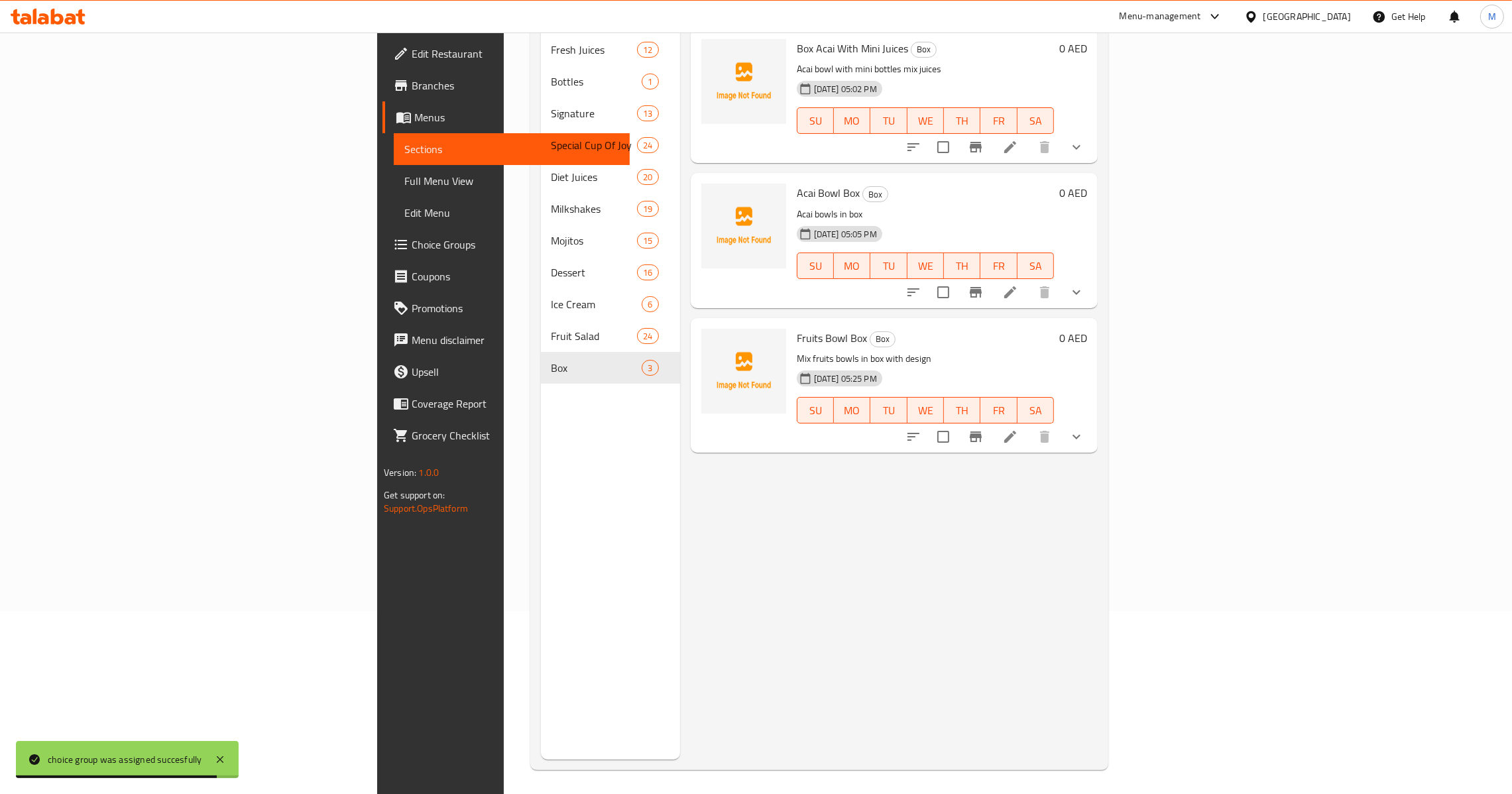
scroll to position [187, 0]
click at [1085, 426] on icon "show more" at bounding box center [1076, 434] width 16 height 16
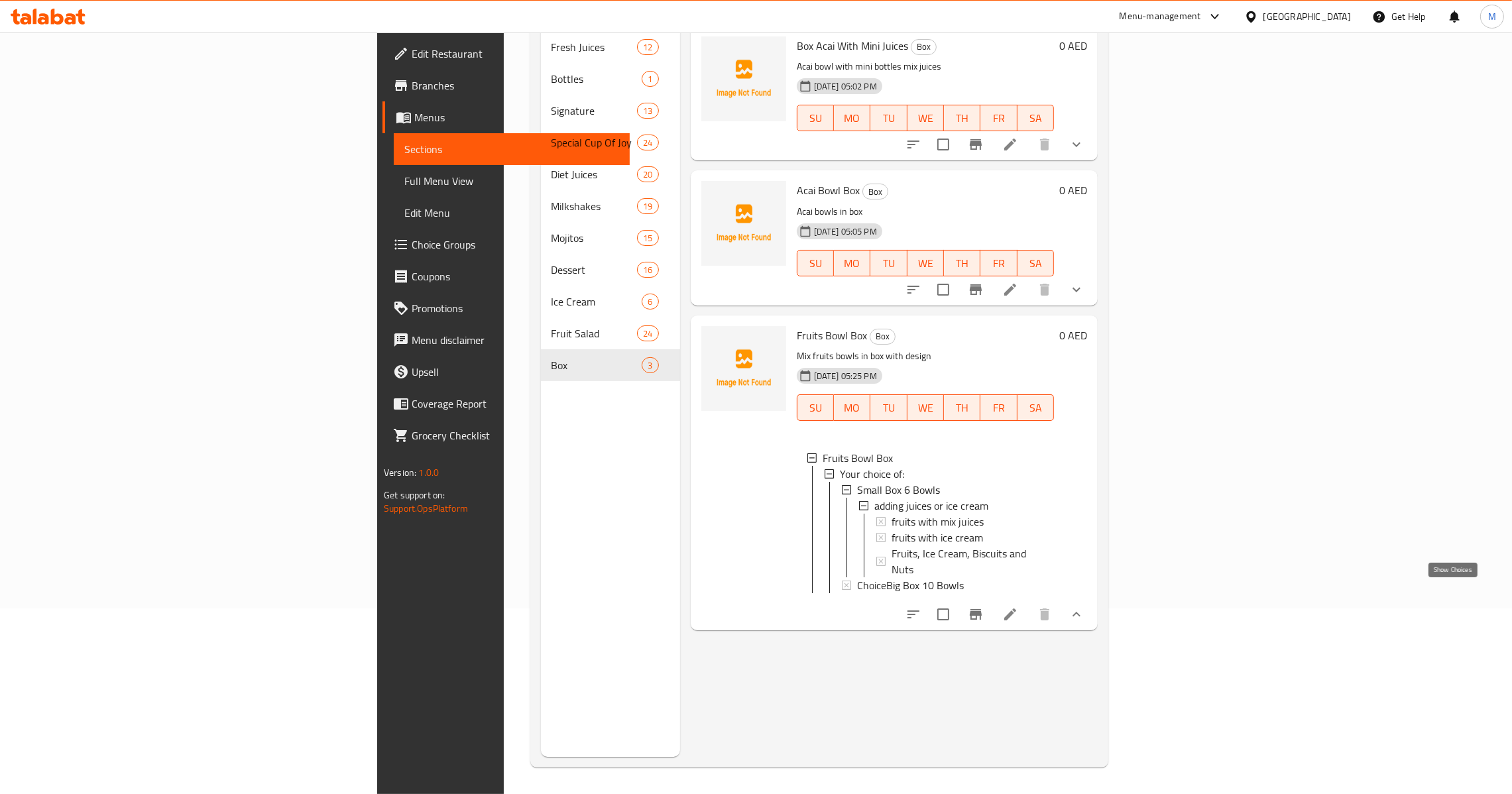
click at [1085, 606] on icon "show more" at bounding box center [1076, 614] width 16 height 16
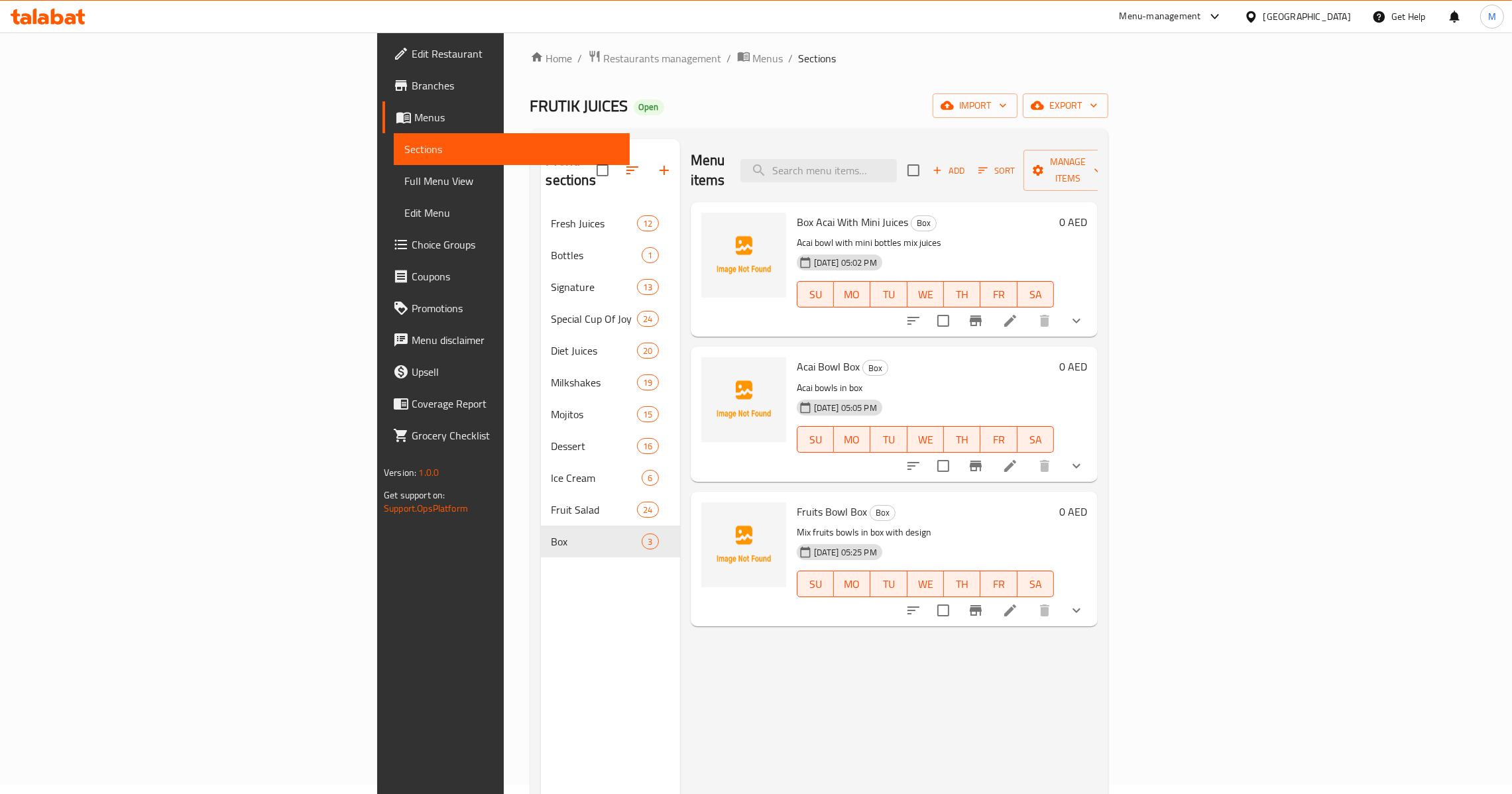
scroll to position [0, 0]
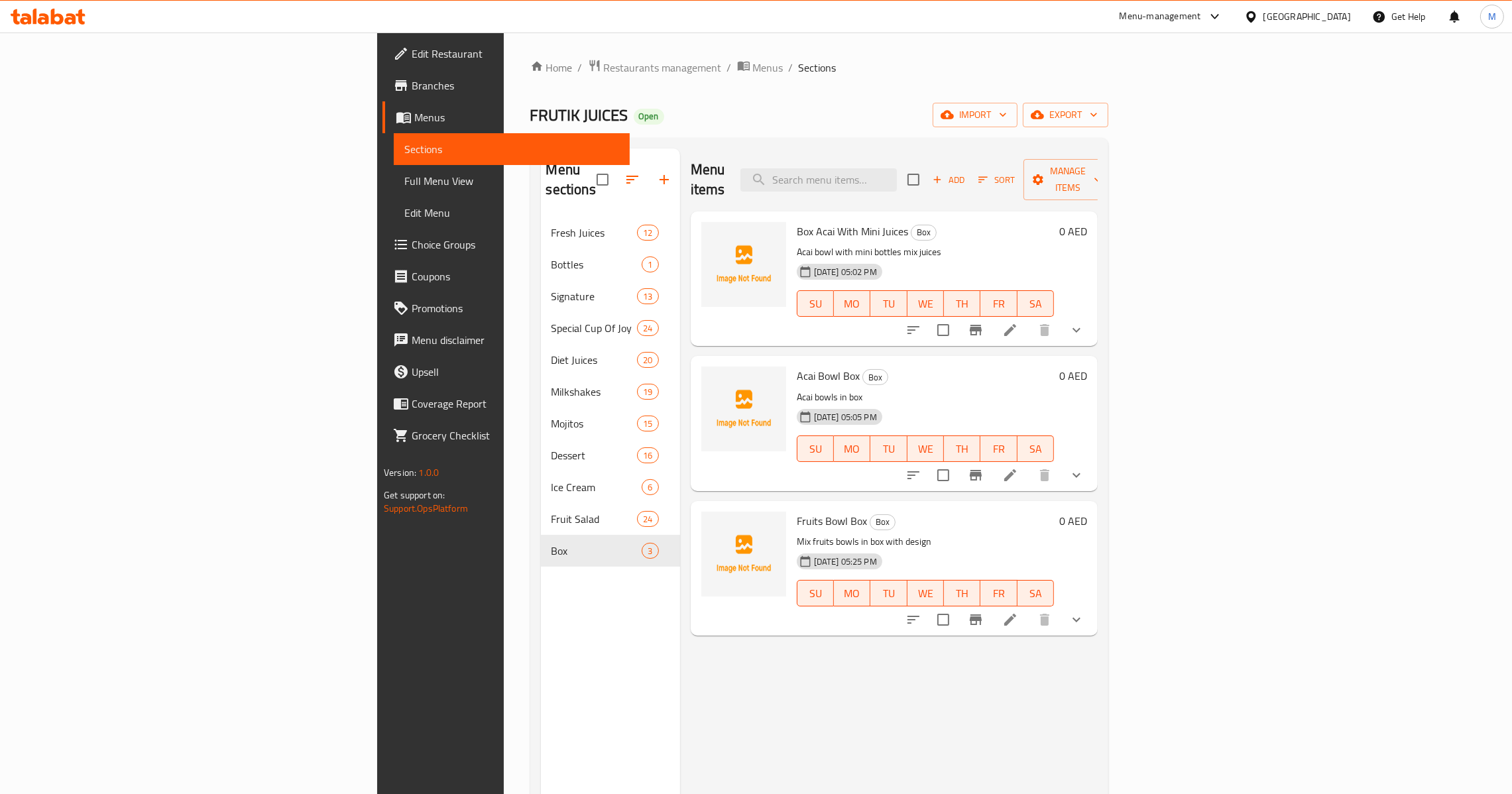
click at [967, 178] on span "Add" at bounding box center [949, 180] width 36 height 15
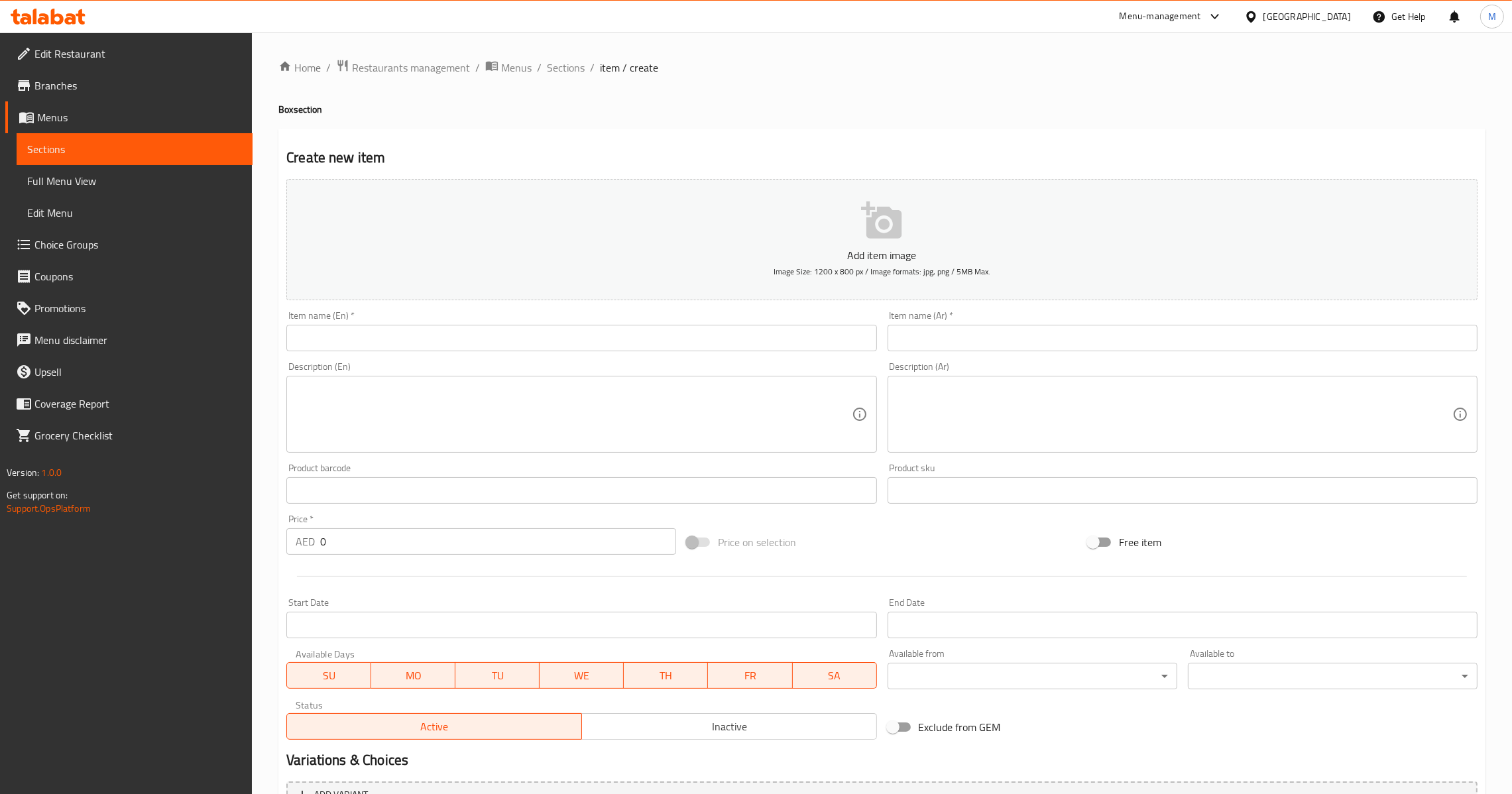
click at [608, 337] on input "text" at bounding box center [581, 339] width 590 height 27
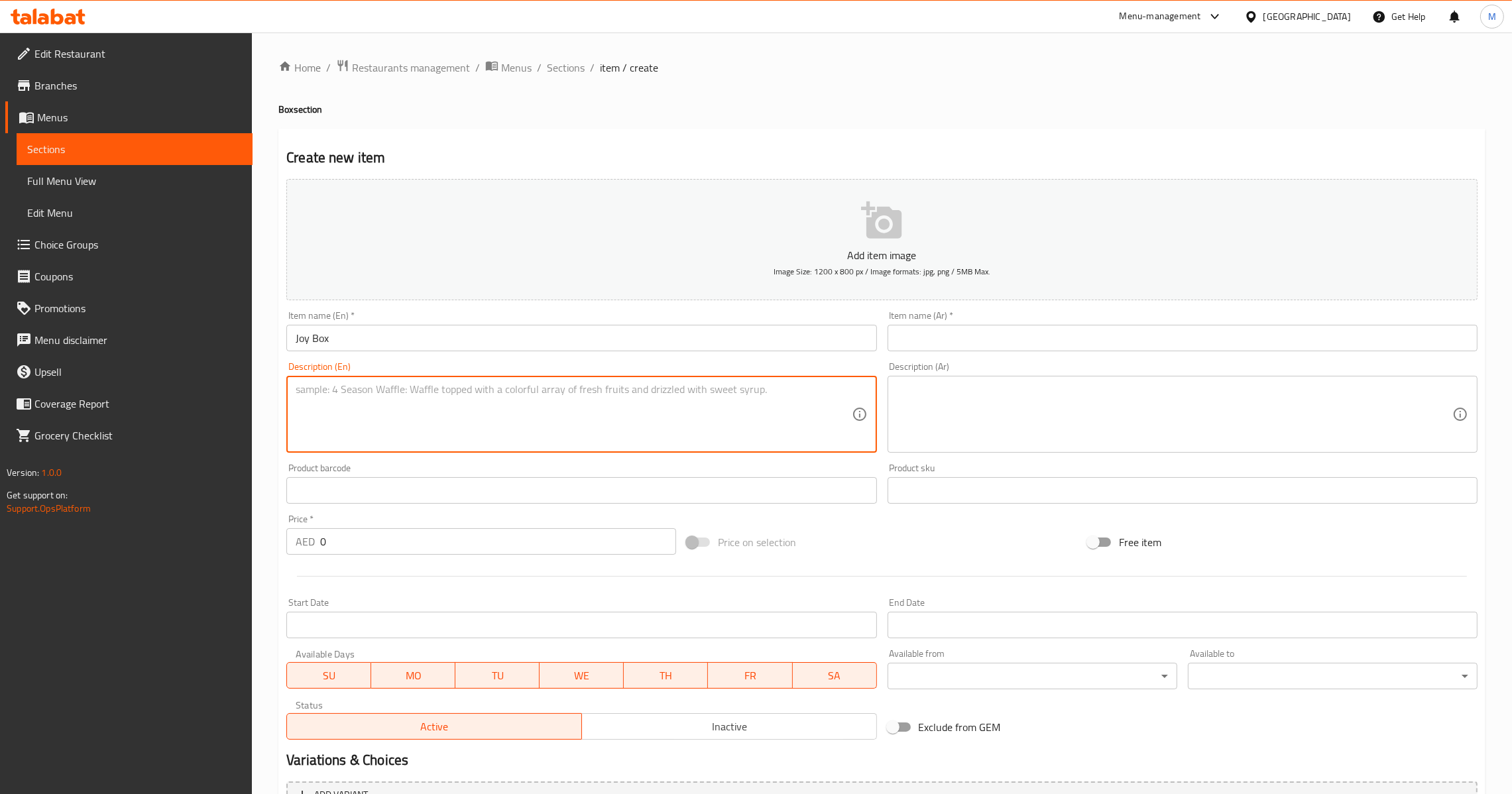
click at [688, 403] on textarea at bounding box center [573, 414] width 556 height 63
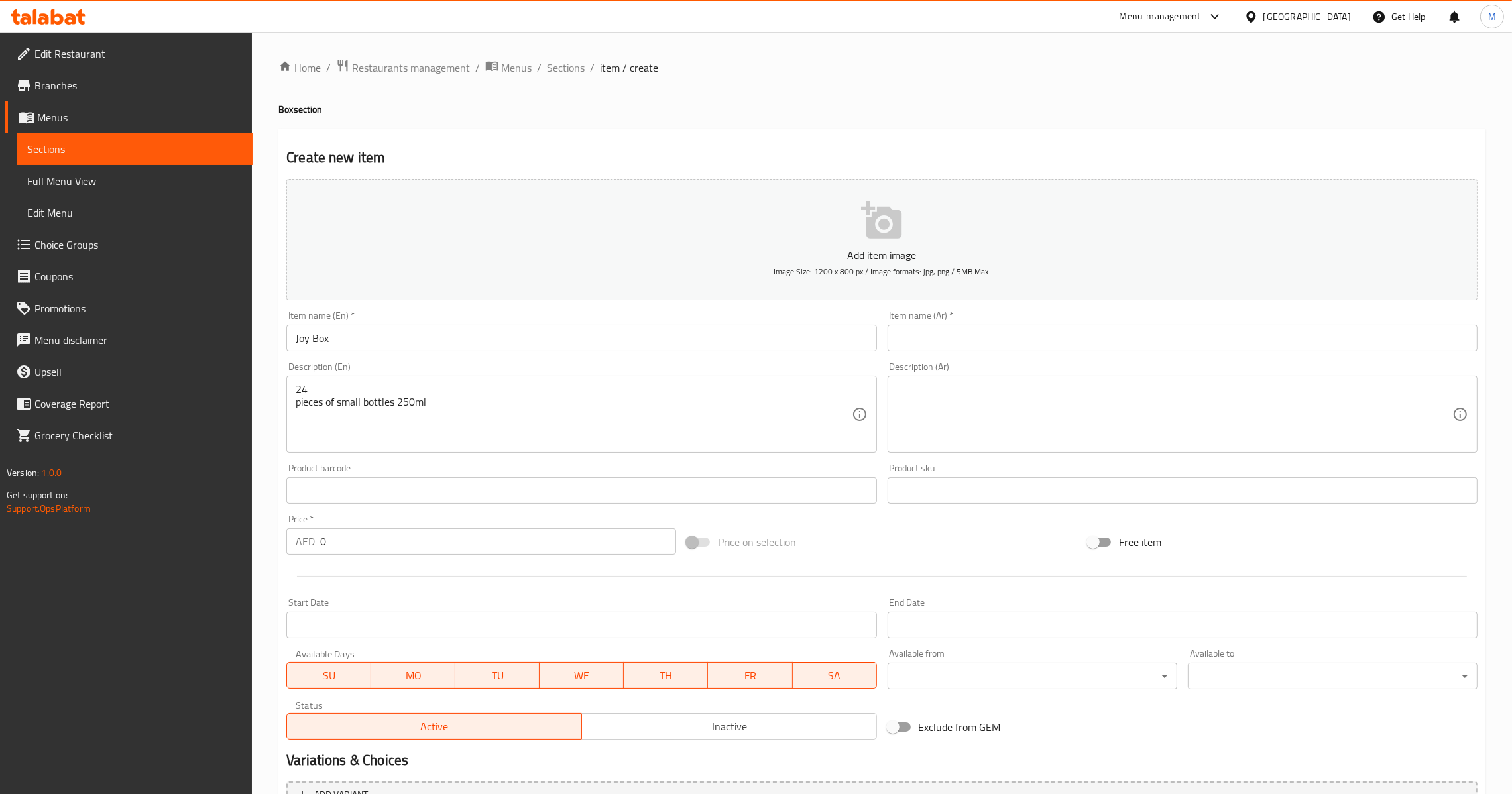
click at [294, 400] on div "24 pieces of small bottles 250ml Description (En)" at bounding box center [581, 414] width 590 height 77
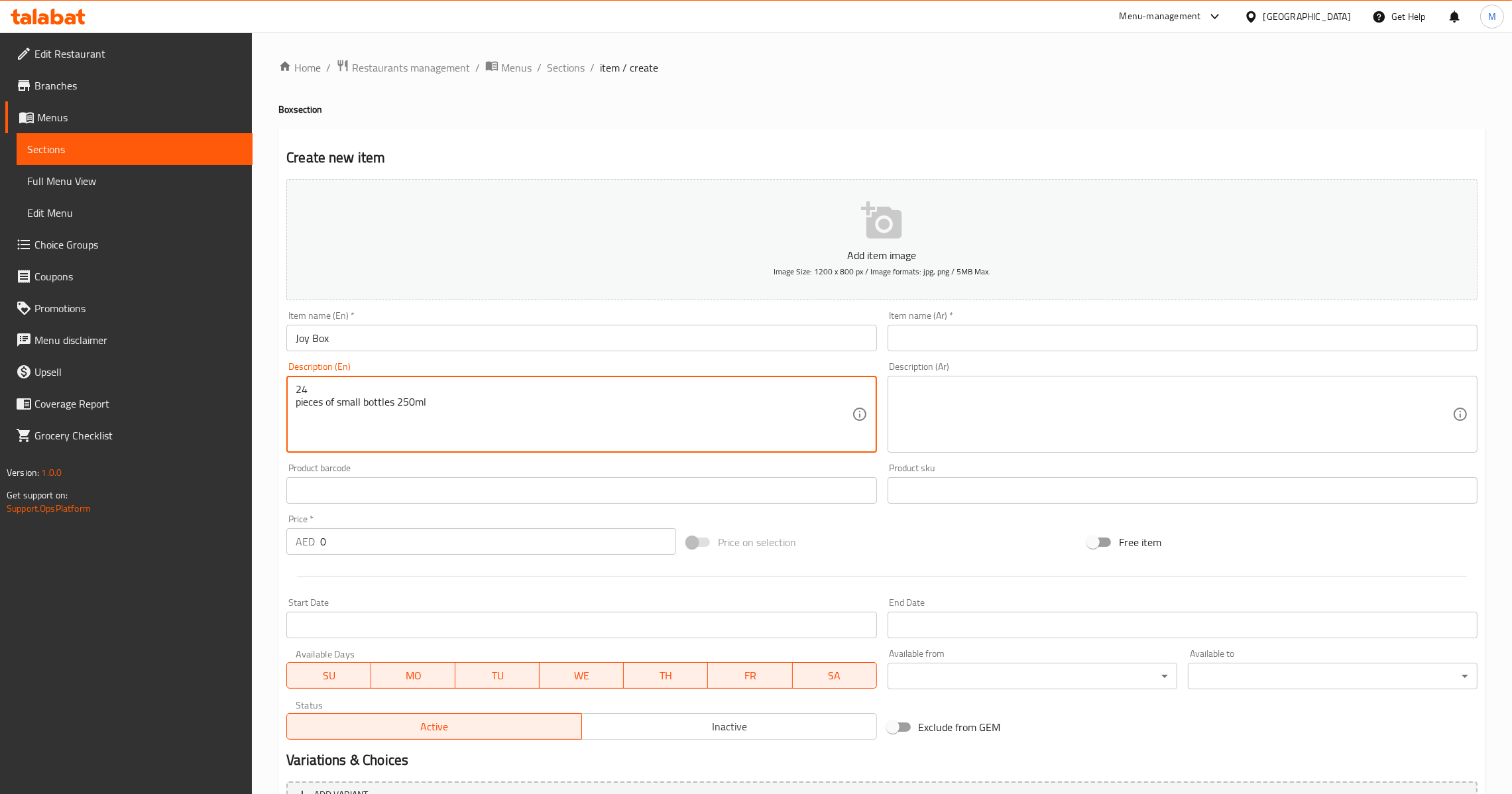
click at [295, 400] on textarea "24 pieces of small bottles 250ml" at bounding box center [573, 414] width 556 height 63
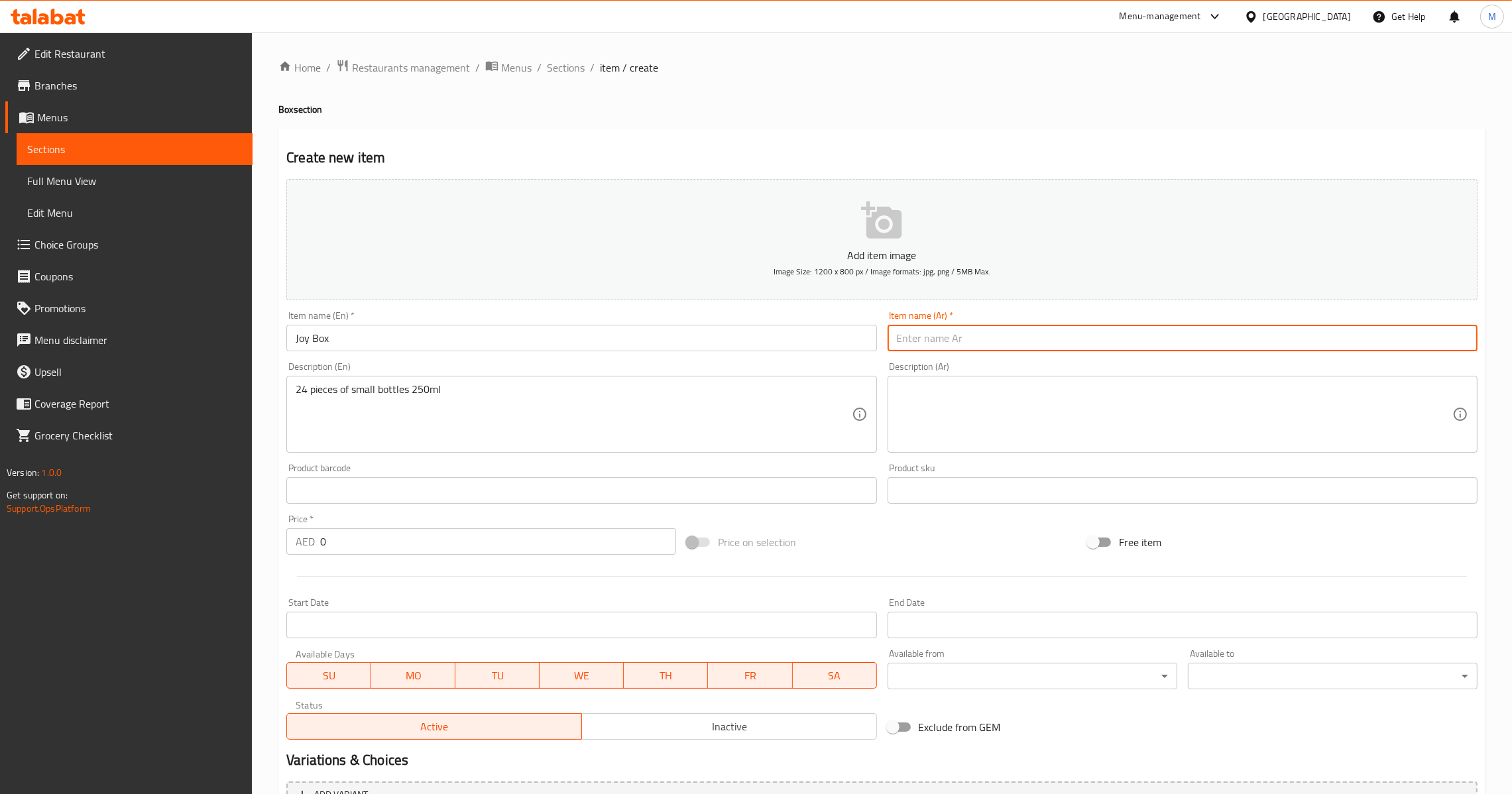
click at [1028, 336] on input "text" at bounding box center [1182, 339] width 590 height 27
click at [965, 426] on textarea at bounding box center [1174, 414] width 556 height 63
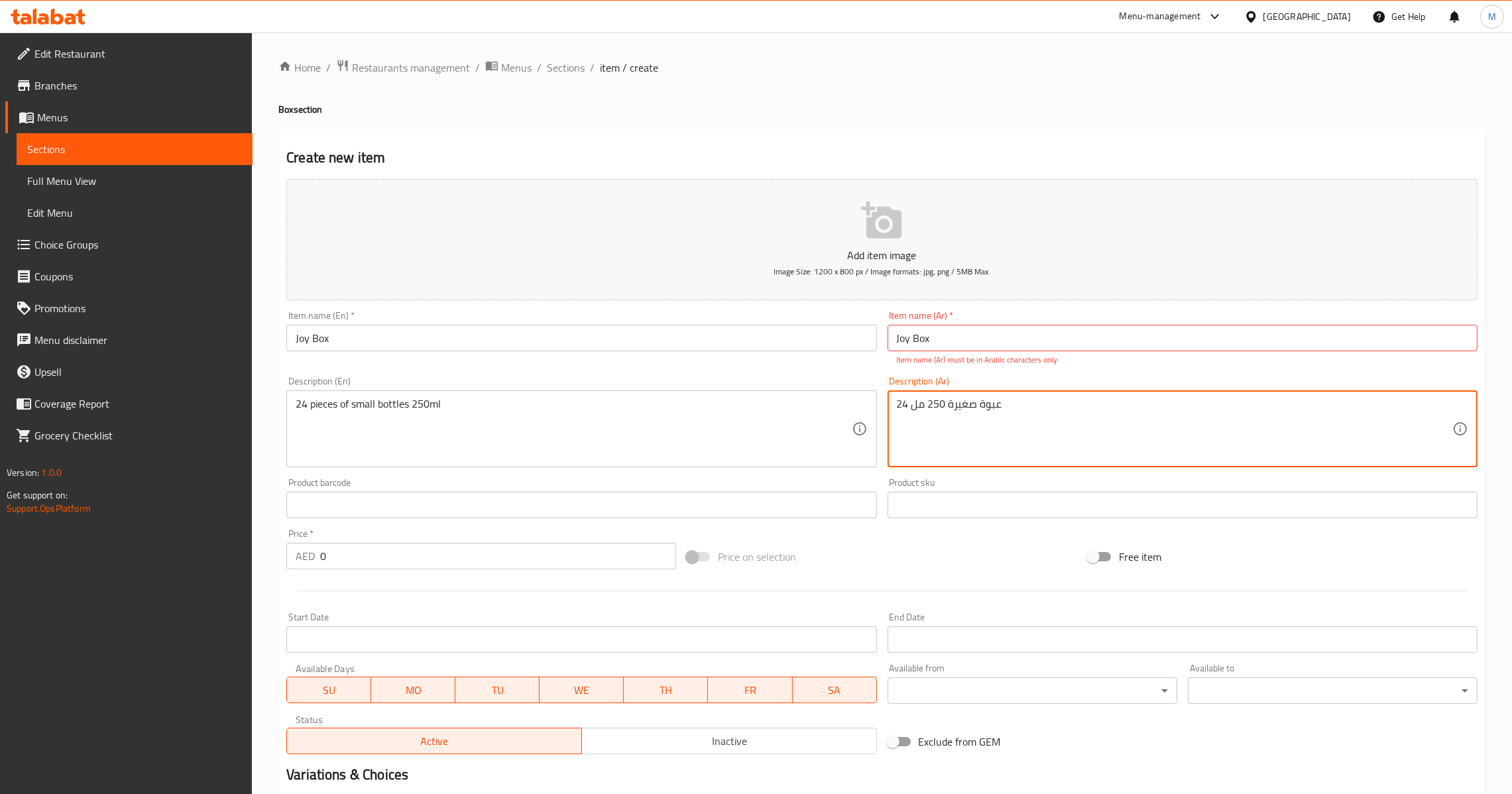
click at [979, 342] on input "Joy Box" at bounding box center [1182, 339] width 590 height 27
click at [977, 336] on input "Joy Box" at bounding box center [1182, 339] width 590 height 27
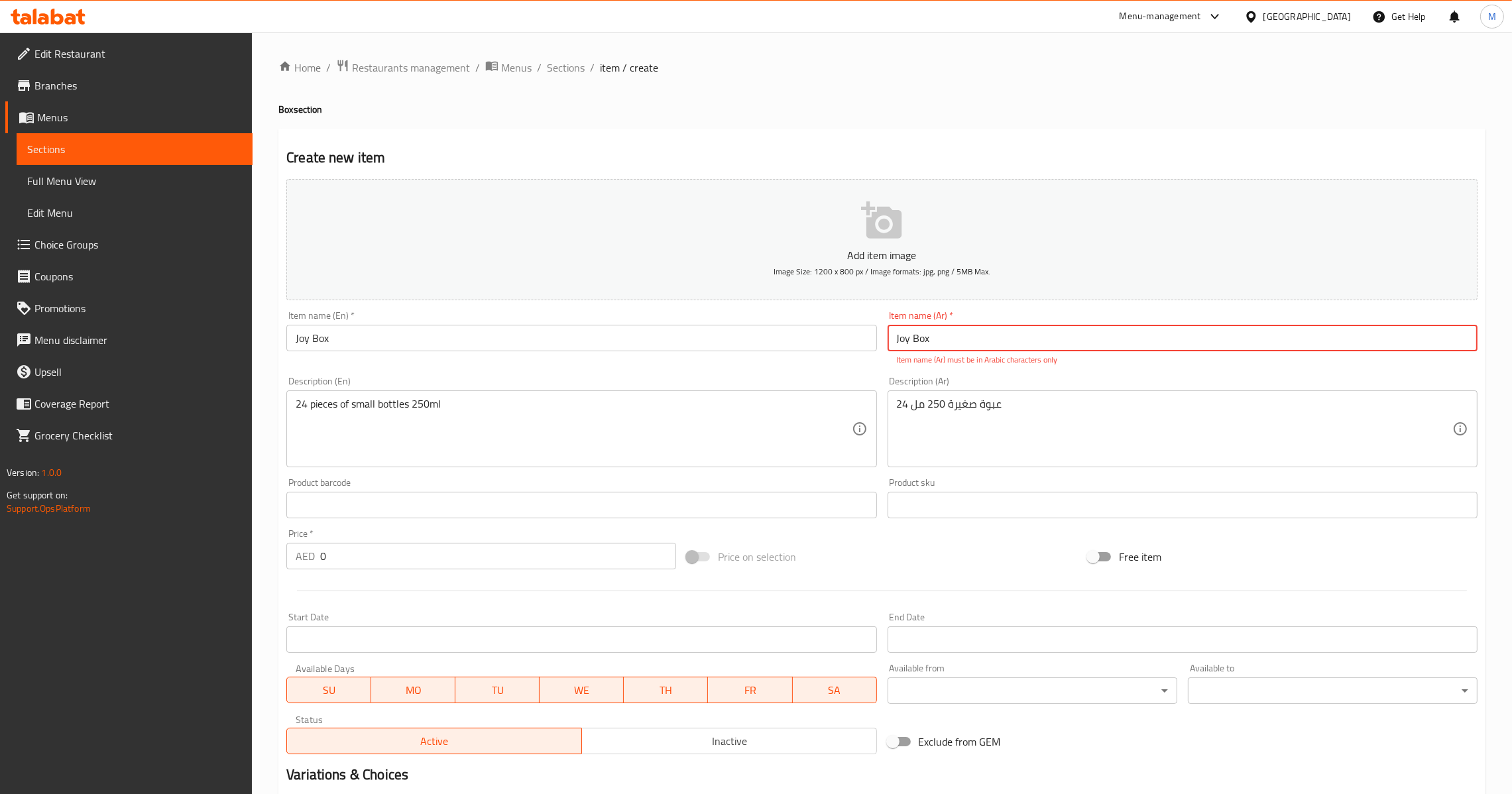
click at [977, 336] on input "Joy Box" at bounding box center [1182, 339] width 590 height 27
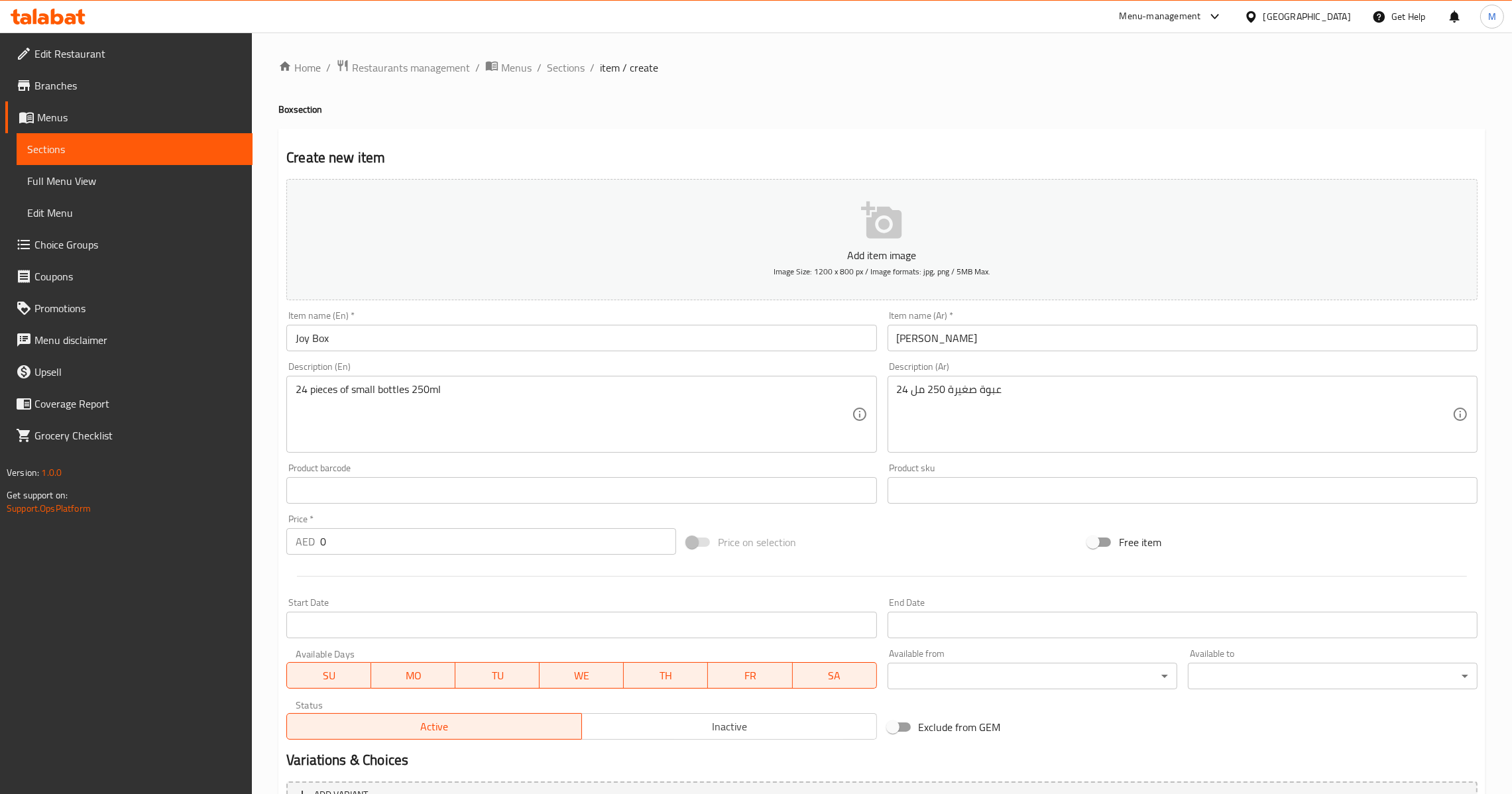
click at [926, 446] on div "24 عبوة صغيرة 250 مل Description (Ar)" at bounding box center [1182, 414] width 590 height 77
drag, startPoint x: 417, startPoint y: 545, endPoint x: 213, endPoint y: 579, distance: 206.8
click at [165, 558] on div "Edit Restaurant Branches Menus Sections Full Menu View Edit Menu Choice Groups …" at bounding box center [756, 484] width 1512 height 904
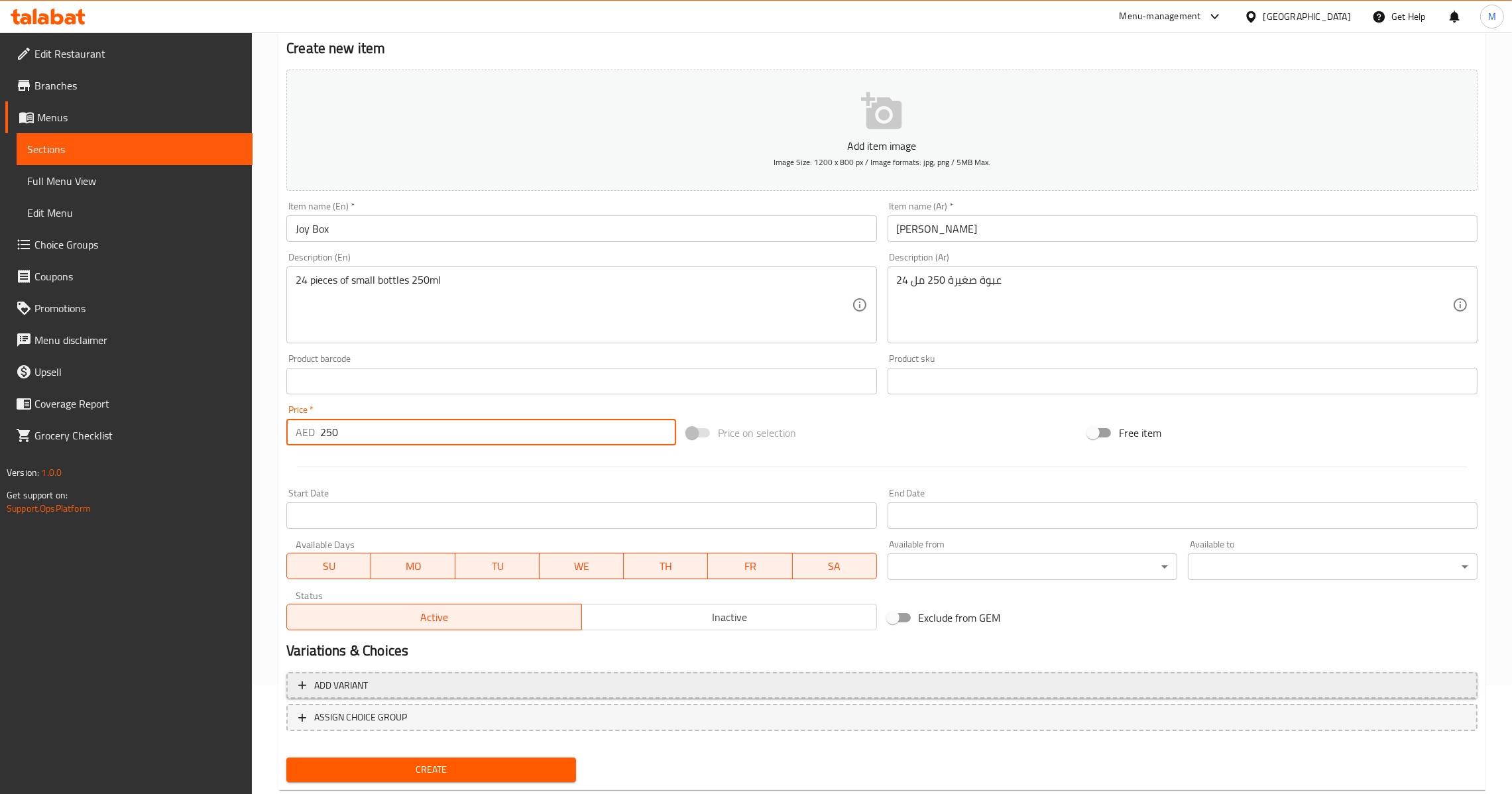
scroll to position [140, 0]
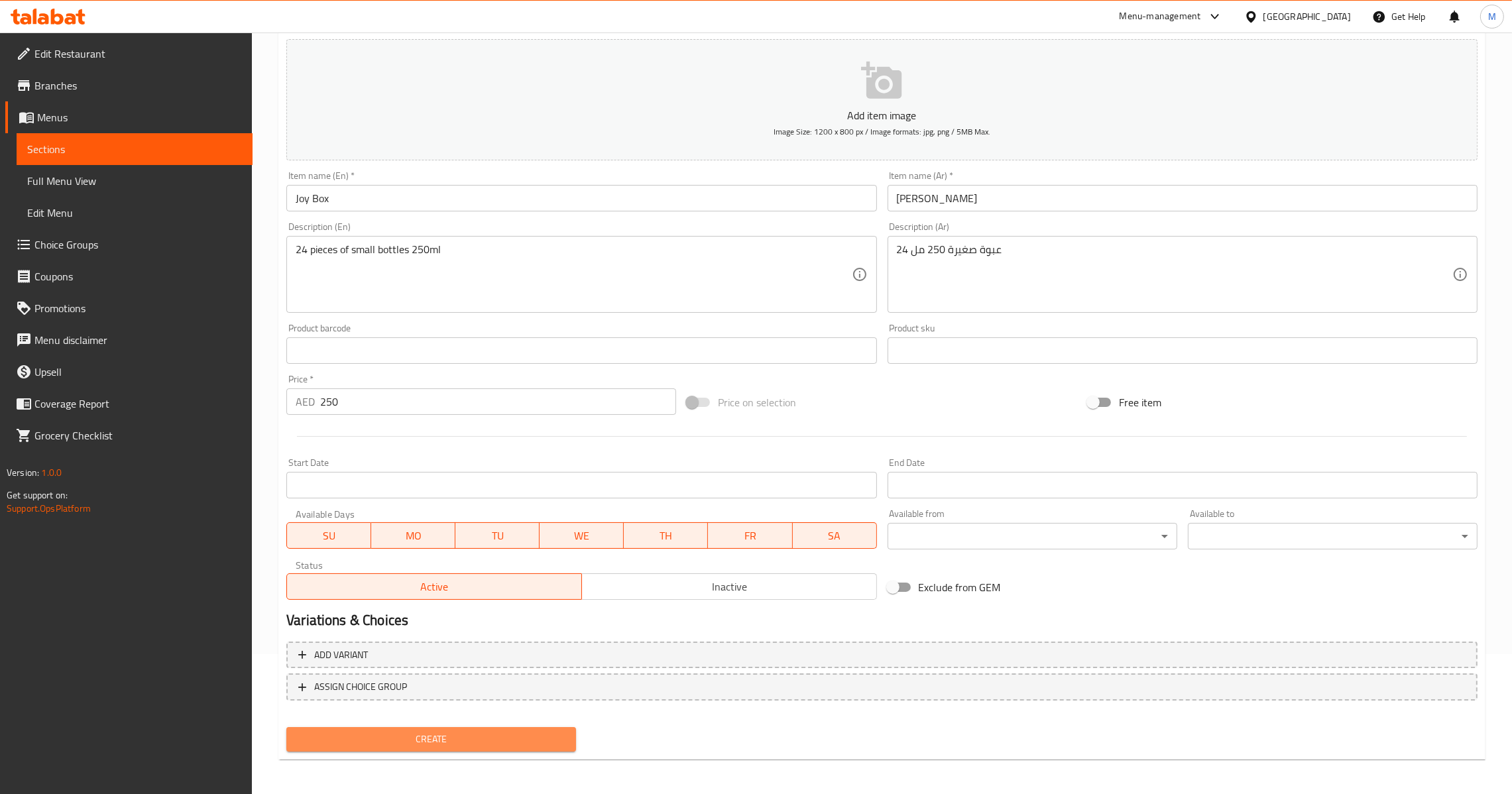
click at [515, 742] on span "Create" at bounding box center [431, 740] width 269 height 16
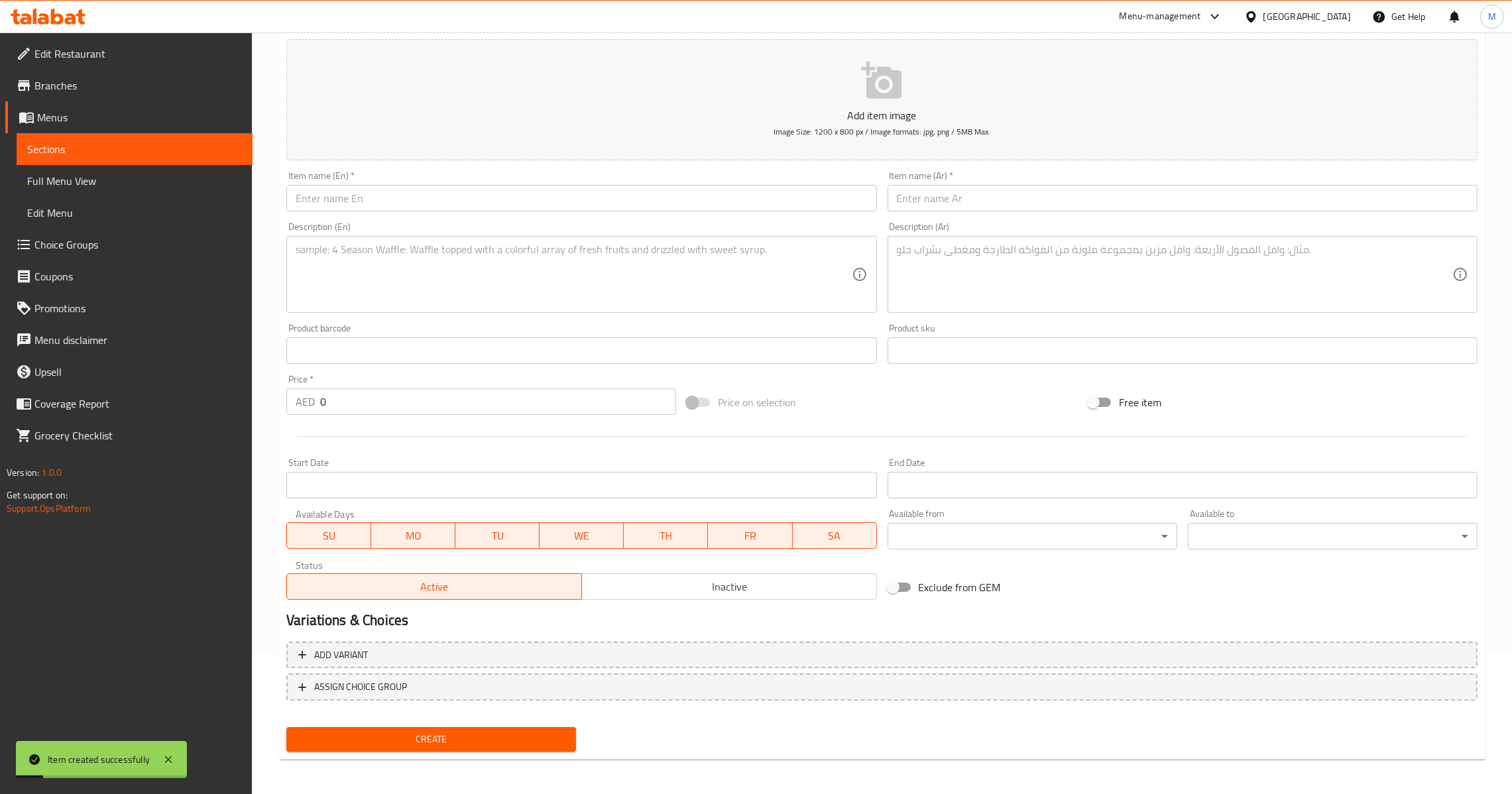
click at [1008, 211] on input "text" at bounding box center [1182, 199] width 590 height 27
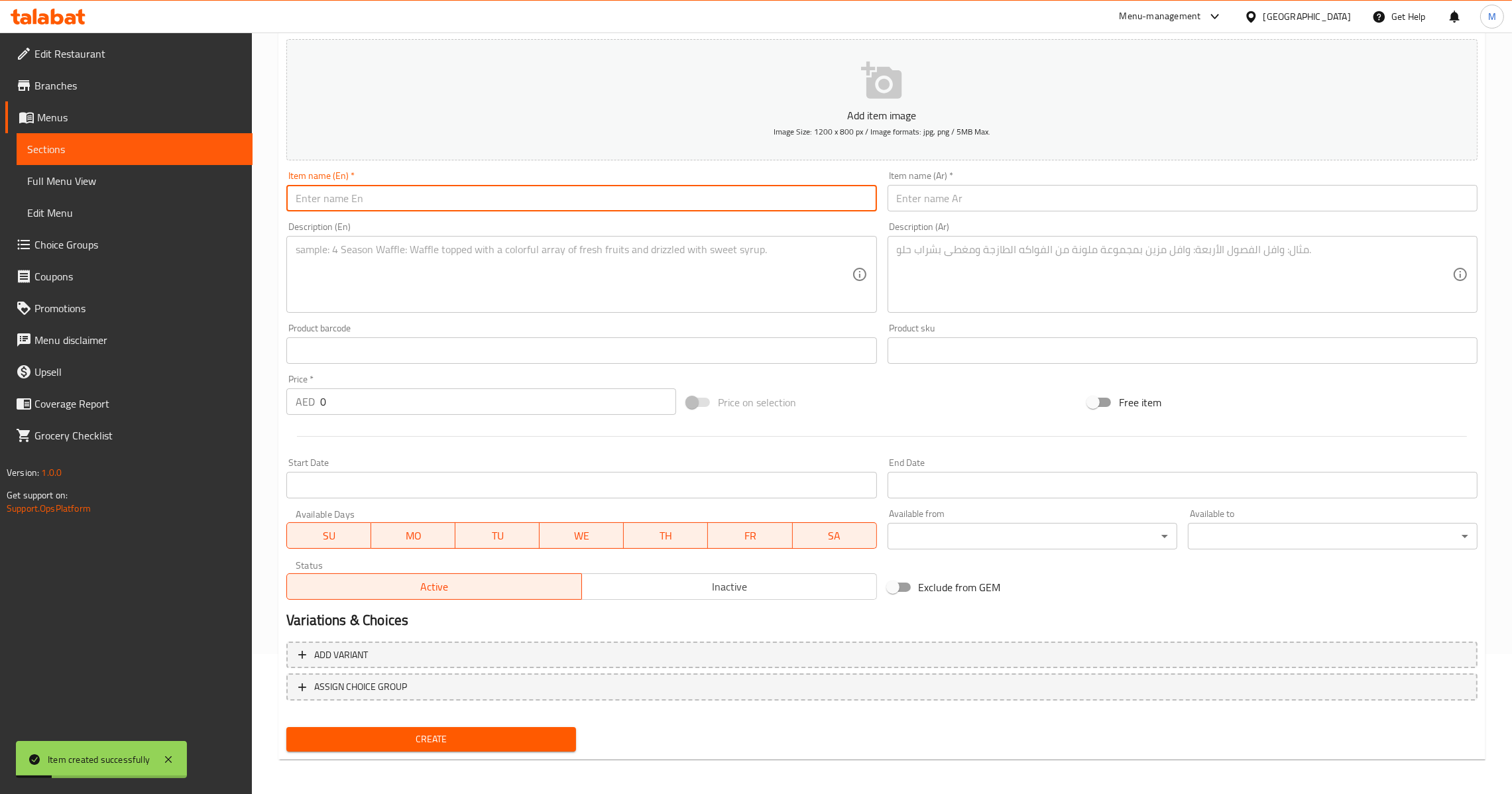
click at [705, 202] on input "text" at bounding box center [581, 199] width 590 height 27
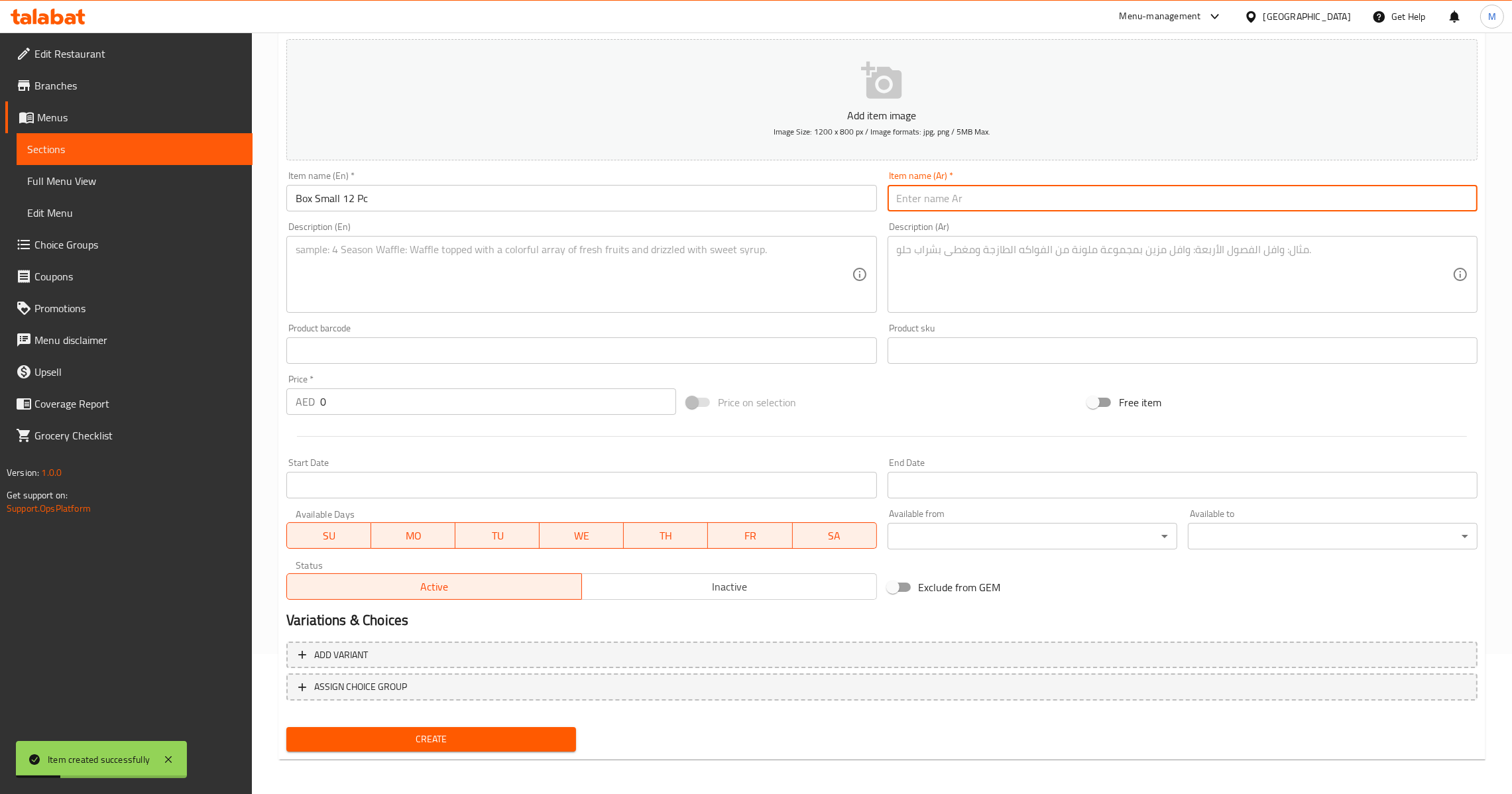
click at [969, 192] on input "text" at bounding box center [1182, 199] width 590 height 27
drag, startPoint x: 321, startPoint y: 392, endPoint x: 321, endPoint y: 429, distance: 37.0
click at [321, 394] on input "0" at bounding box center [498, 402] width 356 height 27
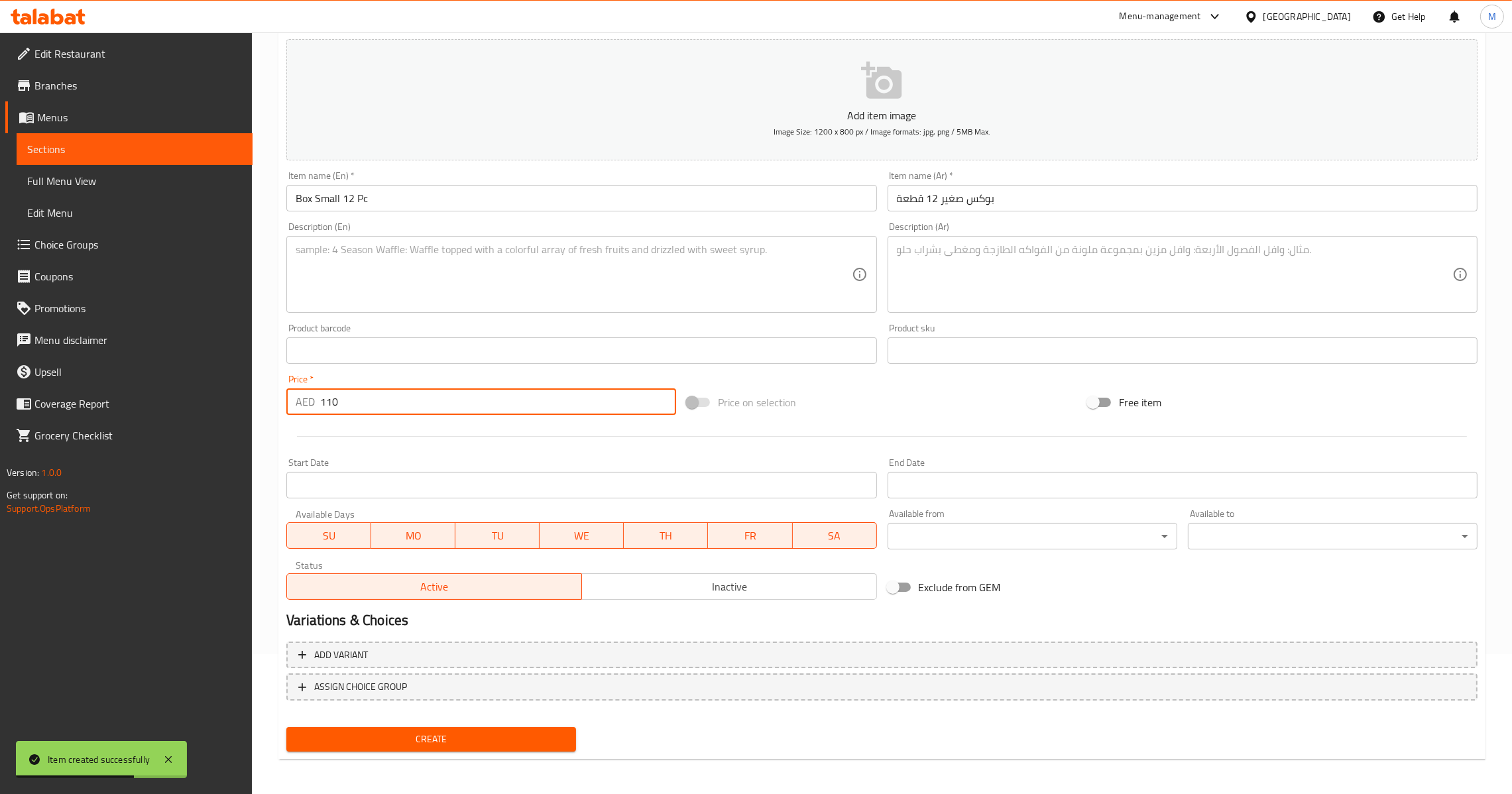
click at [401, 750] on div "Create" at bounding box center [432, 739] width 301 height 35
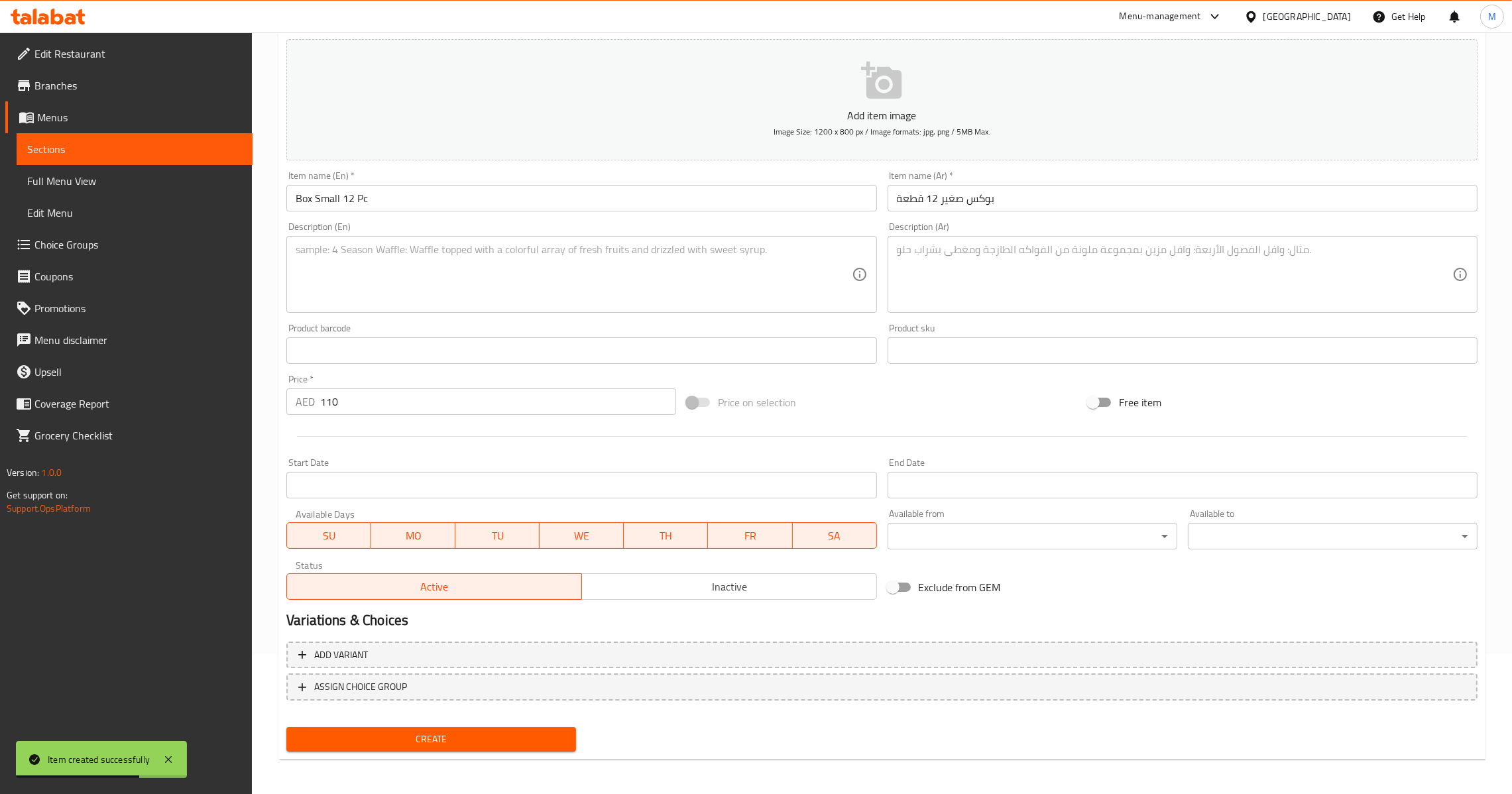
click at [408, 738] on span "Create" at bounding box center [431, 740] width 269 height 16
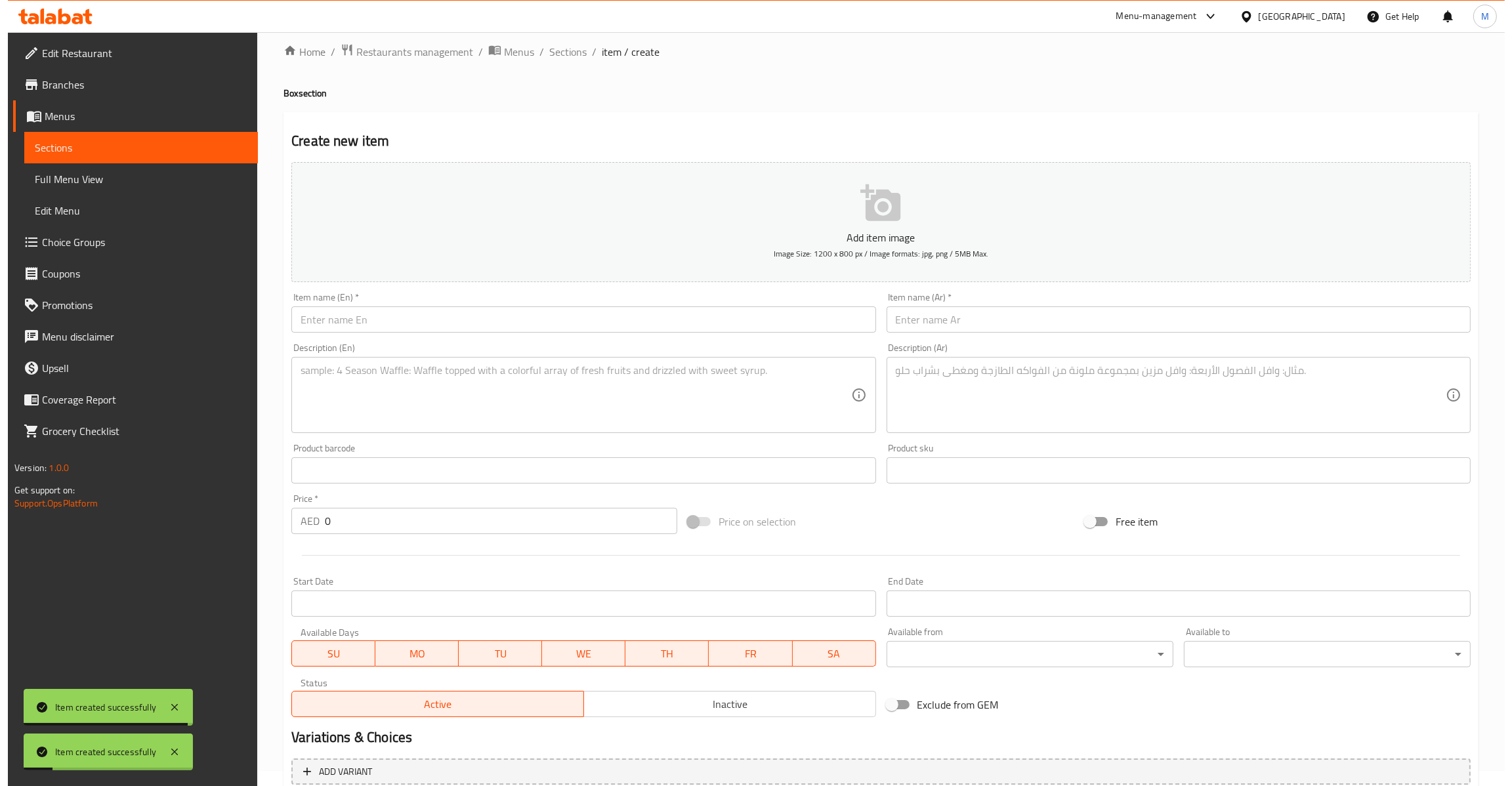
scroll to position [0, 0]
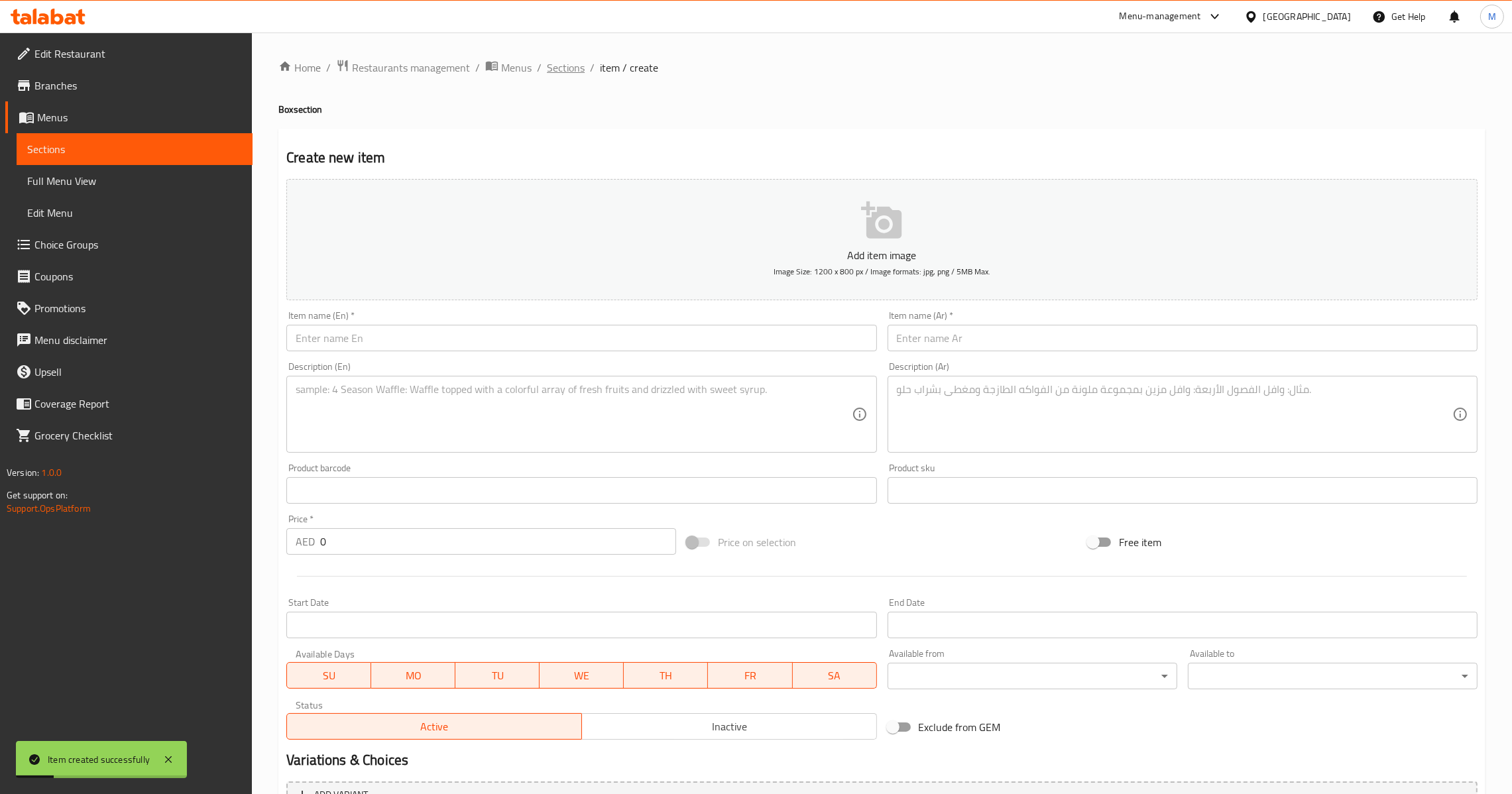
click at [578, 63] on span "Sections" at bounding box center [566, 67] width 38 height 16
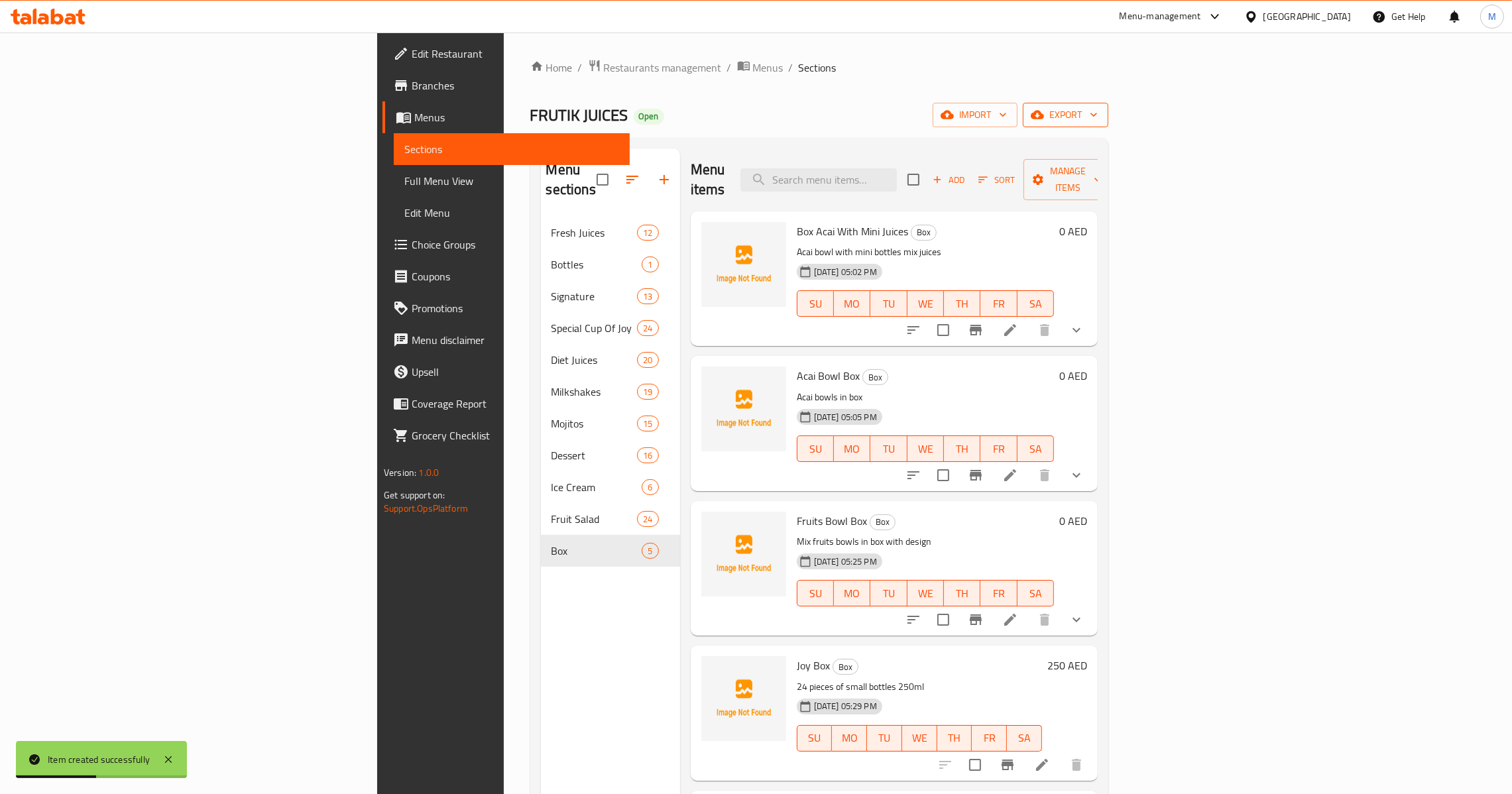
click at [1098, 107] on span "export" at bounding box center [1066, 115] width 64 height 16
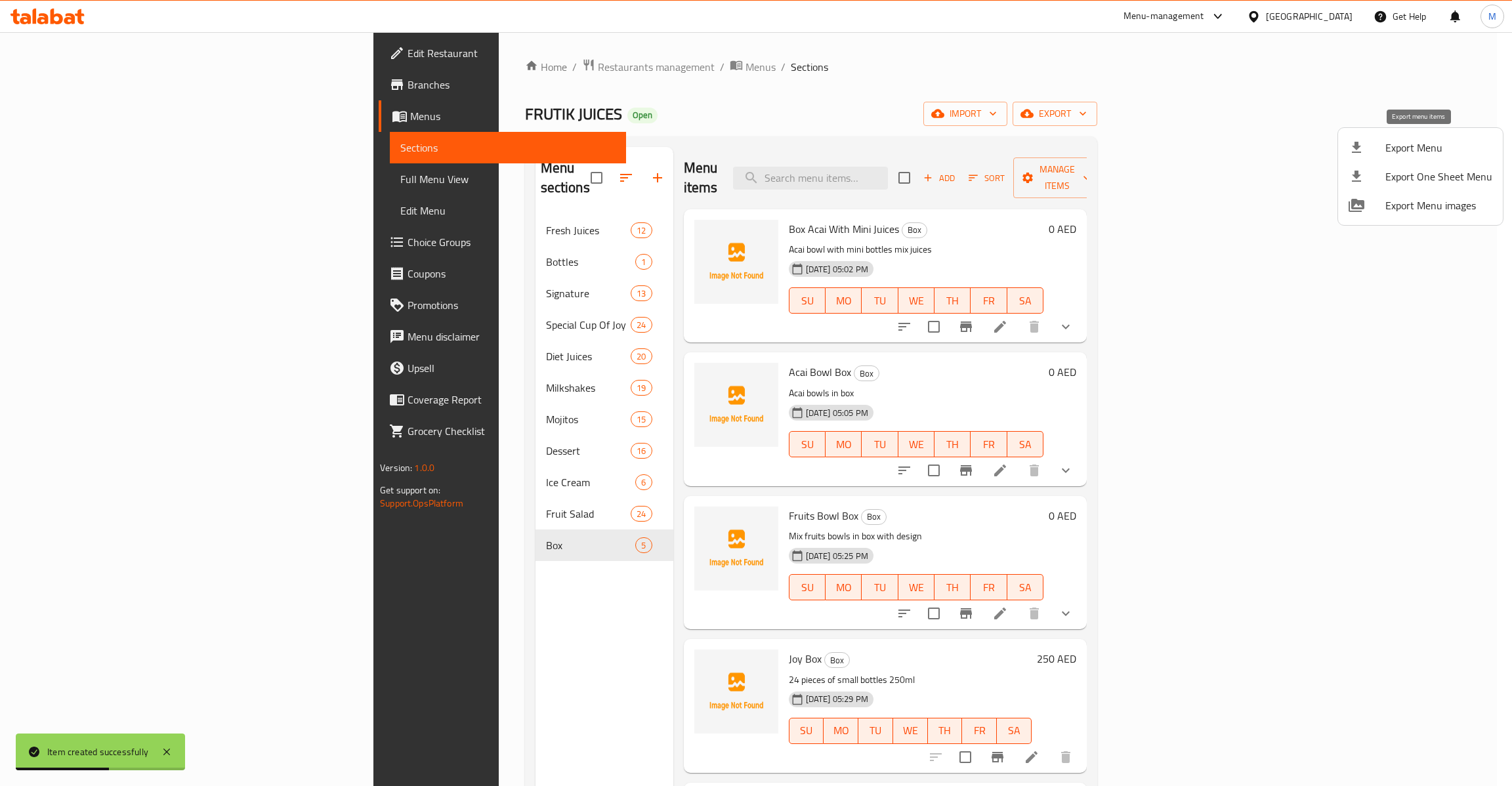
click at [1413, 150] on span "Export Menu" at bounding box center [1438, 147] width 107 height 15
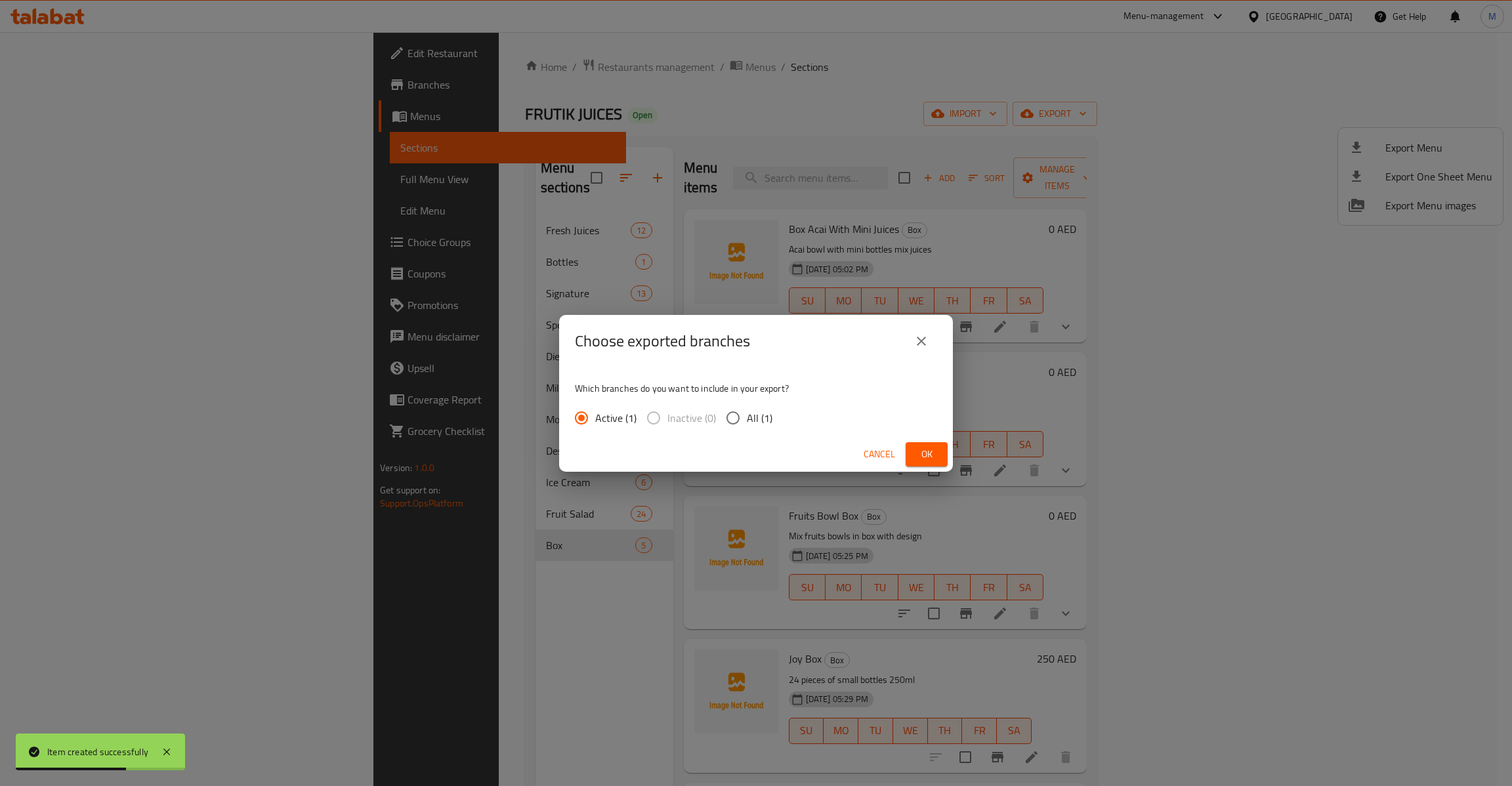
click at [750, 415] on span "All (1)" at bounding box center [759, 418] width 26 height 15
click at [747, 415] on input "All (1)" at bounding box center [732, 418] width 27 height 27
click at [911, 455] on button "Ok" at bounding box center [926, 454] width 42 height 24
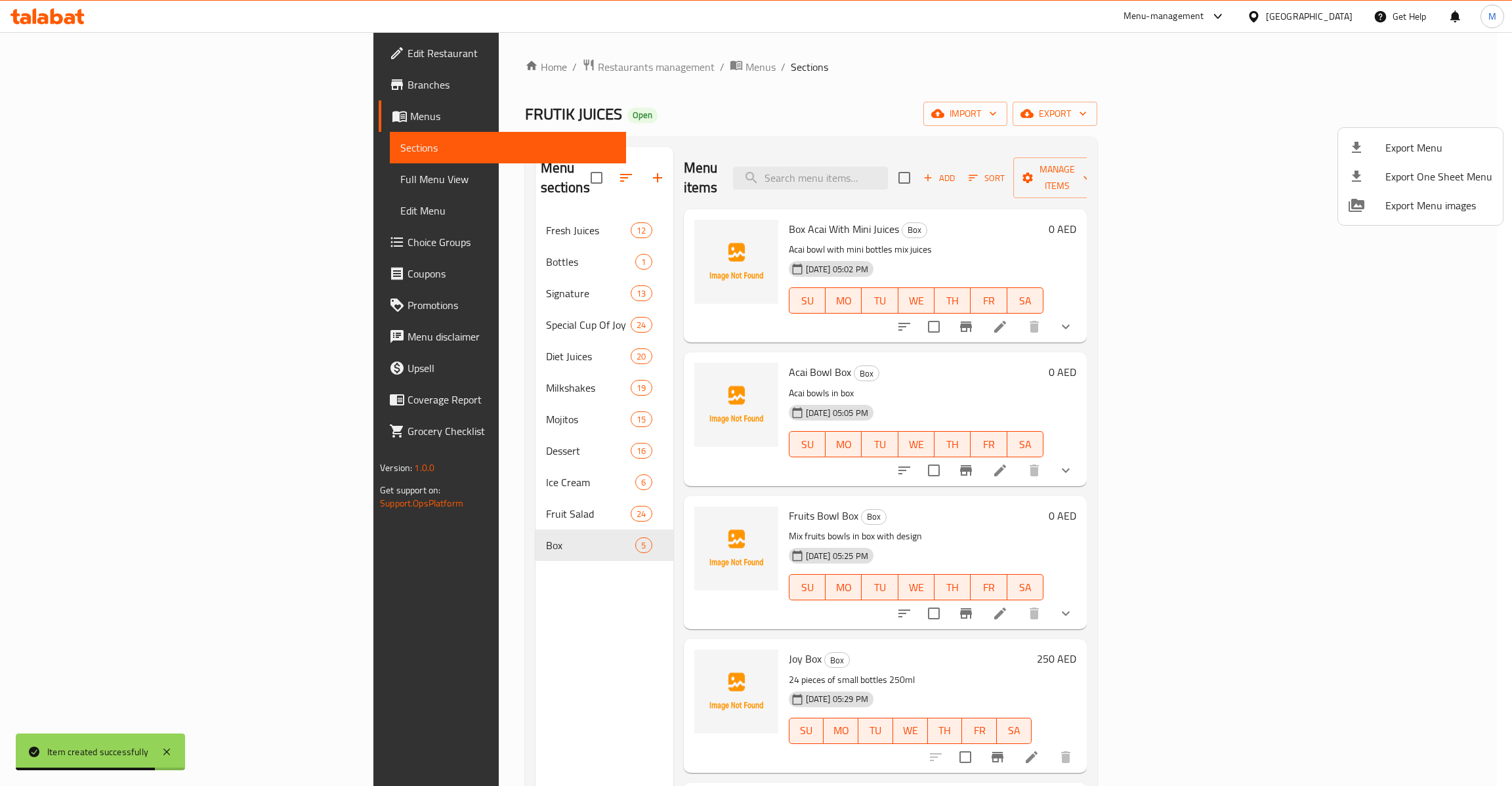
click at [116, 180] on div at bounding box center [756, 393] width 1512 height 786
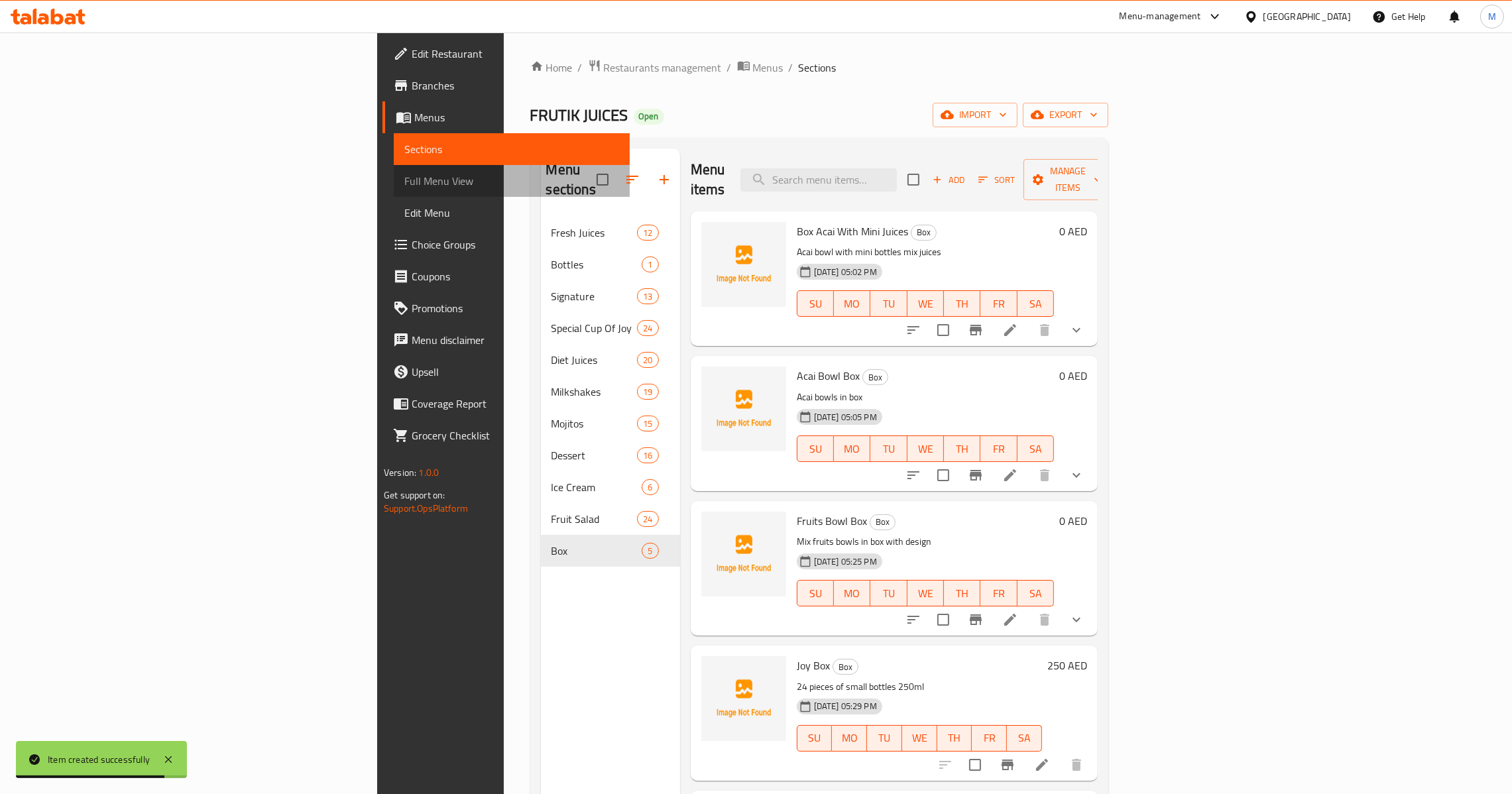
click at [404, 182] on span "Full Menu View" at bounding box center [511, 181] width 215 height 16
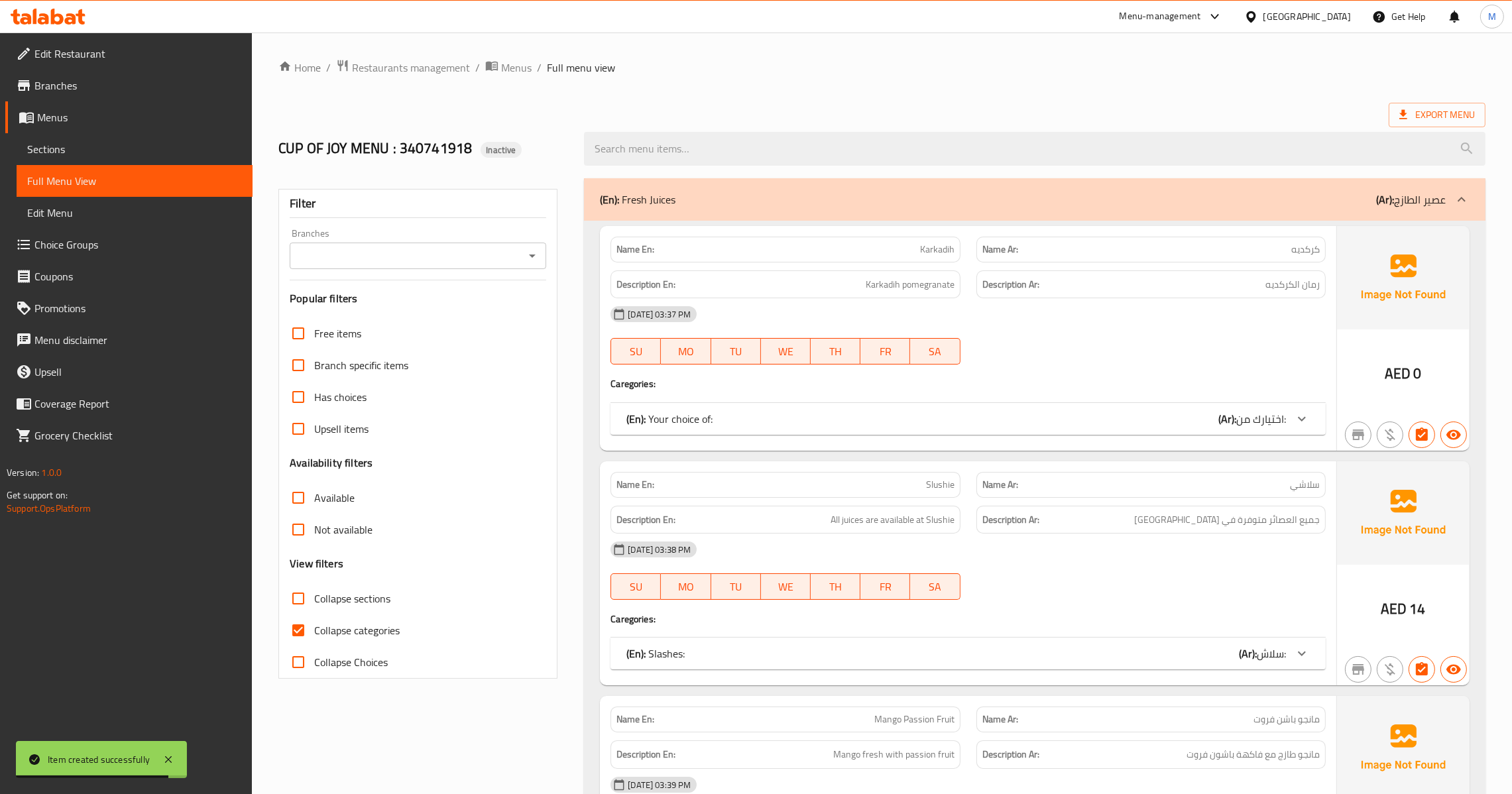
click at [789, 74] on ol "Home / Restaurants management / Menus / Full menu view" at bounding box center [882, 67] width 1207 height 17
click at [295, 630] on input "Collapse categories" at bounding box center [298, 630] width 32 height 32
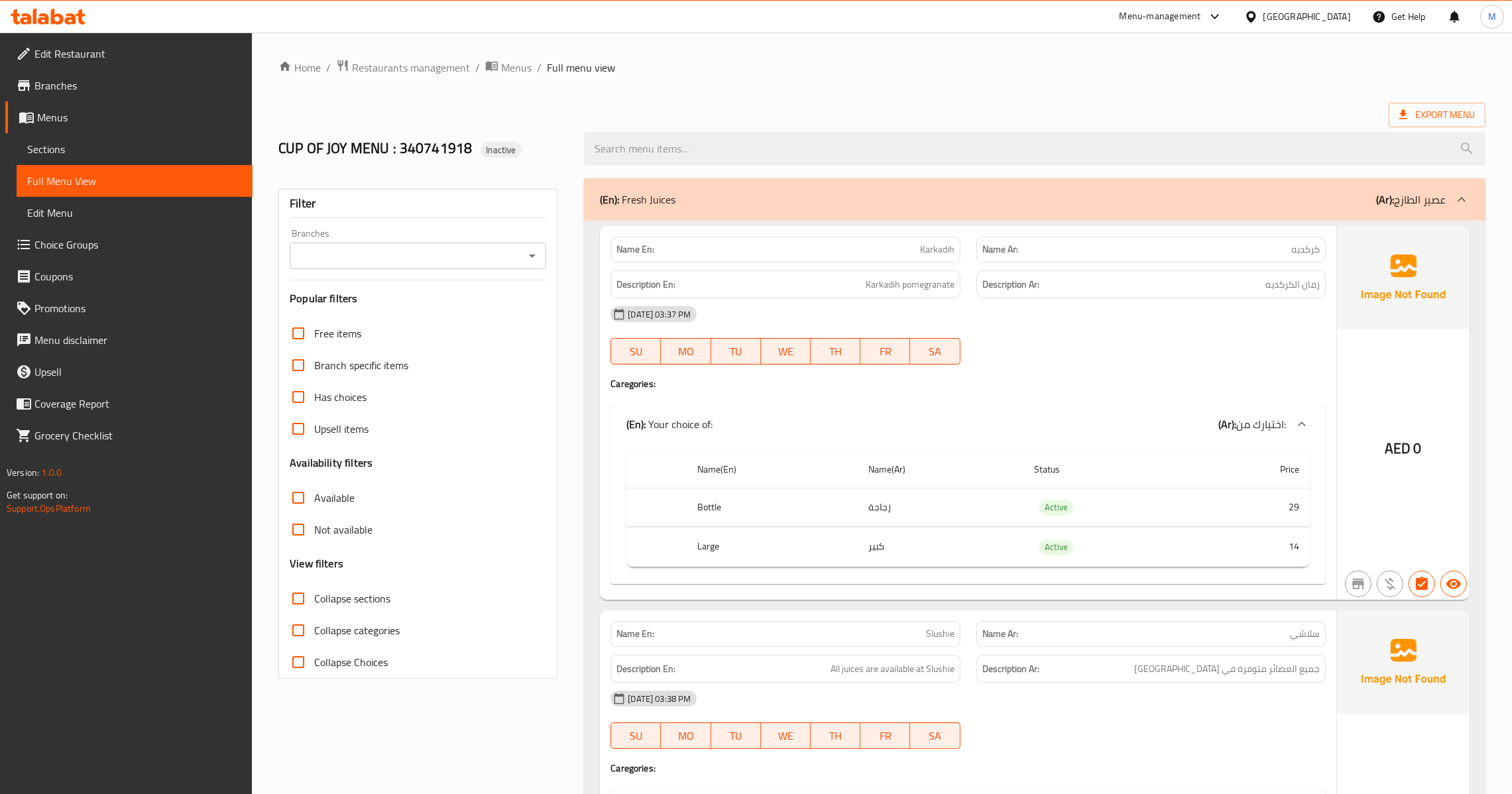
click at [531, 253] on icon "Open" at bounding box center [532, 255] width 16 height 16
click at [412, 306] on span "FRUTIK JUICES, Al Dhait South" at bounding box center [368, 313] width 137 height 16
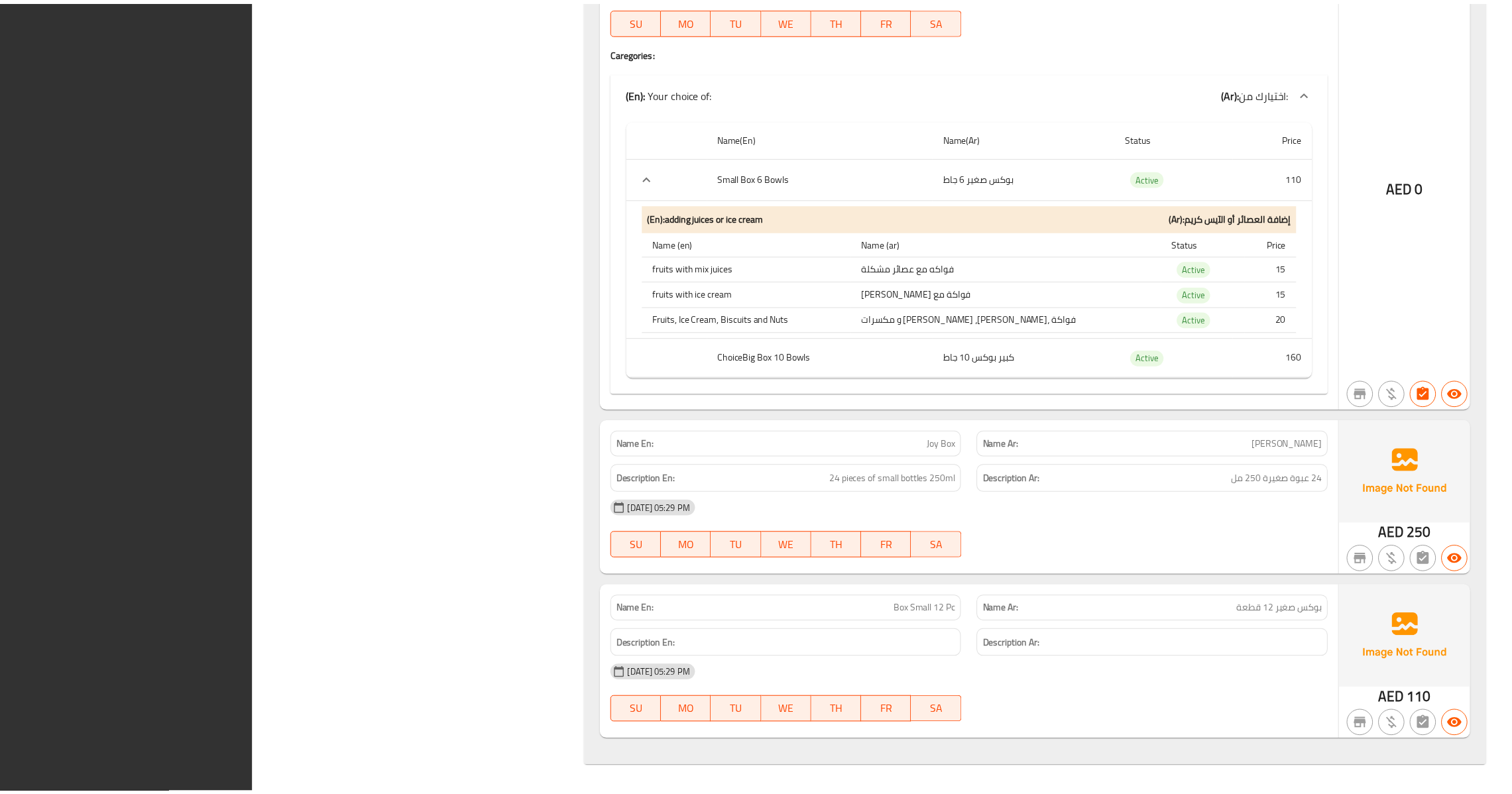
scroll to position [43600, 0]
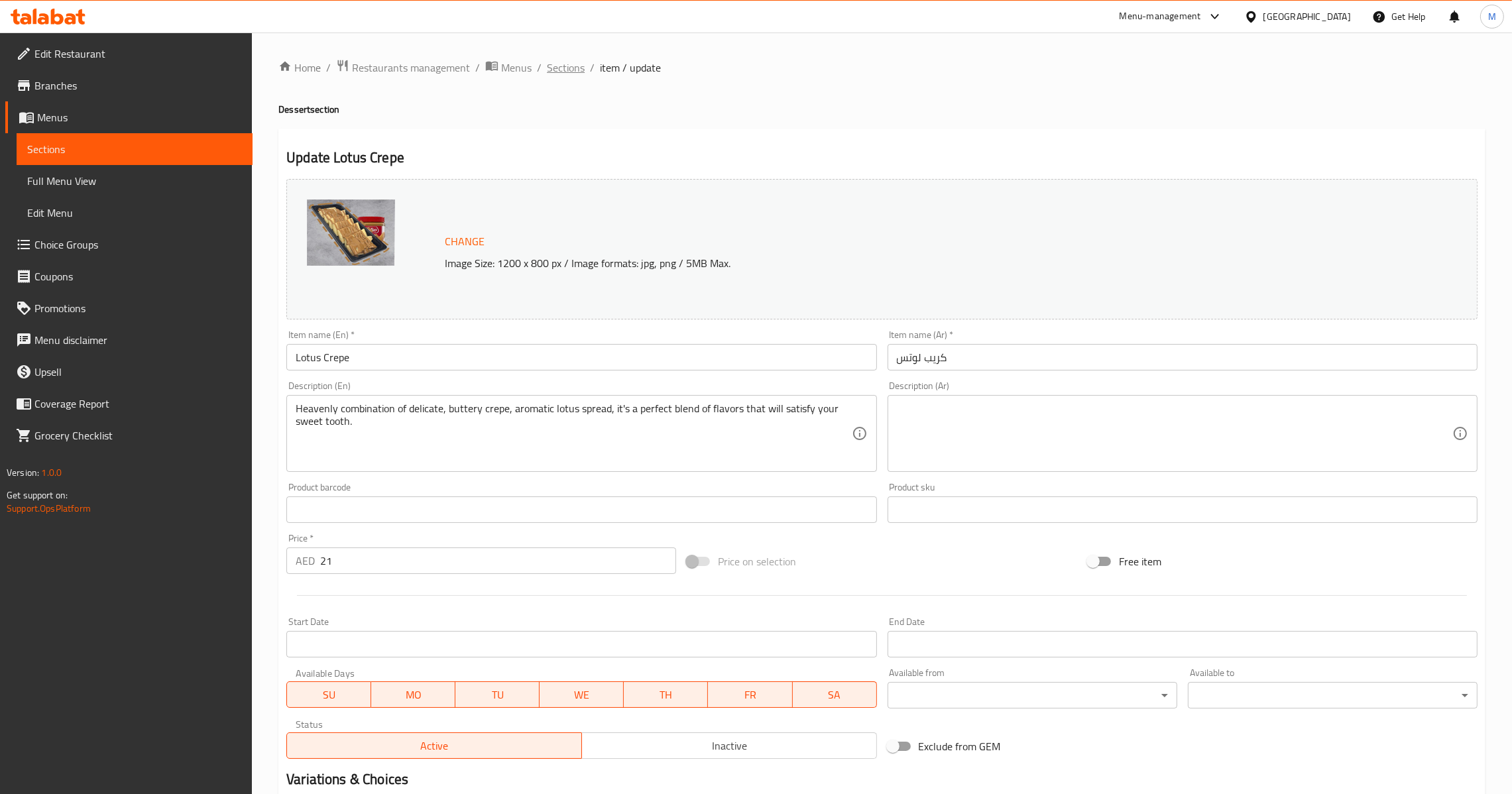
click at [568, 60] on span "Sections" at bounding box center [566, 67] width 38 height 16
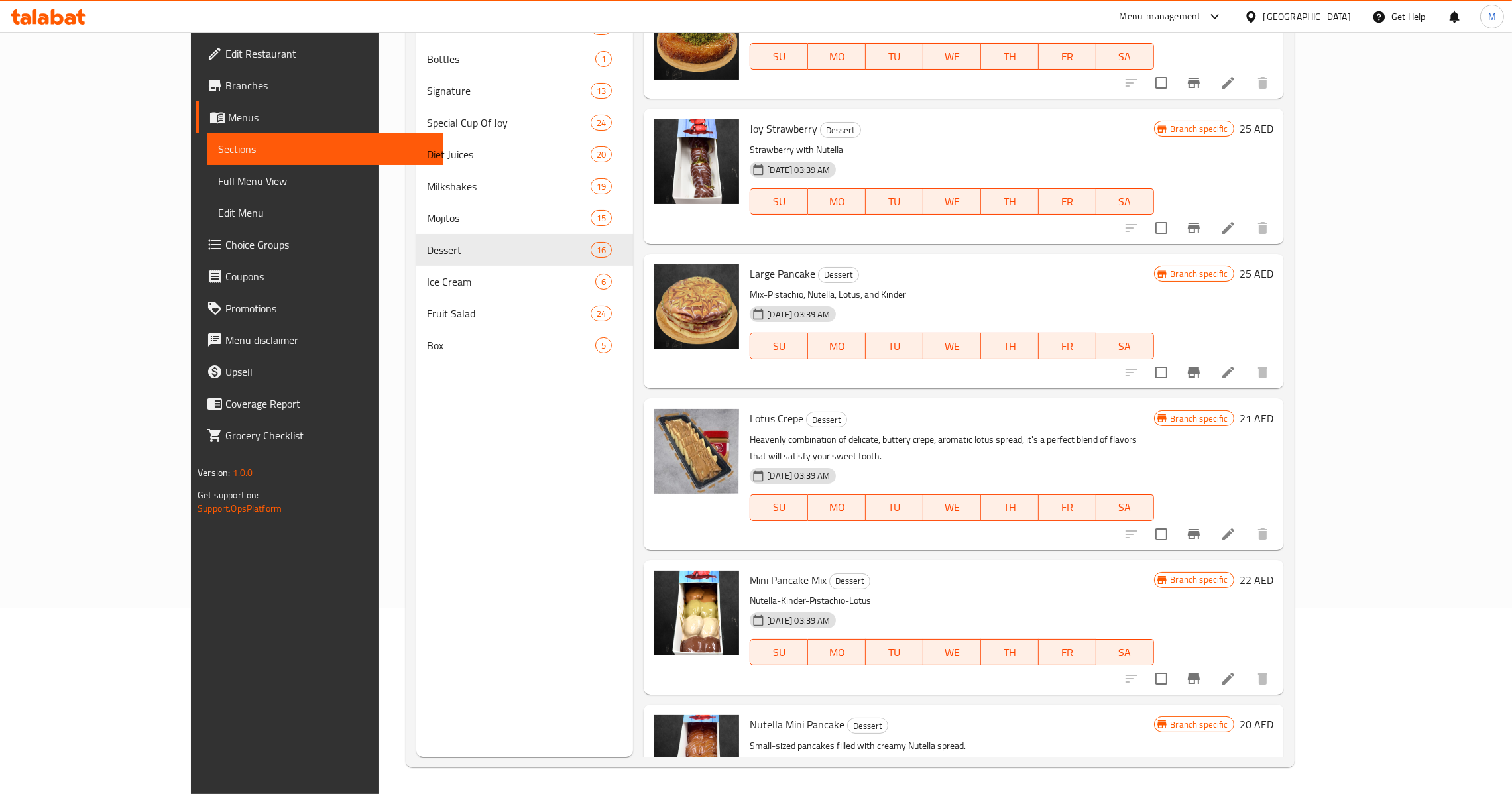
scroll to position [1496, 0]
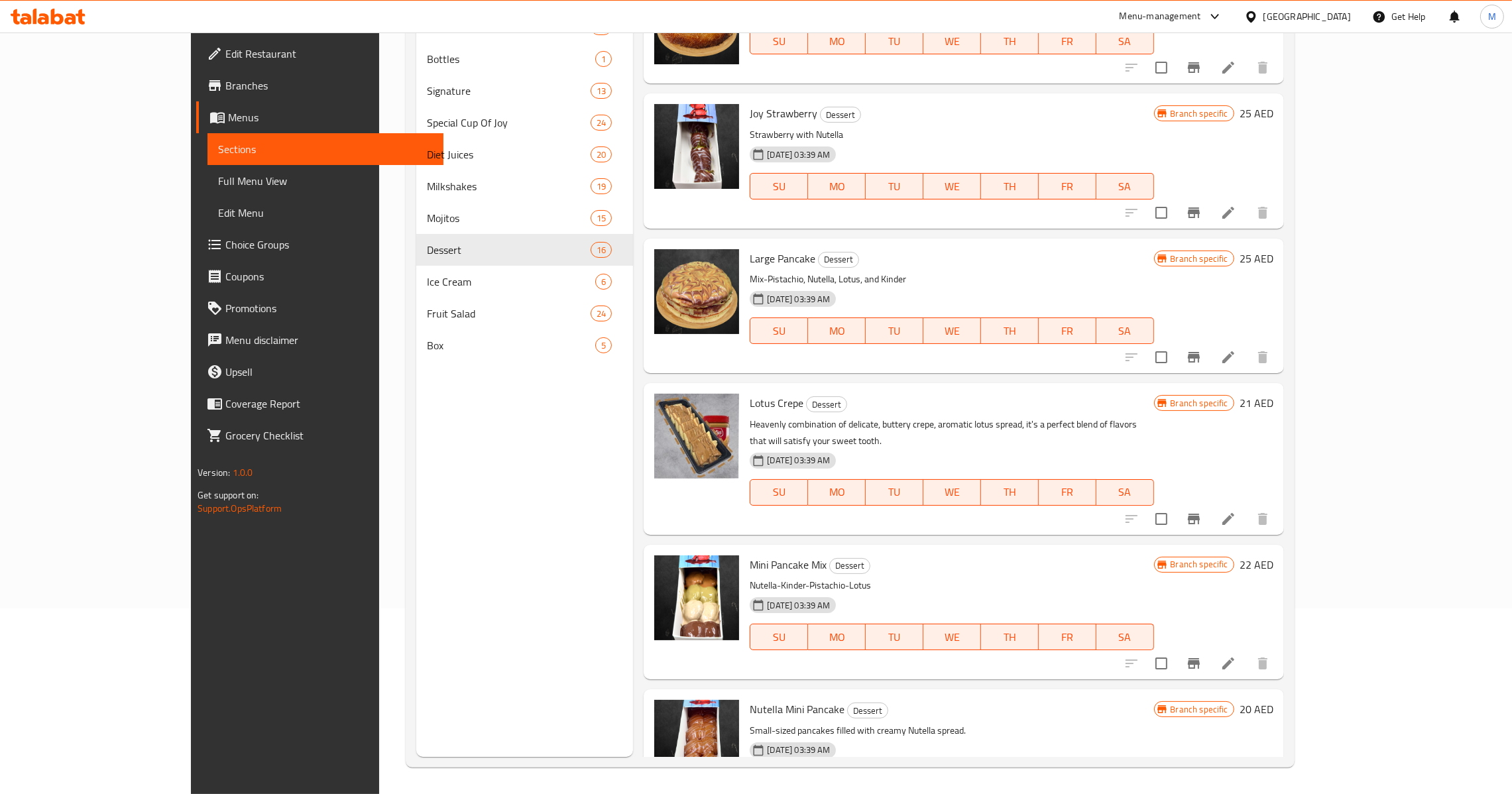
click at [1247, 508] on li at bounding box center [1228, 519] width 37 height 24
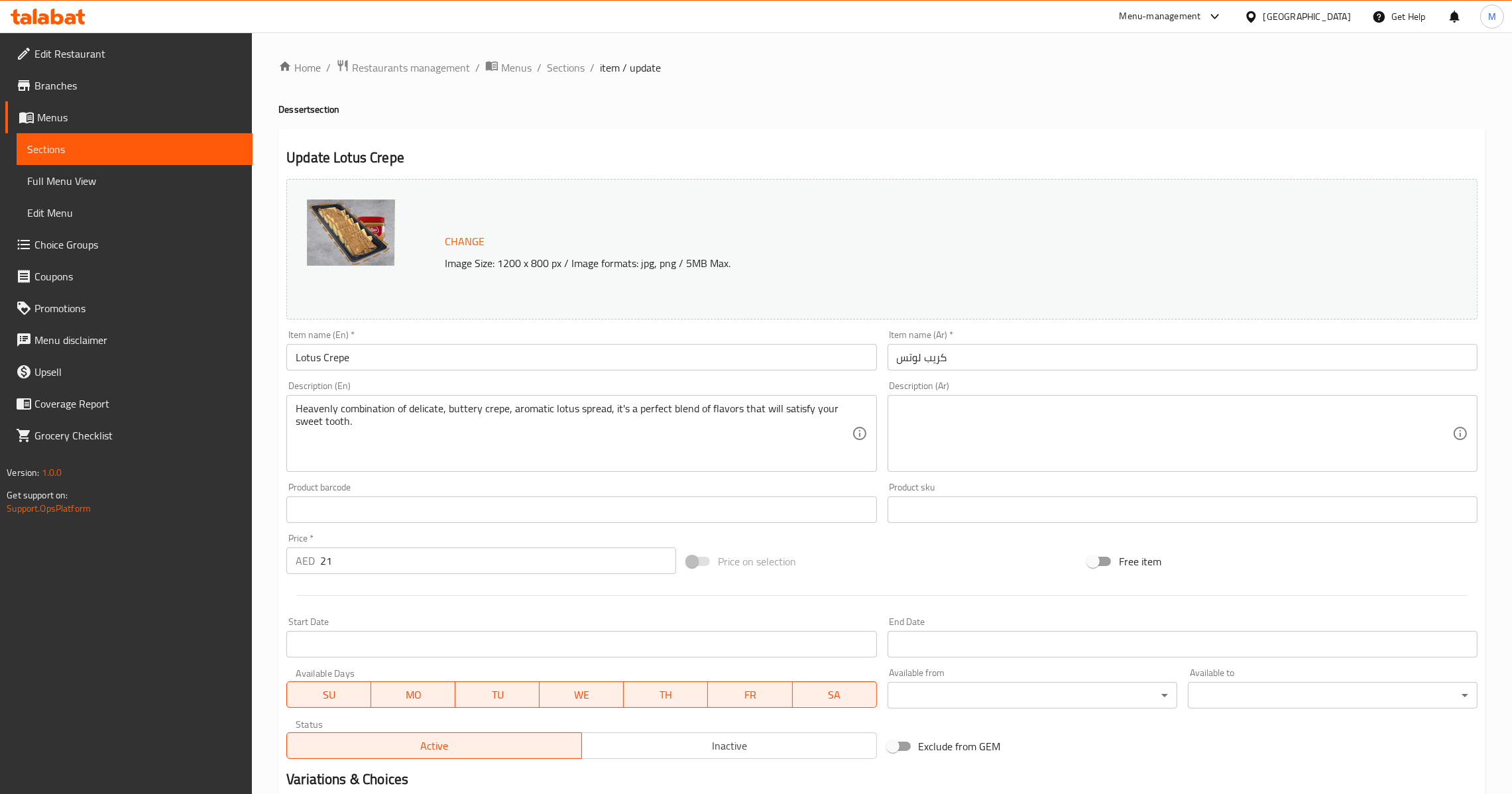
click at [917, 368] on input "كريب لوتس" at bounding box center [1182, 357] width 590 height 27
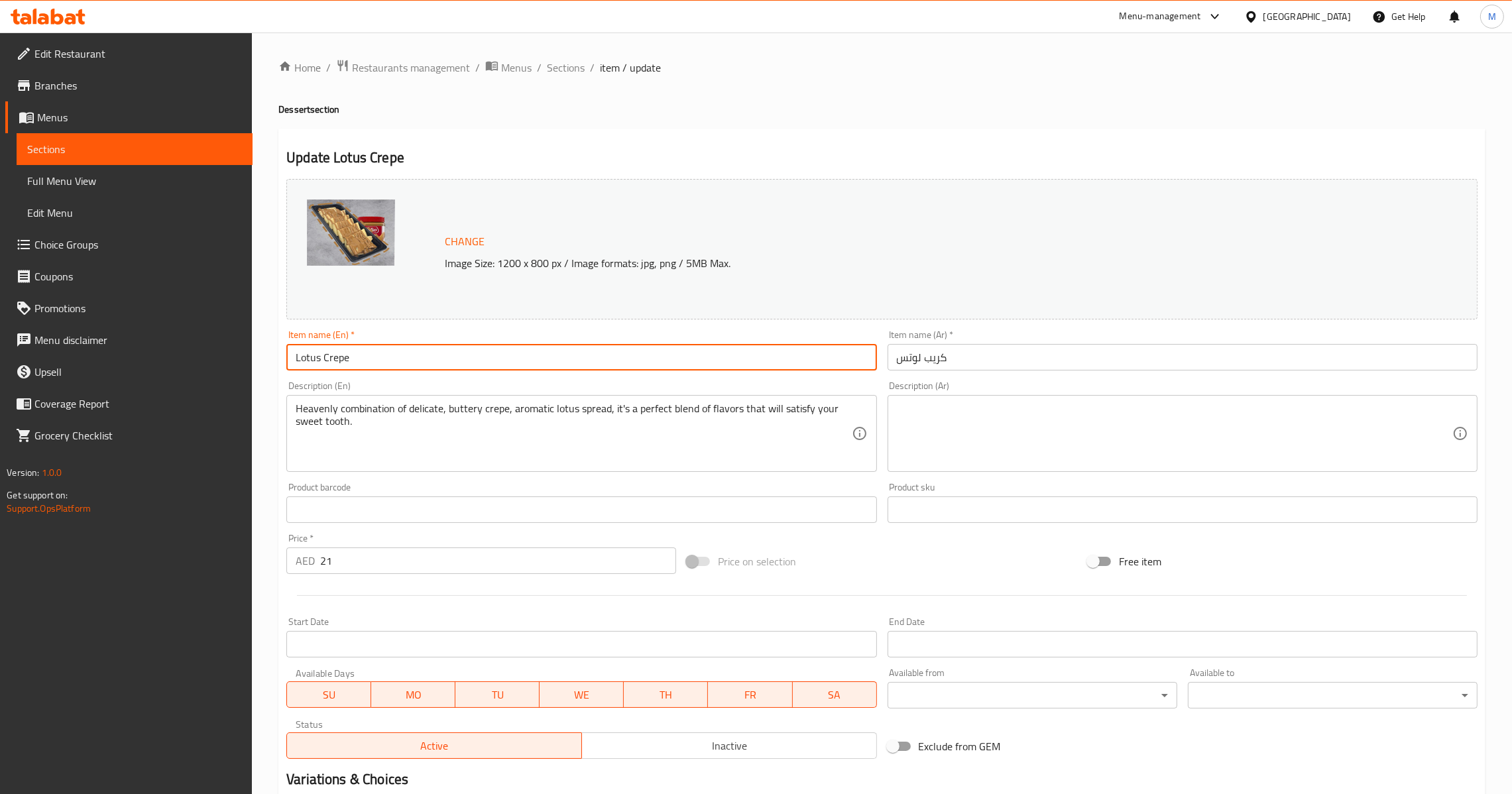
click at [763, 368] on input "Lotus Crepe" at bounding box center [581, 357] width 590 height 27
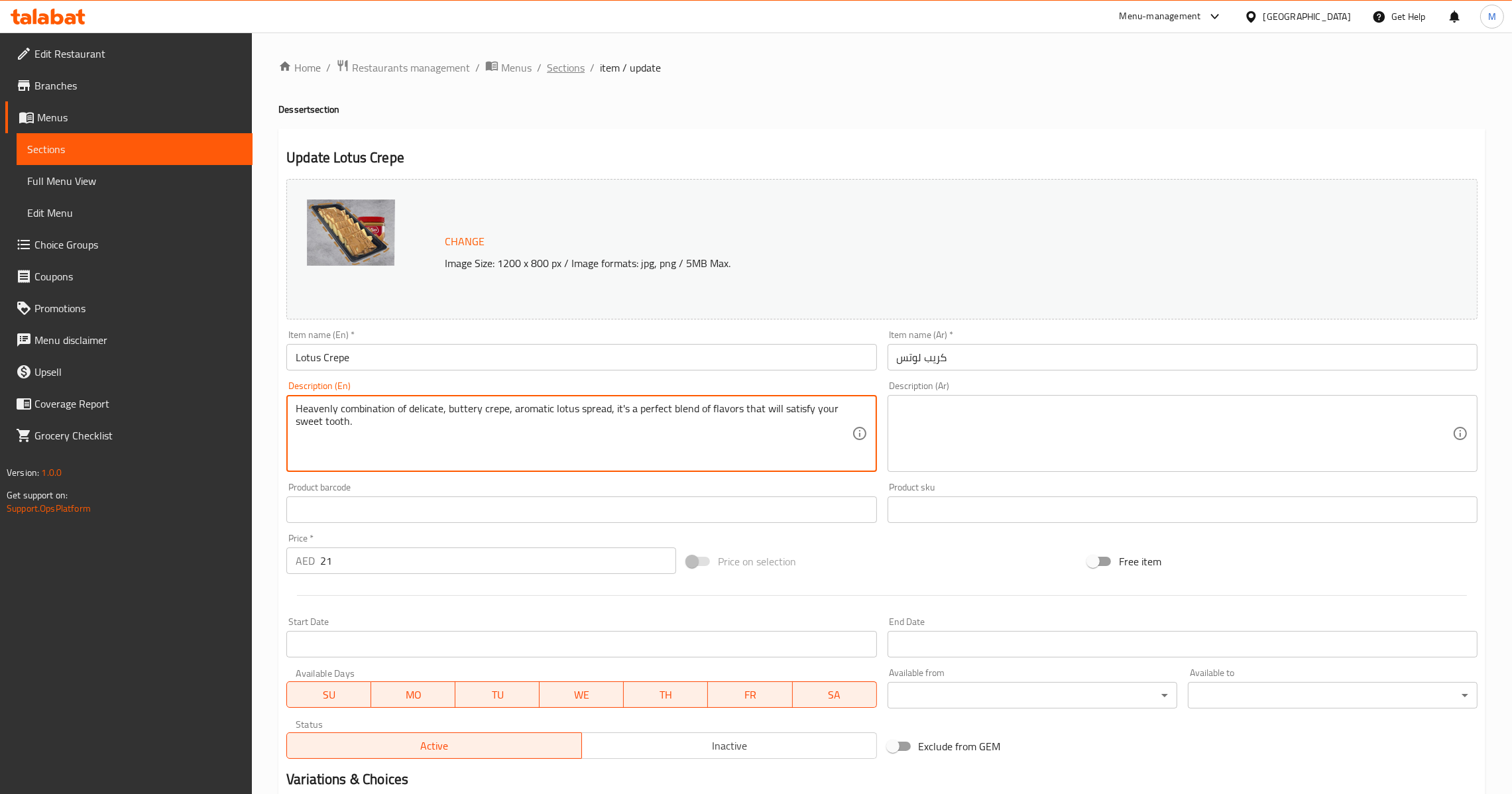
click at [574, 61] on span "Sections" at bounding box center [566, 67] width 38 height 16
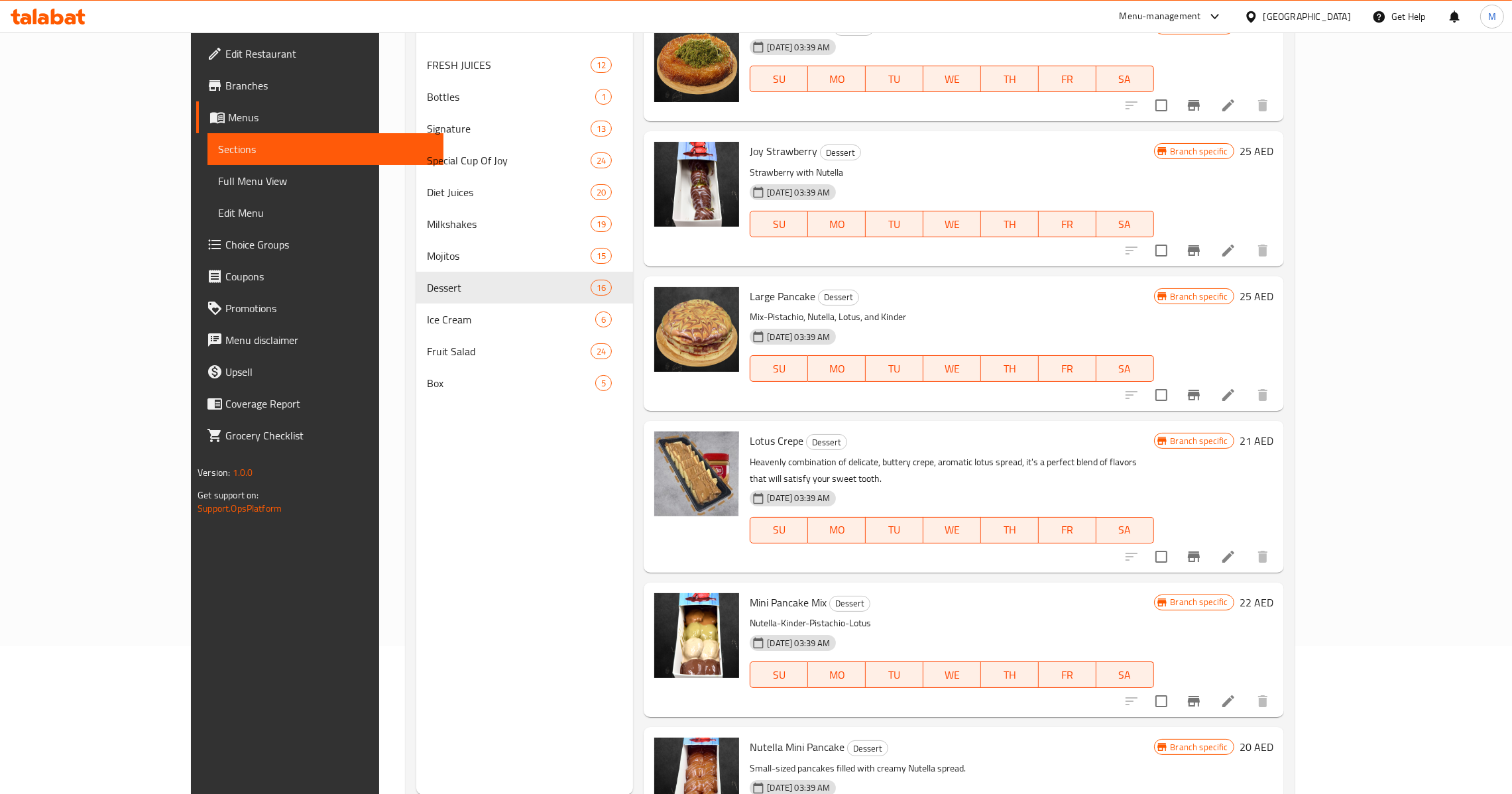
scroll to position [187, 0]
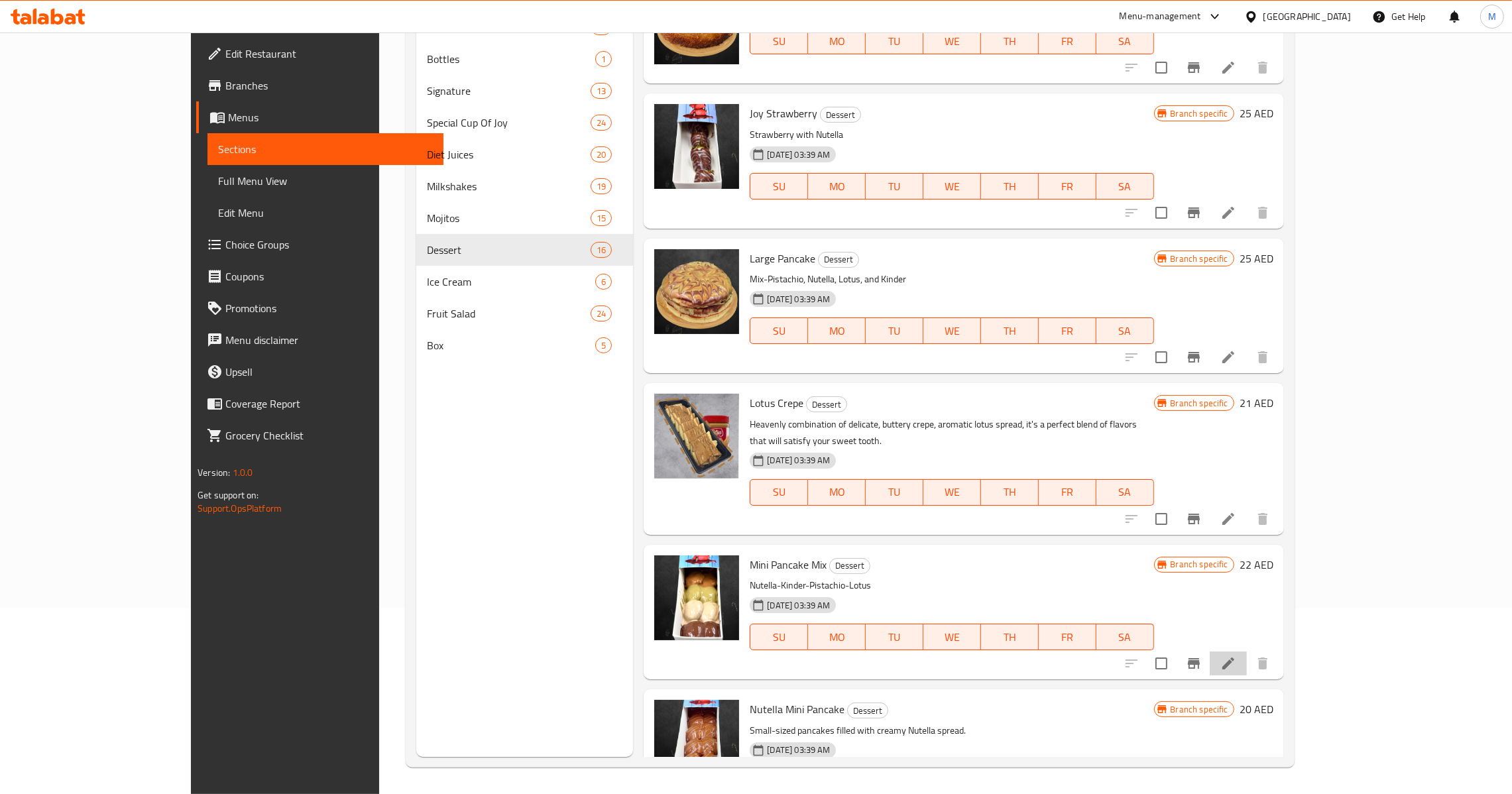
click at [1247, 652] on li at bounding box center [1228, 664] width 37 height 24
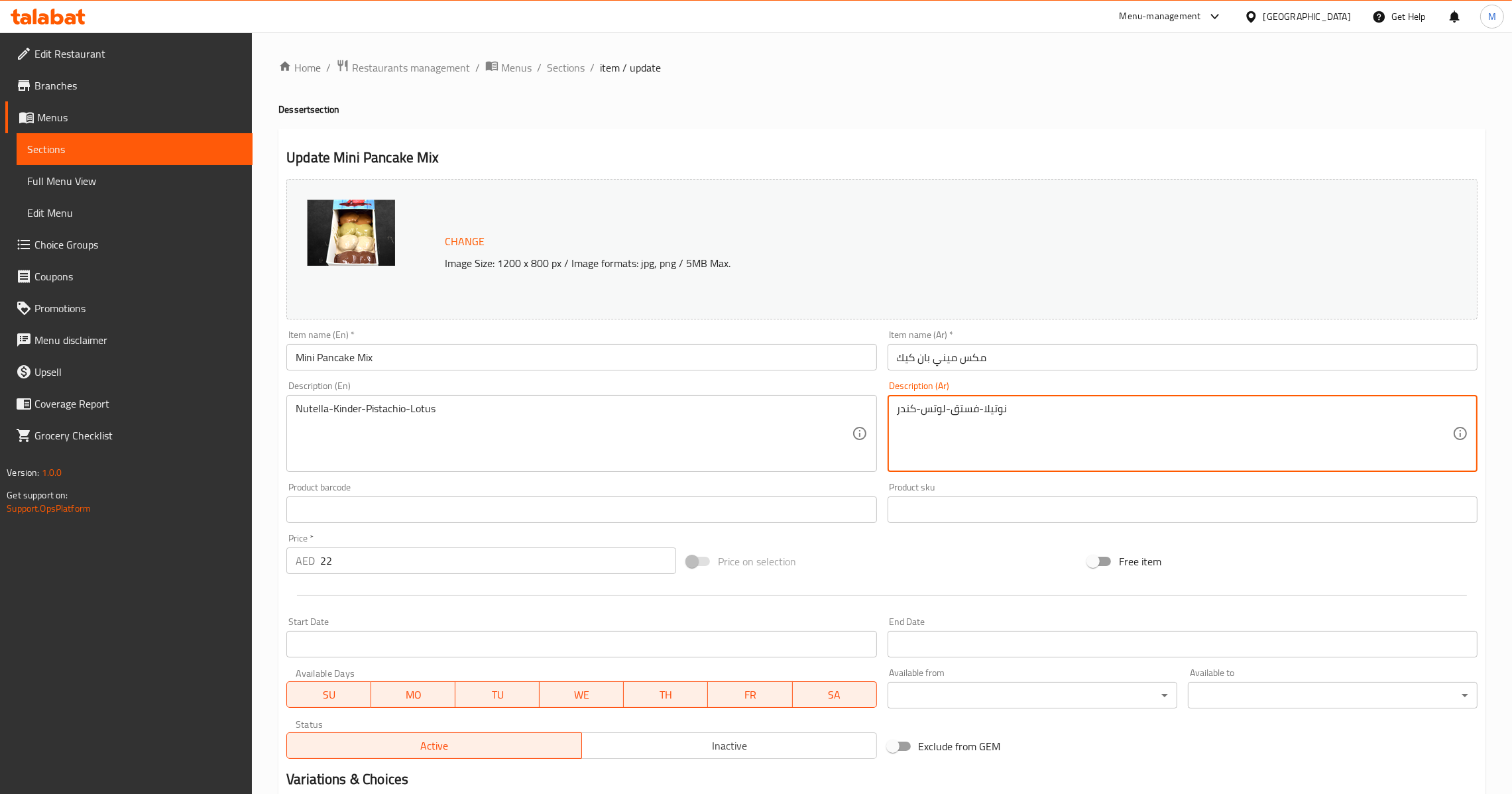
click at [972, 362] on input "مكس ميني بان كيك" at bounding box center [1182, 357] width 590 height 27
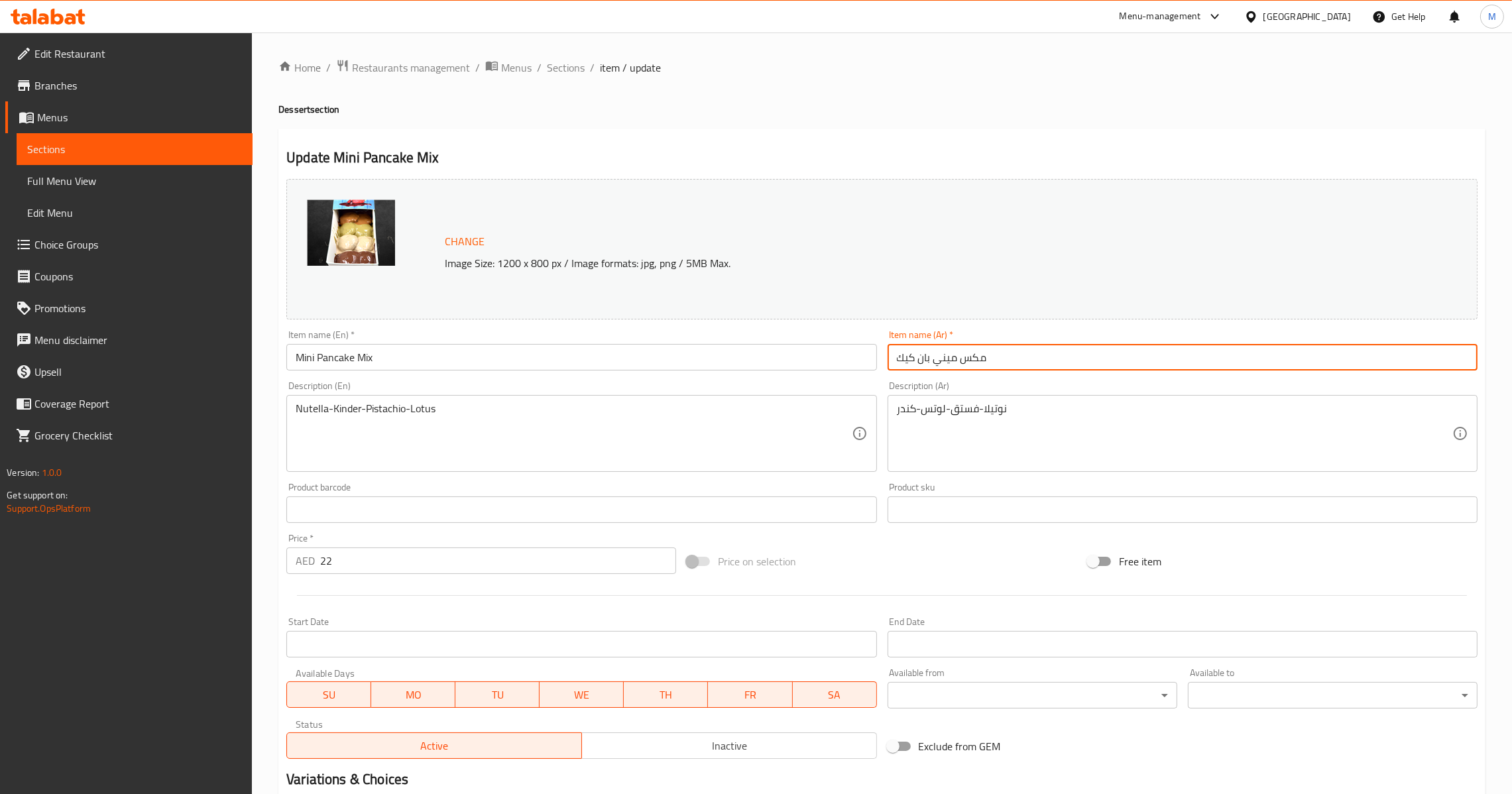
click at [762, 351] on input "Mini Pancake Mix" at bounding box center [581, 357] width 590 height 27
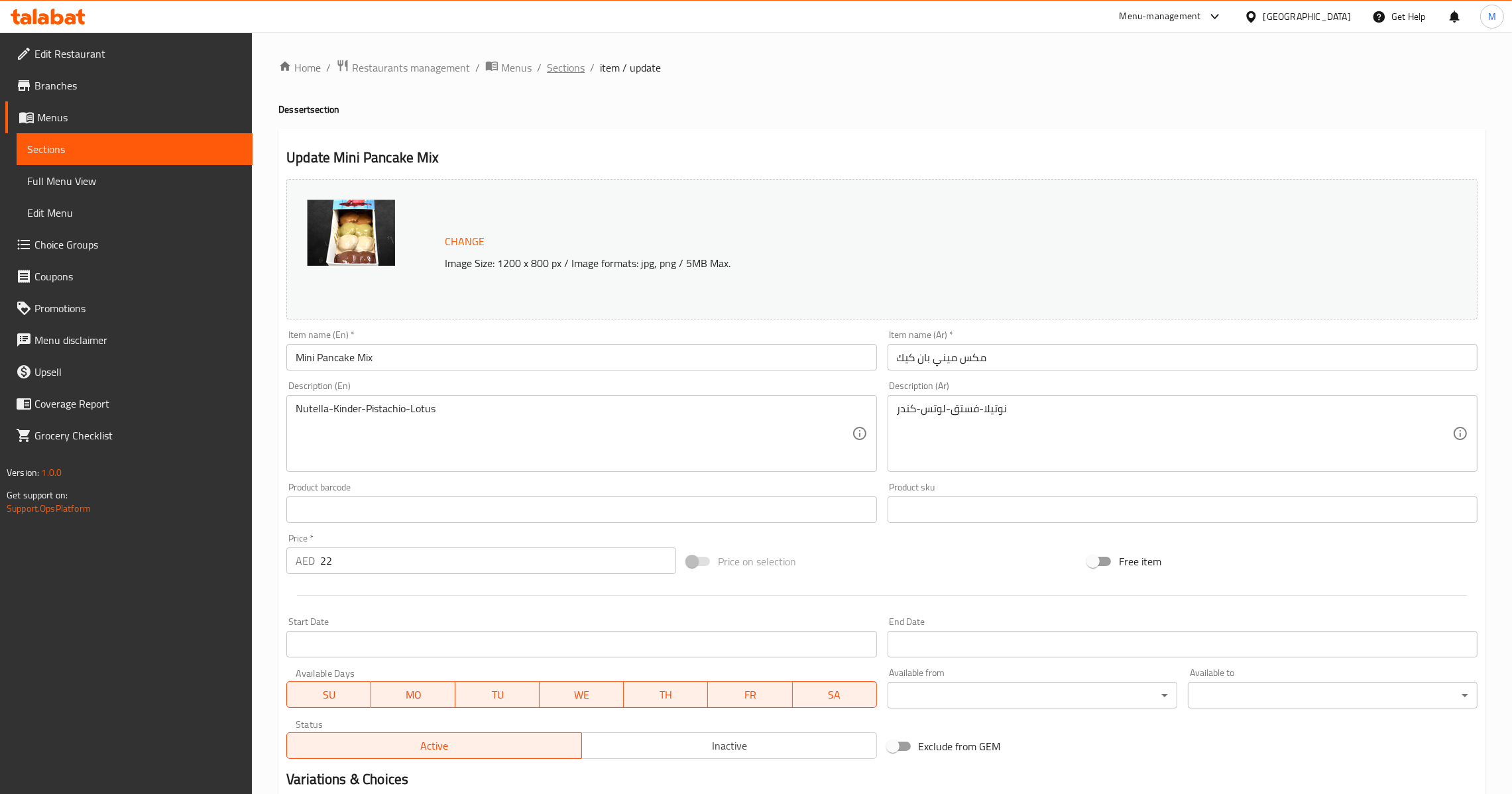
click at [568, 67] on span "Sections" at bounding box center [566, 67] width 38 height 16
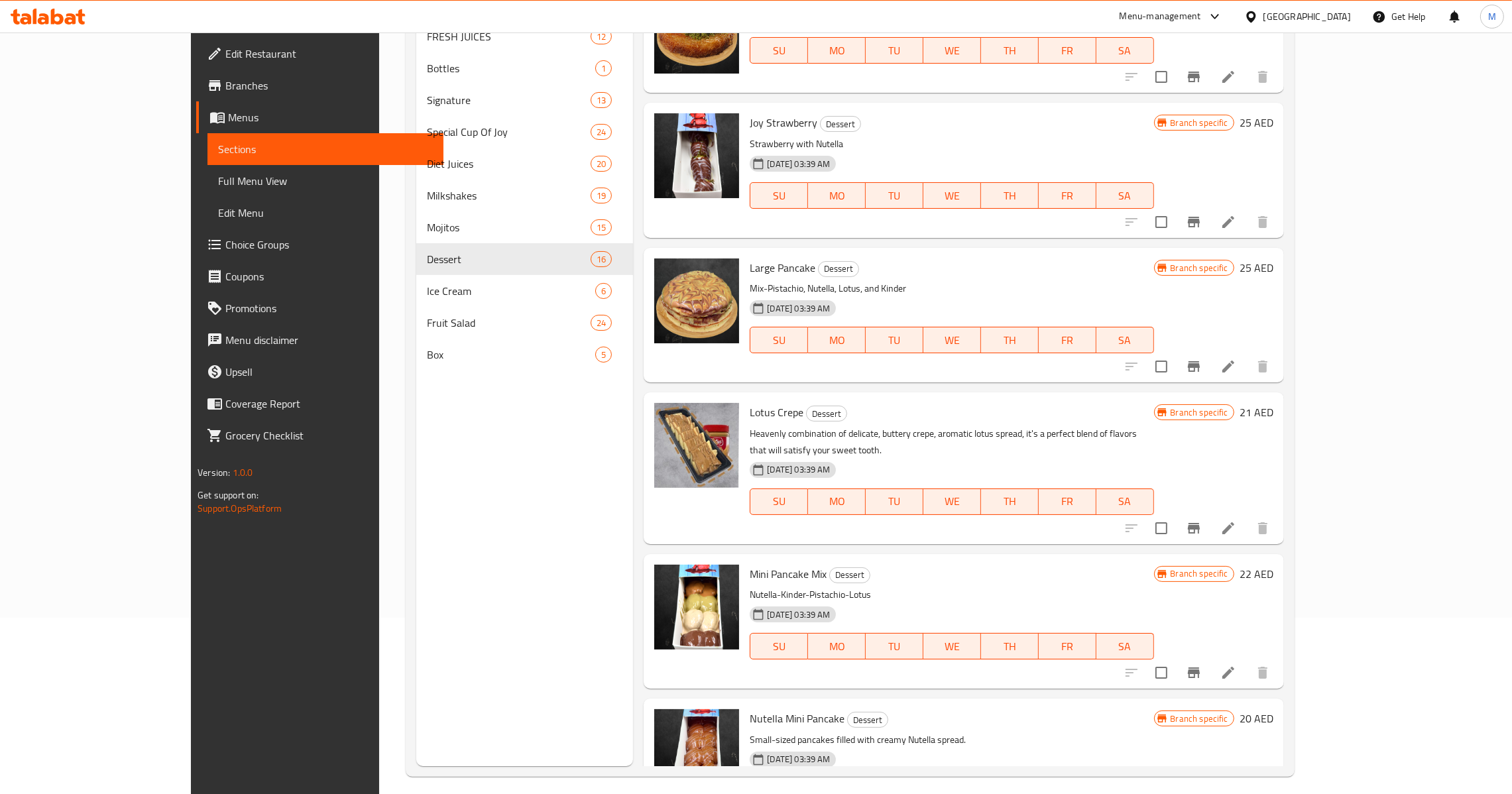
scroll to position [187, 0]
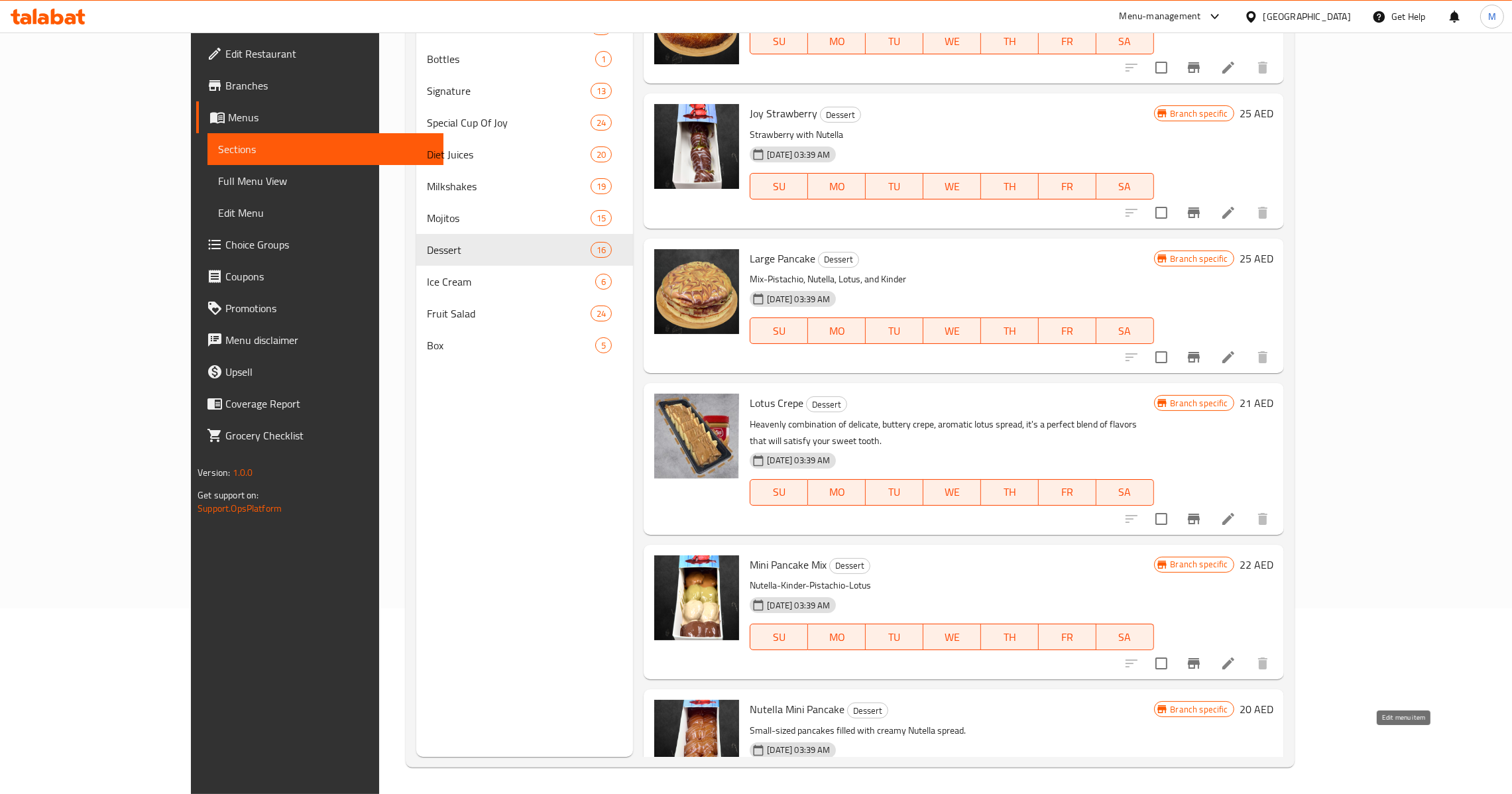
click at [1234, 793] on icon at bounding box center [1228, 809] width 12 height 12
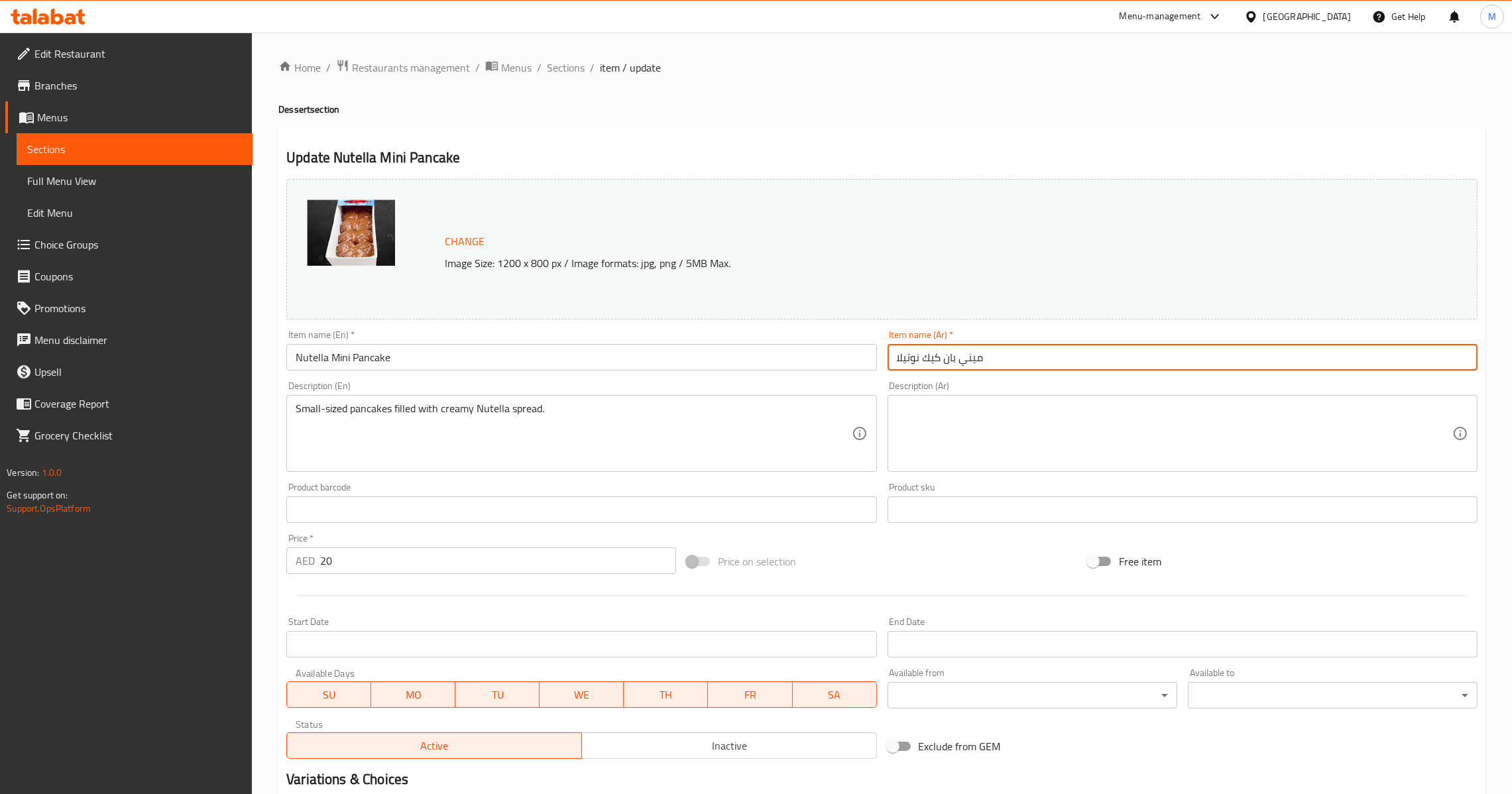
click at [1008, 354] on input "ميني بان كيك نوتيلا" at bounding box center [1182, 357] width 590 height 27
click at [623, 337] on div "Item name (En)   * Nutella Mini Pancake Item name (En) *" at bounding box center [581, 350] width 590 height 40
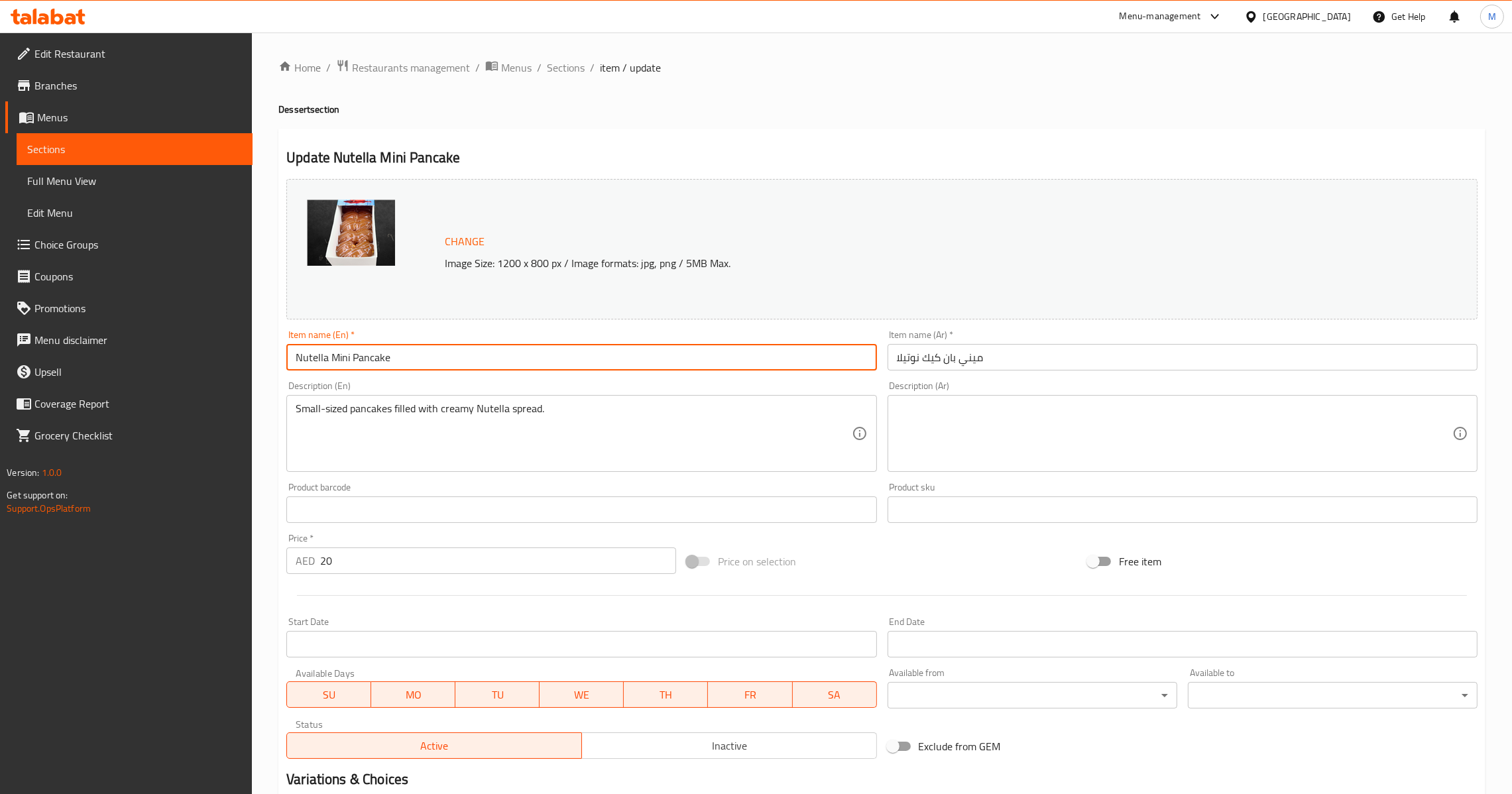
click at [624, 359] on input "Nutella Mini Pancake" at bounding box center [581, 357] width 590 height 27
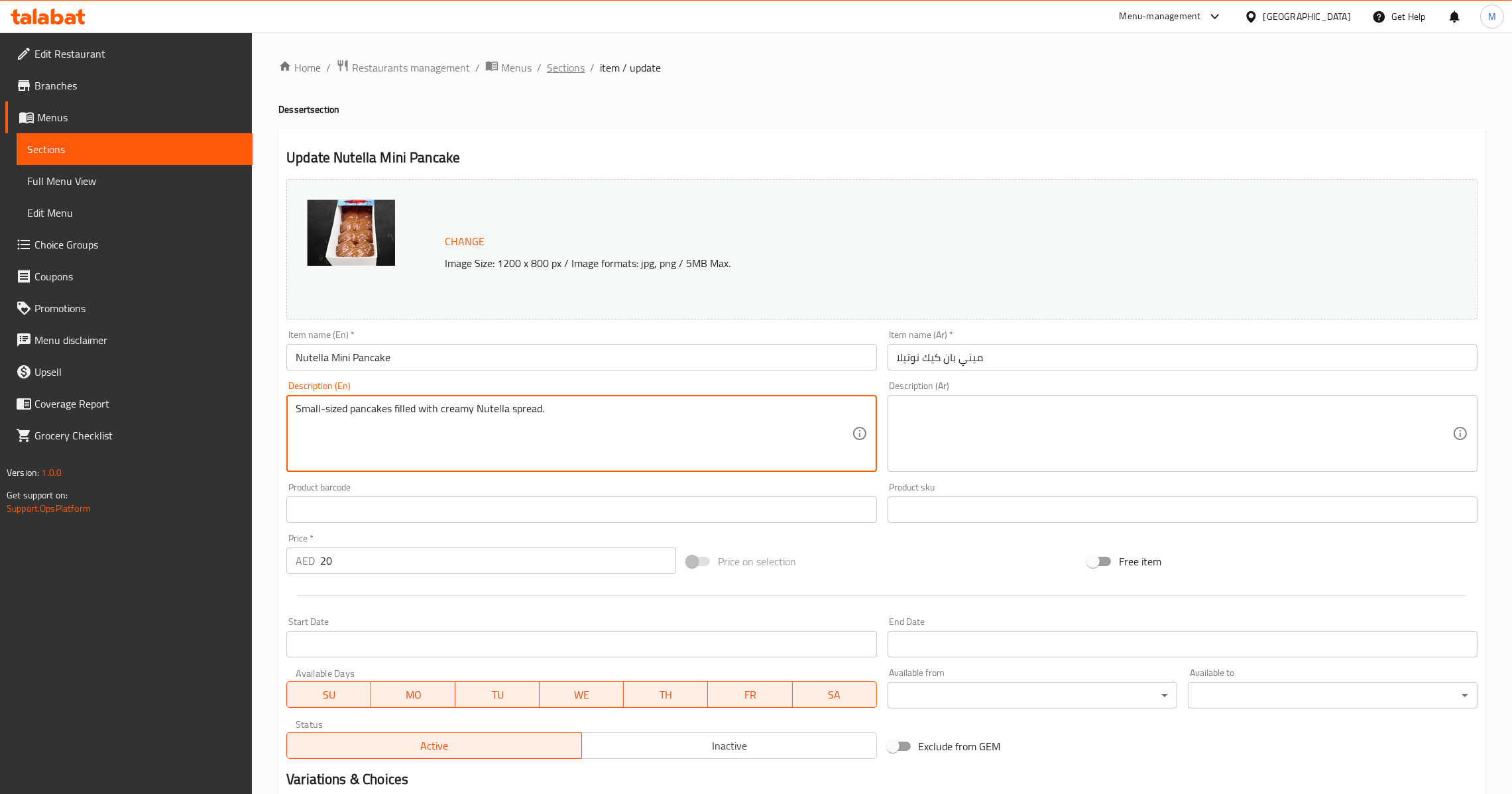
click at [571, 74] on span "Sections" at bounding box center [566, 67] width 38 height 16
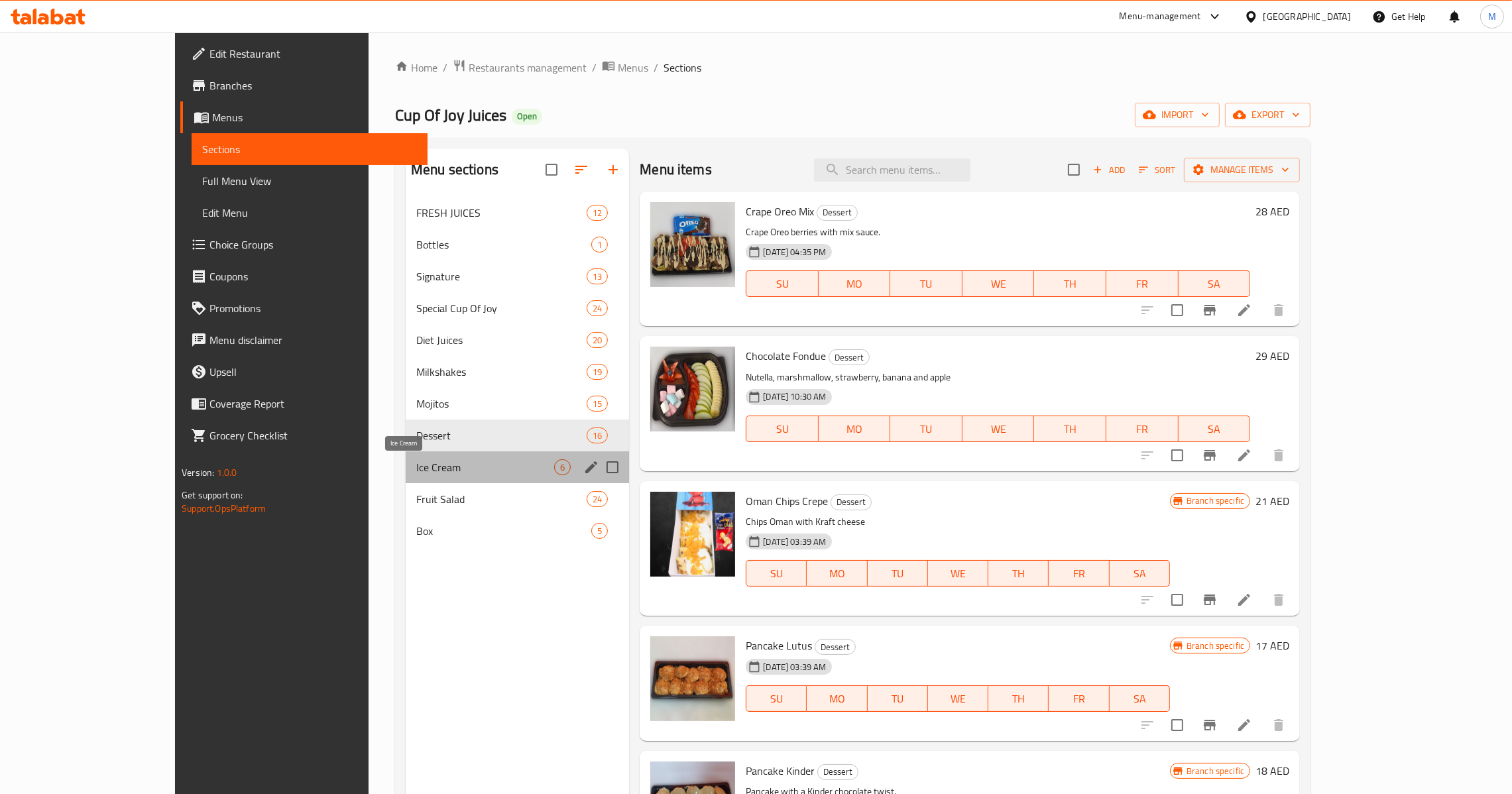
click at [489, 467] on span "Ice Cream" at bounding box center [484, 467] width 138 height 16
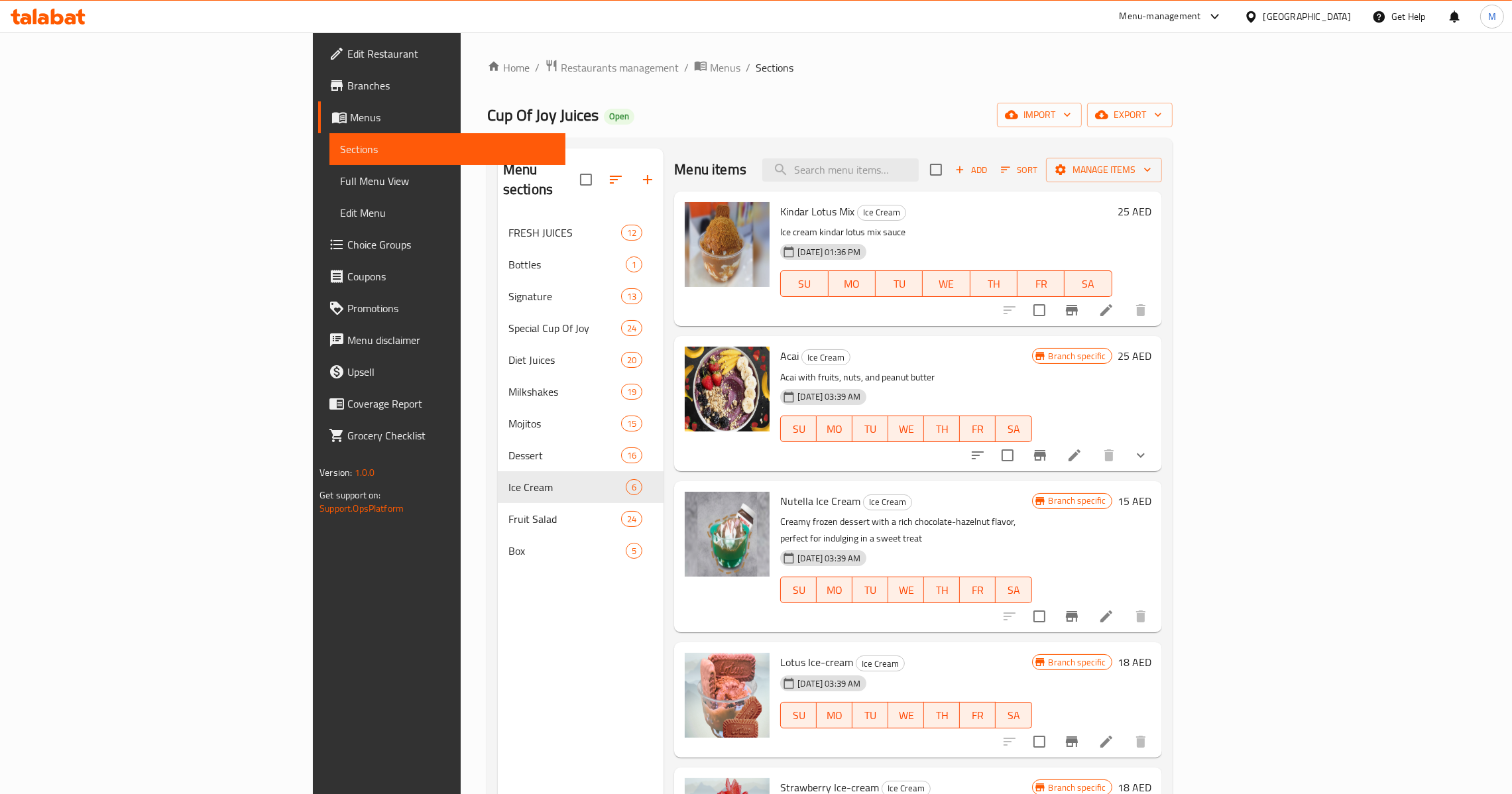
click at [1125, 308] on li at bounding box center [1106, 310] width 37 height 24
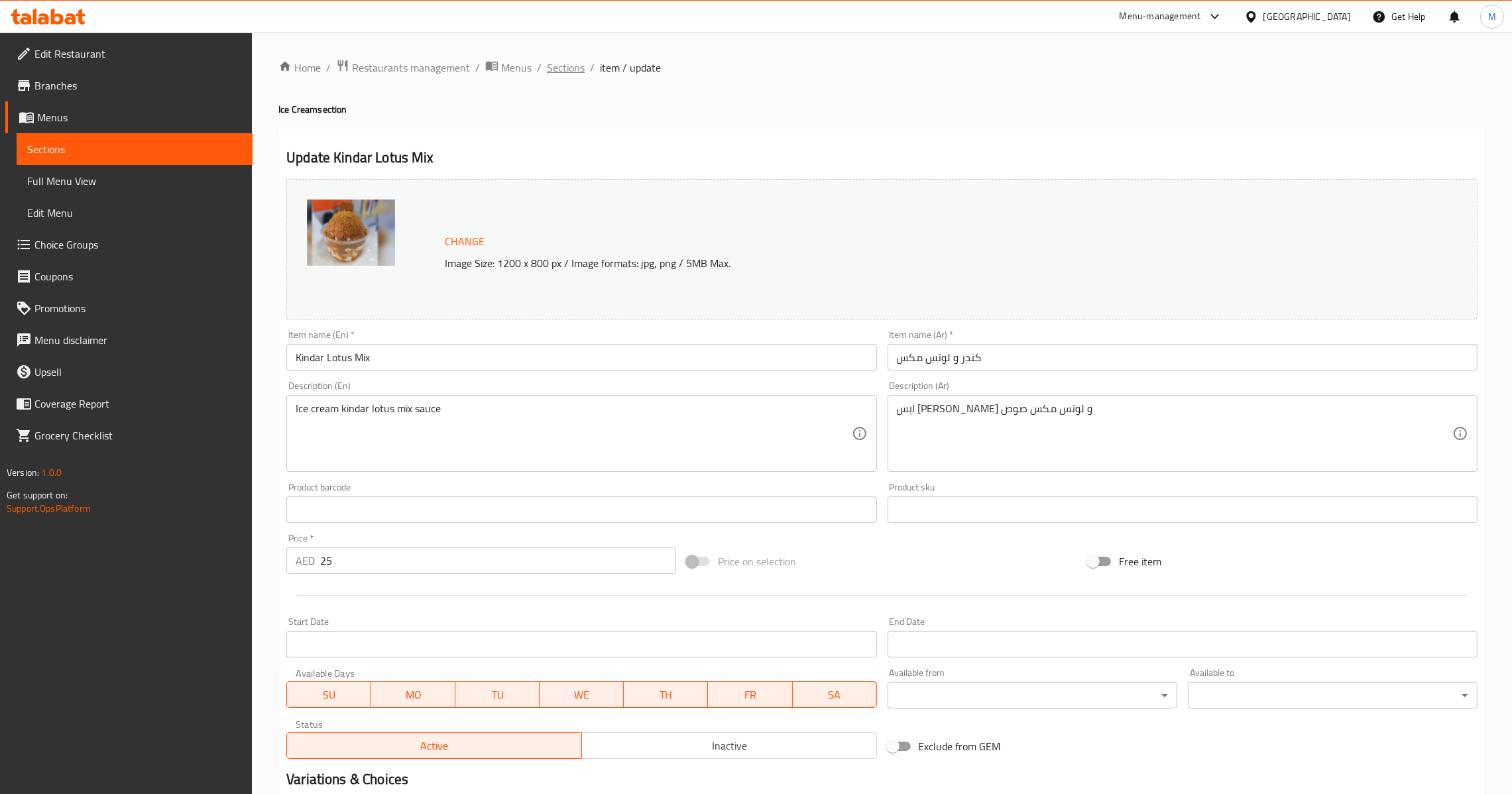
click at [581, 64] on span "Sections" at bounding box center [566, 67] width 38 height 16
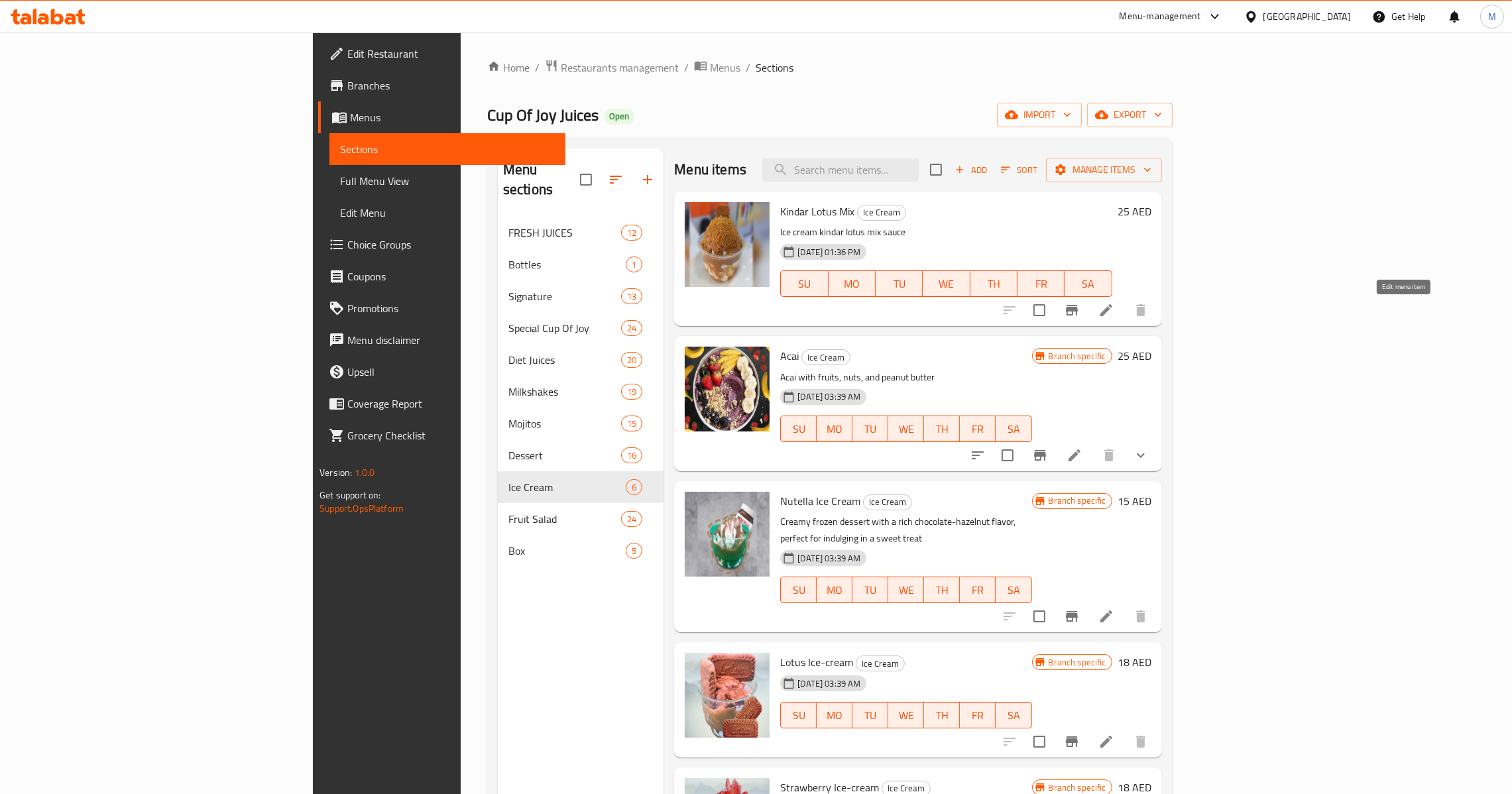
click at [1115, 313] on icon at bounding box center [1106, 310] width 16 height 16
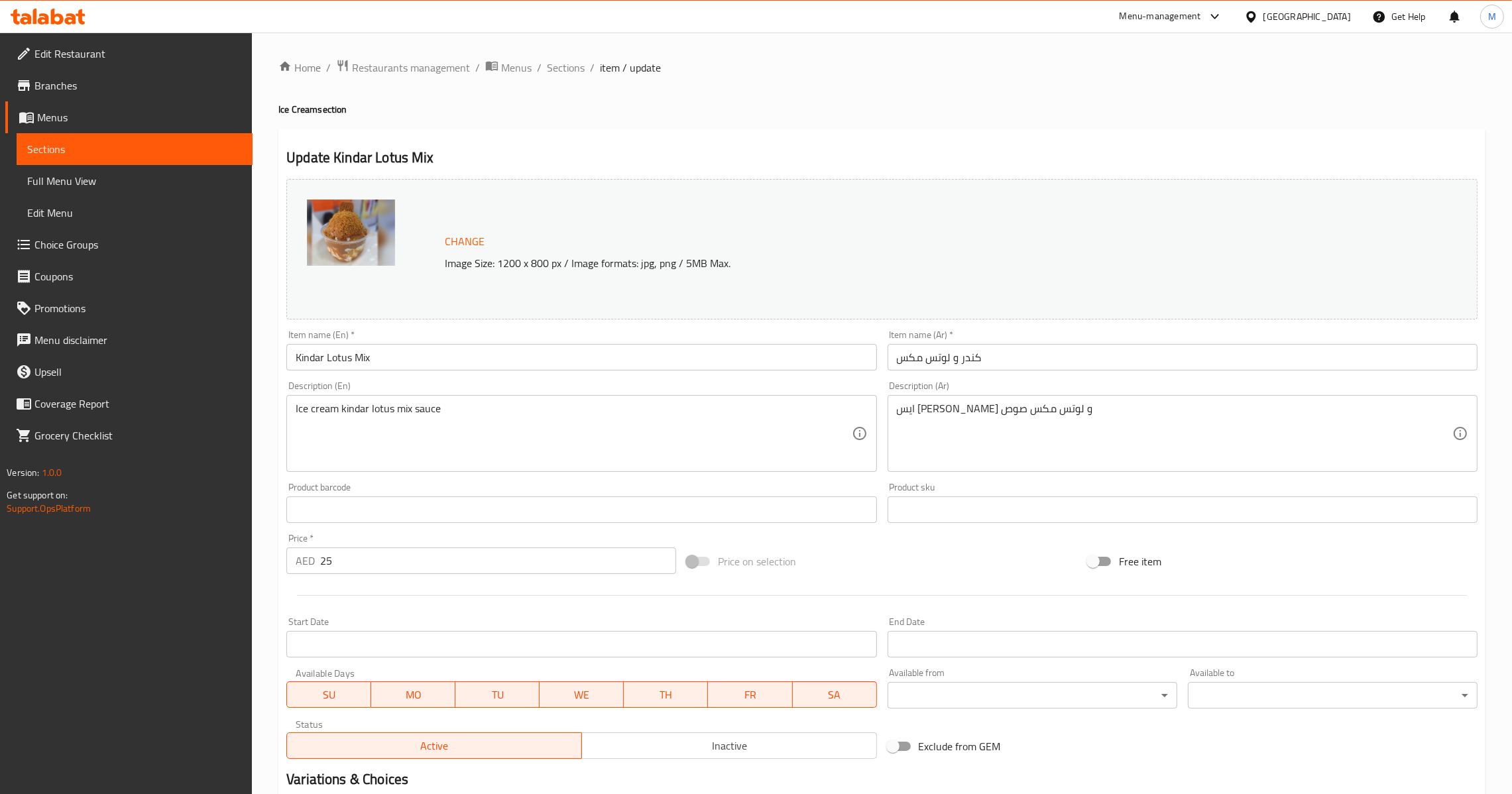
click at [1027, 350] on input "كندر و لوتس مكس" at bounding box center [1182, 357] width 590 height 27
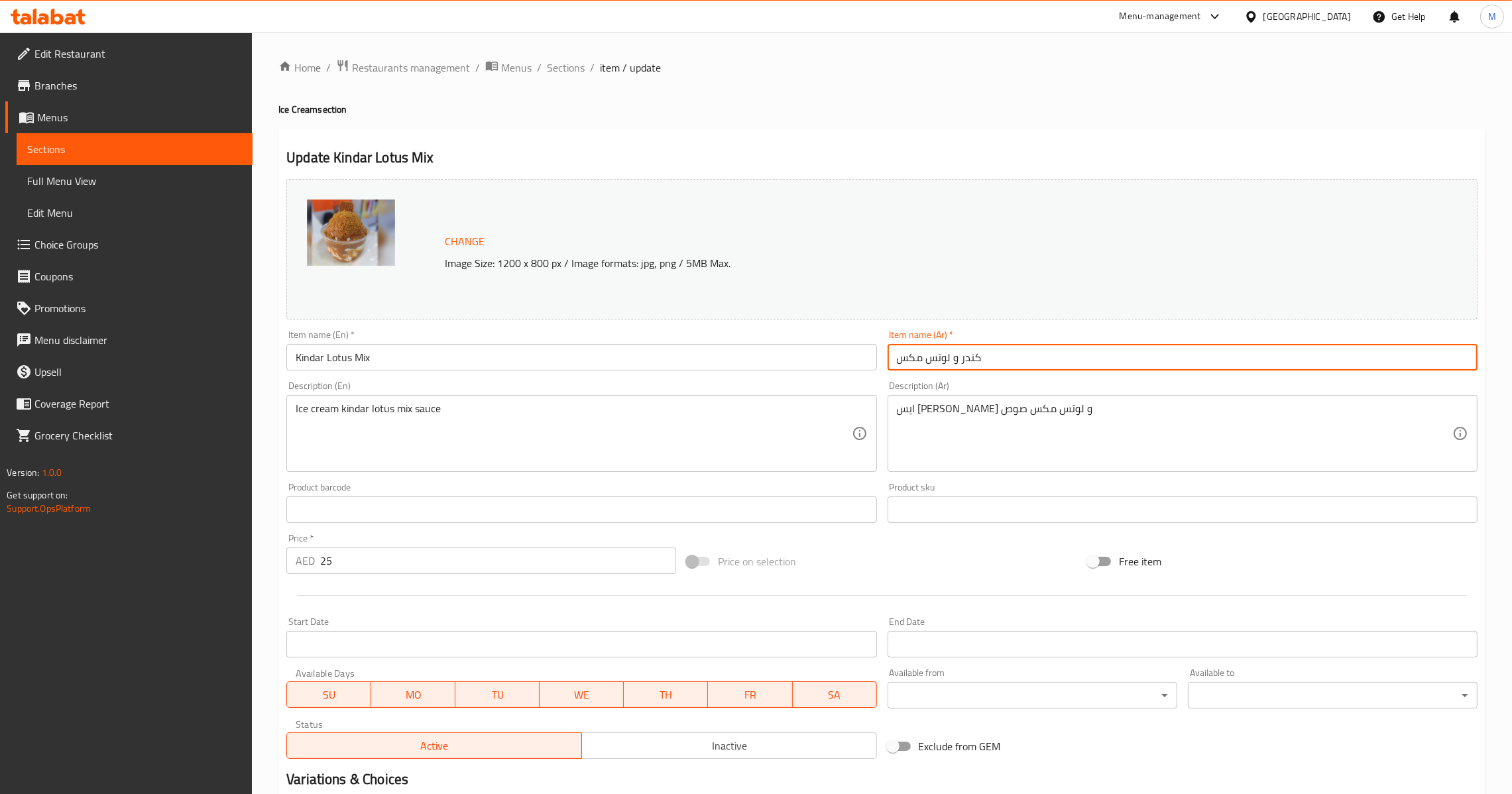
click at [737, 362] on input "Kindar Lotus Mix" at bounding box center [581, 357] width 590 height 27
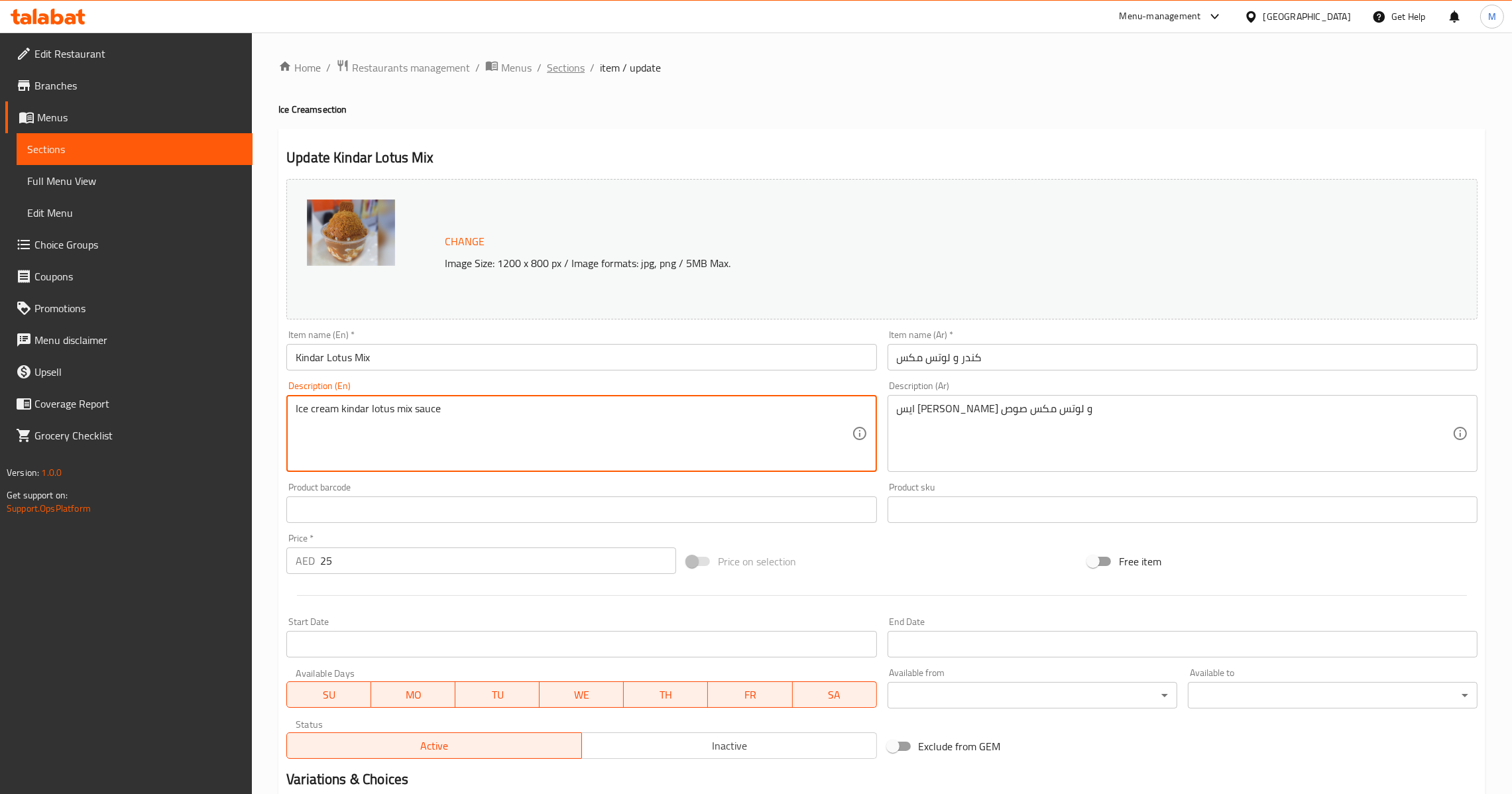
click at [571, 60] on span "Sections" at bounding box center [566, 67] width 38 height 16
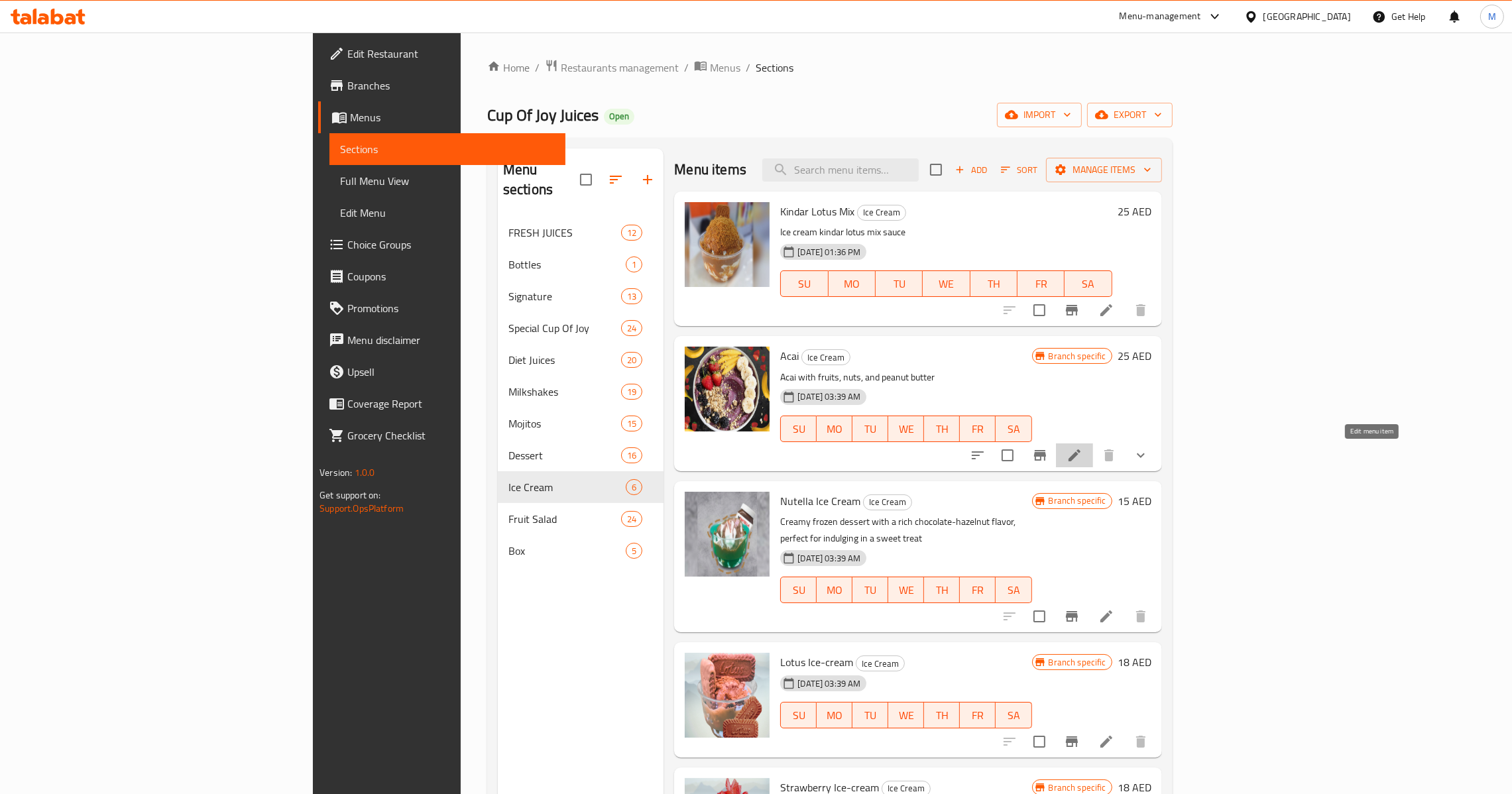
click at [1083, 461] on icon at bounding box center [1074, 455] width 16 height 16
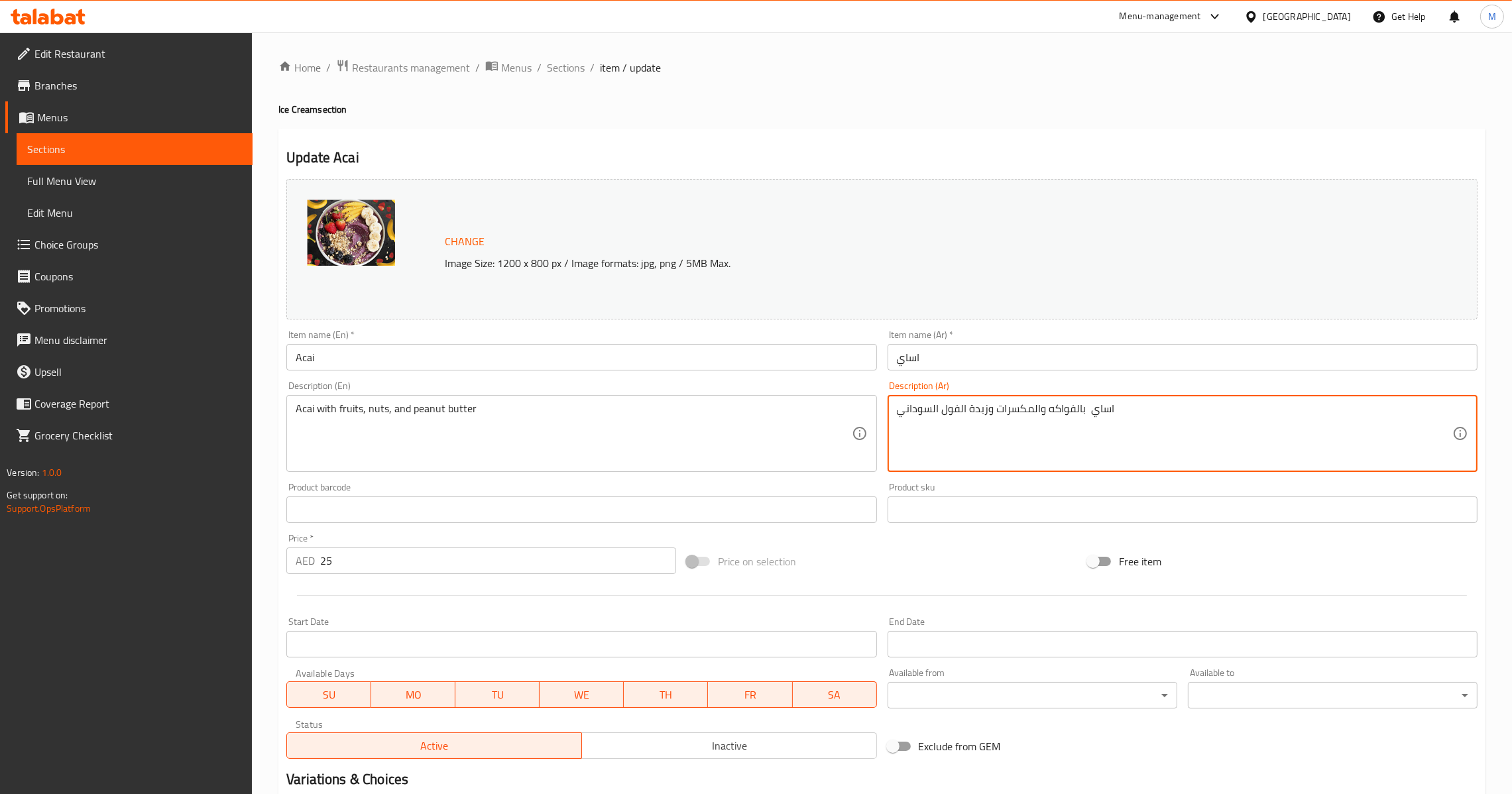
click at [1031, 374] on div "Item name (Ar)   * اساي Item name (Ar) *" at bounding box center [1182, 350] width 600 height 51
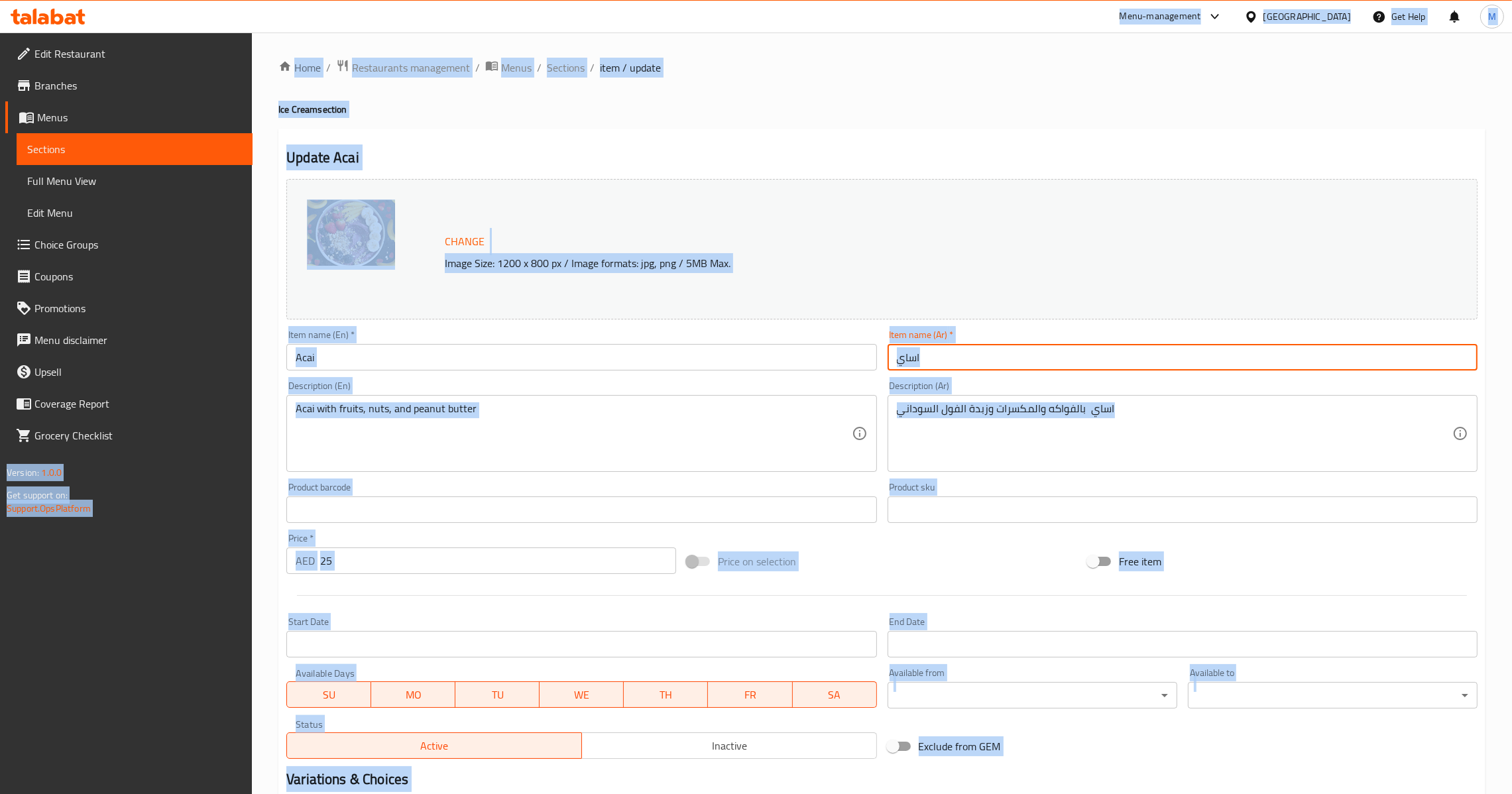
click at [1011, 358] on input "اساي" at bounding box center [1182, 357] width 590 height 27
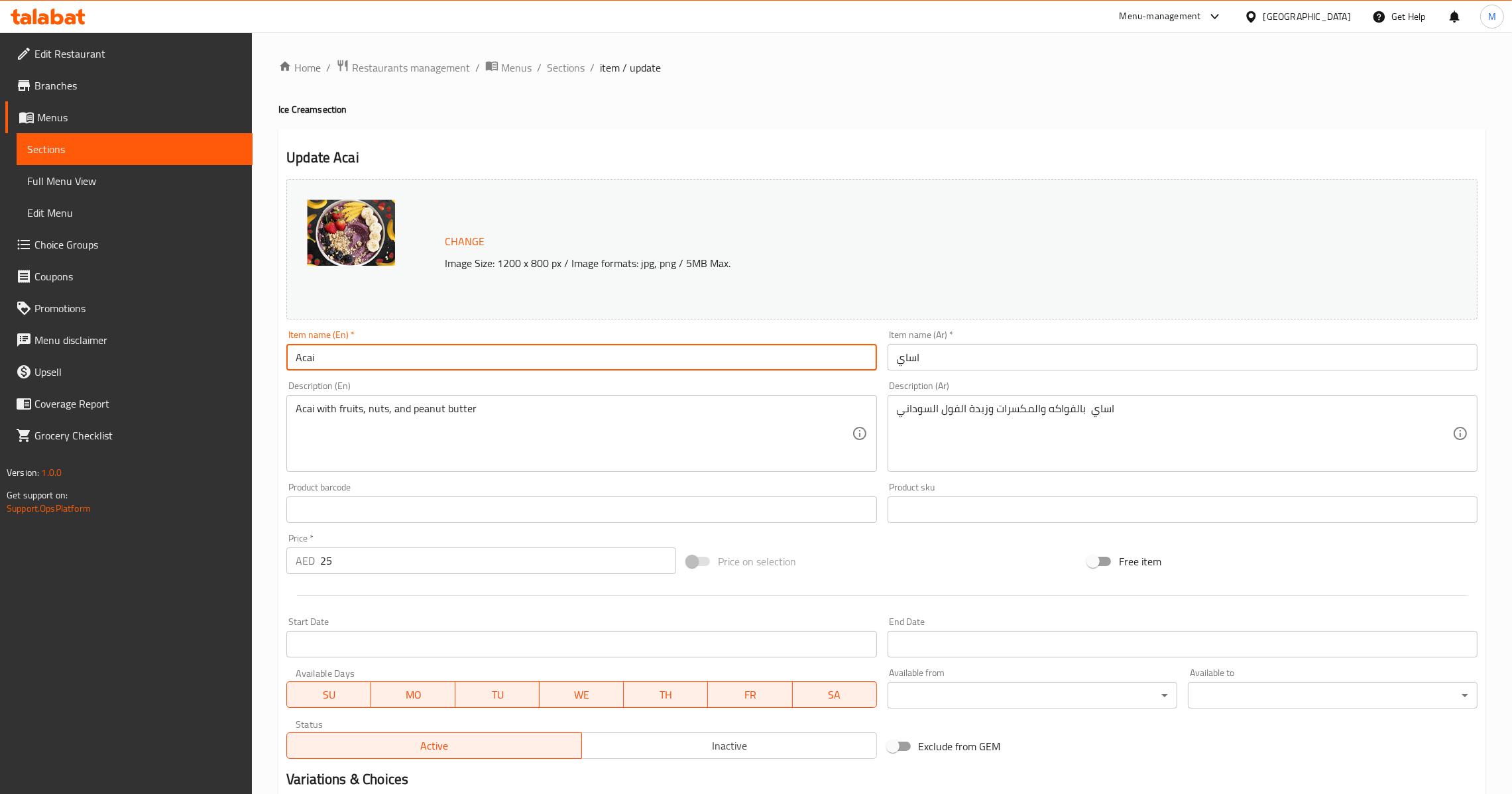
click at [586, 365] on input "Acai" at bounding box center [581, 357] width 590 height 27
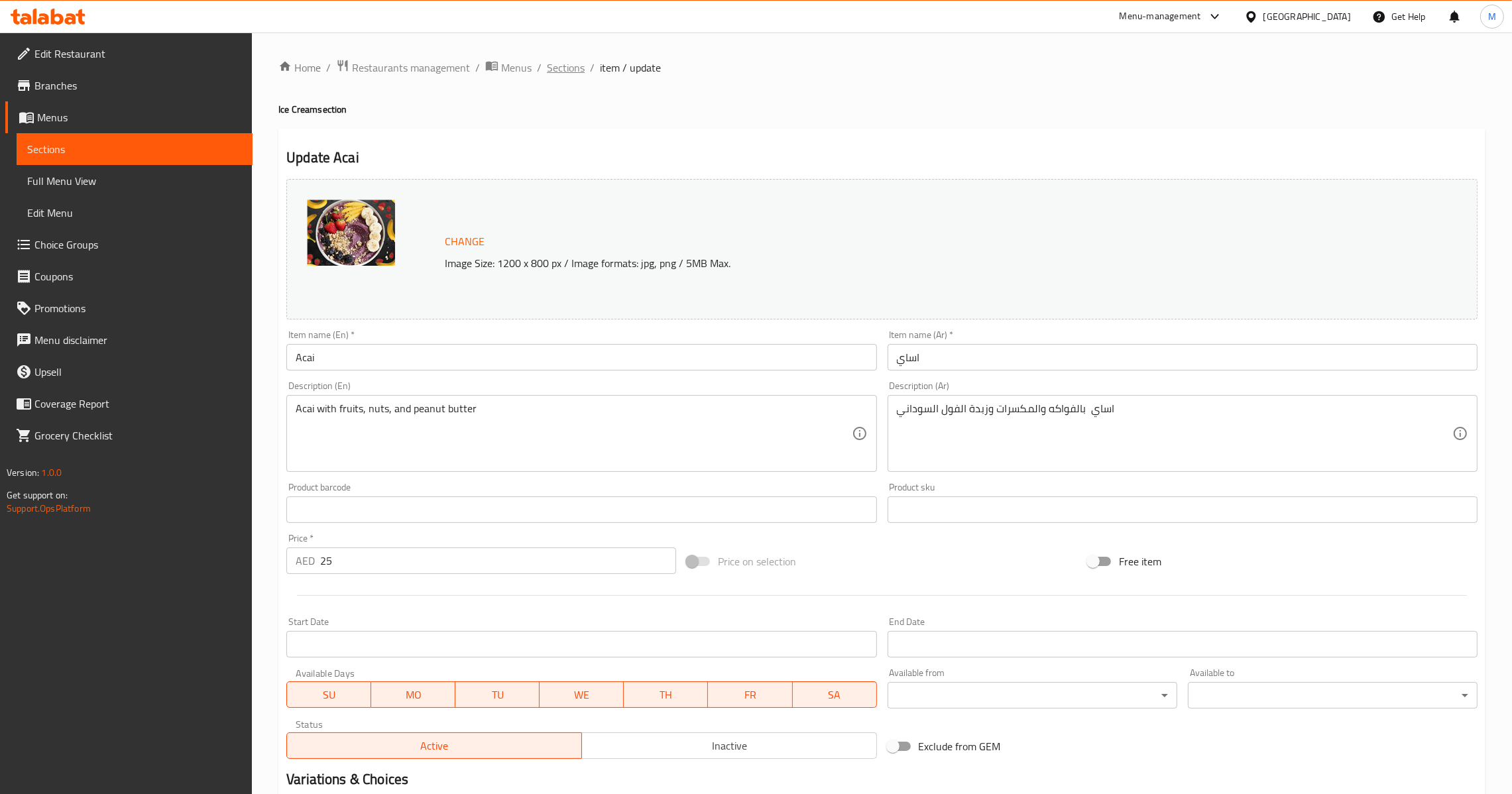
click at [551, 68] on span "Sections" at bounding box center [566, 67] width 38 height 16
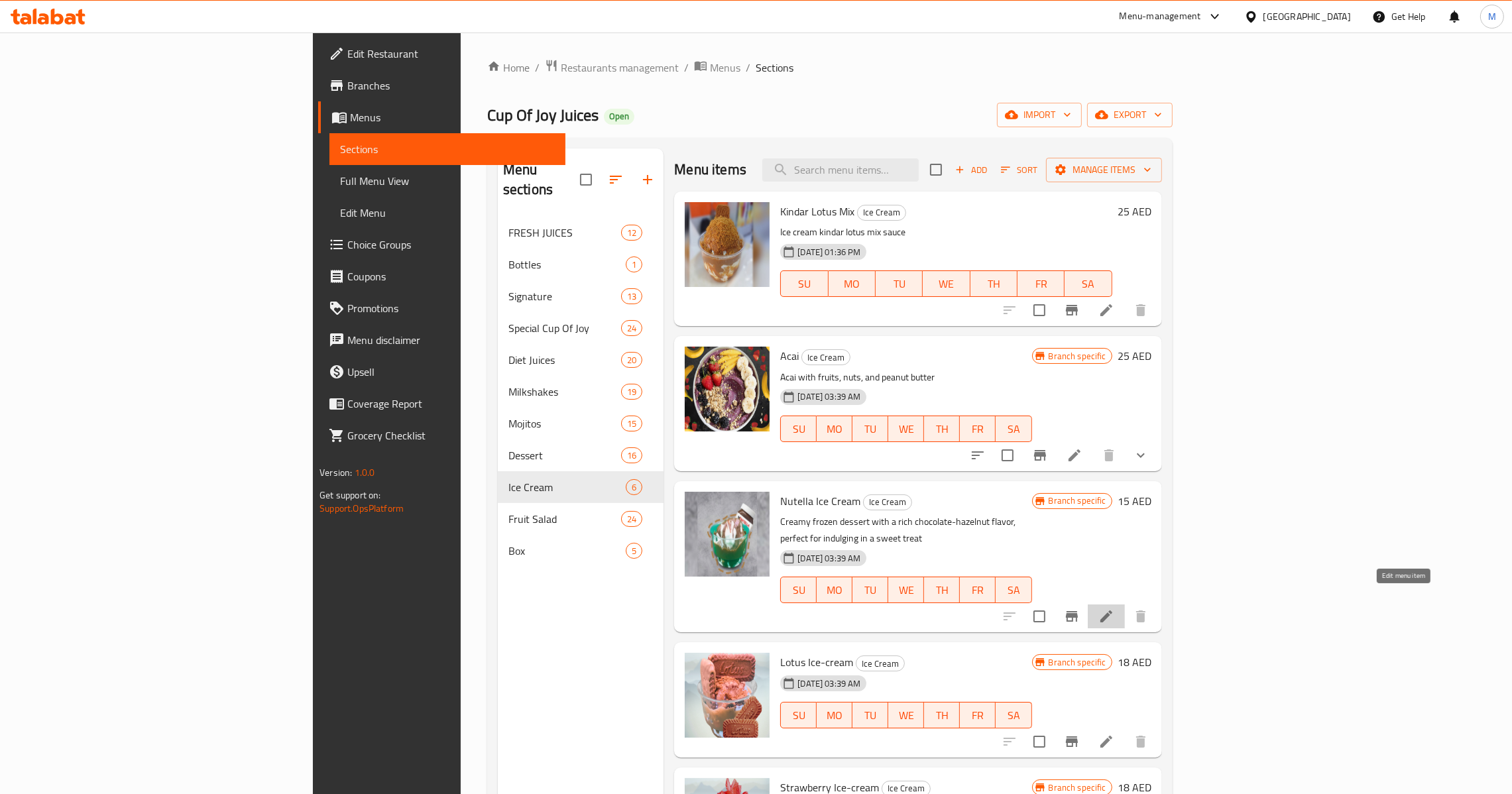
click at [1112, 611] on icon at bounding box center [1106, 617] width 12 height 12
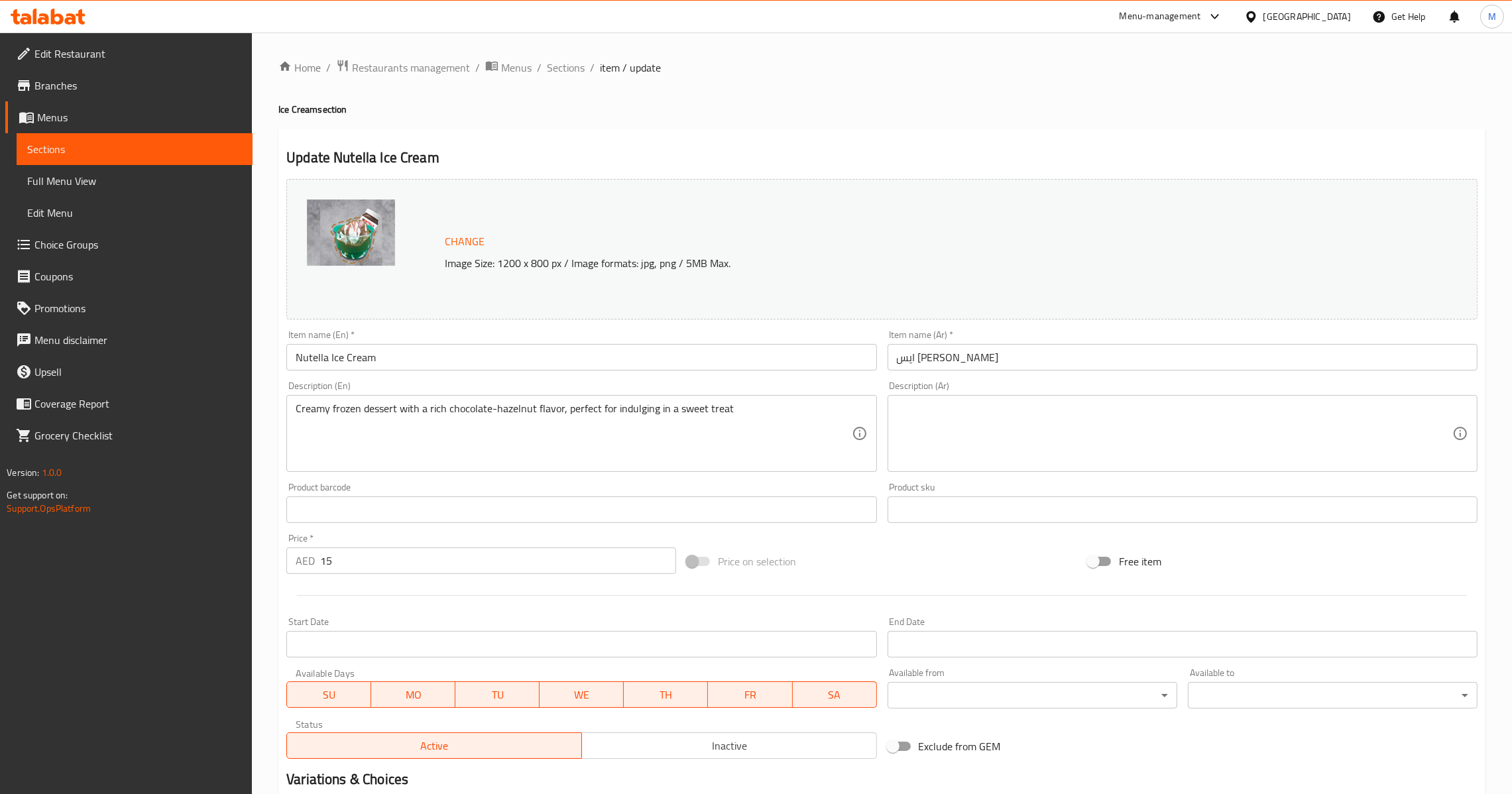
click at [1005, 385] on div "Description (Ar) Description (Ar)" at bounding box center [1182, 426] width 590 height 91
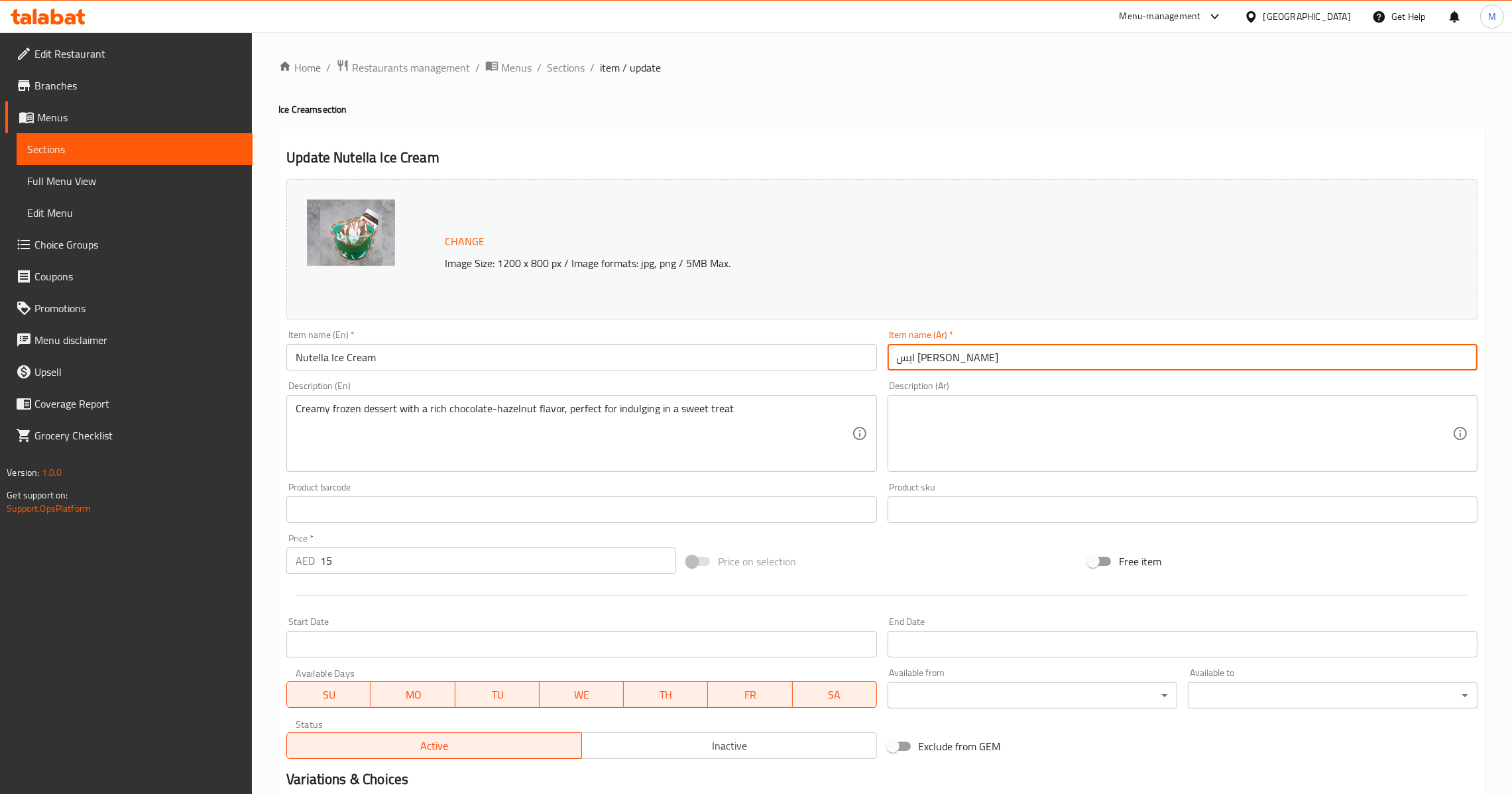
click at [1005, 369] on input "ايس [PERSON_NAME]" at bounding box center [1182, 357] width 590 height 27
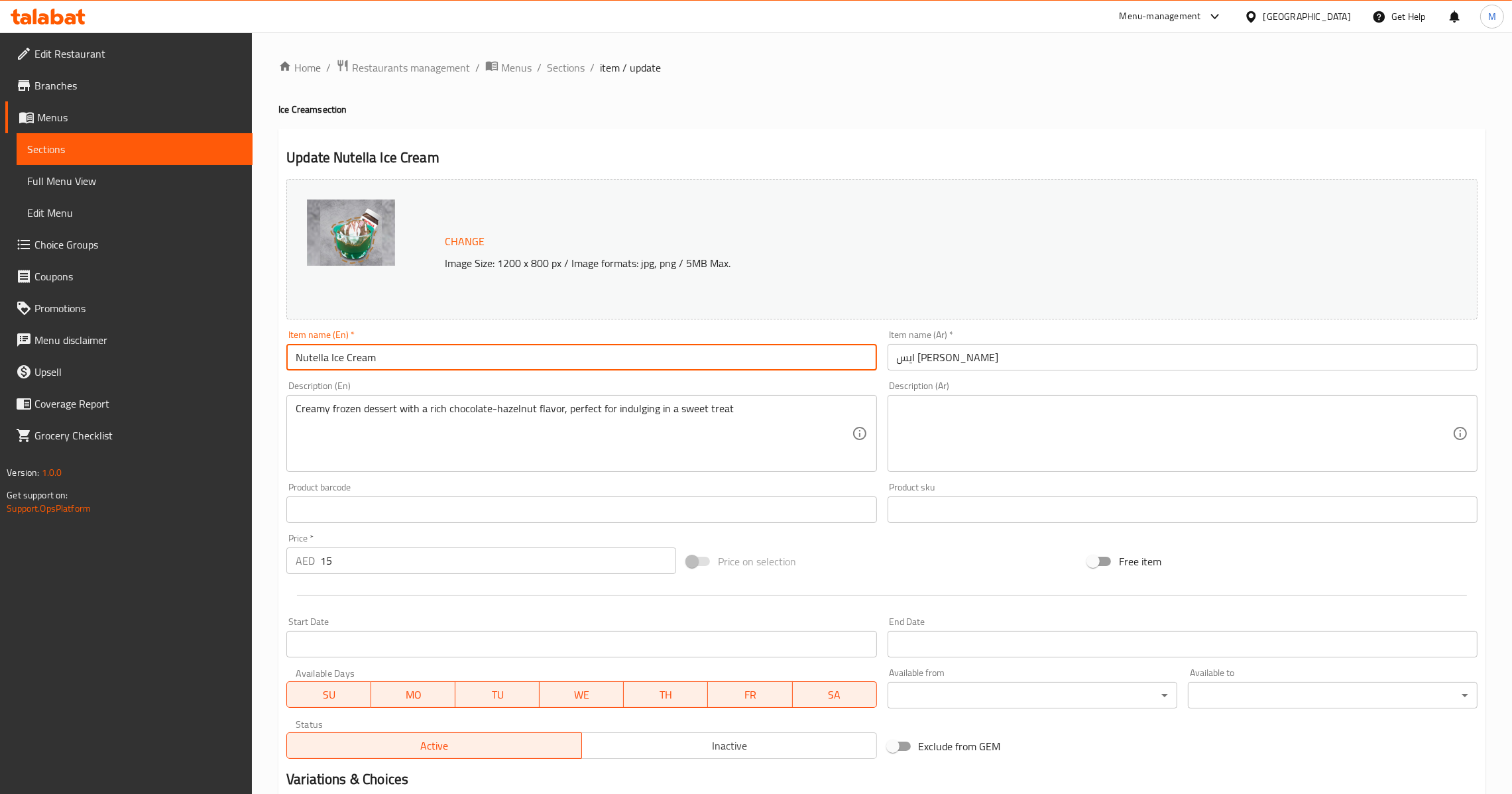
click at [691, 348] on input "Nutella Ice Cream" at bounding box center [581, 357] width 590 height 27
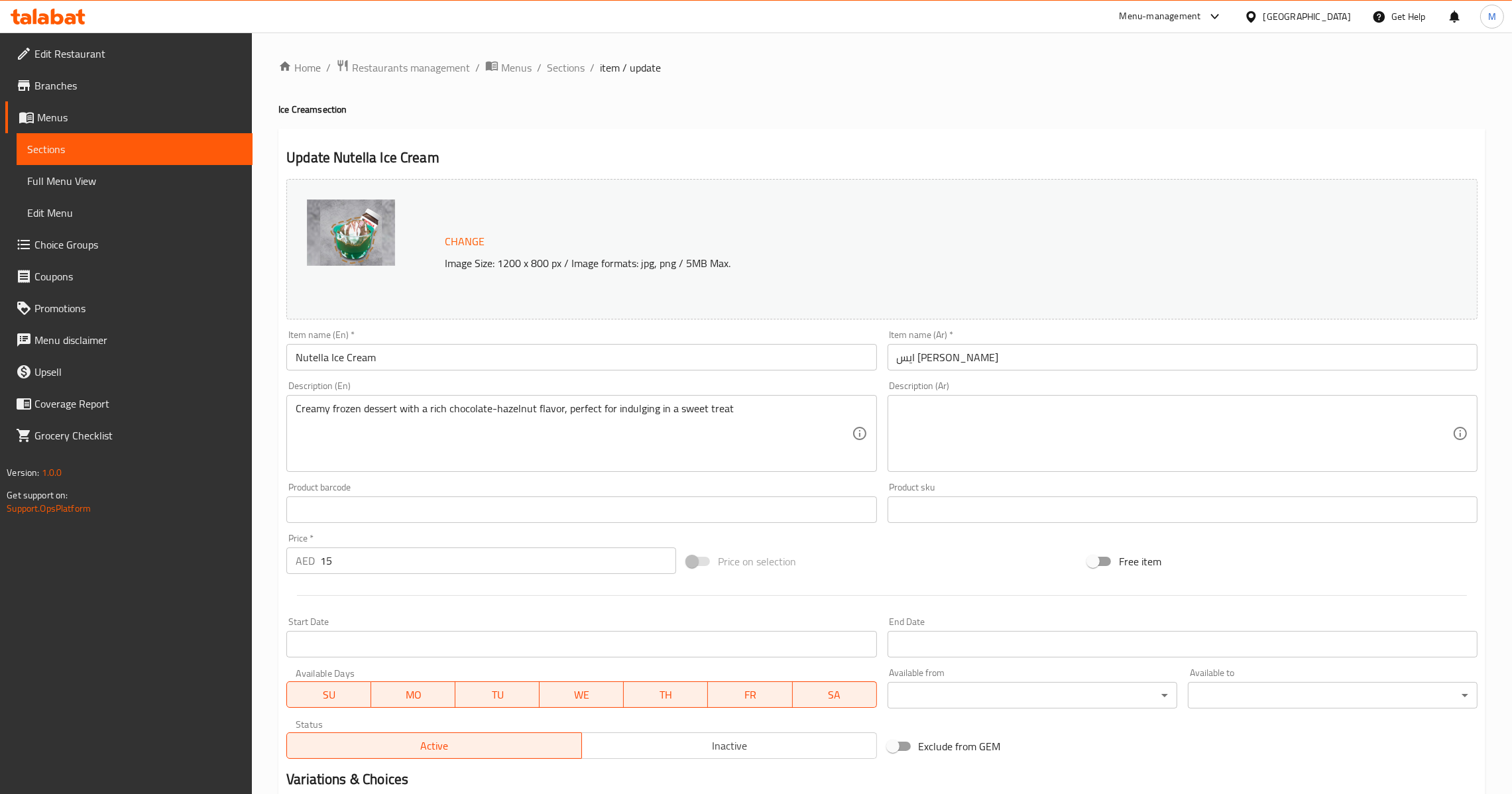
click at [701, 392] on div "Description (En) Creamy frozen dessert with a rich chocolate-hazelnut flavor, p…" at bounding box center [581, 426] width 590 height 91
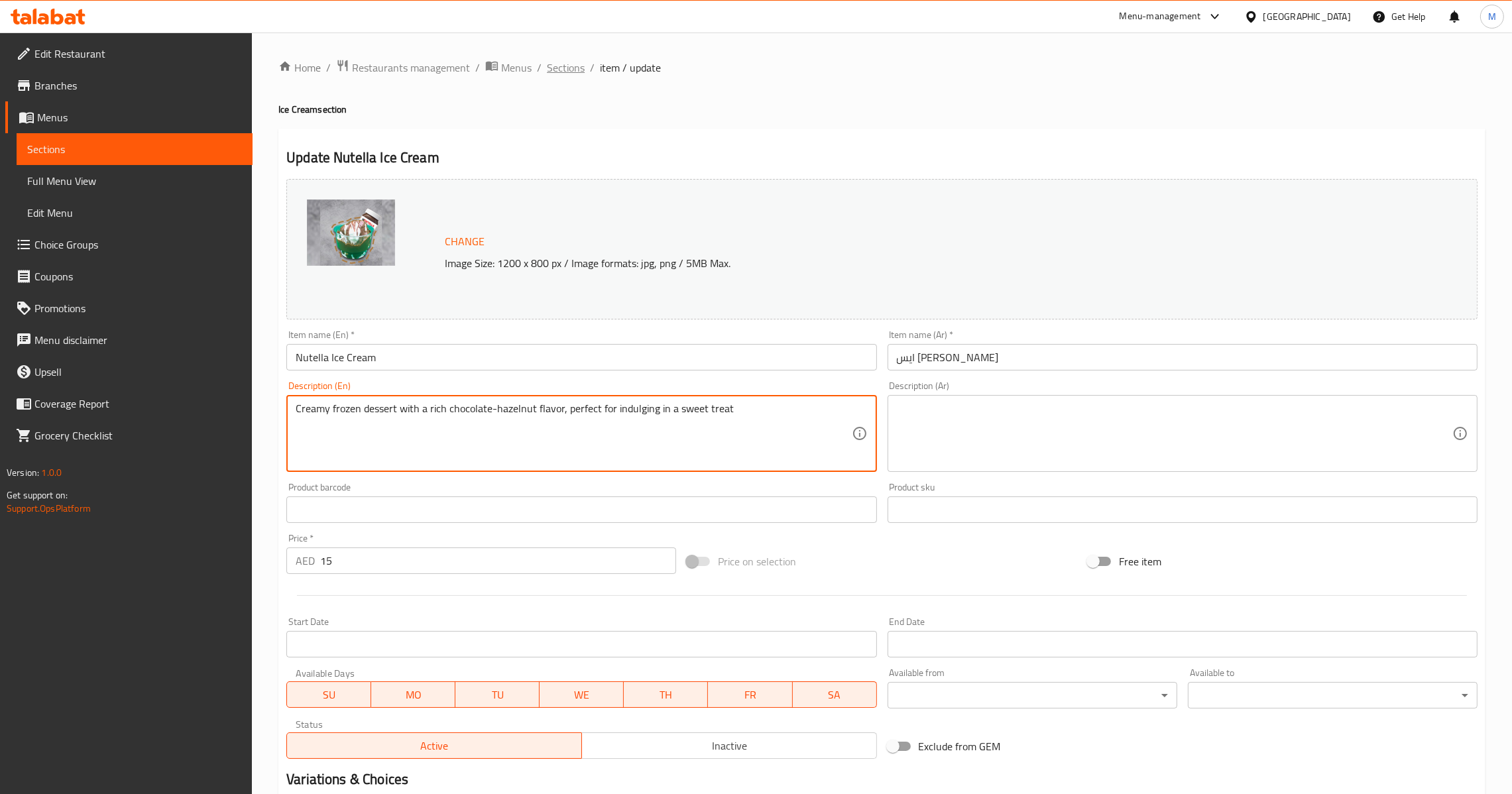
click at [568, 67] on span "Sections" at bounding box center [566, 67] width 38 height 16
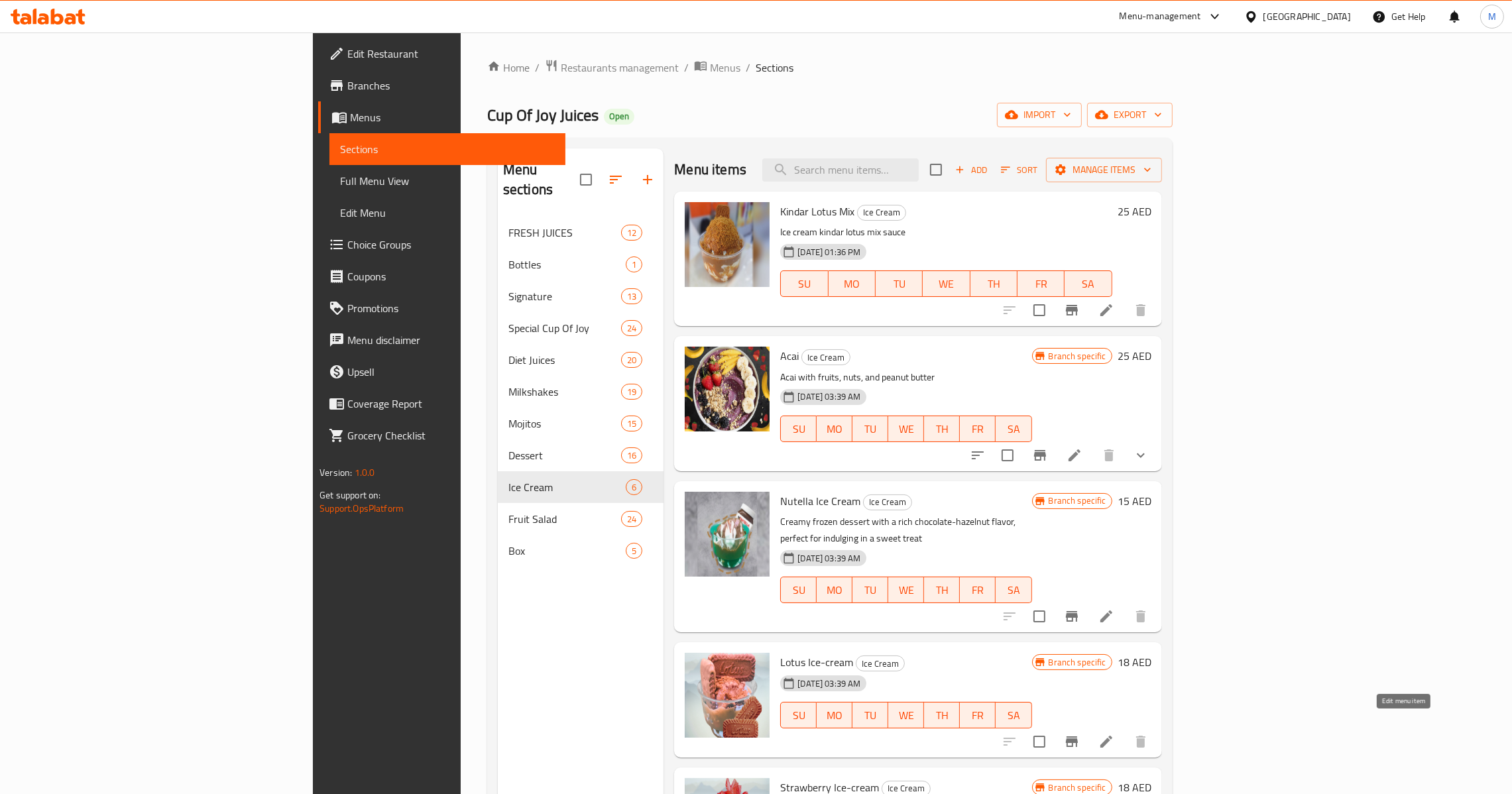
click at [1115, 734] on icon at bounding box center [1106, 741] width 16 height 16
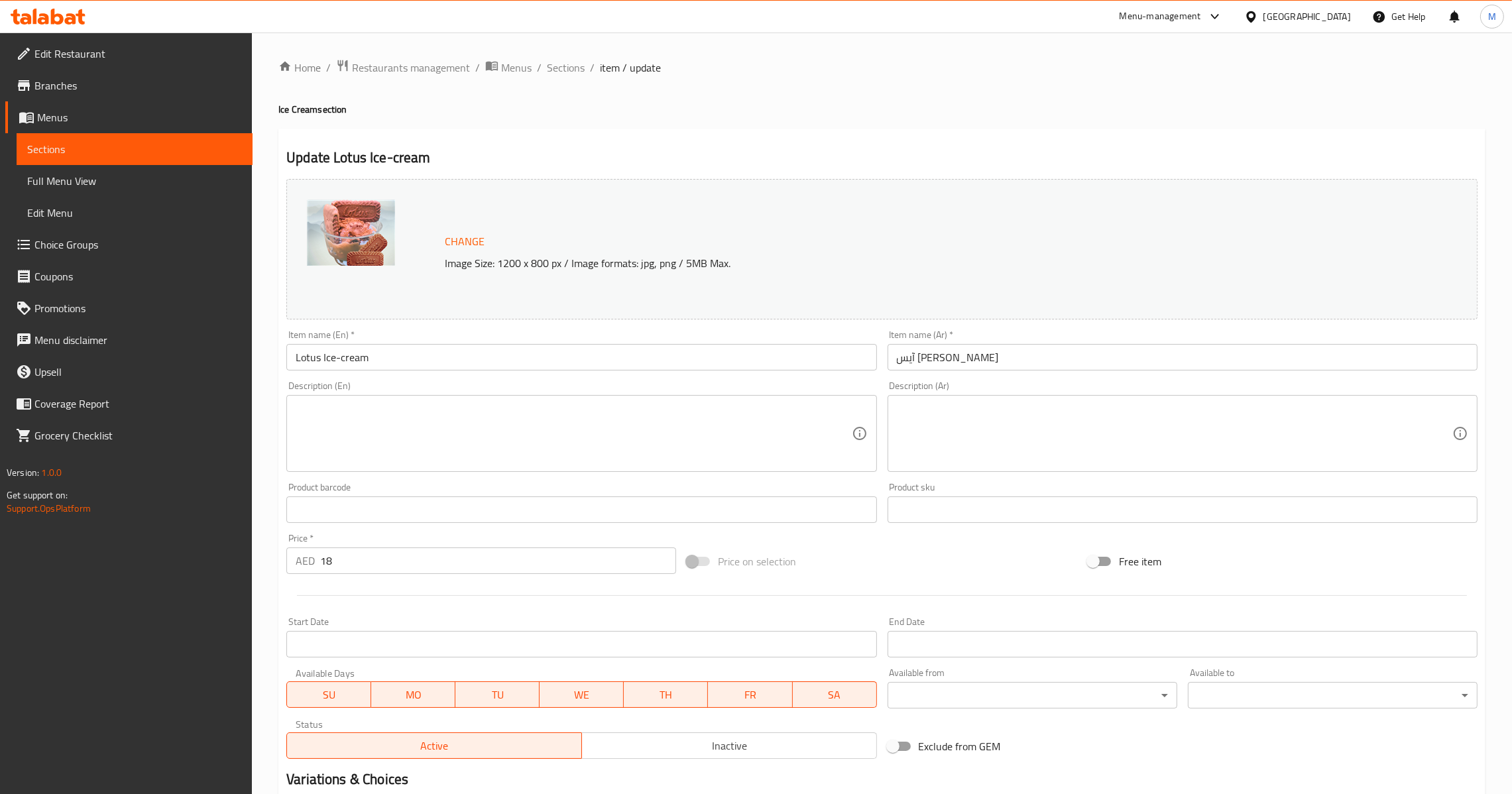
click at [560, 374] on div "Item name (En)   * Lotus Ice-cream Item name (En) *" at bounding box center [581, 350] width 600 height 51
click at [568, 353] on input "Lotus Ice-cream" at bounding box center [581, 357] width 590 height 27
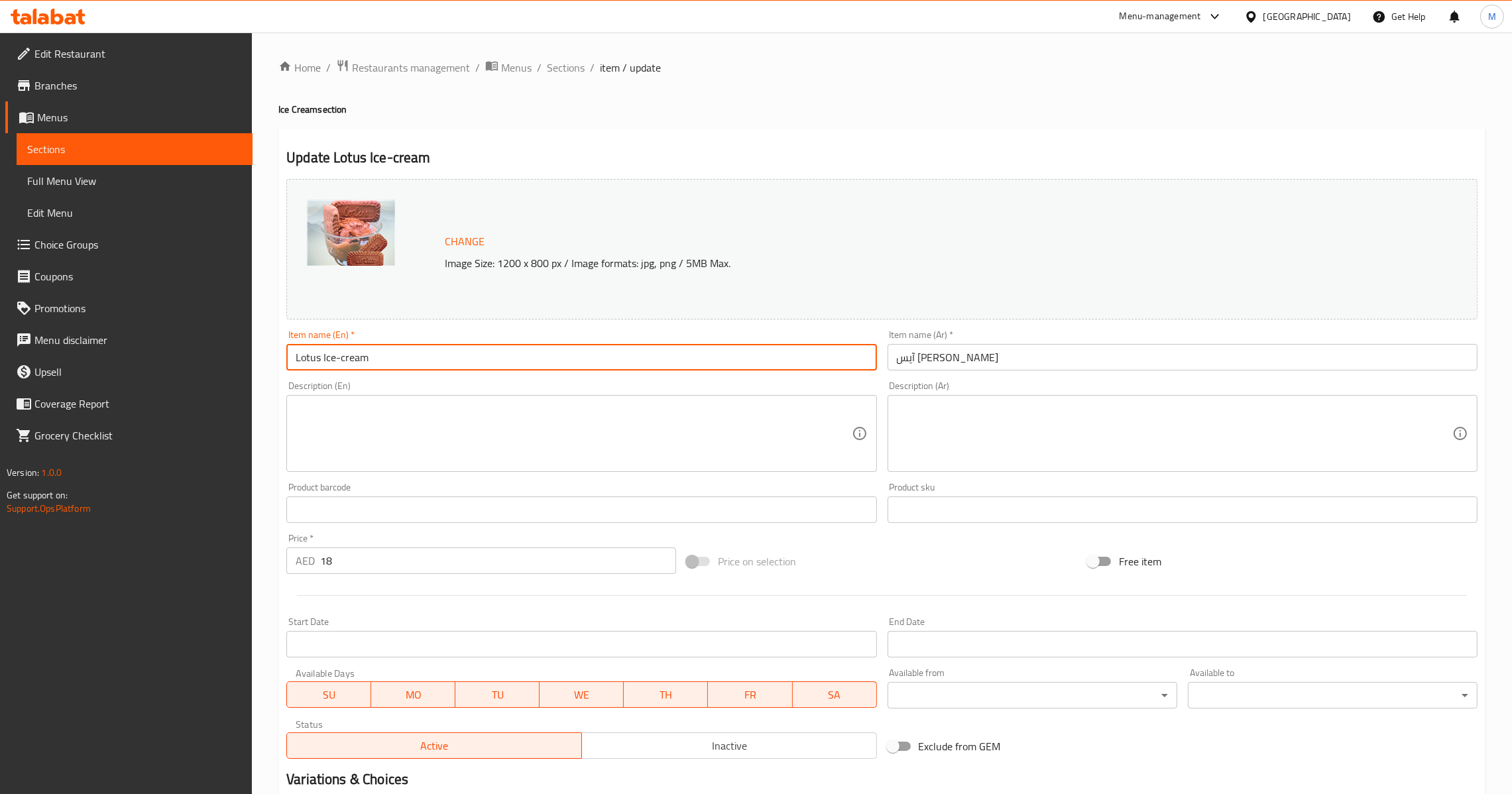
click at [979, 368] on input "آيس [PERSON_NAME]" at bounding box center [1182, 357] width 590 height 27
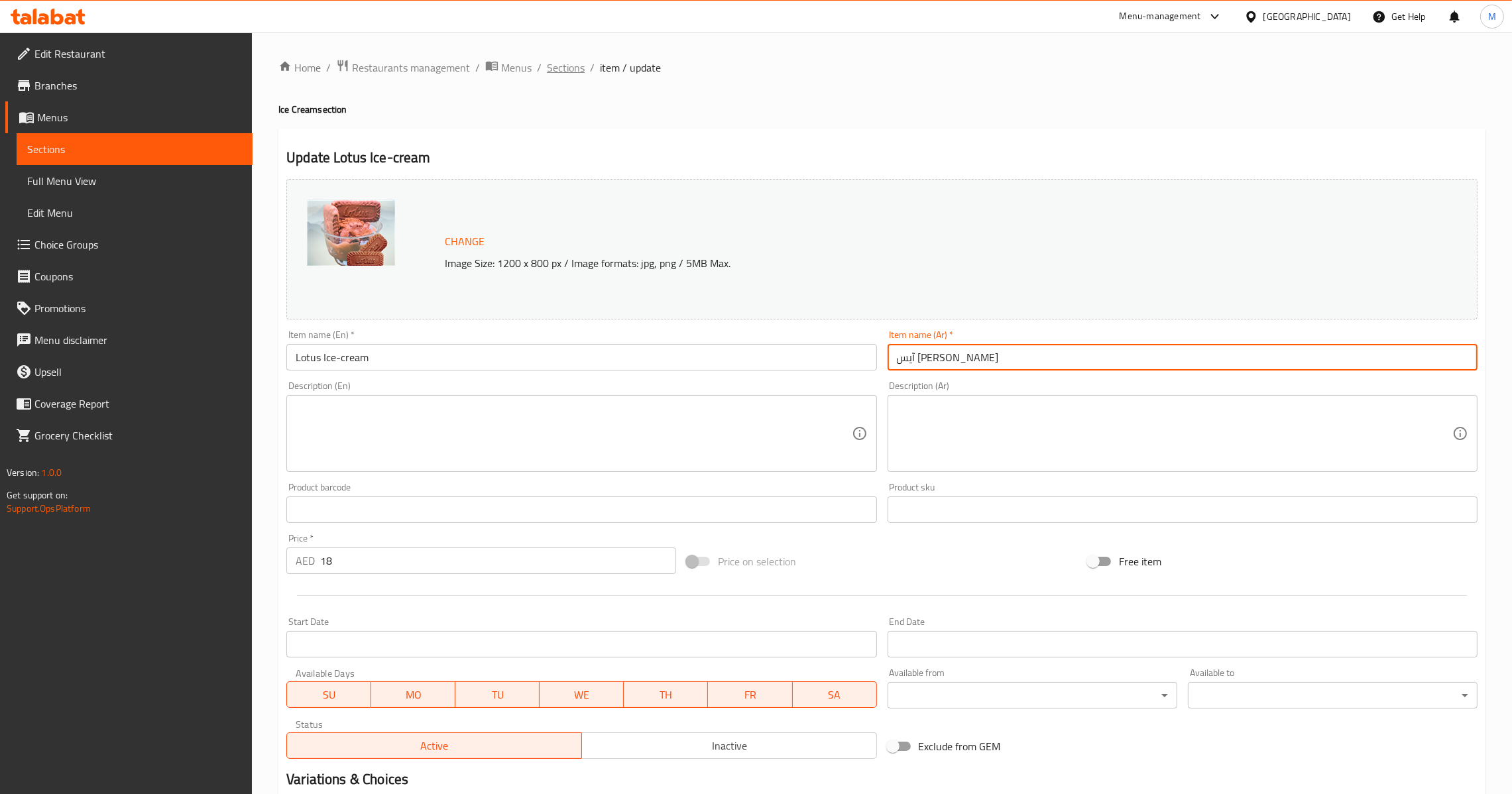
click at [569, 68] on span "Sections" at bounding box center [566, 67] width 38 height 16
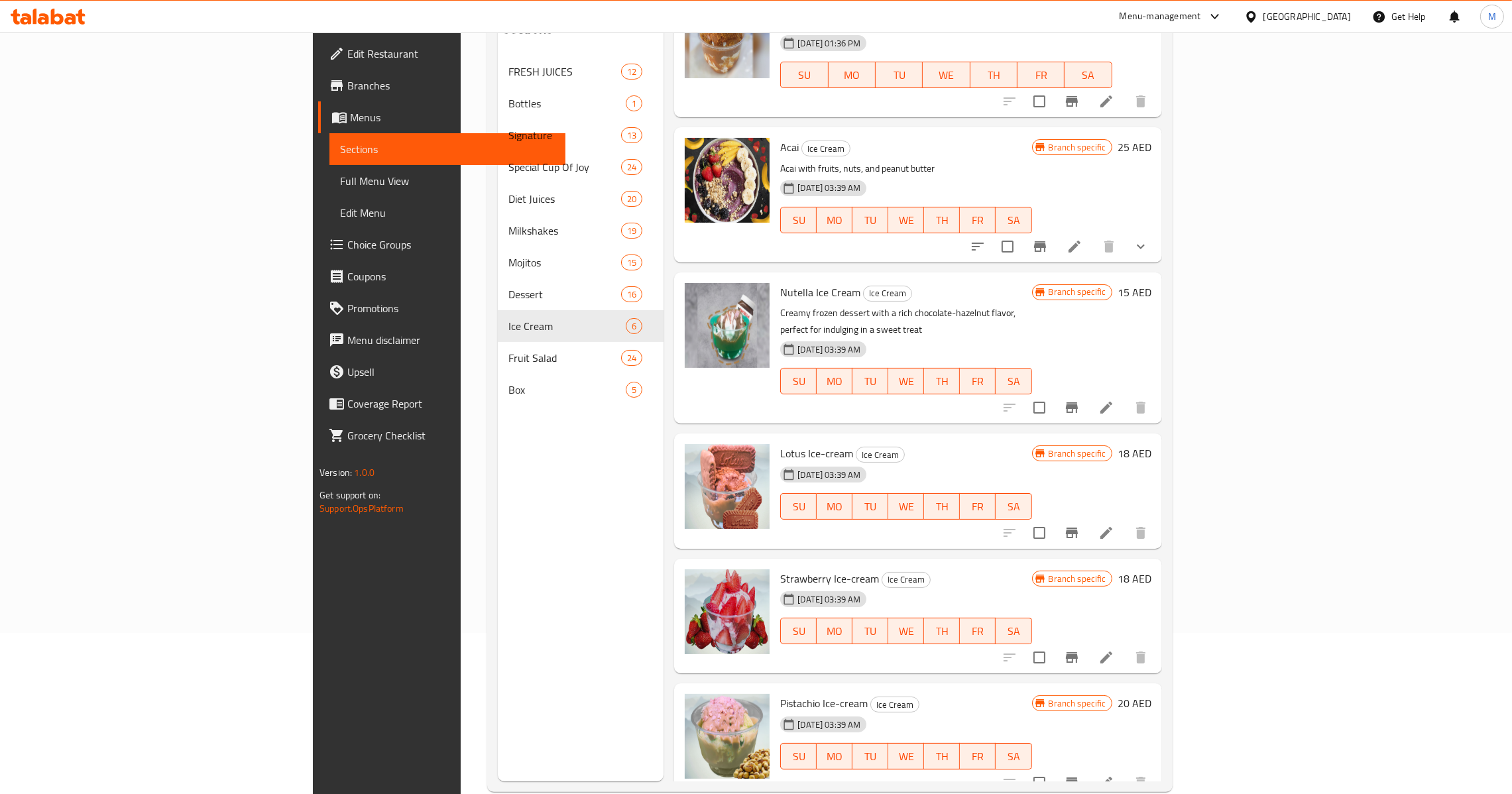
scroll to position [187, 0]
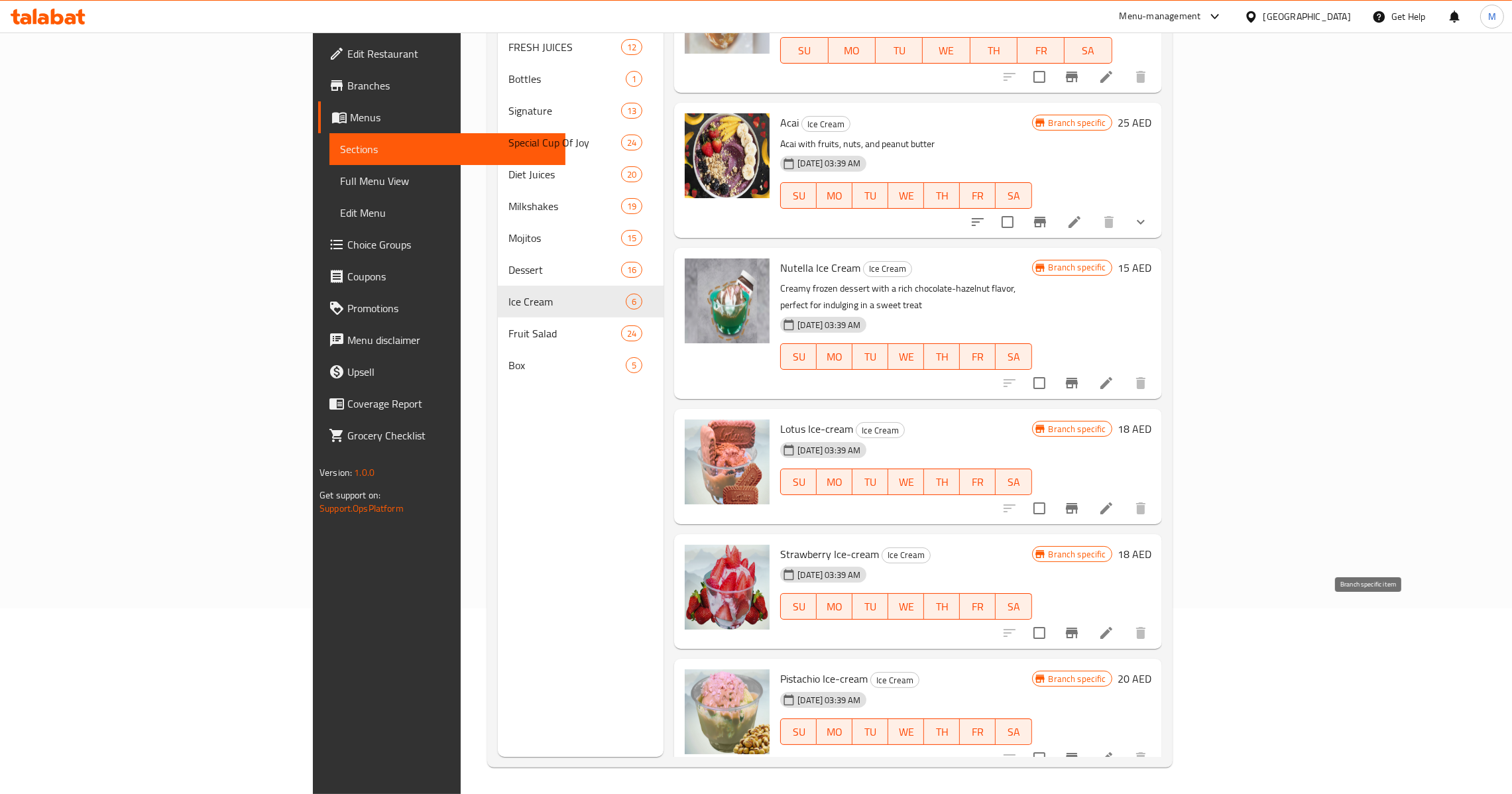
click at [1112, 627] on icon at bounding box center [1106, 633] width 12 height 12
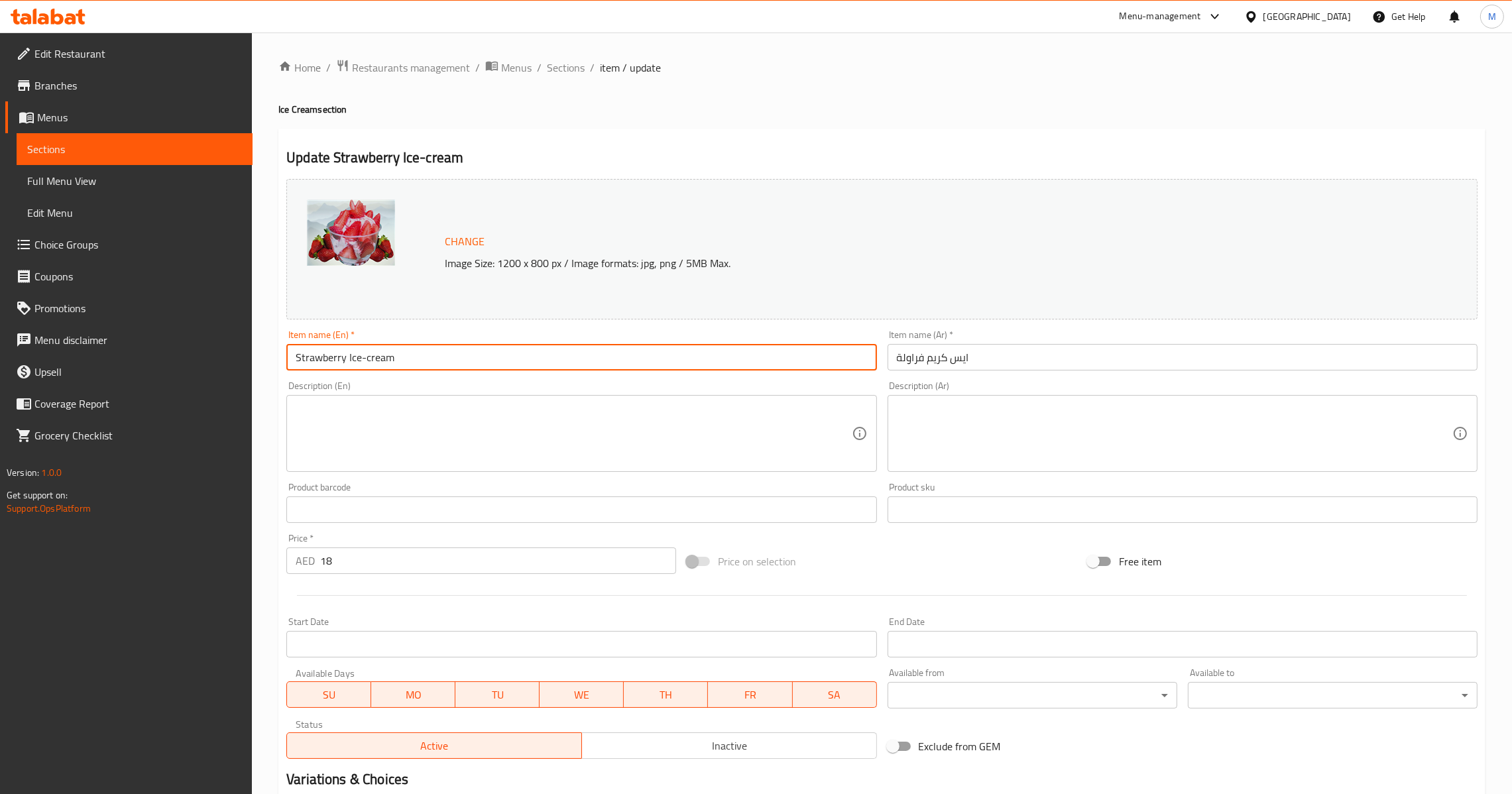
click at [600, 354] on input "Strawberry Ice-cream" at bounding box center [581, 357] width 590 height 27
click at [1083, 364] on input "ايس كريم فراولة" at bounding box center [1182, 357] width 590 height 27
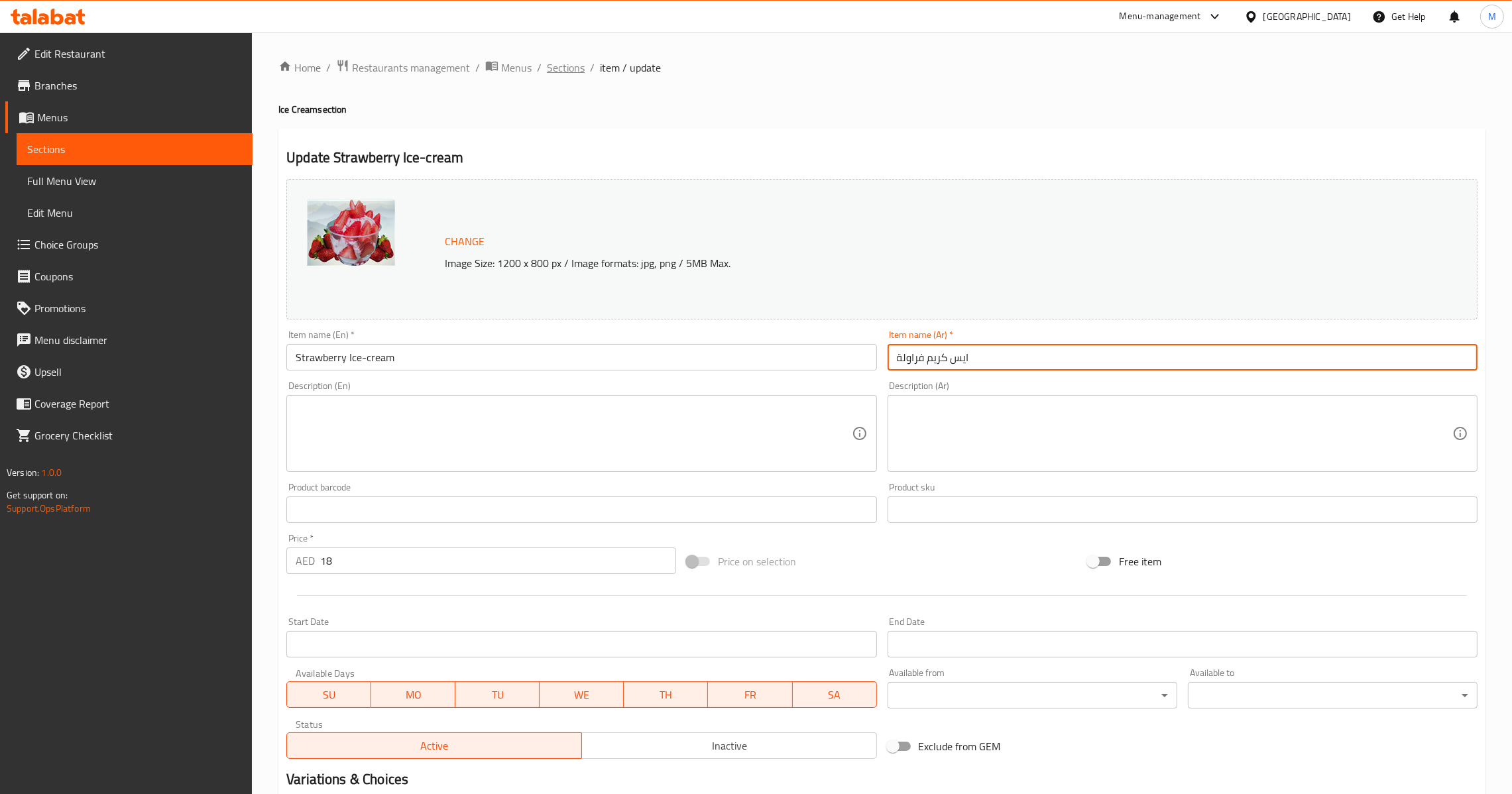
click at [572, 74] on span "Sections" at bounding box center [566, 67] width 38 height 16
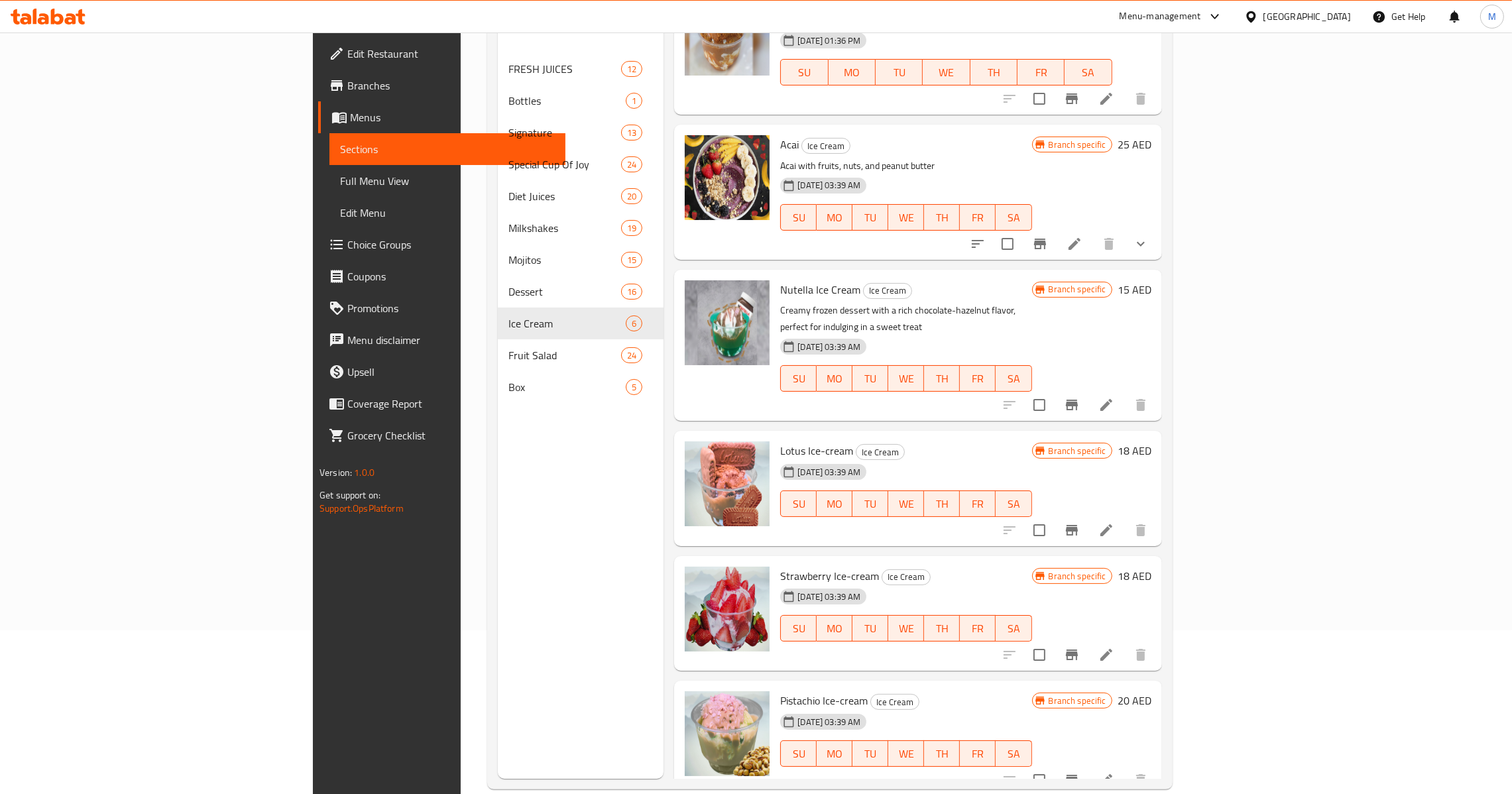
scroll to position [187, 0]
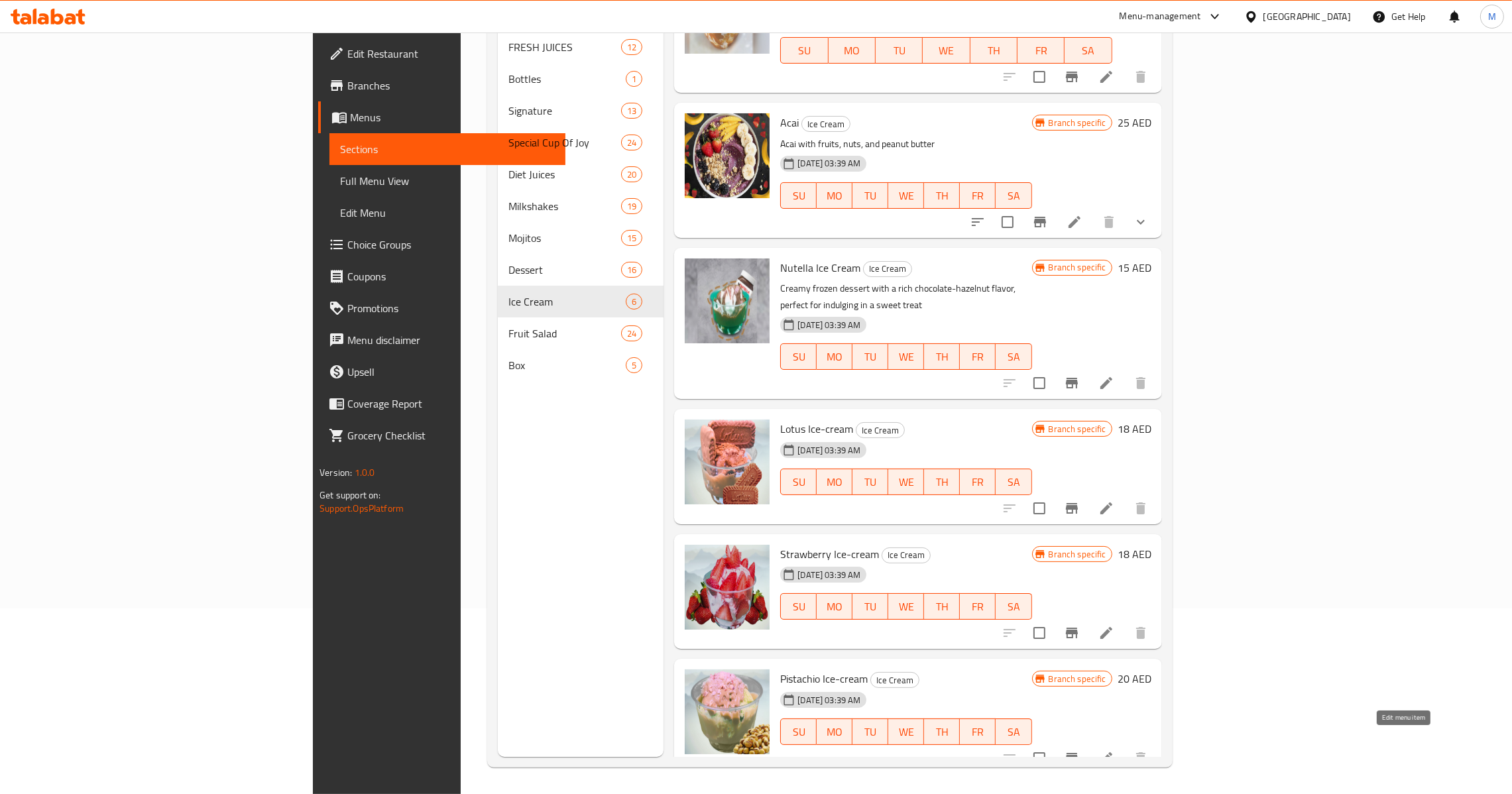
click at [1125, 749] on li at bounding box center [1106, 758] width 37 height 24
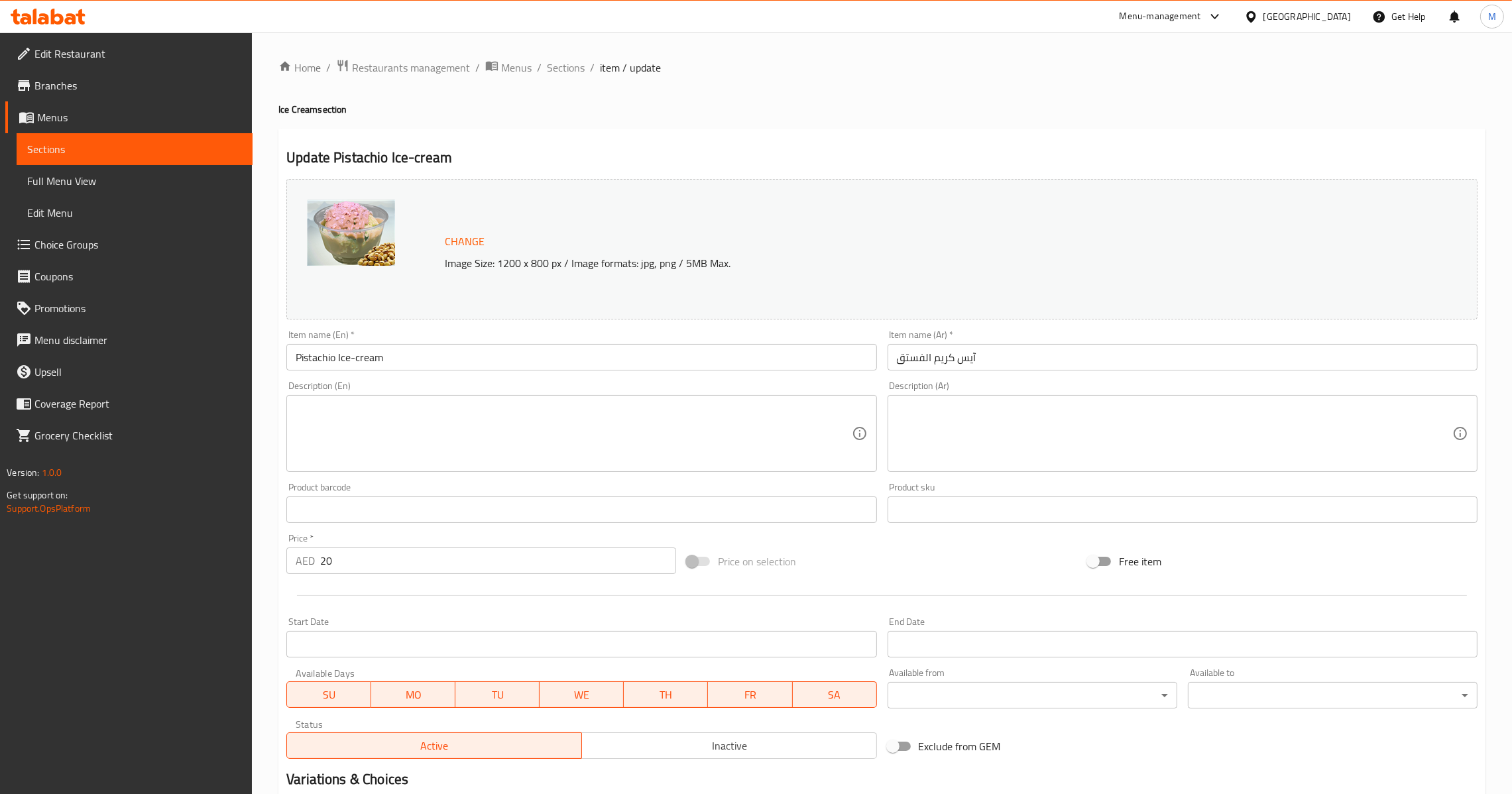
click at [971, 372] on div "Item name (Ar)   * آيس كريم الفستق Item name (Ar) *" at bounding box center [1182, 350] width 600 height 51
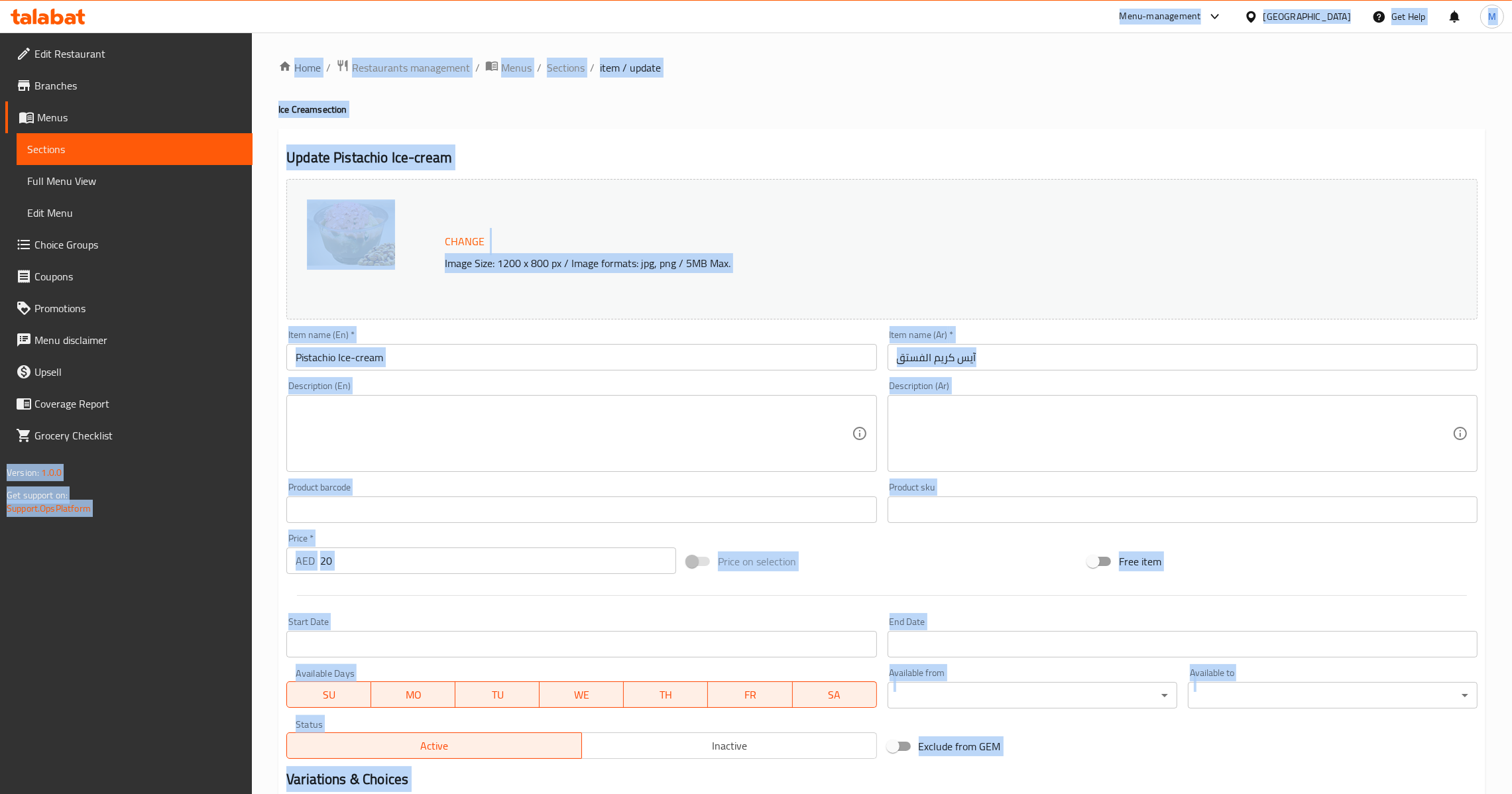
click at [974, 368] on input "آيس كريم الفستق" at bounding box center [1182, 357] width 590 height 27
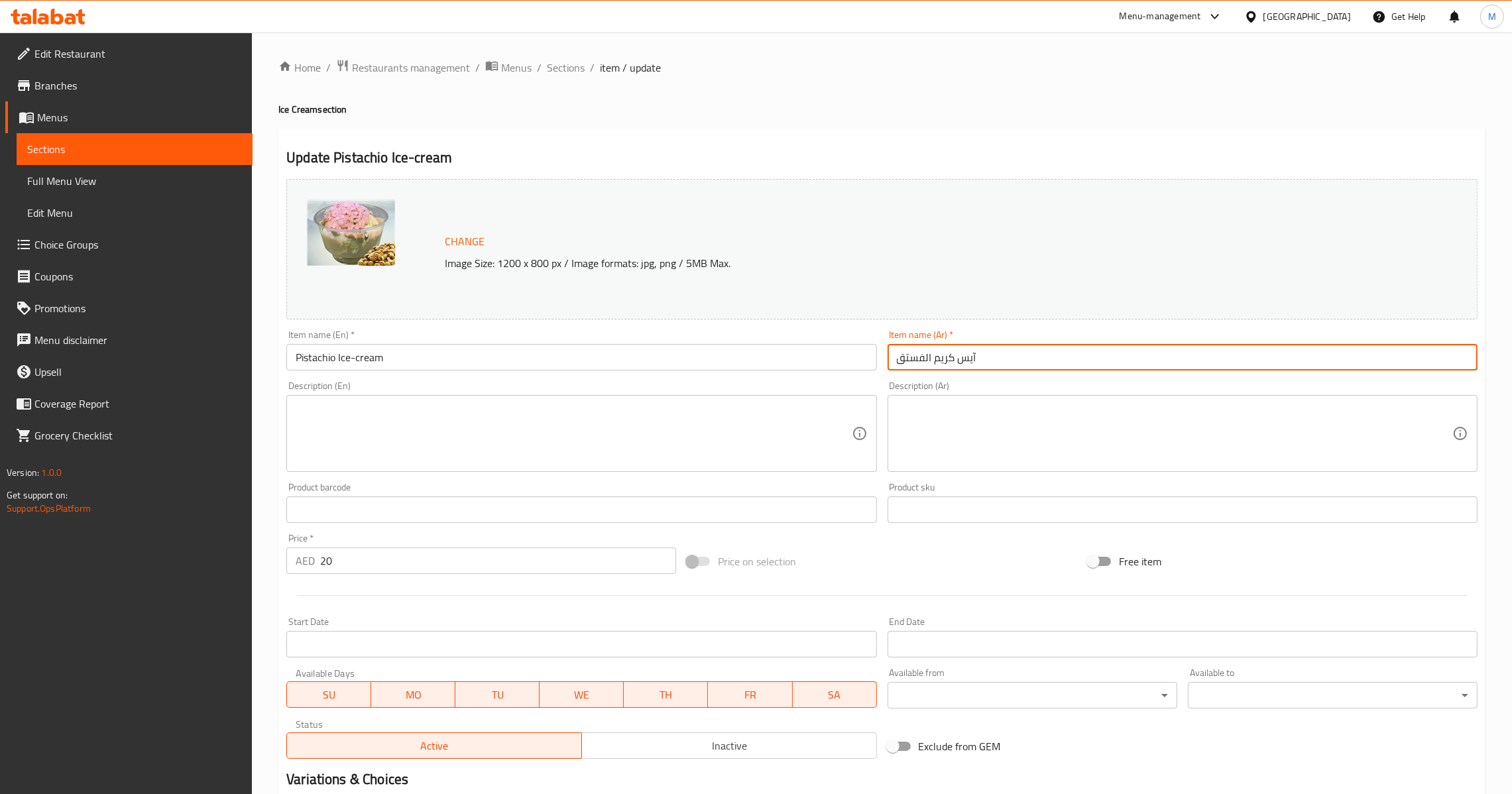
click at [650, 357] on input "Pistachio Ice-cream" at bounding box center [581, 357] width 590 height 27
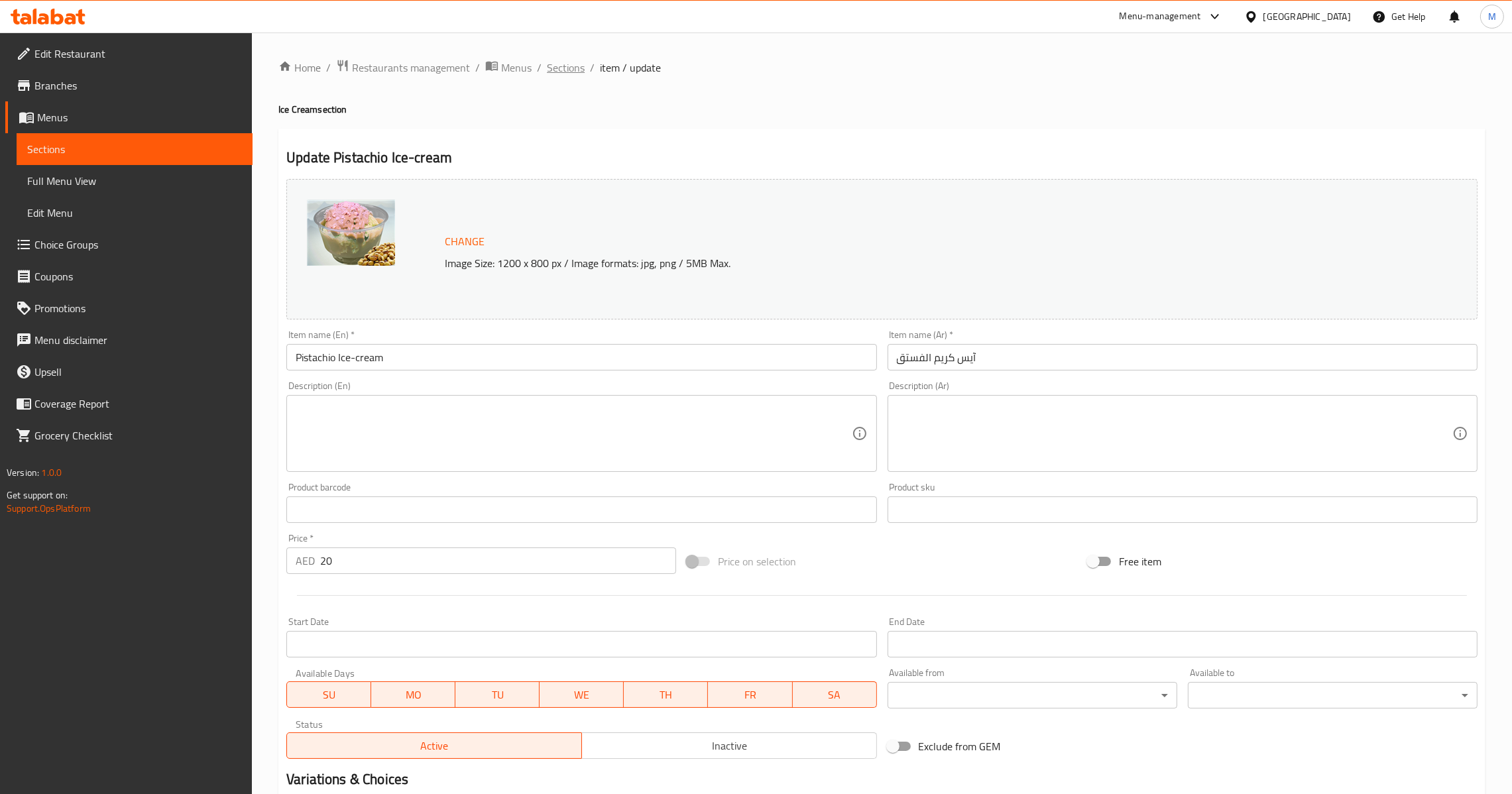
click at [558, 75] on span "Sections" at bounding box center [566, 67] width 38 height 16
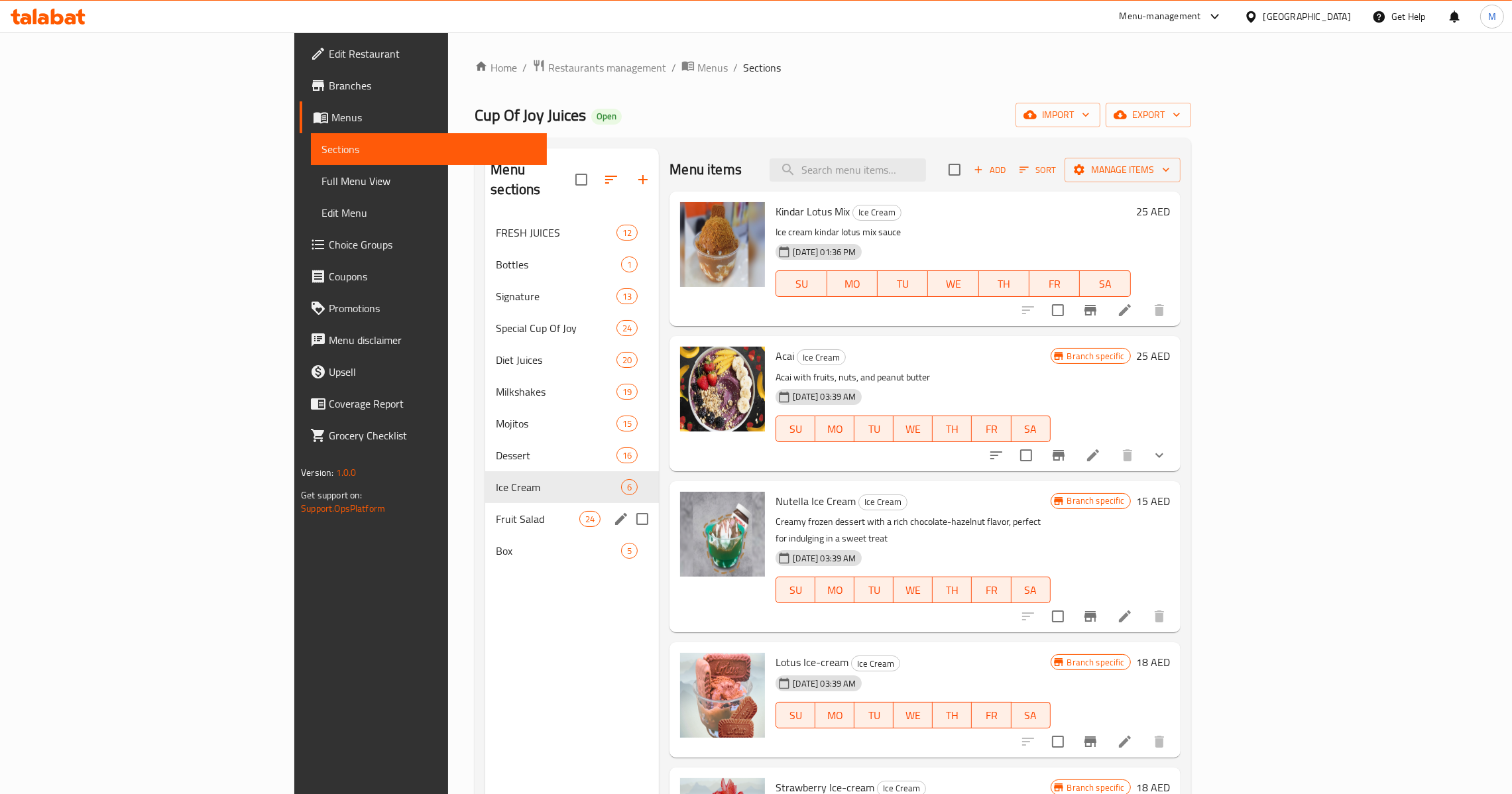
click at [485, 510] on div "Fruit Salad 24" at bounding box center [571, 519] width 173 height 32
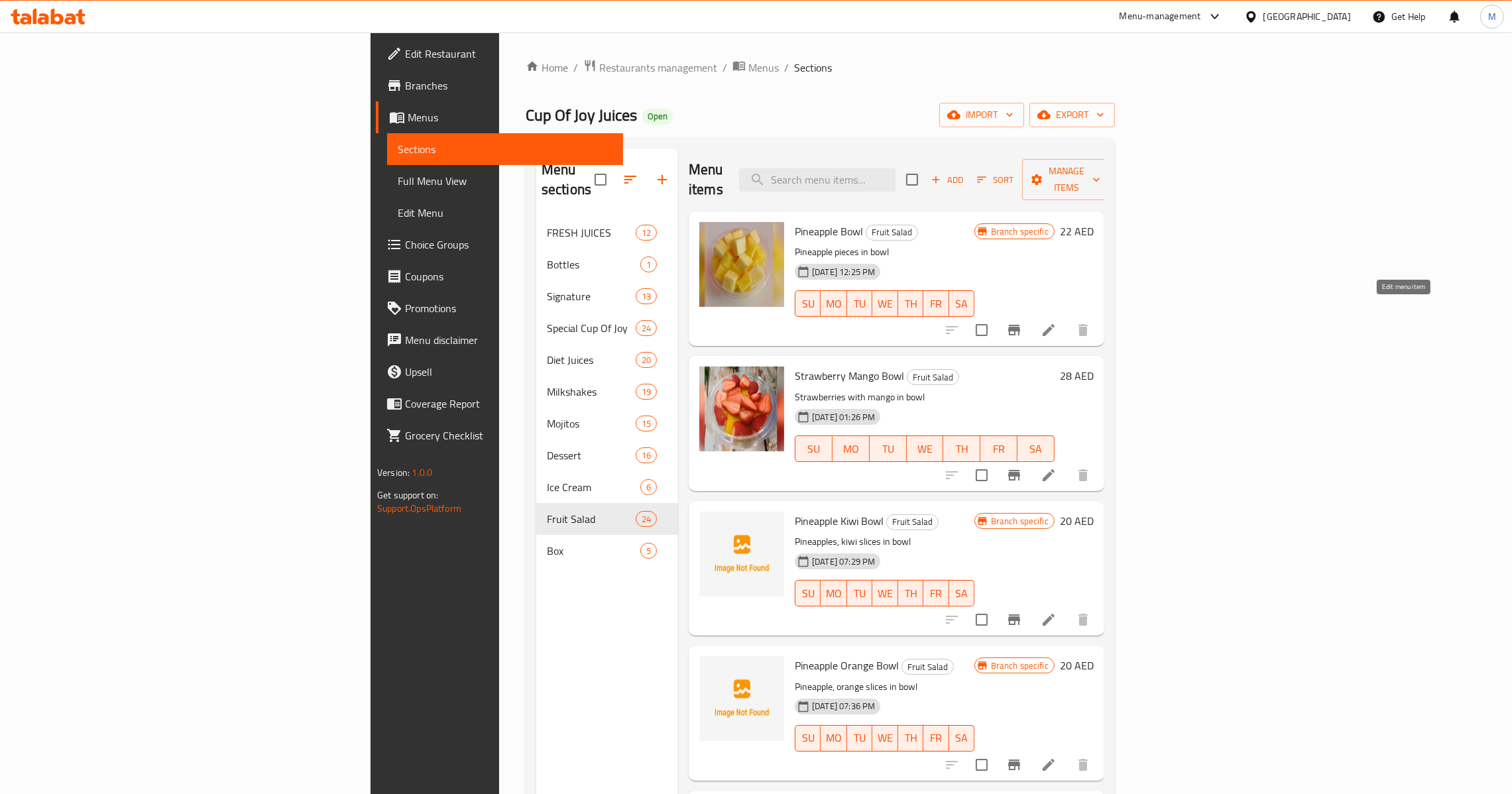
click at [1057, 322] on icon at bounding box center [1048, 330] width 16 height 16
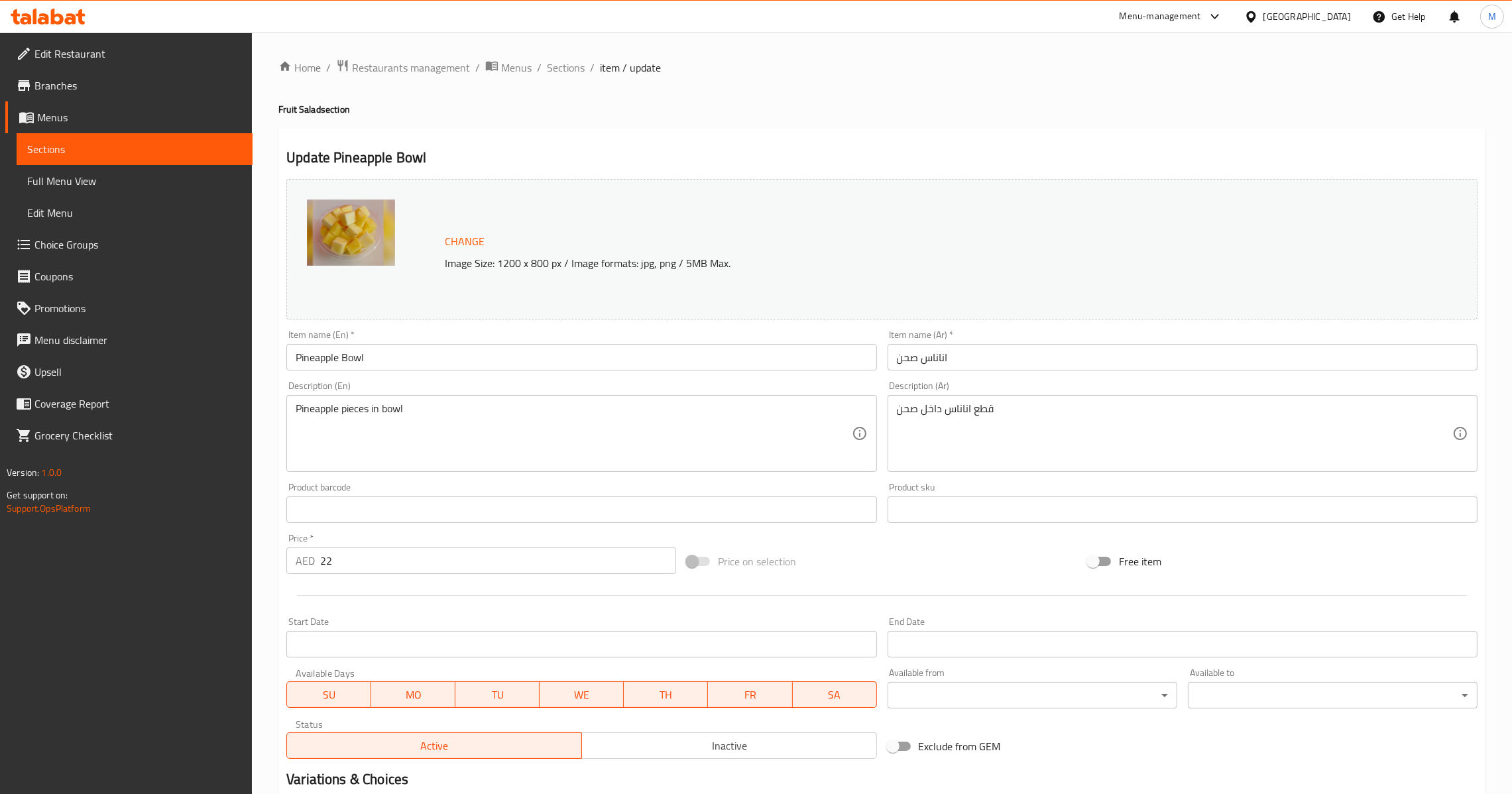
click at [626, 338] on div "Item name (En)   * Pineapple Bowl Item name (En) *" at bounding box center [581, 350] width 590 height 40
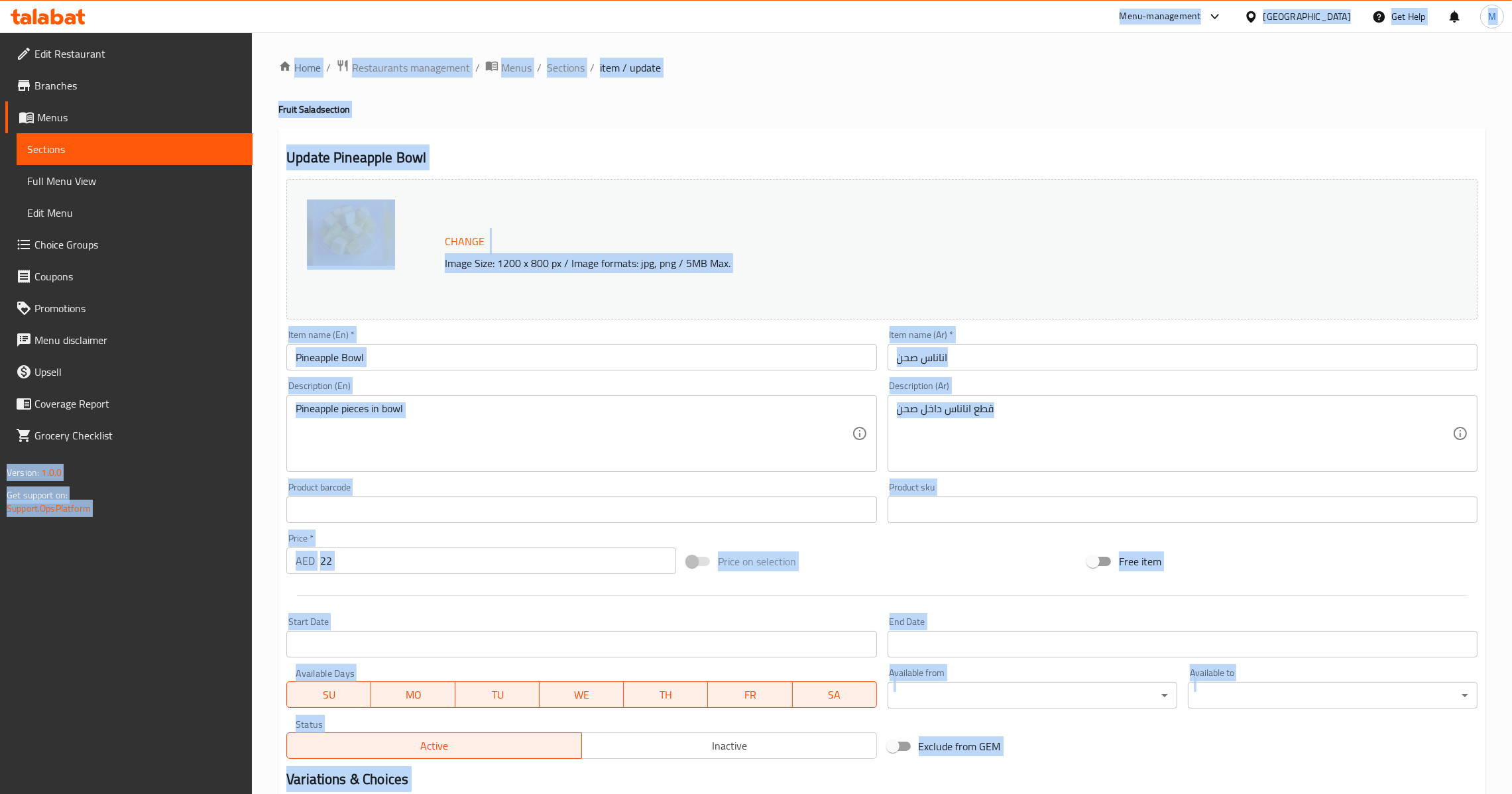
click at [671, 368] on input "Pineapple Bowl" at bounding box center [581, 357] width 590 height 27
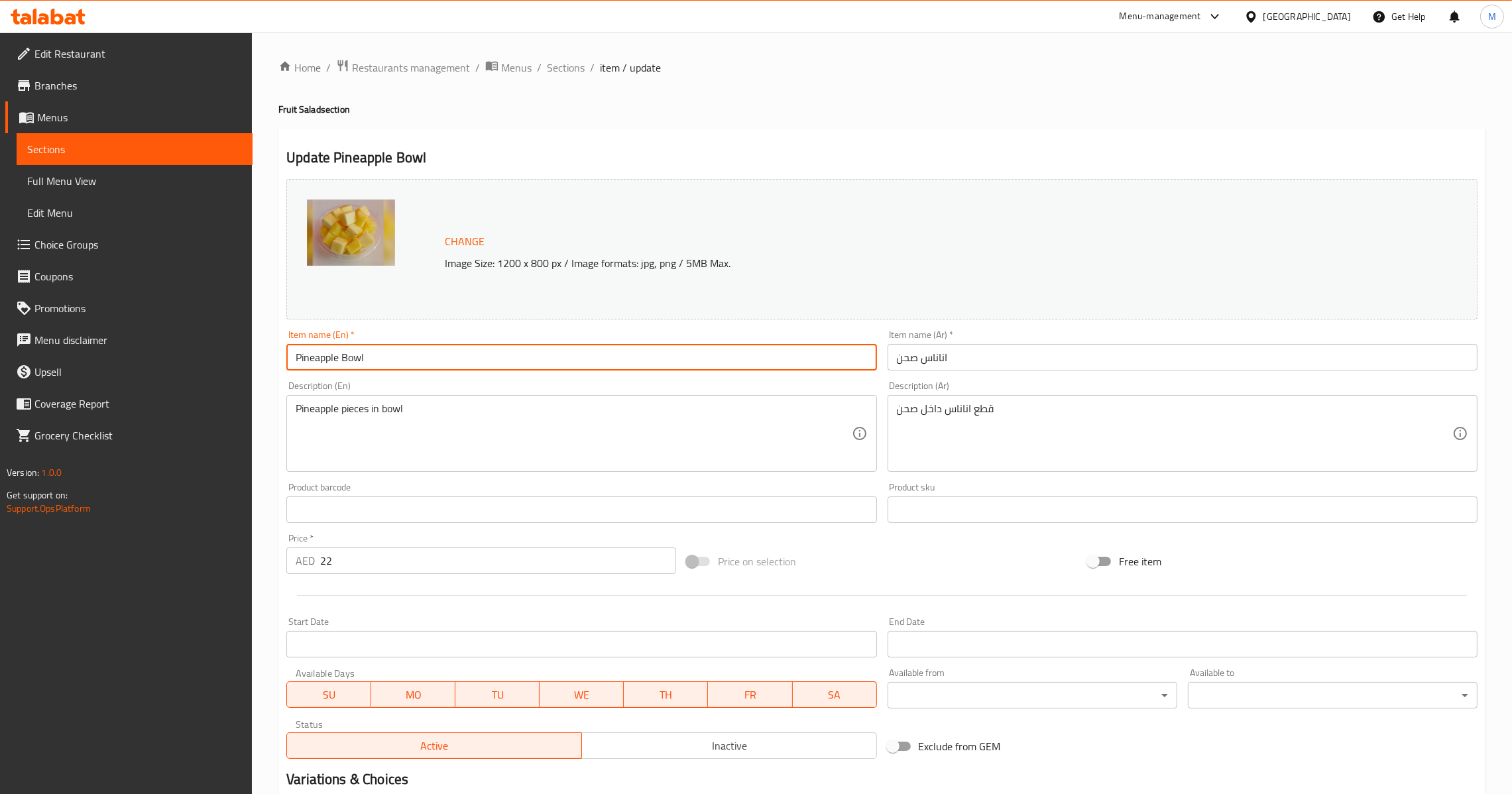
click at [946, 362] on input "اناناس صحن" at bounding box center [1182, 357] width 590 height 27
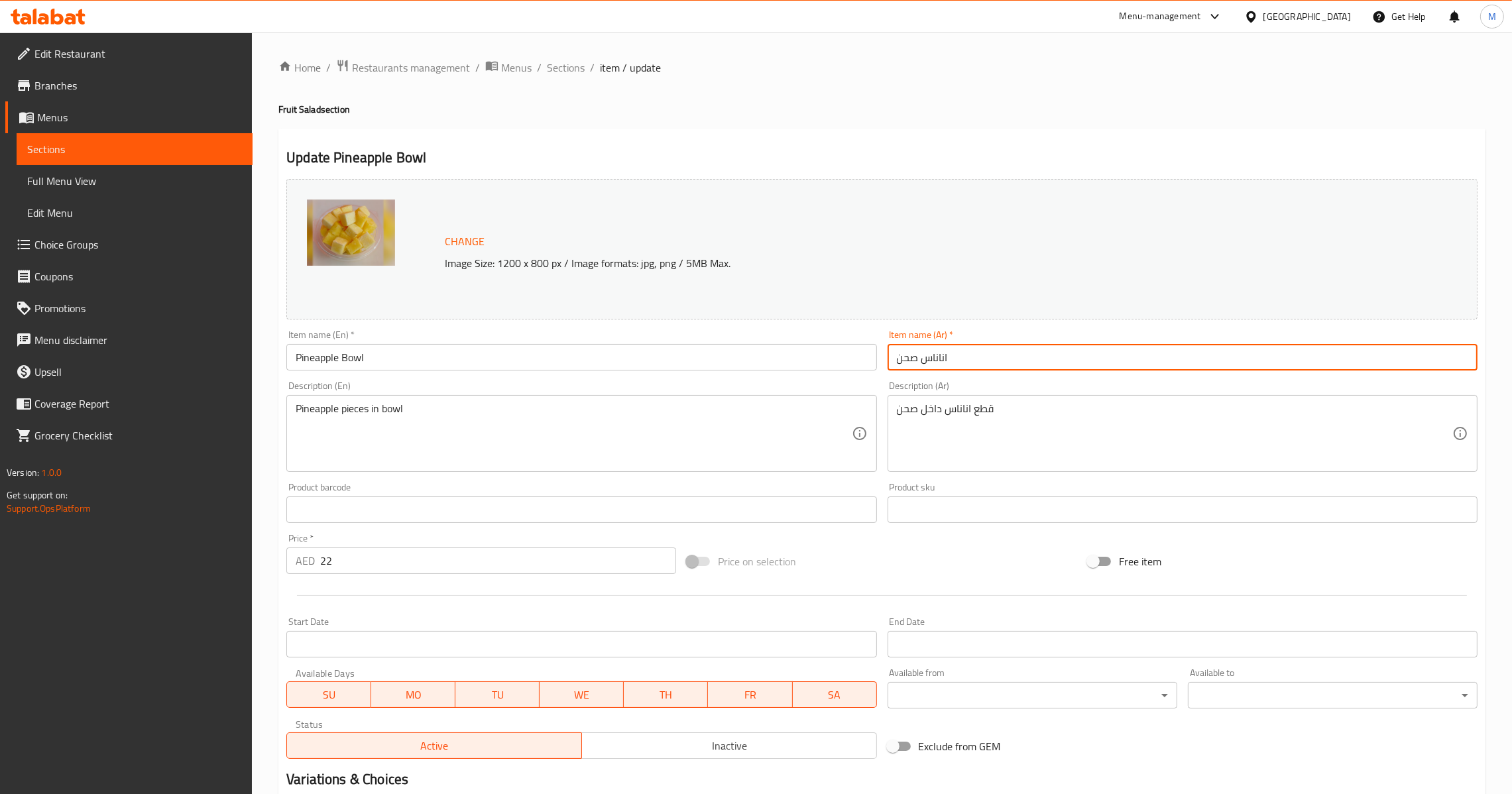
click at [905, 368] on input "اناناس صحن" at bounding box center [1182, 357] width 590 height 27
paste input "اط"
type input "اناناس جاط"
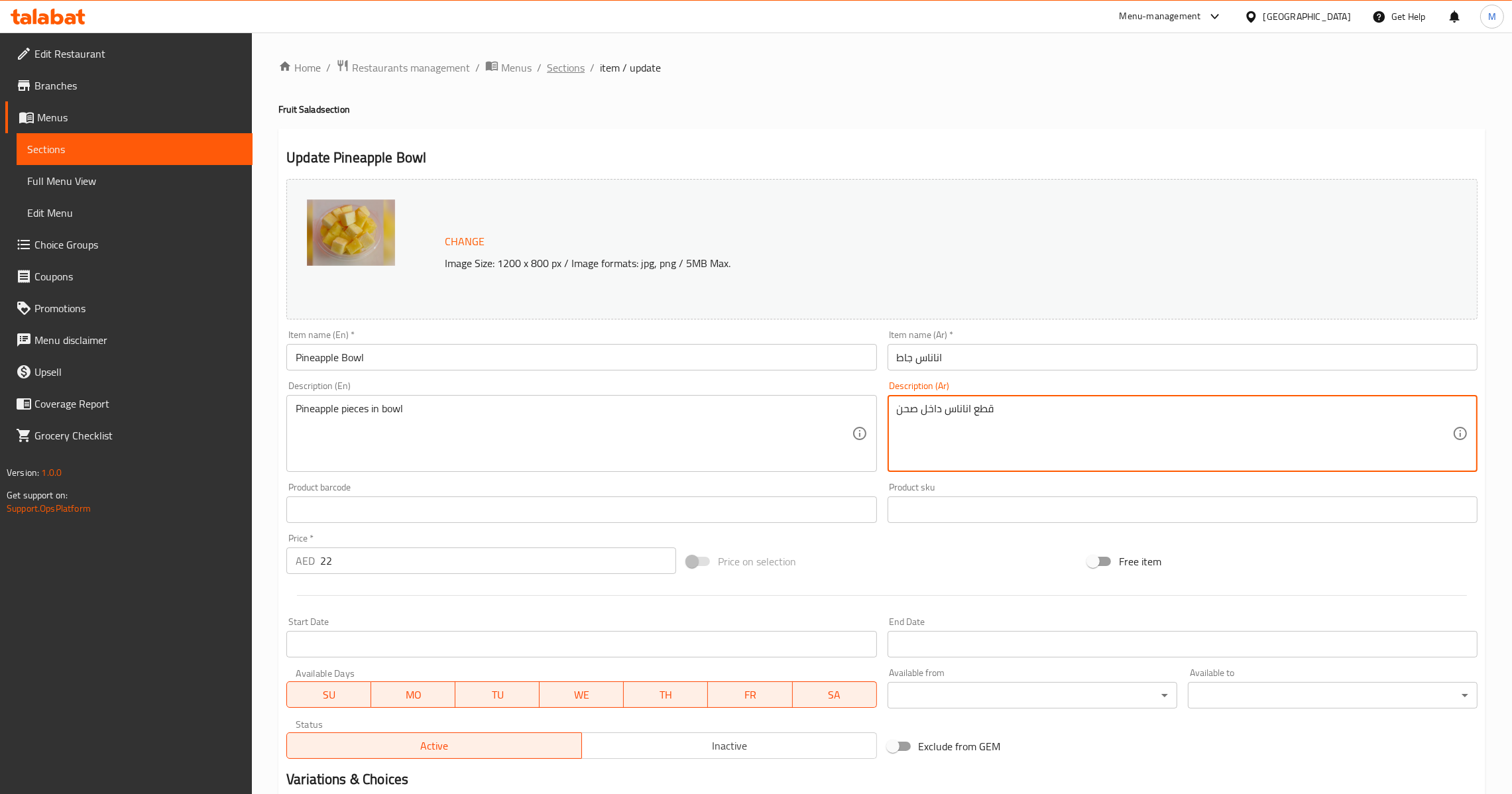
click at [574, 66] on span "Sections" at bounding box center [566, 67] width 38 height 16
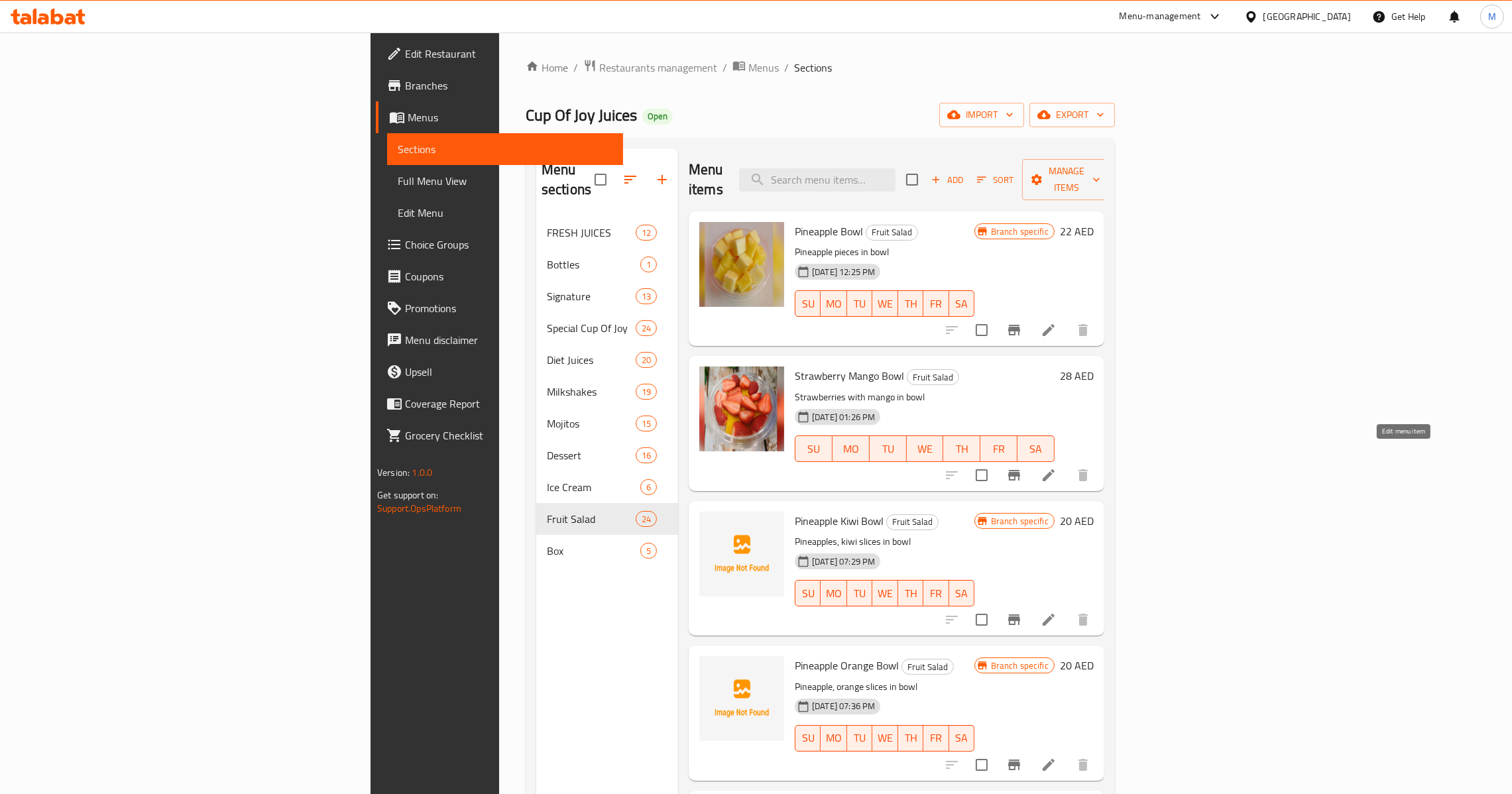
click at [1057, 467] on icon at bounding box center [1048, 475] width 16 height 16
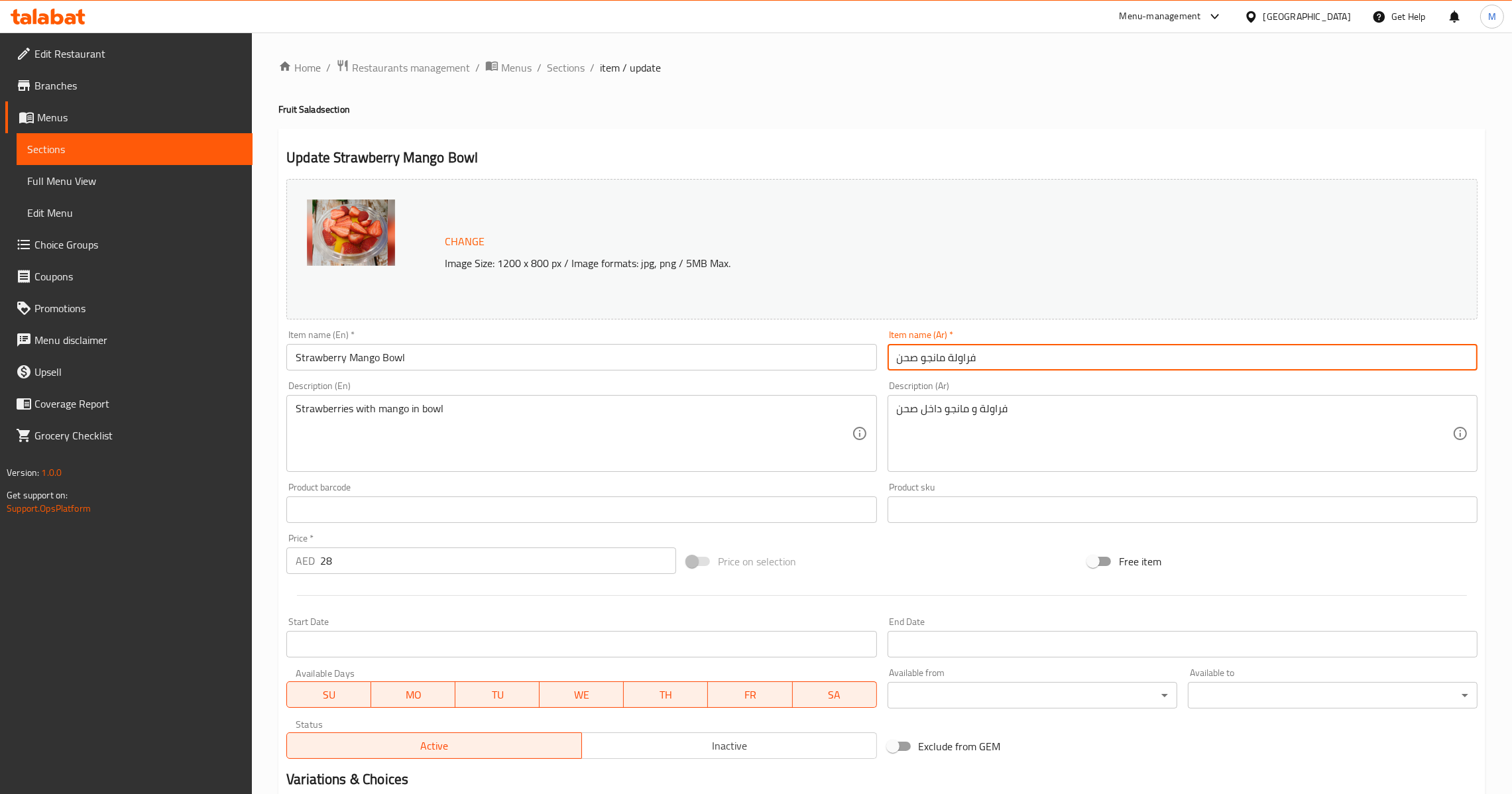
click at [1025, 363] on input "فراولة مانجو صحن" at bounding box center [1182, 357] width 590 height 27
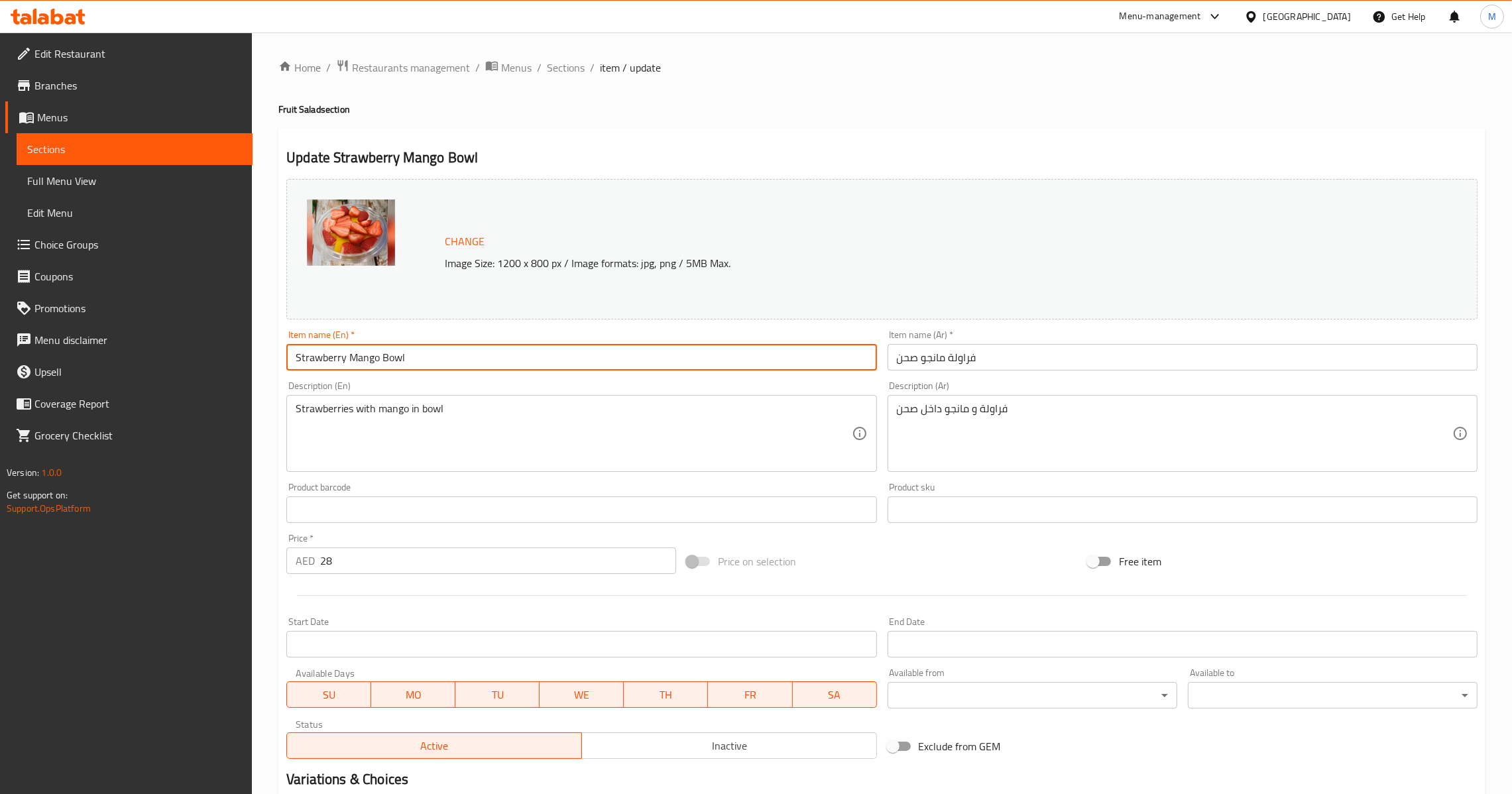
click at [739, 356] on input "Strawberry Mango Bowl" at bounding box center [581, 357] width 590 height 27
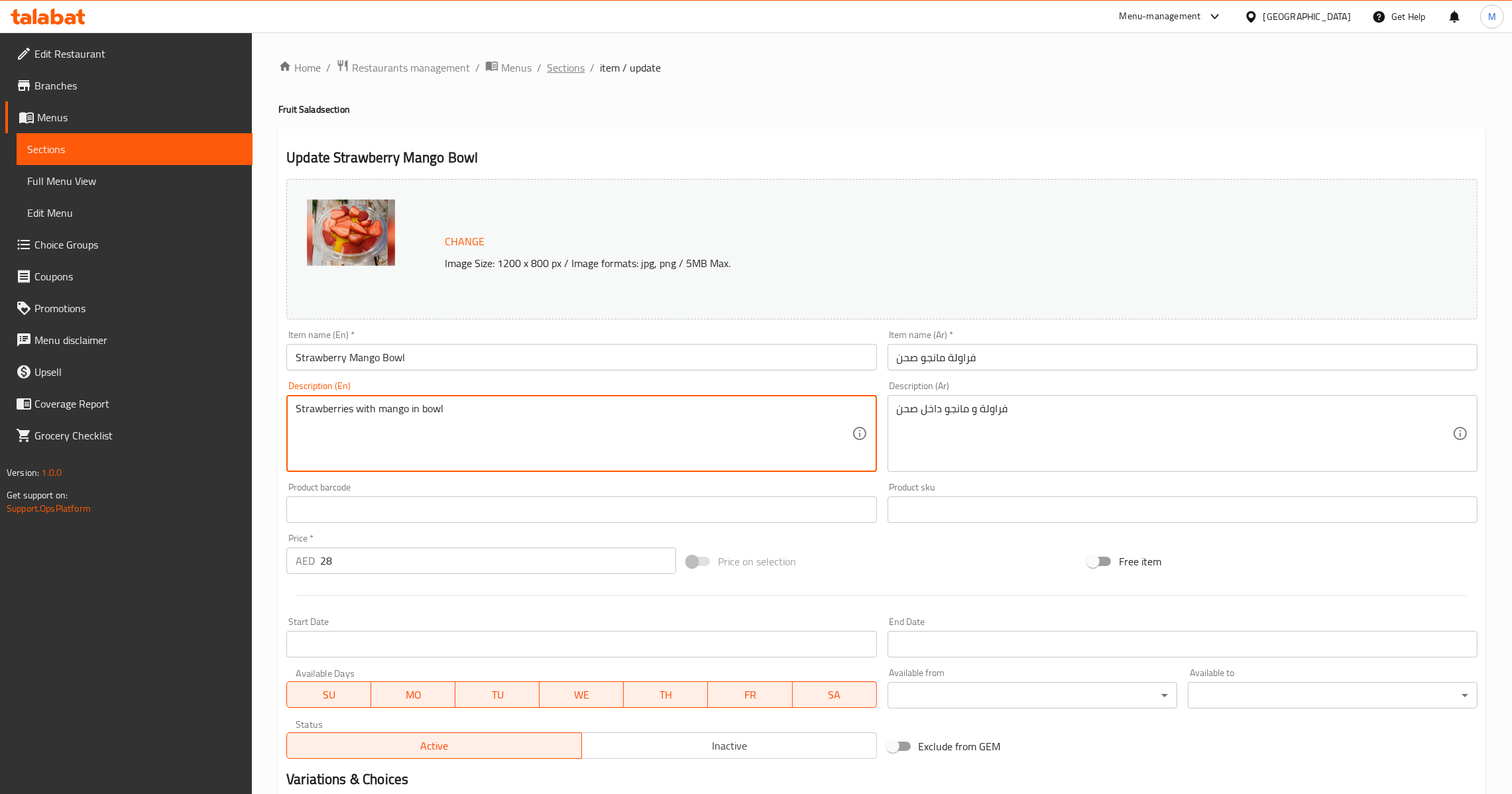
click at [560, 74] on span "Sections" at bounding box center [566, 67] width 38 height 16
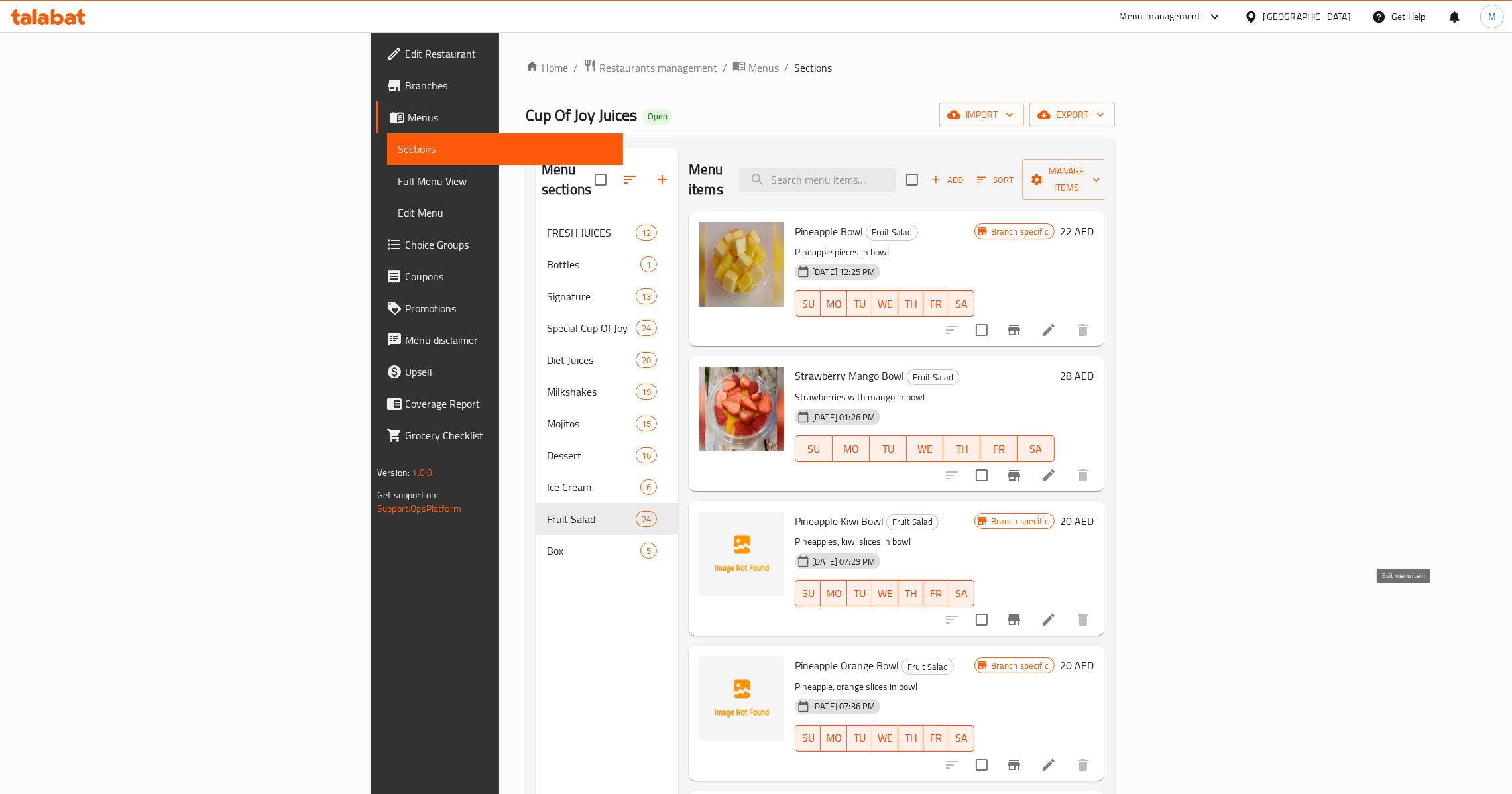
click at [1057, 612] on icon at bounding box center [1048, 619] width 16 height 16
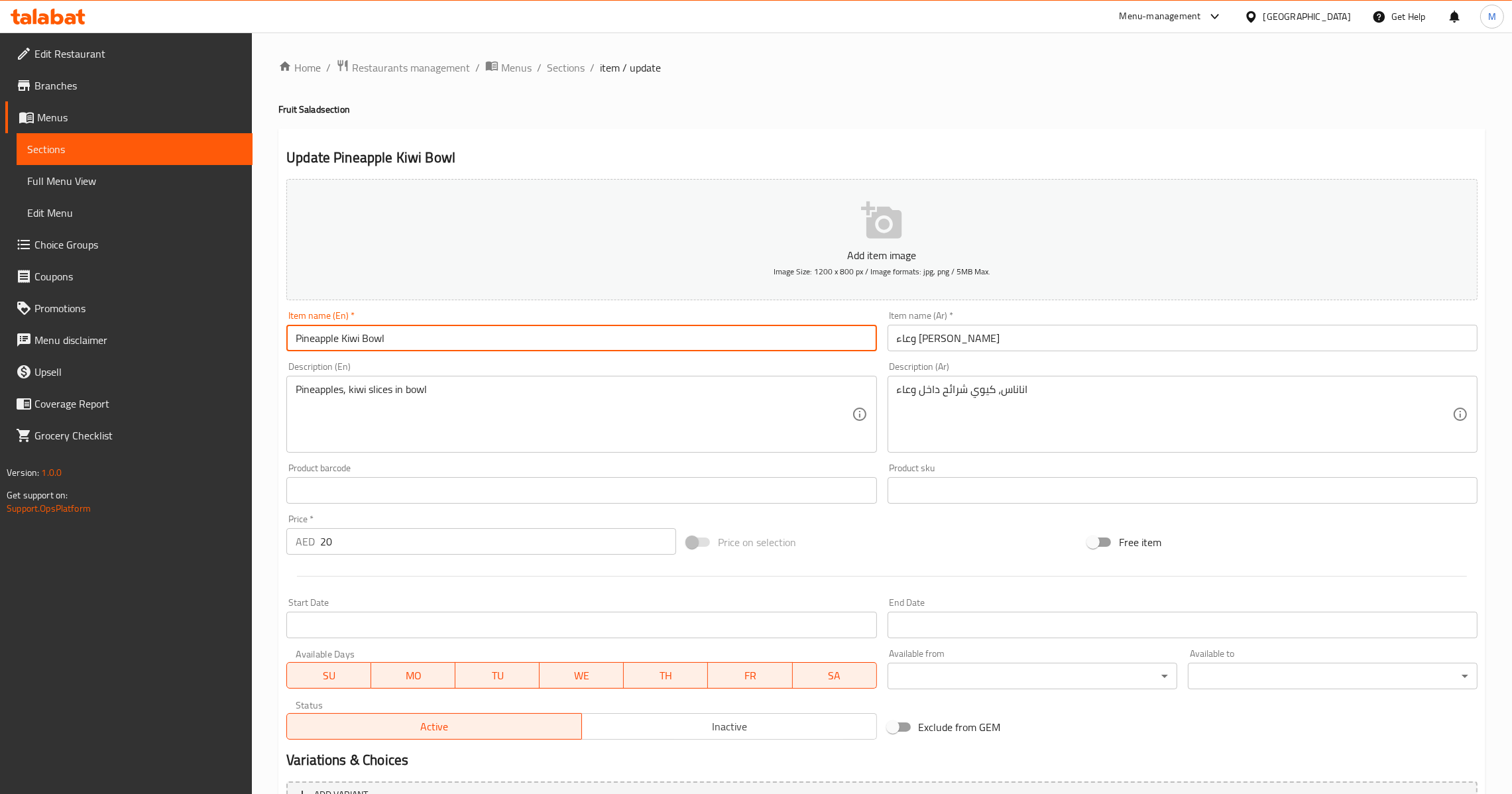
click at [651, 333] on input "Pineapple Kiwi Bowl" at bounding box center [581, 339] width 590 height 27
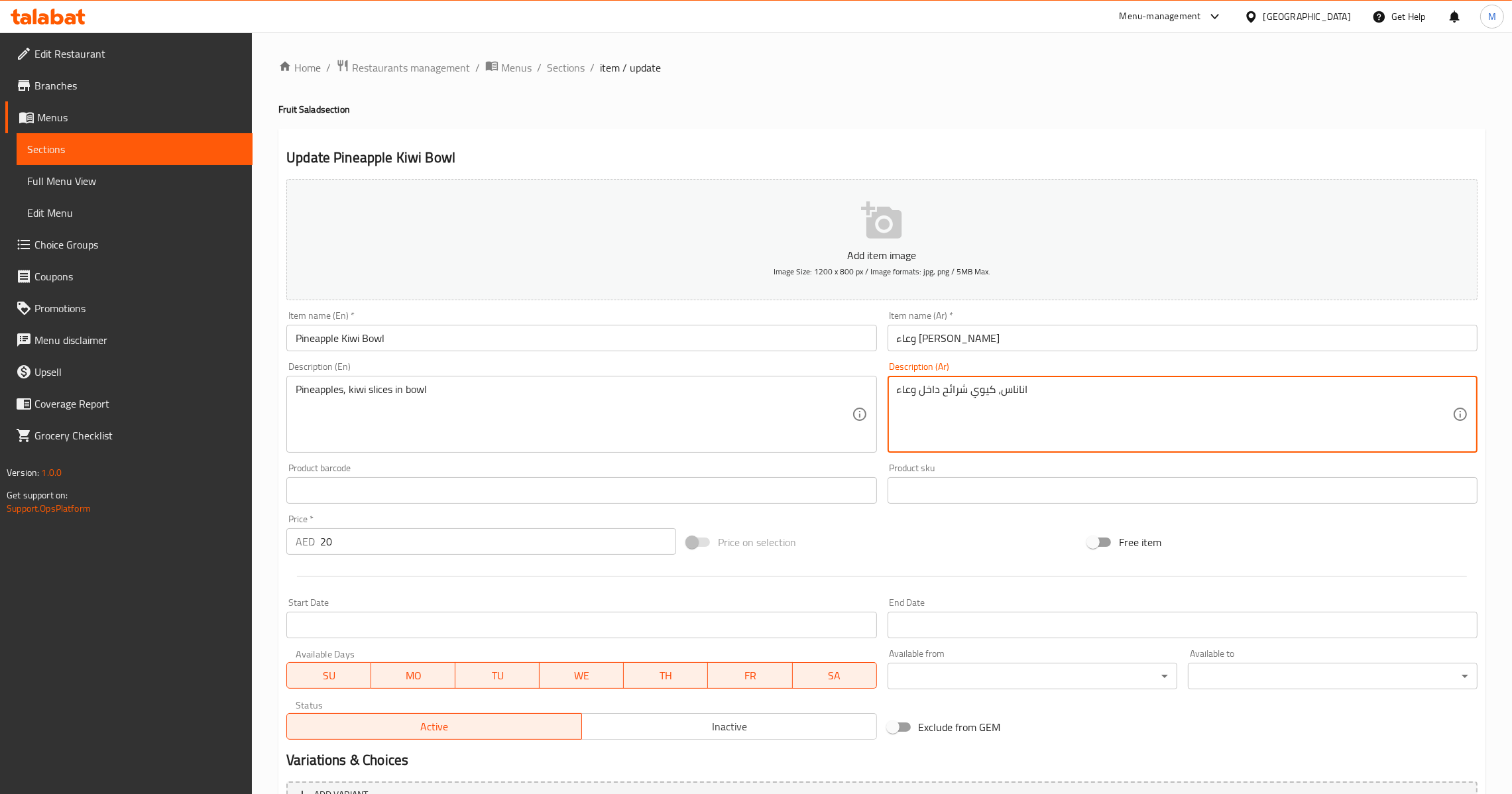
click at [1042, 340] on input "وعاء [PERSON_NAME]" at bounding box center [1182, 339] width 590 height 27
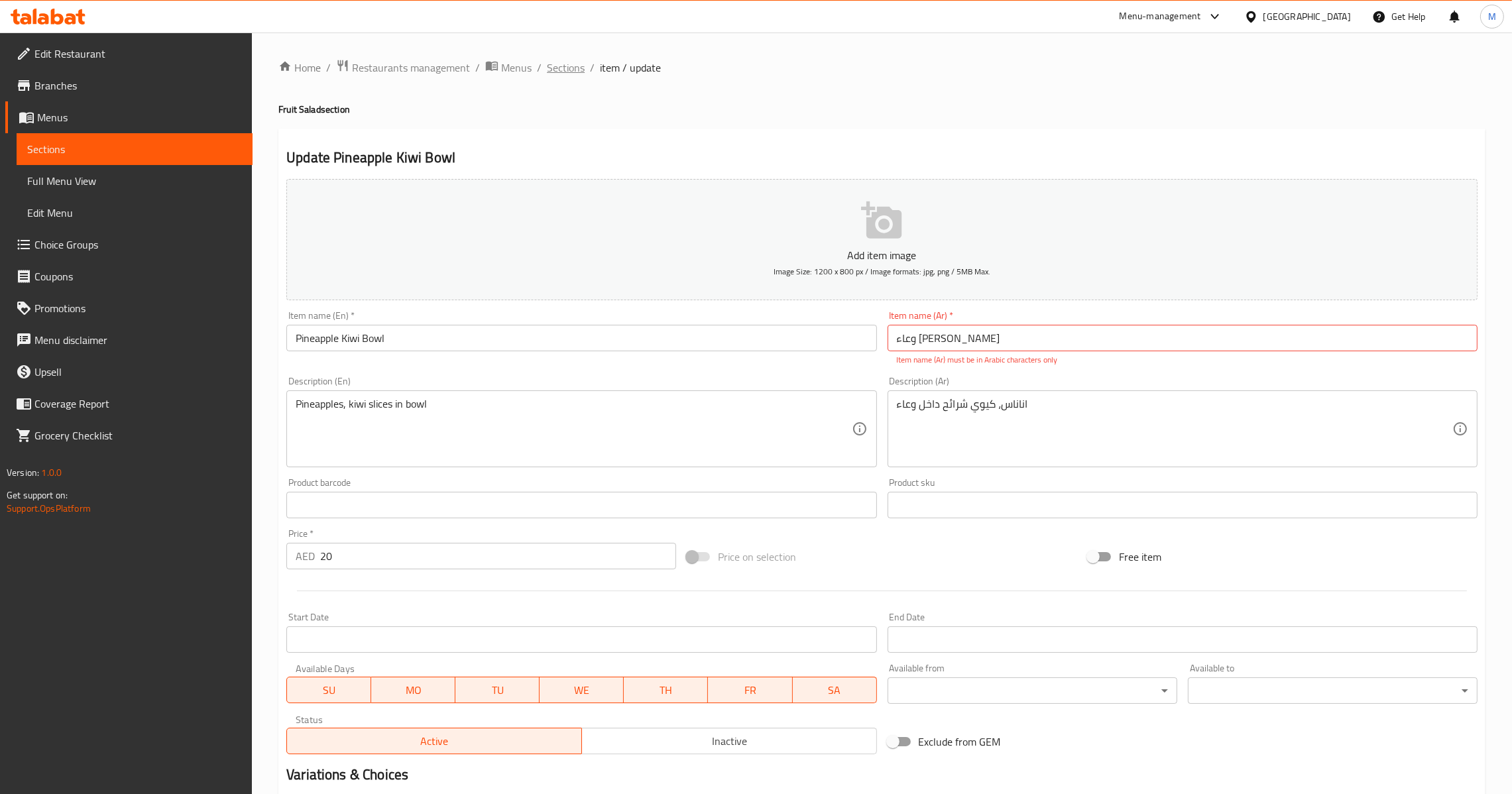
click at [568, 65] on span "Sections" at bounding box center [566, 67] width 38 height 16
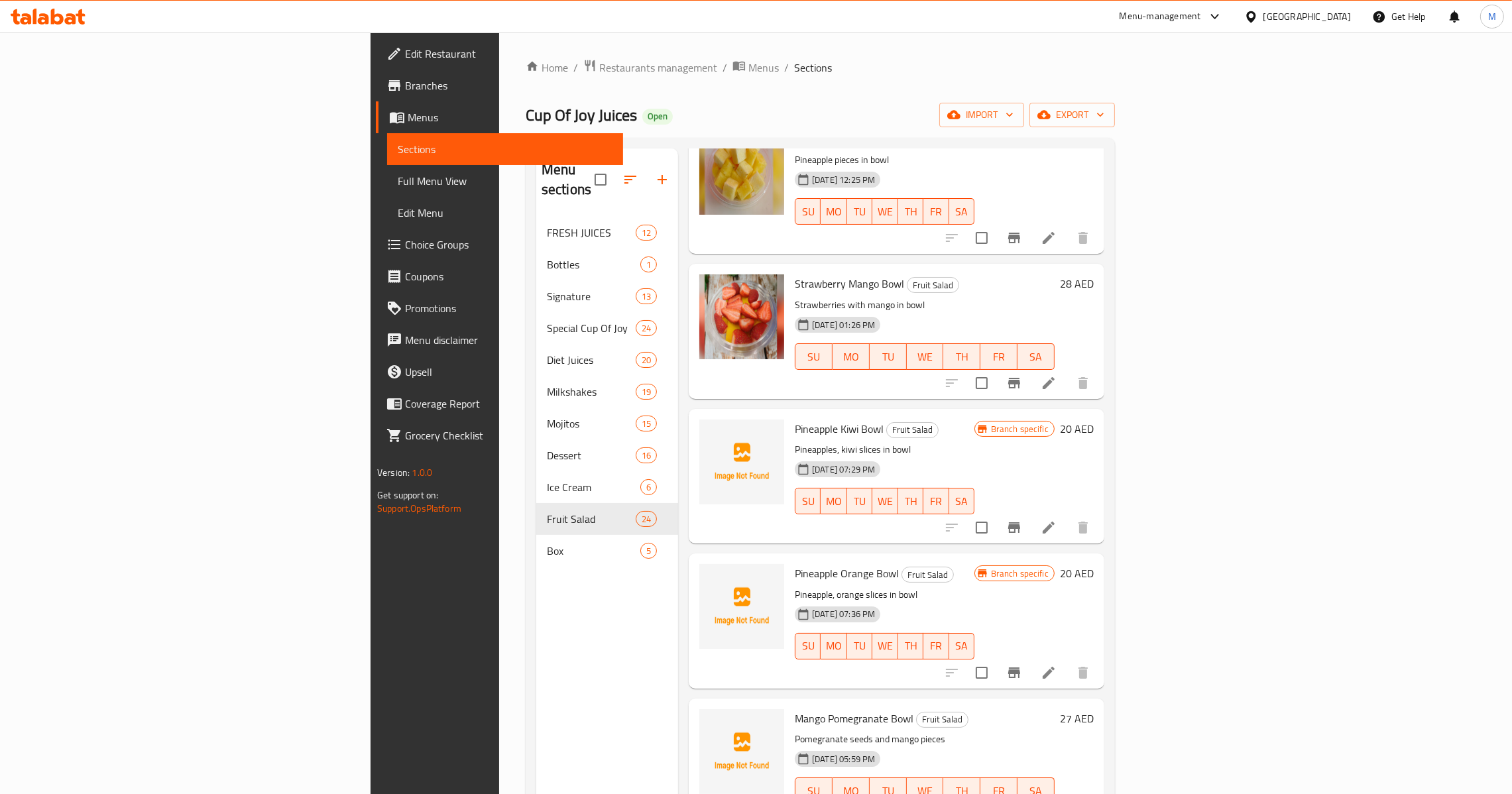
scroll to position [100, 0]
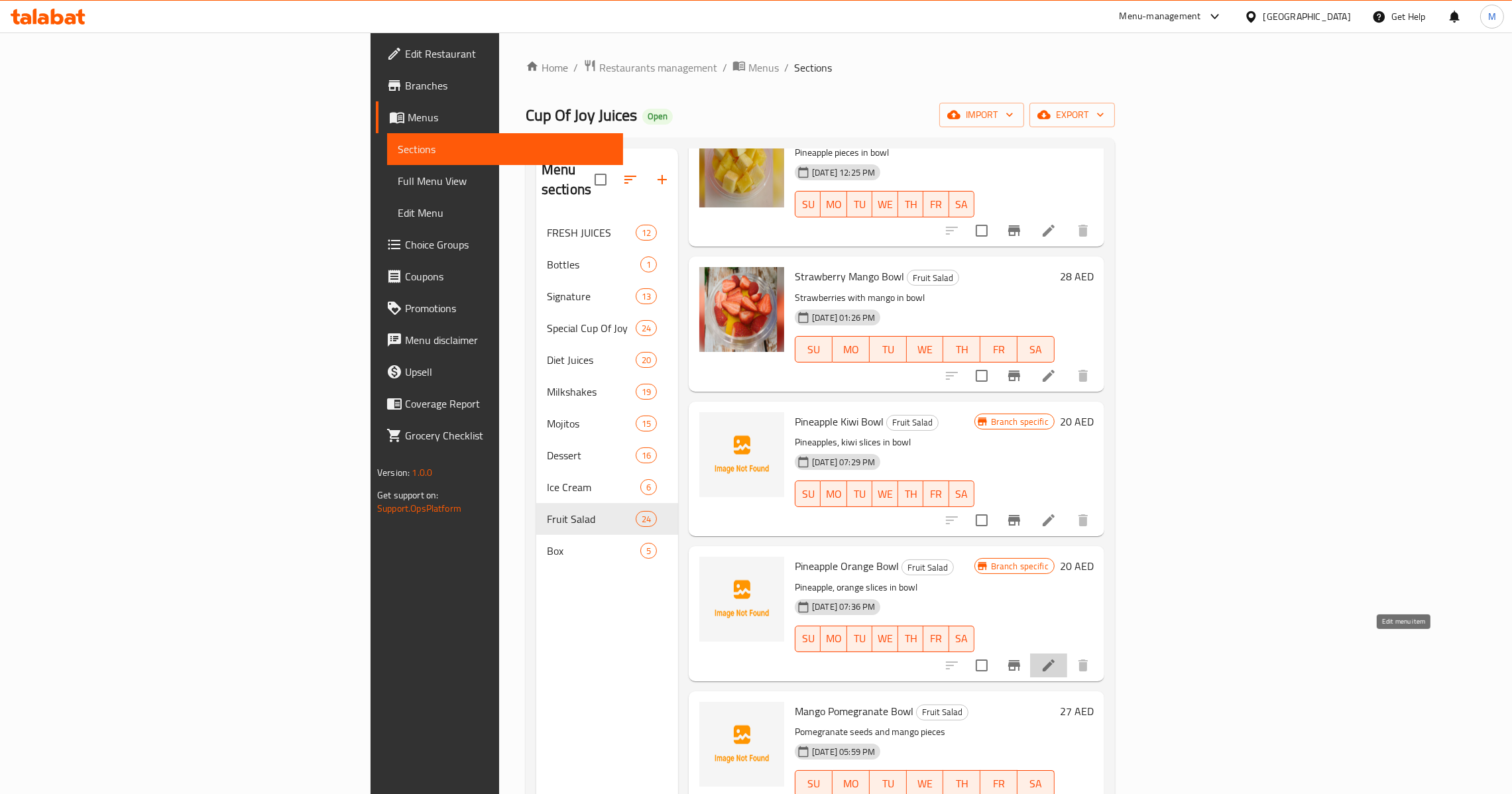
click at [1054, 659] on icon at bounding box center [1048, 665] width 12 height 12
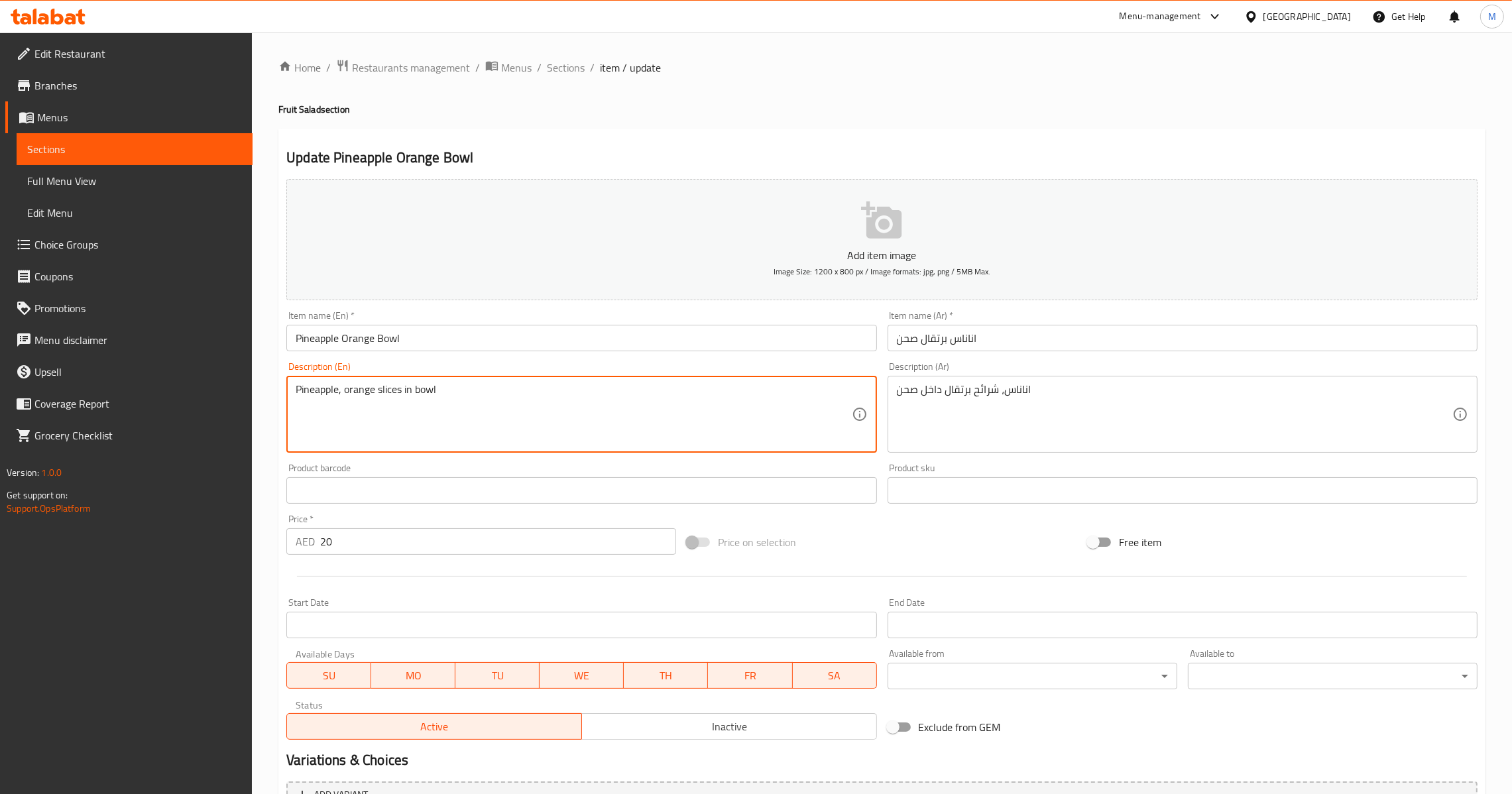
click at [593, 331] on input "Pineapple Orange Bowl" at bounding box center [581, 339] width 590 height 27
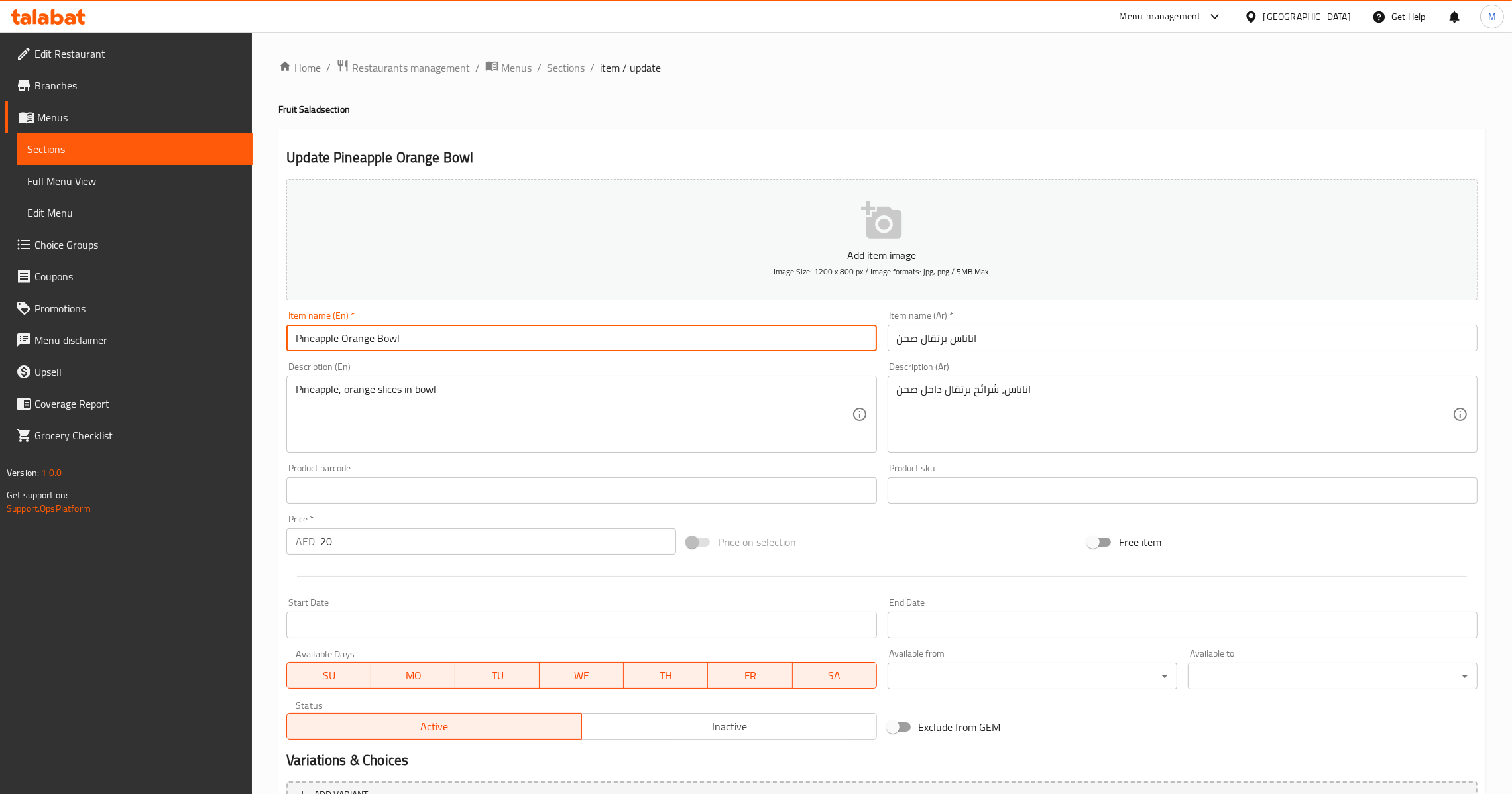
click at [902, 380] on div "اناناس، شرائح برتقال داخل صحن Description (Ar)" at bounding box center [1182, 414] width 590 height 77
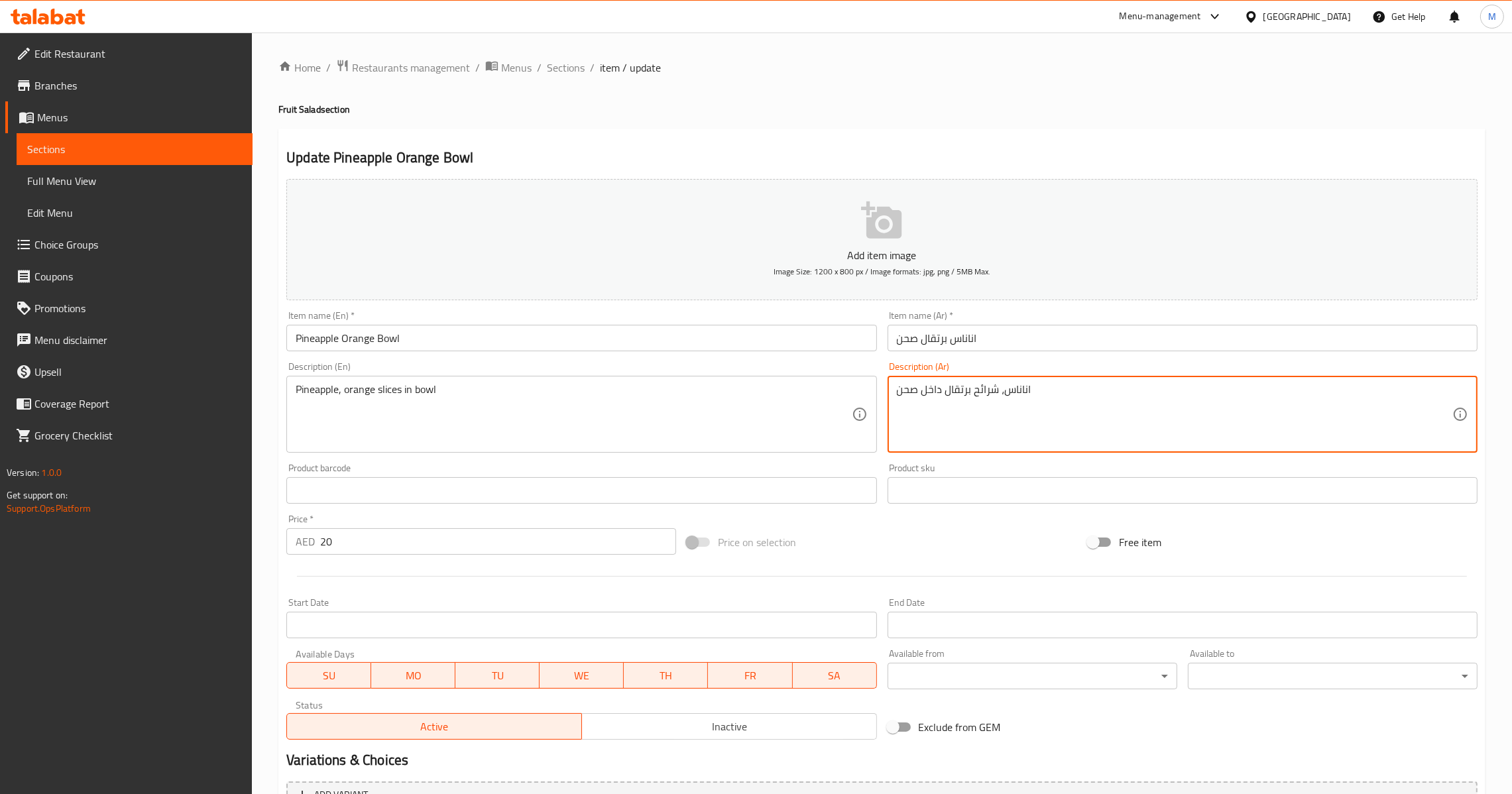
click at [1018, 333] on input "اناناس برتقال صحن" at bounding box center [1182, 339] width 590 height 27
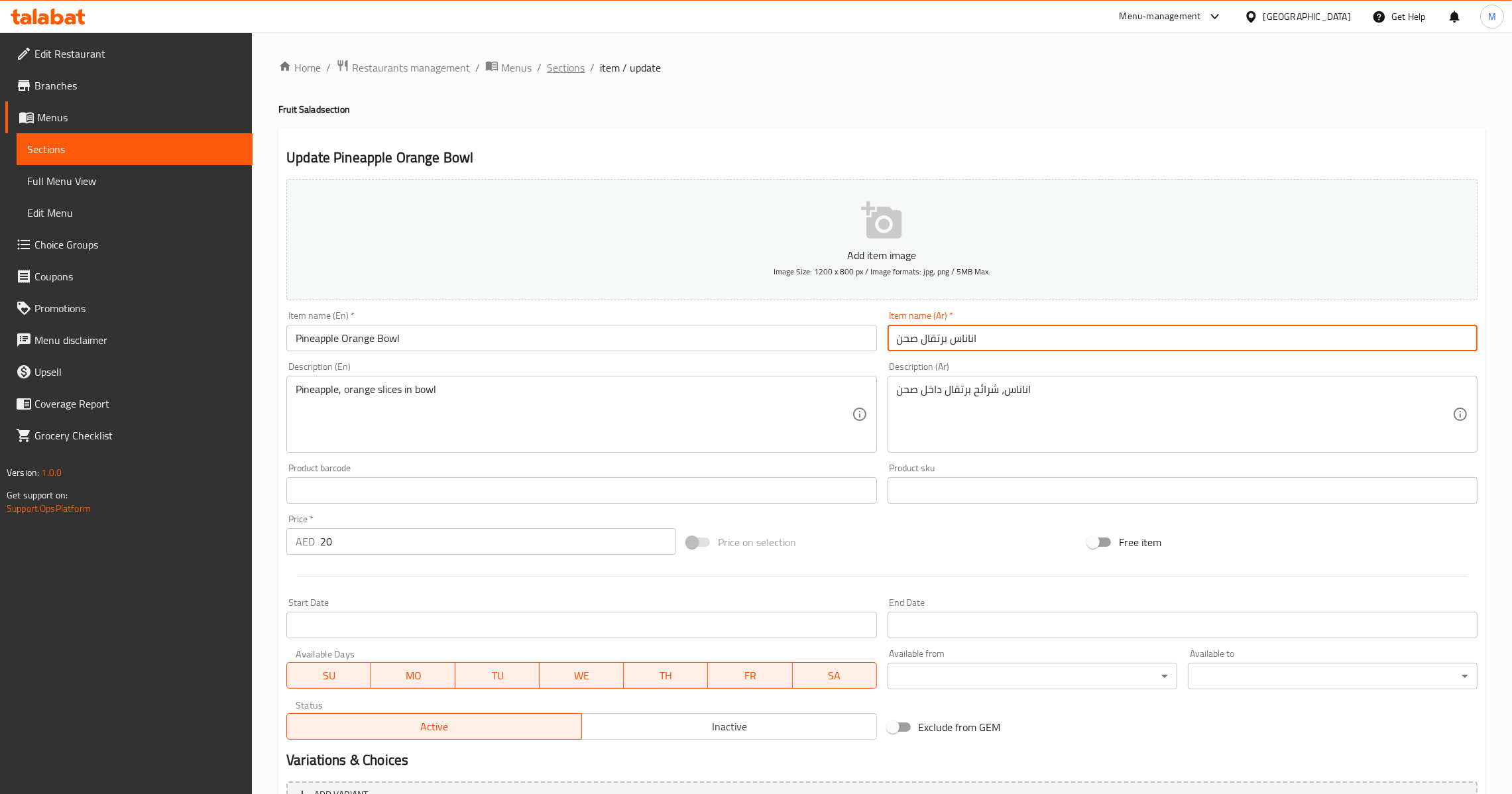
click at [556, 64] on span "Sections" at bounding box center [566, 67] width 38 height 16
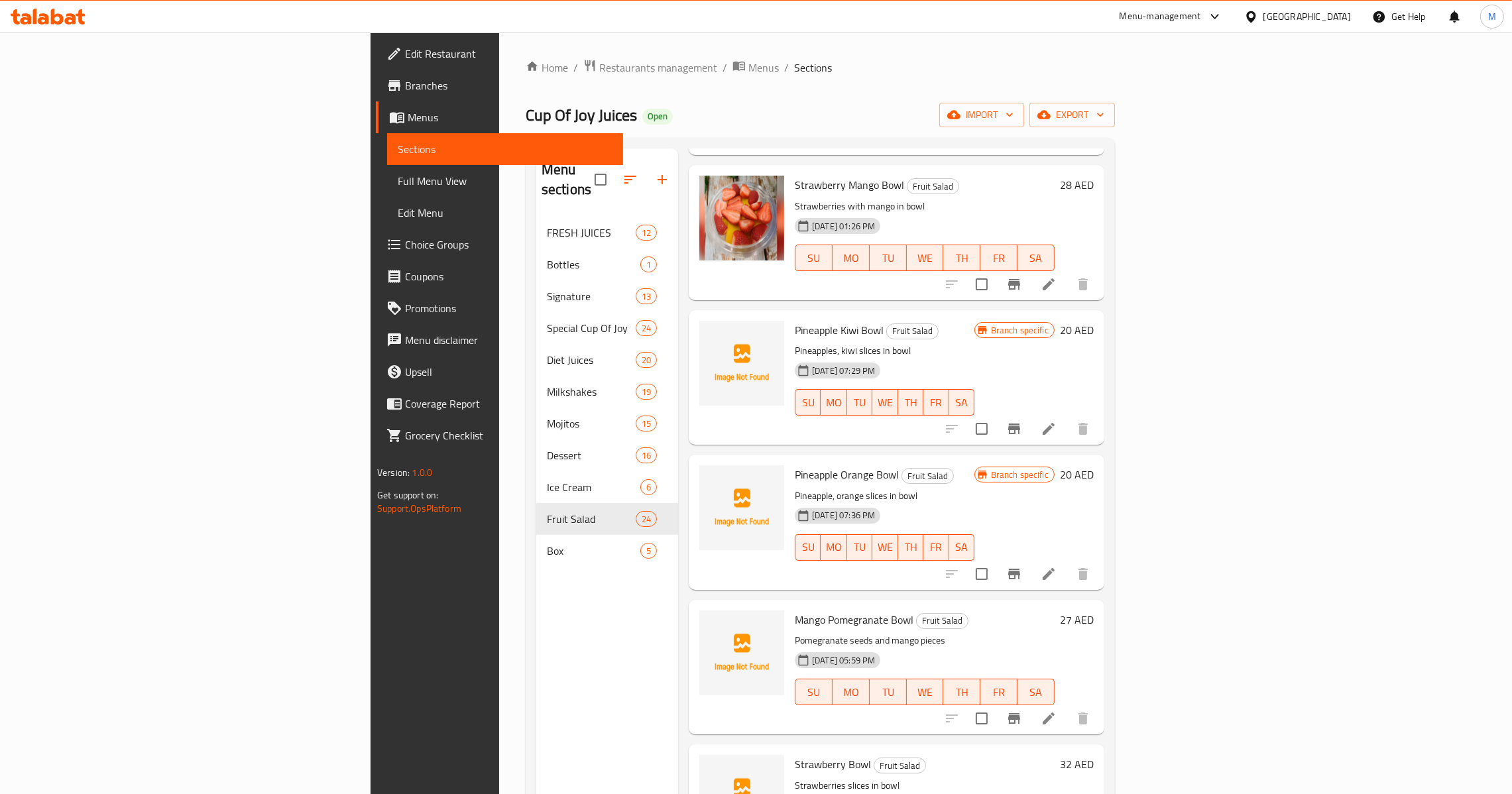
scroll to position [199, 0]
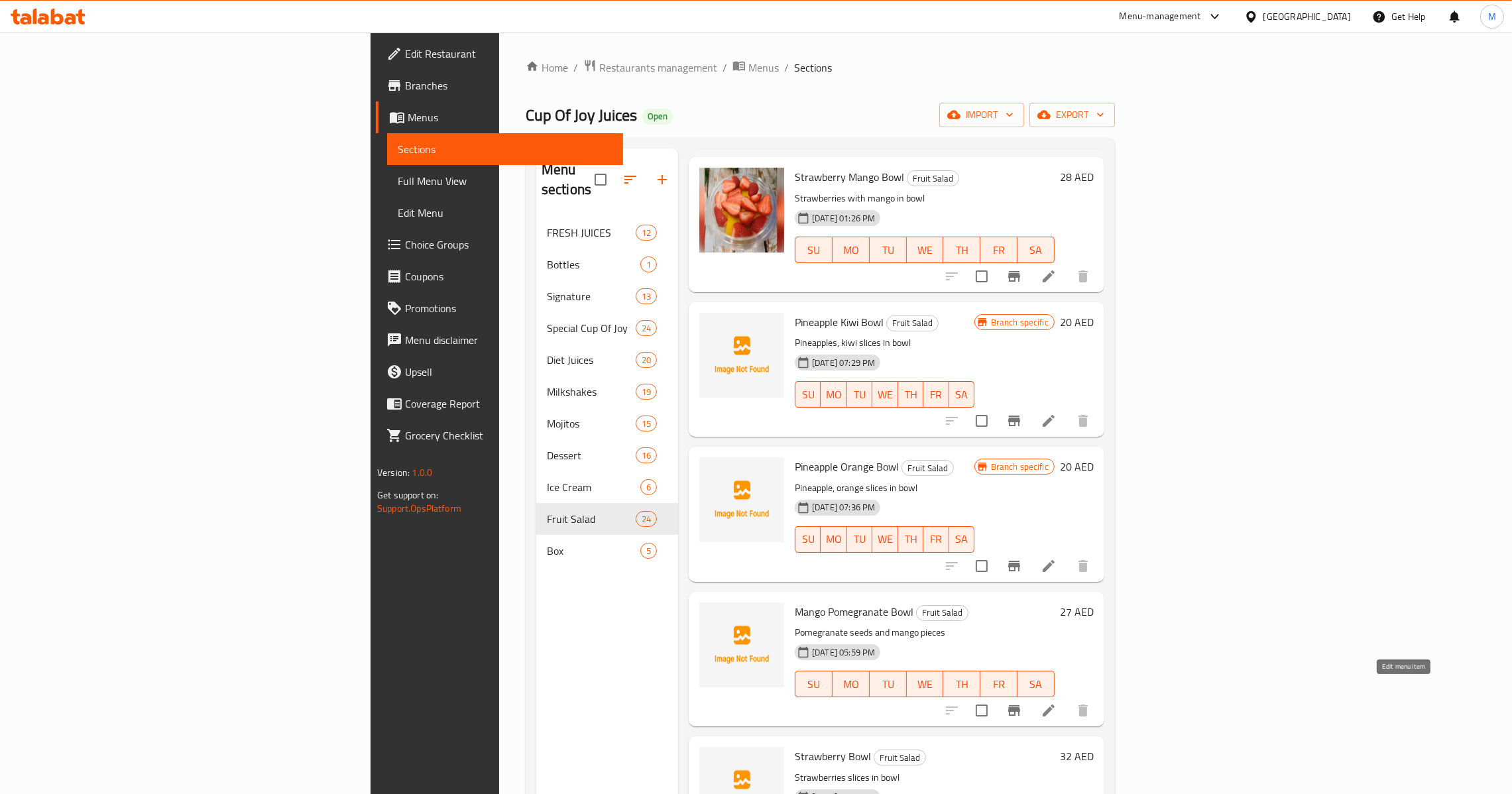
click at [1057, 702] on icon at bounding box center [1048, 710] width 16 height 16
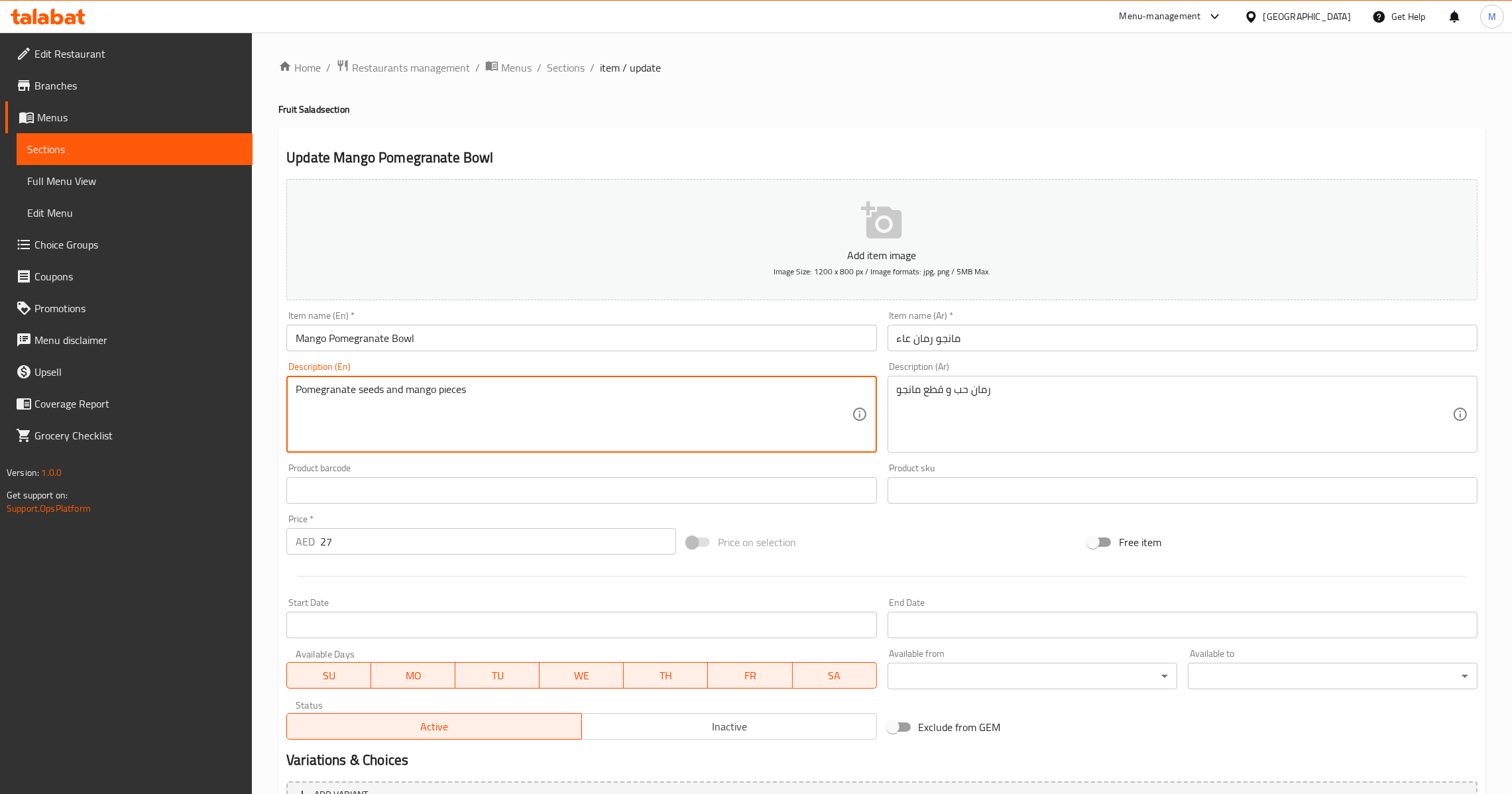
click at [628, 332] on input "Mango Pomegranate Bowl" at bounding box center [581, 339] width 590 height 27
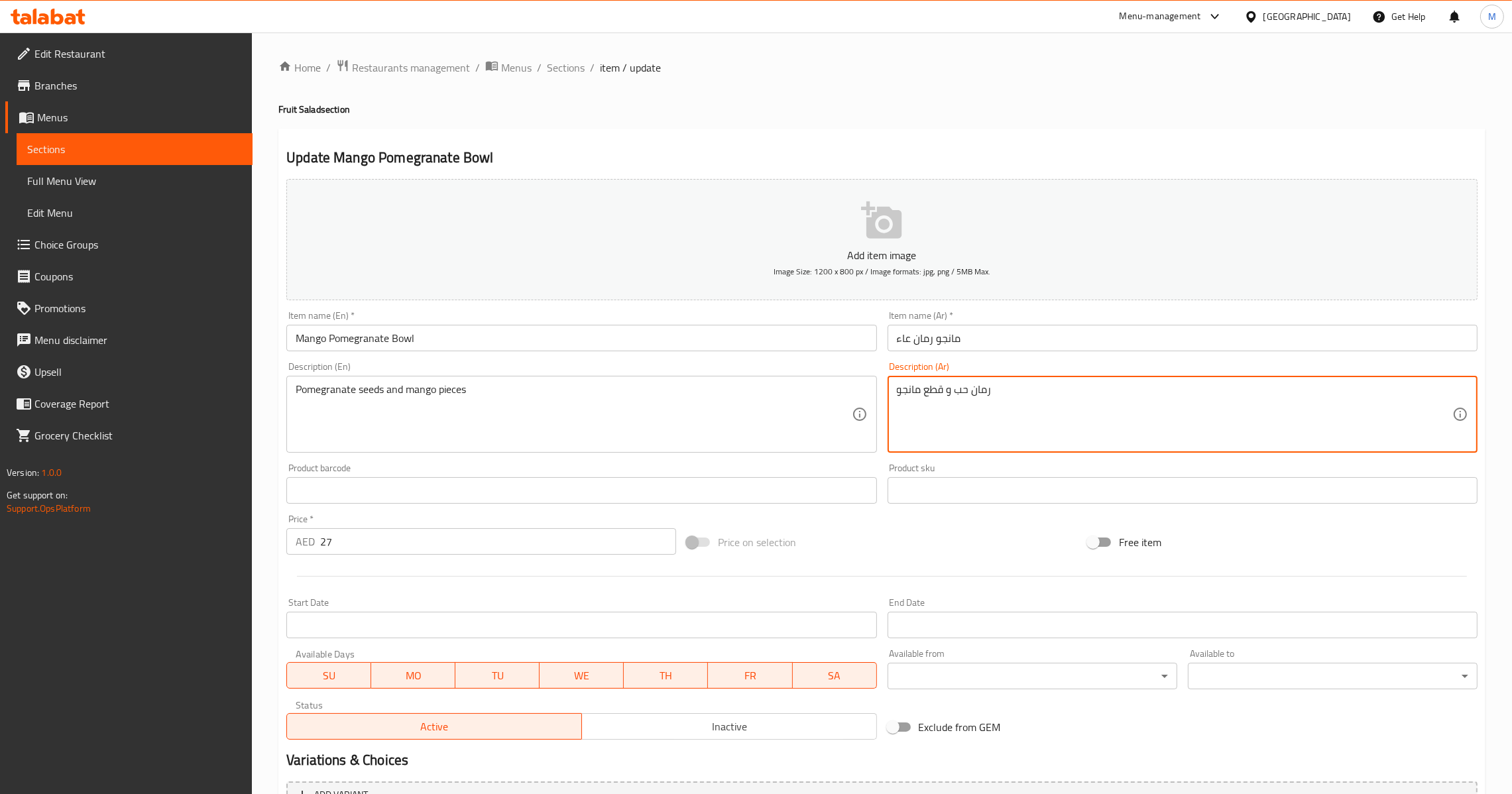
click at [996, 350] on input "مانجو رمان عاء" at bounding box center [1182, 339] width 590 height 27
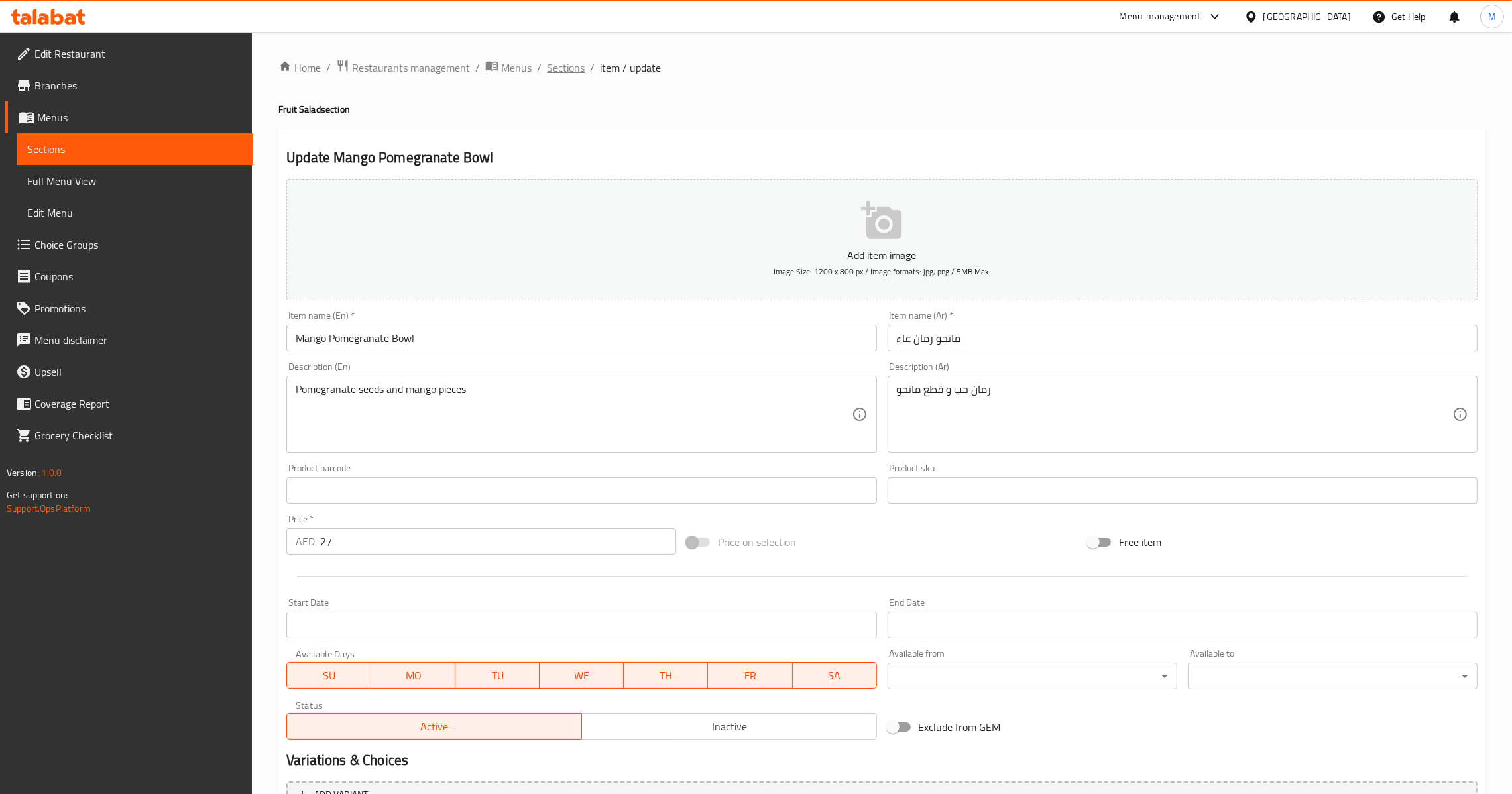
click at [574, 66] on span "Sections" at bounding box center [566, 67] width 38 height 16
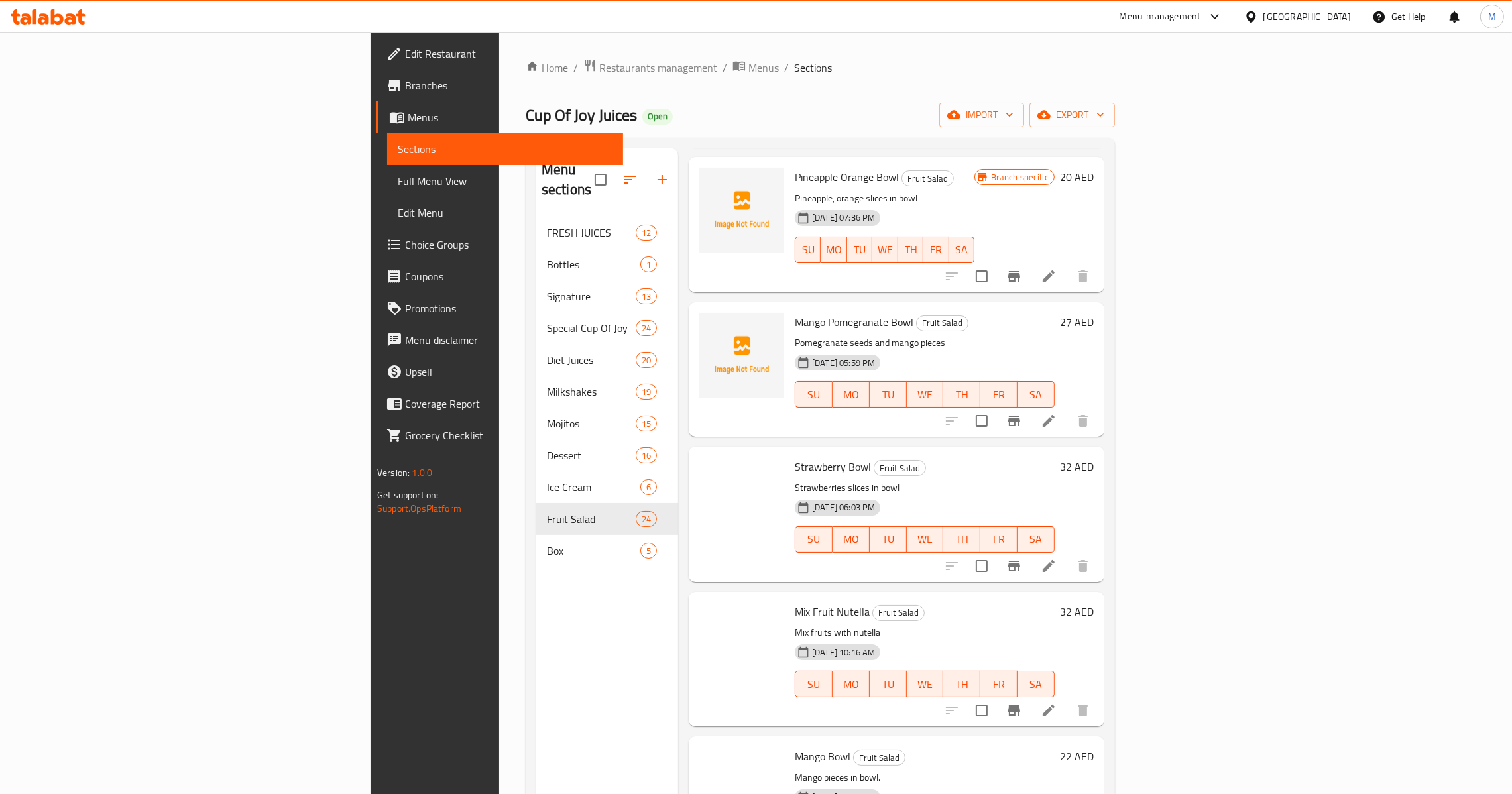
scroll to position [496, 0]
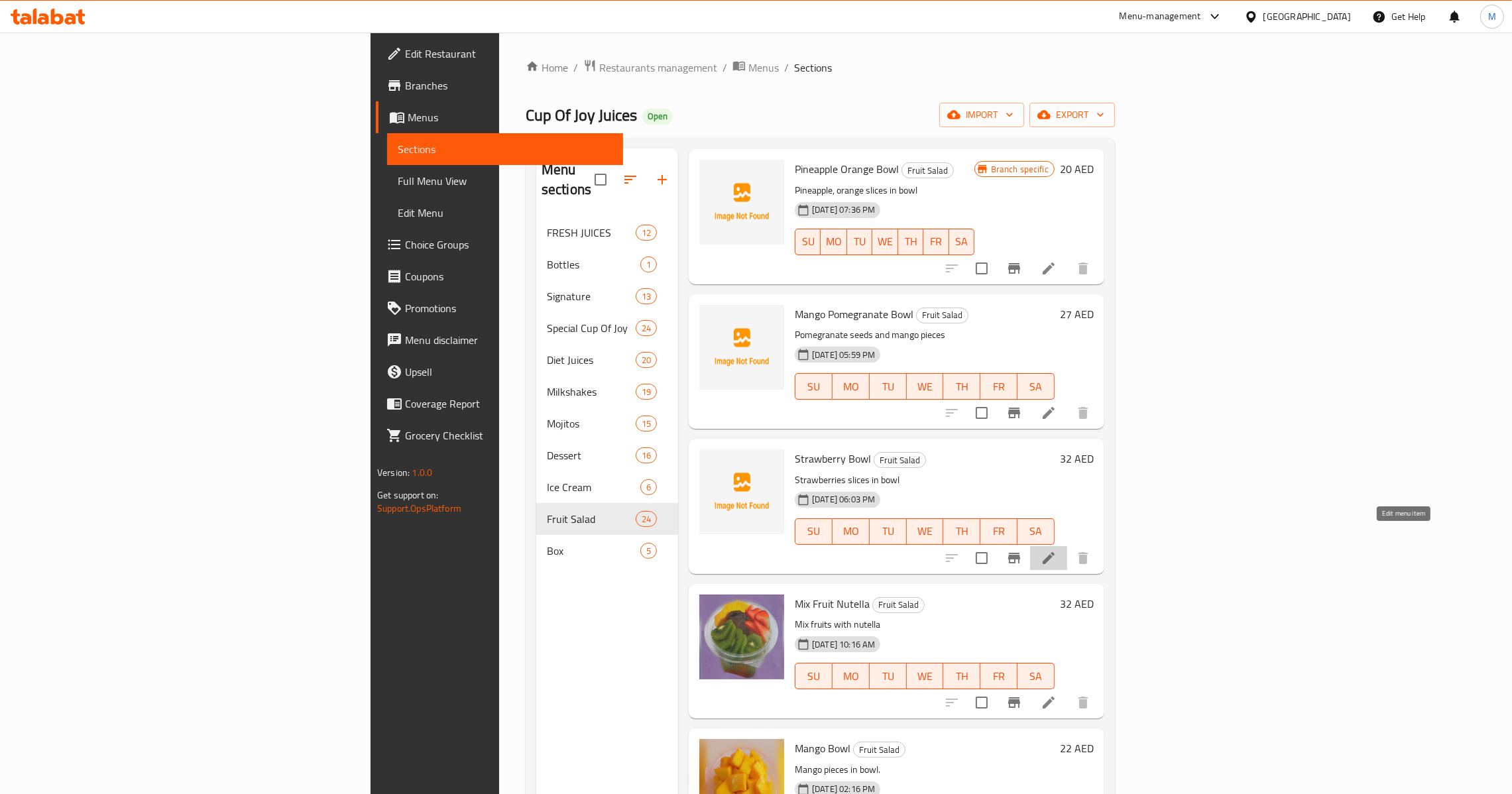
click at [1057, 550] on icon at bounding box center [1048, 557] width 16 height 16
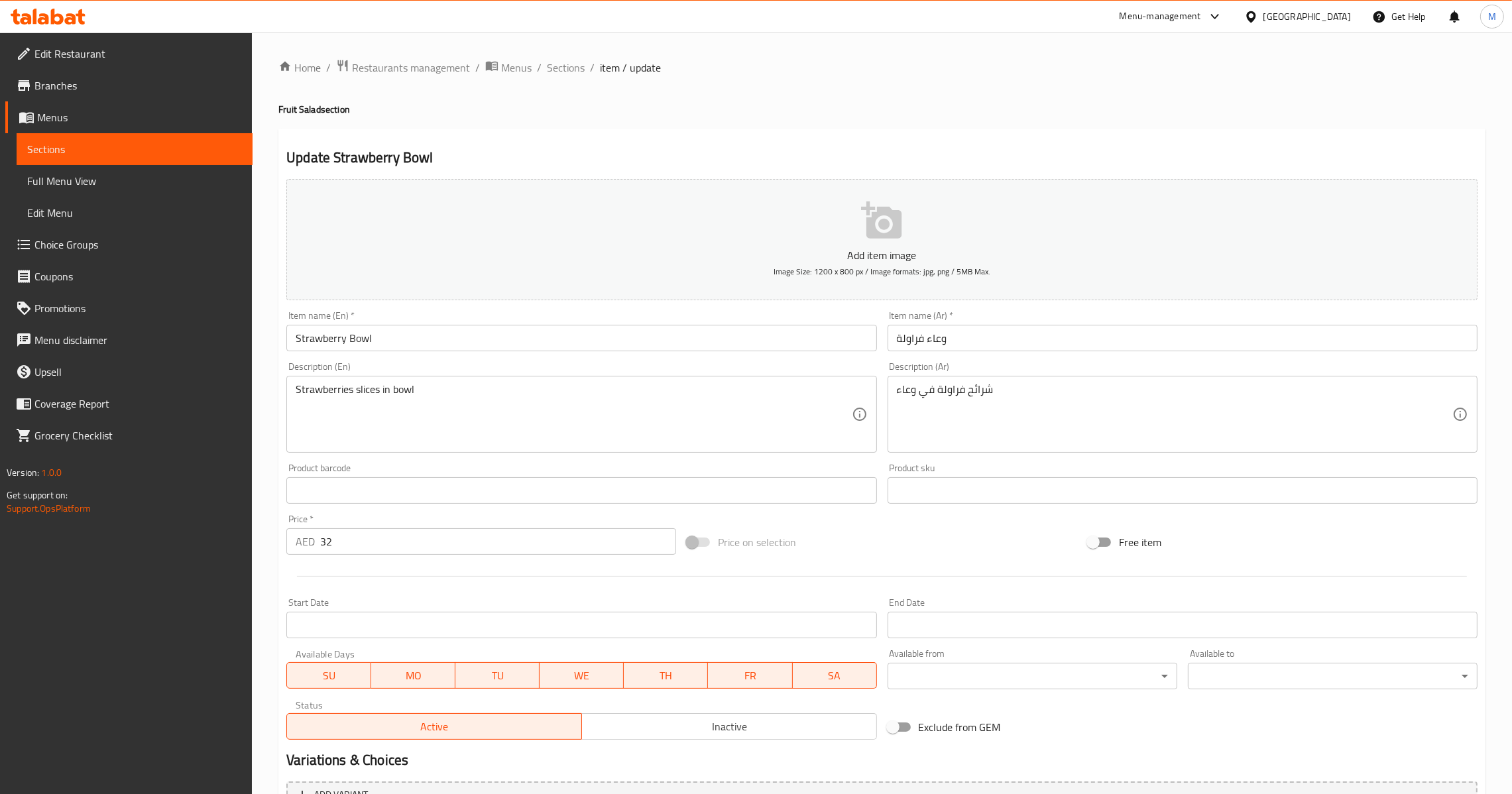
click at [539, 343] on input "Strawberry Bowl" at bounding box center [581, 339] width 590 height 27
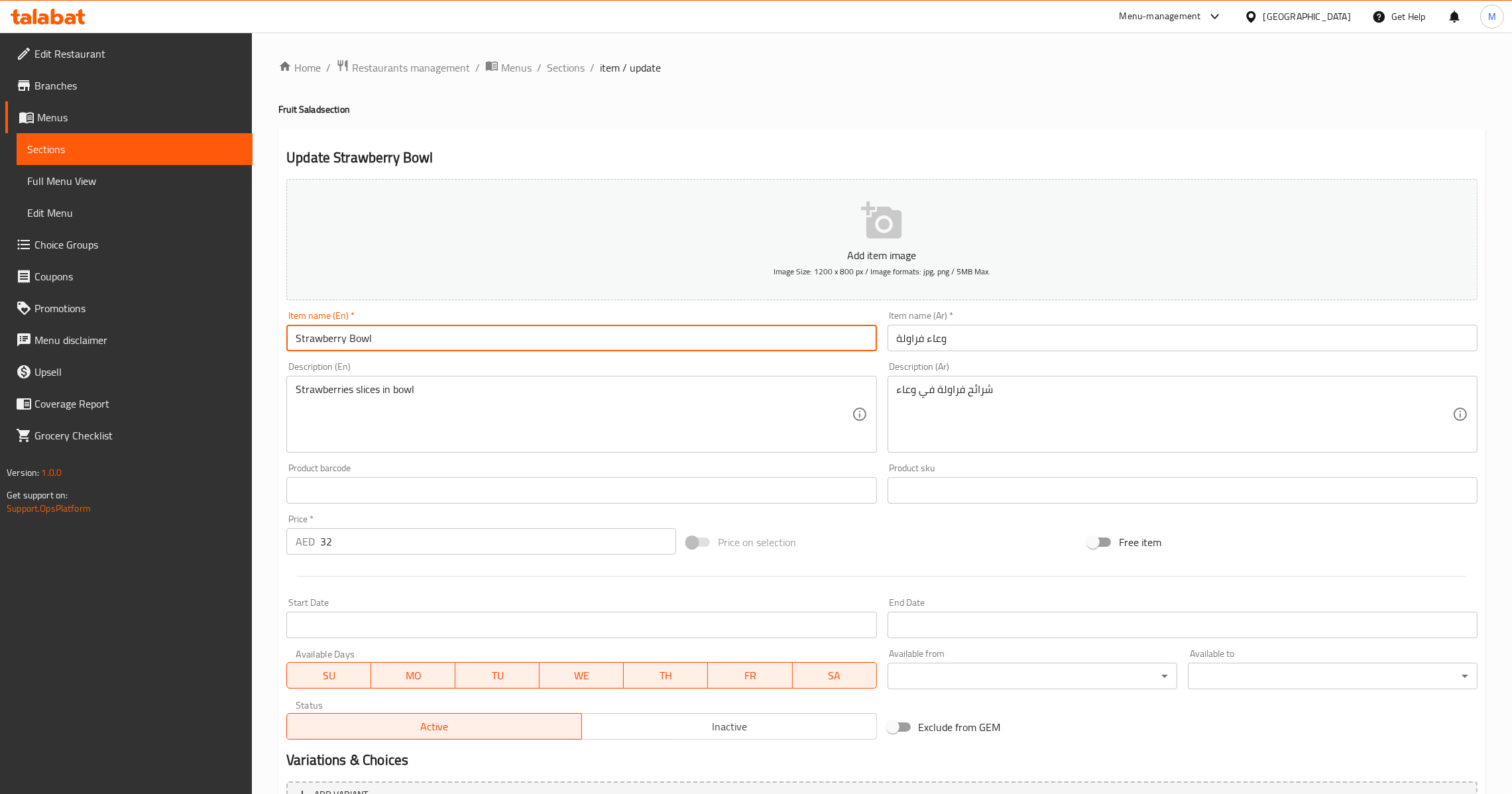
click at [984, 351] on input "وعاء فراولة" at bounding box center [1182, 339] width 590 height 27
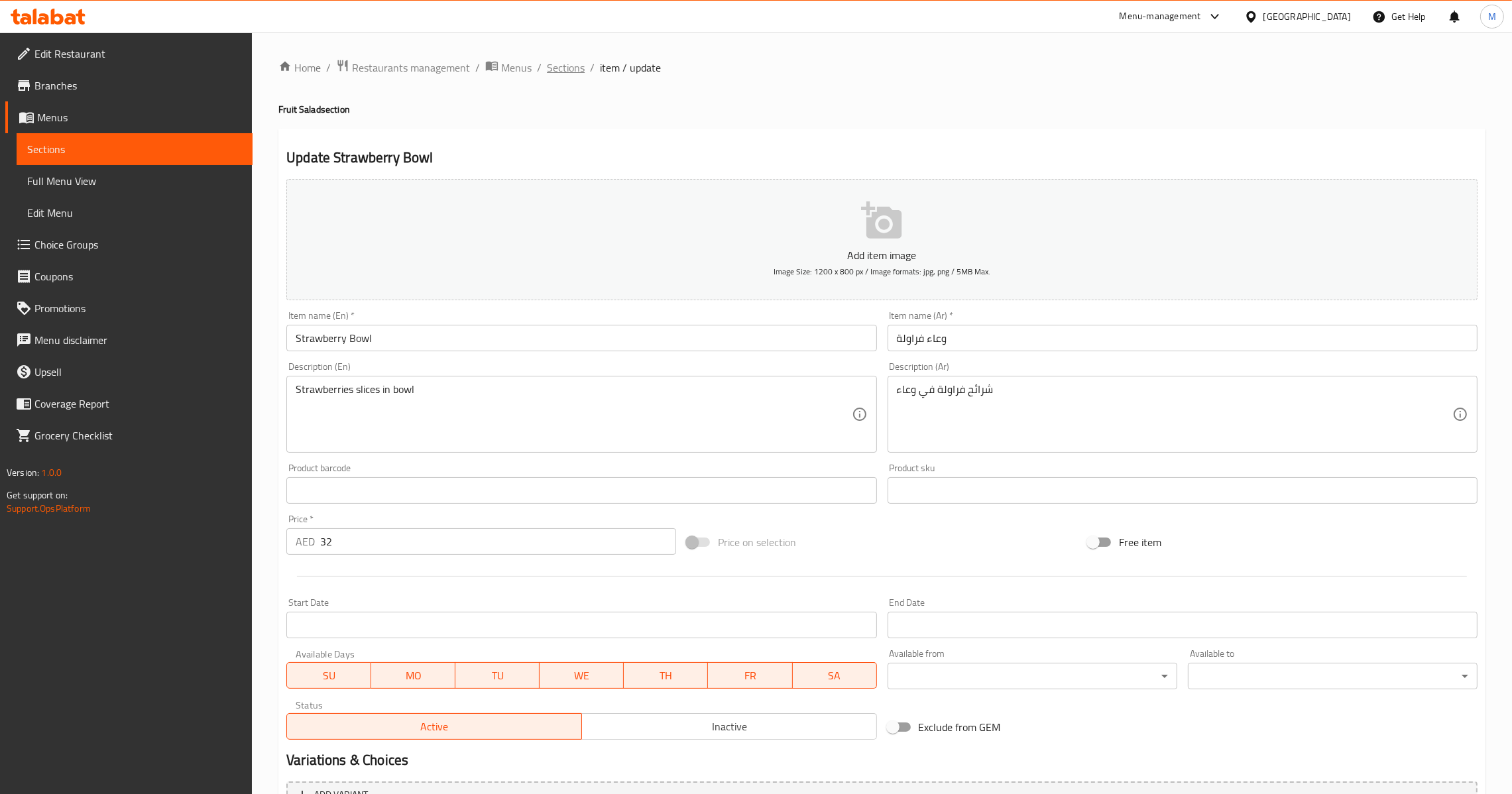
click at [569, 64] on span "Sections" at bounding box center [566, 67] width 38 height 16
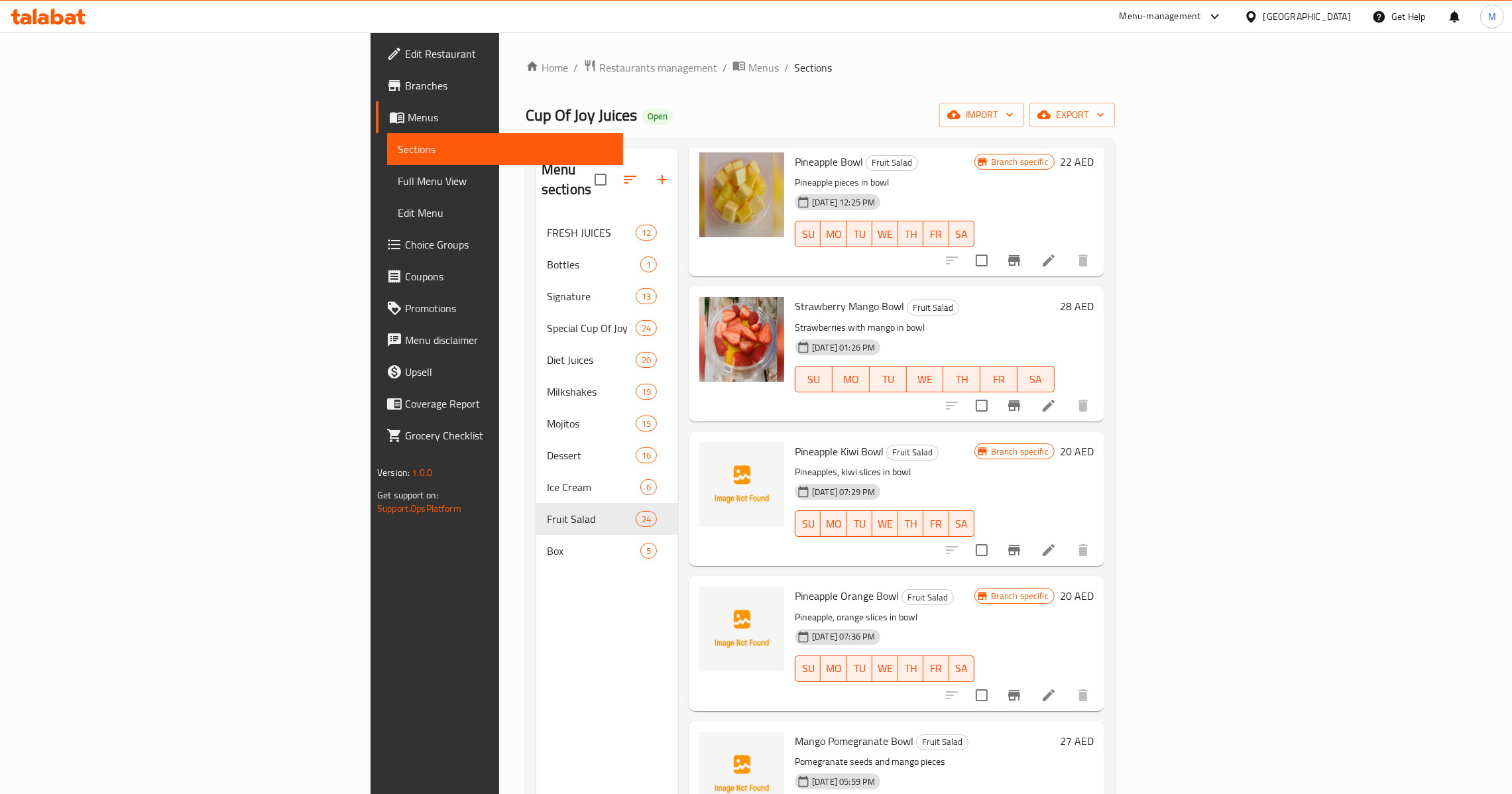
scroll to position [596, 0]
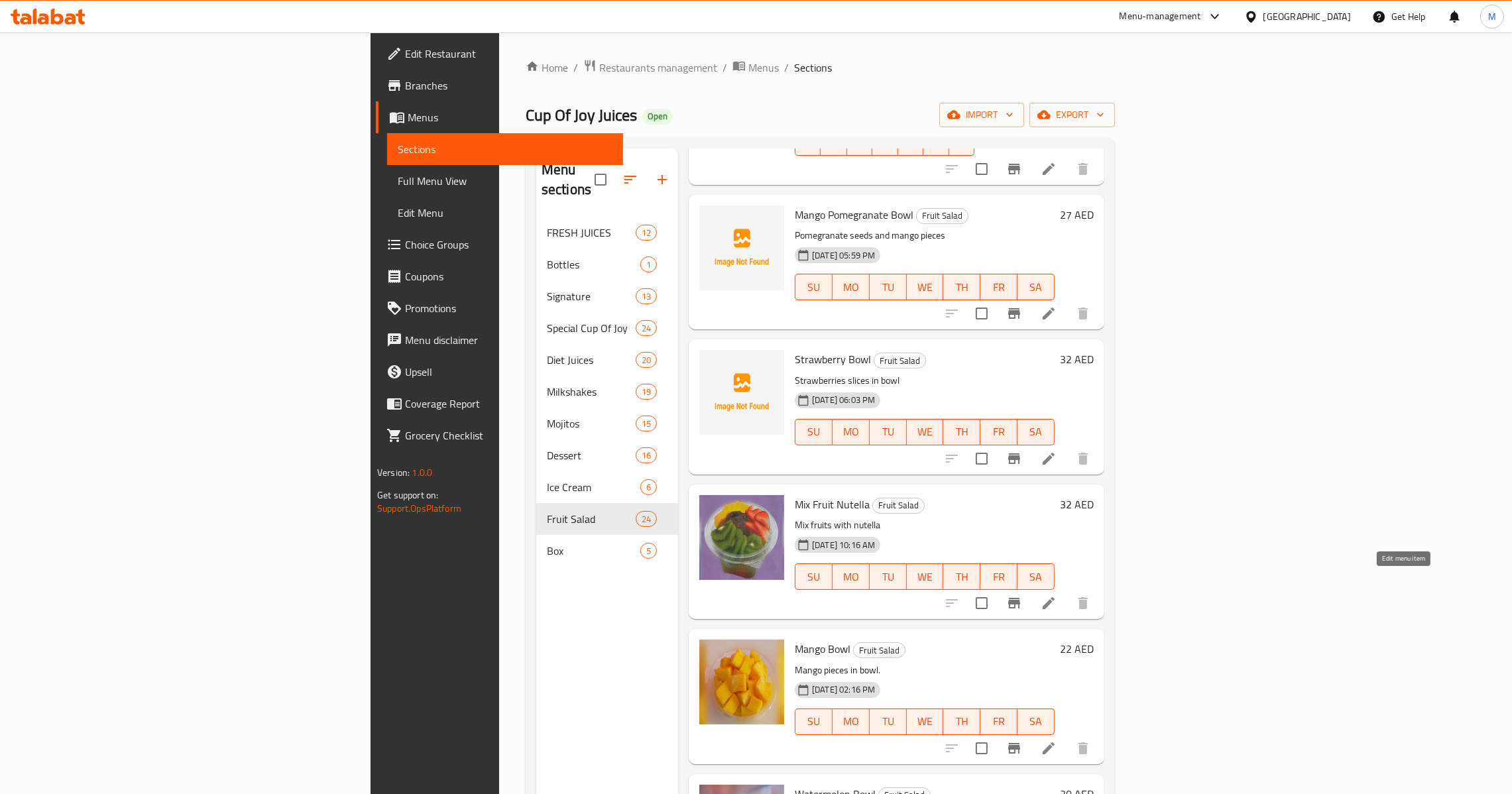
click at [1054, 598] on icon at bounding box center [1048, 603] width 12 height 12
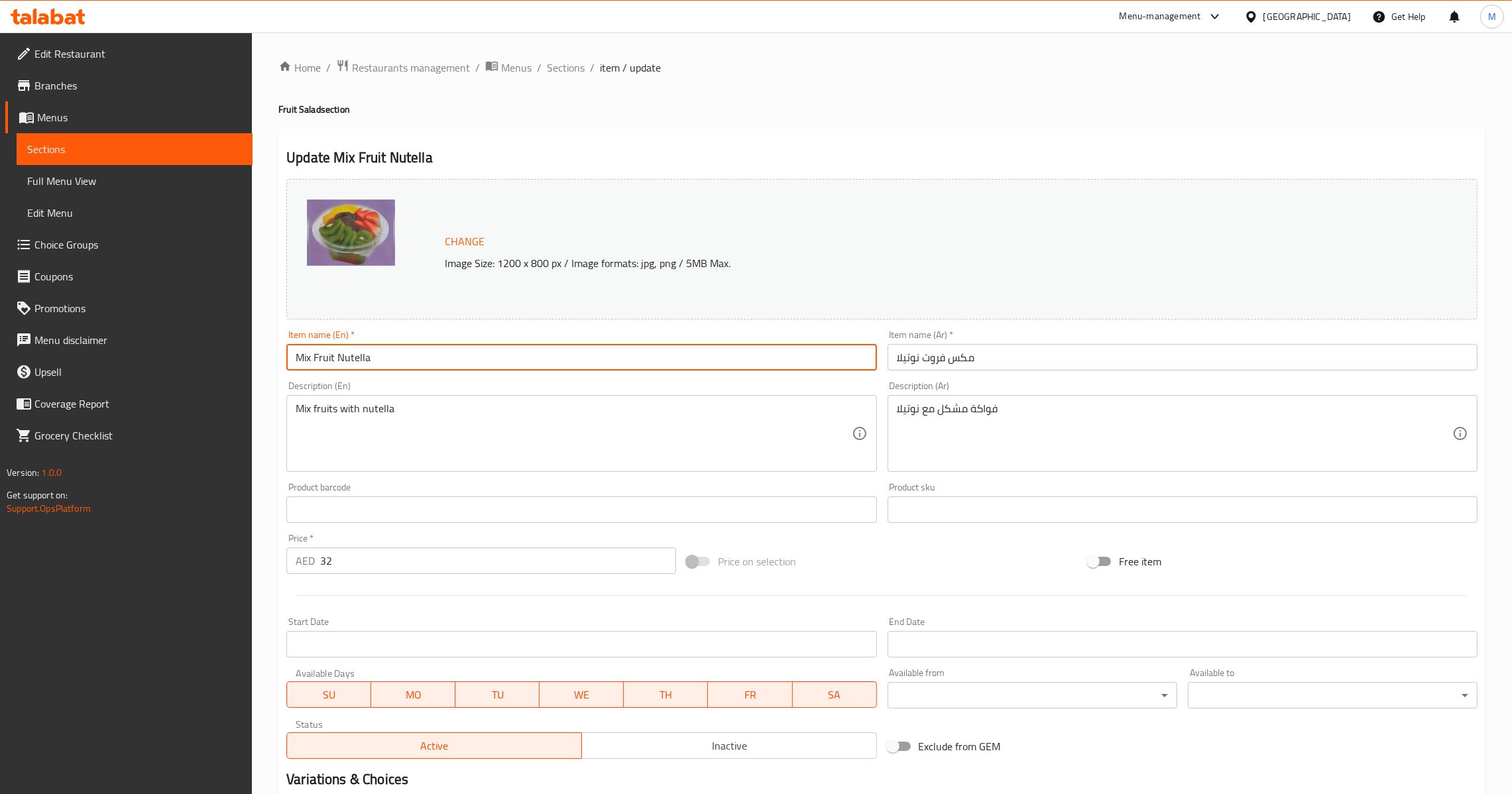
click at [634, 350] on input "Mix Fruit Nutella" at bounding box center [581, 357] width 590 height 27
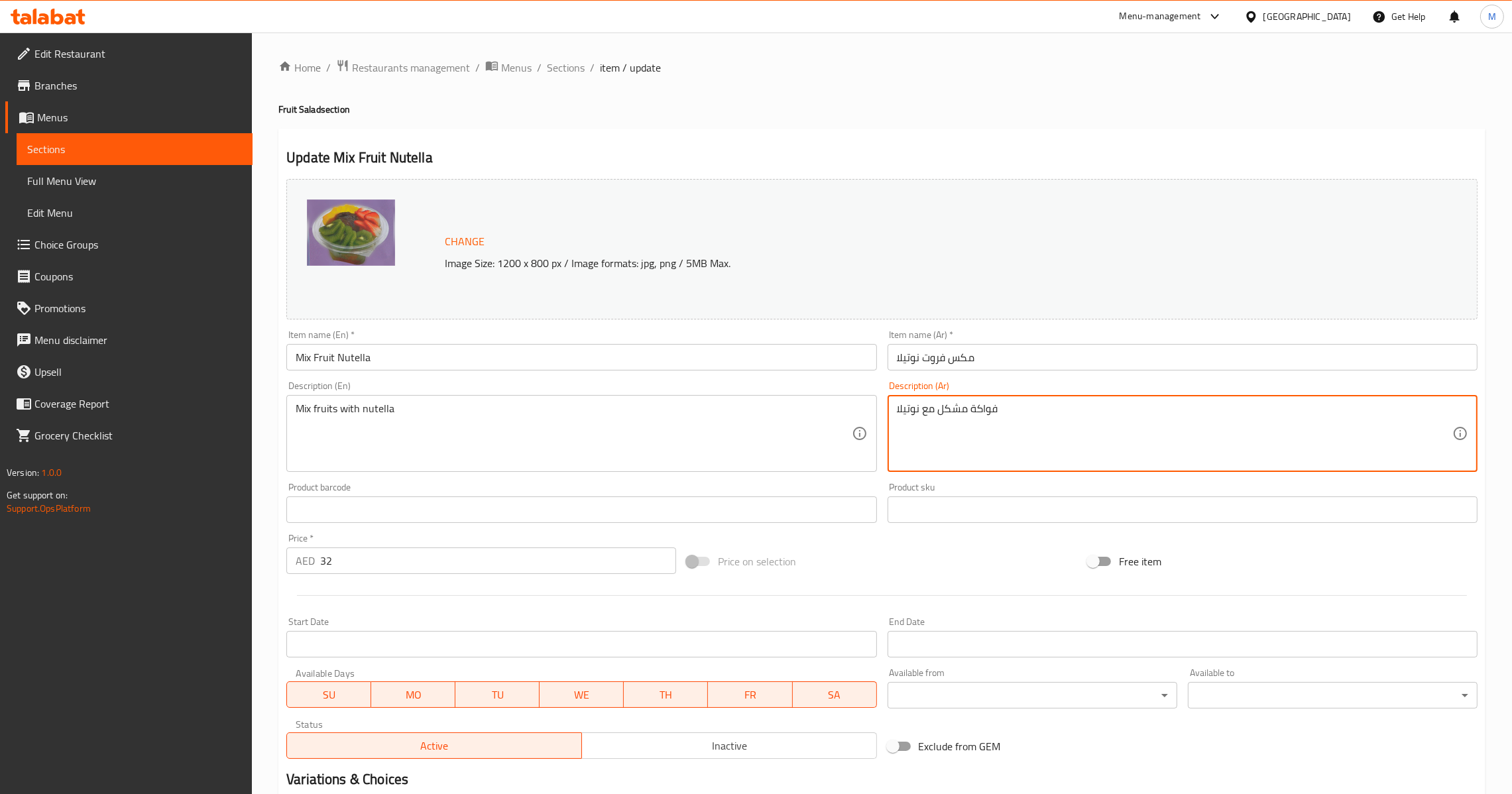
click at [993, 343] on div "Item name (Ar)   * مكس فروت نوتيلا Item name (Ar) *" at bounding box center [1182, 350] width 590 height 40
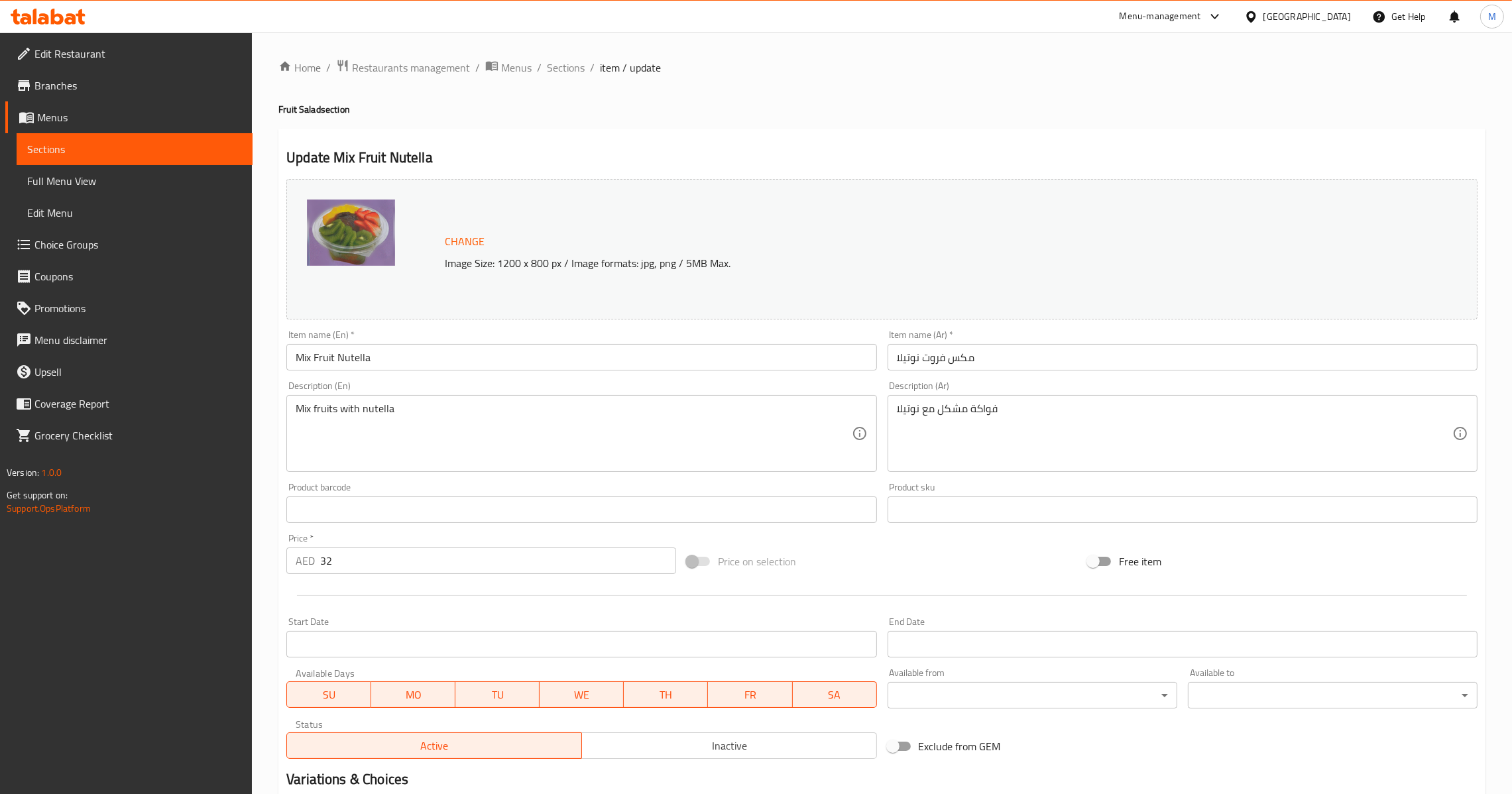
click at [993, 366] on input "مكس فروت نوتيلا" at bounding box center [1182, 357] width 590 height 27
click at [578, 74] on span "Sections" at bounding box center [566, 67] width 38 height 16
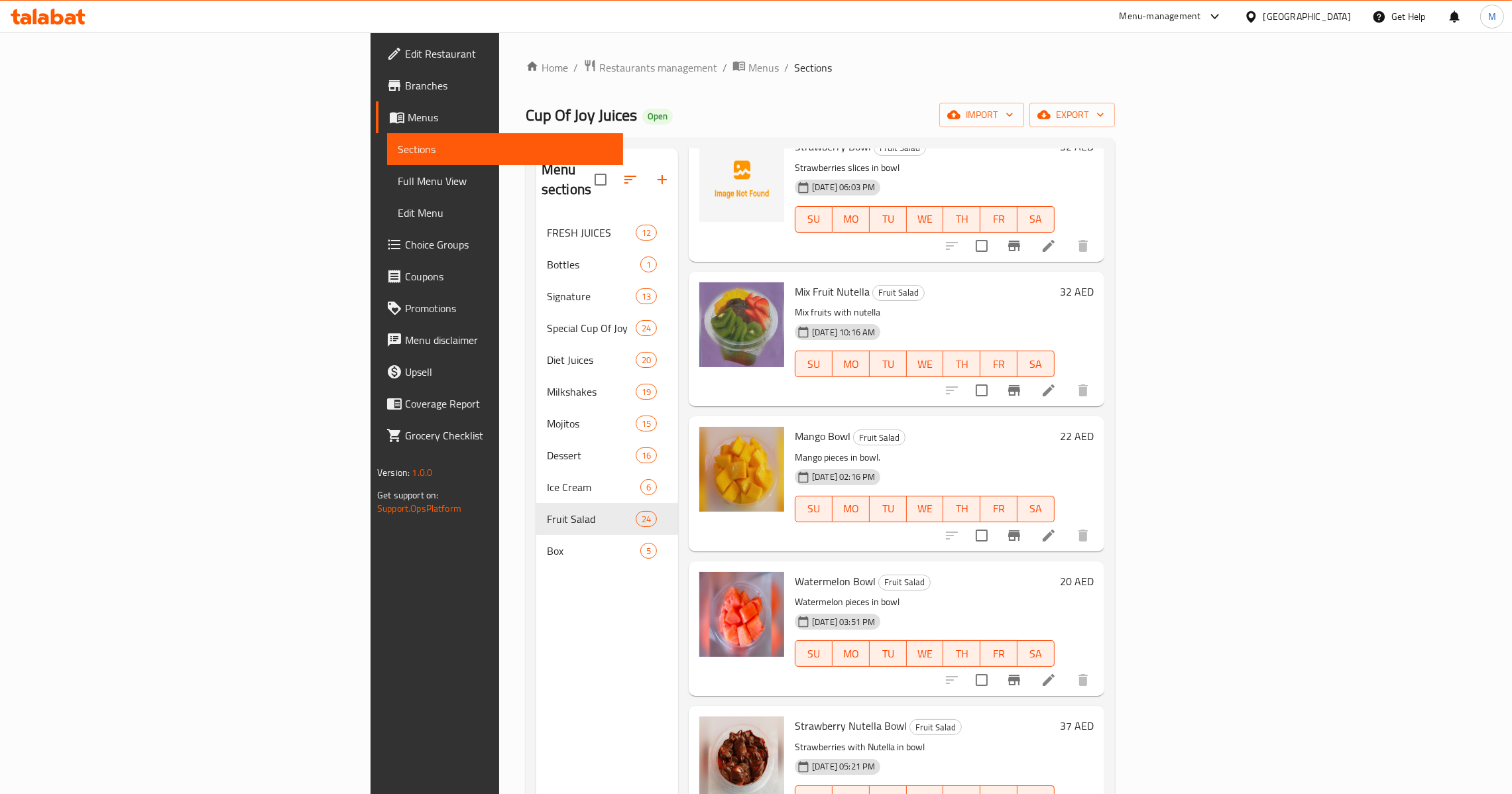
scroll to position [894, 0]
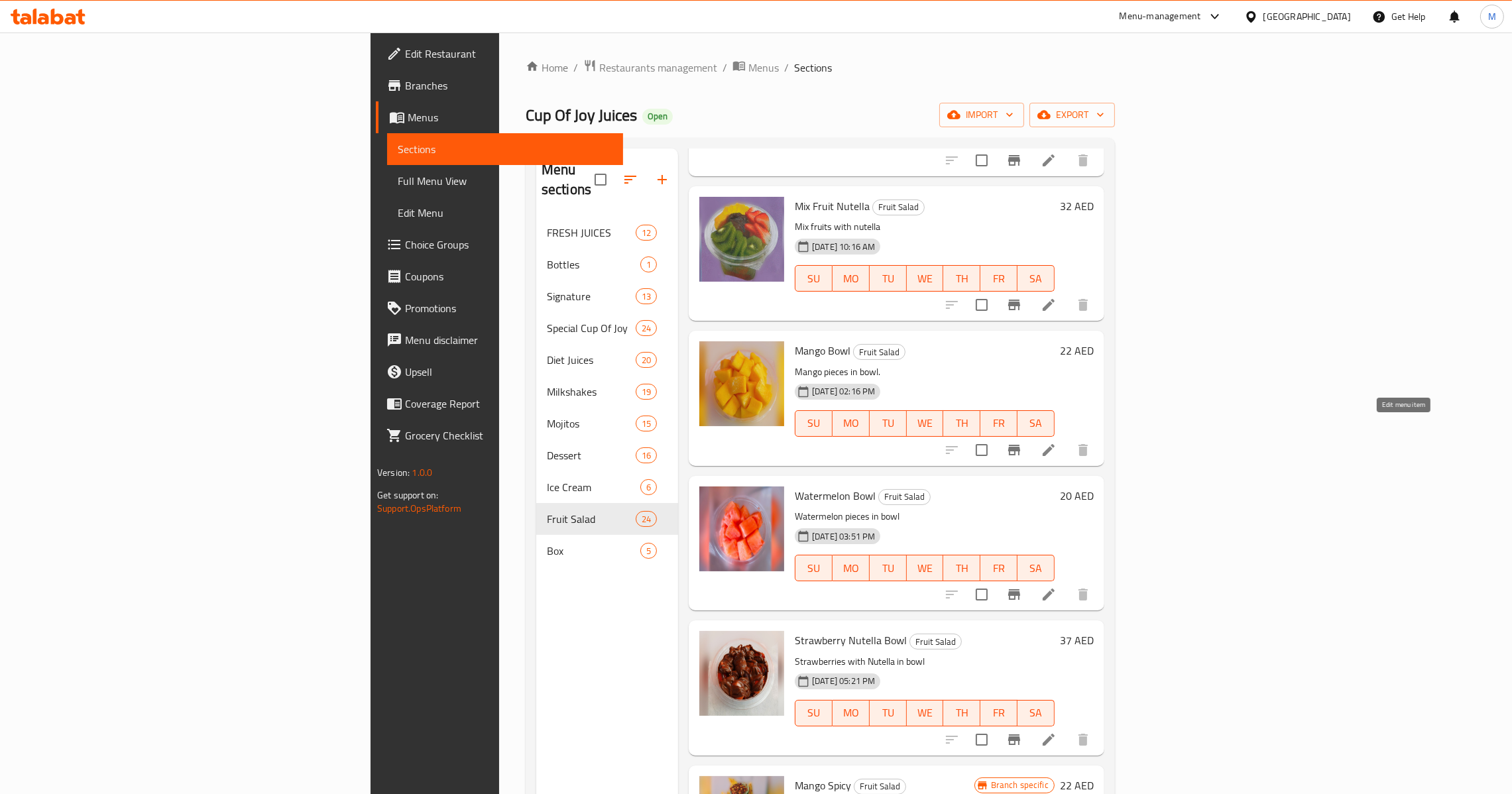
click at [1057, 442] on icon at bounding box center [1048, 449] width 16 height 16
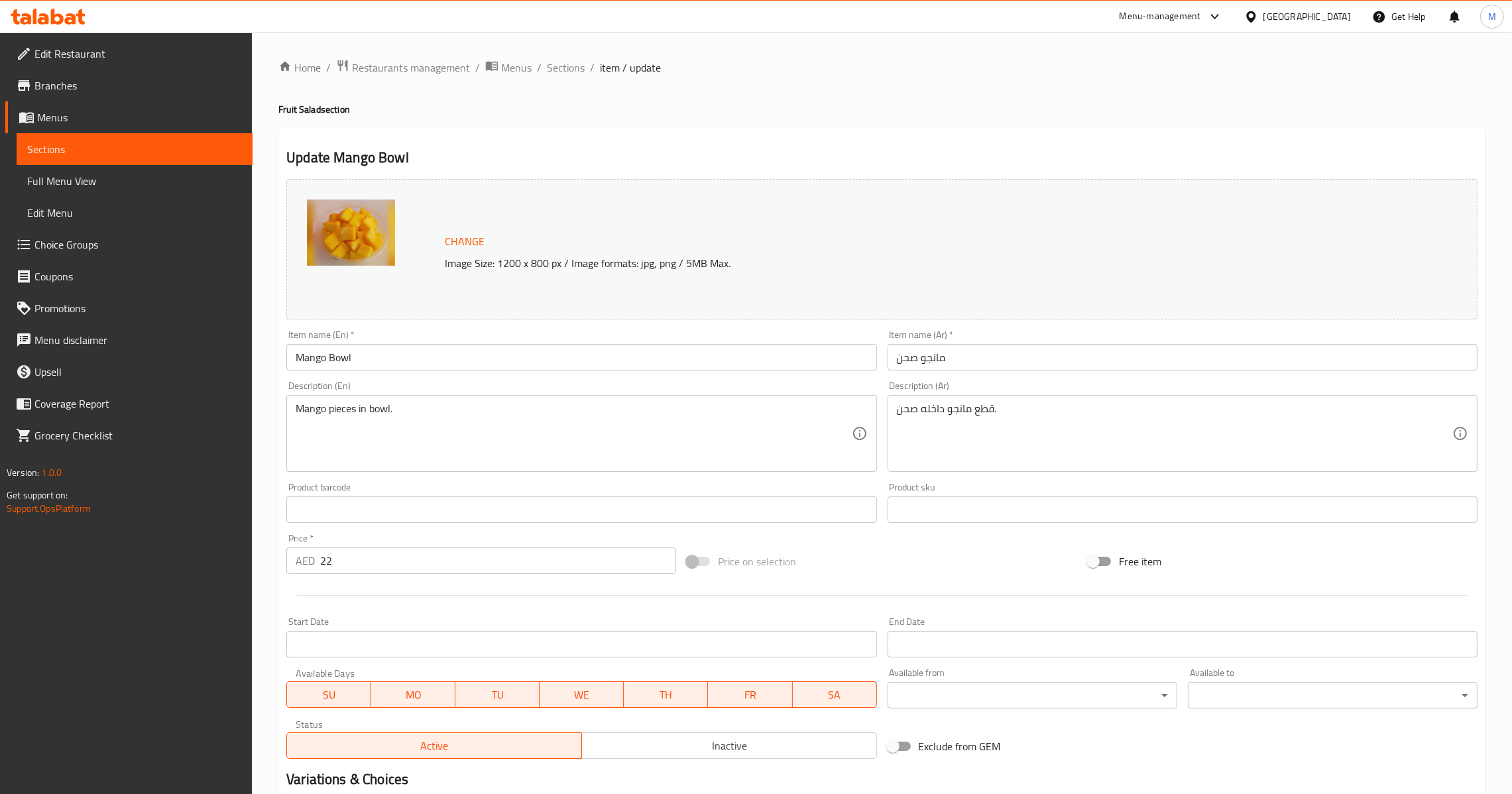
drag, startPoint x: 1095, startPoint y: 470, endPoint x: 1093, endPoint y: 463, distance: 7.3
click at [1093, 464] on div "قطع مانجو داخله صحن. Description (Ar)" at bounding box center [1182, 433] width 590 height 77
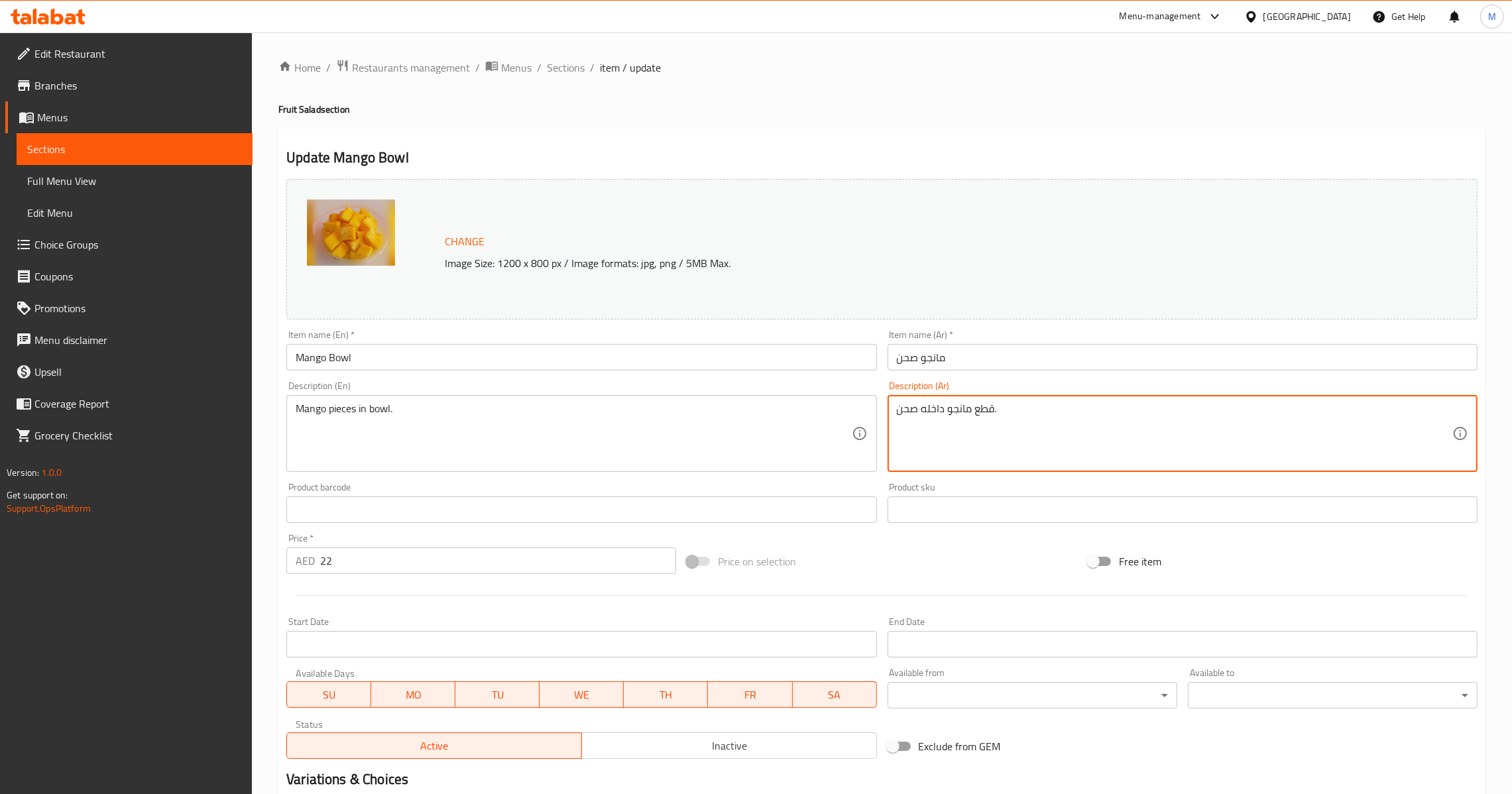
click at [1093, 460] on textarea "قطع مانجو داخله صحن." at bounding box center [1174, 434] width 556 height 63
click at [1053, 365] on input "مانجو صحن" at bounding box center [1182, 357] width 590 height 27
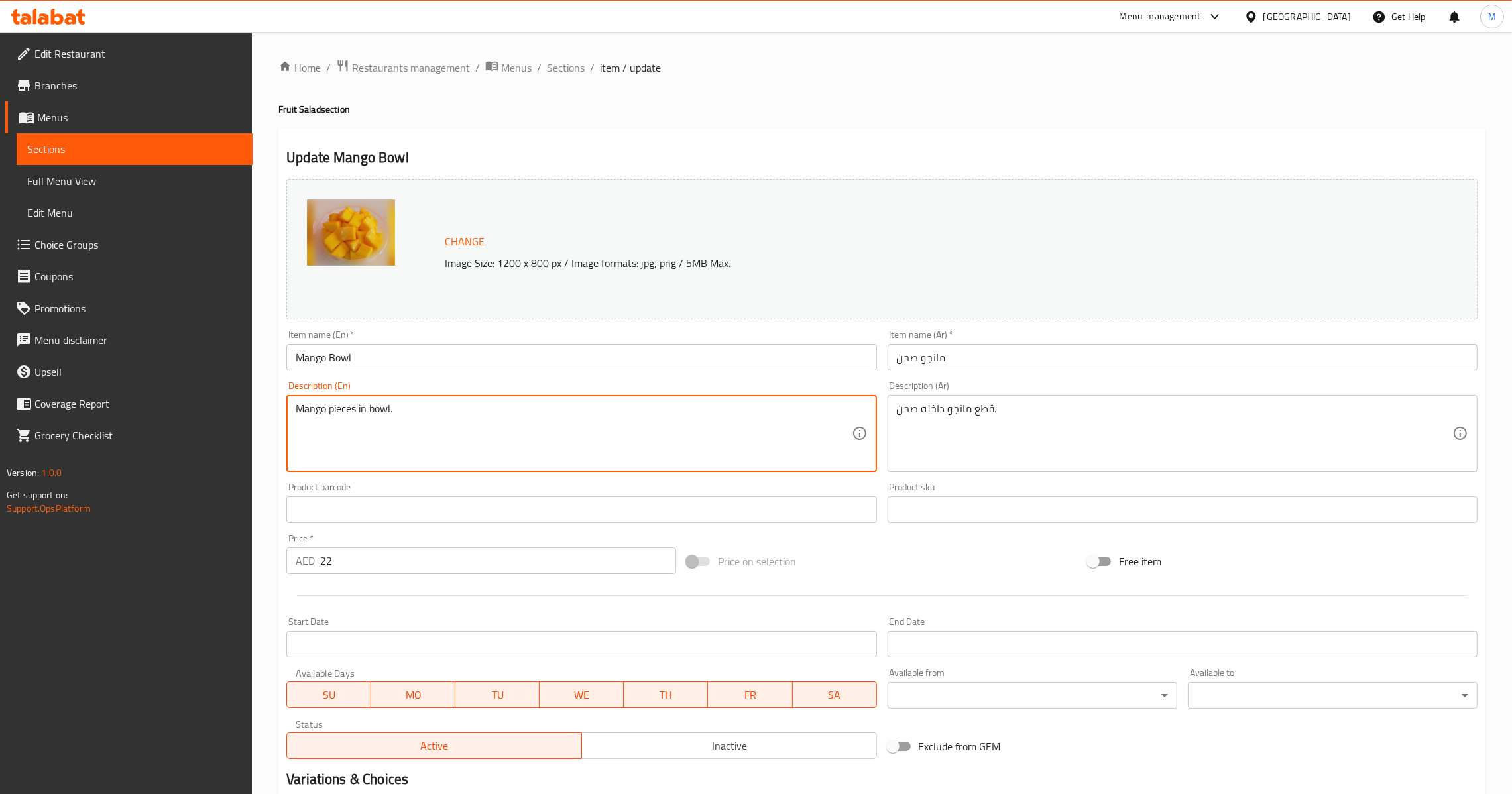
click at [531, 363] on input "Mango Bowl" at bounding box center [581, 357] width 590 height 27
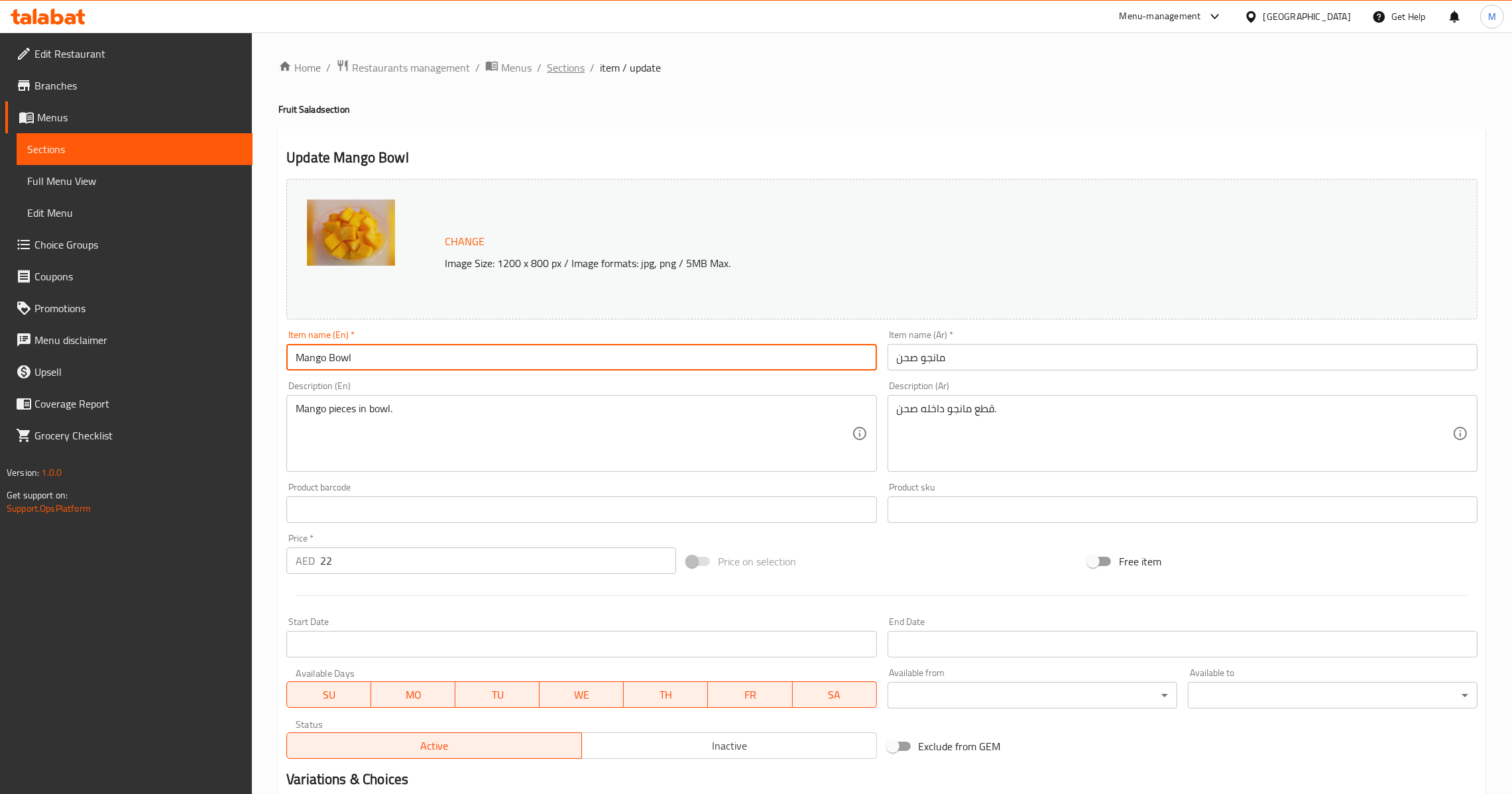
click at [566, 63] on span "Sections" at bounding box center [566, 67] width 38 height 16
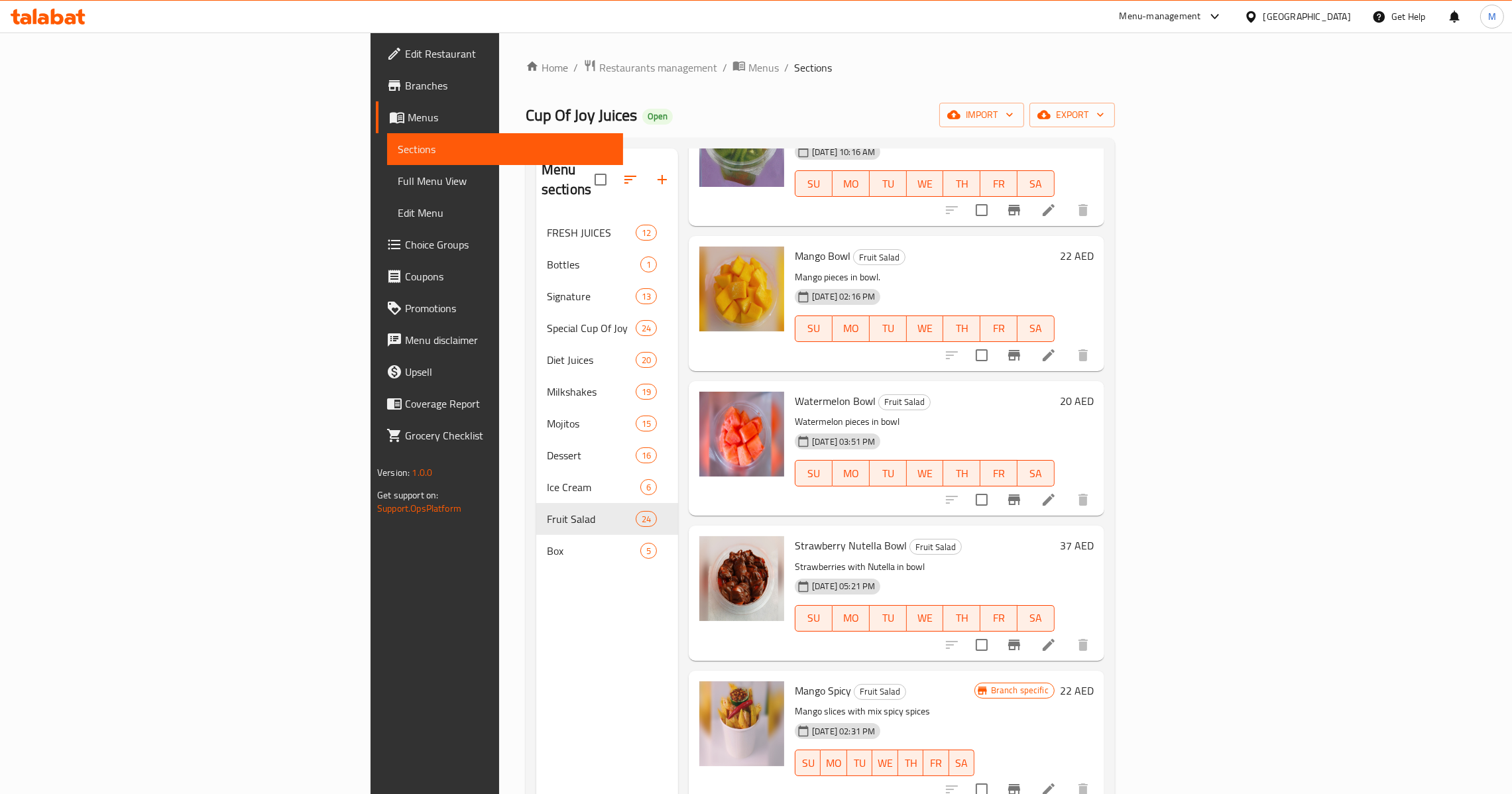
scroll to position [993, 0]
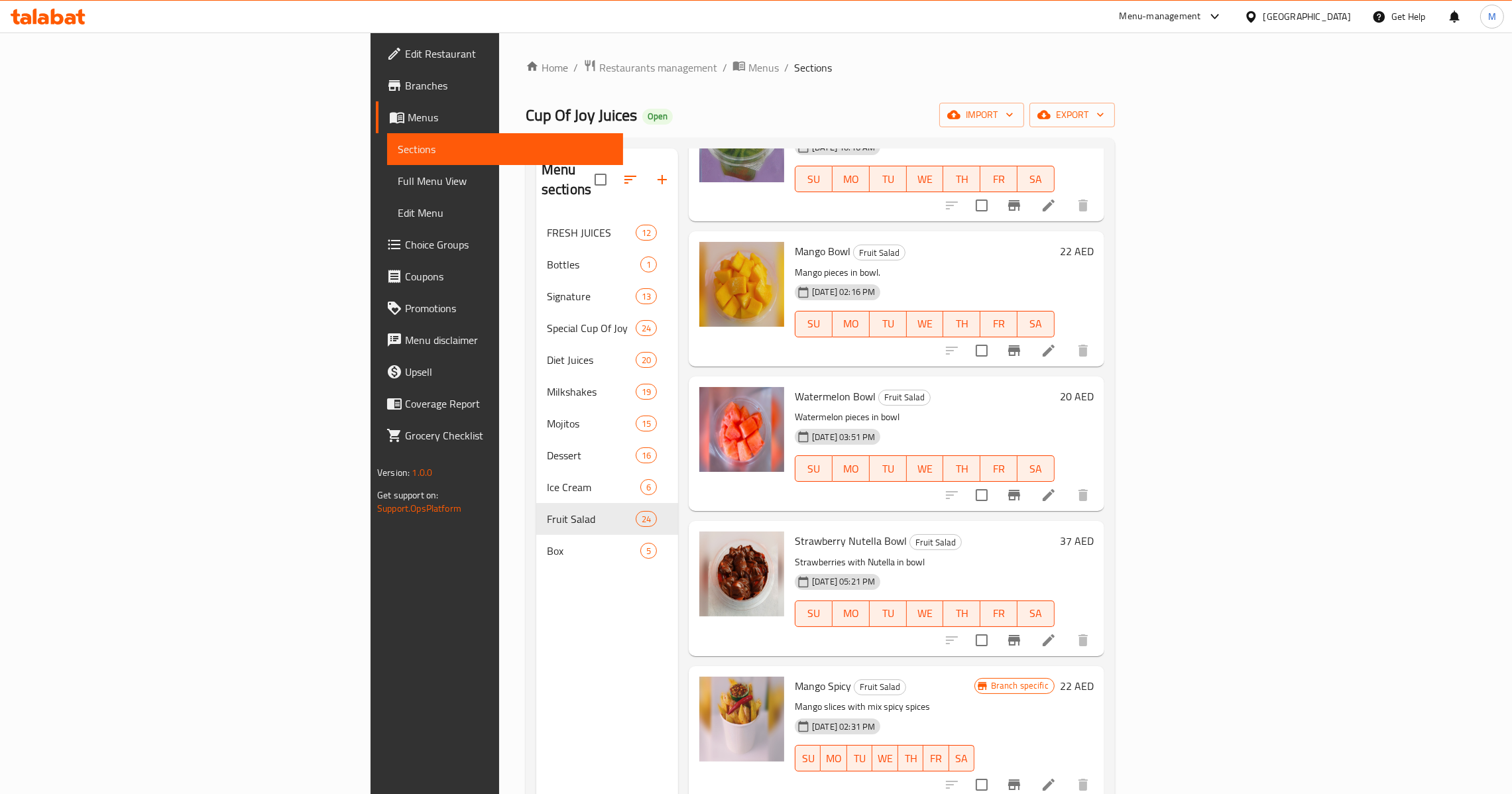
click at [1067, 484] on li at bounding box center [1048, 495] width 37 height 24
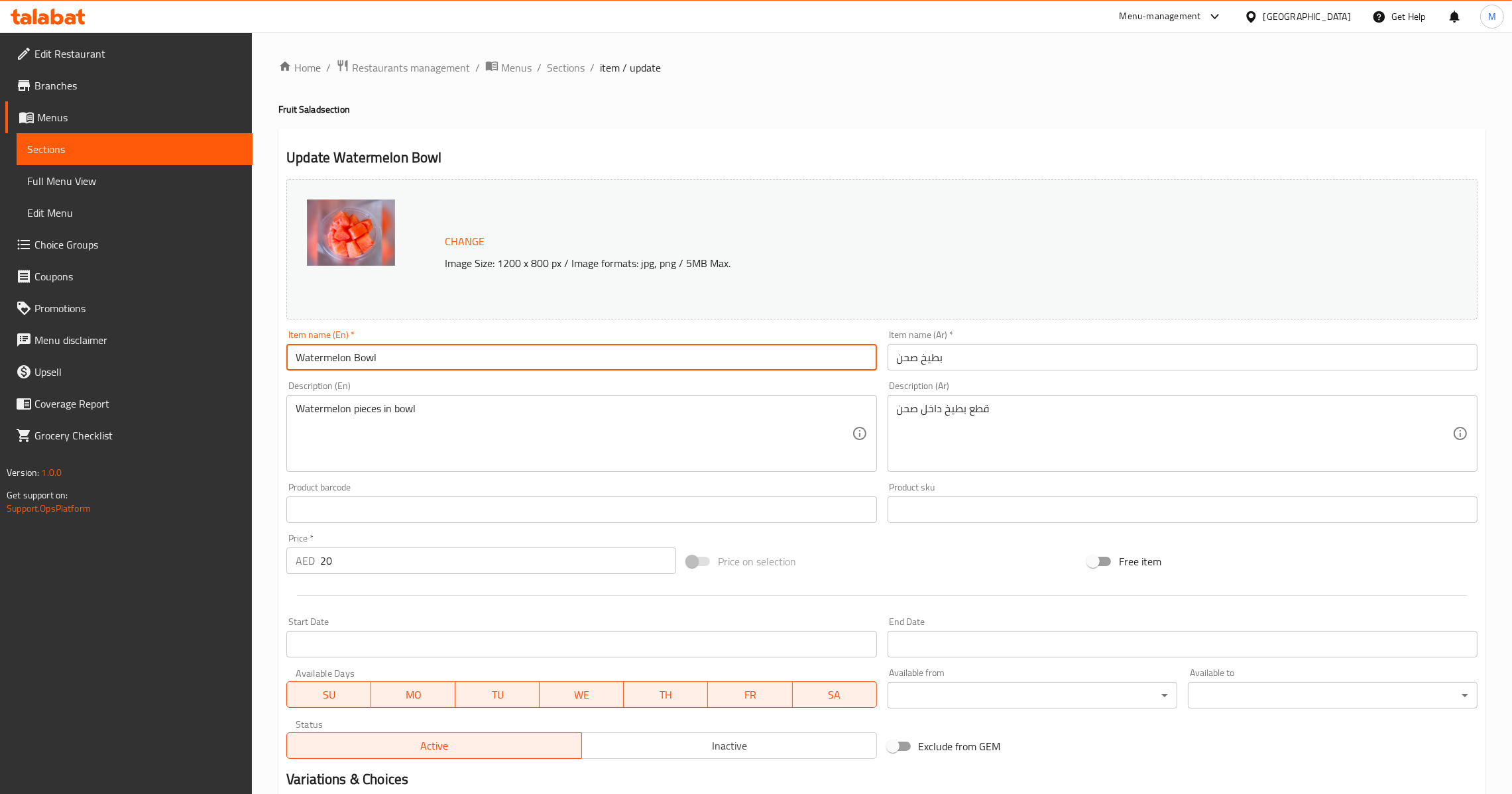
click at [522, 365] on input "Watermelon Bowl" at bounding box center [581, 357] width 590 height 27
click at [978, 371] on input "بطيخ صحن" at bounding box center [1182, 357] width 590 height 27
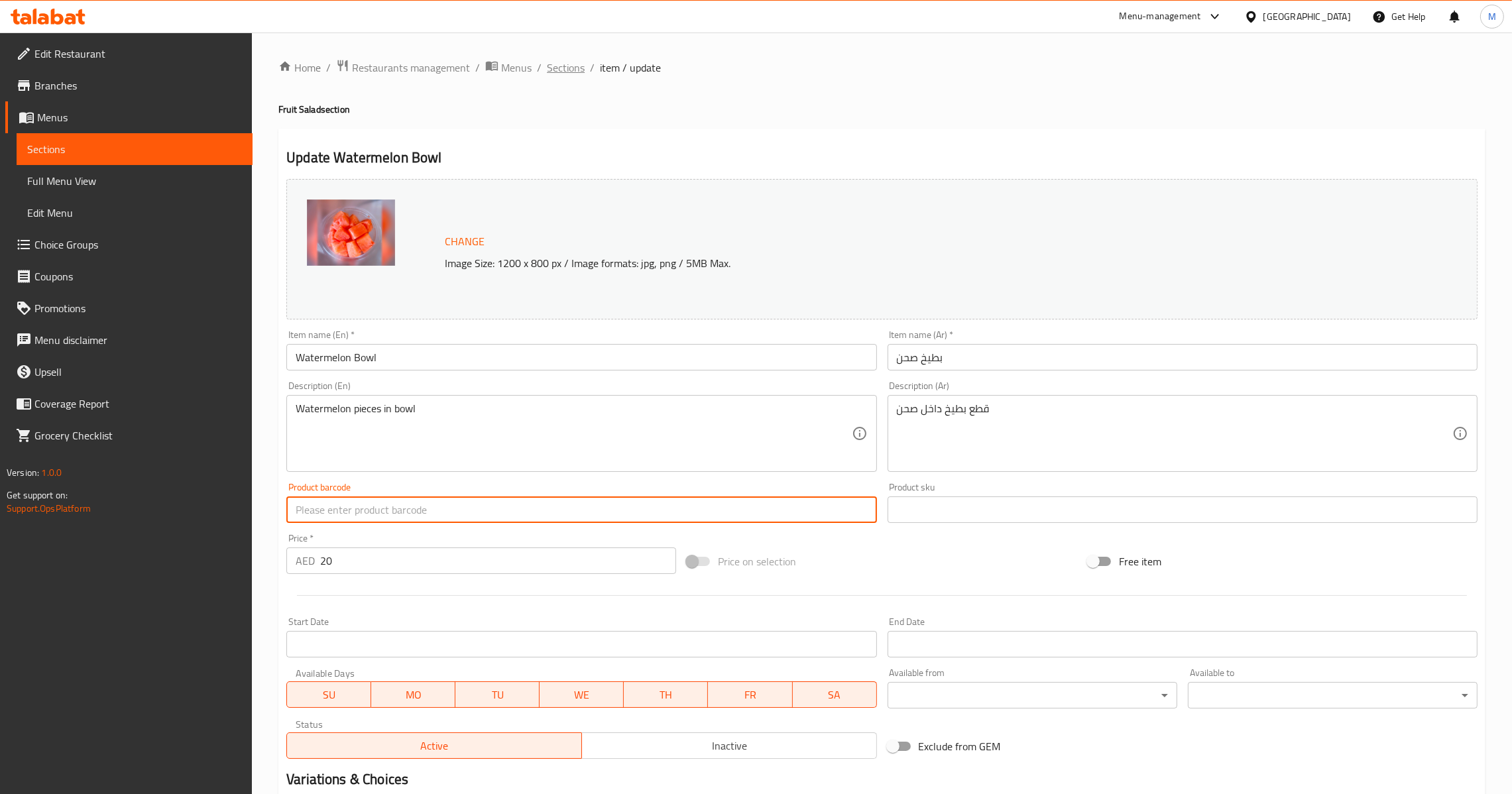
click at [562, 73] on span "Sections" at bounding box center [566, 67] width 38 height 16
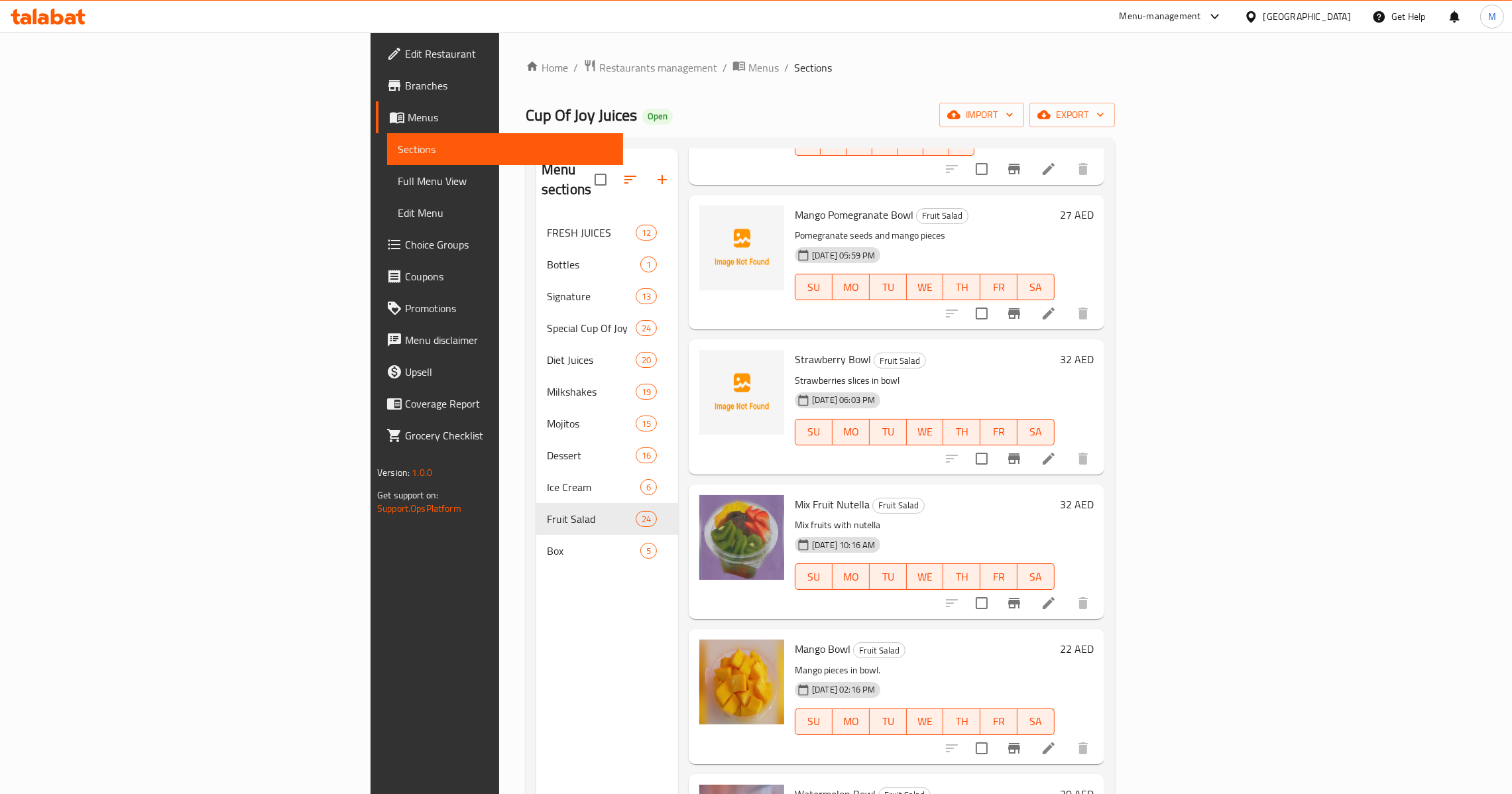
scroll to position [1193, 0]
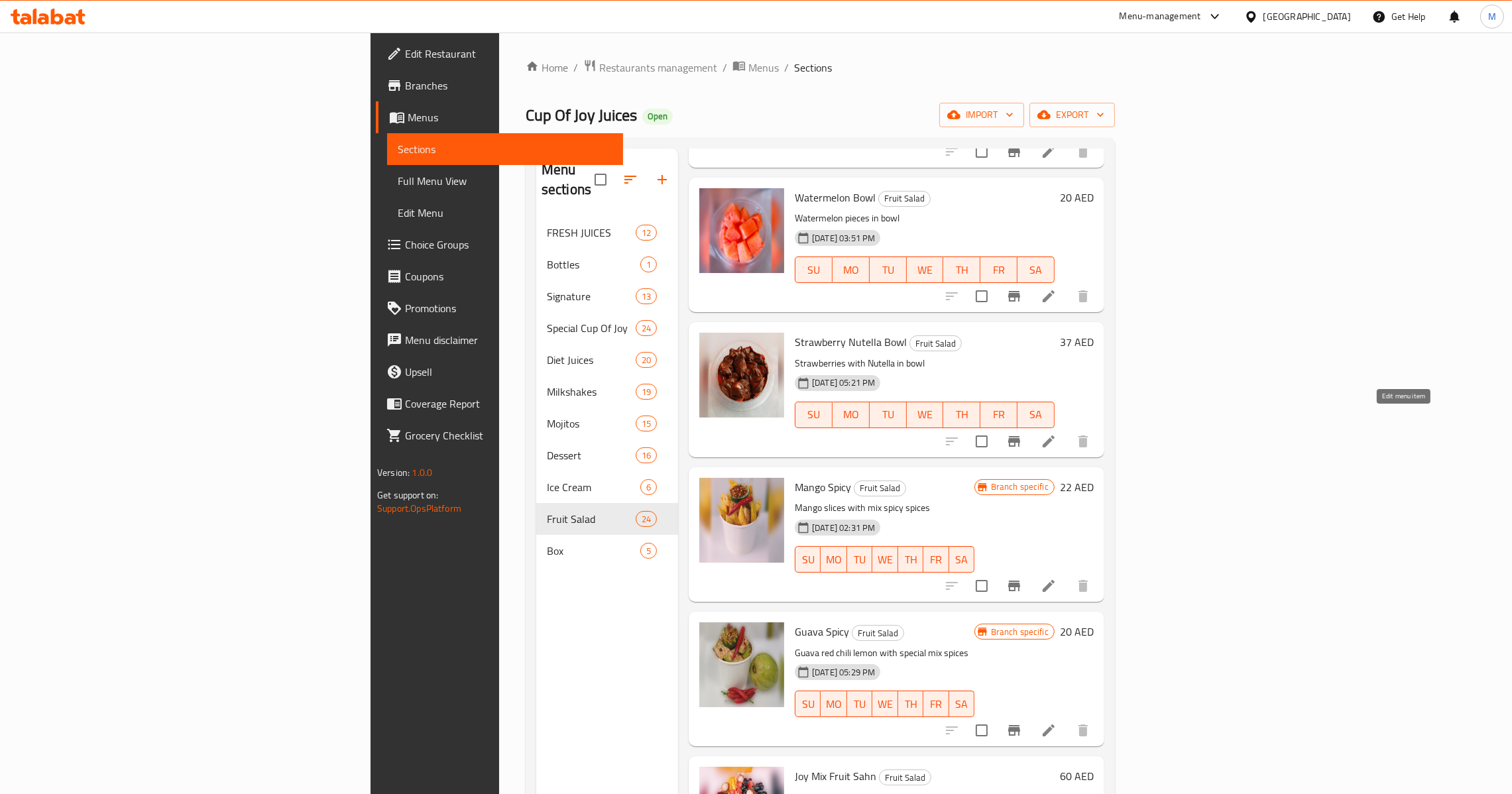
click at [1057, 434] on icon at bounding box center [1048, 441] width 16 height 16
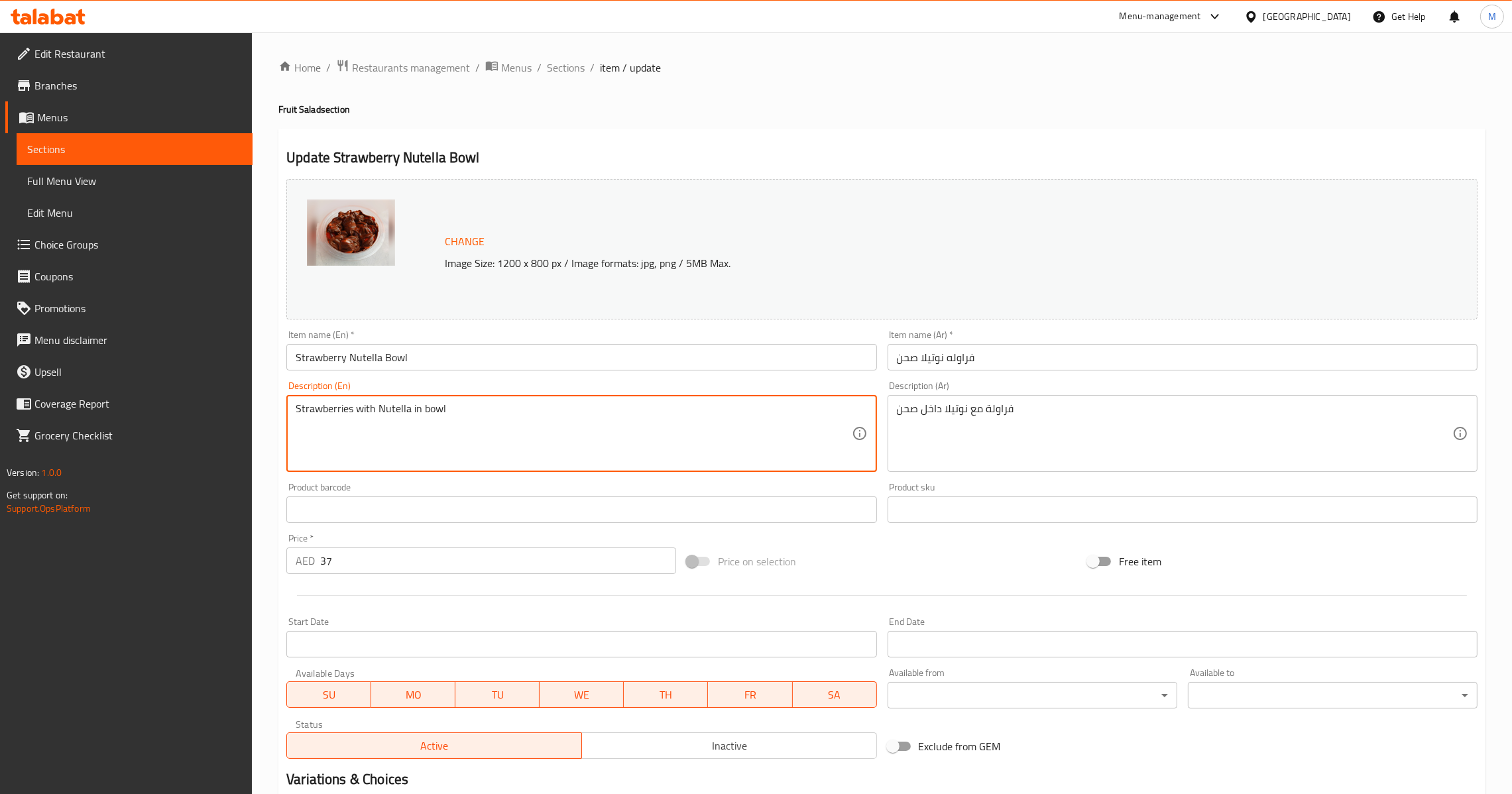
click at [488, 348] on input "Strawberry Nutella Bowl" at bounding box center [581, 357] width 590 height 27
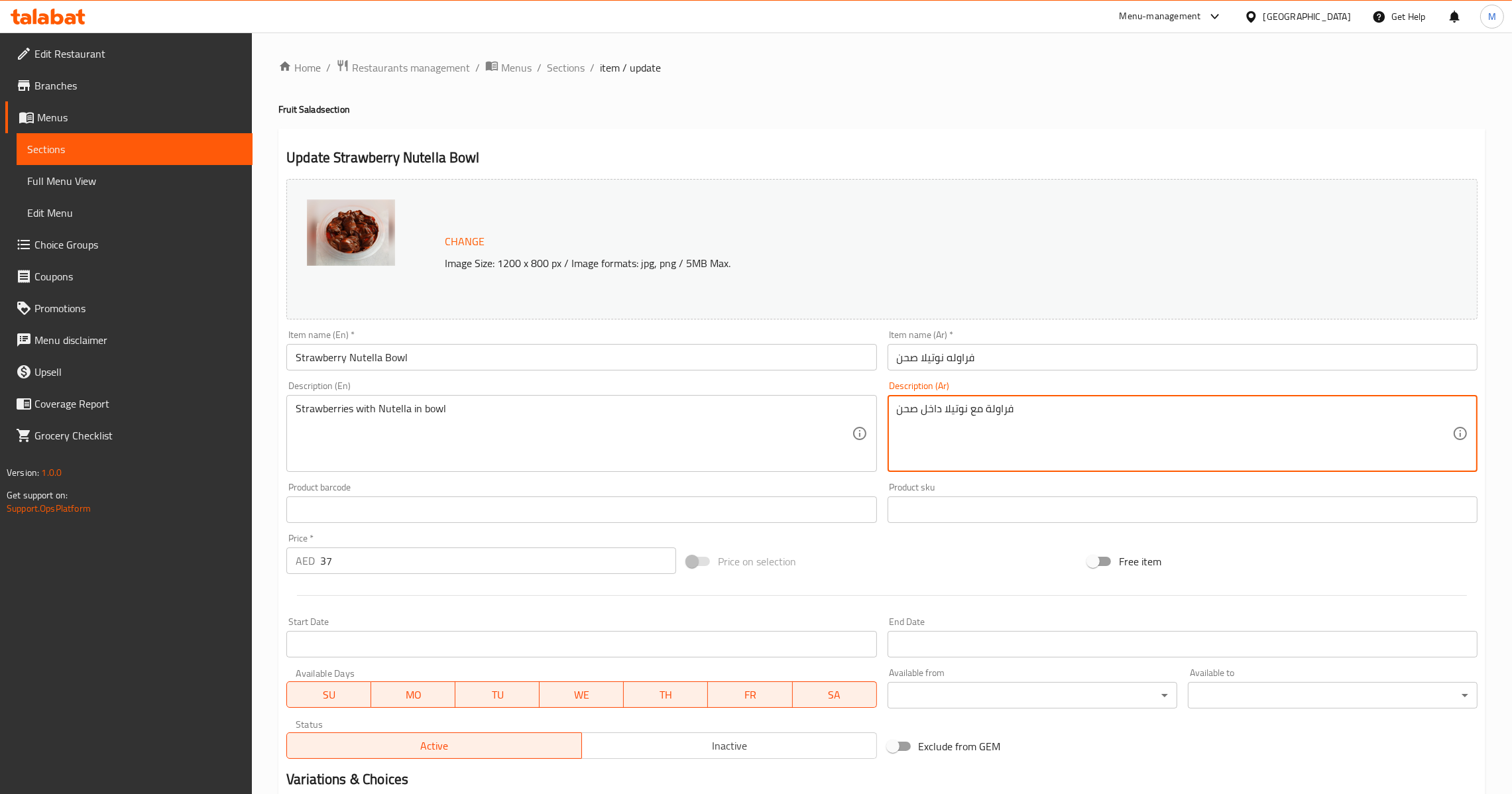
click at [961, 373] on div "Item name (Ar)   * فراوله نوتيلا صحن Item name (Ar) *" at bounding box center [1182, 350] width 600 height 51
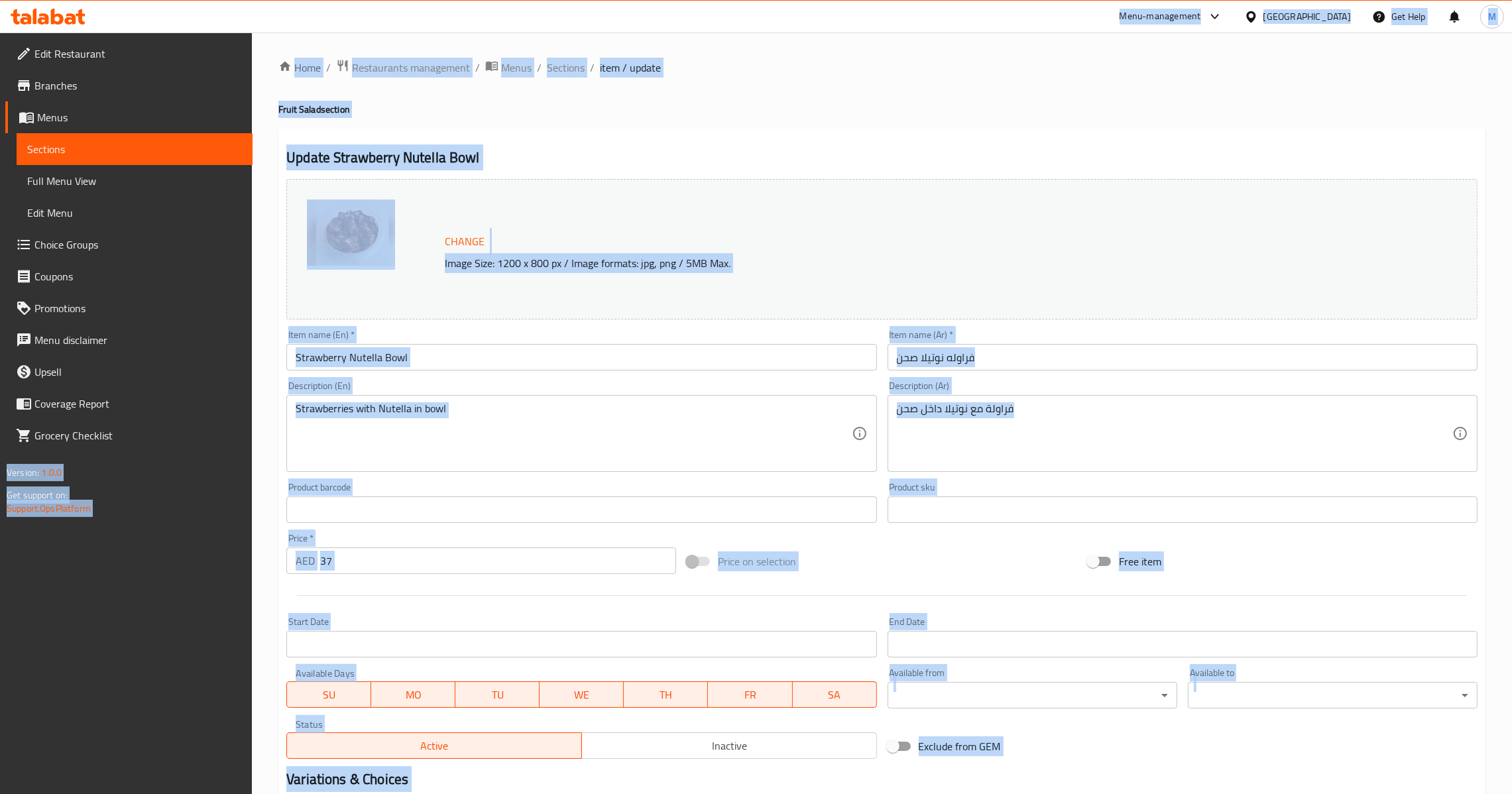
click at [965, 365] on input "فراوله نوتيلا صحن" at bounding box center [1182, 357] width 590 height 27
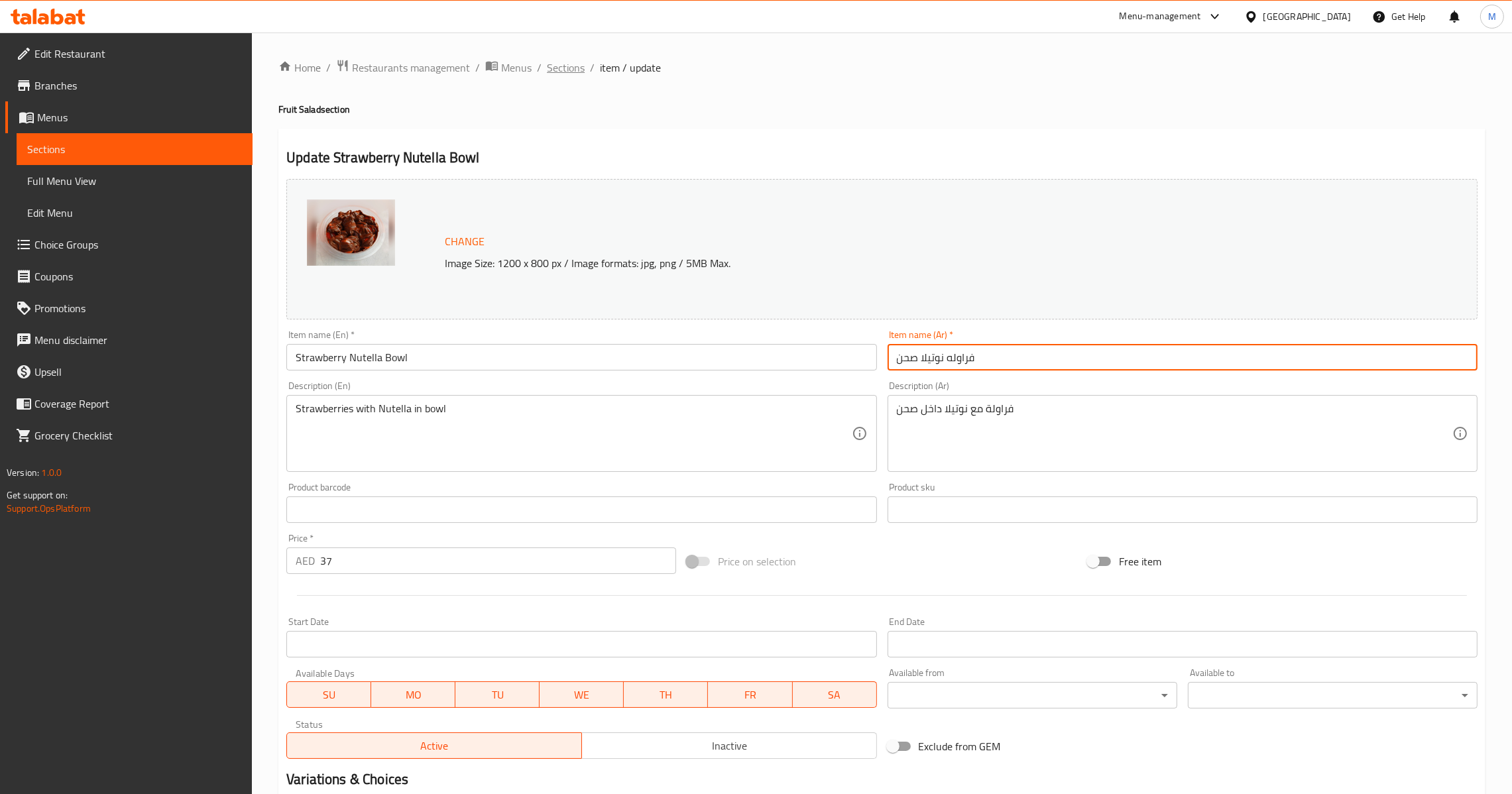
click at [575, 74] on span "Sections" at bounding box center [566, 67] width 38 height 16
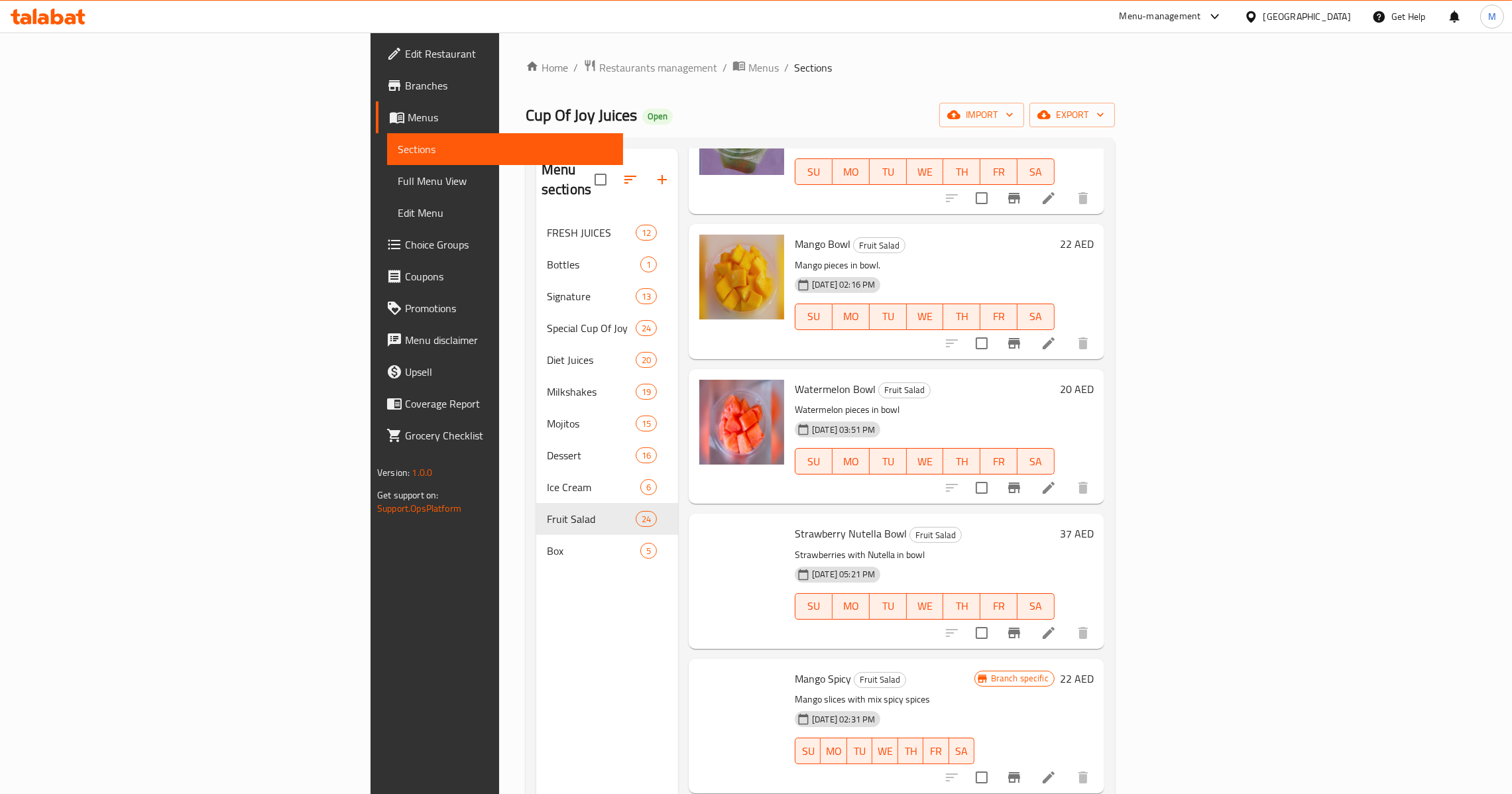
scroll to position [1093, 0]
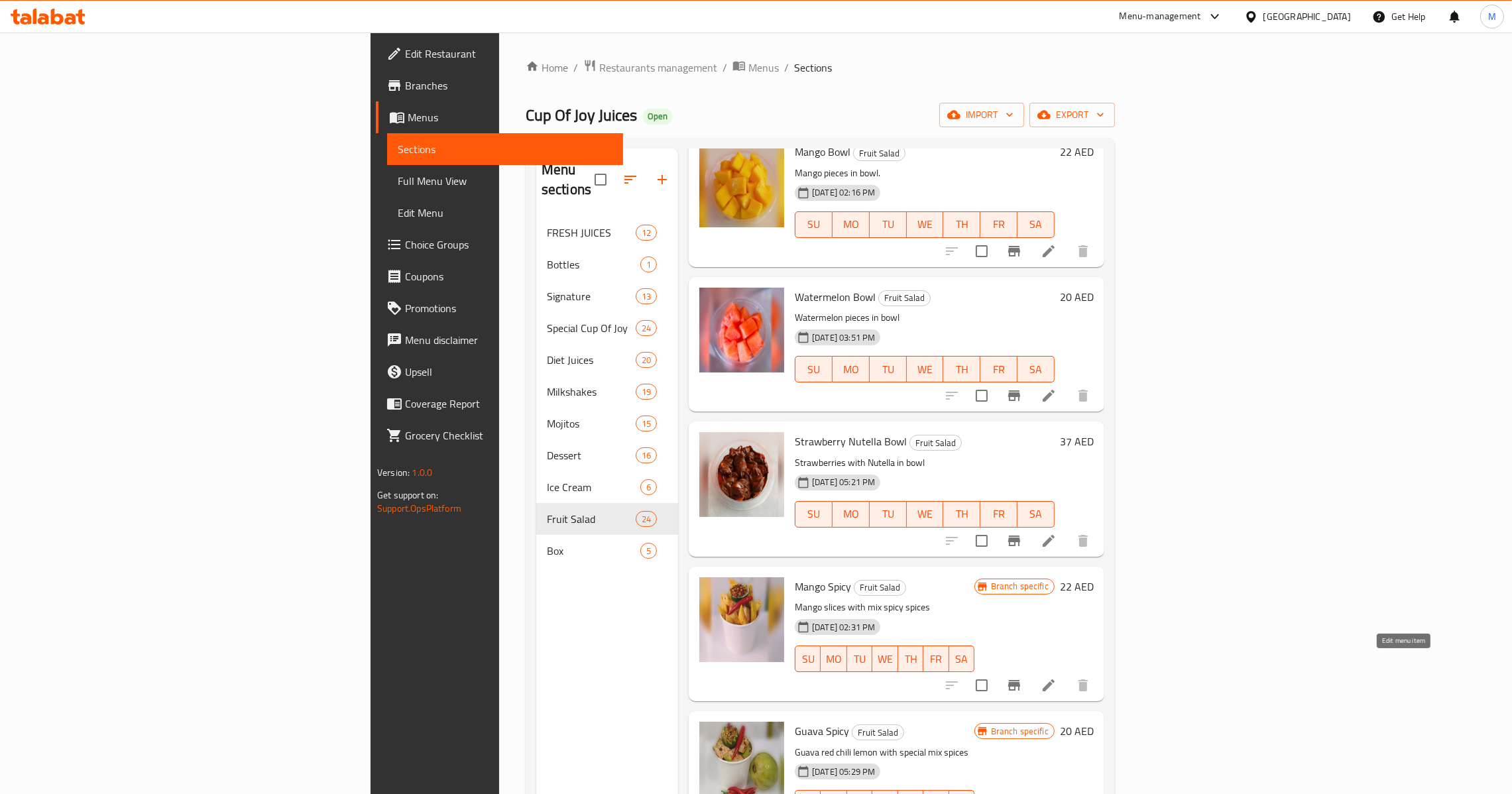
click at [1057, 677] on icon at bounding box center [1048, 685] width 16 height 16
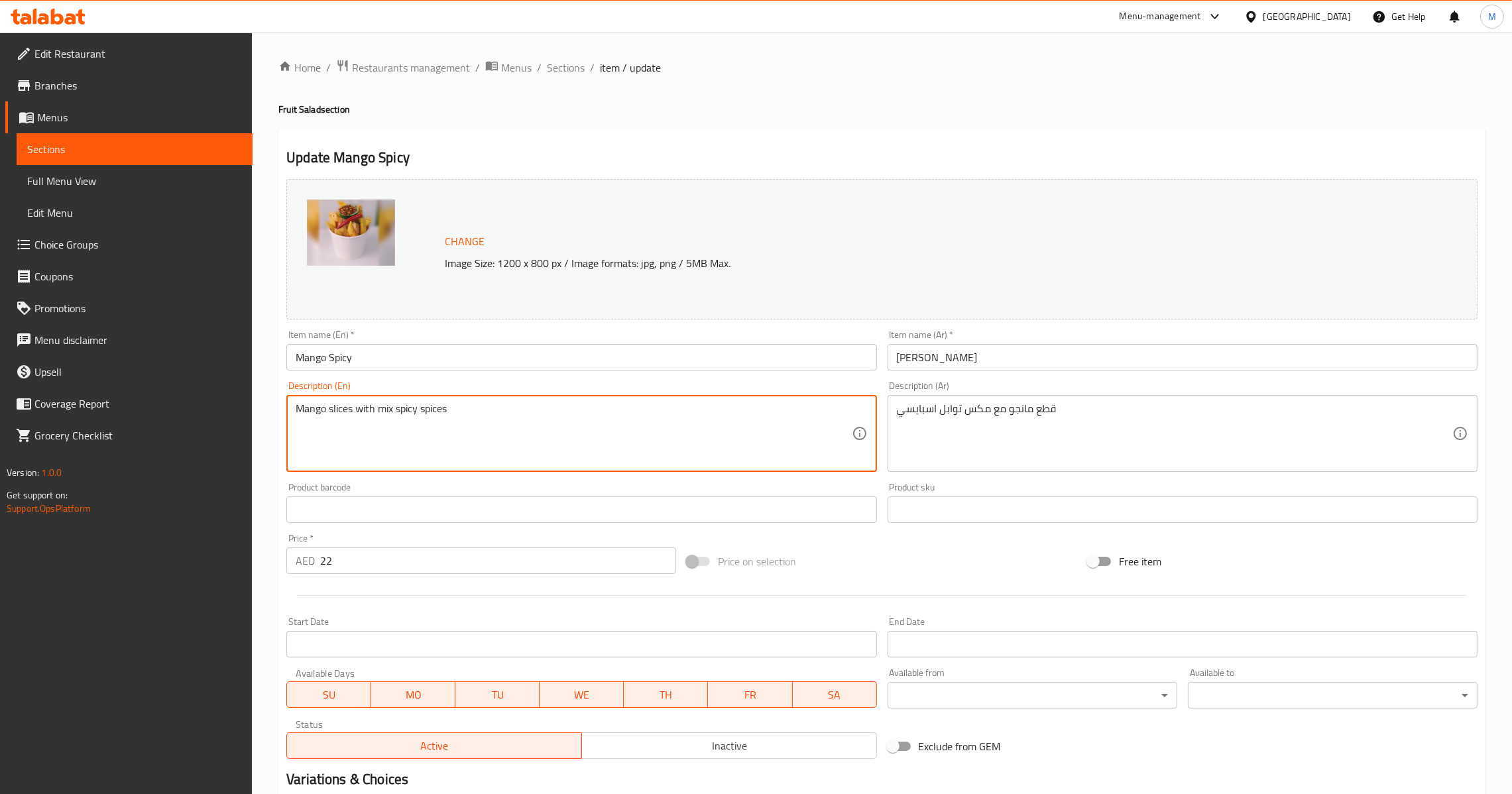
click at [539, 349] on input "Mango Spicy" at bounding box center [581, 357] width 590 height 27
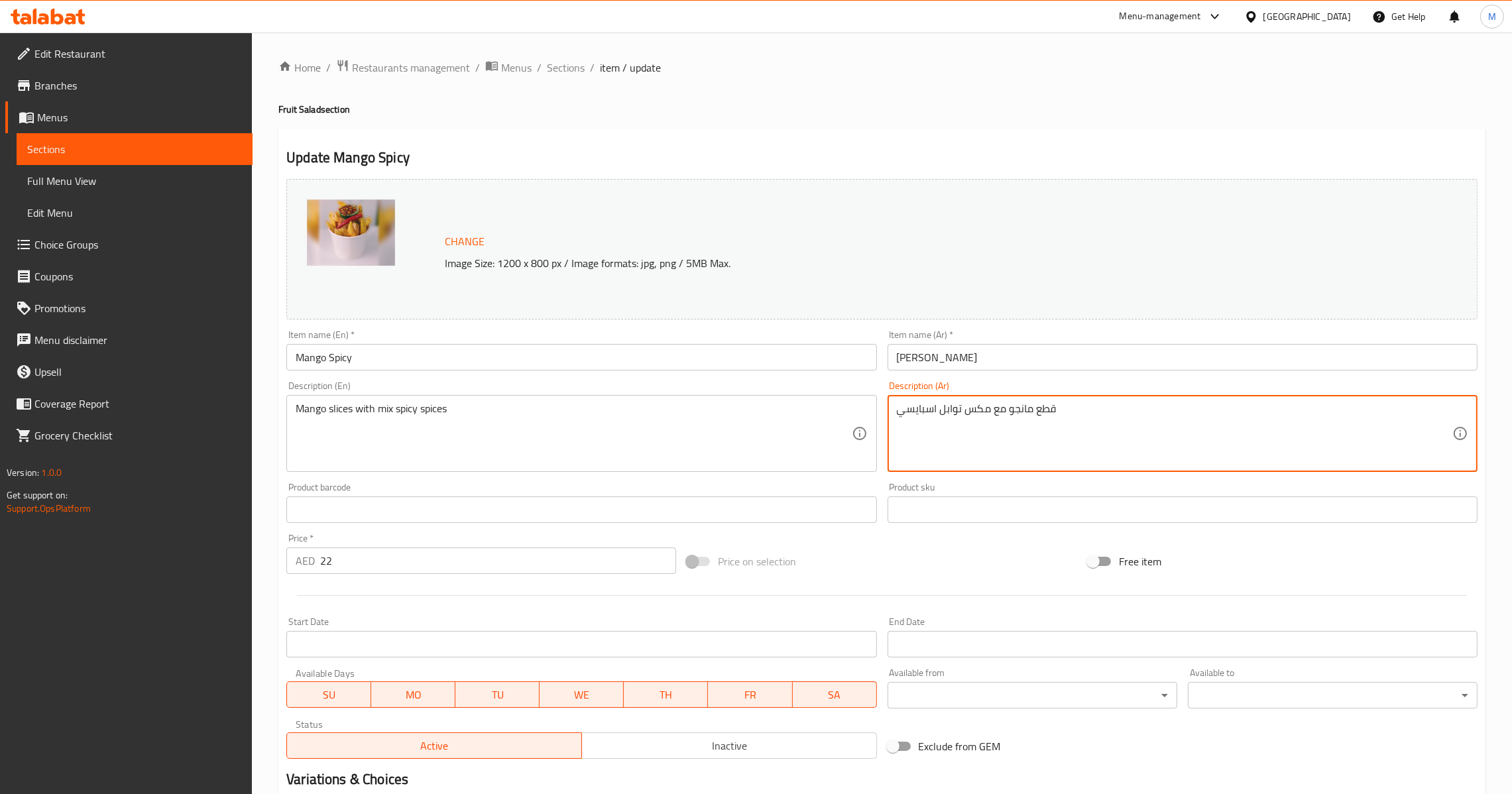
click at [976, 364] on input "[PERSON_NAME]" at bounding box center [1182, 357] width 590 height 27
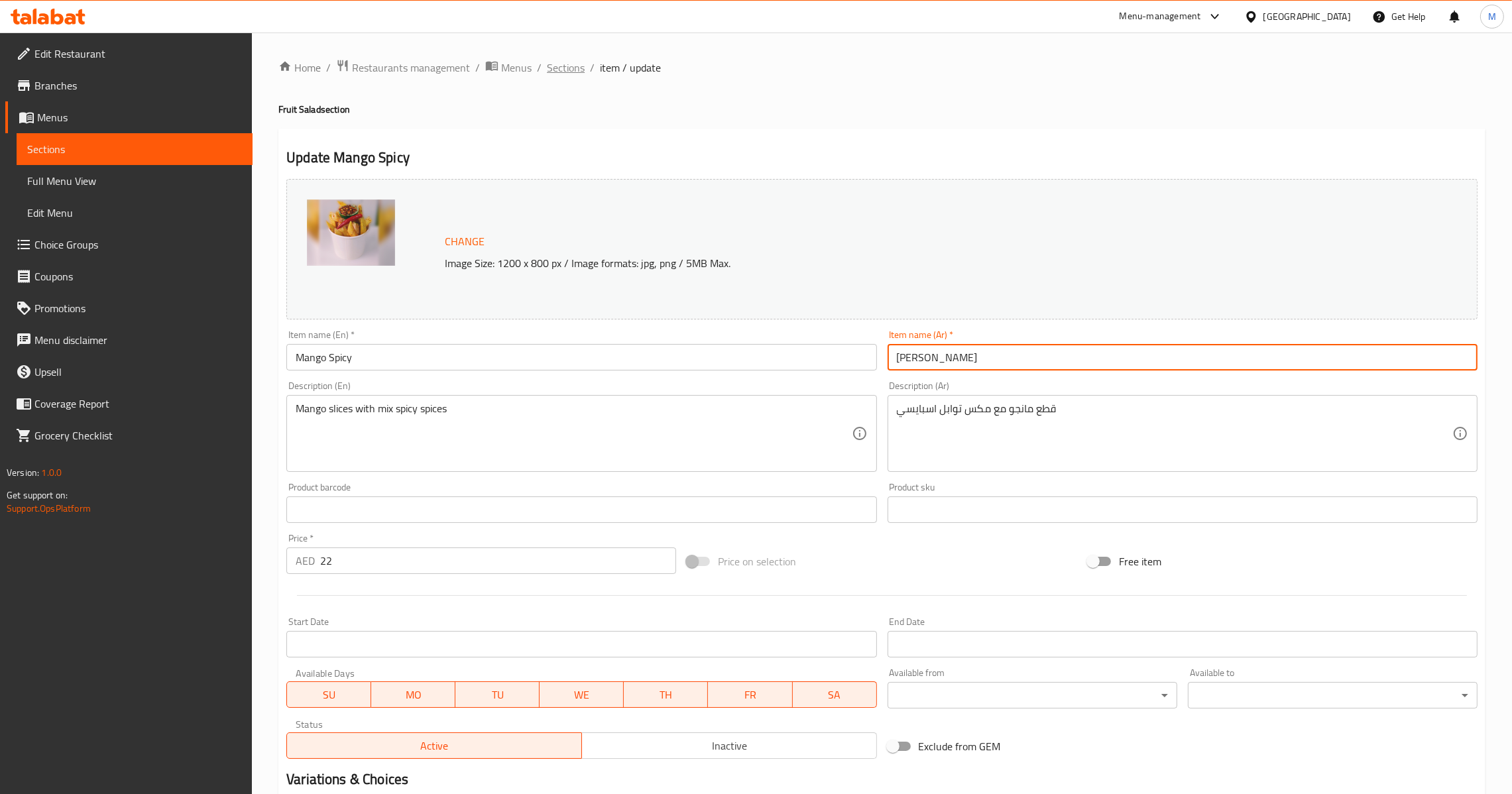
click at [572, 65] on span "Sections" at bounding box center [566, 67] width 38 height 16
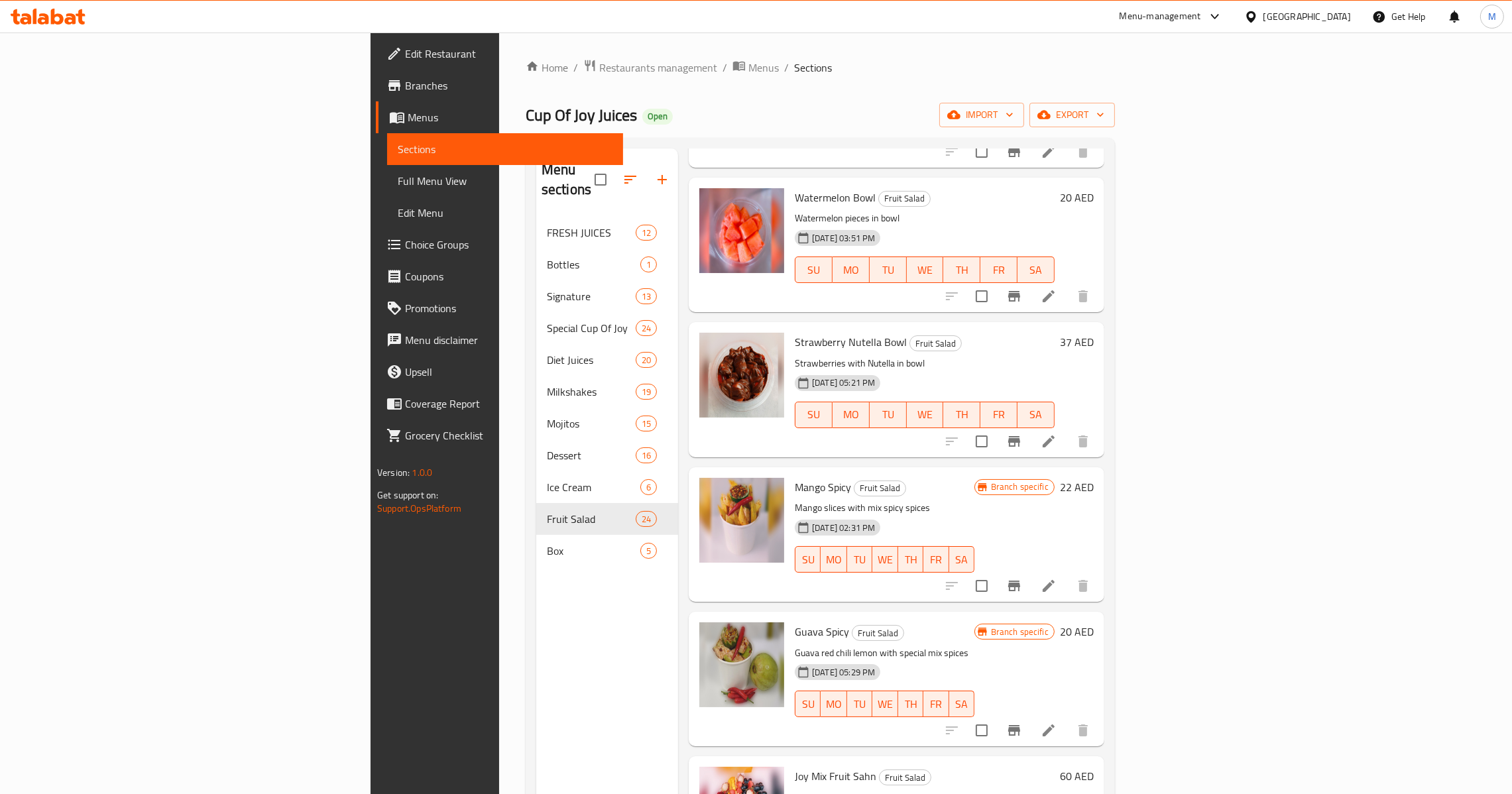
scroll to position [1292, 0]
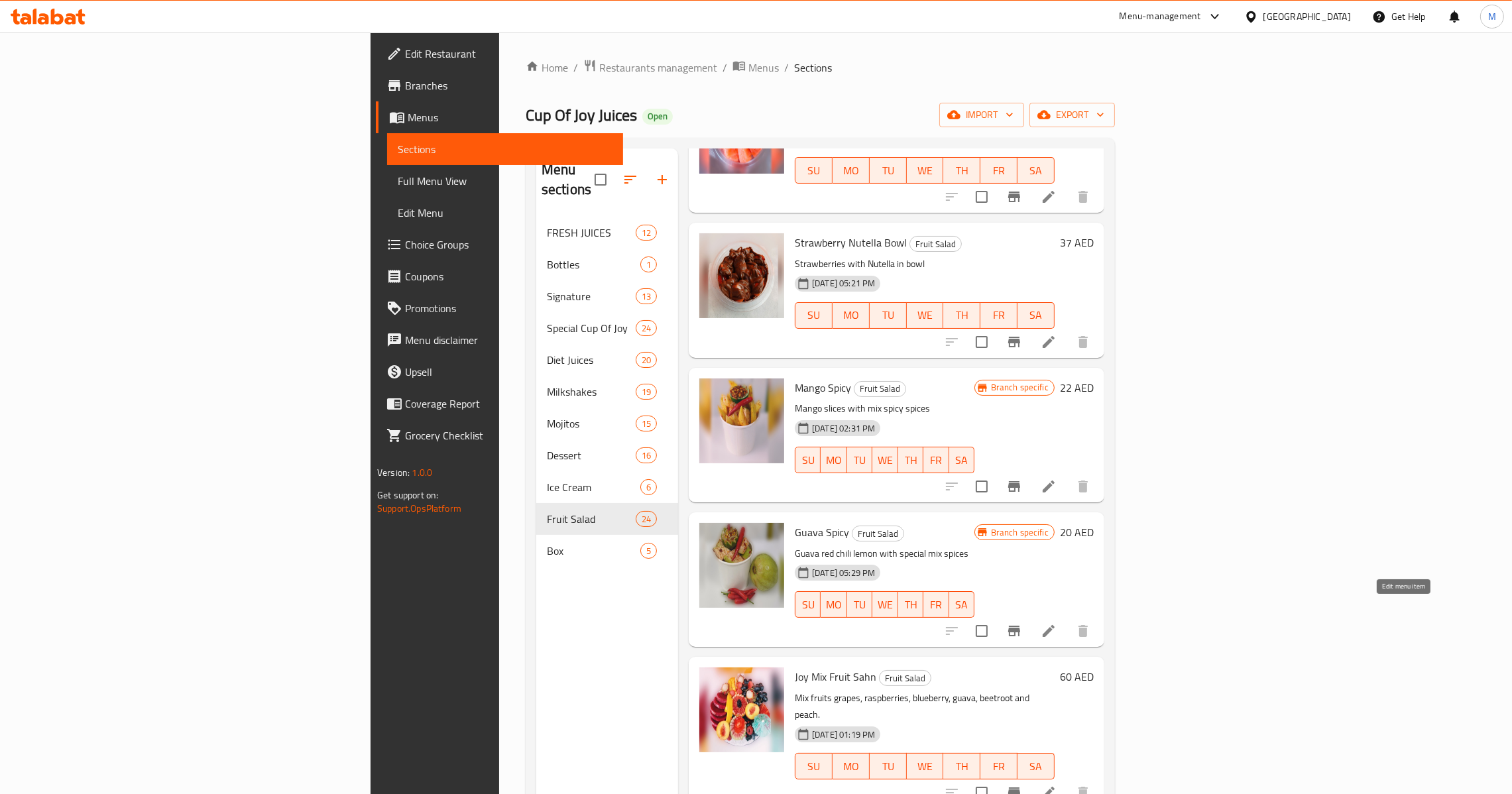
click at [1054, 625] on icon at bounding box center [1048, 631] width 12 height 12
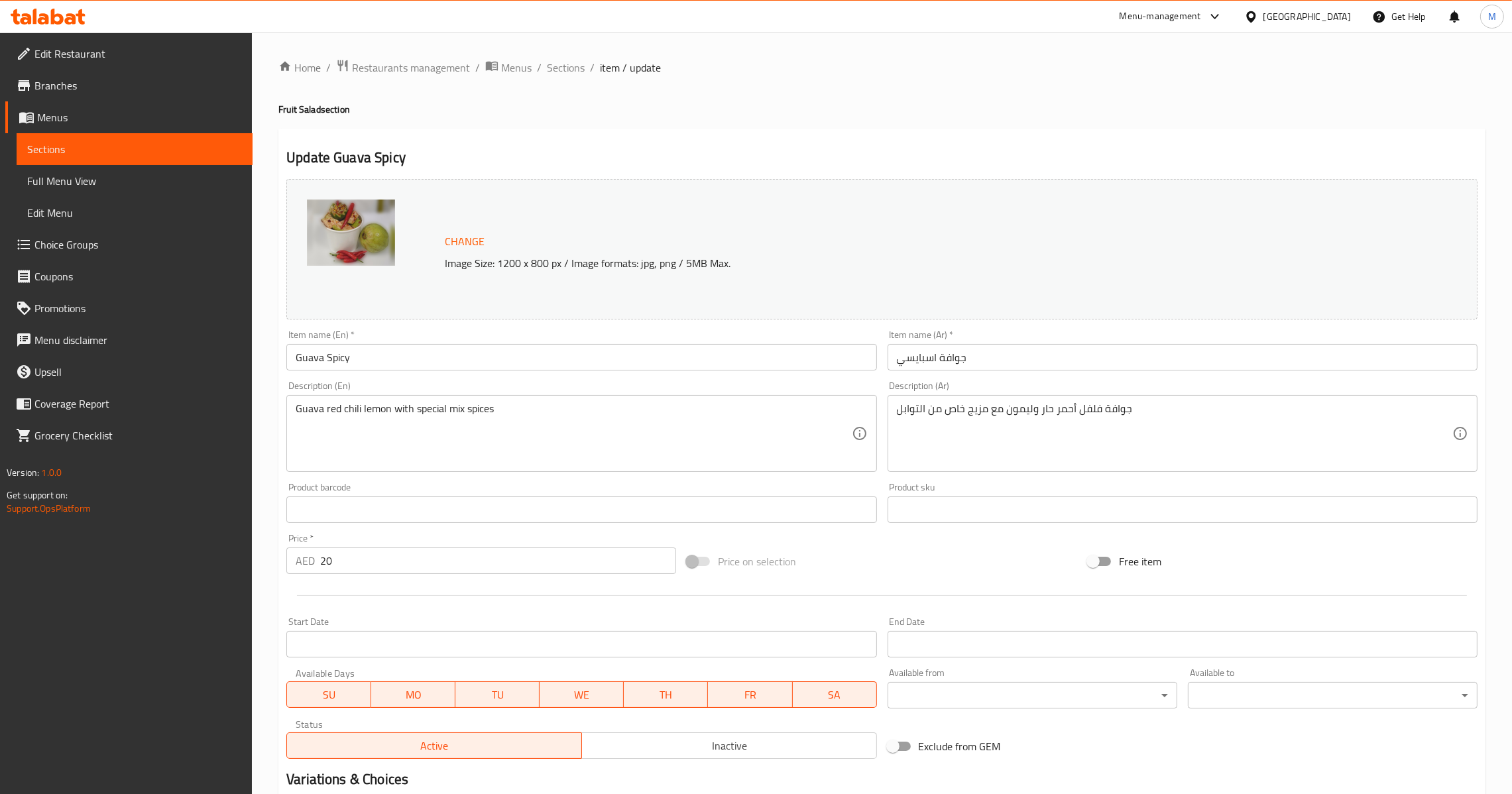
click at [1016, 342] on div "Item name (Ar)   * جوافة اسبايسي Item name (Ar) *" at bounding box center [1182, 350] width 590 height 40
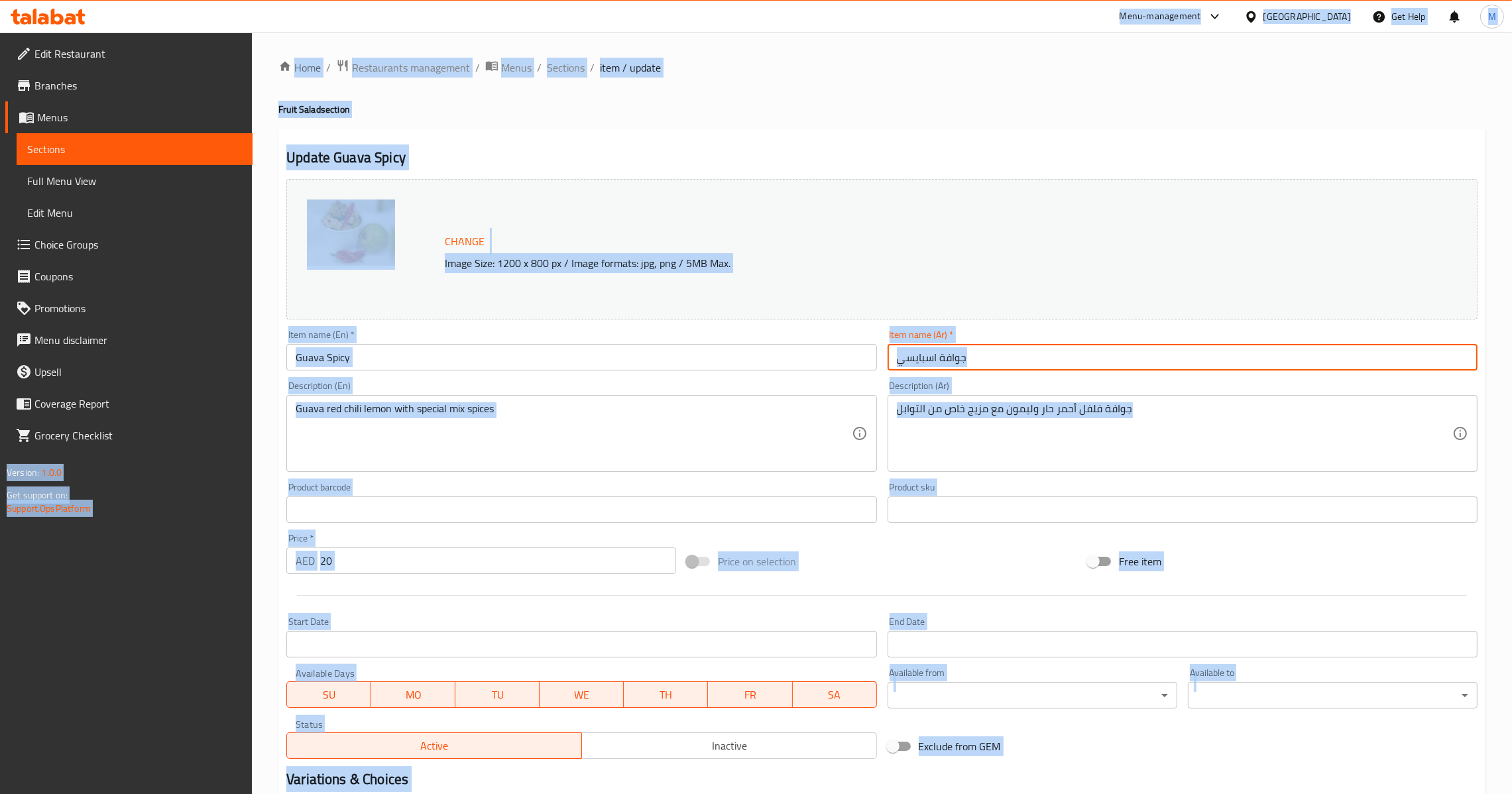
click at [1016, 359] on input "جوافة اسبايسي" at bounding box center [1182, 357] width 590 height 27
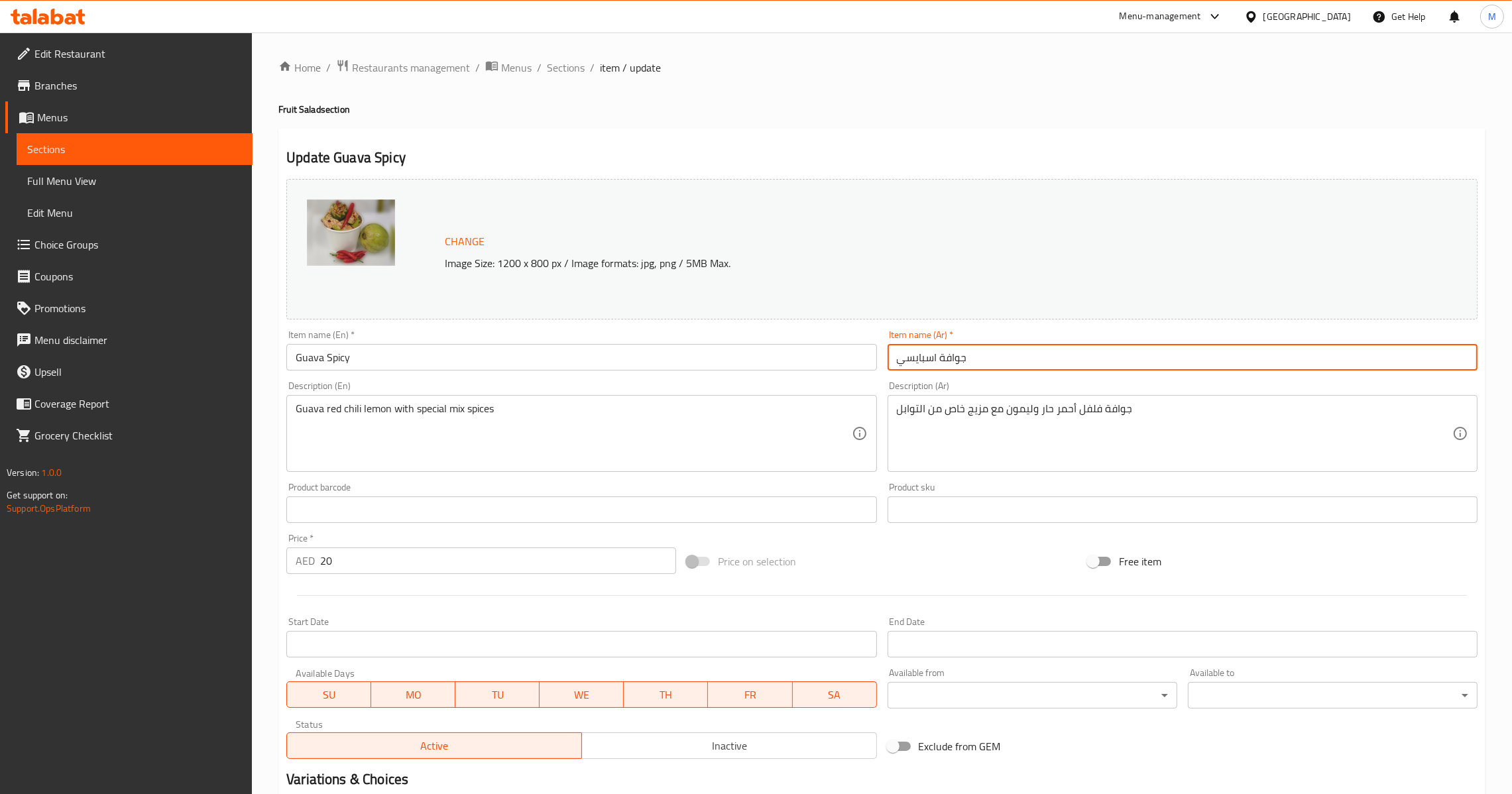
click at [693, 356] on input "Guava Spicy" at bounding box center [581, 357] width 590 height 27
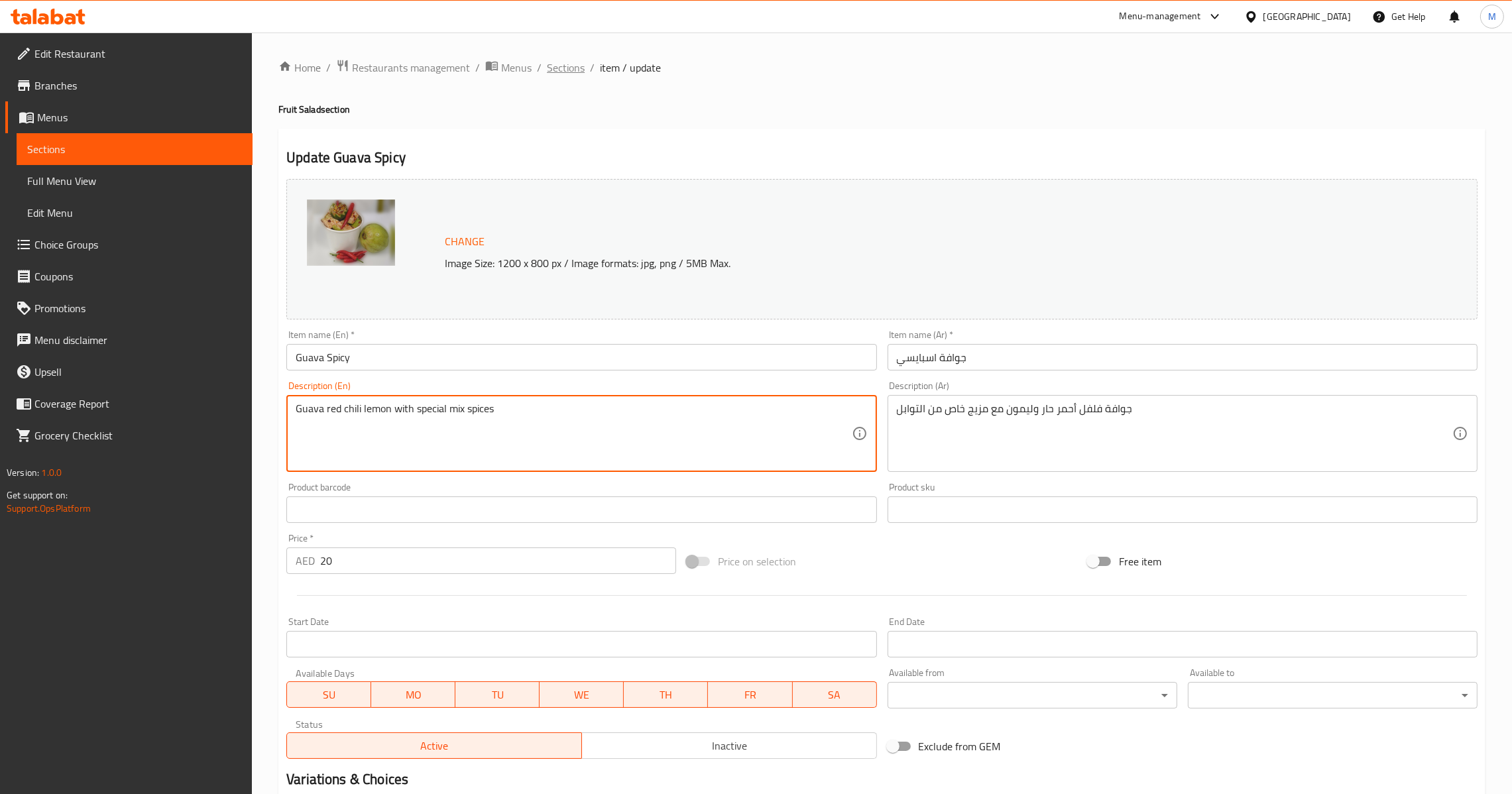
click at [568, 70] on span "Sections" at bounding box center [566, 67] width 38 height 16
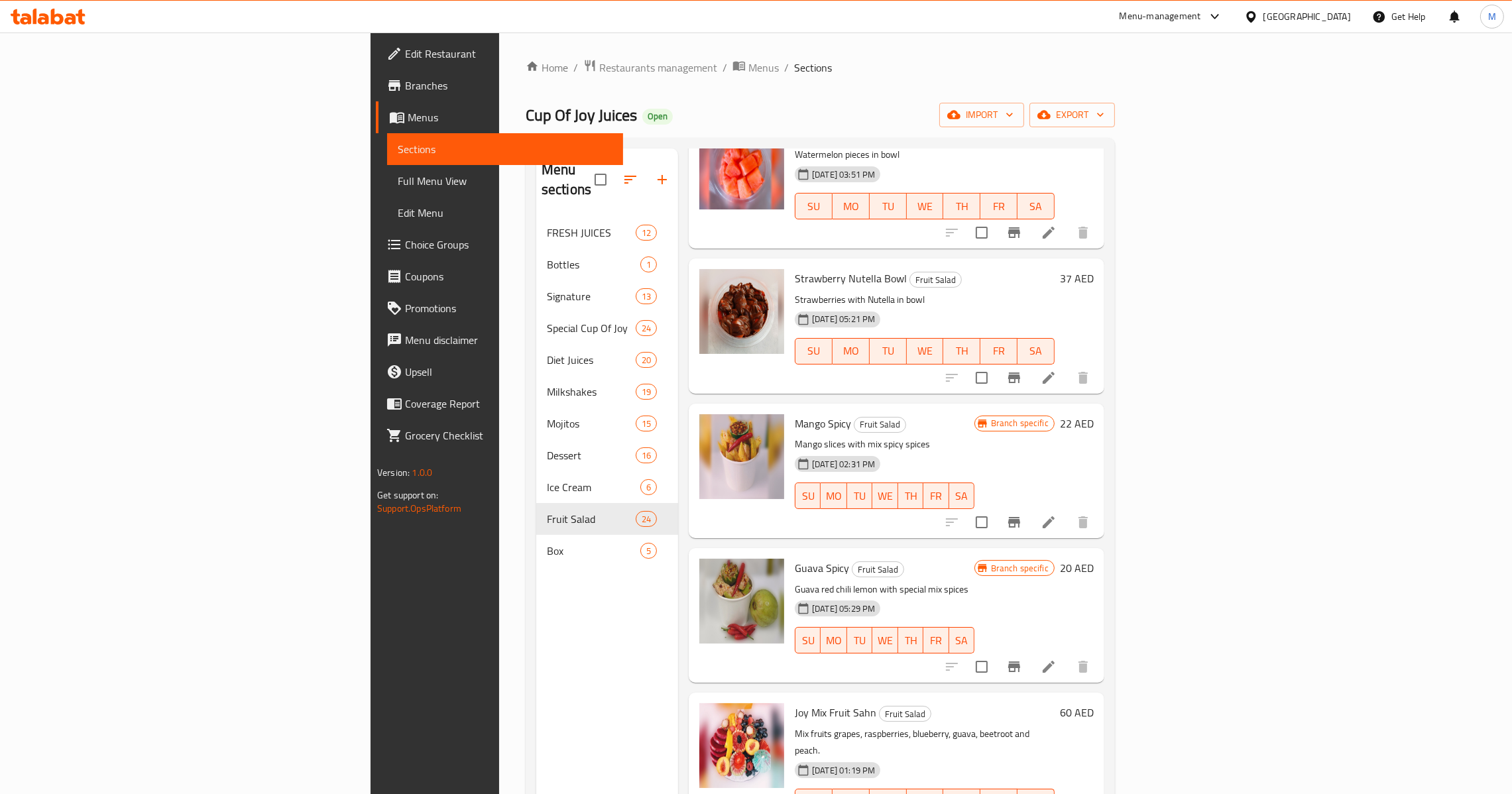
scroll to position [1292, 0]
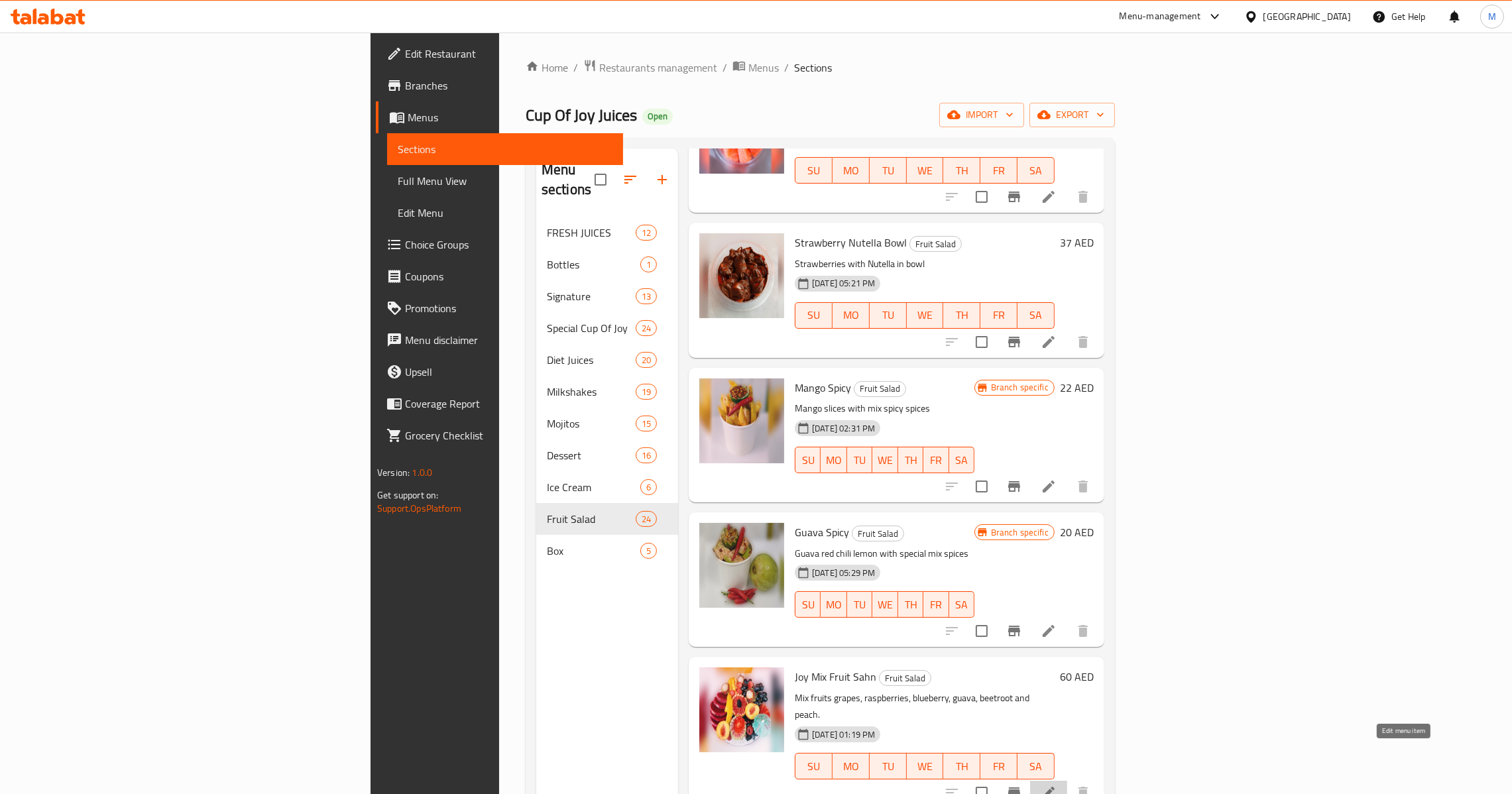
click at [1057, 785] on icon at bounding box center [1048, 793] width 16 height 16
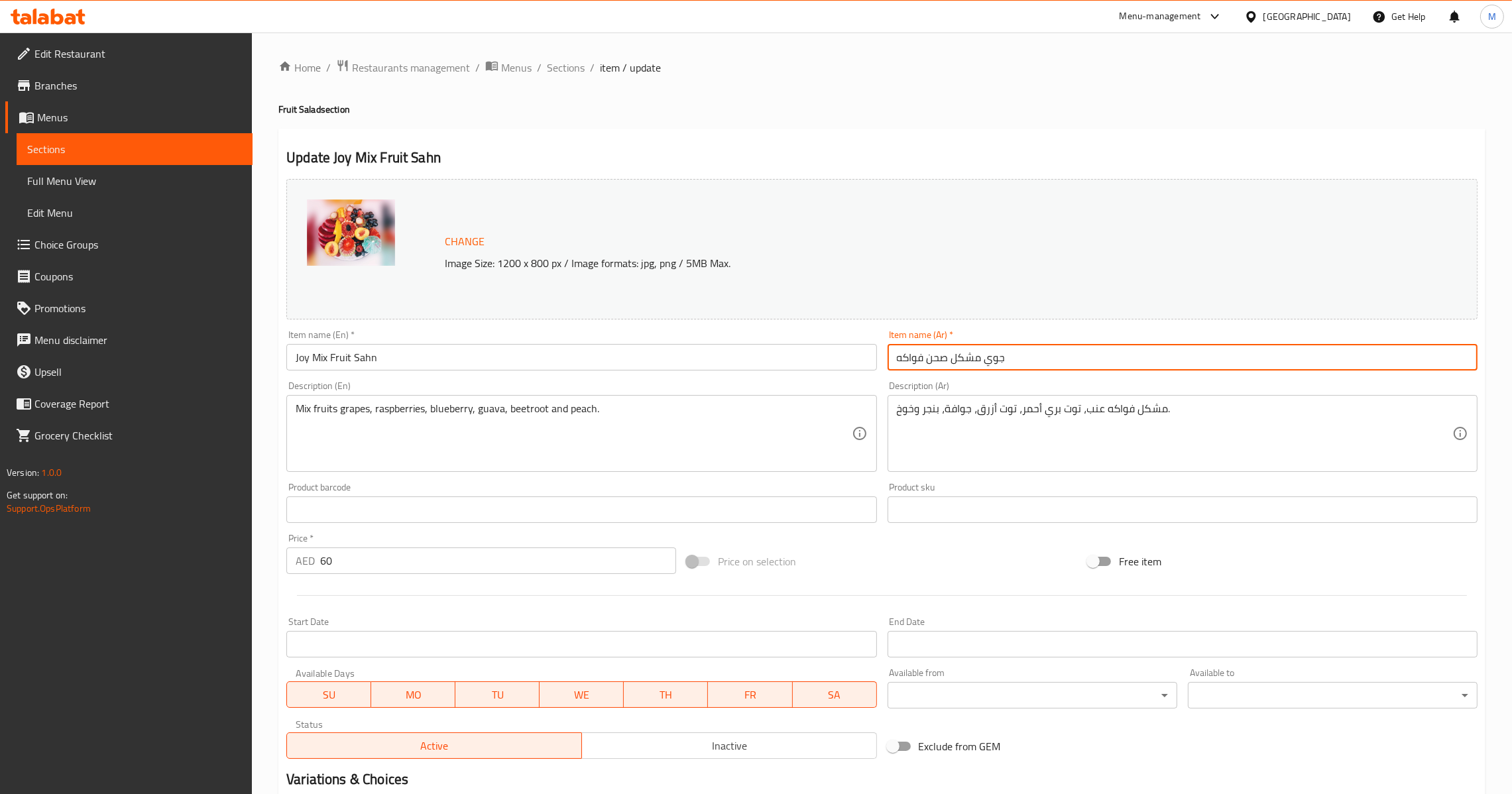
click at [1048, 364] on input "جوي مشكل صحن فواكه" at bounding box center [1182, 357] width 590 height 27
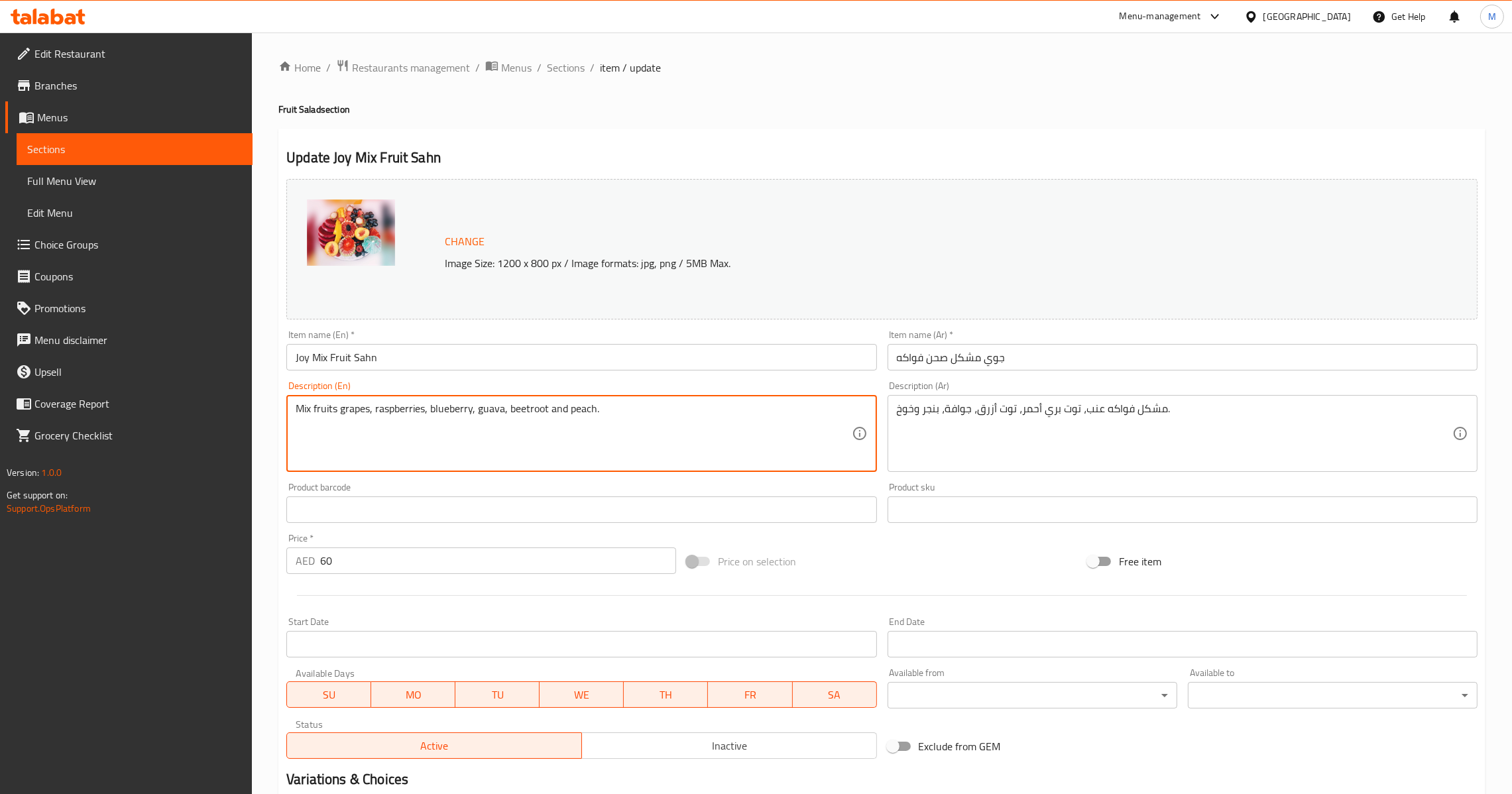
click at [624, 362] on input "Joy Mix Fruit Sahn" at bounding box center [581, 357] width 590 height 27
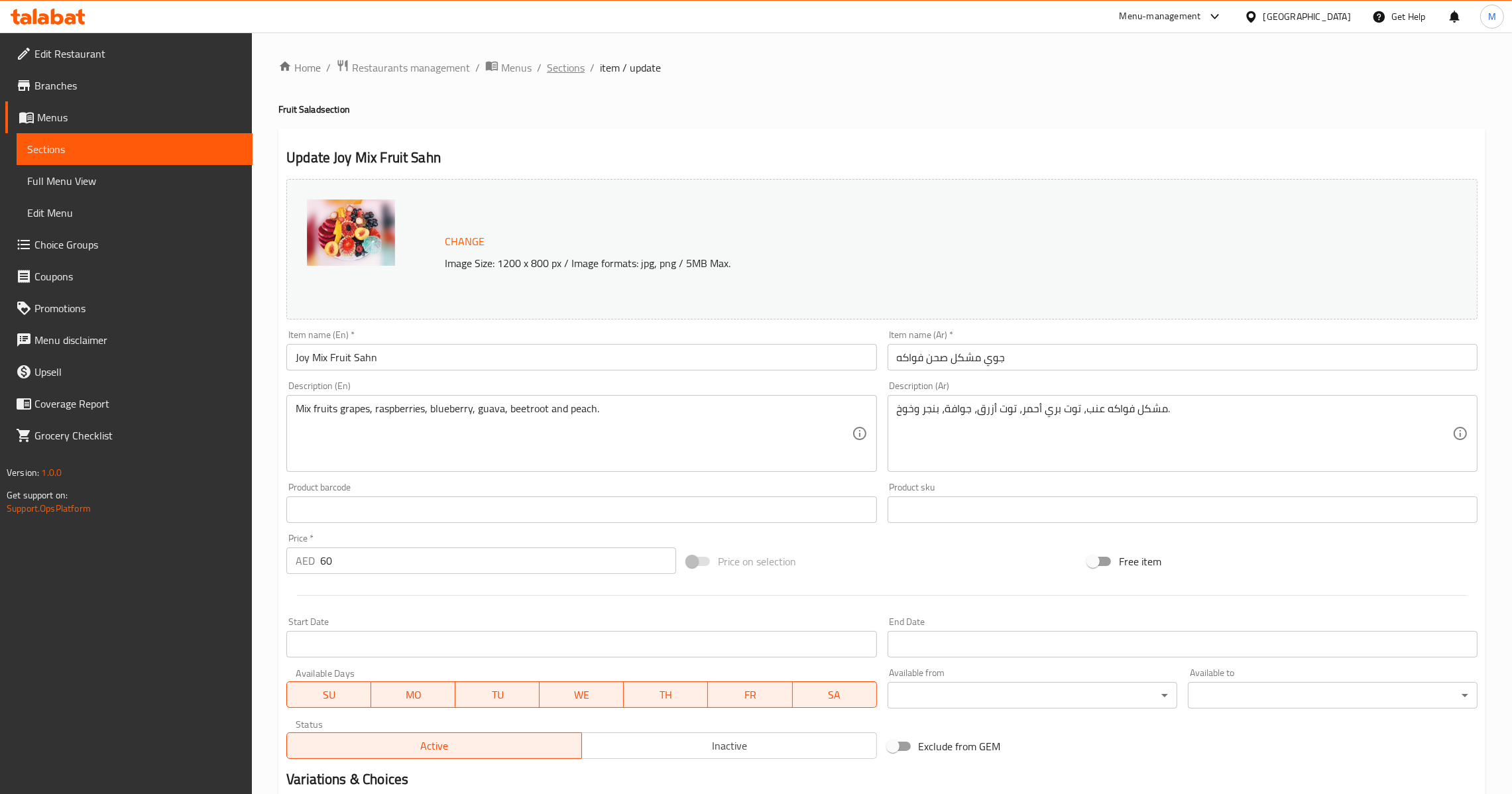
click at [571, 60] on span "Sections" at bounding box center [566, 67] width 38 height 16
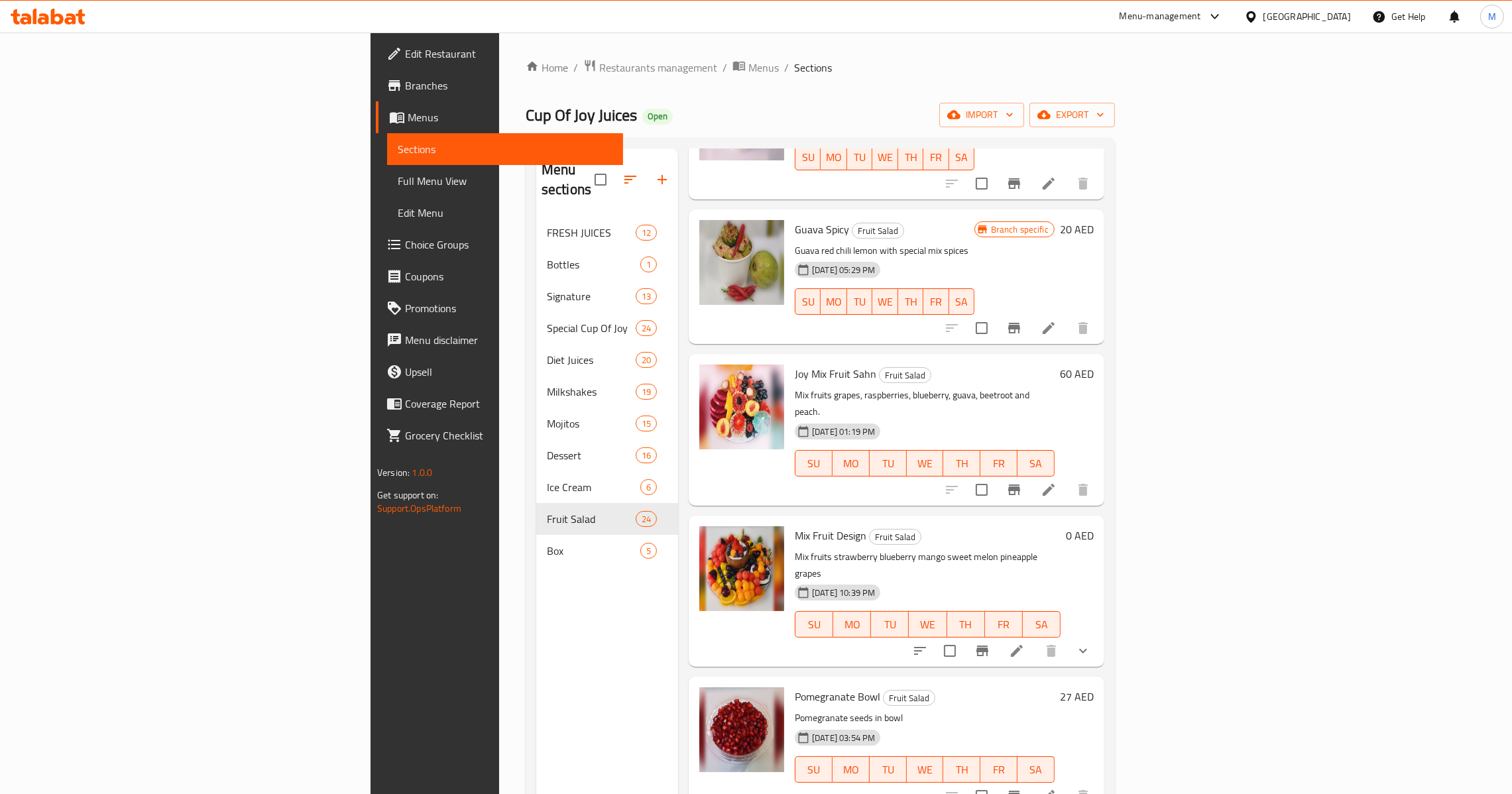
scroll to position [1591, 0]
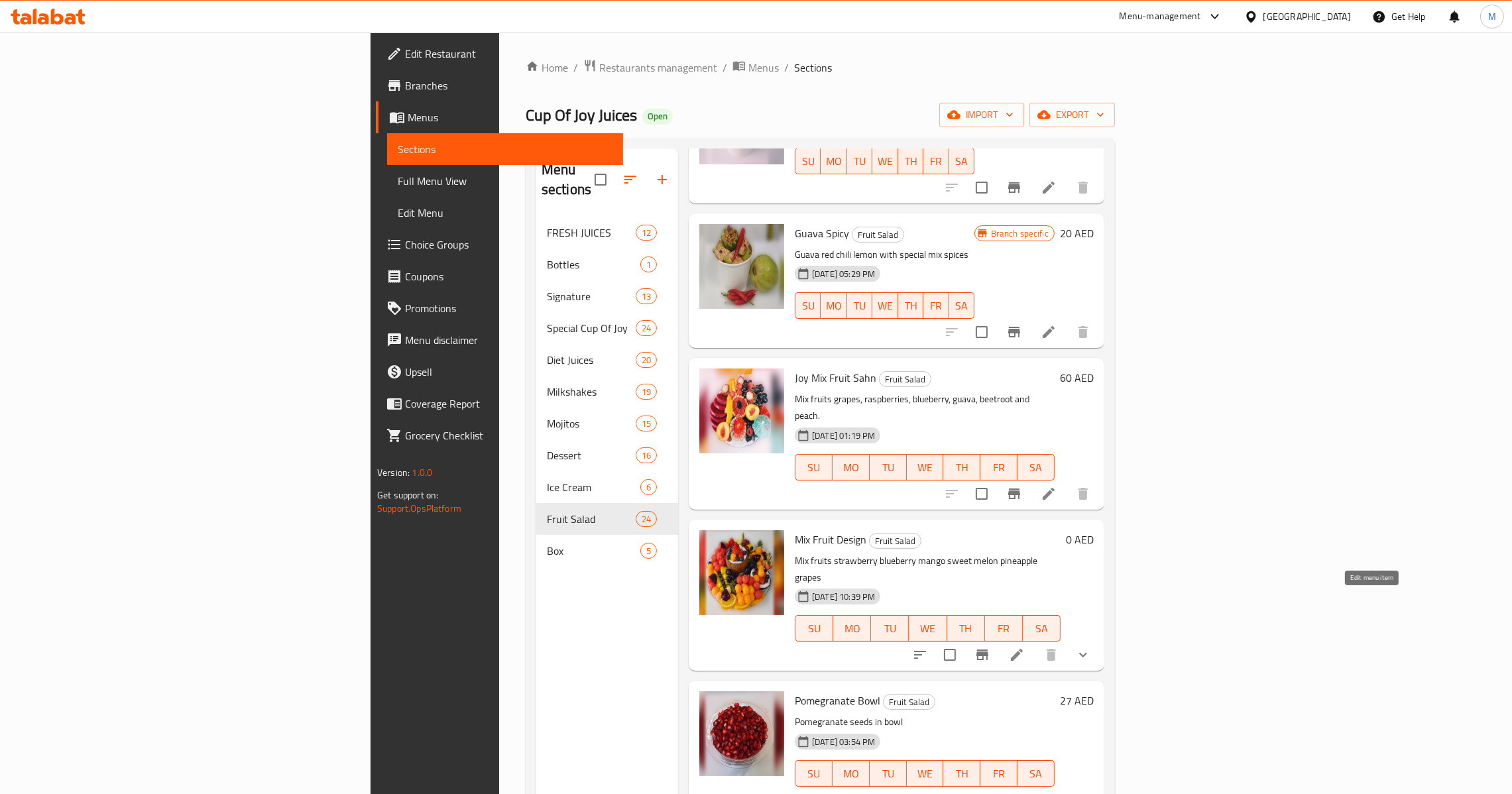
click at [1025, 647] on icon at bounding box center [1016, 655] width 16 height 16
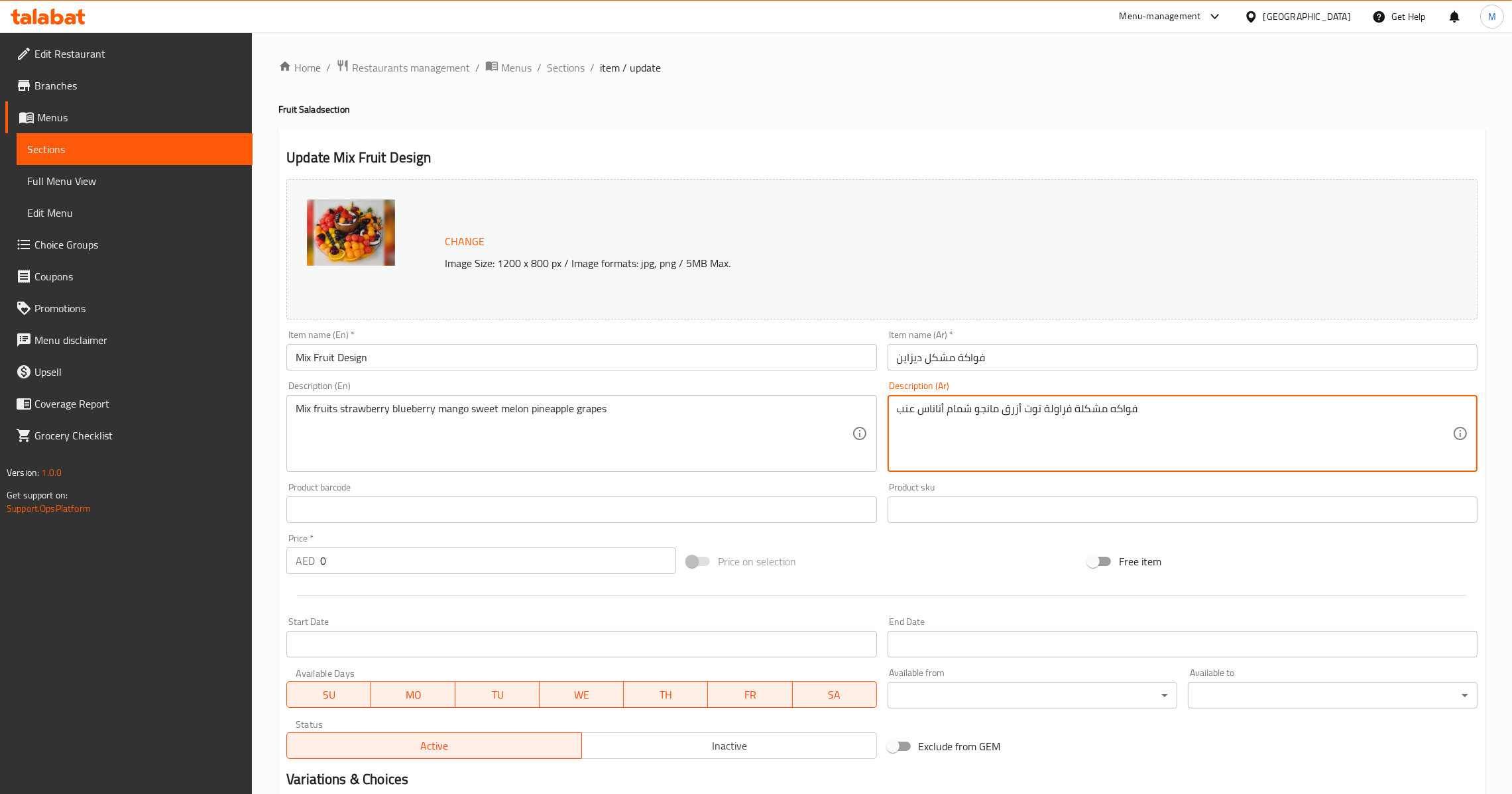
drag, startPoint x: 1036, startPoint y: 320, endPoint x: 1032, endPoint y: 362, distance: 42.2
click at [1035, 326] on div "Change Image Size: 1200 x 800 px / Image formats: jpg, png / 5MB Max. Item name…" at bounding box center [882, 469] width 1202 height 591
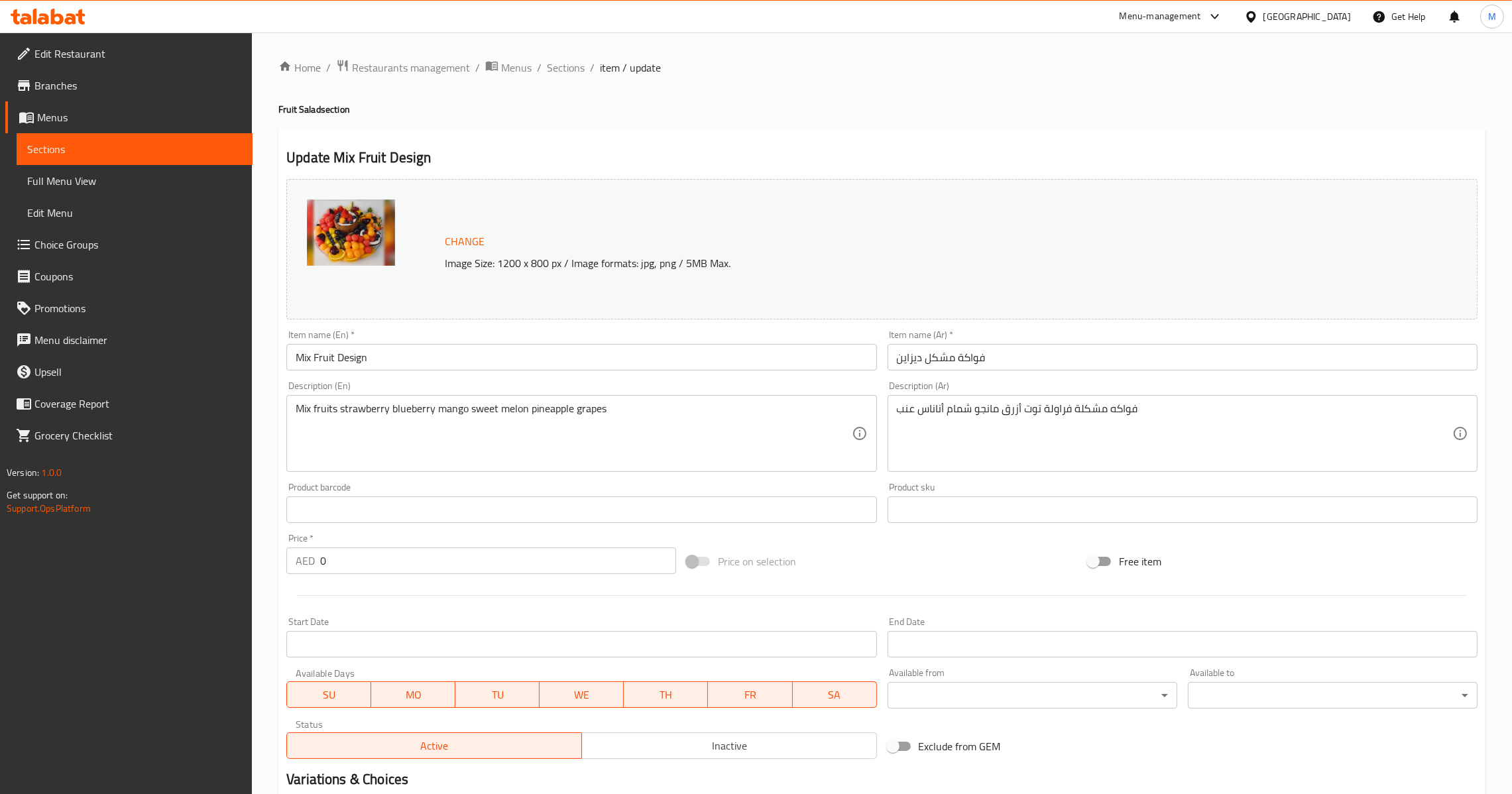
click at [1032, 362] on input "فواكة مشكل ديزاين" at bounding box center [1182, 357] width 590 height 27
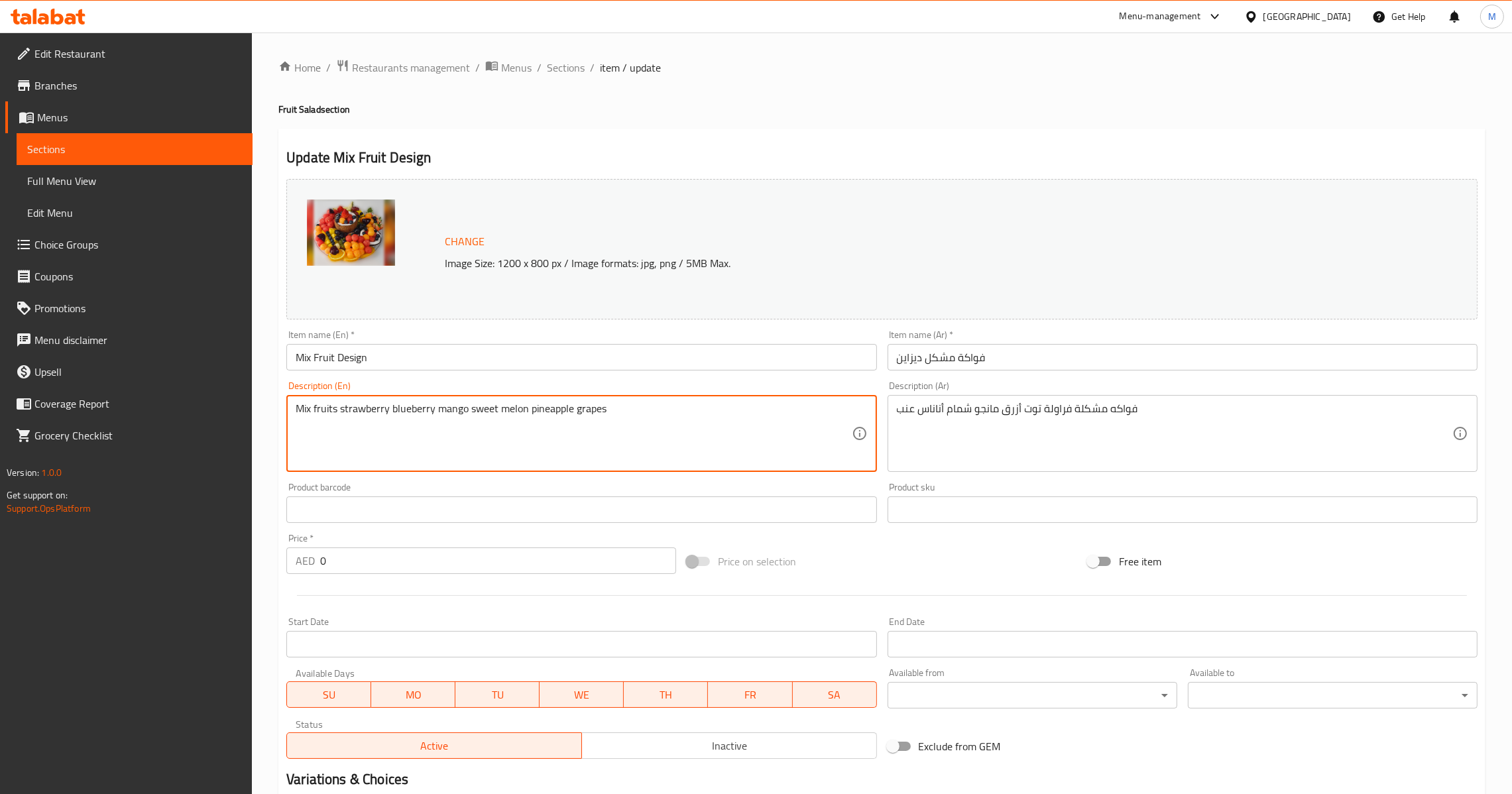
click at [603, 351] on input "Mix Fruit Design" at bounding box center [581, 357] width 590 height 27
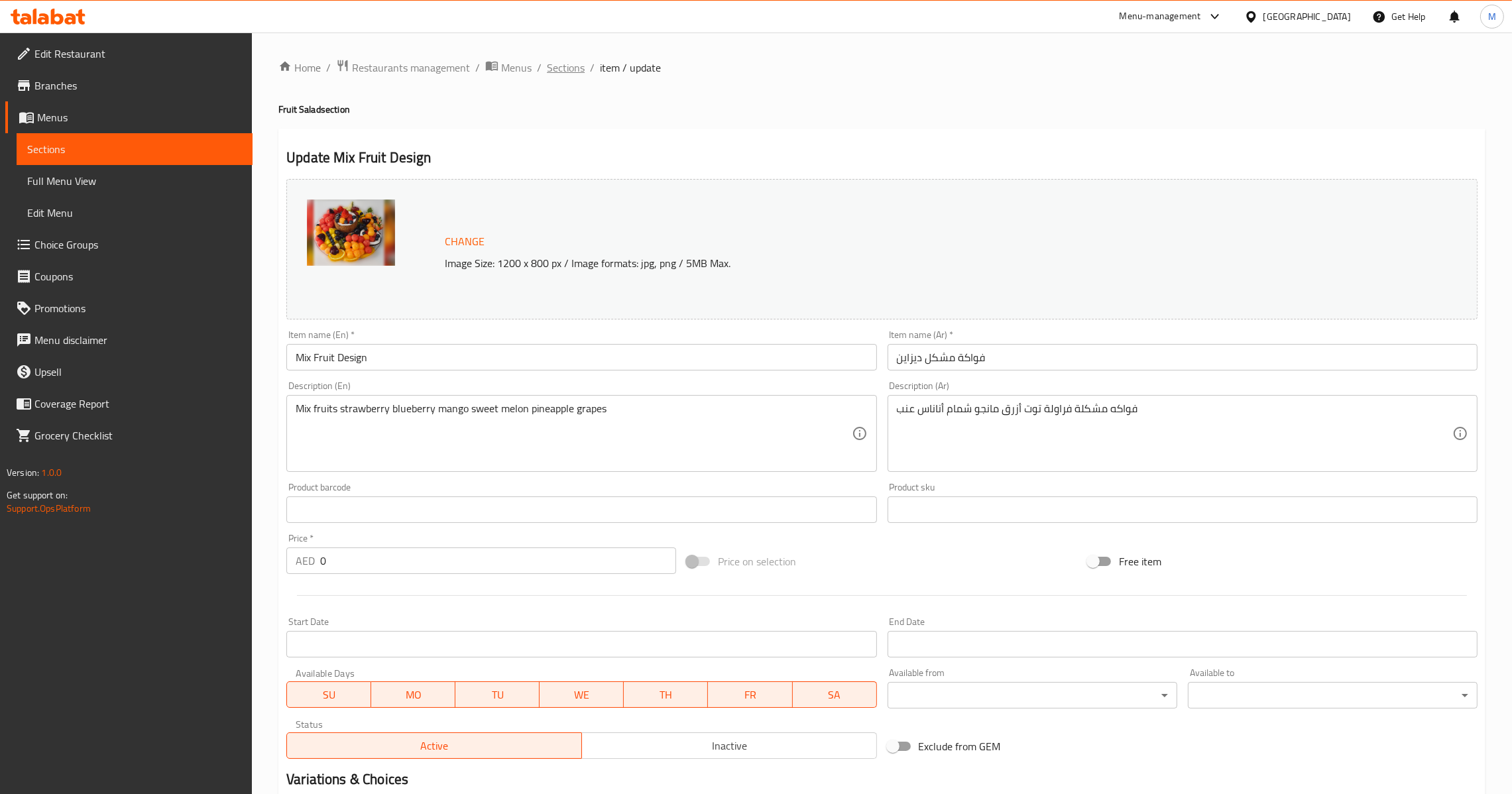
click at [572, 65] on span "Sections" at bounding box center [566, 67] width 38 height 16
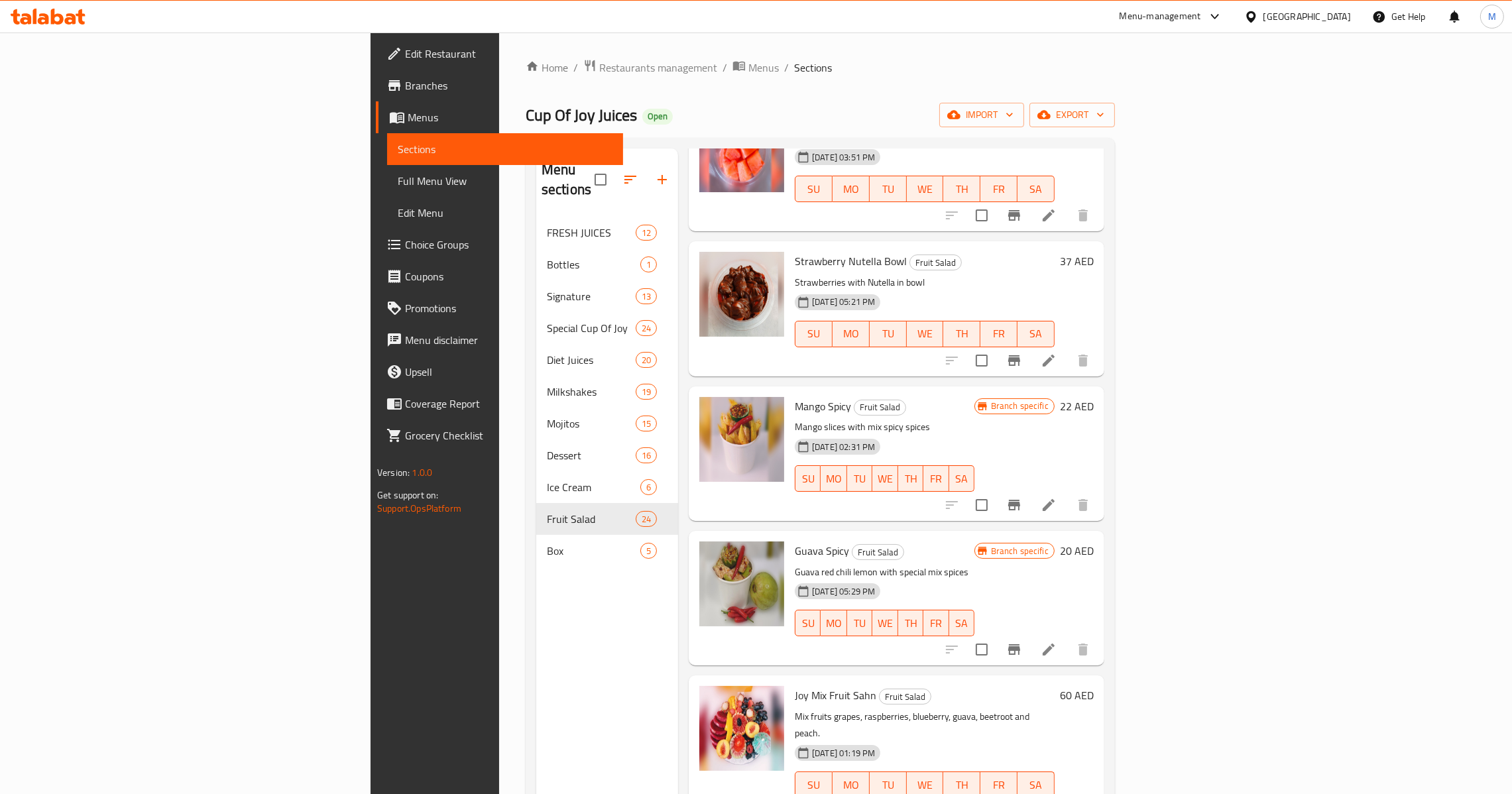
scroll to position [1691, 0]
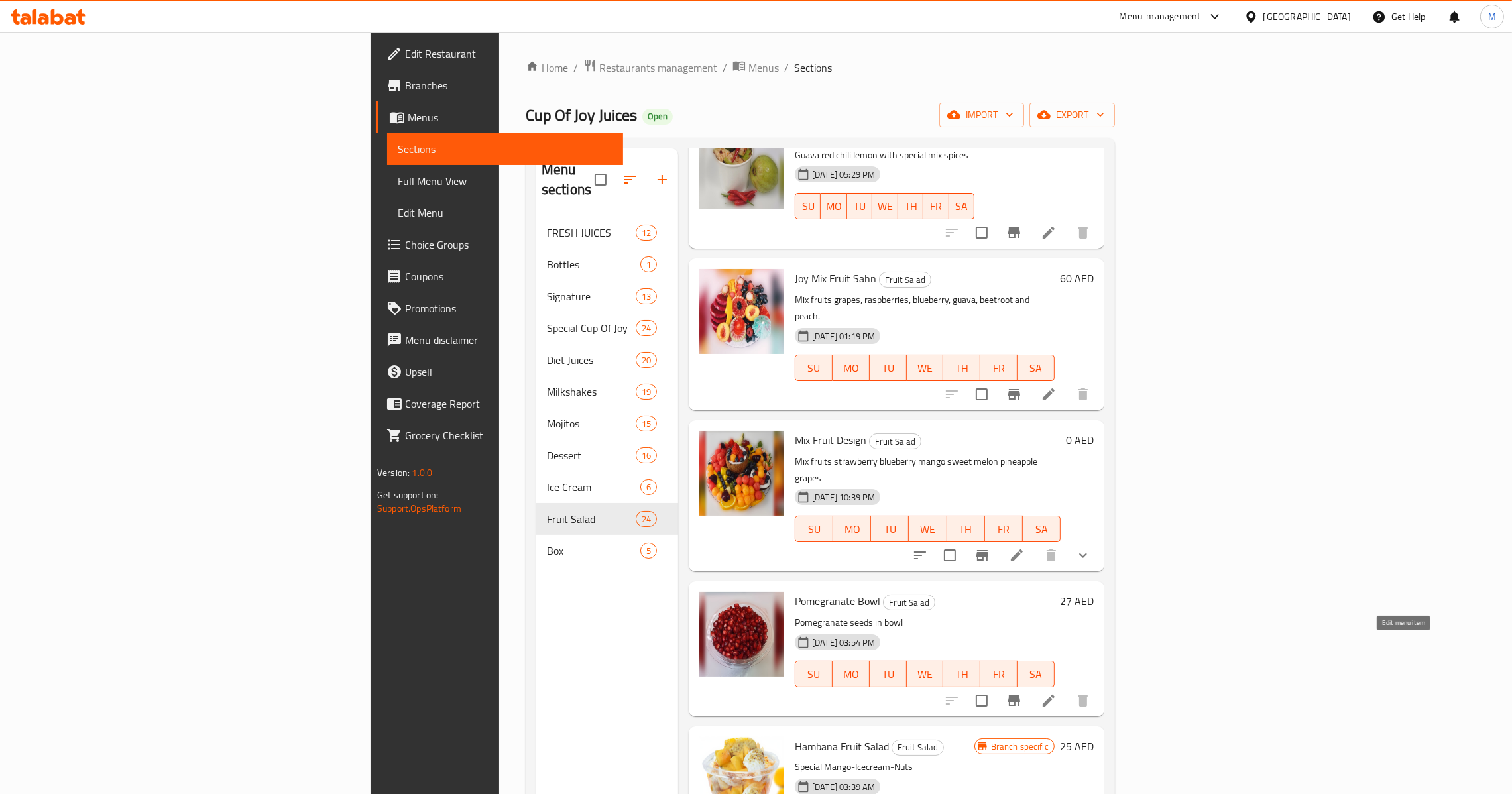
click at [1057, 693] on icon at bounding box center [1048, 700] width 16 height 16
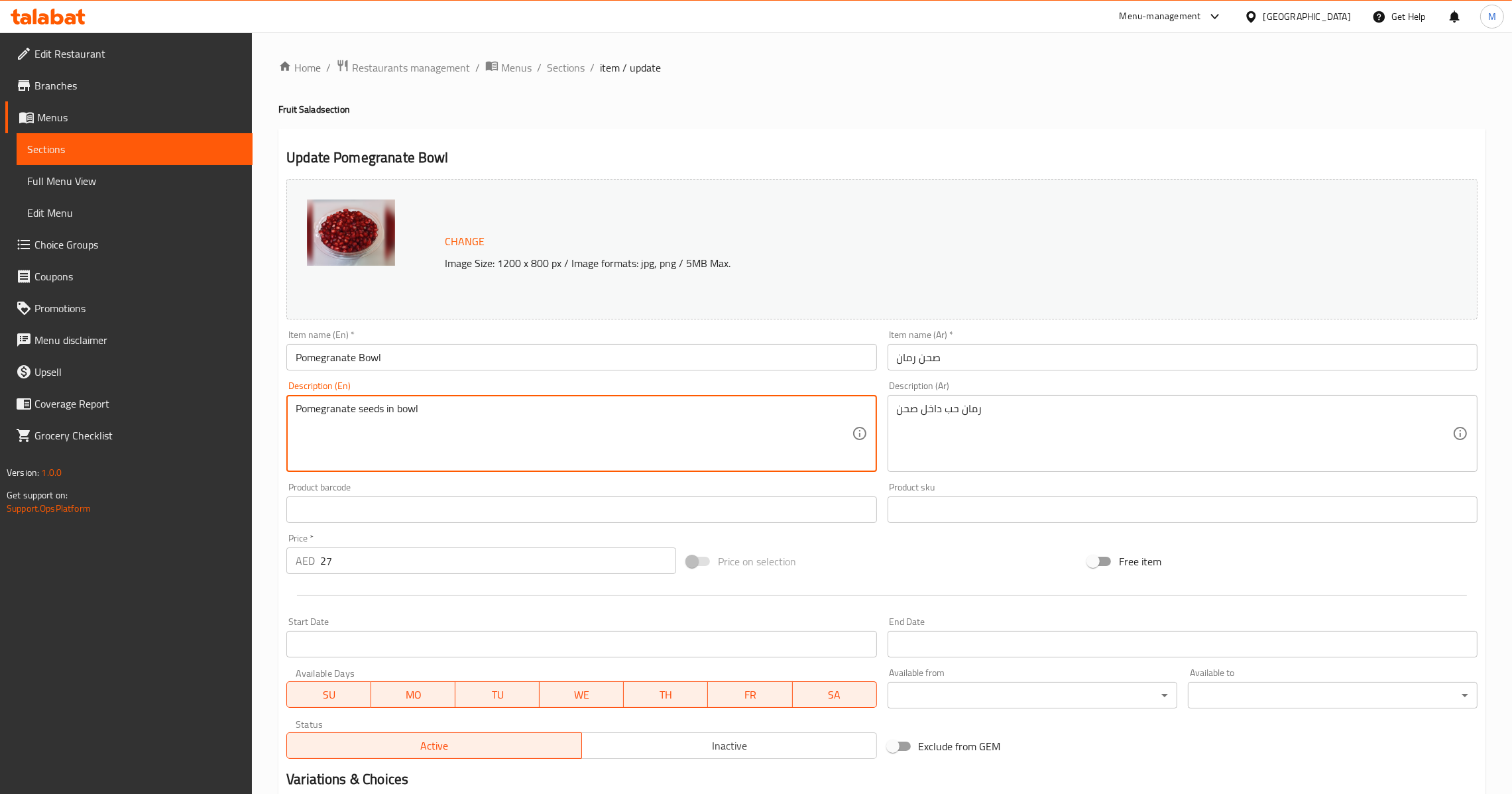
click at [589, 356] on input "Pomegranate Bowl" at bounding box center [581, 357] width 590 height 27
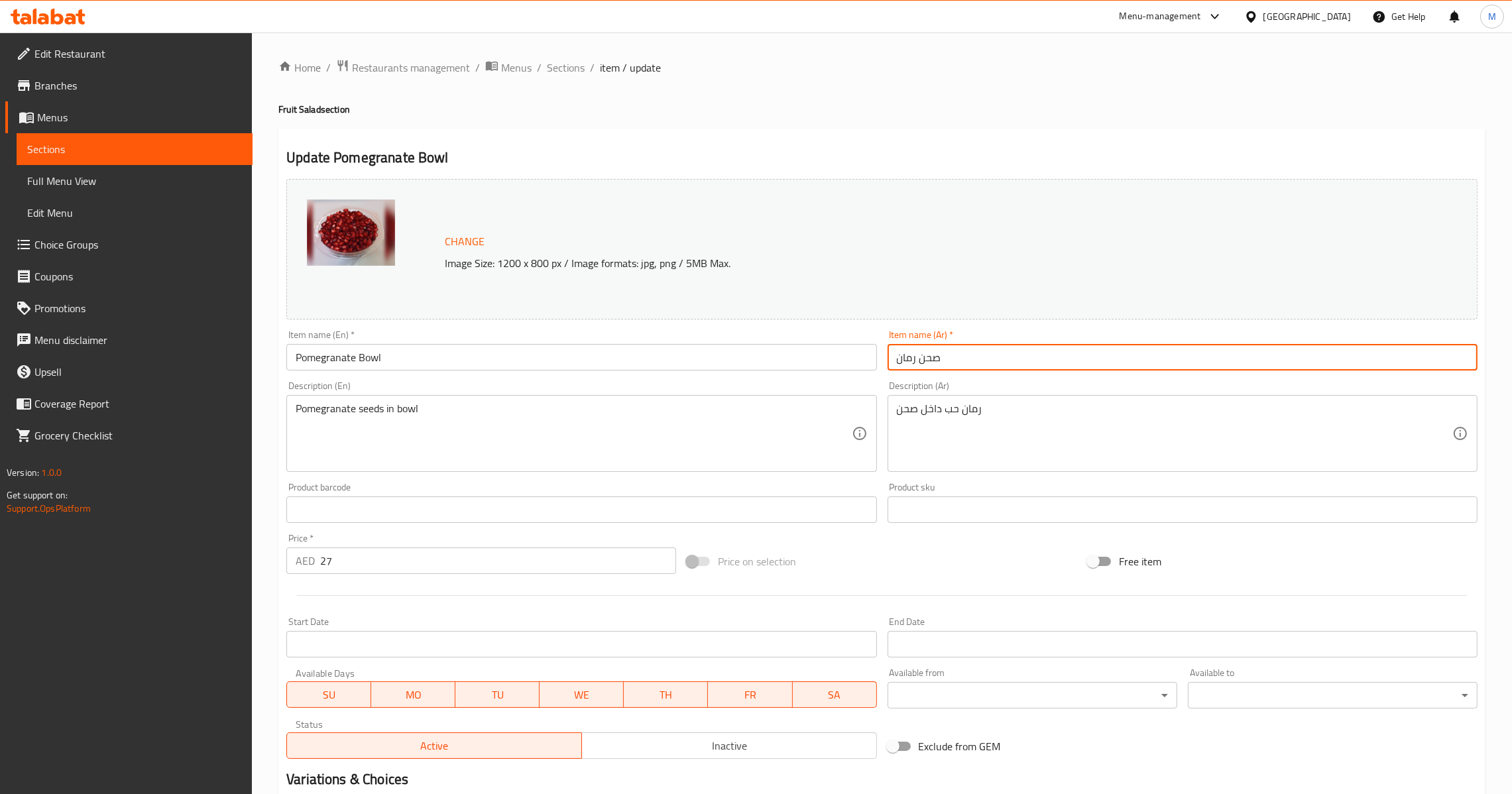
click at [998, 368] on input "صحن رمان" at bounding box center [1182, 357] width 590 height 27
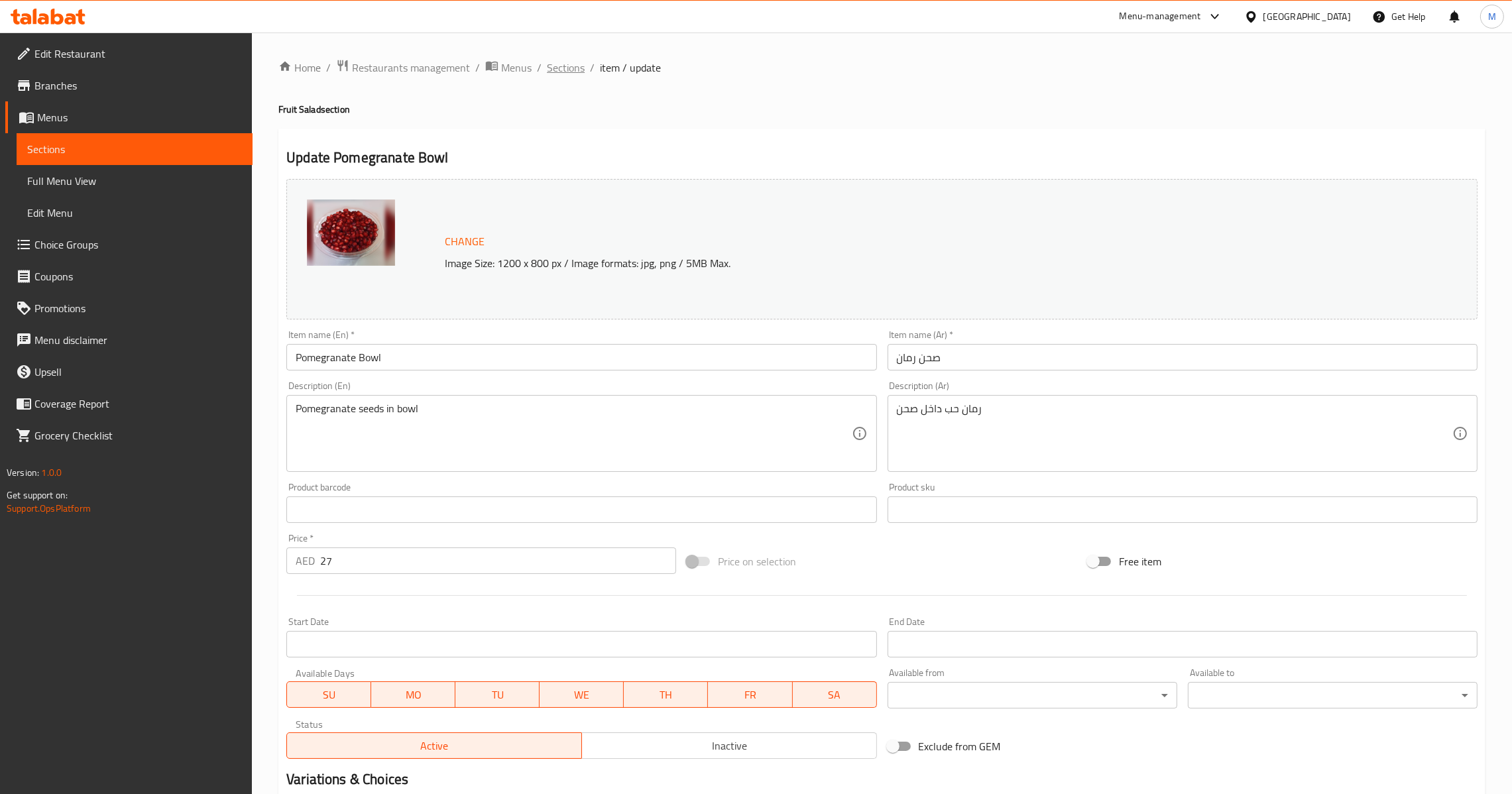
click at [574, 65] on span "Sections" at bounding box center [566, 67] width 38 height 16
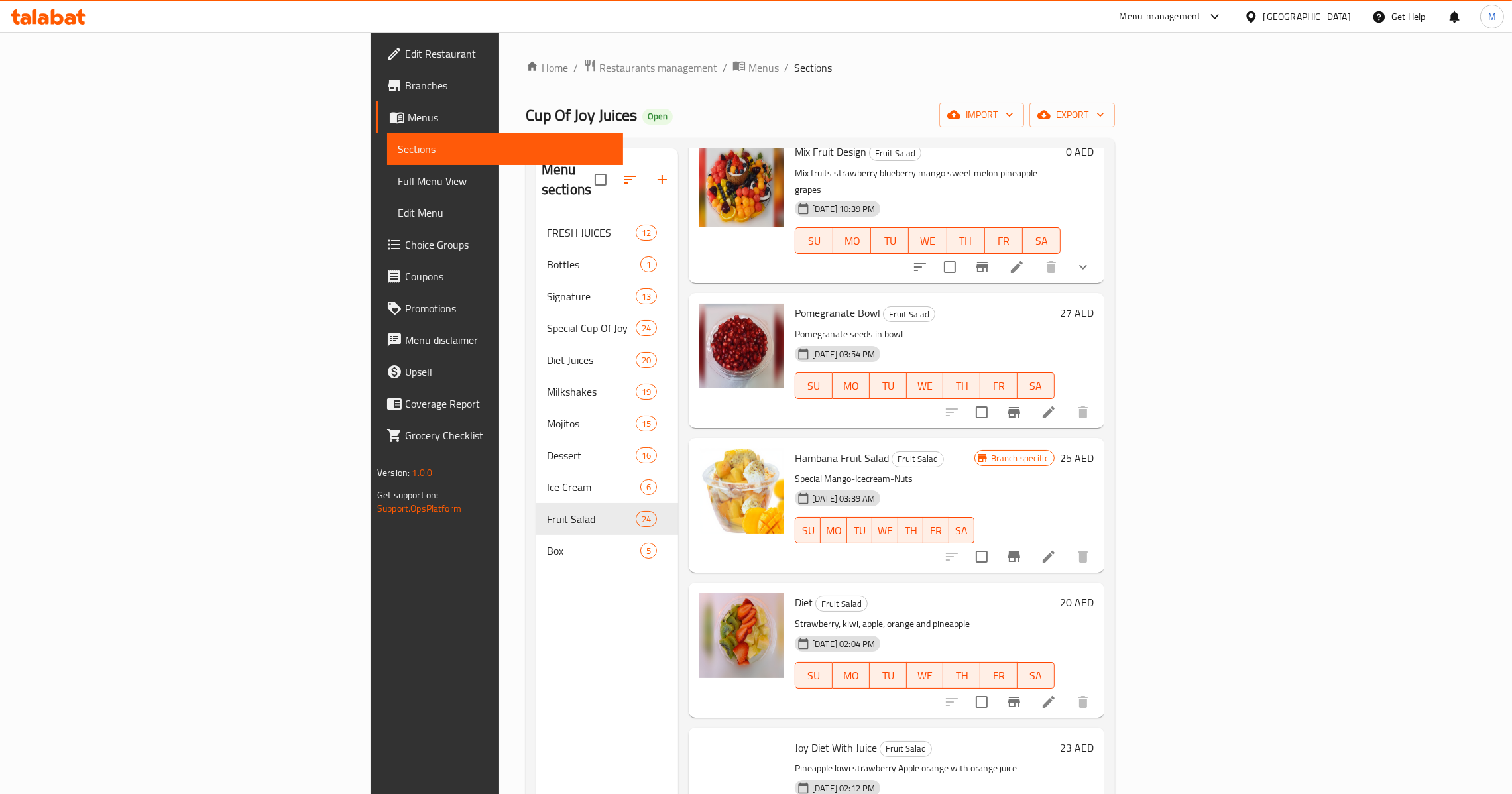
scroll to position [1988, 0]
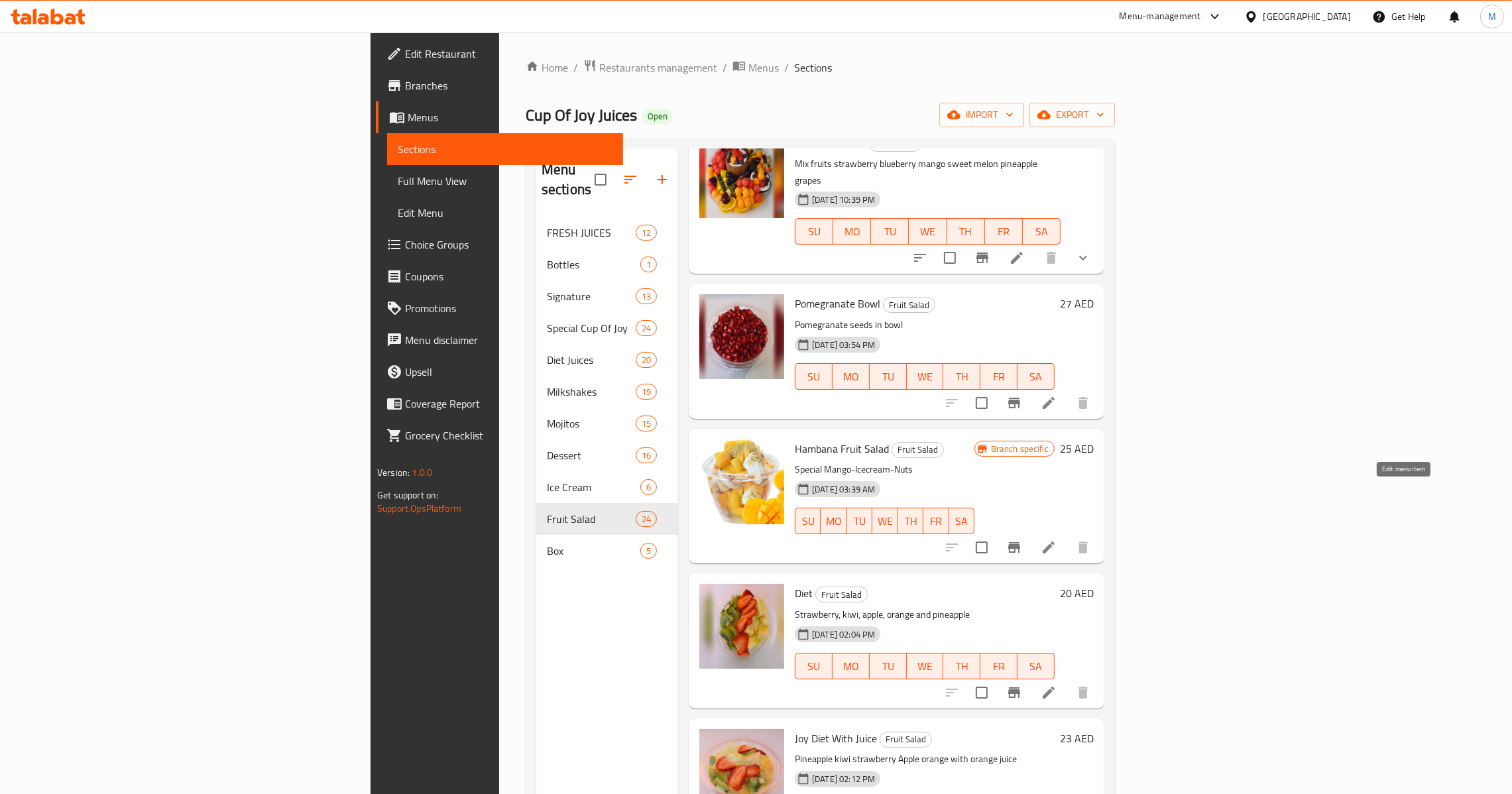
click at [1057, 540] on icon at bounding box center [1048, 547] width 16 height 16
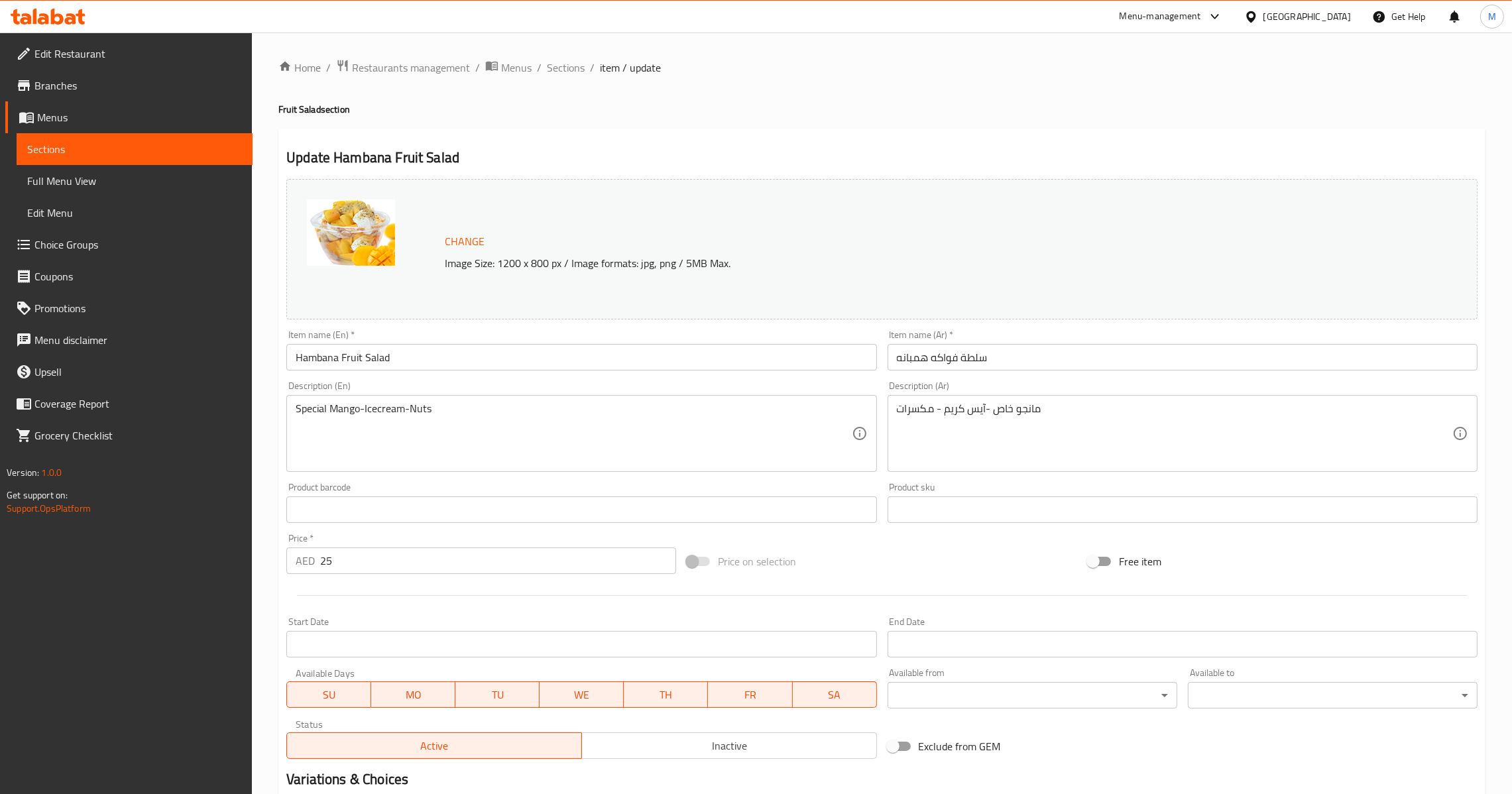
click at [611, 373] on div "Item name (En)   * Hambana Fruit Salad Item name (En) *" at bounding box center [581, 350] width 600 height 51
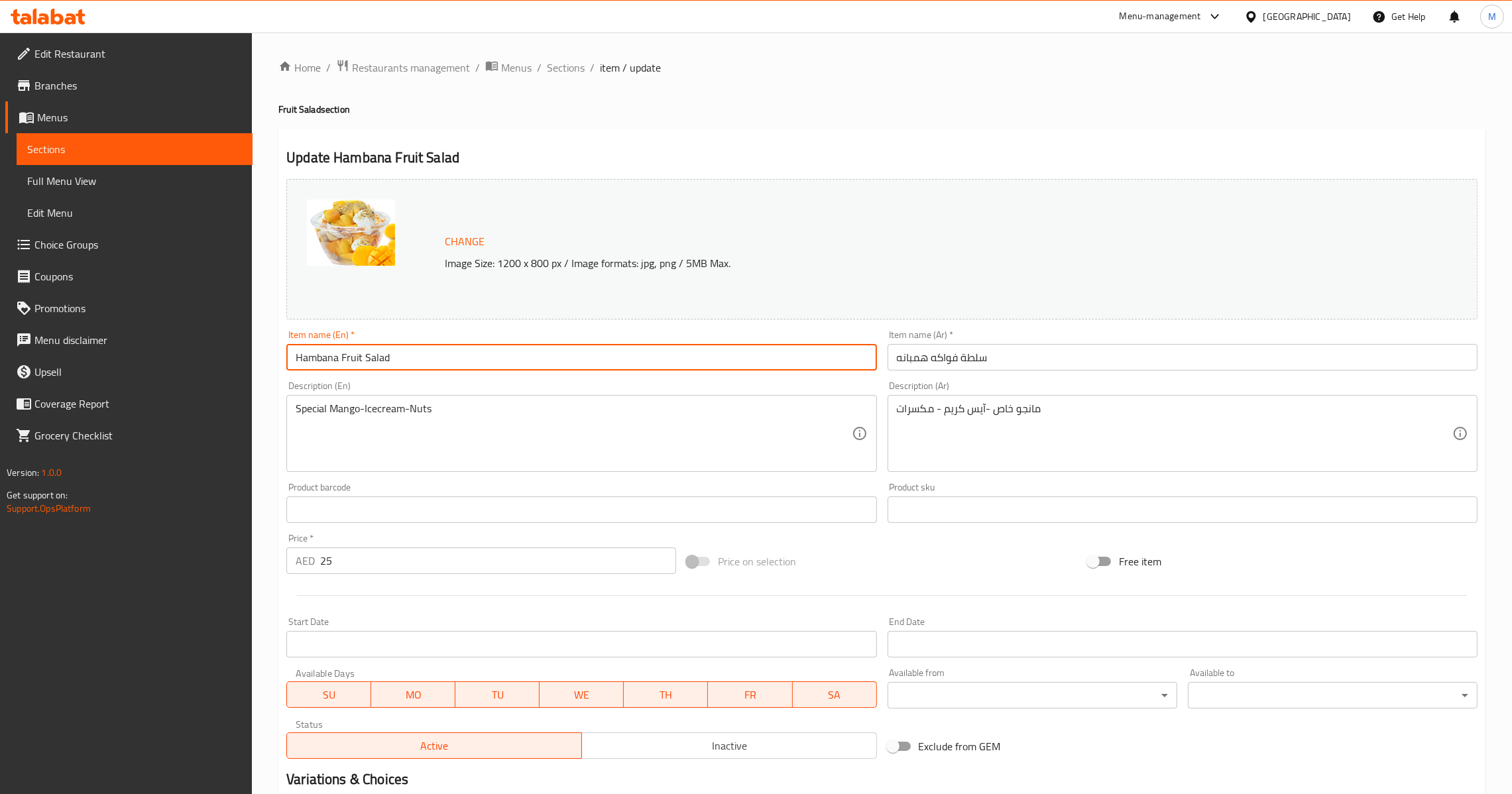
click at [611, 356] on input "Hambana Fruit Salad" at bounding box center [581, 357] width 590 height 27
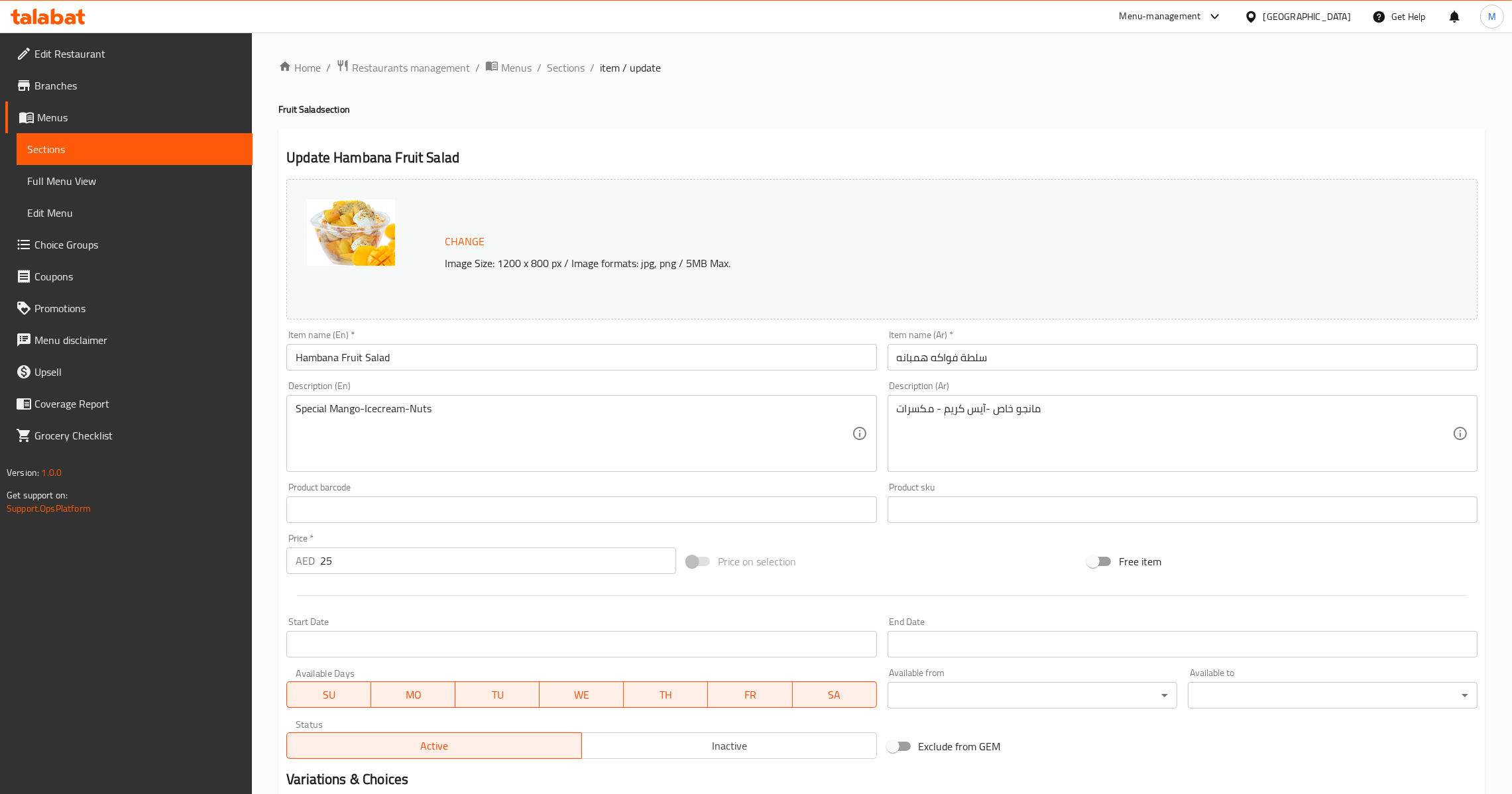
click at [978, 397] on div "مانجو خاص -آيس كريم - مكسرات Description (Ar)" at bounding box center [1182, 433] width 590 height 77
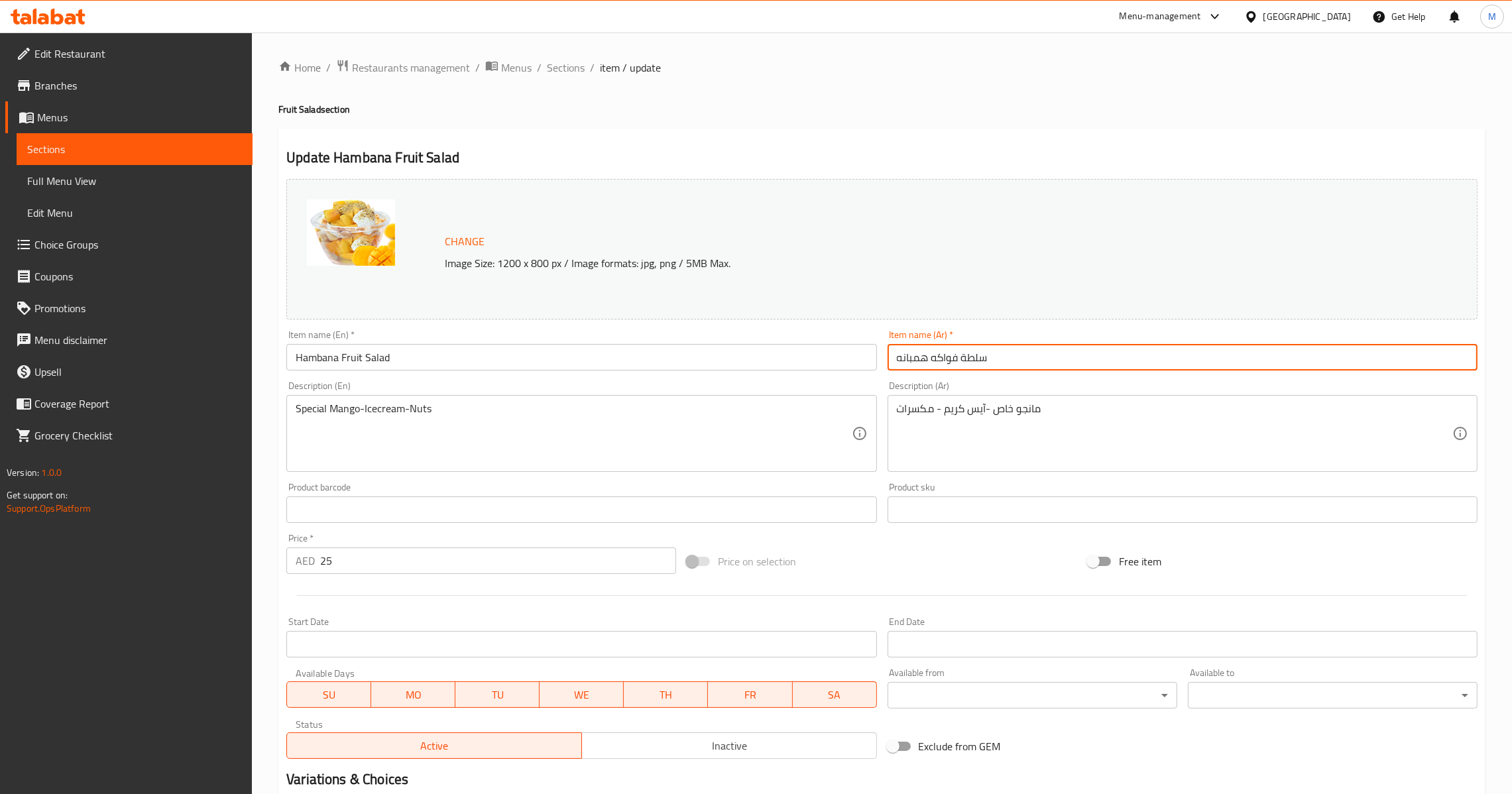
click at [995, 369] on input "سلطة فواكه همبانه" at bounding box center [1182, 357] width 590 height 27
click at [566, 64] on span "Sections" at bounding box center [566, 67] width 38 height 16
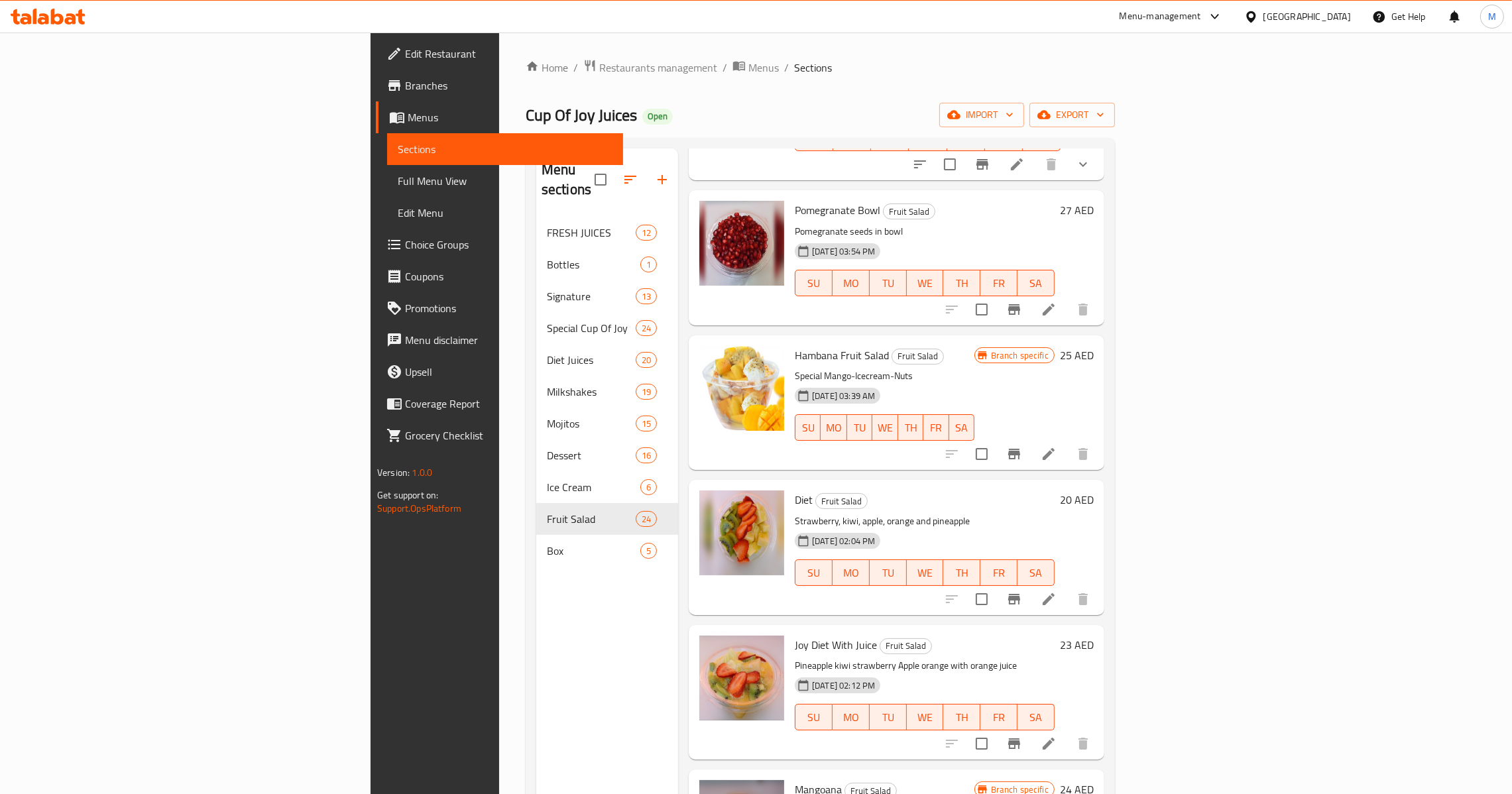
scroll to position [2087, 0]
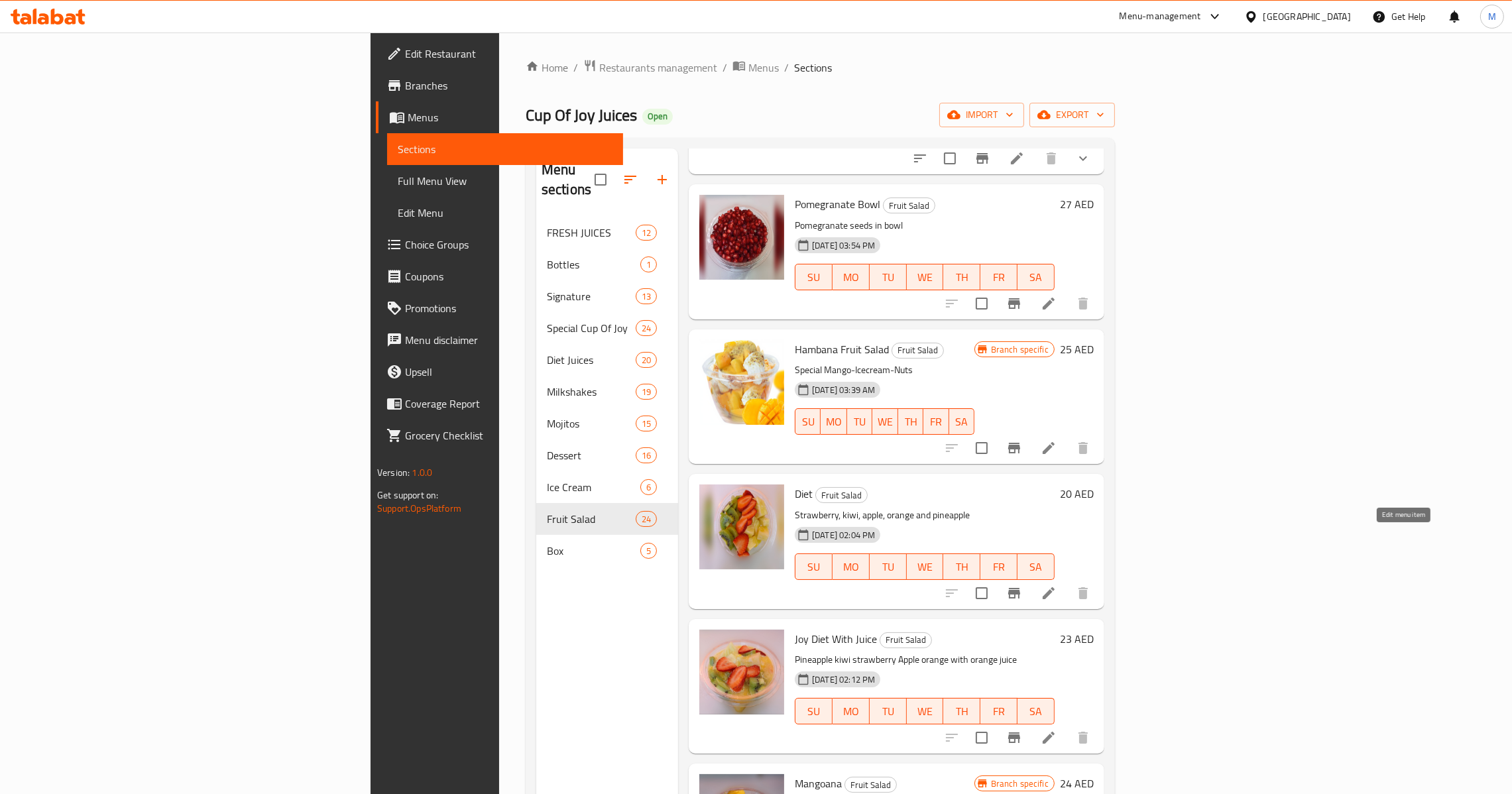
click at [1057, 586] on icon at bounding box center [1048, 593] width 16 height 16
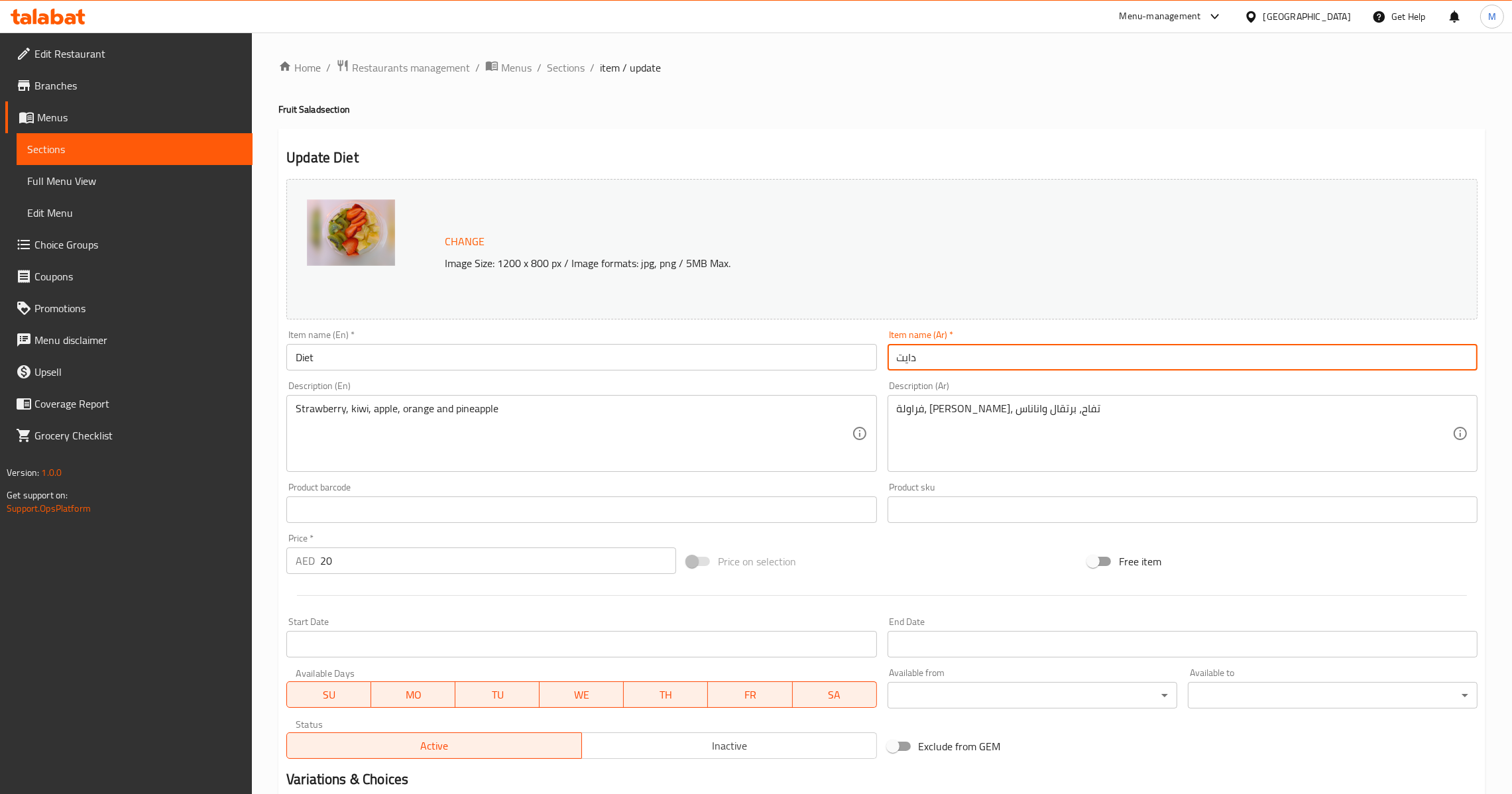
click at [981, 369] on input "دايت" at bounding box center [1182, 357] width 590 height 27
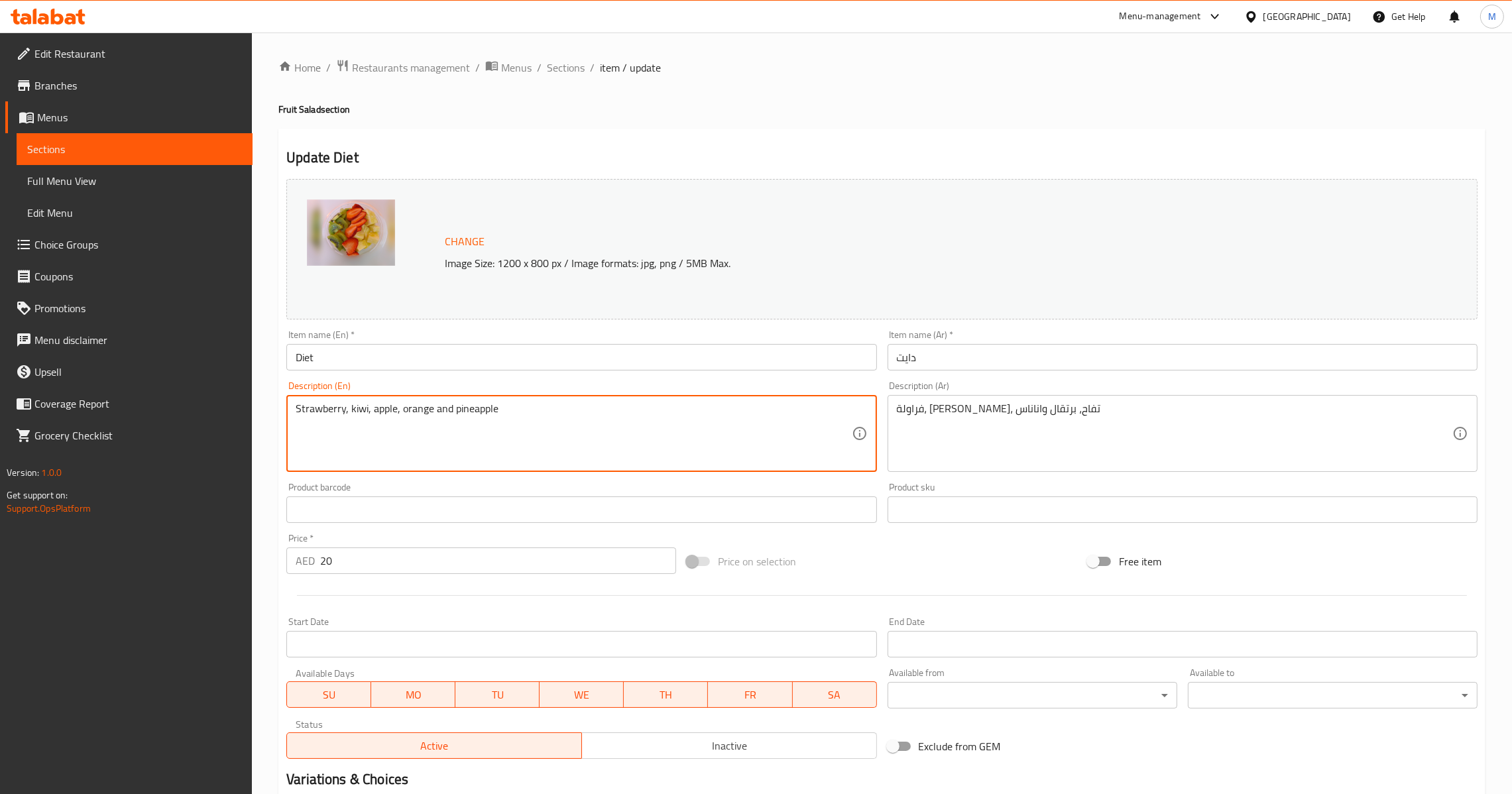
click at [650, 371] on input "Diet" at bounding box center [581, 357] width 590 height 27
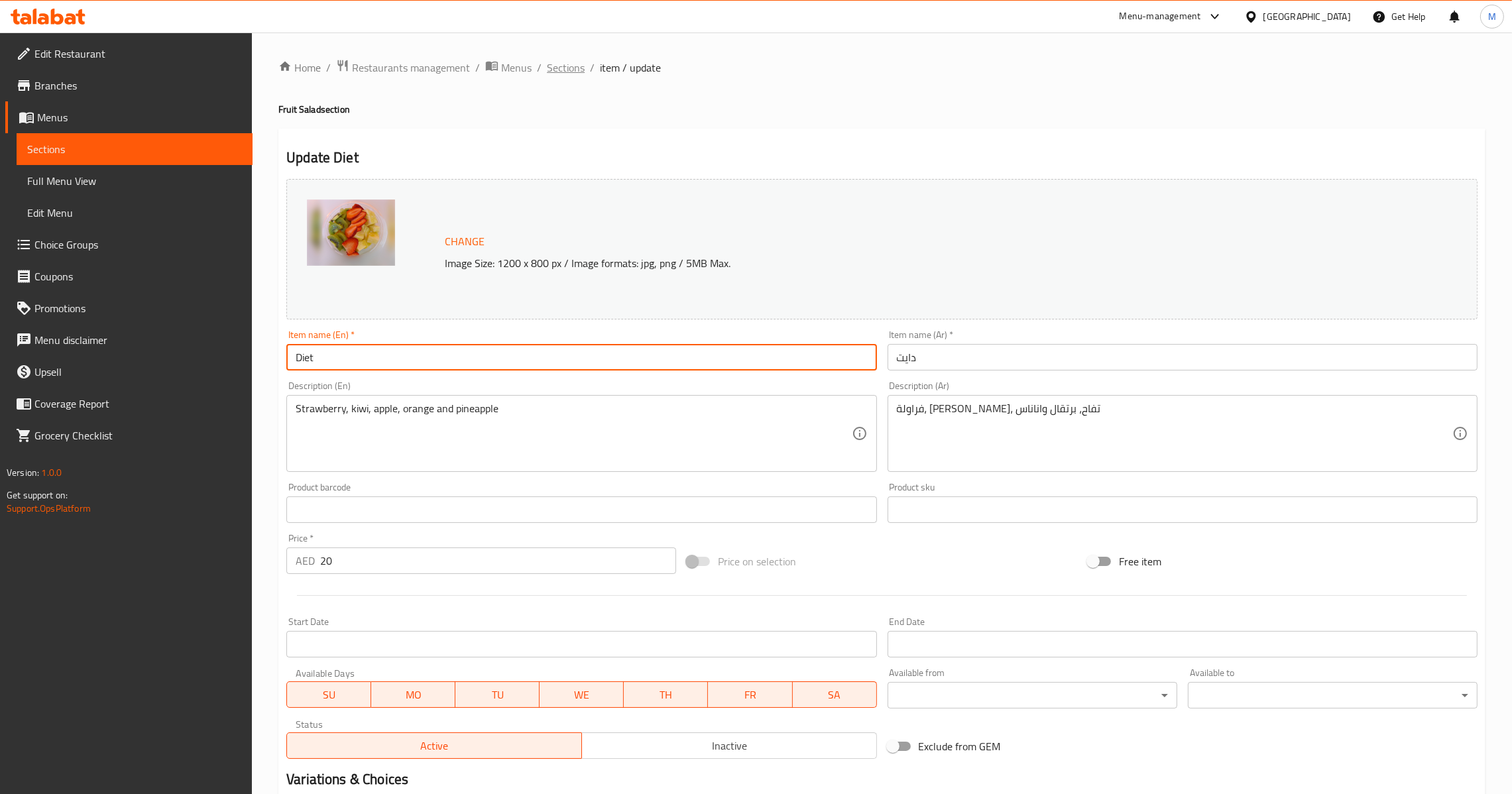
click at [579, 68] on span "Sections" at bounding box center [566, 67] width 38 height 16
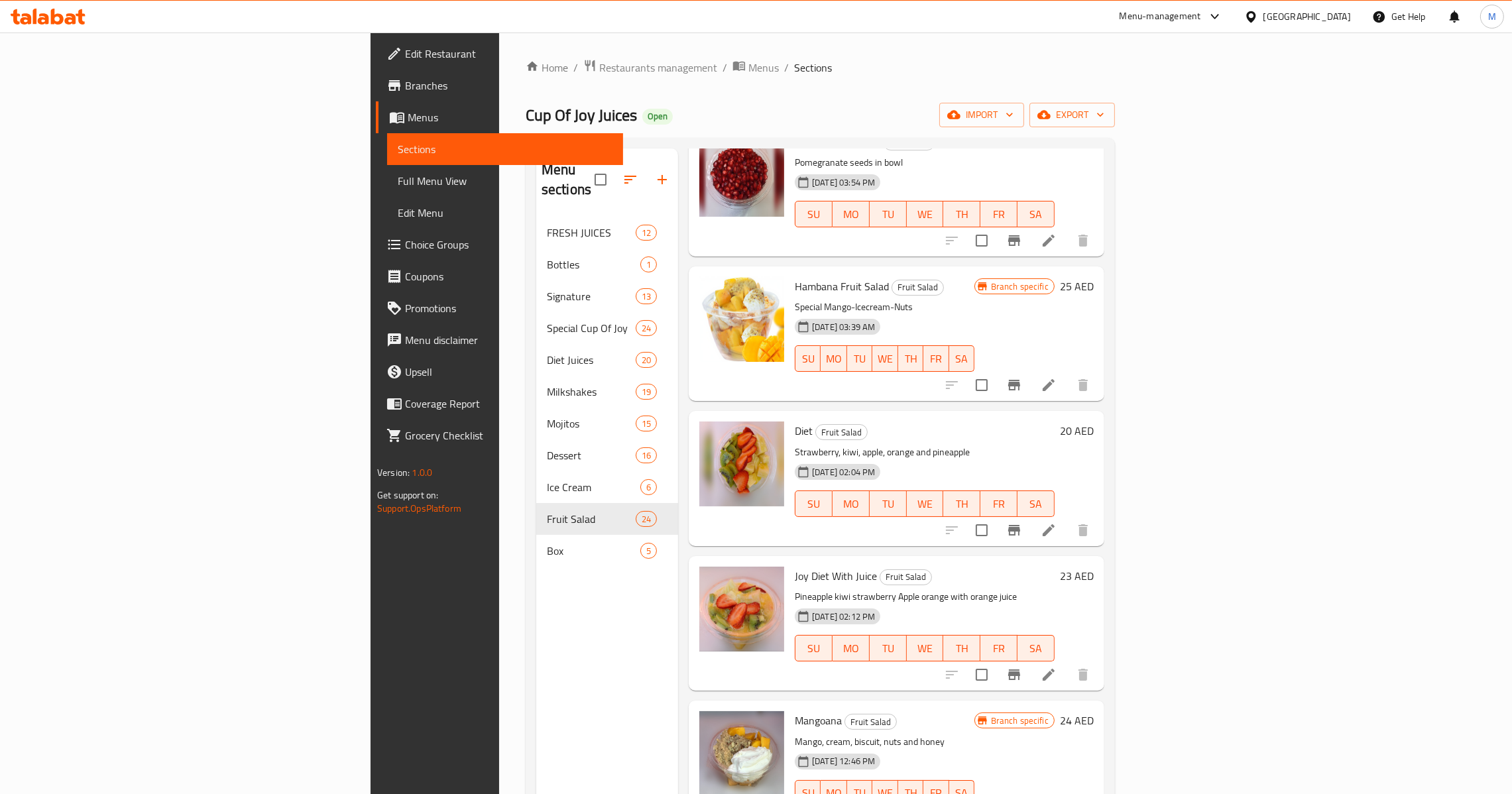
scroll to position [2187, 0]
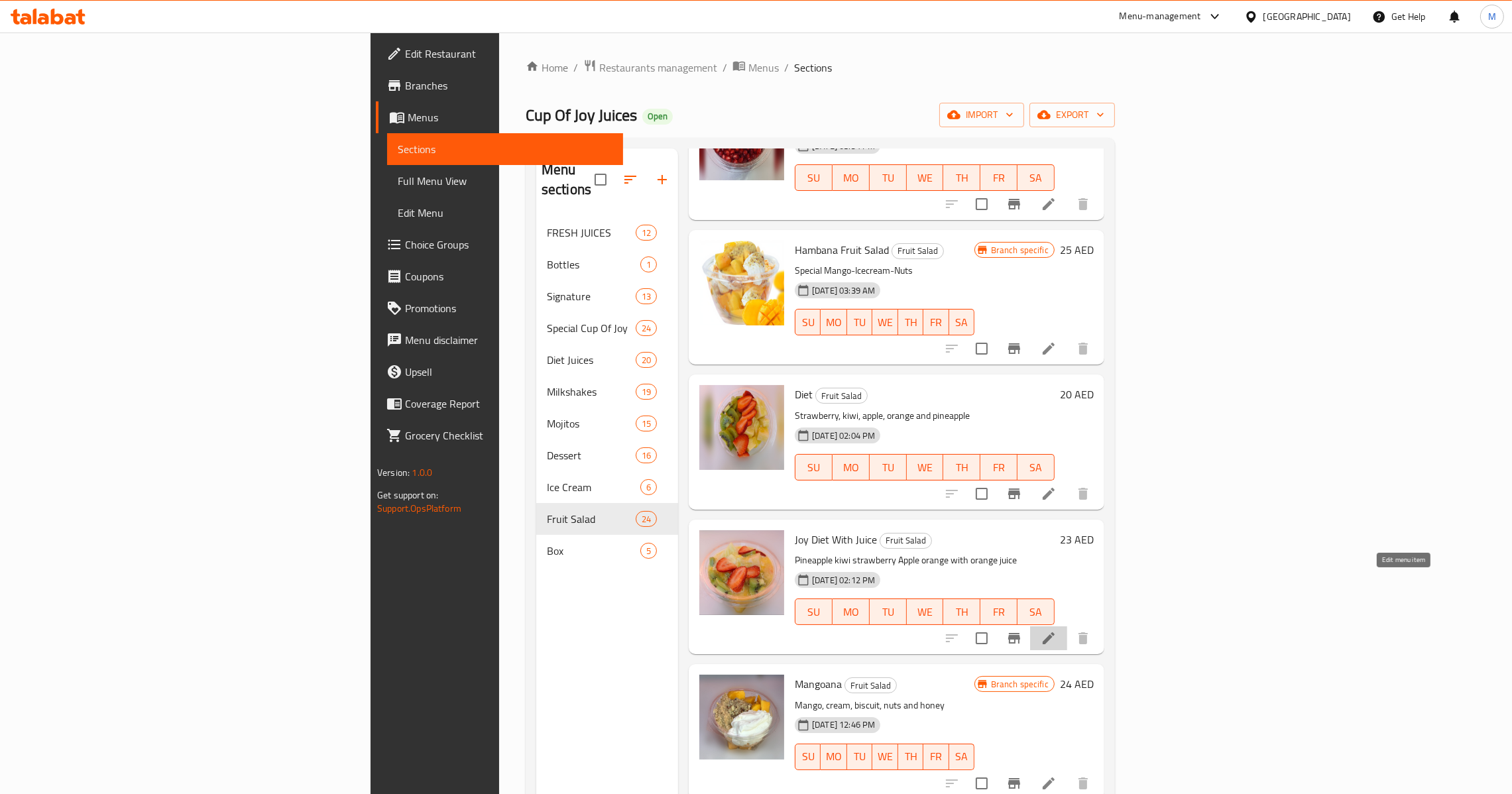
click at [1057, 630] on icon at bounding box center [1048, 638] width 16 height 16
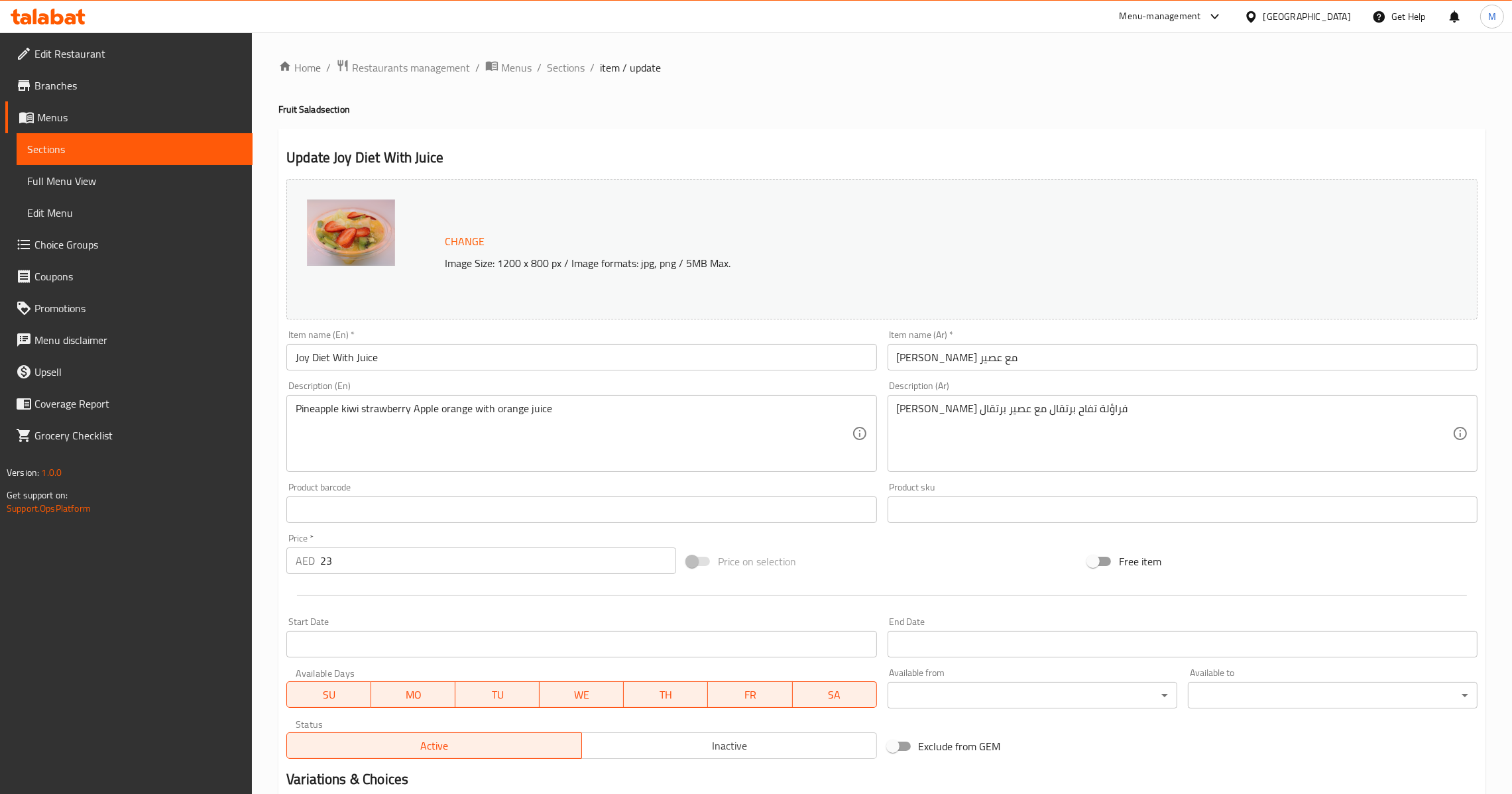
click at [624, 358] on input "Joy Diet With Juice" at bounding box center [581, 357] width 590 height 27
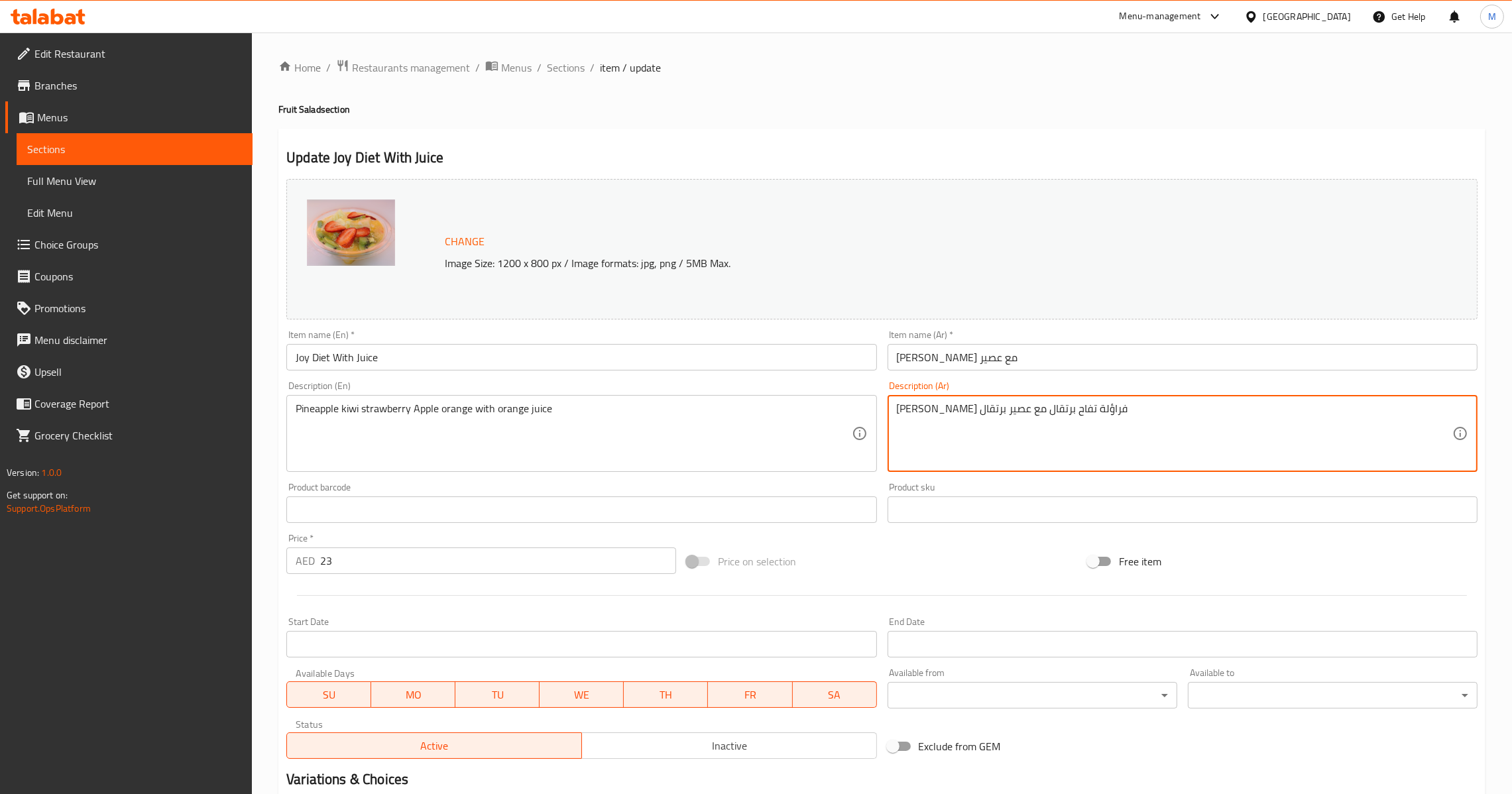
click at [1036, 354] on input "[PERSON_NAME] مع عصير" at bounding box center [1182, 357] width 590 height 27
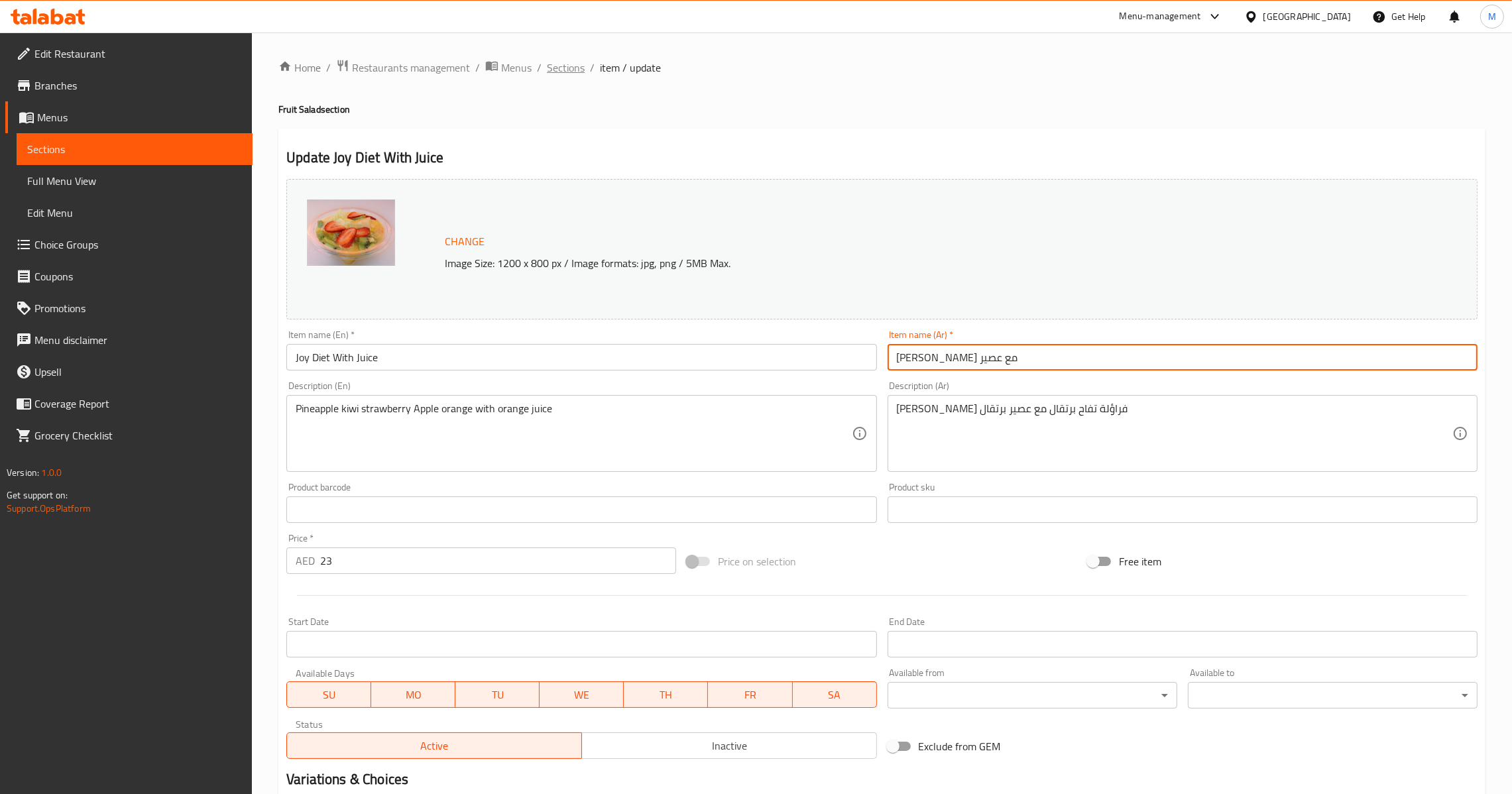
click at [566, 63] on span "Sections" at bounding box center [566, 67] width 38 height 16
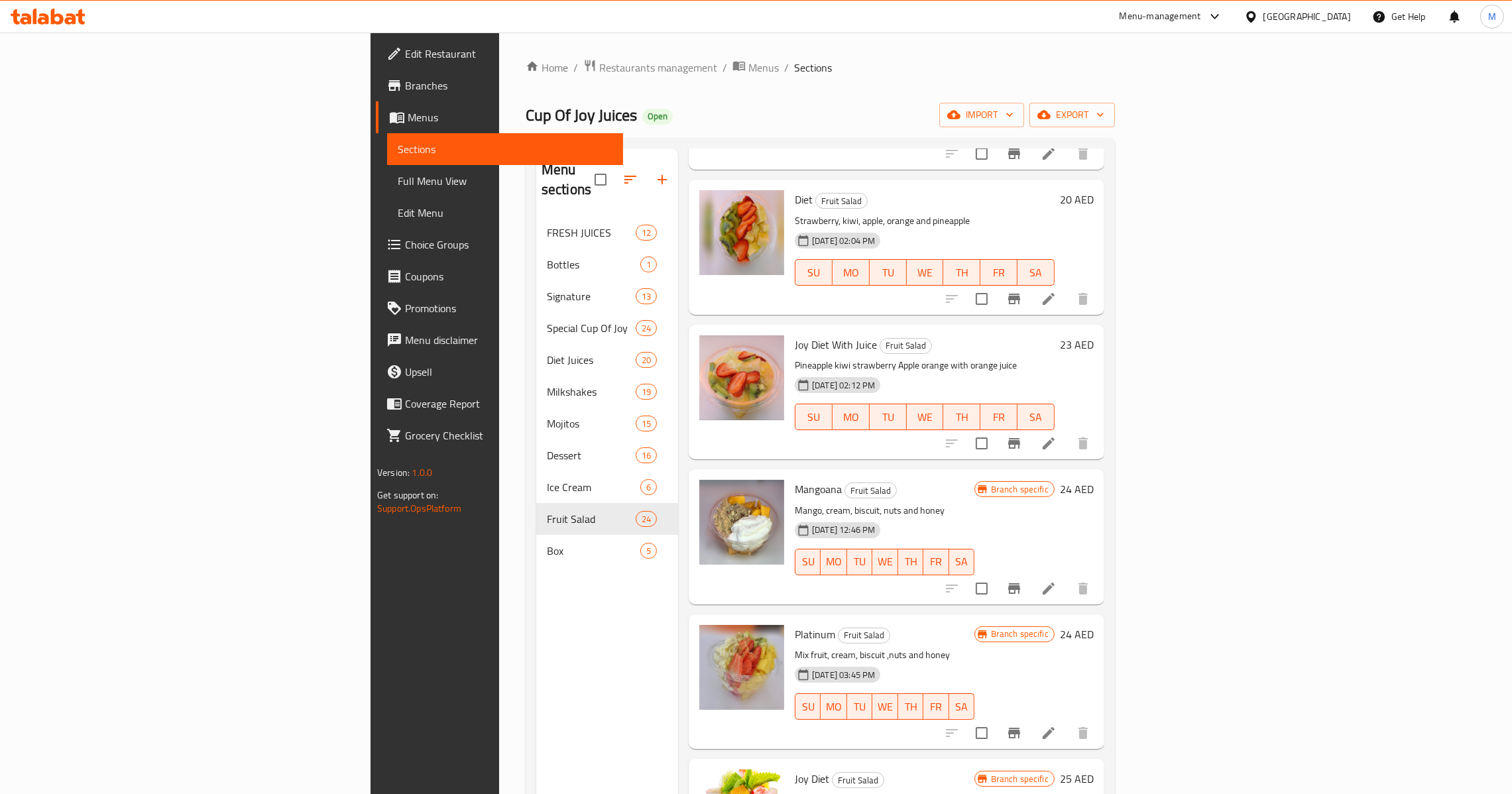
scroll to position [2386, 0]
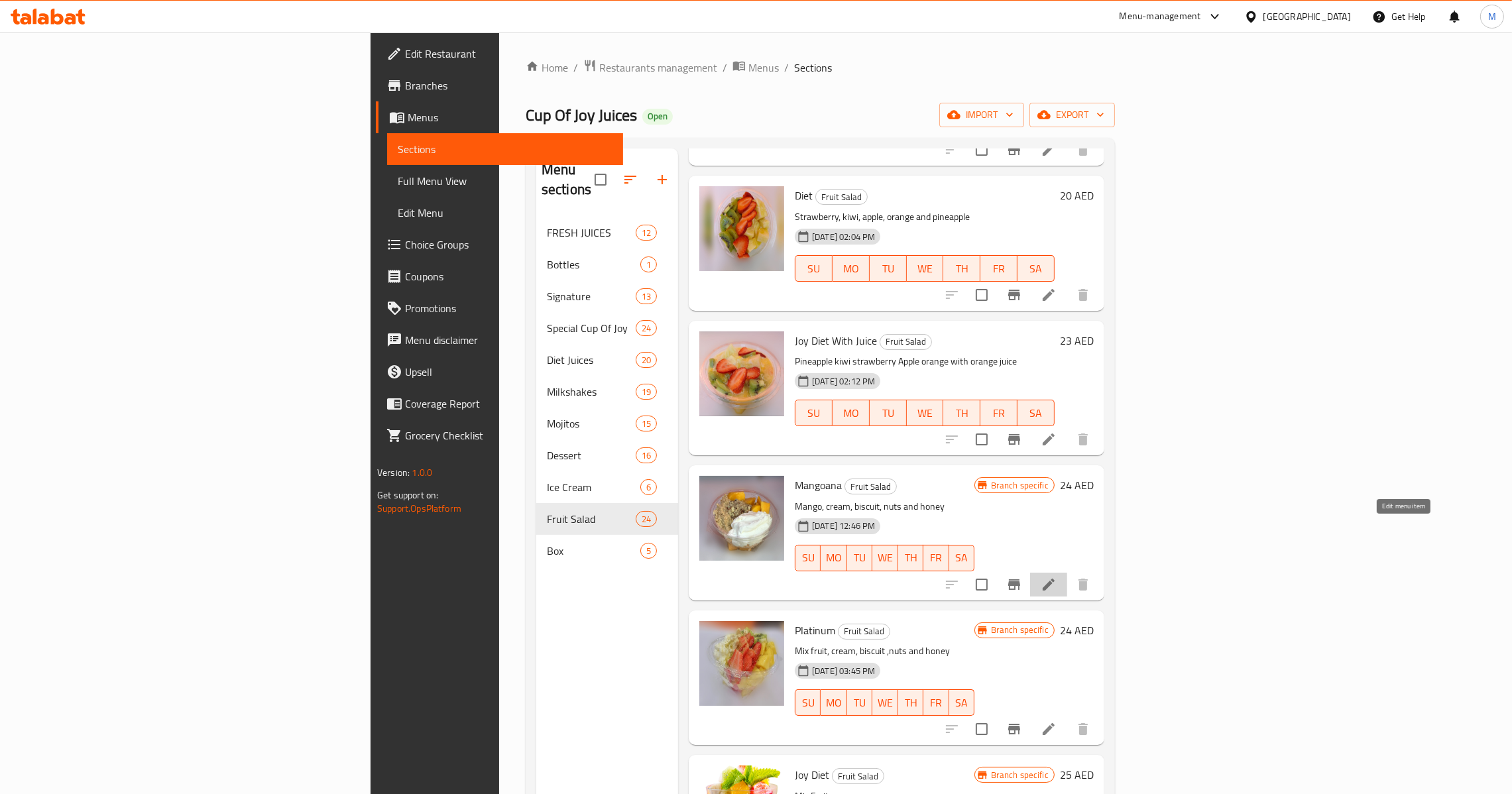
click at [1054, 579] on icon at bounding box center [1048, 585] width 12 height 12
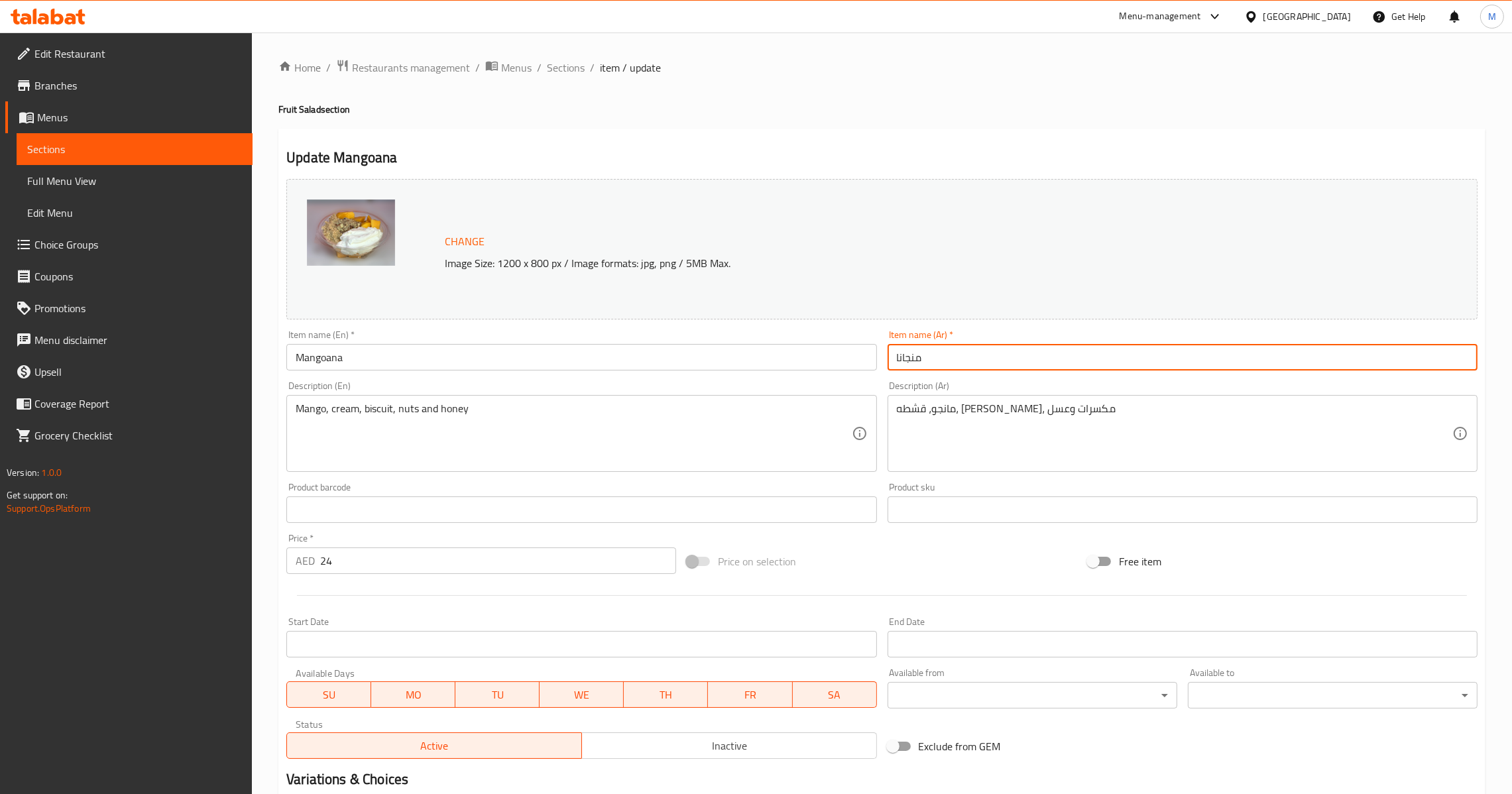
click at [928, 356] on input "منجانا" at bounding box center [1182, 357] width 590 height 27
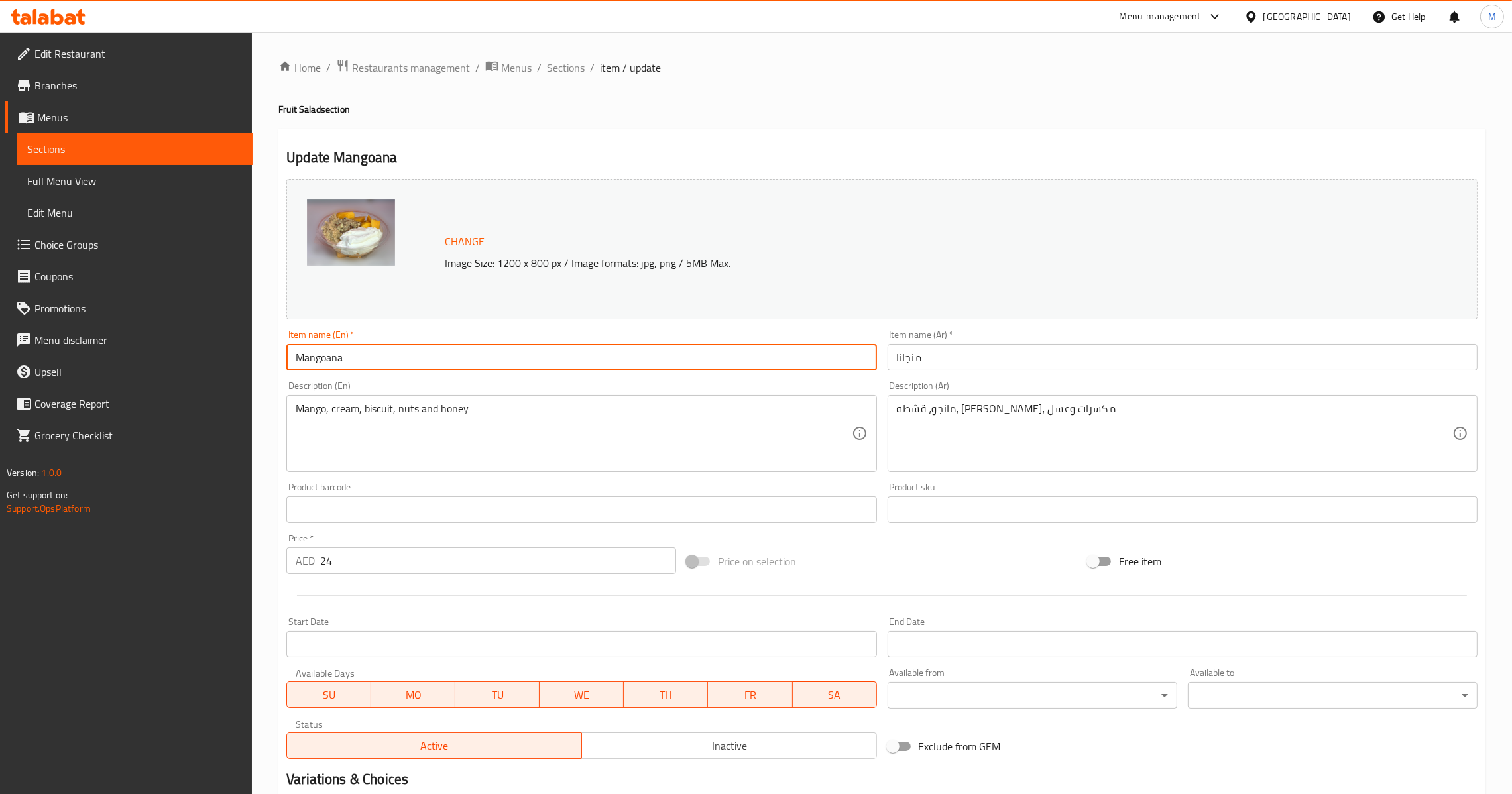
click at [734, 365] on input "Mangoana" at bounding box center [581, 357] width 590 height 27
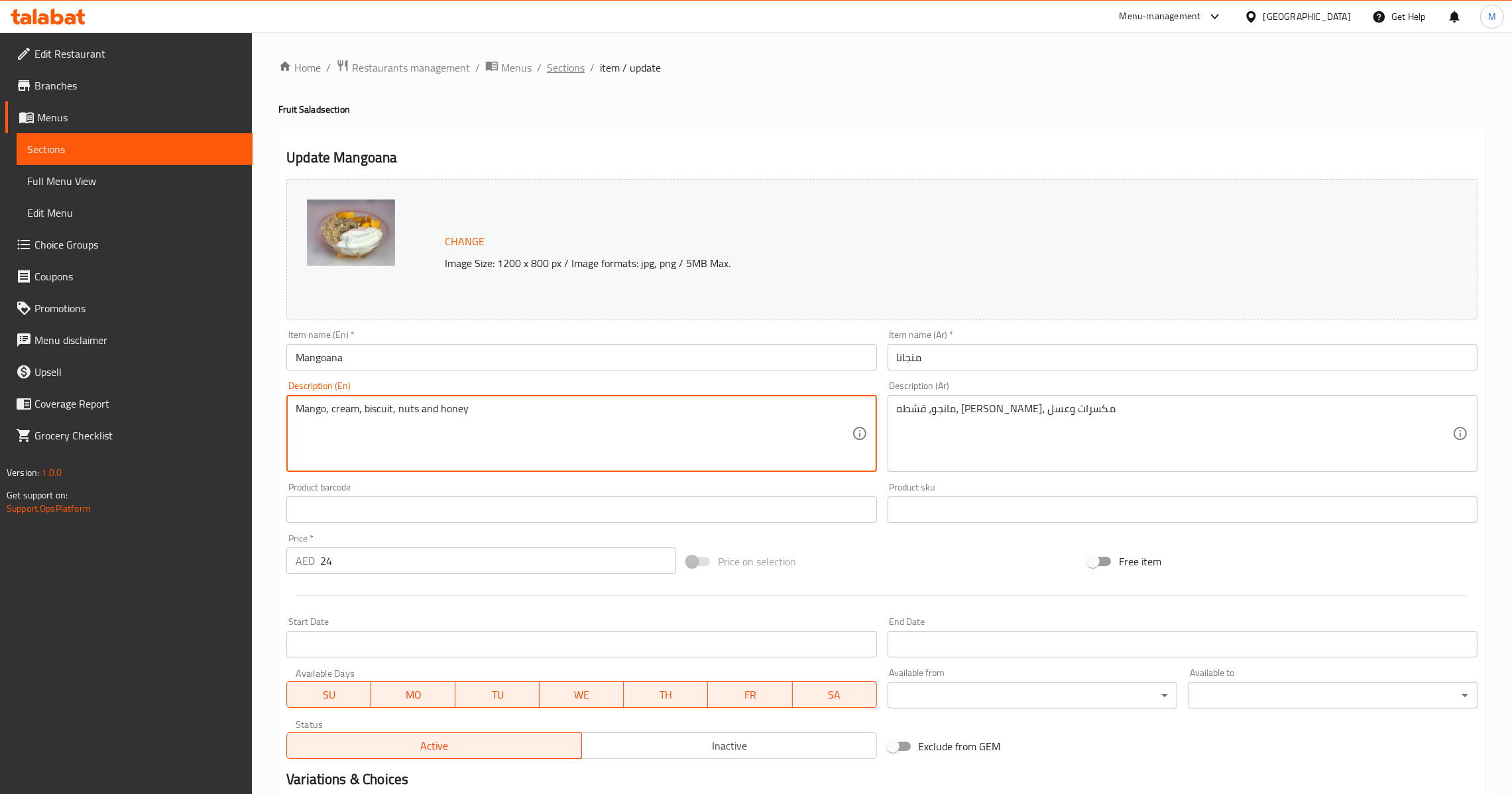
click at [579, 67] on span "Sections" at bounding box center [566, 67] width 38 height 16
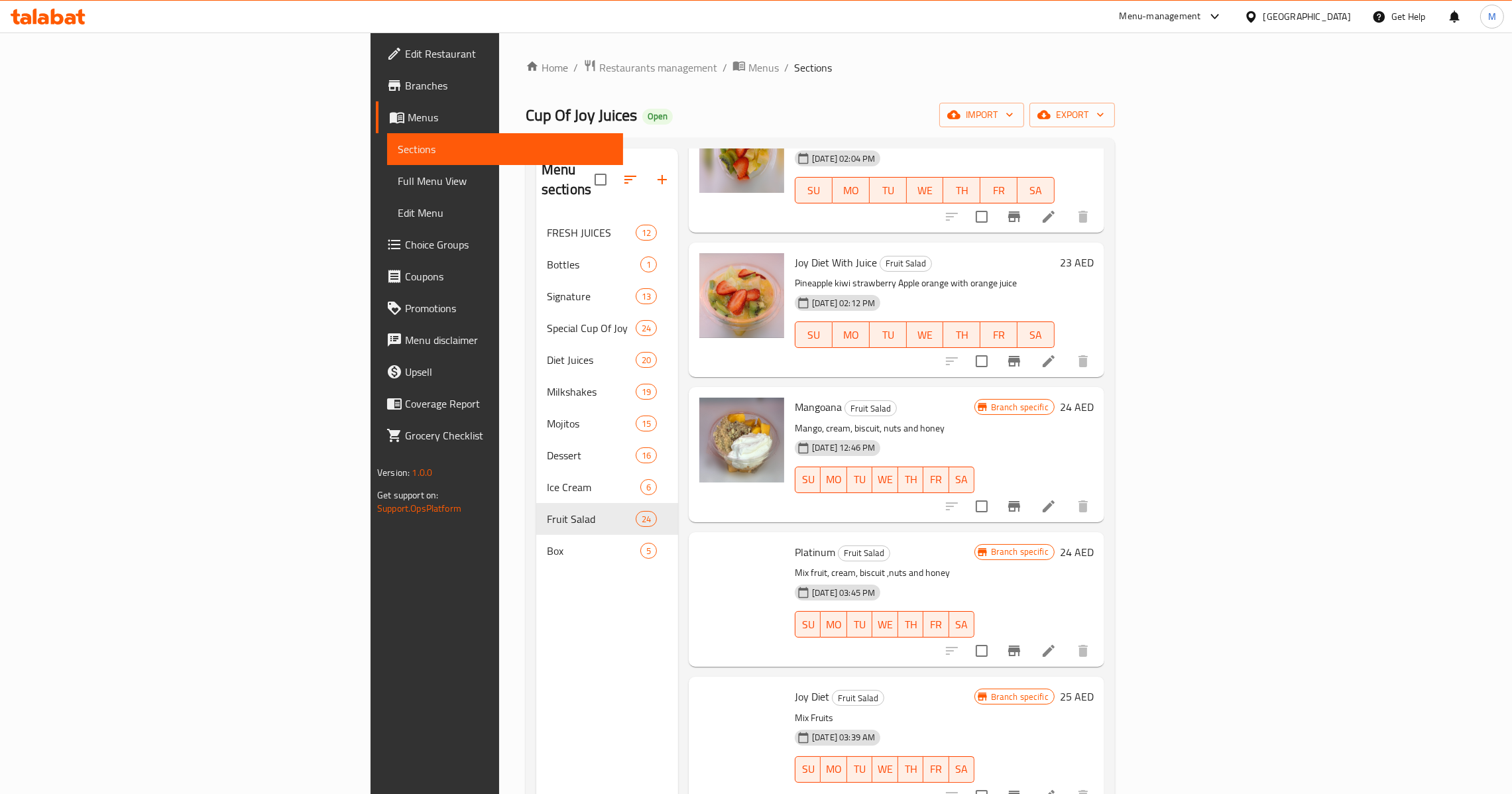
scroll to position [2485, 0]
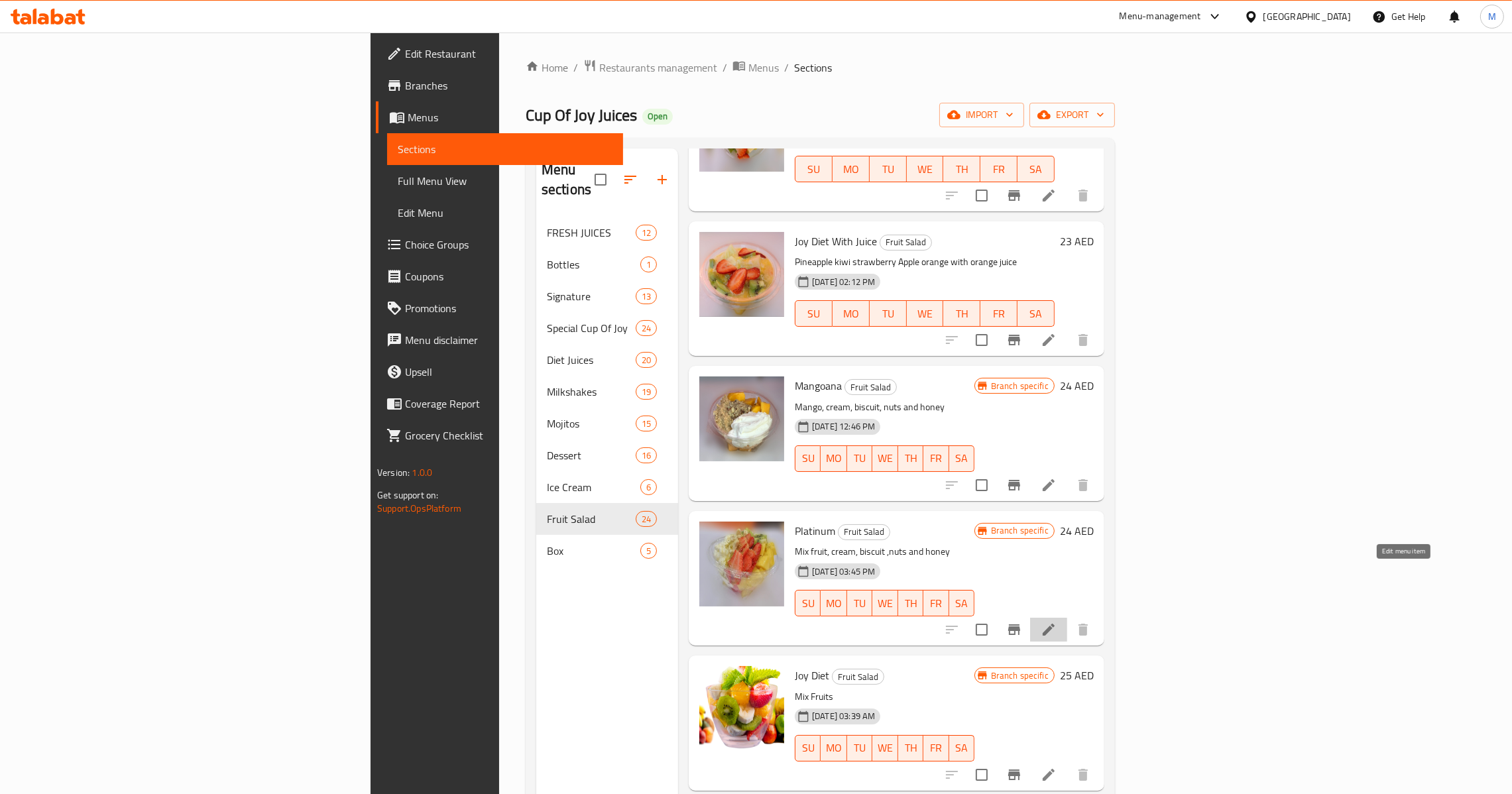
click at [1054, 624] on icon at bounding box center [1048, 630] width 12 height 12
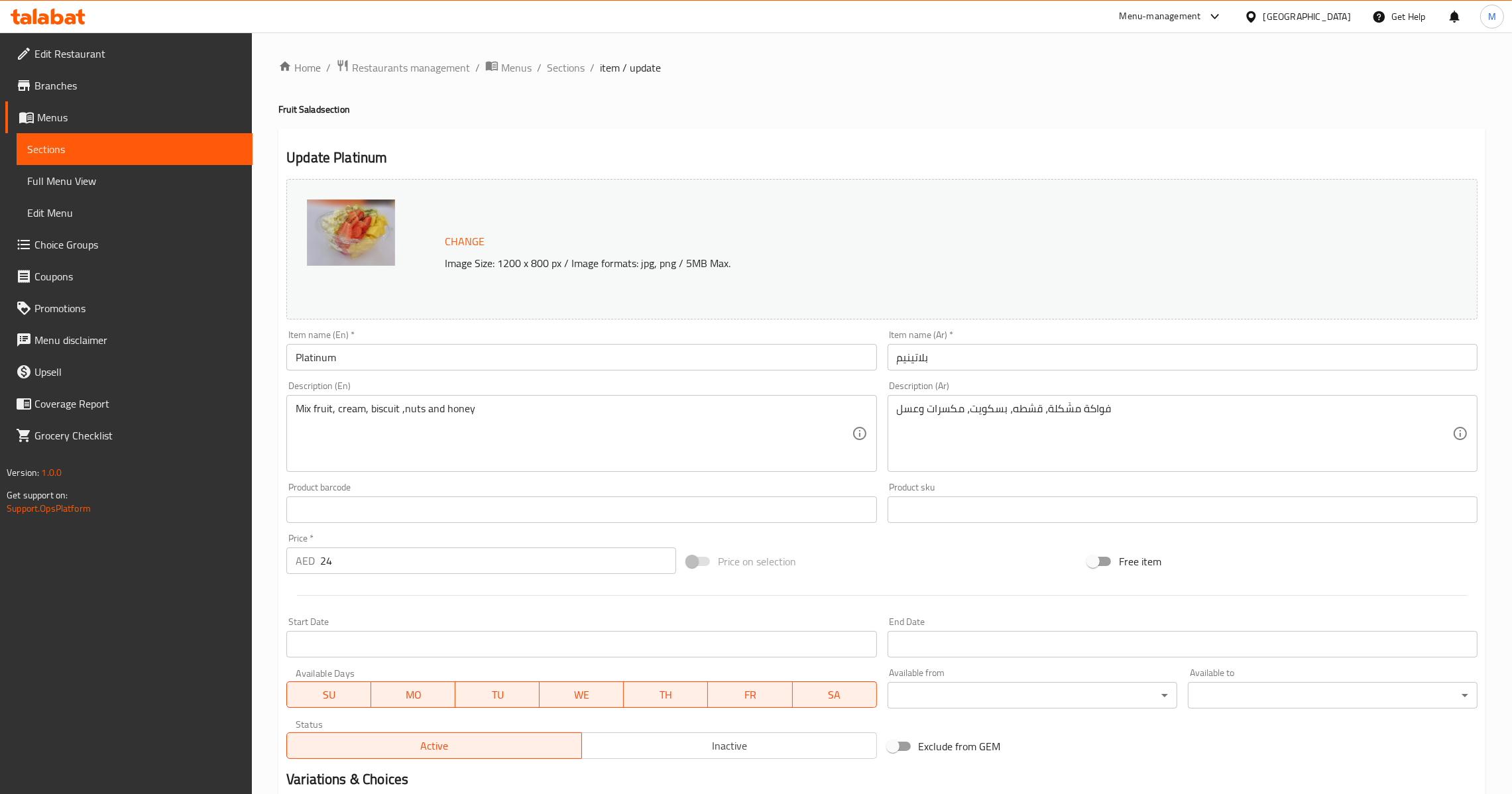
click at [627, 356] on input "Platinum" at bounding box center [581, 357] width 590 height 27
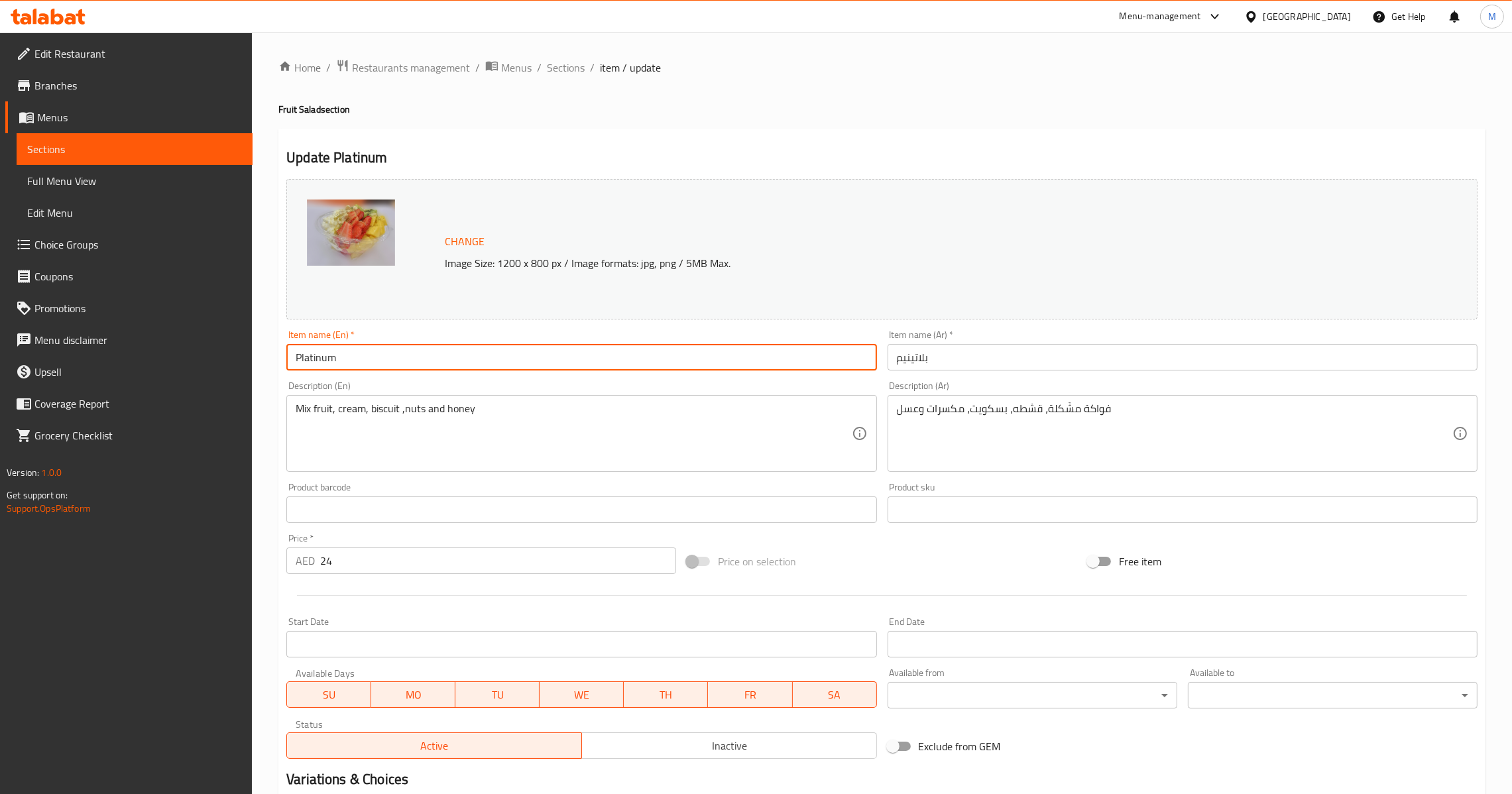
click at [971, 369] on input "بلاتينيم" at bounding box center [1182, 357] width 590 height 27
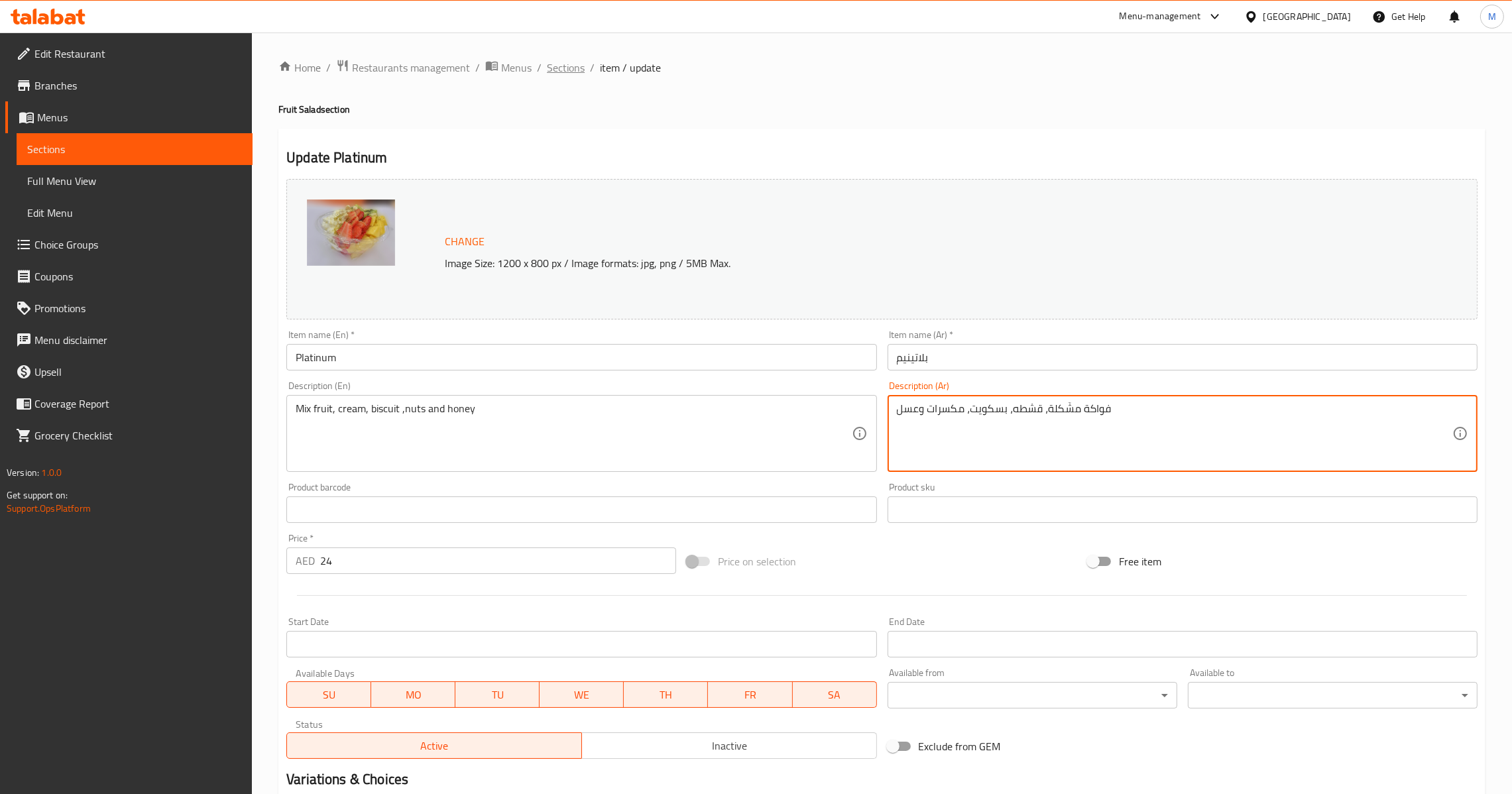
click at [574, 71] on span "Sections" at bounding box center [566, 67] width 38 height 16
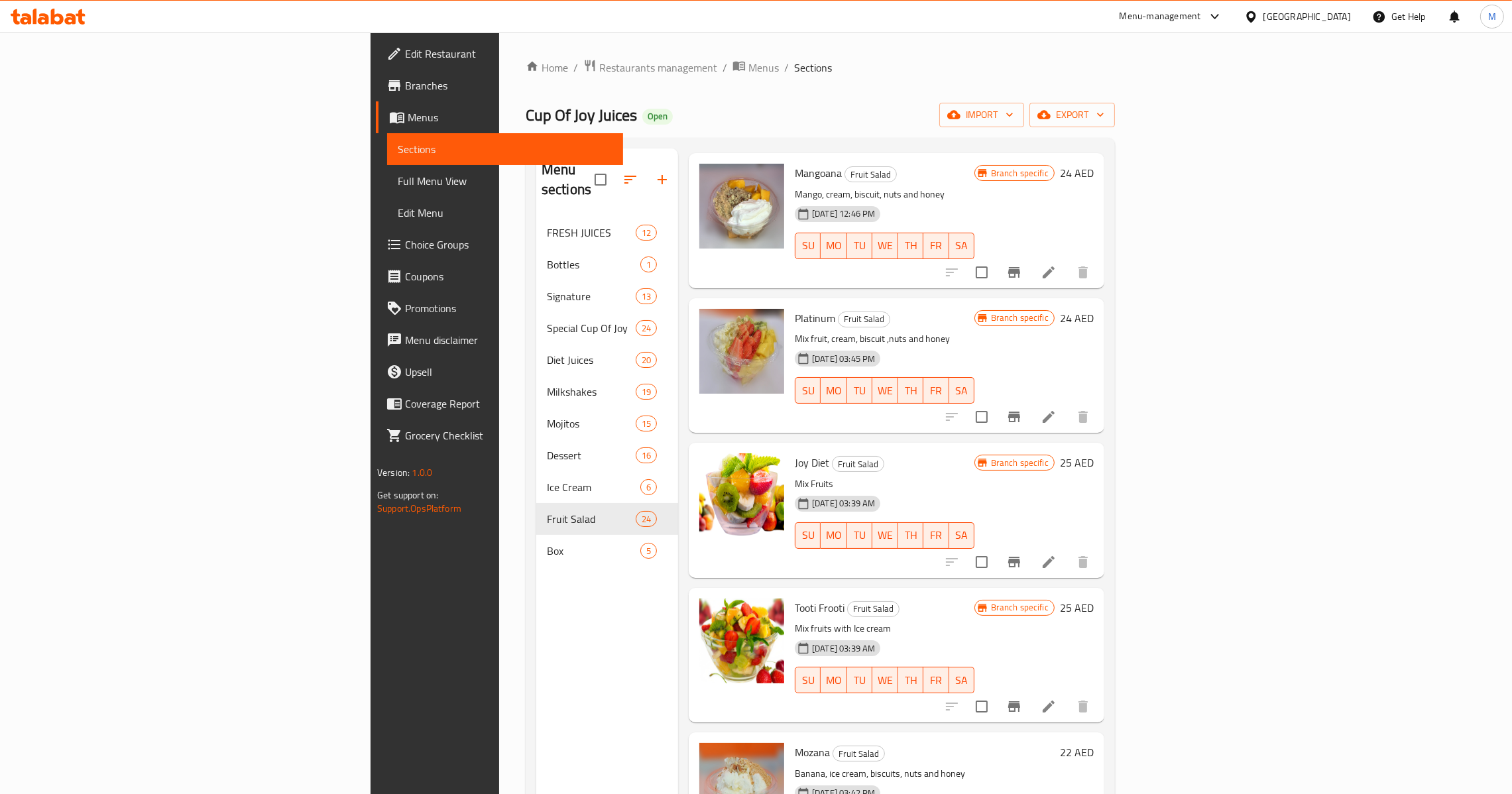
scroll to position [2712, 0]
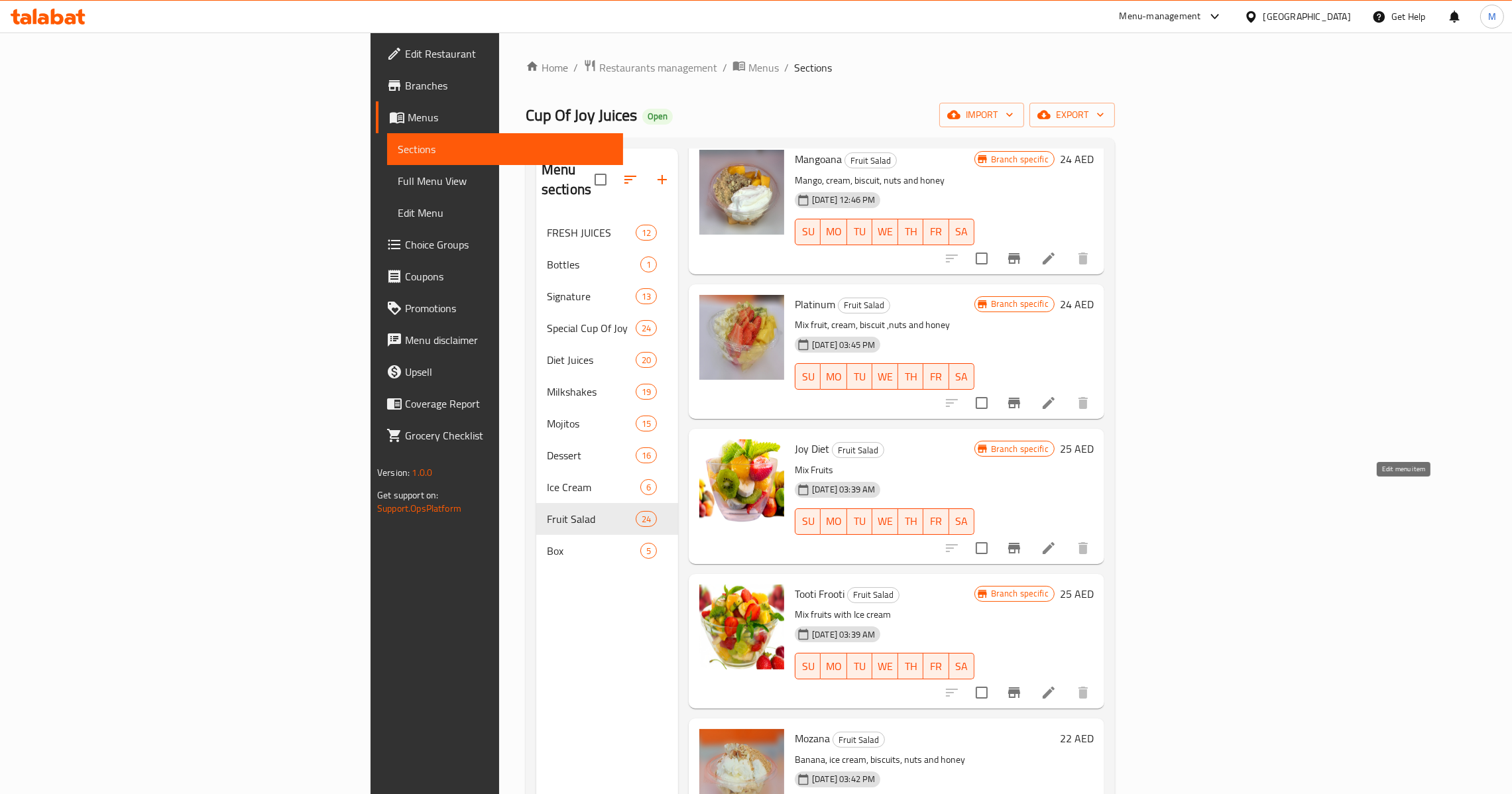
click at [1057, 540] on icon at bounding box center [1048, 548] width 16 height 16
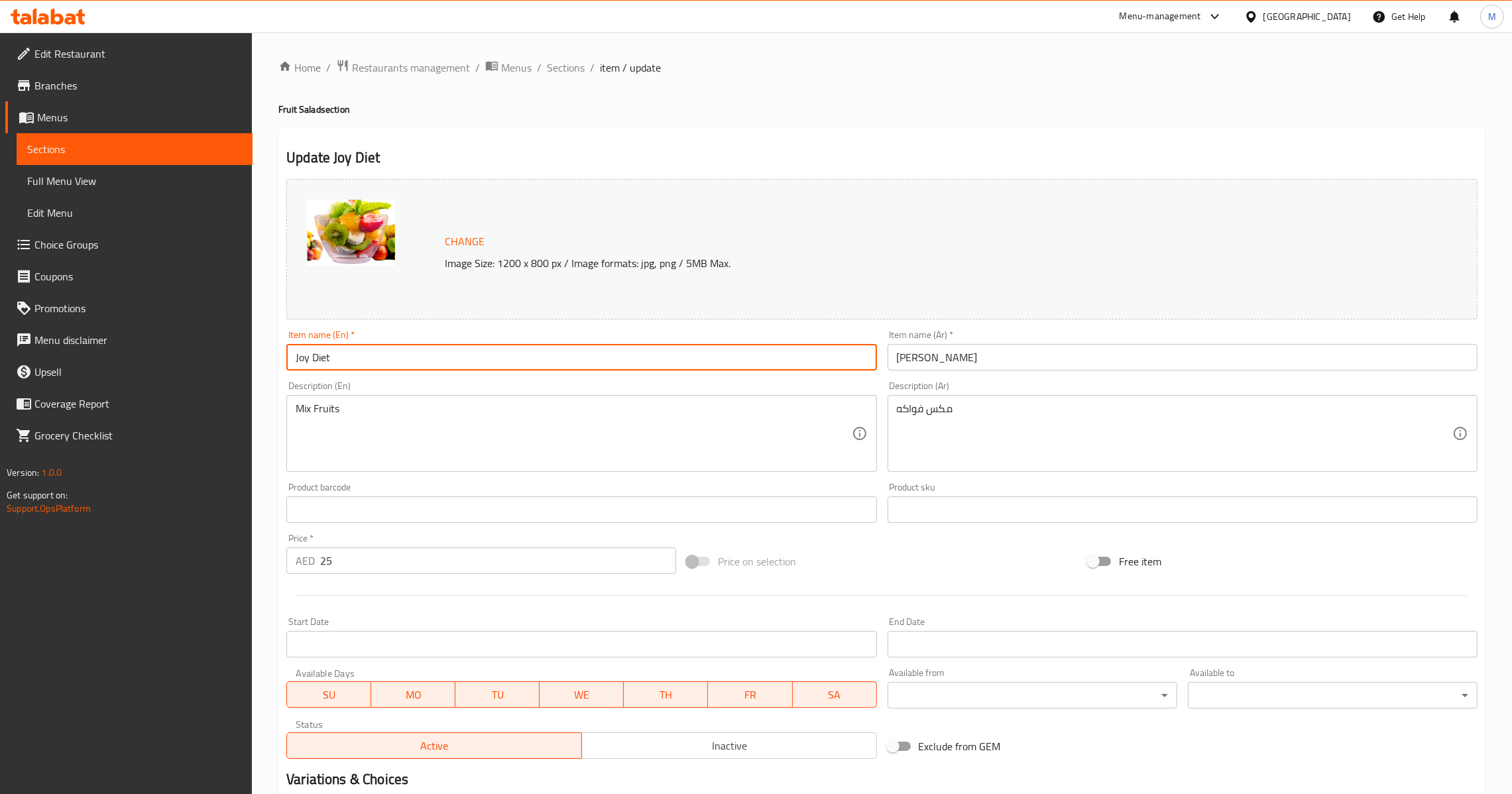
click at [703, 354] on input "Joy Diet" at bounding box center [581, 357] width 590 height 27
click at [929, 354] on input "[PERSON_NAME]" at bounding box center [1182, 357] width 590 height 27
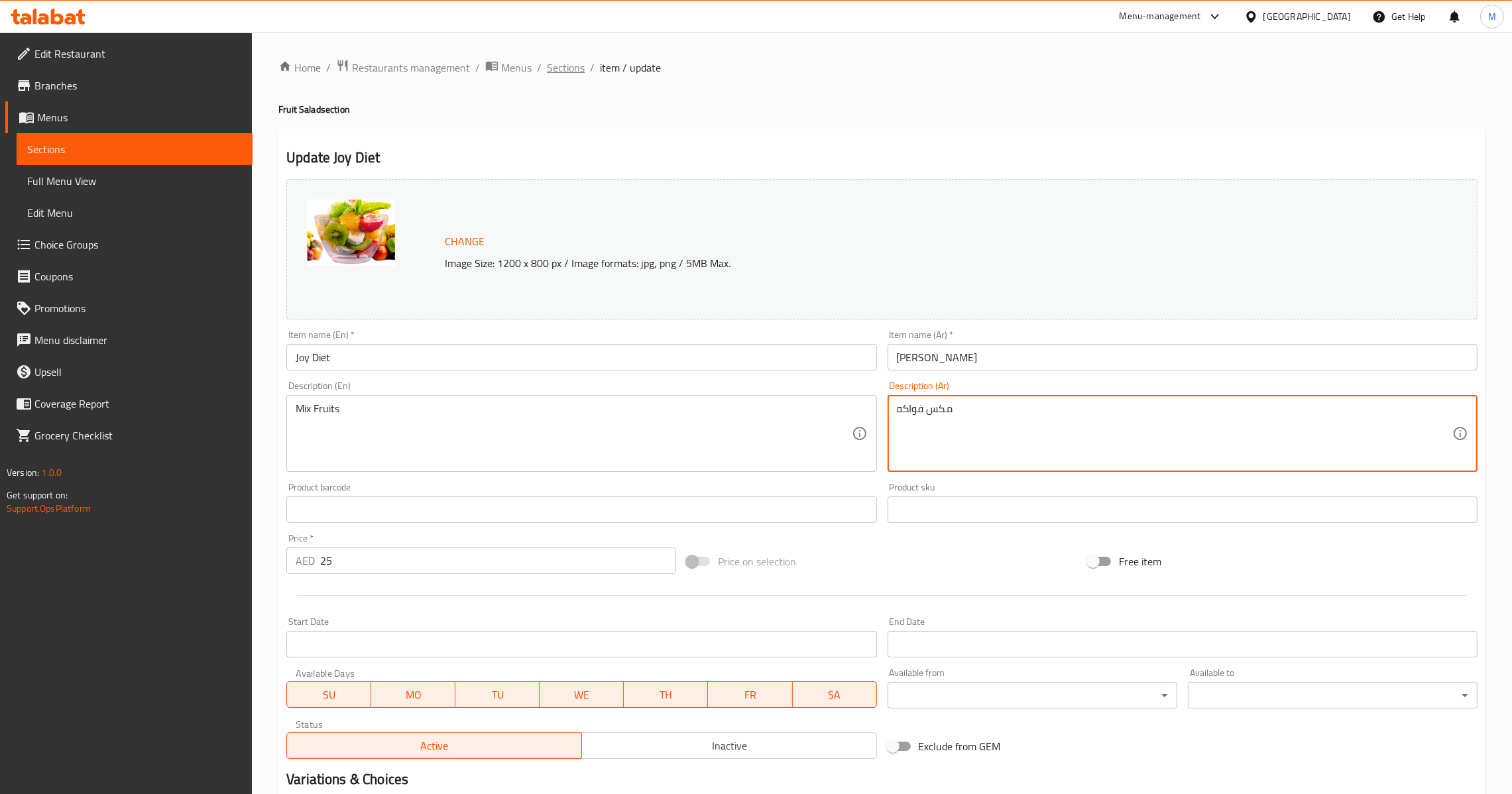
click at [554, 67] on span "Sections" at bounding box center [566, 67] width 38 height 16
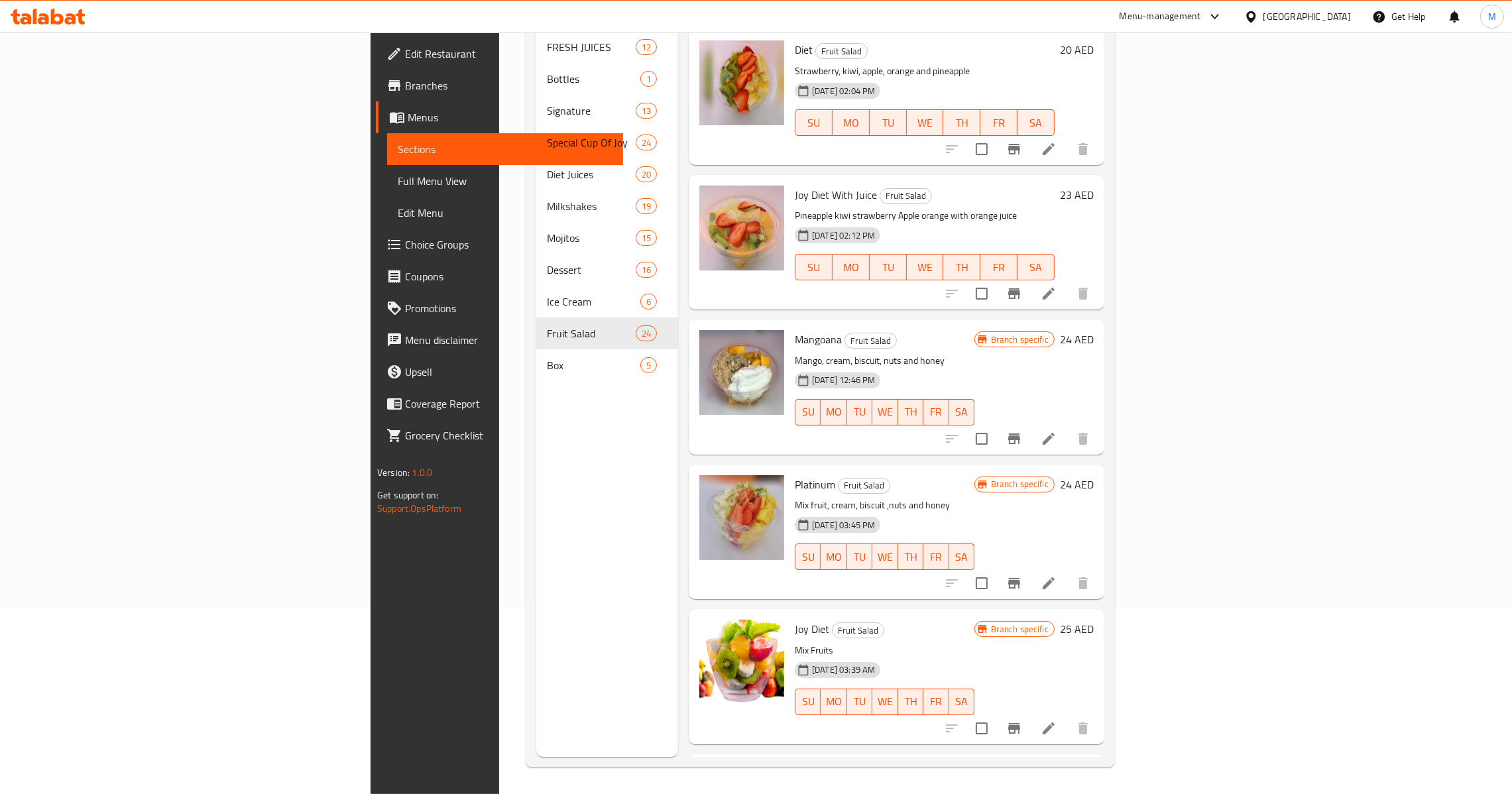
scroll to position [2485, 0]
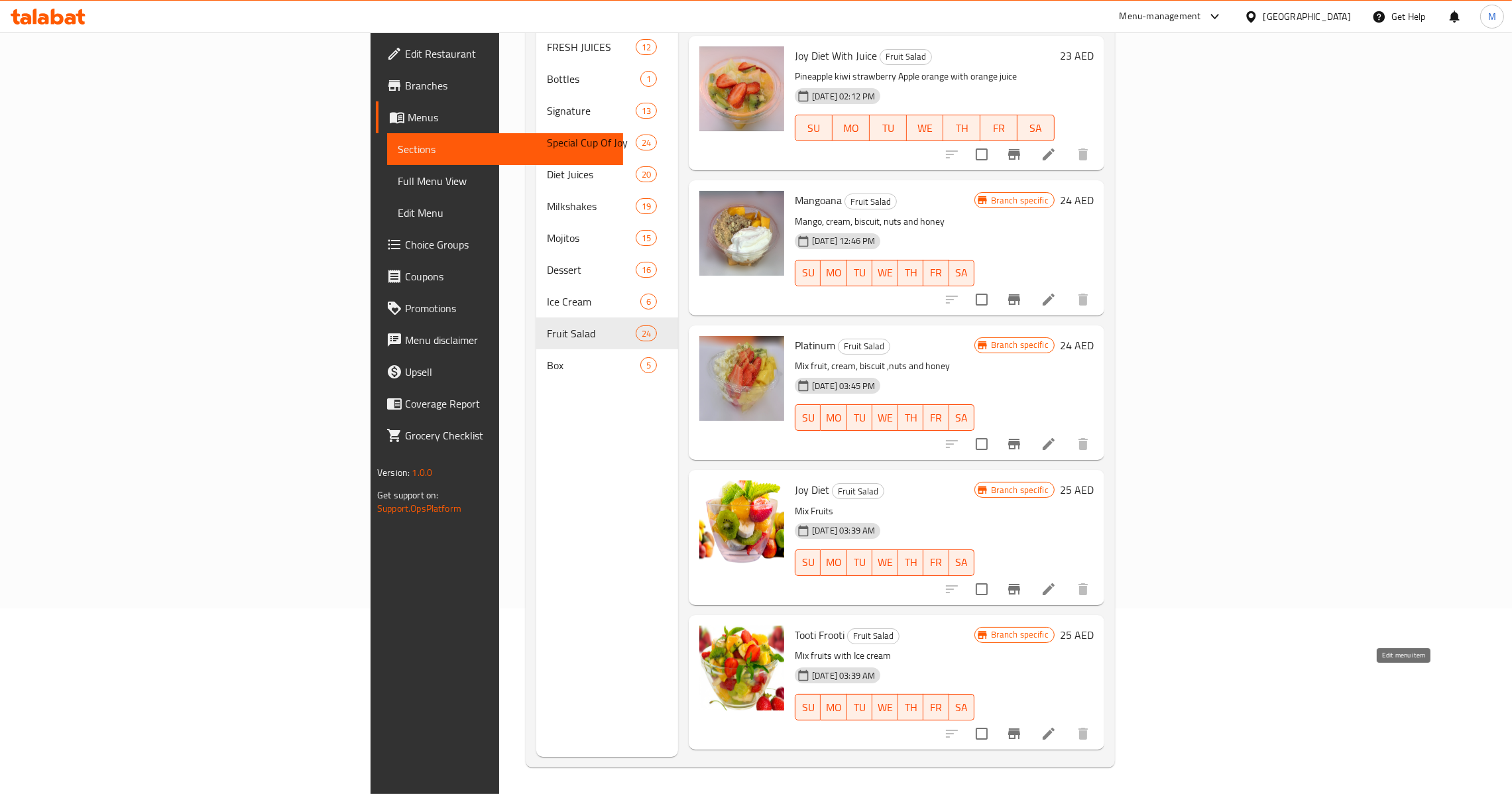
click at [1057, 726] on icon at bounding box center [1048, 734] width 16 height 16
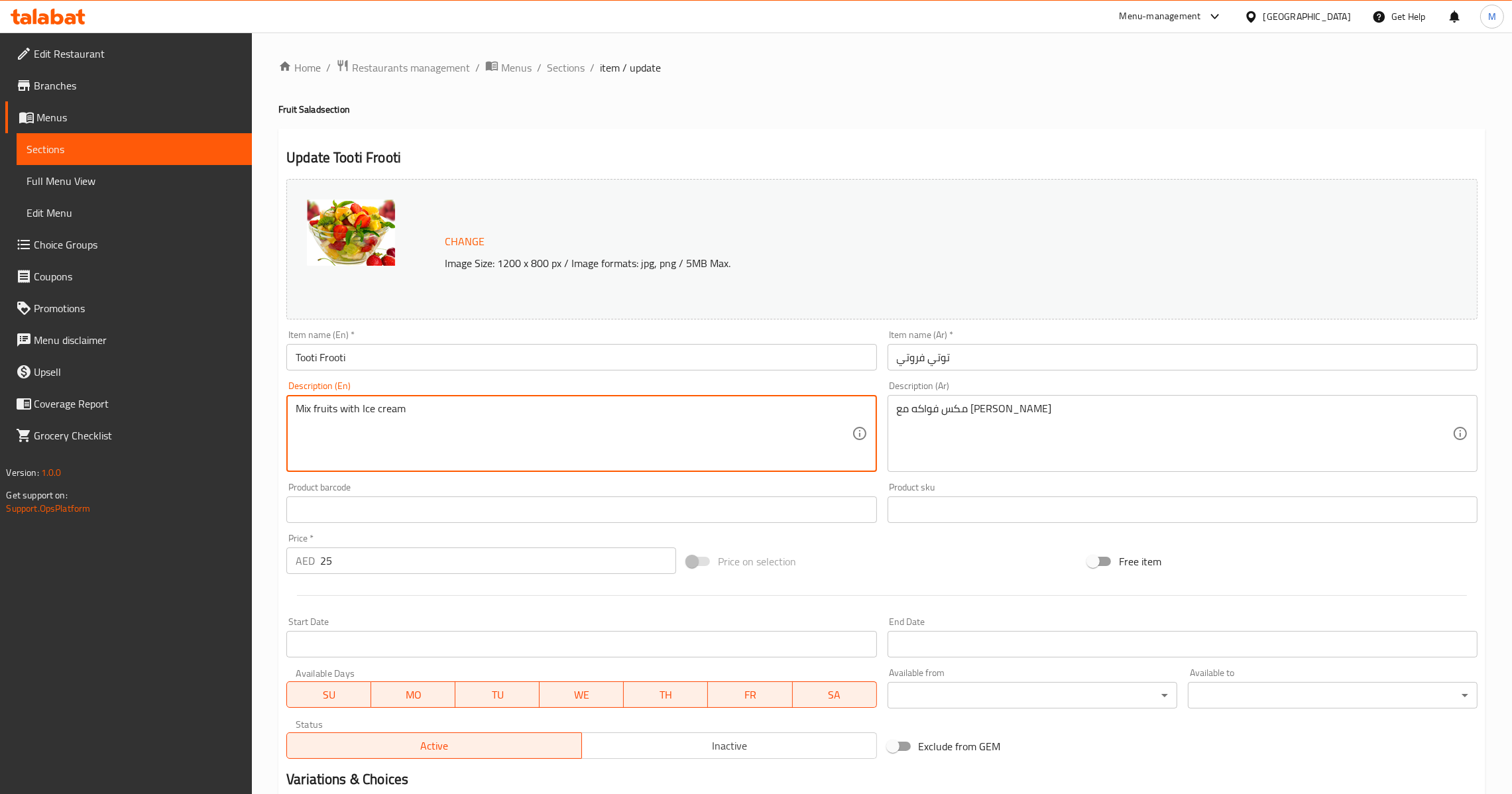
click at [659, 331] on div "Item name (En)   * Tooti Frooti Item name (En) *" at bounding box center [581, 350] width 590 height 40
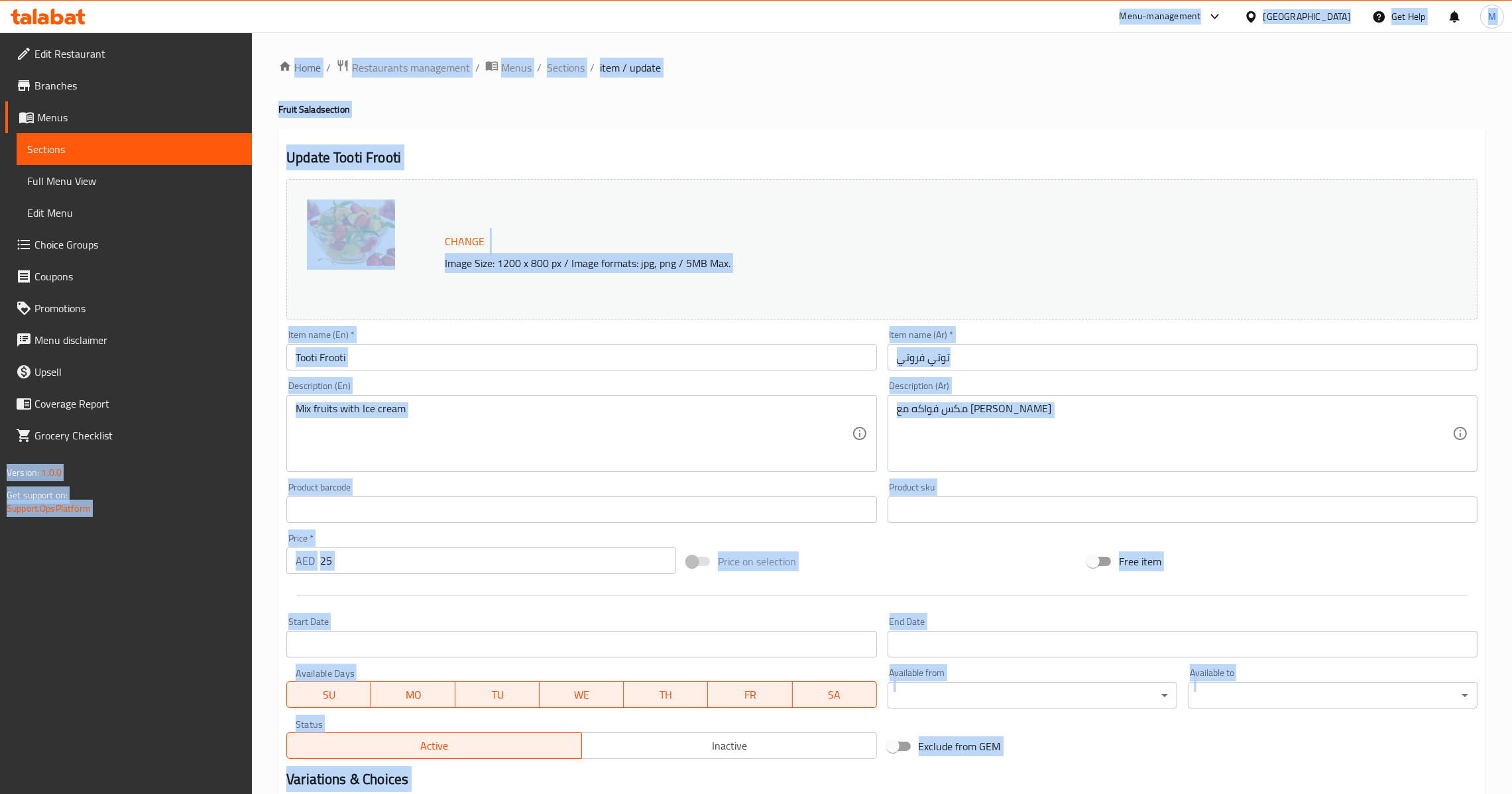
click at [652, 346] on input "Tooti Frooti" at bounding box center [581, 357] width 590 height 27
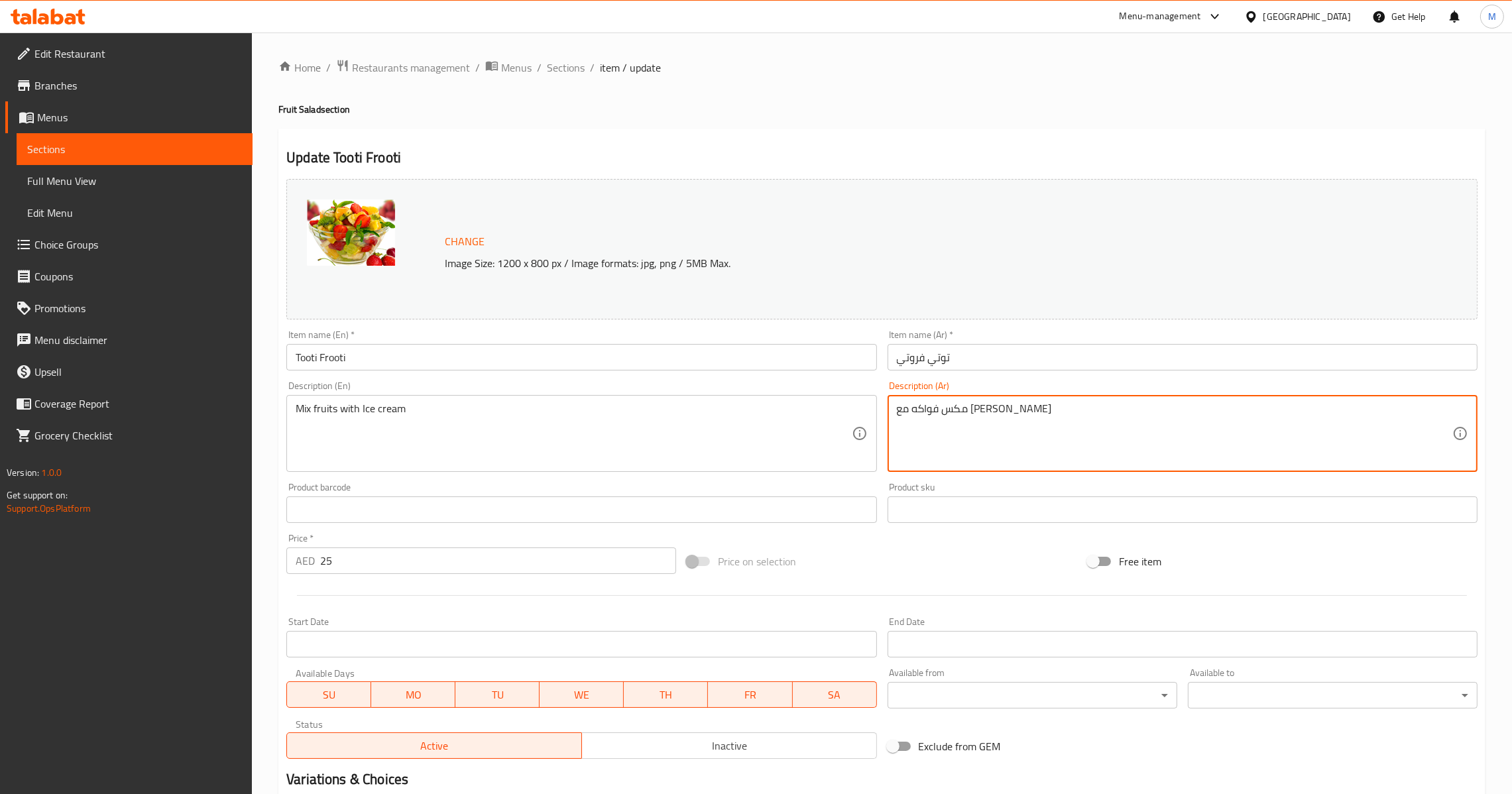
click at [980, 364] on input "توتي فروتي" at bounding box center [1182, 357] width 590 height 27
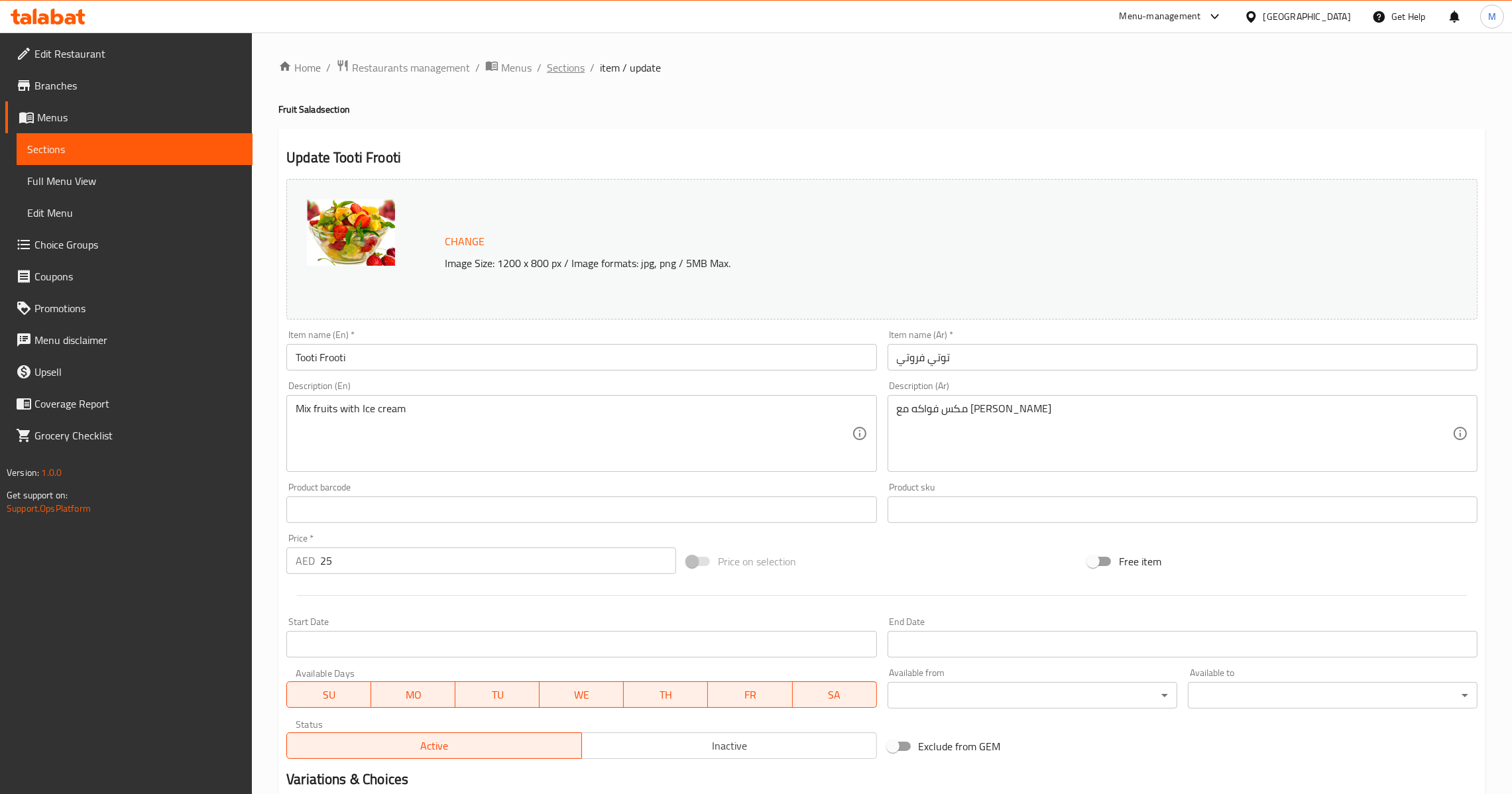
click at [576, 70] on span "Sections" at bounding box center [566, 67] width 38 height 16
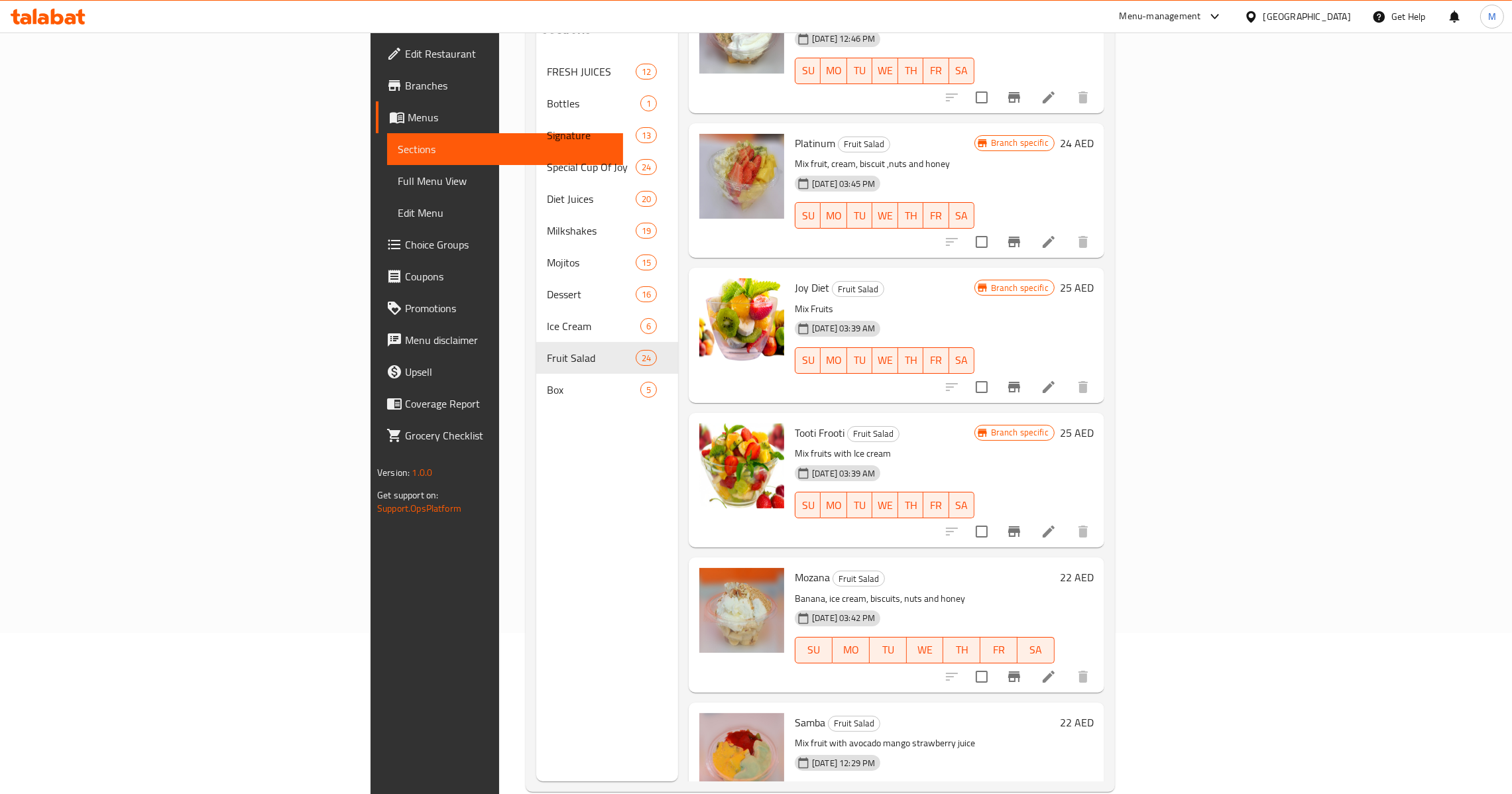
scroll to position [187, 0]
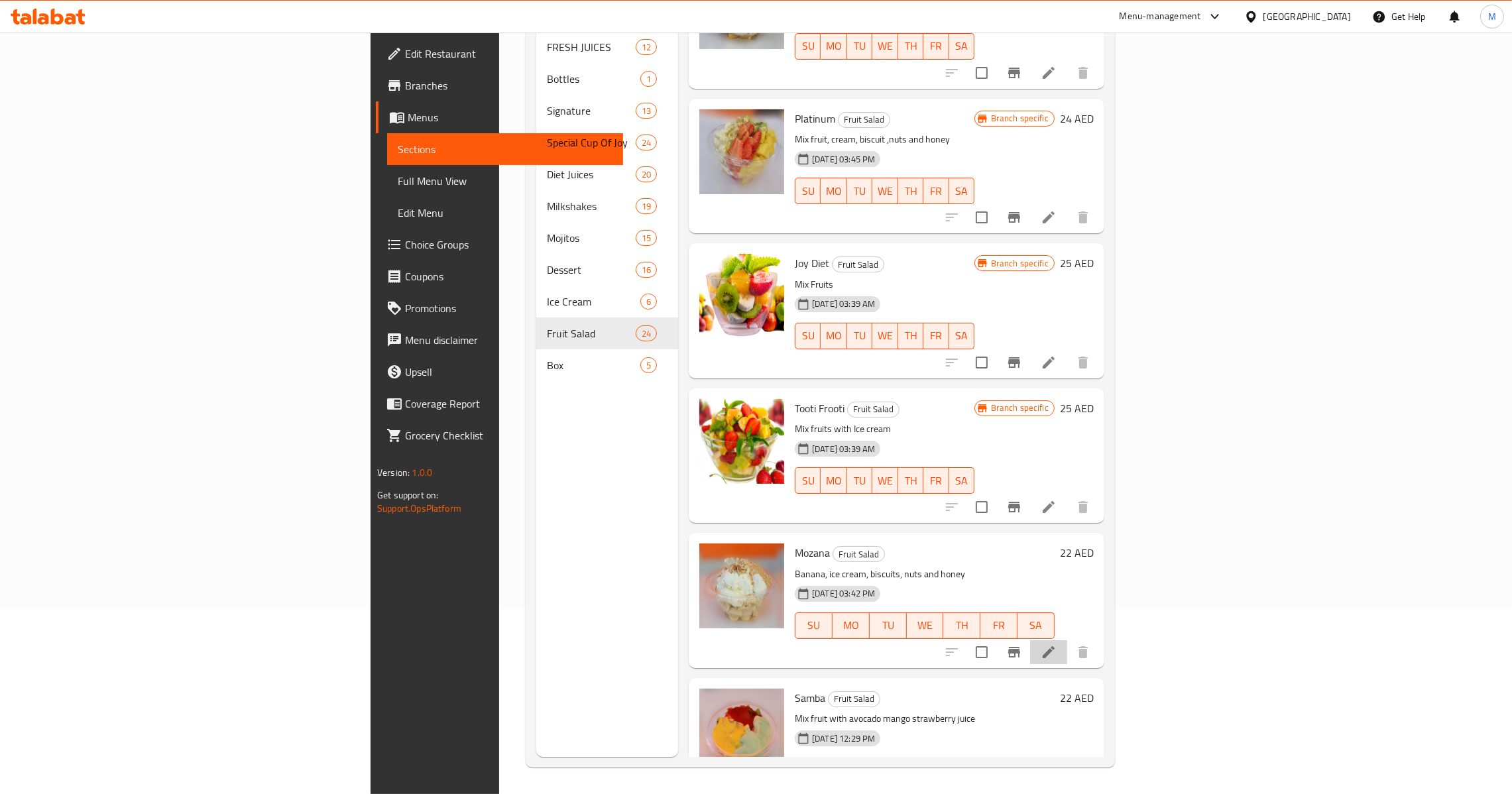
click at [1067, 641] on li at bounding box center [1048, 653] width 37 height 24
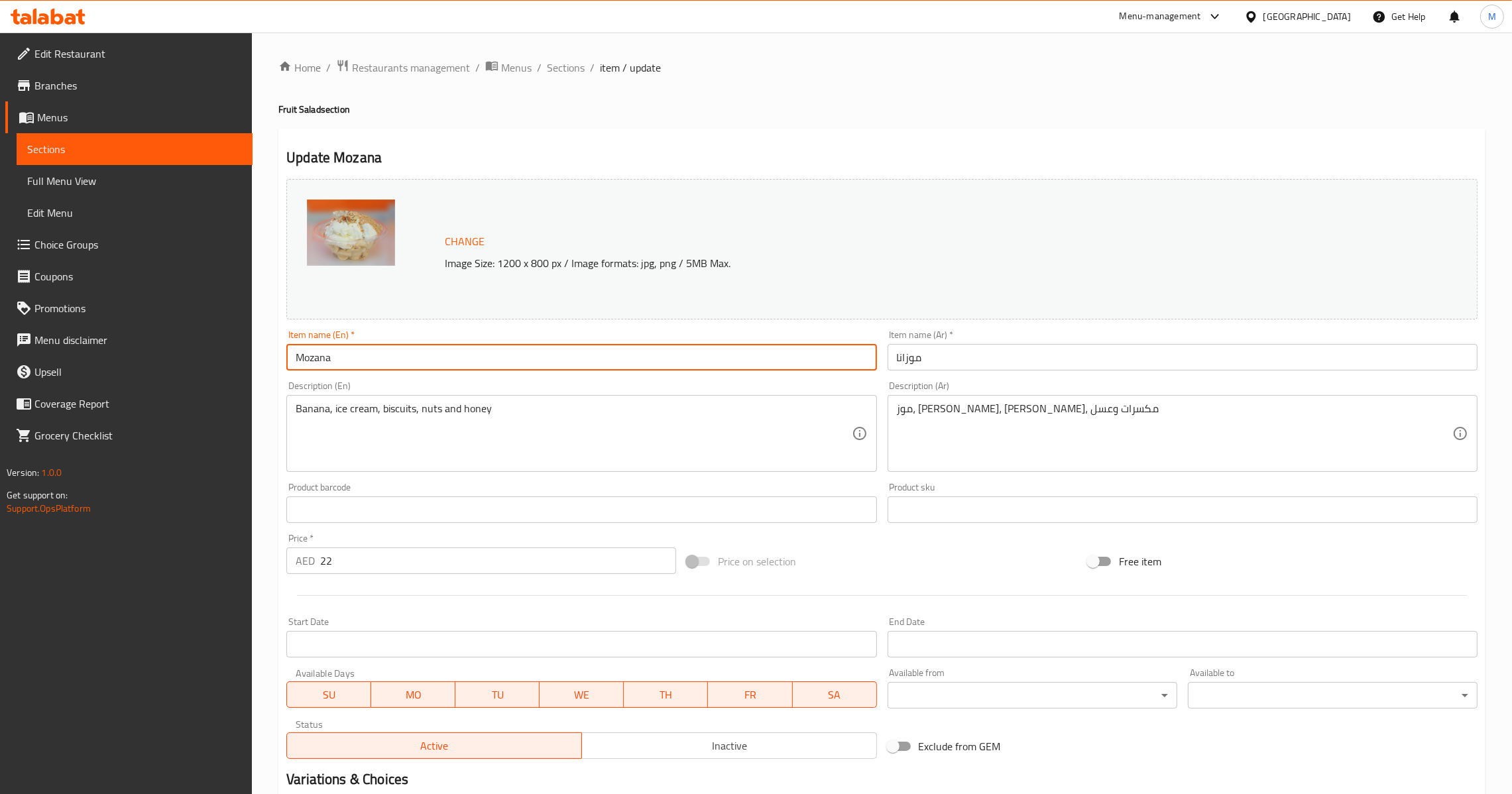
click at [518, 369] on input "Mozana" at bounding box center [581, 357] width 590 height 27
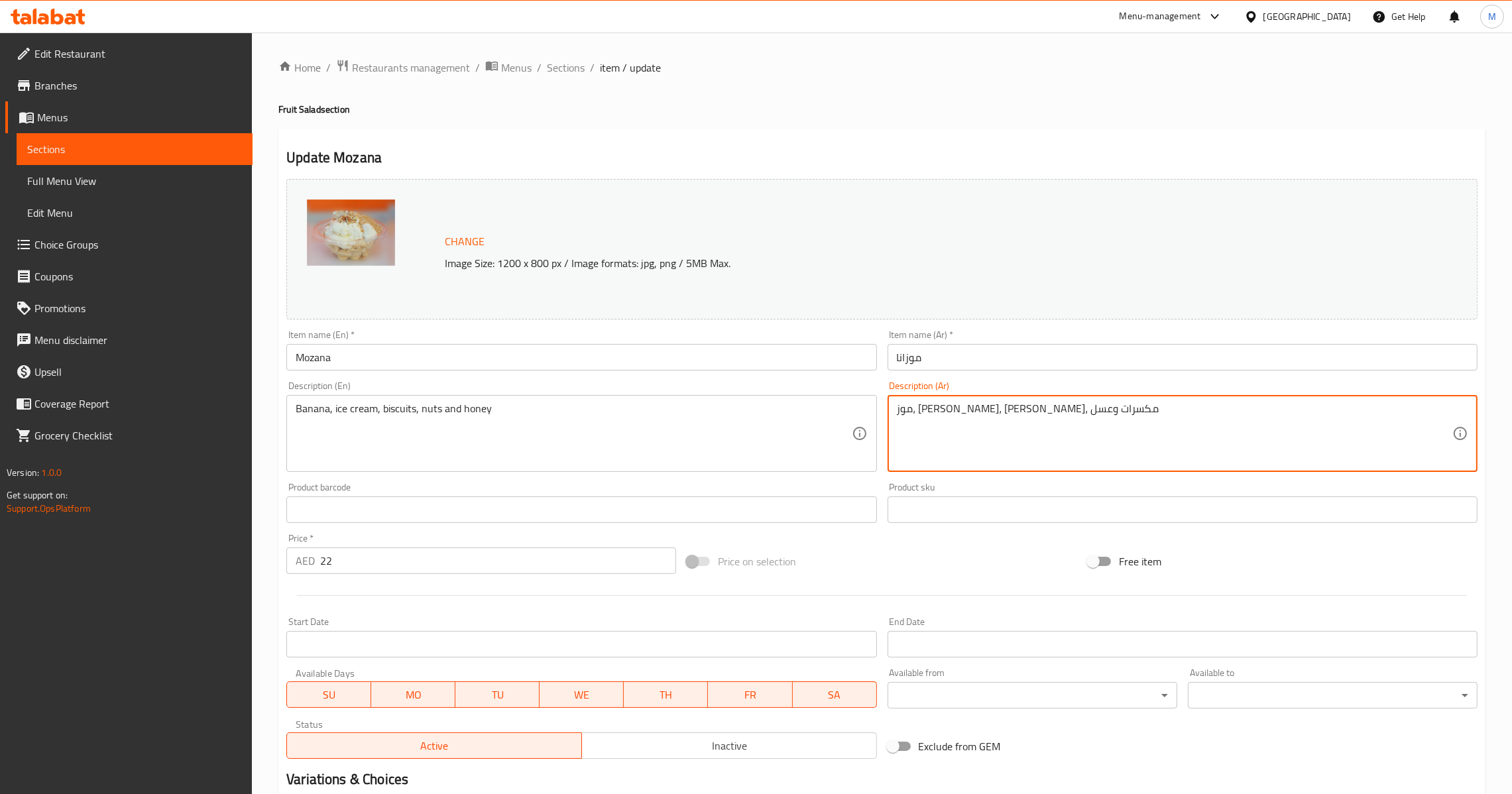
click at [973, 368] on input "موزانا" at bounding box center [1182, 357] width 590 height 27
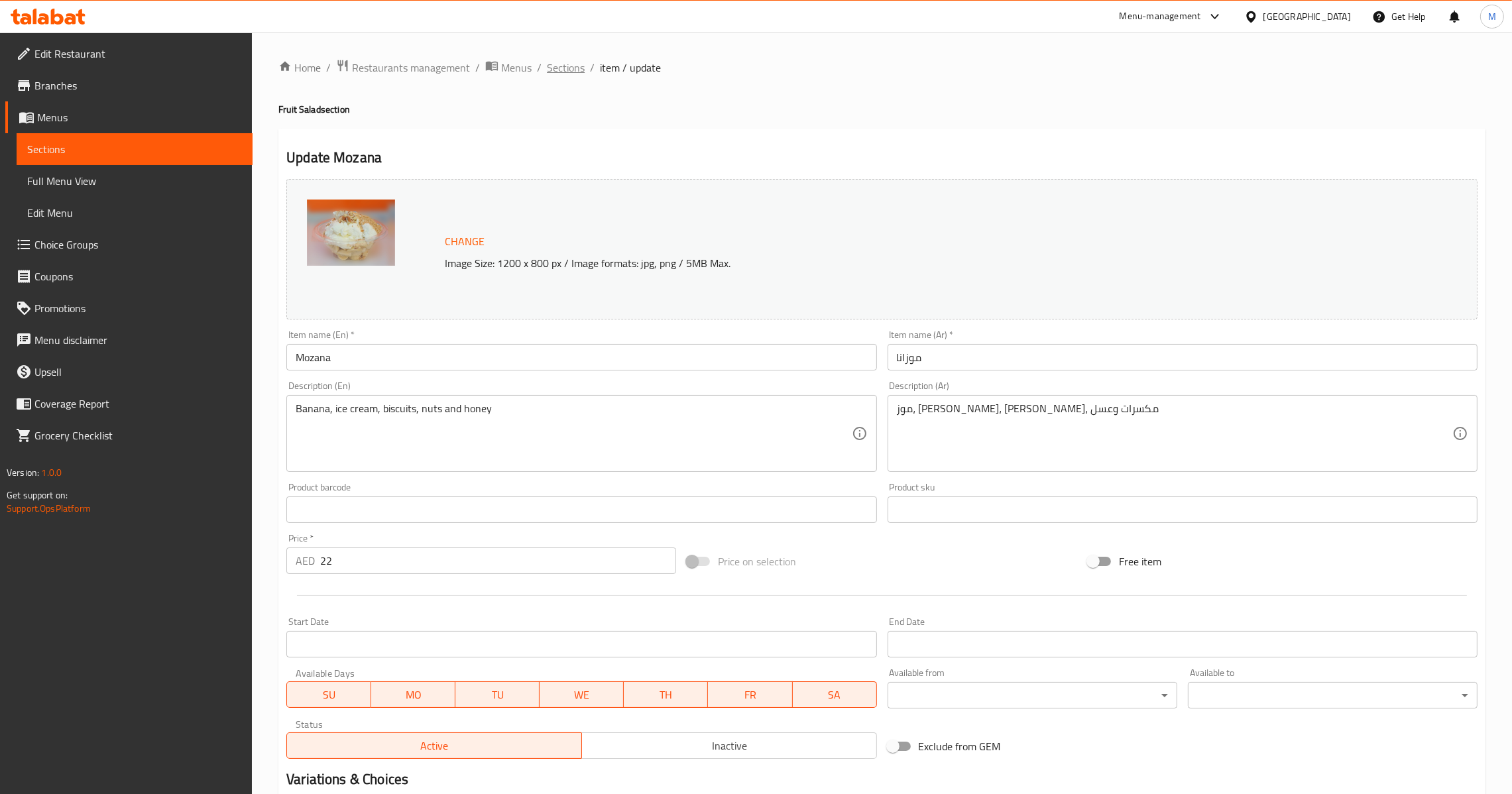
click at [563, 67] on span "Sections" at bounding box center [566, 67] width 38 height 16
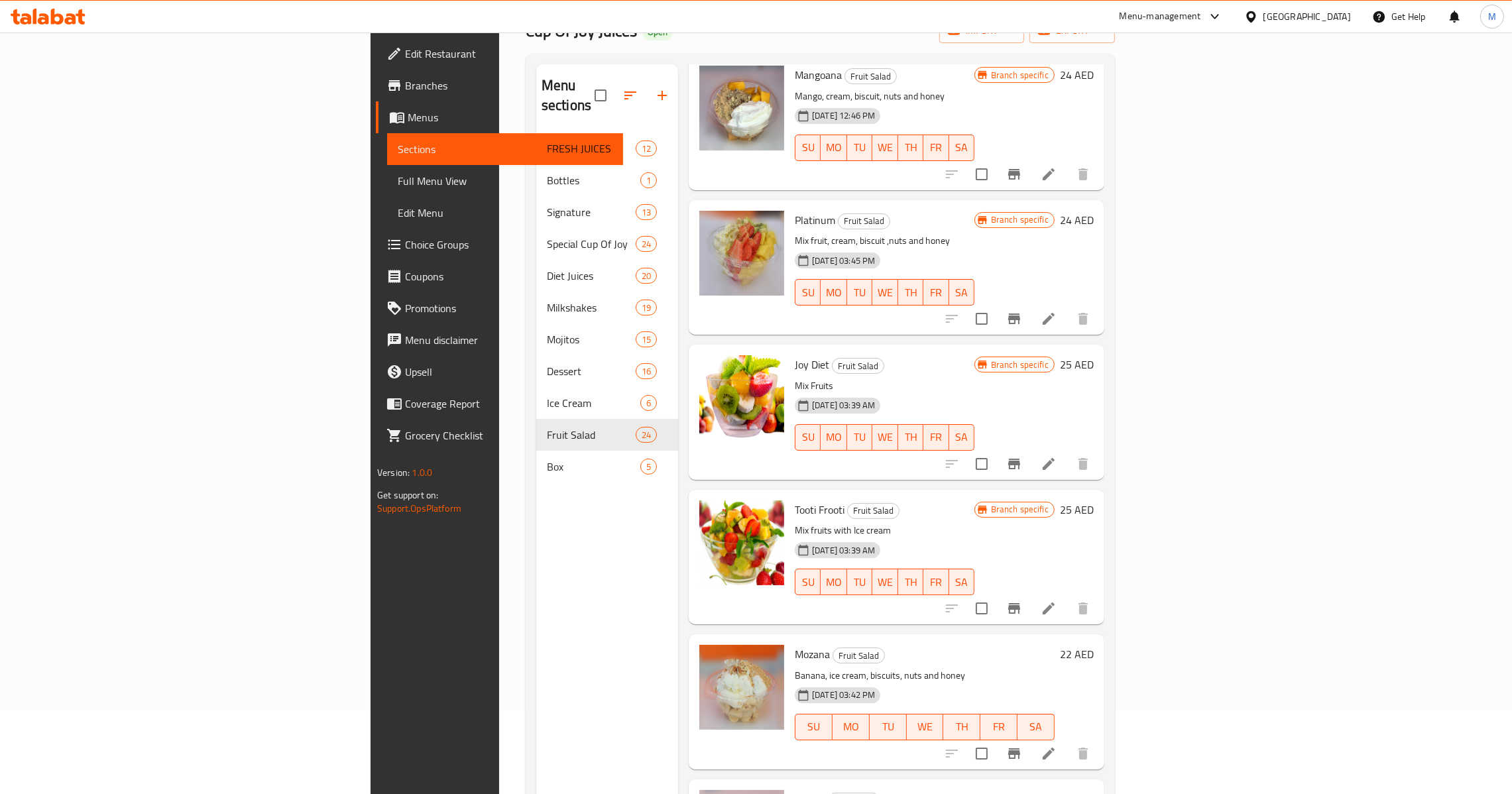
scroll to position [187, 0]
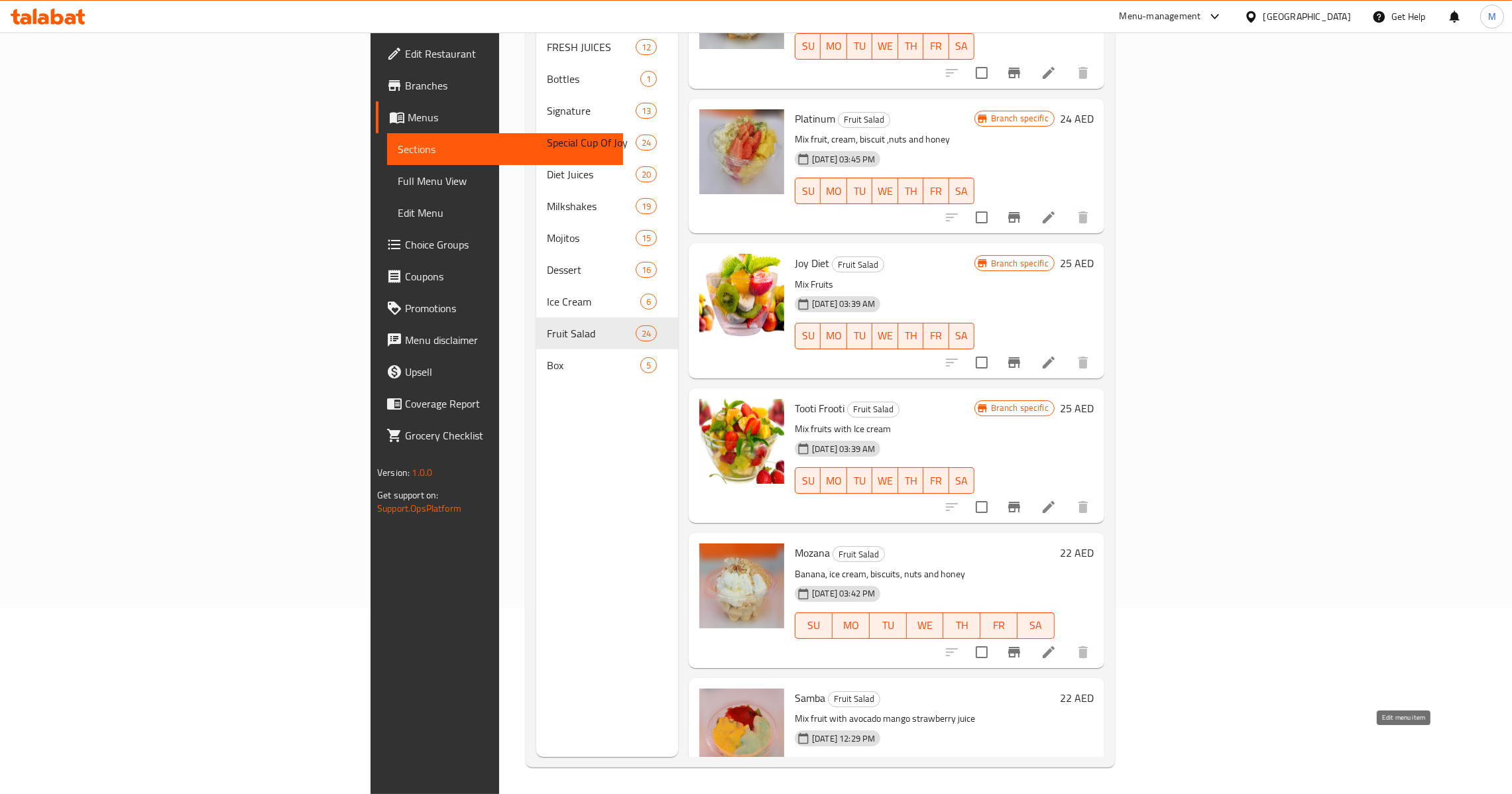
click at [1057, 789] on icon at bounding box center [1048, 796] width 16 height 16
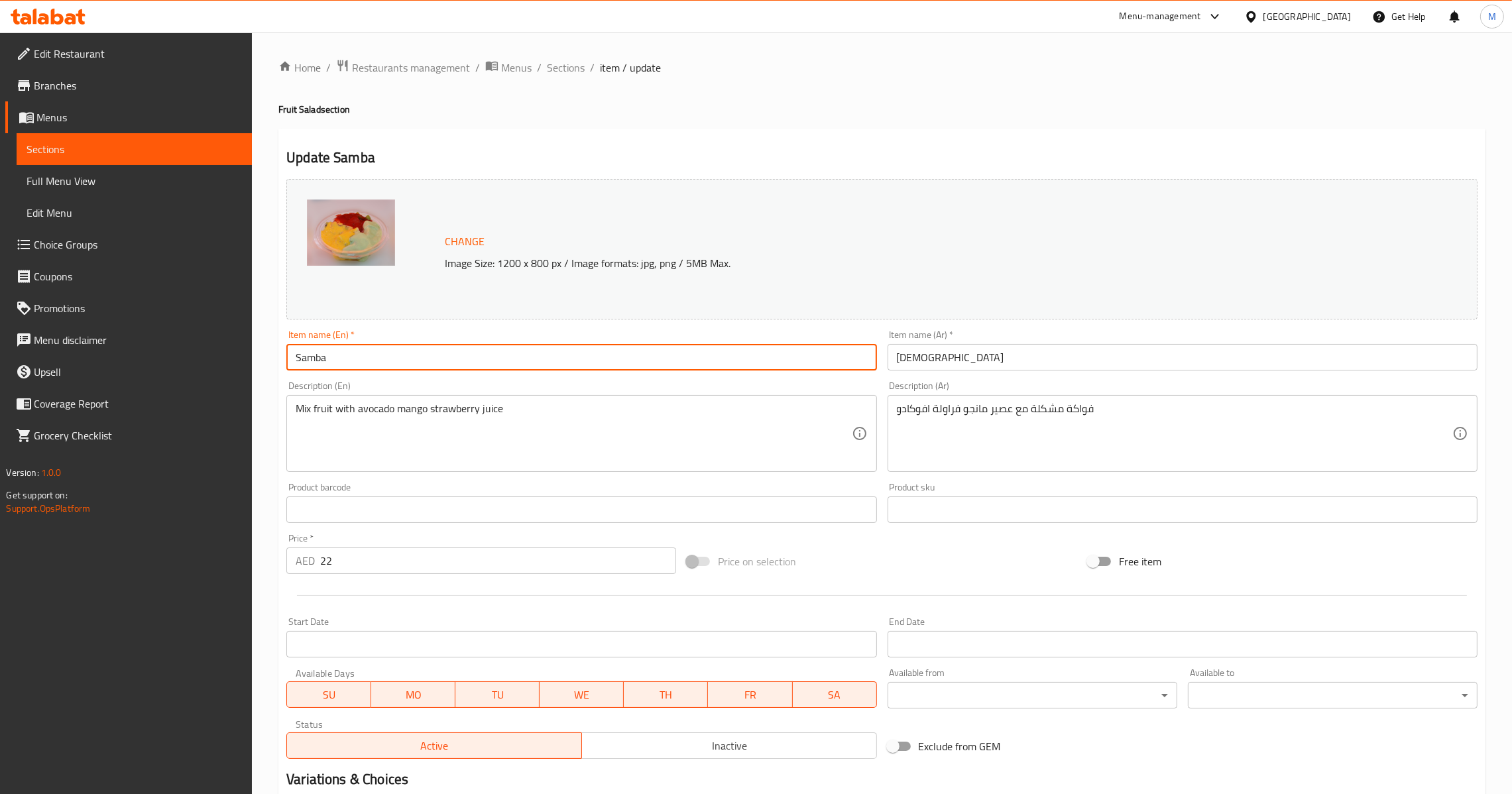
click at [389, 356] on input "Samba" at bounding box center [581, 357] width 590 height 27
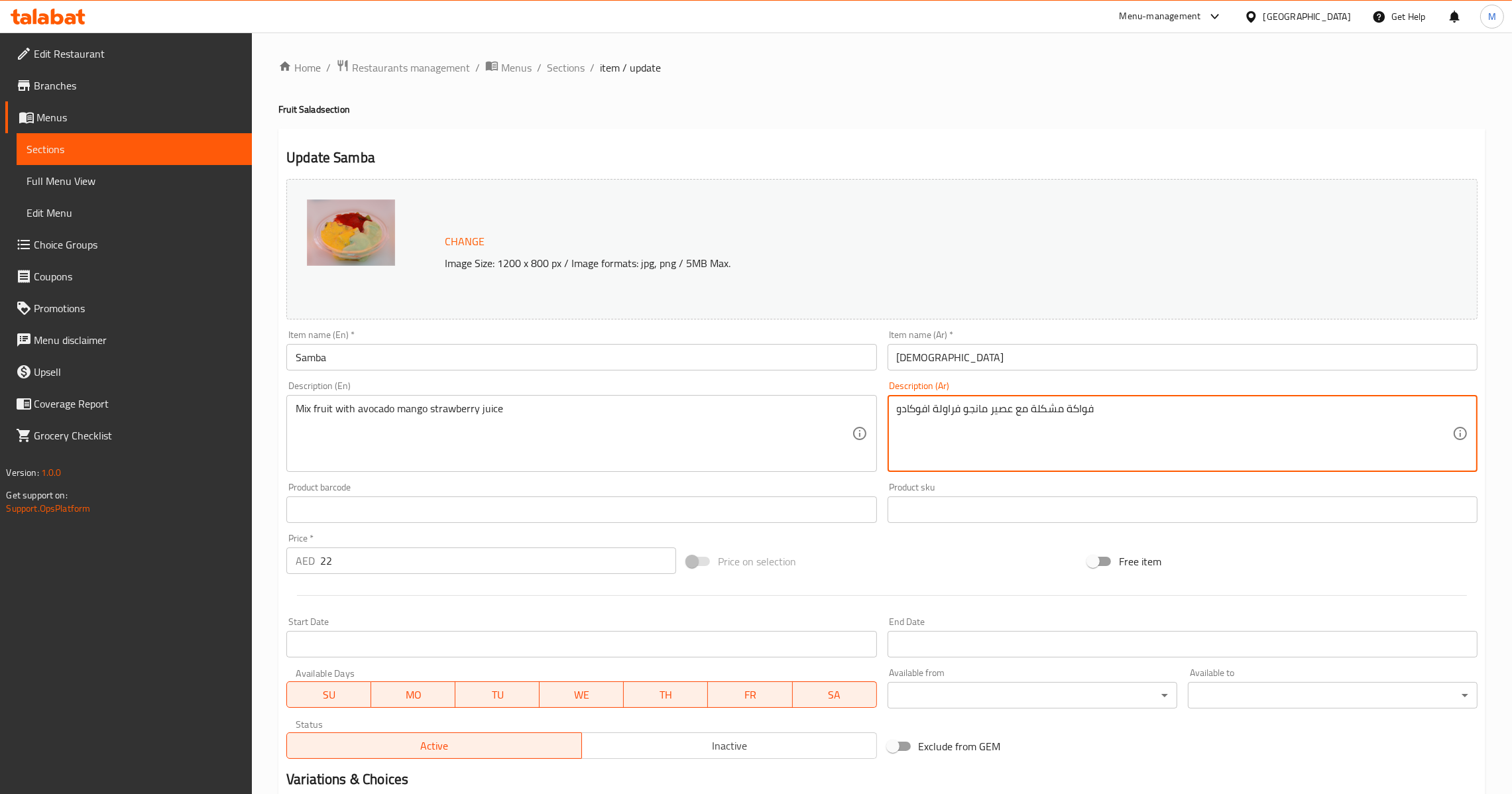
click at [976, 361] on input "[DEMOGRAPHIC_DATA]" at bounding box center [1182, 357] width 590 height 27
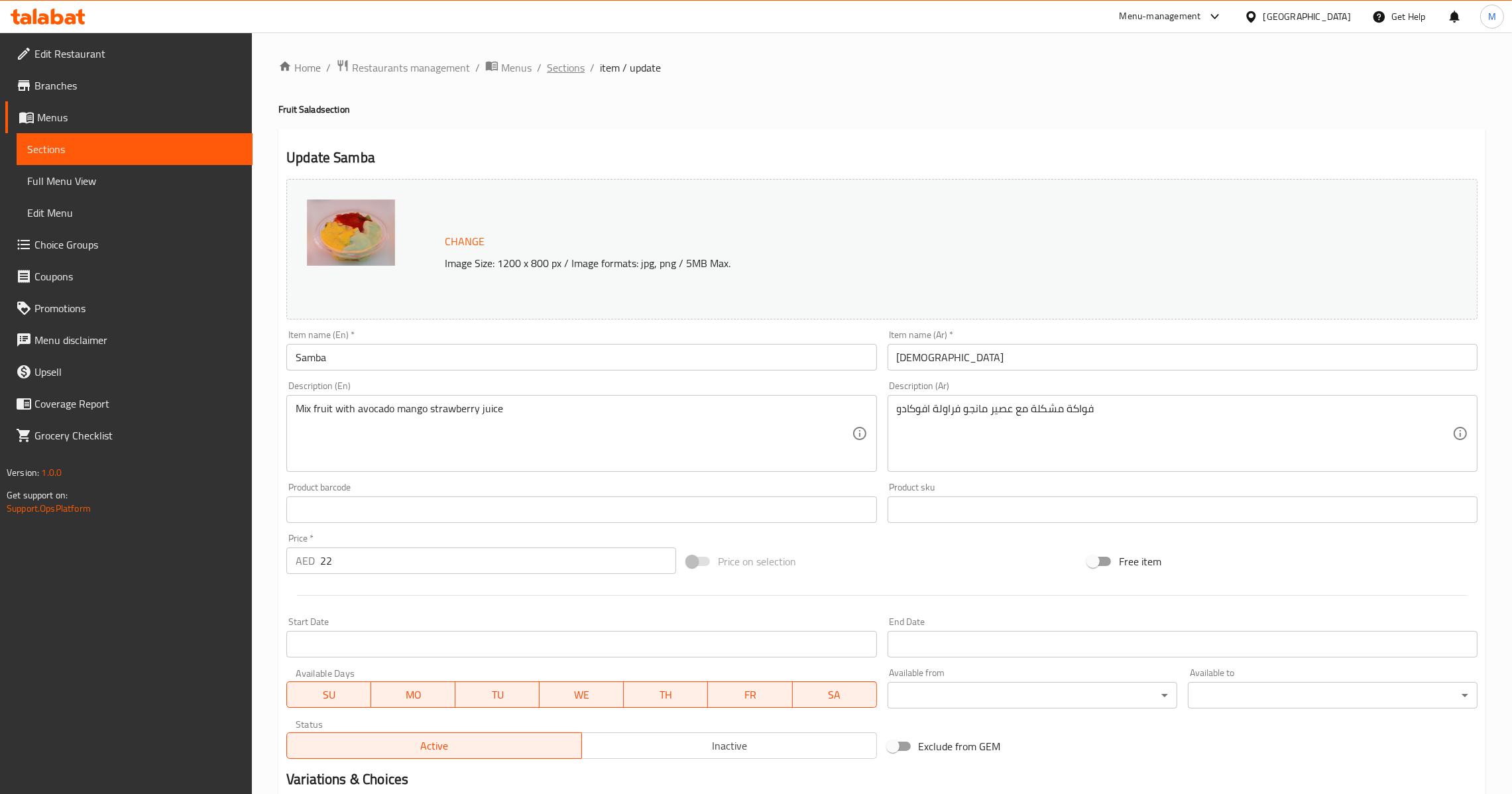
click at [575, 62] on span "Sections" at bounding box center [566, 67] width 38 height 16
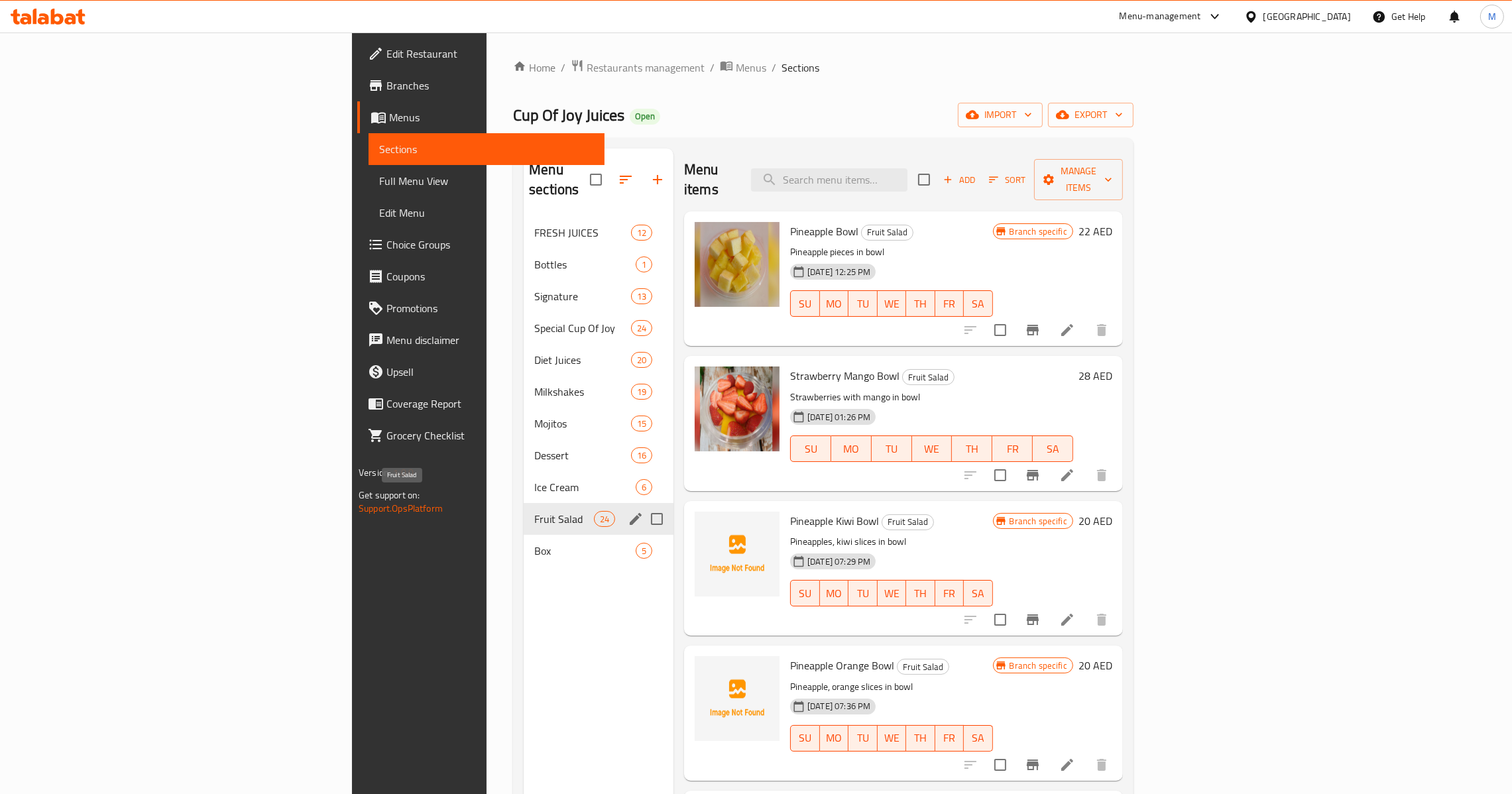
click at [534, 511] on span "Fruit Salad" at bounding box center [564, 519] width 60 height 16
click at [628, 511] on icon "edit" at bounding box center [635, 519] width 16 height 16
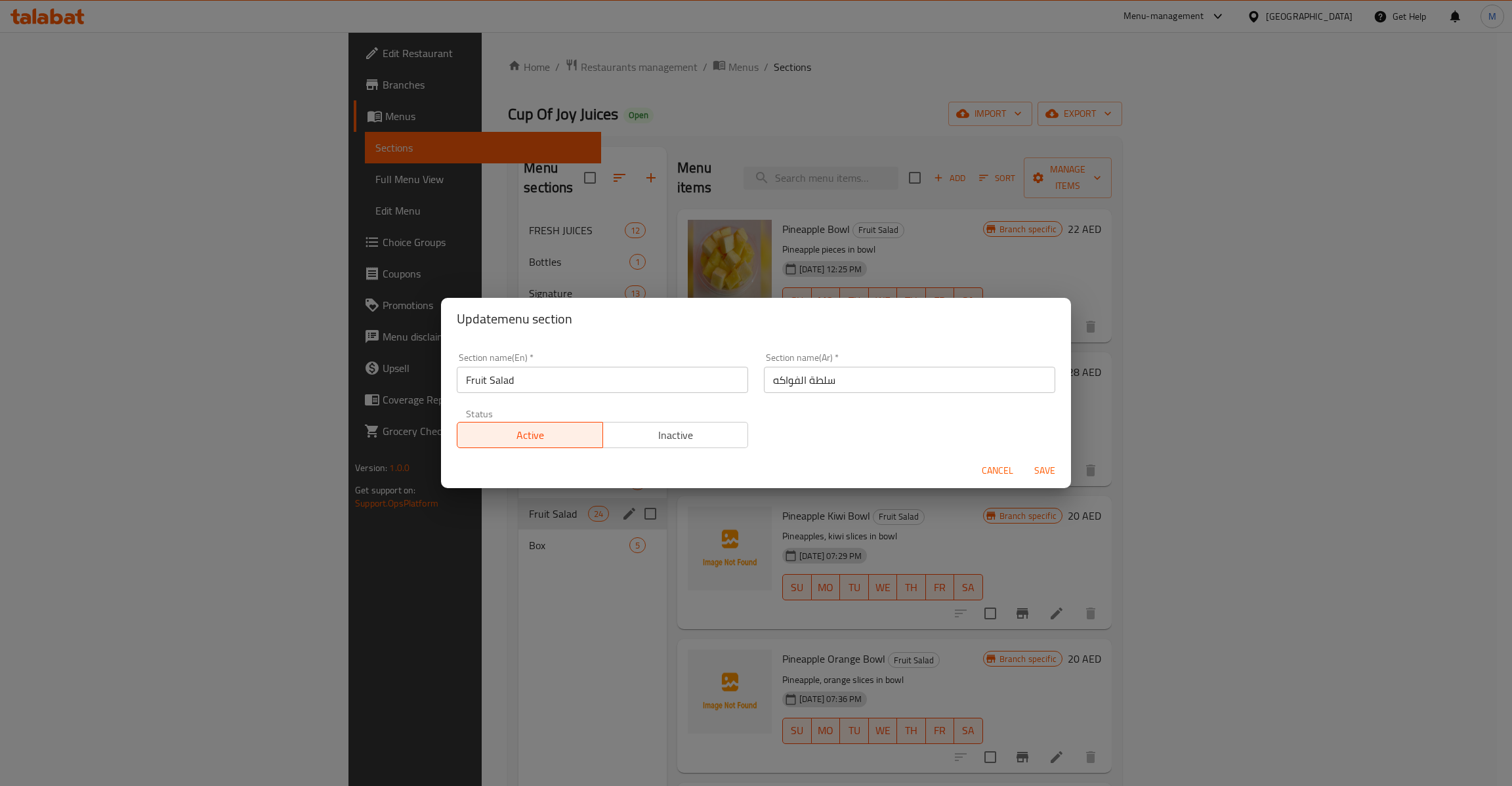
click at [550, 393] on div "Section name(En)   * Fruit Salad Section name(En) *" at bounding box center [602, 373] width 307 height 56
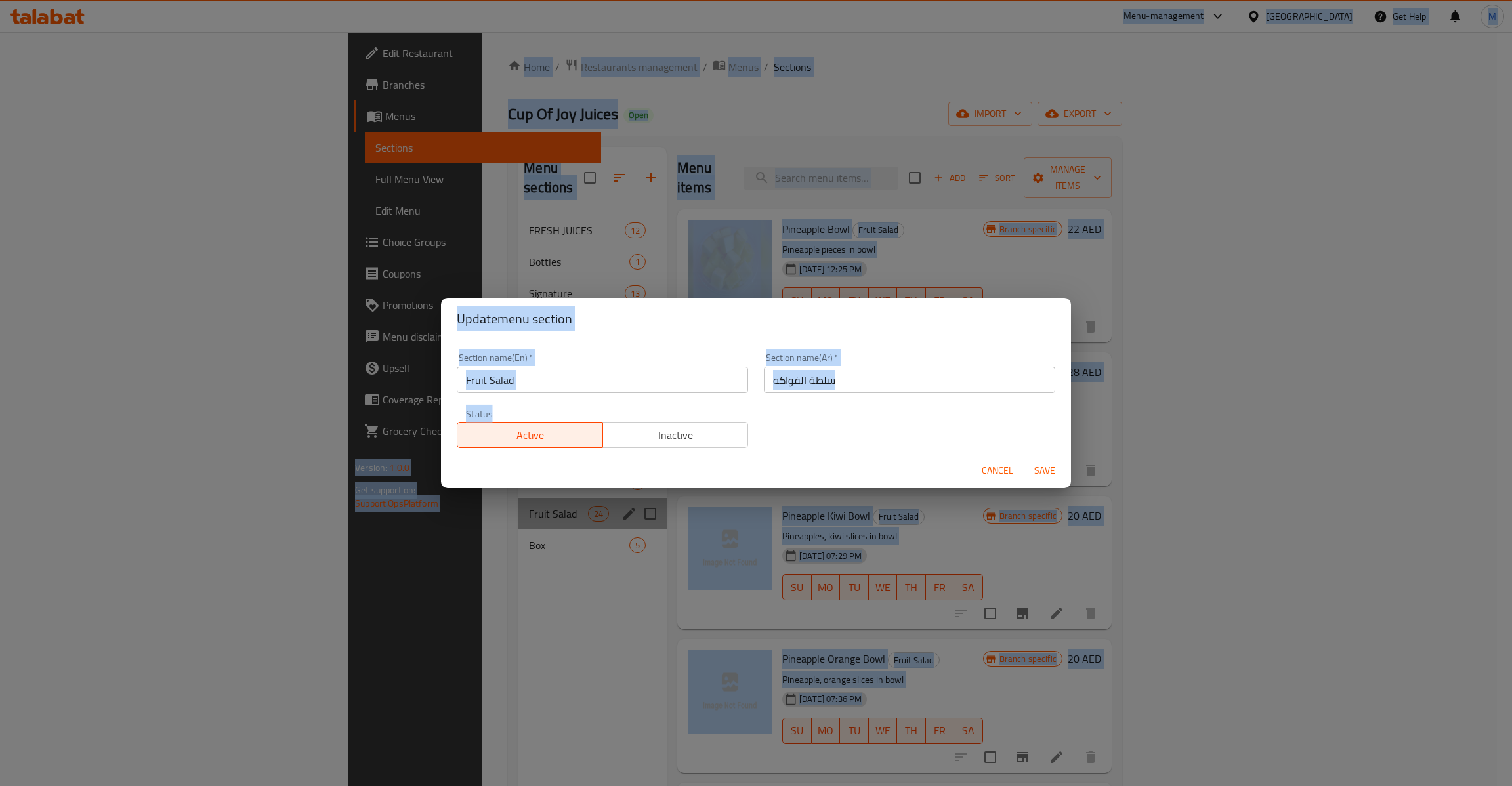
click at [570, 384] on input "Fruit Salad" at bounding box center [602, 380] width 292 height 27
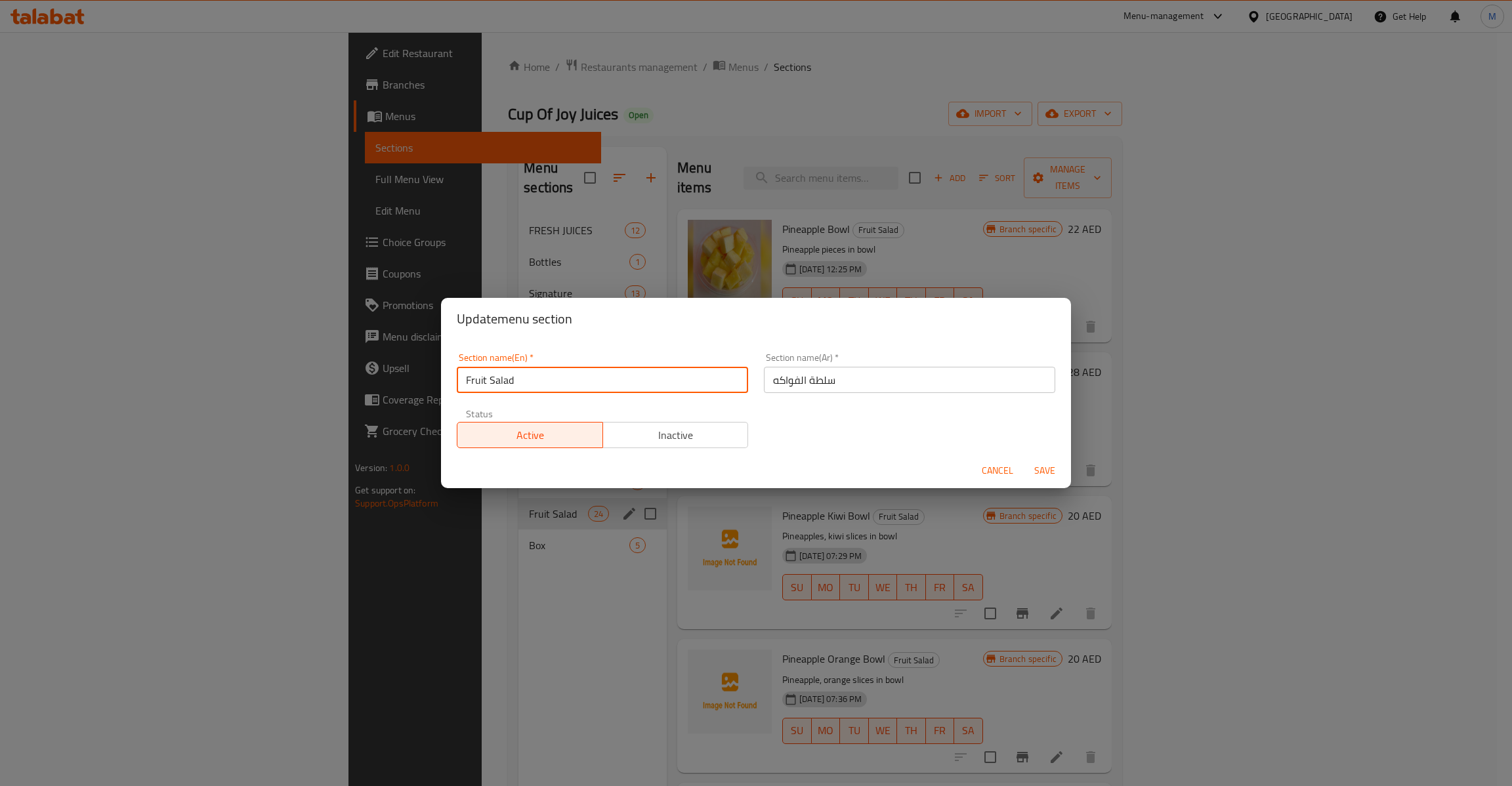
click at [835, 381] on input "سلطة الفواكه" at bounding box center [910, 380] width 292 height 27
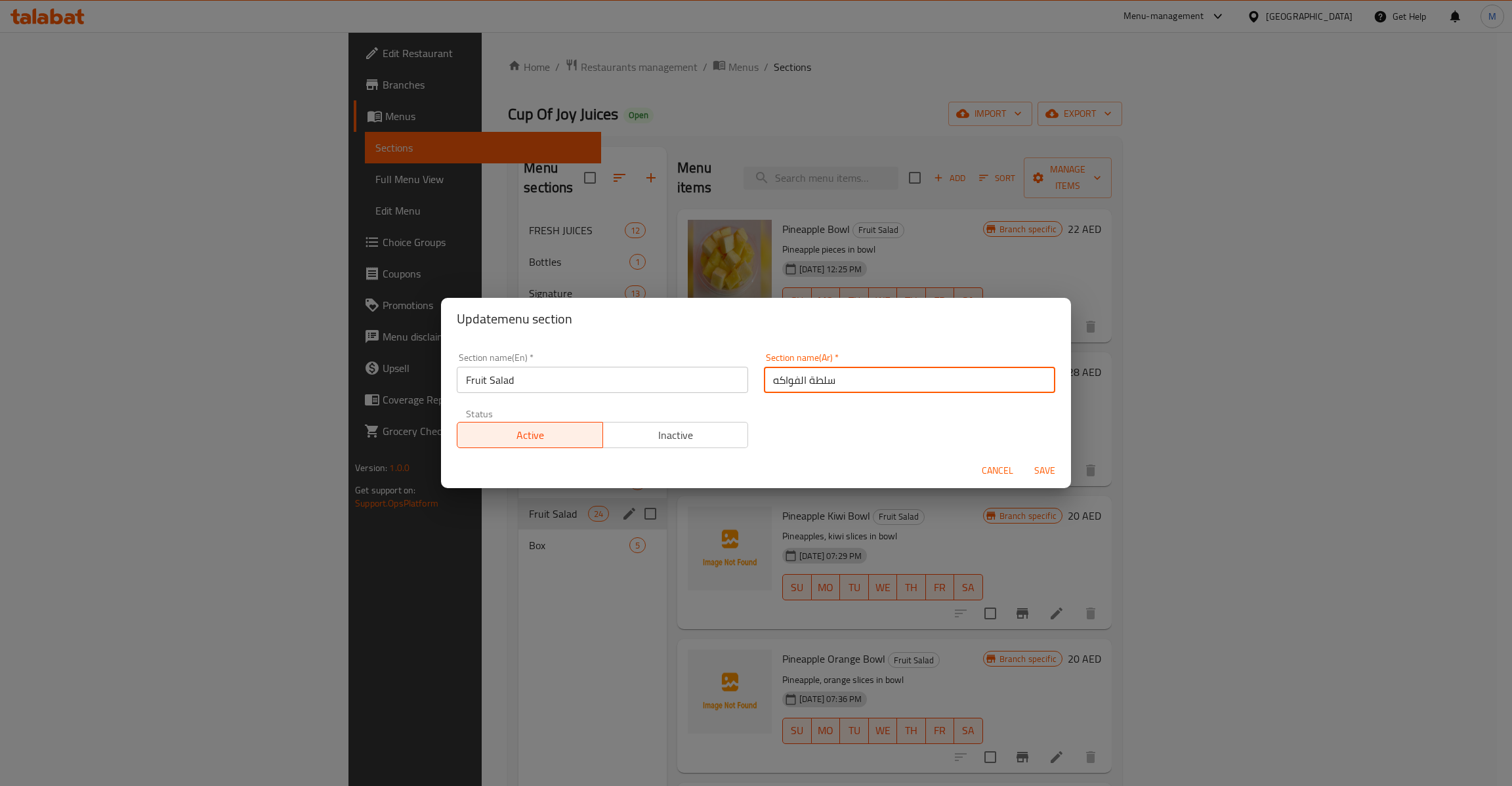
click at [1019, 466] on div "Cancel Save" at bounding box center [756, 471] width 630 height 35
click at [1006, 466] on span "Cancel" at bounding box center [997, 471] width 32 height 16
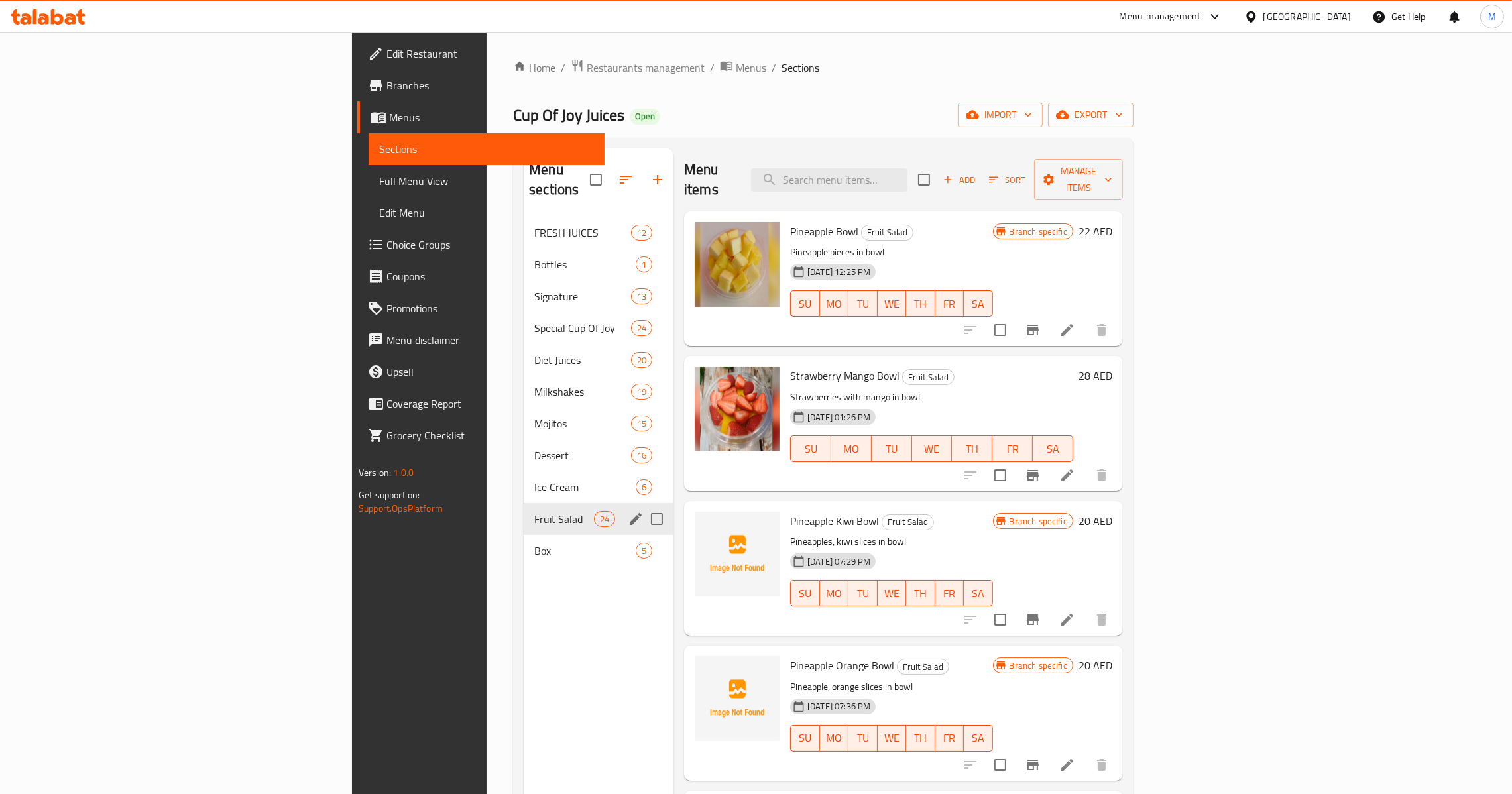
click at [650, 173] on icon "button" at bounding box center [657, 179] width 16 height 16
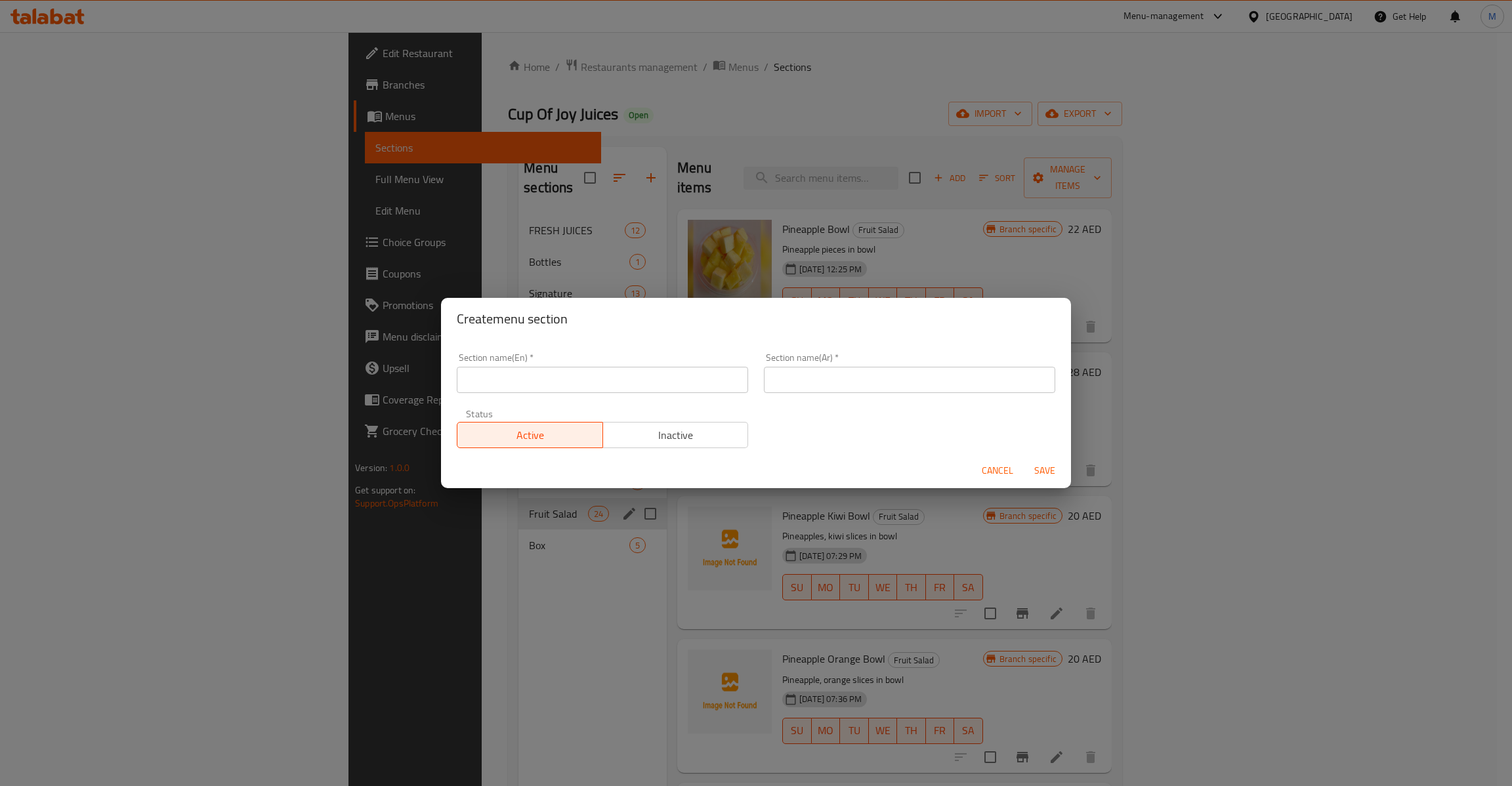
click at [801, 378] on input "text" at bounding box center [910, 380] width 292 height 27
paste input "سلطة الفواكه"
type input "سلطة الفواكه"
click at [636, 391] on input "text" at bounding box center [602, 380] width 292 height 27
paste input "Fruit Salad"
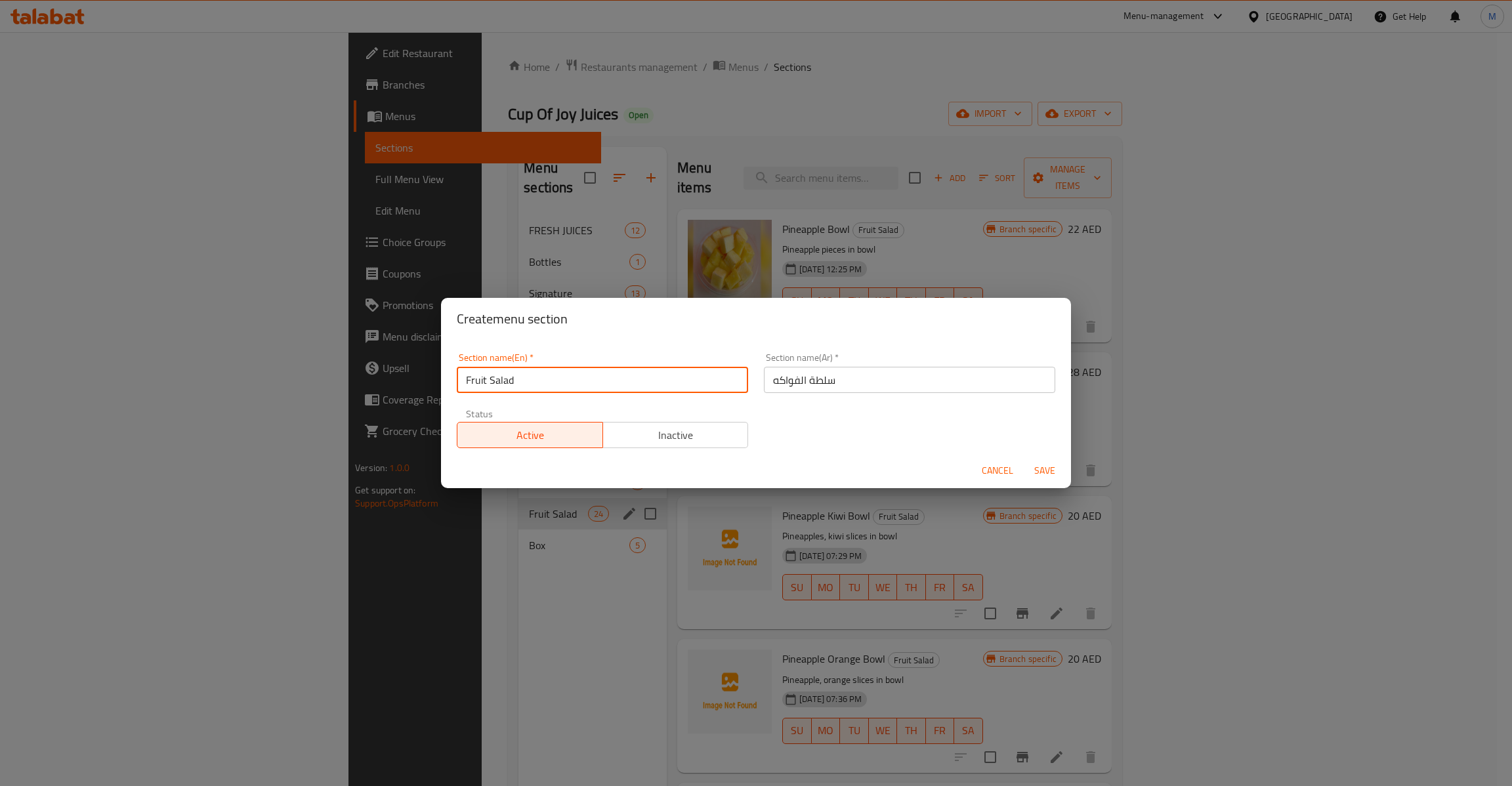
type input "Fruit Salad"
click at [1035, 465] on span "Save" at bounding box center [1044, 471] width 32 height 16
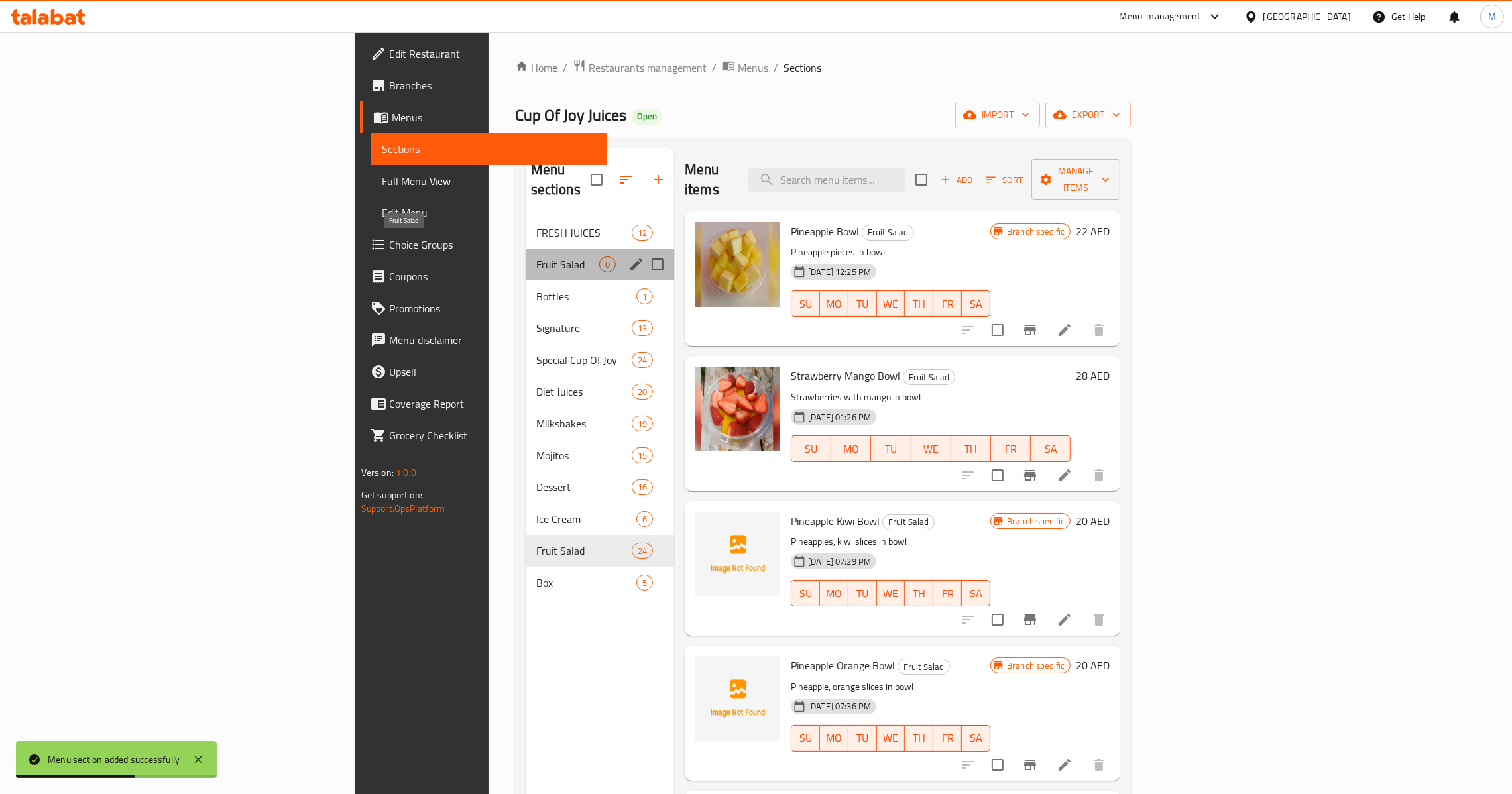
click at [536, 257] on span "Fruit Salad" at bounding box center [568, 264] width 63 height 16
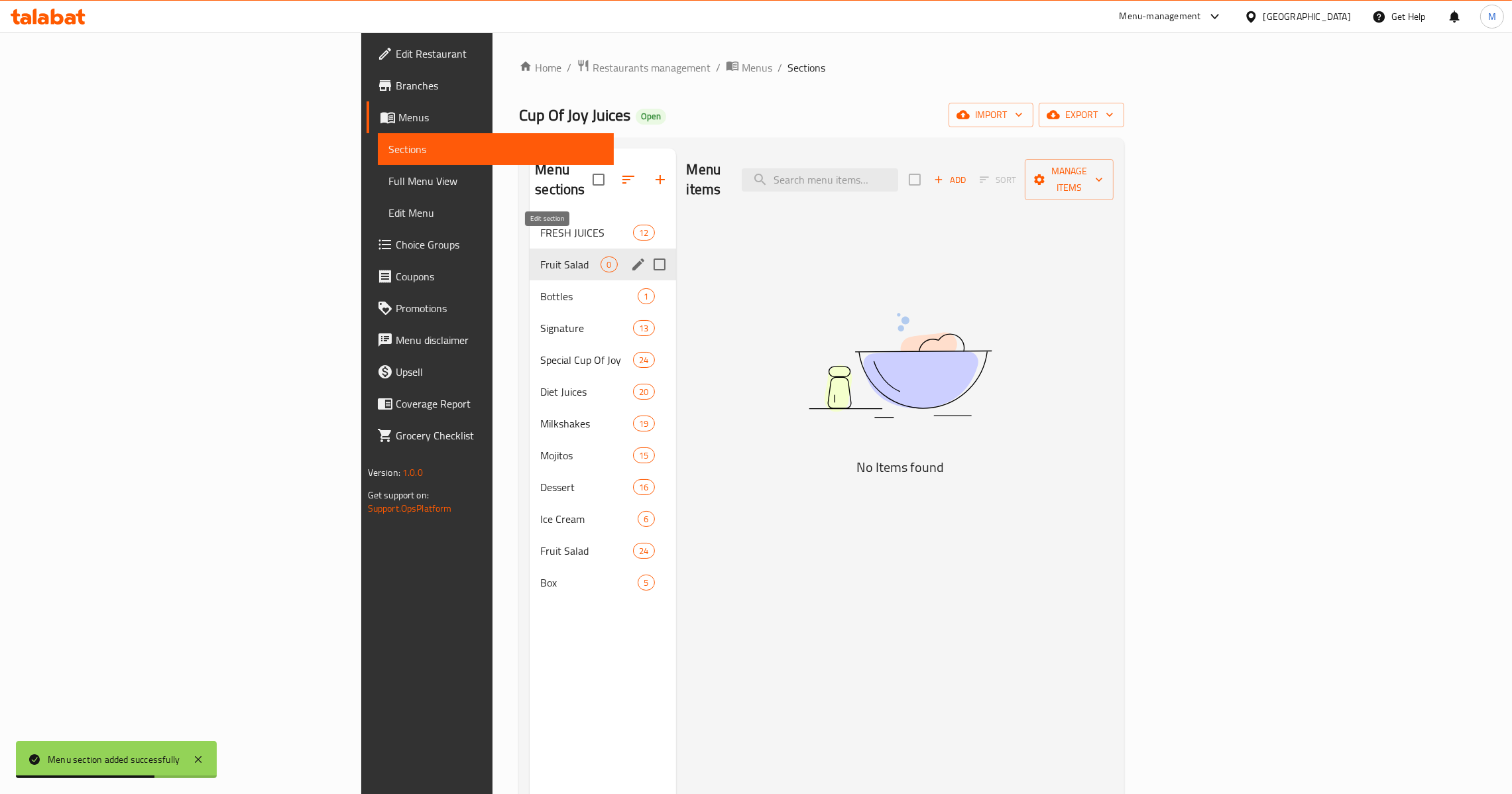
click at [630, 257] on icon "edit" at bounding box center [638, 264] width 16 height 16
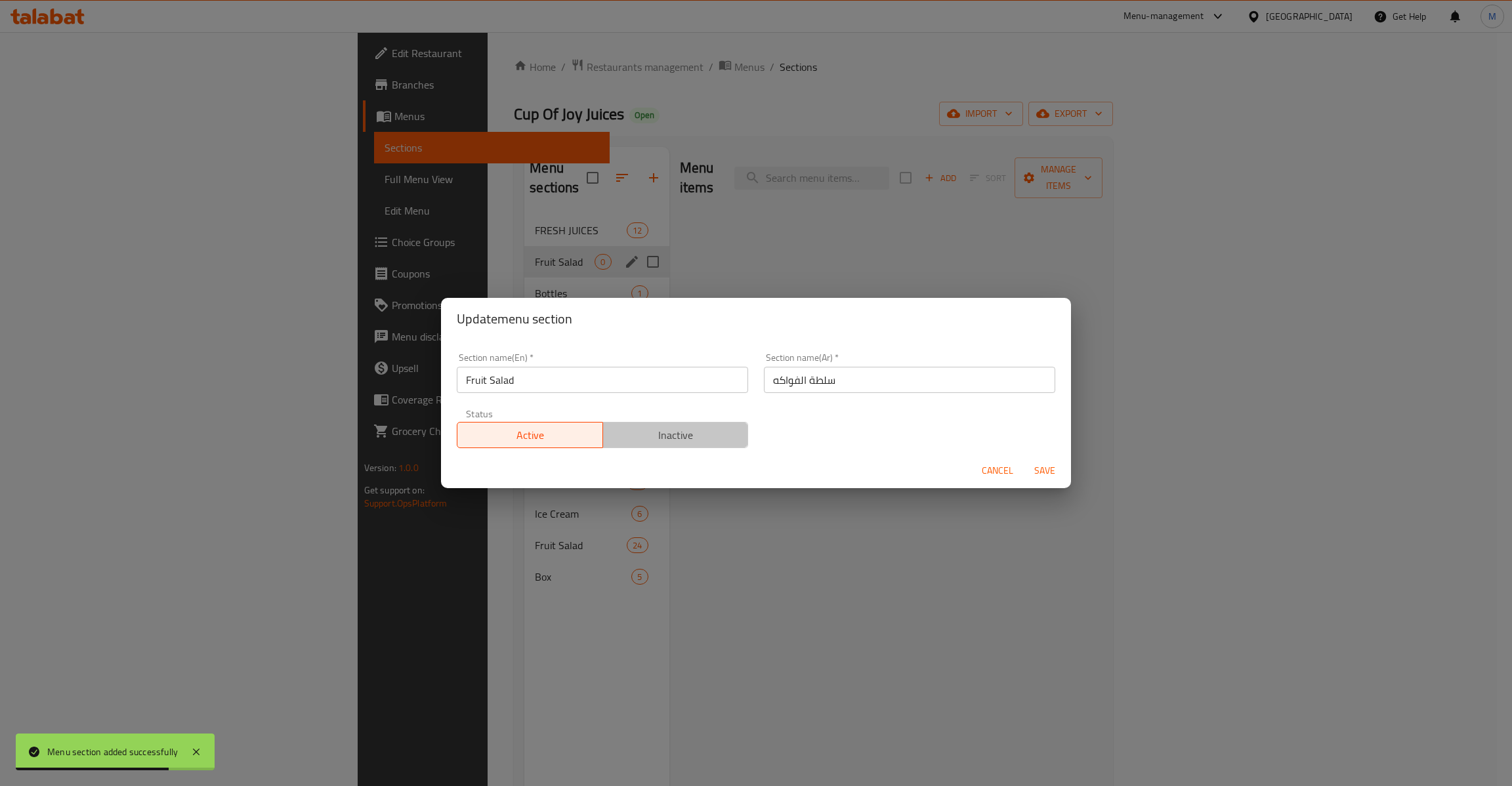
click at [730, 444] on button "Inactive" at bounding box center [675, 435] width 147 height 27
click at [1048, 471] on span "Save" at bounding box center [1044, 471] width 32 height 16
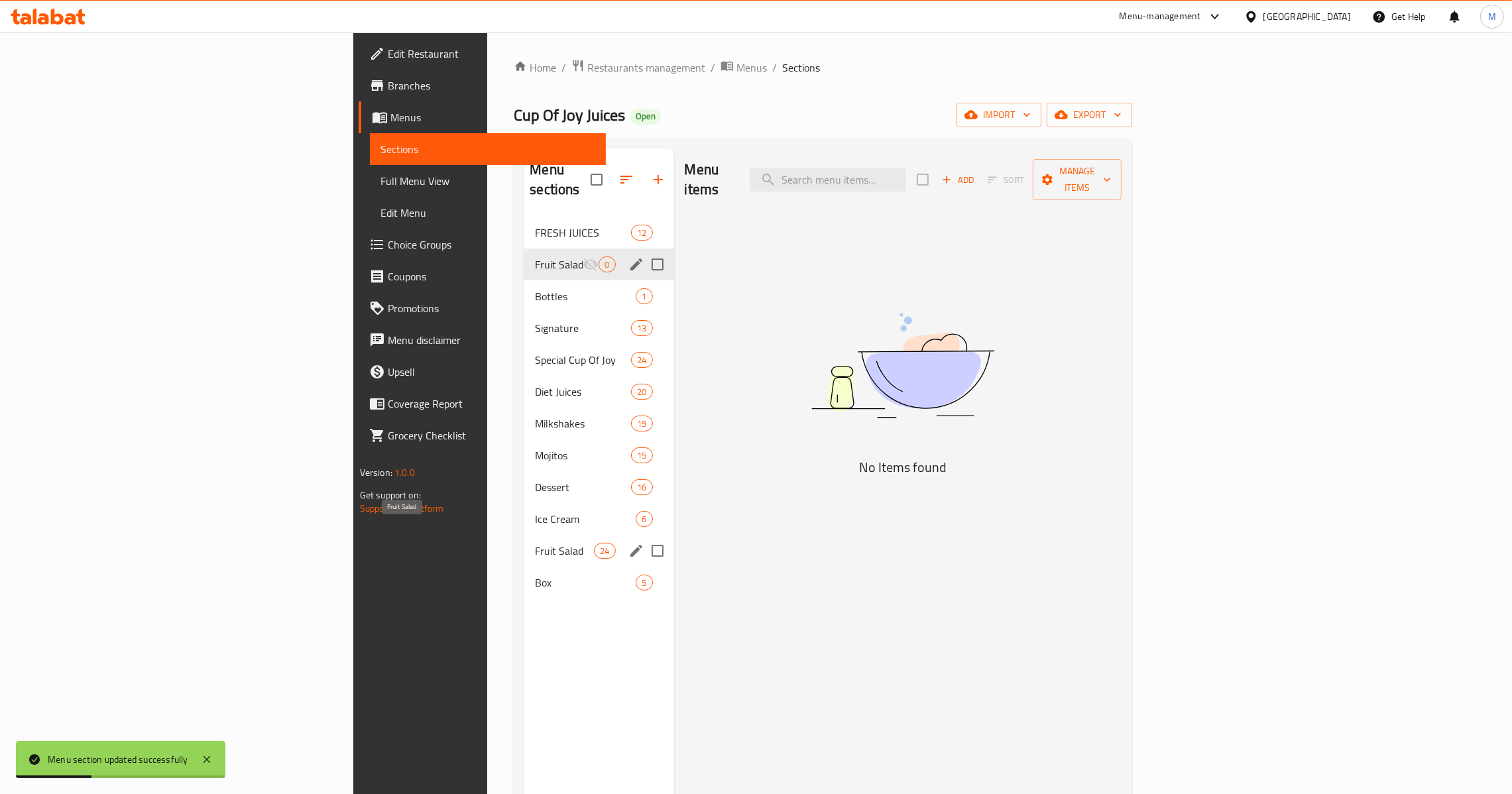
click at [535, 543] on span "Fruit Salad" at bounding box center [564, 551] width 59 height 16
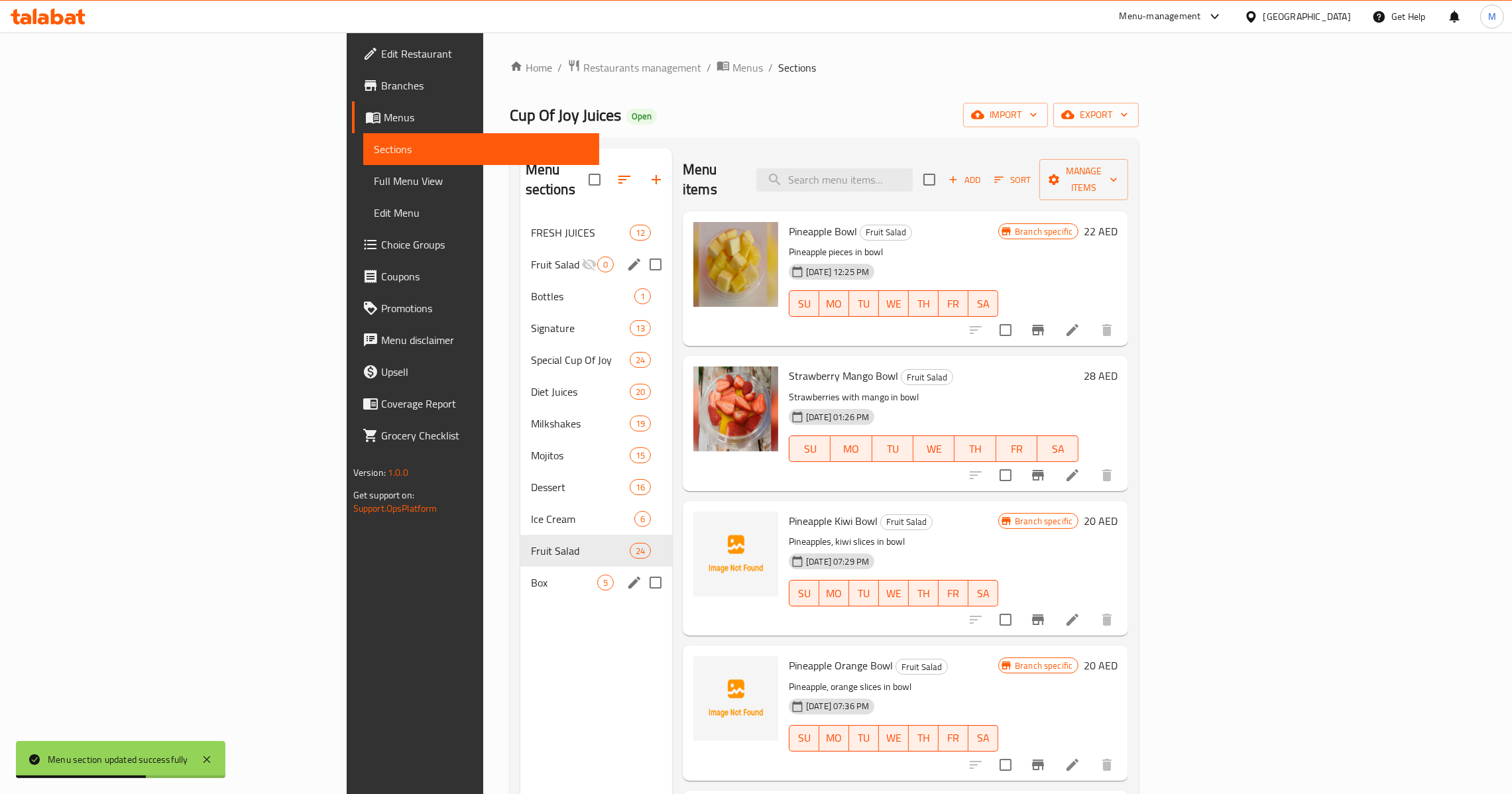
click at [520, 578] on div "Box 5" at bounding box center [596, 583] width 152 height 32
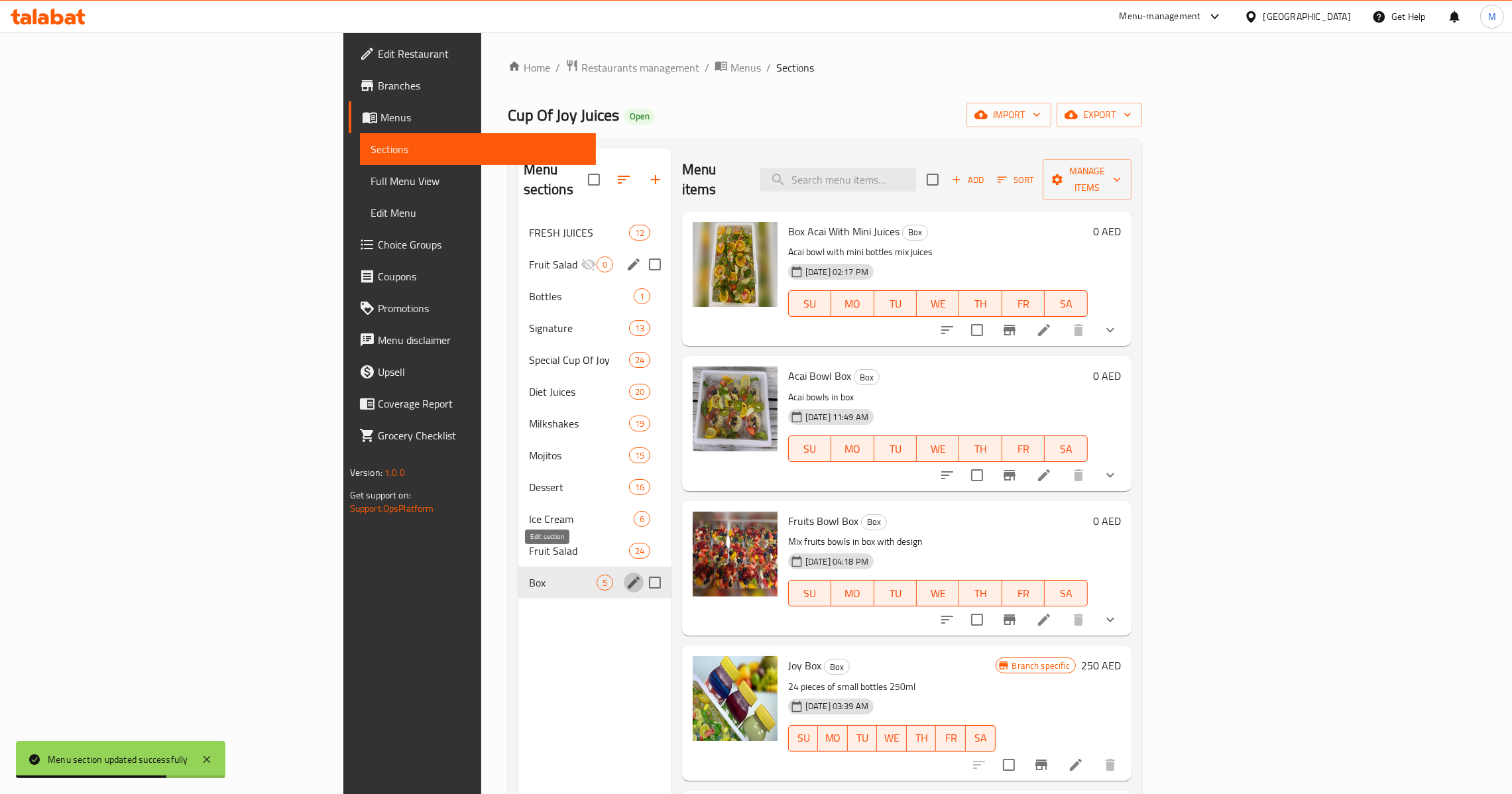
click at [626, 574] on icon "edit" at bounding box center [633, 582] width 16 height 16
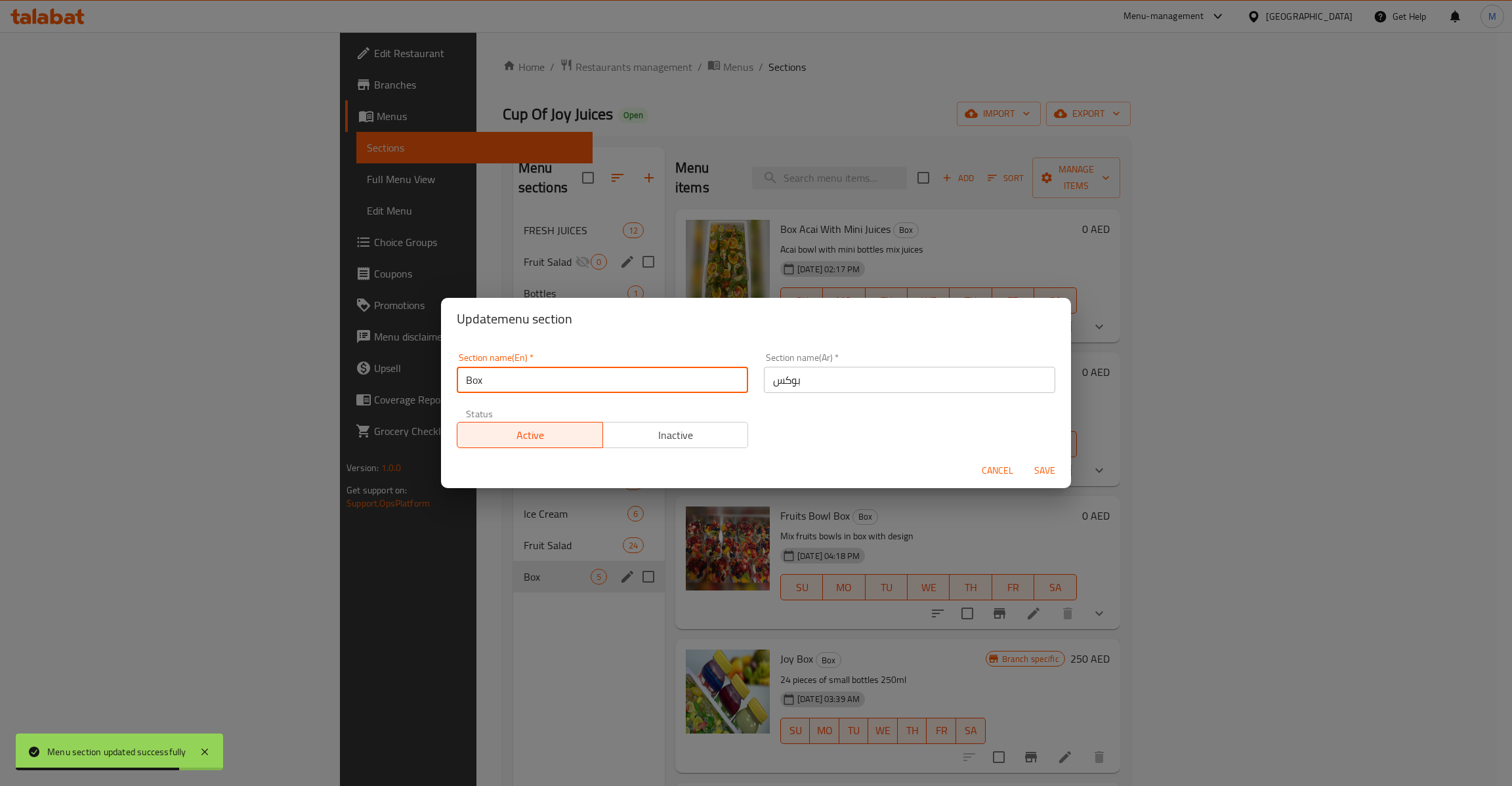
click at [621, 385] on input "Box" at bounding box center [602, 380] width 292 height 27
click at [790, 376] on input "بوكس" at bounding box center [910, 380] width 292 height 27
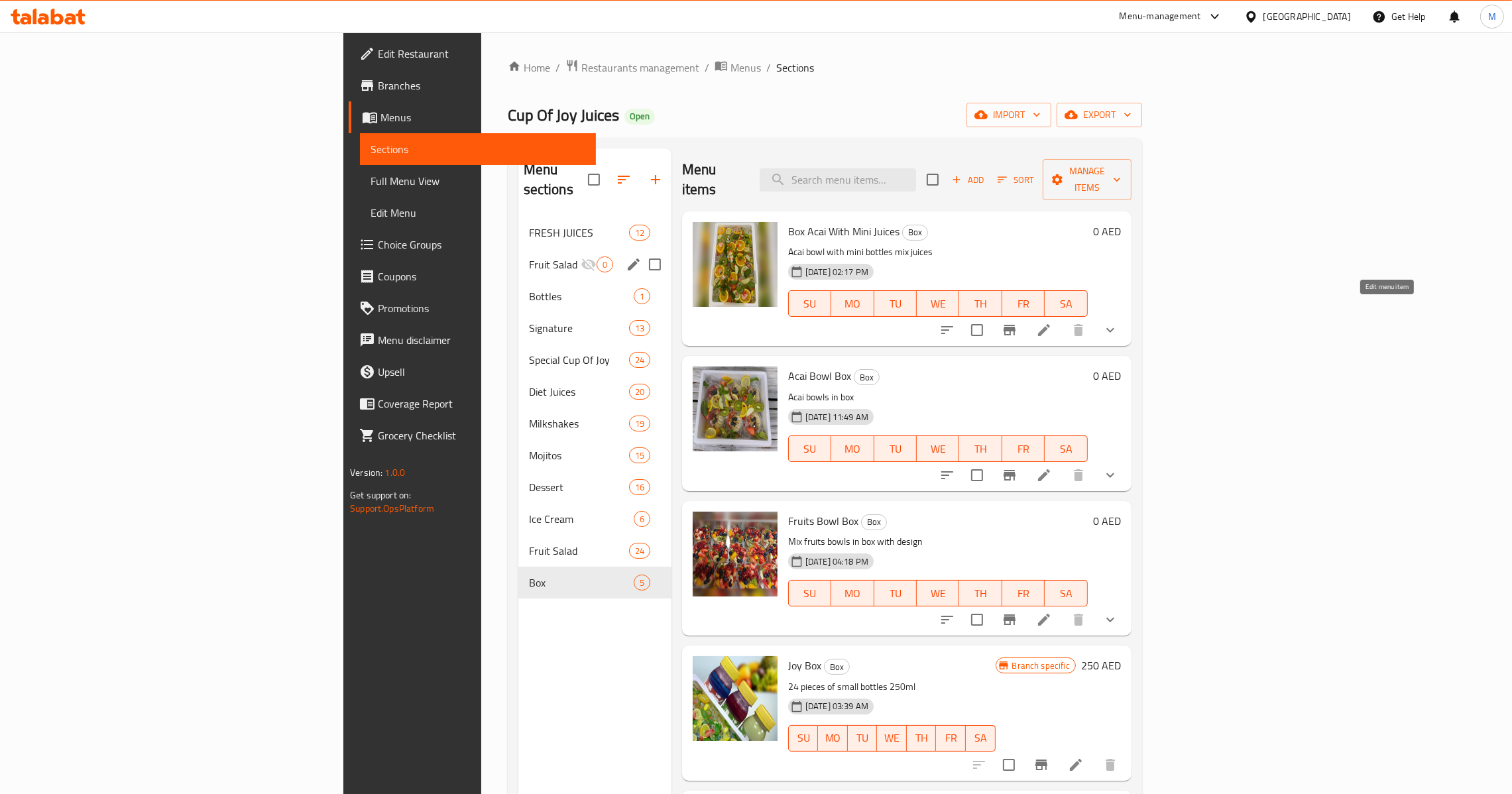
click at [1052, 322] on icon at bounding box center [1043, 330] width 16 height 16
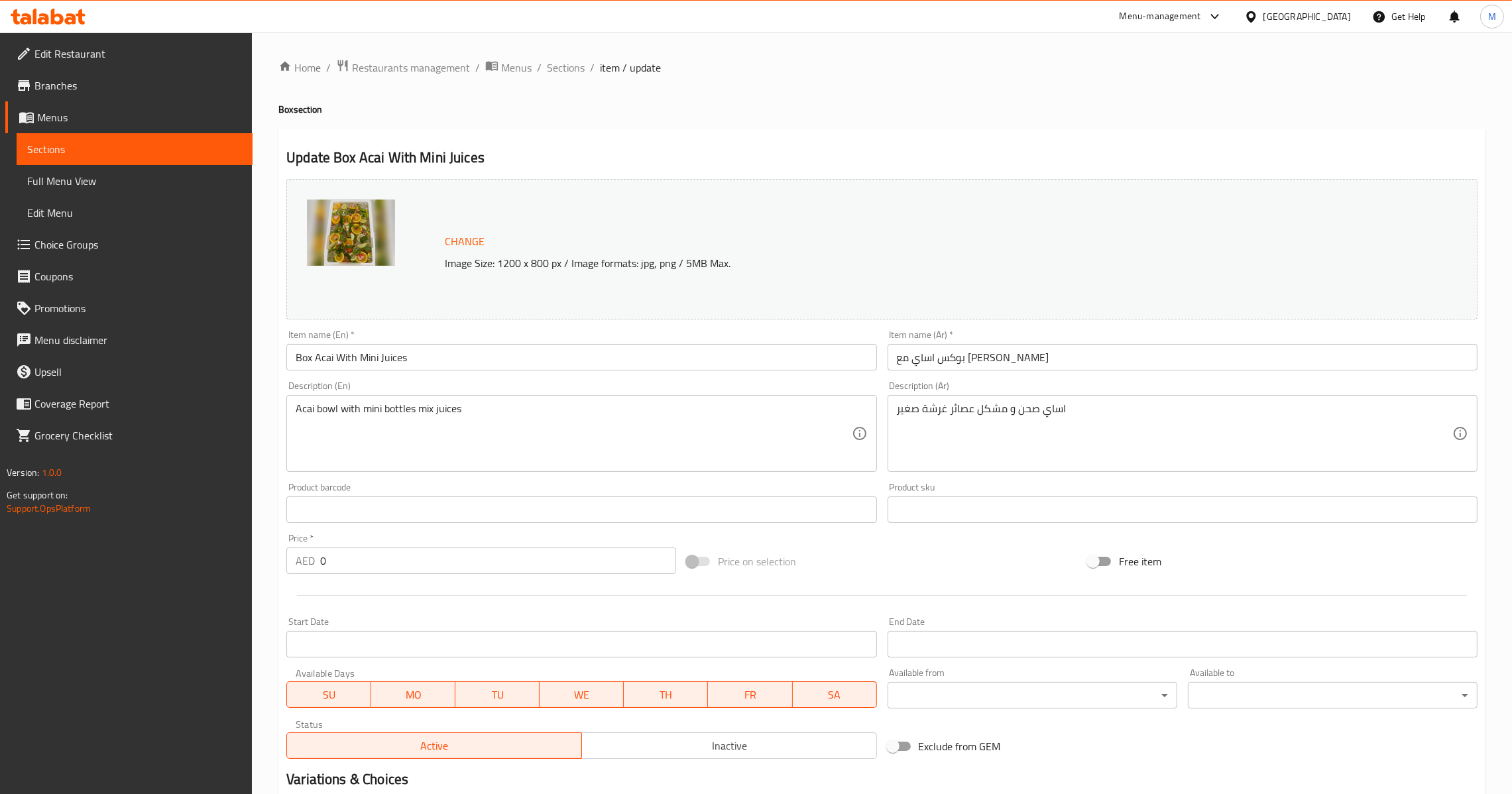
click at [989, 343] on div "Item name (Ar)   * بوکس اساي مع [PERSON_NAME] Item name (Ar) *" at bounding box center [1182, 350] width 590 height 40
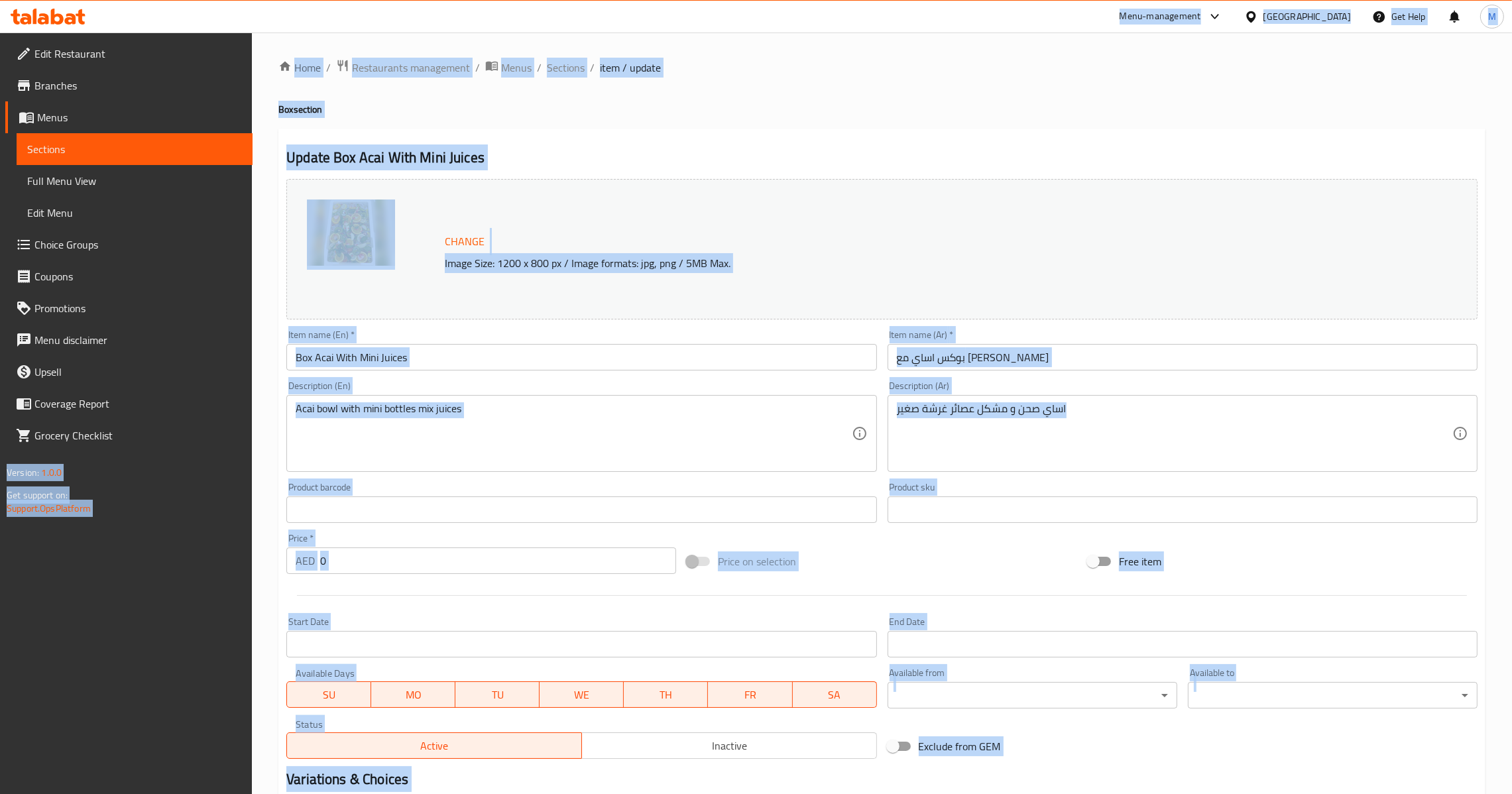
click at [989, 353] on input "بوکس اساي مع [PERSON_NAME]" at bounding box center [1182, 357] width 590 height 27
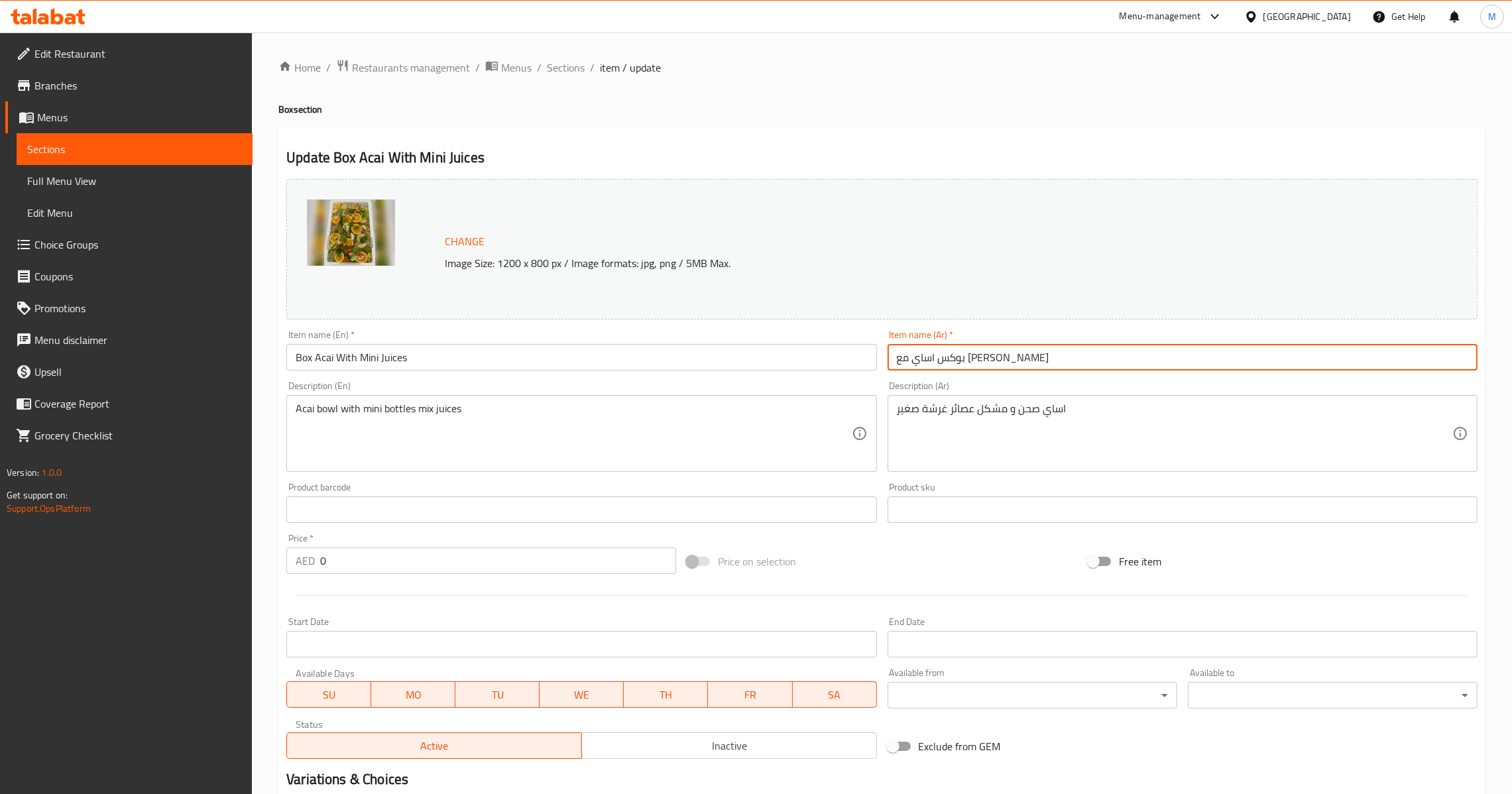
click at [708, 351] on input "Box Acai With Mini Juices" at bounding box center [581, 357] width 590 height 27
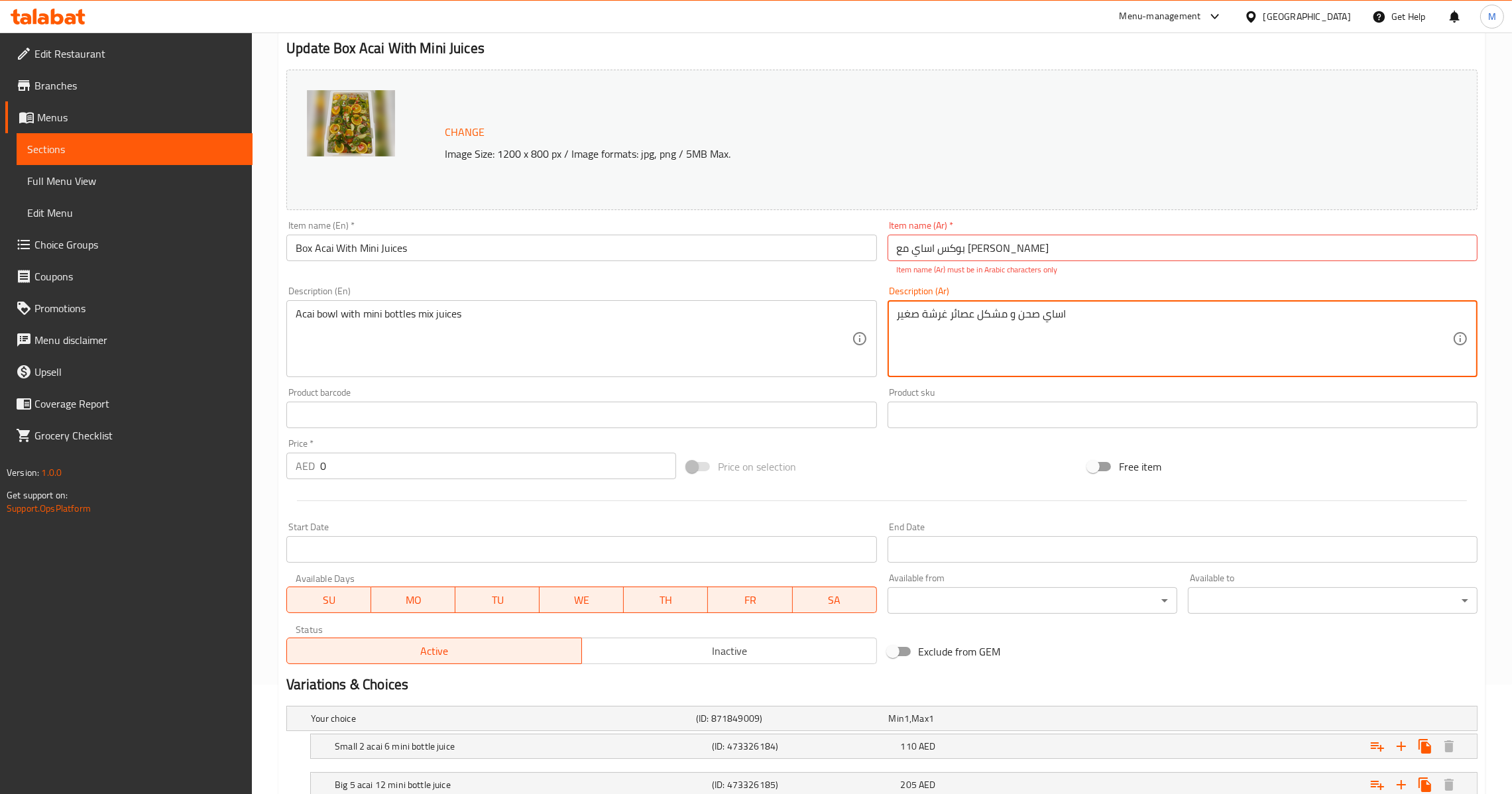
scroll to position [207, 0]
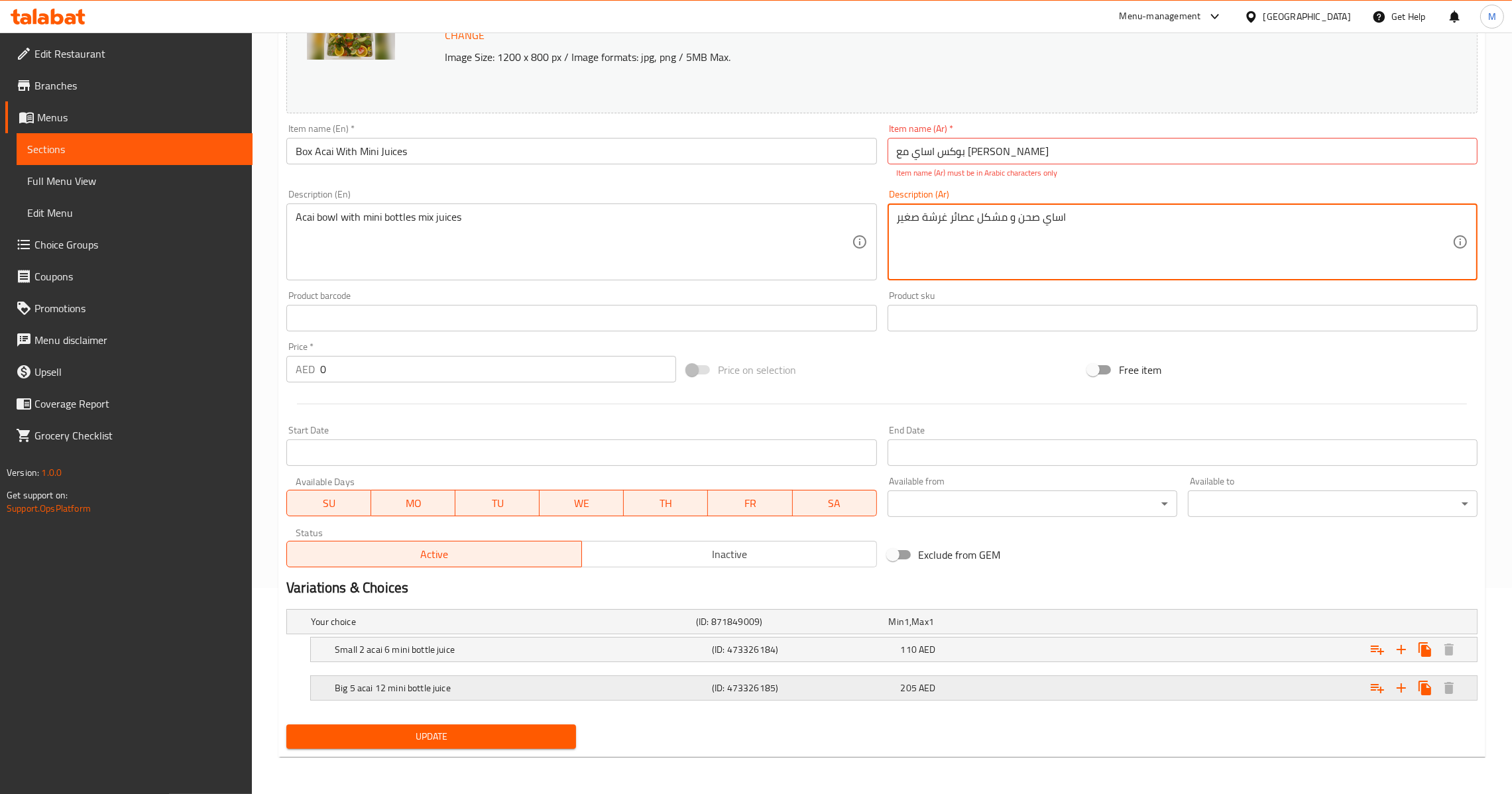
click at [771, 636] on div "Big 5 acai 12 mini bottle juice (ID: 473326185) 205 AED" at bounding box center [885, 621] width 1156 height 29
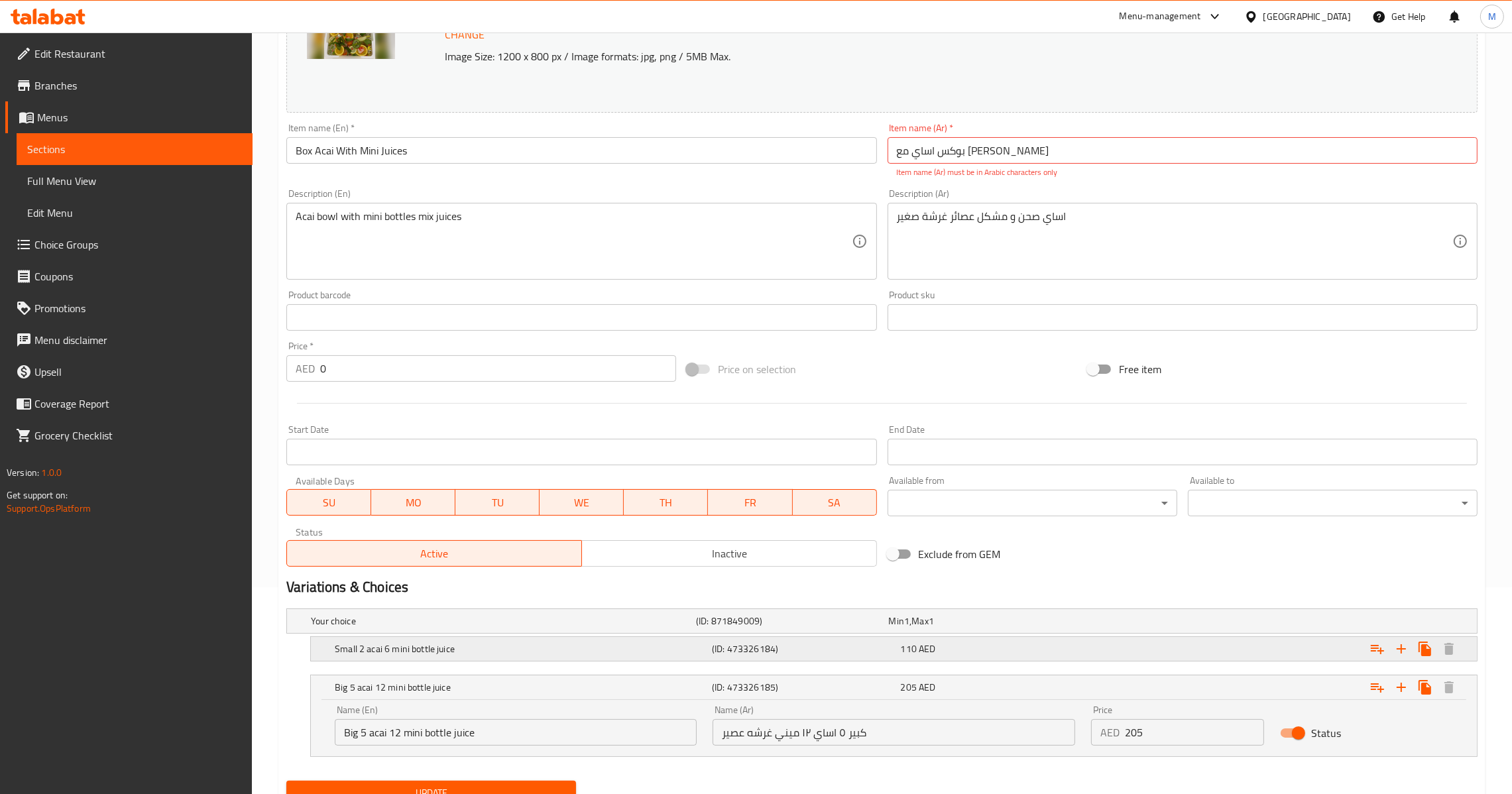
click at [782, 628] on h5 "(ID: 473326184)" at bounding box center [789, 621] width 187 height 13
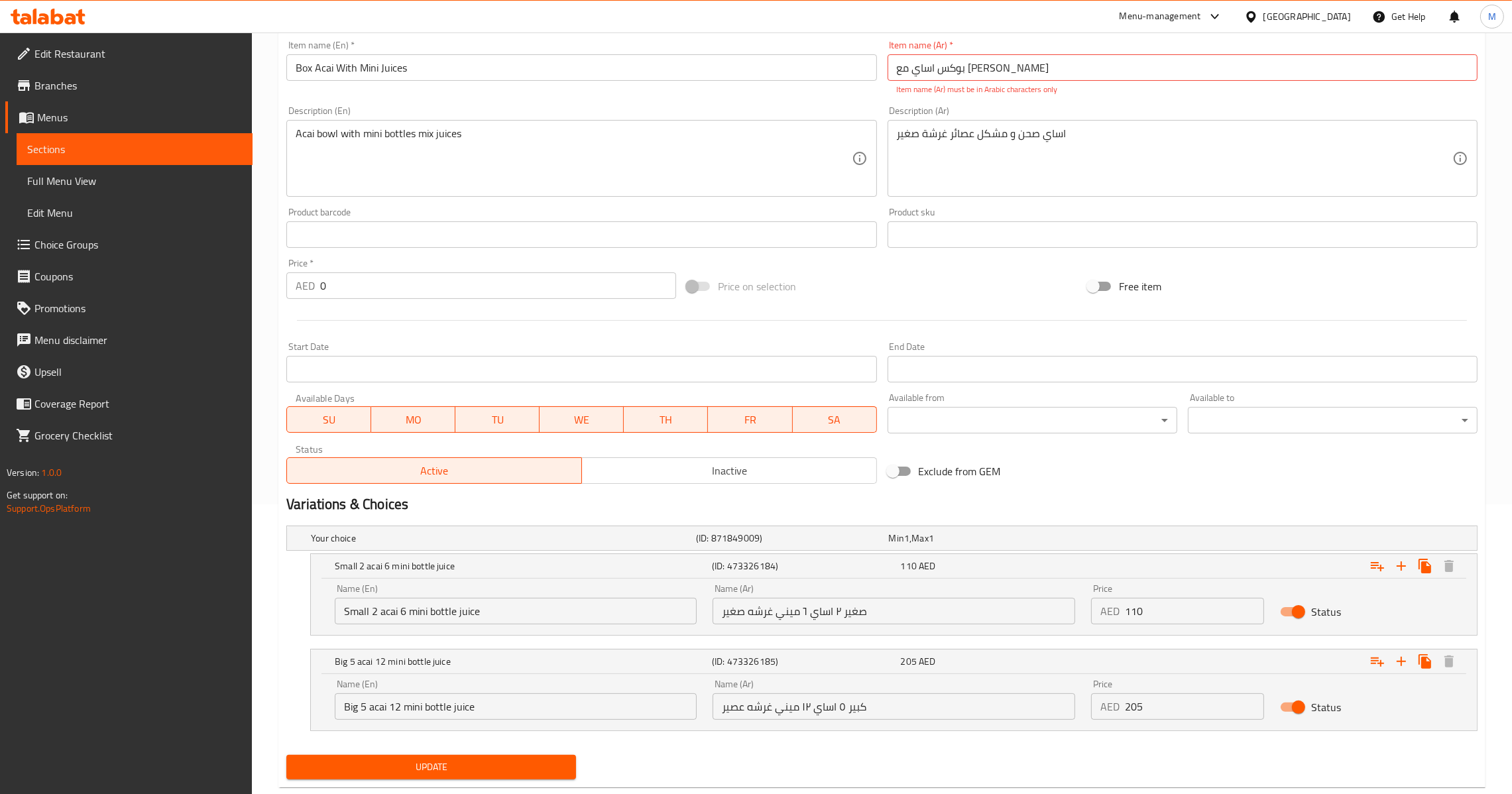
scroll to position [320, 0]
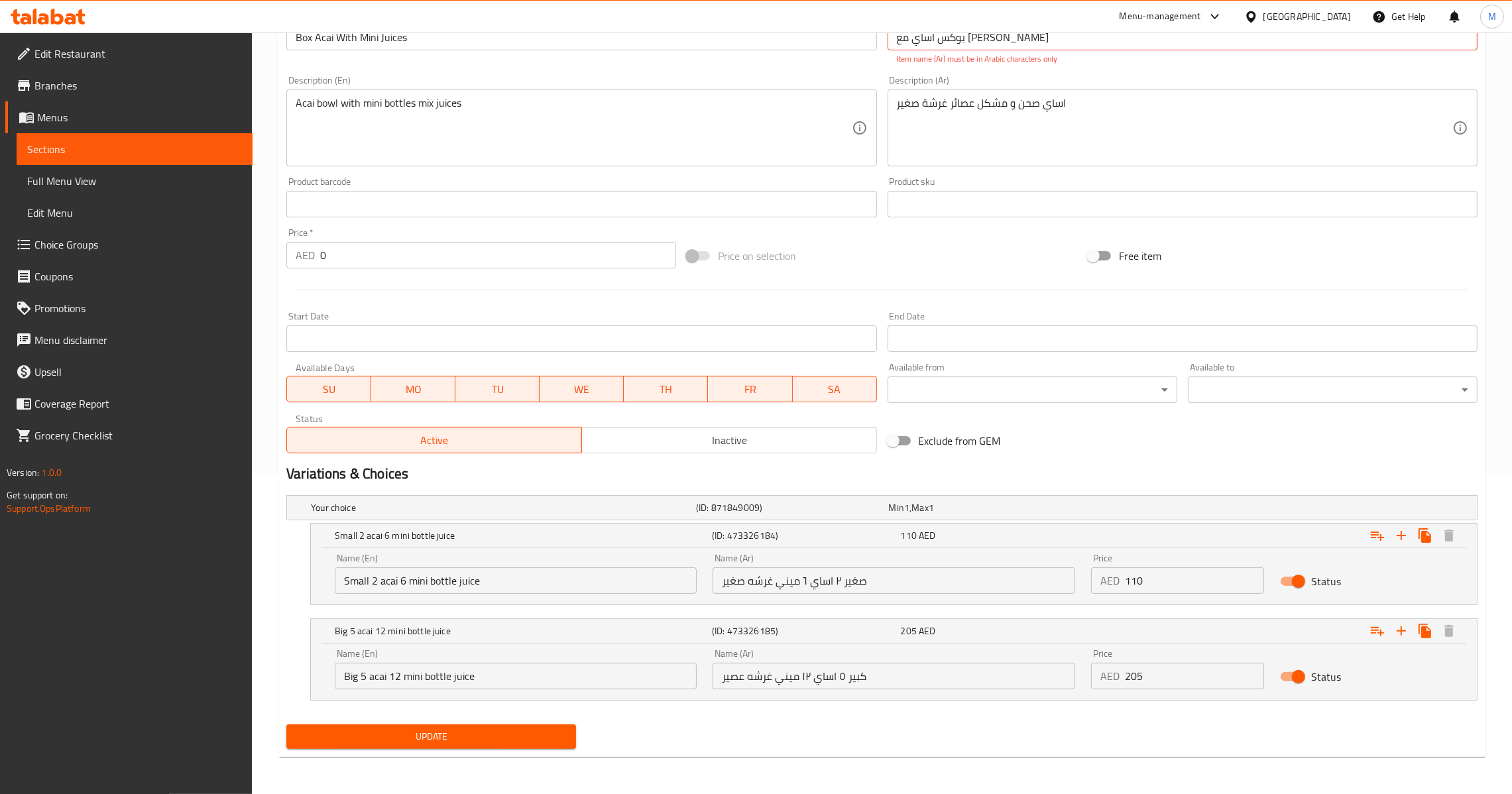
click at [821, 592] on input "صغير ٢ اساي ٦ ميني غرشه صغير" at bounding box center [894, 581] width 362 height 27
click at [490, 567] on div "Name (En) Small 2 acai 6 mini bottle juice Name (En)" at bounding box center [516, 574] width 362 height 40
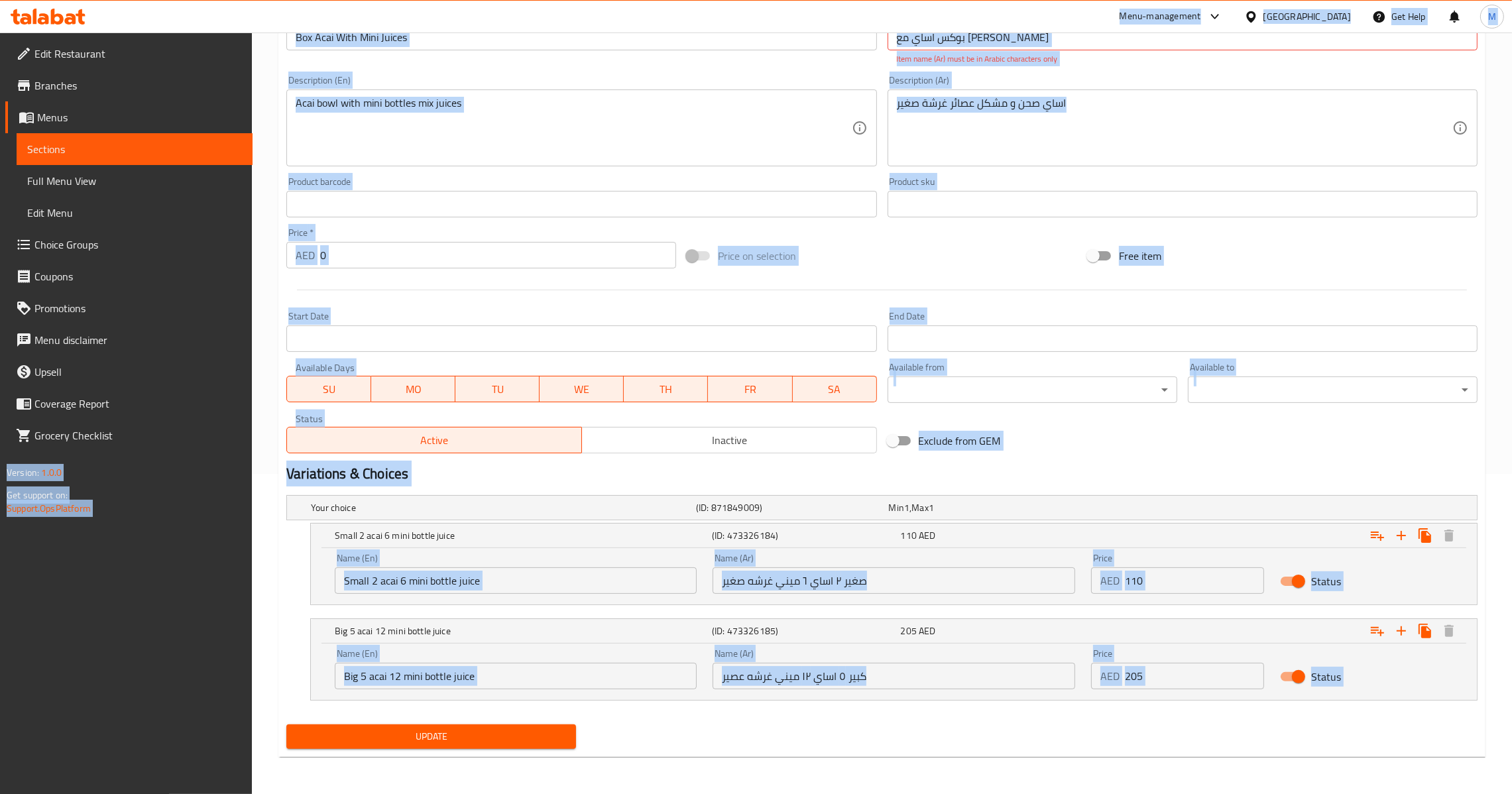
click at [490, 577] on input "Small 2 acai 6 mini bottle juice" at bounding box center [516, 581] width 362 height 27
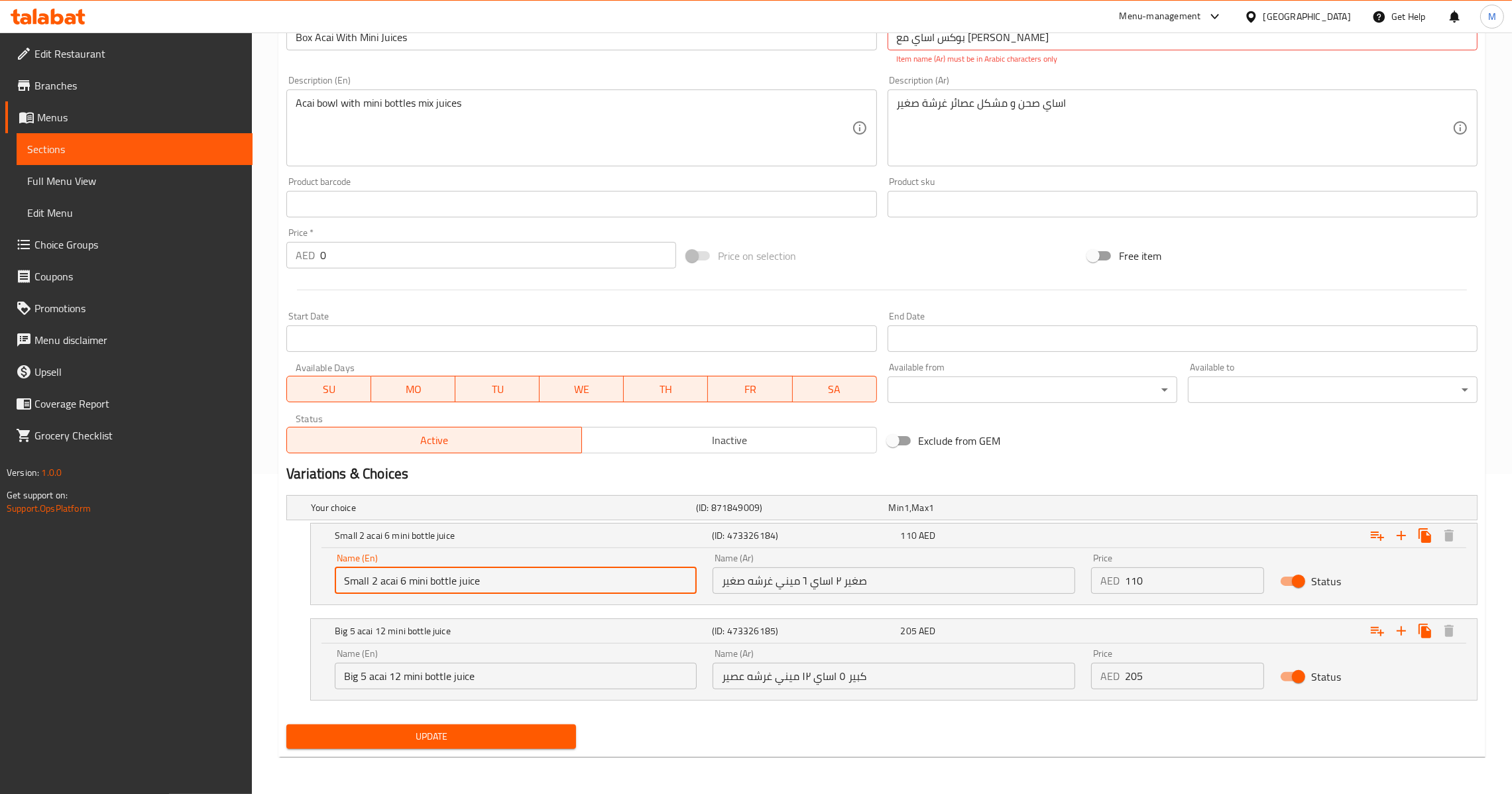
click at [500, 578] on input "Small 2 acai 6 mini bottle juice" at bounding box center [516, 581] width 362 height 27
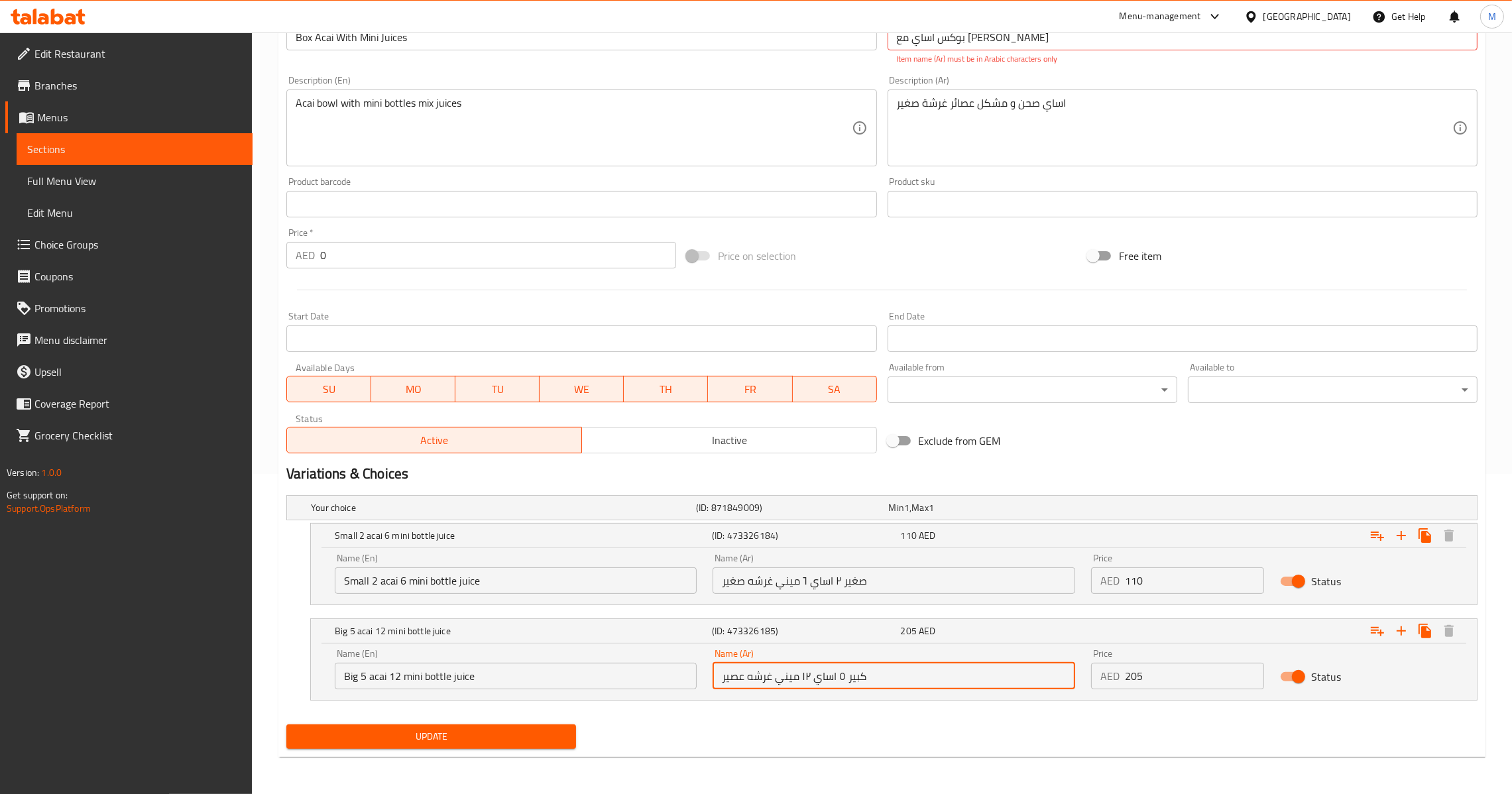
click at [813, 677] on input "كبير ٥ اساي ١٢ ميني غرشه عصير" at bounding box center [894, 676] width 362 height 27
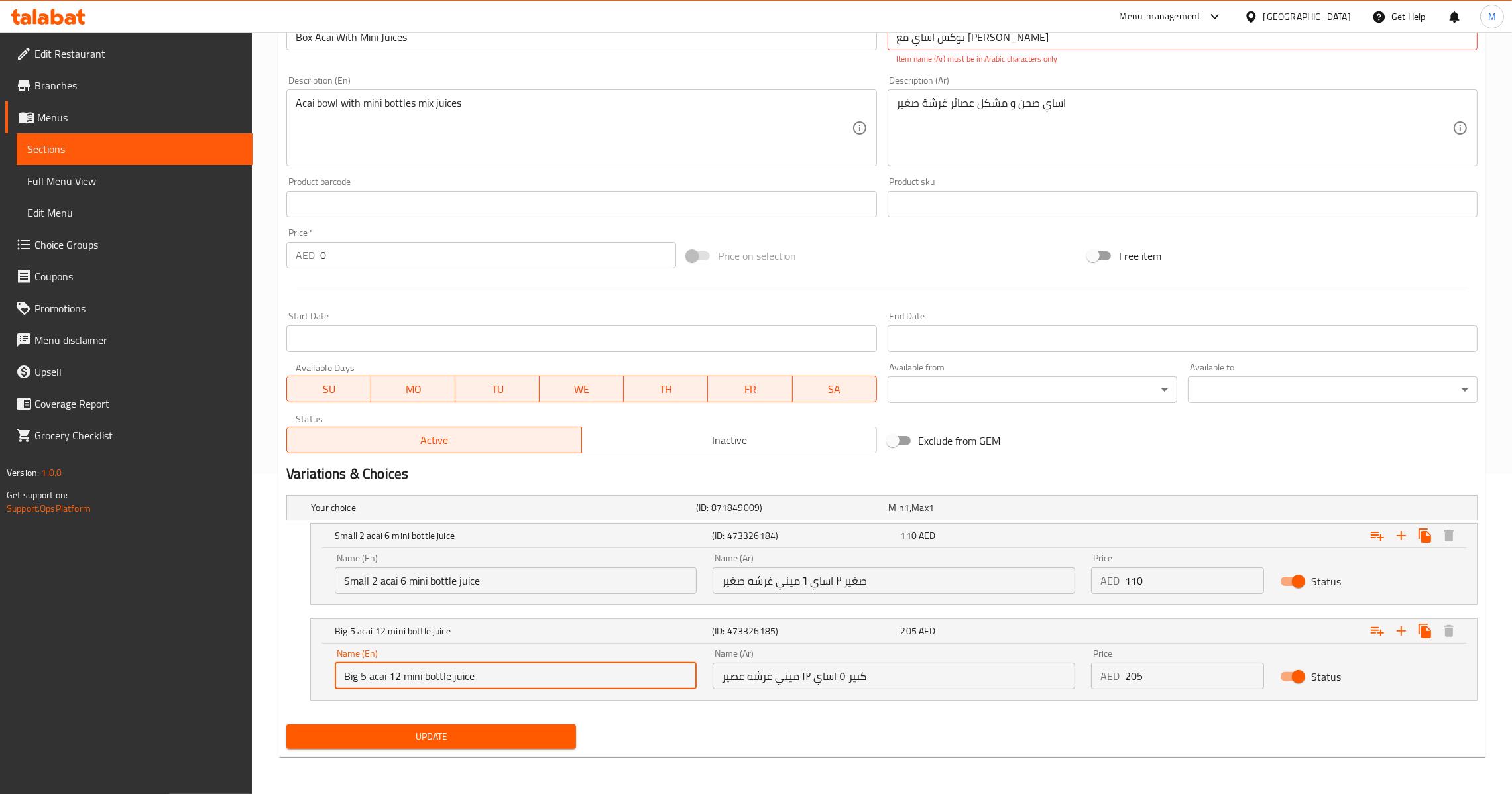
click at [598, 680] on input "Big 5 acai 12 mini bottle juice" at bounding box center [516, 676] width 362 height 27
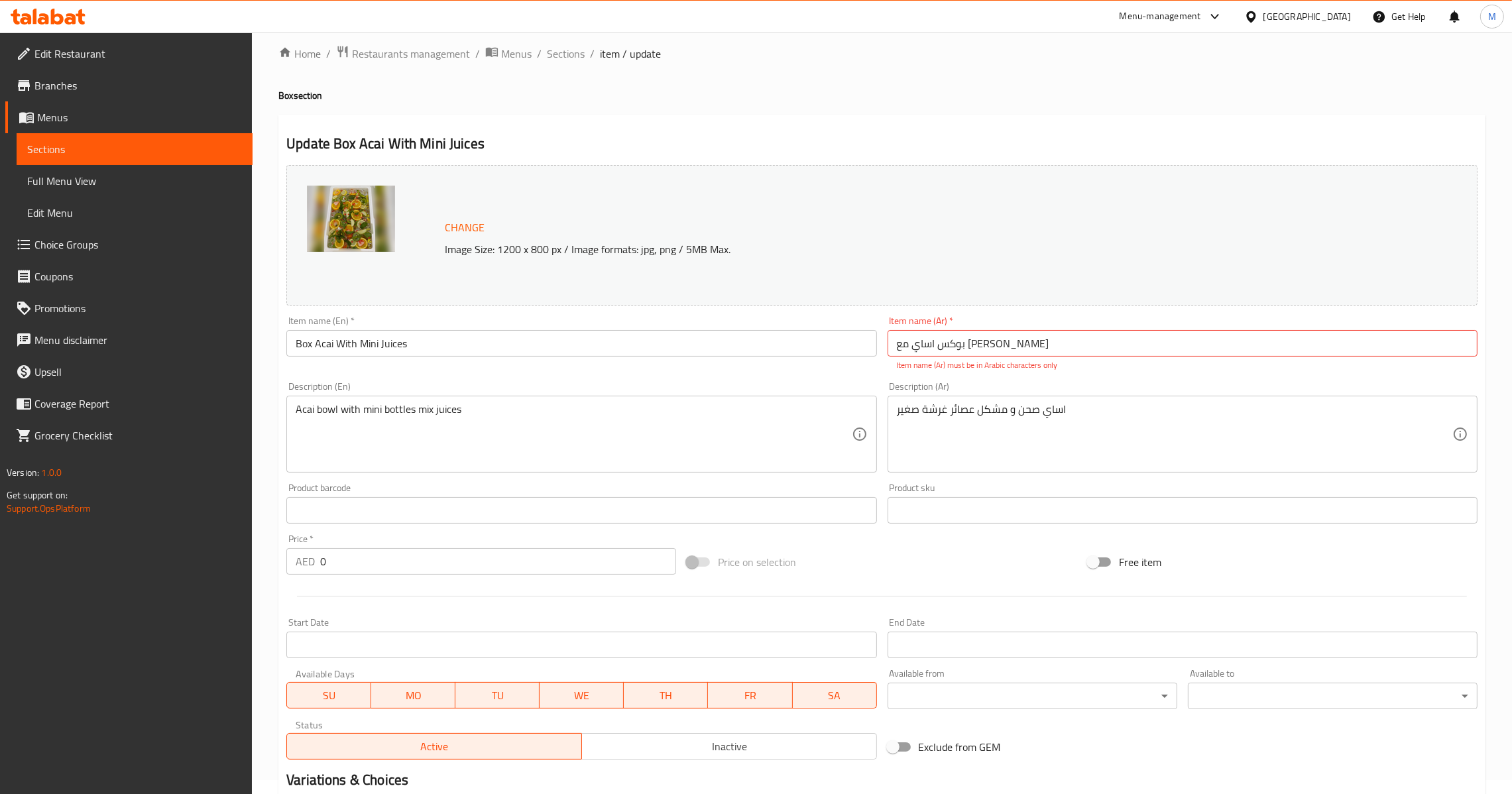
scroll to position [0, 0]
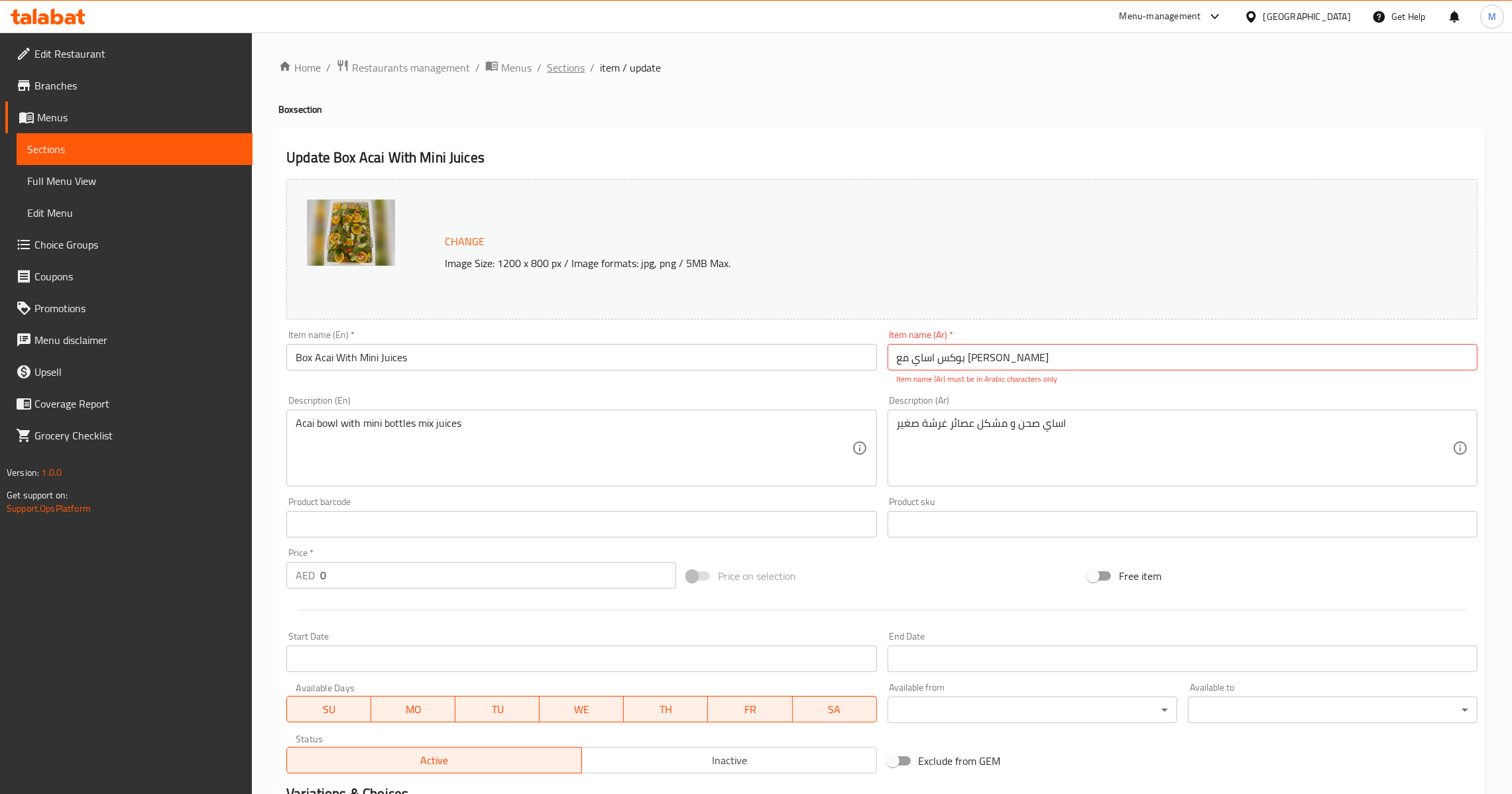
click at [563, 67] on span "Sections" at bounding box center [566, 67] width 38 height 16
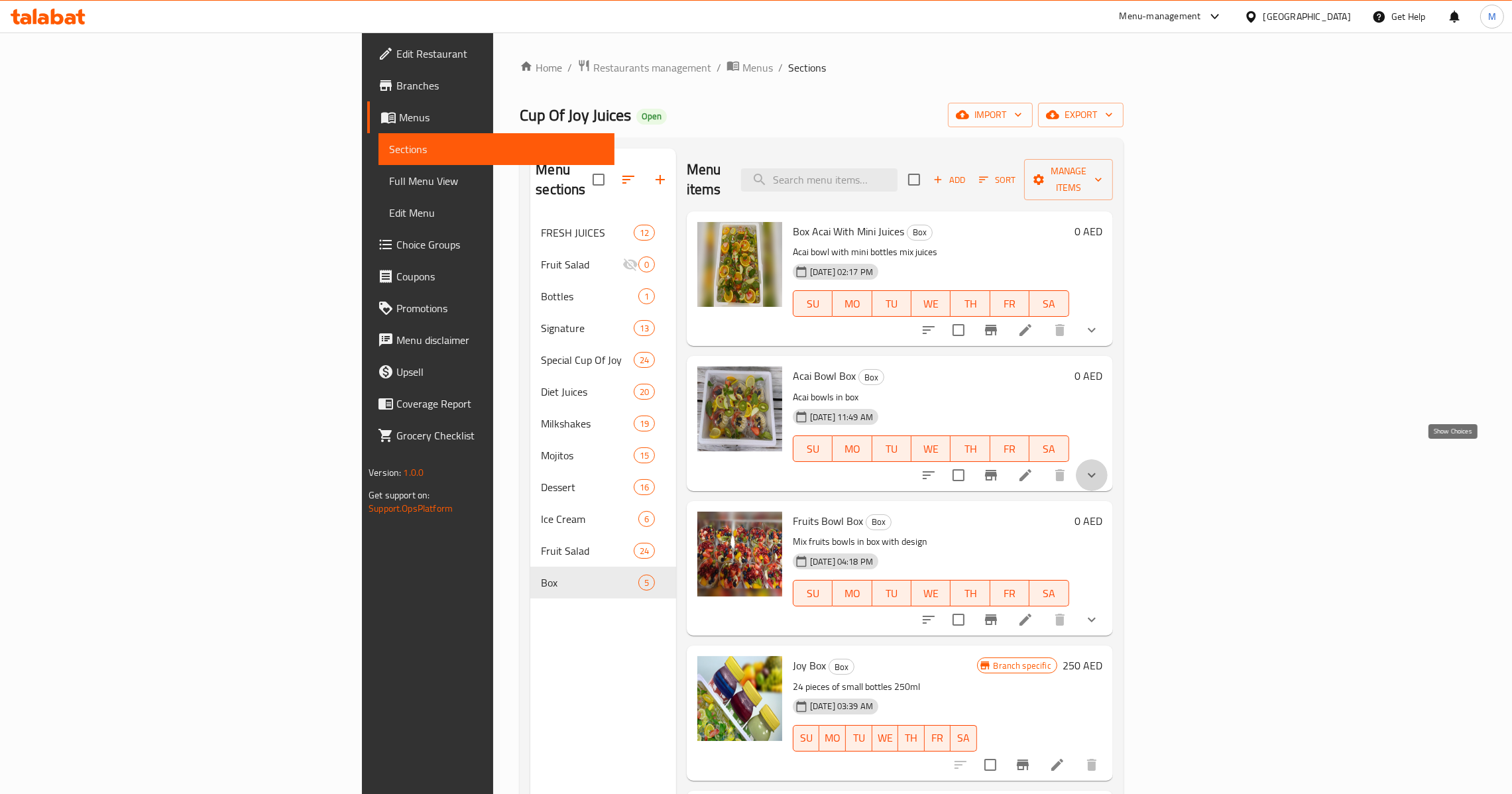
click at [1100, 467] on icon "show more" at bounding box center [1092, 475] width 16 height 16
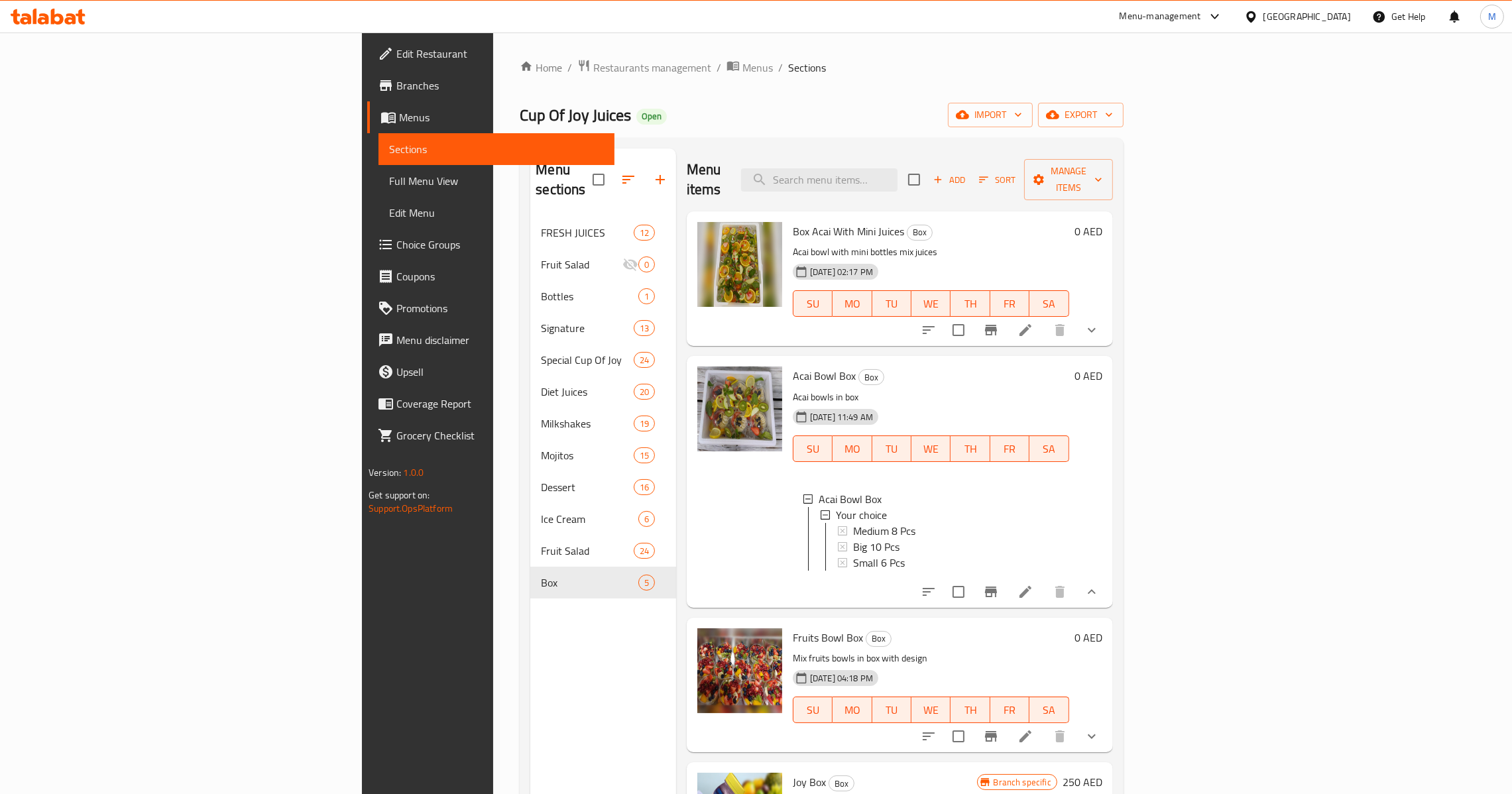
click at [1034, 584] on icon at bounding box center [1025, 592] width 16 height 16
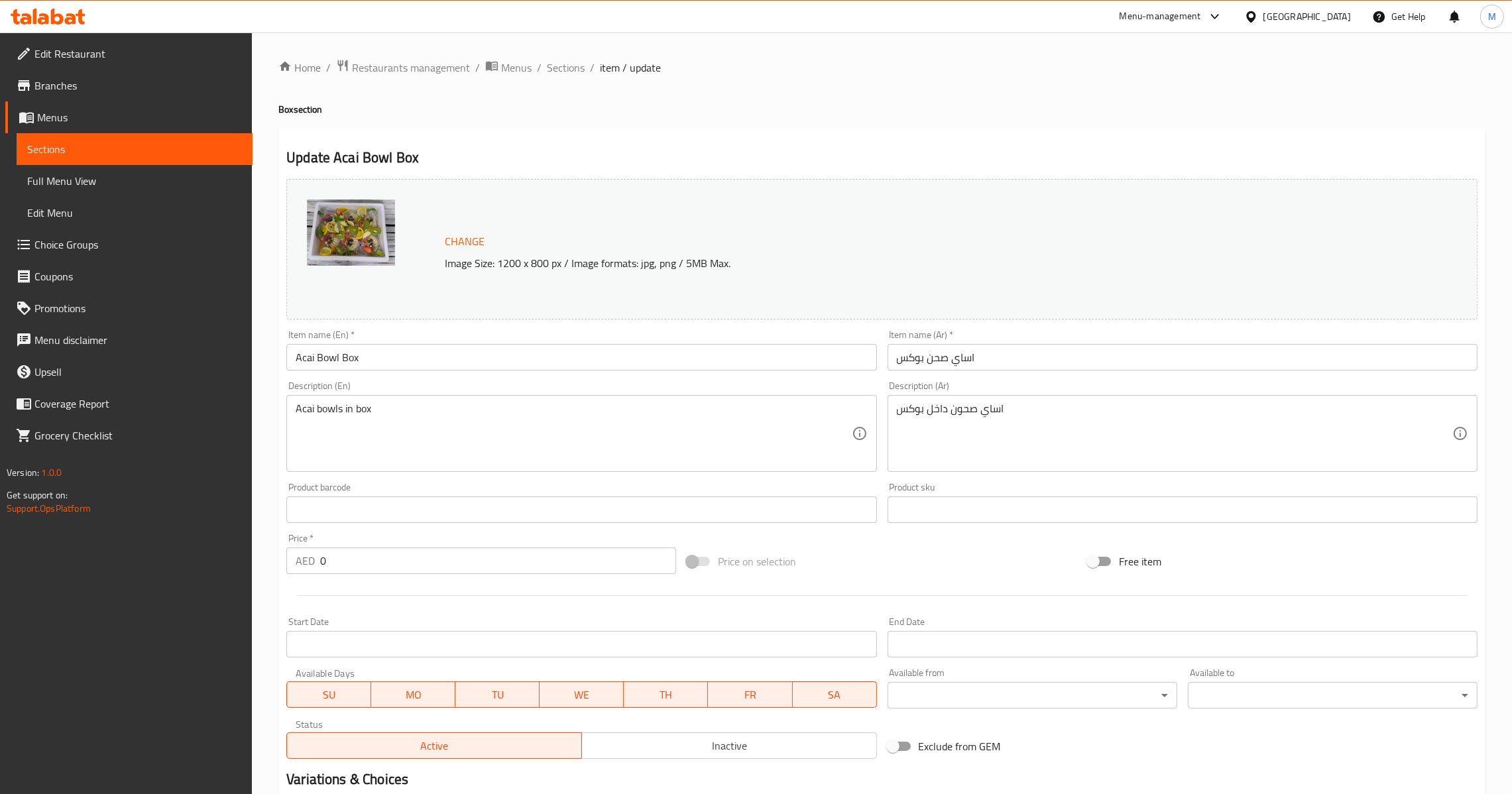
click at [991, 354] on input "اساي صحن بوكس" at bounding box center [1182, 357] width 590 height 27
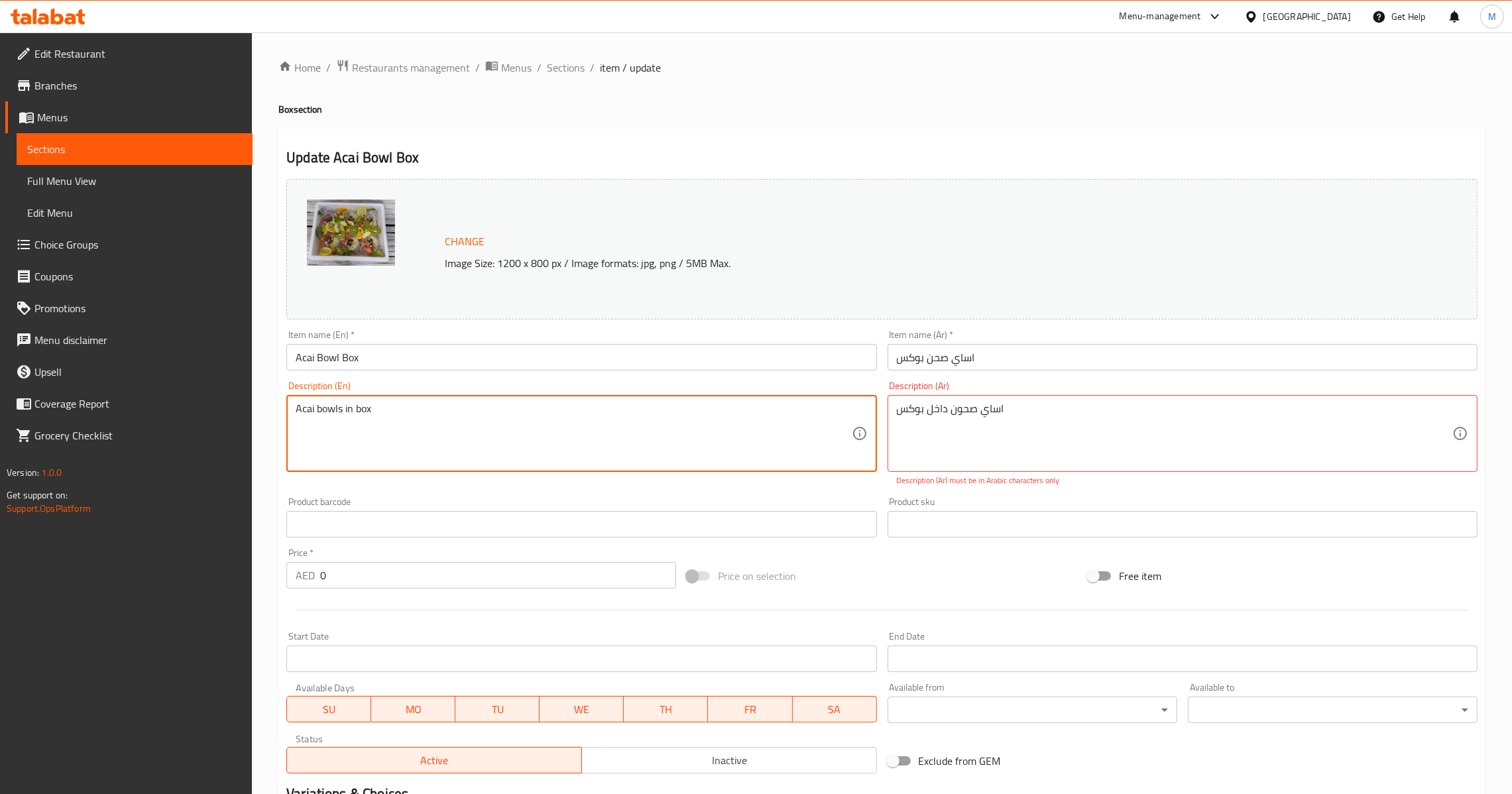
click at [649, 356] on input "Acai Bowl Box" at bounding box center [581, 357] width 590 height 27
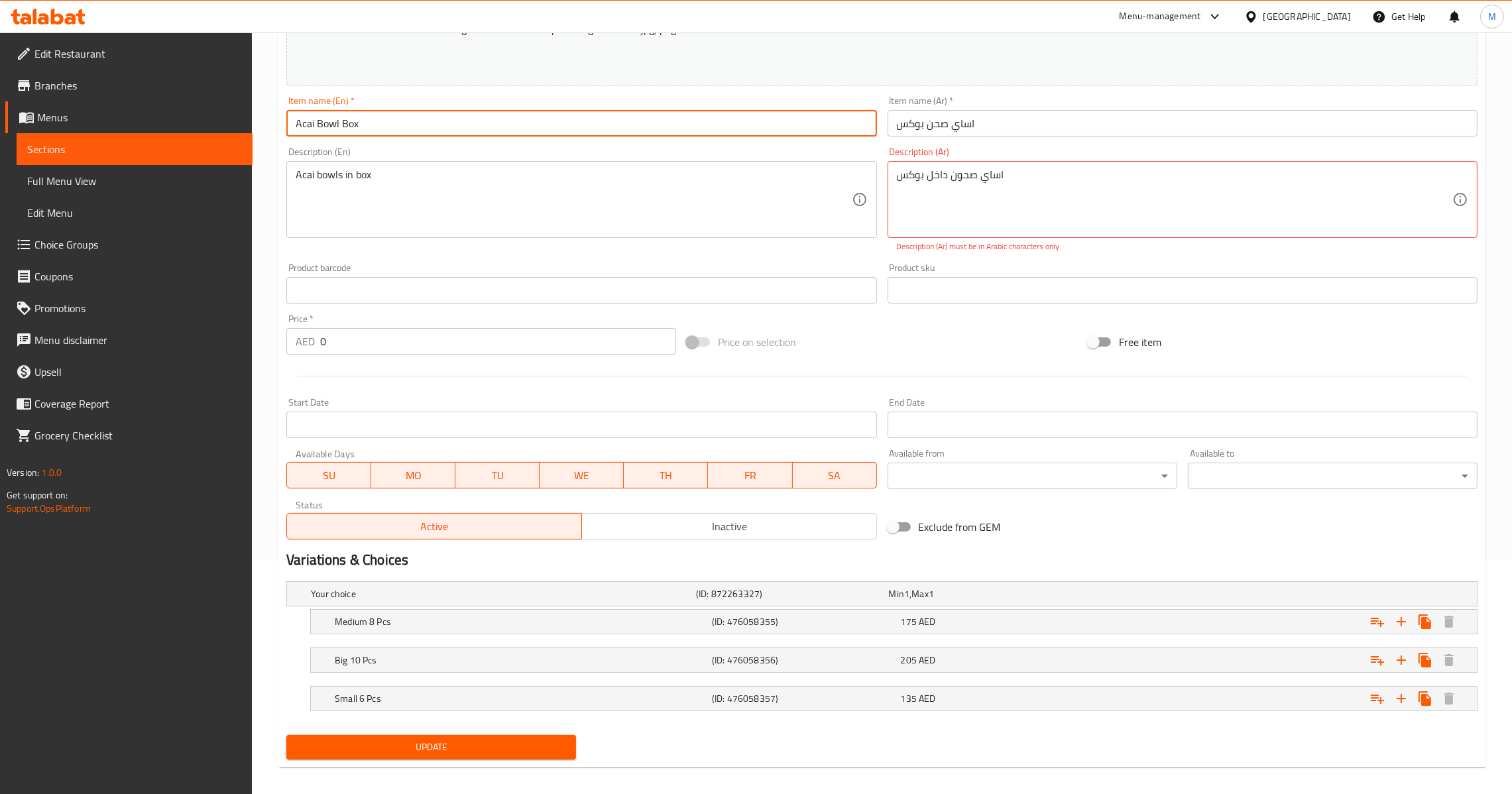
scroll to position [246, 0]
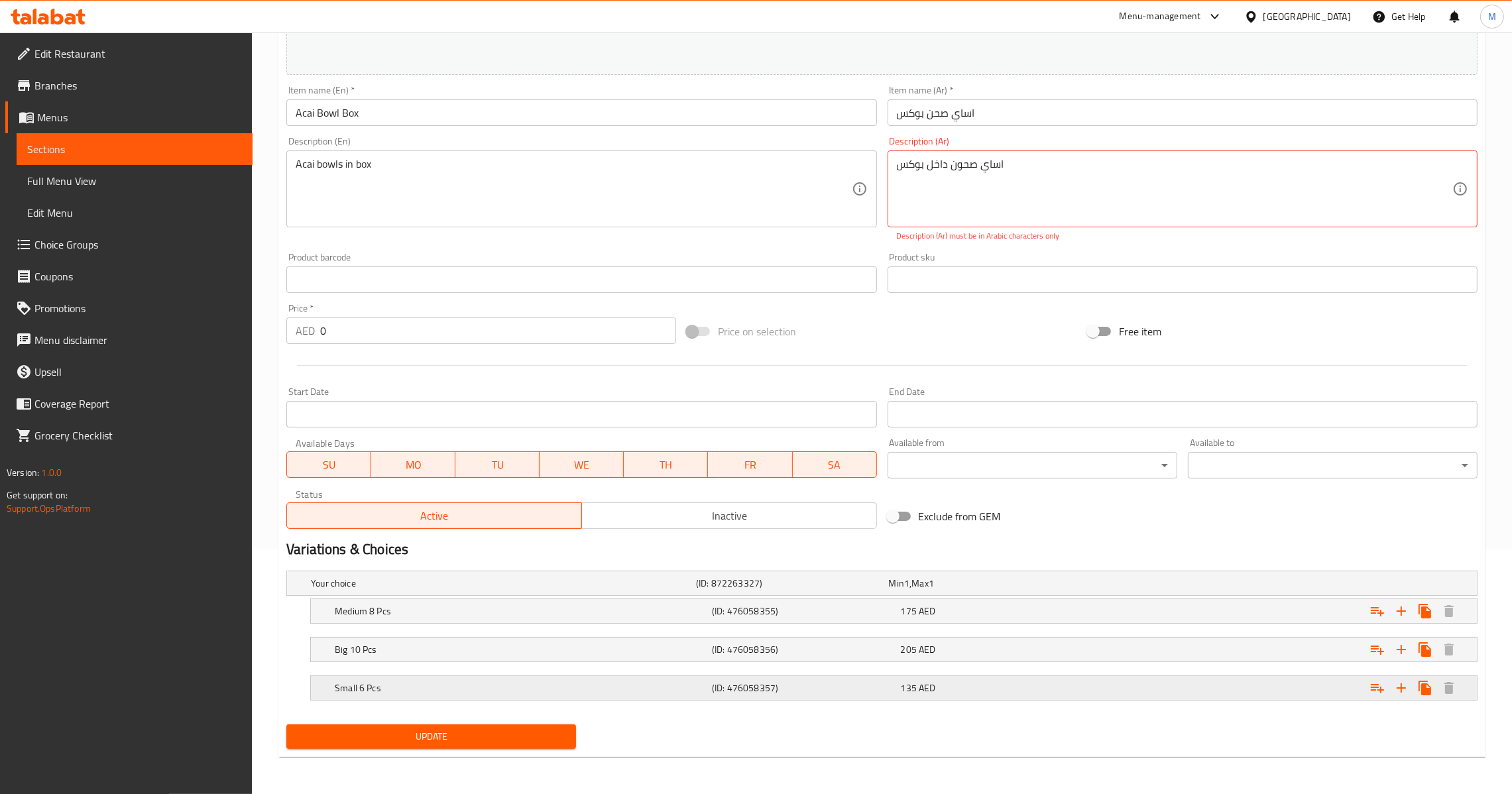
click at [848, 592] on div "(ID: 476058357)" at bounding box center [789, 583] width 192 height 19
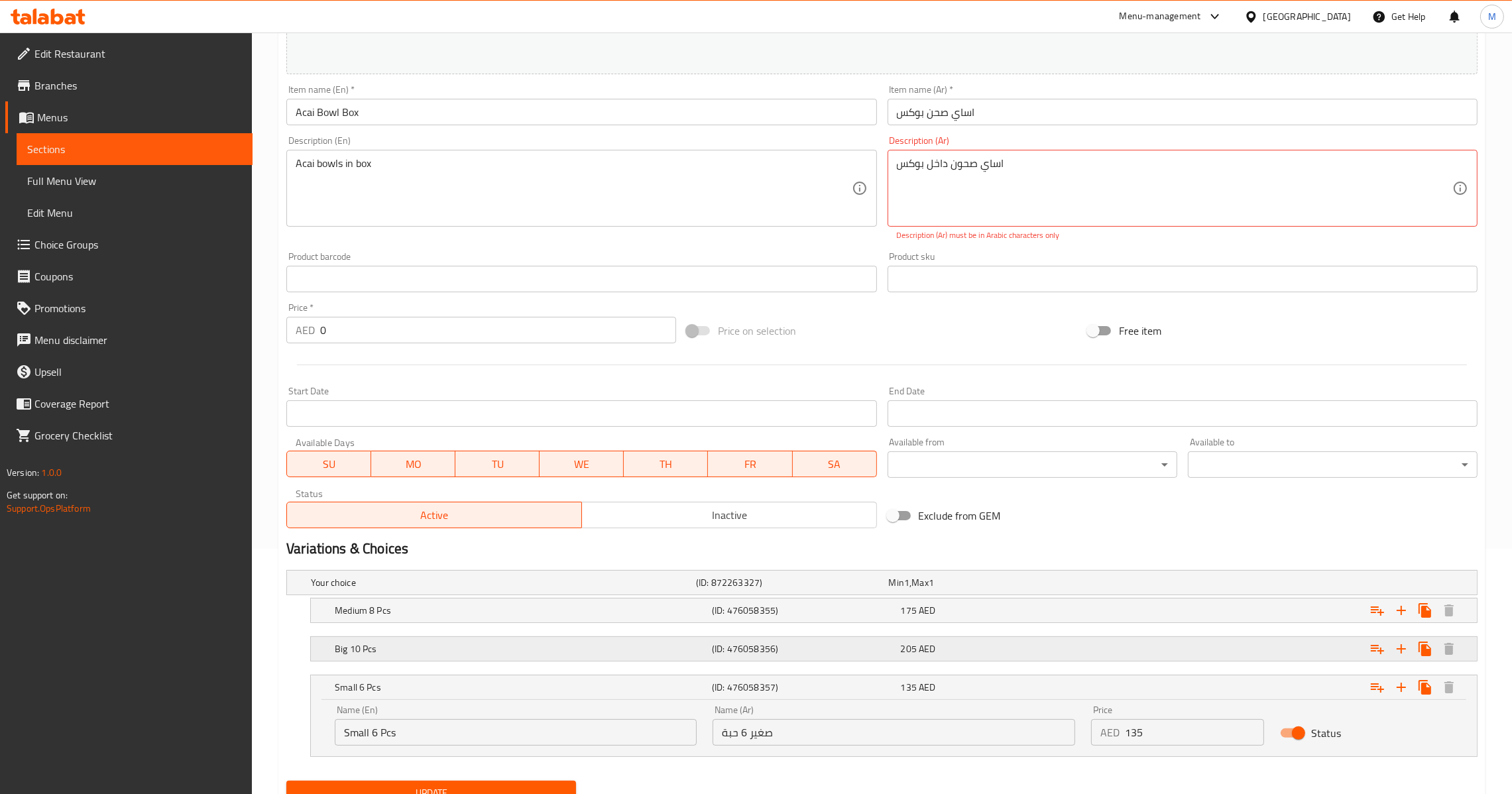
click at [883, 589] on h5 "(ID: 476058356)" at bounding box center [789, 583] width 187 height 13
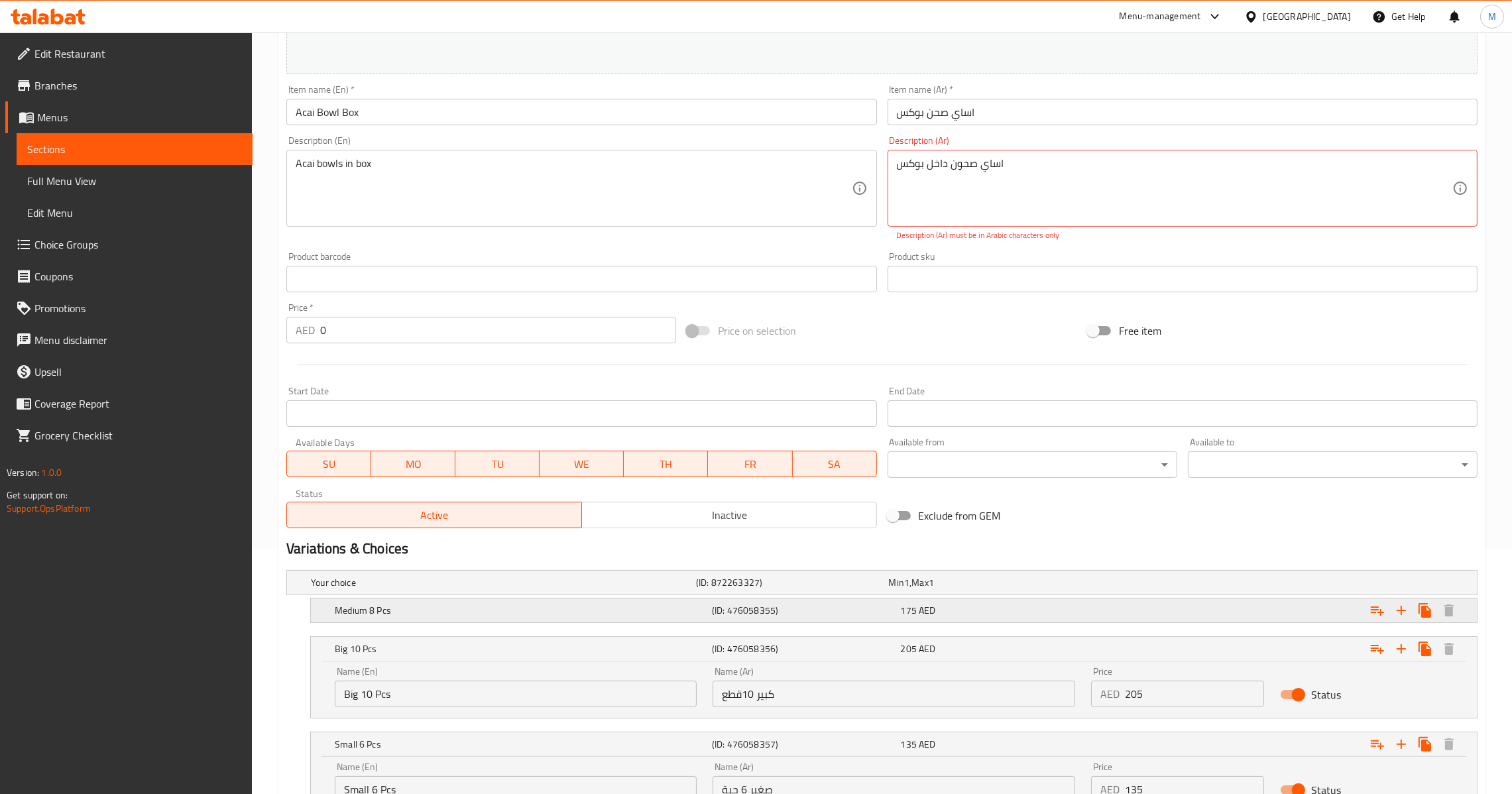
click at [890, 598] on div "Medium 8 Pcs (ID: 476058355) 175 AED" at bounding box center [885, 582] width 1156 height 29
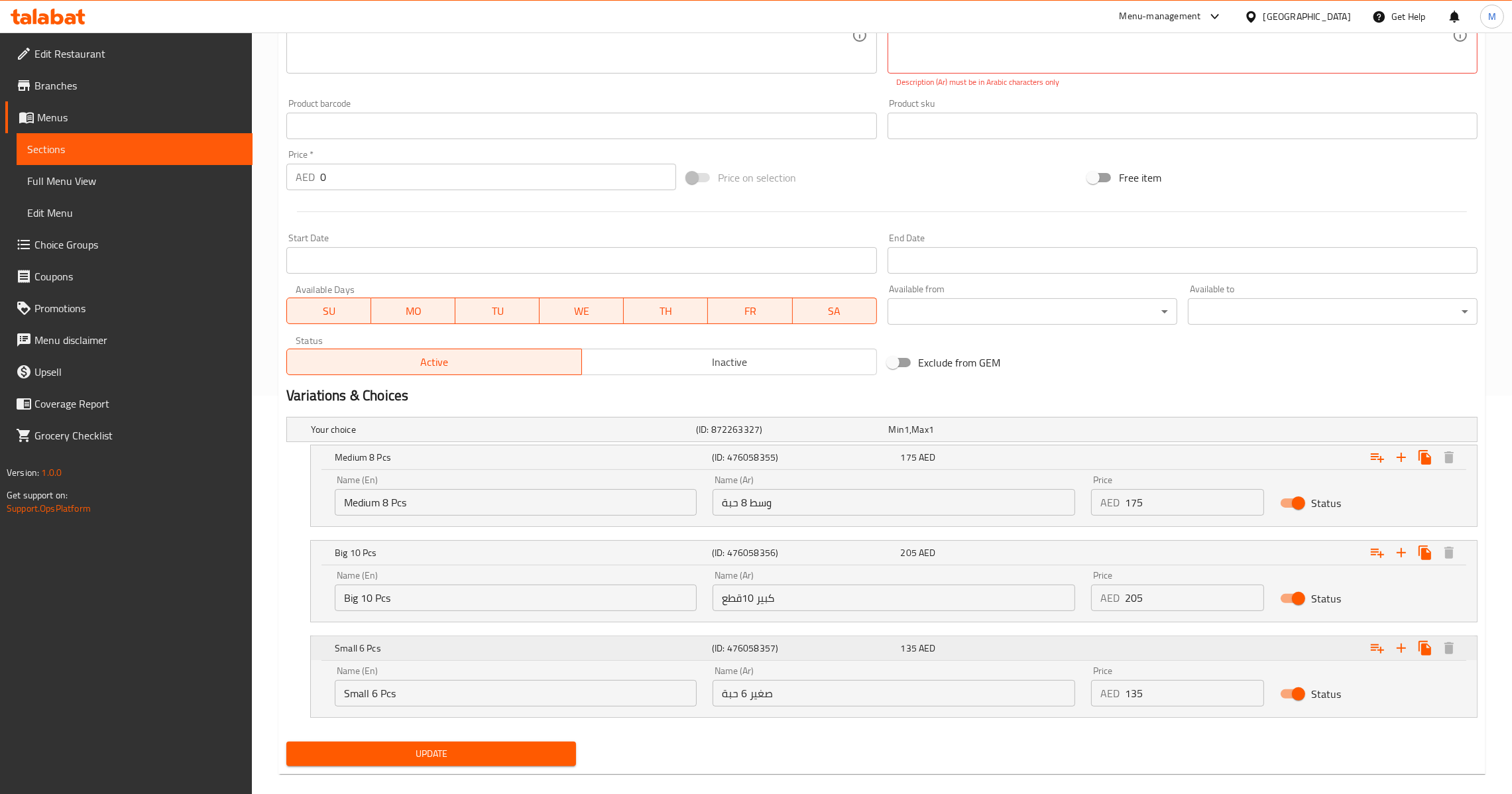
scroll to position [416, 0]
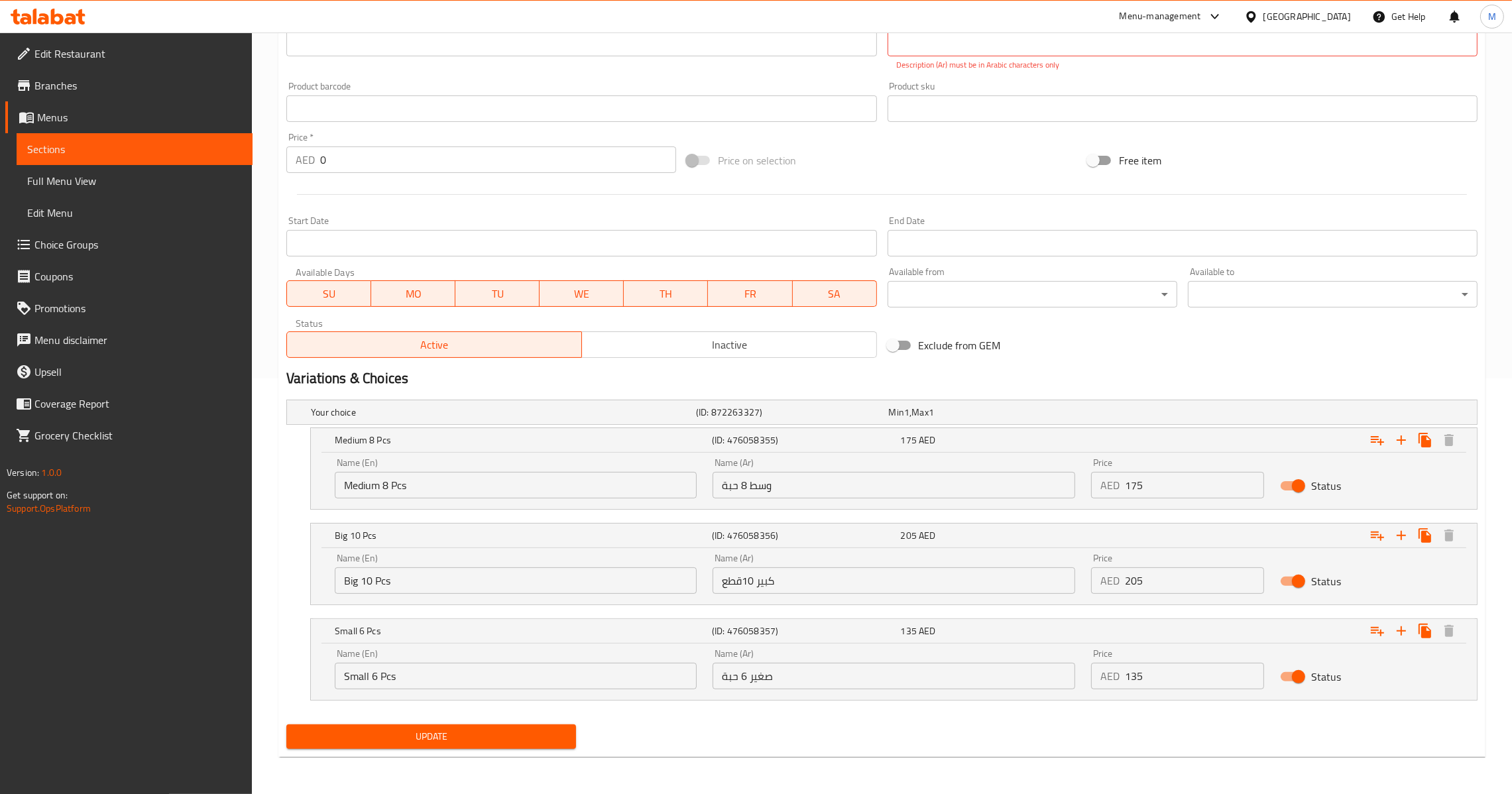
click at [789, 675] on input "صغير 6 حبة" at bounding box center [894, 676] width 362 height 27
click at [466, 685] on input "Small 6 Pcs" at bounding box center [516, 676] width 362 height 27
click at [460, 585] on input "Big 10 Pcs" at bounding box center [516, 581] width 362 height 27
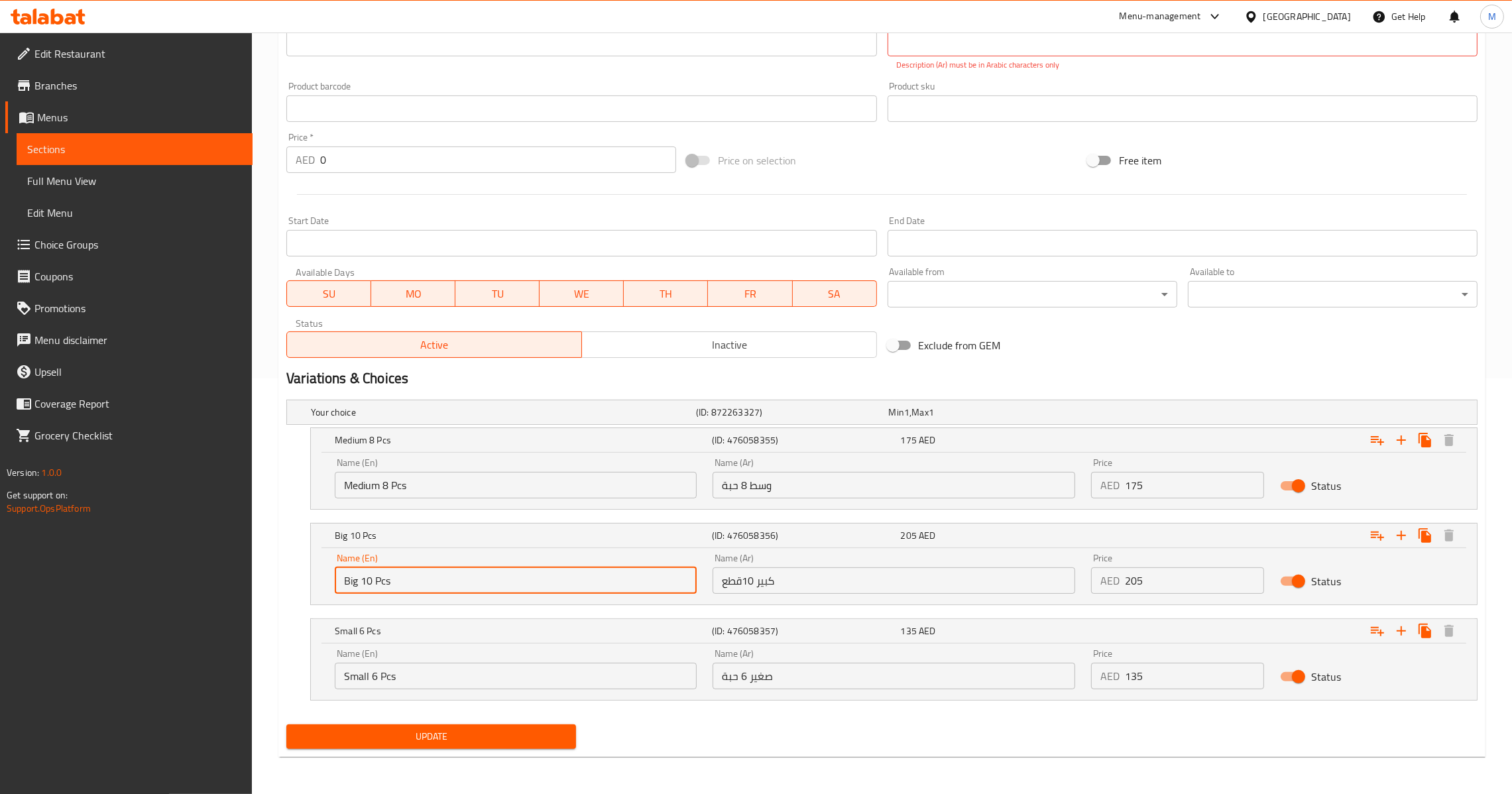
click at [478, 490] on input "Medium 8 Pcs" at bounding box center [516, 485] width 362 height 27
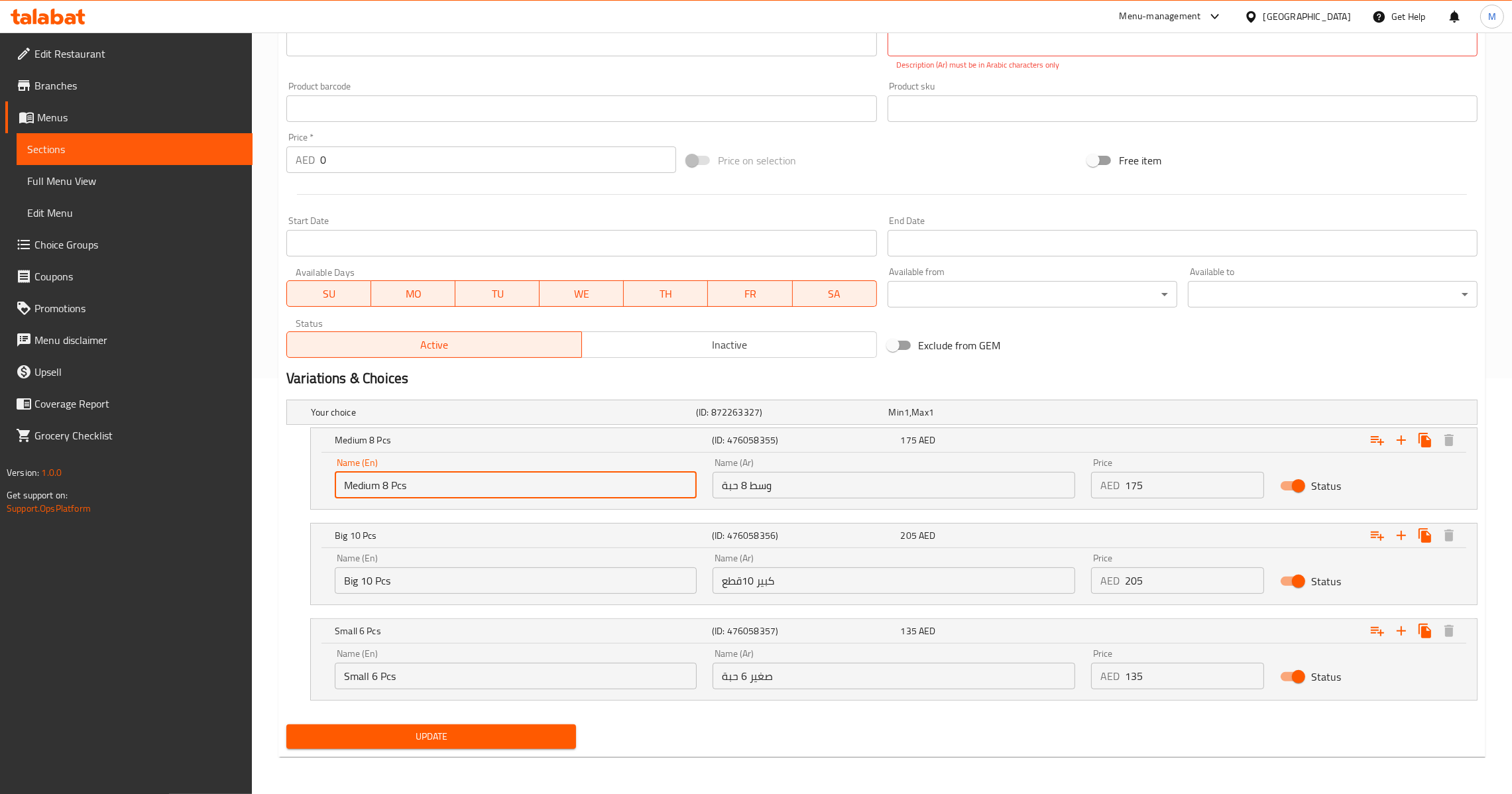
click at [742, 497] on input "وسط 8 حبة" at bounding box center [894, 485] width 362 height 27
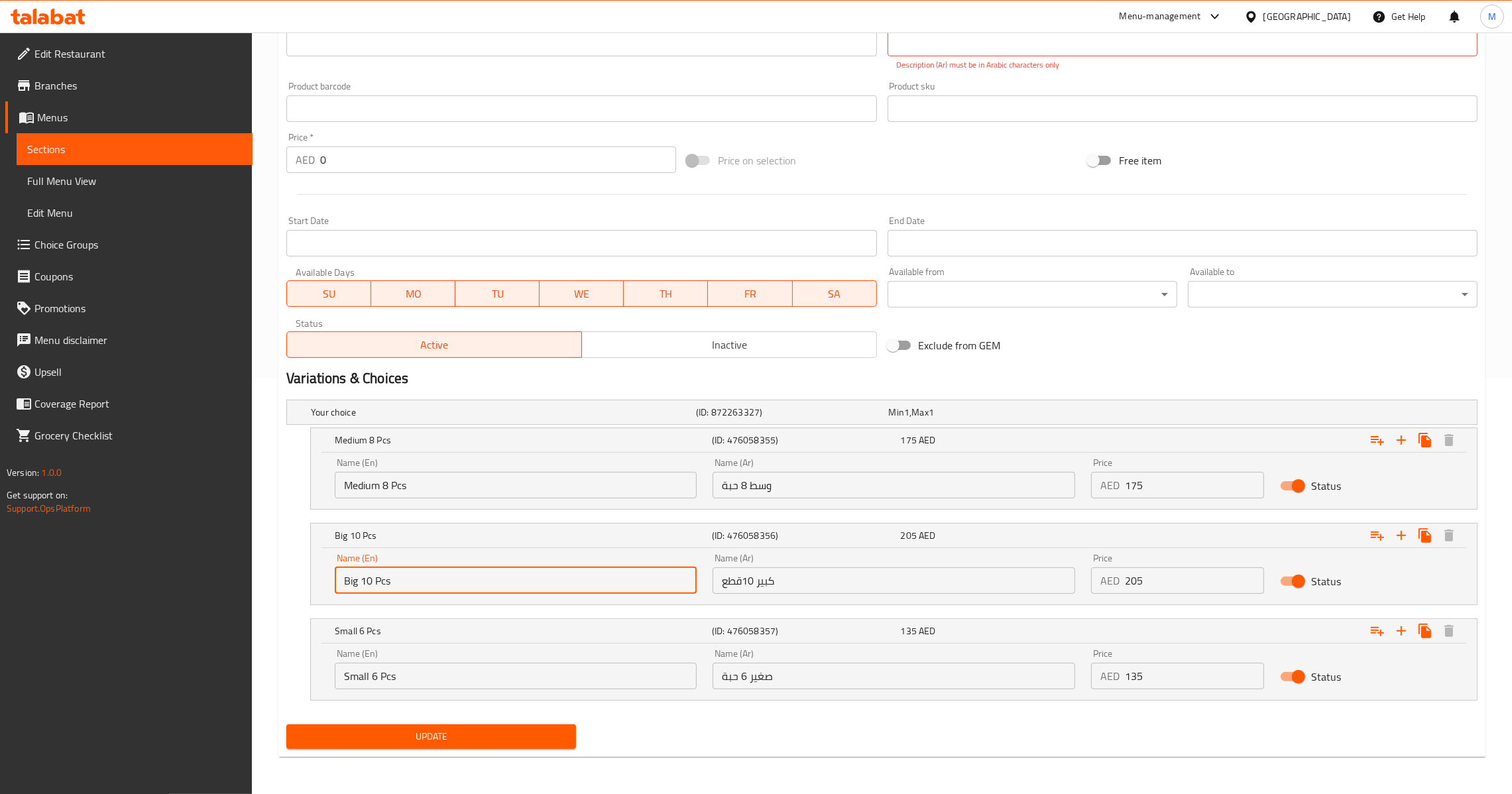
click at [394, 575] on input "Big 10 Pcs" at bounding box center [516, 581] width 362 height 27
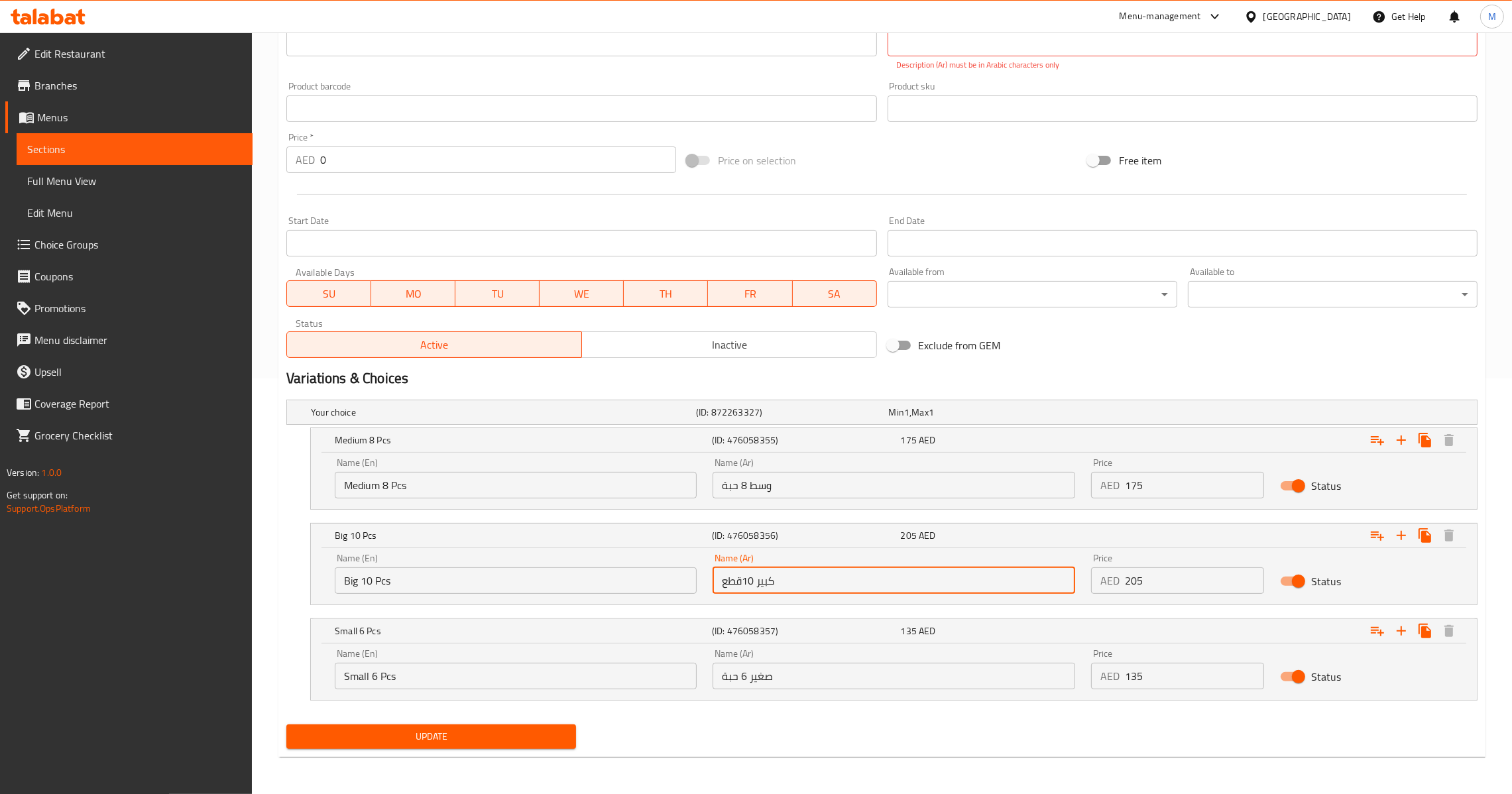
click at [829, 587] on input "كبير 10قطع" at bounding box center [894, 581] width 362 height 27
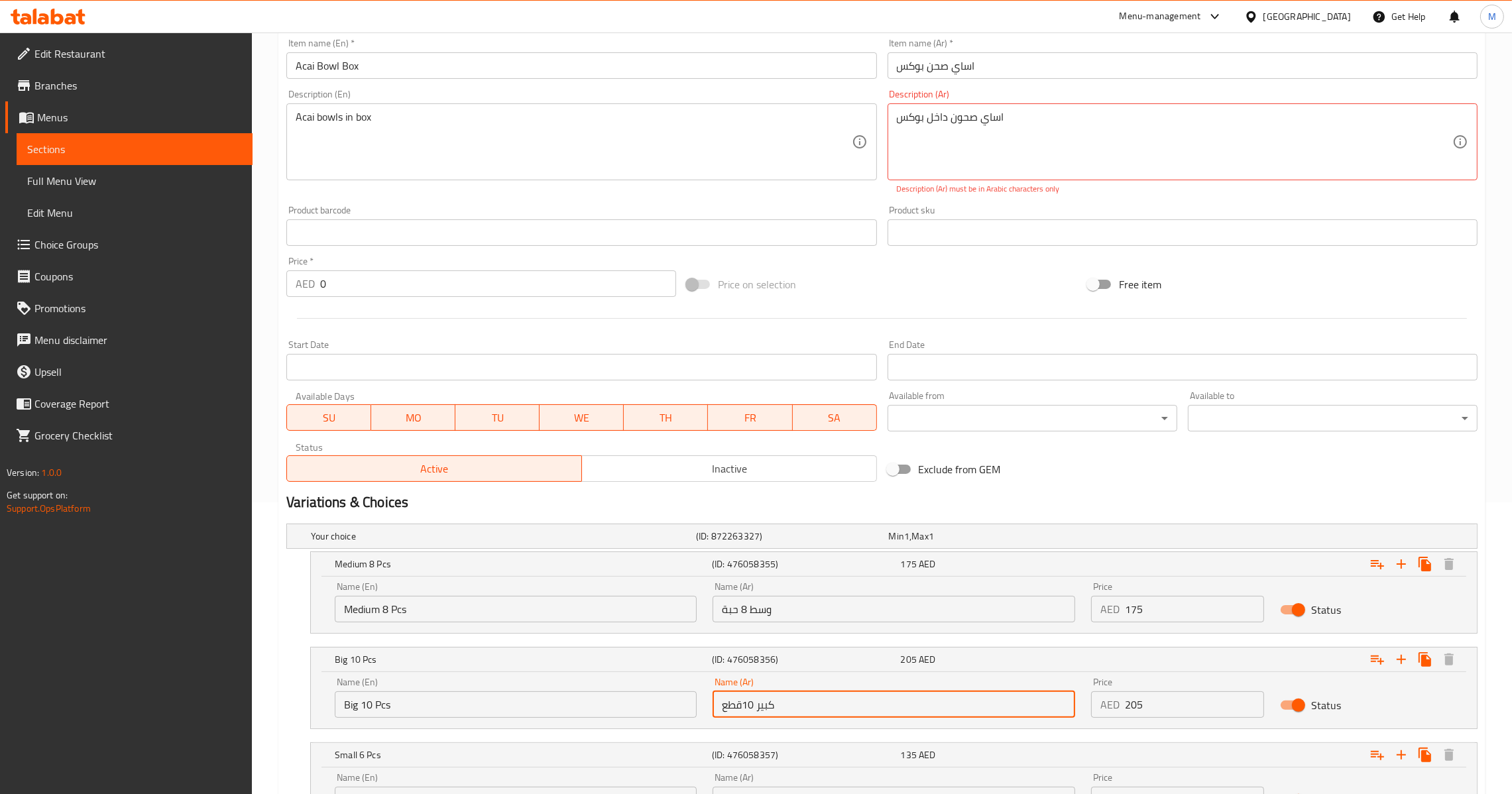
scroll to position [0, 0]
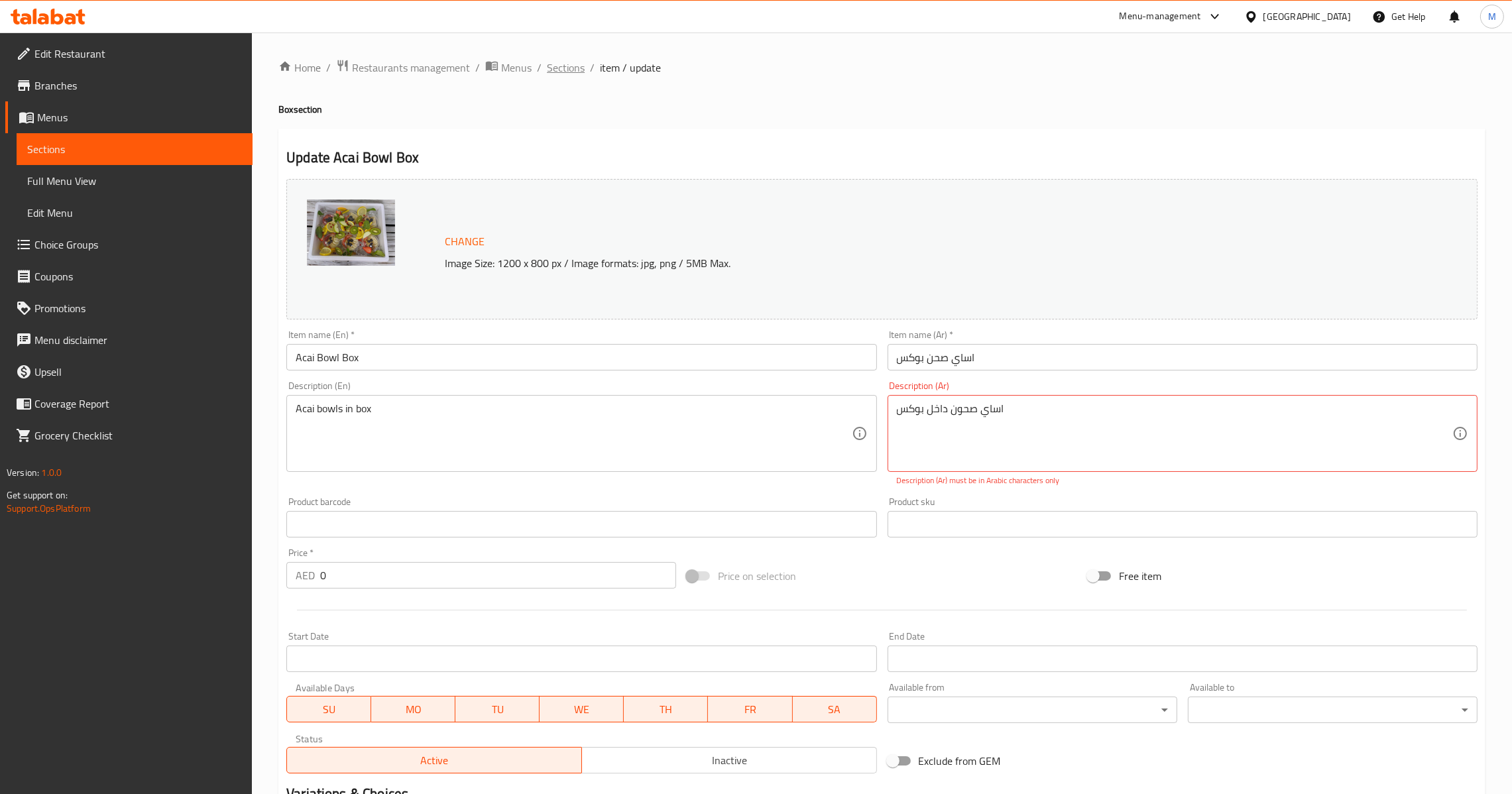
click at [579, 70] on span "Sections" at bounding box center [566, 67] width 38 height 16
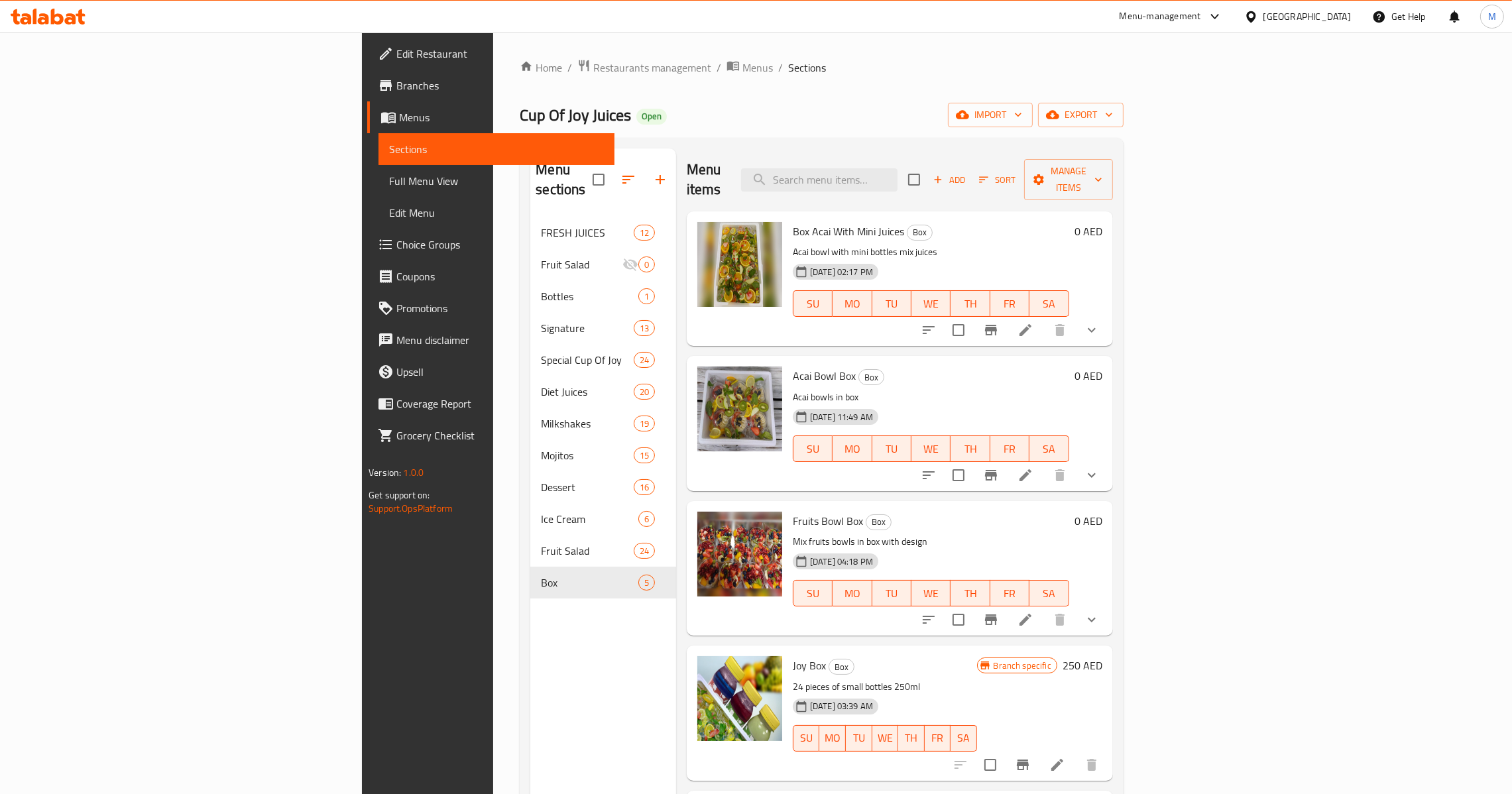
click at [1031, 614] on icon at bounding box center [1025, 620] width 12 height 12
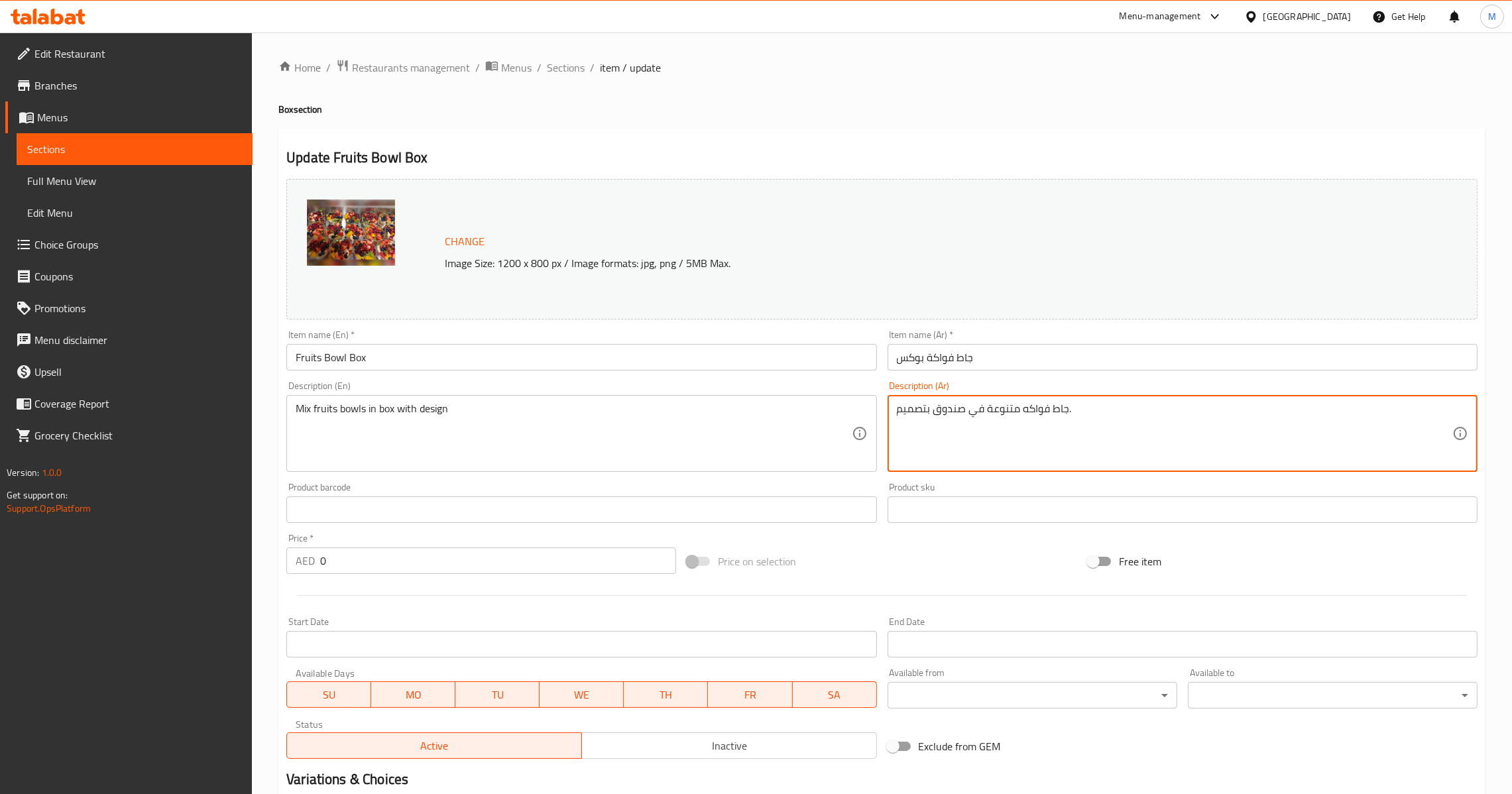
click at [1020, 357] on input "جاط فواكة بوكس" at bounding box center [1182, 357] width 590 height 27
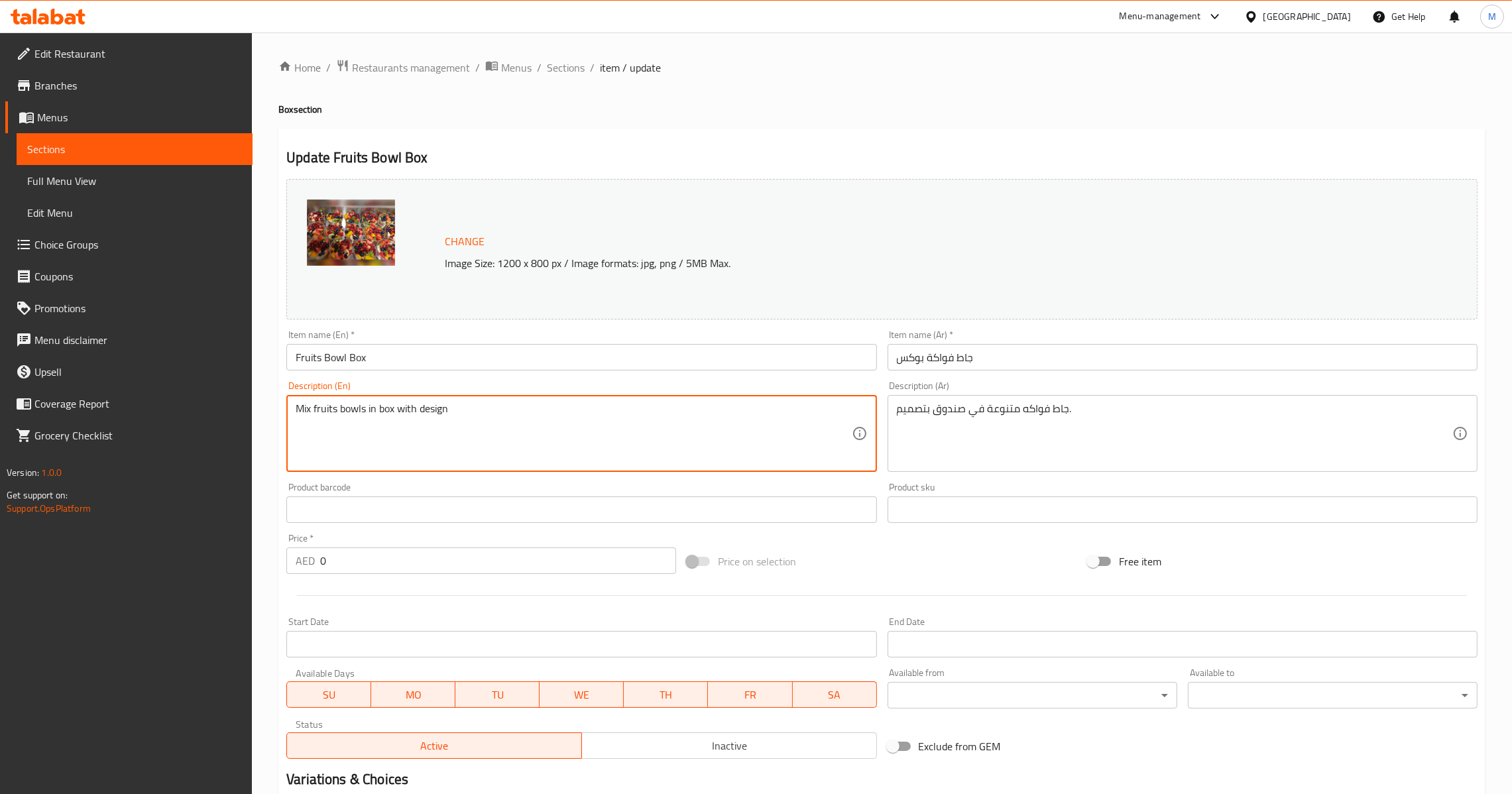
click at [527, 351] on input "Fruits Bowl Box" at bounding box center [581, 357] width 590 height 27
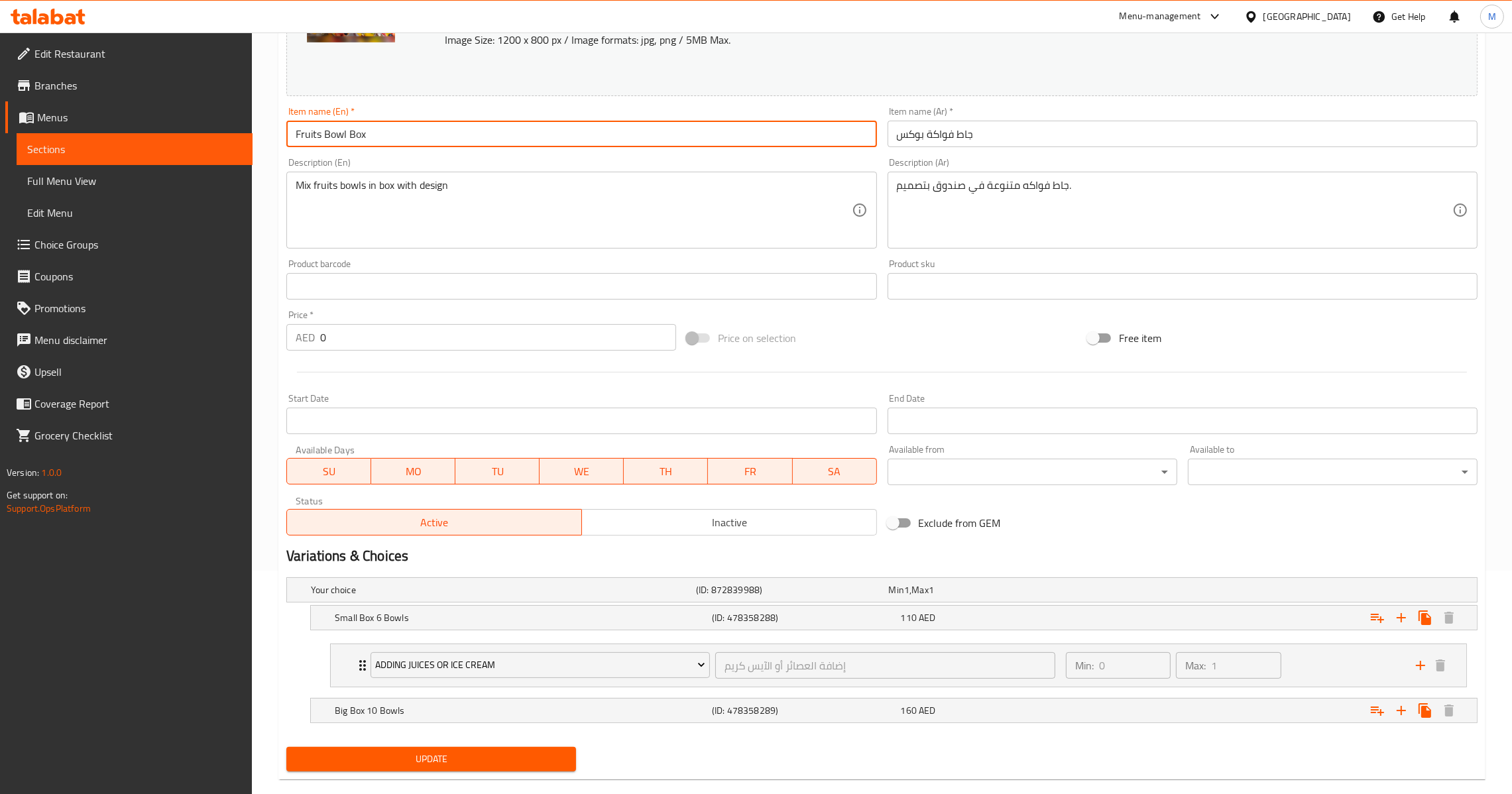
scroll to position [246, 0]
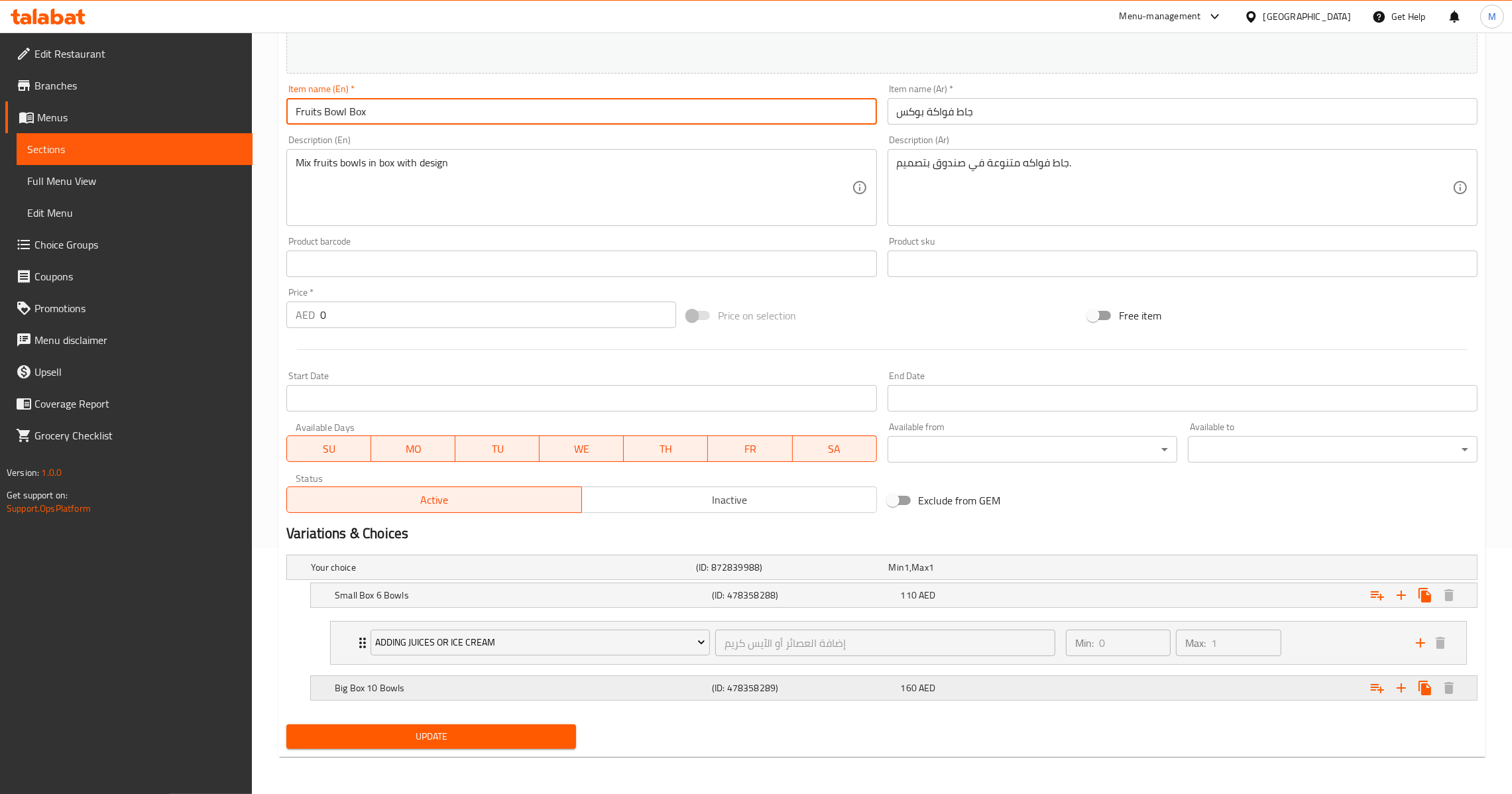
click at [1161, 570] on div "Expand" at bounding box center [1271, 567] width 385 height 5
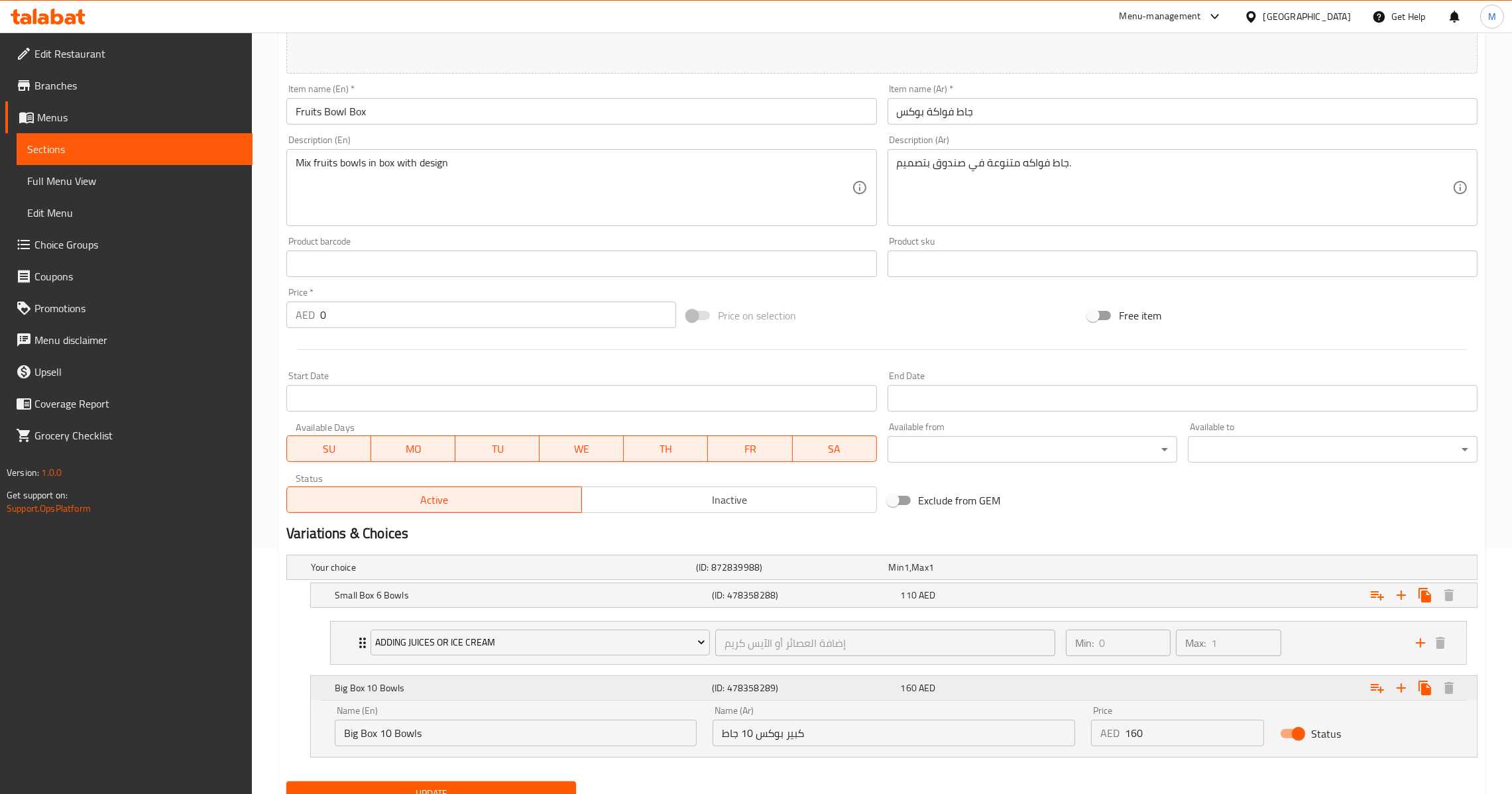
click at [827, 699] on div "Big Box 10 Bowls (ID: 478358289) 160 AED" at bounding box center [897, 688] width 1132 height 29
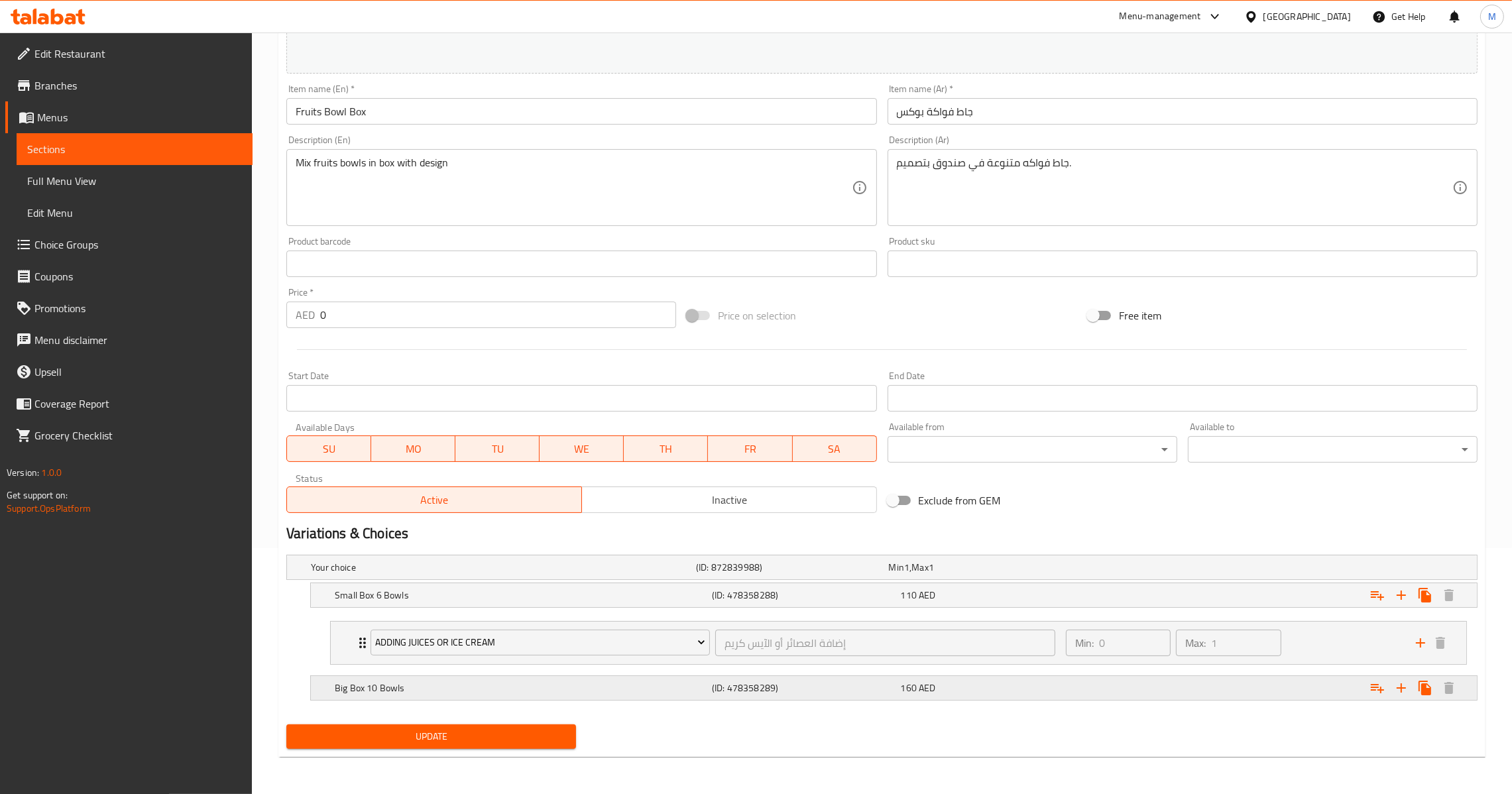
click at [856, 574] on h5 "(ID: 478358289)" at bounding box center [789, 568] width 187 height 13
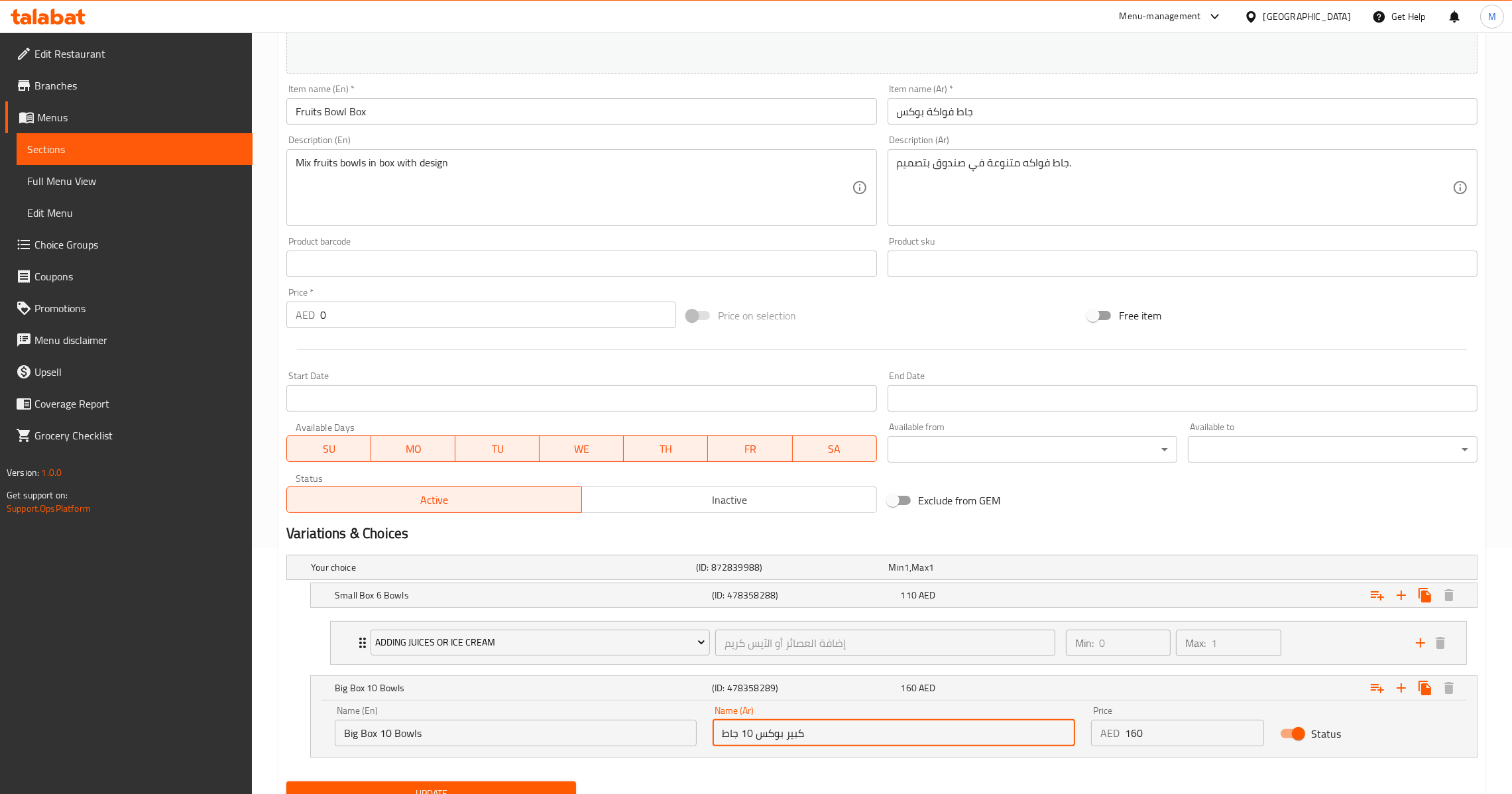
click at [778, 738] on input "كبير بوكس 10 جاط" at bounding box center [894, 734] width 362 height 27
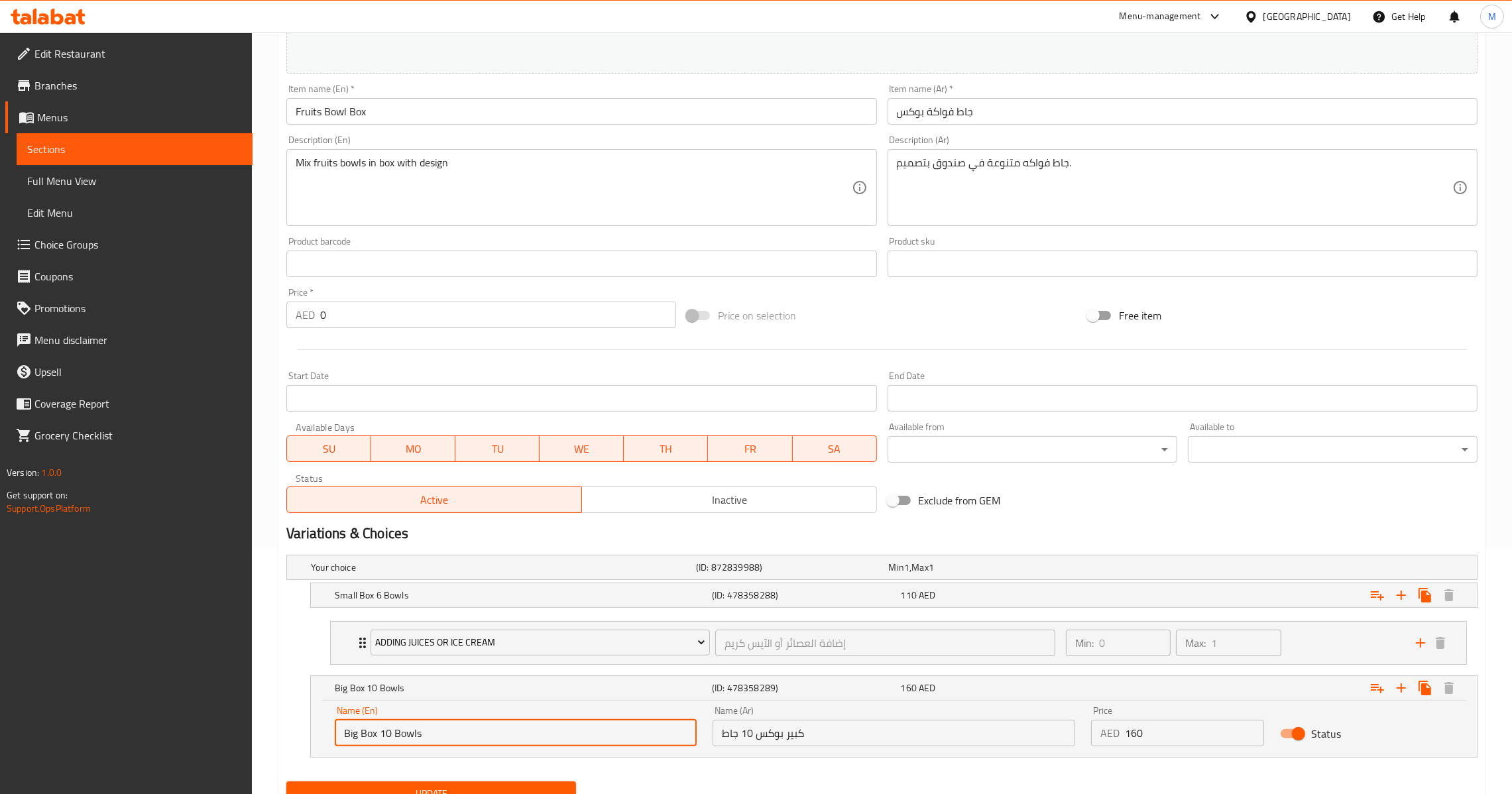
click at [480, 734] on input "Big Box 10 Bowls" at bounding box center [516, 734] width 362 height 27
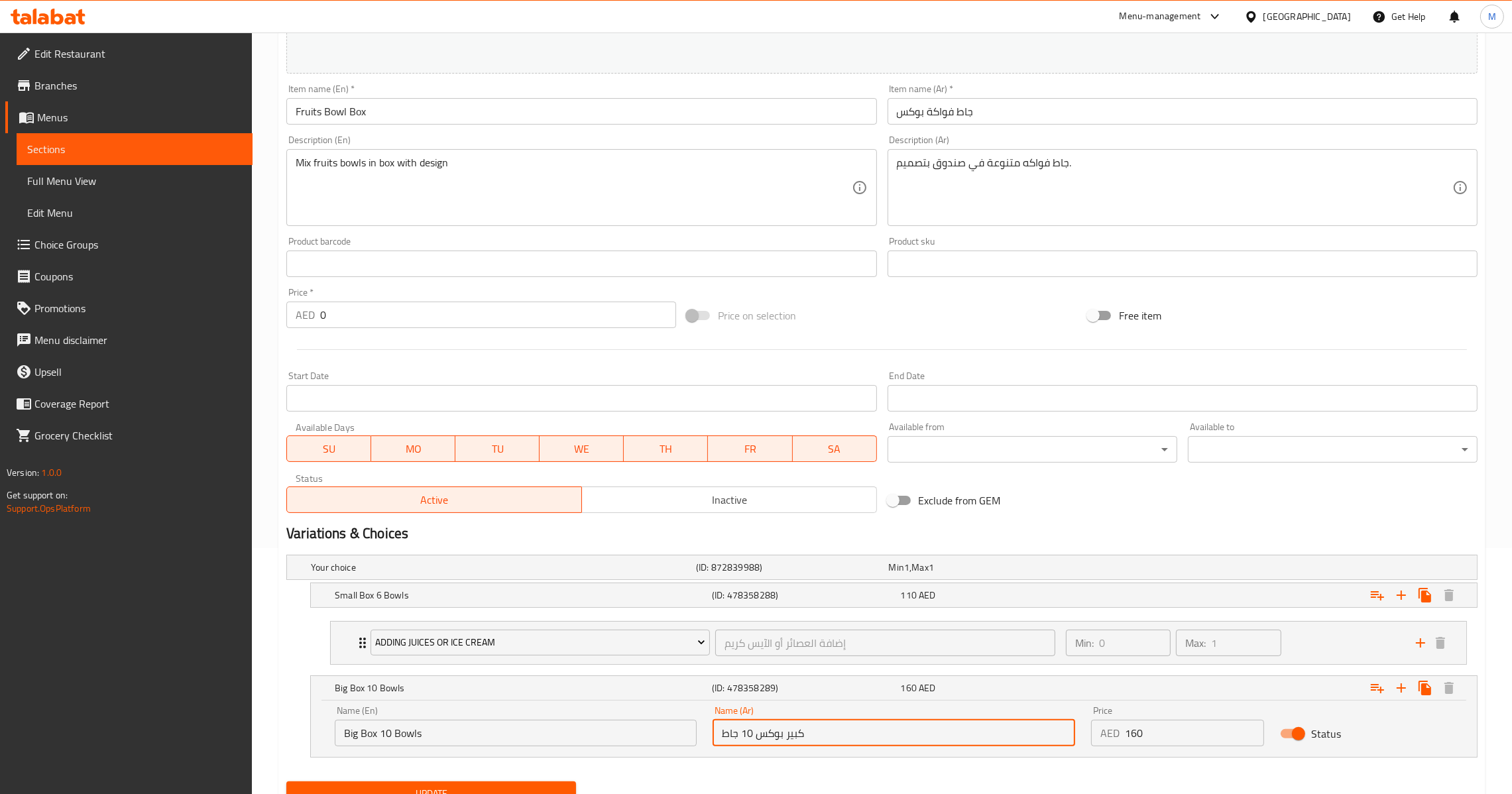
click at [815, 734] on input "كبير بوكس 10 جاط" at bounding box center [894, 734] width 362 height 27
click at [1255, 614] on nav "adding juices or ice cream إضافة العصائر أو الآيس كريم ​ Min: 0 ​ Max: 1 ​ frui…" at bounding box center [882, 643] width 1191 height 65
click at [647, 574] on h5 "Small Box 6 Bowls" at bounding box center [501, 568] width 379 height 13
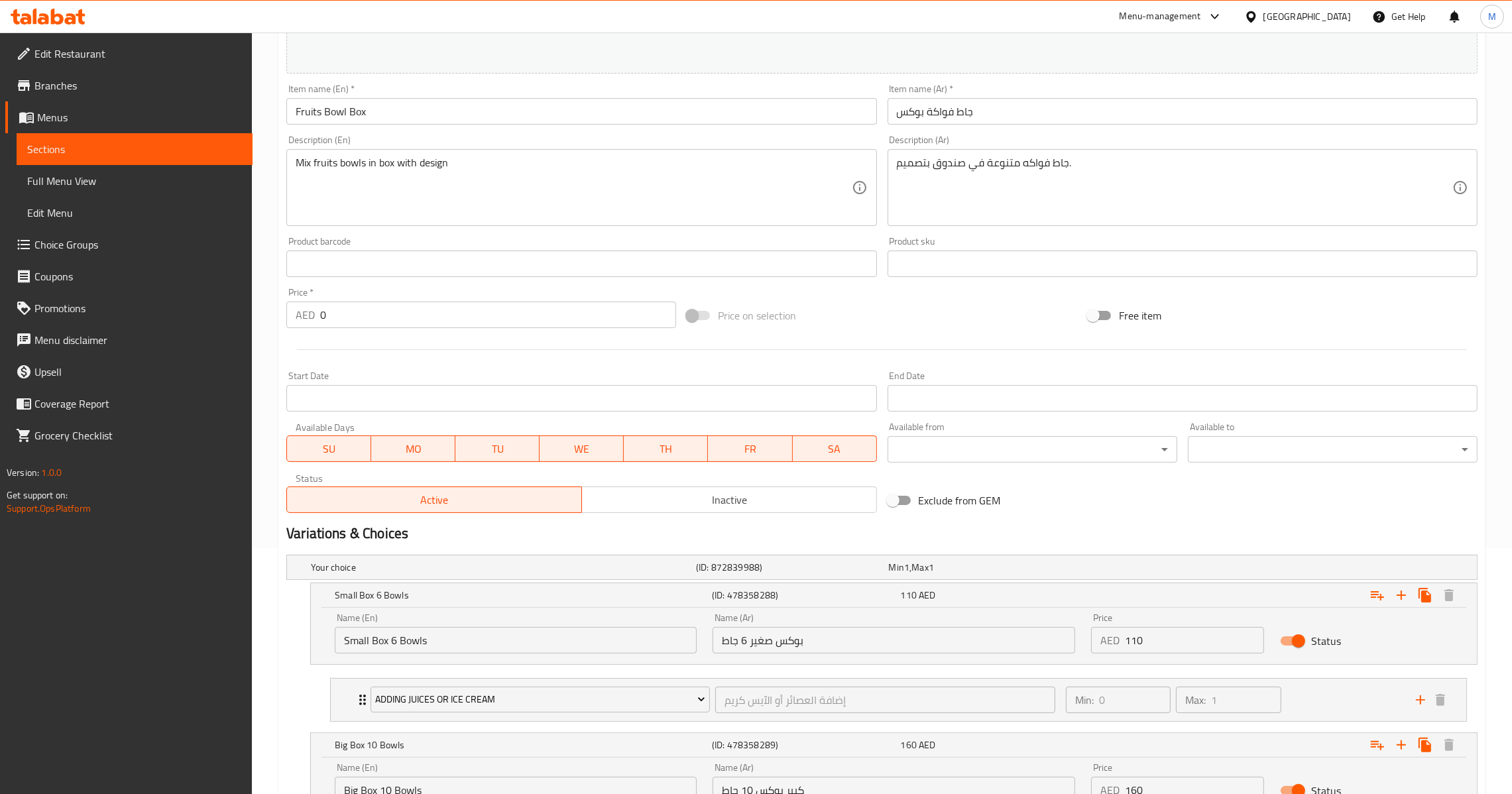
click at [824, 644] on input "بوكس صغير 6 جاط" at bounding box center [894, 641] width 362 height 27
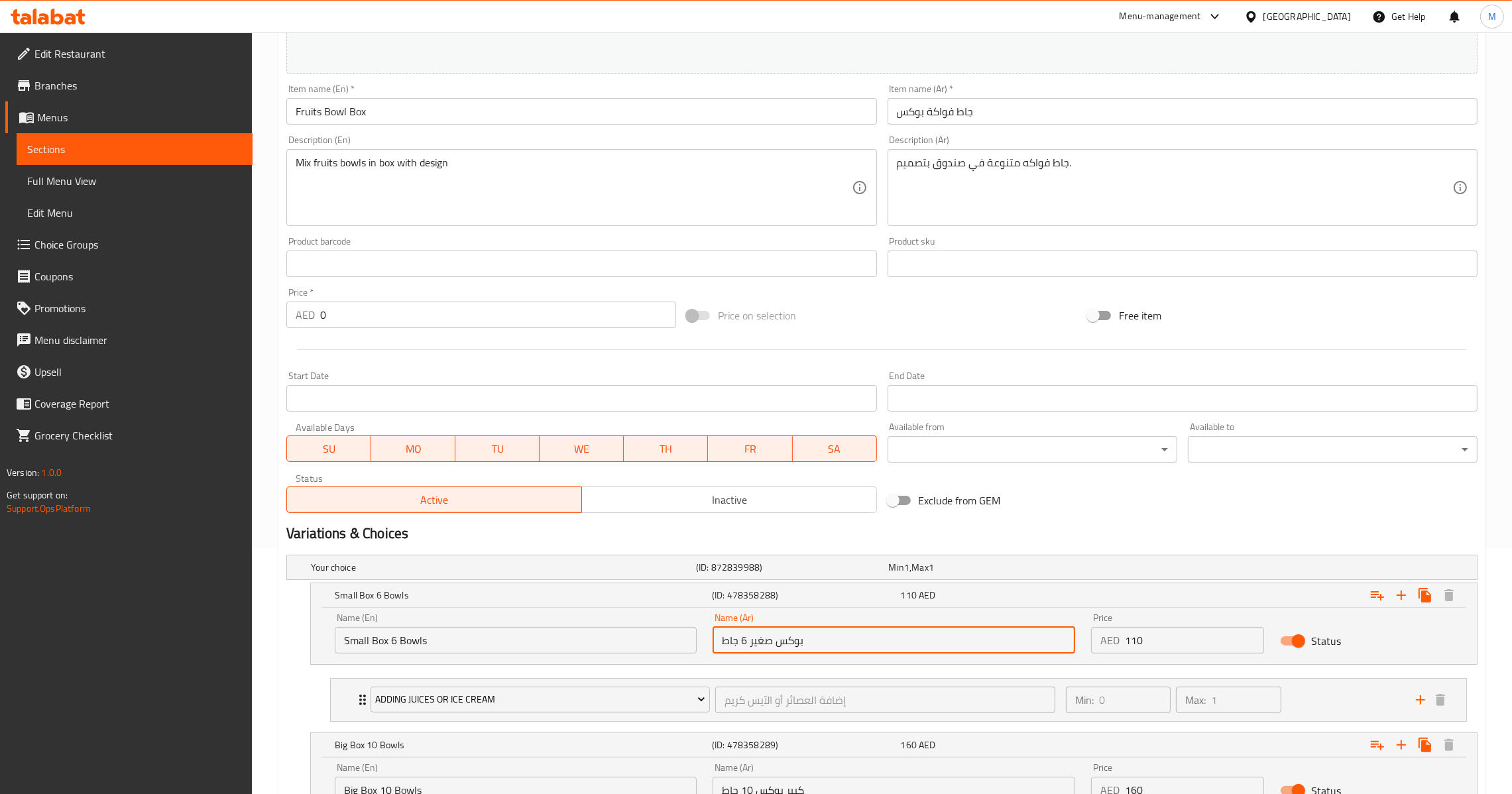
click at [621, 635] on input "Small Box 6 Bowls" at bounding box center [516, 641] width 362 height 27
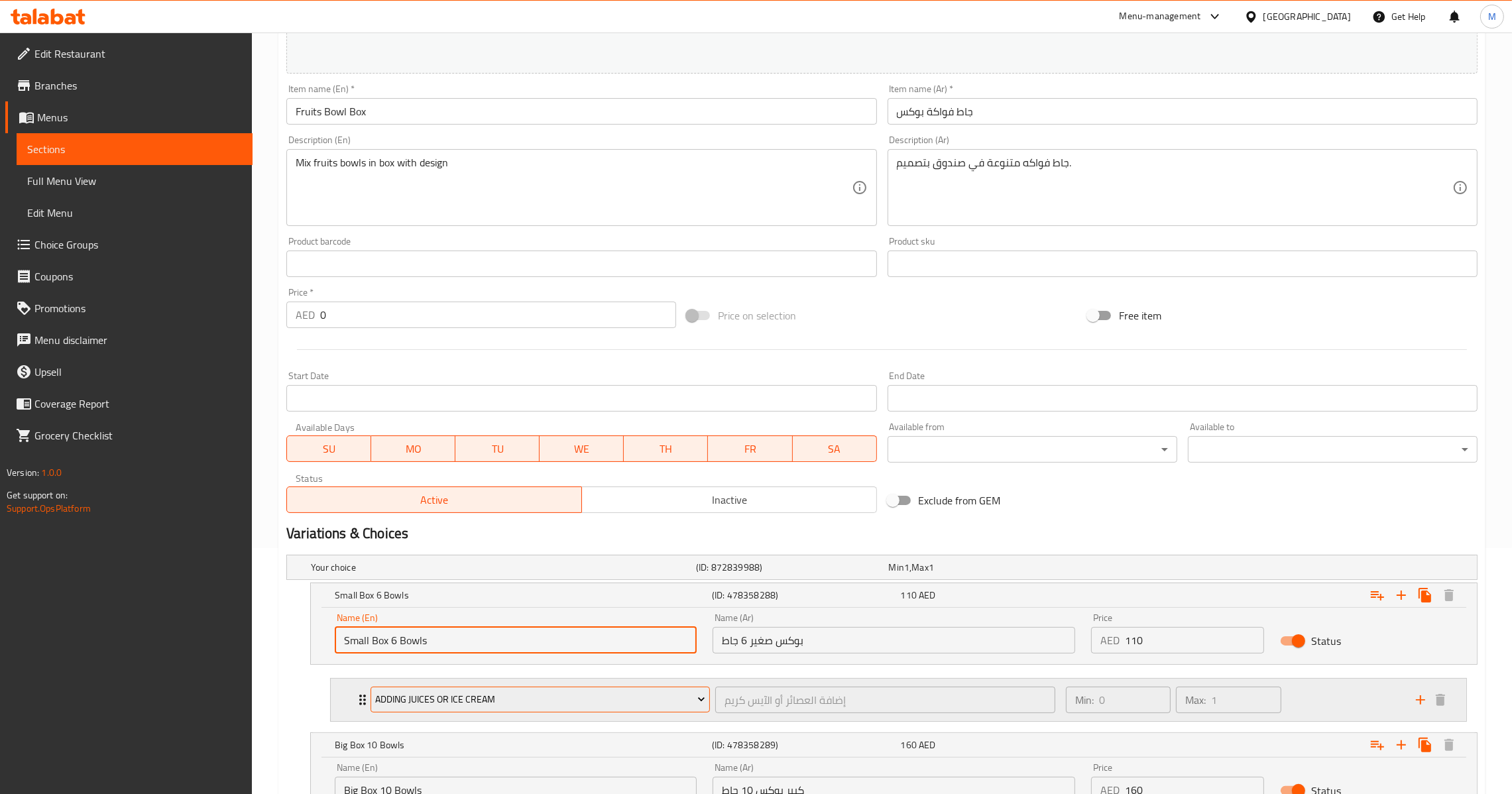
click at [504, 709] on button "adding juices or ice cream" at bounding box center [540, 700] width 339 height 27
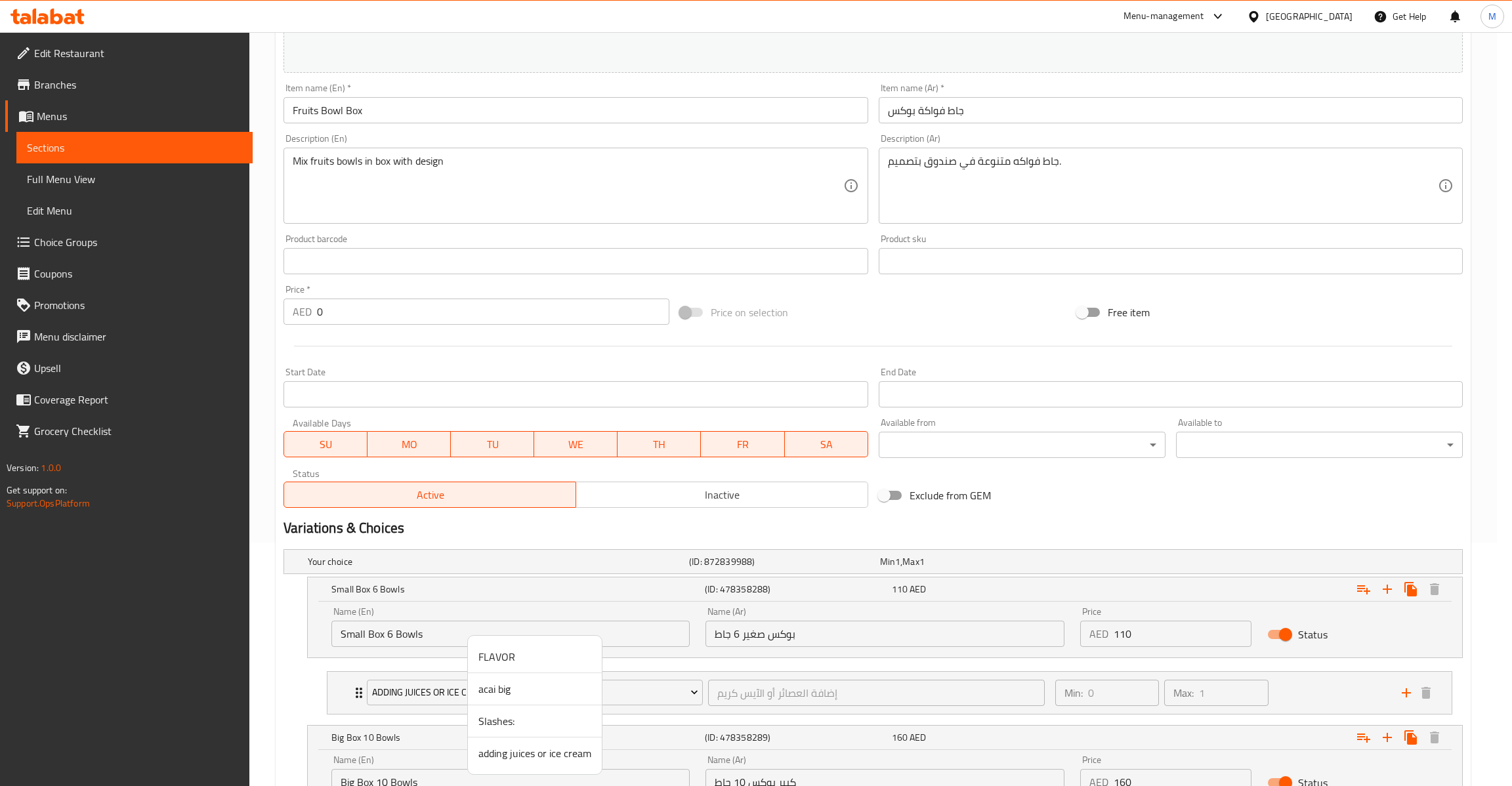
click at [81, 178] on div at bounding box center [756, 393] width 1512 height 786
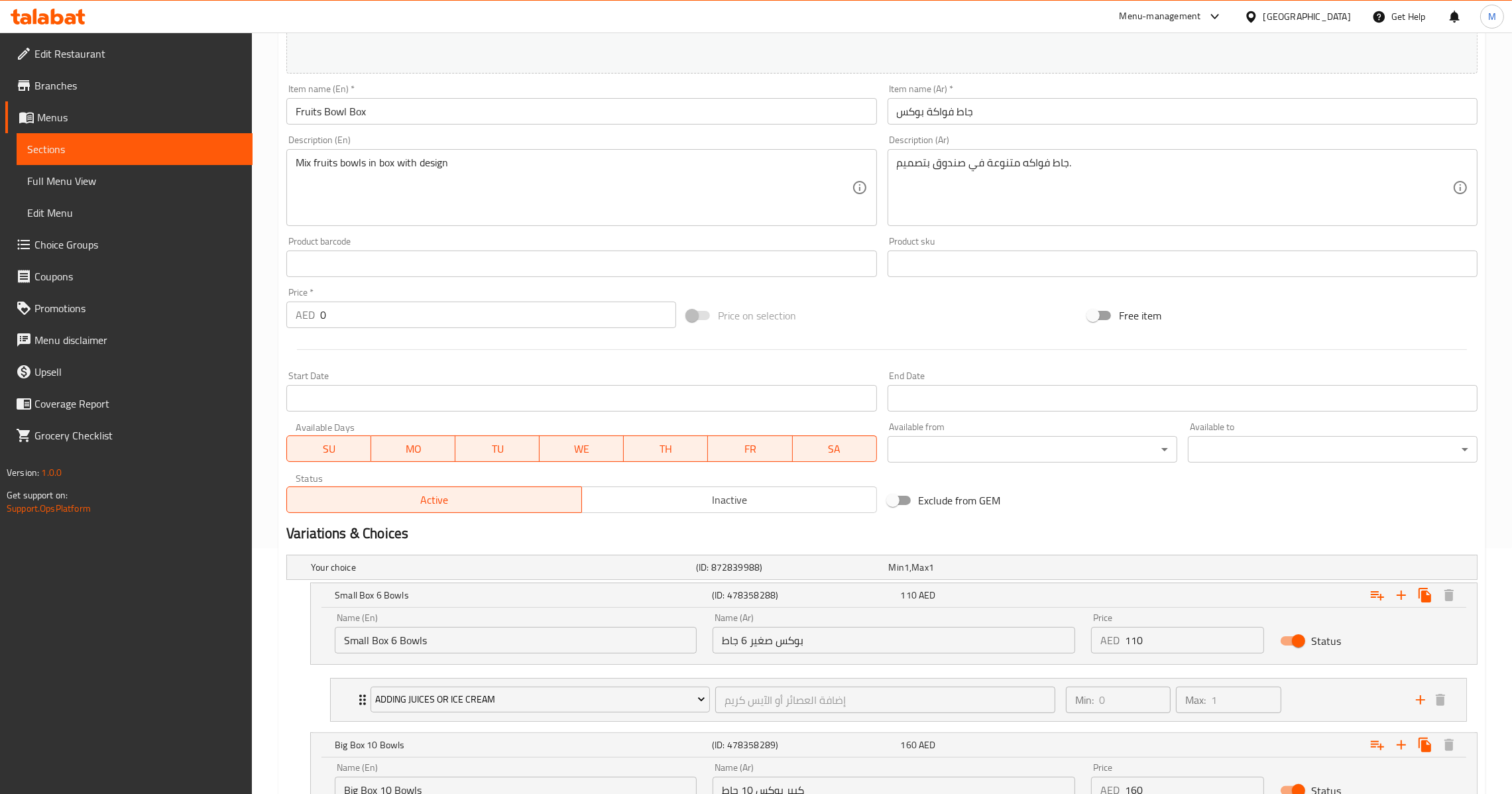
click at [99, 252] on span "Choice Groups" at bounding box center [138, 244] width 208 height 16
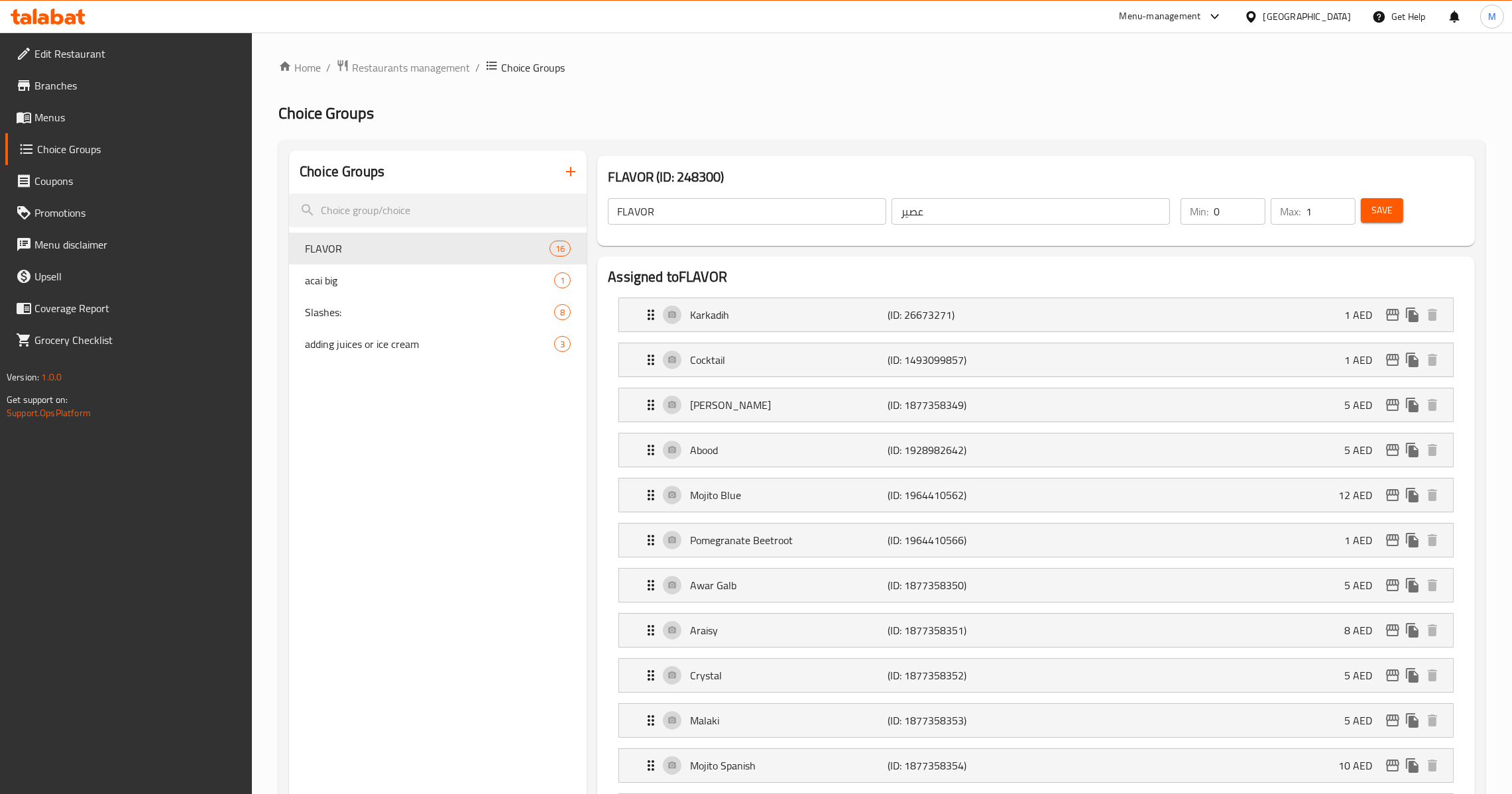
click at [437, 356] on div "adding juices or ice cream 3" at bounding box center [438, 344] width 298 height 32
type input "adding juices or ice cream"
type input "إضافة العصائر أو الآيس كريم"
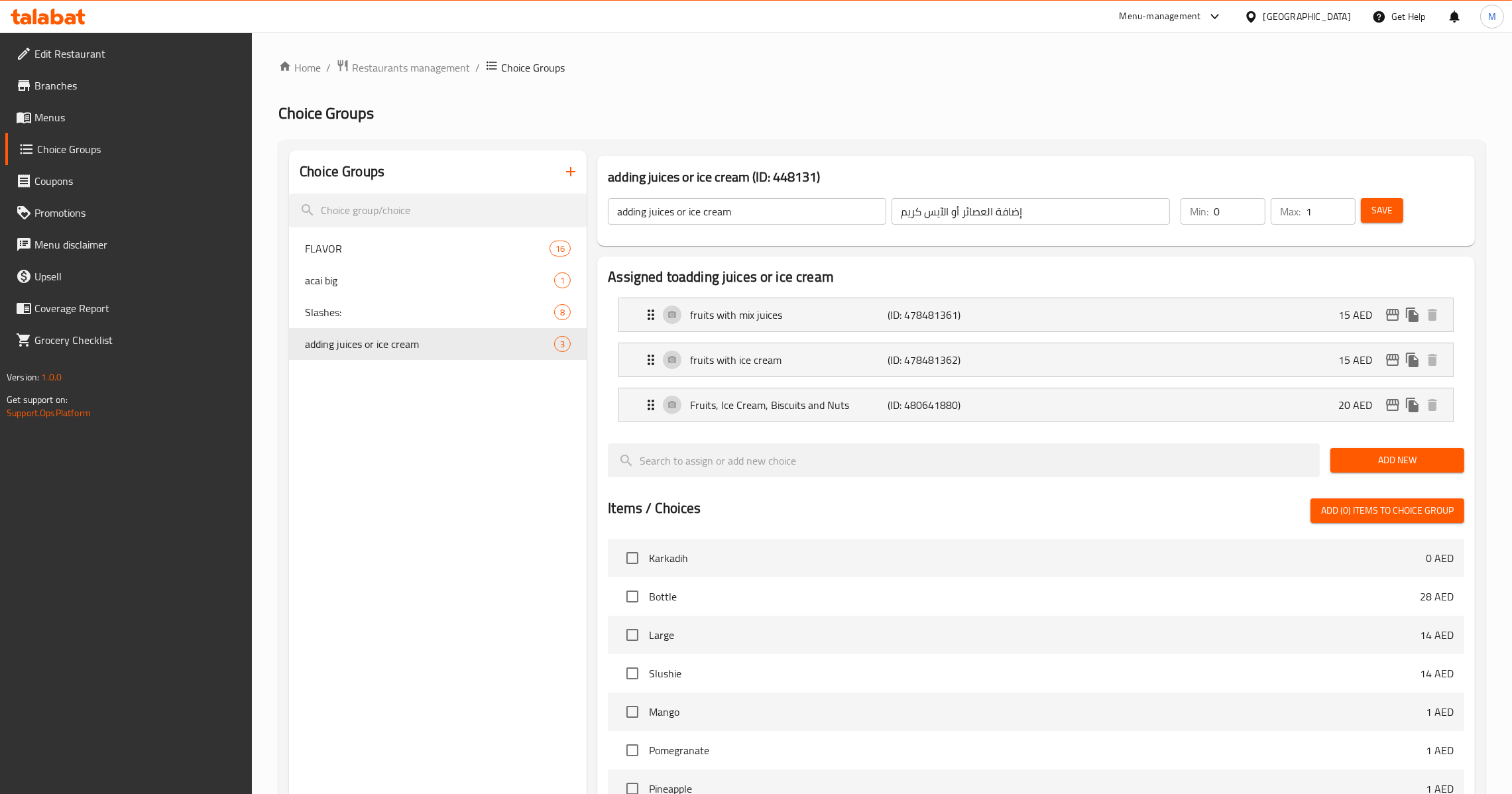
click at [837, 408] on nav "fruits with mix juices (ID: 478481361) 15 AED Name (En) fruits with mix juices …" at bounding box center [1036, 360] width 856 height 146
click at [882, 417] on div "Fruits, Ice Cream, Biscuits and Nuts (ID: 480641880) 20 AED" at bounding box center [1040, 405] width 794 height 33
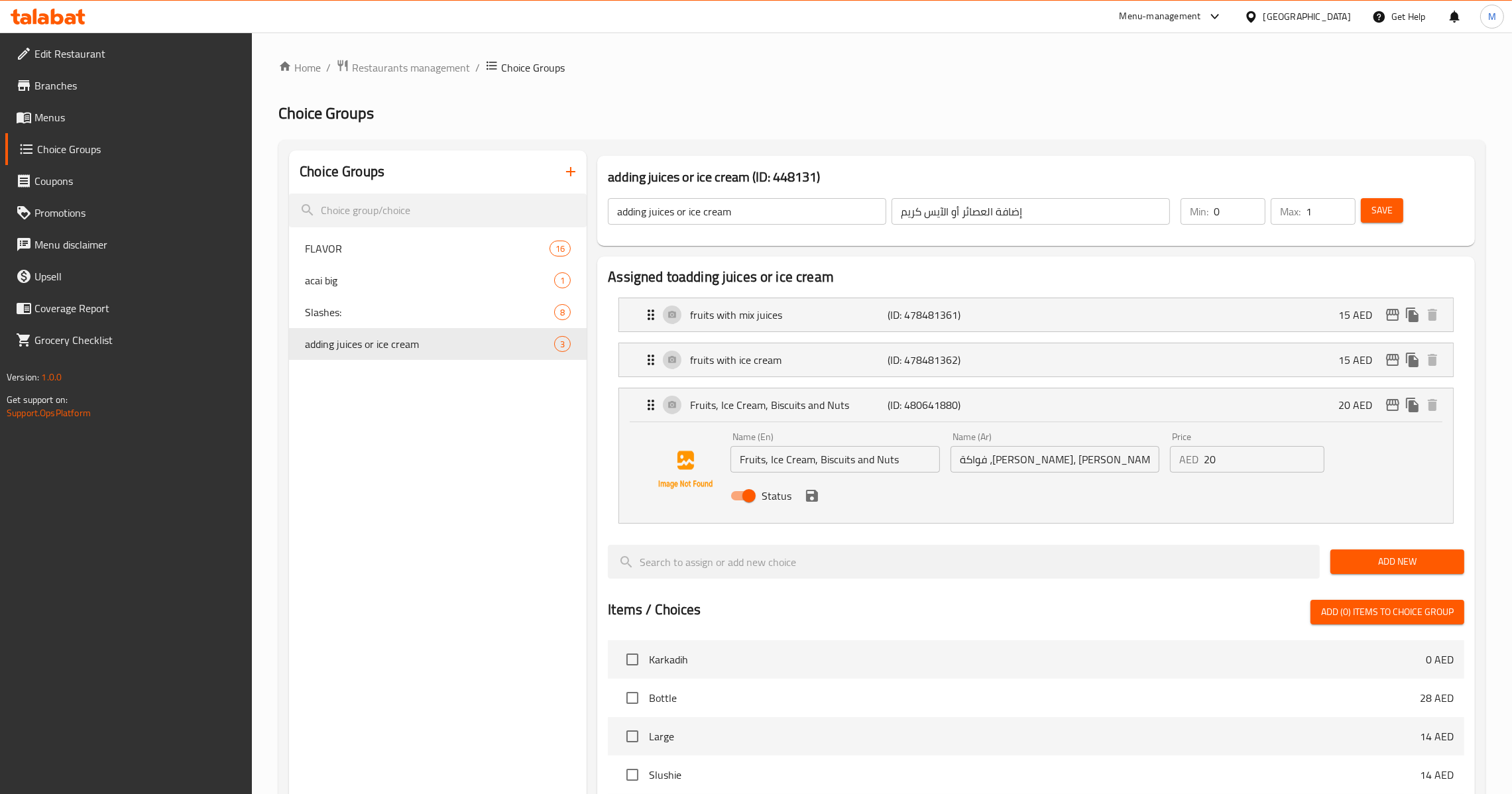
click at [920, 378] on li "fruits with ice cream (ID: 478481362) 15 AED Name (En) fruits with ice cream Na…" at bounding box center [1036, 359] width 856 height 45
click at [941, 356] on p "(ID: 478481362)" at bounding box center [954, 359] width 132 height 16
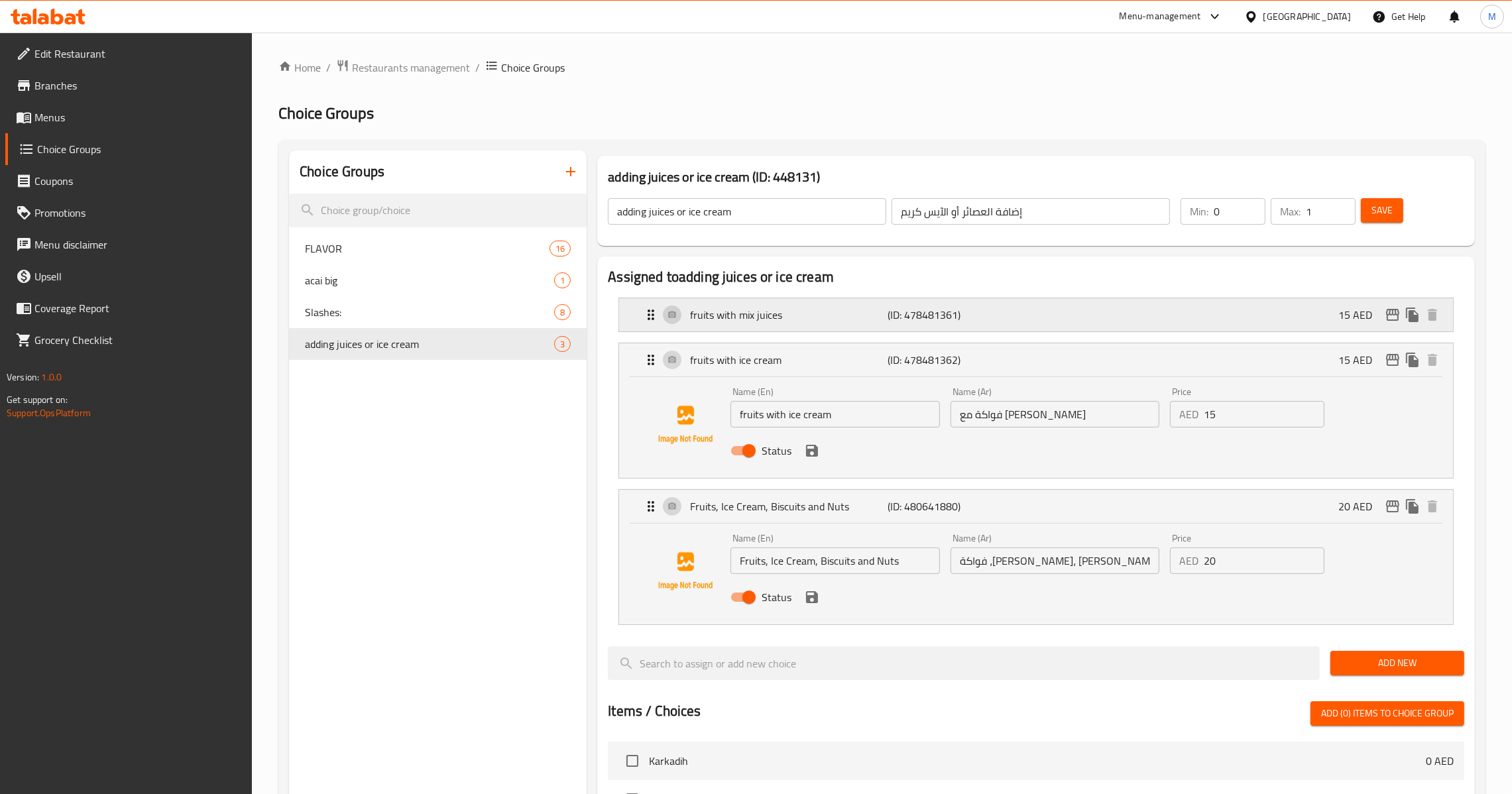
click at [964, 304] on div "fruits with mix juices (ID: 478481361) 15 AED" at bounding box center [1040, 315] width 794 height 33
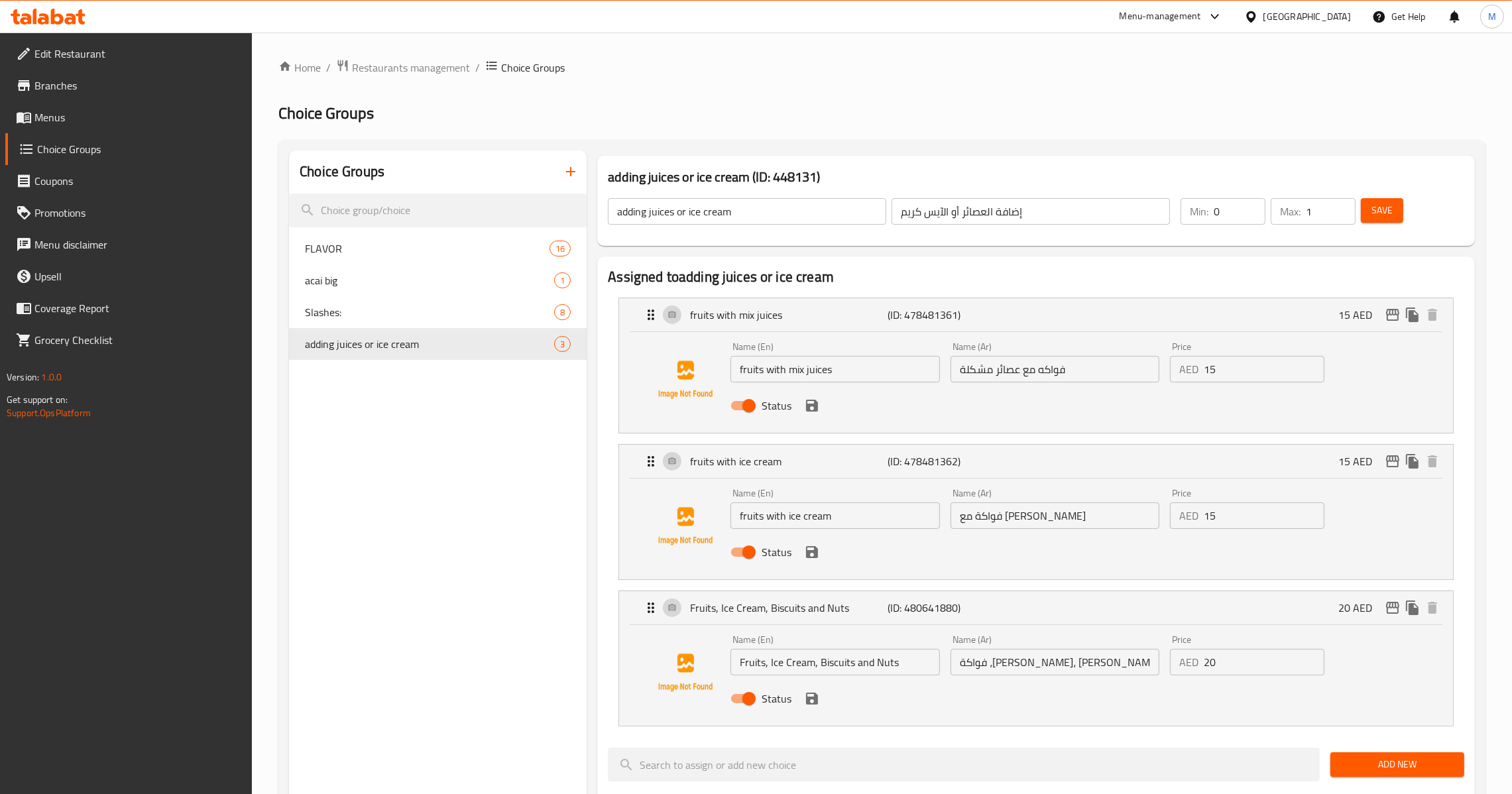
click at [853, 374] on input "fruits with mix juices" at bounding box center [836, 369] width 210 height 27
click at [1048, 380] on input "فواكه مع عصائر مشكلة" at bounding box center [1056, 369] width 210 height 27
click at [737, 214] on input "adding juices or ice cream" at bounding box center [747, 211] width 278 height 27
click at [965, 202] on input "إضافة العصائر أو الآيس كريم" at bounding box center [1031, 211] width 278 height 27
click at [821, 388] on div "Status" at bounding box center [1055, 406] width 659 height 36
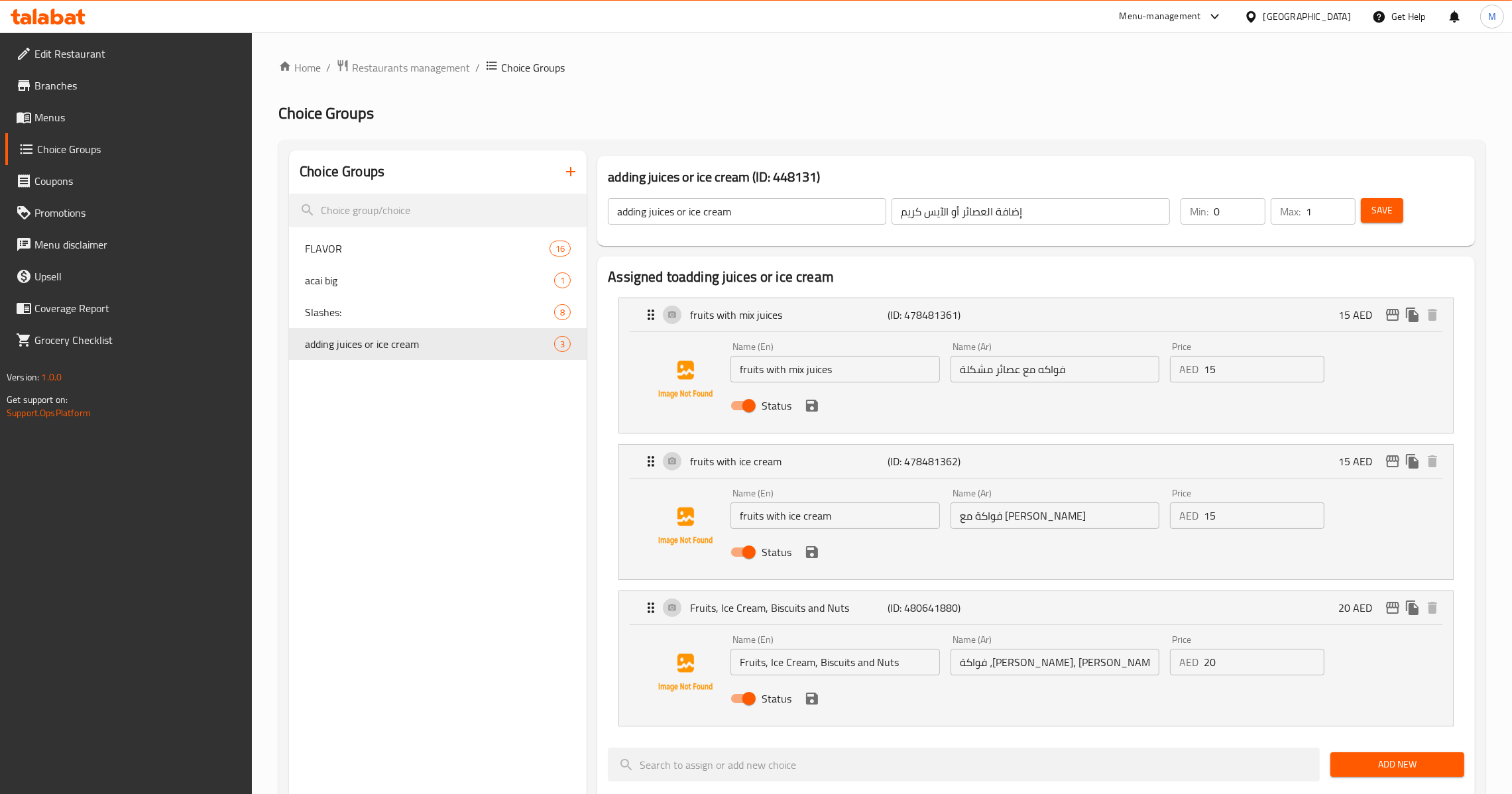
click at [859, 365] on input "fruits with mix juices" at bounding box center [836, 369] width 210 height 27
click at [1036, 364] on input "فواكه مع عصائر مشكلة" at bounding box center [1056, 369] width 210 height 27
click at [821, 523] on input "fruits with ice cream" at bounding box center [836, 516] width 210 height 27
click at [969, 519] on input "فواكة مع [PERSON_NAME]" at bounding box center [1056, 516] width 210 height 27
paste input "fruits with ice cream"
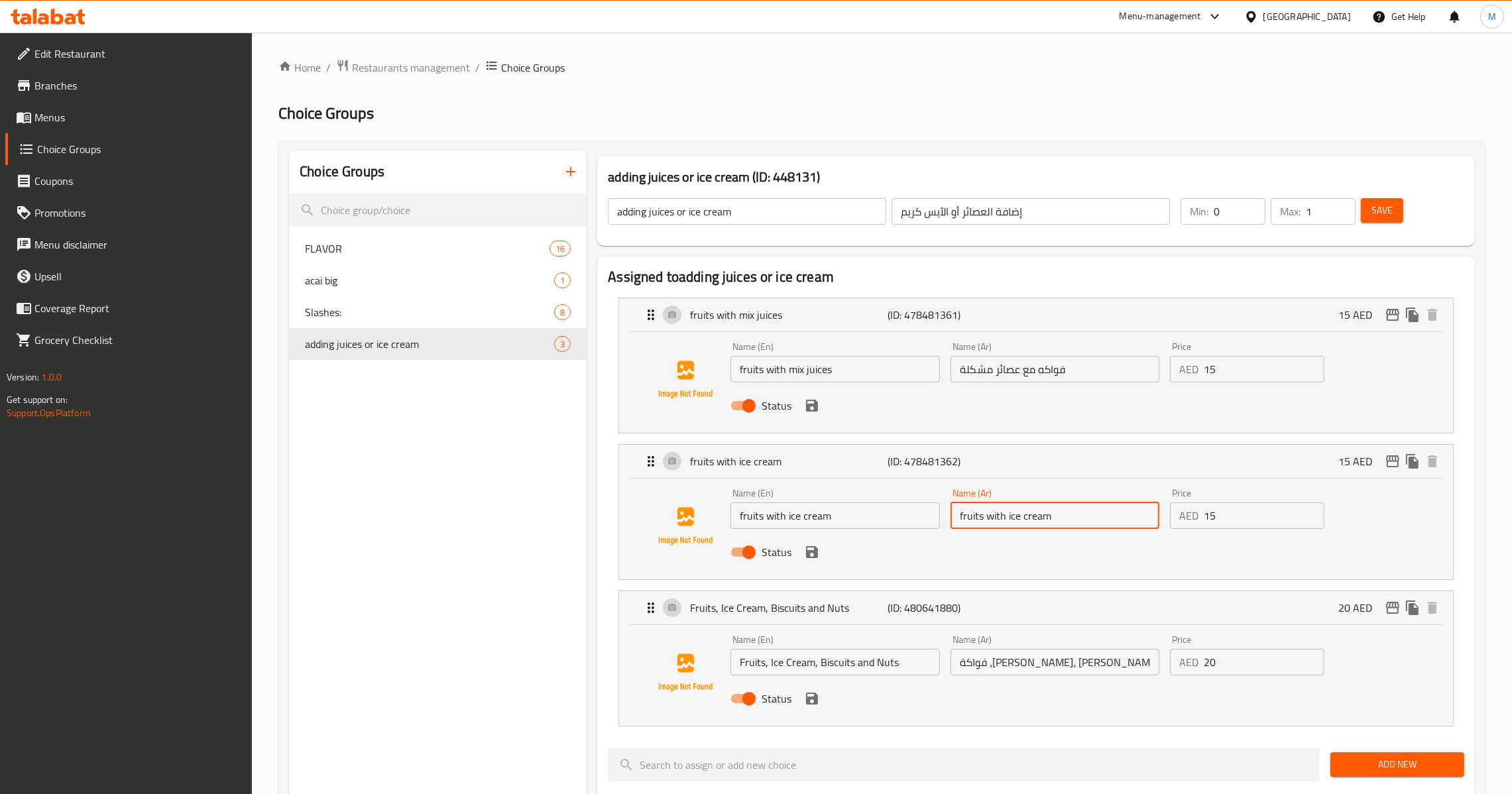
type input "فواكة مع [PERSON_NAME]"
click at [856, 511] on input "fruits with ice cream" at bounding box center [836, 516] width 210 height 27
click at [1076, 654] on input "فواكة ،[PERSON_NAME]، [PERSON_NAME] و مكسرات" at bounding box center [1056, 662] width 210 height 27
click at [790, 662] on input "Fruits, Ice Cream, Biscuits and Nuts" at bounding box center [836, 662] width 210 height 27
click at [65, 130] on link "Menus" at bounding box center [129, 117] width 247 height 32
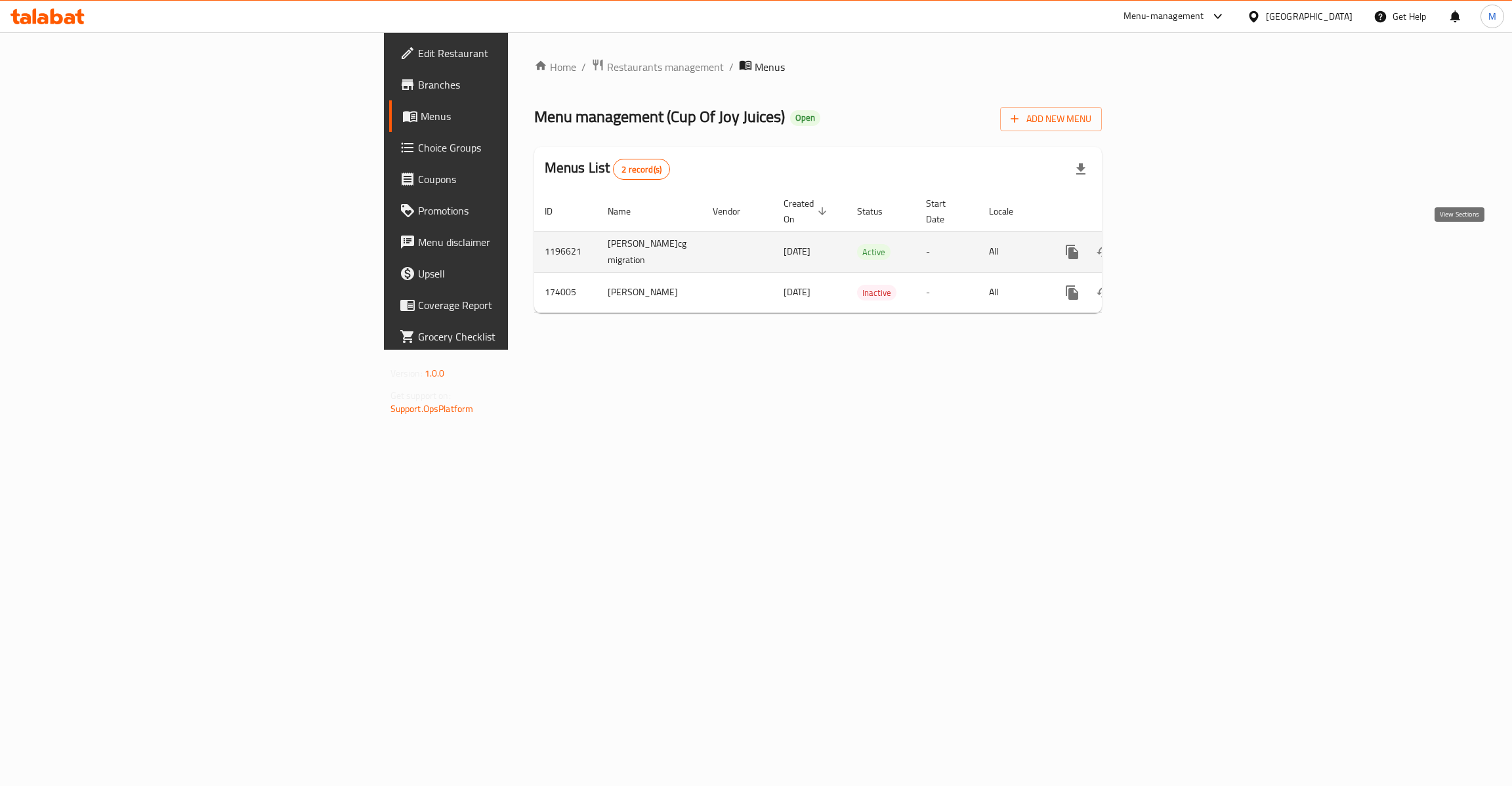
click at [1175, 244] on icon "enhanced table" at bounding box center [1166, 251] width 15 height 15
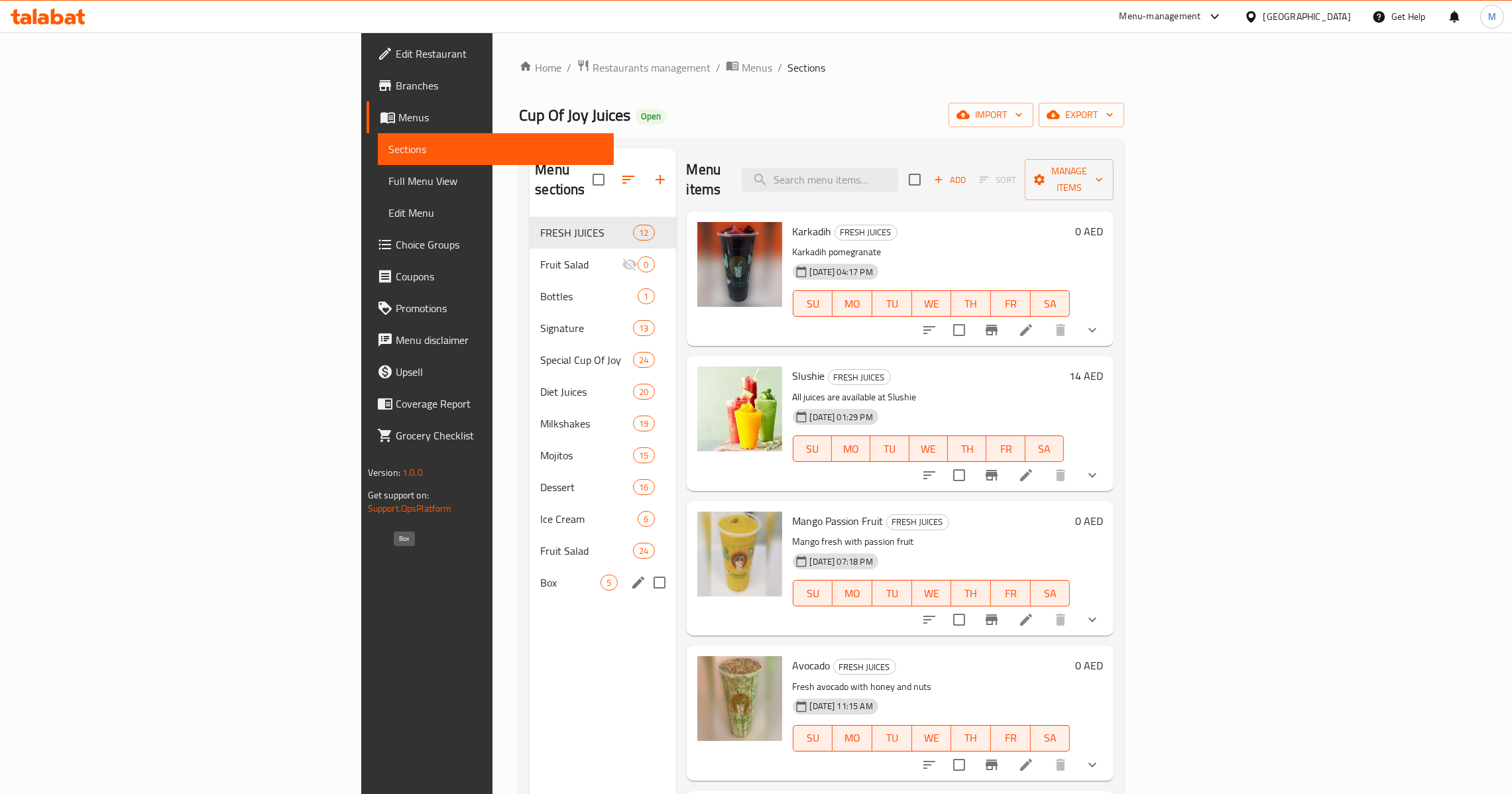
click at [540, 574] on span "Box" at bounding box center [570, 582] width 60 height 16
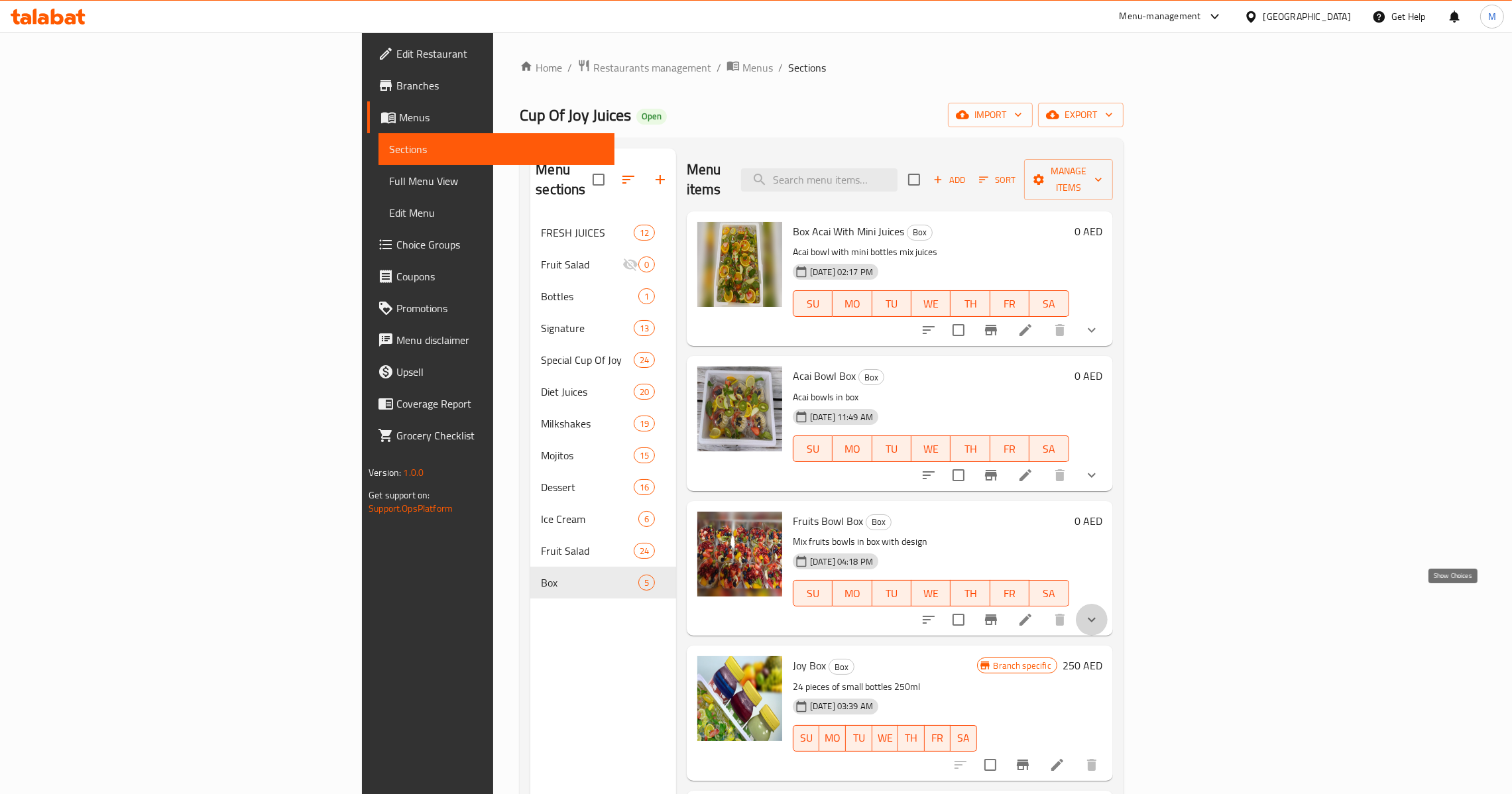
click at [1100, 612] on icon "show more" at bounding box center [1092, 619] width 16 height 16
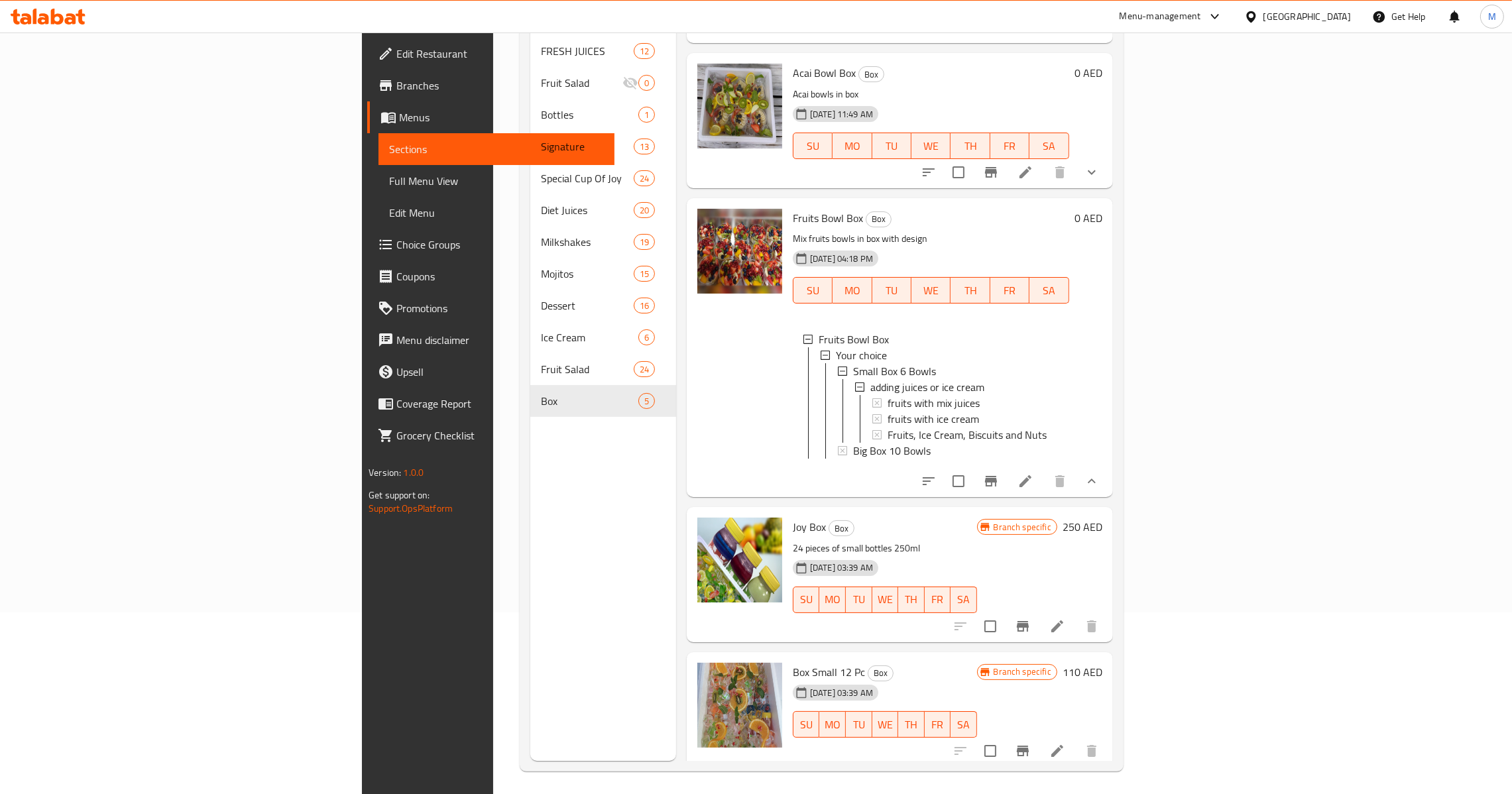
scroll to position [187, 0]
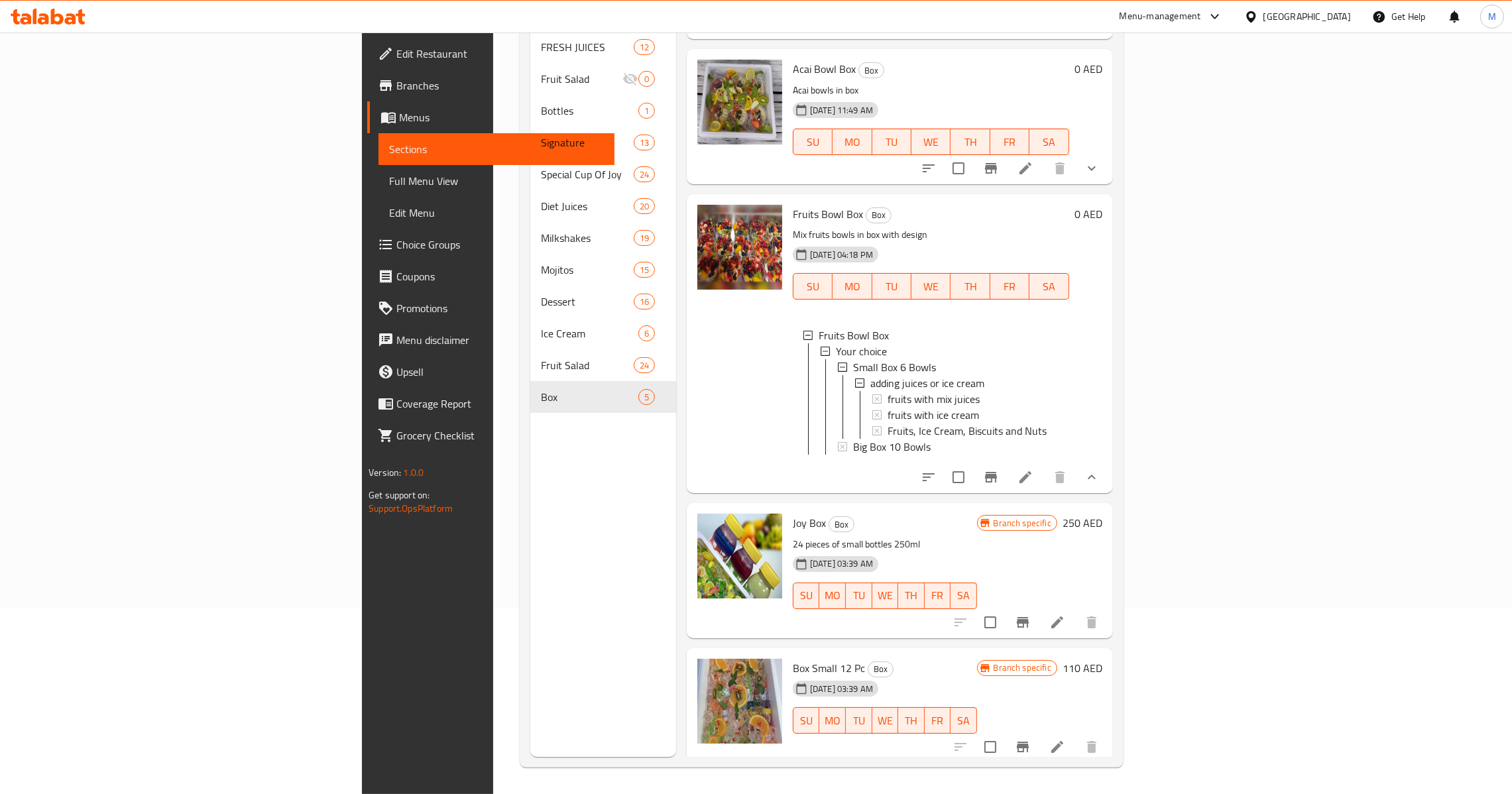
click at [793, 524] on span "Joy Box" at bounding box center [810, 523] width 33 height 20
click at [1039, 623] on button "Branch-specific-item" at bounding box center [1022, 622] width 32 height 32
click at [1076, 626] on li at bounding box center [1057, 623] width 37 height 24
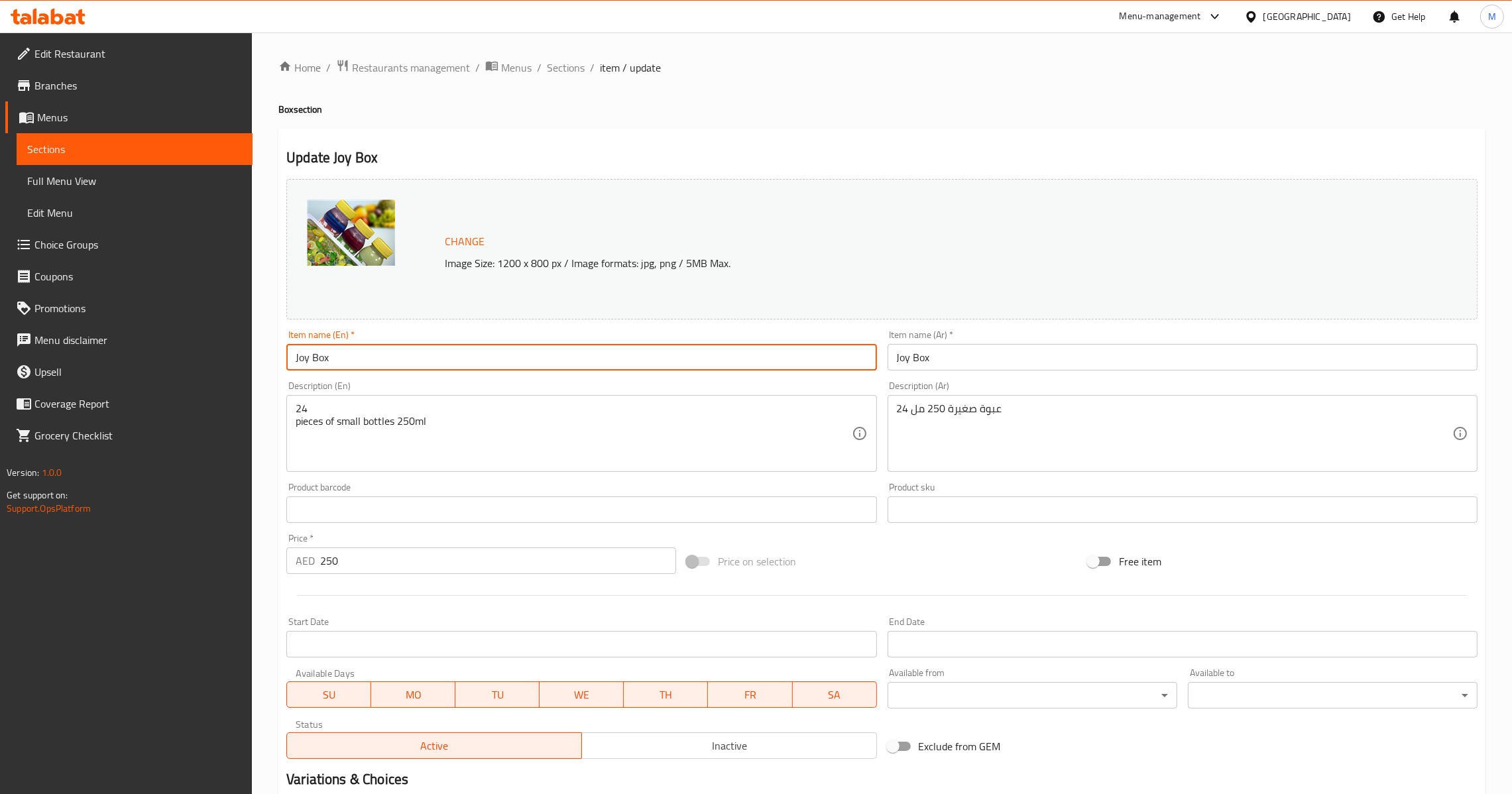
click at [582, 363] on input "Joy Box" at bounding box center [581, 357] width 590 height 27
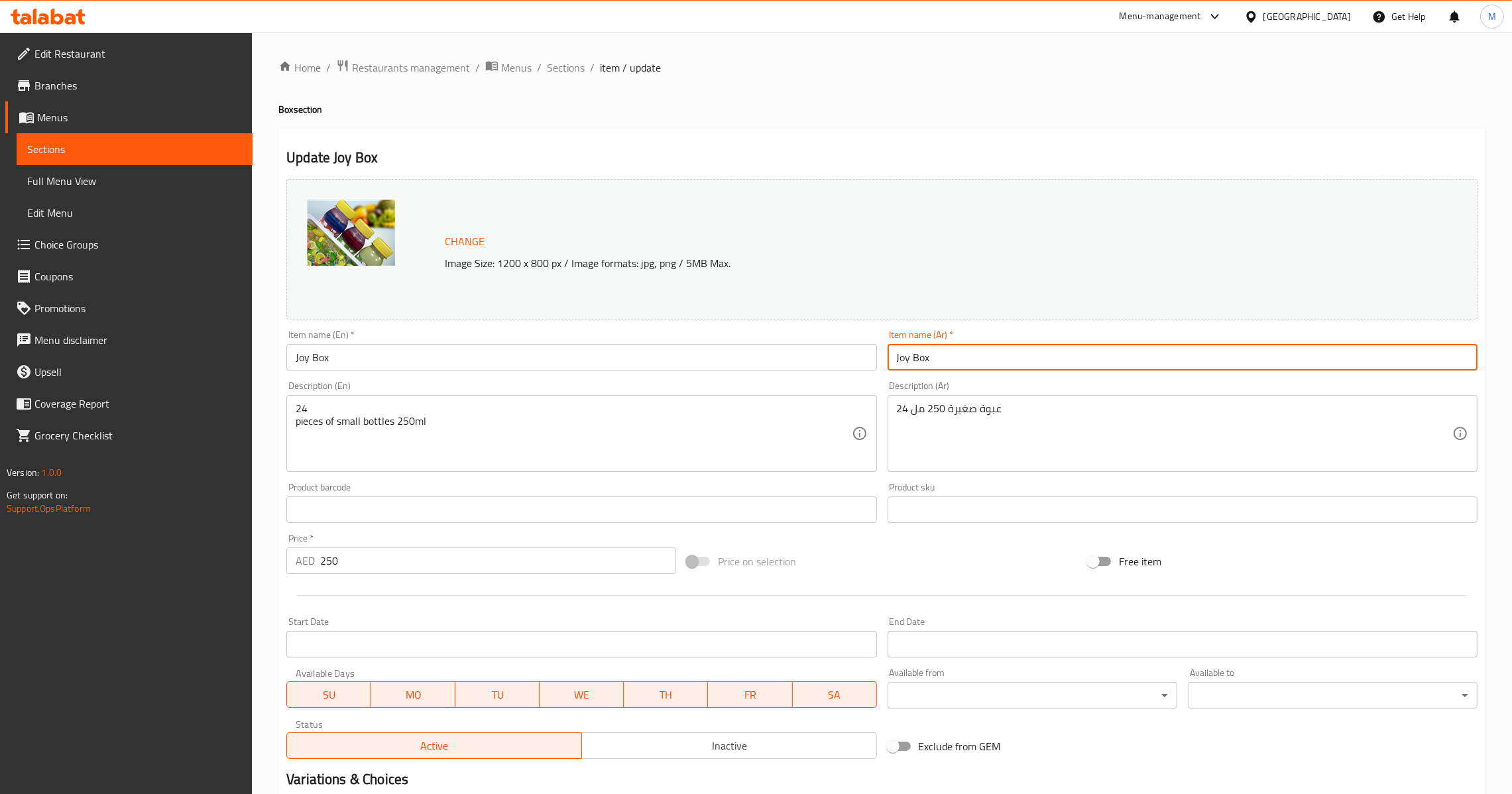
click at [1025, 353] on input "Joy Box" at bounding box center [1182, 357] width 590 height 27
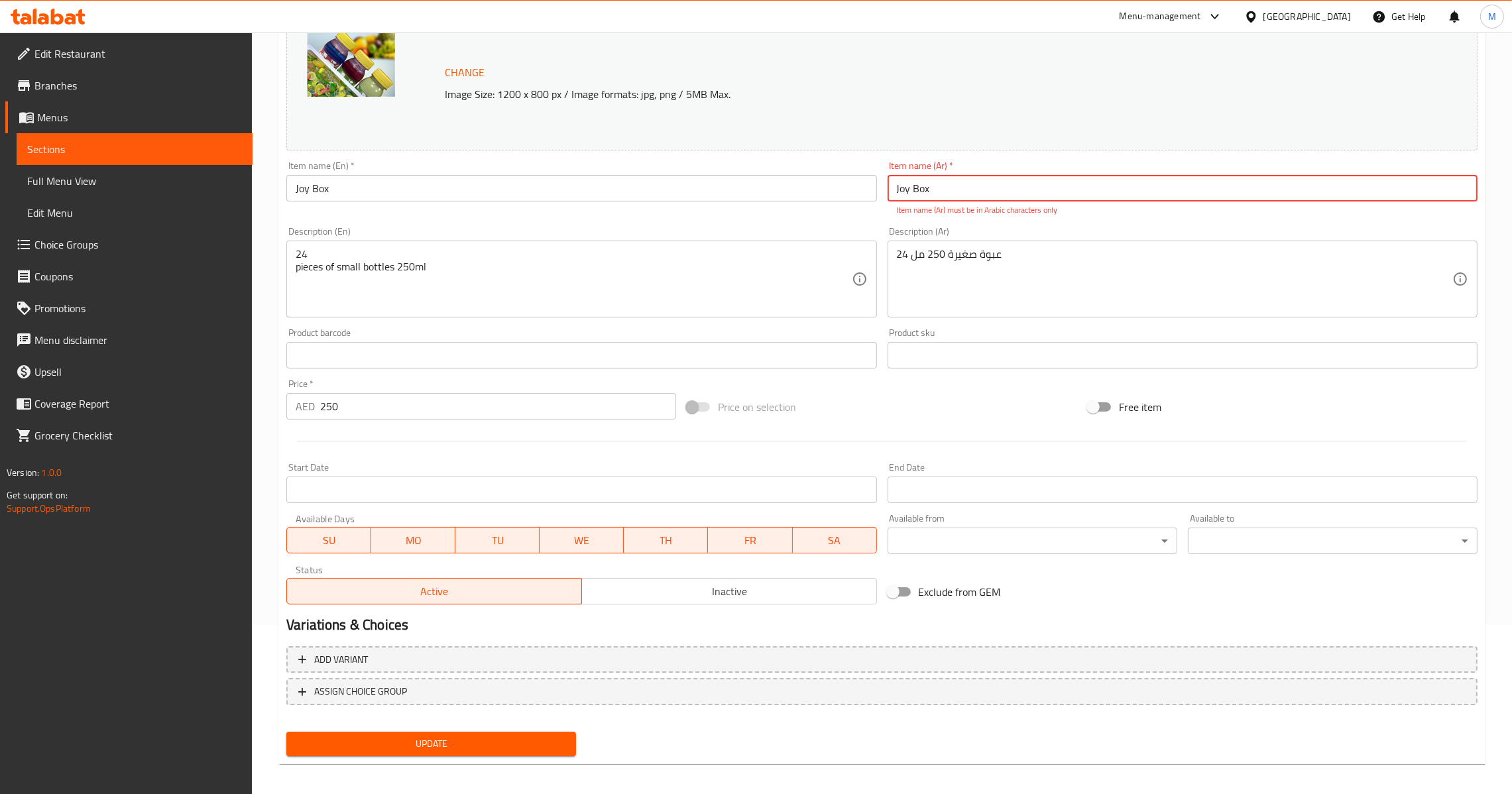
scroll to position [175, 0]
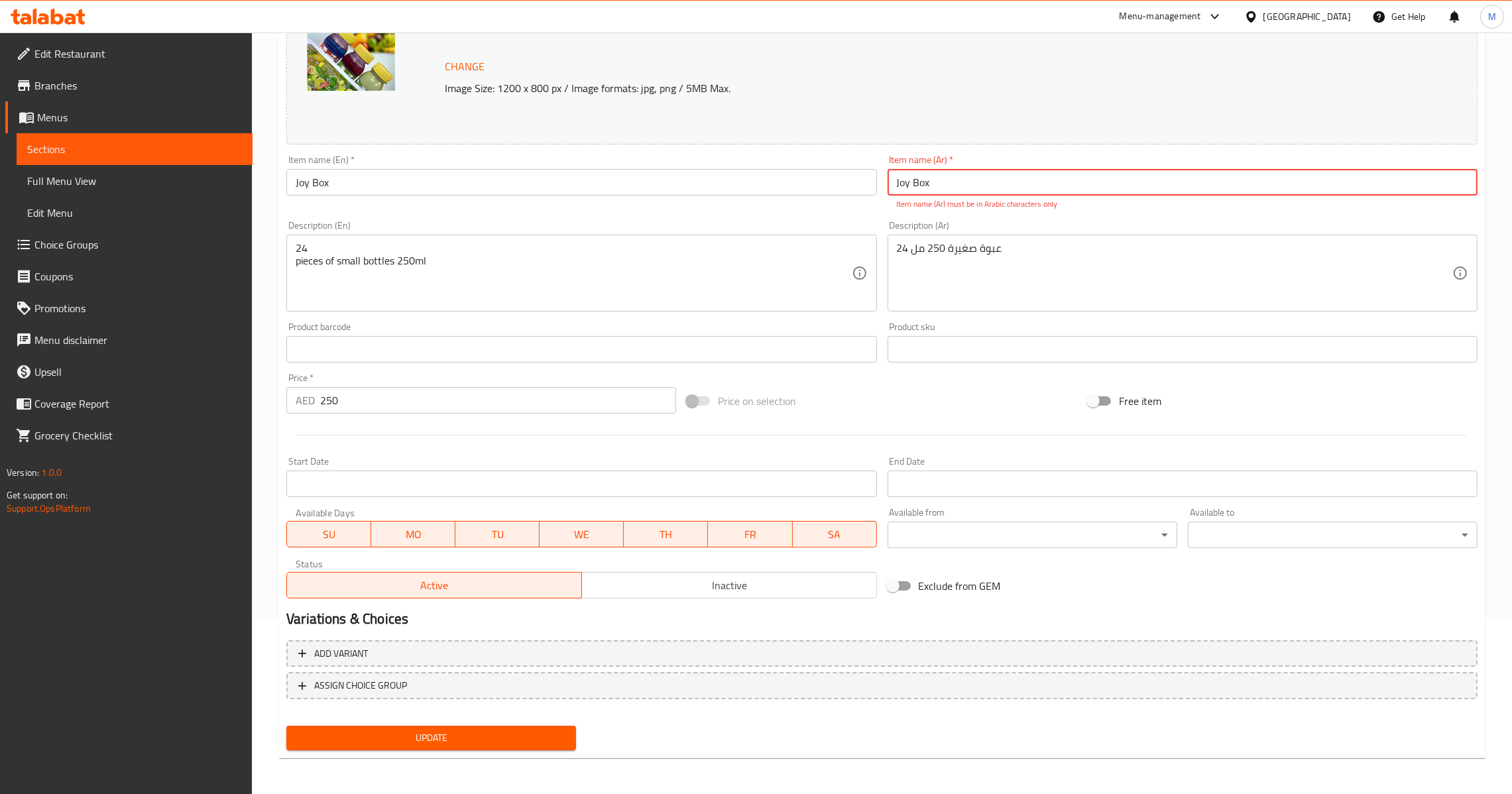
click at [488, 743] on span "Update" at bounding box center [431, 738] width 269 height 16
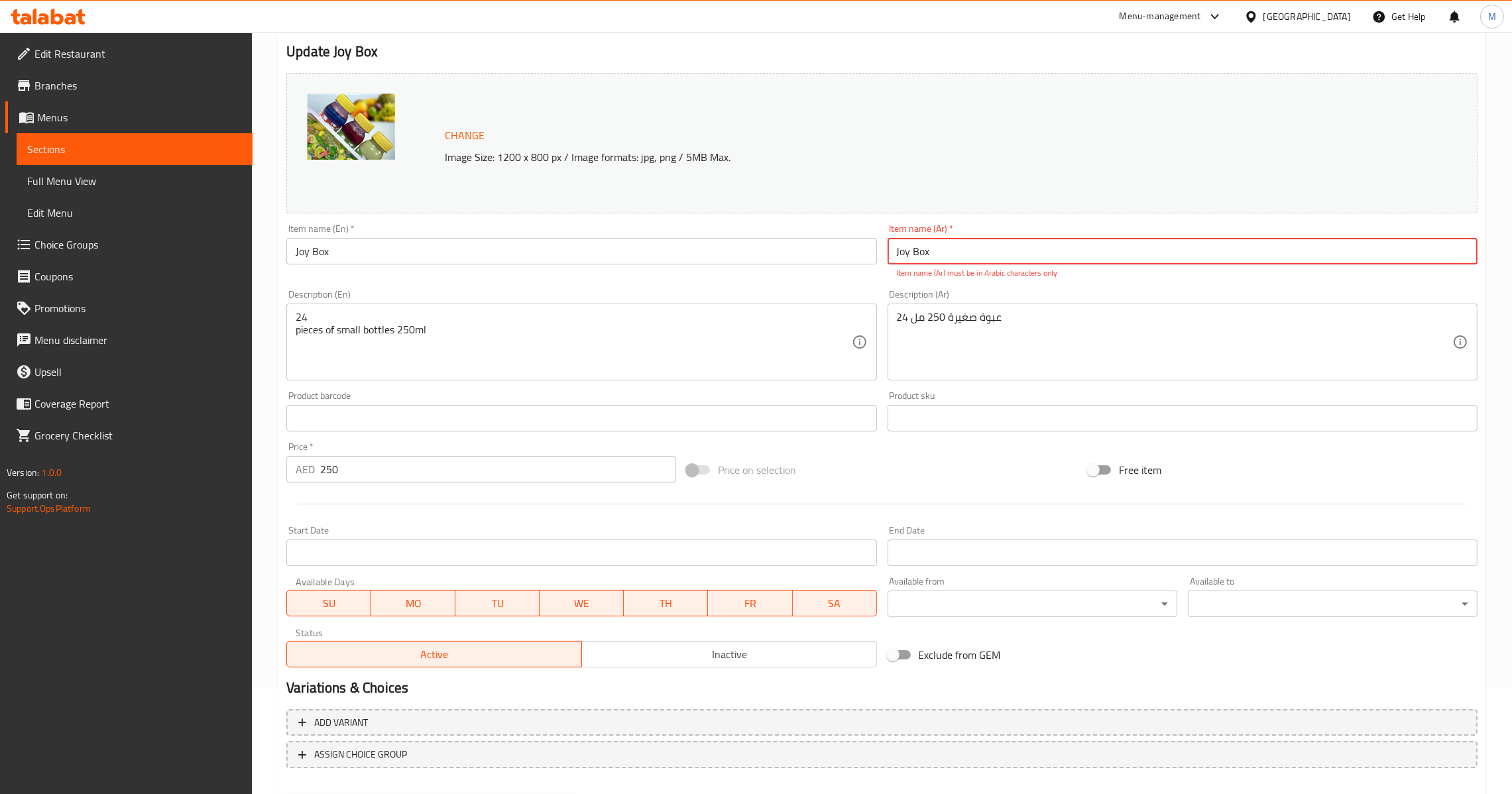
scroll to position [0, 0]
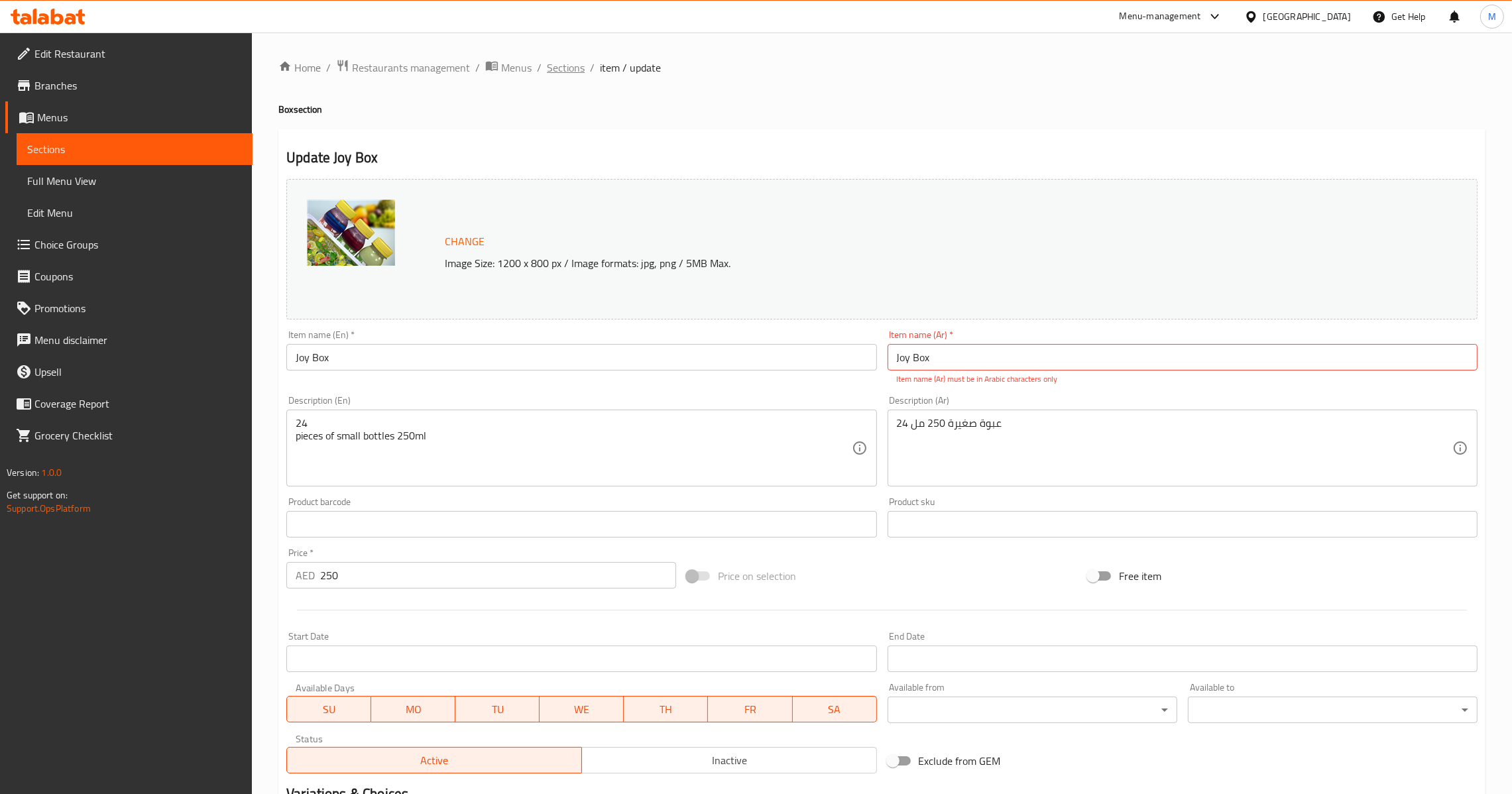
click at [567, 70] on span "Sections" at bounding box center [566, 67] width 38 height 16
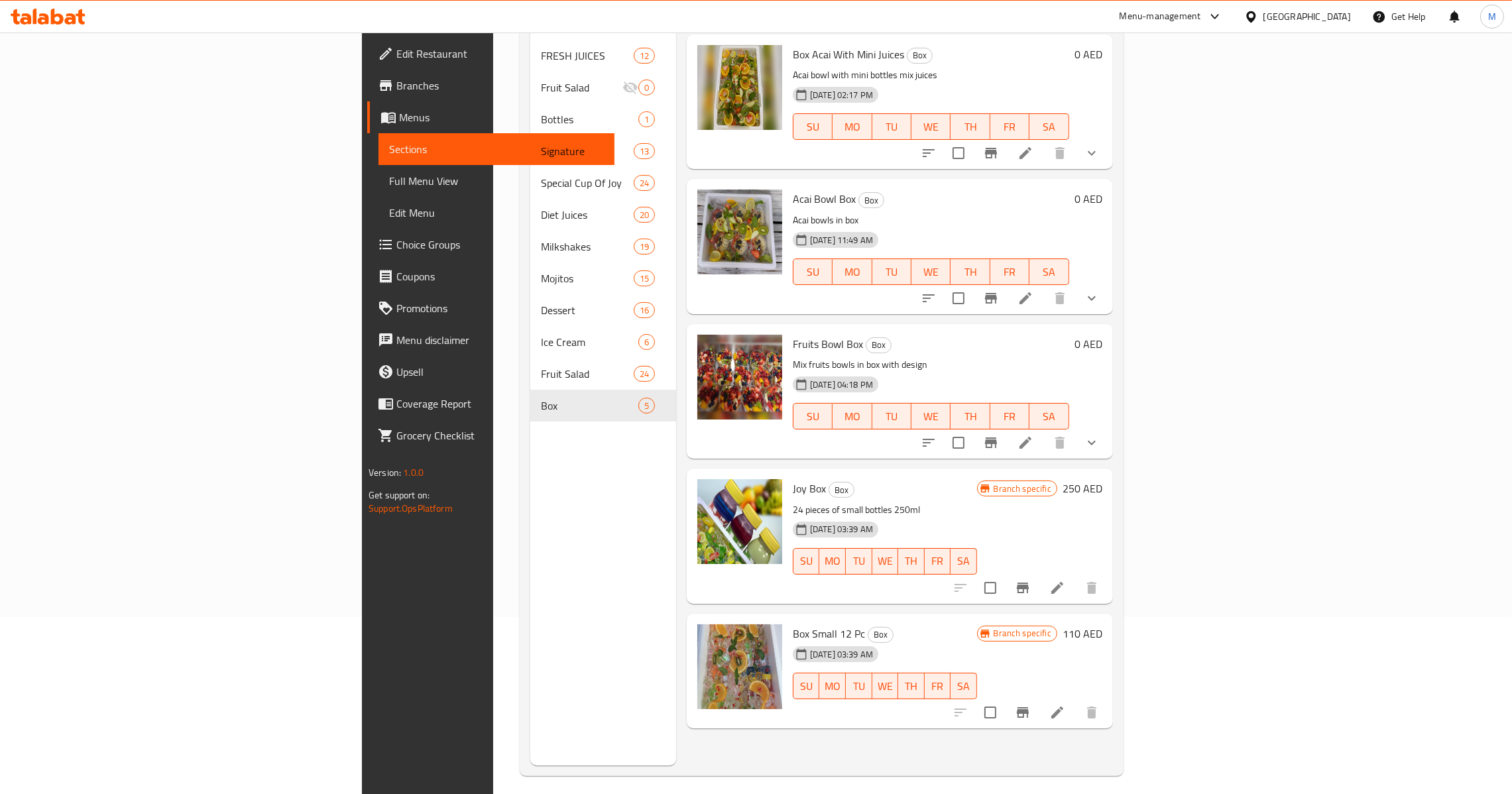
scroll to position [187, 0]
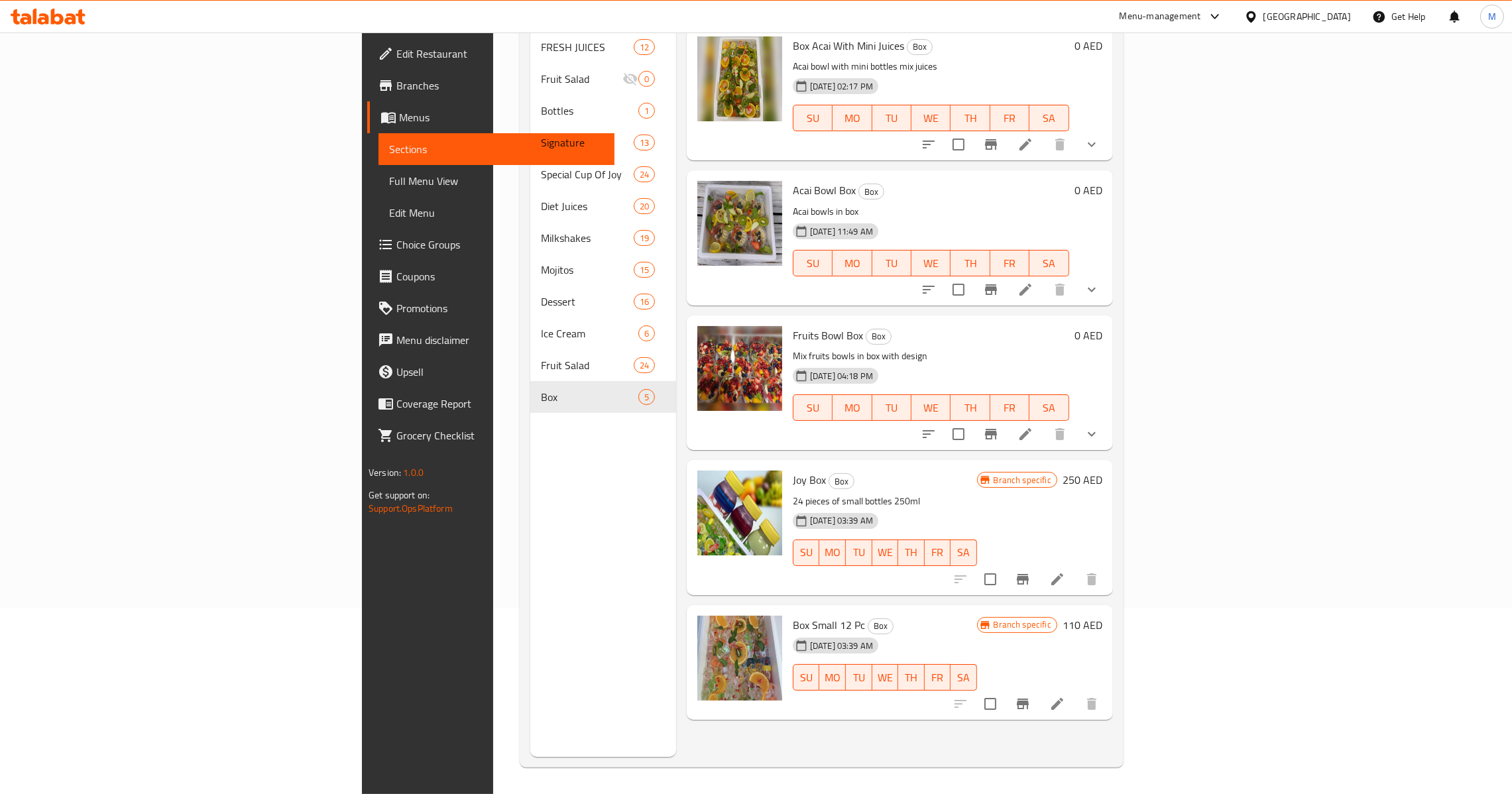
click at [1063, 698] on icon at bounding box center [1057, 704] width 12 height 12
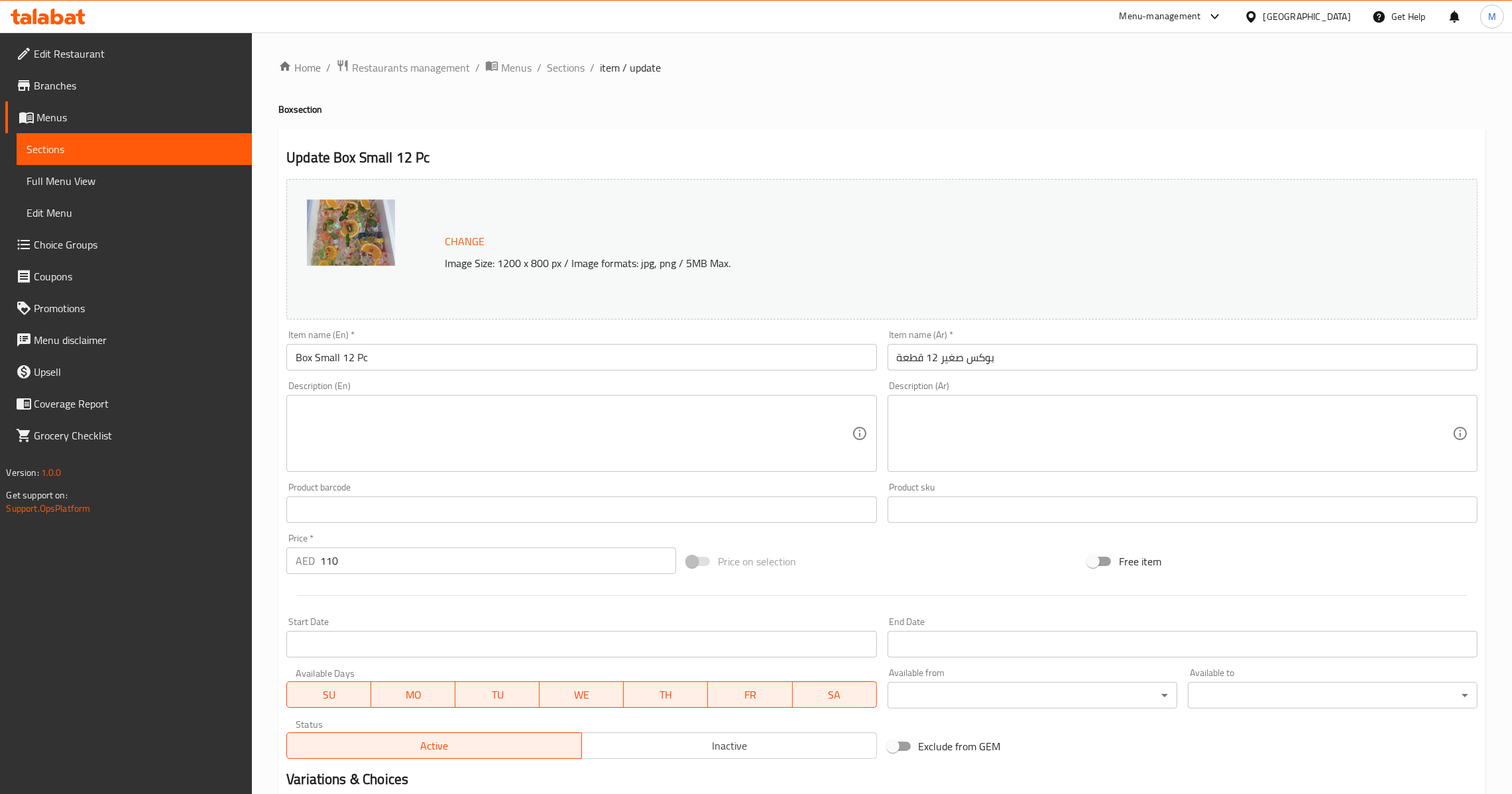
click at [1004, 376] on div "Change Image Size: 1200 x 800 px / Image formats: jpg, png / 5MB Max. Item name…" at bounding box center [882, 469] width 1202 height 591
click at [1005, 368] on input "بوكس صغير 12 قطعة" at bounding box center [1182, 357] width 590 height 27
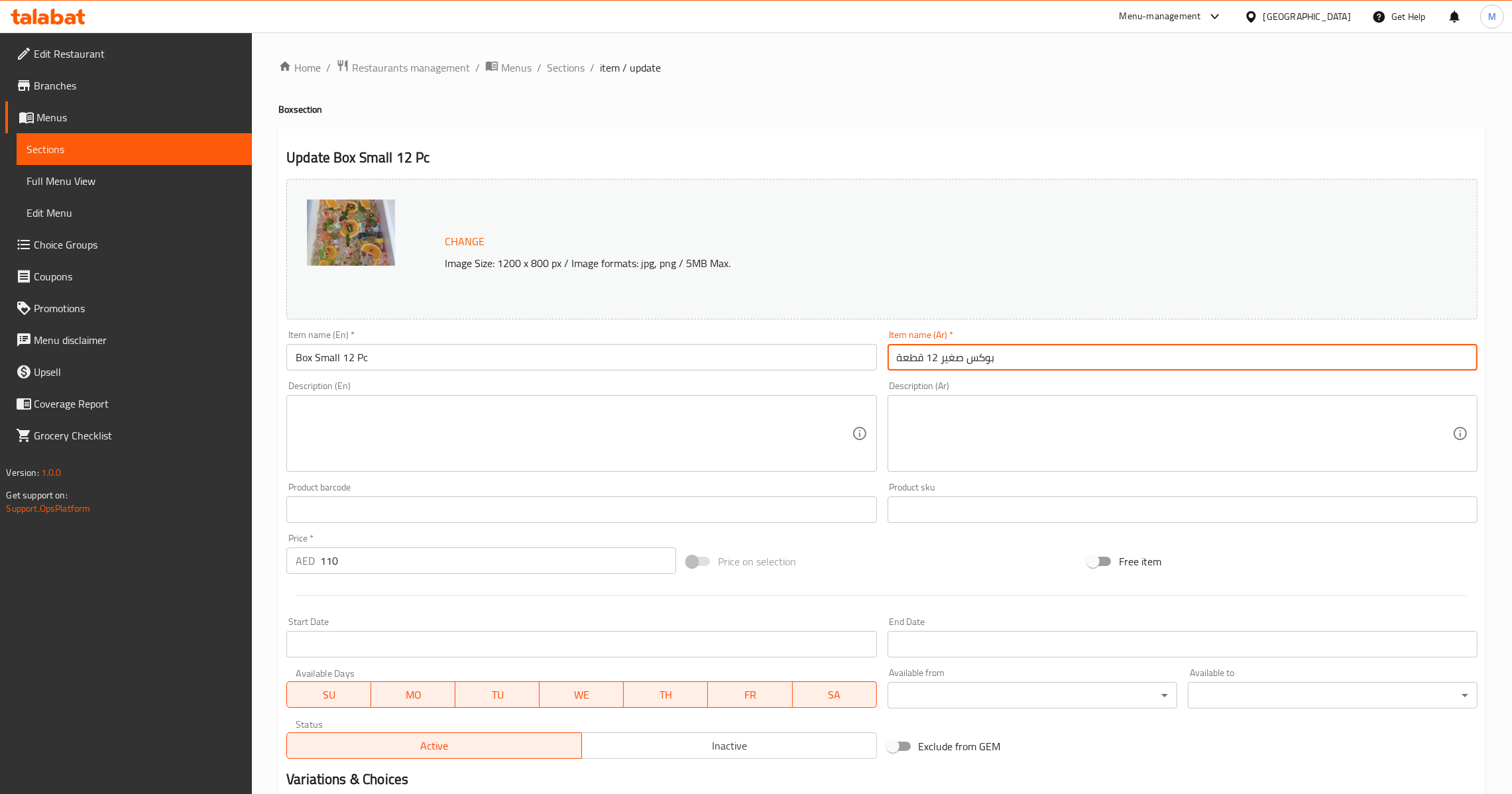
click at [575, 363] on input "Box Small 12 Pc" at bounding box center [581, 357] width 590 height 27
